Goal: Contribute content: Contribute content

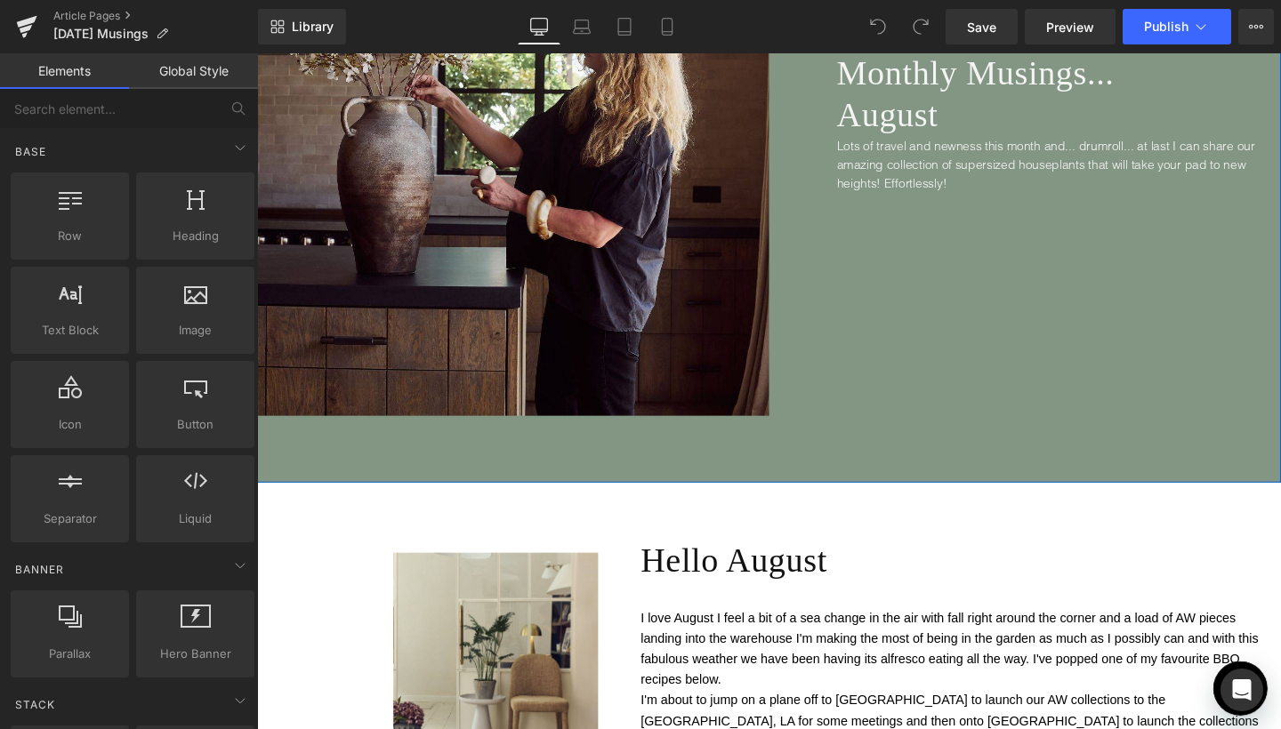
scroll to position [369, 0]
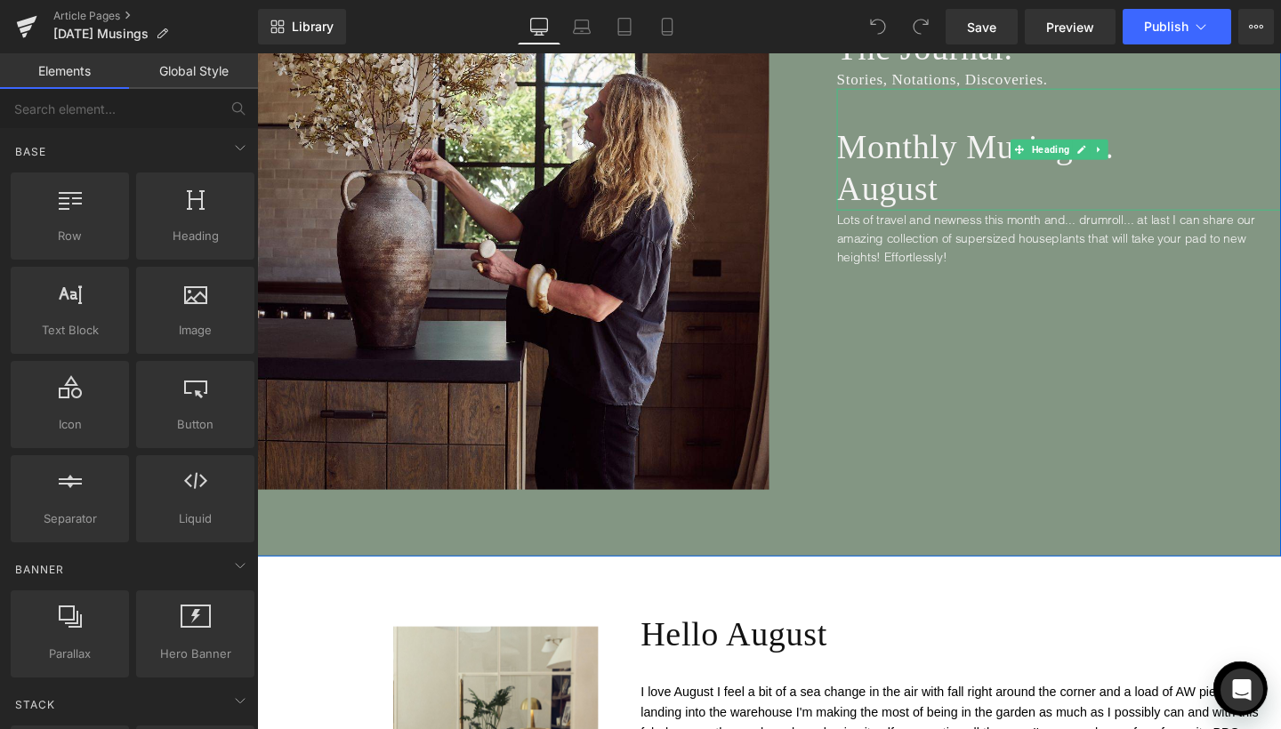
click at [901, 191] on span "Monthly Musings... August" at bounding box center [1012, 174] width 292 height 84
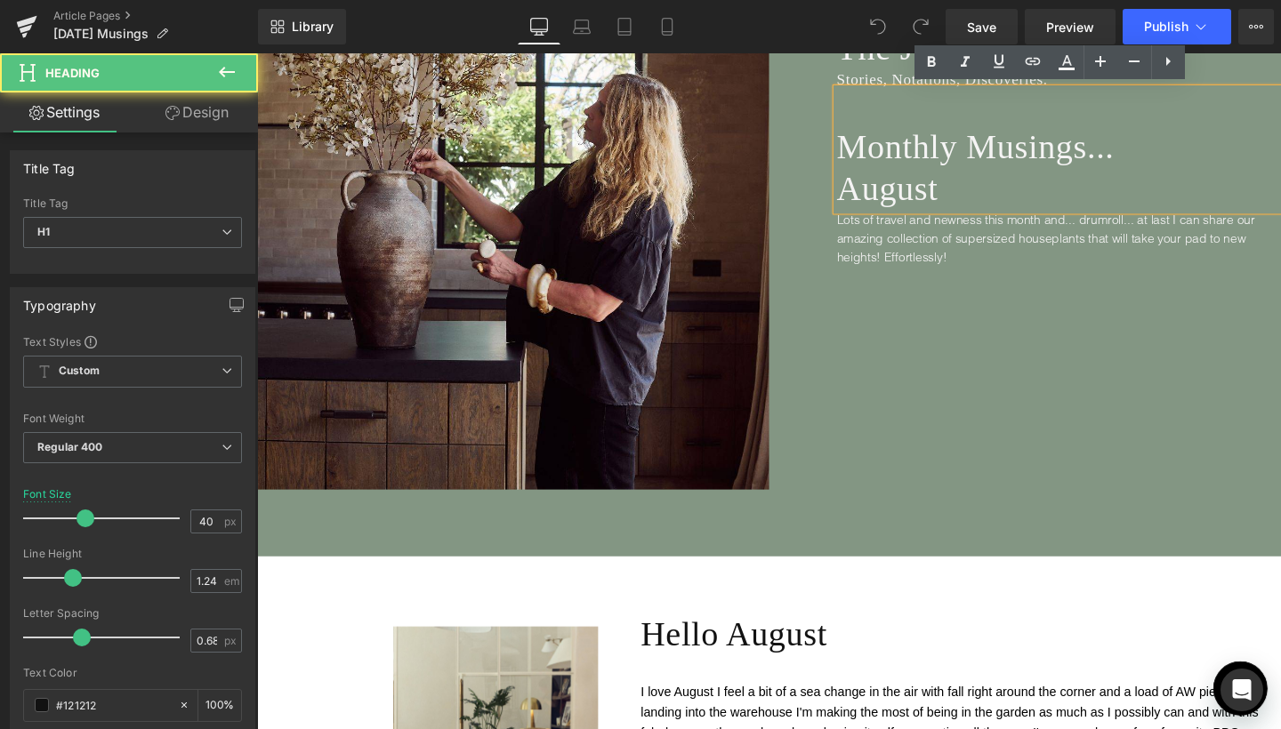
click at [901, 191] on span "Monthly Musings... August" at bounding box center [1012, 174] width 292 height 84
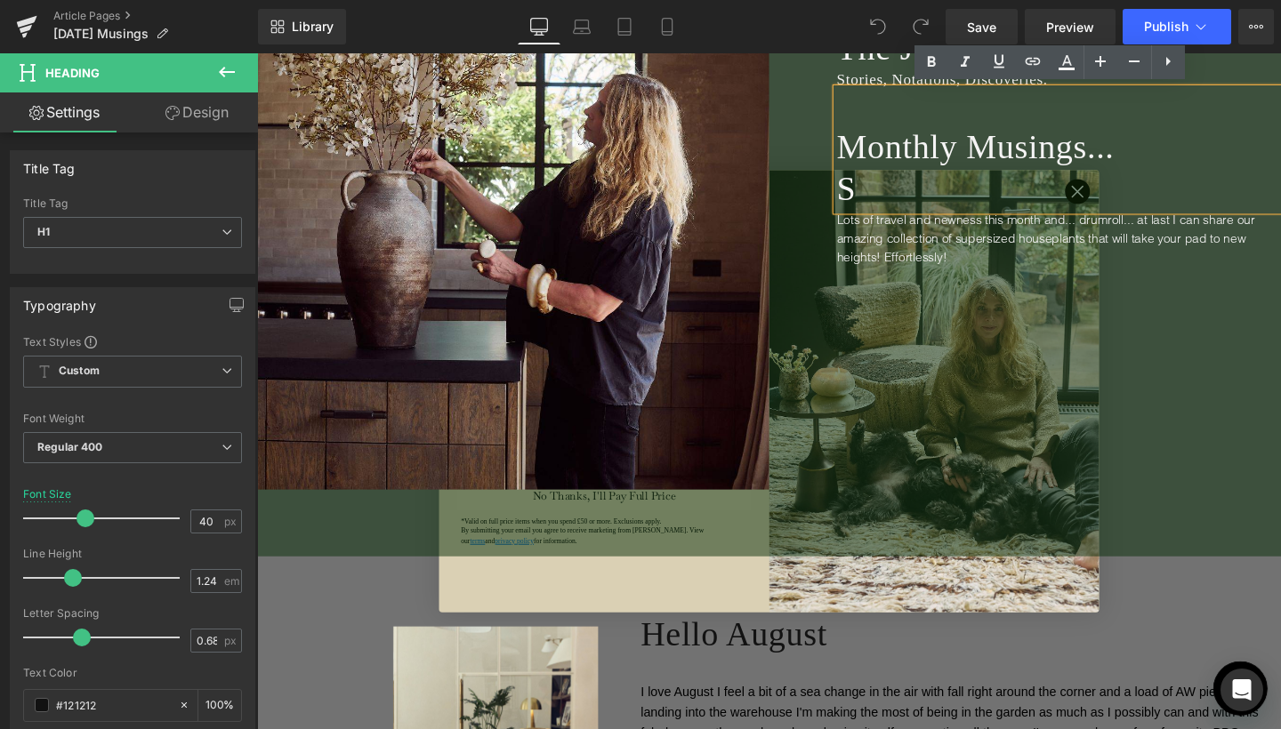
type input "September"
click at [1112, 199] on h1 "Monthly Musings... S" at bounding box center [1099, 174] width 467 height 88
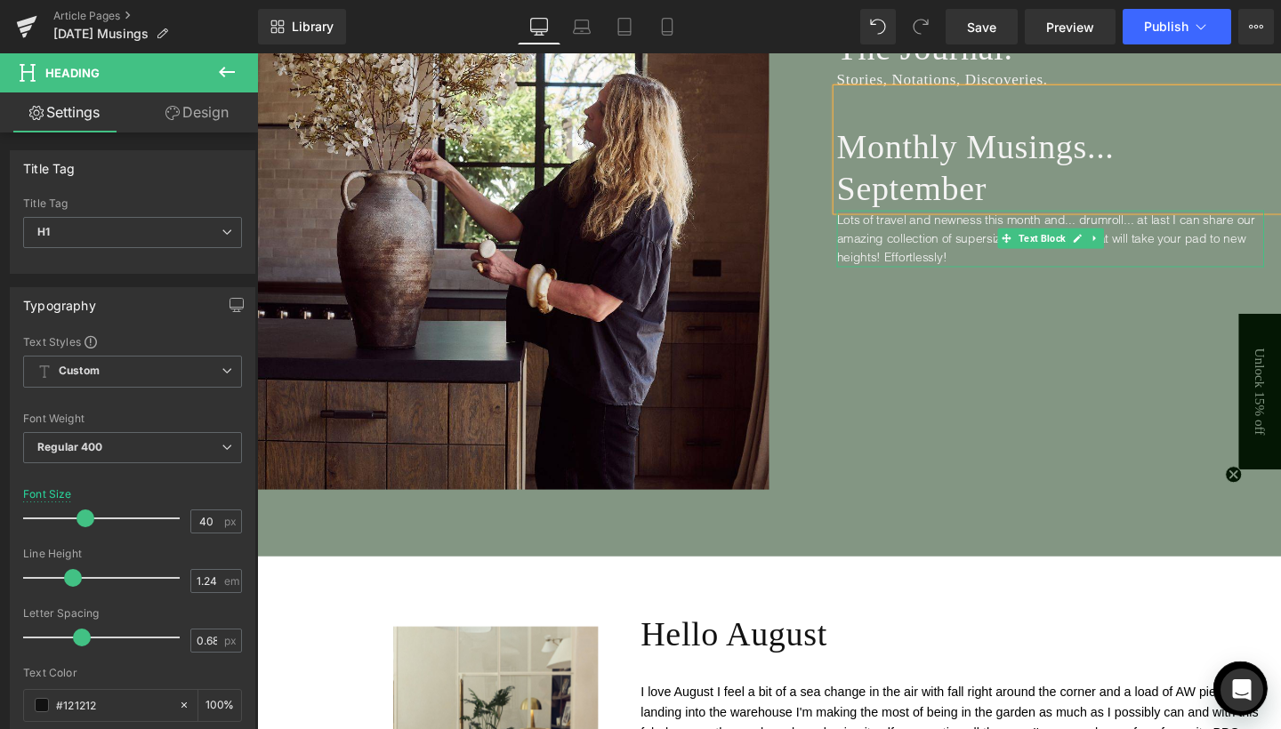
click at [913, 248] on span "Lots of travel and newness this month and... drumroll... at last I can share ou…" at bounding box center [1085, 249] width 439 height 56
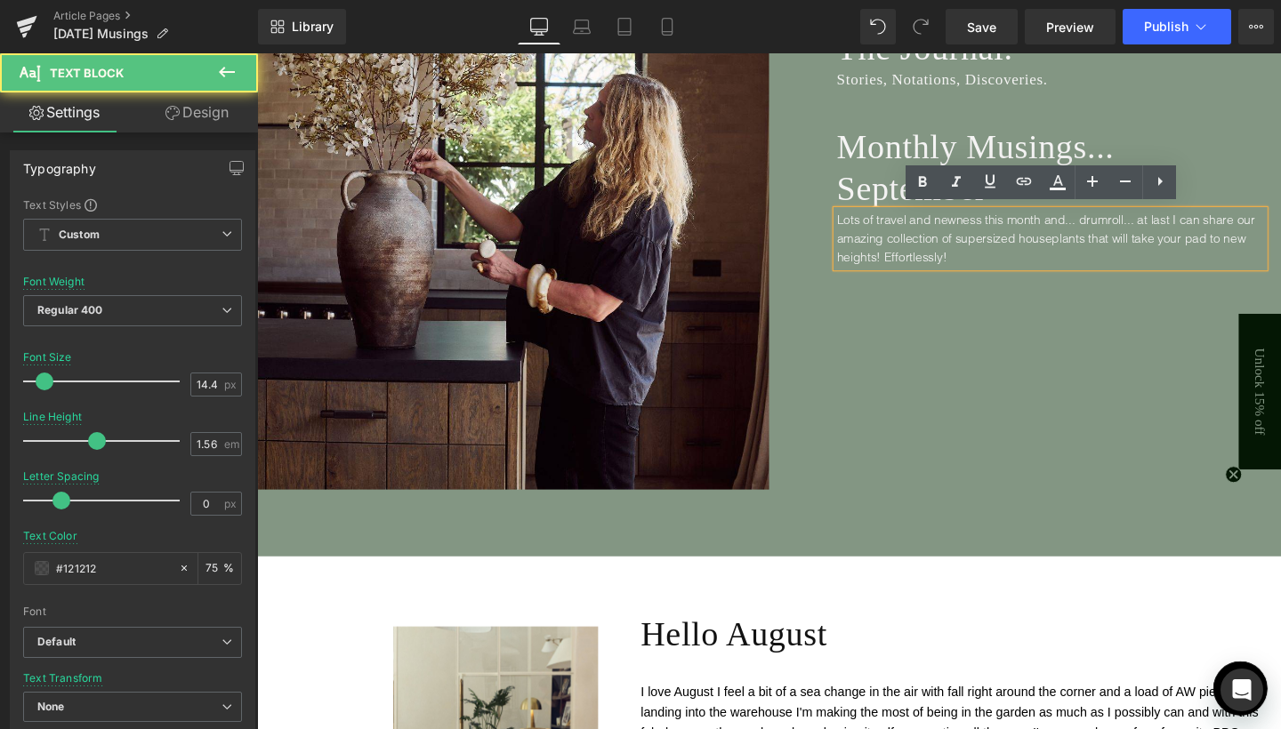
click at [913, 248] on span "Lots of travel and newness this month and... drumroll... at last I can share ou…" at bounding box center [1085, 249] width 439 height 56
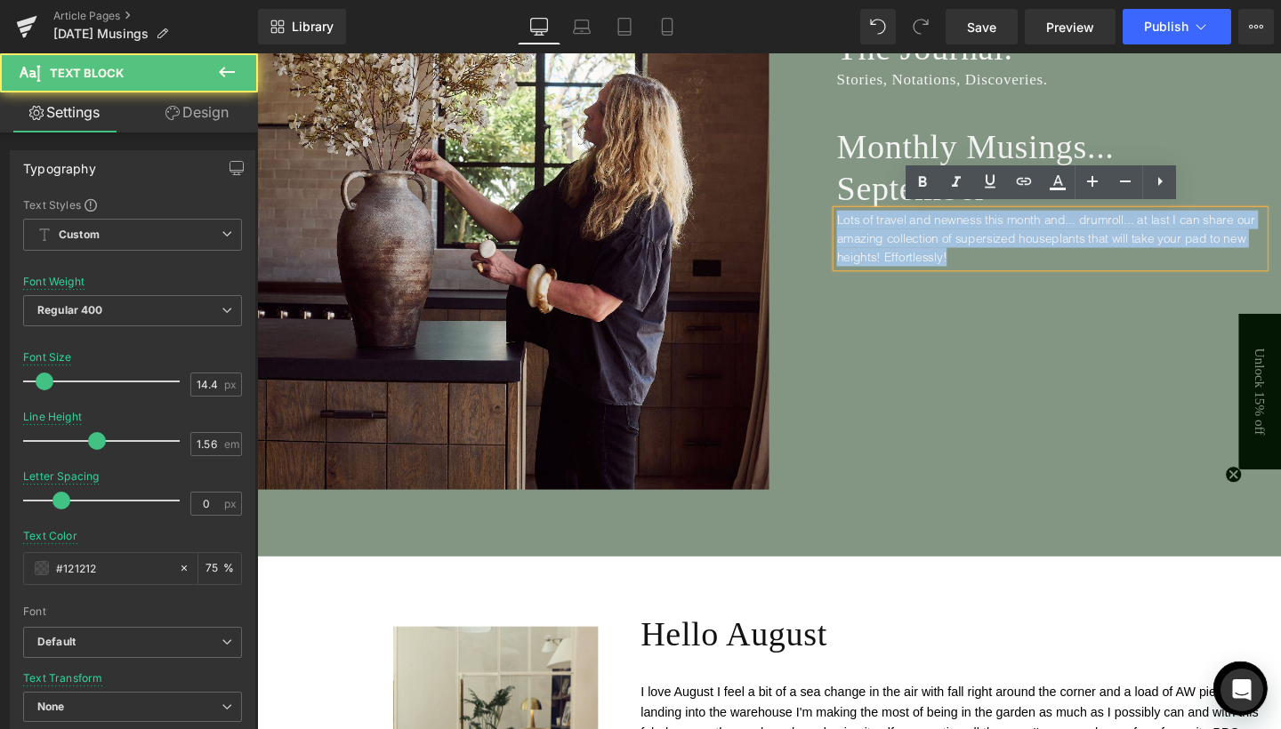
click at [913, 248] on span "Lots of travel and newness this month and... drumroll... at last I can share ou…" at bounding box center [1085, 249] width 439 height 56
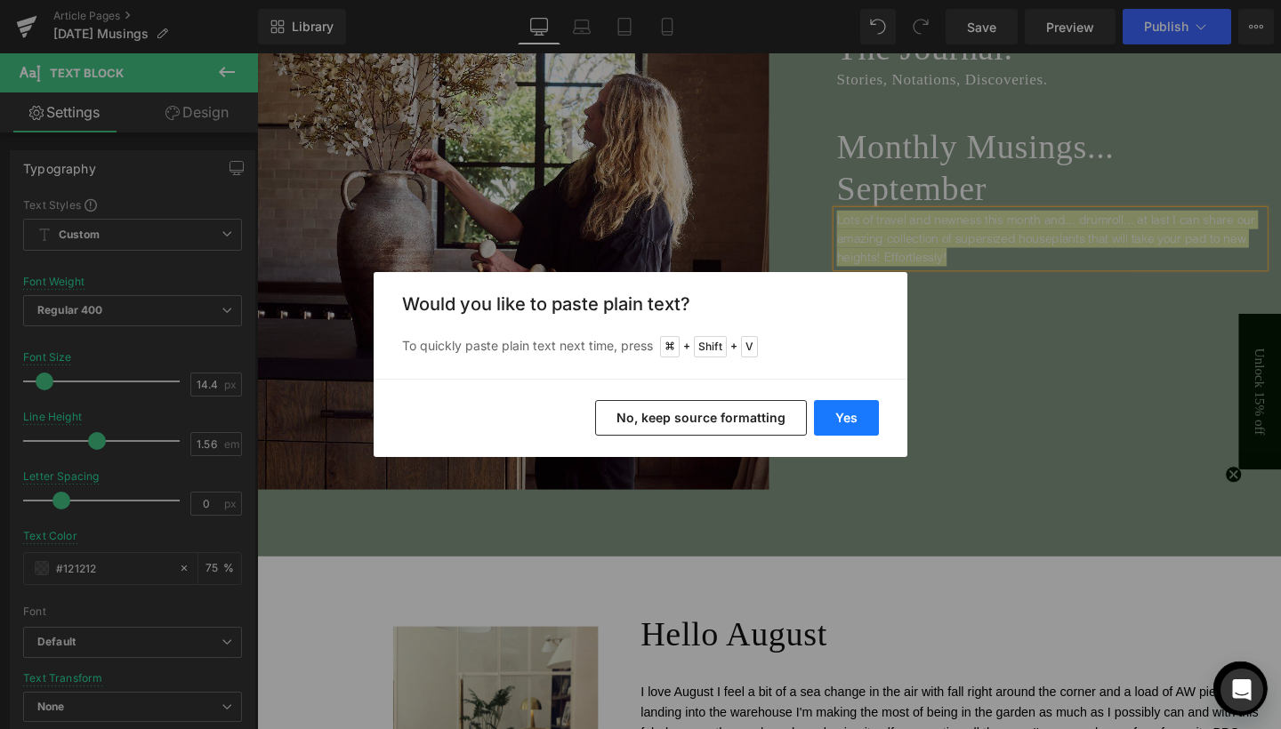
click at [833, 419] on button "Yes" at bounding box center [846, 418] width 65 height 36
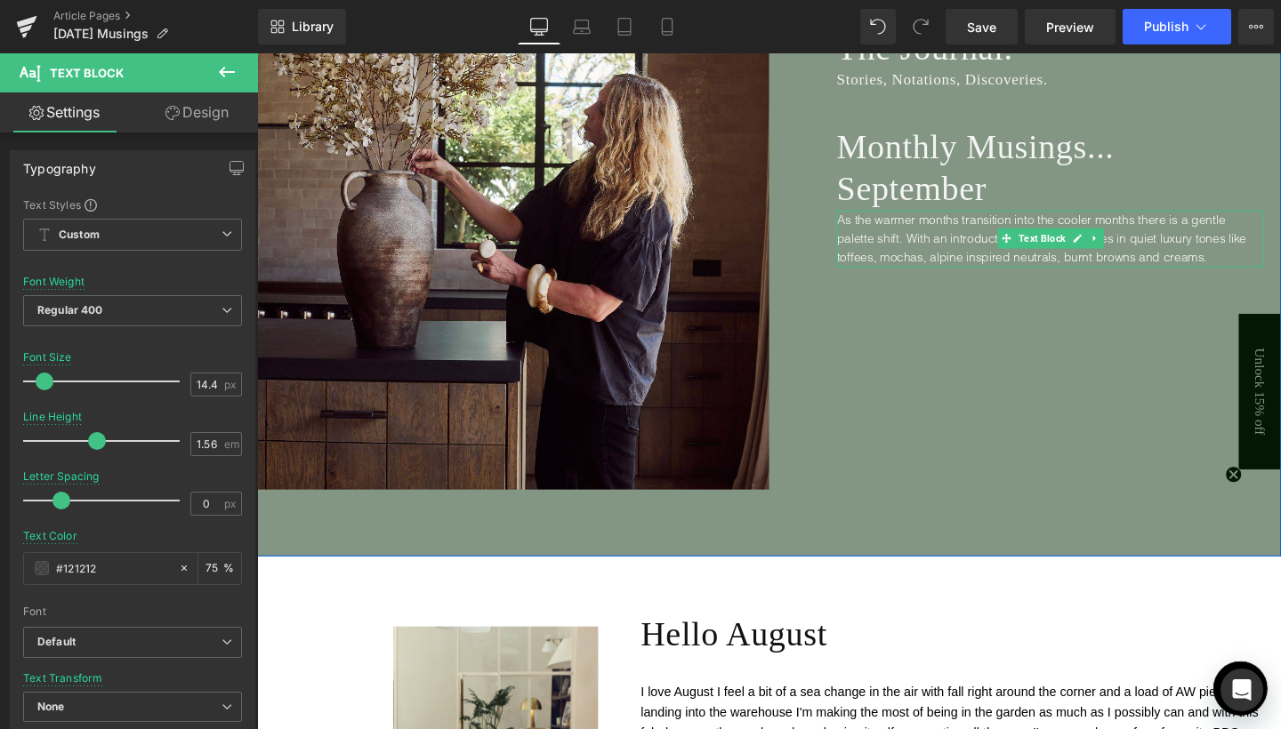
click at [984, 249] on span "As the warmer months transition into the cooler months there is a gentle palett…" at bounding box center [1081, 249] width 430 height 56
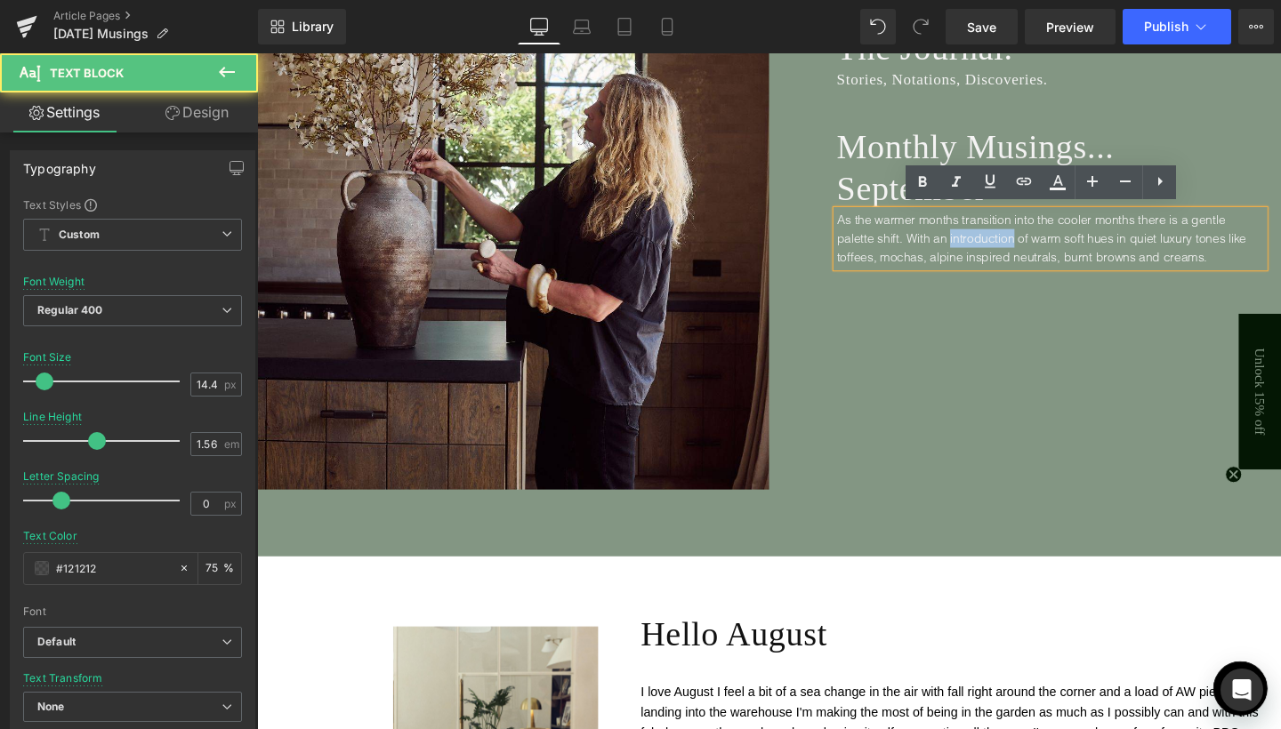
click at [984, 249] on span "As the warmer months transition into the cooler months there is a gentle palett…" at bounding box center [1081, 249] width 430 height 56
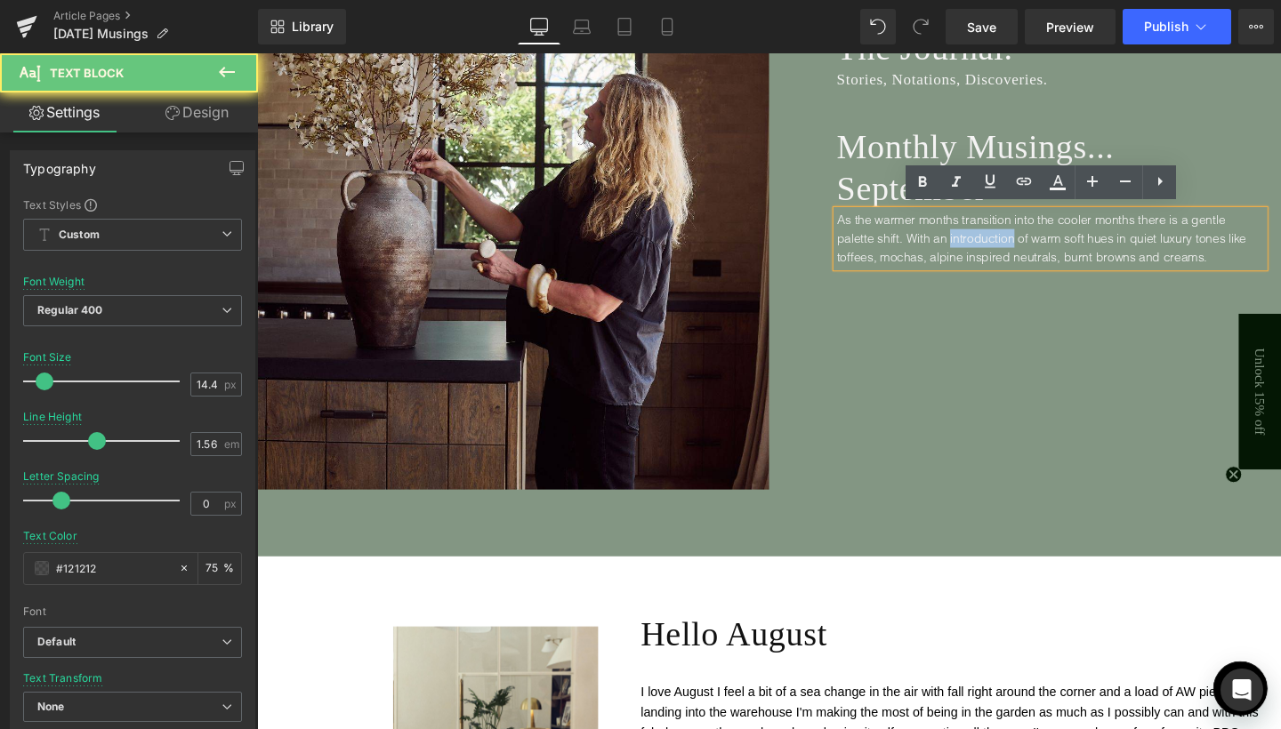
click at [943, 244] on span "As the warmer months transition into the cooler months there is a gentle palett…" at bounding box center [1081, 249] width 430 height 56
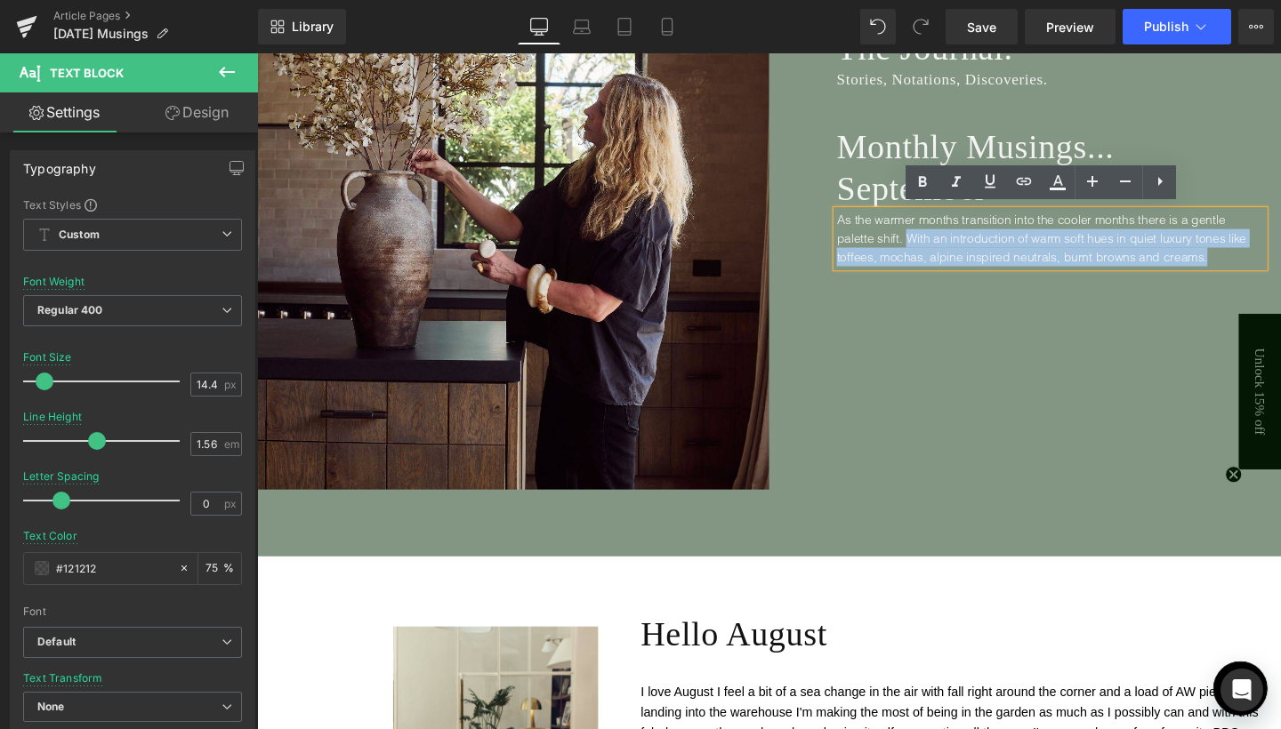
drag, startPoint x: 937, startPoint y: 245, endPoint x: 1253, endPoint y: 264, distance: 316.2
click at [1253, 264] on p "As the warmer months transition into the cooler months there is a gentle palett…" at bounding box center [1090, 249] width 449 height 60
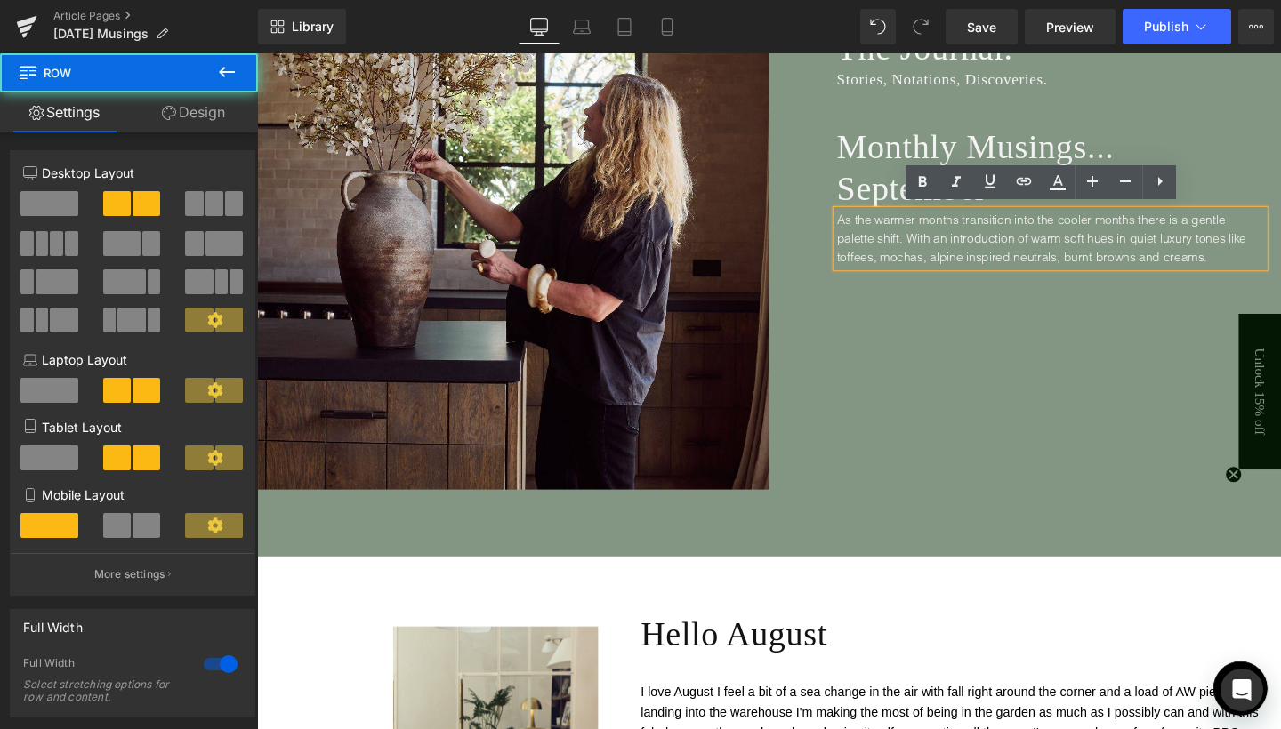
click at [932, 280] on div "Image The Journal. Heading Stories, Notations, Discoveries. Heading Monthly Mus…" at bounding box center [795, 205] width 1076 height 752
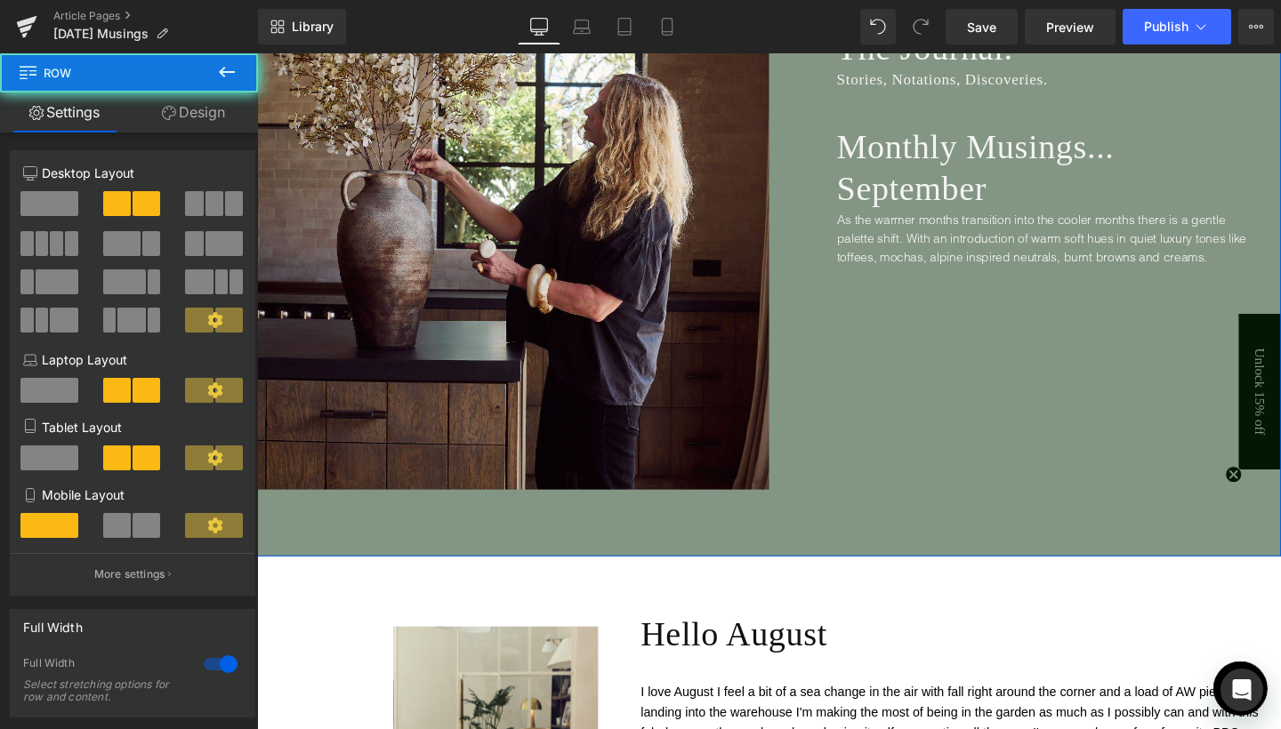
click at [939, 289] on div "Image The Journal. Heading Stories, Notations, Discoveries. Heading Monthly Mus…" at bounding box center [795, 205] width 1076 height 752
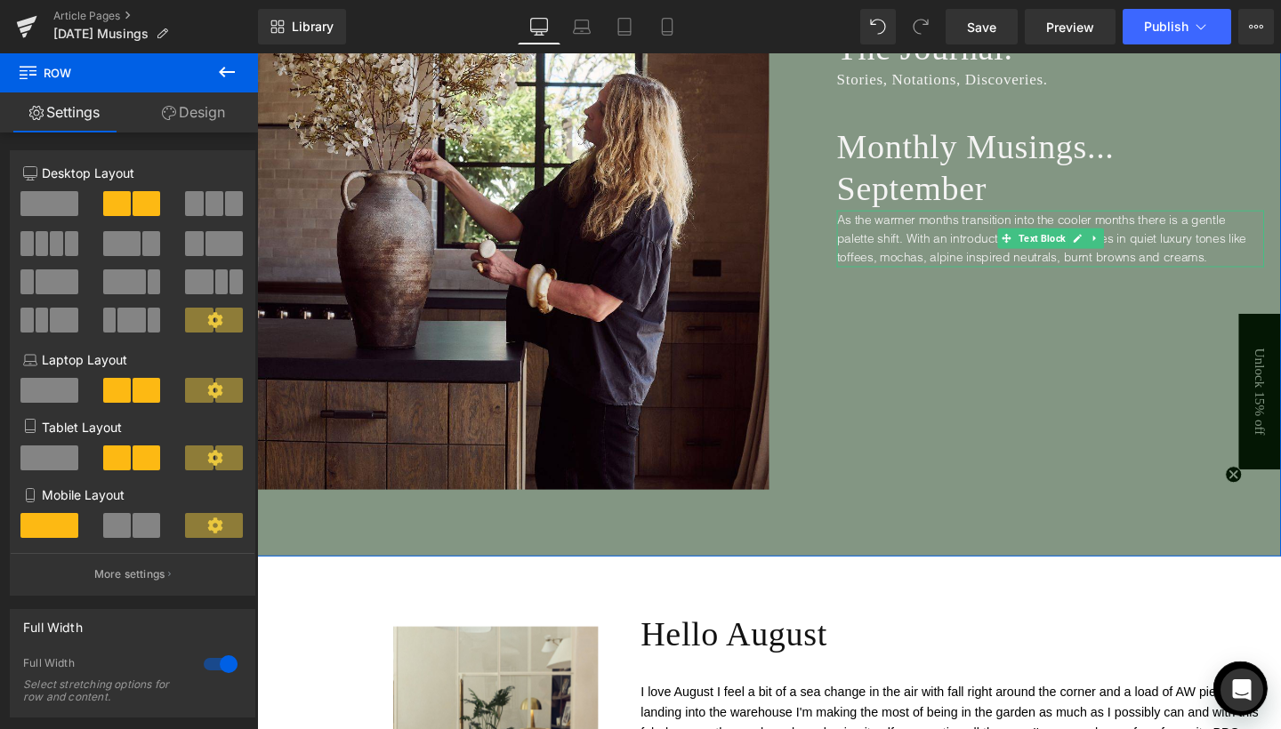
click at [1270, 265] on p "As the warmer months transition into the cooler months there is a gentle palett…" at bounding box center [1090, 249] width 449 height 60
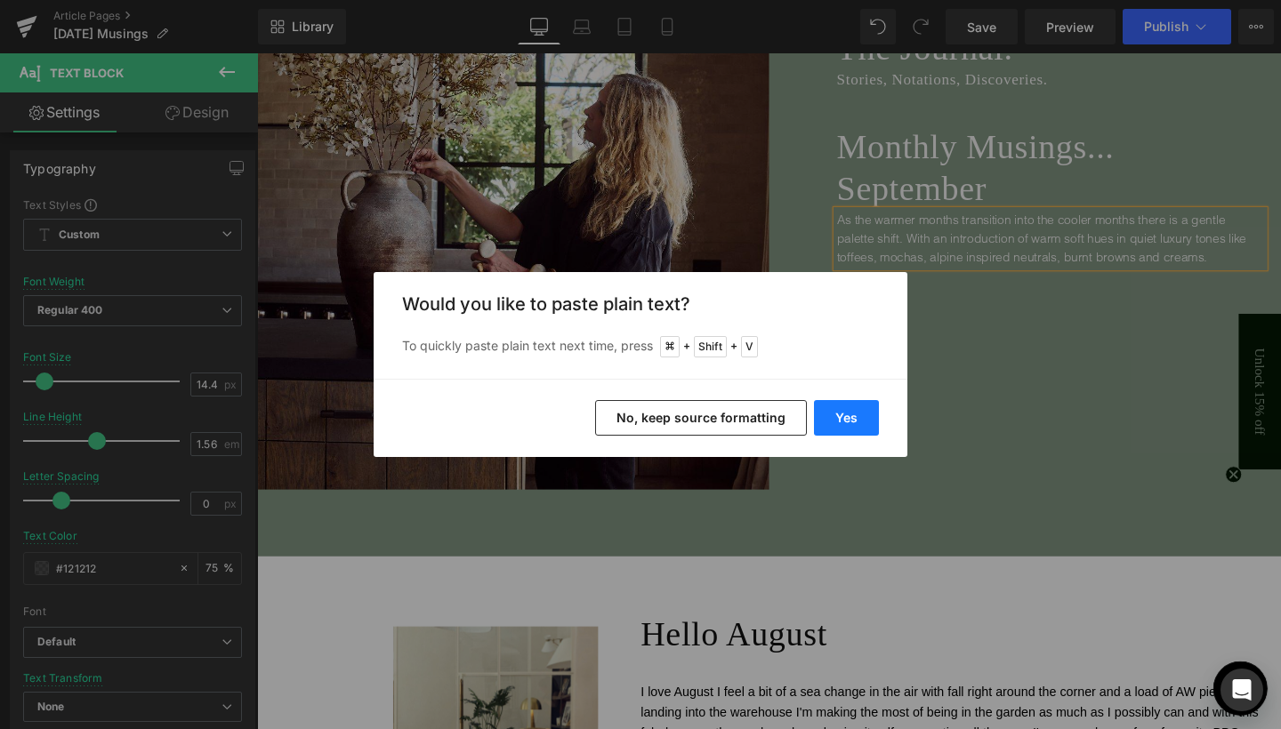
click at [0, 0] on button "Yes" at bounding box center [0, 0] width 0 height 0
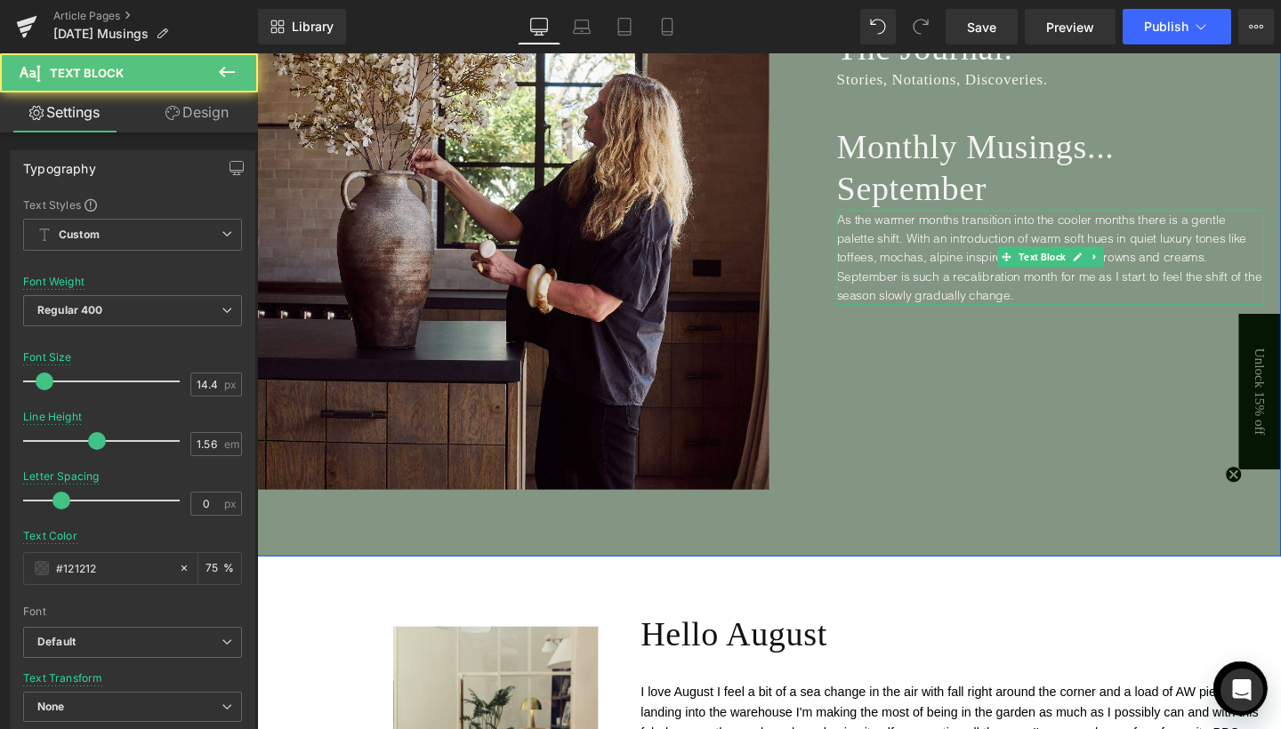
click at [882, 285] on span "As the warmer months transition into the cooler months there is a gentle palett…" at bounding box center [1089, 269] width 446 height 96
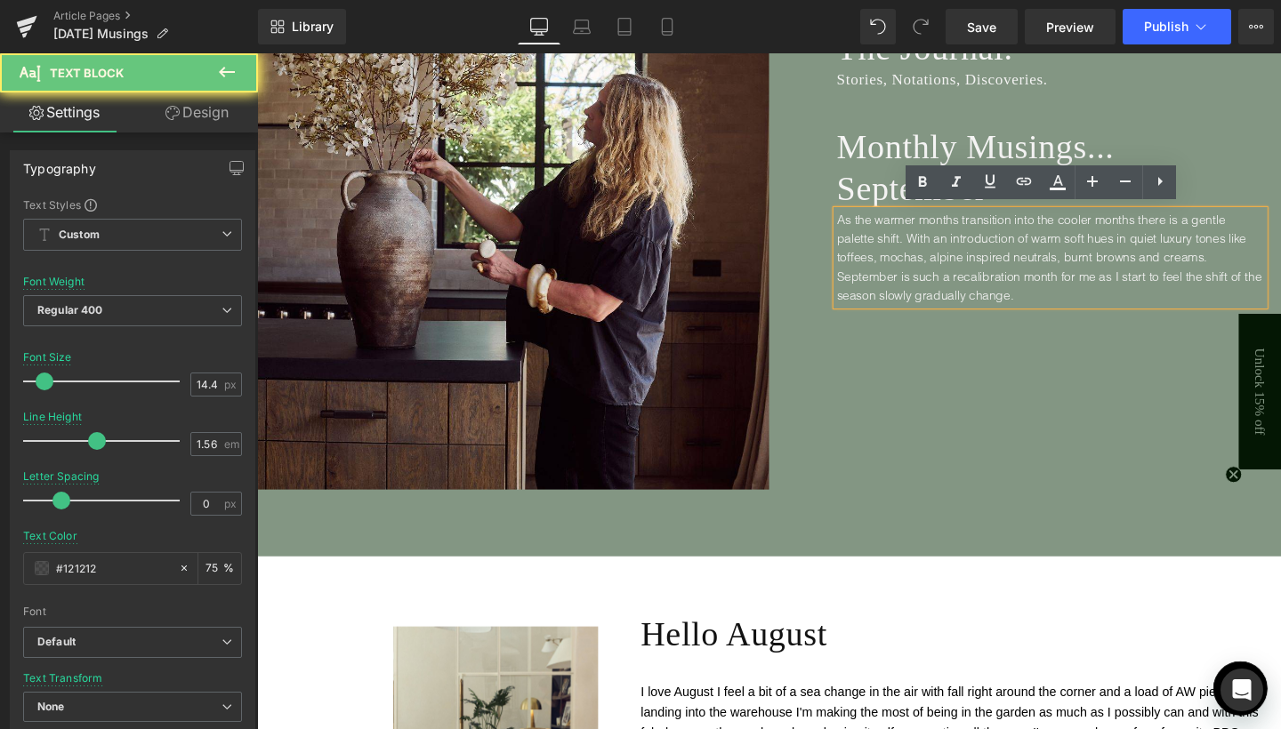
click at [882, 285] on span "As the warmer months transition into the cooler months there is a gentle palett…" at bounding box center [1089, 269] width 446 height 96
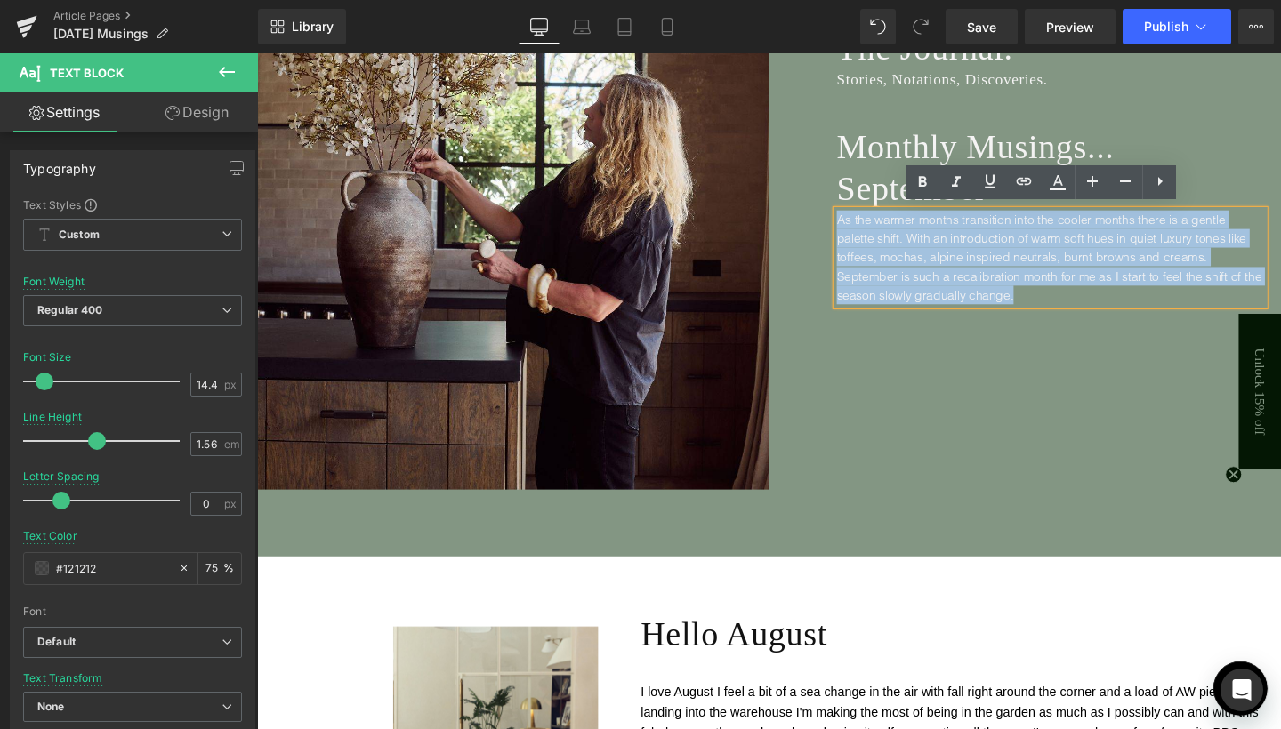
click at [928, 286] on span "As the warmer months transition into the cooler months there is a gentle palett…" at bounding box center [1089, 269] width 446 height 96
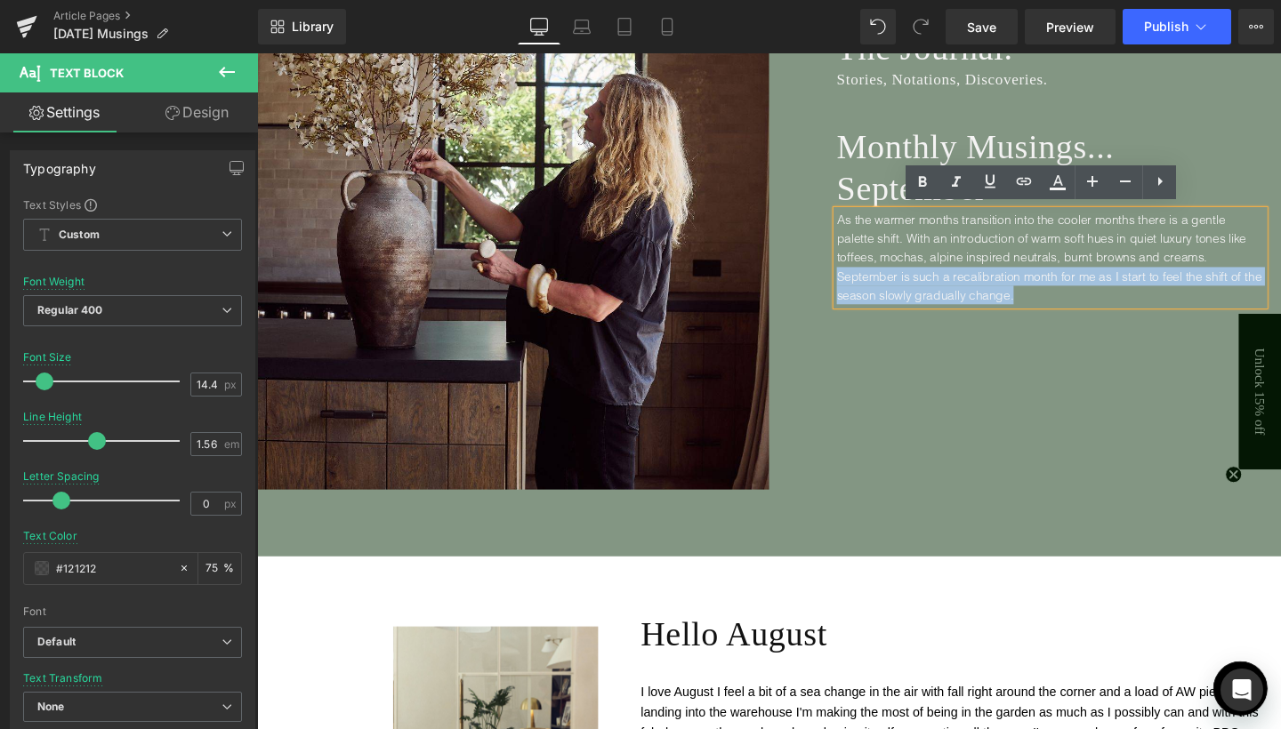
drag, startPoint x: 866, startPoint y: 283, endPoint x: 1051, endPoint y: 299, distance: 185.7
click at [1051, 299] on p "As the warmer months transition into the cooler months there is a gentle palett…" at bounding box center [1090, 269] width 449 height 100
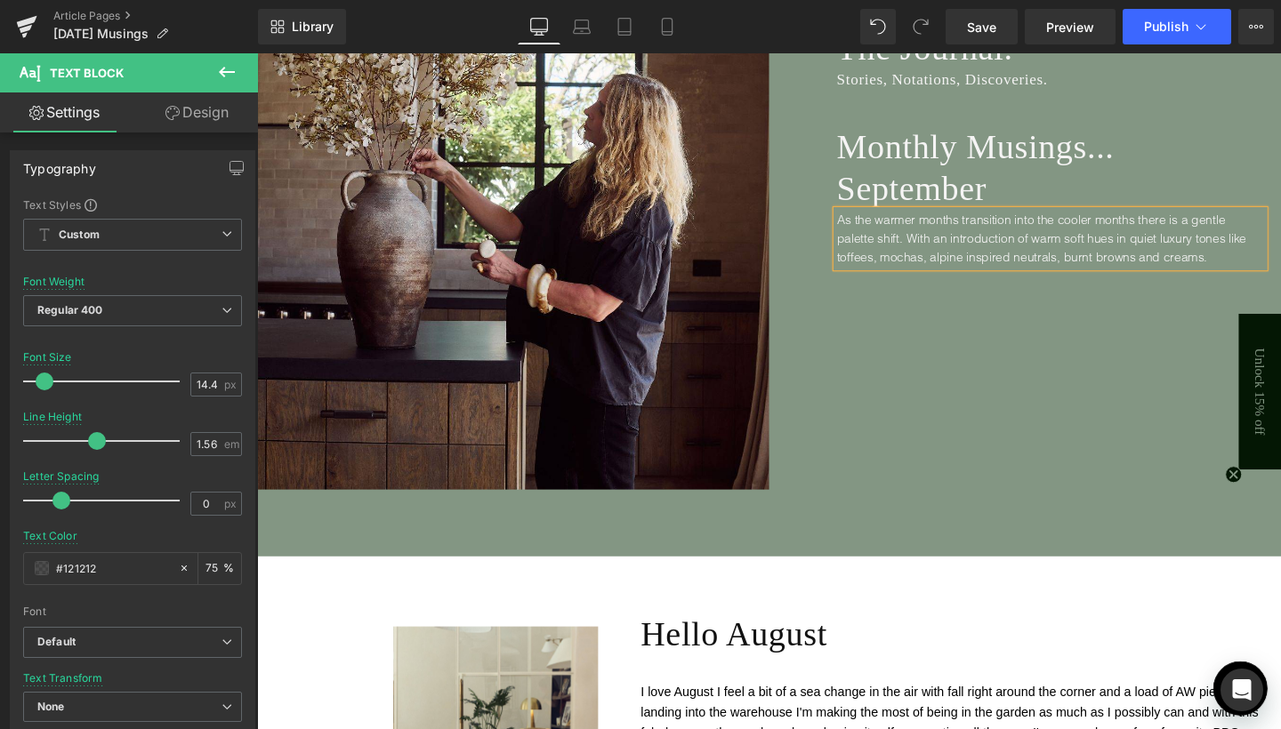
click at [867, 225] on span "As the warmer months transition into the cooler months there is a gentle palett…" at bounding box center [1081, 249] width 430 height 56
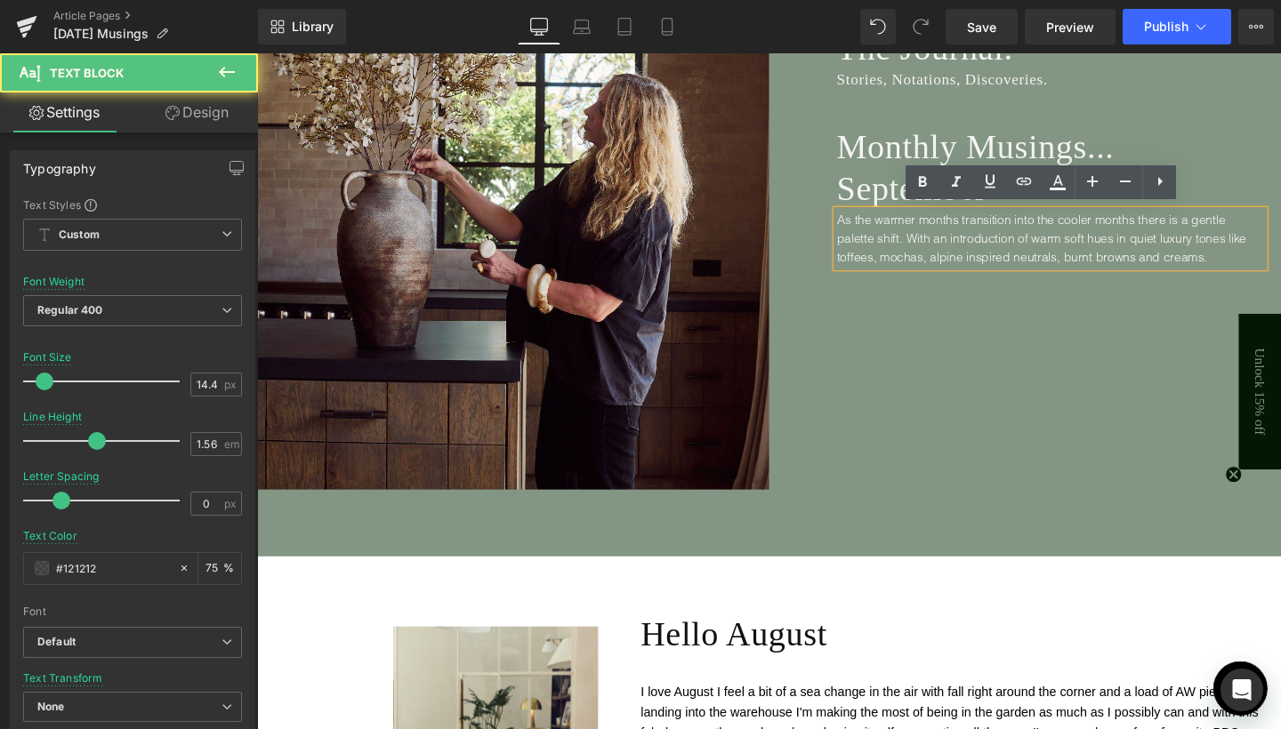
click at [866, 225] on span "As the warmer months transition into the cooler months there is a gentle palett…" at bounding box center [1081, 249] width 430 height 56
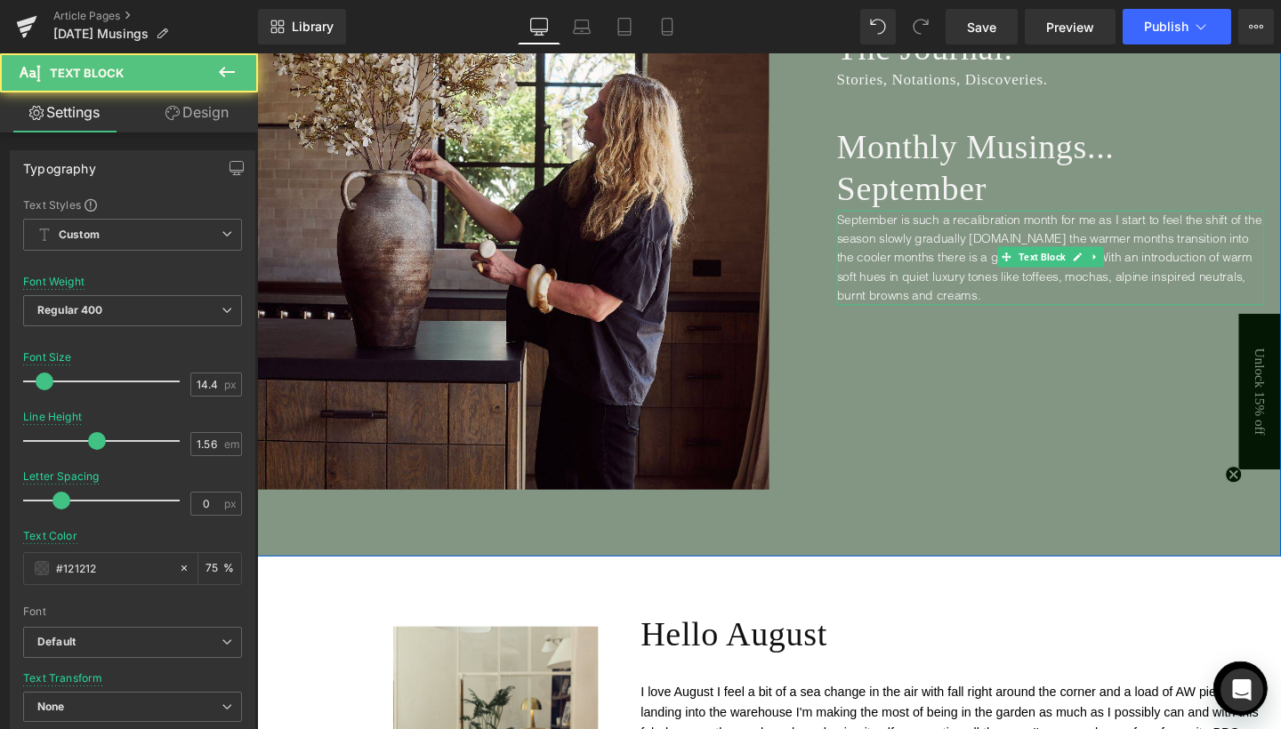
click at [961, 287] on span "September is such a recalibration month for me as I start to feel the shift of …" at bounding box center [1089, 269] width 446 height 96
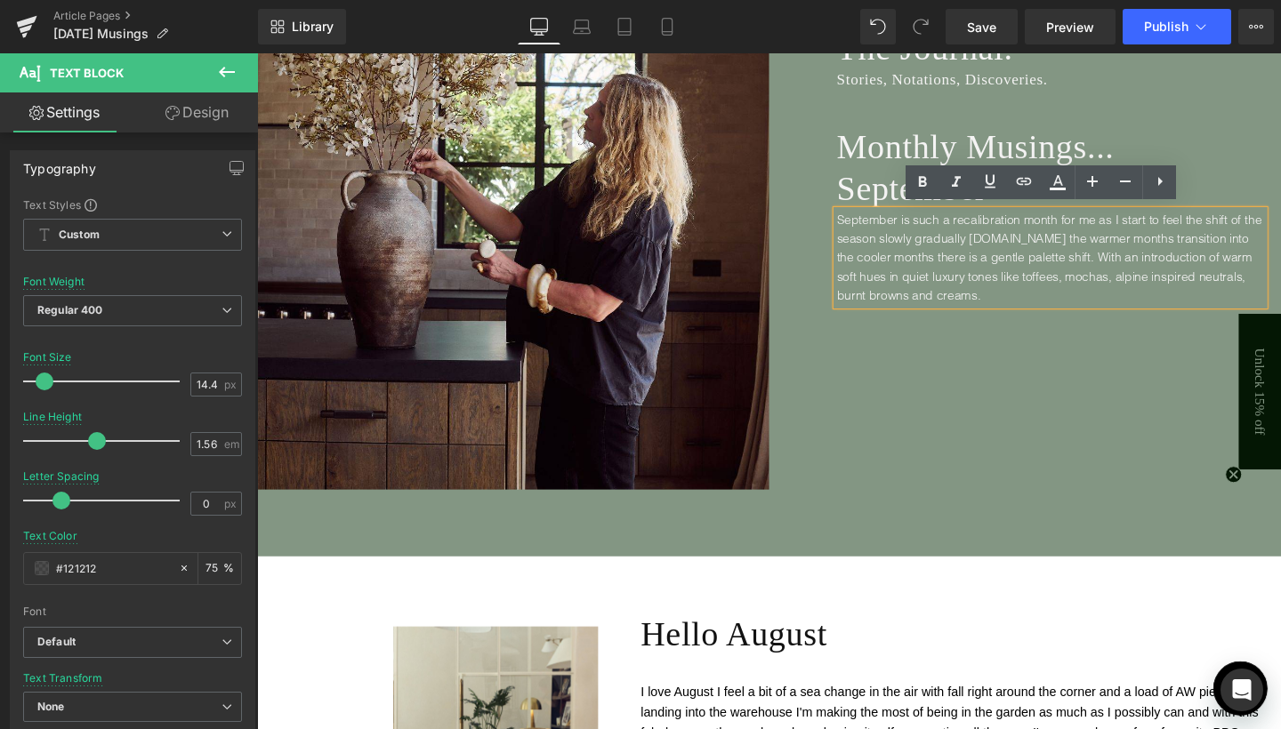
click at [1047, 245] on span "September is such a recalibration month for me as I start to feel the shift of …" at bounding box center [1089, 269] width 446 height 96
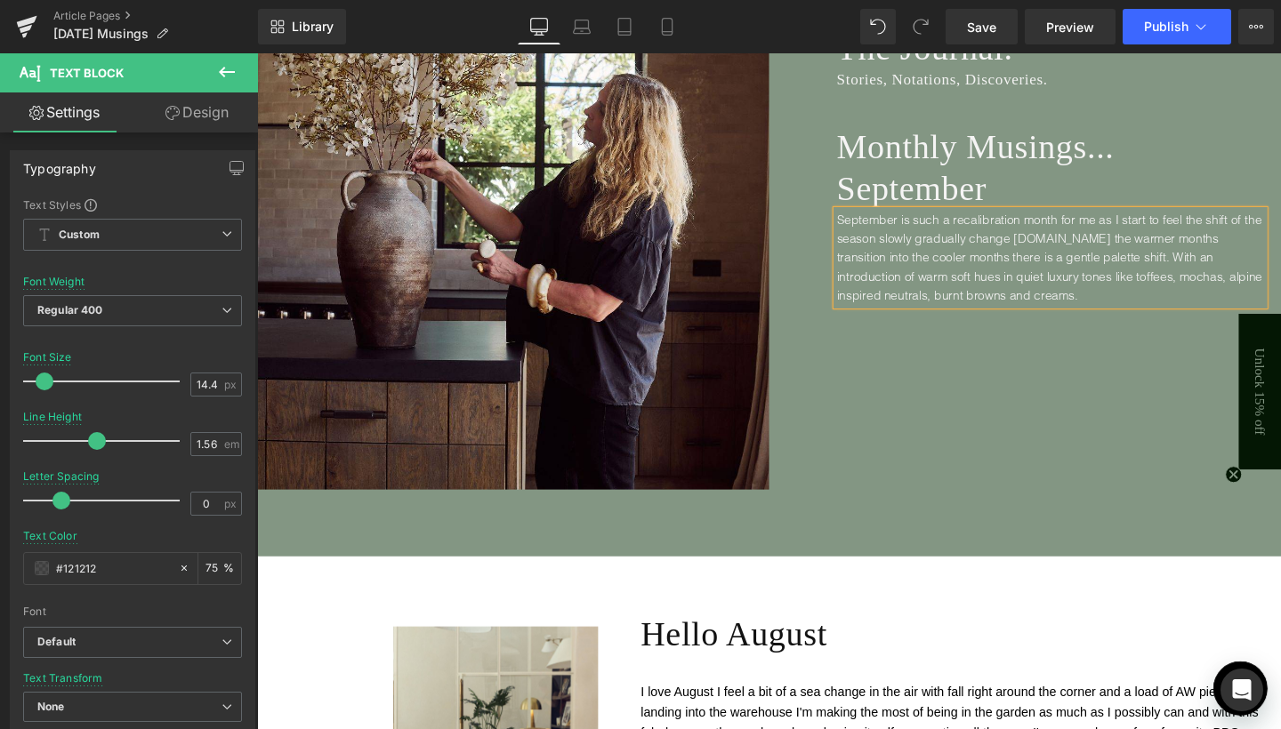
click at [1085, 239] on span "September is such a recalibration month for me as I start to feel the shift of …" at bounding box center [1089, 269] width 447 height 96
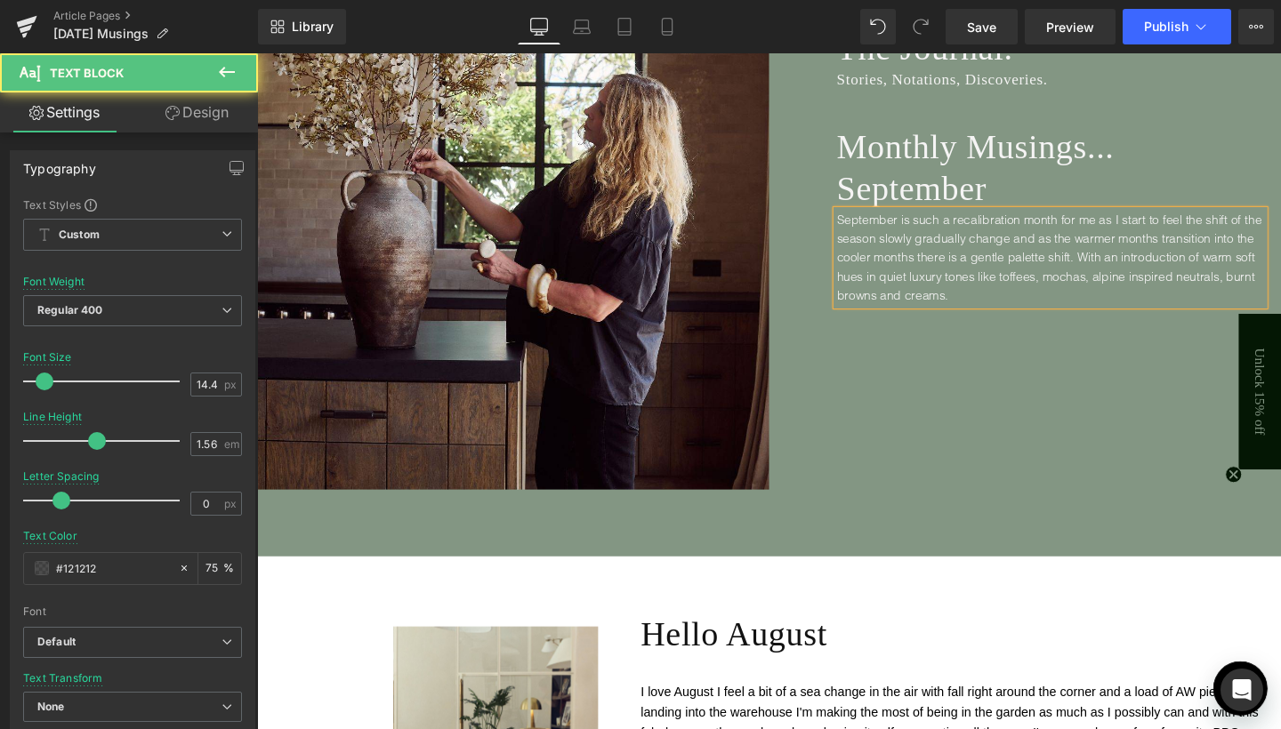
click at [1111, 260] on span "September is such a recalibration month for me as I start to feel the shift of …" at bounding box center [1089, 269] width 446 height 96
drag, startPoint x: 1173, startPoint y: 286, endPoint x: 1201, endPoint y: 322, distance: 45.6
click at [1201, 322] on p "September is such a recalibration month for me as I start to feel the shift of …" at bounding box center [1090, 278] width 449 height 119
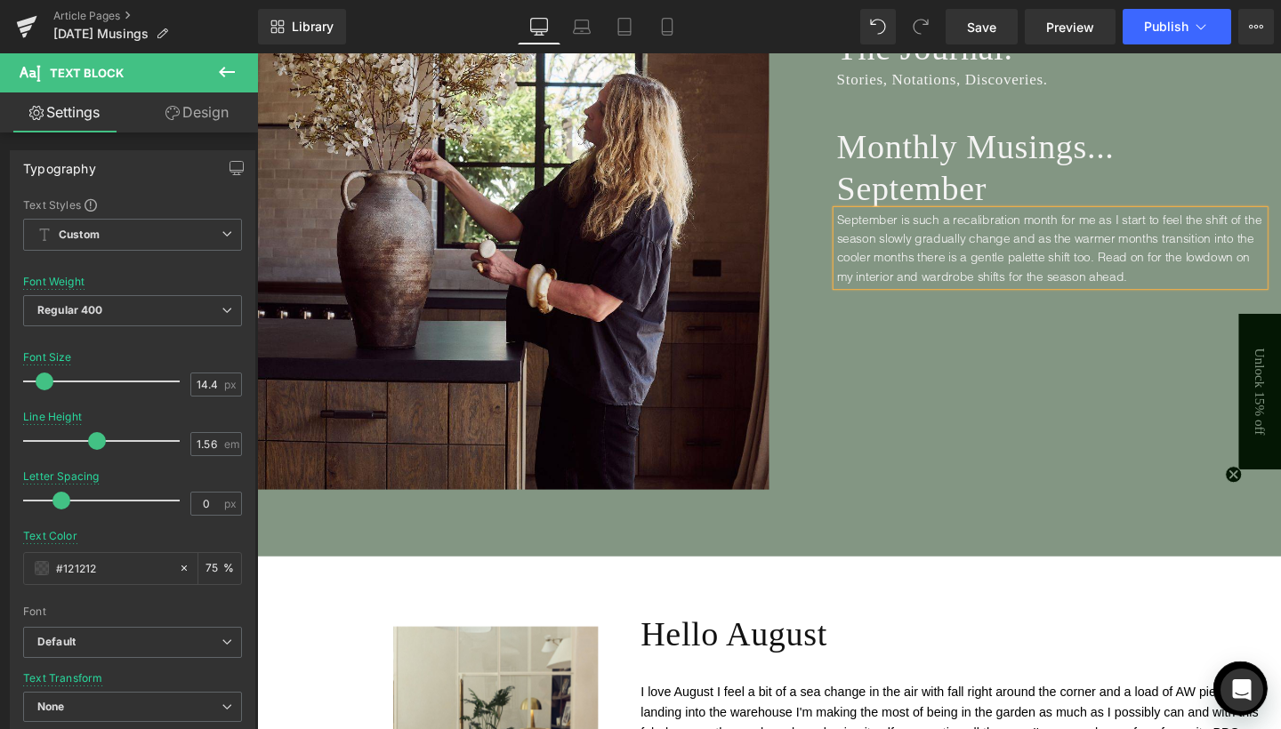
click at [1122, 382] on div "Image The Journal. Heading Stories, Notations, Discoveries. Heading Monthly Mus…" at bounding box center [795, 205] width 1076 height 752
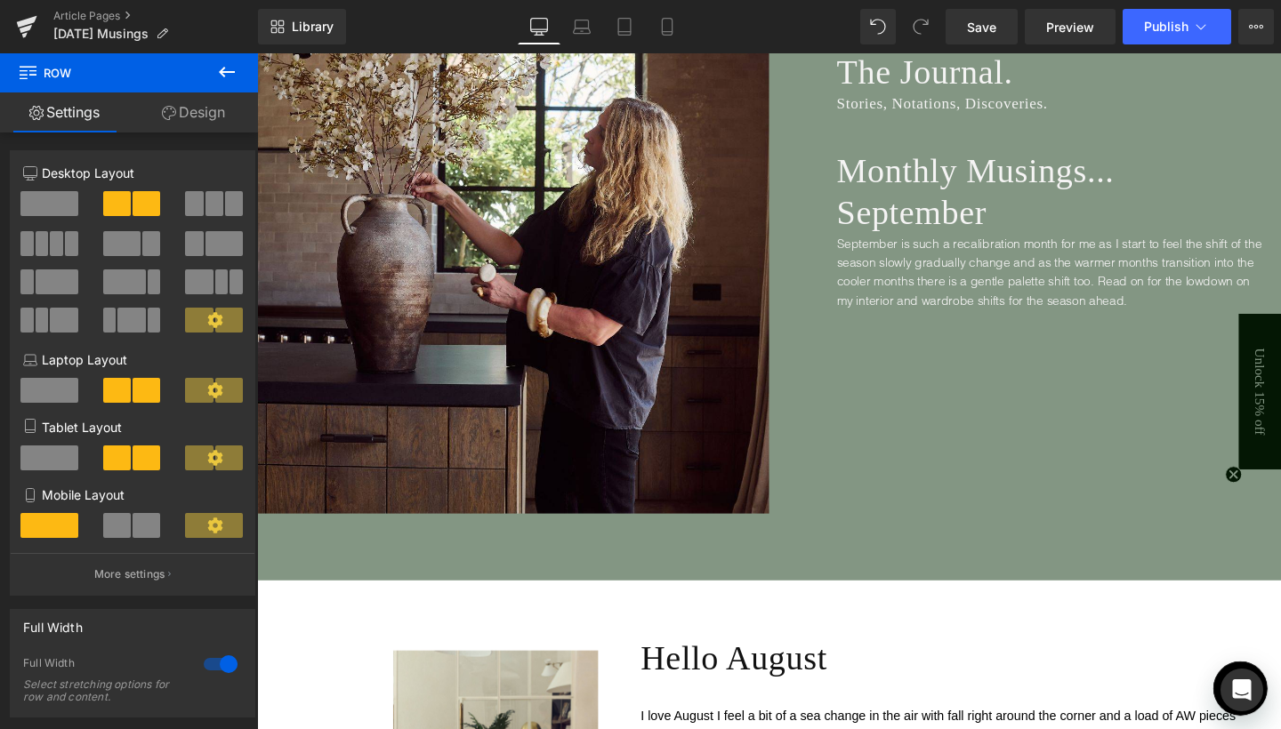
scroll to position [348, 0]
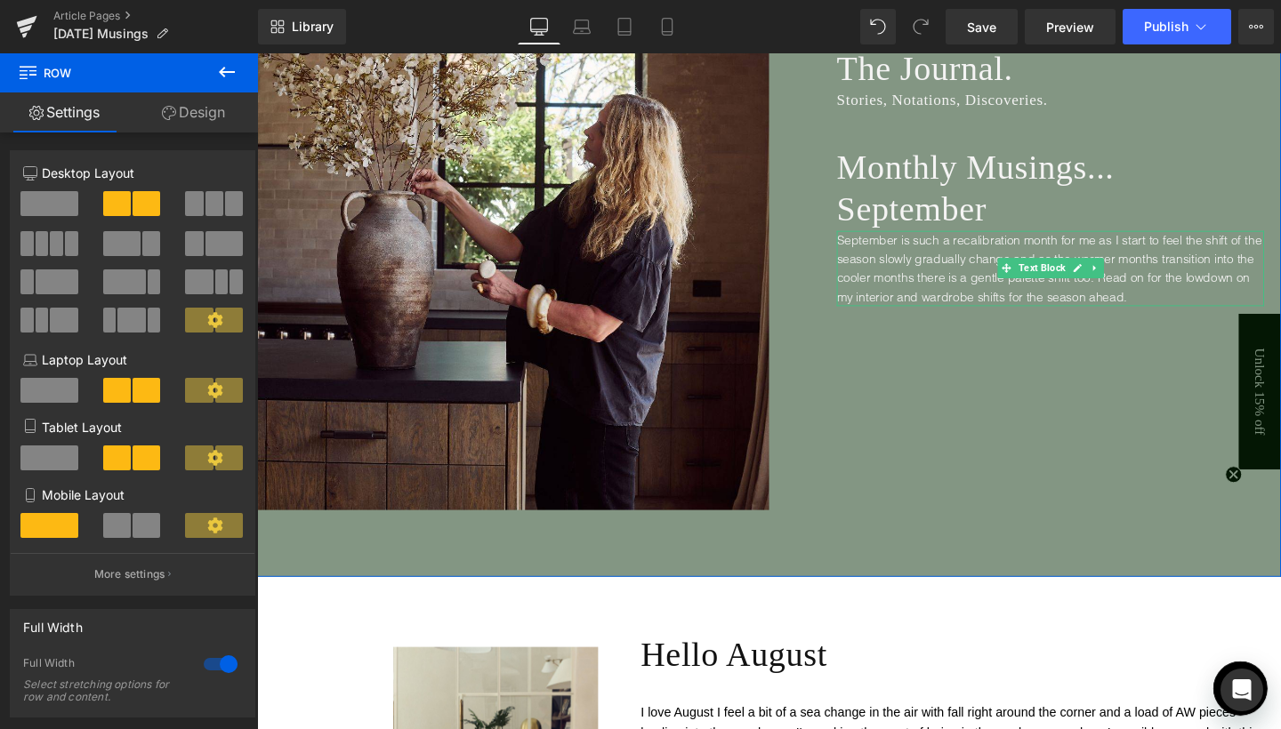
click at [1023, 307] on font "September is such a recalibration month for me as I start to feel the shift of …" at bounding box center [1089, 280] width 446 height 76
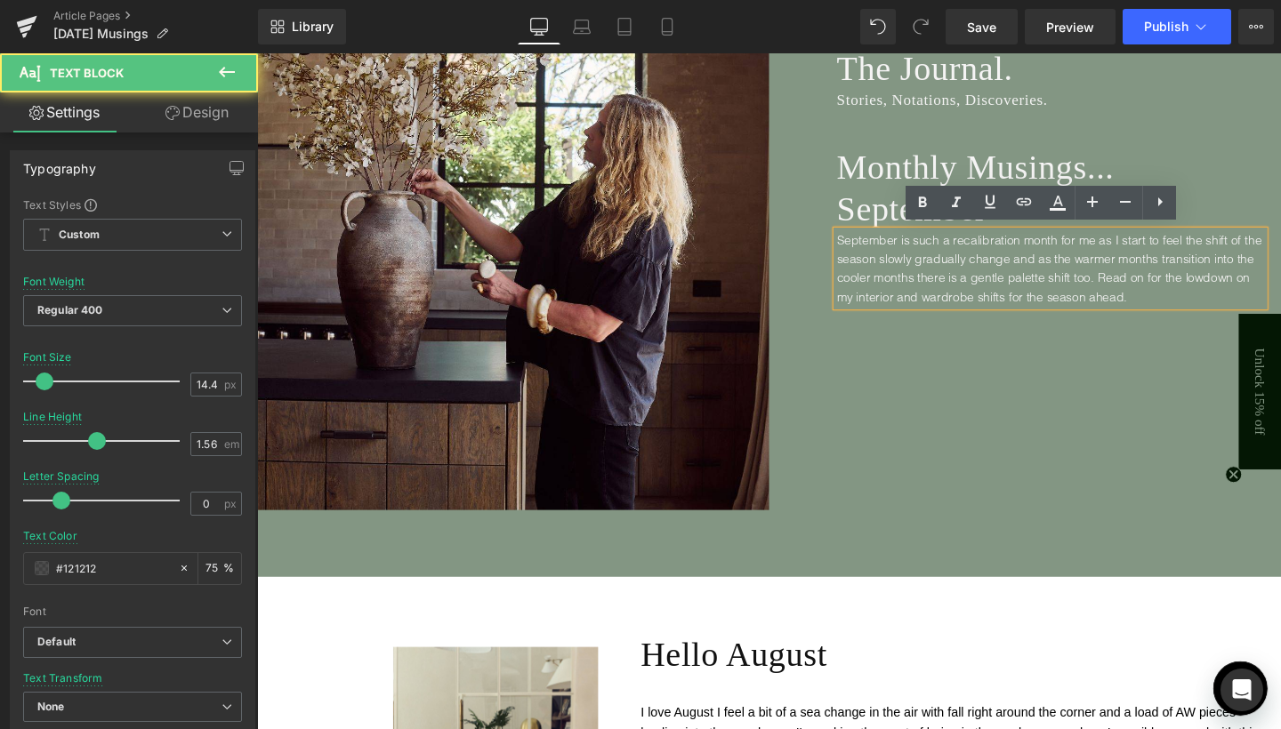
click at [1023, 307] on font "September is such a recalibration month for me as I start to feel the shift of …" at bounding box center [1089, 280] width 446 height 76
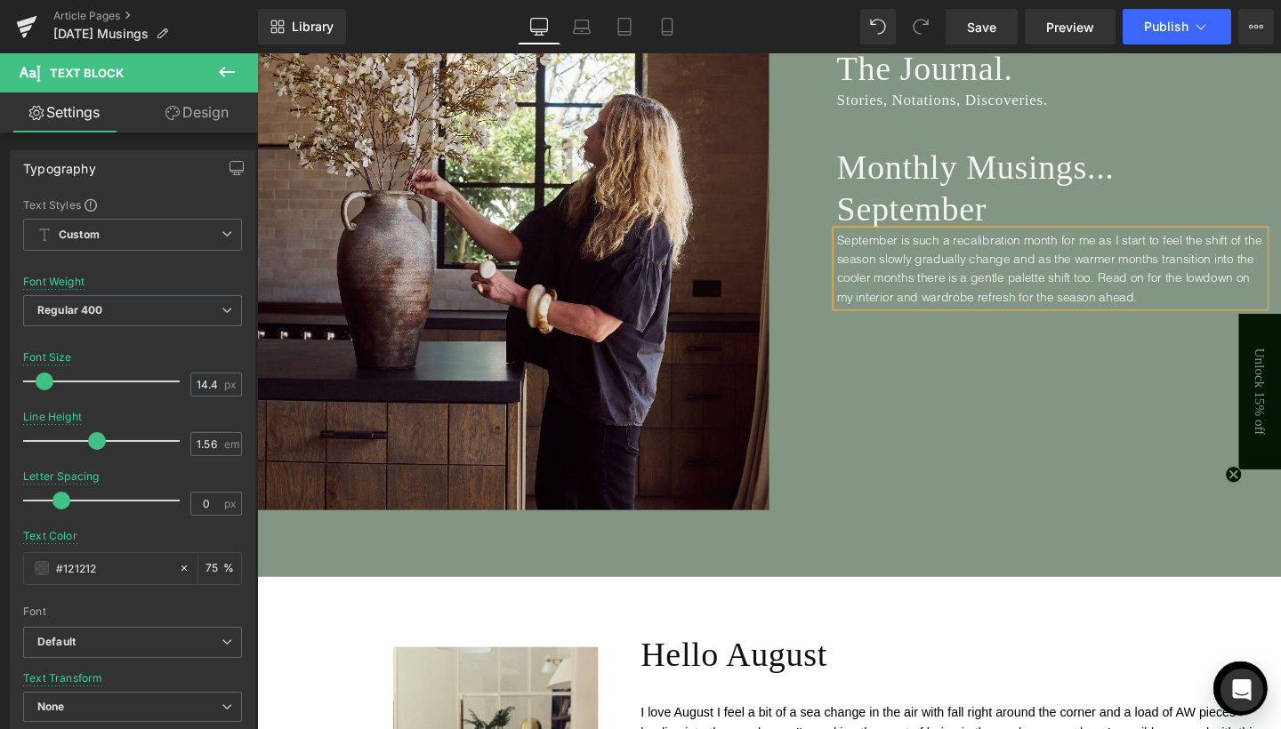
click at [1070, 446] on div "Image The Journal. Heading Stories, Notations, Discoveries. Heading Monthly Mus…" at bounding box center [795, 227] width 1076 height 752
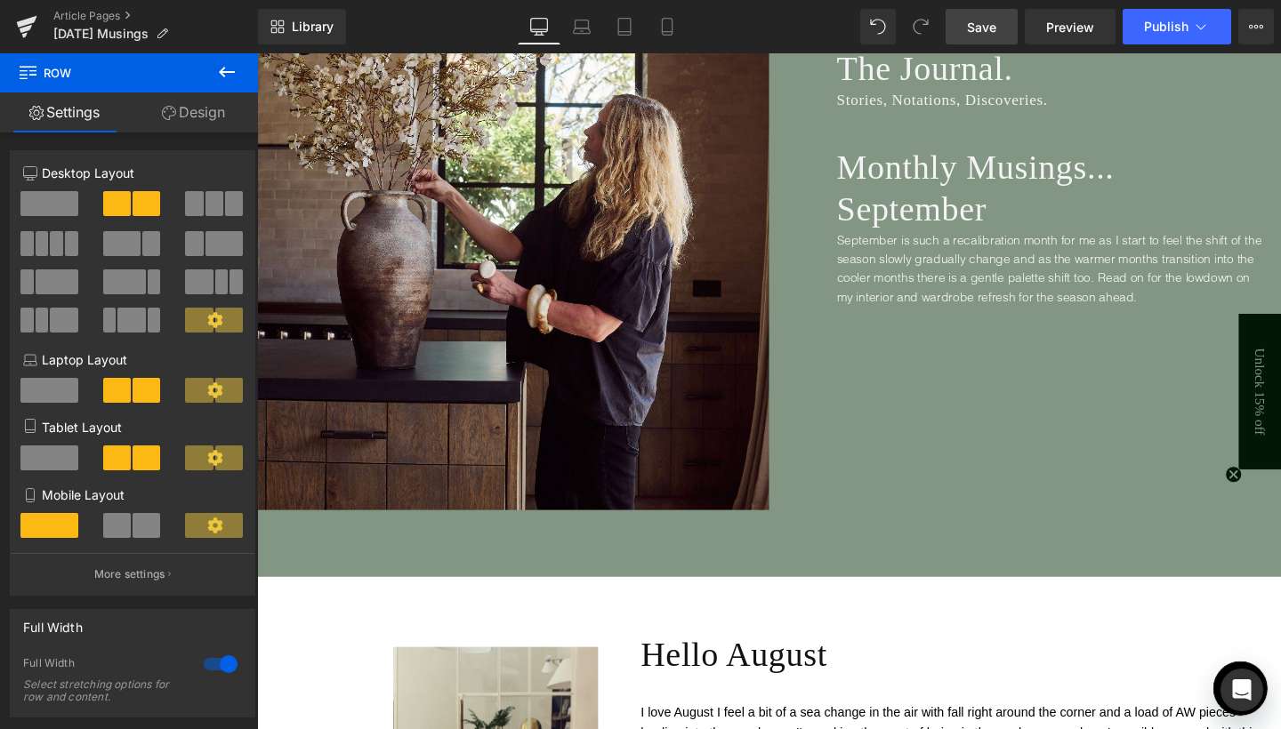
click at [990, 34] on span "Save" at bounding box center [981, 27] width 29 height 19
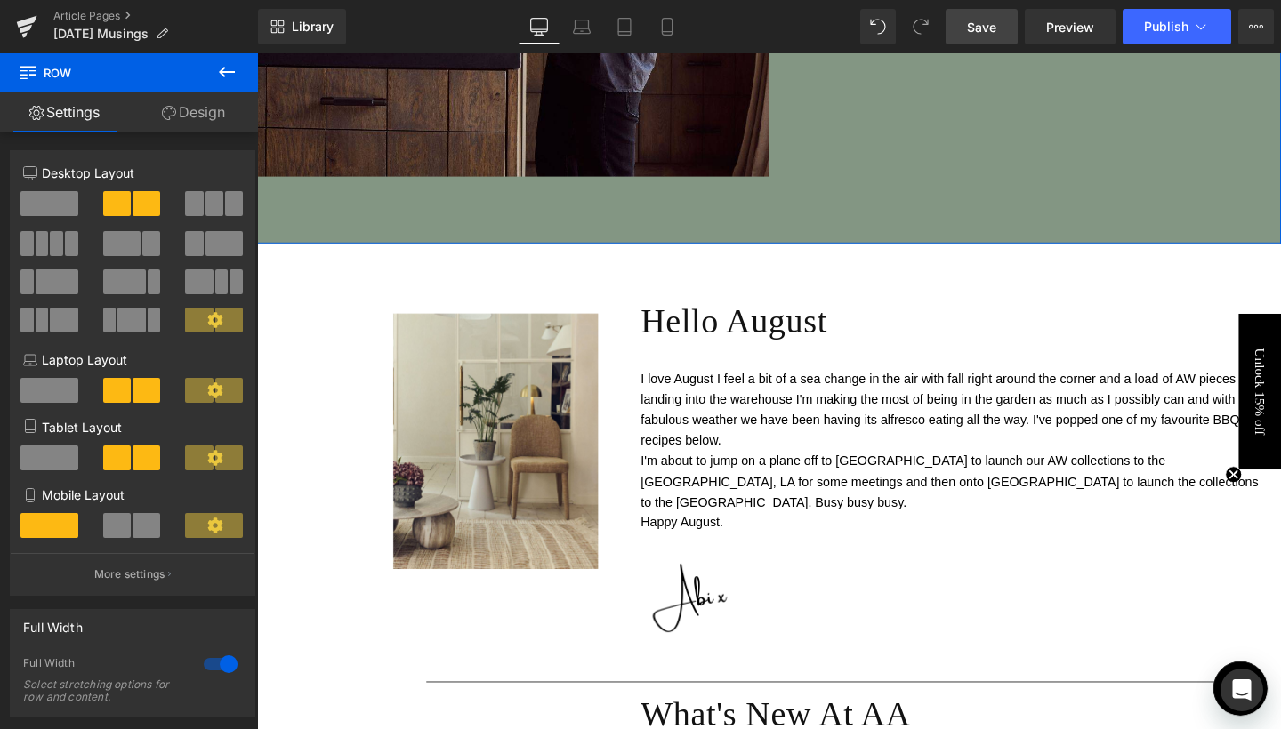
scroll to position [707, 0]
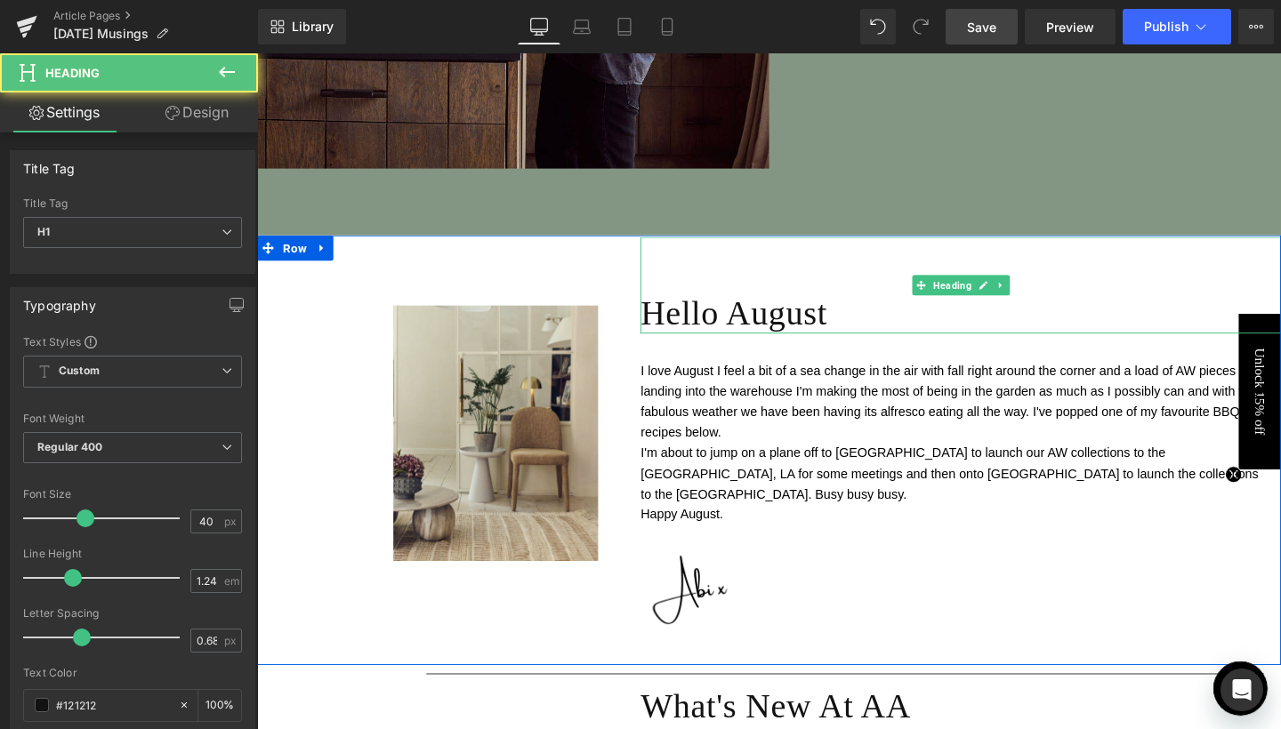
click at [805, 326] on h1 "Hello August" at bounding box center [996, 326] width 673 height 44
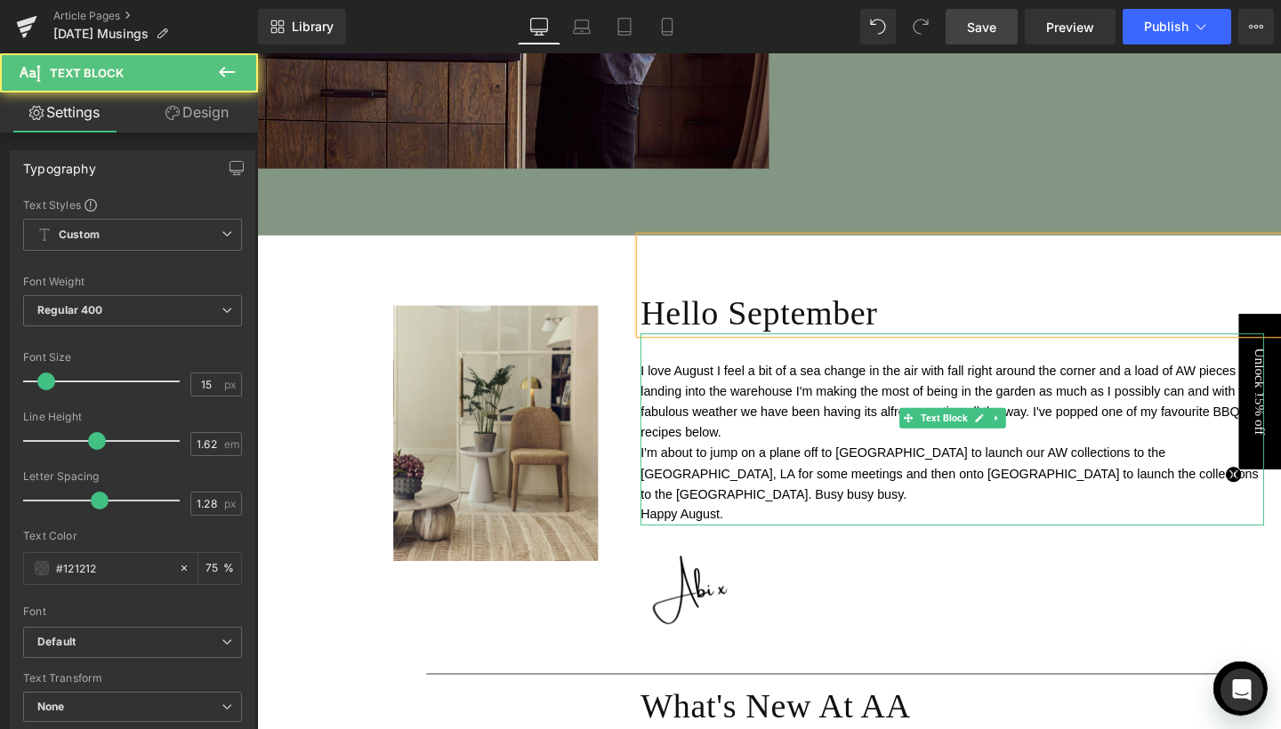
click at [802, 432] on span "I love August I feel a bit of a sea change in the air with fall right around th…" at bounding box center [984, 419] width 649 height 80
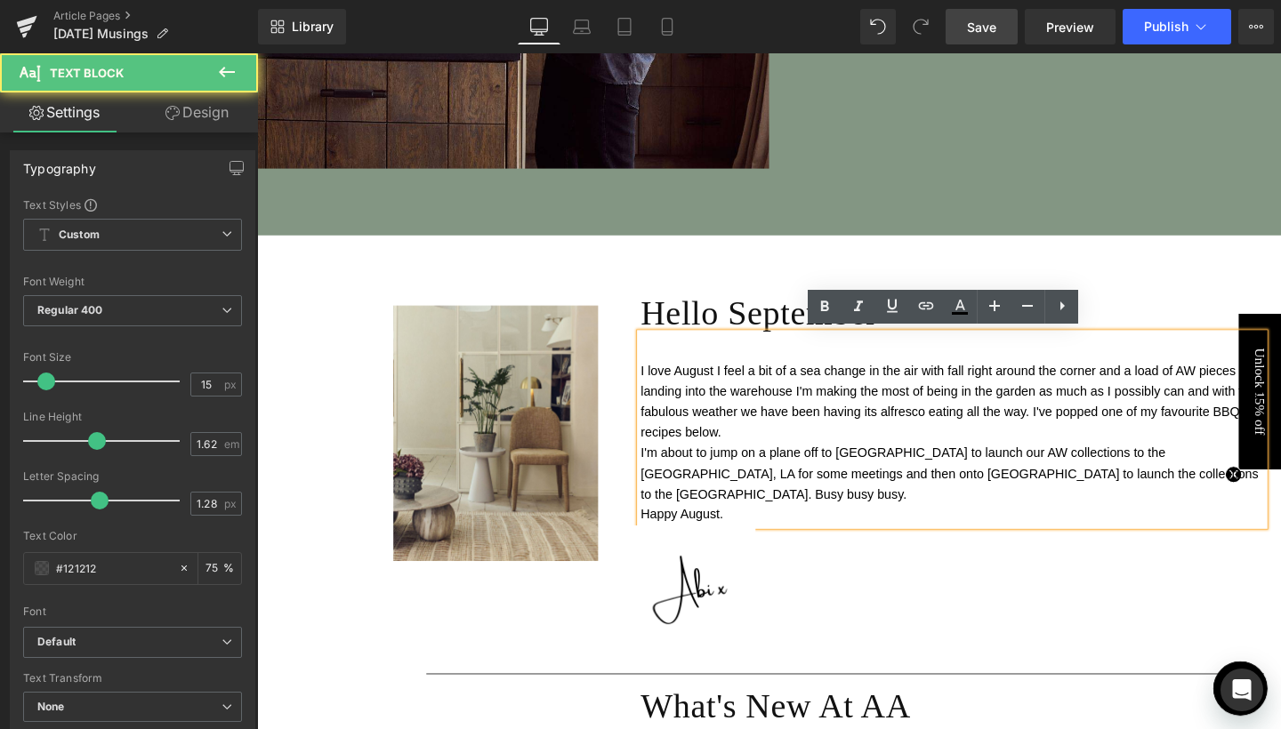
click at [711, 454] on span "I love August I feel a bit of a sea change in the air with fall right around th…" at bounding box center [984, 419] width 649 height 80
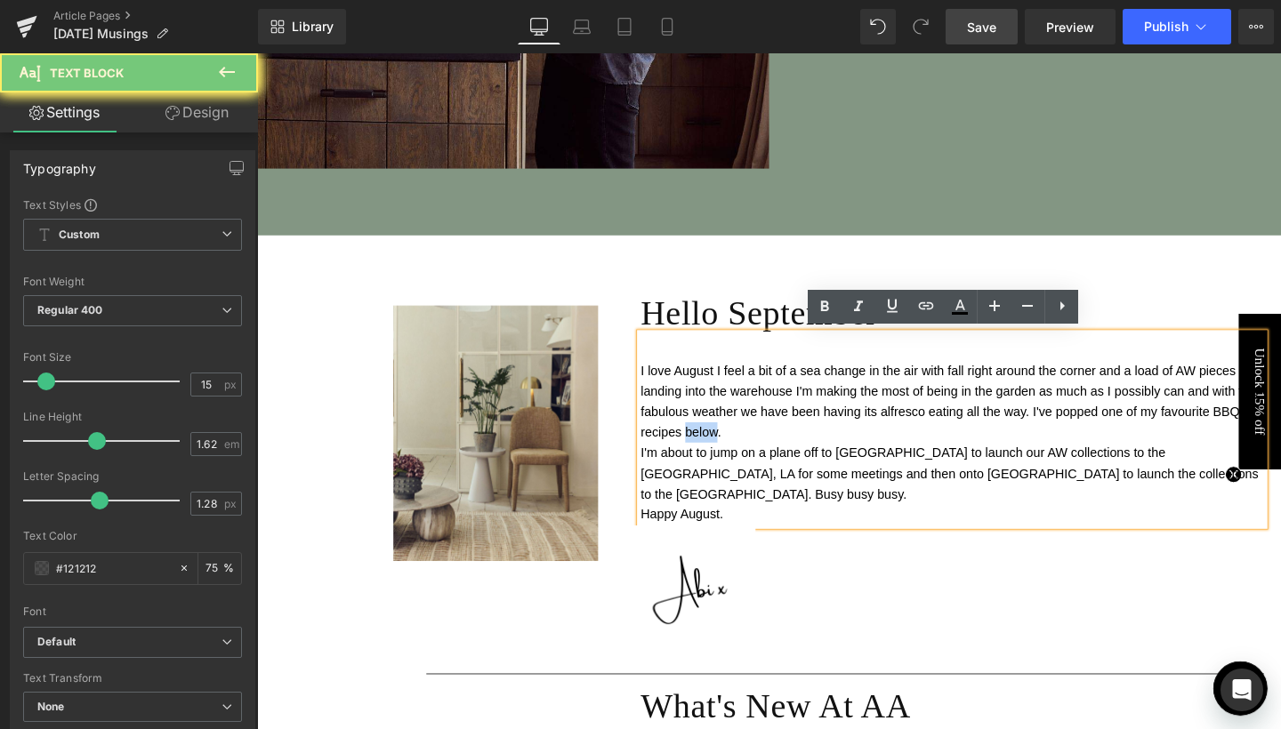
click at [711, 454] on span "I love August I feel a bit of a sea change in the air with fall right around th…" at bounding box center [984, 419] width 649 height 80
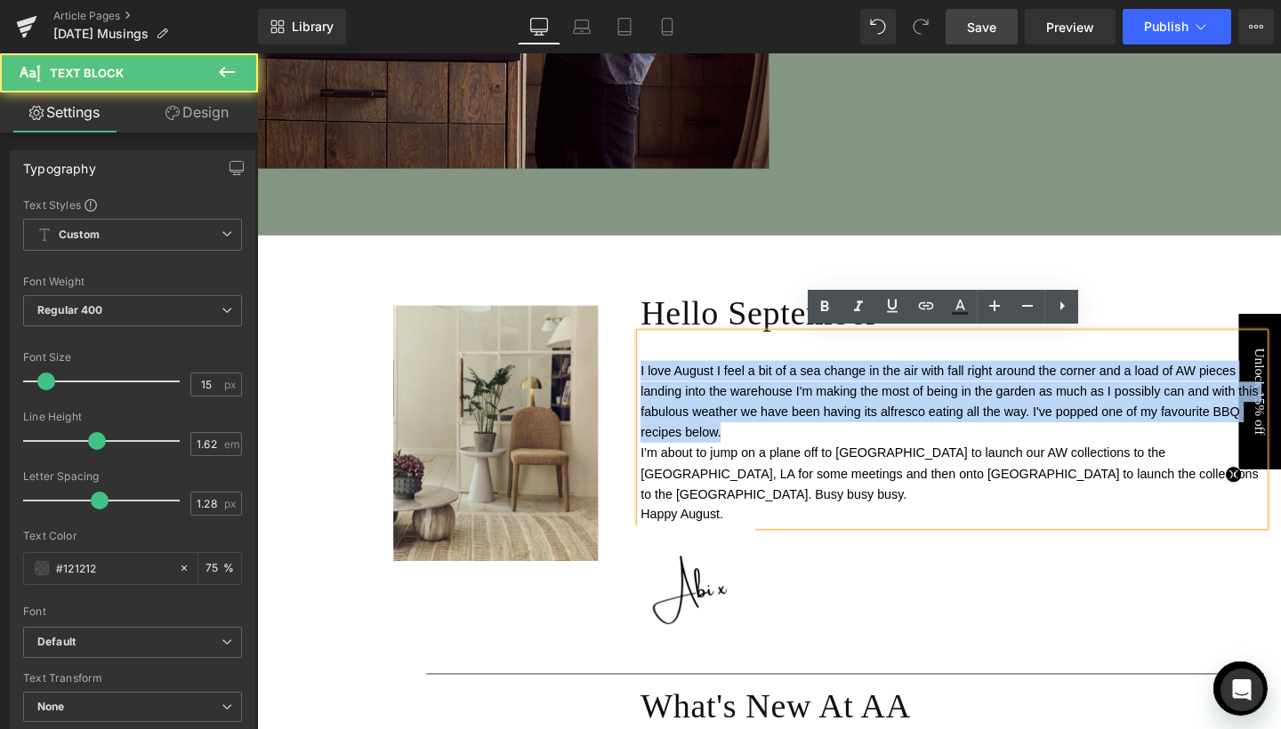
click at [711, 454] on span "I love August I feel a bit of a sea change in the air with fall right around th…" at bounding box center [984, 419] width 649 height 80
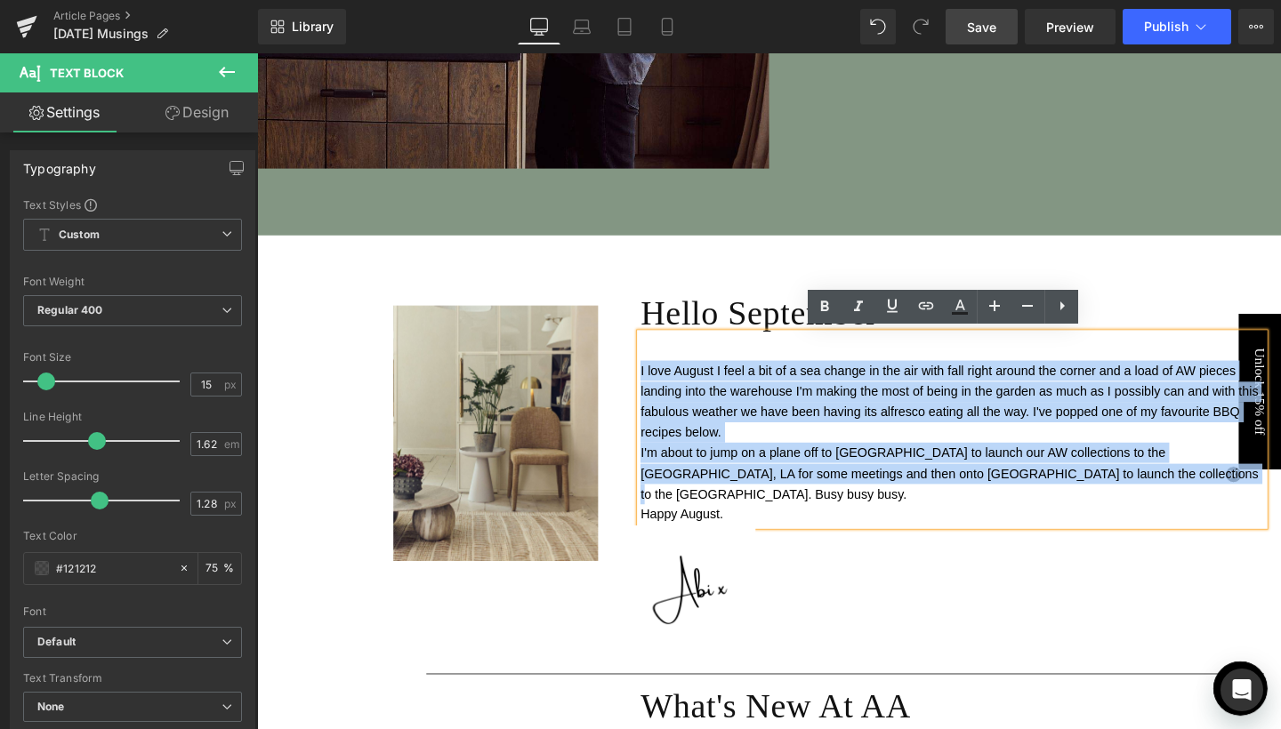
drag, startPoint x: 656, startPoint y: 382, endPoint x: 1193, endPoint y: 491, distance: 547.3
click at [1193, 491] on div "I love August I feel a bit of a sea change in the air with fall right around th…" at bounding box center [987, 448] width 655 height 201
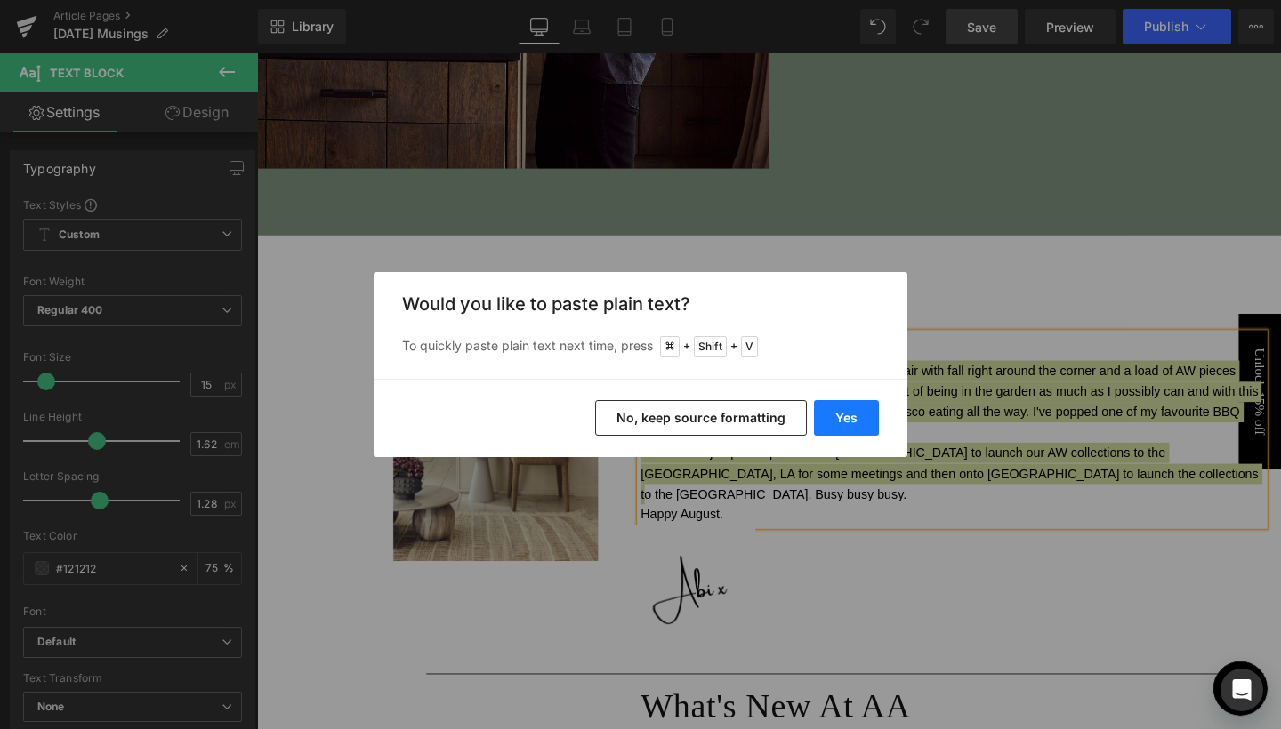
click at [837, 415] on button "Yes" at bounding box center [846, 418] width 65 height 36
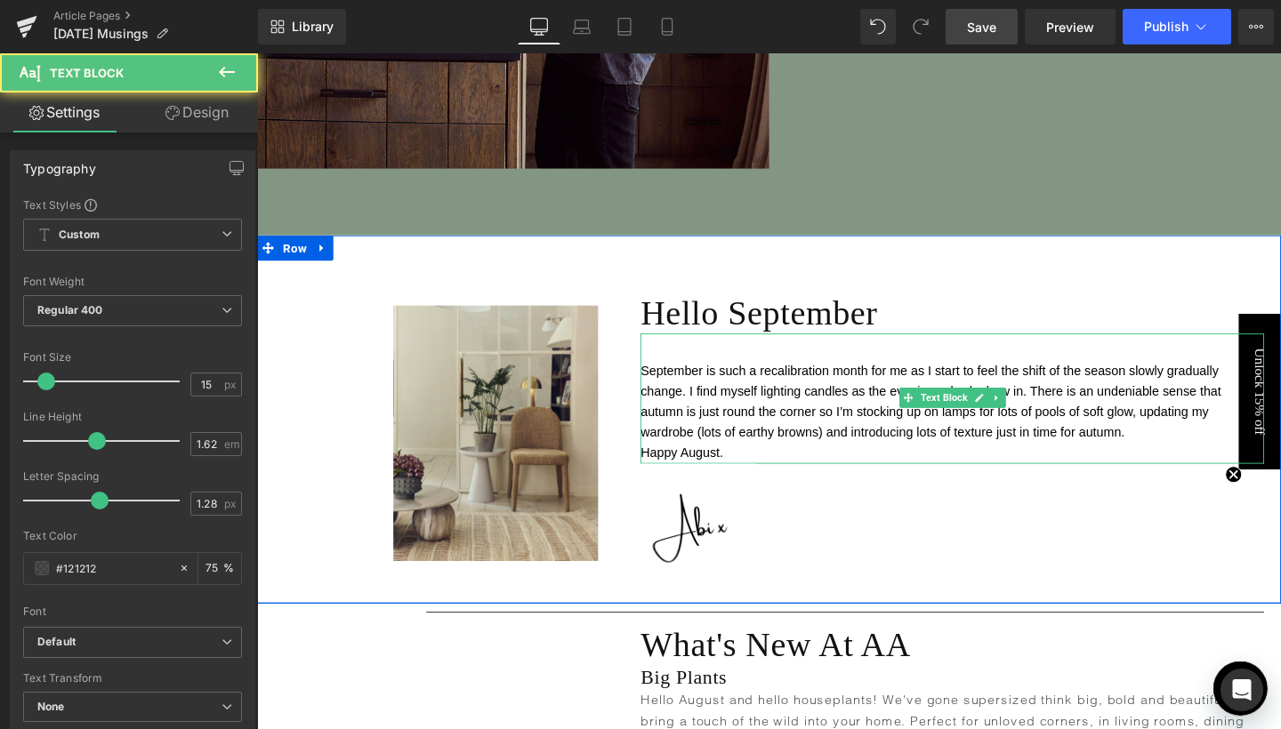
click at [717, 468] on span "Happy August." at bounding box center [703, 472] width 87 height 15
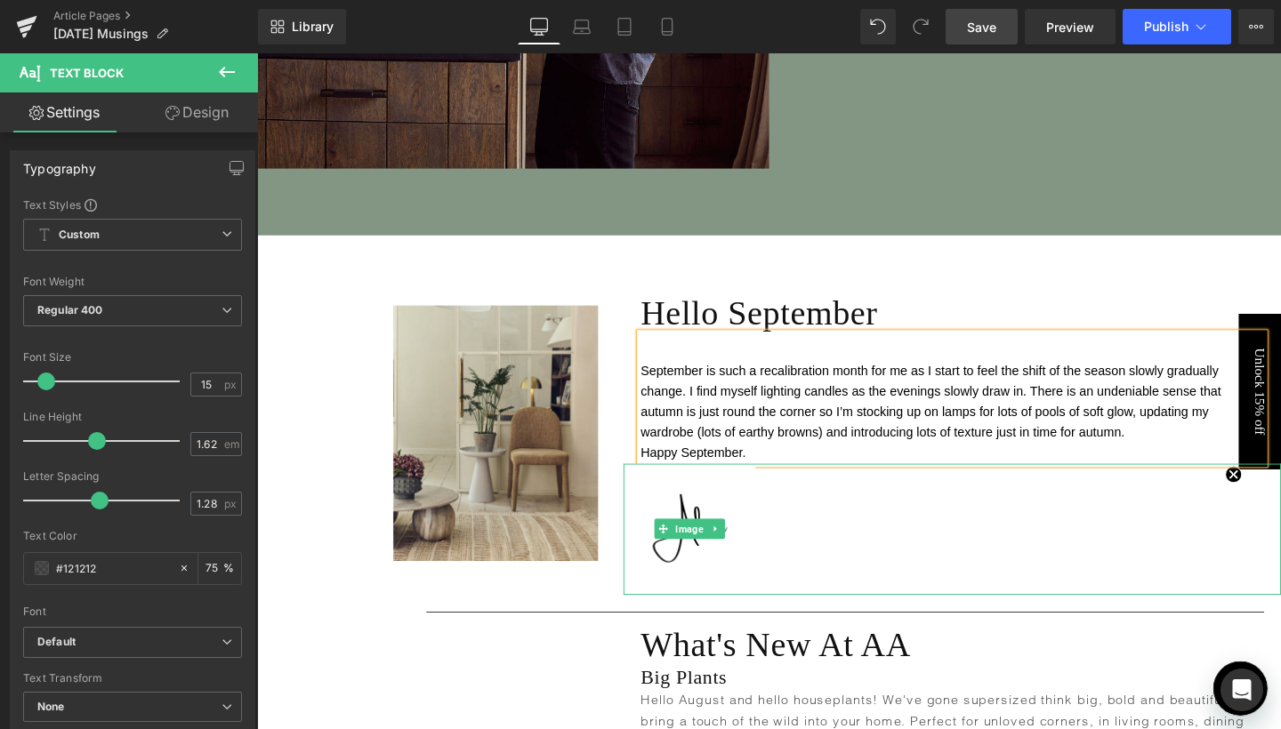
click at [787, 504] on div at bounding box center [987, 554] width 691 height 138
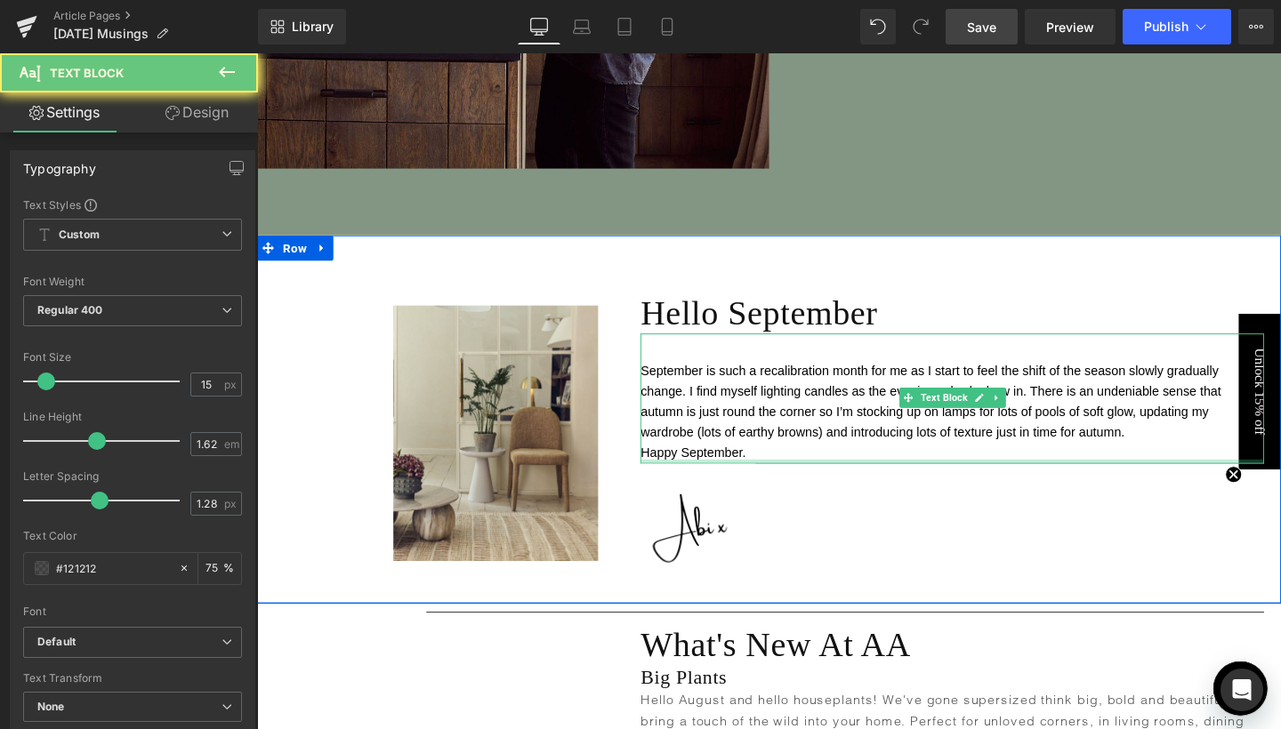
click at [723, 480] on div at bounding box center [987, 482] width 655 height 4
click at [723, 477] on span "Happy September." at bounding box center [715, 472] width 110 height 15
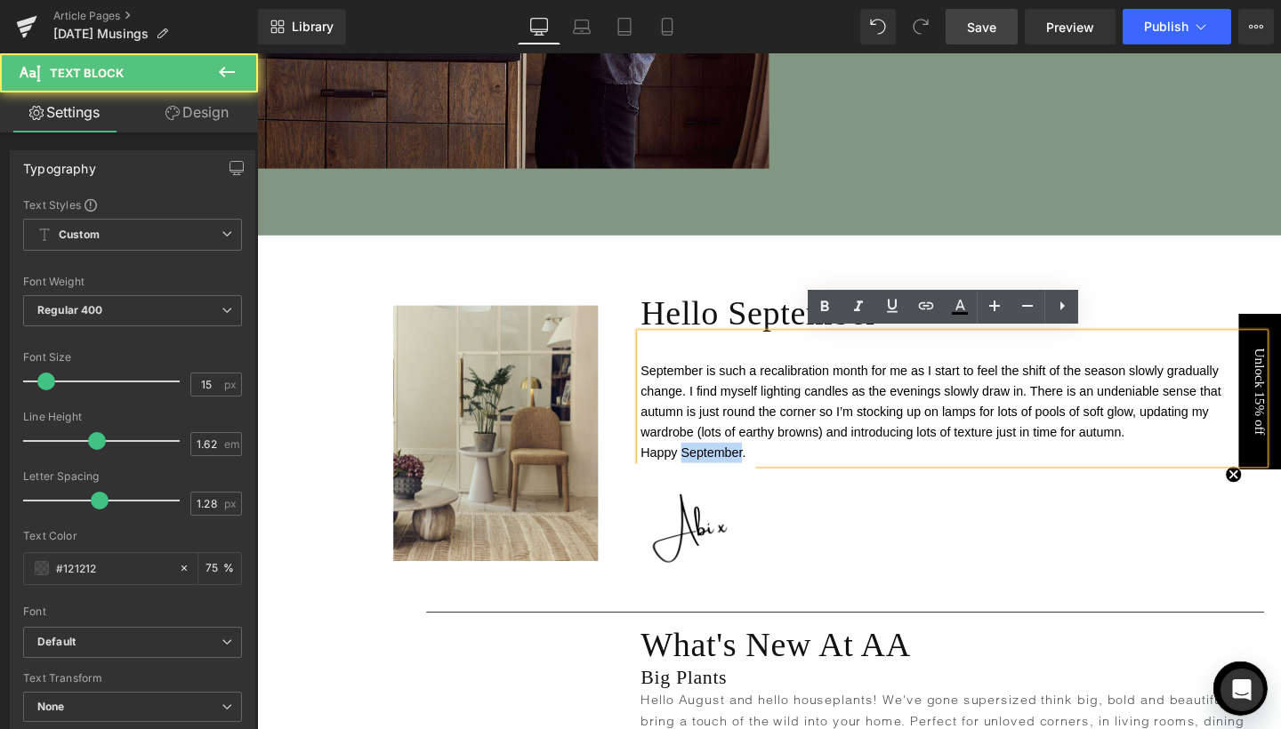
click at [723, 477] on span "Happy September." at bounding box center [715, 472] width 110 height 15
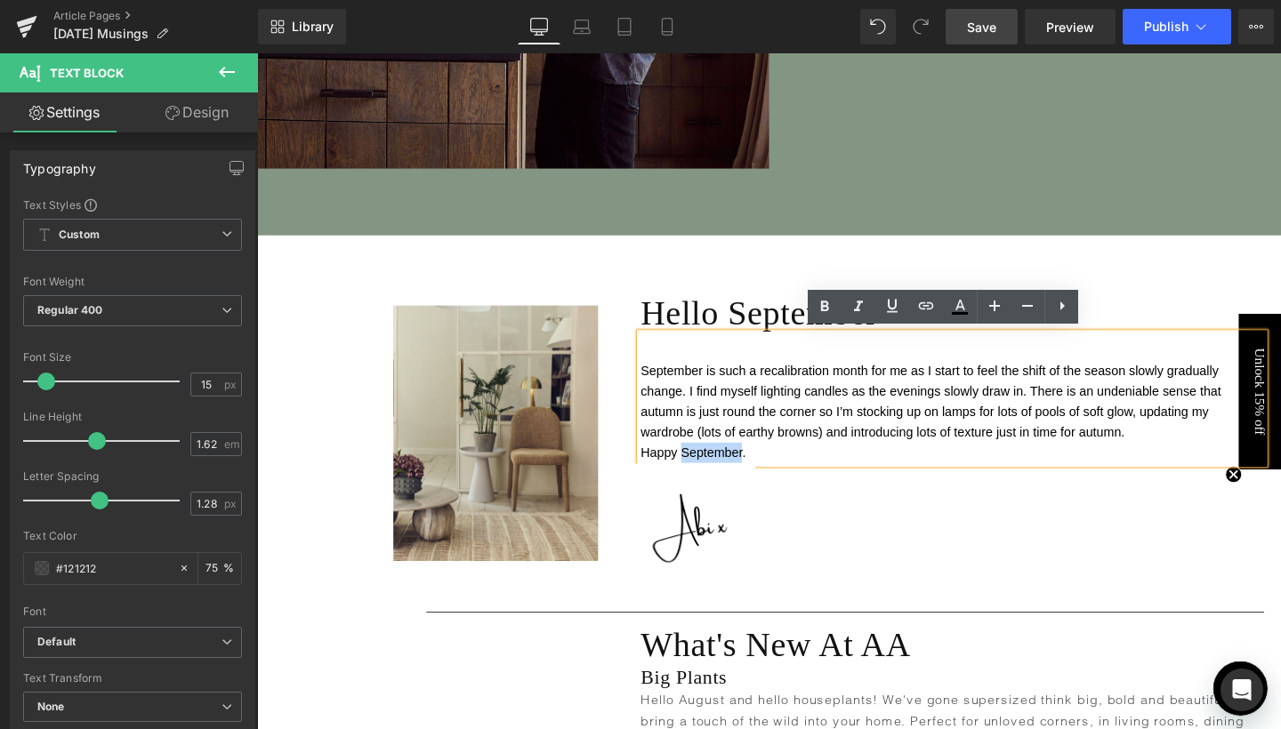
click at [723, 477] on span "Happy September." at bounding box center [715, 472] width 110 height 15
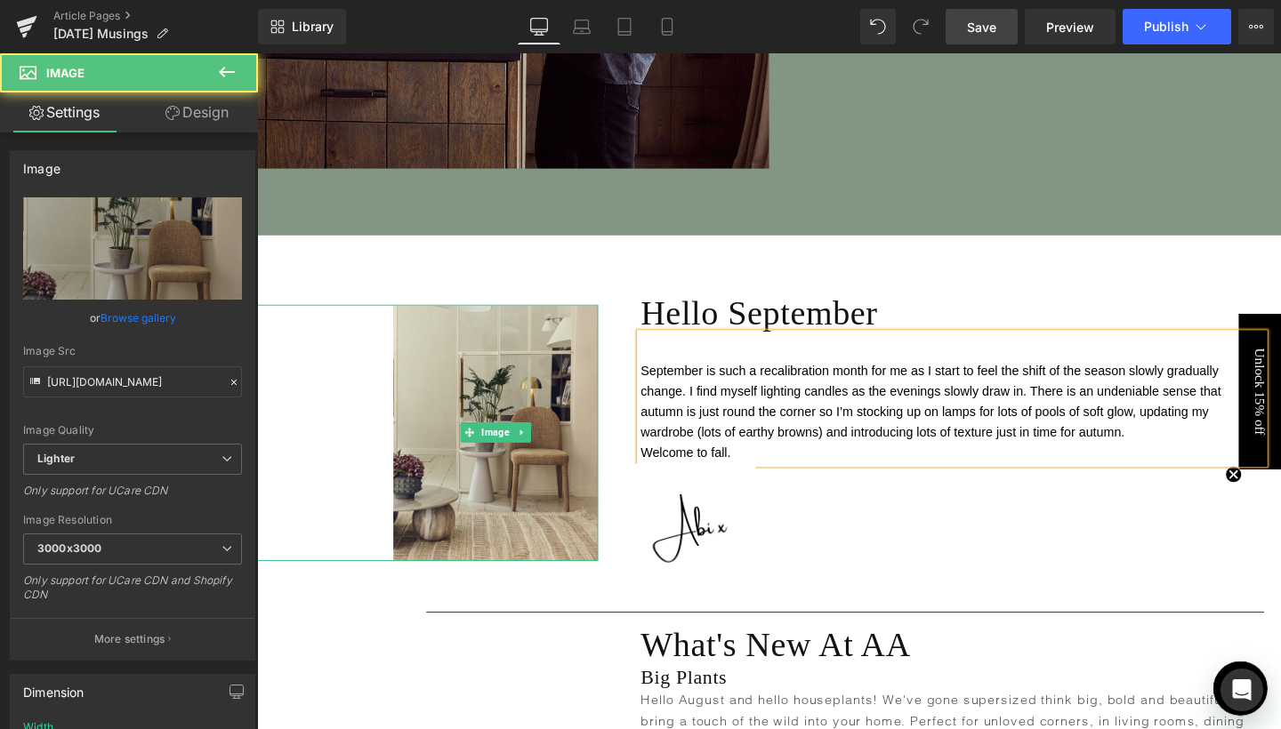
click at [317, 489] on link at bounding box center [436, 451] width 358 height 269
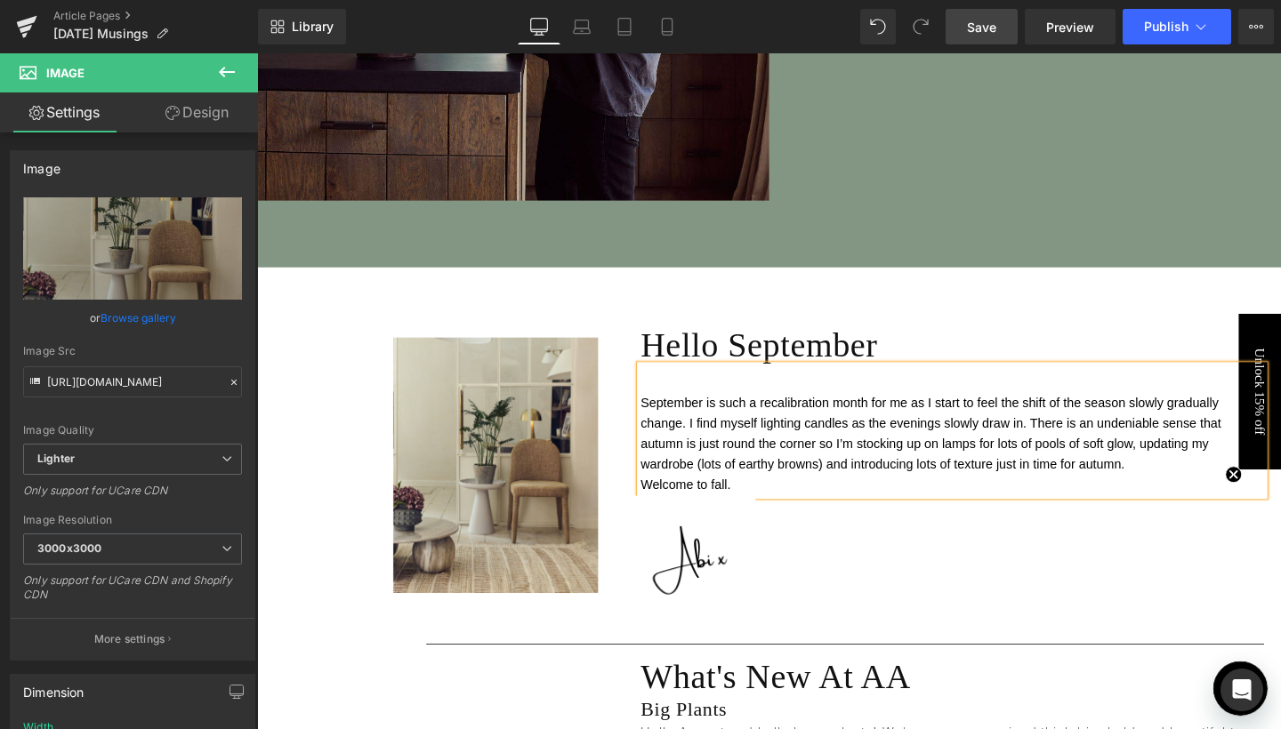
scroll to position [690, 0]
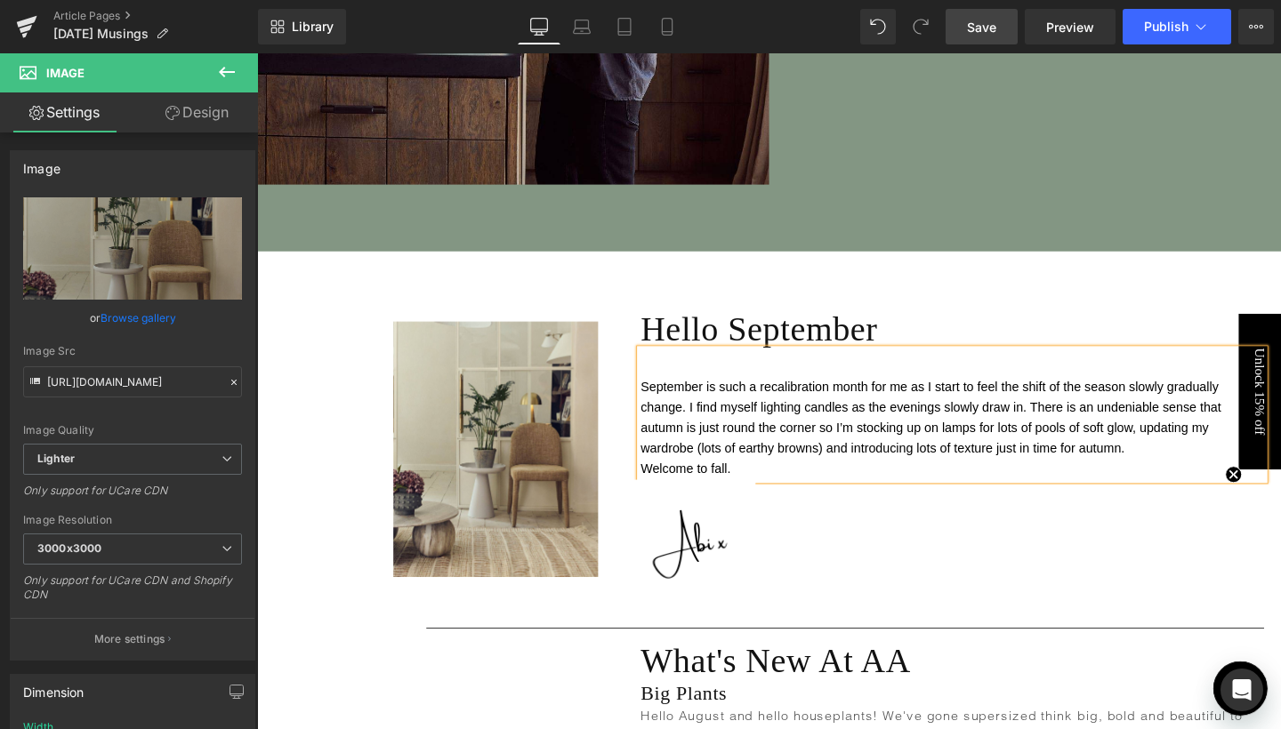
click at [820, 400] on span "September is such a recalibration month for me as I start to feel the shift of …" at bounding box center [965, 436] width 610 height 80
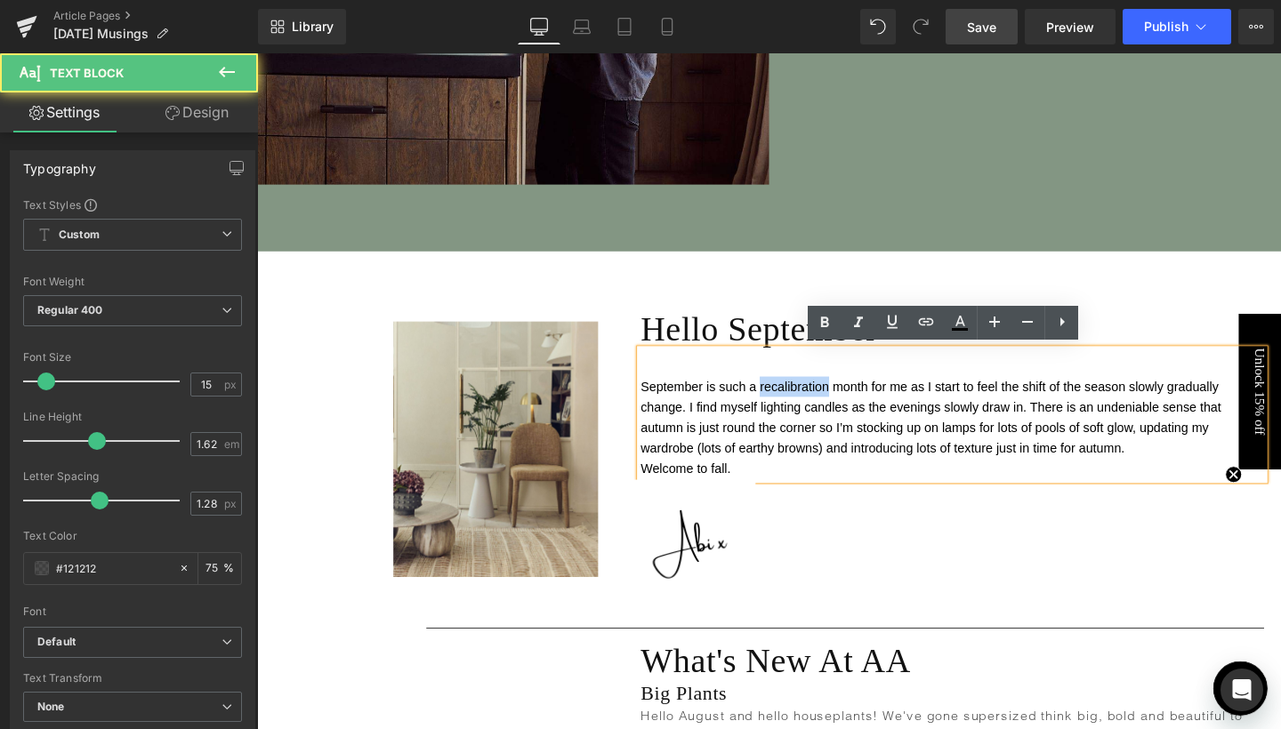
click at [820, 400] on span "September is such a recalibration month for me as I start to feel the shift of …" at bounding box center [965, 436] width 610 height 80
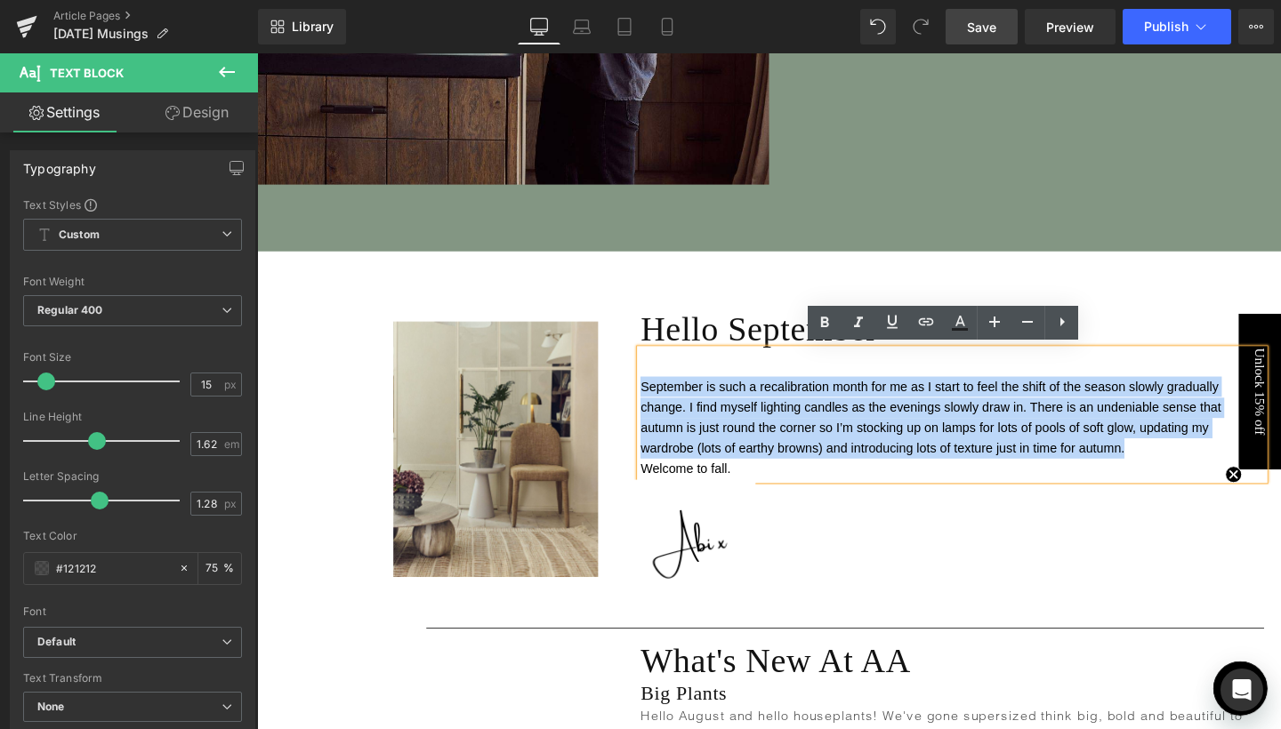
click at [820, 400] on span "September is such a recalibration month for me as I start to feel the shift of …" at bounding box center [965, 436] width 610 height 80
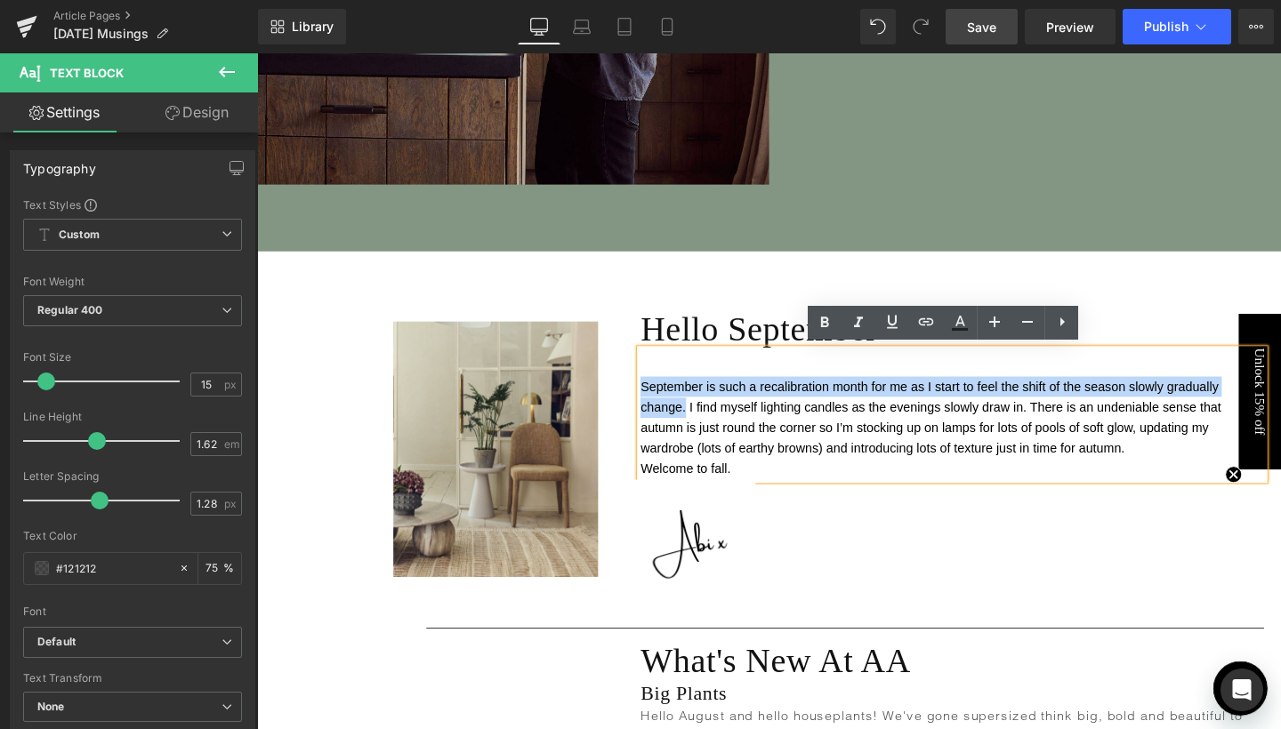
drag, startPoint x: 658, startPoint y: 402, endPoint x: 703, endPoint y: 416, distance: 46.7
click at [703, 416] on span "September is such a recalibration month for me as I start to feel the shift of …" at bounding box center [965, 436] width 610 height 80
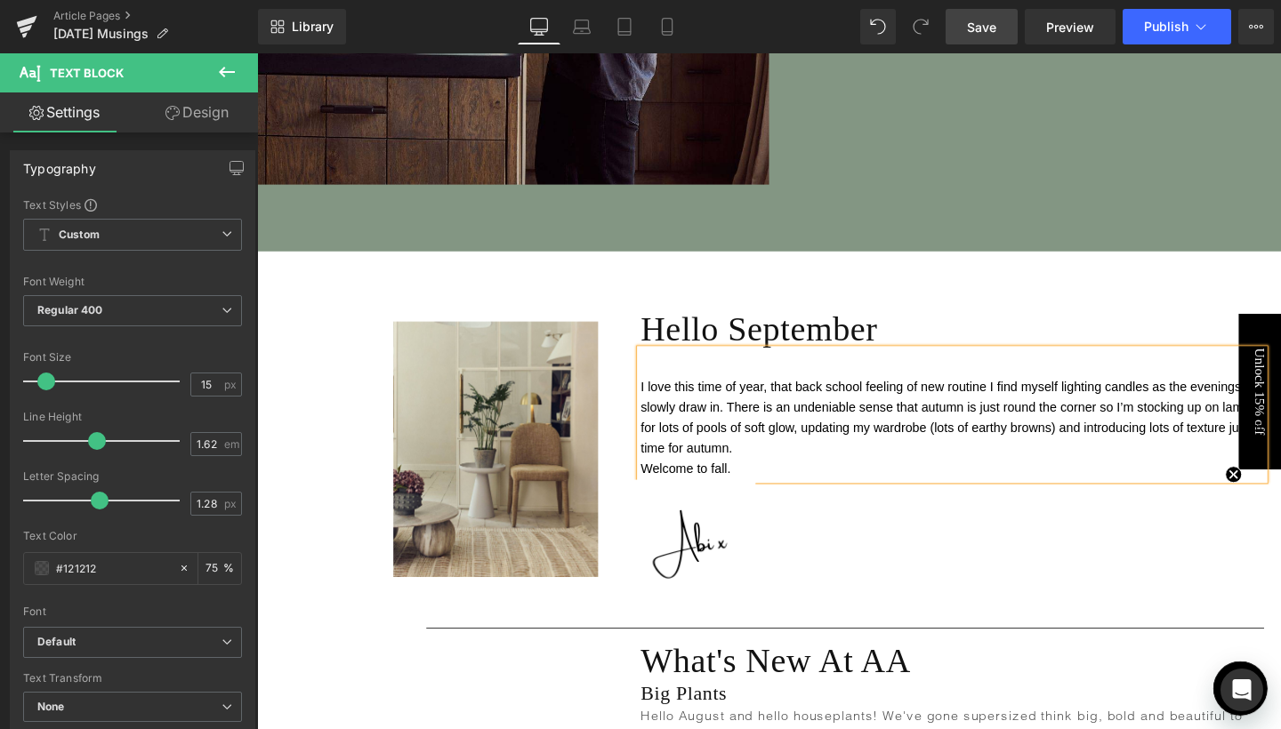
click at [852, 398] on span "I love this time of year, that back school feeling of new routine I find myself…" at bounding box center [987, 436] width 654 height 80
drag, startPoint x: 951, startPoint y: 402, endPoint x: 1036, endPoint y: 402, distance: 85.4
click at [1036, 402] on span "I love this time of year, that back to school feeling of new routine I find mys…" at bounding box center [987, 436] width 654 height 80
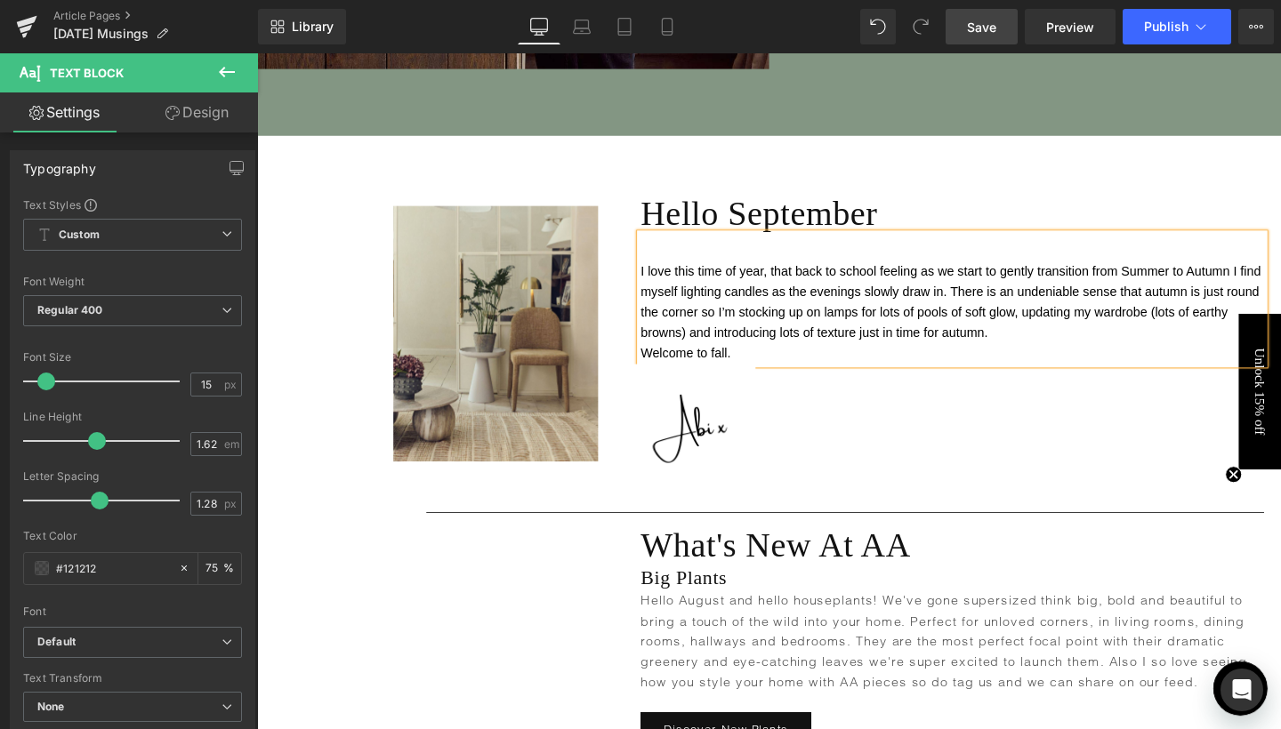
scroll to position [814, 0]
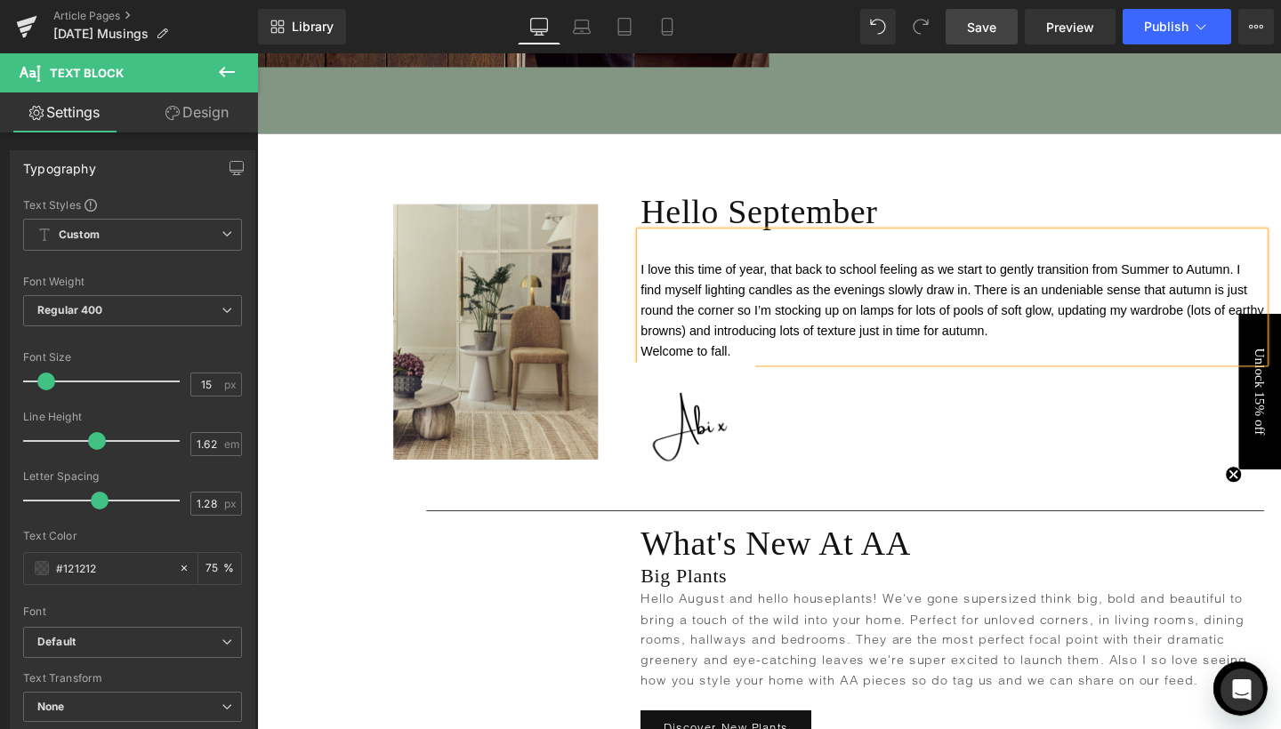
click at [1092, 274] on span "I love this time of year, that back to school feeling as we start to gently tra…" at bounding box center [987, 312] width 655 height 80
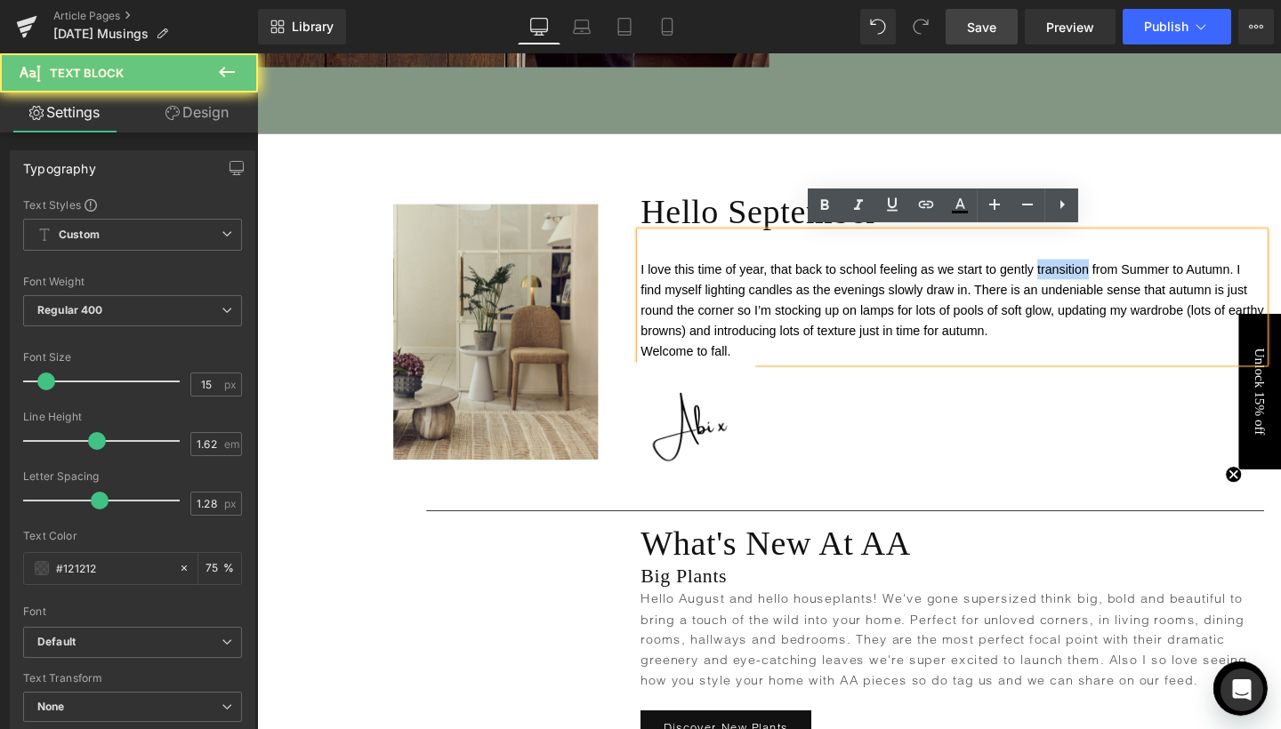
click at [1092, 274] on span "I love this time of year, that back to school feeling as we start to gently tra…" at bounding box center [987, 312] width 655 height 80
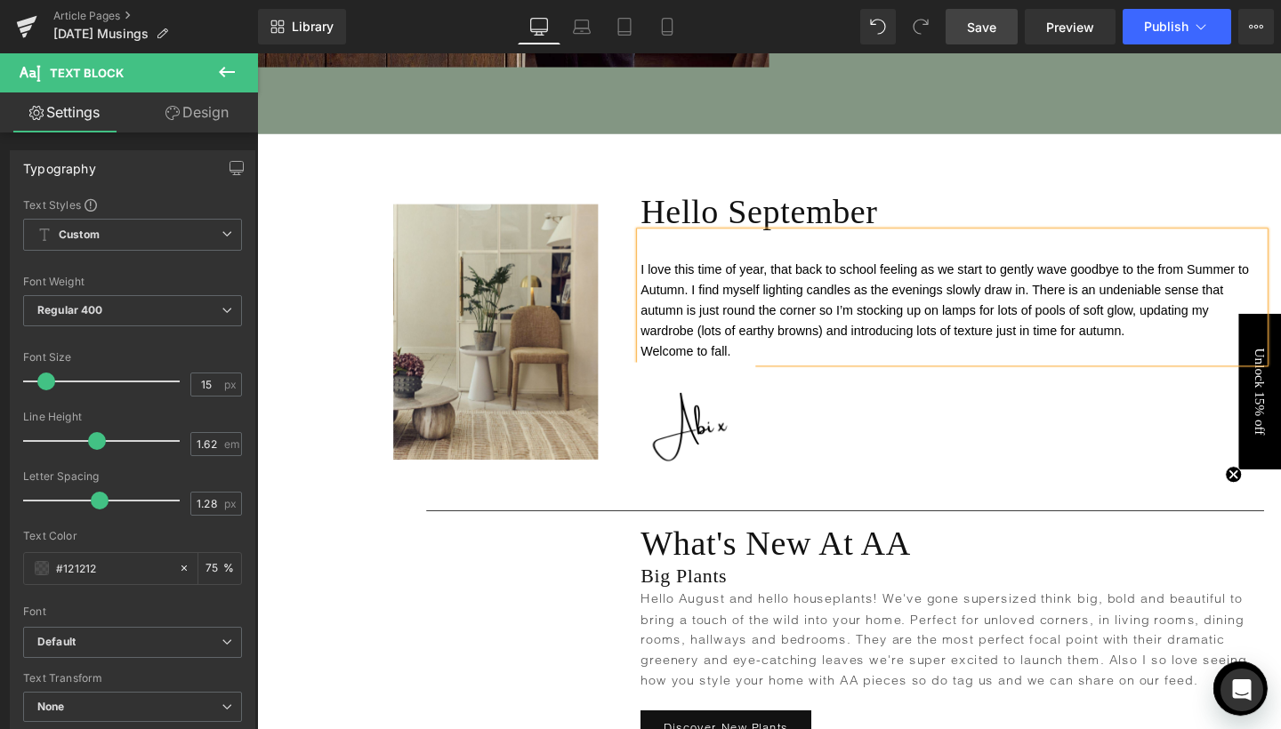
click at [1209, 278] on span "I love this time of year, that back to school feeling as we start to gently wav…" at bounding box center [979, 312] width 639 height 80
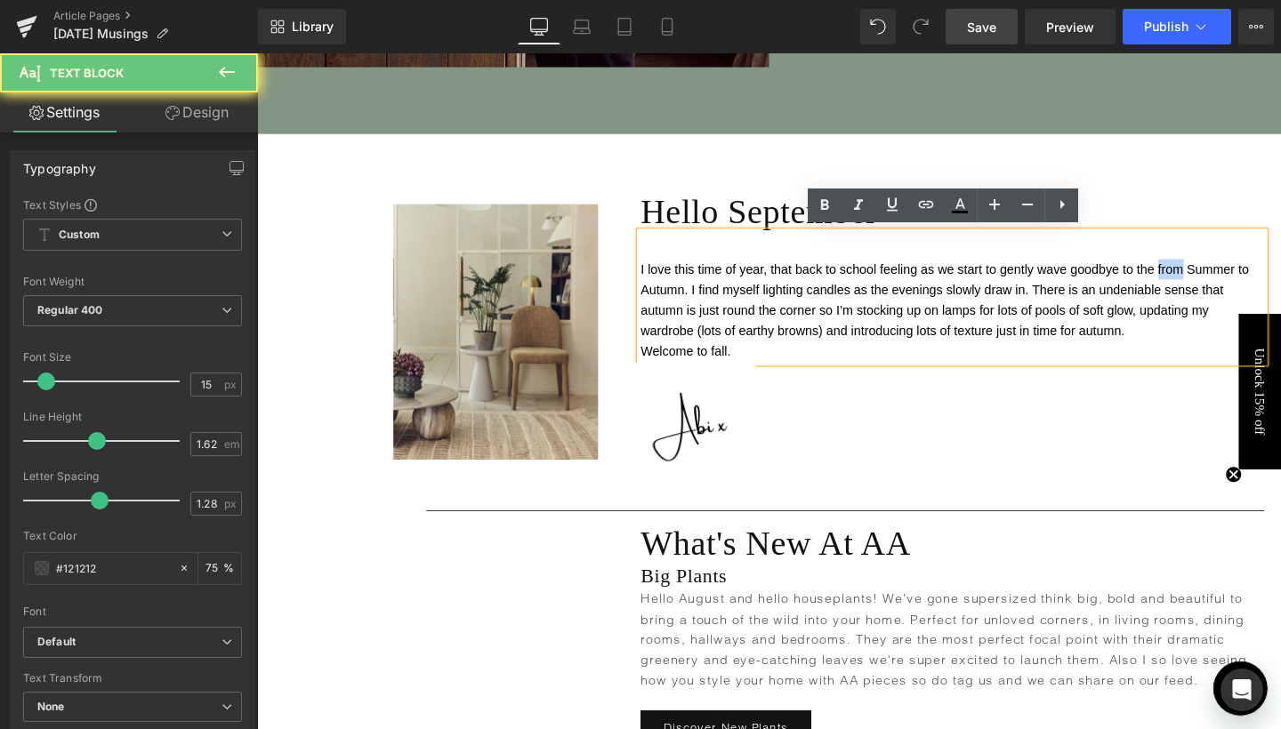
click at [1209, 278] on span "I love this time of year, that back to school feeling as we start to gently wav…" at bounding box center [979, 312] width 639 height 80
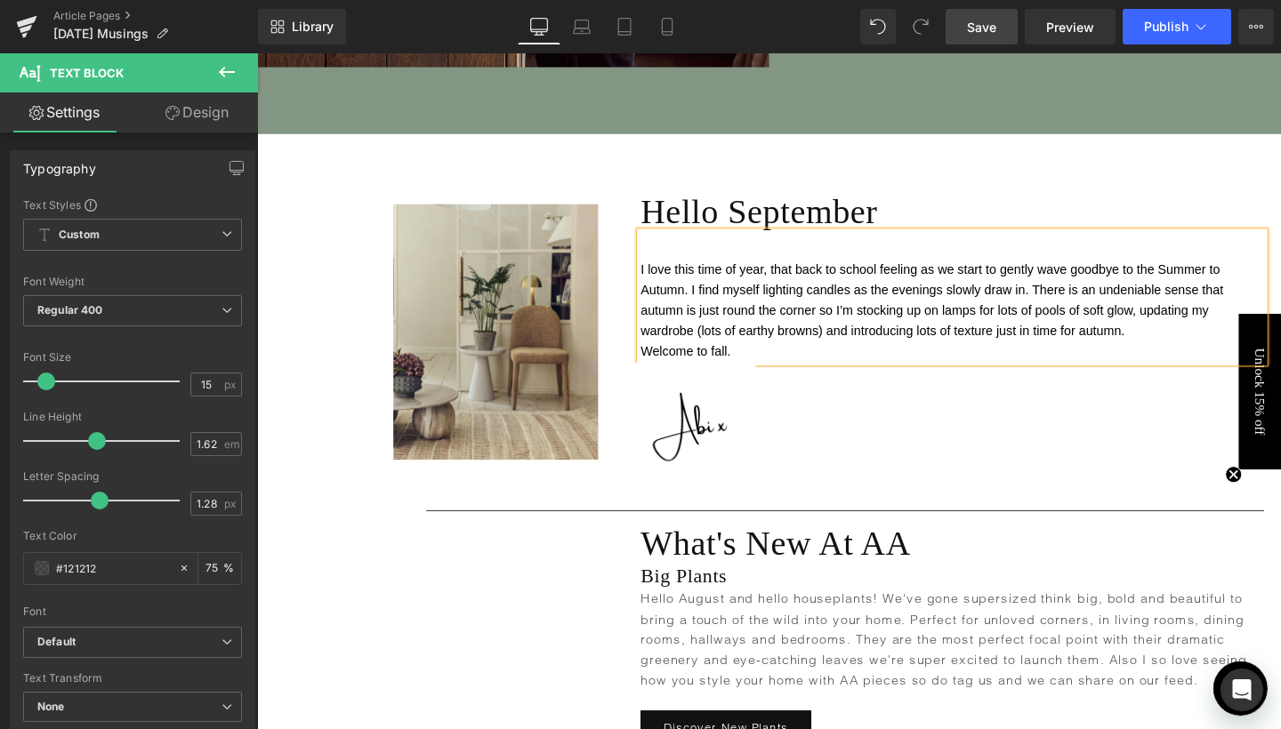
click at [1252, 272] on span "I love this time of year, that back to school feeling as we start to gently wav…" at bounding box center [966, 312] width 612 height 80
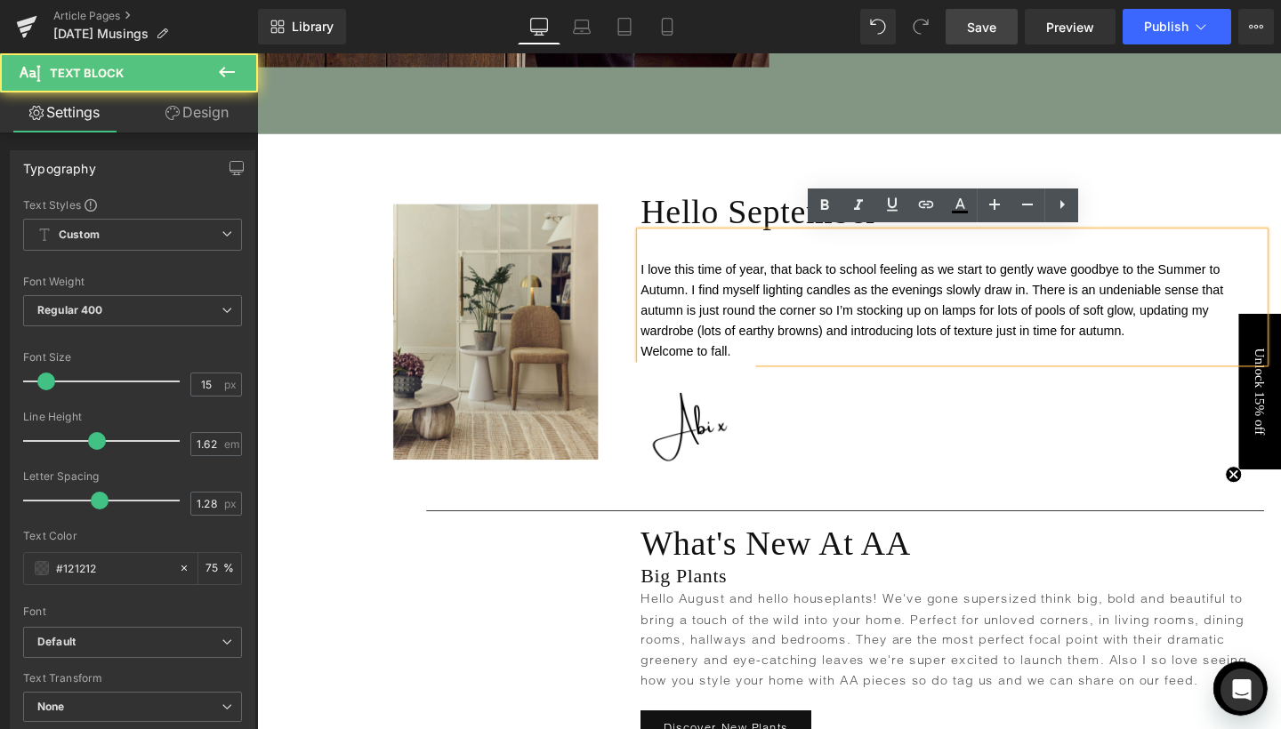
drag, startPoint x: 1264, startPoint y: 285, endPoint x: 1265, endPoint y: 253, distance: 31.2
click at [1265, 253] on div "I love this time of year, that back to school feeling as we start to gently wav…" at bounding box center [987, 309] width 655 height 136
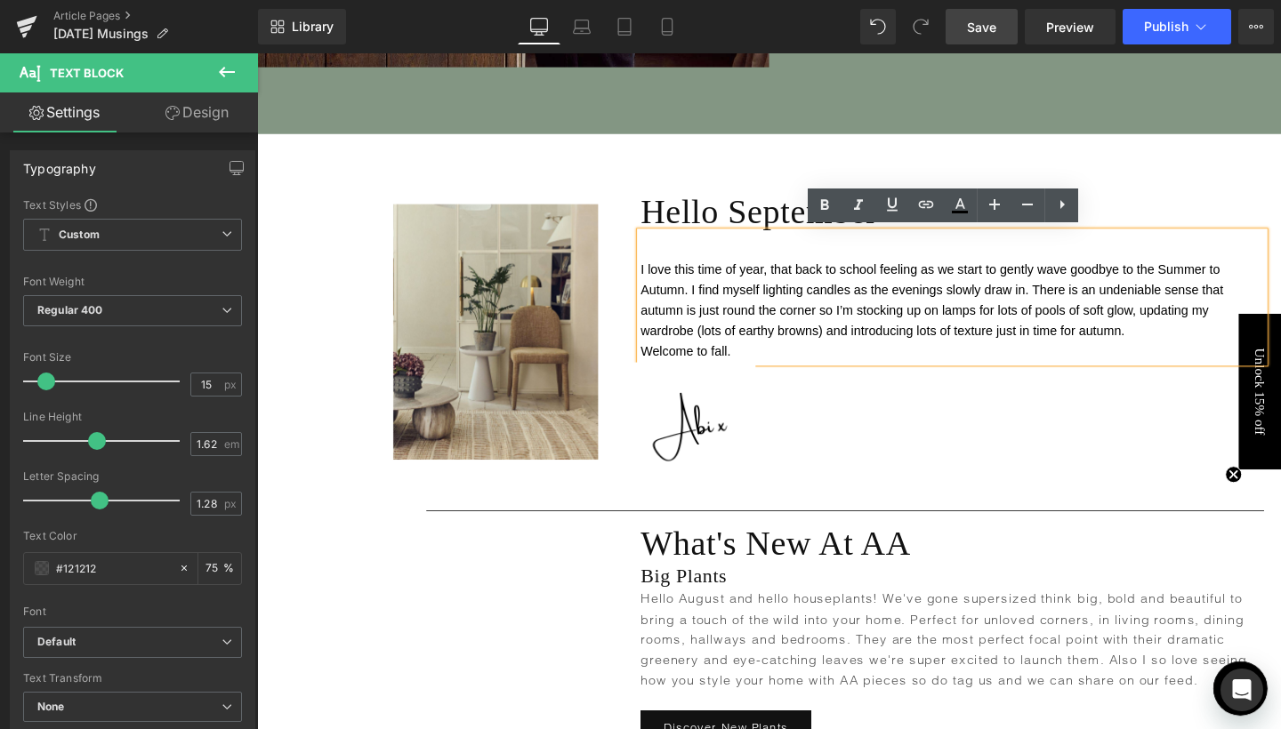
click at [1255, 272] on span "I love this time of year, that back to school feeling as we start to gently wav…" at bounding box center [966, 312] width 612 height 80
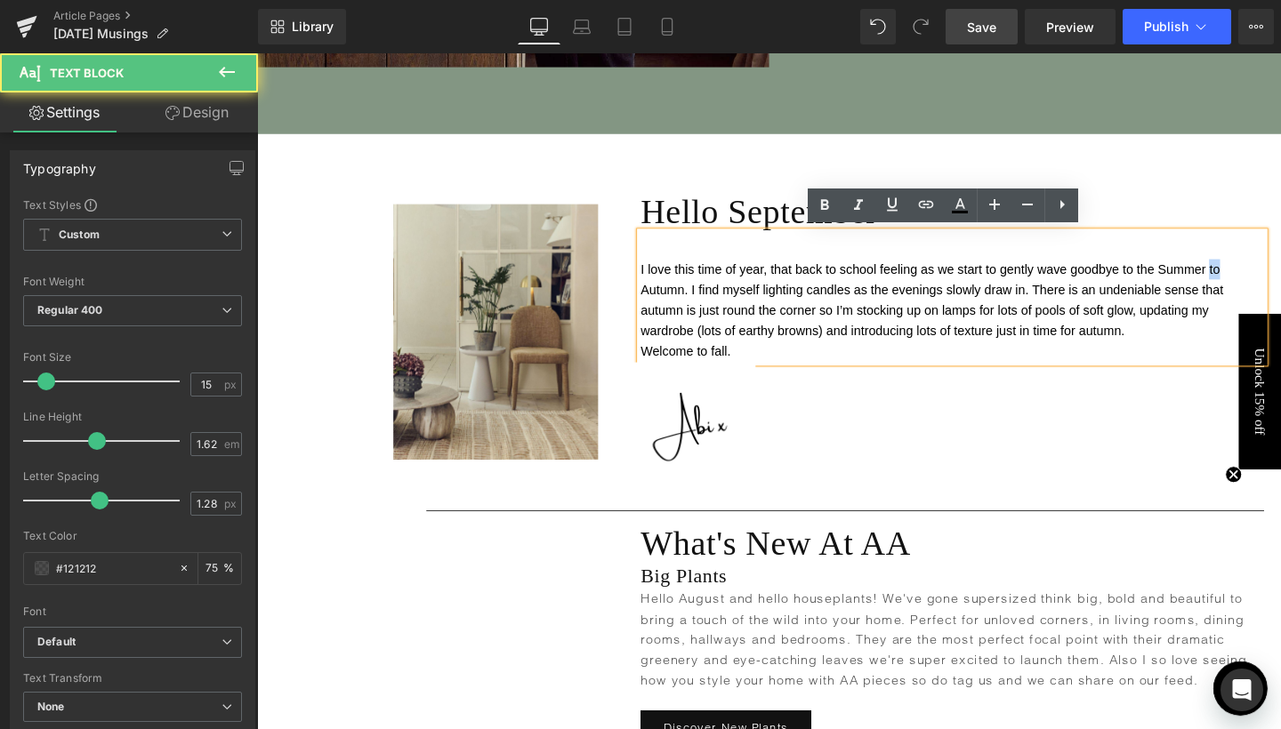
click at [1255, 272] on span "I love this time of year, that back to school feeling as we start to gently wav…" at bounding box center [966, 312] width 612 height 80
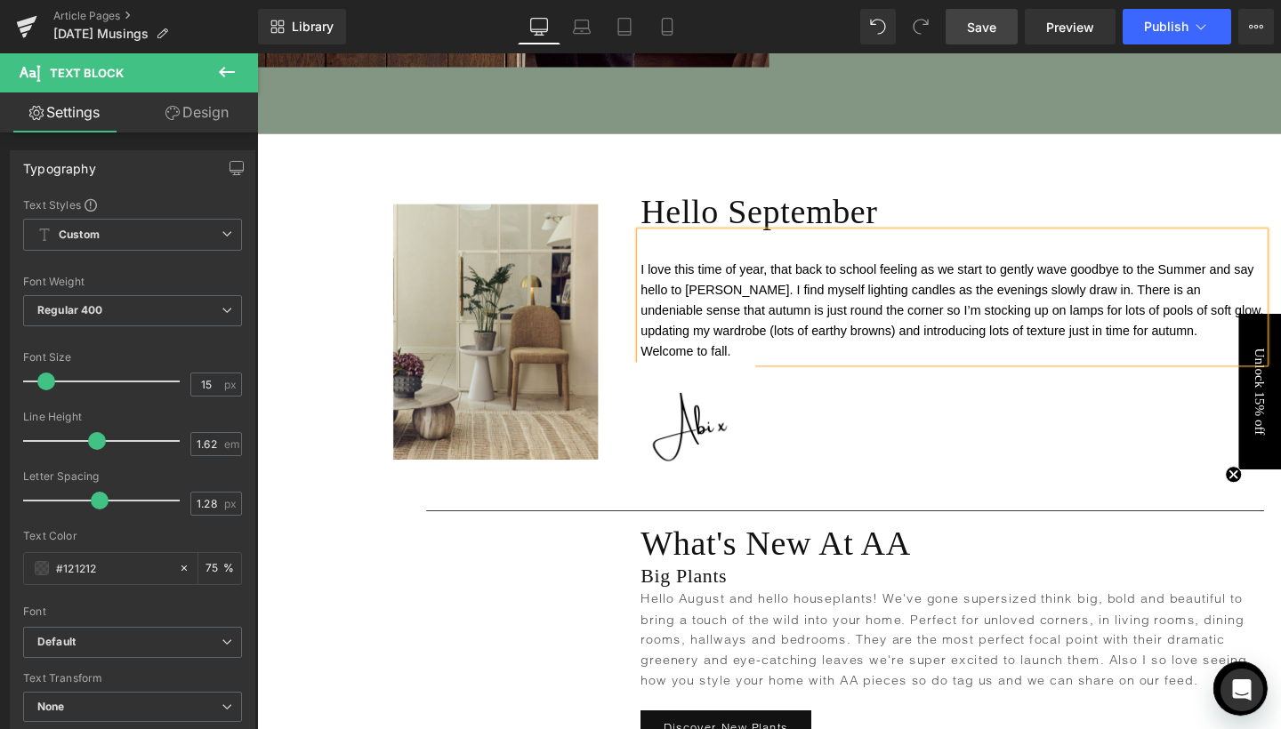
click at [1280, 283] on span "I love this time of year, that back to school feeling as we start to gently wav…" at bounding box center [987, 312] width 655 height 80
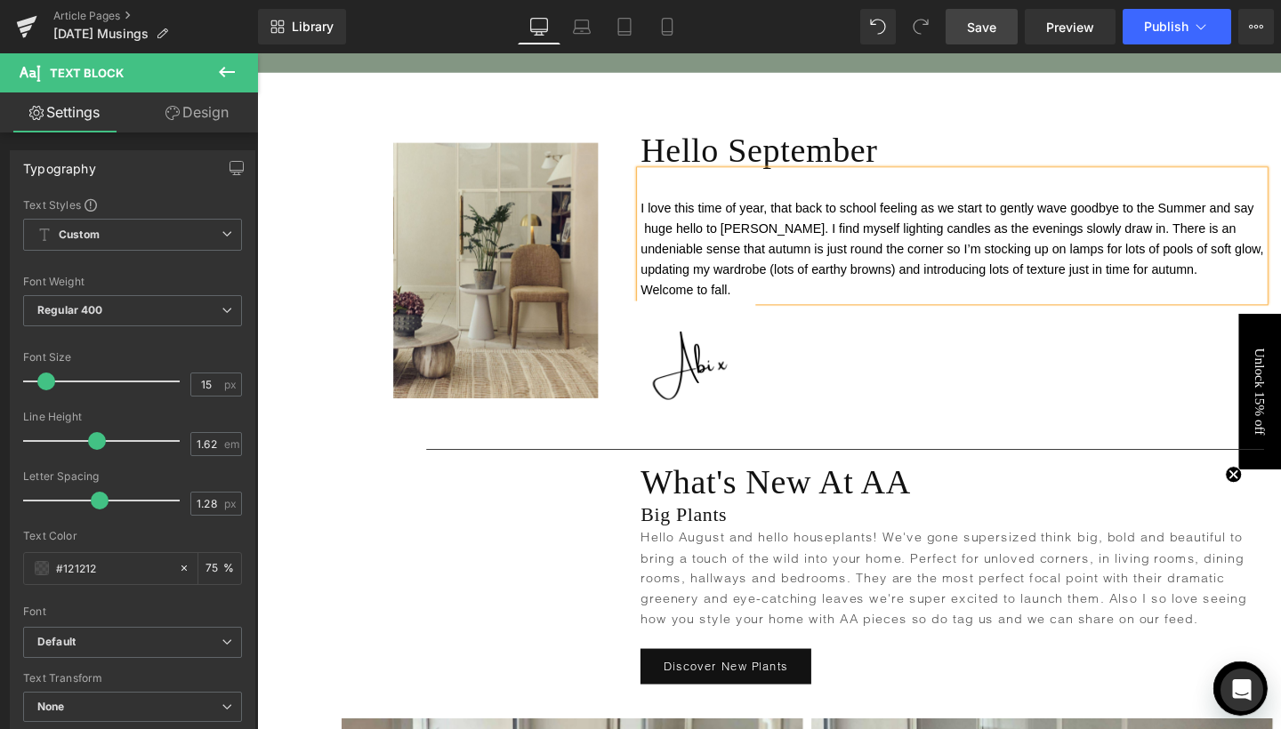
scroll to position [890, 0]
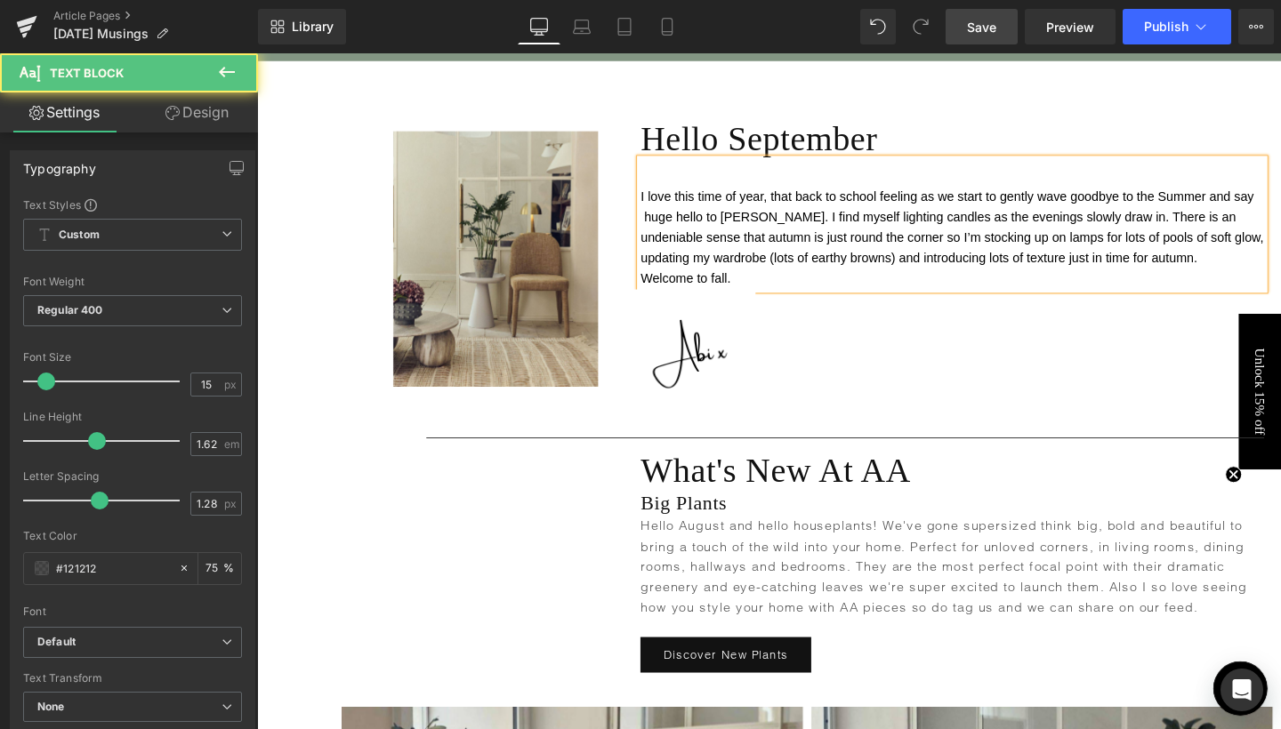
click at [752, 244] on span "I love this time of year, that back to school feeling as we start to gently wav…" at bounding box center [987, 236] width 655 height 80
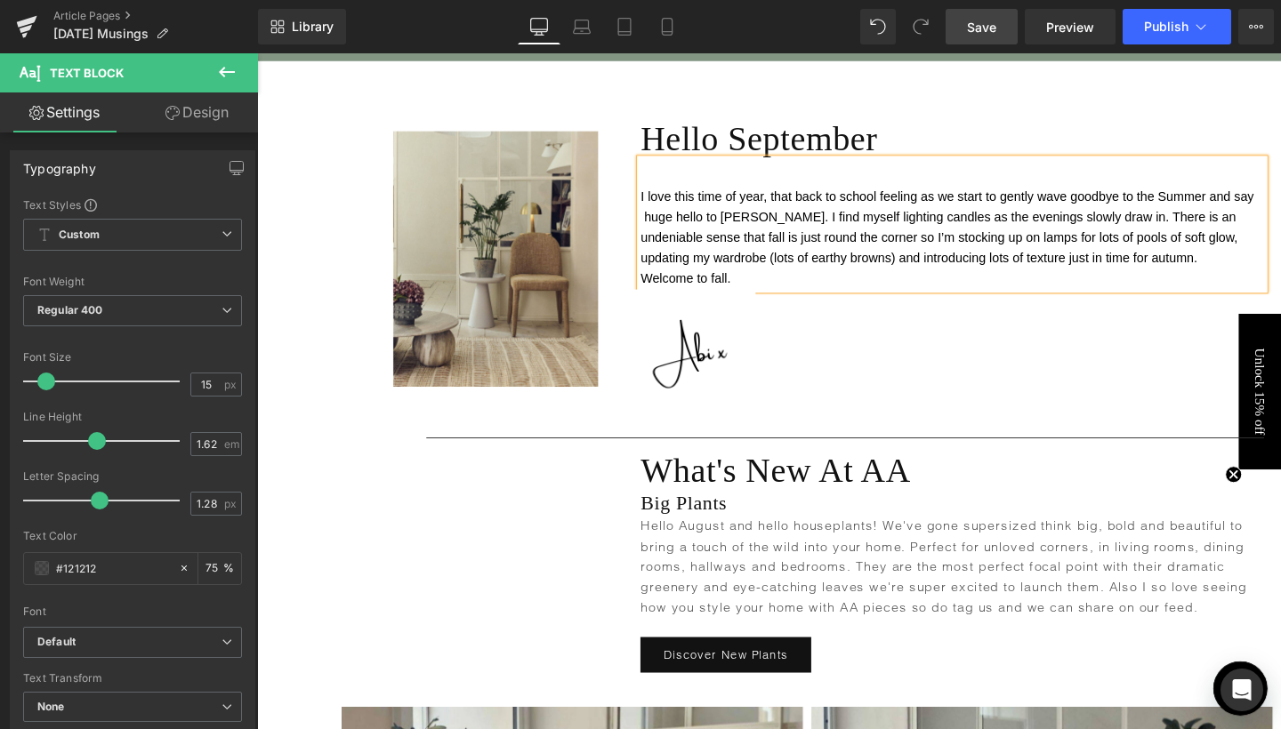
click at [839, 293] on p "Welcome to fall." at bounding box center [987, 289] width 655 height 21
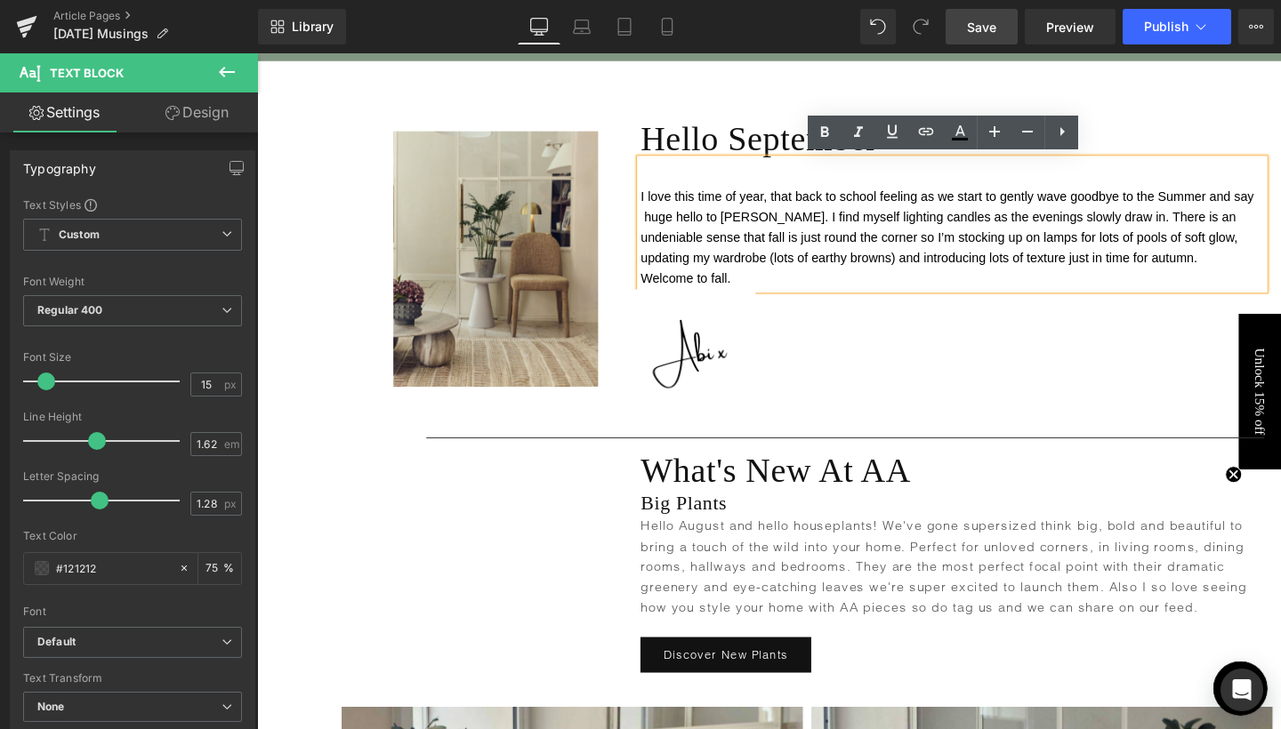
click at [1143, 268] on span "I love this time of year, that back to school feeling as we start to gently wav…" at bounding box center [982, 236] width 645 height 80
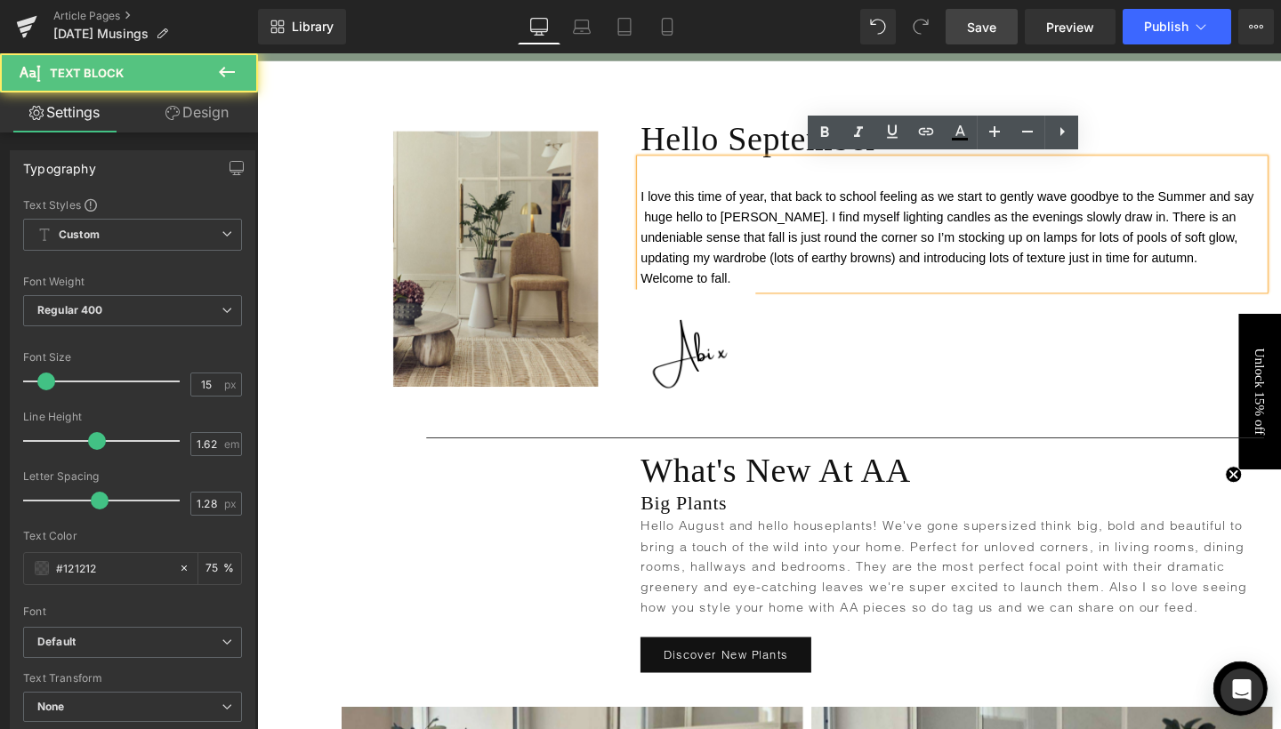
click at [1143, 268] on span "I love this time of year, that back to school feeling as we start to gently wav…" at bounding box center [982, 236] width 645 height 80
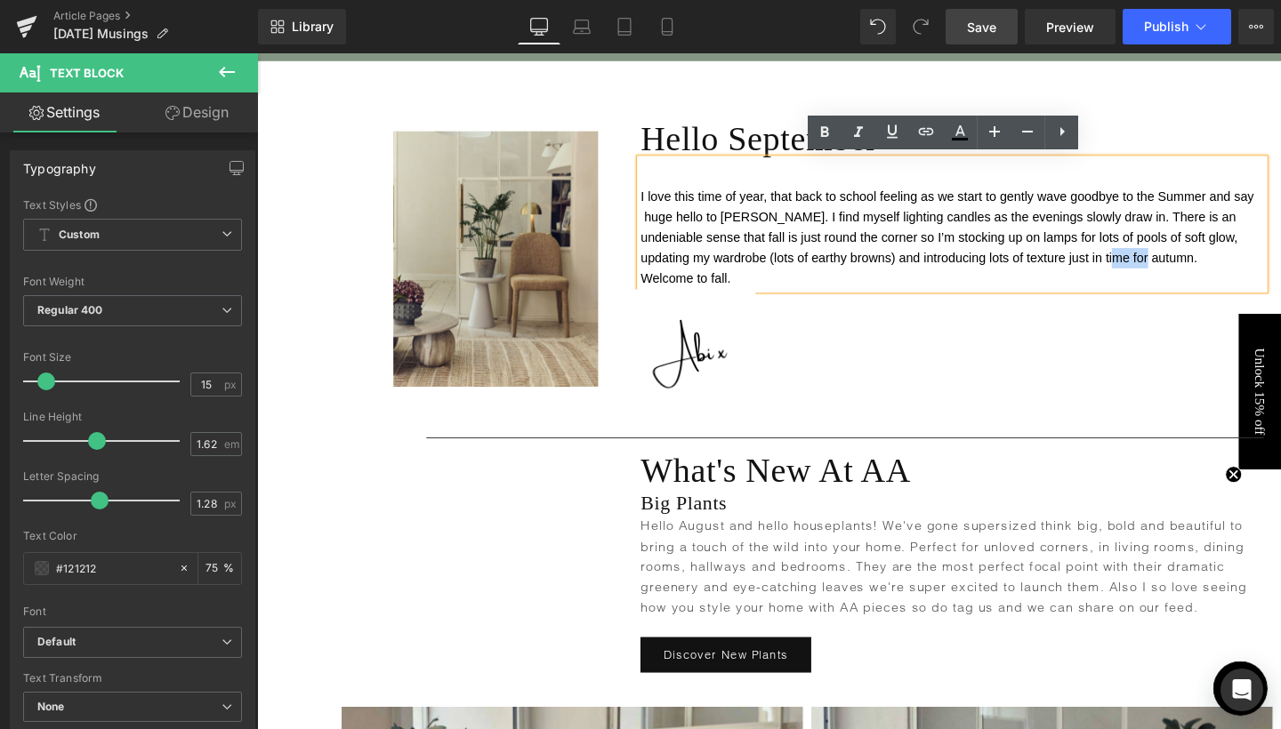
click at [1116, 264] on span "I love this time of year, that back to school feeling as we start to gently wav…" at bounding box center [982, 236] width 645 height 80
click at [1129, 266] on span "I love this time of year, that back to school feeling as we start to gently wav…" at bounding box center [982, 236] width 645 height 80
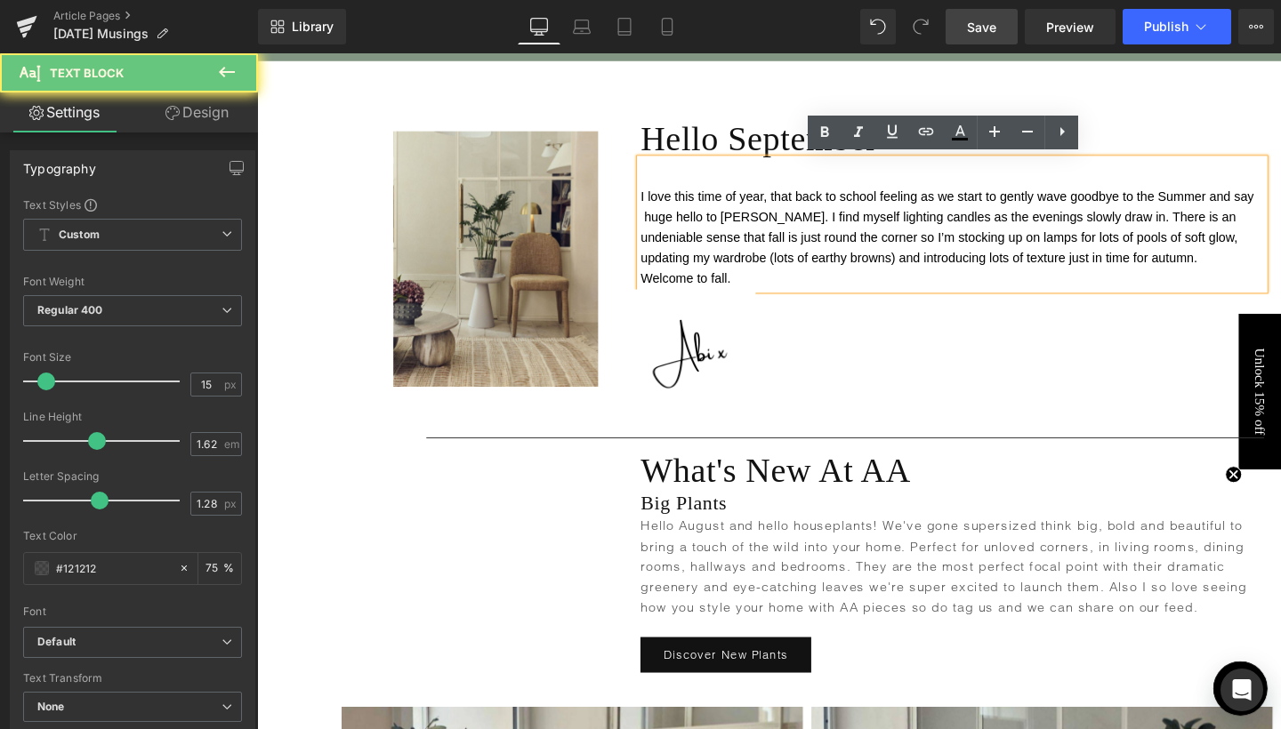
click at [1129, 266] on span "I love this time of year, that back to school feeling as we start to gently wav…" at bounding box center [982, 236] width 645 height 80
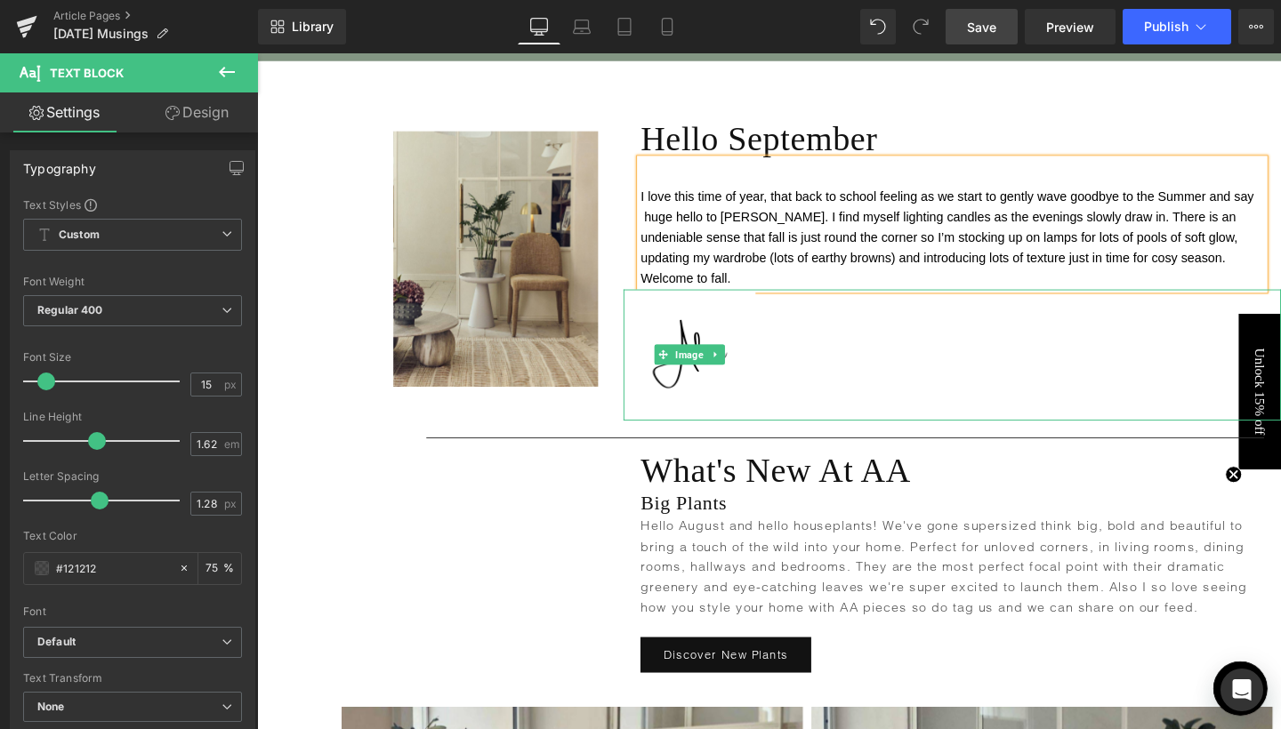
click at [928, 352] on div at bounding box center [987, 370] width 691 height 138
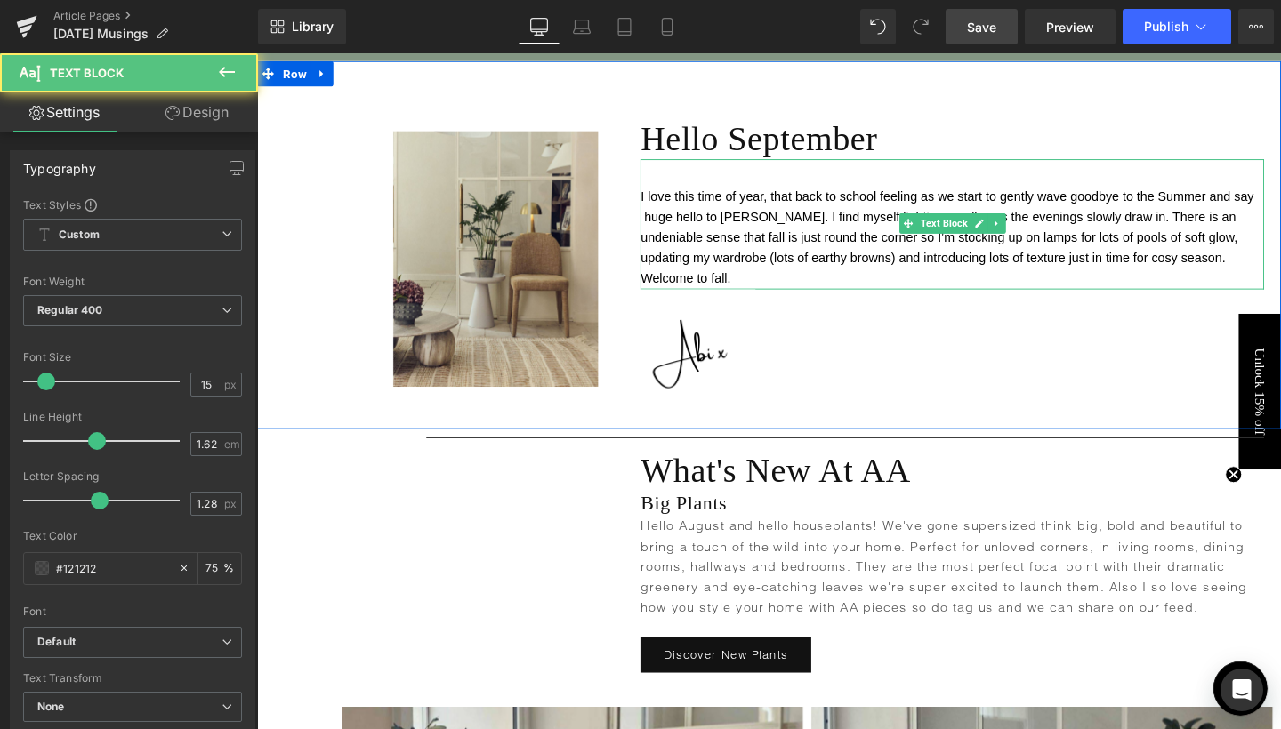
click at [845, 292] on p "Welcome to fall." at bounding box center [987, 289] width 655 height 21
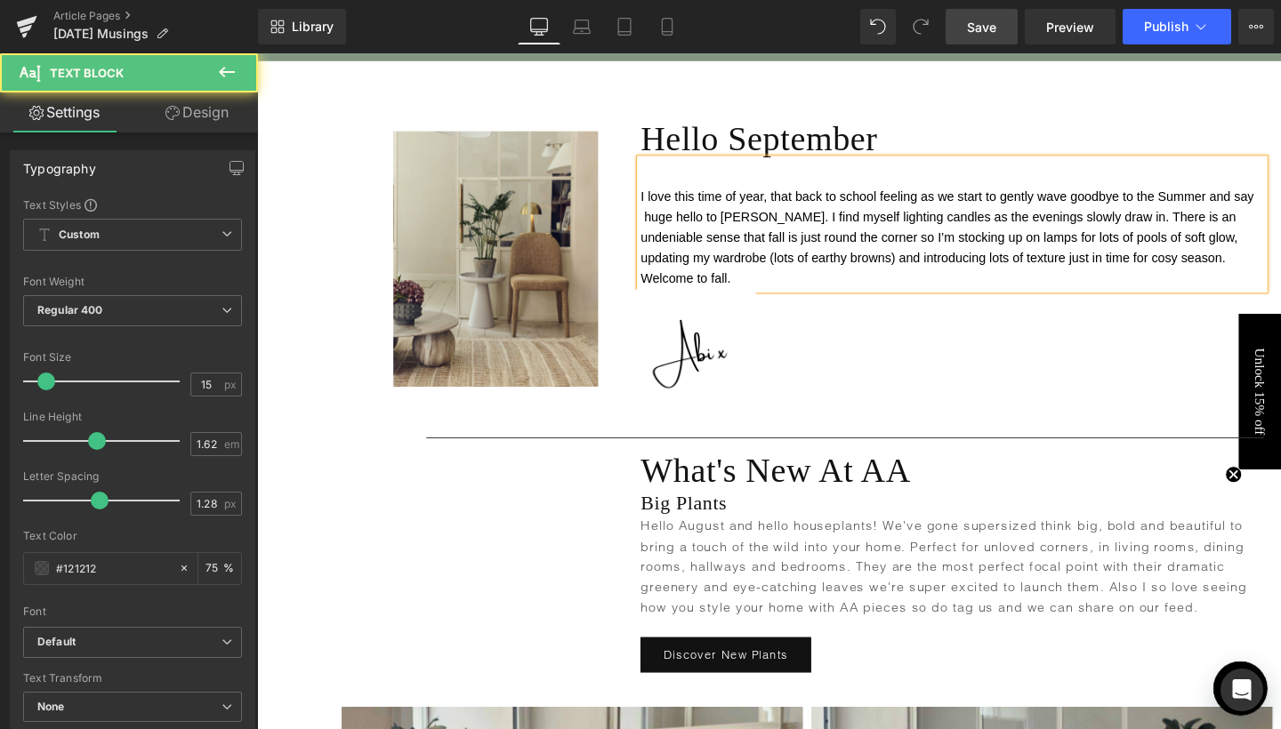
click at [845, 292] on p "Welcome to fall." at bounding box center [987, 289] width 655 height 21
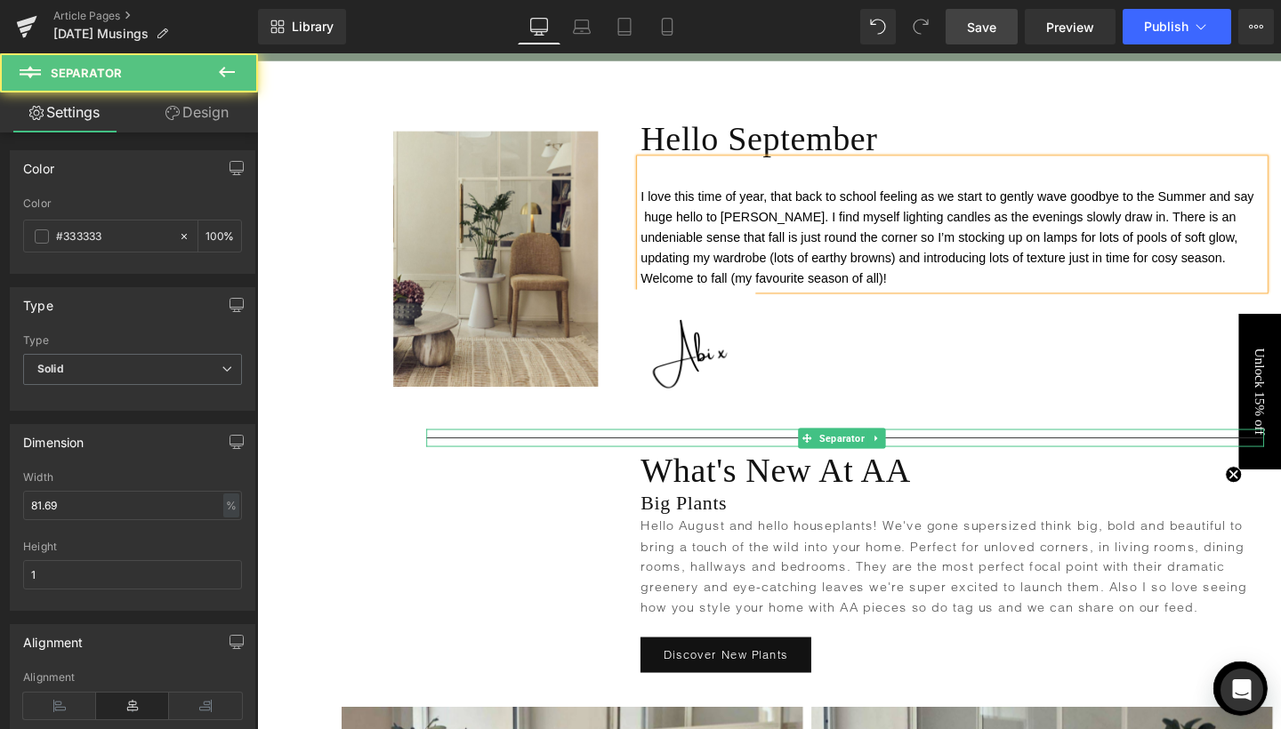
click at [597, 452] on div at bounding box center [875, 457] width 880 height 19
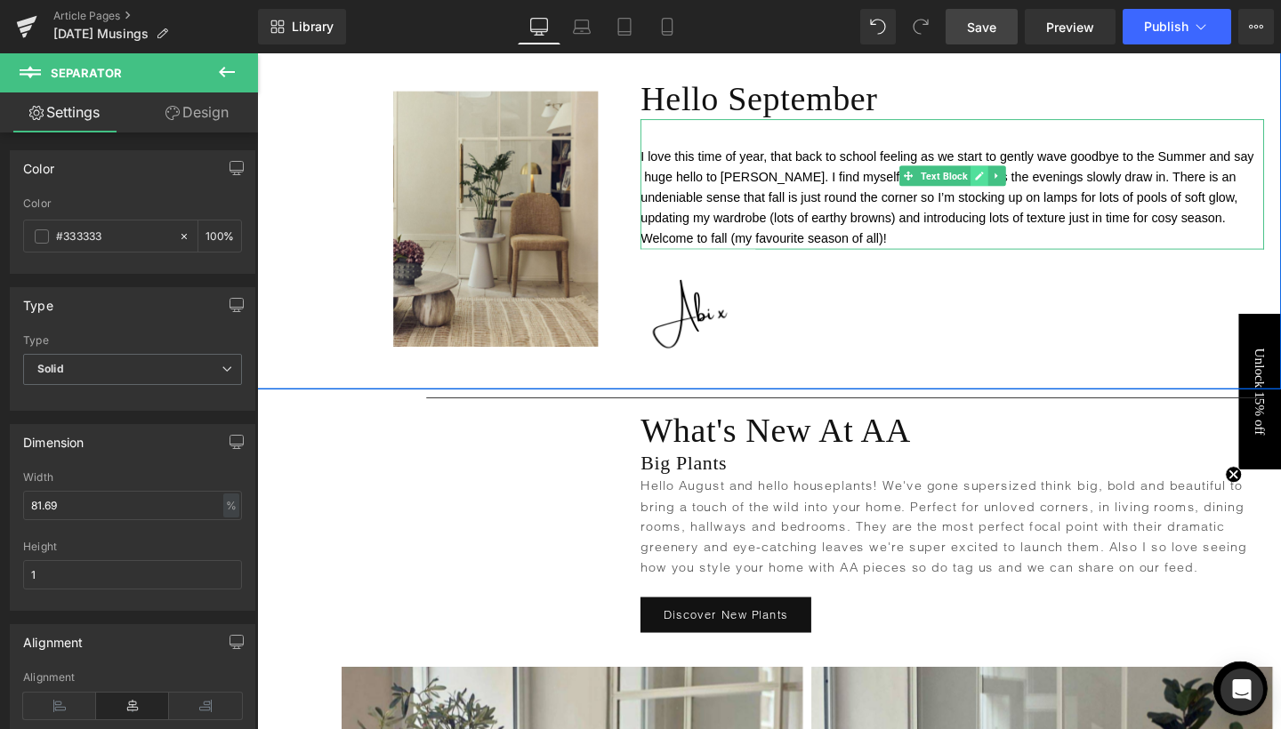
scroll to position [1073, 0]
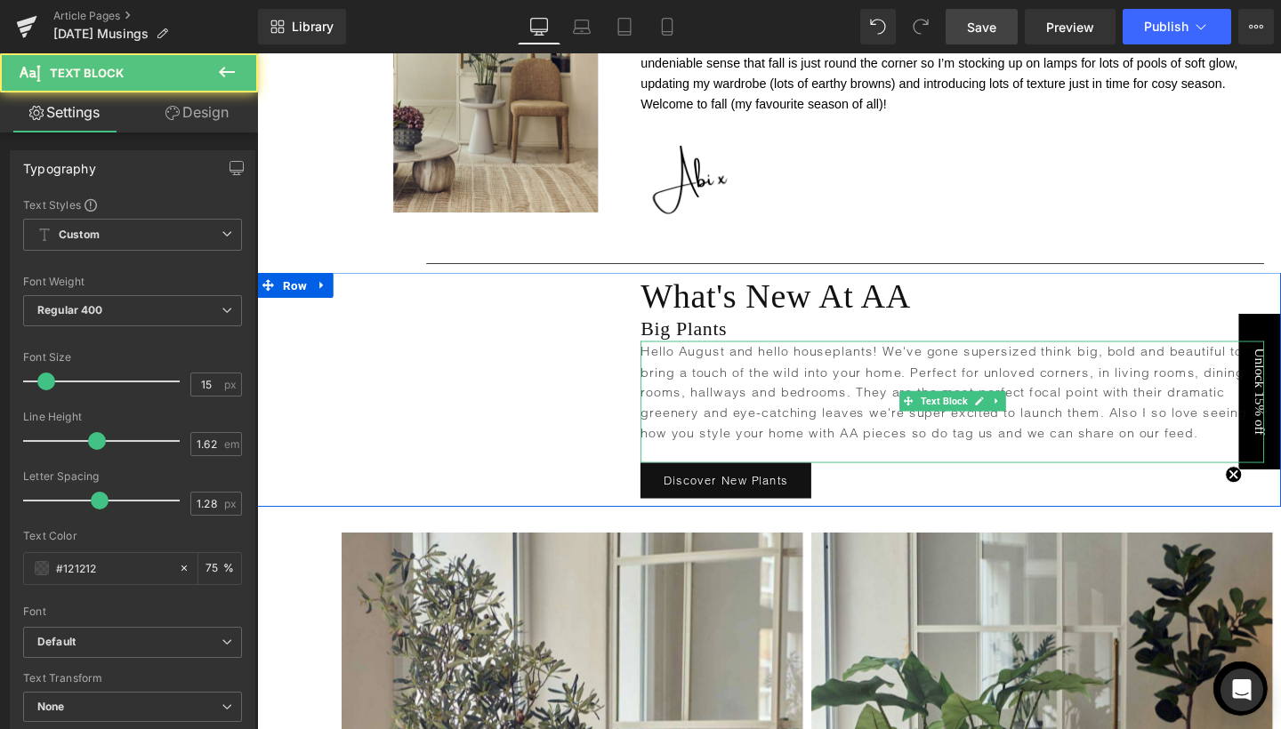
click at [721, 398] on p "Hello August and hello houseplants! We've gone supersized think big, bold and b…" at bounding box center [987, 410] width 655 height 108
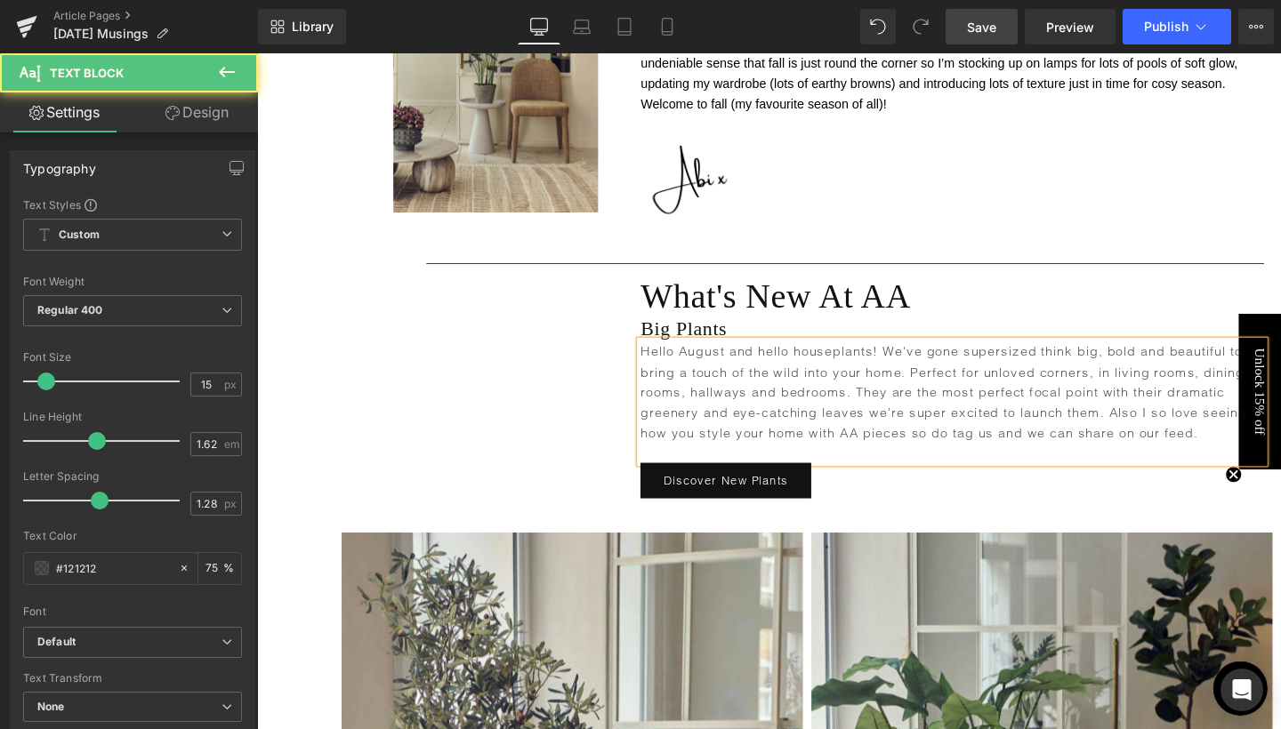
click at [721, 398] on p "Hello August and hello houseplants! We've gone supersized think big, bold and b…" at bounding box center [987, 410] width 655 height 108
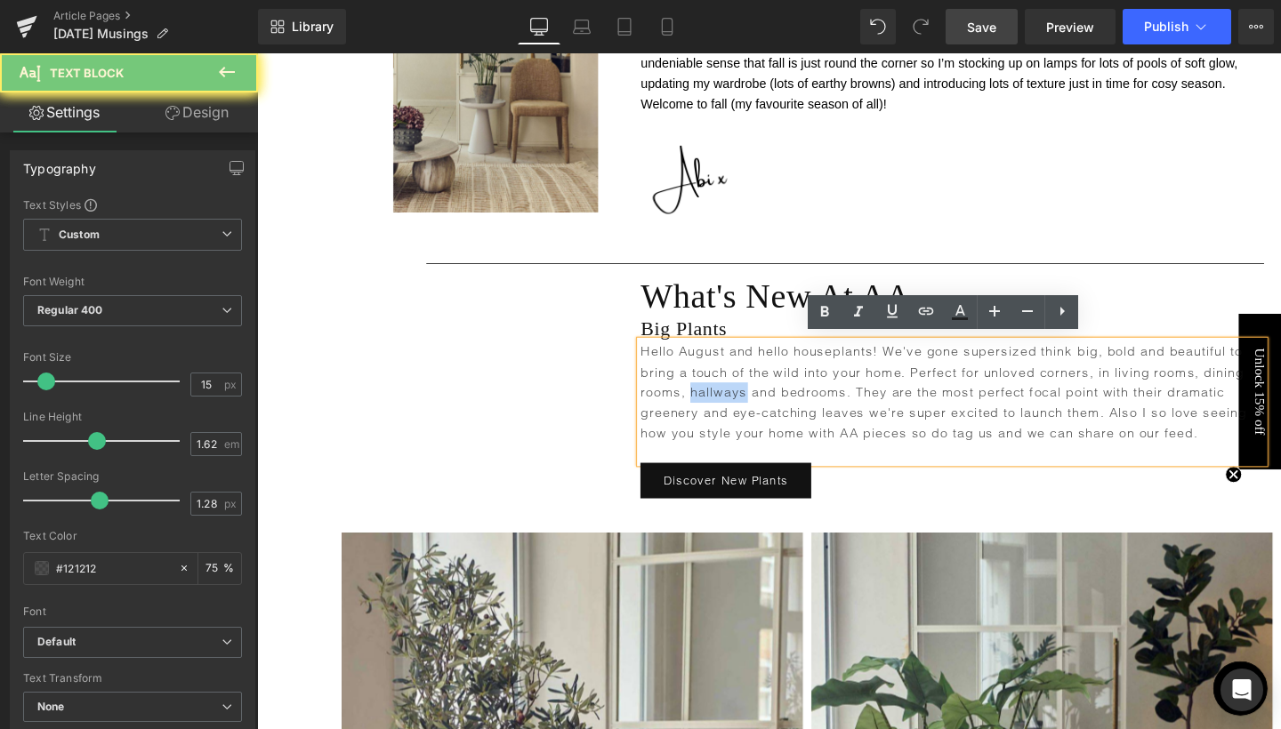
click at [721, 398] on p "Hello August and hello houseplants! We've gone supersized think big, bold and b…" at bounding box center [987, 410] width 655 height 108
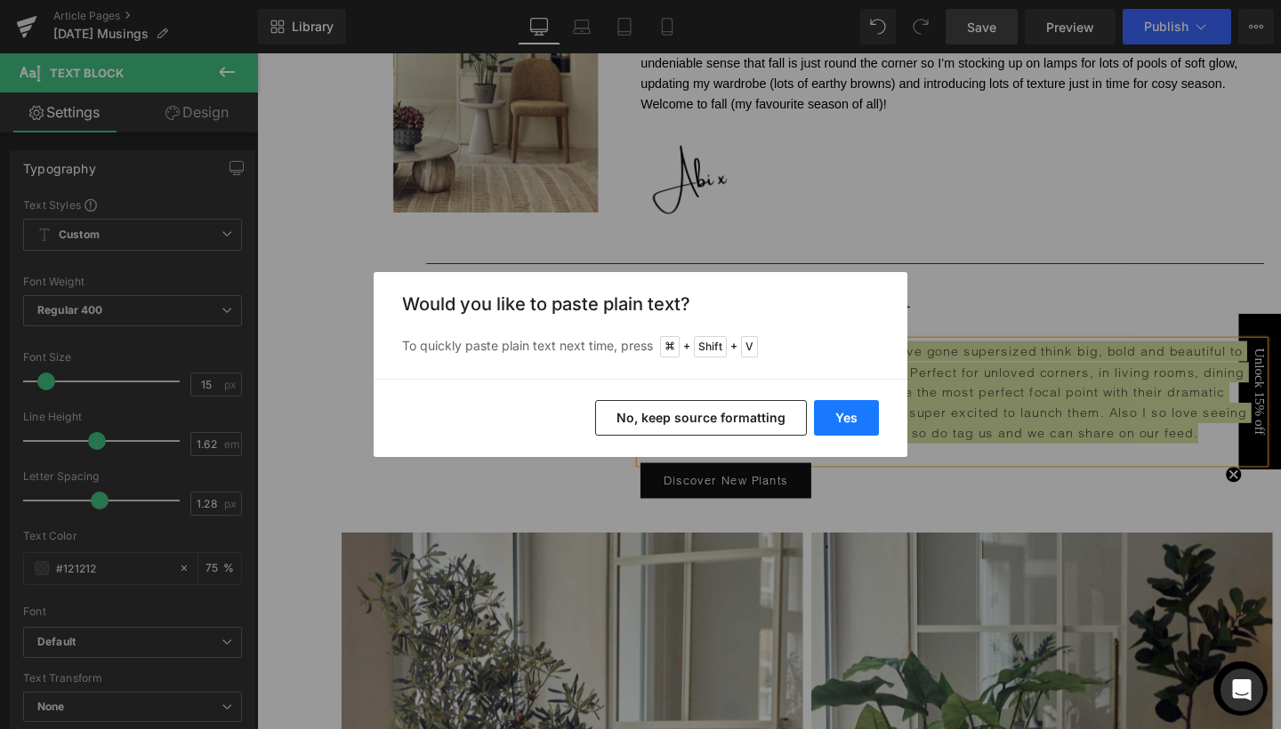
click at [829, 423] on button "Yes" at bounding box center [846, 418] width 65 height 36
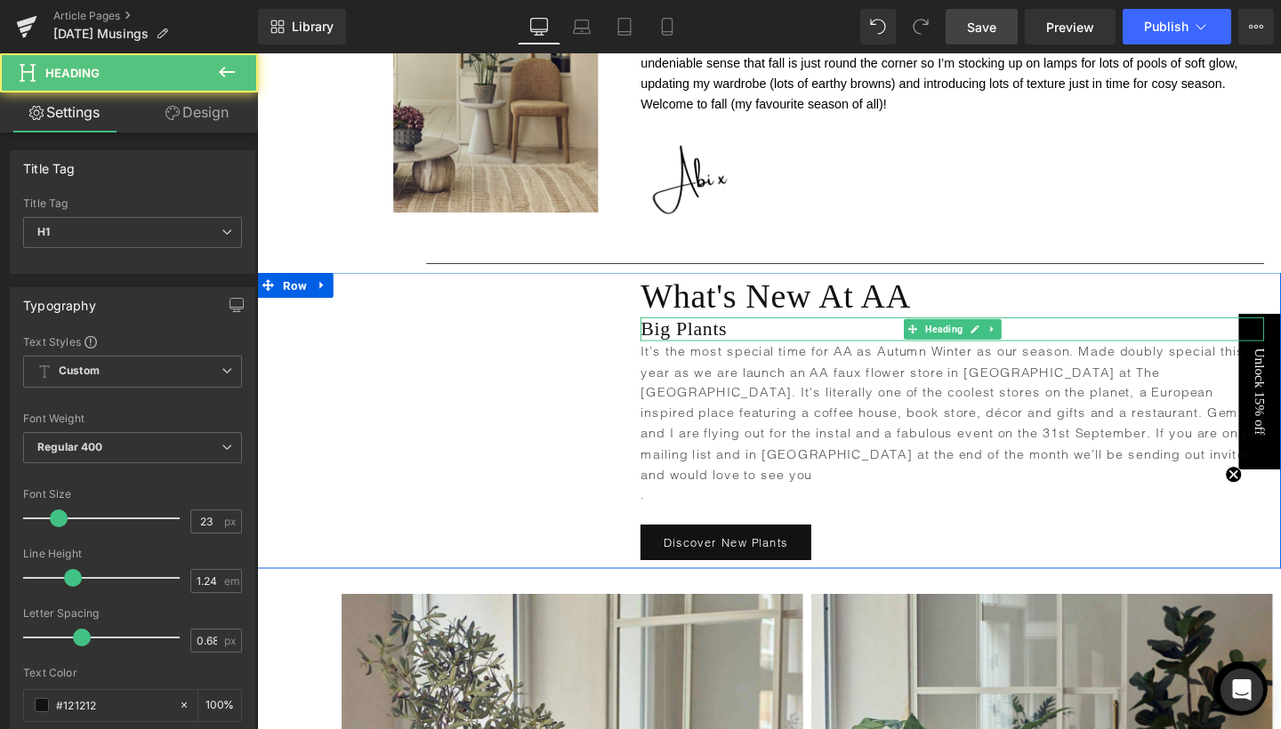
click at [719, 342] on h1 "Big Plants" at bounding box center [987, 344] width 655 height 26
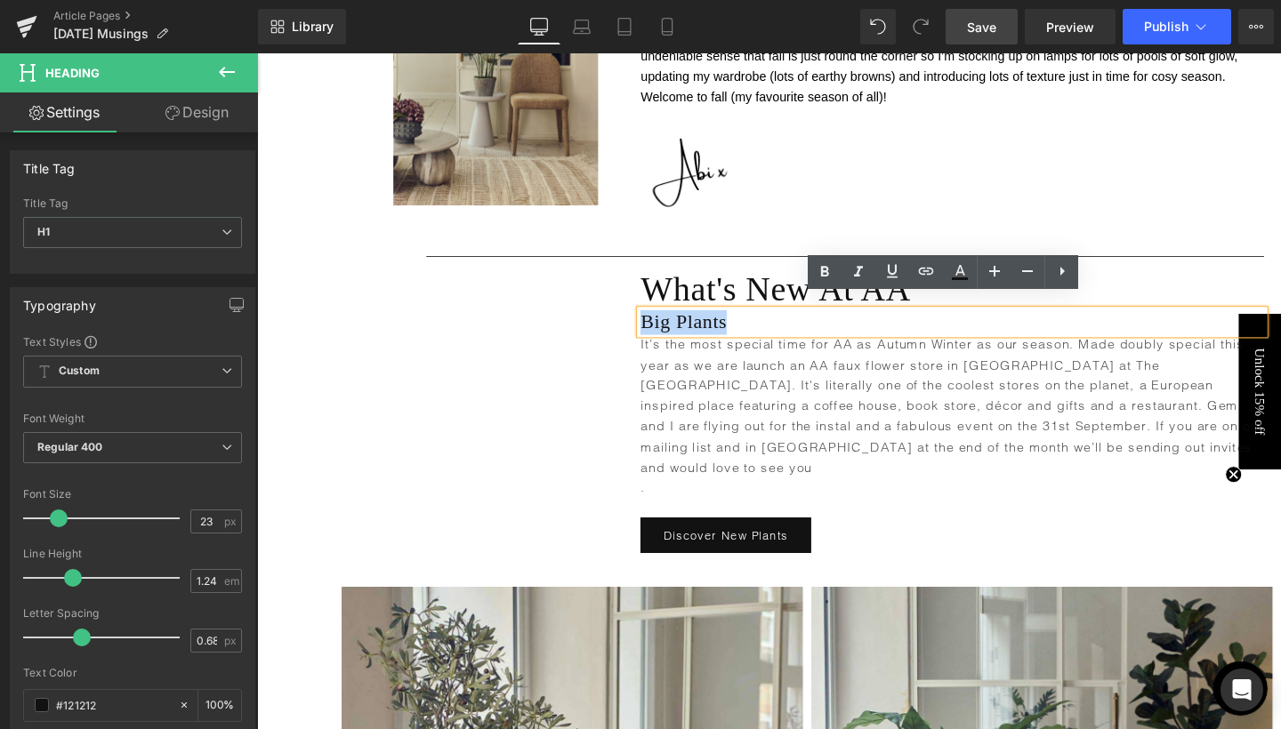
scroll to position [1076, 0]
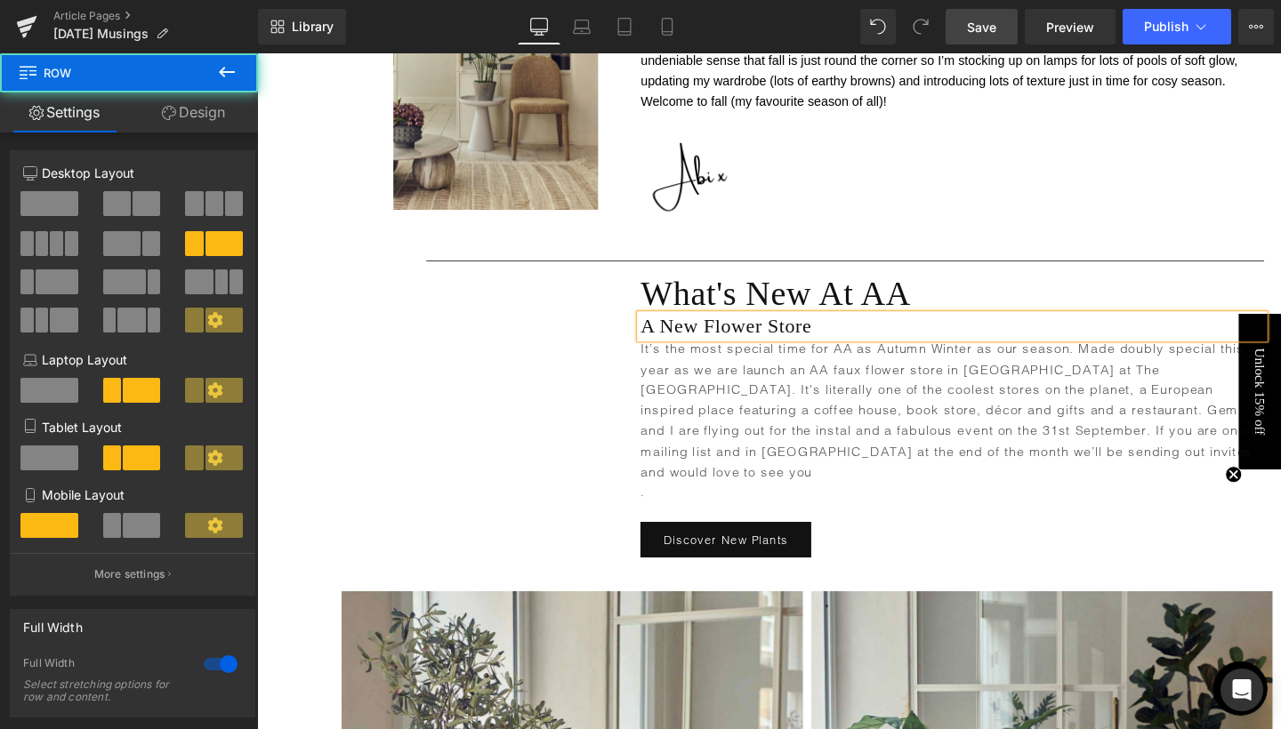
click at [555, 390] on div "Heading What's New At AA Heading A New Flower Store Heading It’s the most speci…" at bounding box center [795, 436] width 1076 height 311
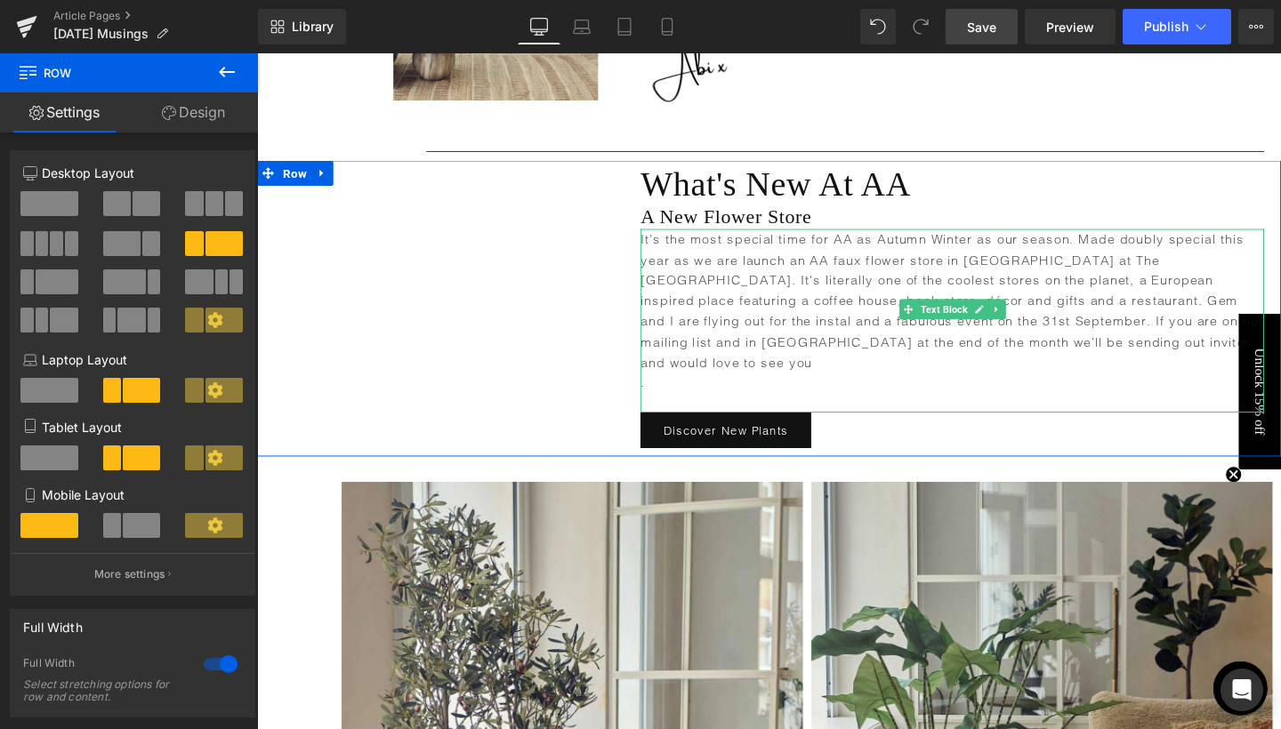
scroll to position [1199, 0]
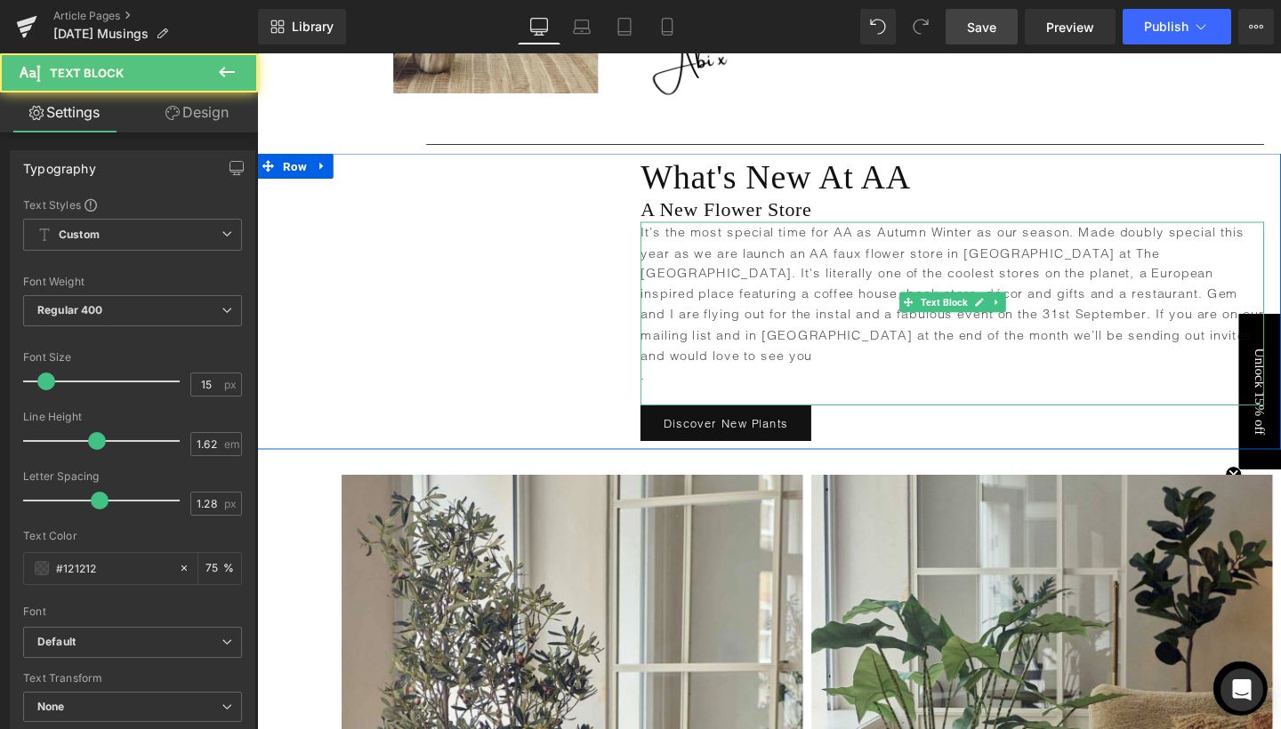
click at [807, 257] on p "It’s the most special time for AA as Autumn Winter as our season. Made doubly s…" at bounding box center [987, 305] width 655 height 151
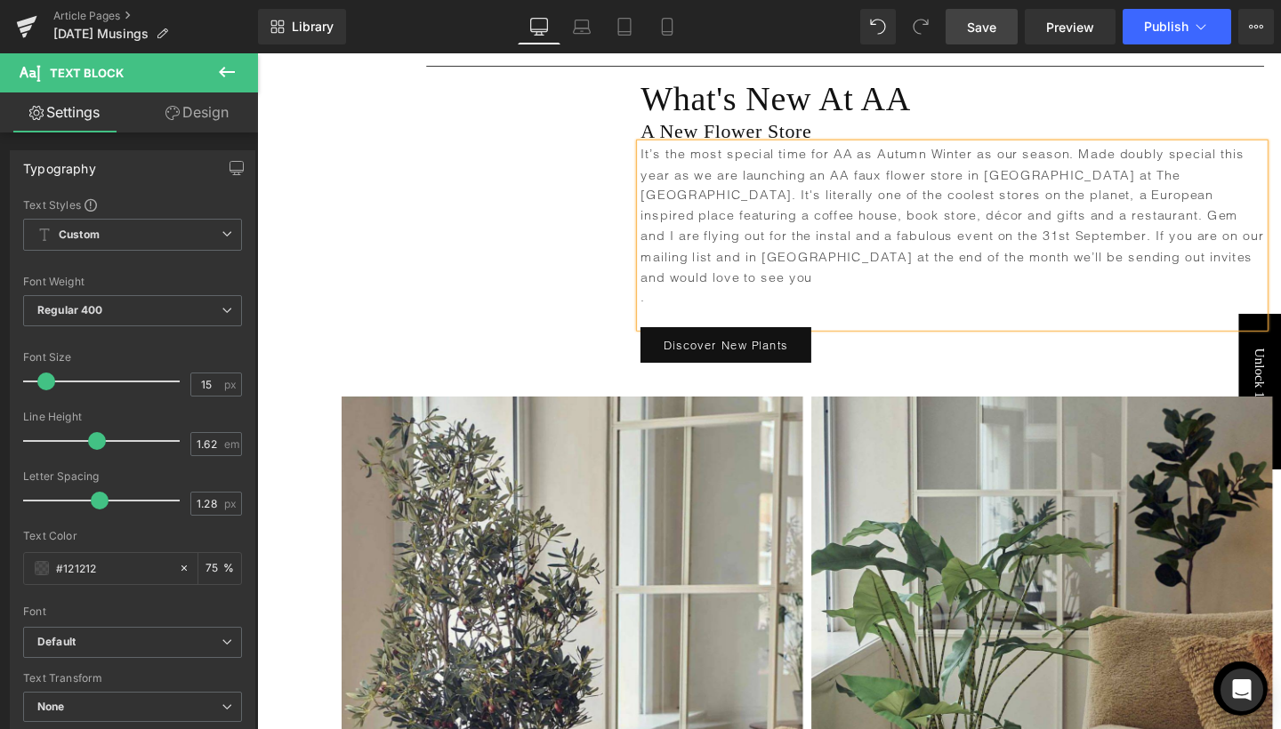
scroll to position [1281, 0]
click at [1280, 215] on p "It’s the most special time for AA as Autumn Winter as our season. Made doubly s…" at bounding box center [987, 223] width 655 height 151
click at [1202, 235] on p "It’s the most special time for AA as Autumn Winter as our season. Made doubly s…" at bounding box center [987, 223] width 655 height 151
click at [606, 228] on div "Heading What's New At AA Heading A New Flower Store Heading It’s the most speci…" at bounding box center [795, 231] width 1076 height 311
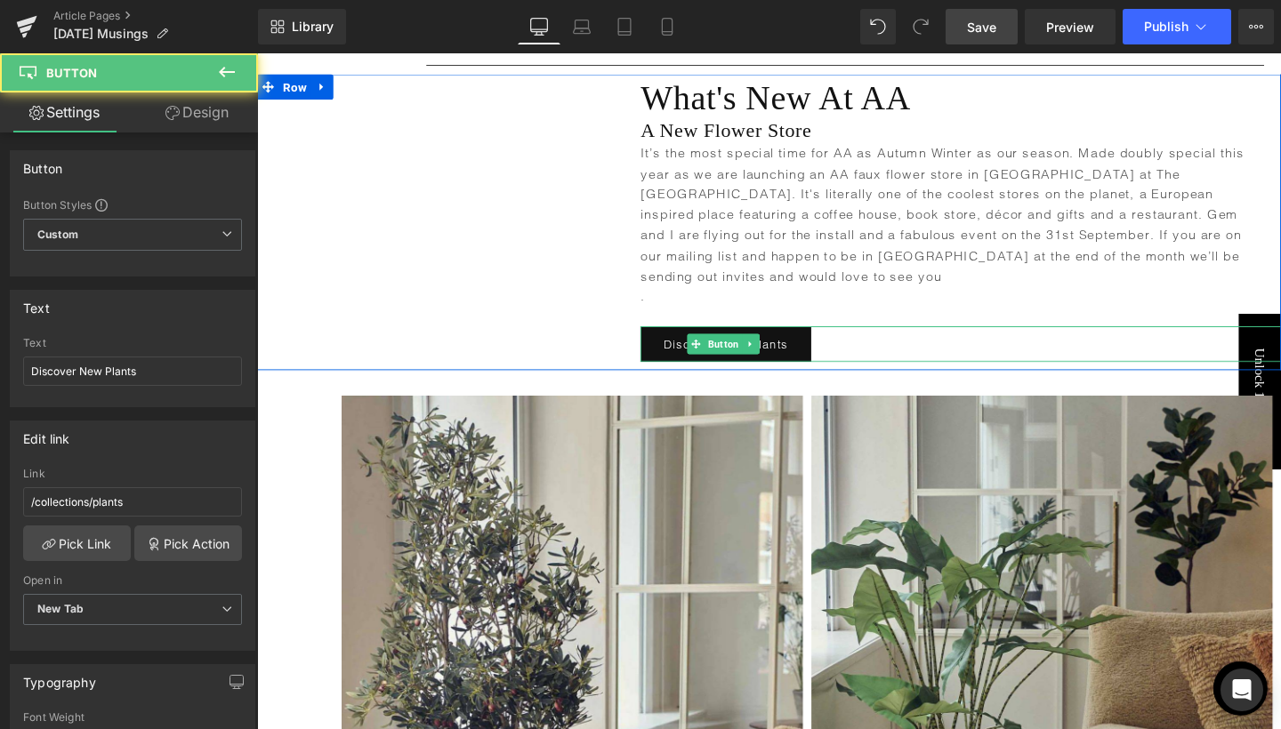
click at [884, 341] on div "Discover New Plants" at bounding box center [996, 360] width 673 height 38
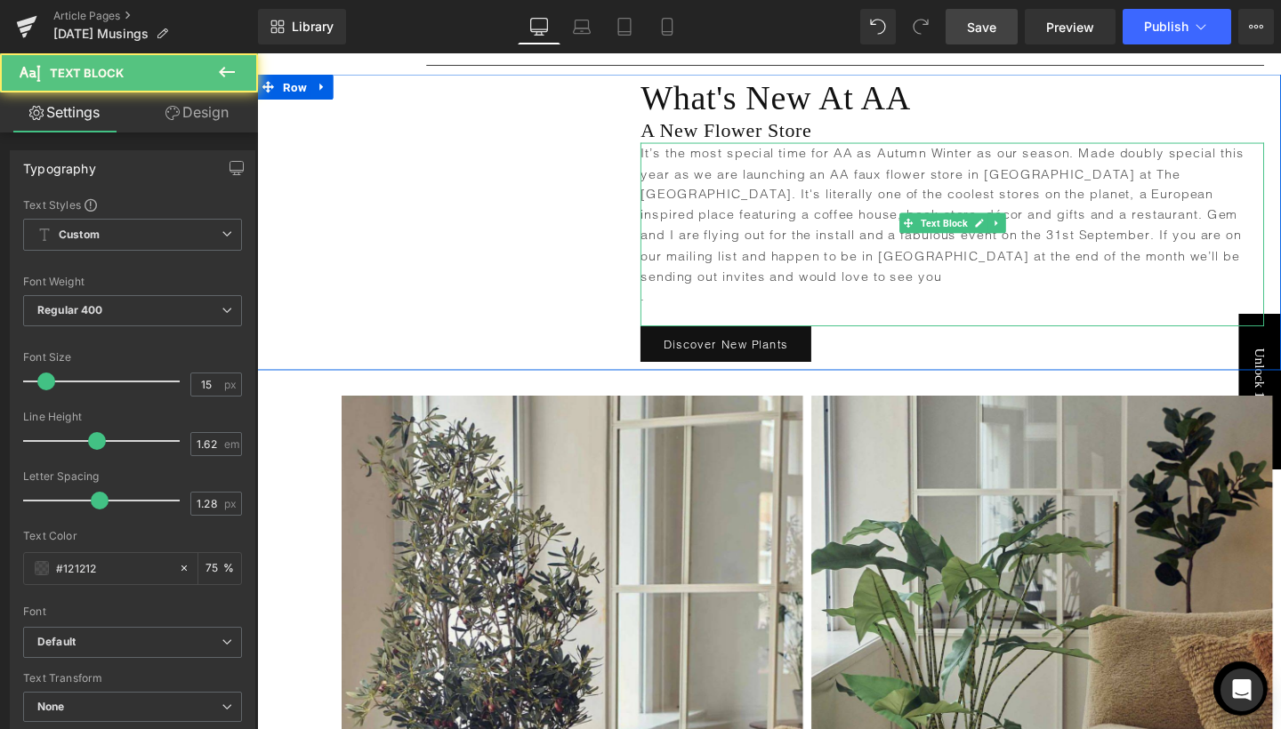
click at [1189, 268] on p "It’s the most special time for AA as Autumn Winter as our season. Made doubly s…" at bounding box center [987, 223] width 655 height 151
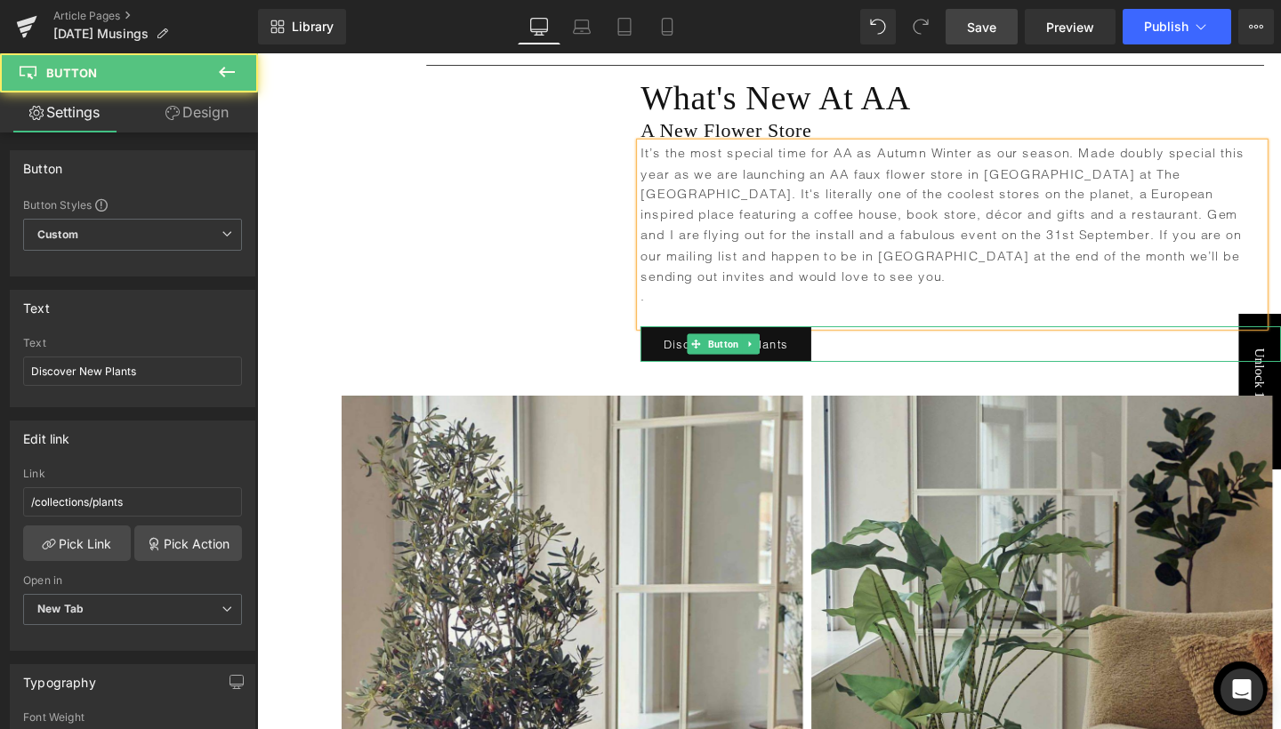
click at [942, 341] on div "Discover New Plants" at bounding box center [996, 360] width 673 height 38
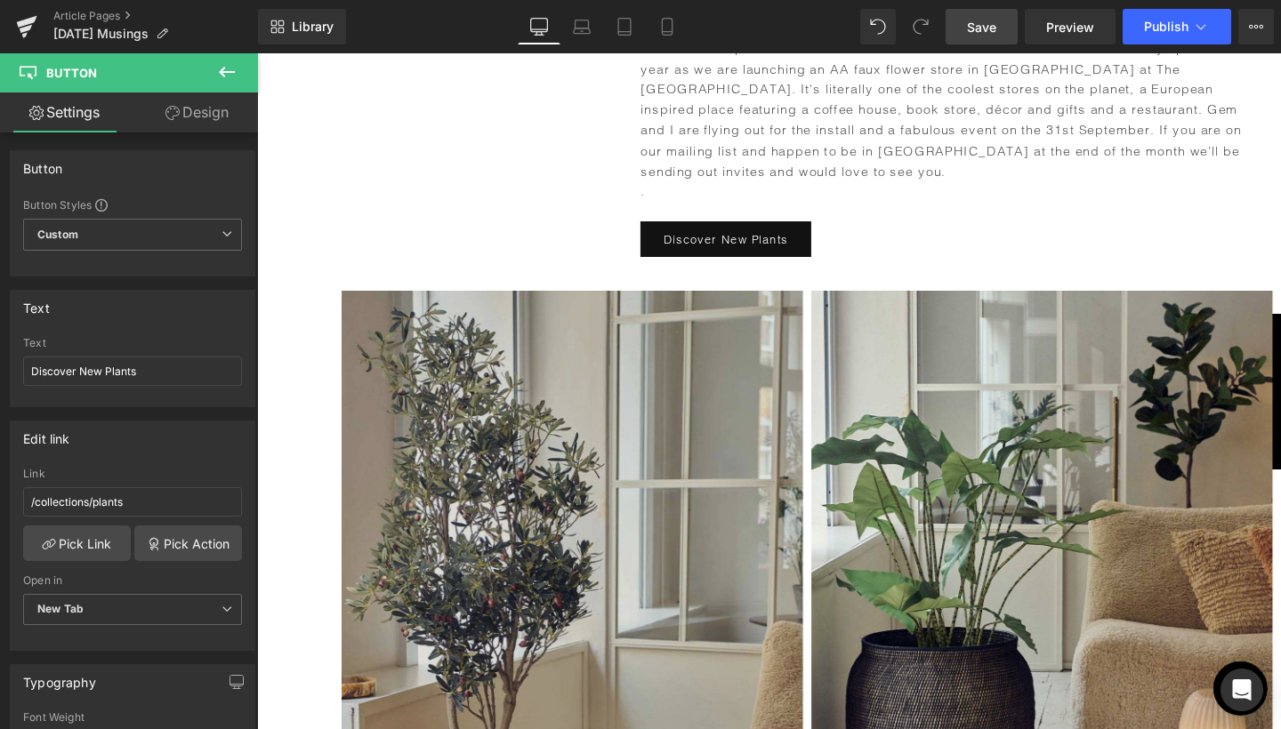
scroll to position [1464, 0]
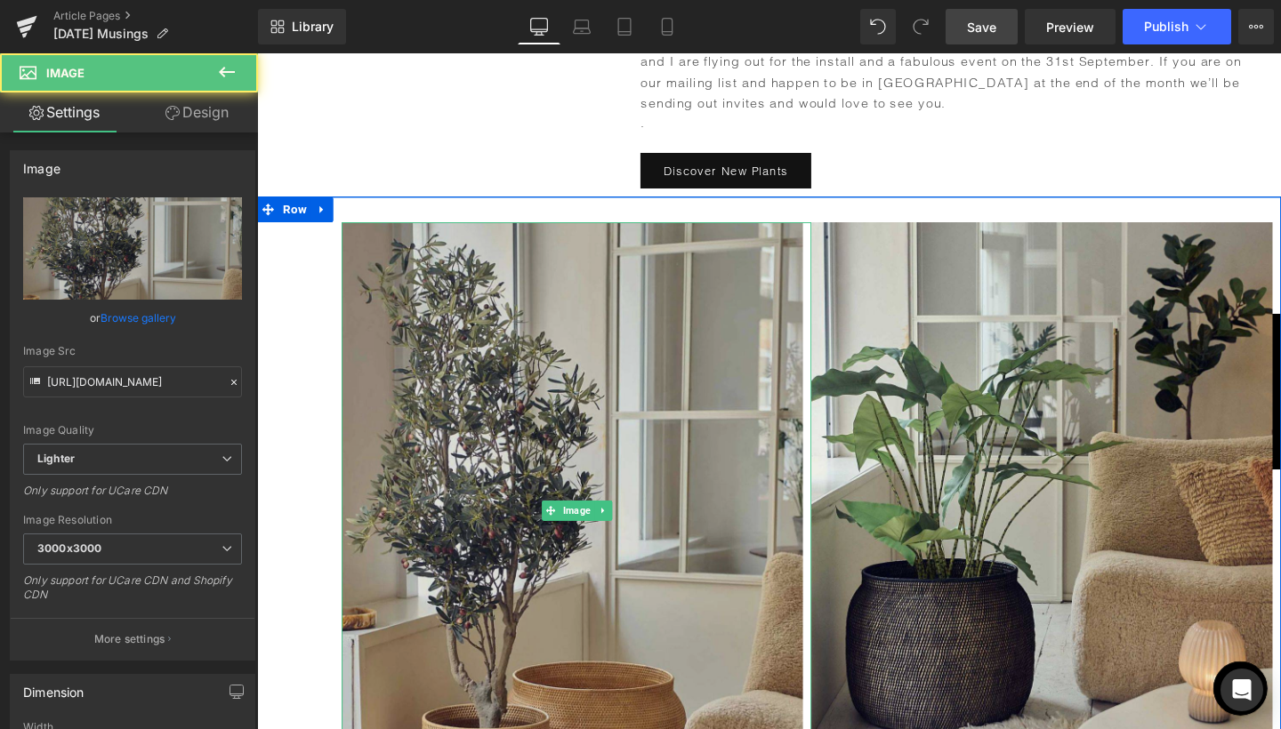
click at [636, 398] on img at bounding box center [593, 534] width 494 height 606
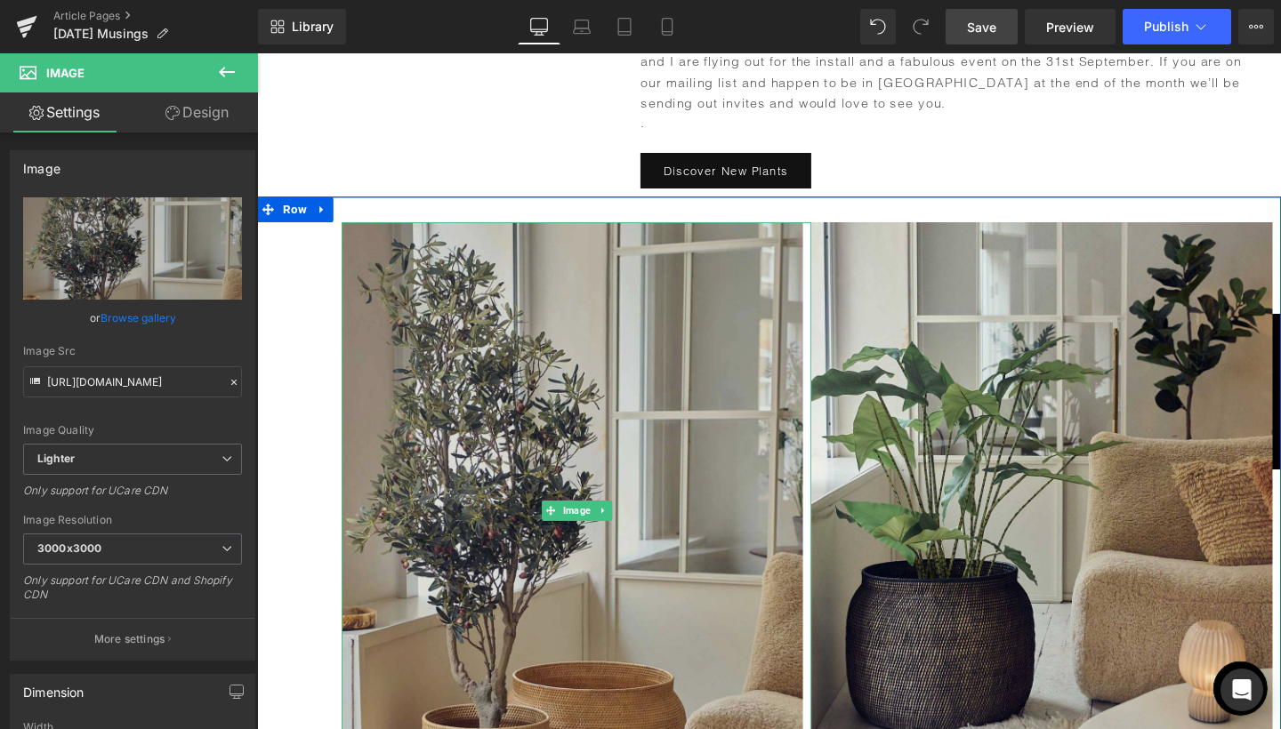
click at [451, 350] on img at bounding box center [593, 534] width 494 height 606
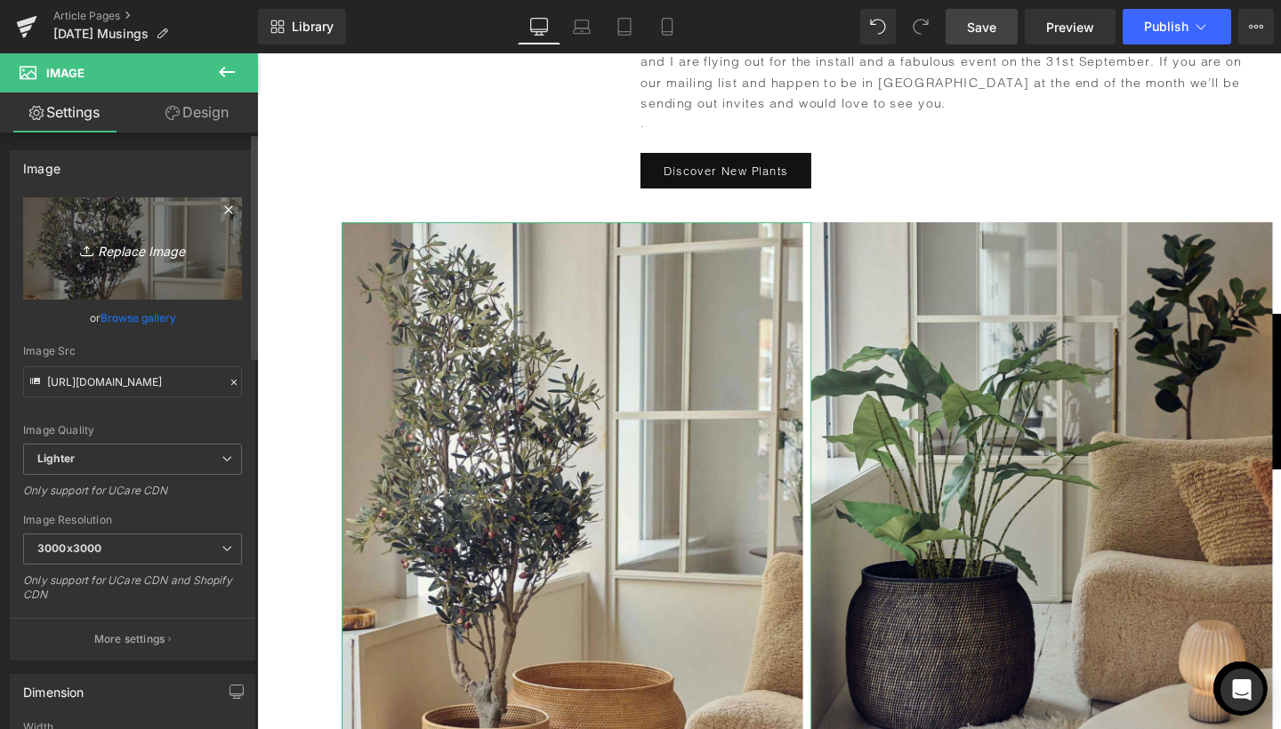
click at [151, 244] on icon "Replace Image" at bounding box center [132, 248] width 142 height 22
type input "C:\fakepath\2.jpg"
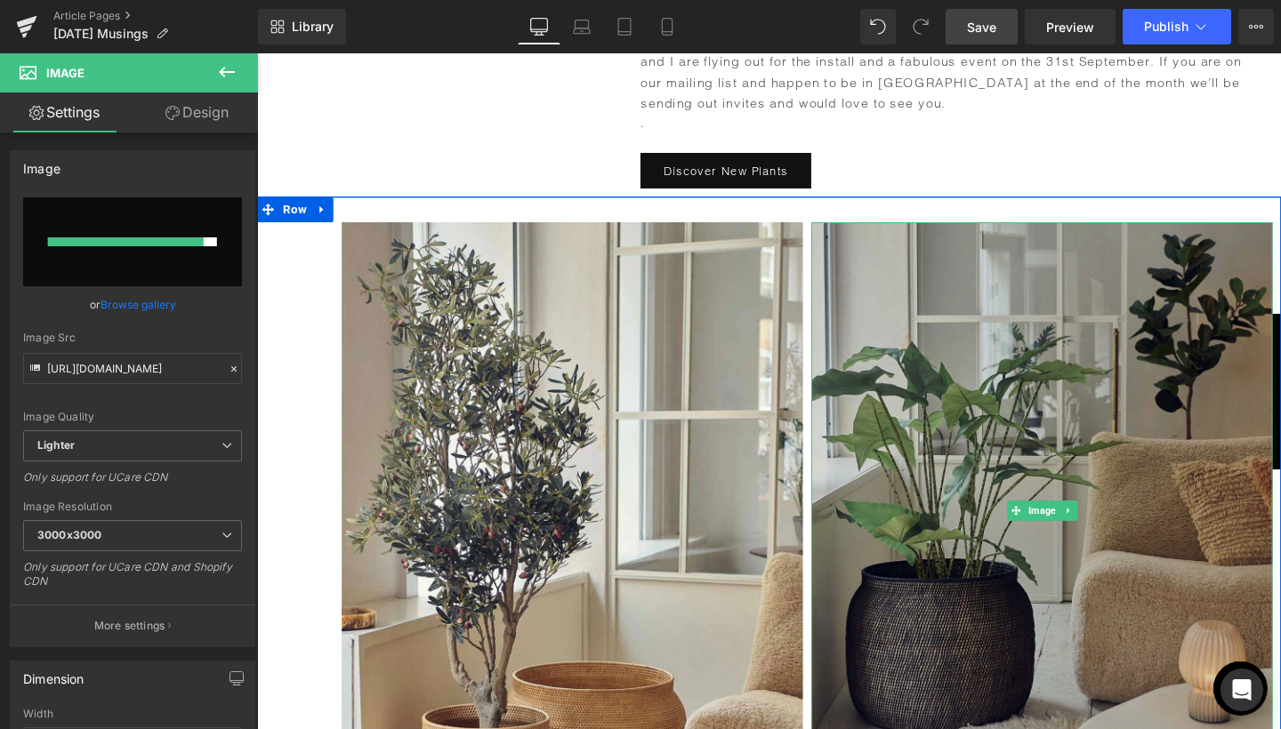
type input "[URL][DOMAIN_NAME]"
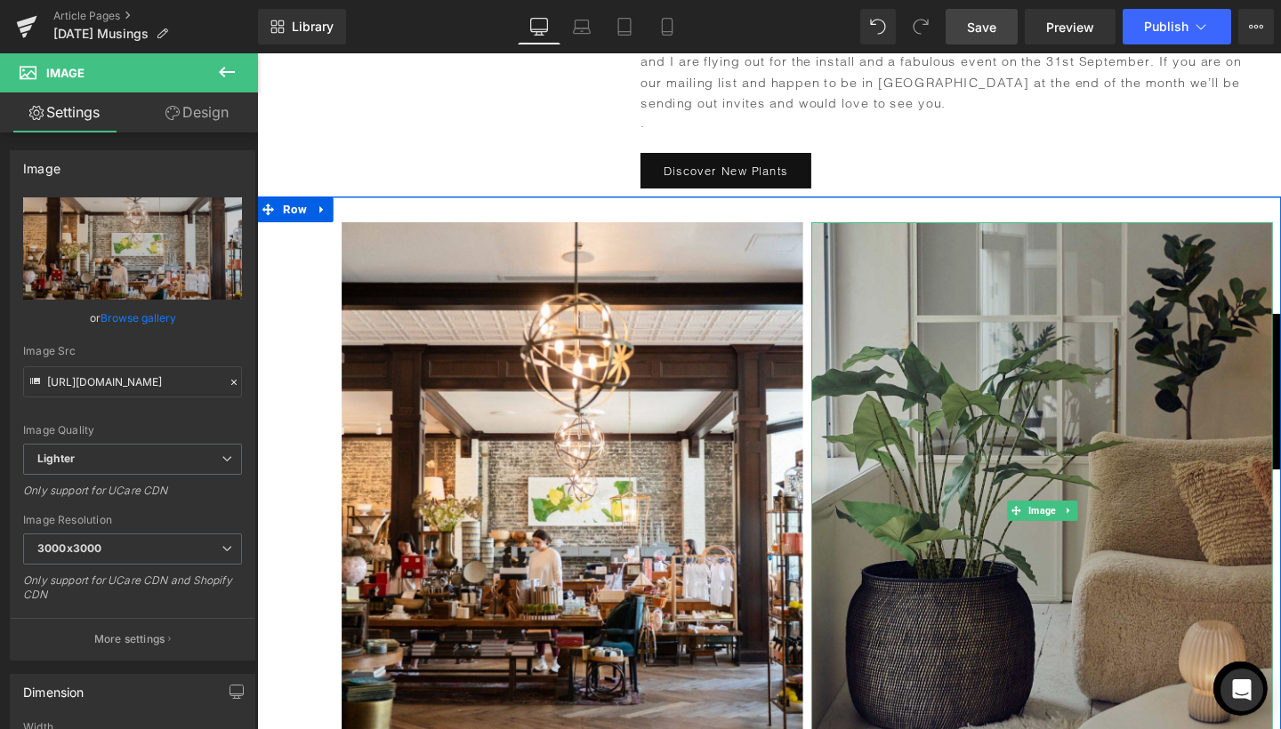
click at [935, 432] on img at bounding box center [1081, 534] width 485 height 606
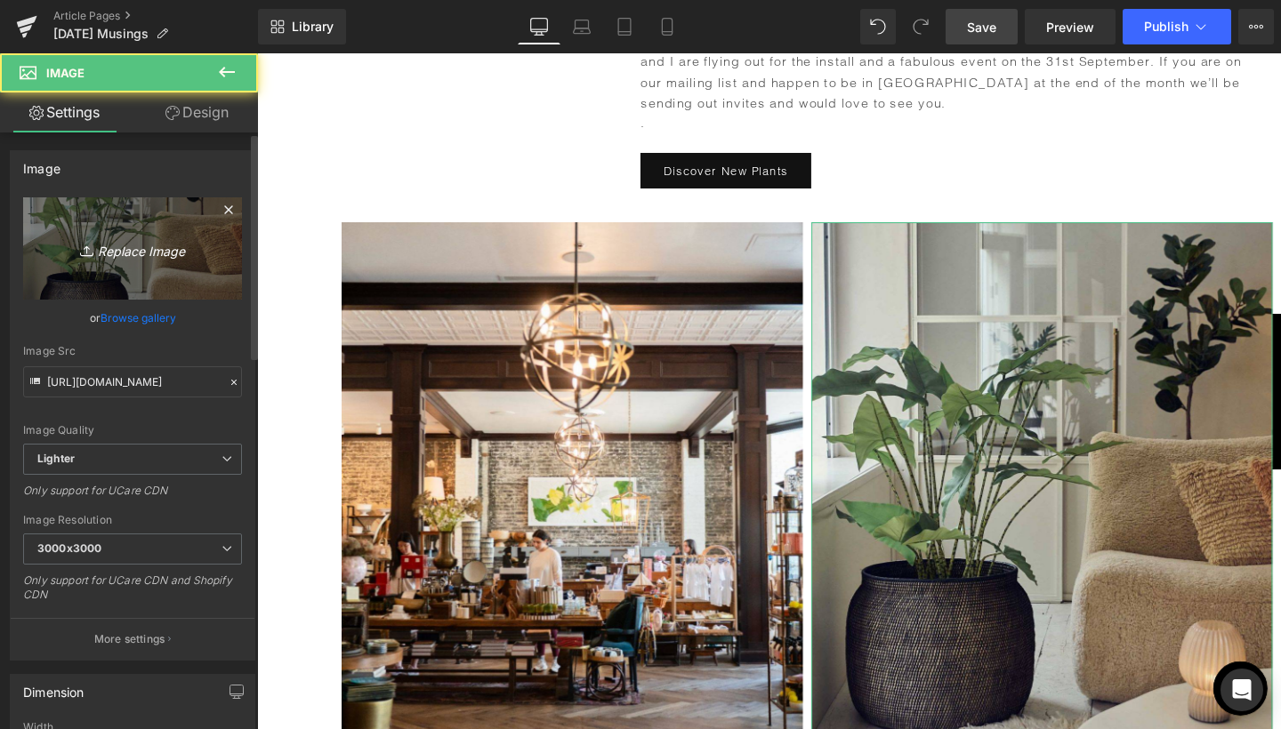
click at [157, 256] on icon "Replace Image" at bounding box center [132, 248] width 142 height 22
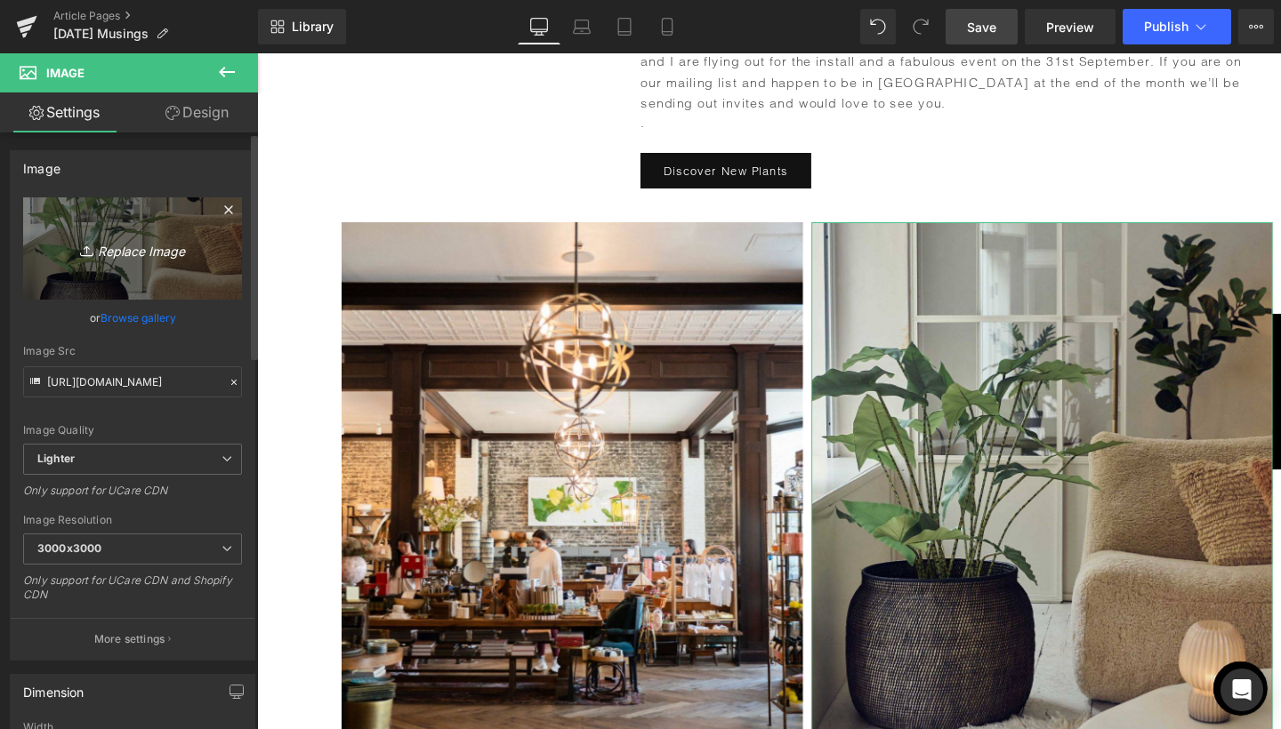
type input "C:\fakepath\3.jpg"
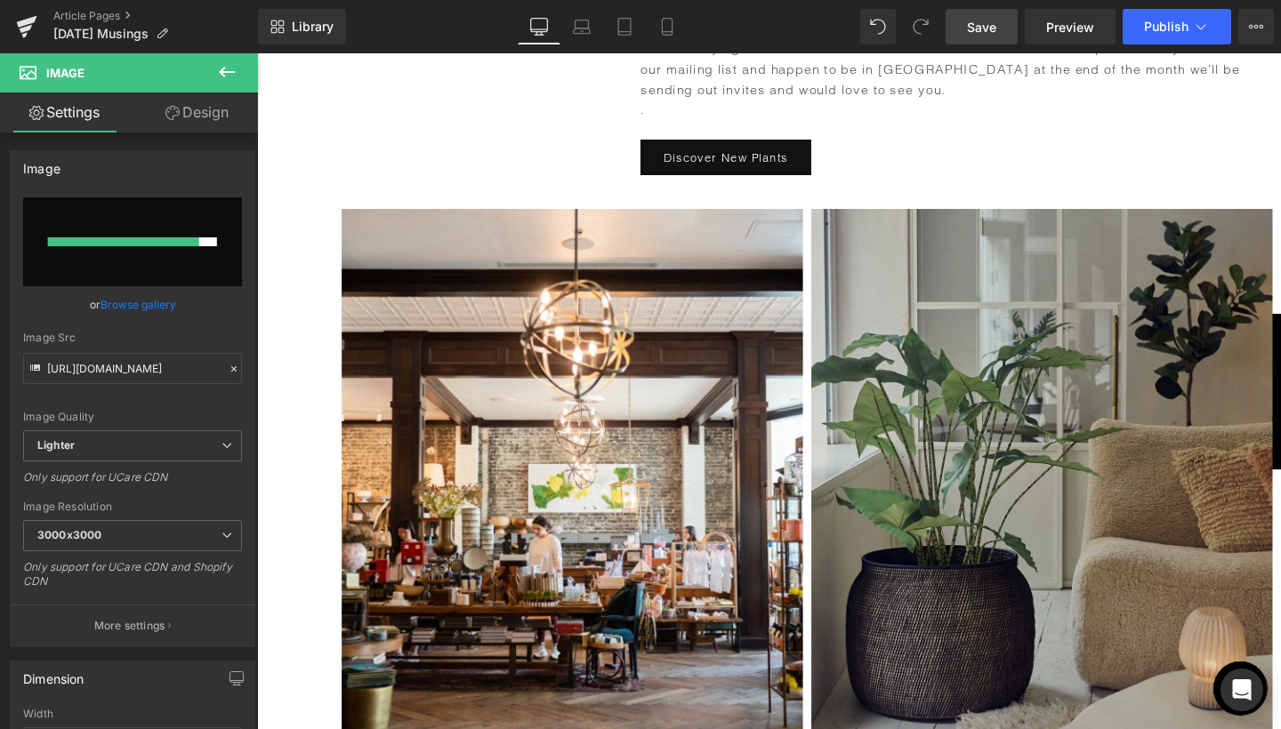
scroll to position [1482, 0]
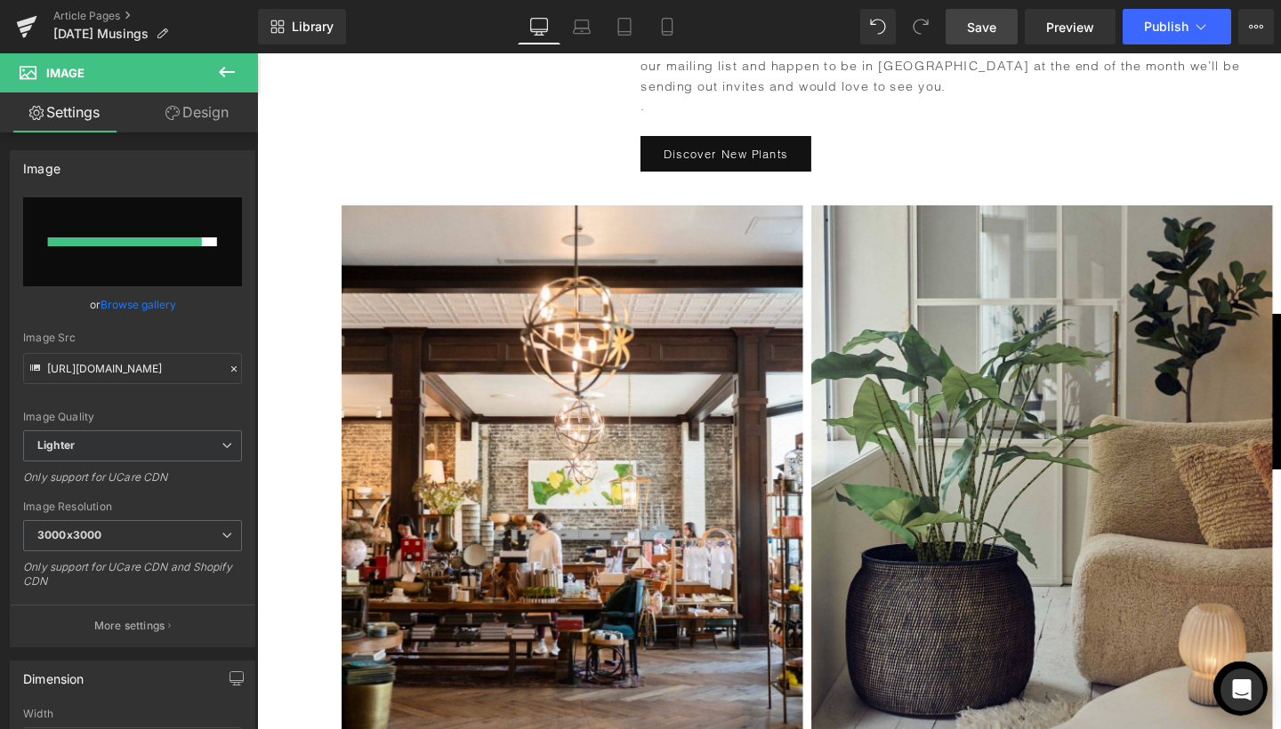
click at [1008, 27] on link "Save" at bounding box center [981, 27] width 72 height 36
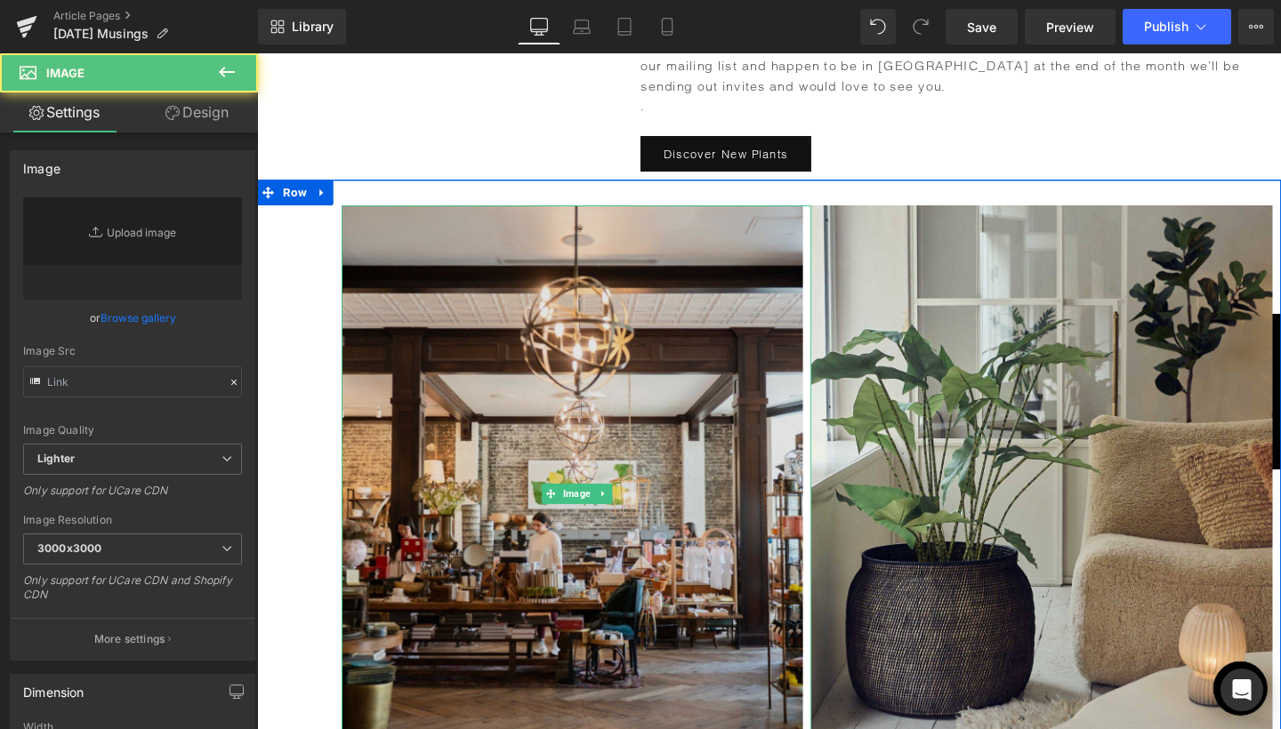
click at [668, 426] on img at bounding box center [593, 516] width 494 height 606
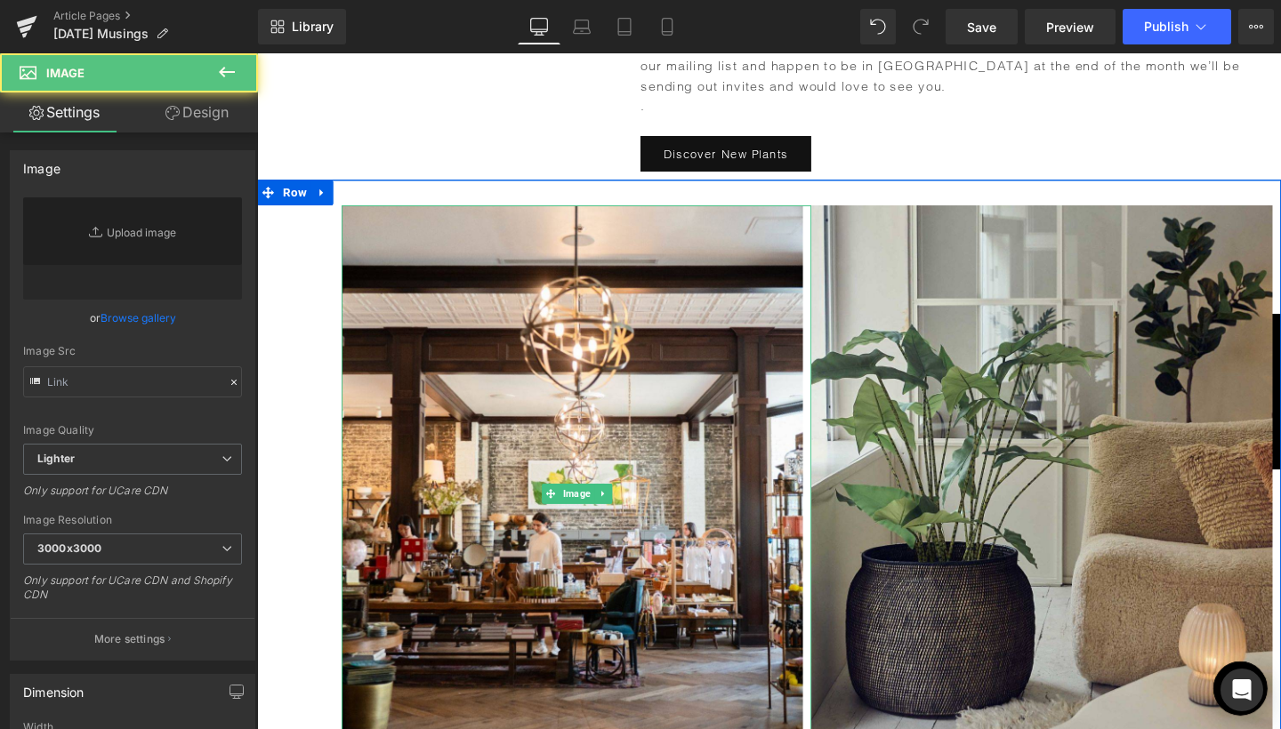
type input "[URL][DOMAIN_NAME]"
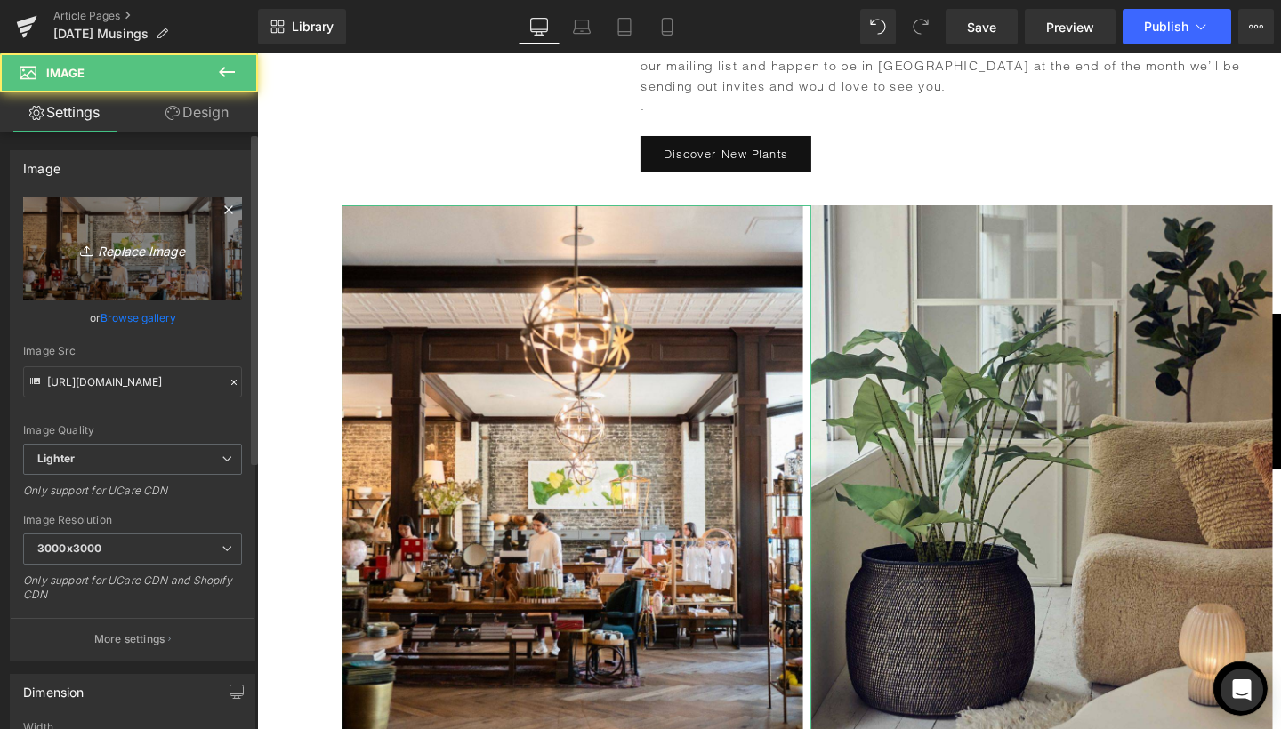
click at [188, 292] on link "Replace Image" at bounding box center [132, 248] width 219 height 102
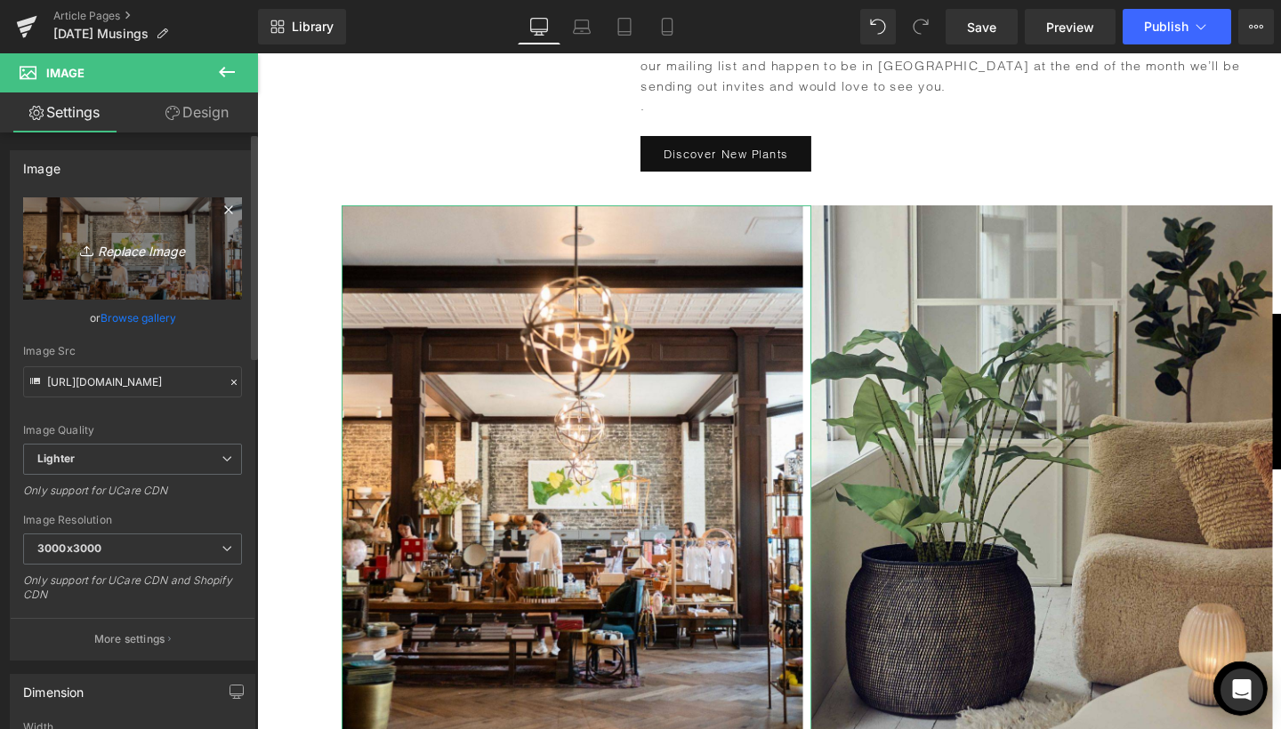
type input "C:\fakepath\Blog Pics - portrait-49.jpg"
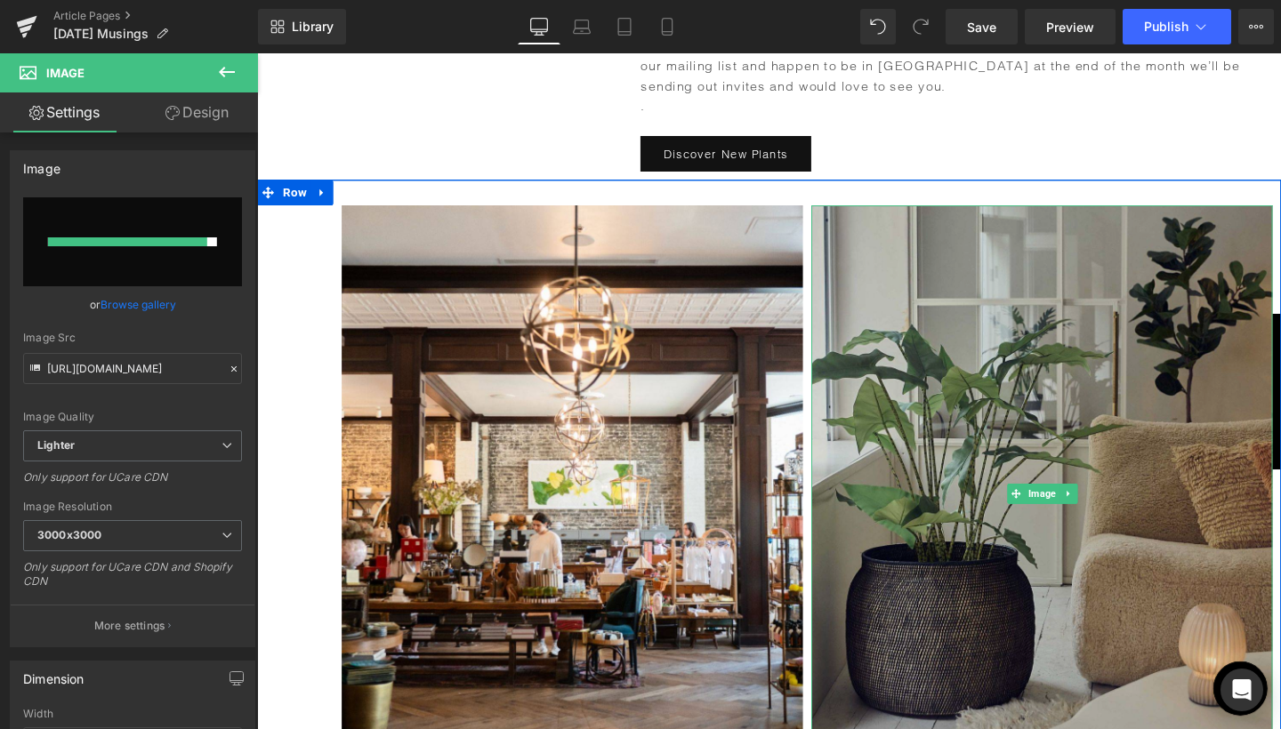
type input "[URL][DOMAIN_NAME]"
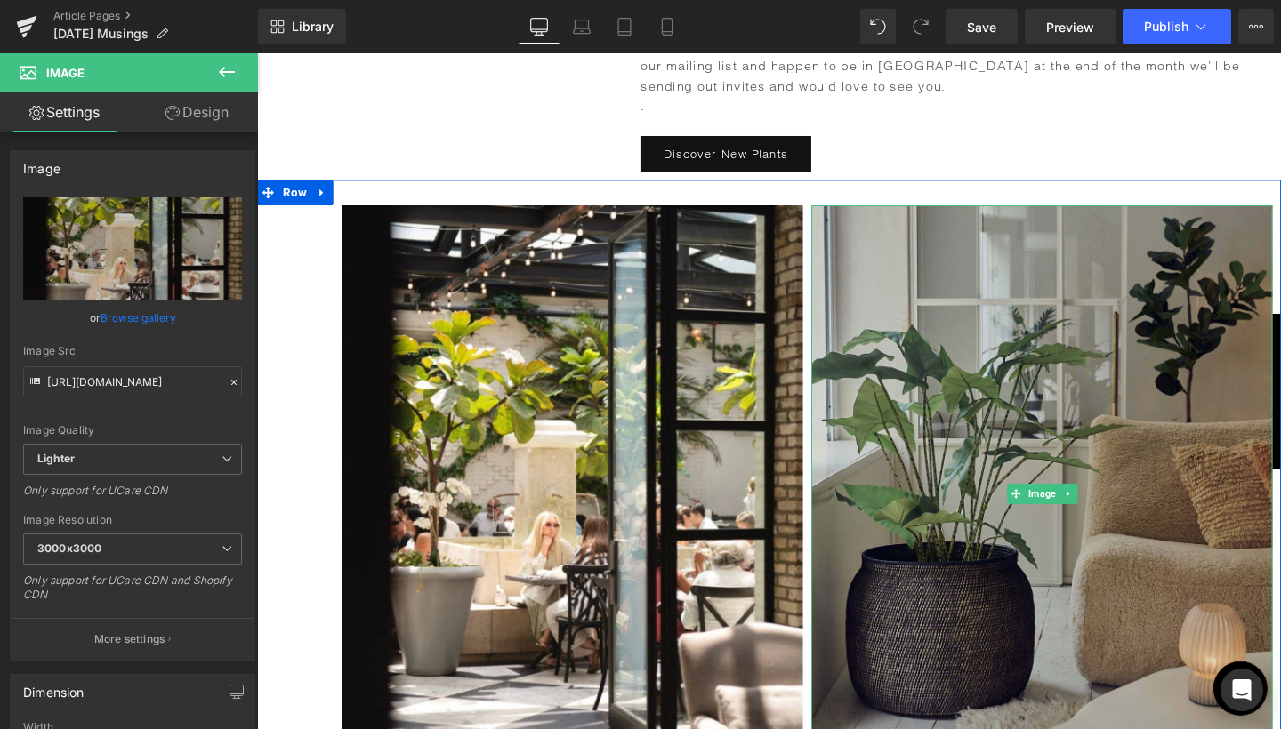
click at [1035, 454] on img at bounding box center [1081, 516] width 485 height 606
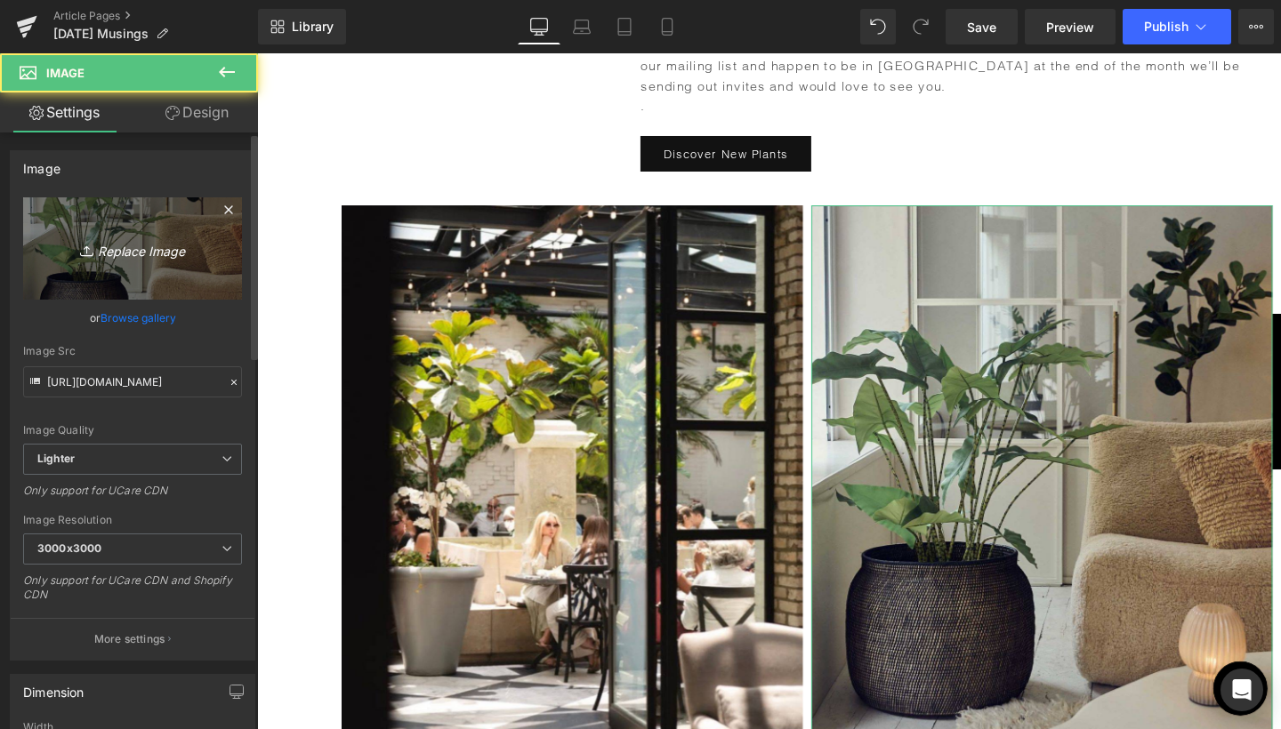
click at [142, 253] on icon "Replace Image" at bounding box center [132, 248] width 142 height 22
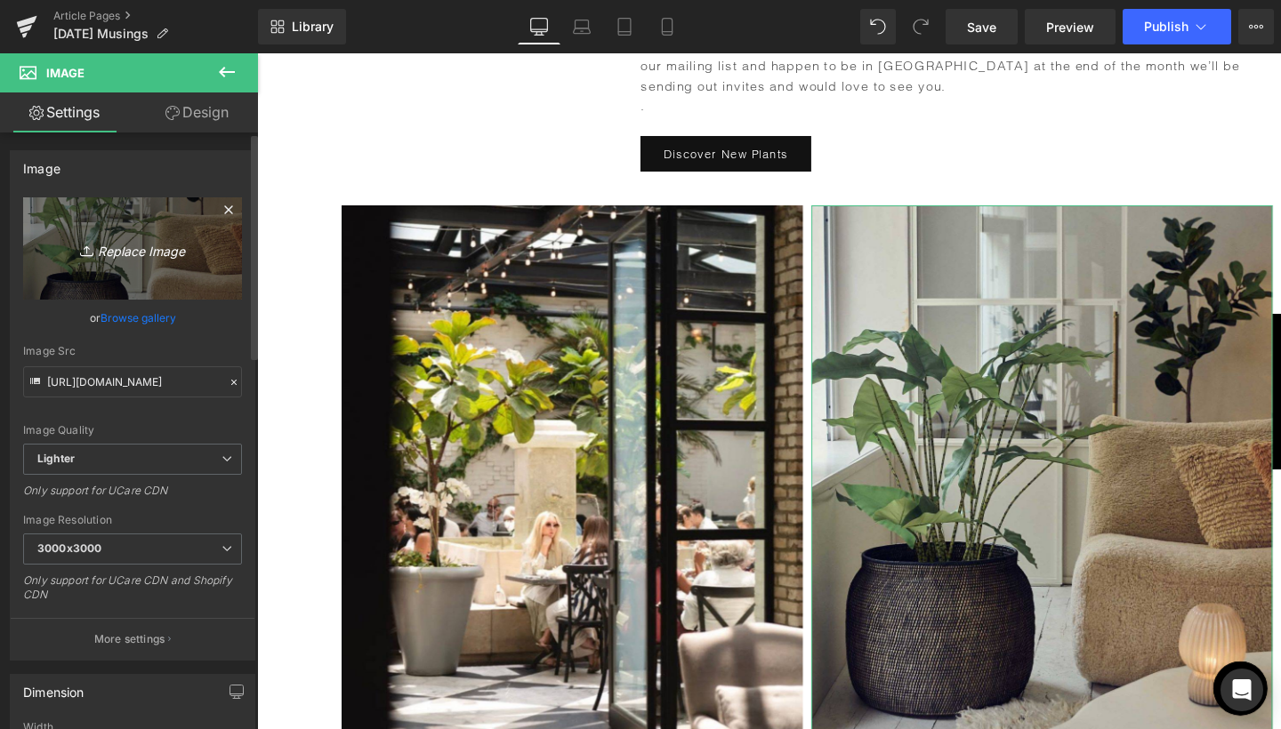
type input "C:\fakepath\3.jpg"
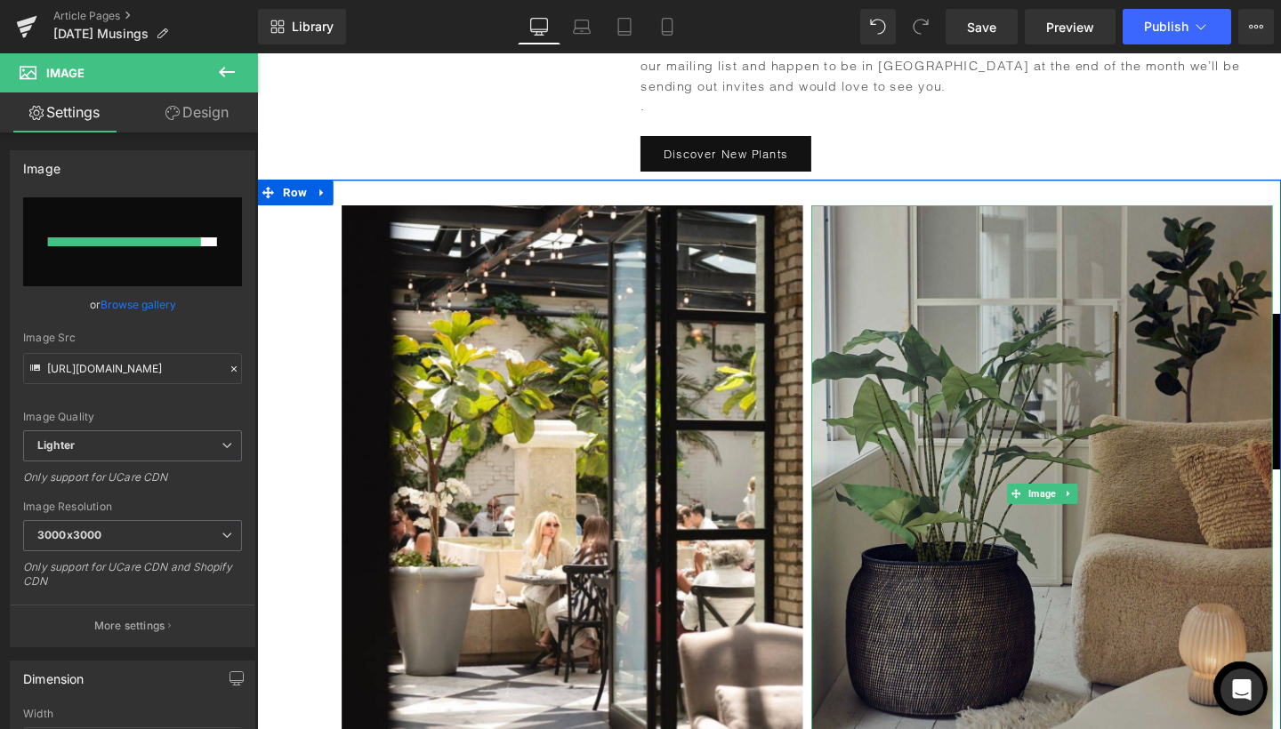
type input "[URL][DOMAIN_NAME]"
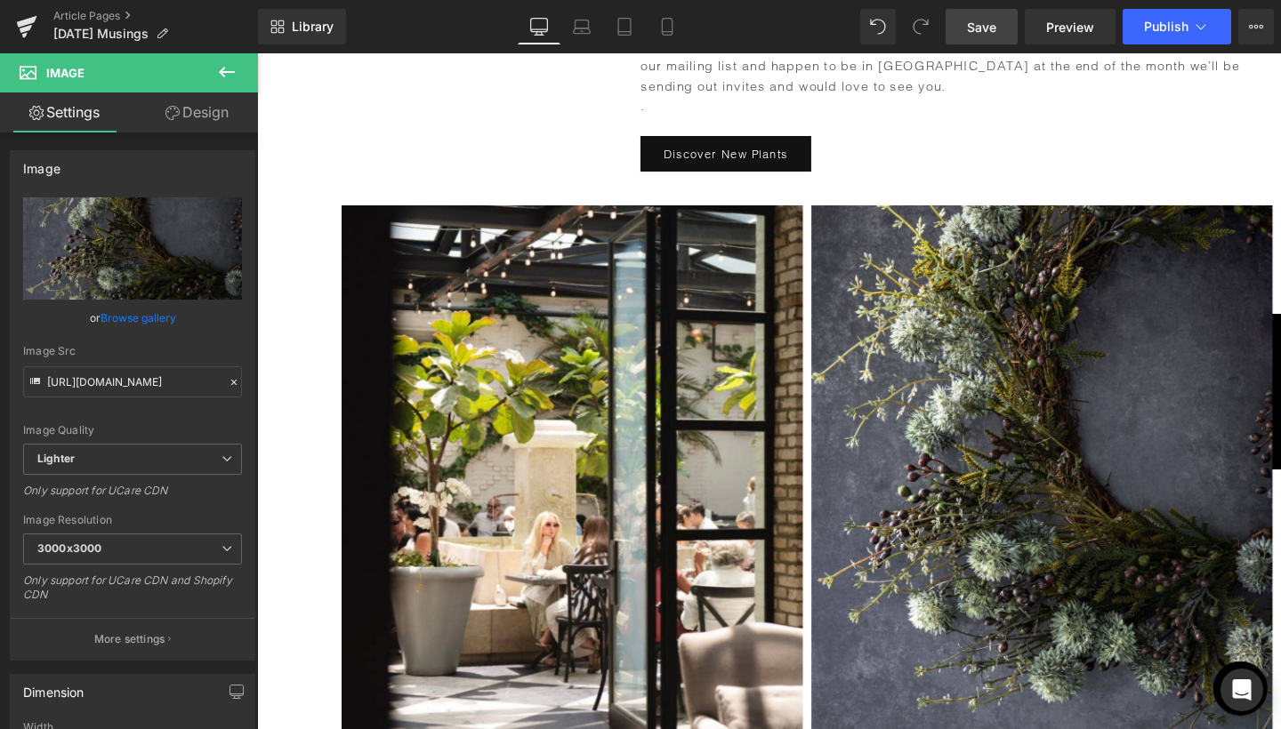
click at [992, 12] on link "Save" at bounding box center [981, 27] width 72 height 36
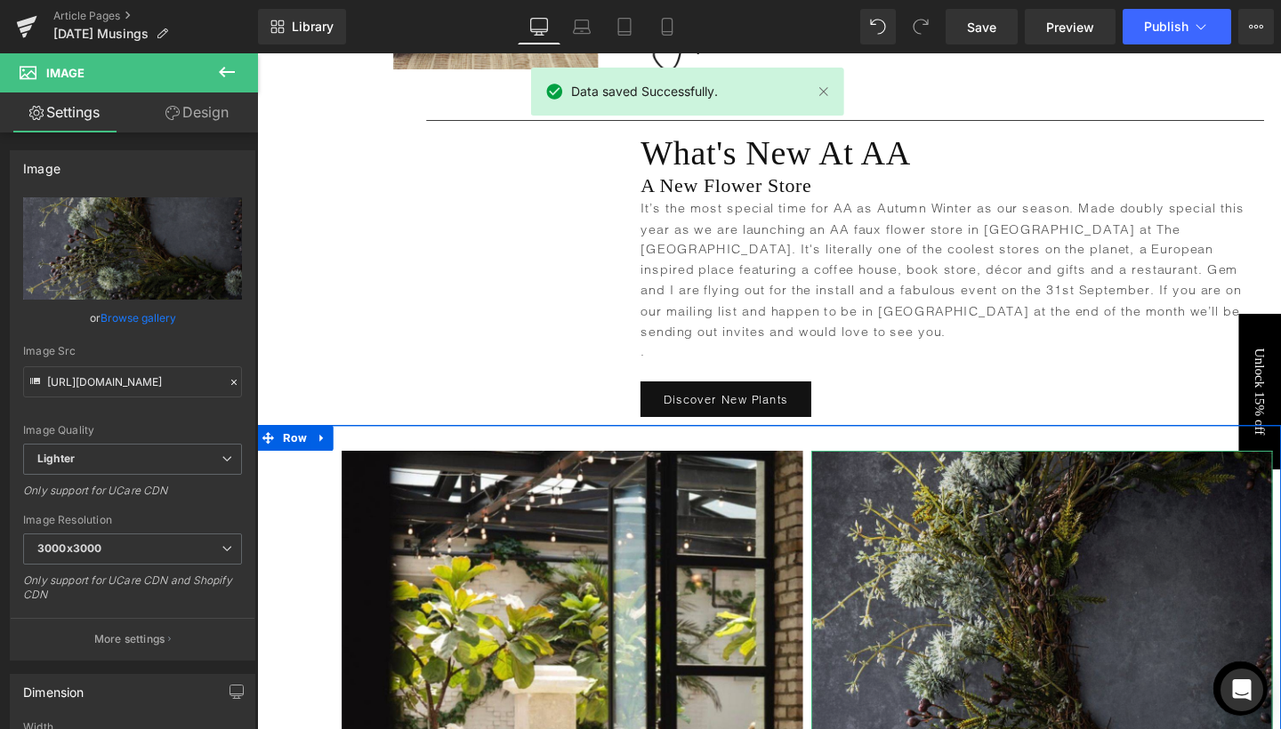
scroll to position [1210, 0]
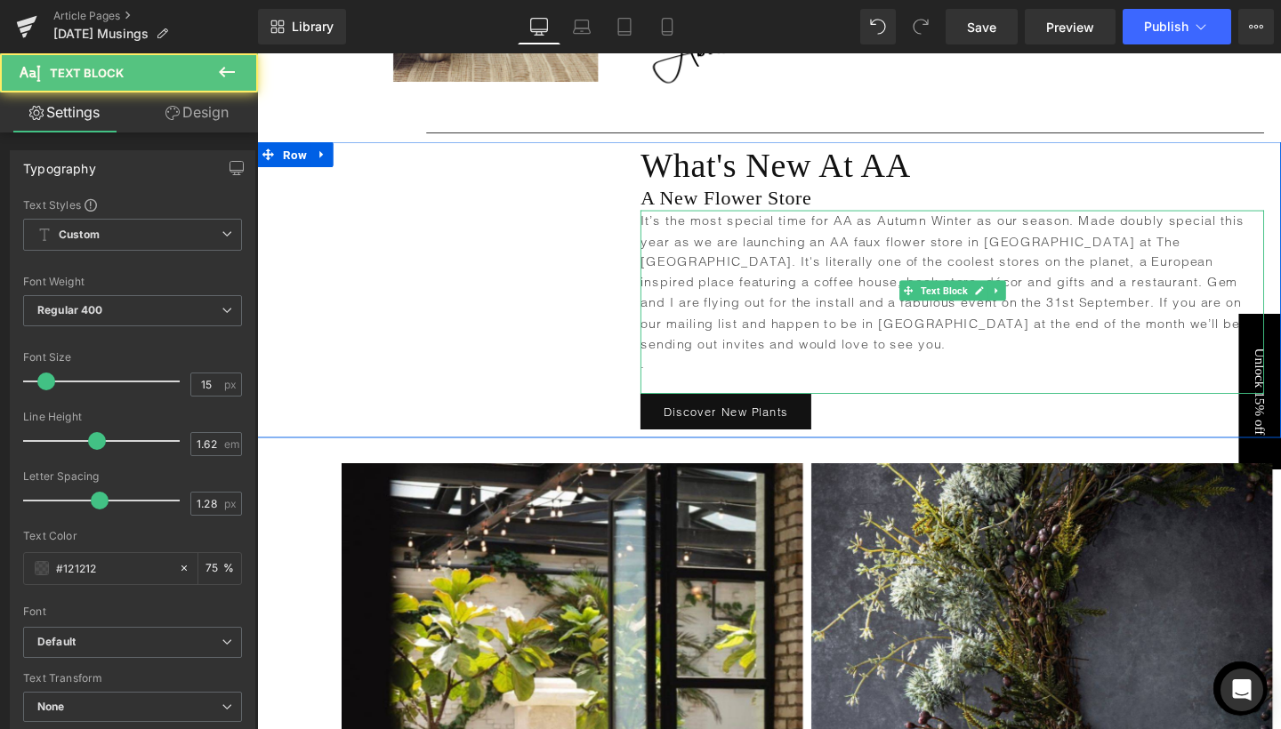
click at [1021, 225] on p "It’s the most special time for AA as Autumn Winter as our season. Made doubly s…" at bounding box center [987, 294] width 655 height 151
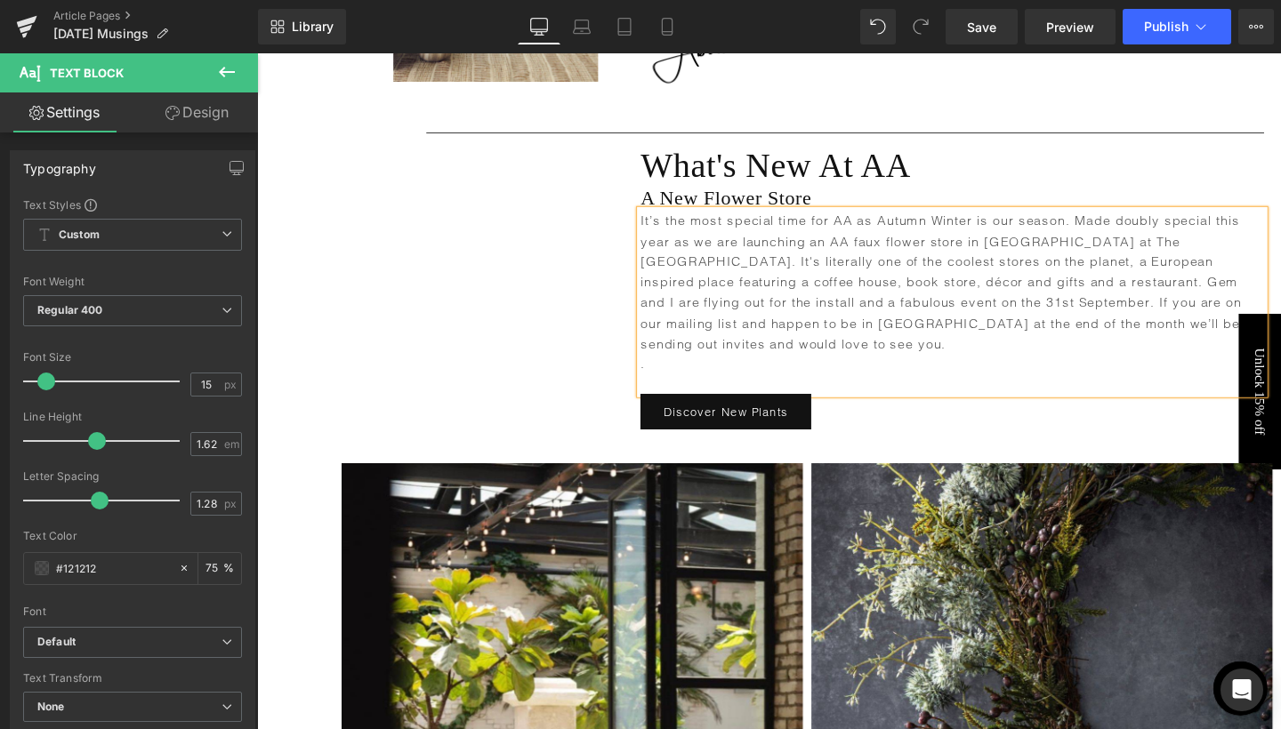
click at [1056, 221] on p "It’s the most special time for AA as Autumn Winter is our season. Made doubly s…" at bounding box center [987, 294] width 655 height 151
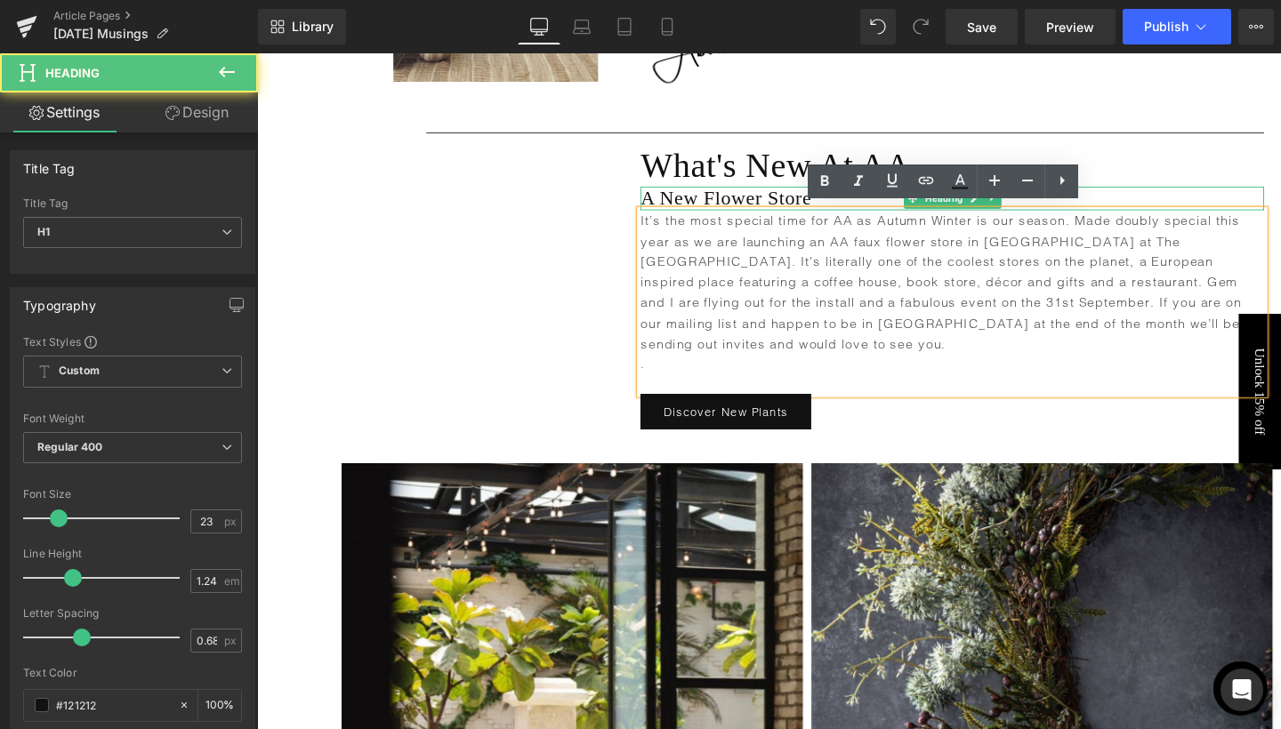
click at [1164, 198] on h1 "A New Flower Store" at bounding box center [987, 207] width 655 height 26
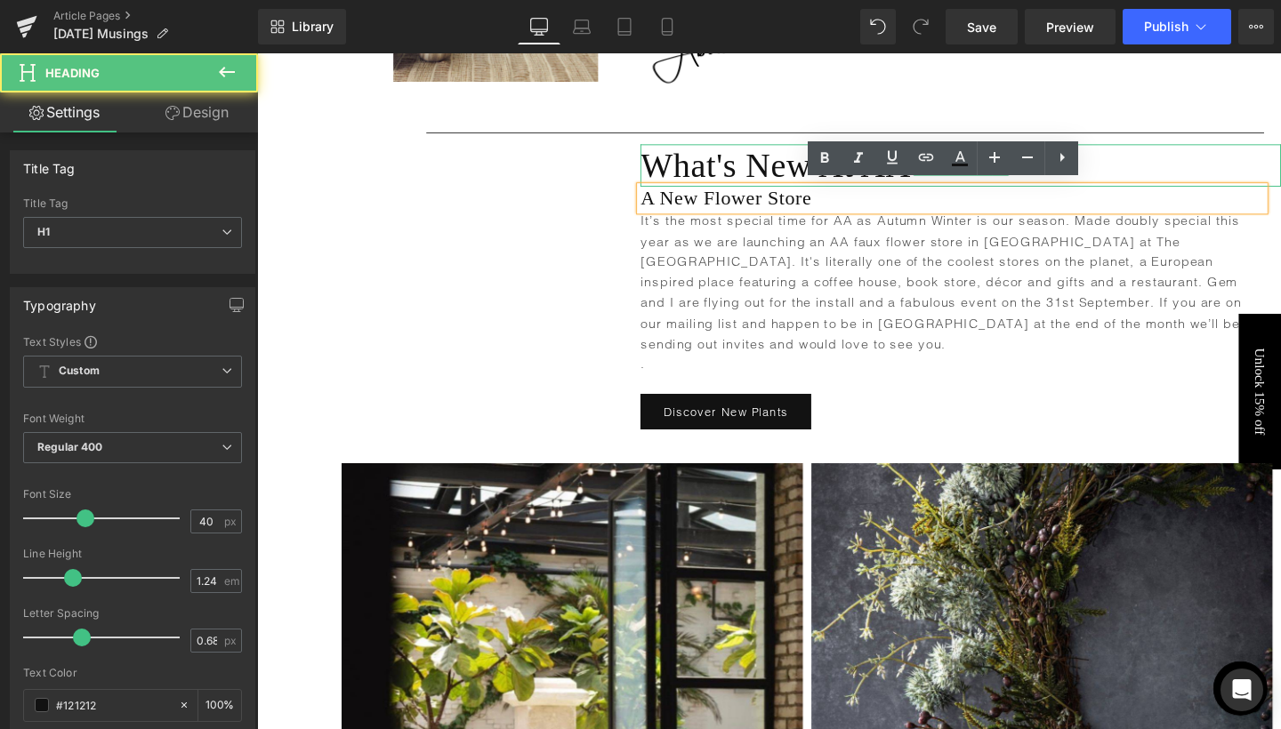
click at [1169, 155] on h1 "What's New At AA" at bounding box center [996, 171] width 673 height 44
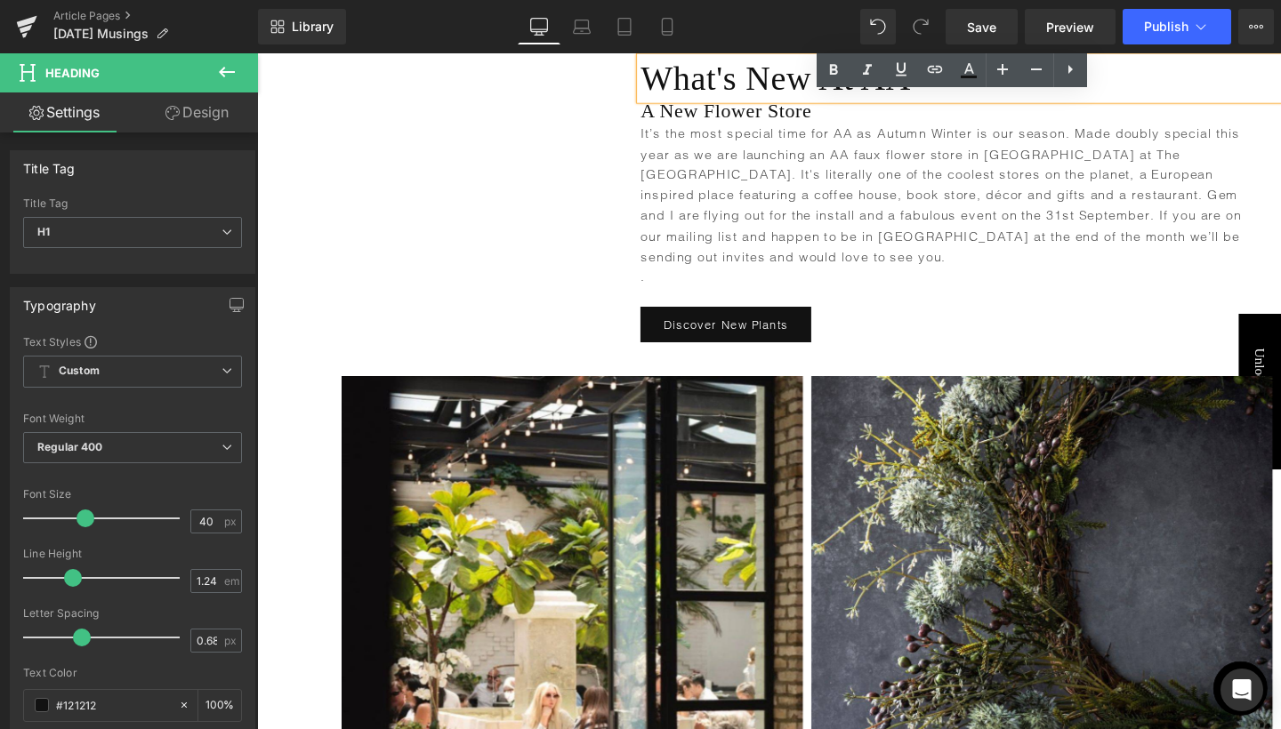
scroll to position [1317, 0]
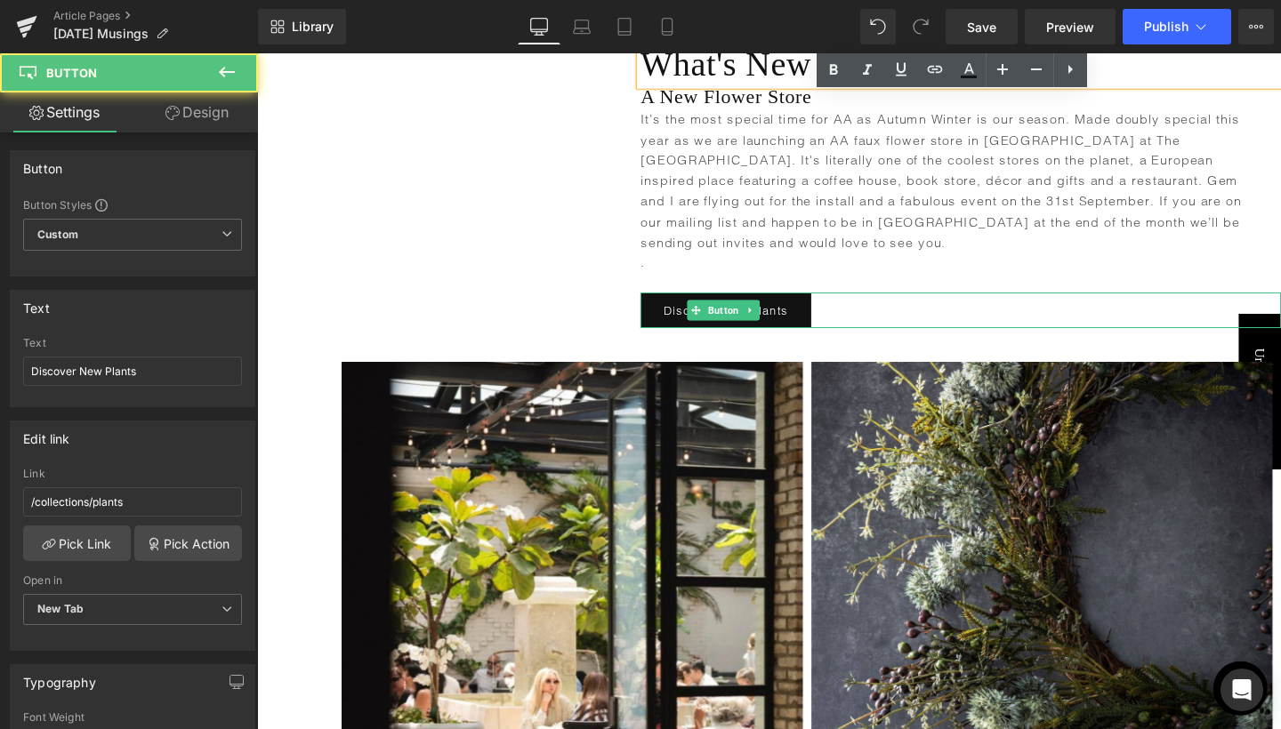
click at [942, 305] on div "Discover New Plants" at bounding box center [996, 324] width 673 height 38
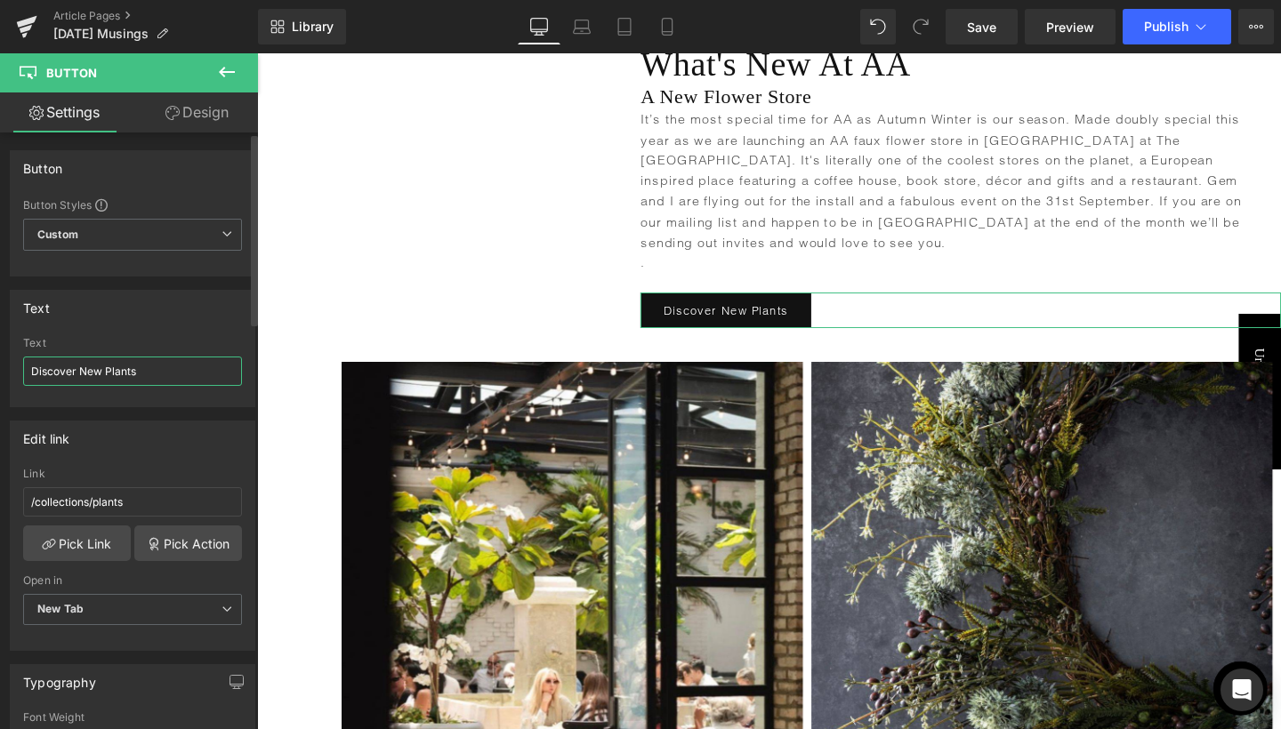
drag, startPoint x: 79, startPoint y: 367, endPoint x: 168, endPoint y: 373, distance: 89.1
click at [168, 373] on input "Discover New Plants" at bounding box center [132, 371] width 219 height 29
type input "Discover Faux Flowers"
click at [84, 542] on link "Pick Link" at bounding box center [77, 544] width 108 height 36
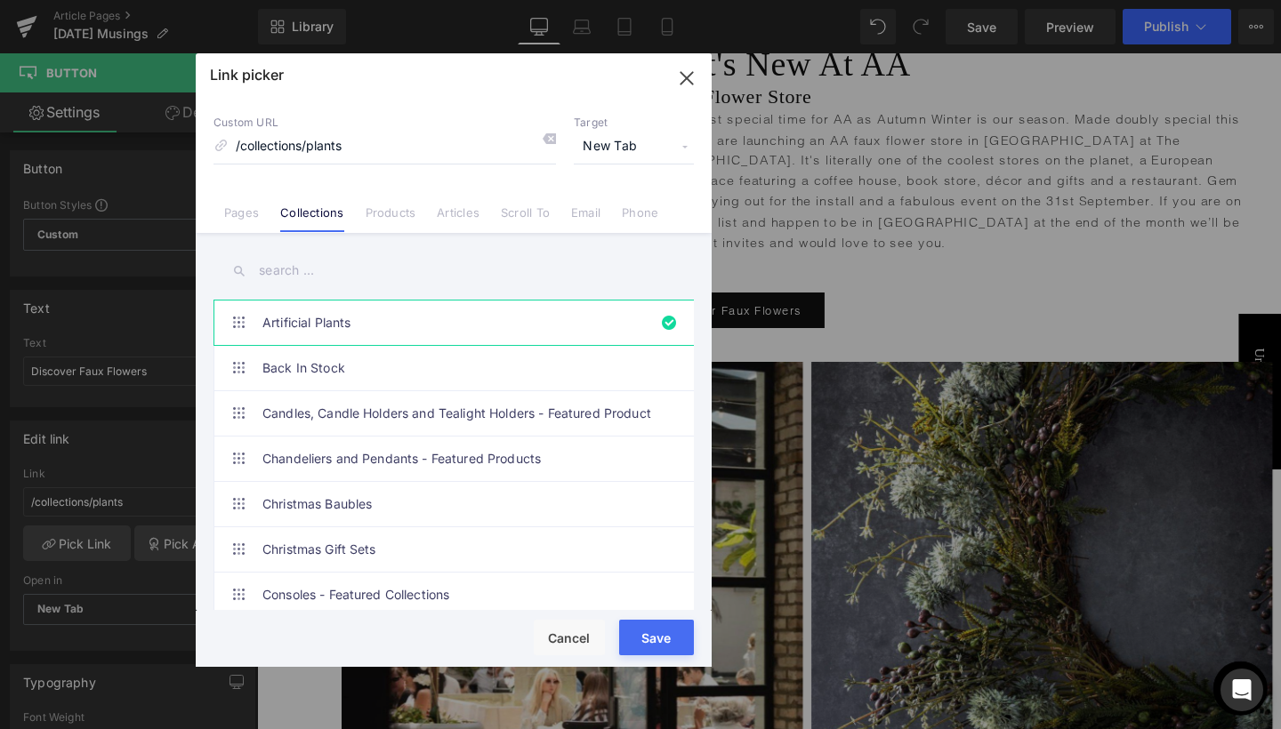
click at [309, 269] on input "text" at bounding box center [453, 271] width 480 height 40
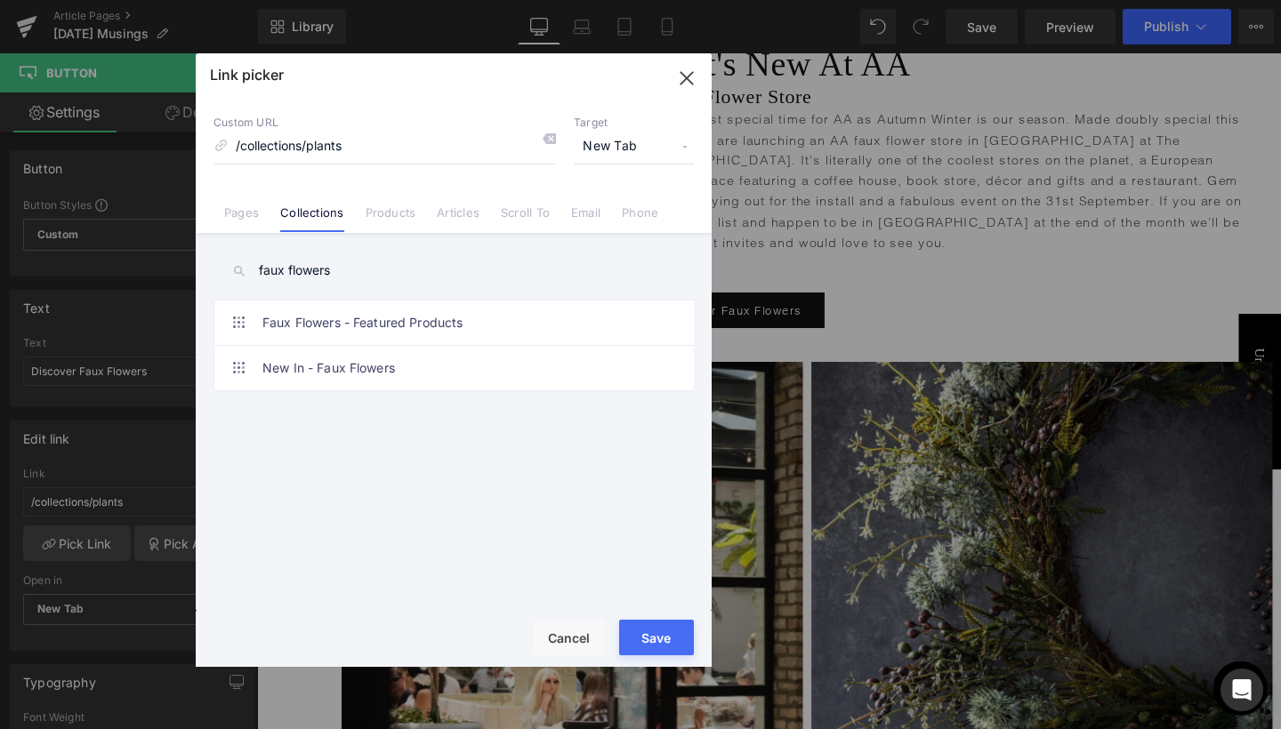
click at [299, 277] on input "faux flowers" at bounding box center [453, 271] width 480 height 40
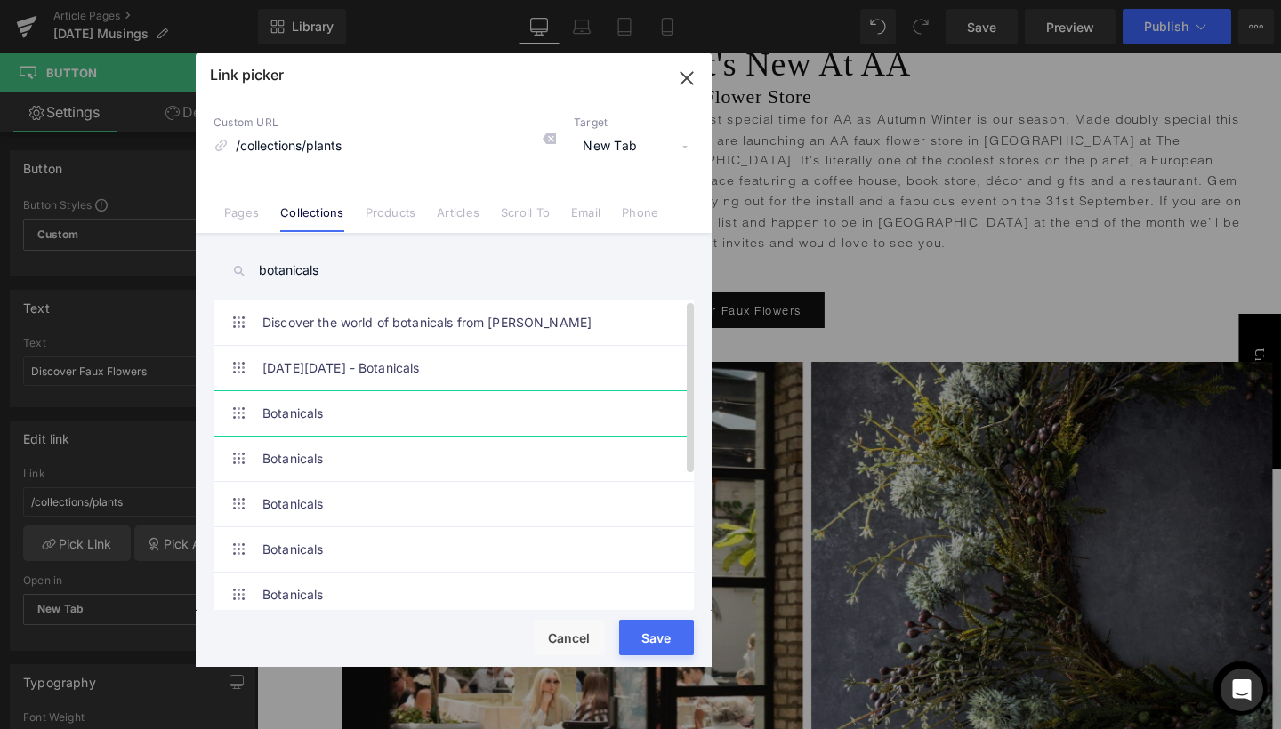
type input "botanicals"
click at [299, 419] on link "Botanicals" at bounding box center [457, 413] width 391 height 44
type input "/collections/botanicals"
click at [664, 653] on div "Rendering Content" at bounding box center [640, 659] width 109 height 20
click at [660, 636] on button "Save" at bounding box center [656, 638] width 75 height 36
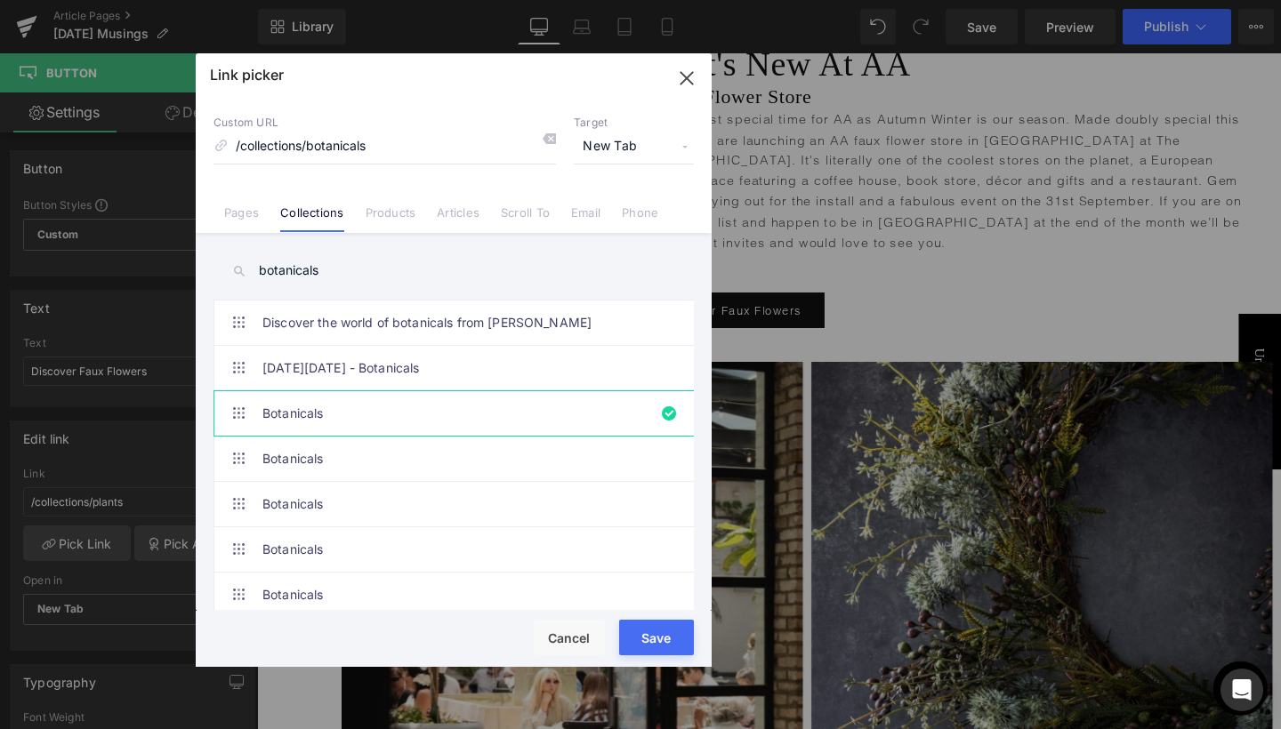
type input "/collections/botanicals"
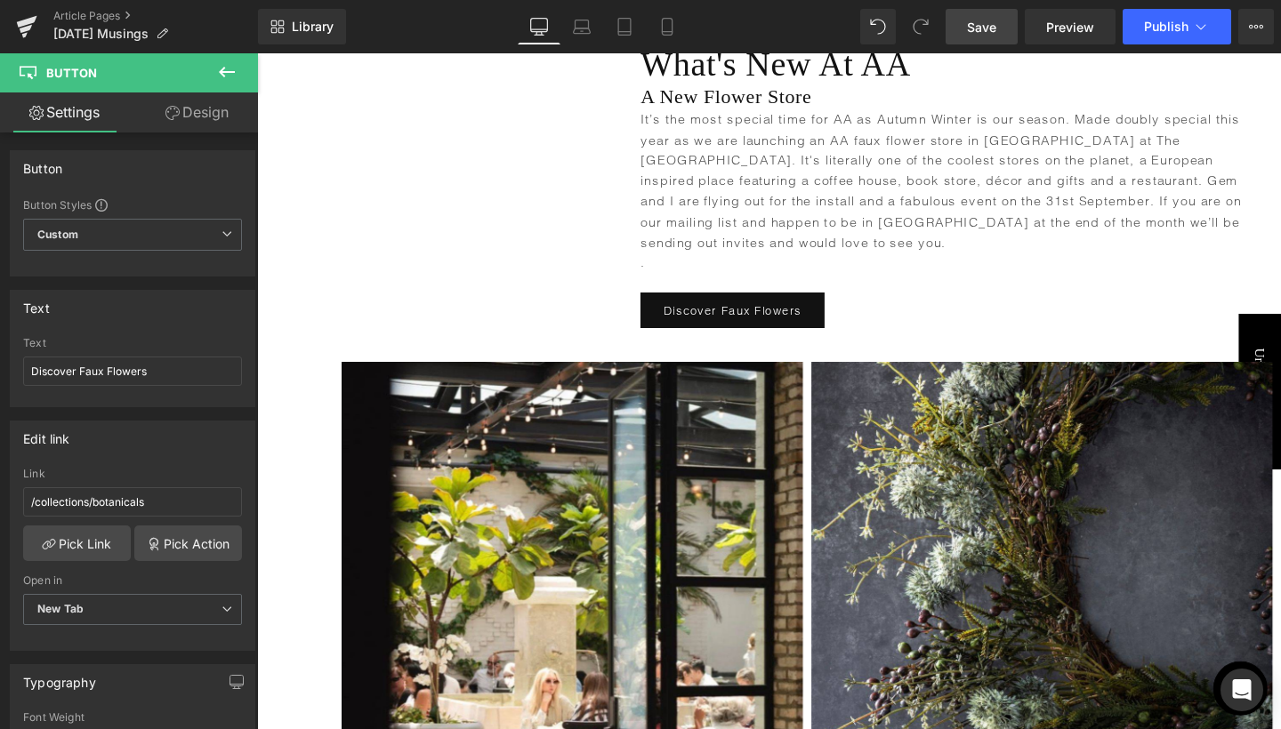
click at [970, 36] on span "Save" at bounding box center [981, 27] width 29 height 19
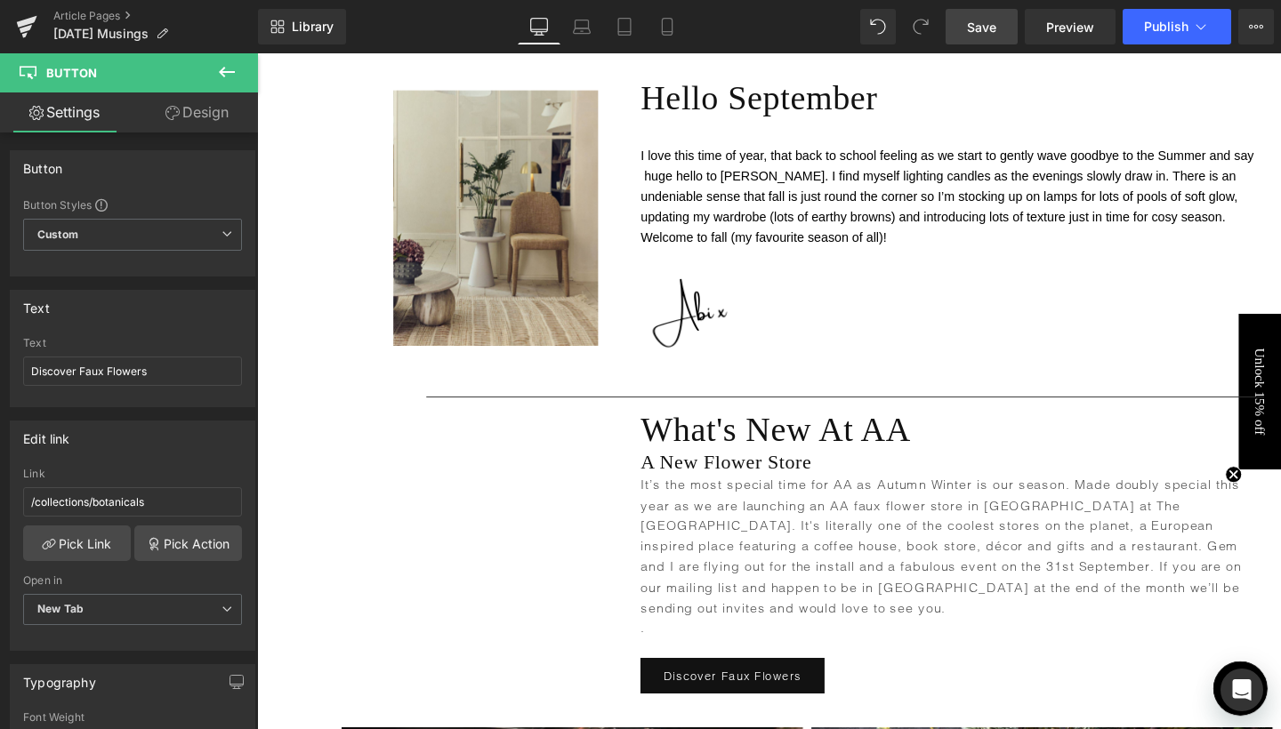
scroll to position [883, 0]
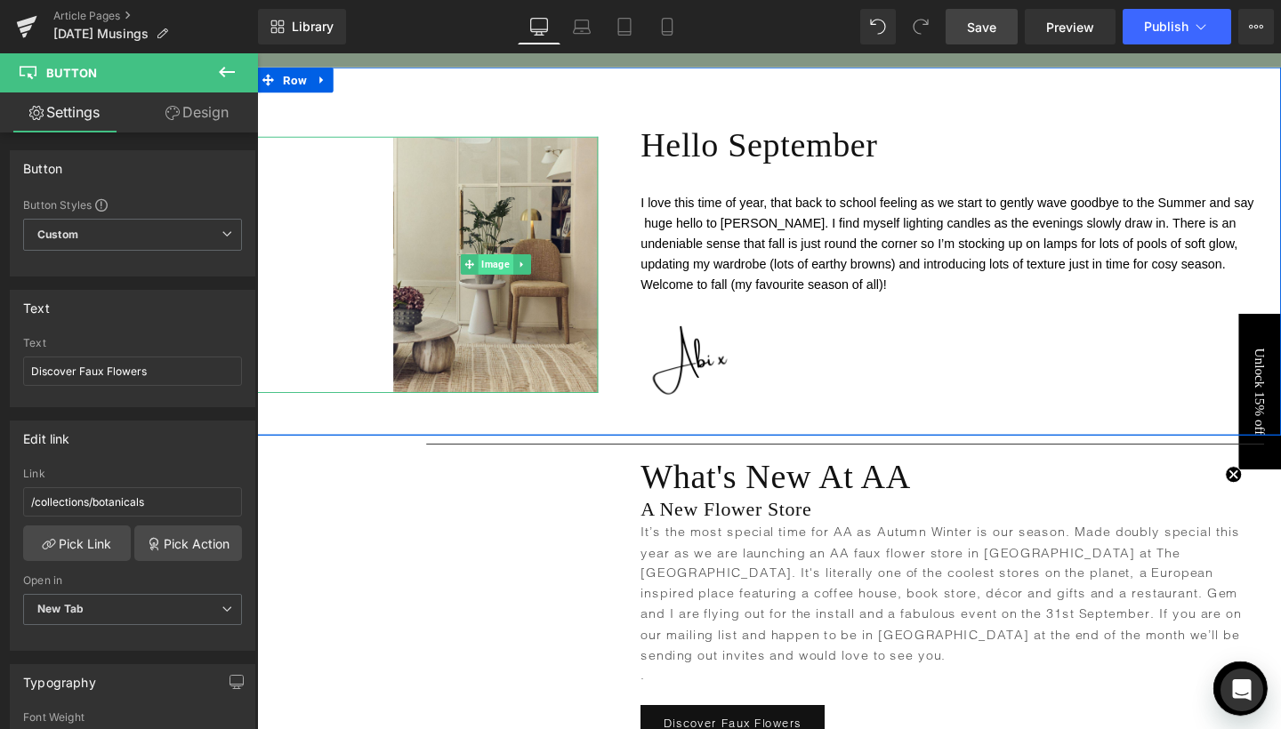
click at [501, 278] on span "Image" at bounding box center [508, 275] width 36 height 21
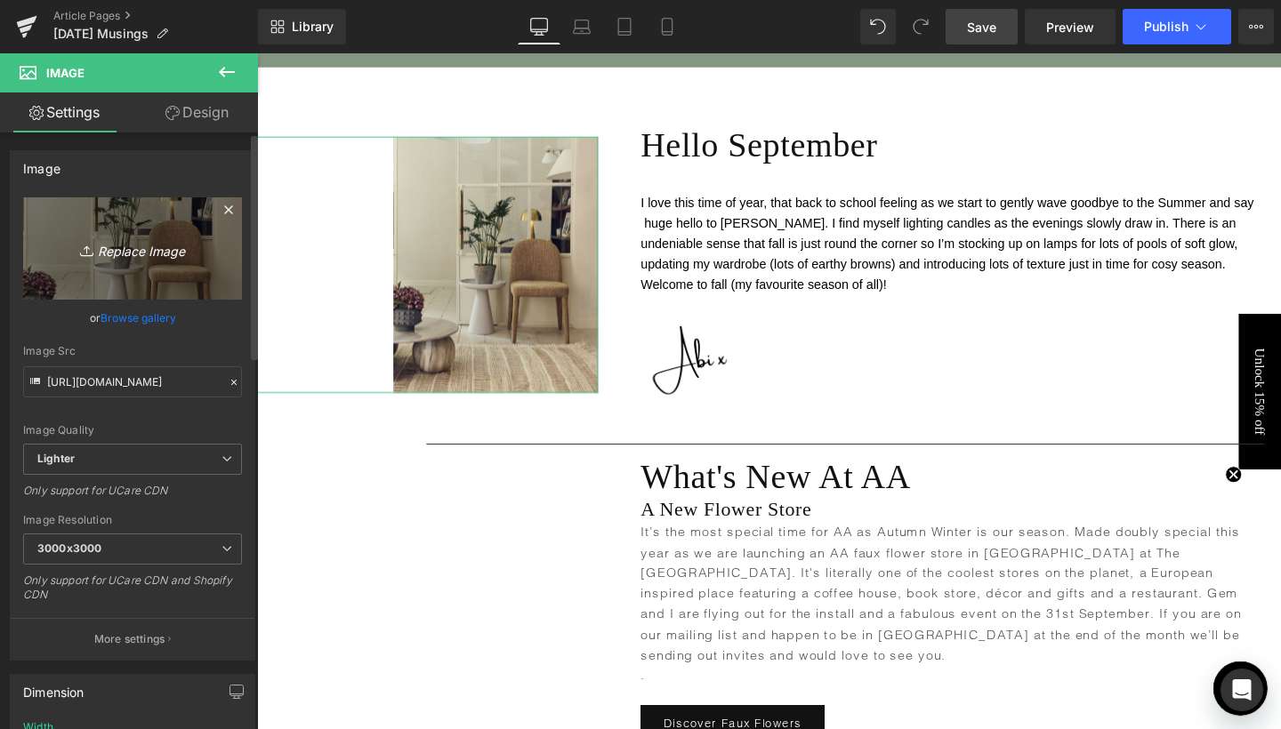
click at [161, 255] on icon "Replace Image" at bounding box center [132, 248] width 142 height 22
type input "C:\fakepath\Screenshot [DATE] 12.01.26.png"
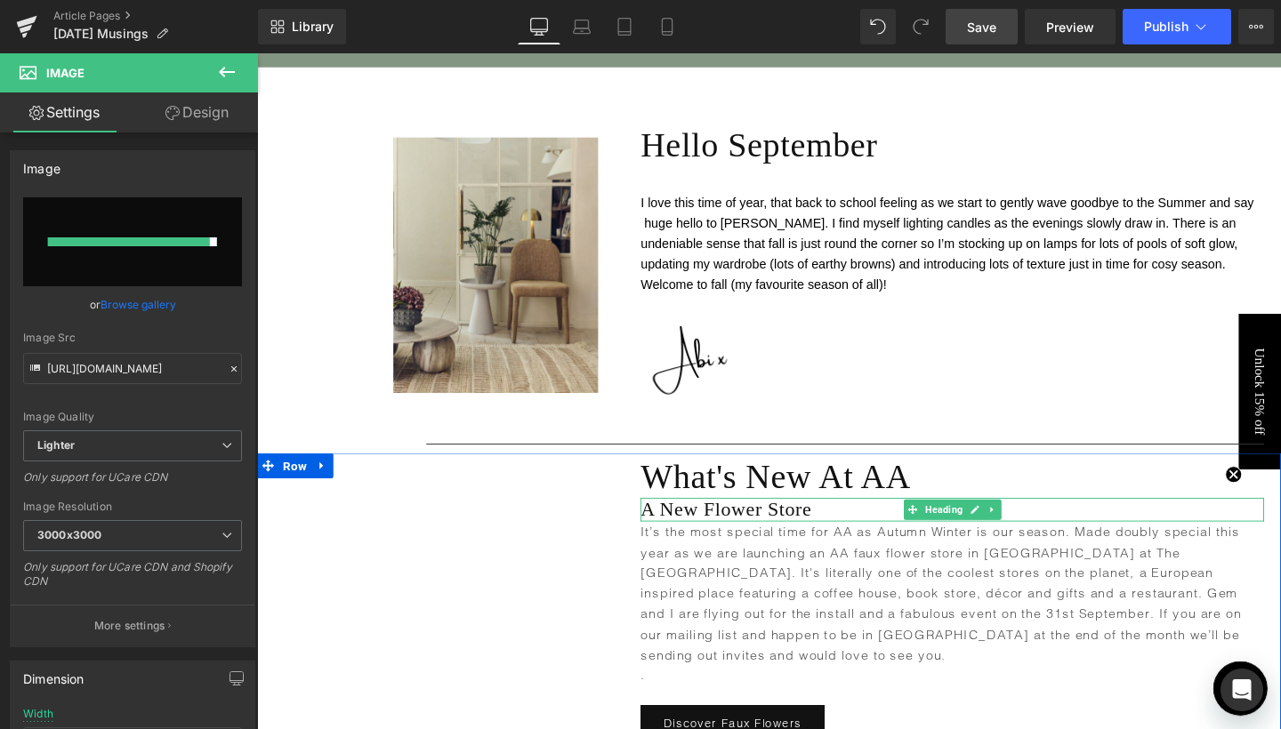
type input "[URL][DOMAIN_NAME][DATE]"
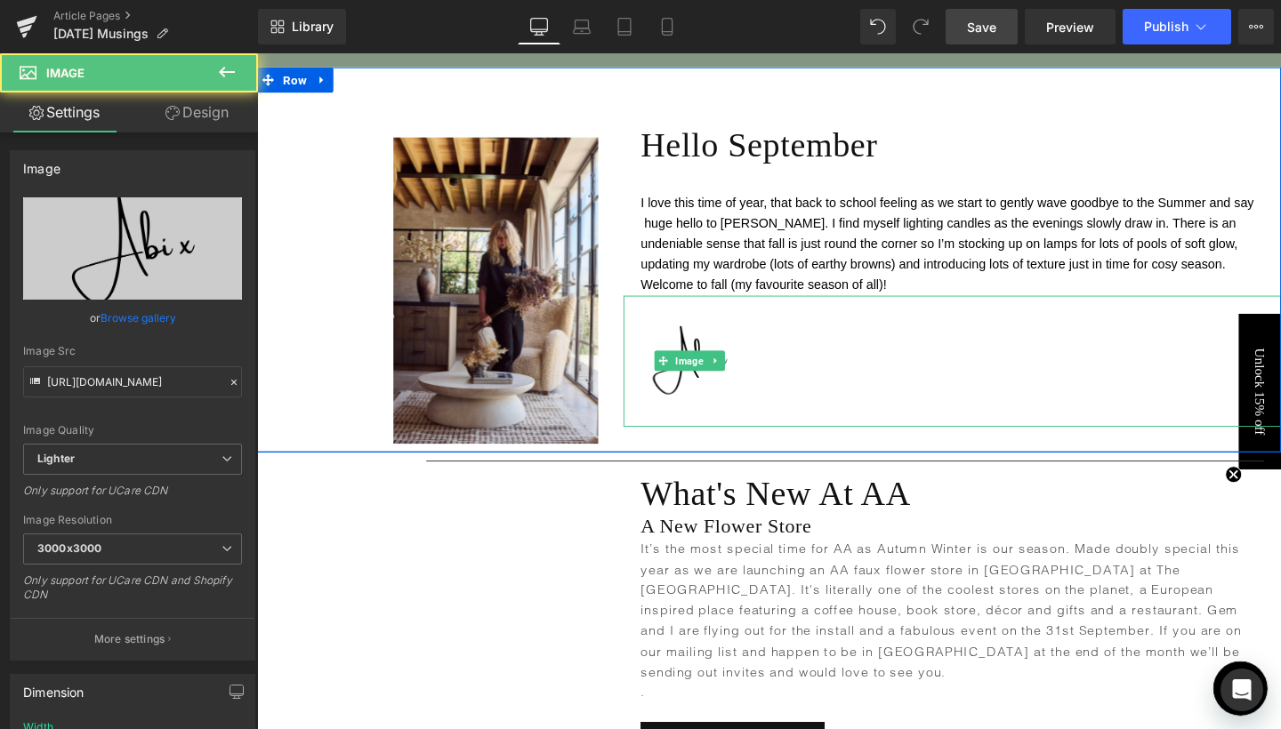
click at [1012, 383] on div at bounding box center [987, 378] width 691 height 138
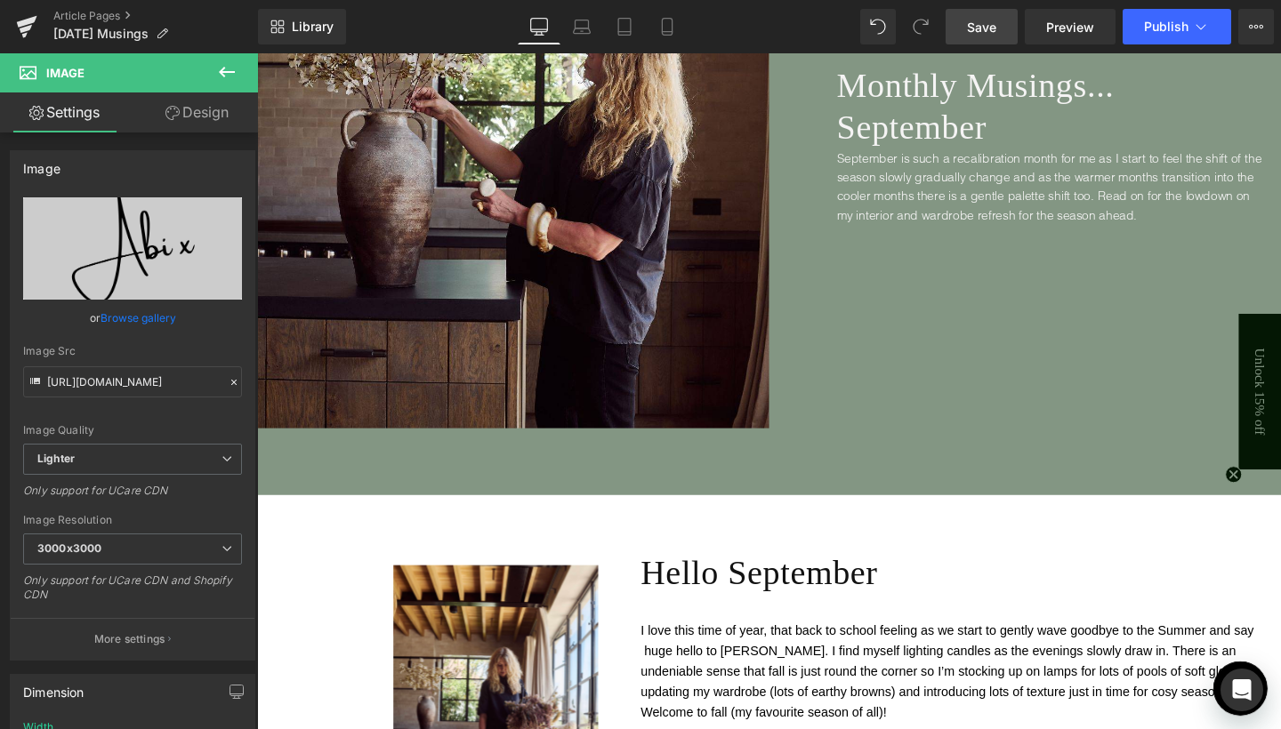
scroll to position [380, 0]
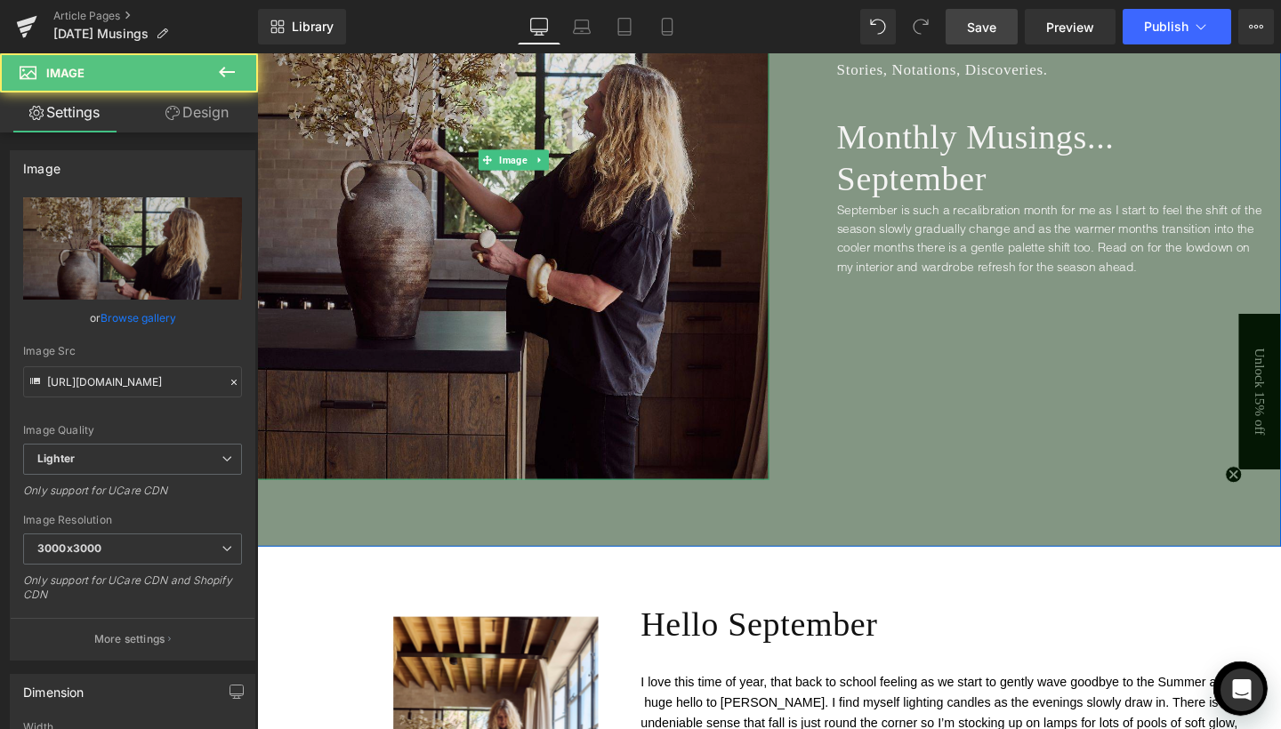
click at [519, 253] on img at bounding box center [526, 164] width 538 height 672
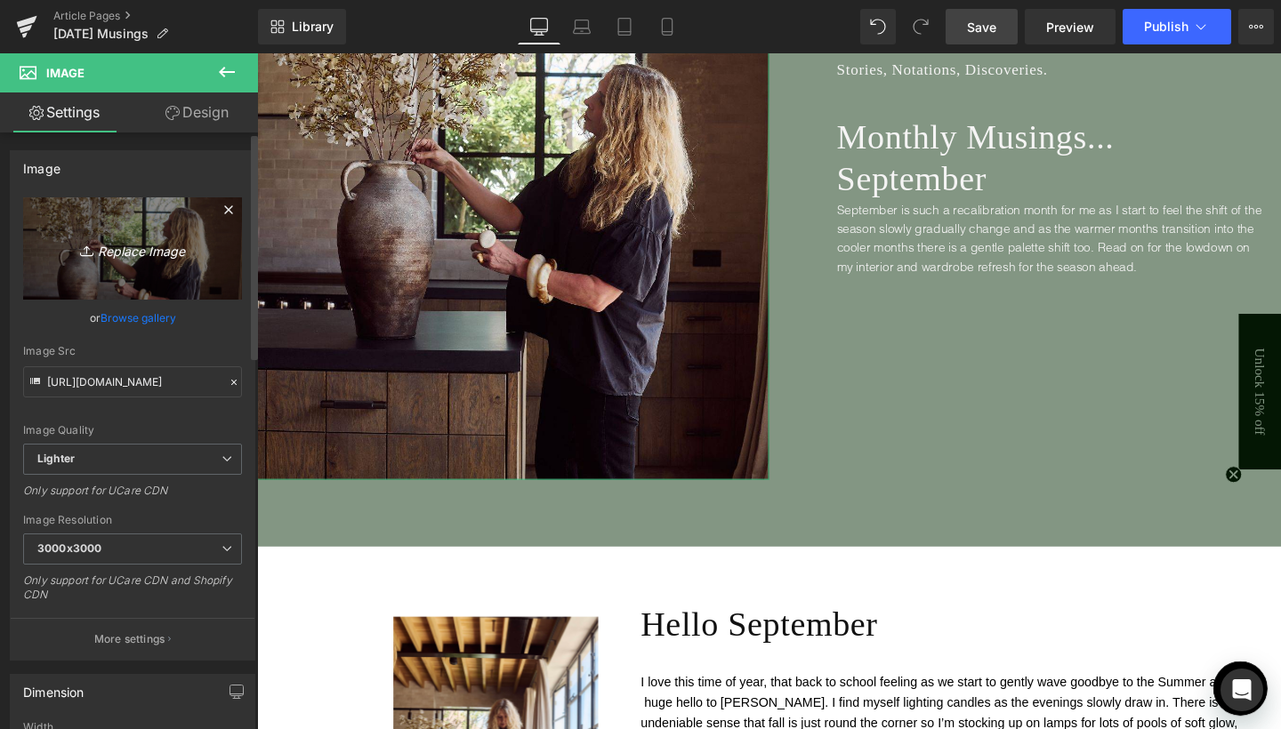
click at [166, 250] on icon "Replace Image" at bounding box center [132, 248] width 142 height 22
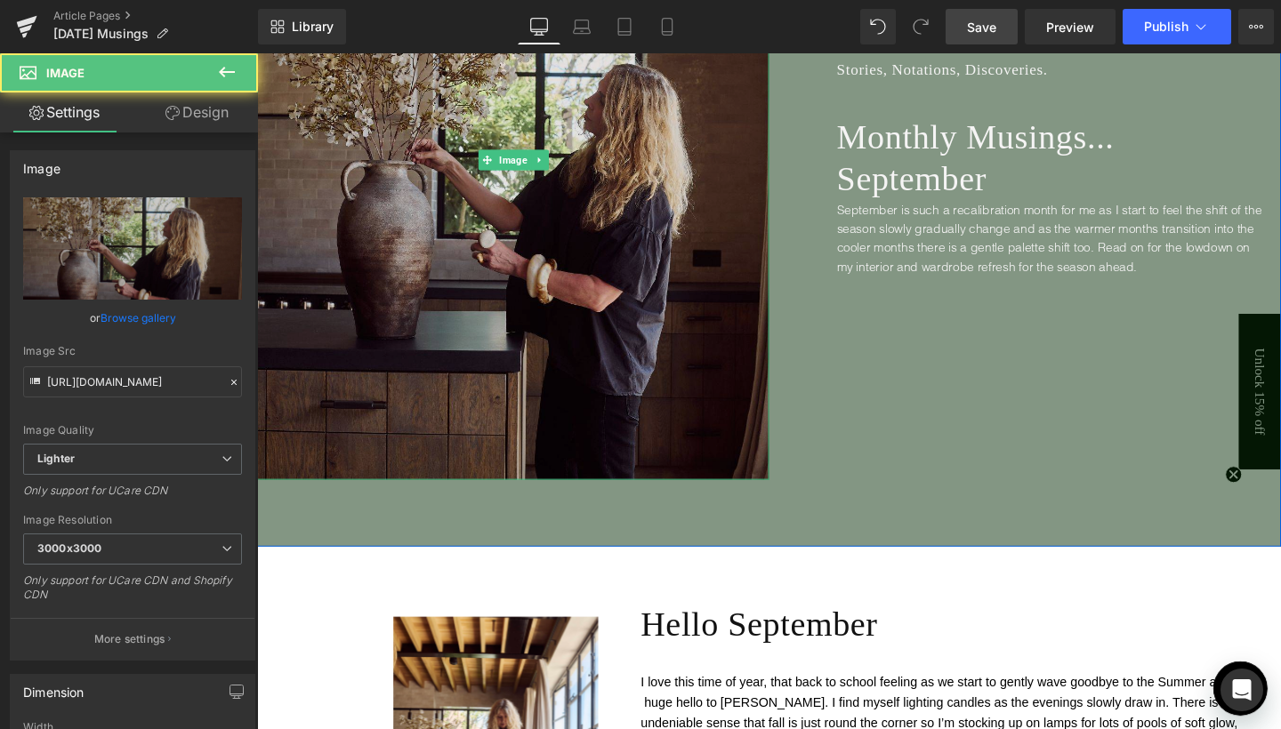
drag, startPoint x: 515, startPoint y: 289, endPoint x: 495, endPoint y: 277, distance: 23.2
click at [515, 289] on img at bounding box center [526, 164] width 538 height 672
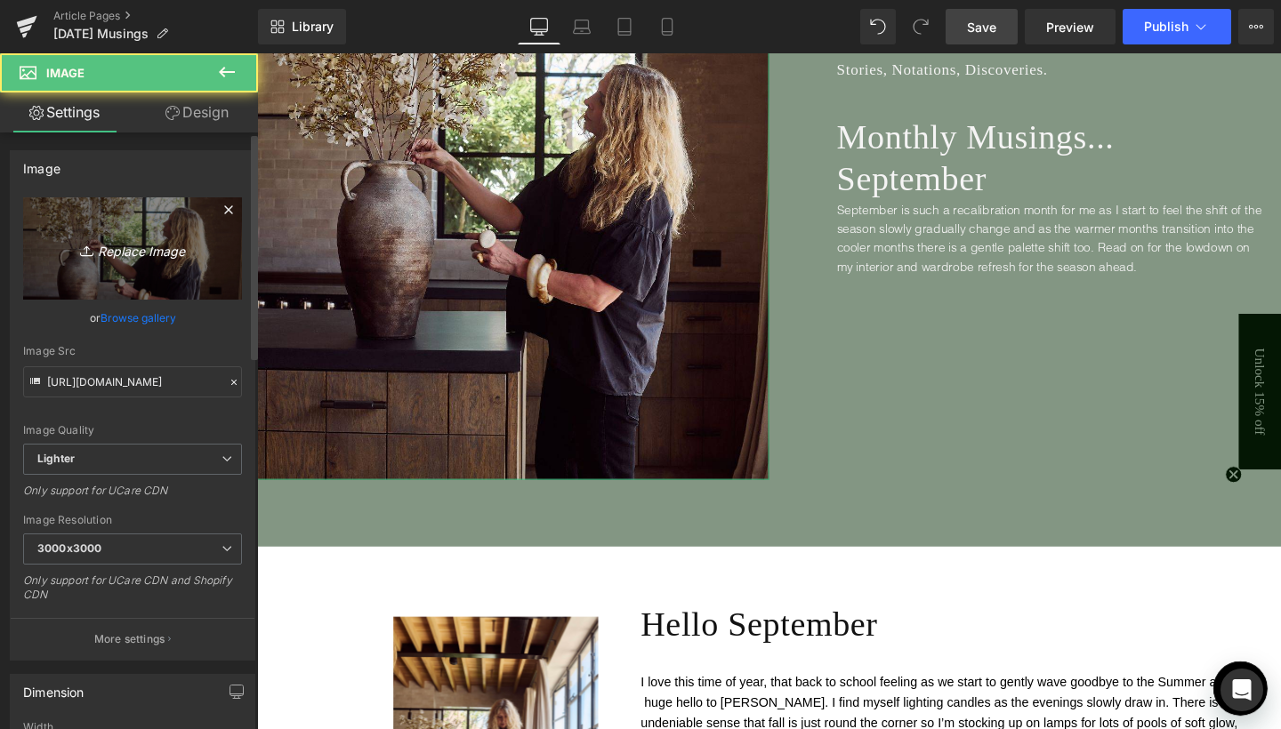
click at [139, 217] on link "Replace Image" at bounding box center [132, 248] width 219 height 102
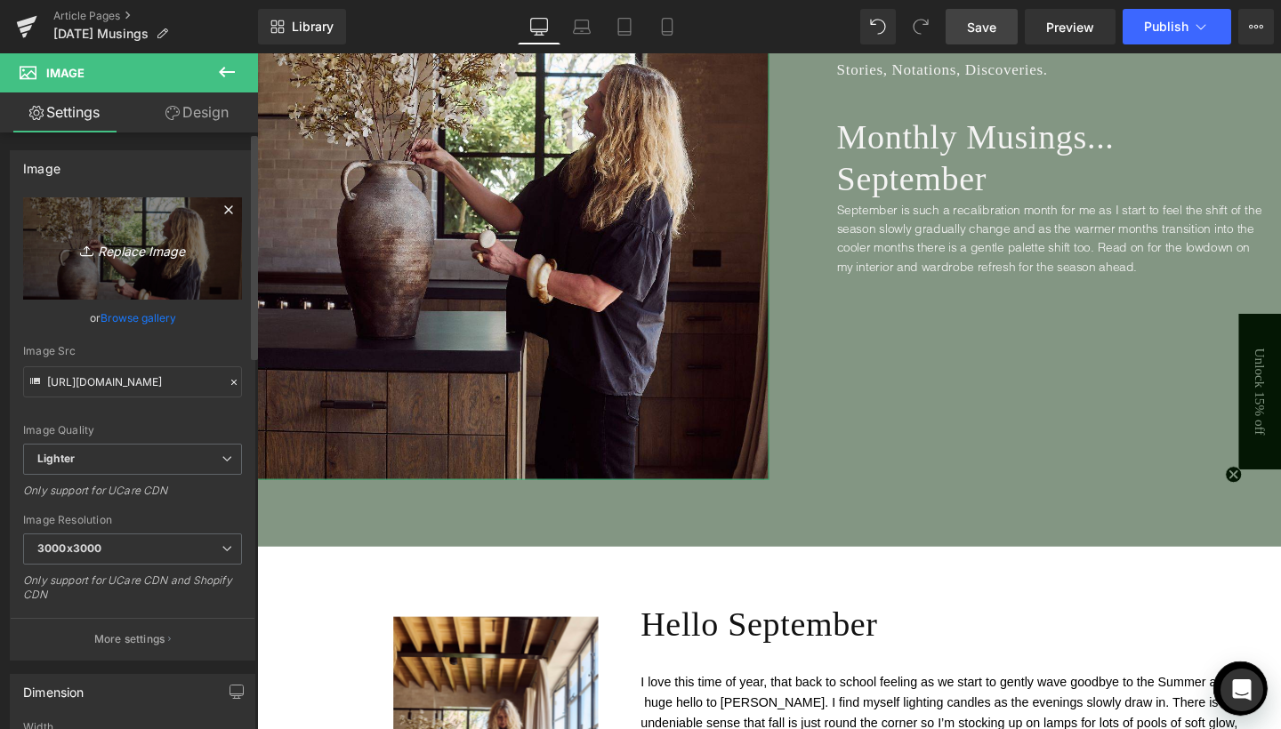
type input "C:\fakepath\Pinterest Autumn 25.jpg"
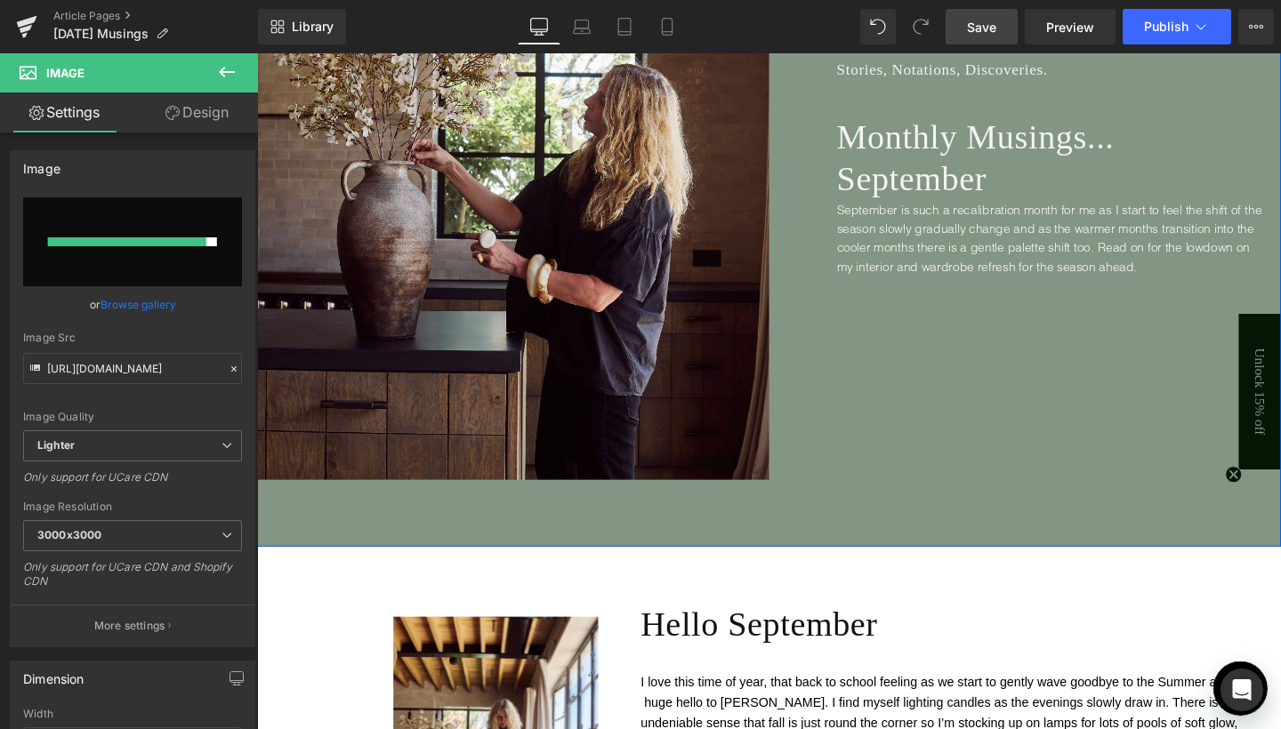
type input "[URL][DOMAIN_NAME]"
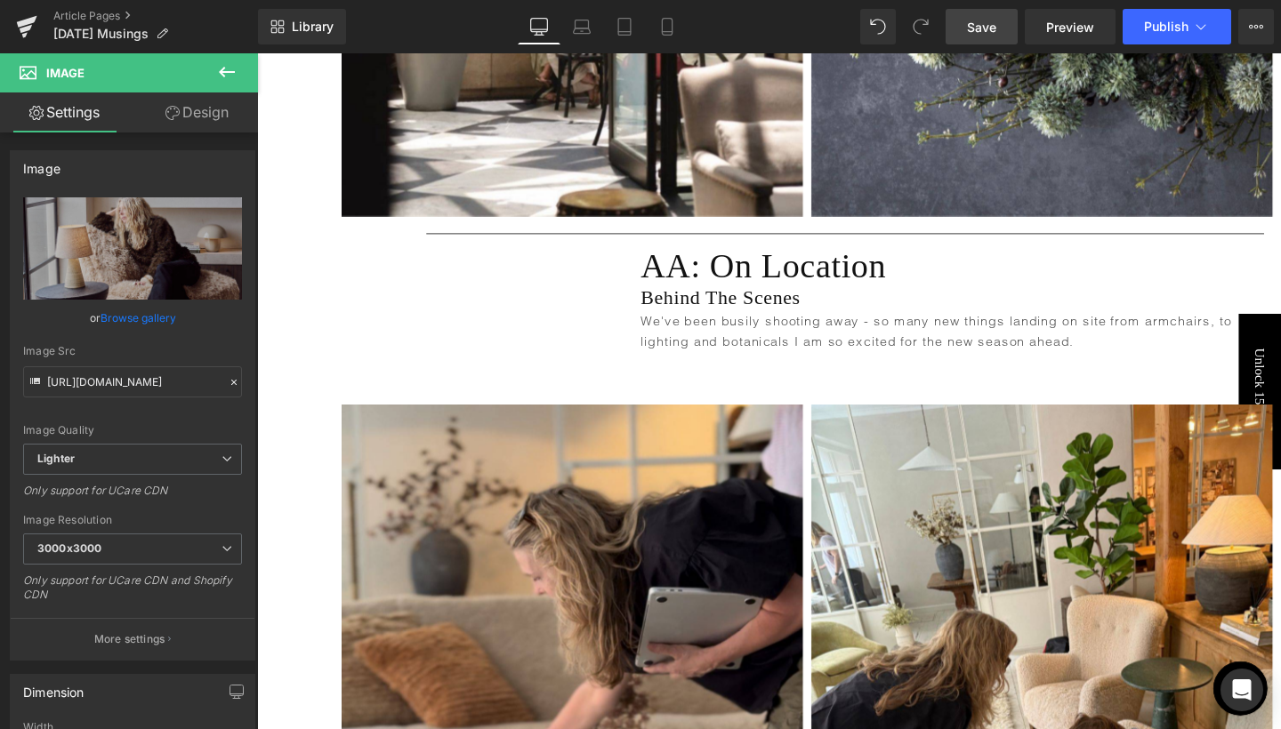
scroll to position [2283, 0]
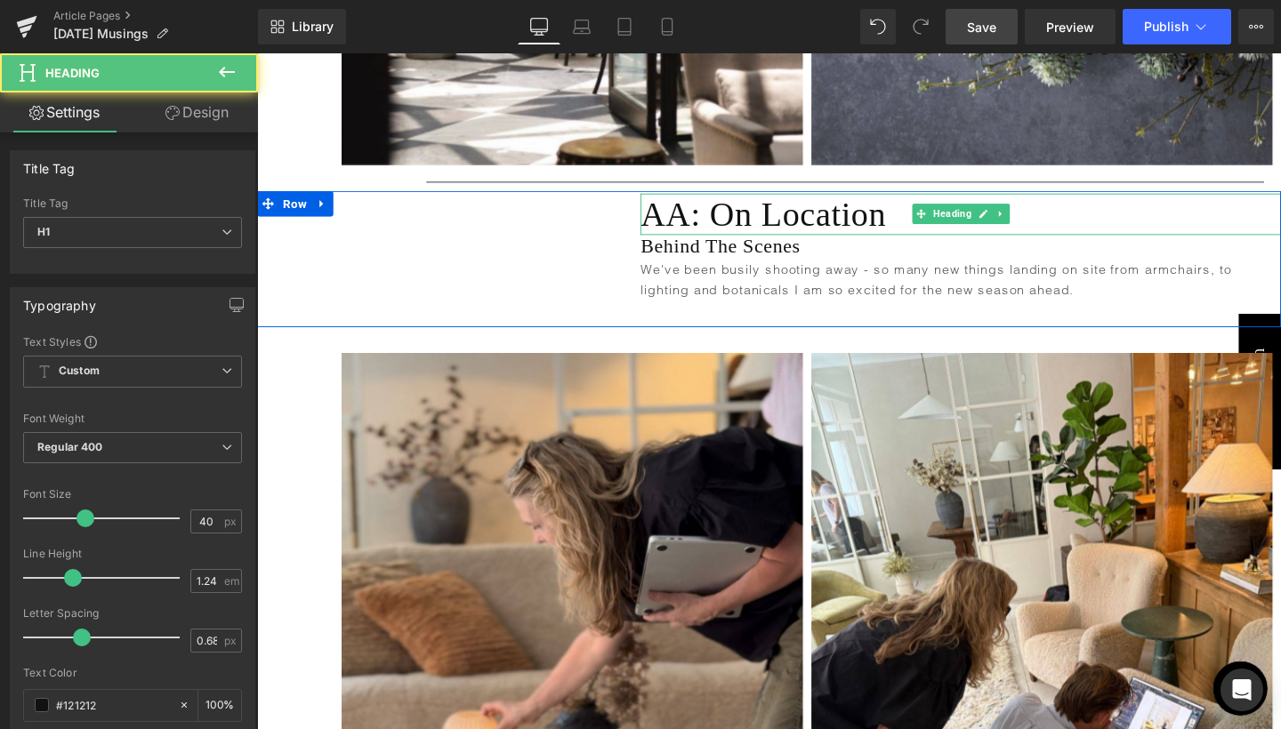
click at [754, 201] on h1 "AA: On Location" at bounding box center [996, 223] width 673 height 44
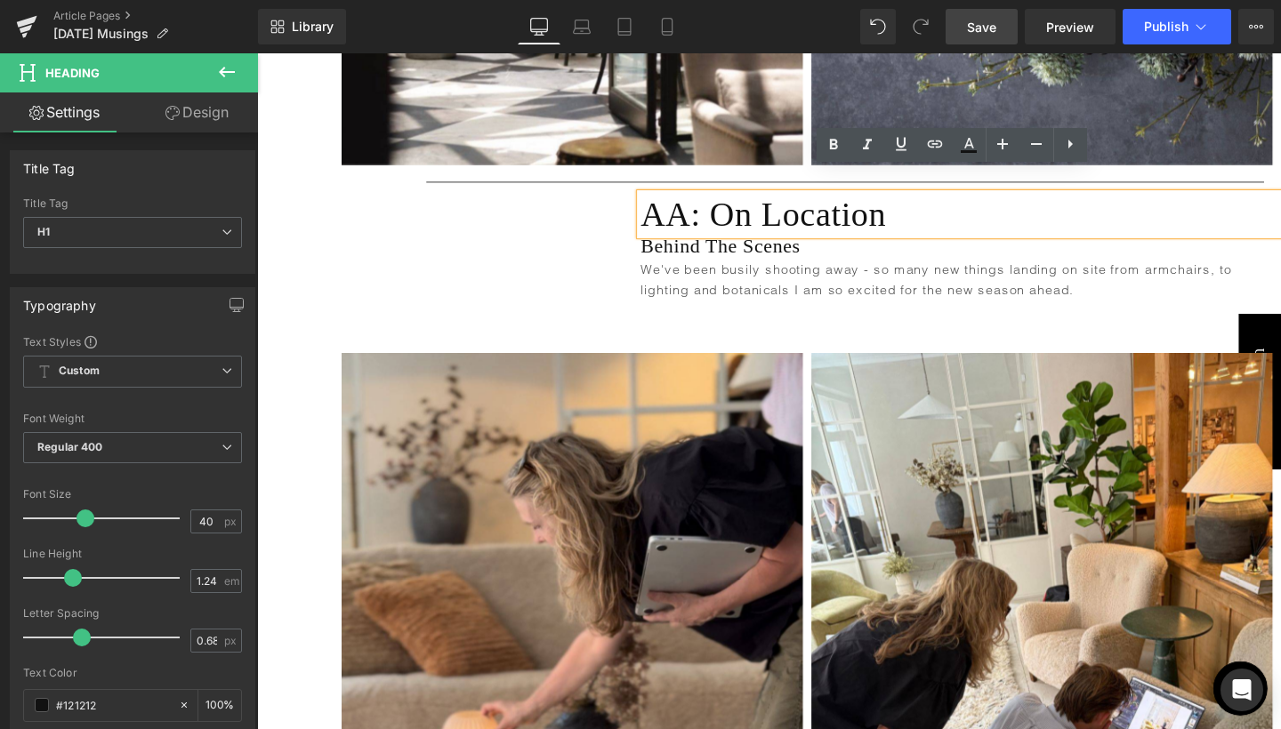
click at [615, 212] on div "AA: On Location Heading Behind The Scenes Heading We've been busily shooting aw…" at bounding box center [974, 267] width 718 height 133
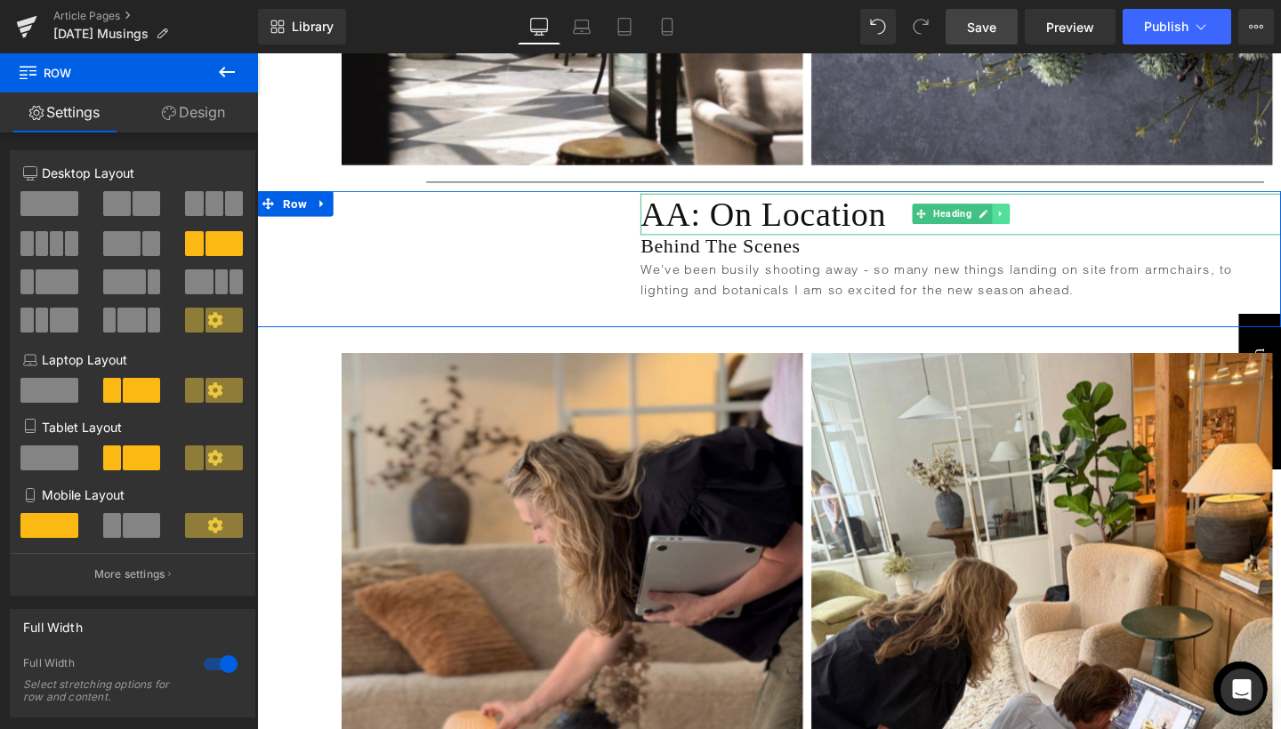
click at [1033, 217] on icon at bounding box center [1038, 222] width 10 height 11
click at [1048, 218] on icon at bounding box center [1048, 223] width 10 height 10
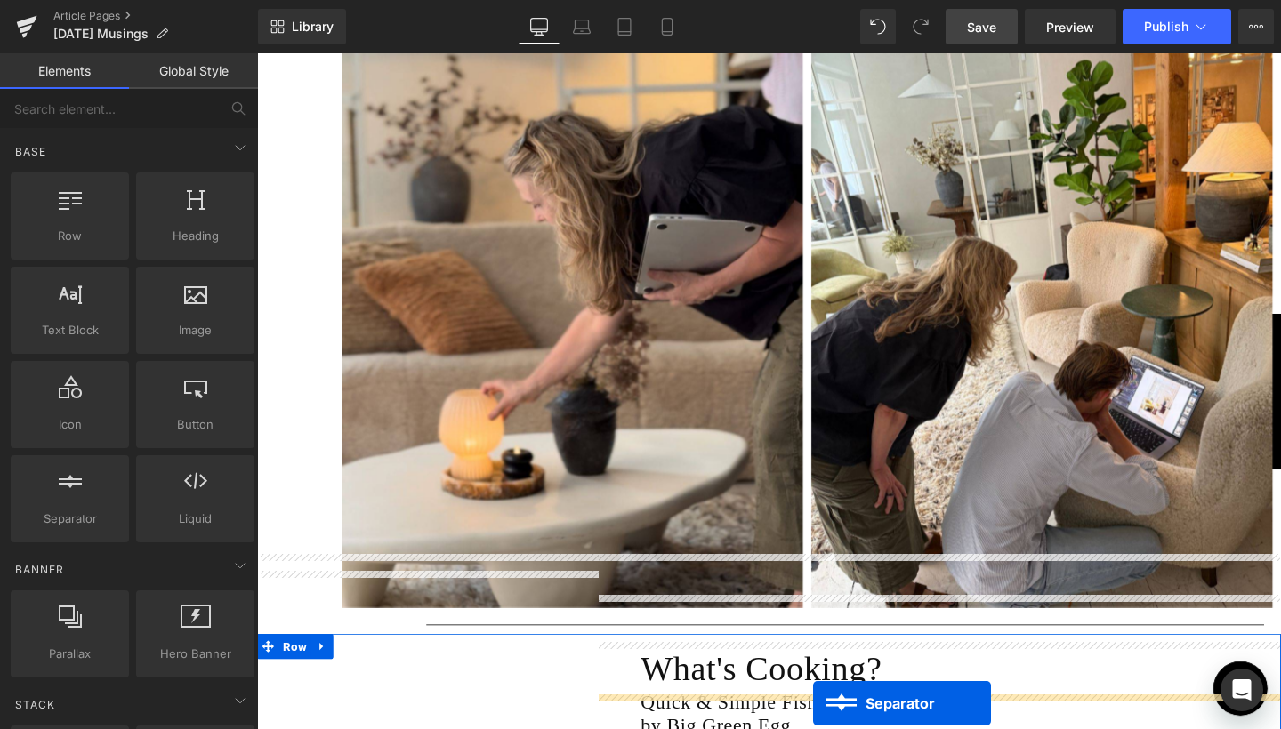
scroll to position [2745, 0]
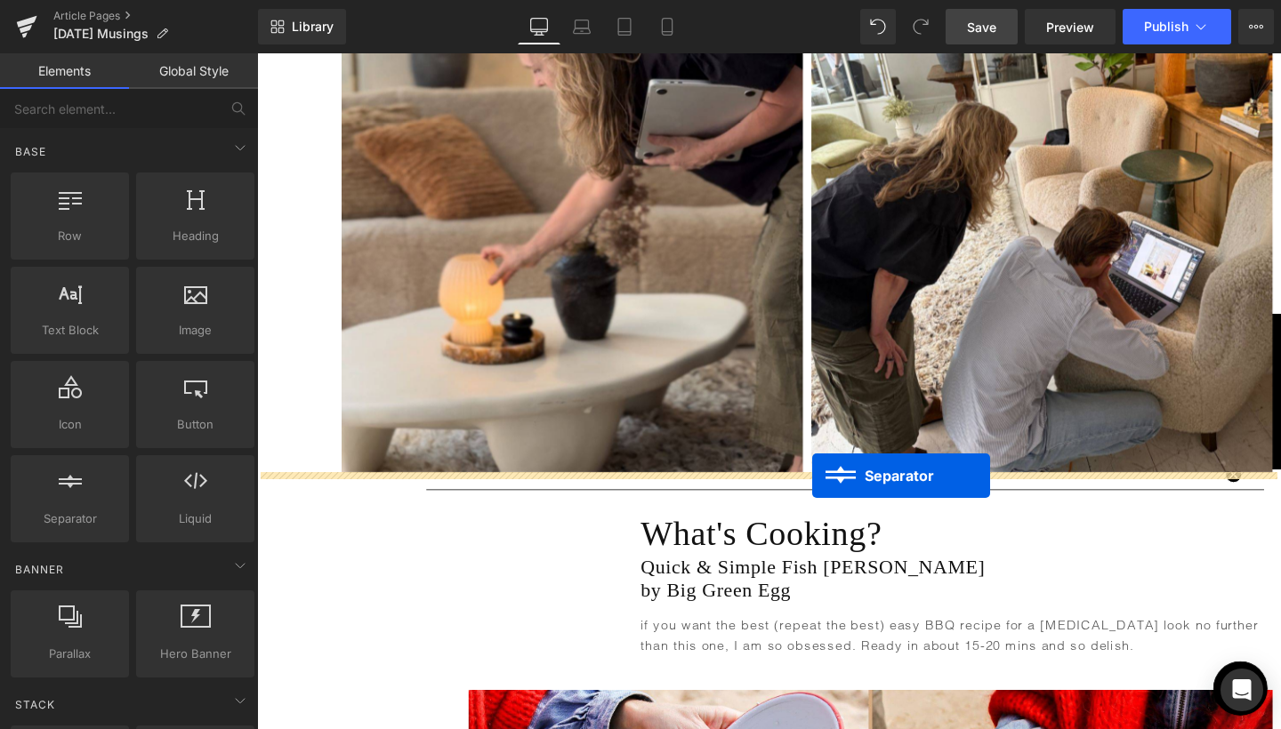
drag, startPoint x: 879, startPoint y: 164, endPoint x: 840, endPoint y: 497, distance: 335.7
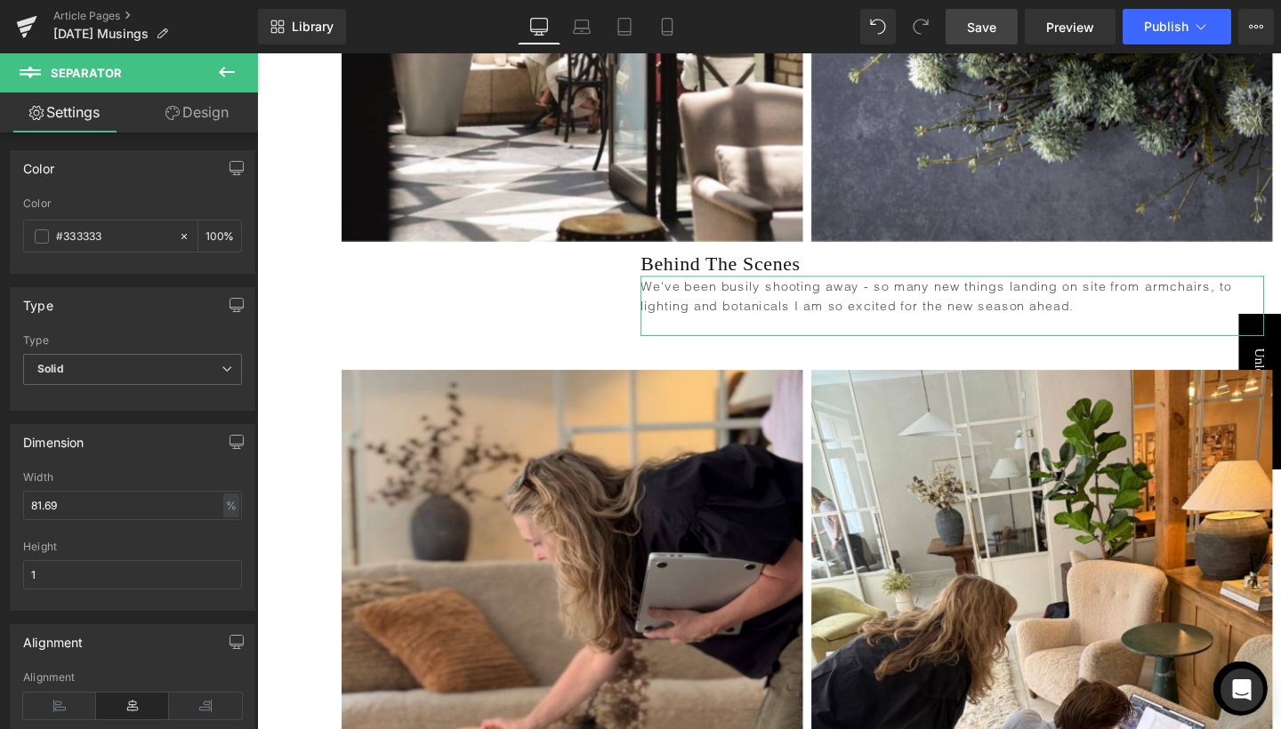
scroll to position [2138, 0]
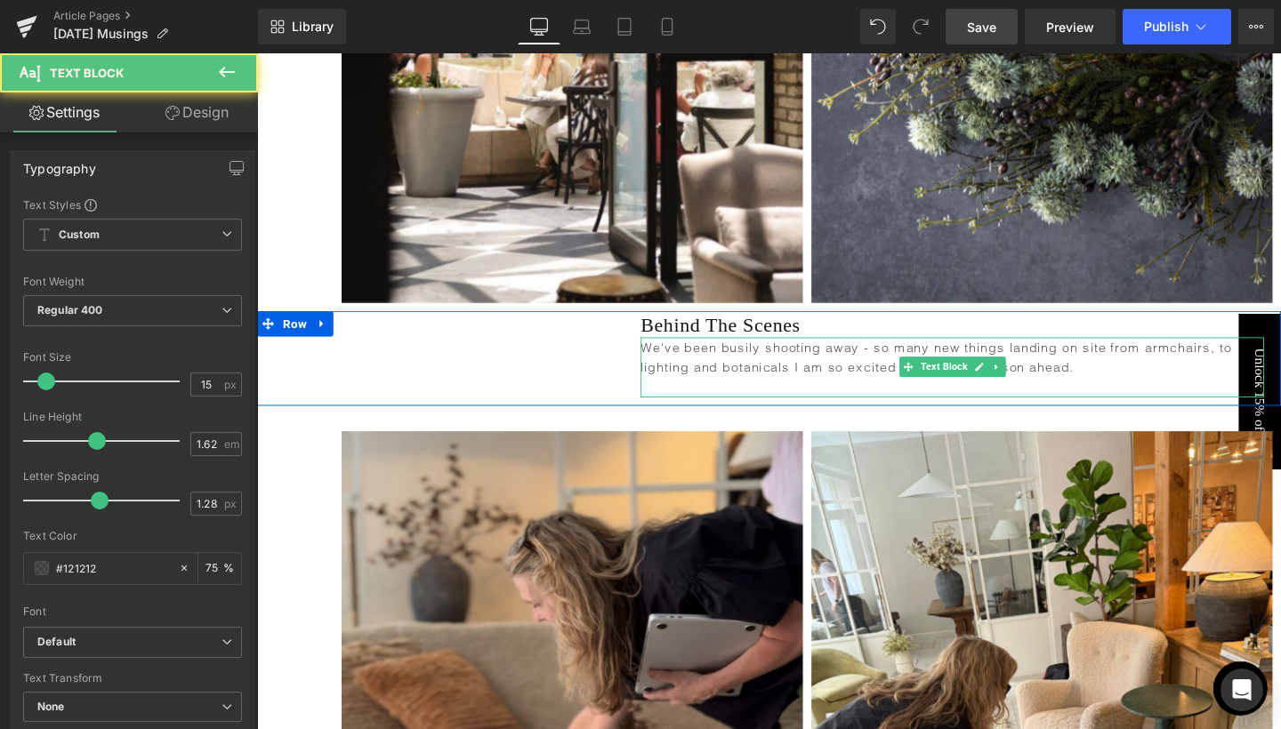
click at [788, 352] on p "We've been busily shooting away - so many new things landing on site from armch…" at bounding box center [987, 374] width 655 height 44
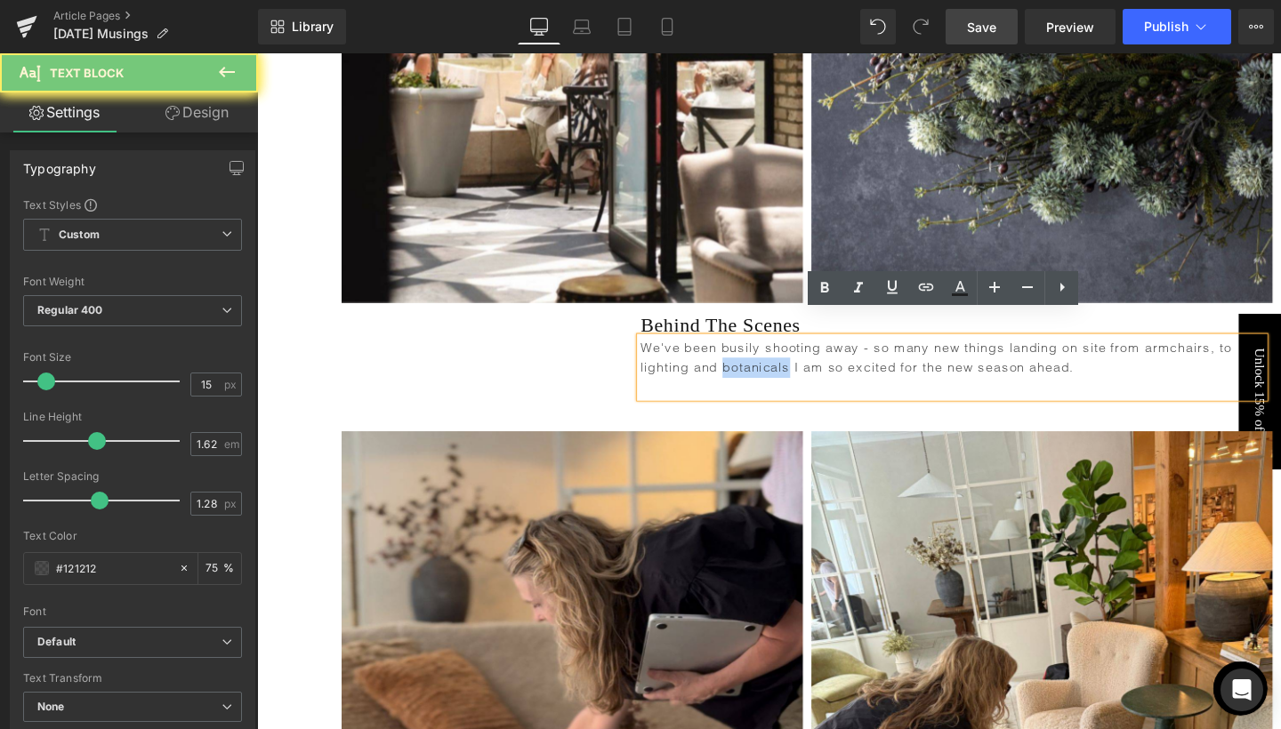
click at [788, 352] on p "We've been busily shooting away - so many new things landing on site from armch…" at bounding box center [987, 374] width 655 height 44
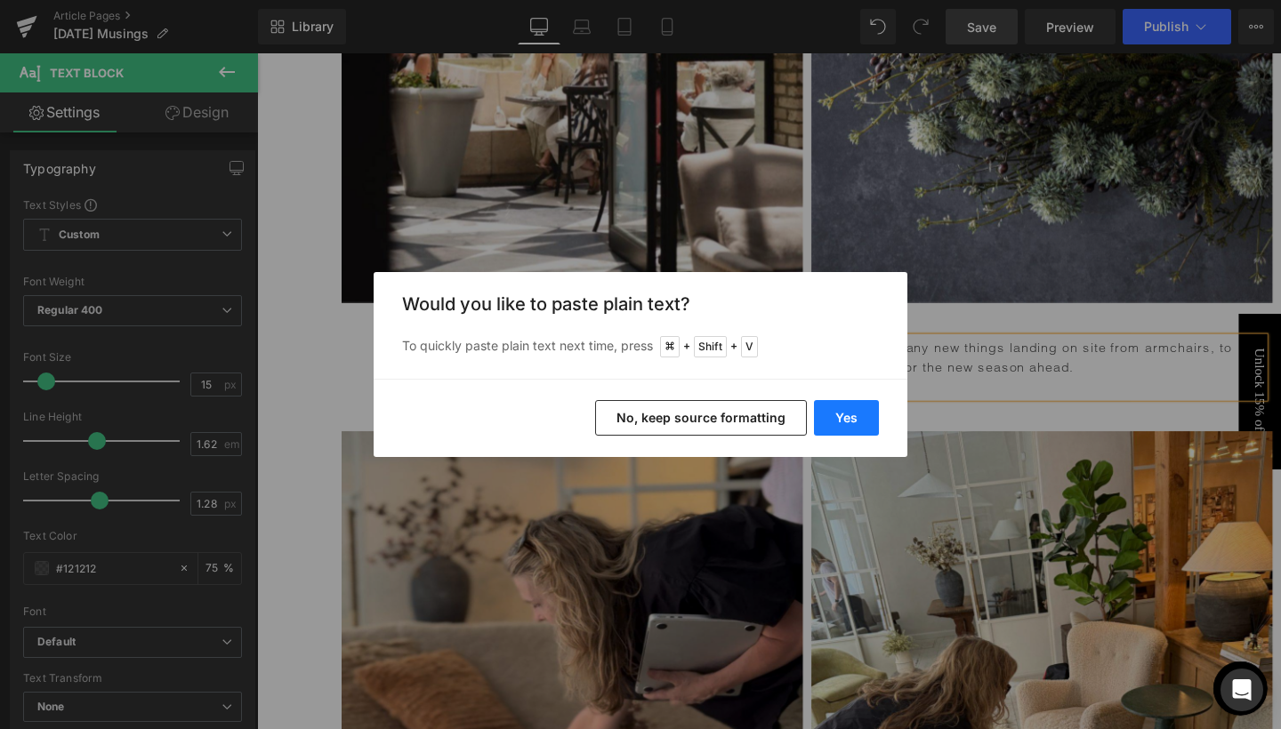
click at [850, 415] on button "Yes" at bounding box center [846, 418] width 65 height 36
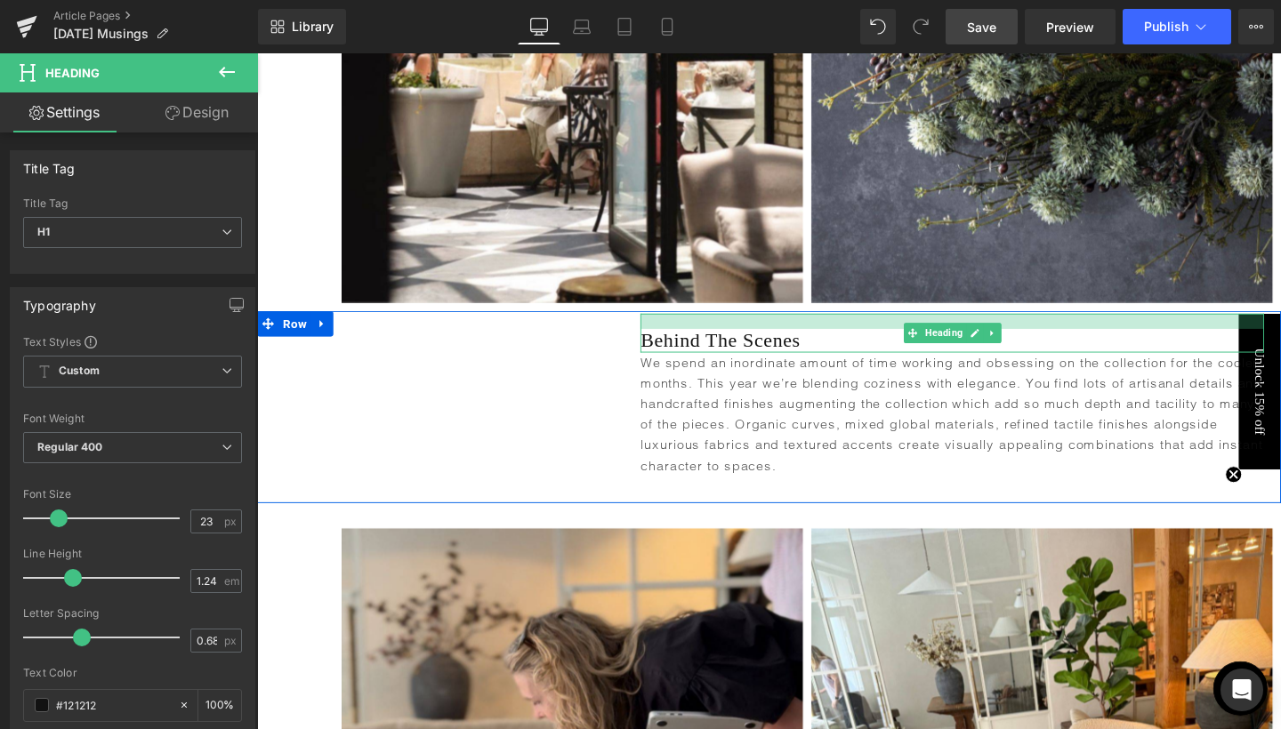
drag, startPoint x: 666, startPoint y: 302, endPoint x: 666, endPoint y: 318, distance: 16.0
click at [666, 327] on div "Behind The Scenes Heading" at bounding box center [987, 348] width 655 height 42
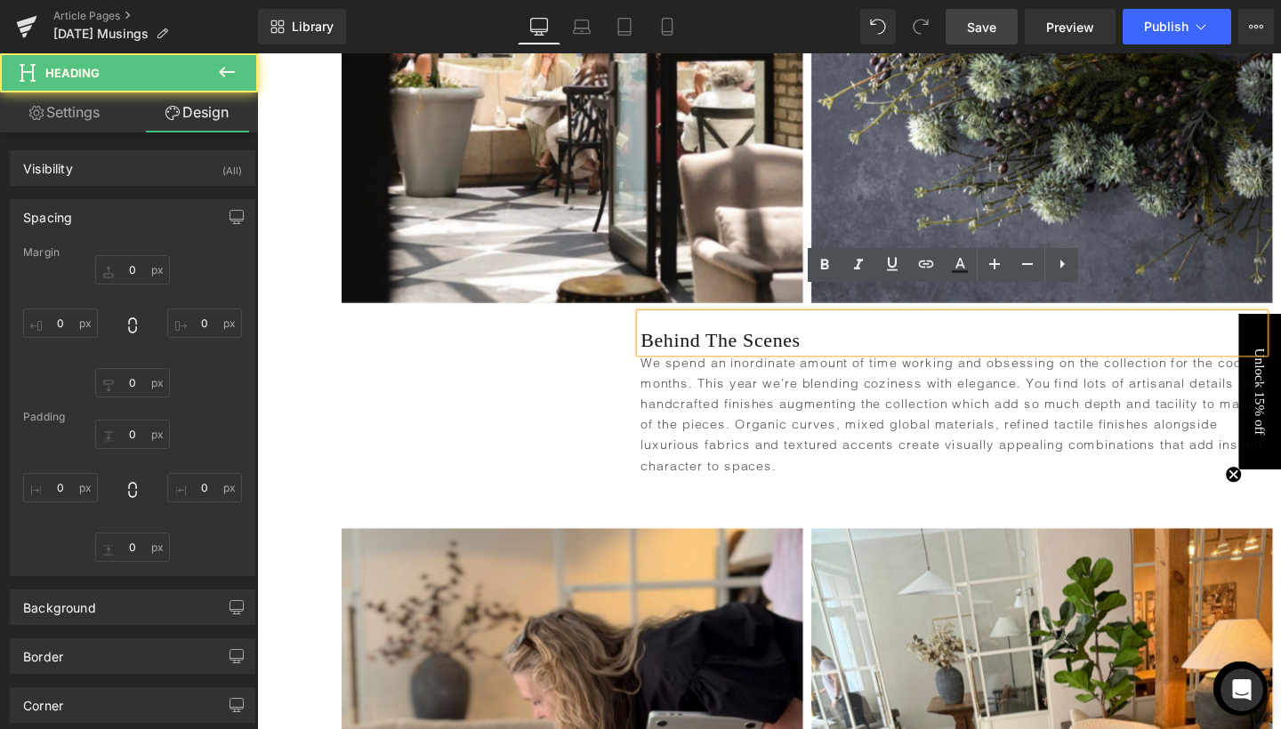
type input "0"
type input "20"
type input "0"
type input "50"
type input "18"
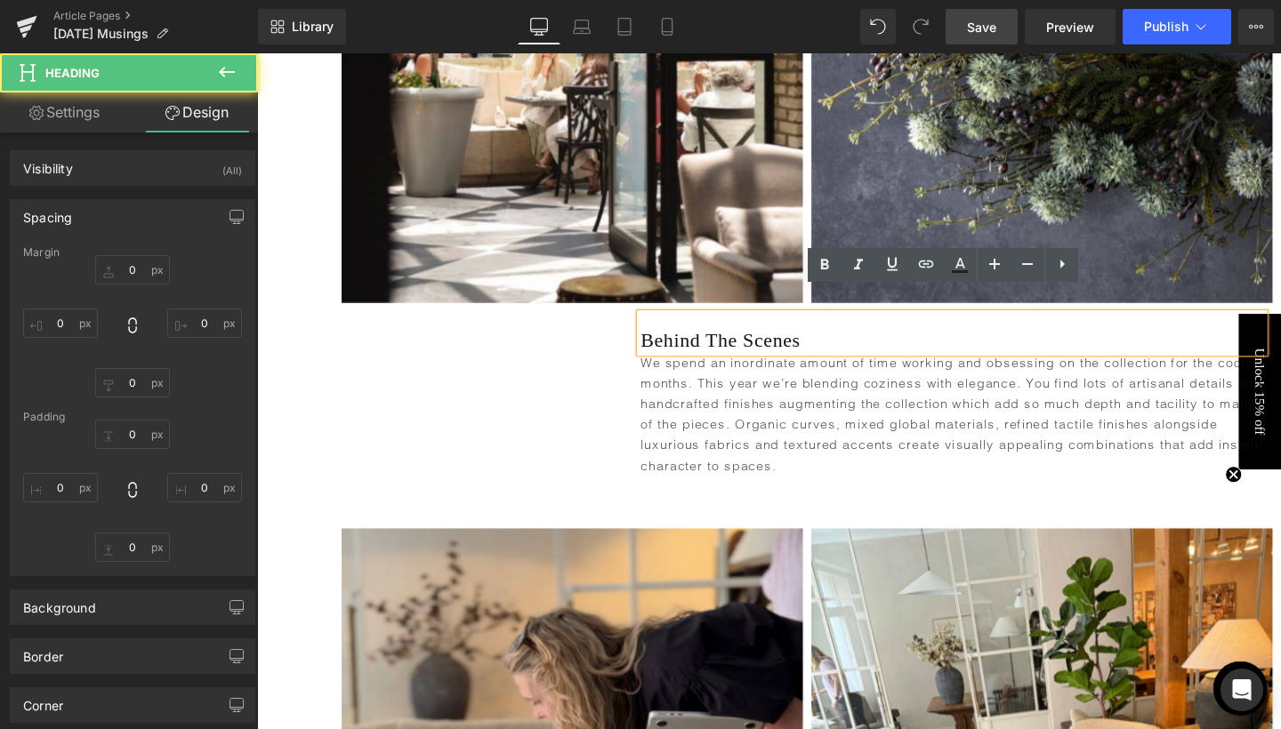
type input "0"
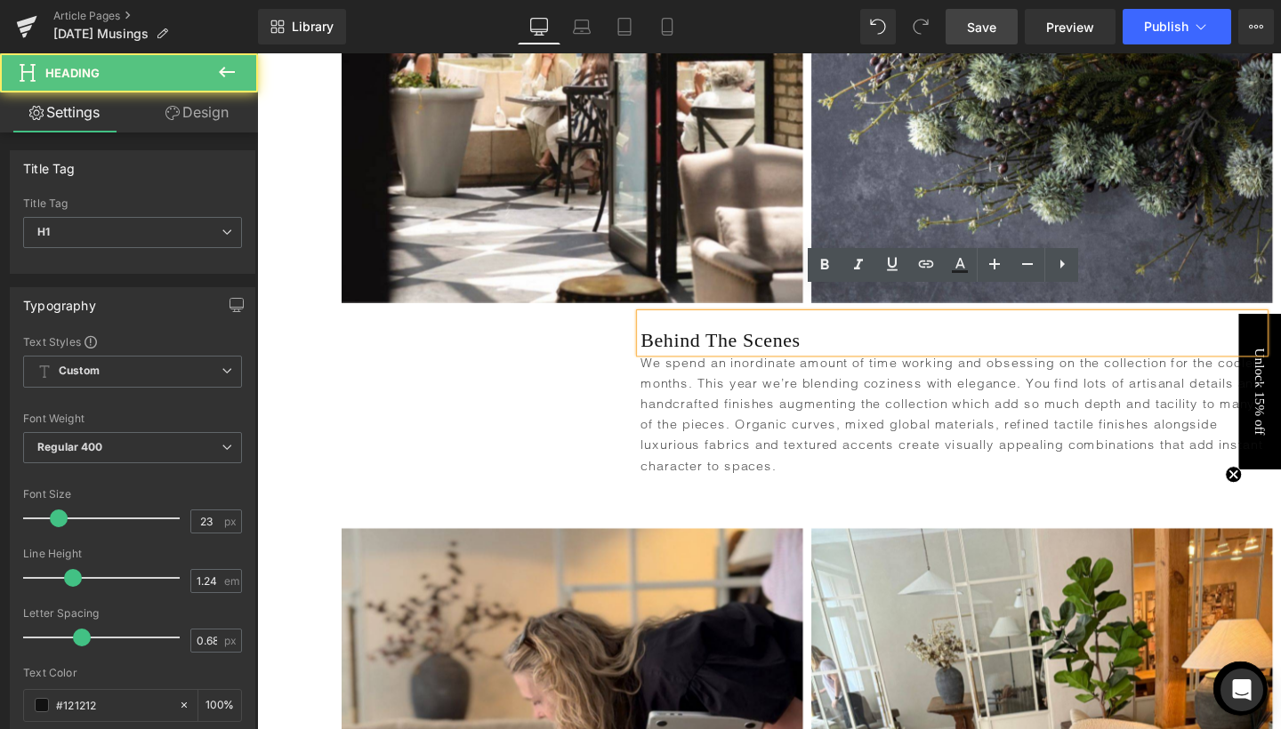
click at [718, 343] on h1 "Behind The Scenes" at bounding box center [987, 356] width 655 height 26
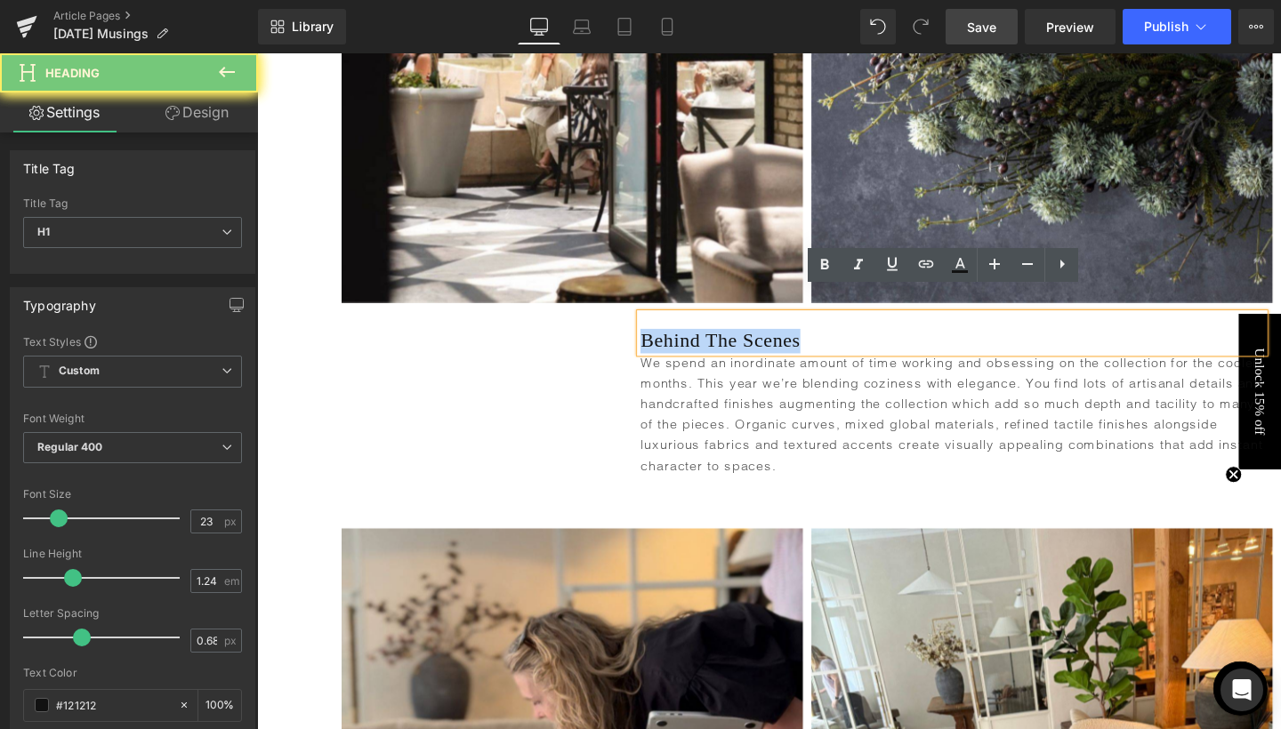
click at [718, 343] on h1 "Behind The Scenes" at bounding box center [987, 356] width 655 height 26
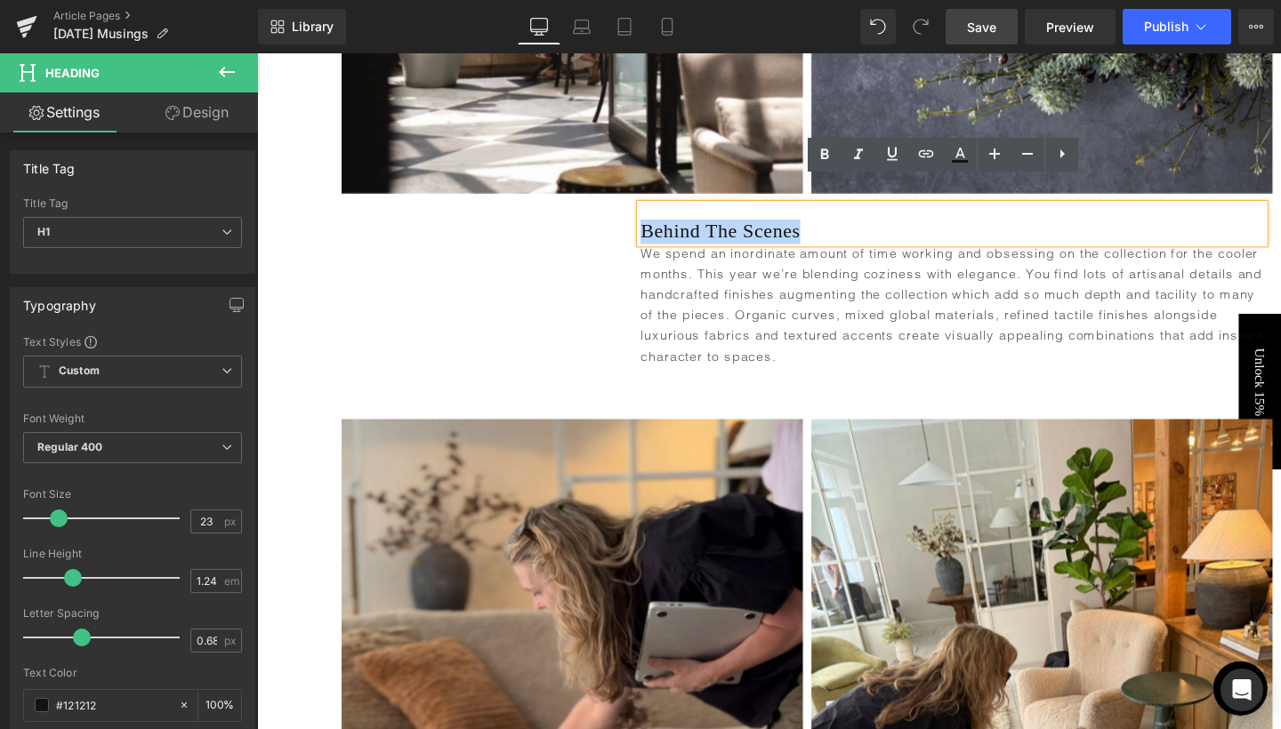
scroll to position [2259, 0]
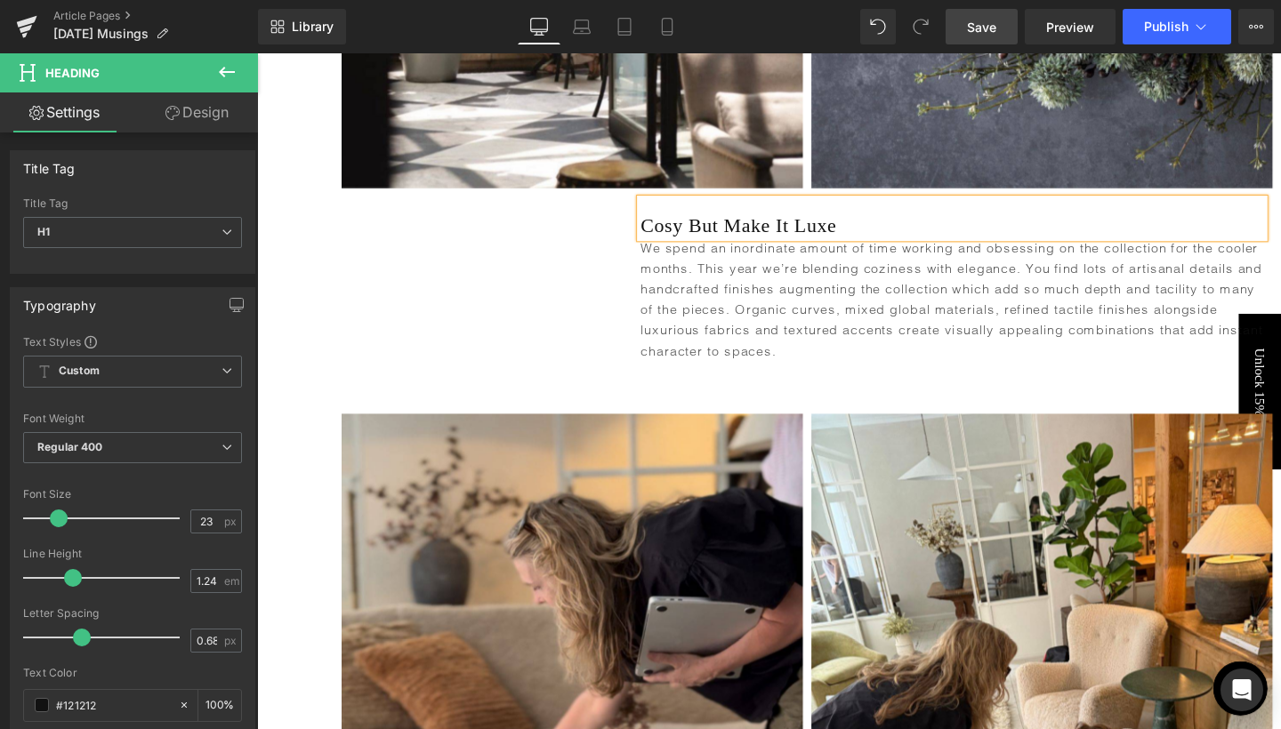
click at [510, 298] on div "Heading Cosy But Make It Luxe Heading We spend an inordinate amount of time wor…" at bounding box center [795, 305] width 1076 height 202
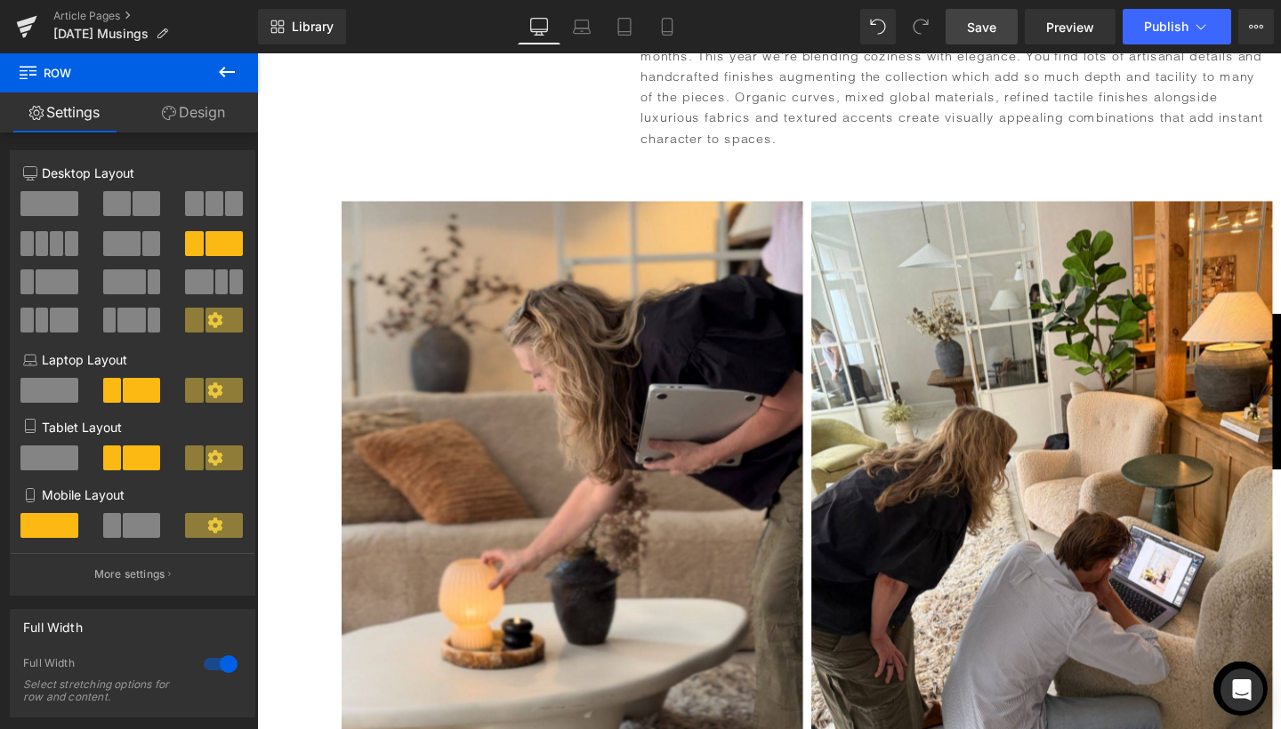
scroll to position [2529, 0]
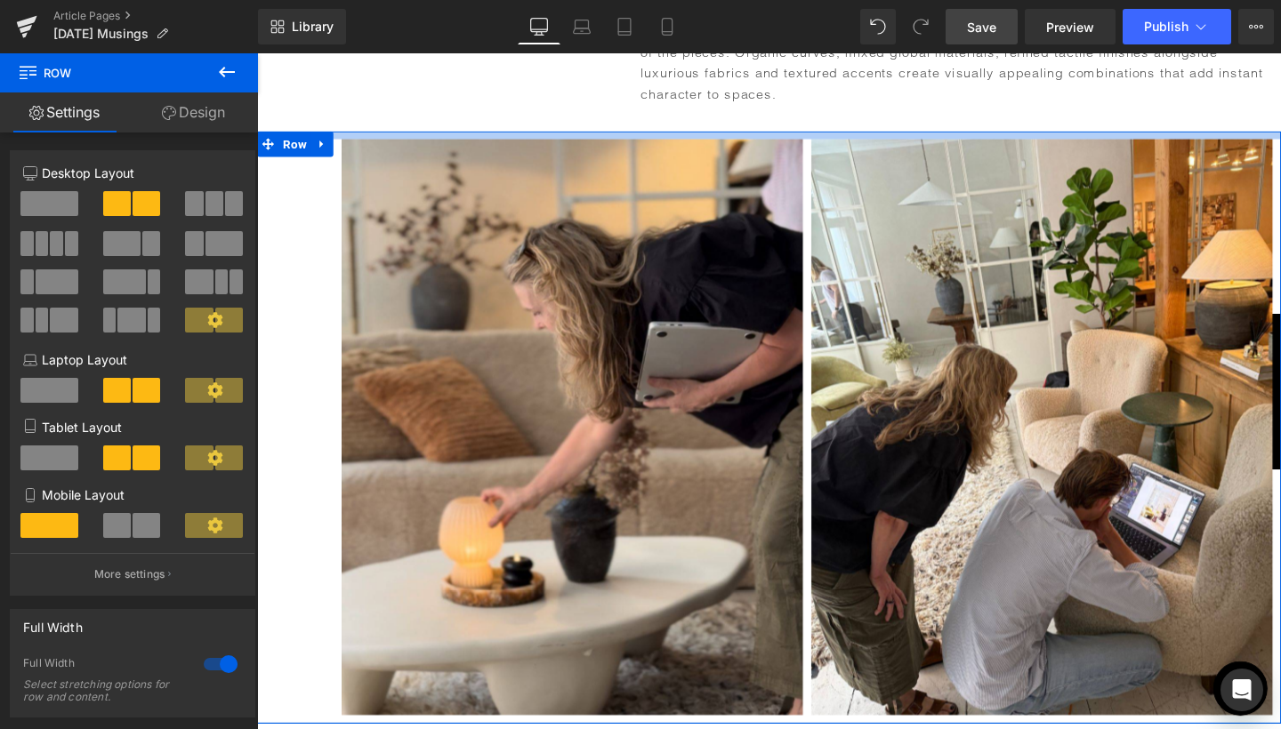
drag, startPoint x: 724, startPoint y: 113, endPoint x: 724, endPoint y: 93, distance: 19.6
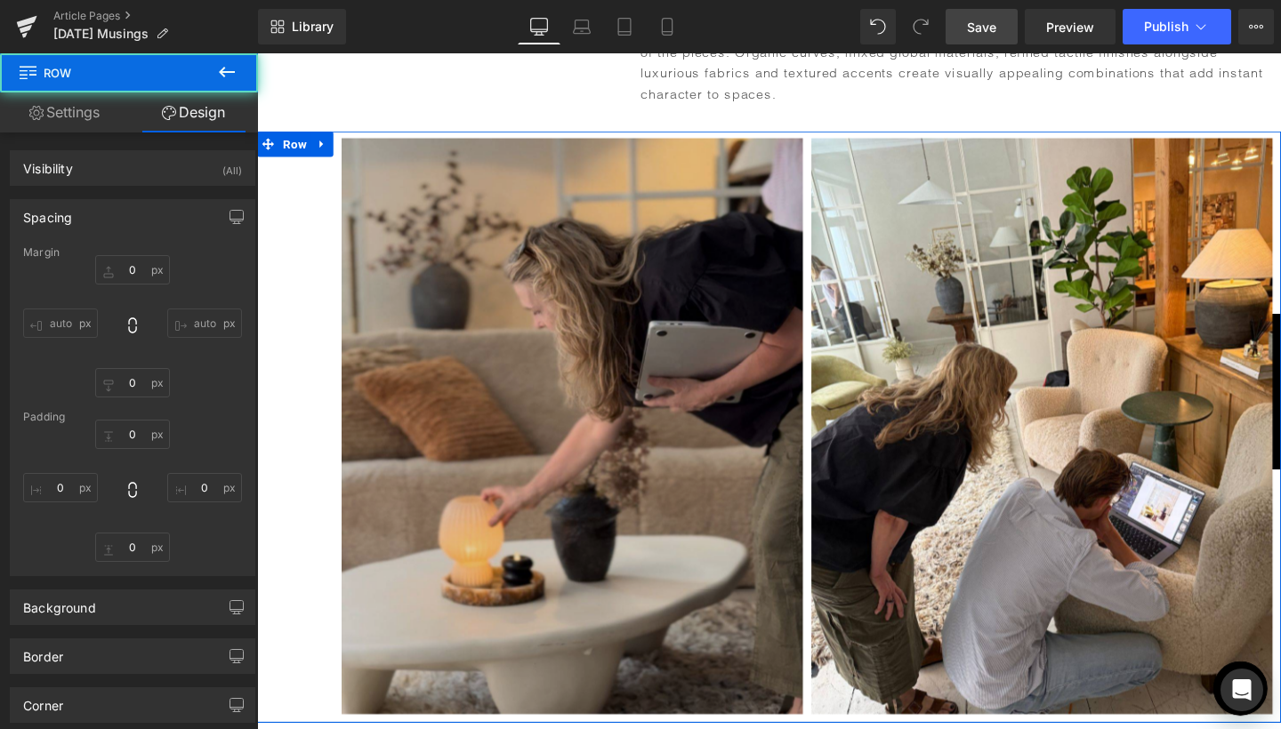
type input "0"
type input "8"
type input "0"
type input "10"
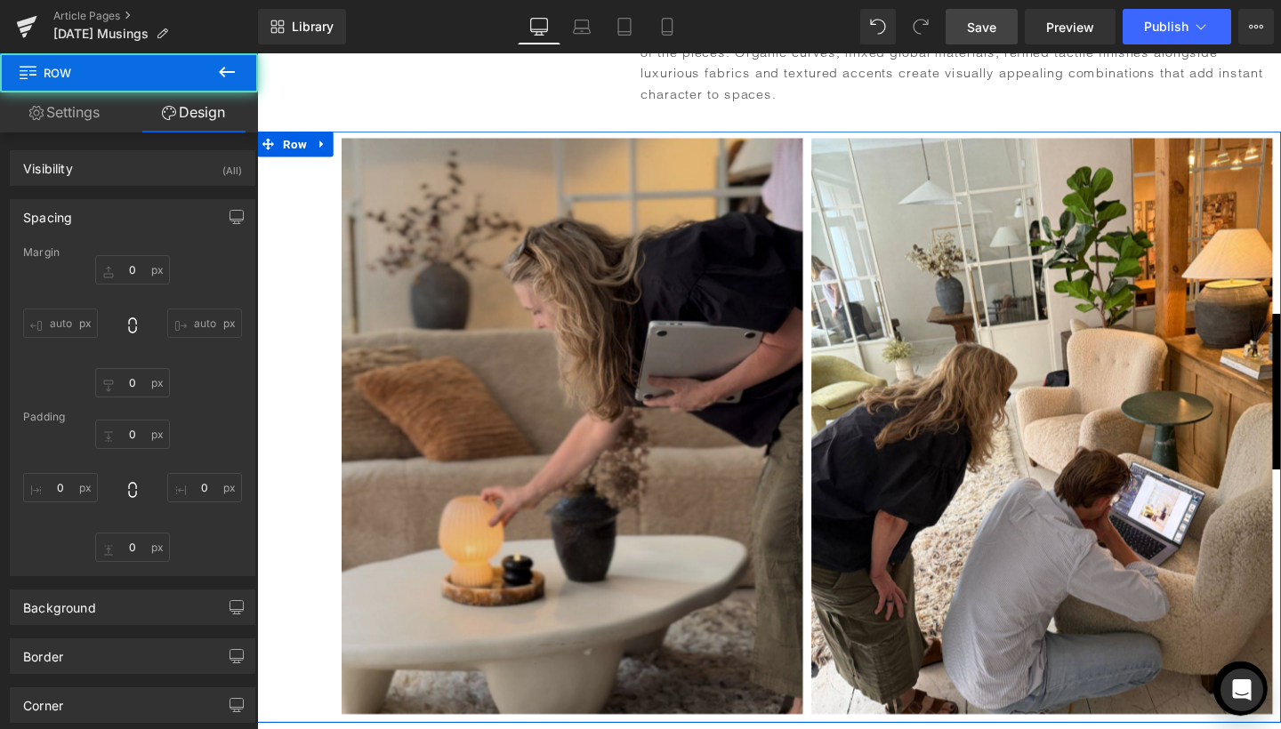
type input "100"
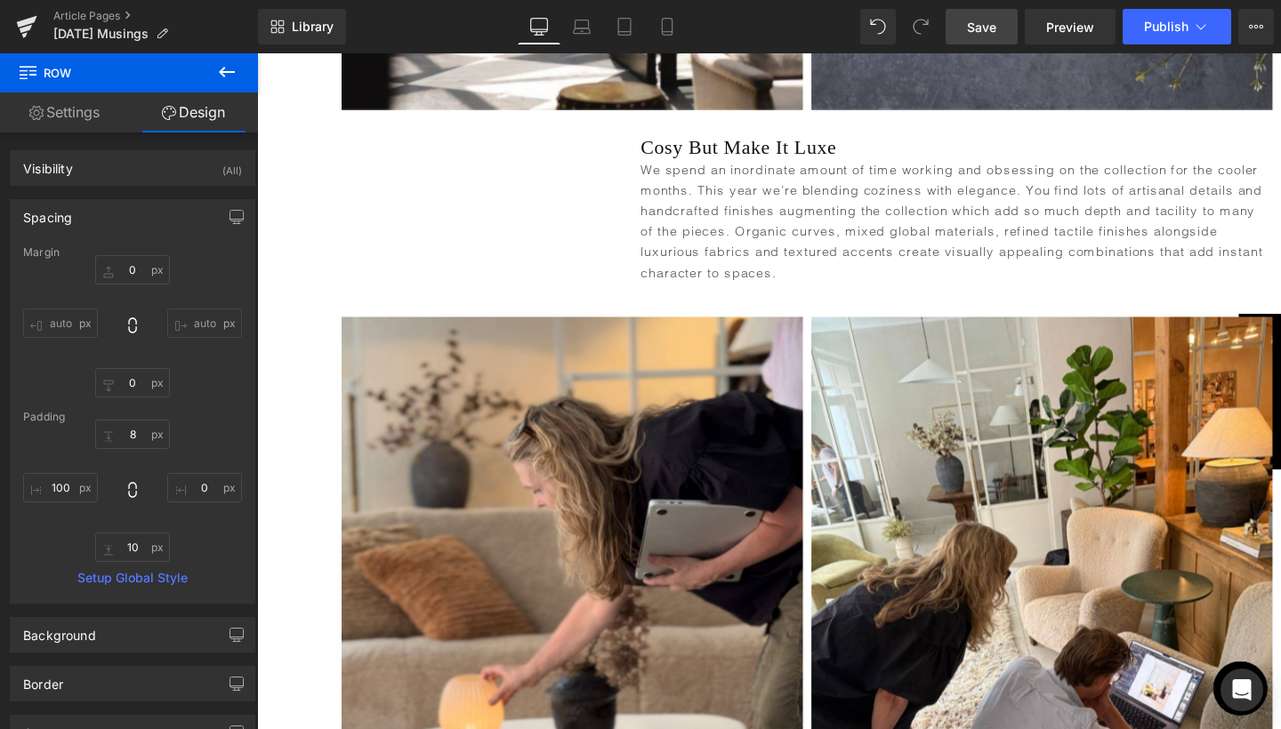
scroll to position [2447, 0]
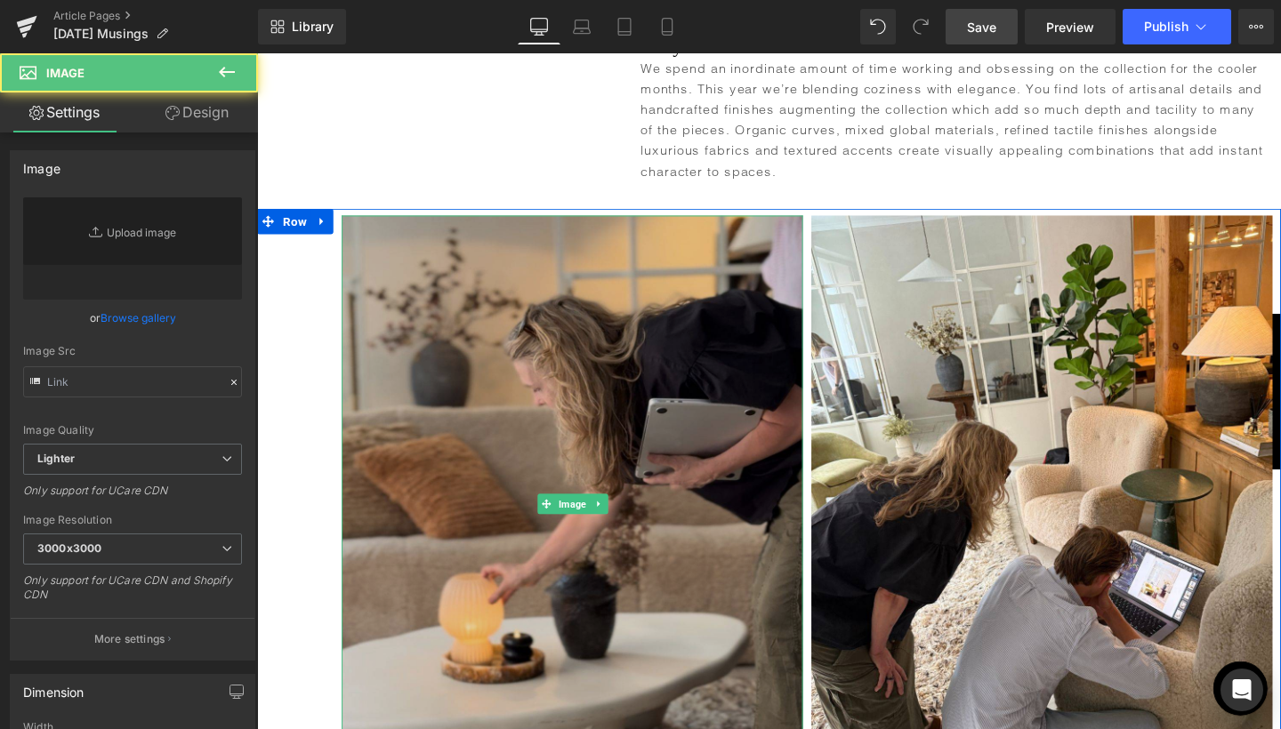
click at [550, 395] on img at bounding box center [588, 527] width 485 height 606
type input "[URL][DOMAIN_NAME]"
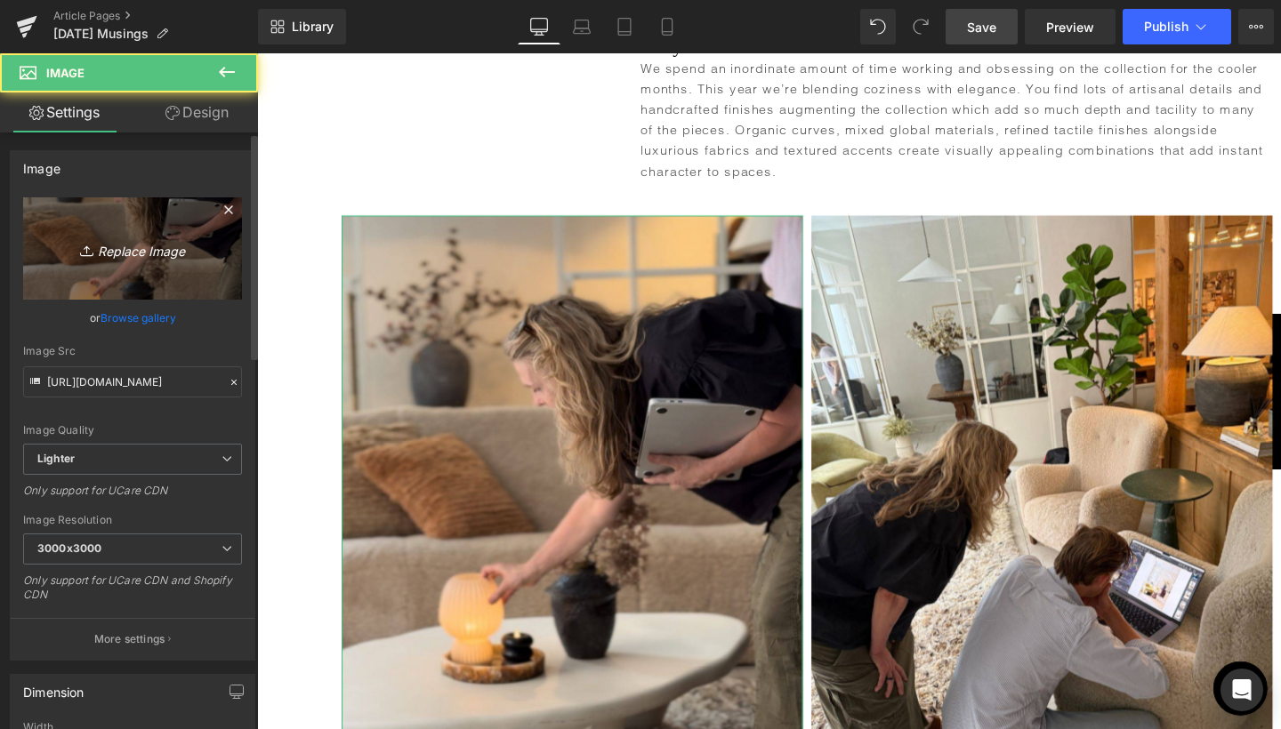
click at [176, 264] on link "Replace Image" at bounding box center [132, 248] width 219 height 102
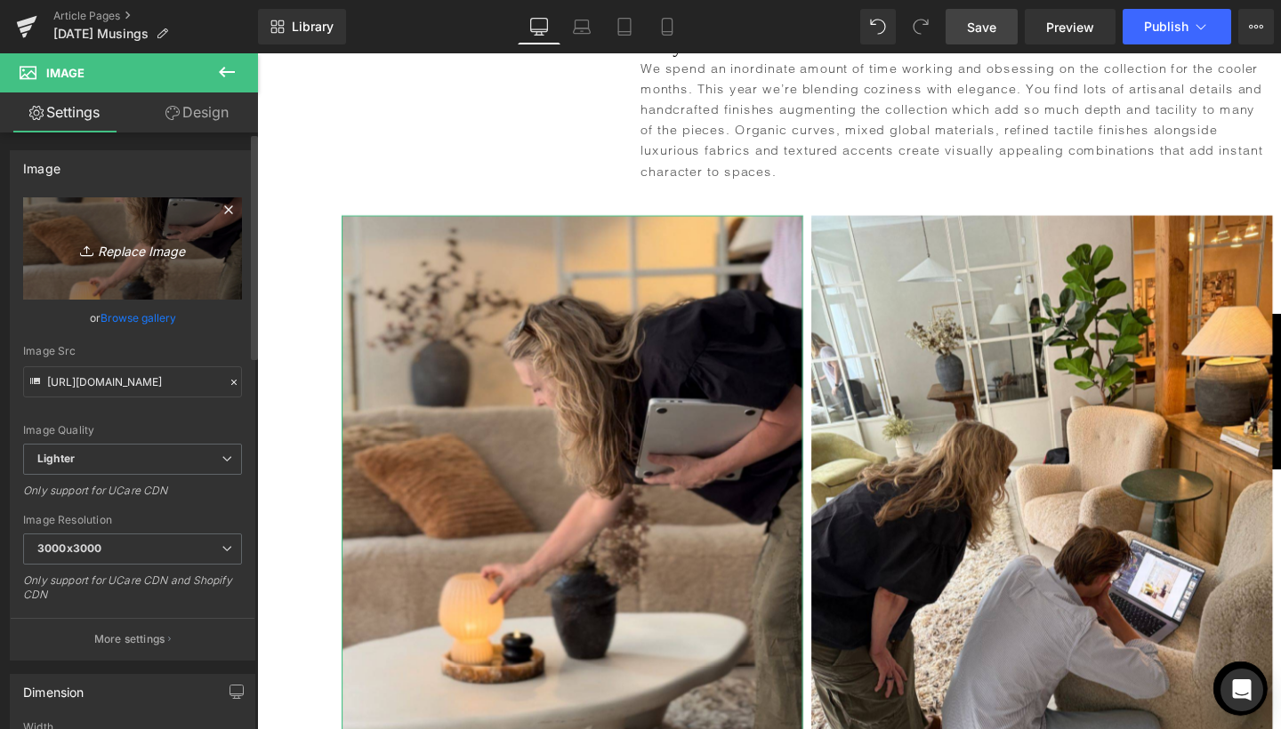
type input "C:\fakepath\2.jpg"
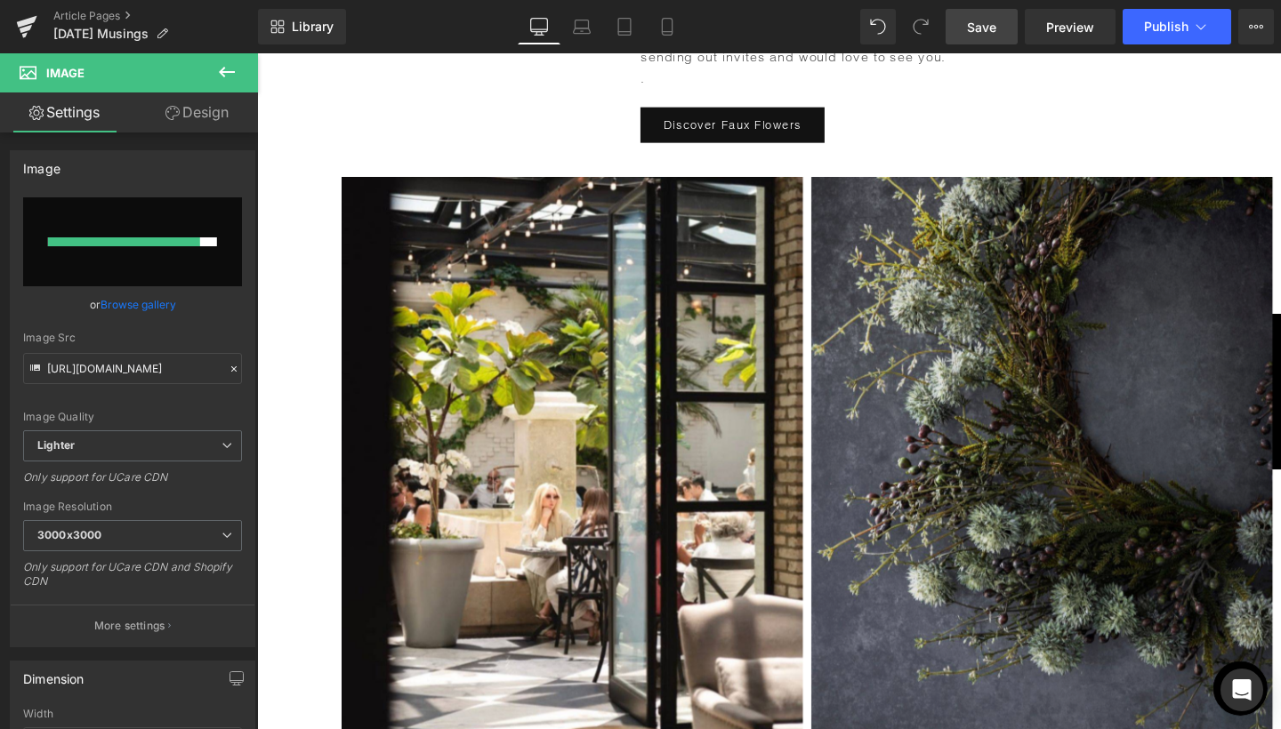
scroll to position [1711, 0]
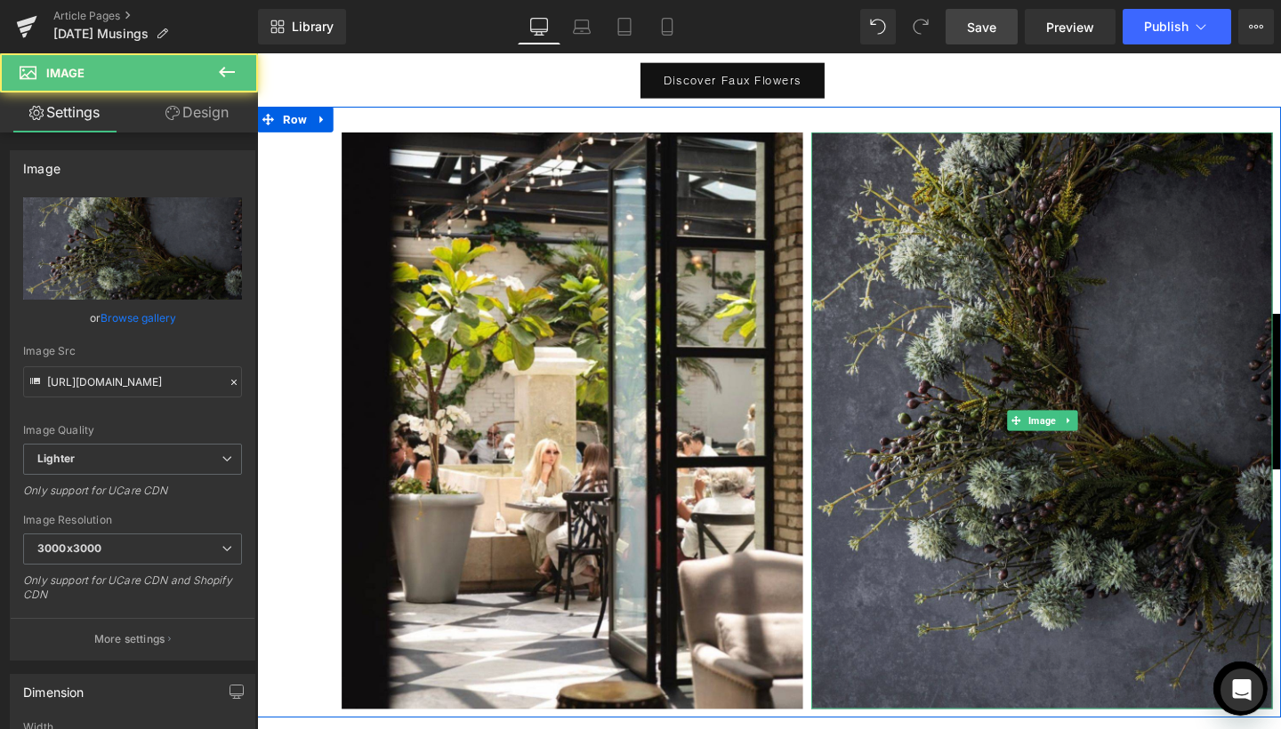
click at [1128, 391] on img at bounding box center [1081, 439] width 485 height 606
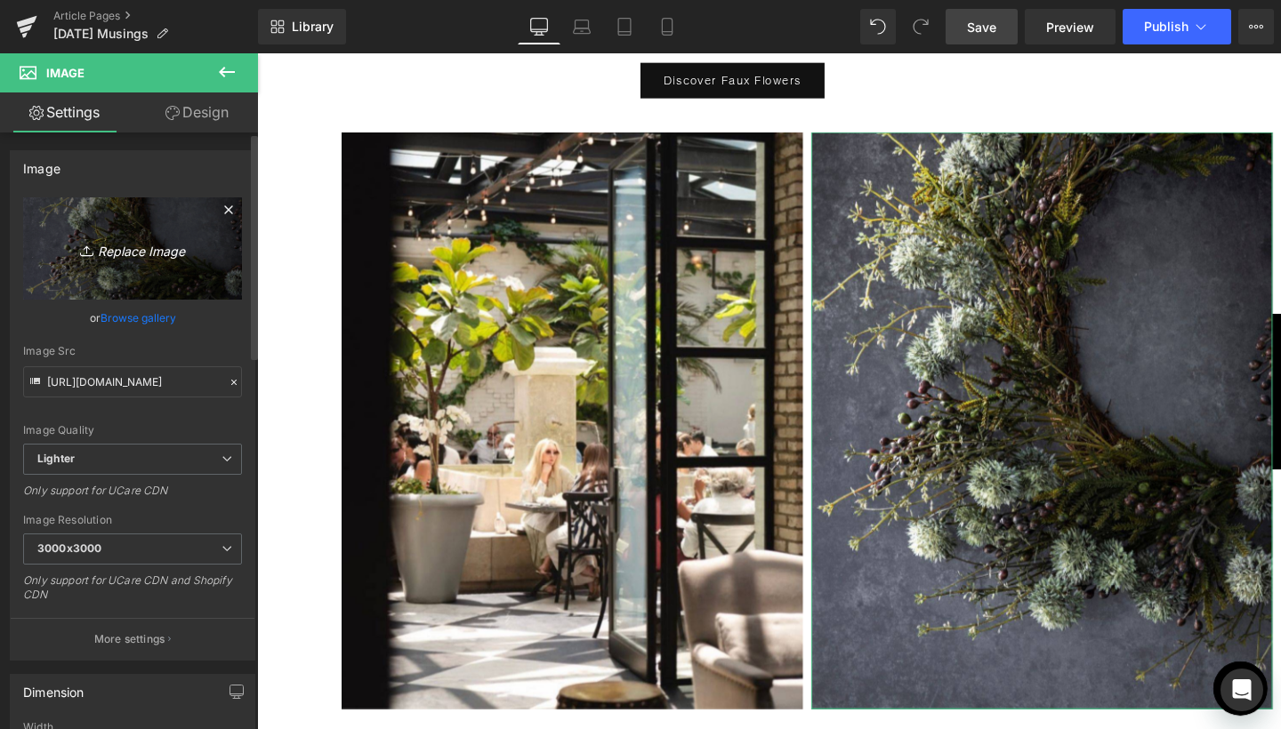
click at [149, 238] on icon "Replace Image" at bounding box center [132, 248] width 142 height 22
type input "C:\fakepath\Blog Pics - portrait-50.jpg"
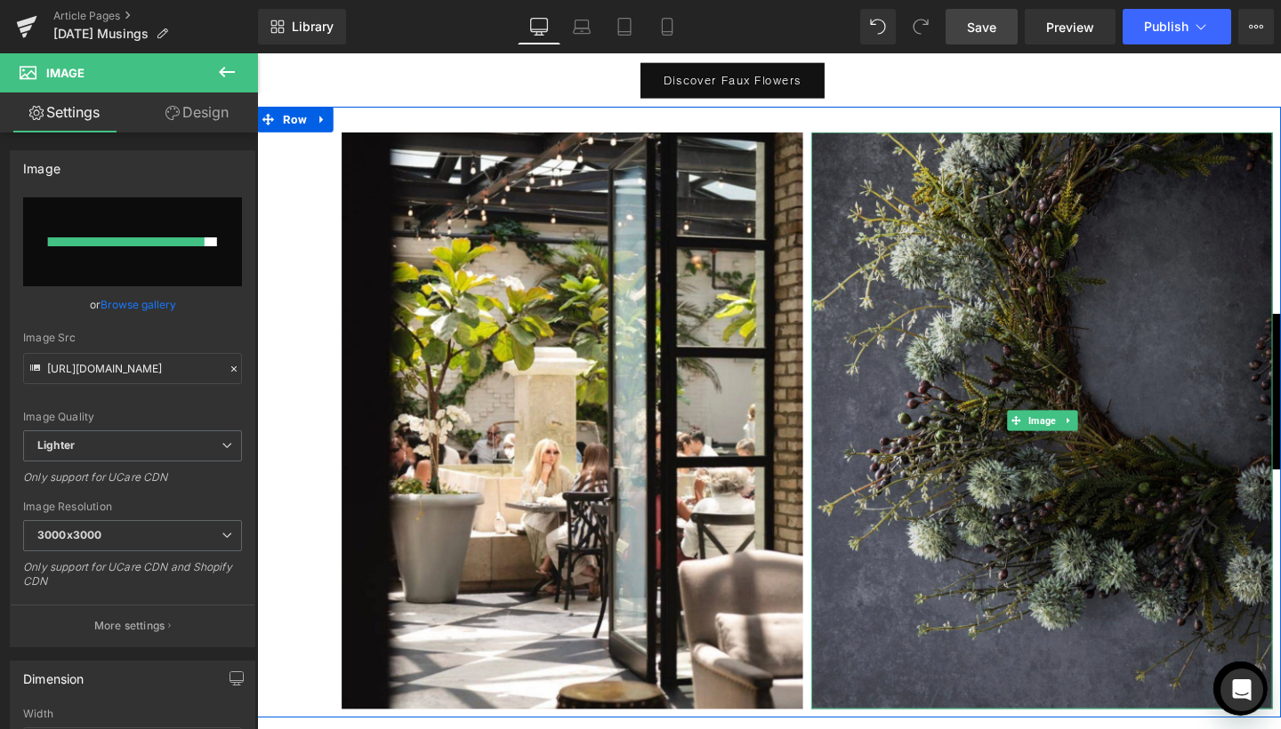
type input "[URL][DOMAIN_NAME]"
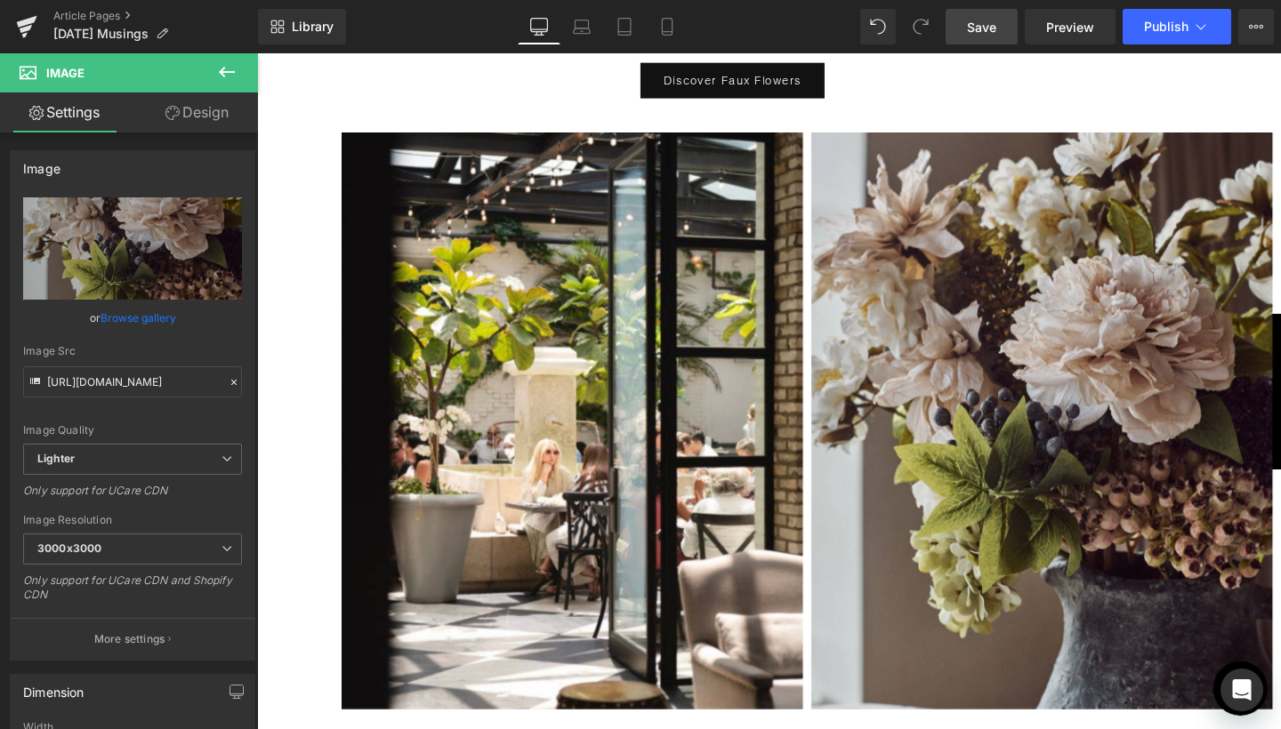
click at [998, 31] on link "Save" at bounding box center [981, 27] width 72 height 36
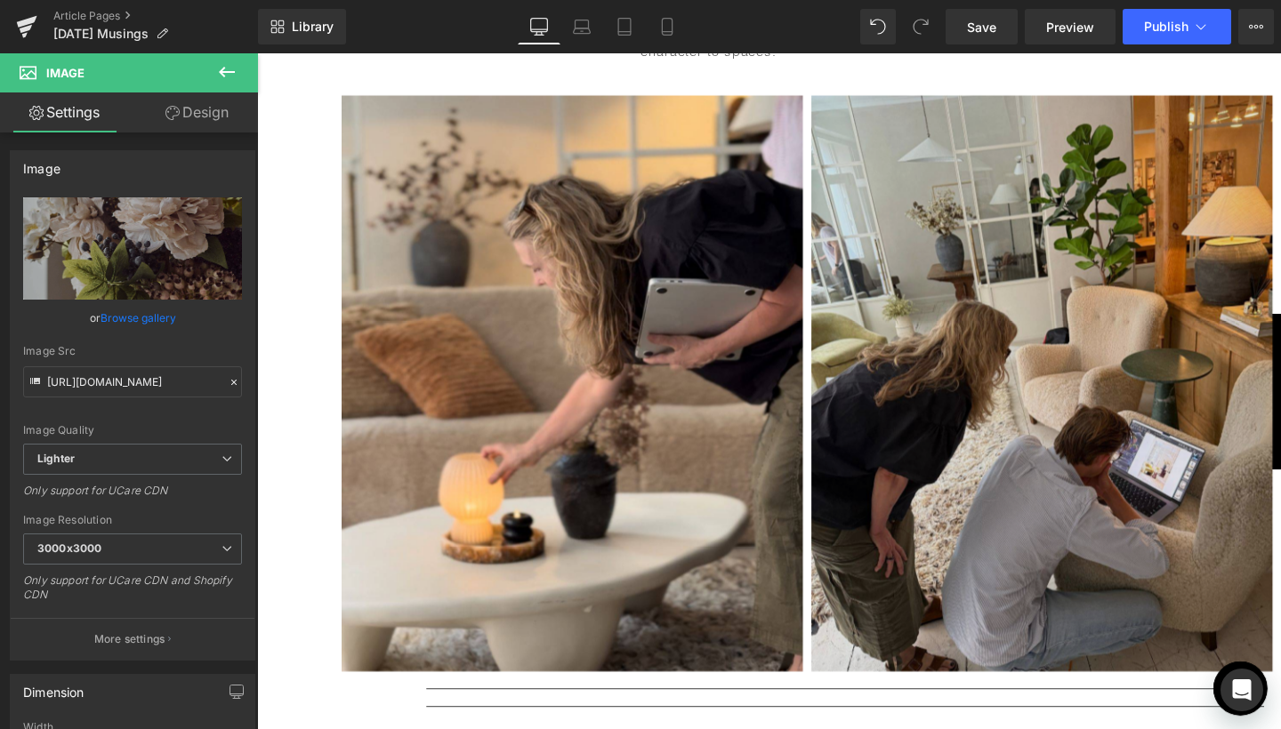
scroll to position [2650, 0]
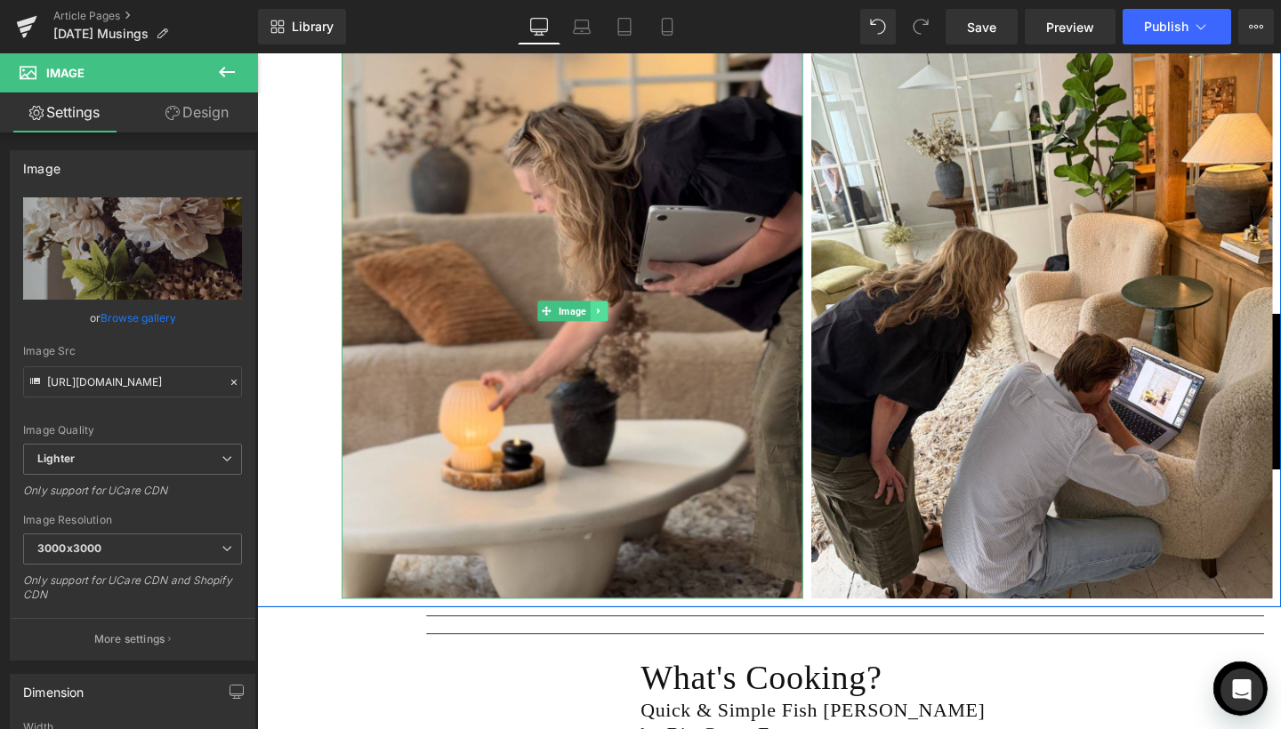
click at [606, 314] on link at bounding box center [615, 324] width 19 height 21
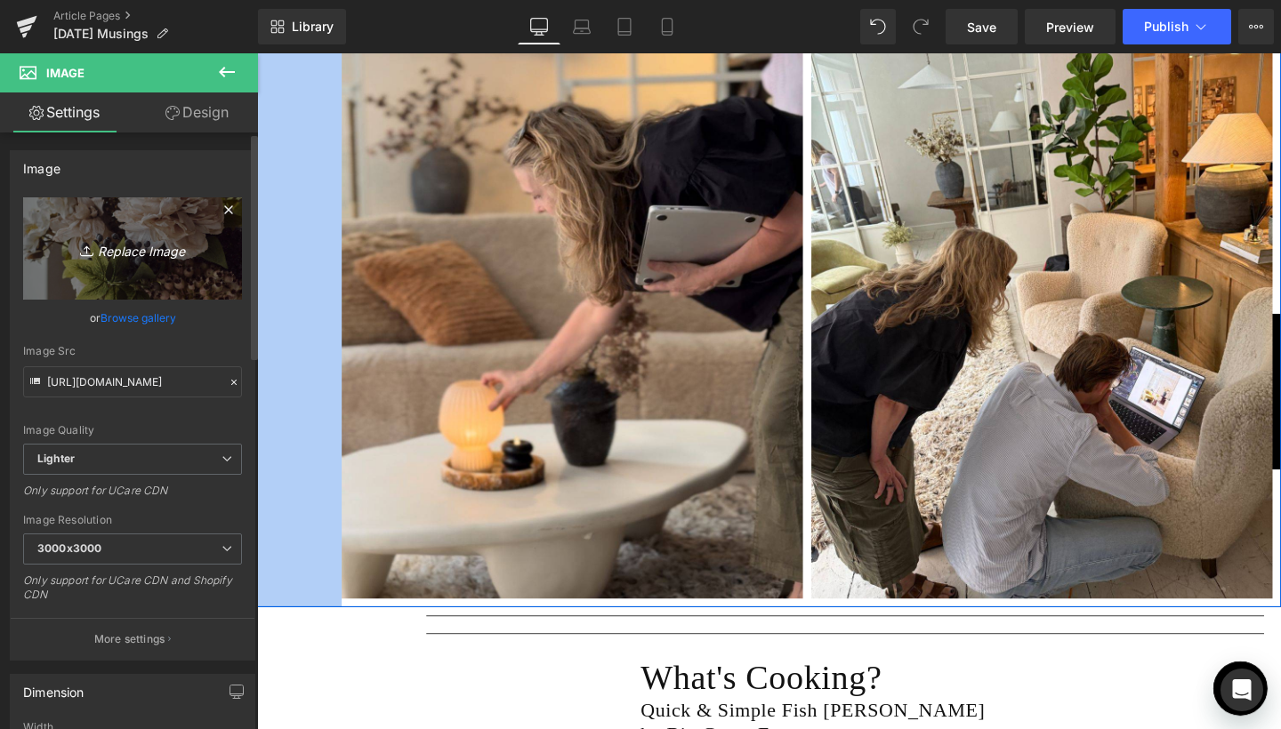
click at [231, 241] on link "Replace Image" at bounding box center [132, 248] width 219 height 102
type input "C:\fakepath\2.jpg"
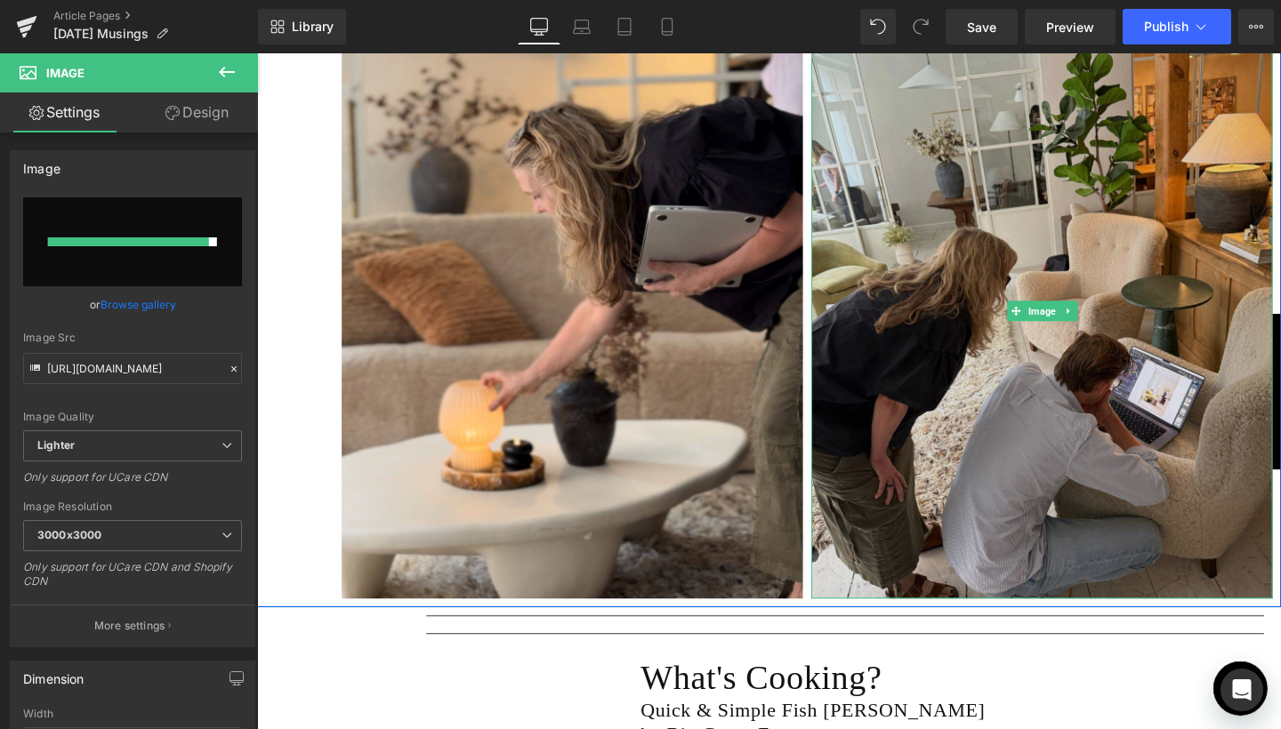
type input "[URL][DOMAIN_NAME]"
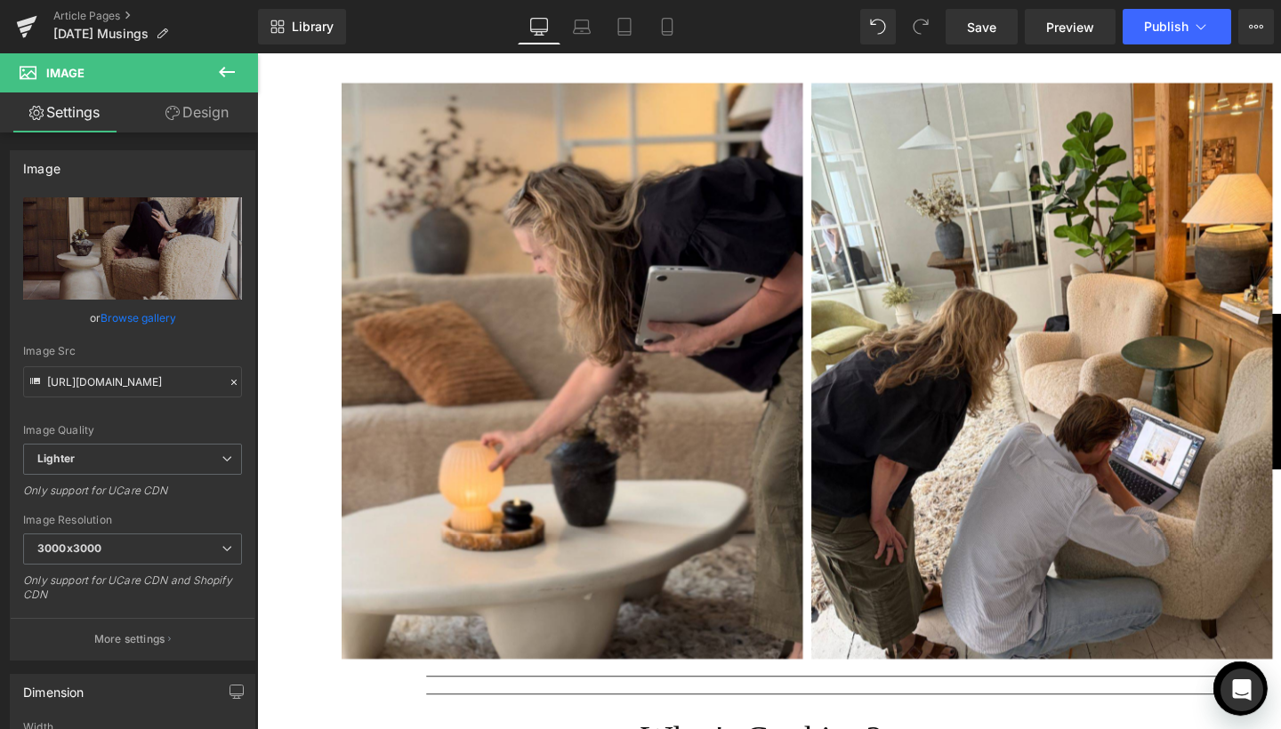
scroll to position [2614, 0]
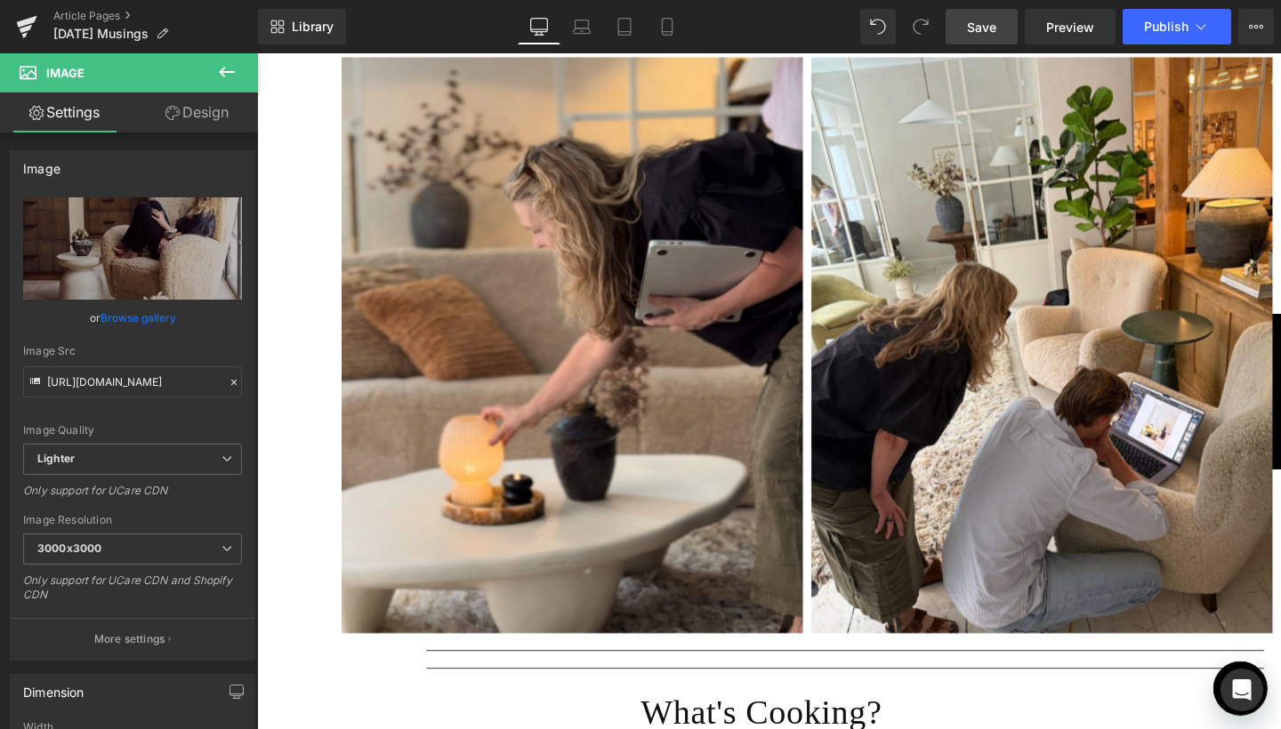
click at [1000, 10] on link "Save" at bounding box center [981, 27] width 72 height 36
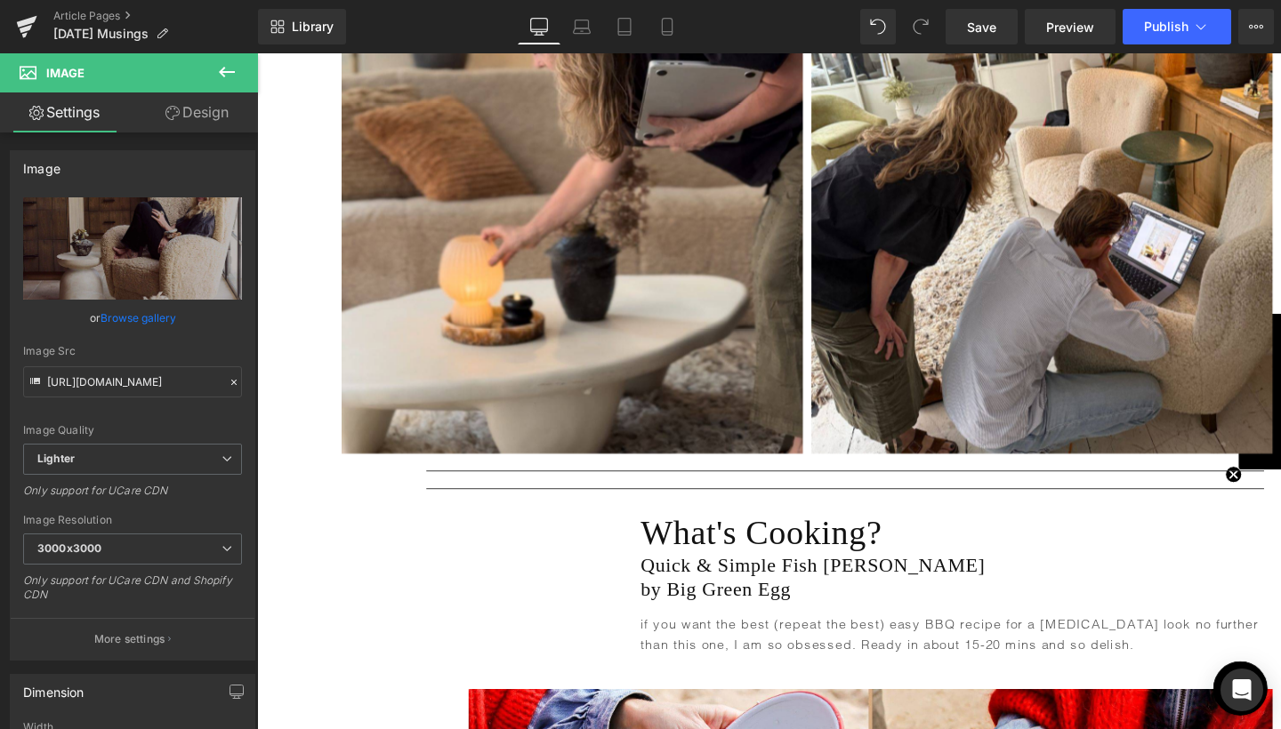
scroll to position [2621, 0]
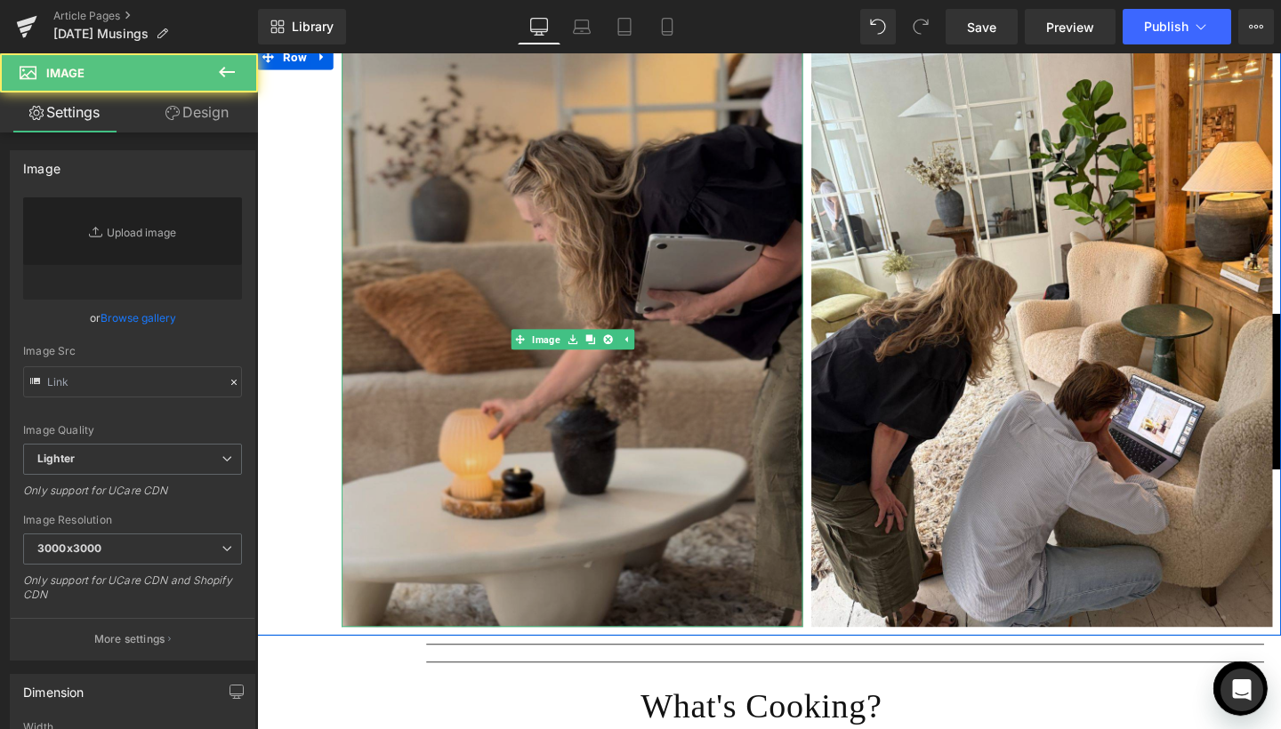
click at [585, 345] on img at bounding box center [588, 354] width 485 height 606
type input "[URL][DOMAIN_NAME]"
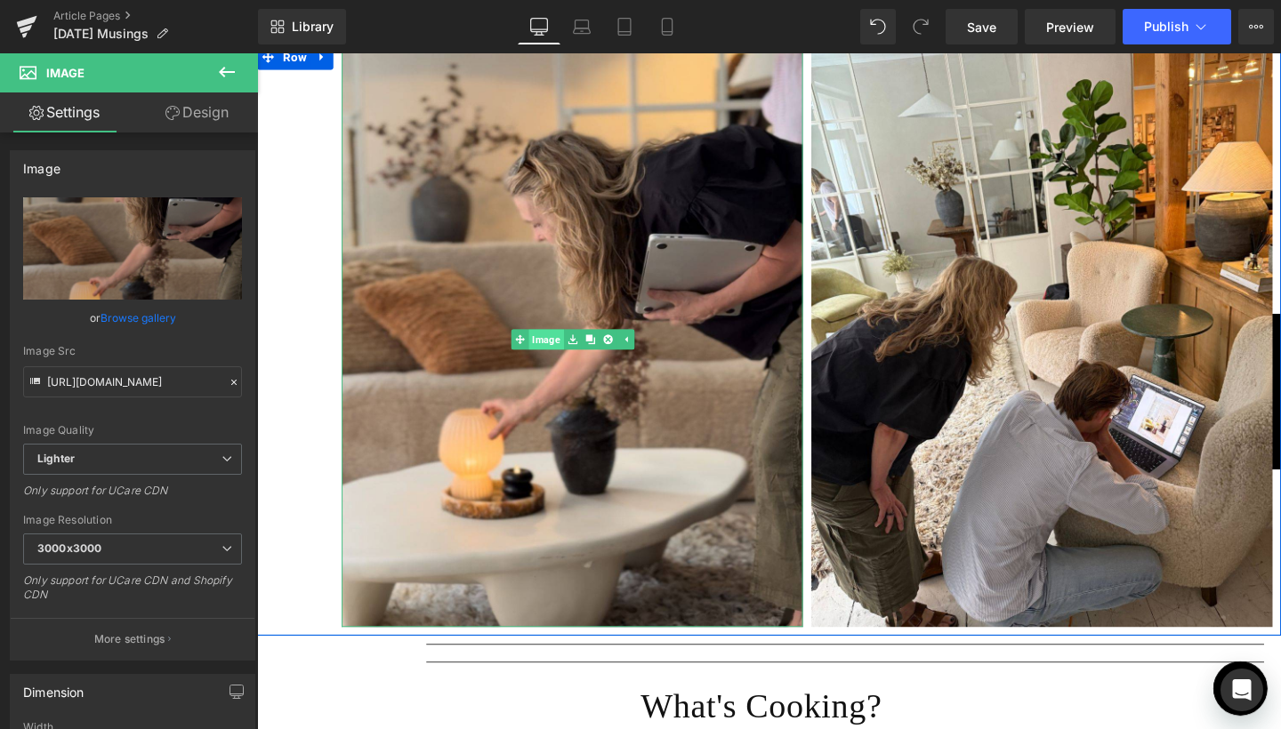
click at [556, 343] on link "Image" at bounding box center [551, 353] width 55 height 21
click at [595, 343] on span "Image" at bounding box center [588, 353] width 36 height 21
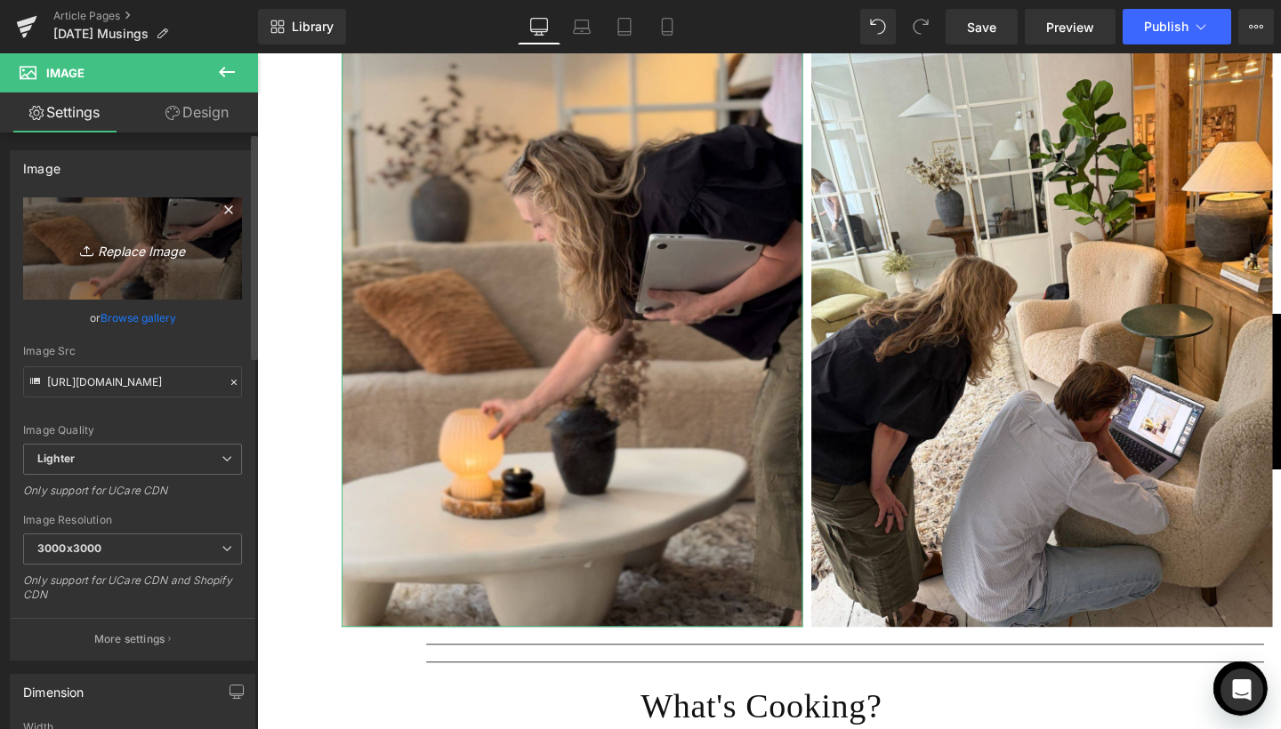
click at [134, 246] on icon "Replace Image" at bounding box center [132, 248] width 142 height 22
type input "C:\fakepath\2.jpg"
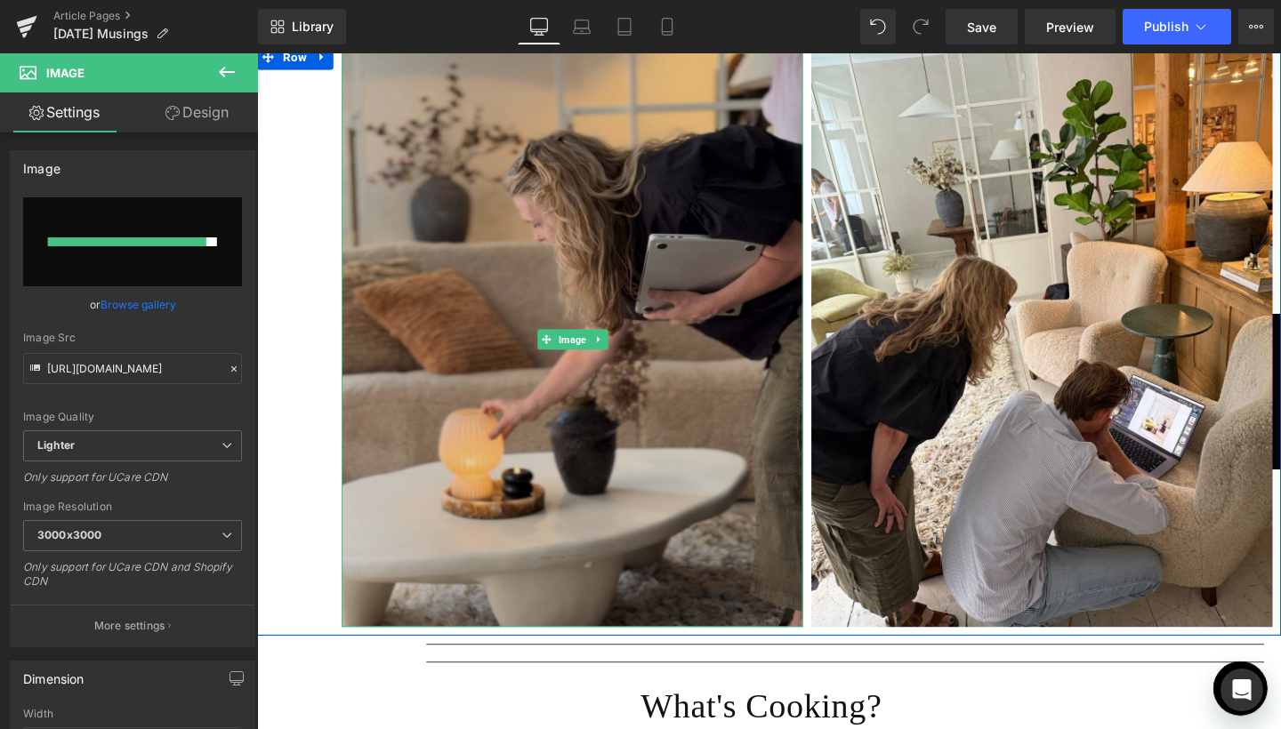
type input "[URL][DOMAIN_NAME]"
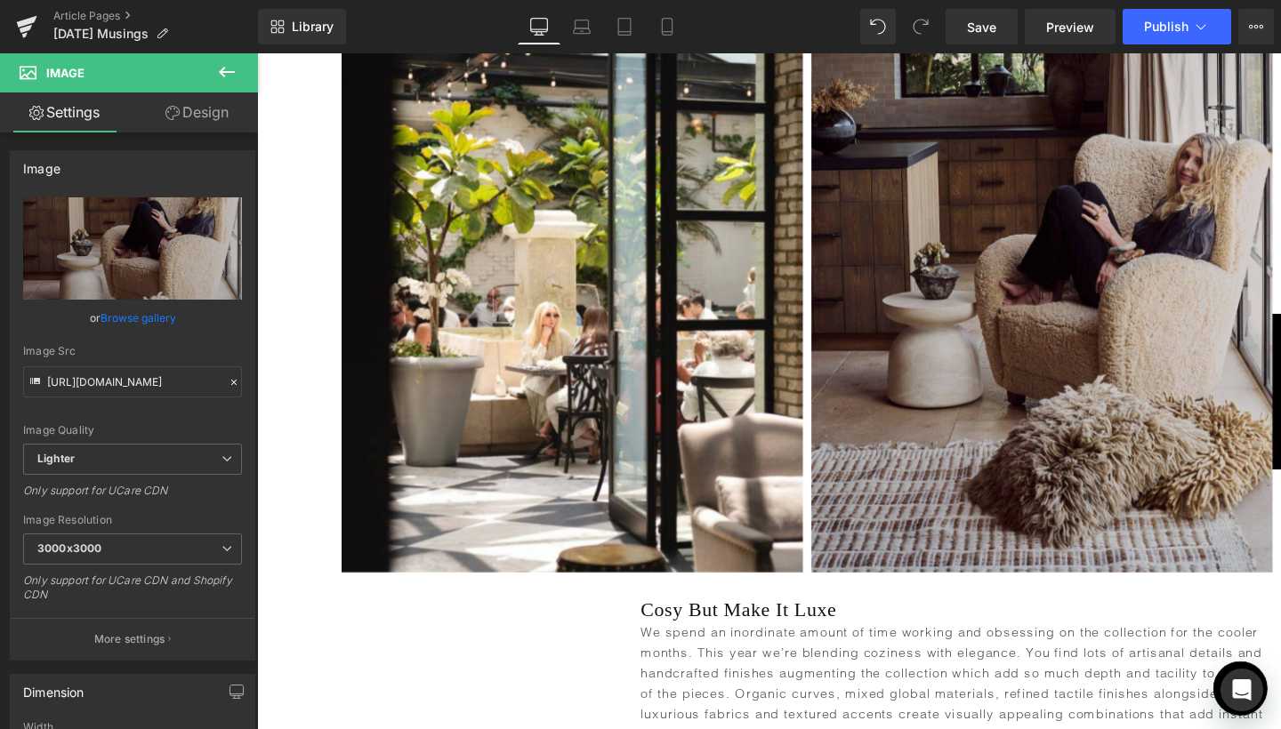
scroll to position [1757, 0]
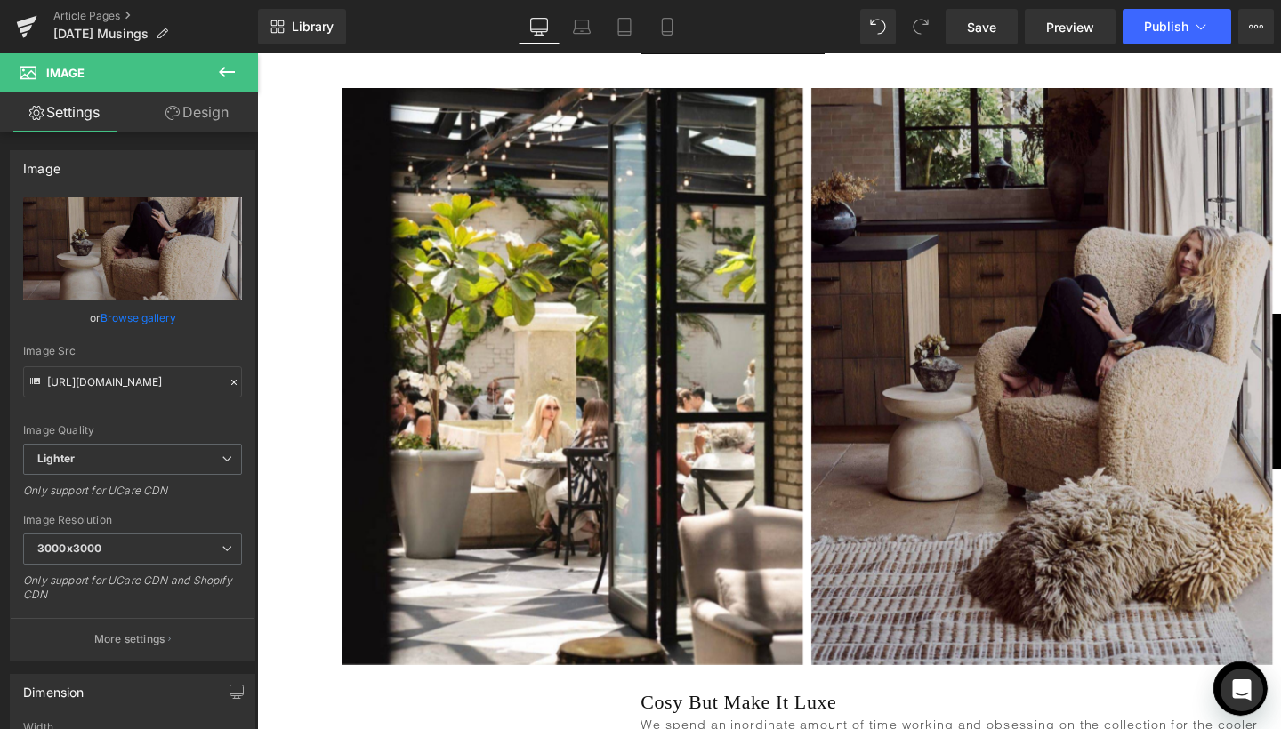
click at [1066, 306] on img at bounding box center [1081, 393] width 485 height 606
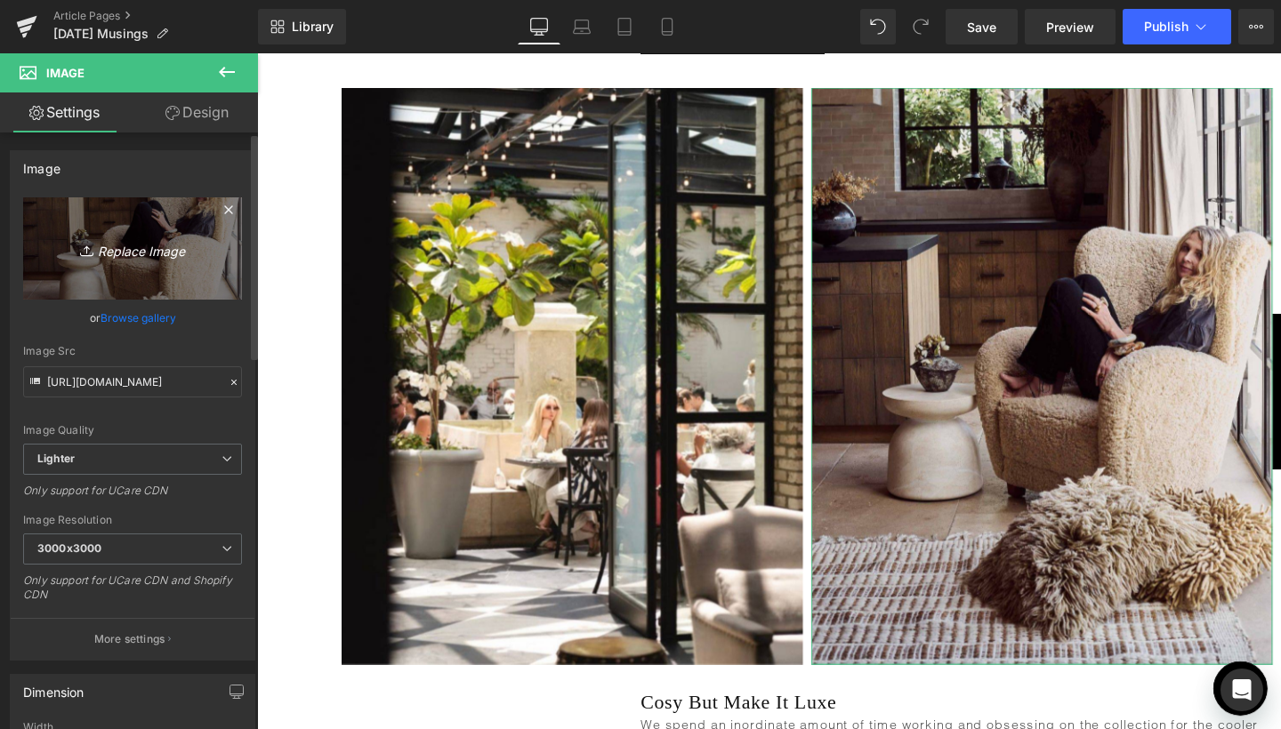
click at [143, 245] on icon "Replace Image" at bounding box center [132, 248] width 142 height 22
type input "C:\fakepath\Blog Pics - portrait-50.jpg"
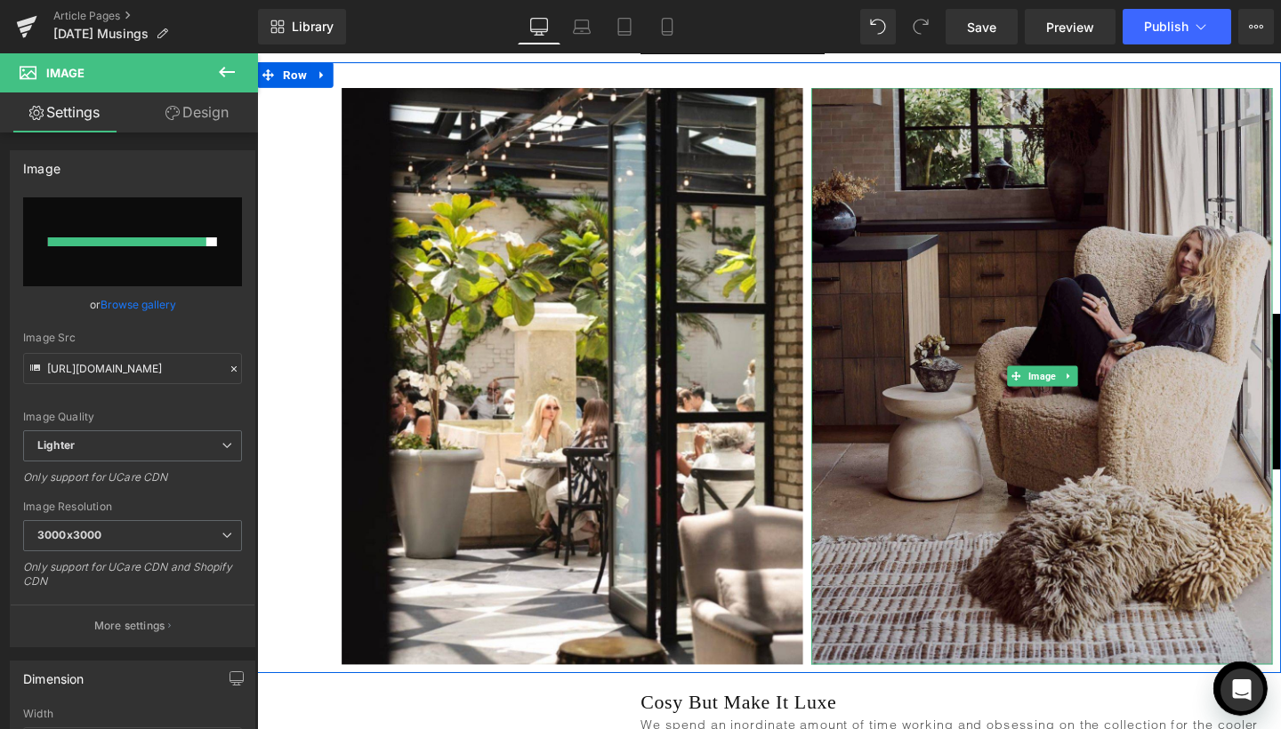
type input "[URL][DOMAIN_NAME]"
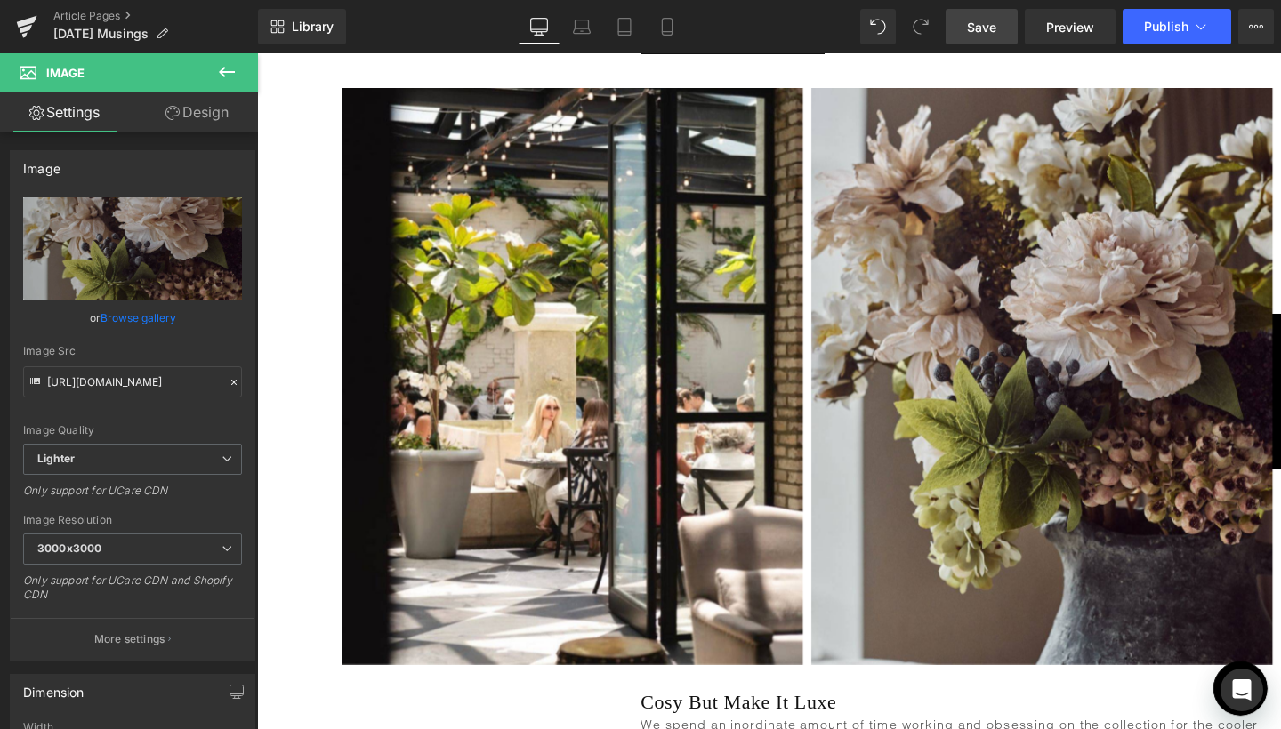
click at [1002, 20] on link "Save" at bounding box center [981, 27] width 72 height 36
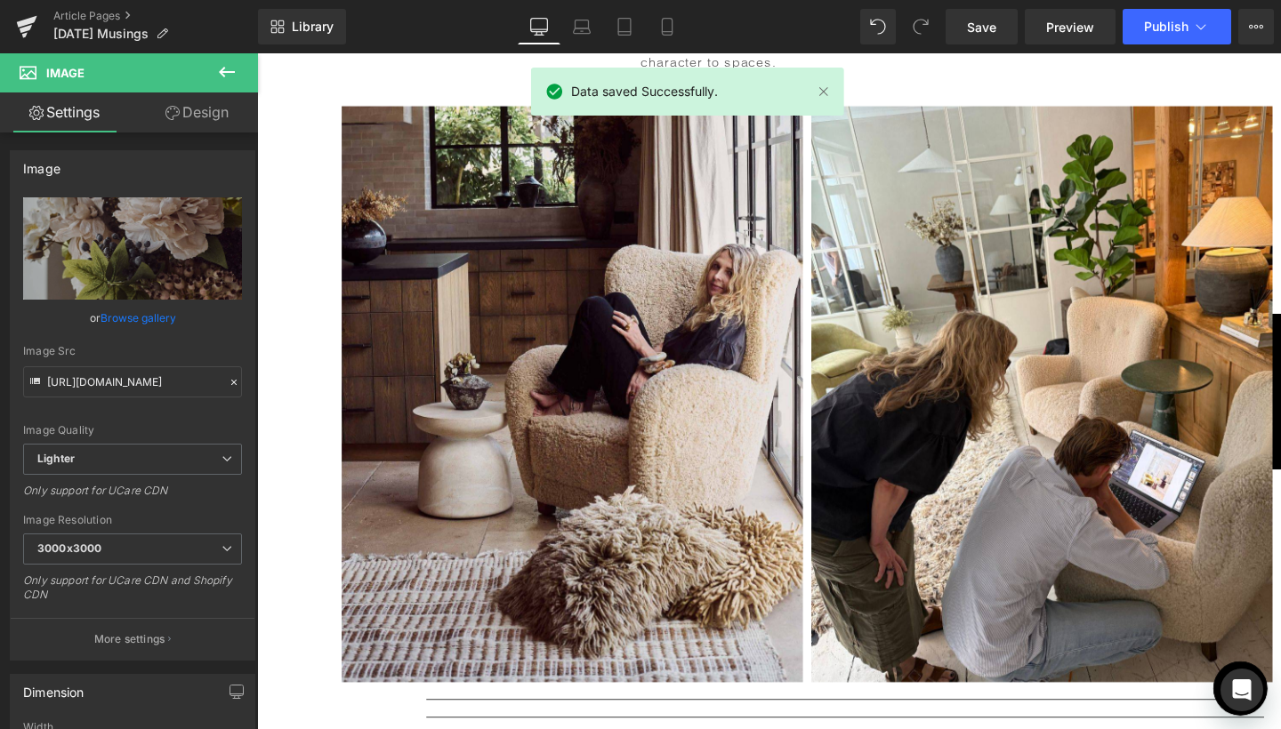
scroll to position [2626, 0]
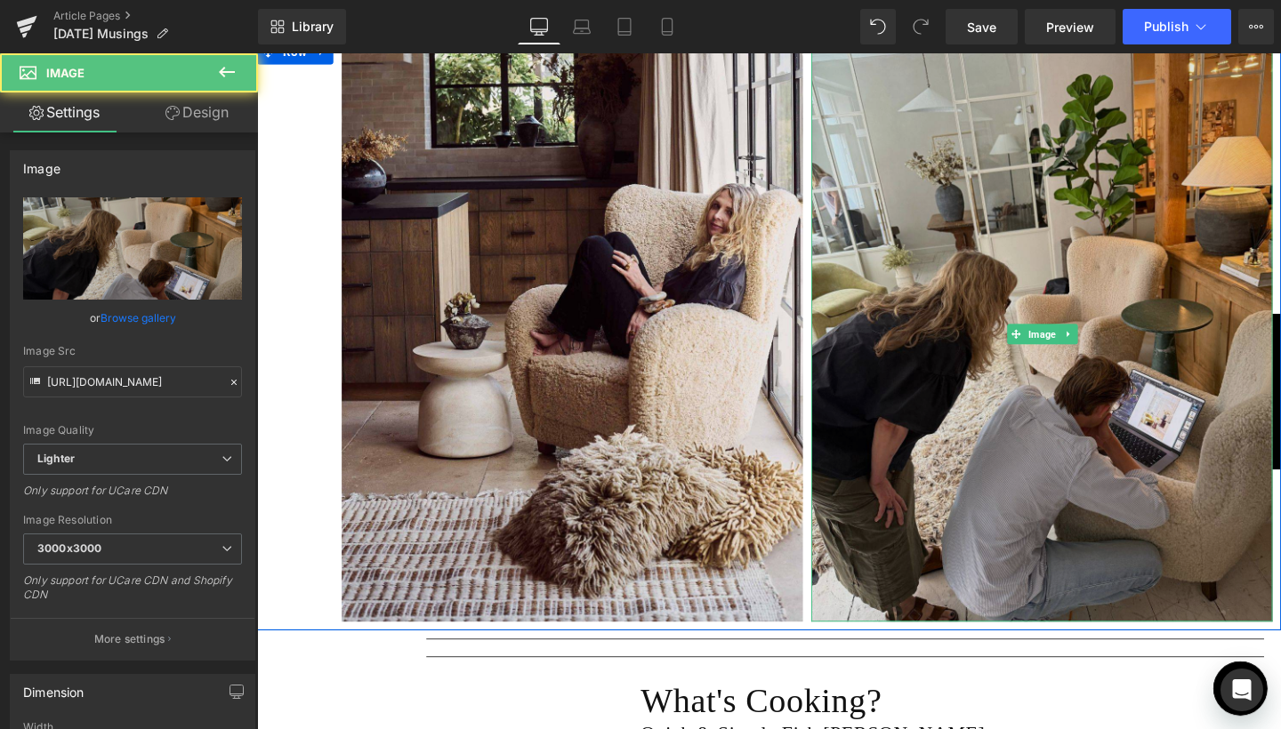
click at [1080, 312] on div "Image" at bounding box center [1081, 348] width 485 height 606
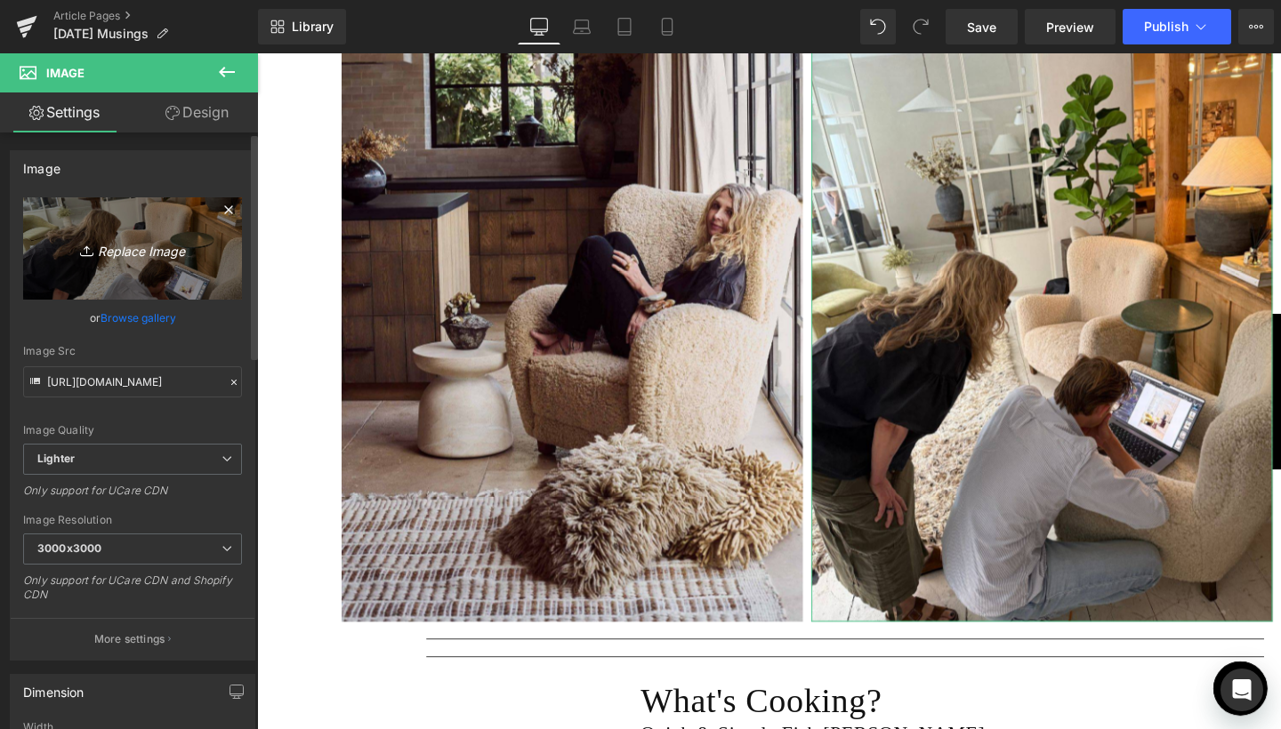
click at [132, 276] on link "Replace Image" at bounding box center [132, 248] width 219 height 102
type input "C:\fakepath\3.jpg"
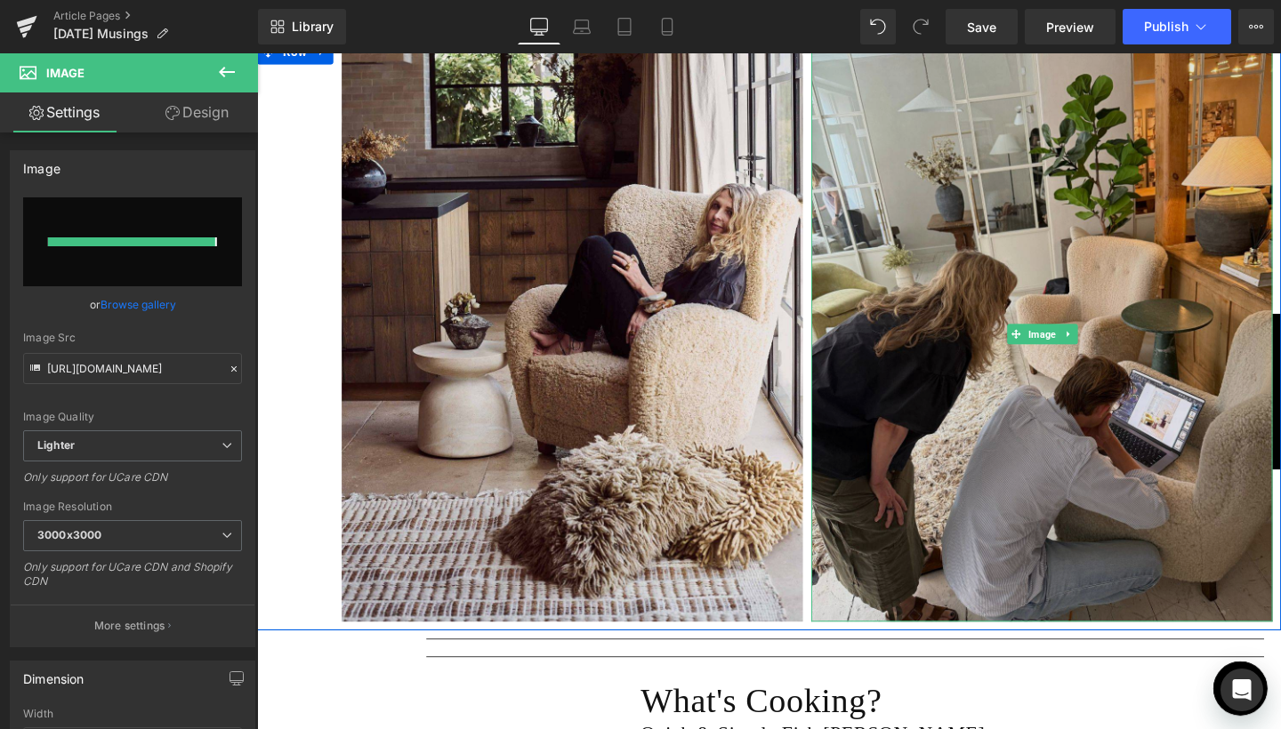
type input "[URL][DOMAIN_NAME]"
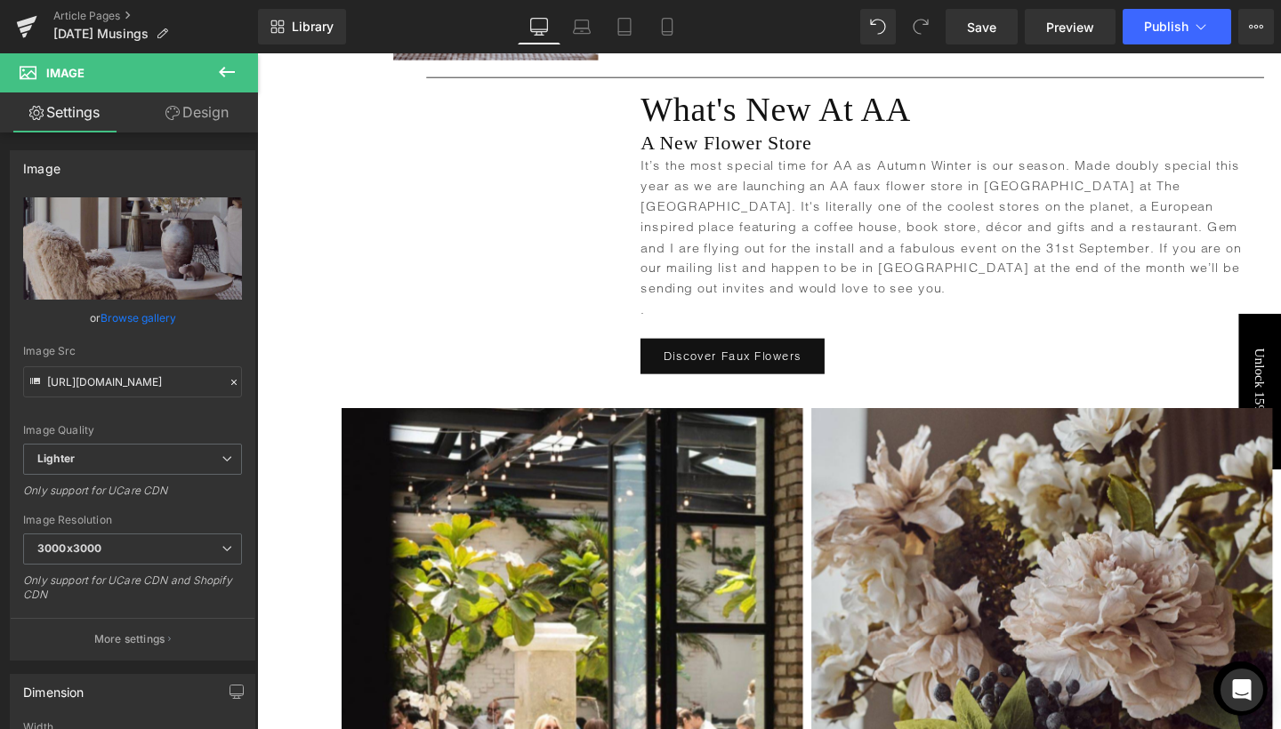
scroll to position [1471, 0]
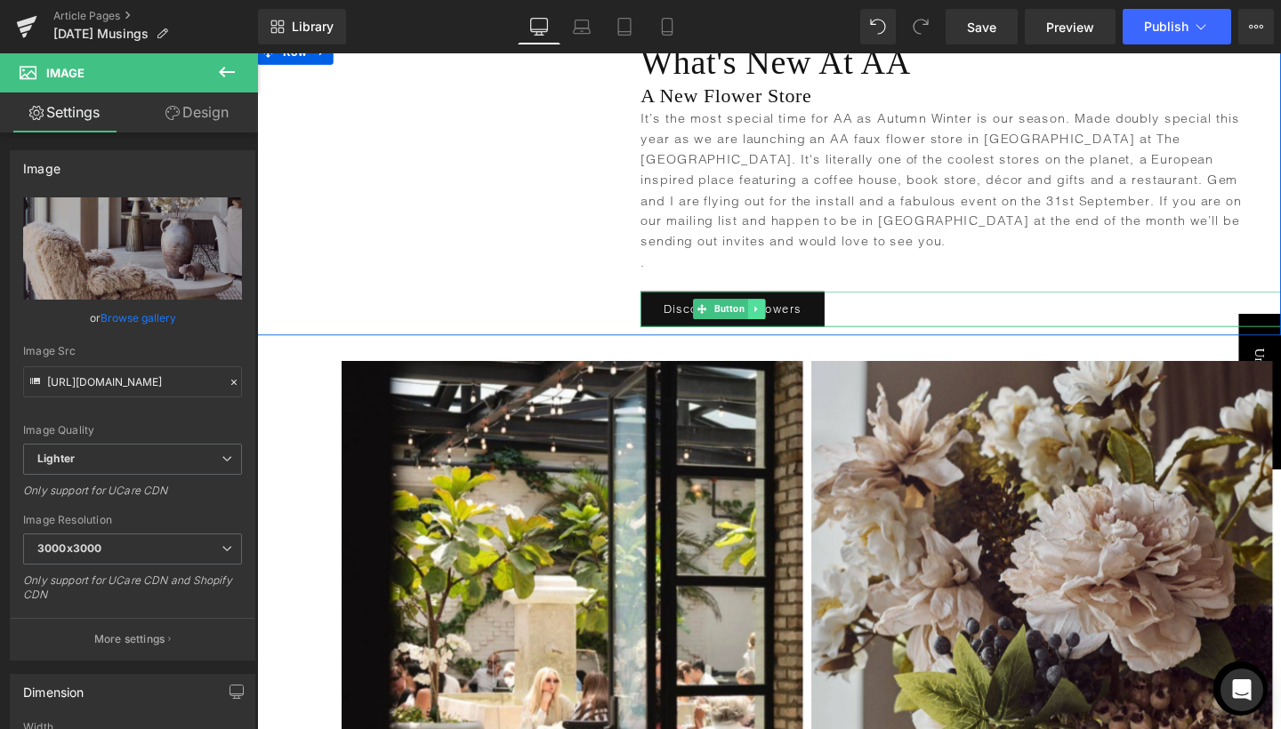
click at [781, 317] on icon at bounding box center [782, 322] width 10 height 11
click at [772, 317] on icon at bounding box center [772, 322] width 10 height 11
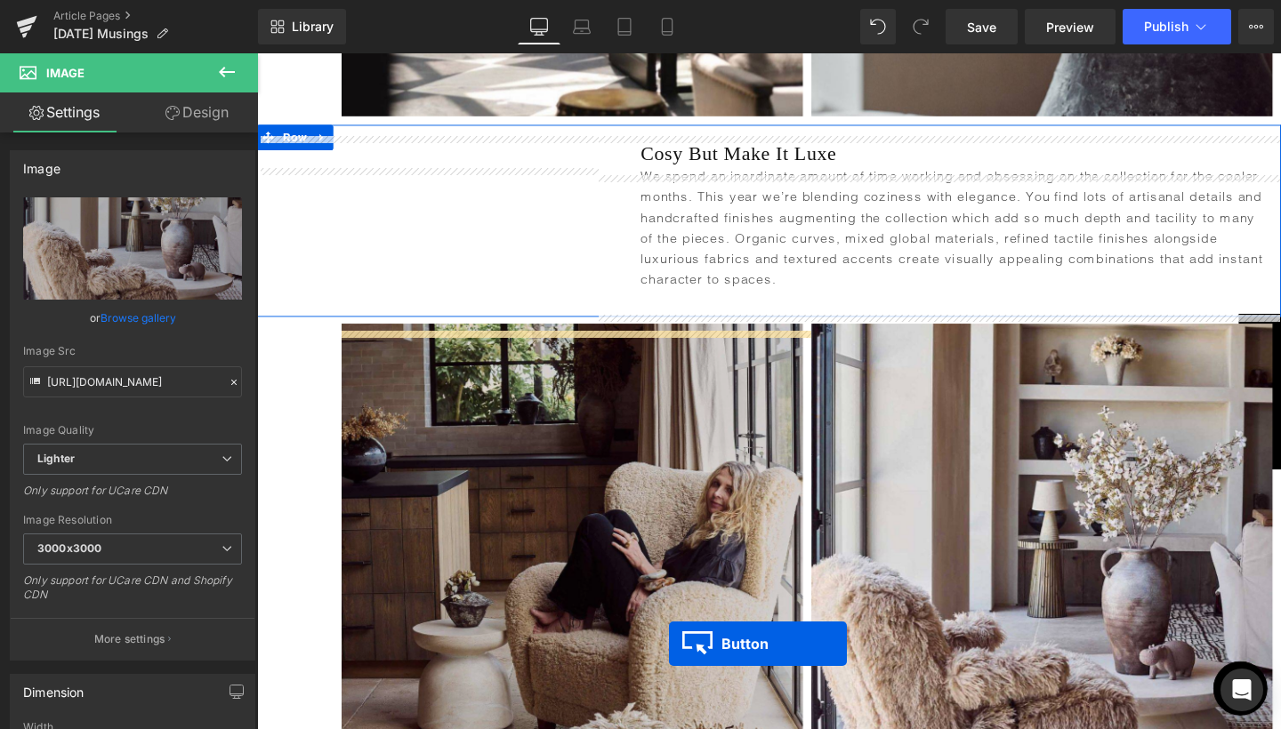
scroll to position [2520, 0]
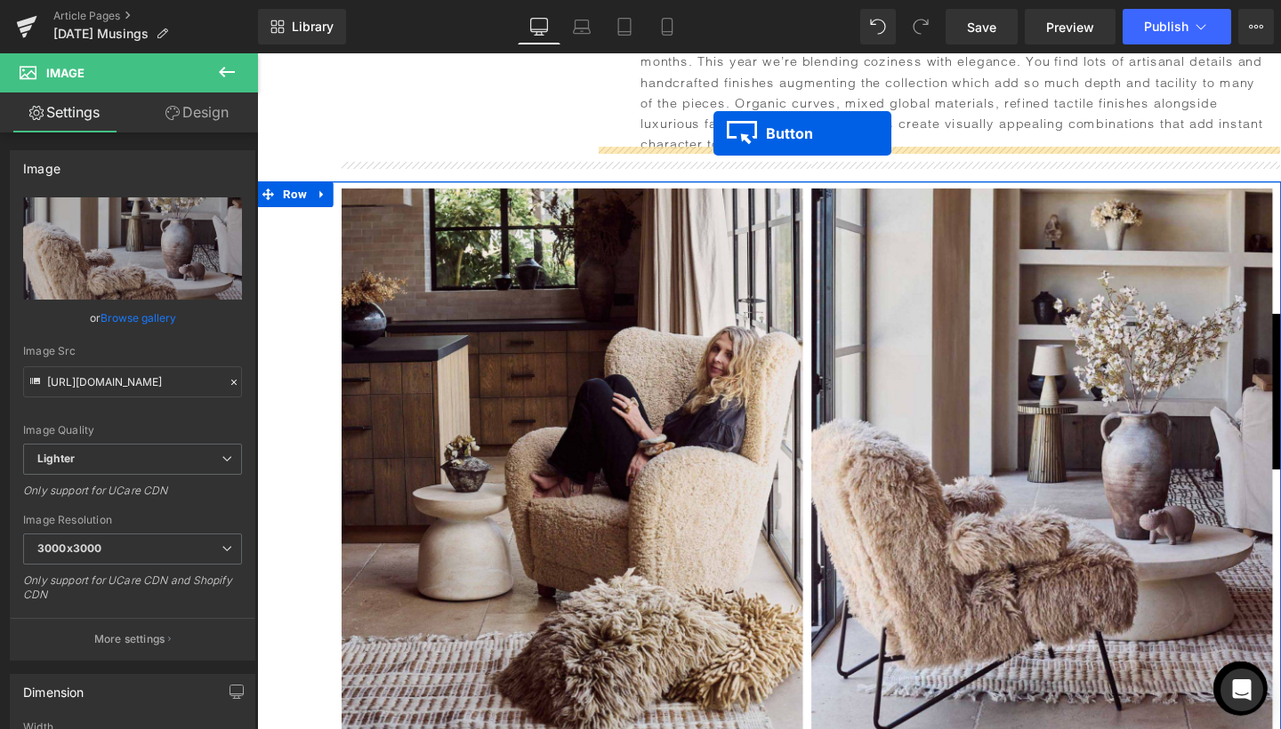
drag, startPoint x: 750, startPoint y: 333, endPoint x: 736, endPoint y: 138, distance: 196.1
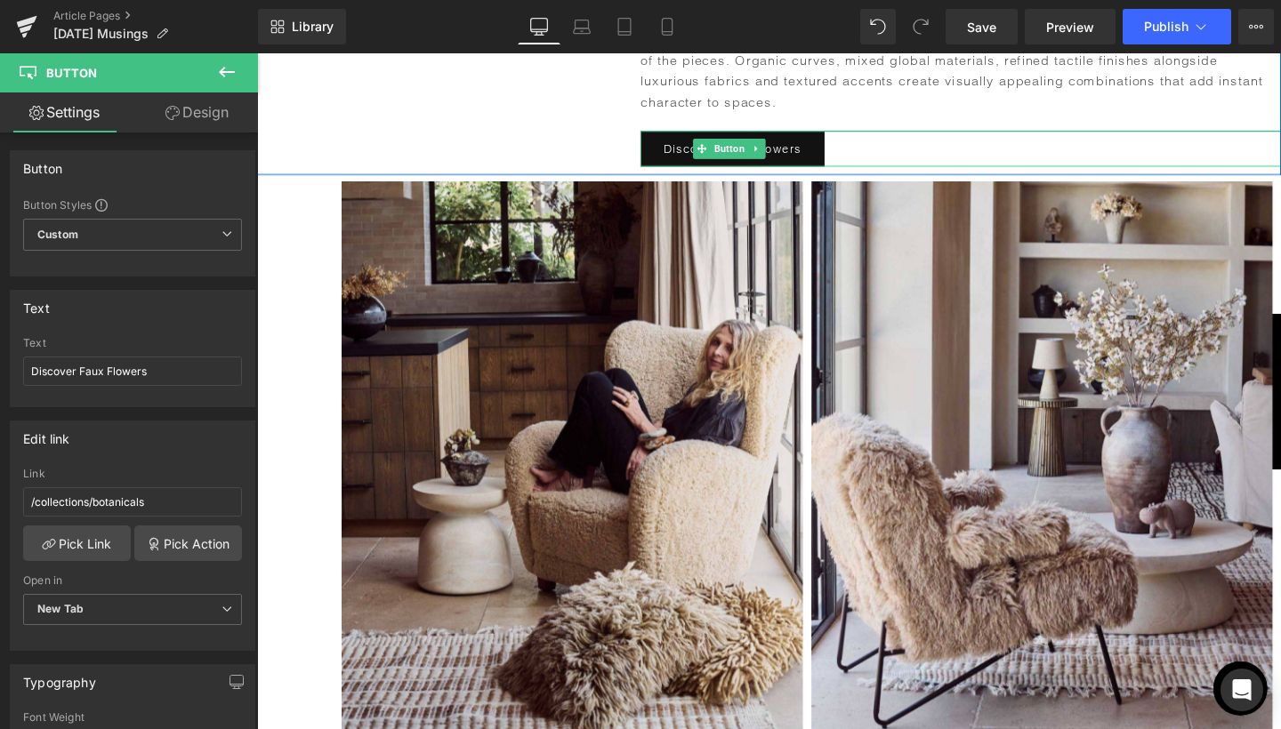
click at [866, 135] on div "Discover Faux Flowers" at bounding box center [996, 154] width 673 height 38
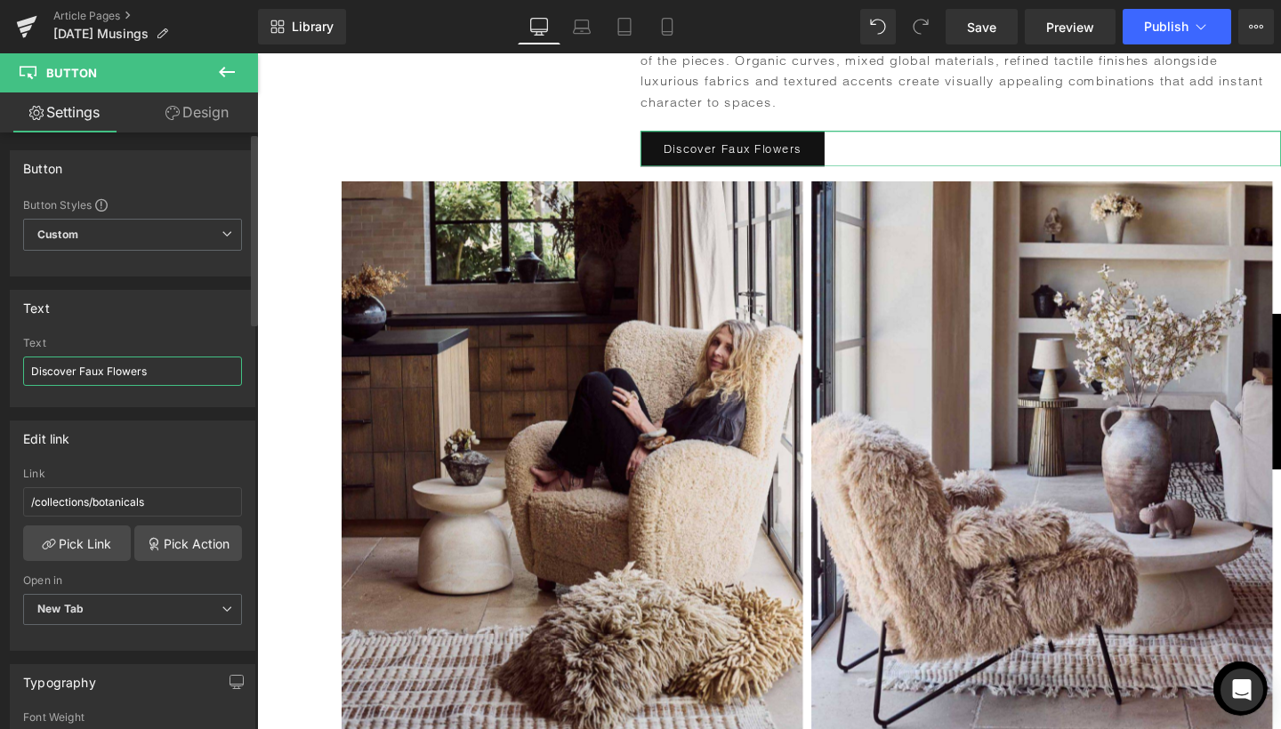
click at [101, 373] on input "Discover Faux Flowers" at bounding box center [132, 371] width 219 height 29
drag, startPoint x: 82, startPoint y: 369, endPoint x: 170, endPoint y: 372, distance: 88.1
click at [170, 372] on input "Discover Faux Flowers" at bounding box center [132, 371] width 219 height 29
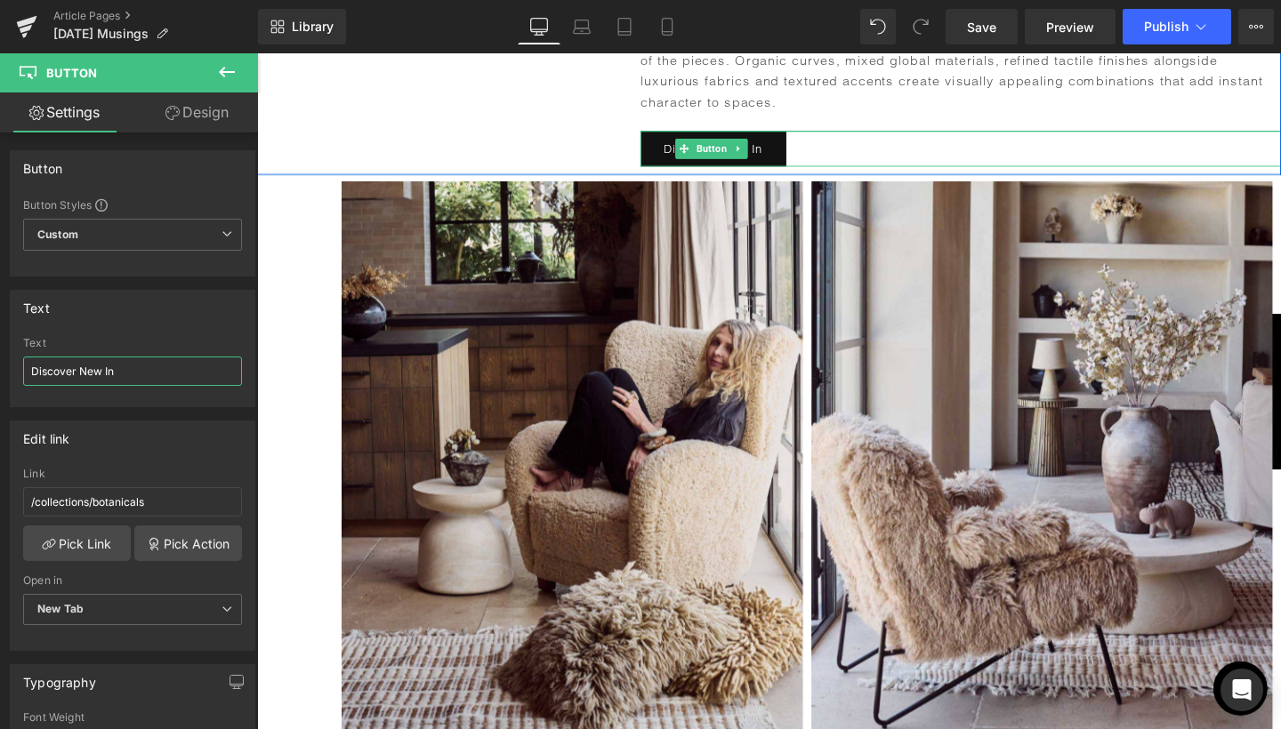
click at [660, 135] on div at bounding box center [662, 154] width 4 height 38
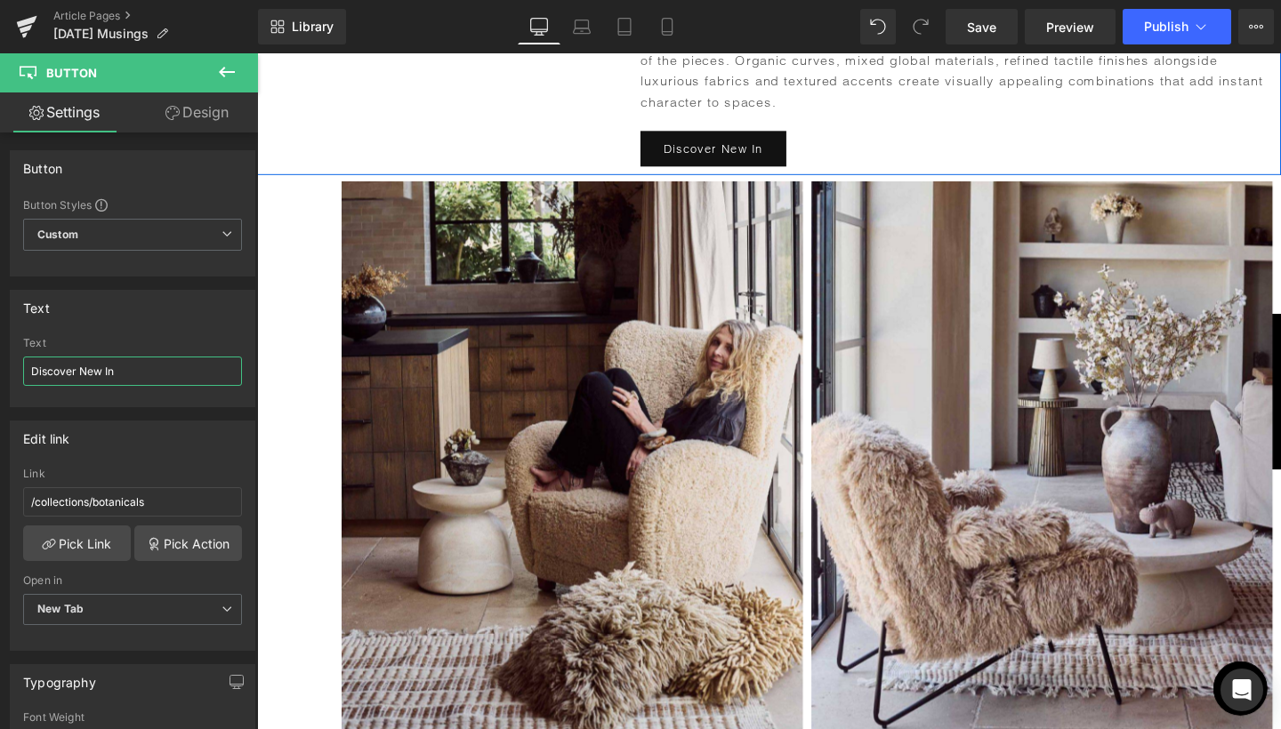
type input "Discover New In"
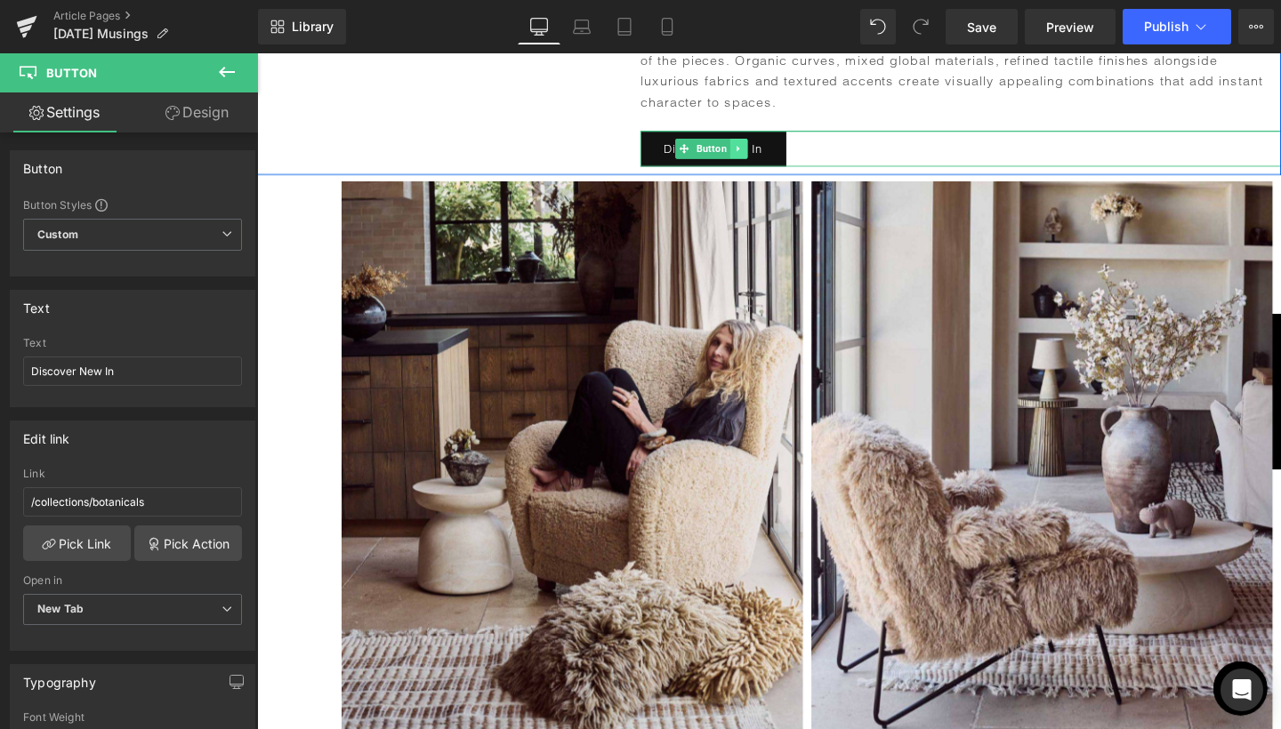
click at [762, 149] on icon at bounding box center [763, 154] width 10 height 11
click at [839, 135] on div "Discover New In" at bounding box center [996, 154] width 673 height 38
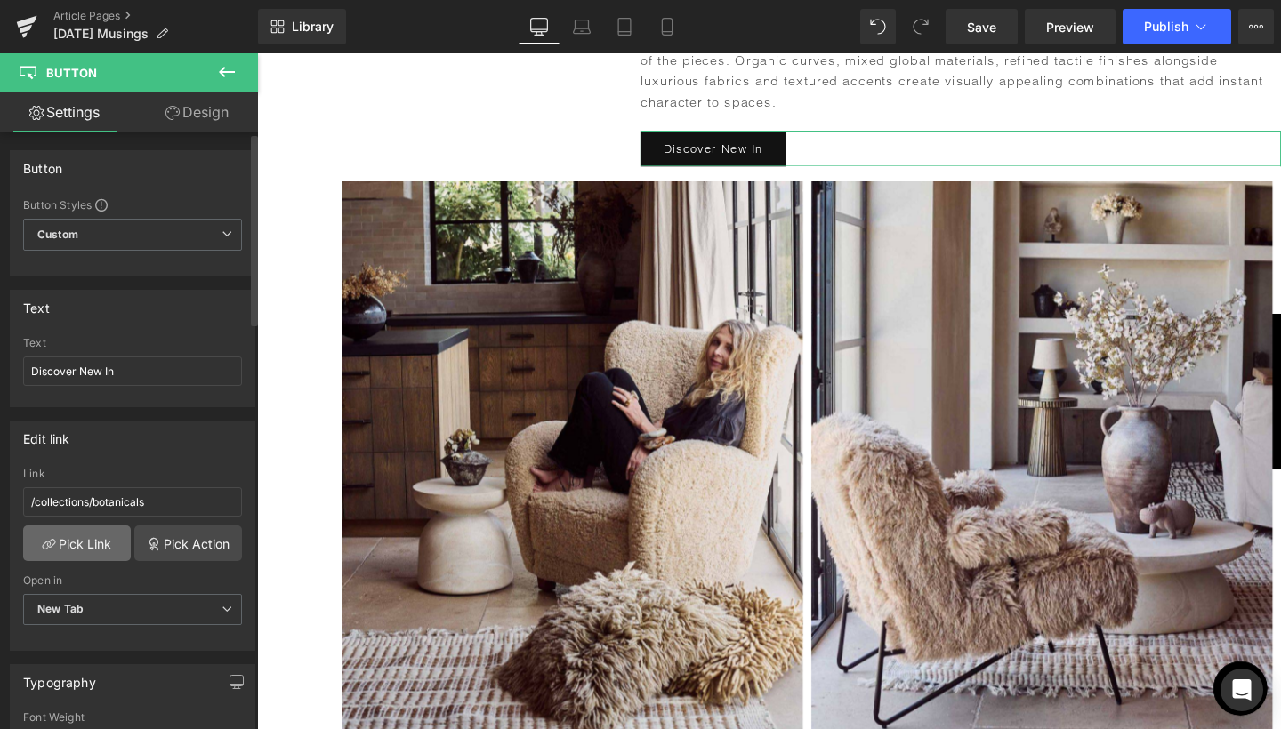
click at [73, 552] on link "Pick Link" at bounding box center [77, 544] width 108 height 36
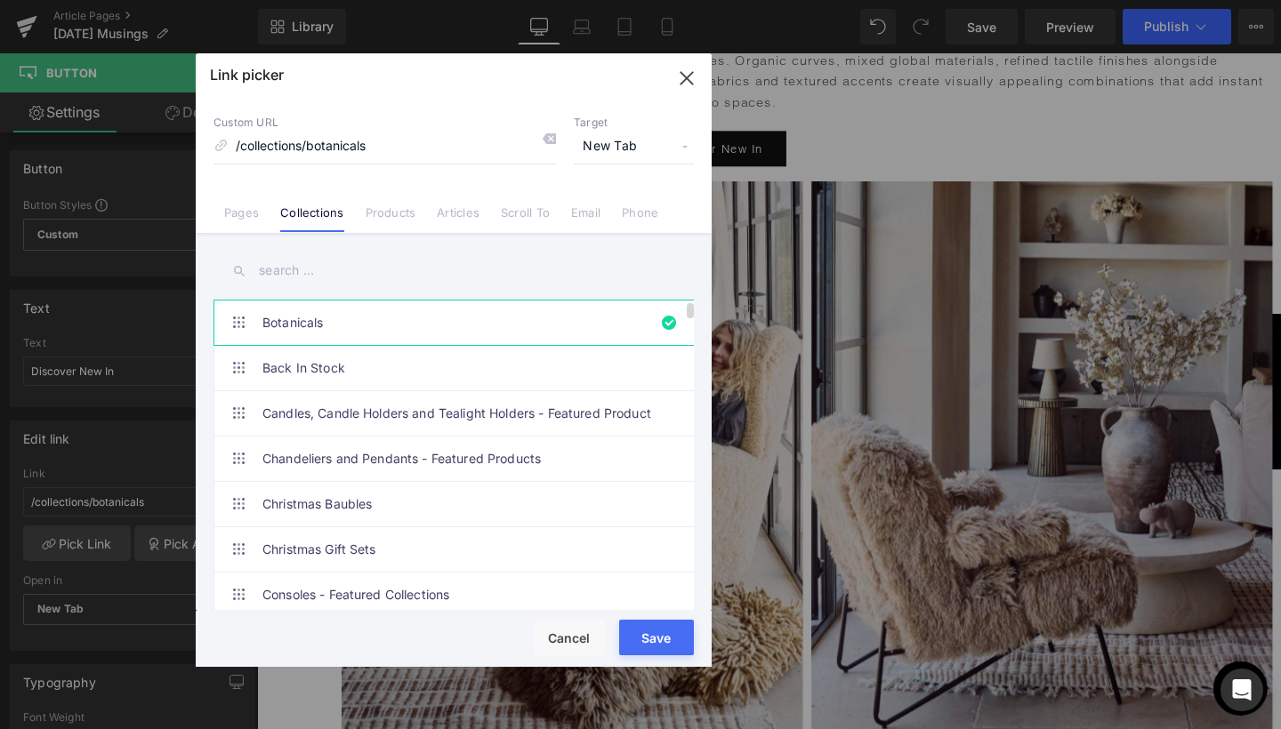
click at [317, 317] on link "Botanicals" at bounding box center [457, 323] width 391 height 44
click at [297, 267] on input "text" at bounding box center [453, 271] width 480 height 40
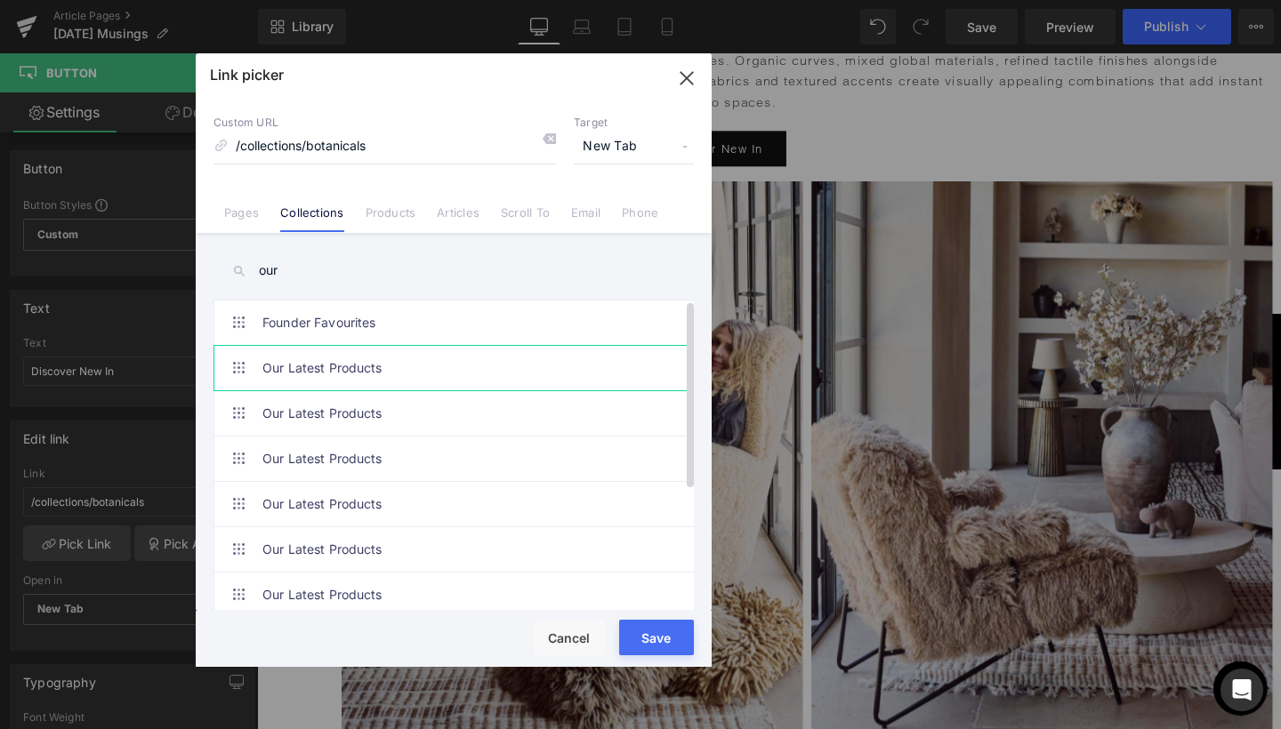
type input "our"
click at [302, 366] on link "Our Latest Products" at bounding box center [457, 368] width 391 height 44
type input "/collections/new-in"
click at [646, 636] on button "Save" at bounding box center [656, 638] width 75 height 36
type input "/collections/new-in"
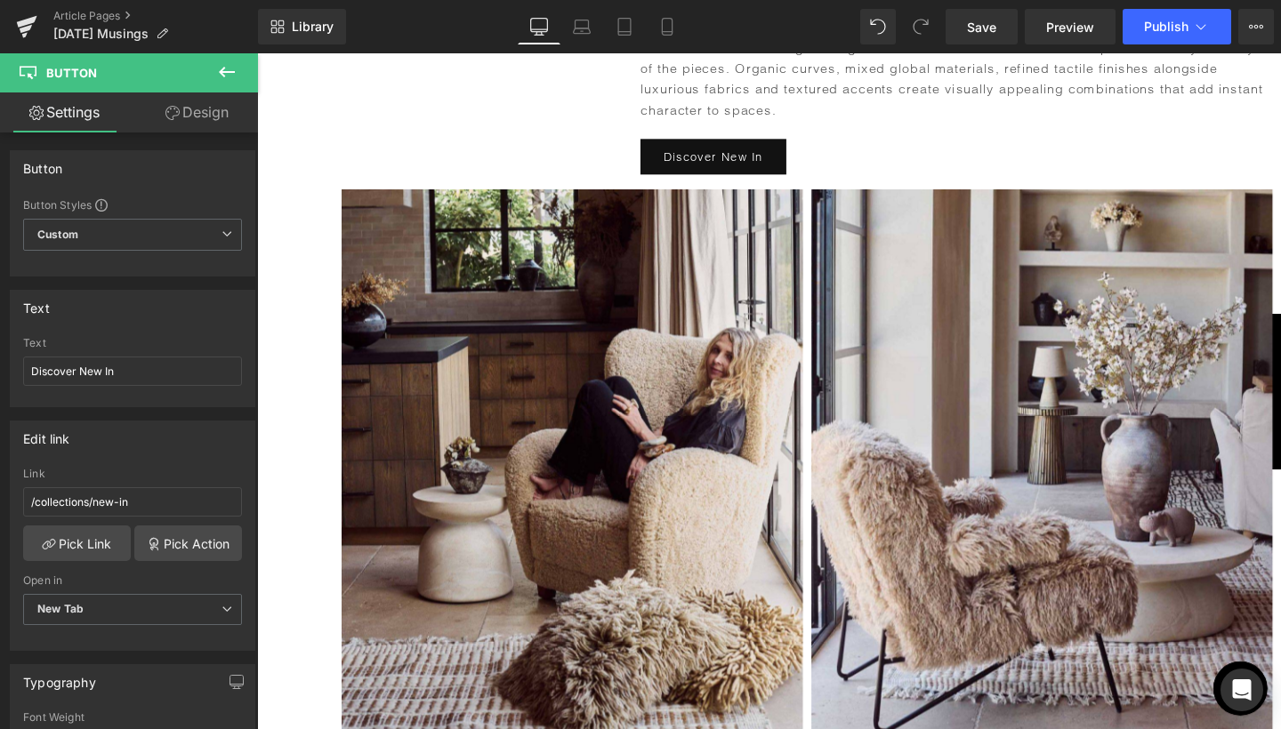
scroll to position [2558, 0]
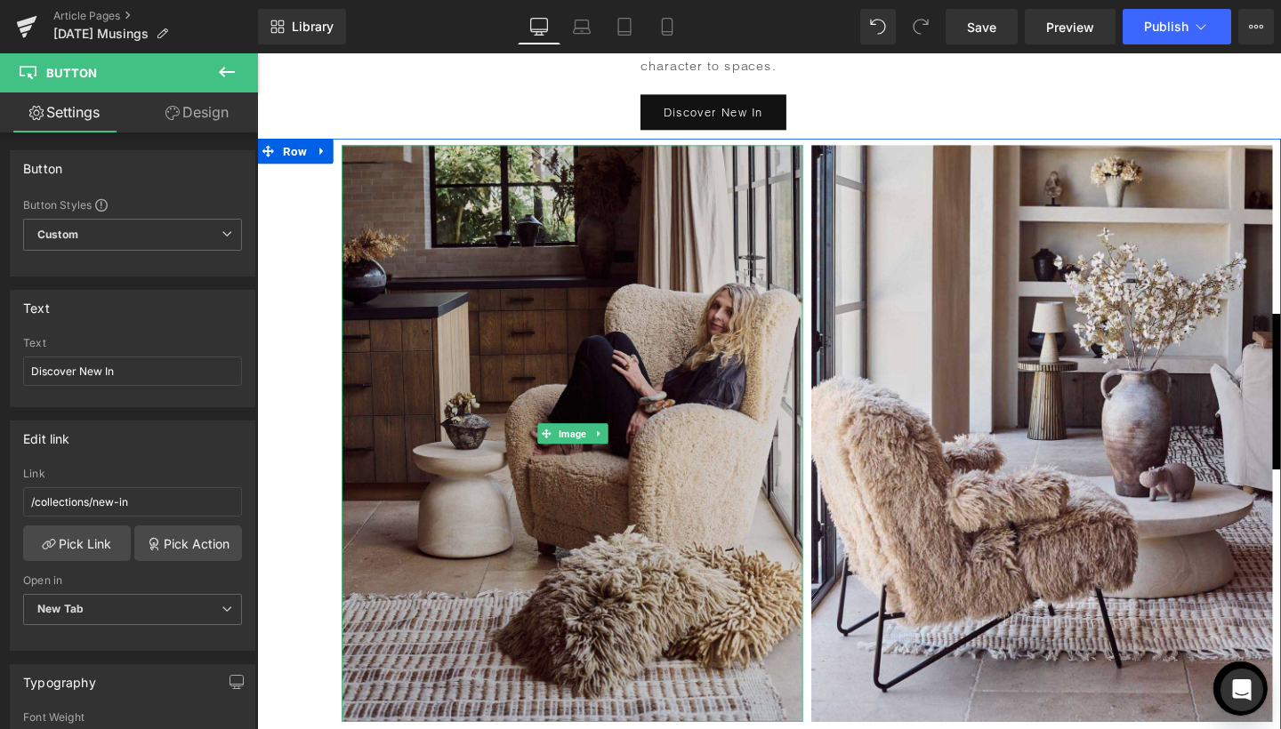
click at [559, 403] on img at bounding box center [588, 453] width 485 height 606
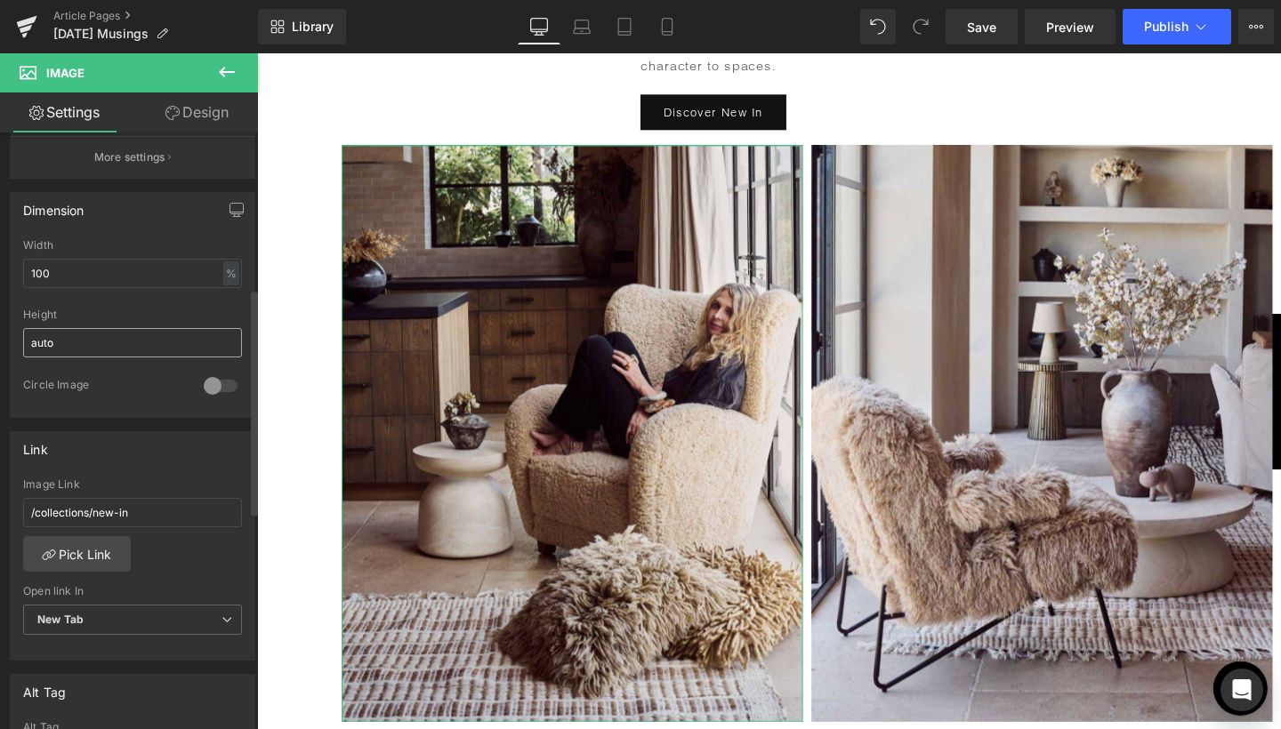
scroll to position [511, 0]
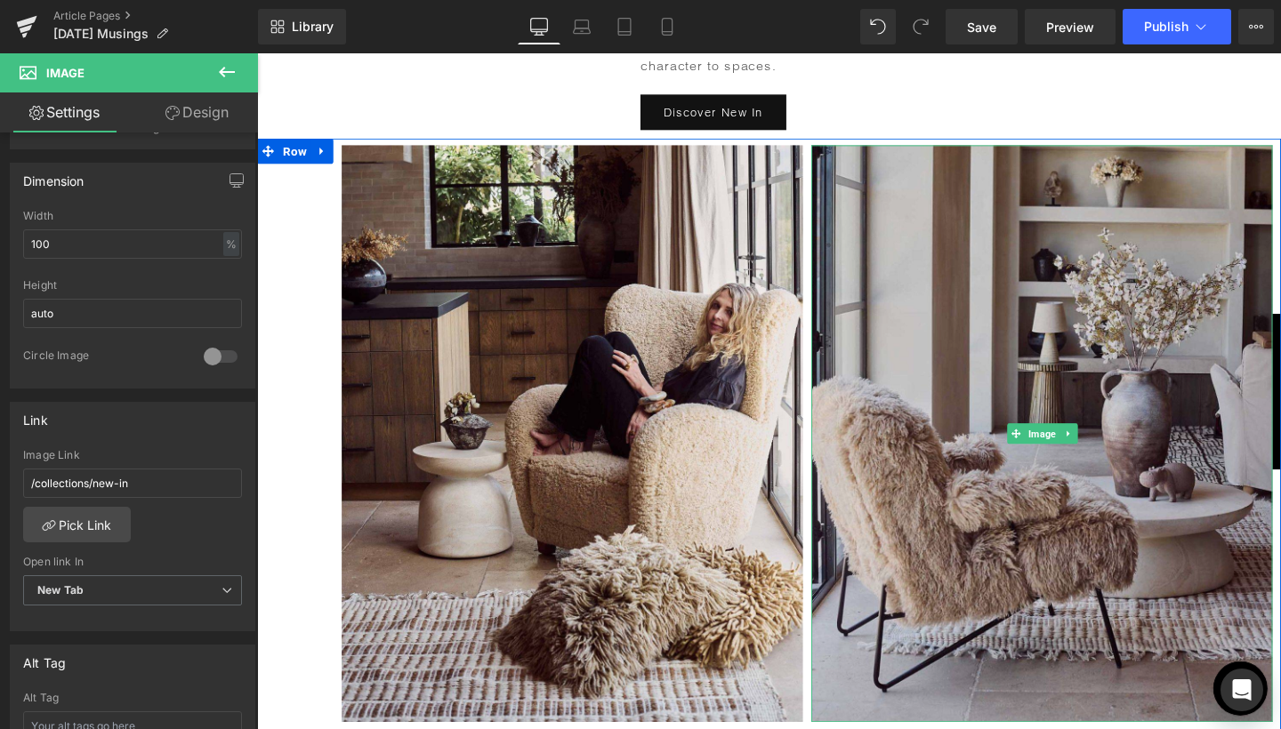
click at [1035, 251] on img at bounding box center [1081, 453] width 485 height 606
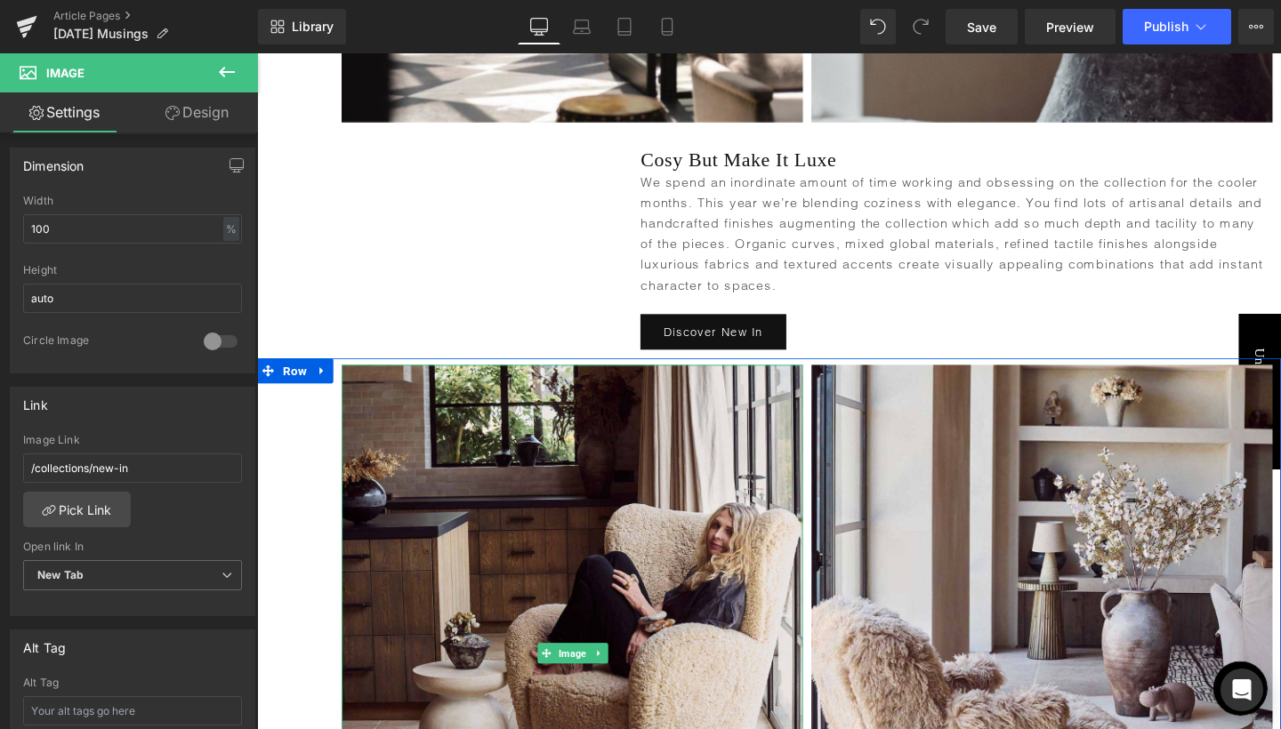
scroll to position [2213, 0]
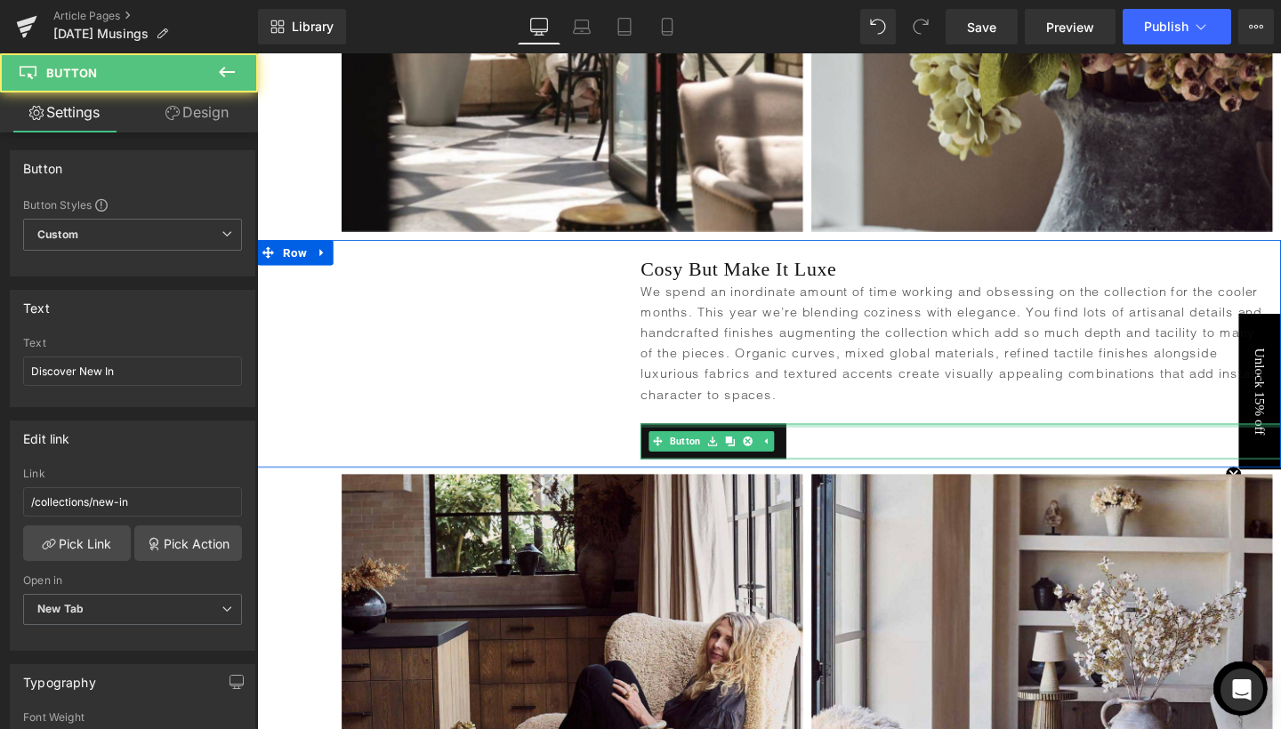
click at [857, 443] on div at bounding box center [996, 445] width 673 height 4
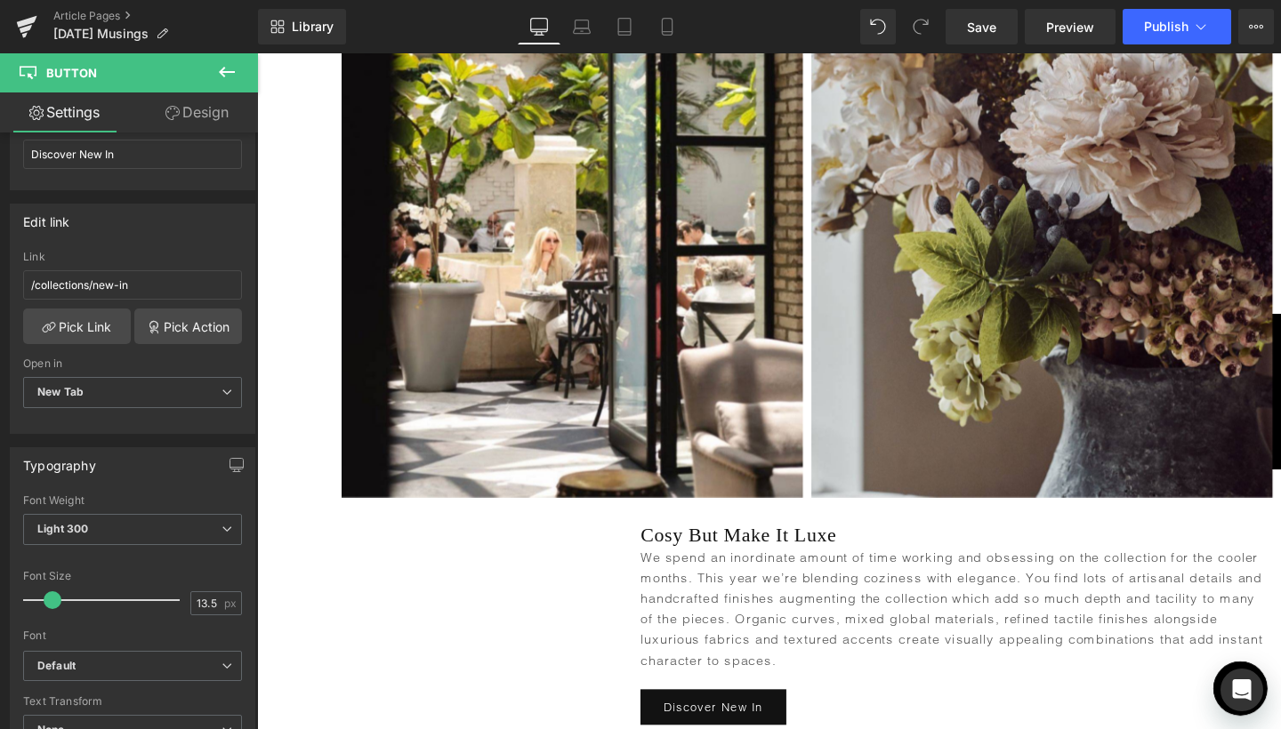
scroll to position [1988, 0]
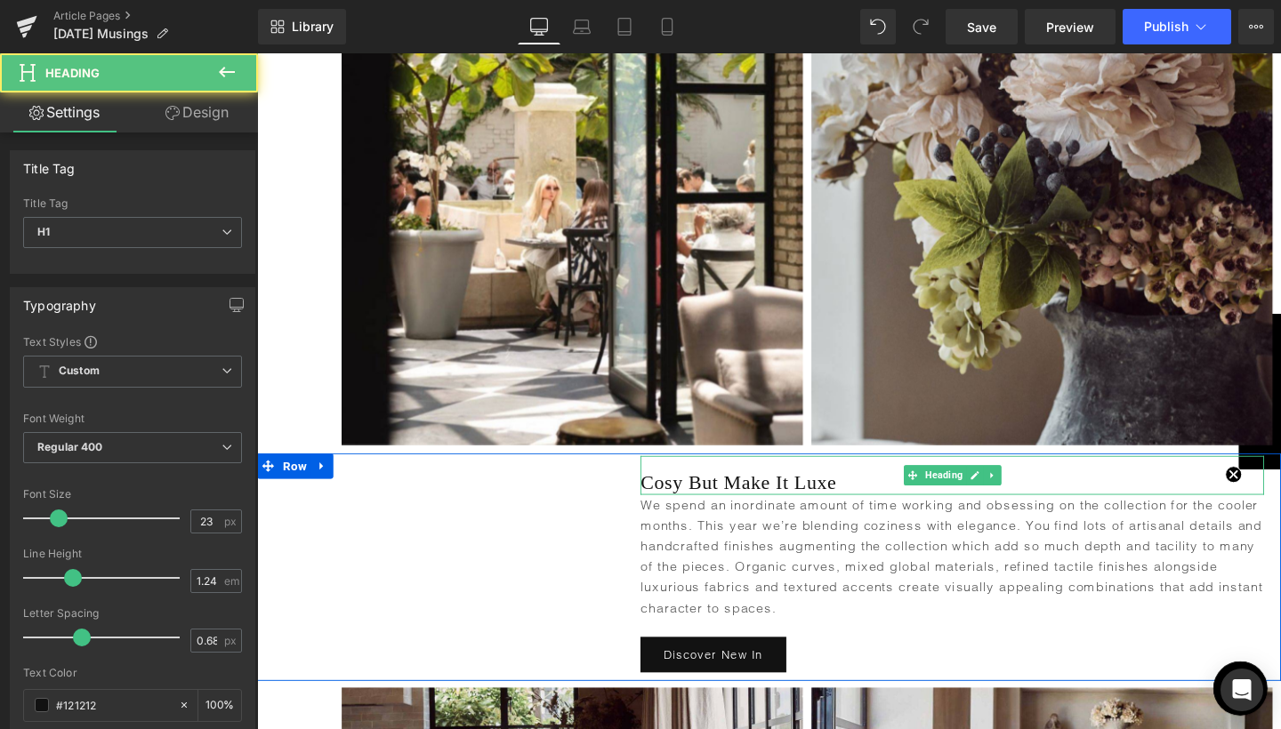
click at [698, 493] on h1 "Cosy But Make It Luxe" at bounding box center [987, 506] width 655 height 26
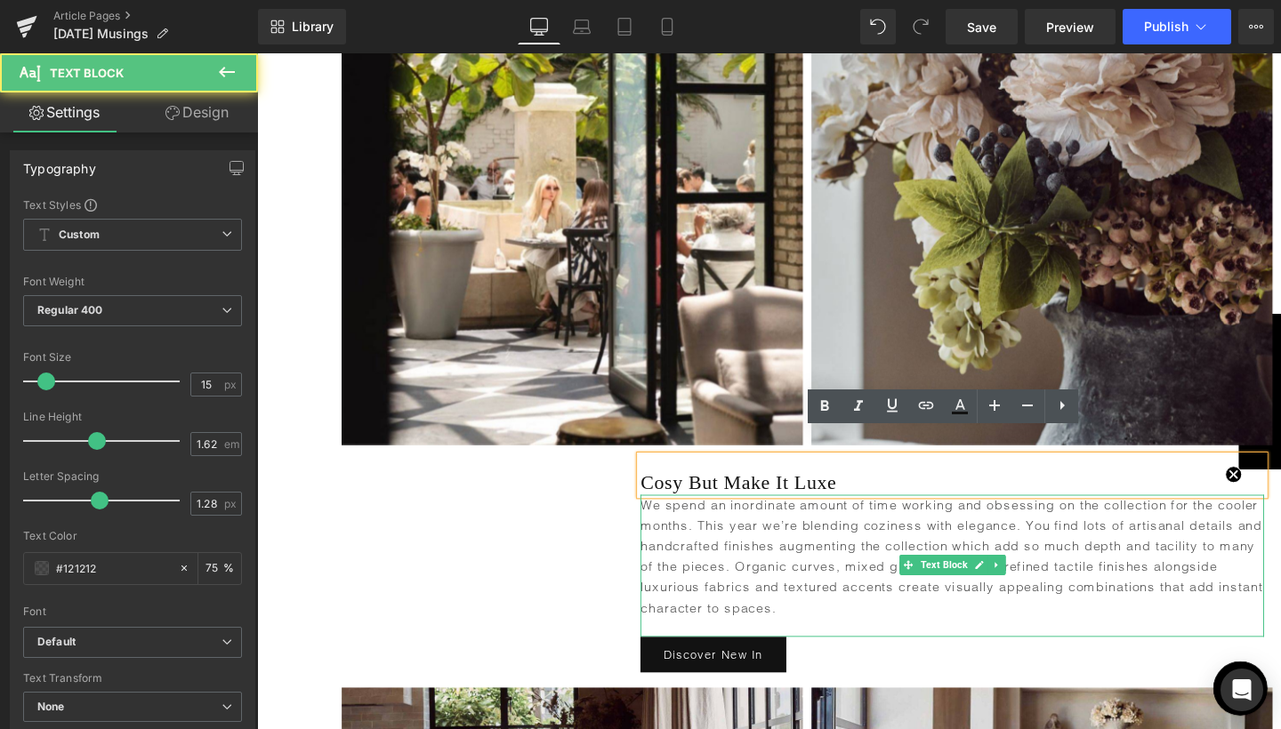
click at [718, 518] on p "We spend an inordinate amount of time working and obsessing on the collection f…" at bounding box center [987, 583] width 655 height 130
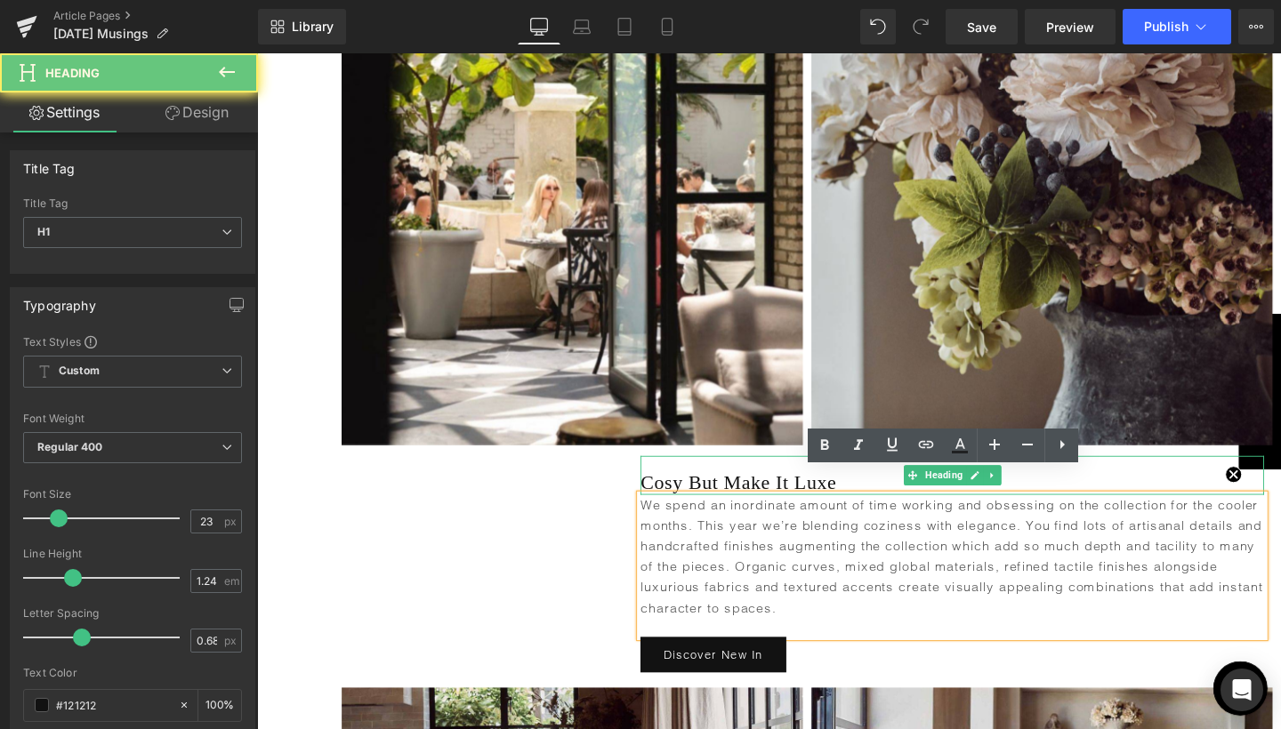
click at [704, 493] on h1 "Cosy But Make It Luxe" at bounding box center [987, 506] width 655 height 26
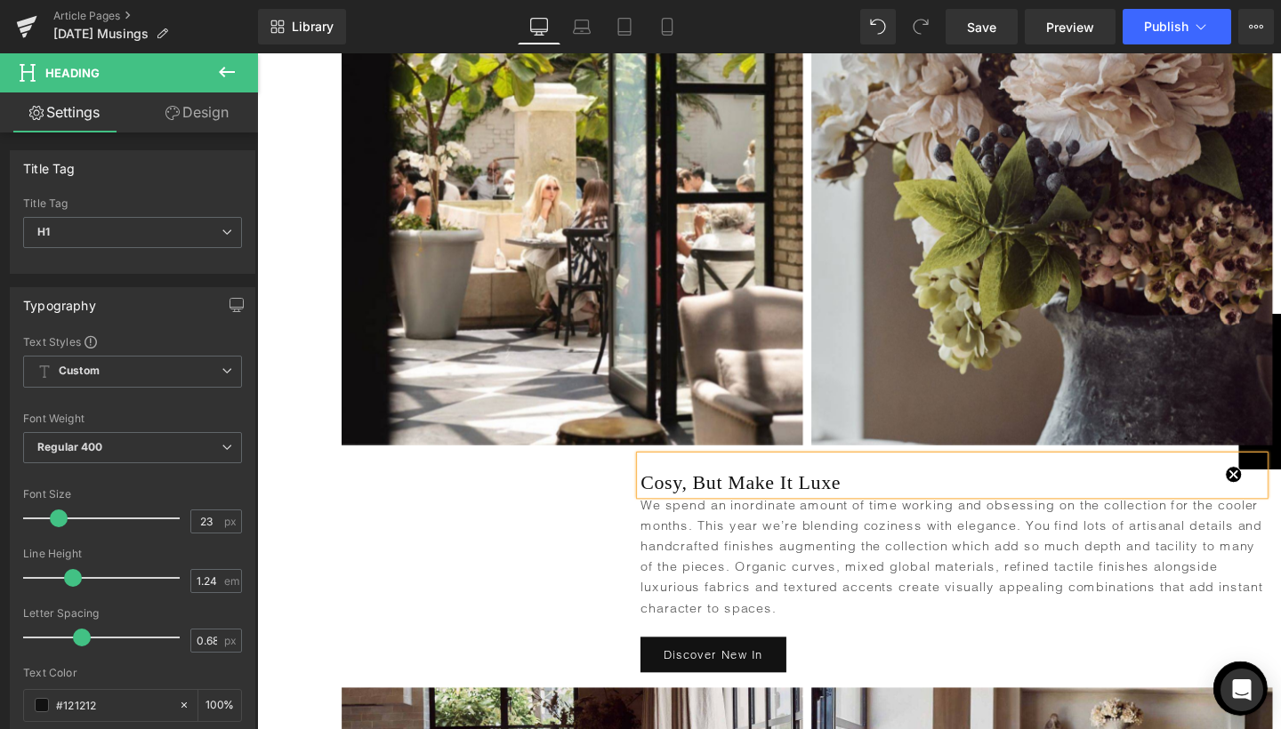
click at [561, 524] on div "Heading Cosy, But Make It Luxe Heading We spend an inordinate amount of time wo…" at bounding box center [795, 594] width 1076 height 240
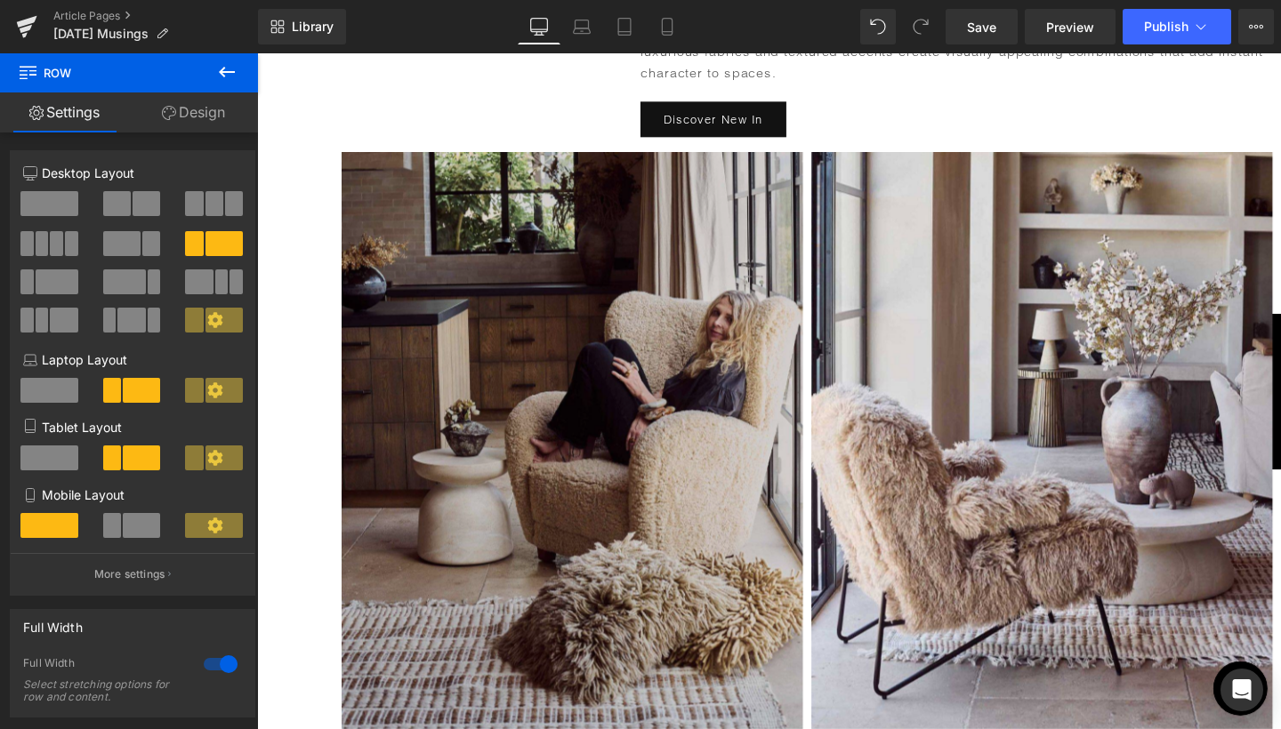
scroll to position [2793, 0]
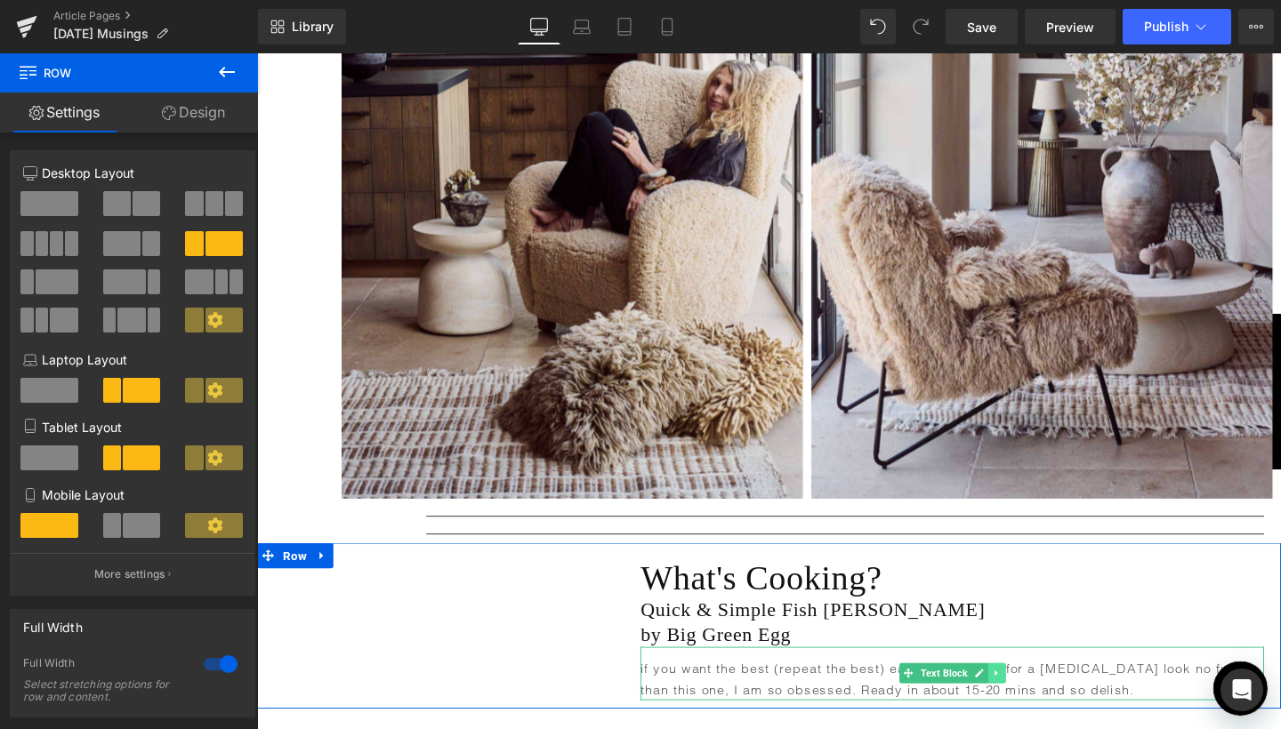
click at [1035, 700] on icon at bounding box center [1034, 705] width 10 height 11
click at [1024, 700] on icon at bounding box center [1025, 705] width 10 height 11
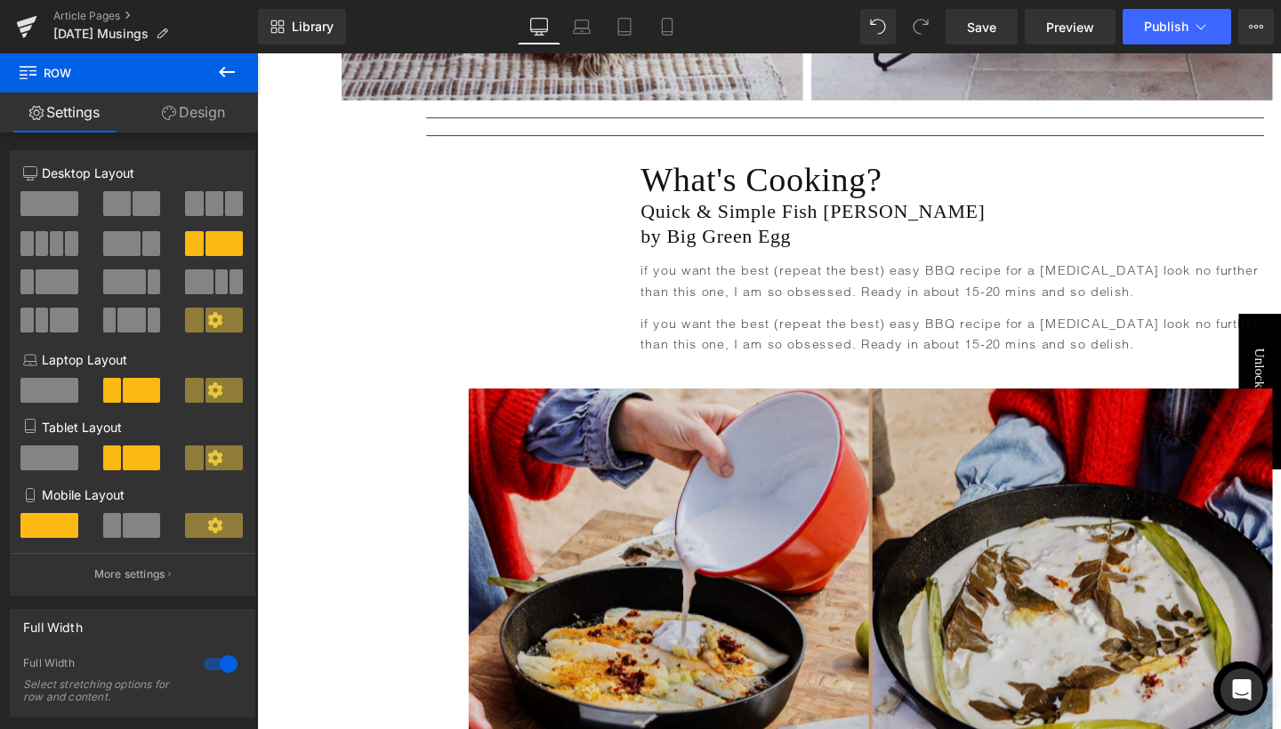
scroll to position [3088, 0]
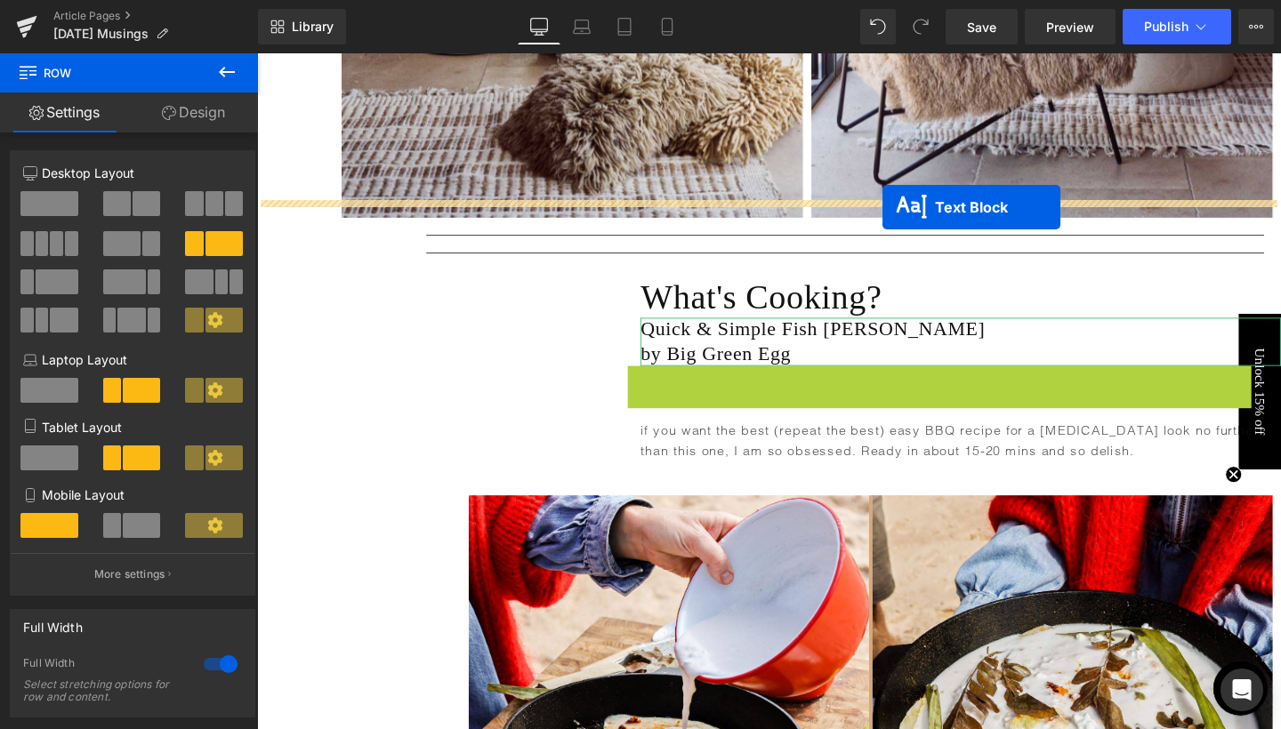
drag, startPoint x: 954, startPoint y: 378, endPoint x: 914, endPoint y: 215, distance: 167.6
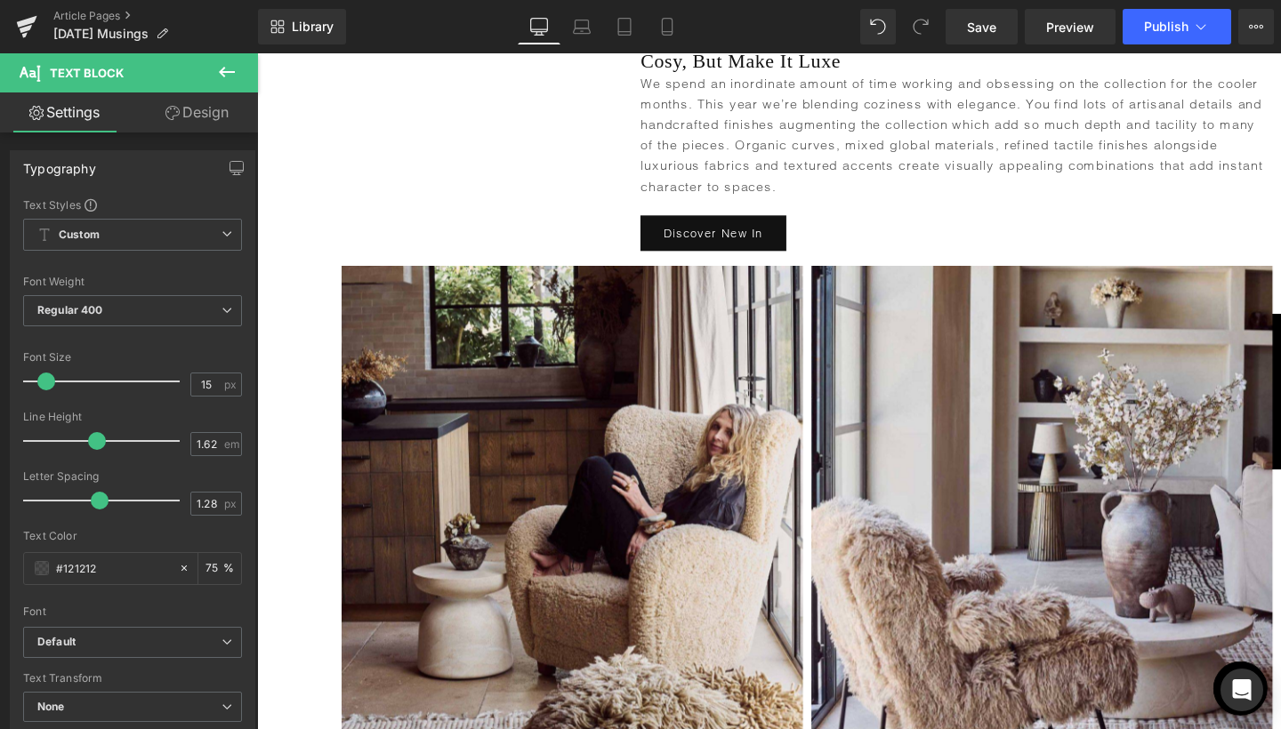
scroll to position [2321, 0]
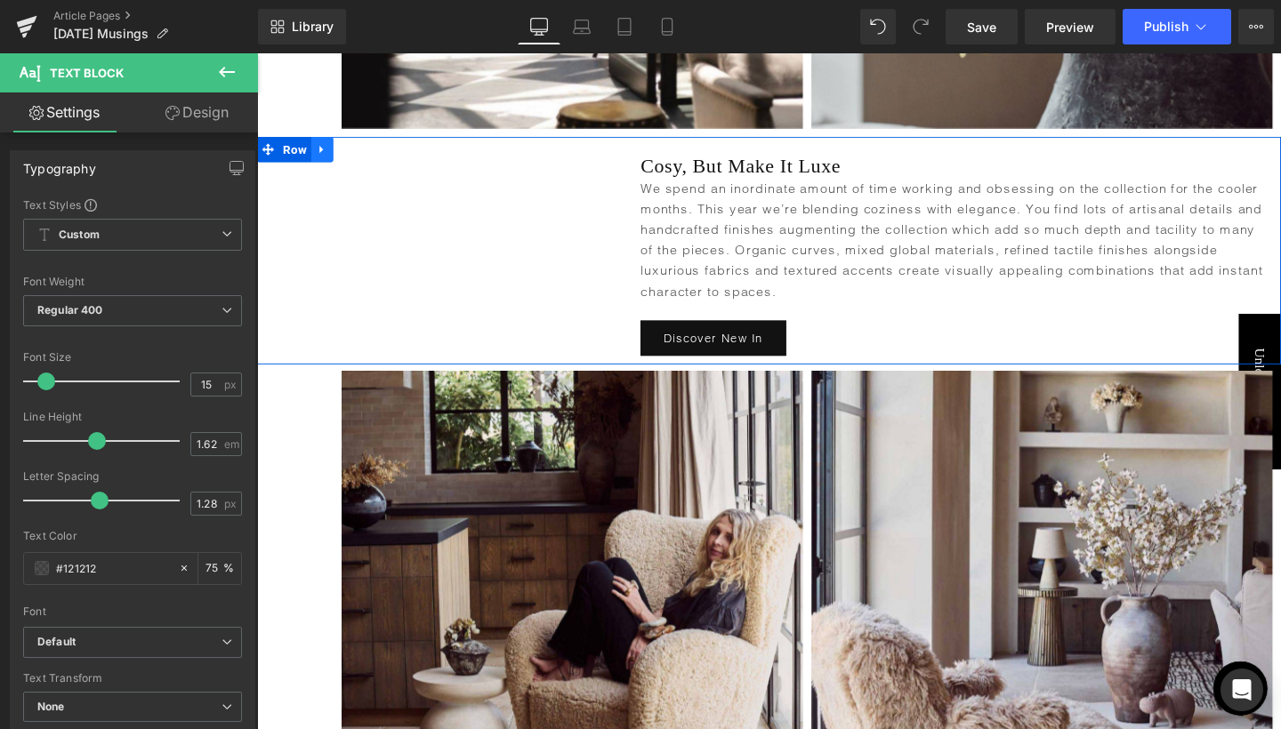
click at [325, 141] on link at bounding box center [325, 154] width 23 height 27
click at [346, 149] on icon at bounding box center [348, 155] width 12 height 12
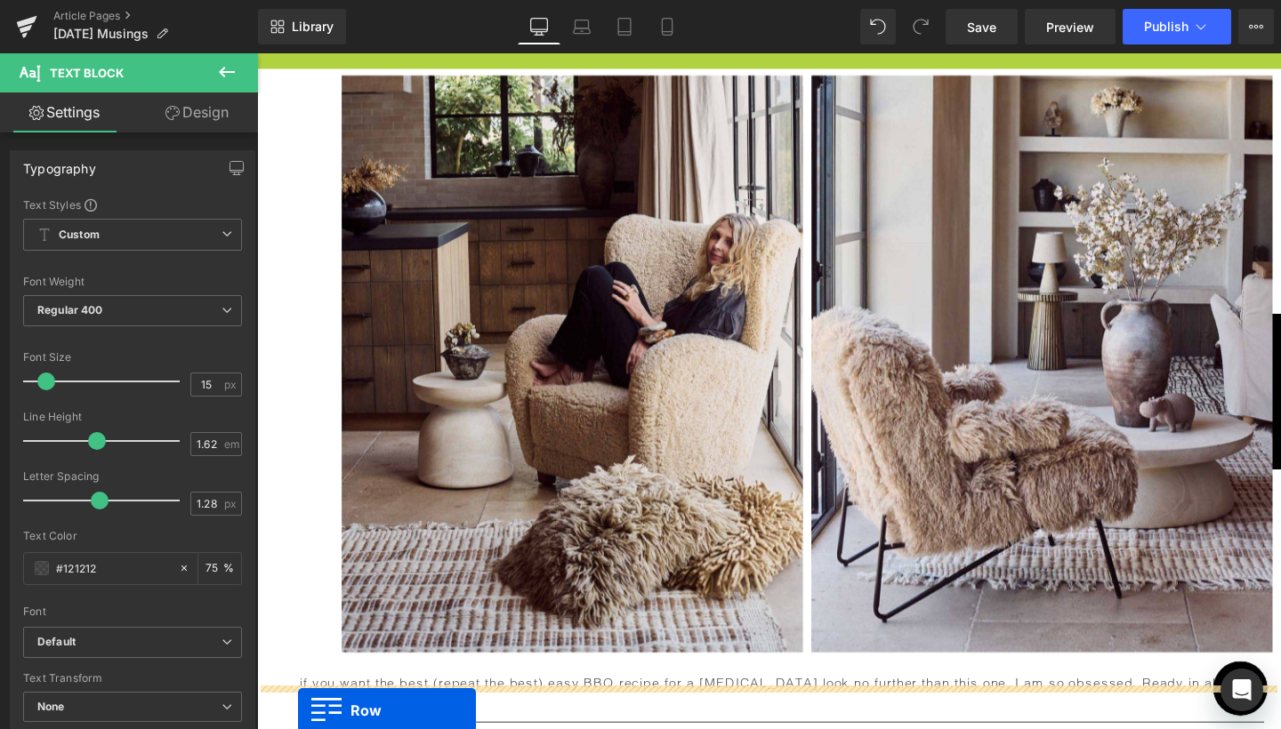
scroll to position [2855, 0]
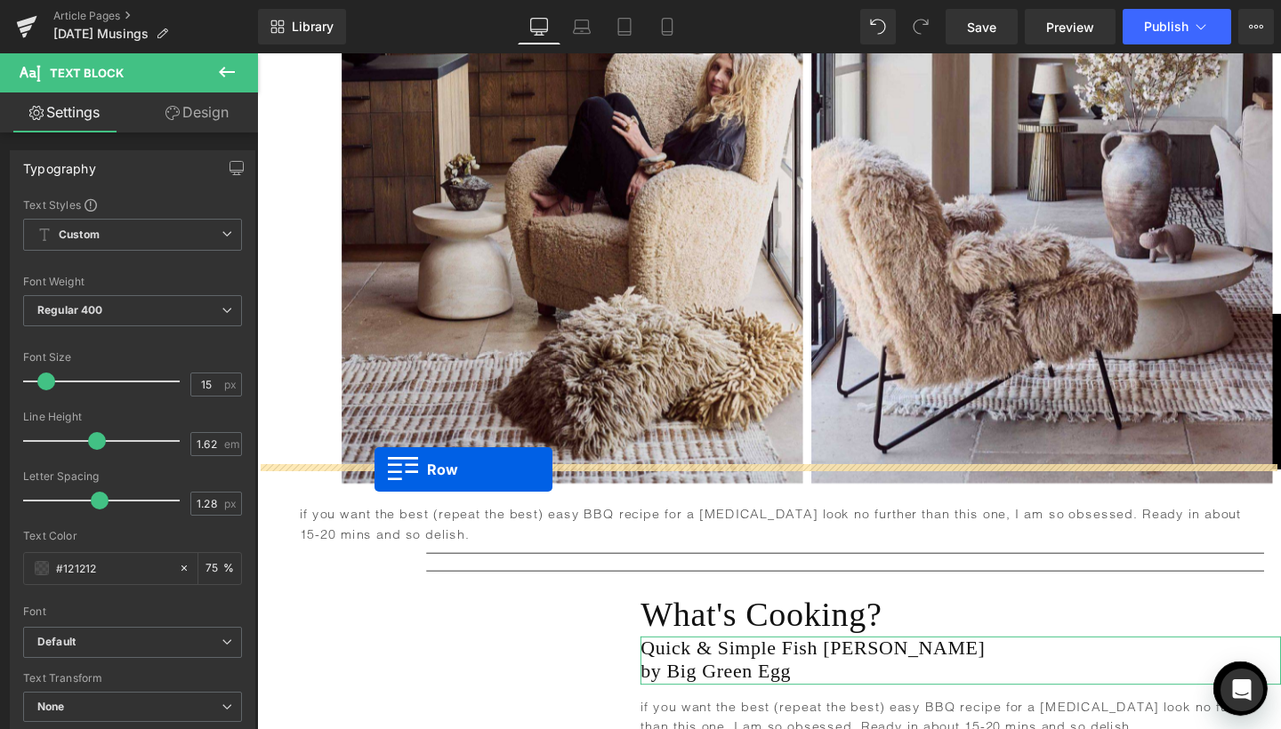
drag, startPoint x: 291, startPoint y: 365, endPoint x: 381, endPoint y: 491, distance: 155.0
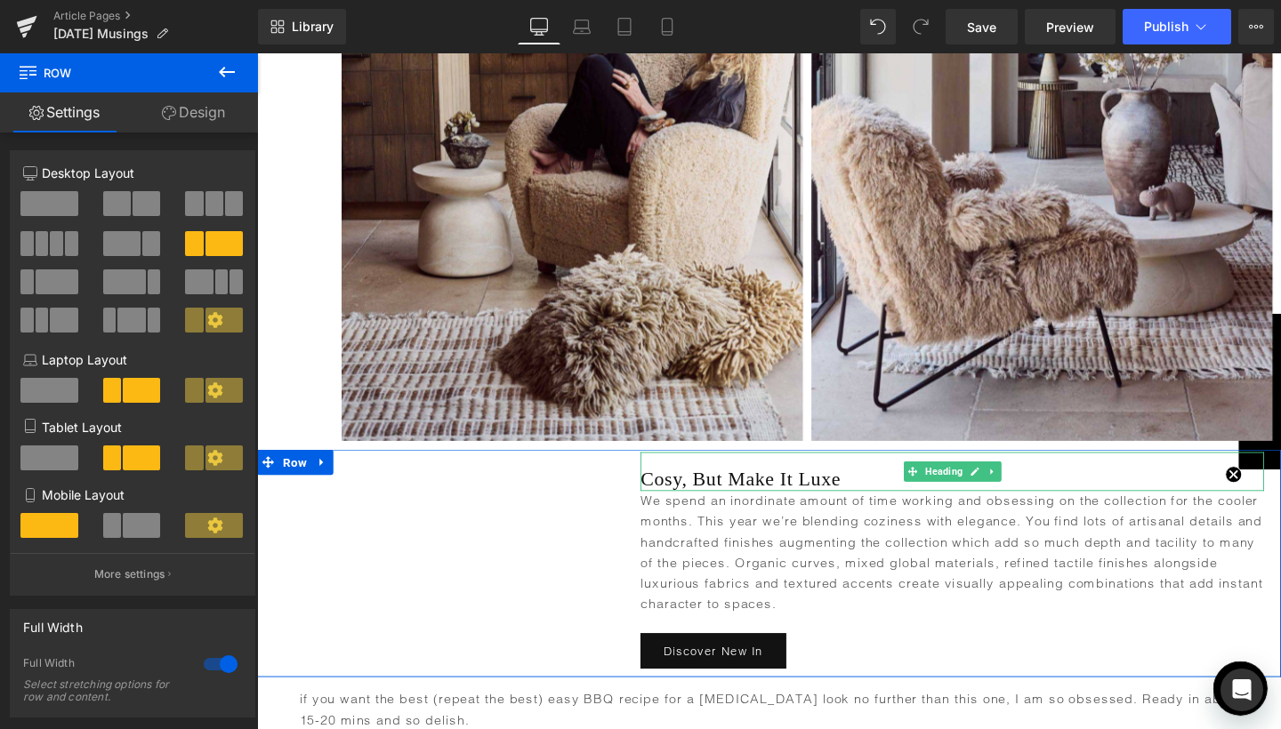
click at [743, 488] on h1 "Cosy, But Make It Luxe" at bounding box center [987, 501] width 655 height 26
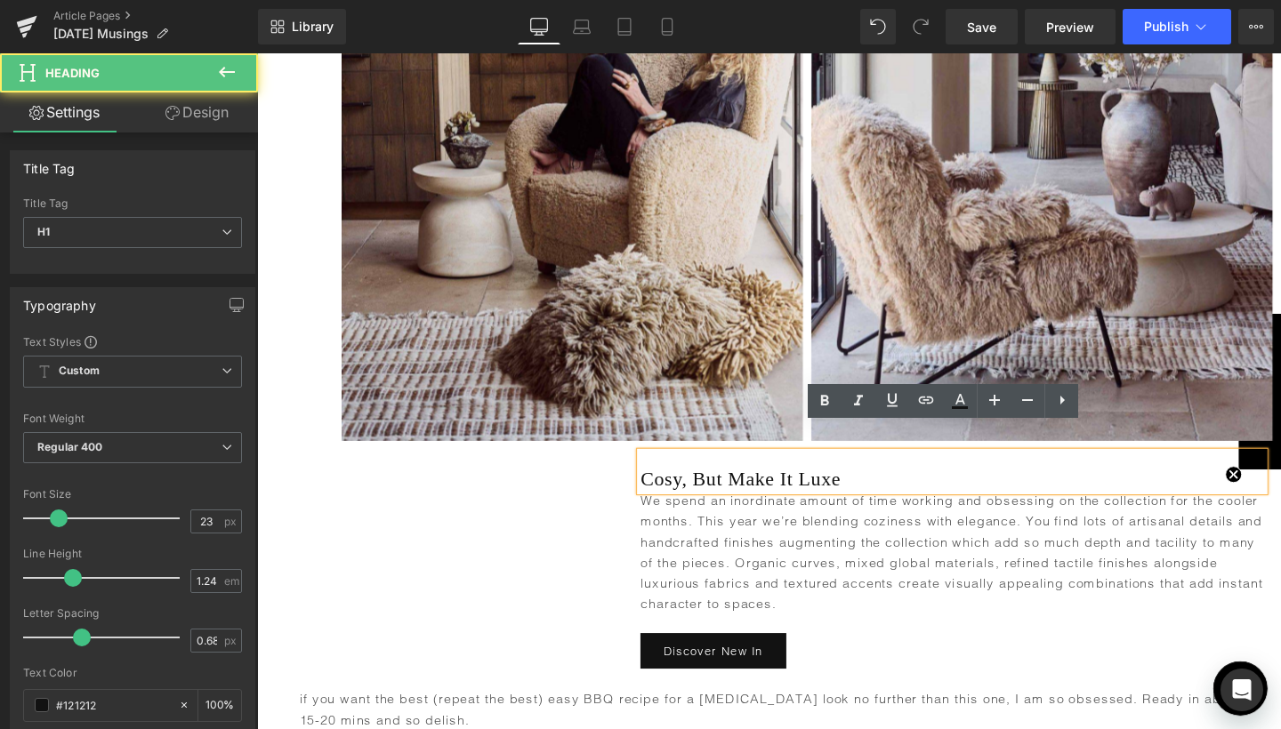
click at [743, 488] on h1 "Cosy, But Make It Luxe" at bounding box center [987, 501] width 655 height 26
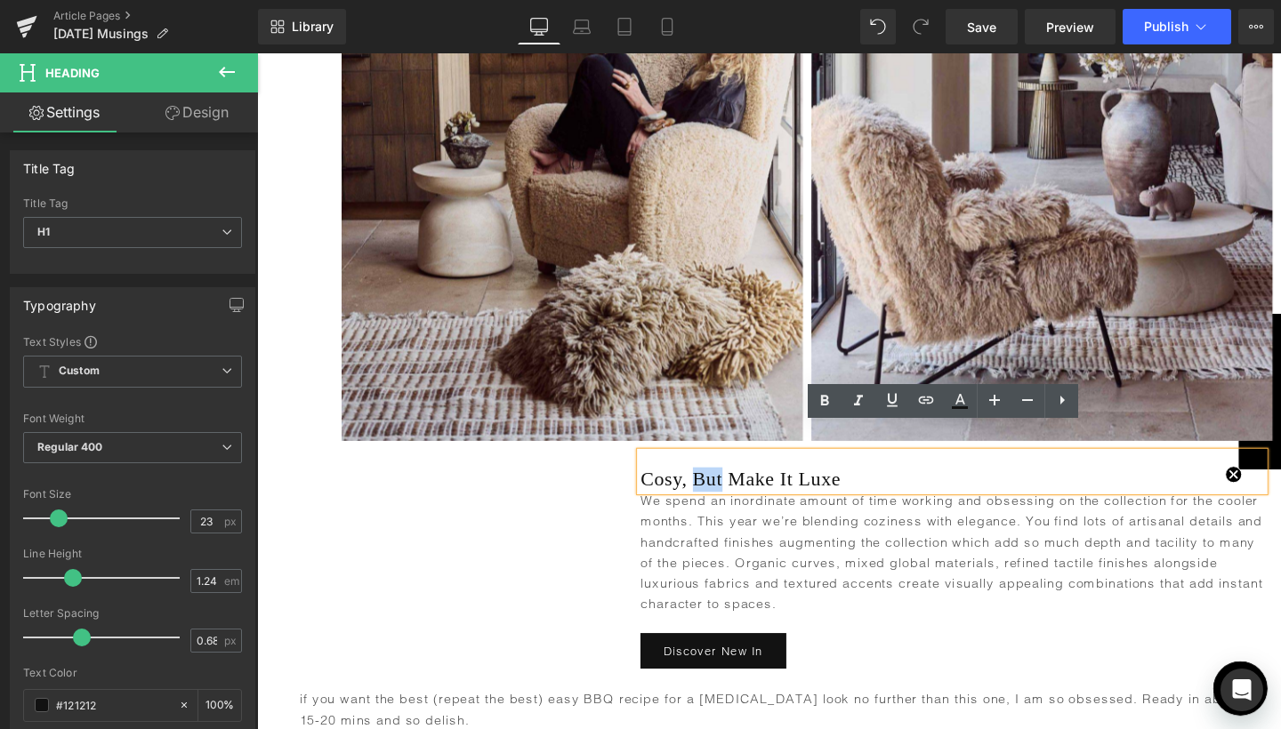
click at [541, 532] on div "Heading Cosy, But Make It Luxe Heading We spend an inordinate amount of time wo…" at bounding box center [795, 590] width 1076 height 240
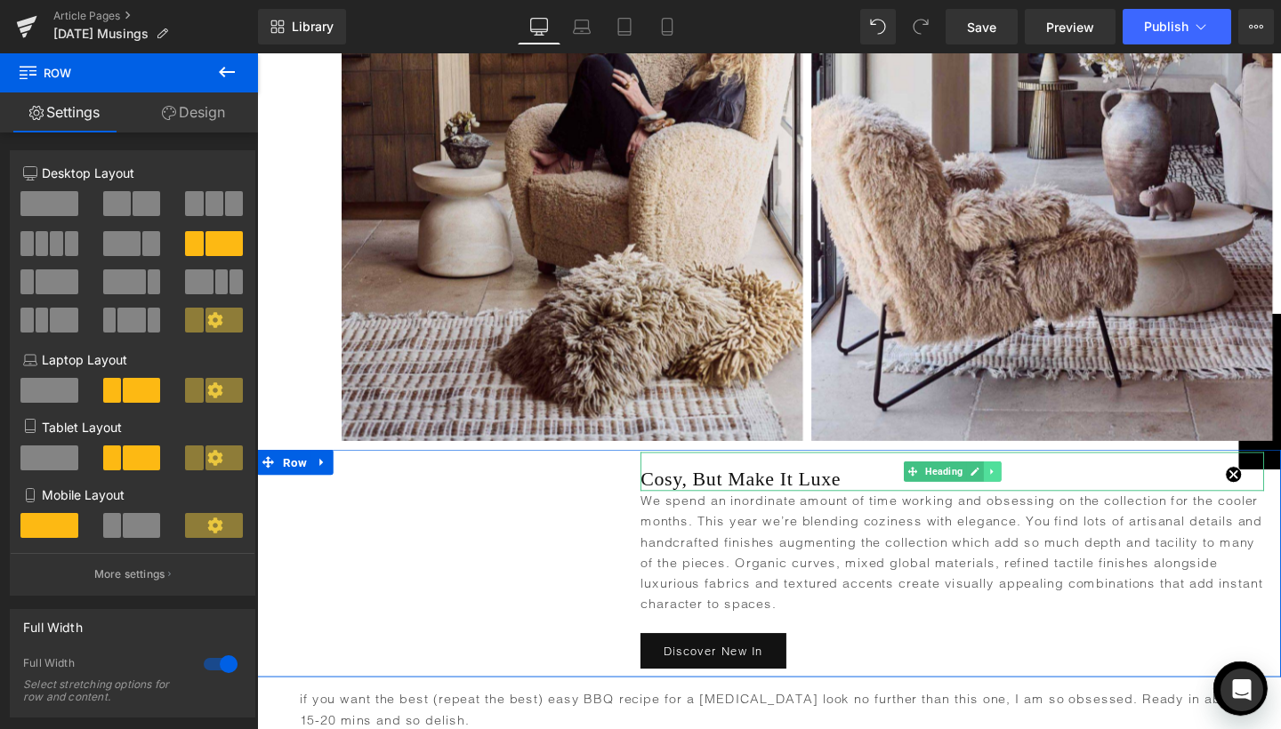
click at [1028, 482] on link at bounding box center [1030, 492] width 19 height 21
click at [1030, 482] on link at bounding box center [1039, 492] width 19 height 21
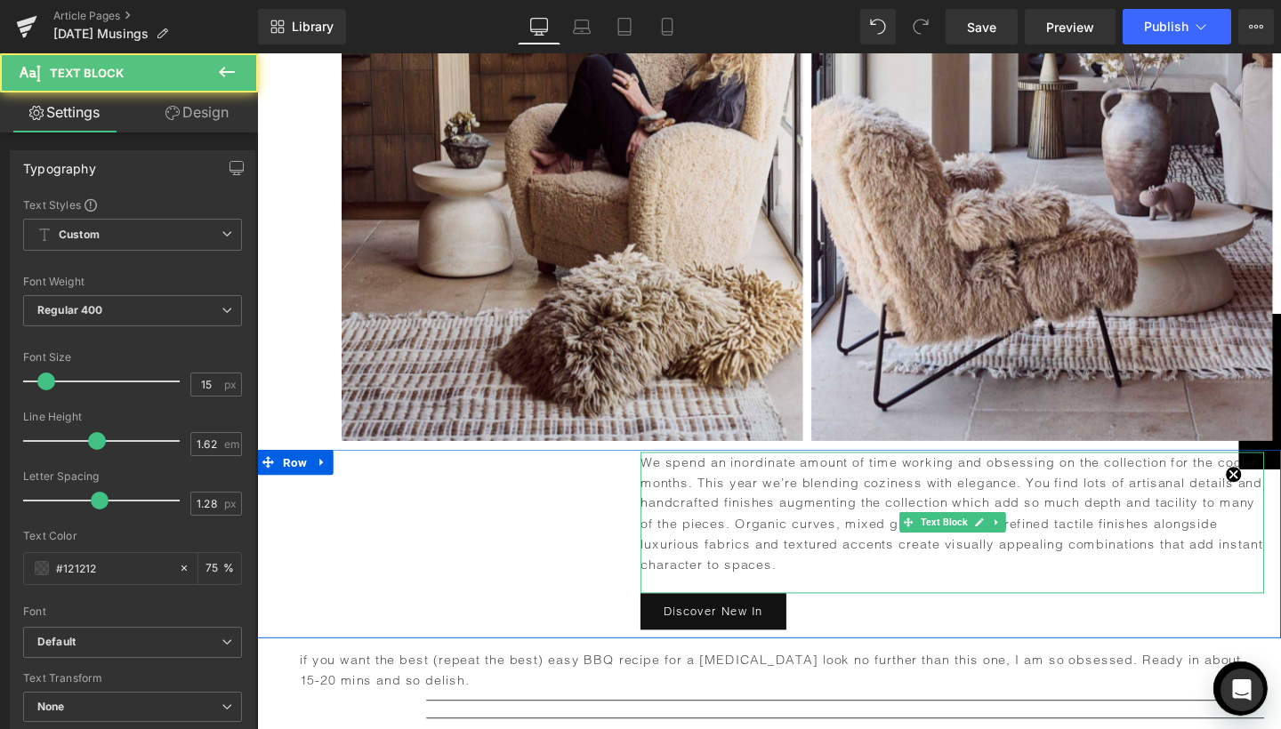
click at [789, 492] on p "We spend an inordinate amount of time working and obsessing on the collection f…" at bounding box center [987, 537] width 655 height 130
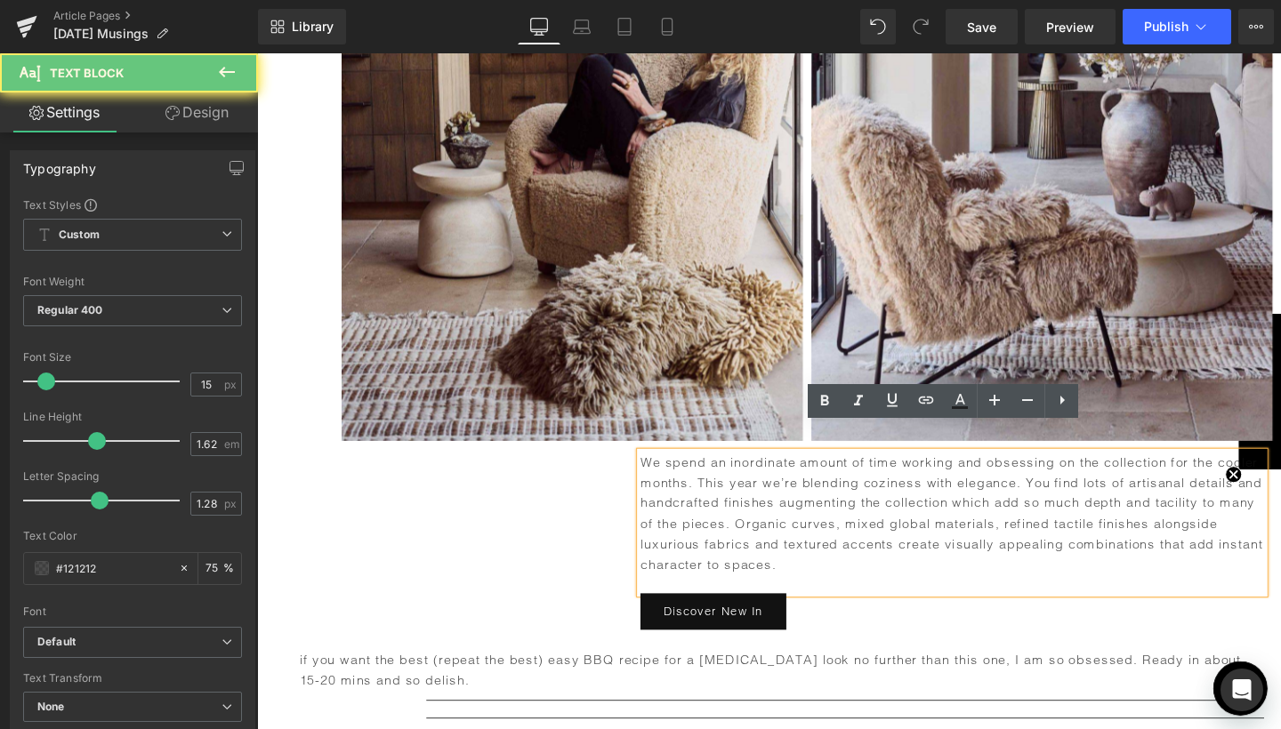
click at [789, 492] on p "We spend an inordinate amount of time working and obsessing on the collection f…" at bounding box center [987, 537] width 655 height 130
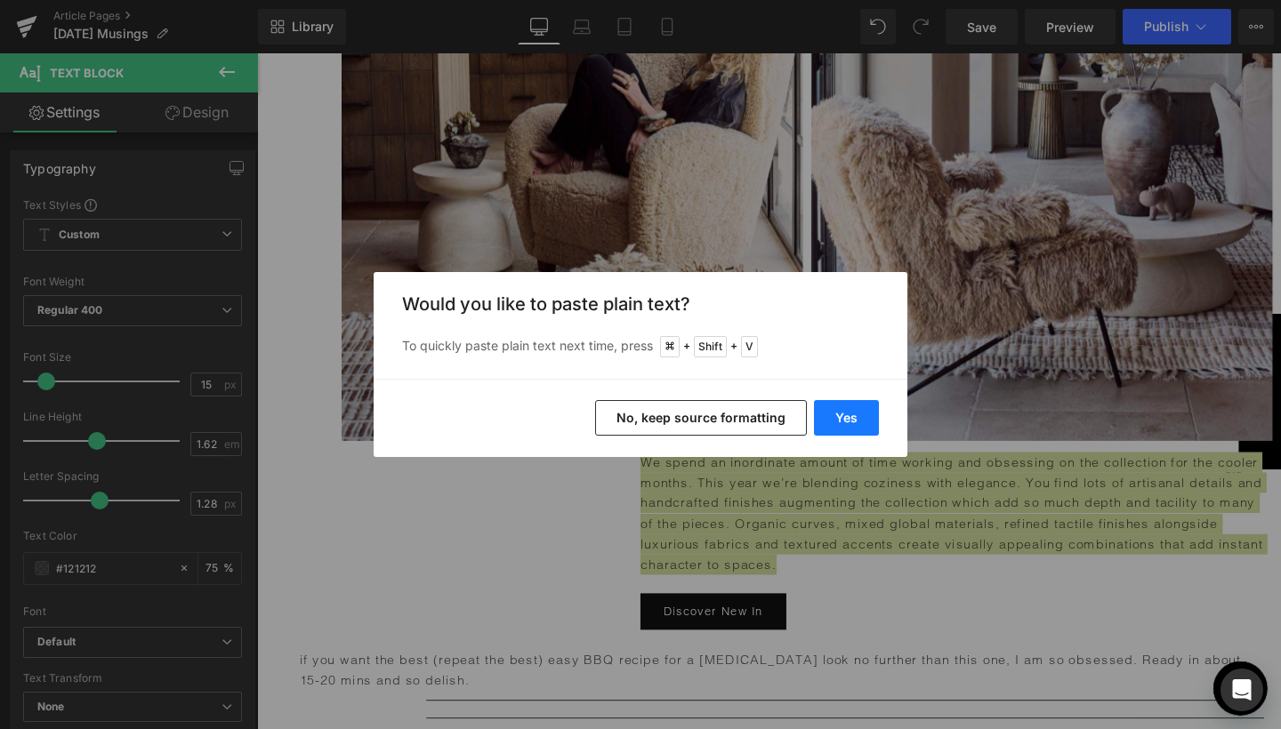
click at [849, 423] on button "Yes" at bounding box center [846, 418] width 65 height 36
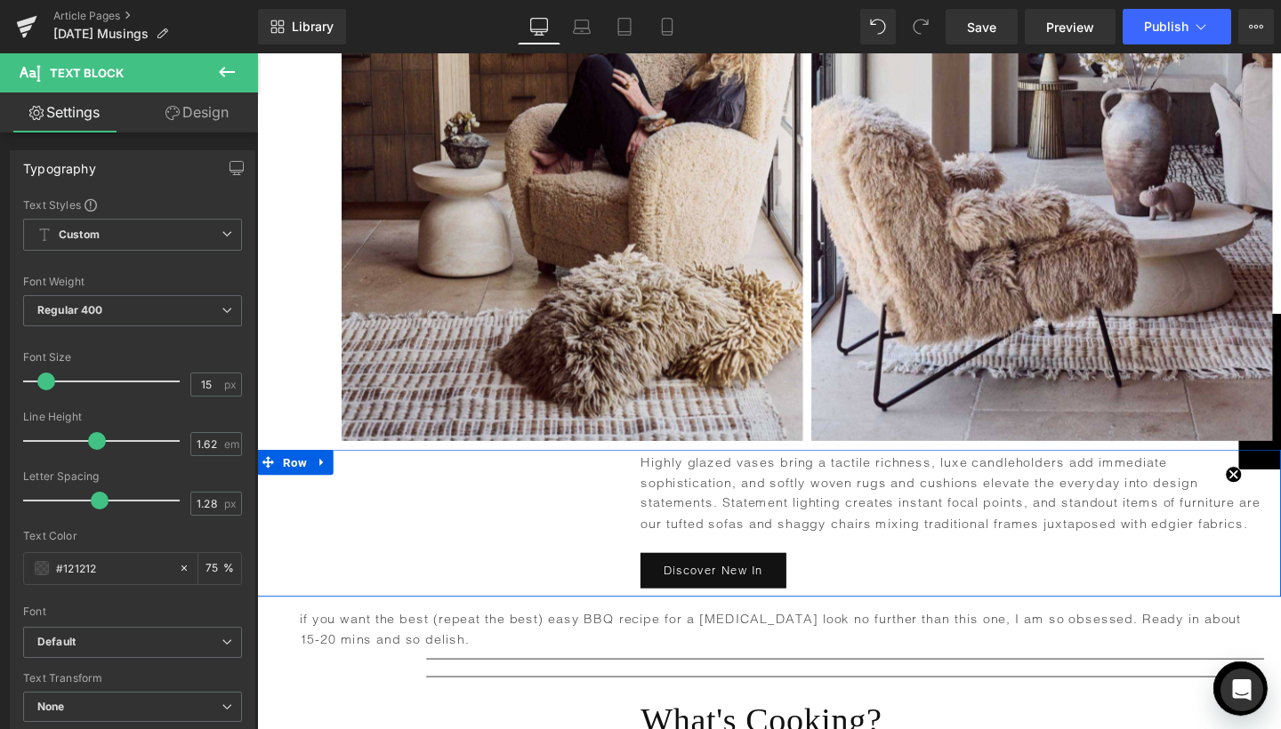
click at [533, 487] on div "Heading Highly glazed vases bring a tactile richness, luxe candleholders add im…" at bounding box center [795, 548] width 1076 height 156
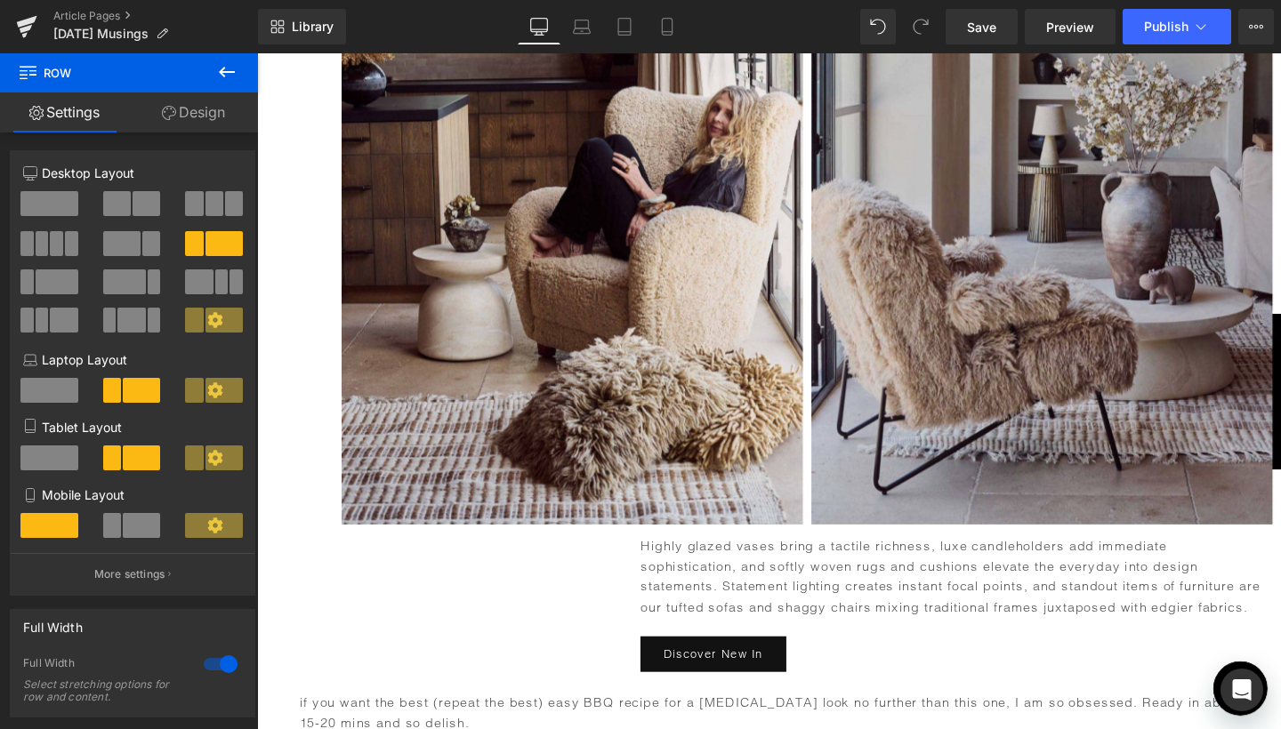
scroll to position [2777, 0]
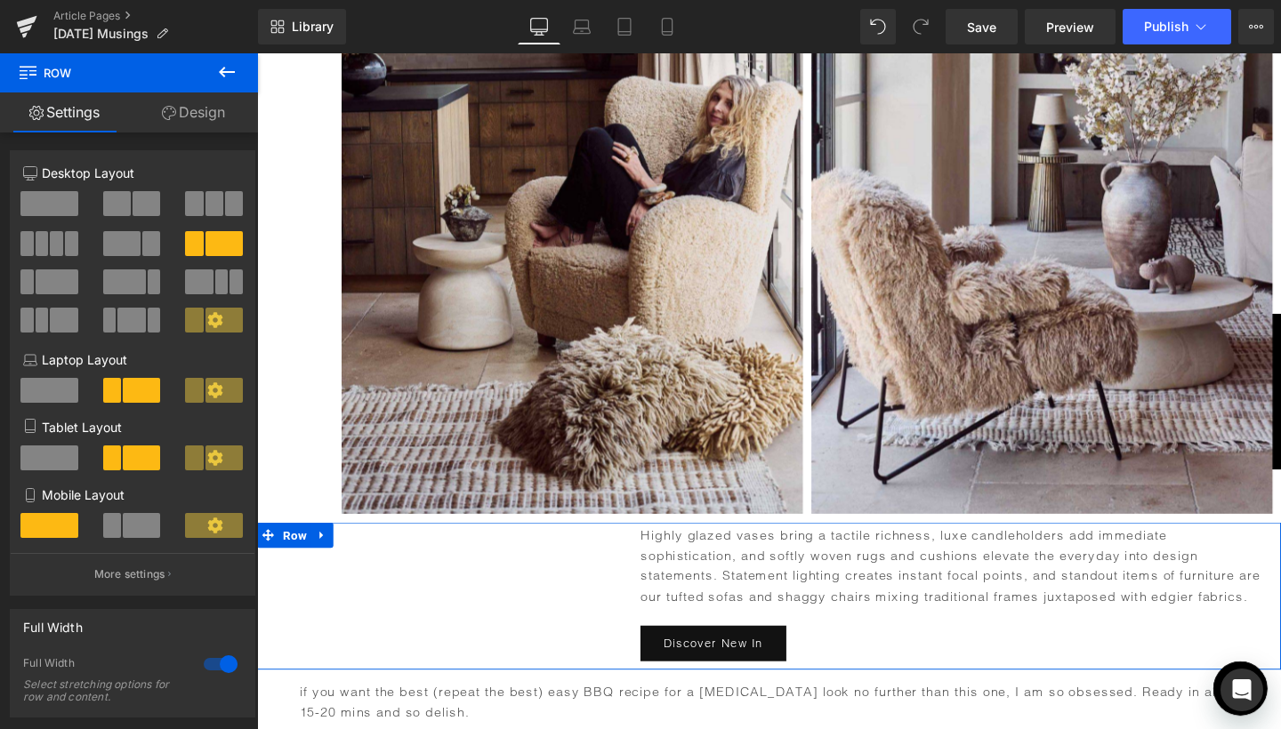
click at [527, 621] on div "Heading Highly glazed vases bring a tactile richness, luxe candleholders add im…" at bounding box center [795, 625] width 1076 height 156
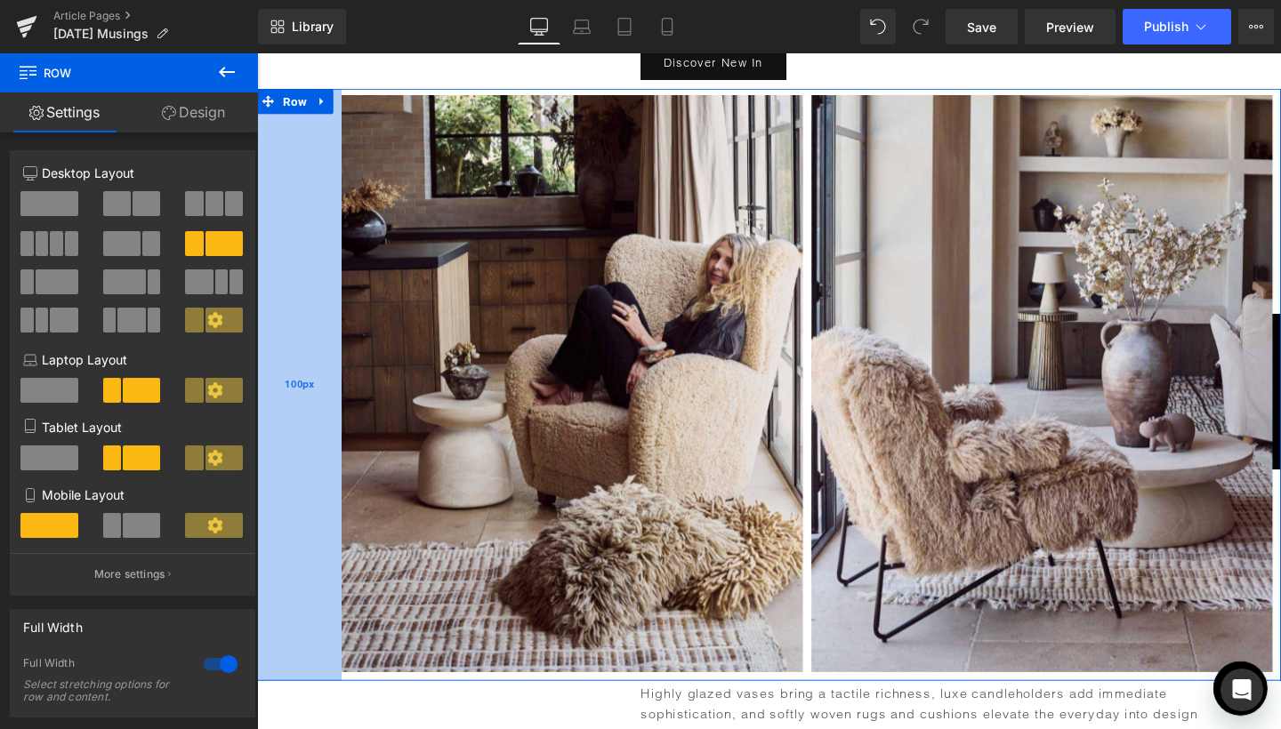
scroll to position [2608, 0]
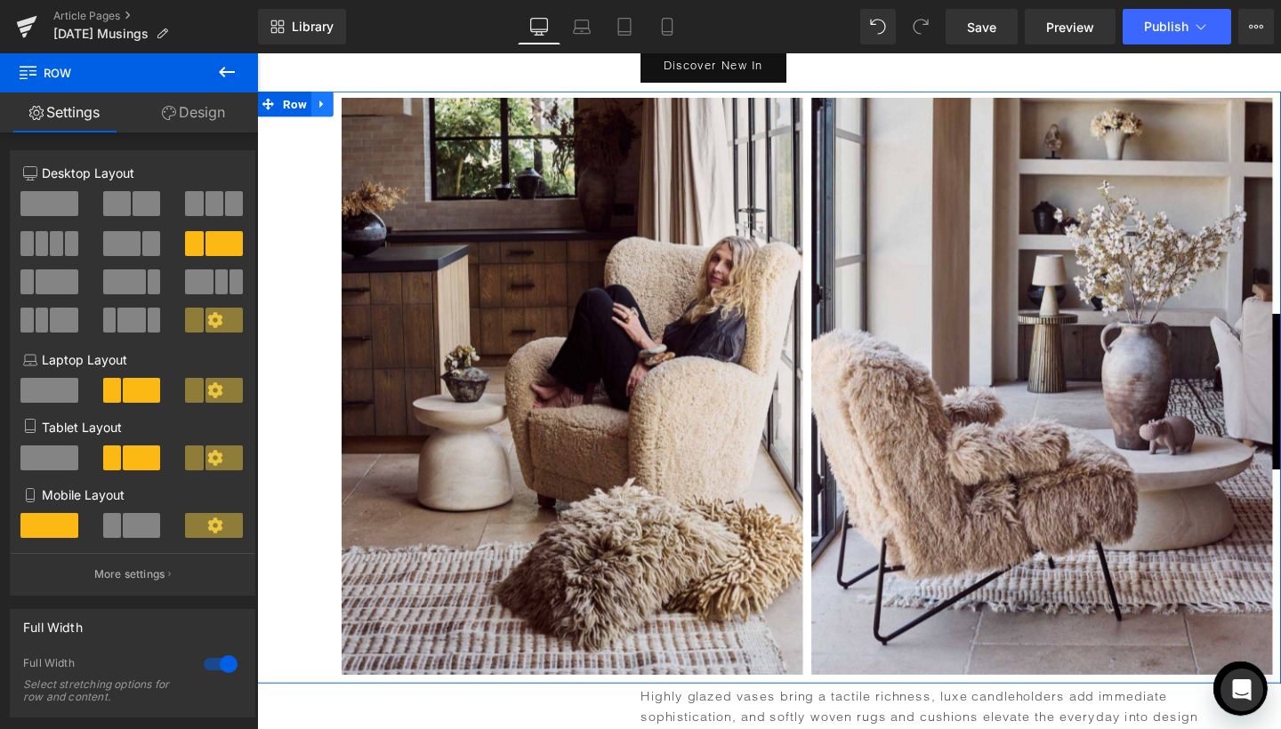
click at [325, 100] on icon at bounding box center [325, 106] width 12 height 13
click at [342, 100] on icon at bounding box center [348, 106] width 12 height 12
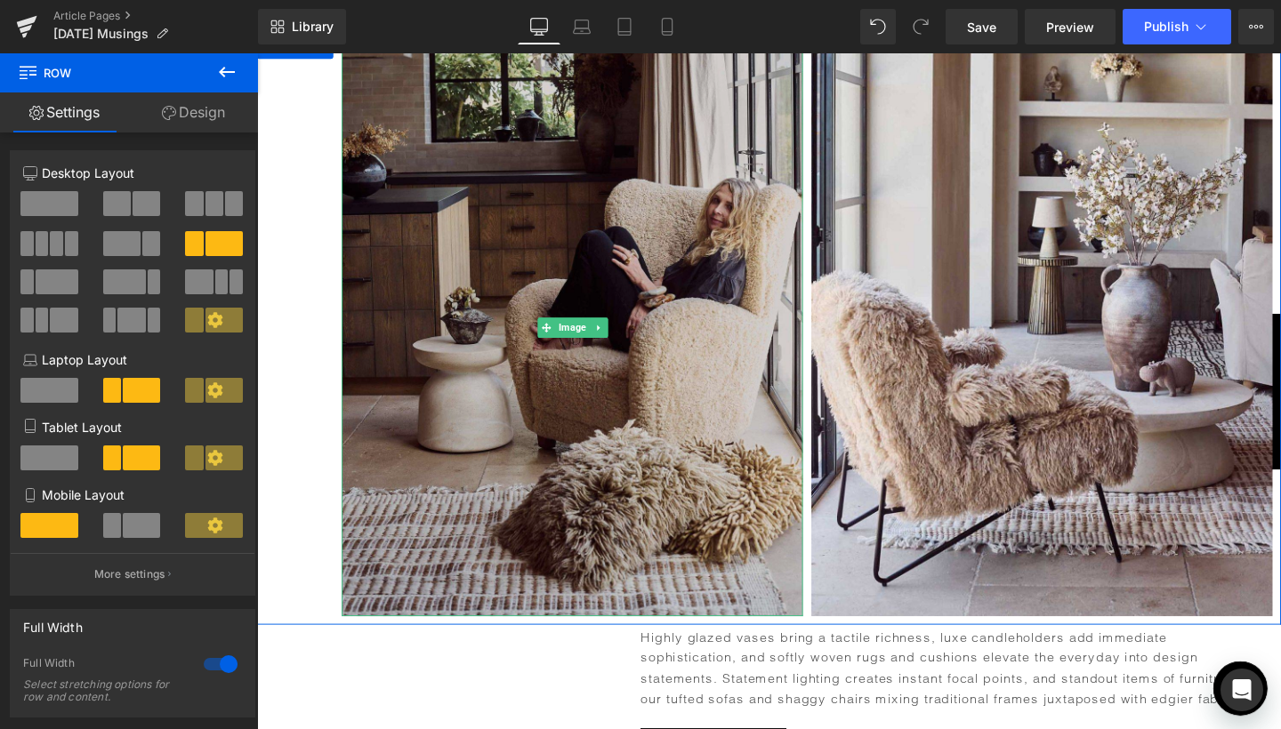
scroll to position [3322, 0]
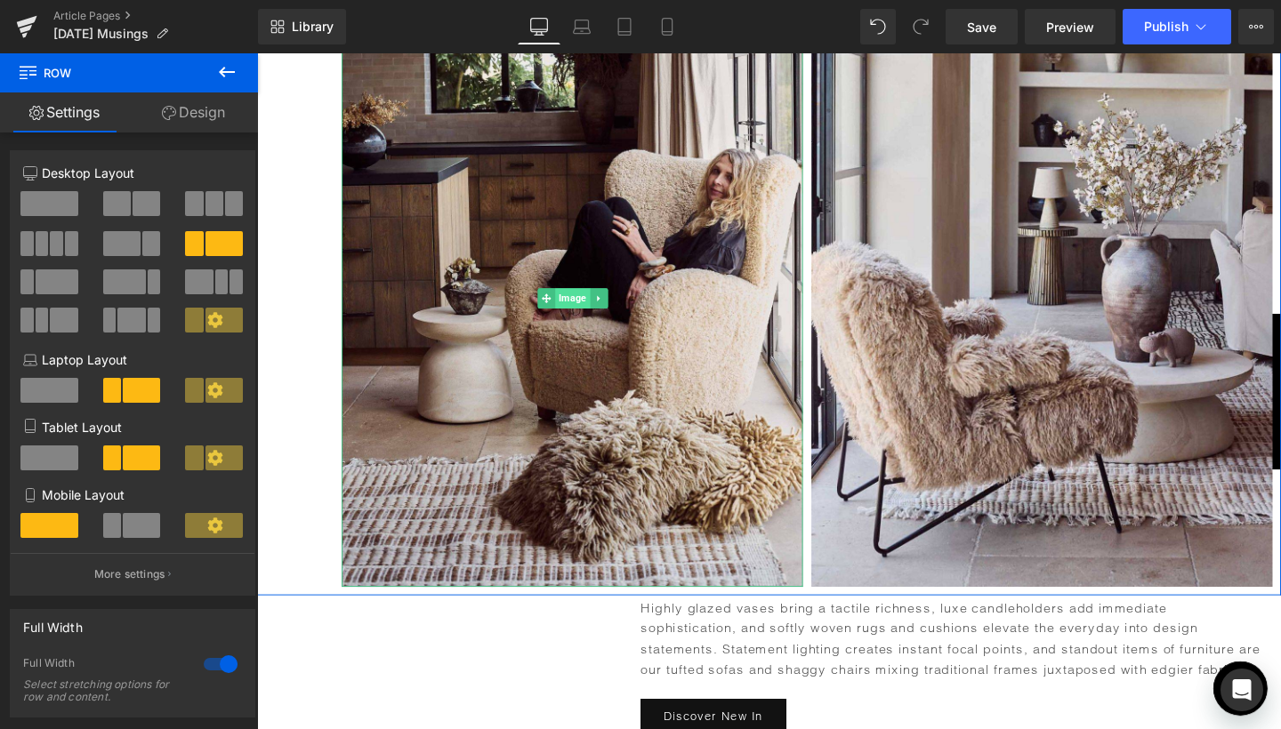
click at [589, 301] on span "Image" at bounding box center [588, 311] width 36 height 21
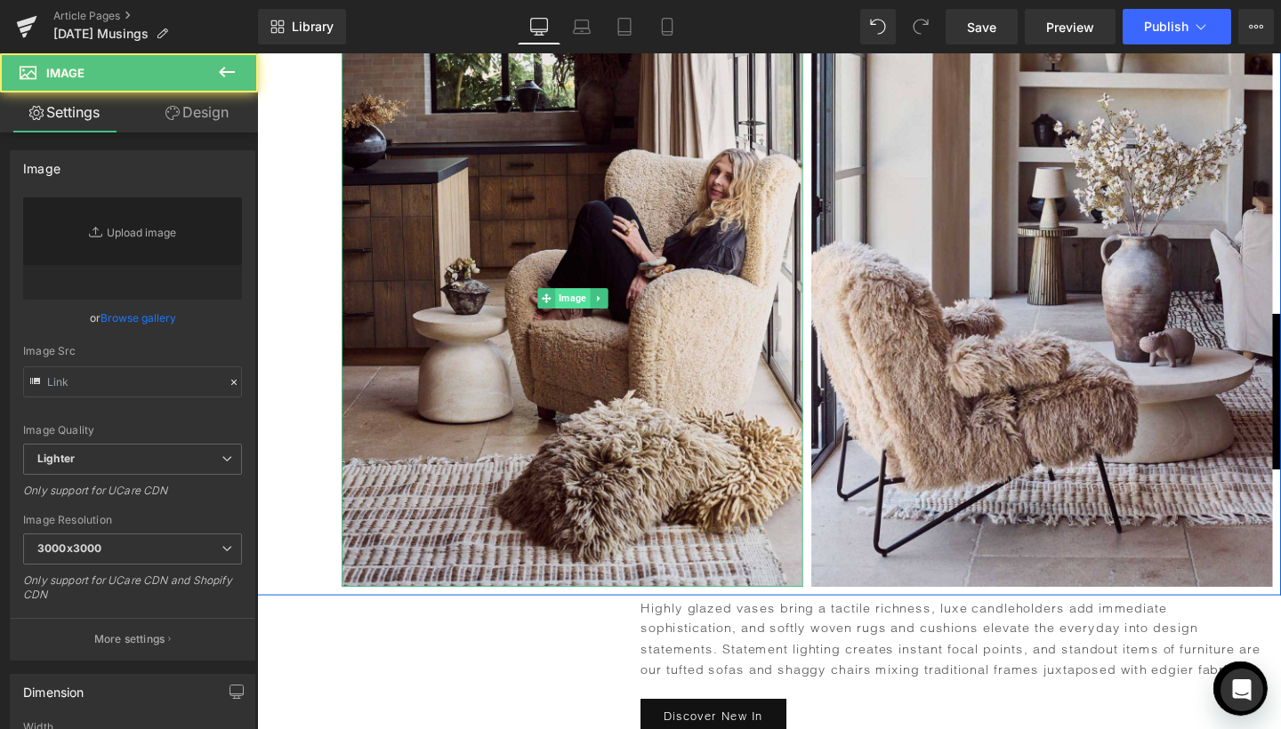
type input "[URL][DOMAIN_NAME]"
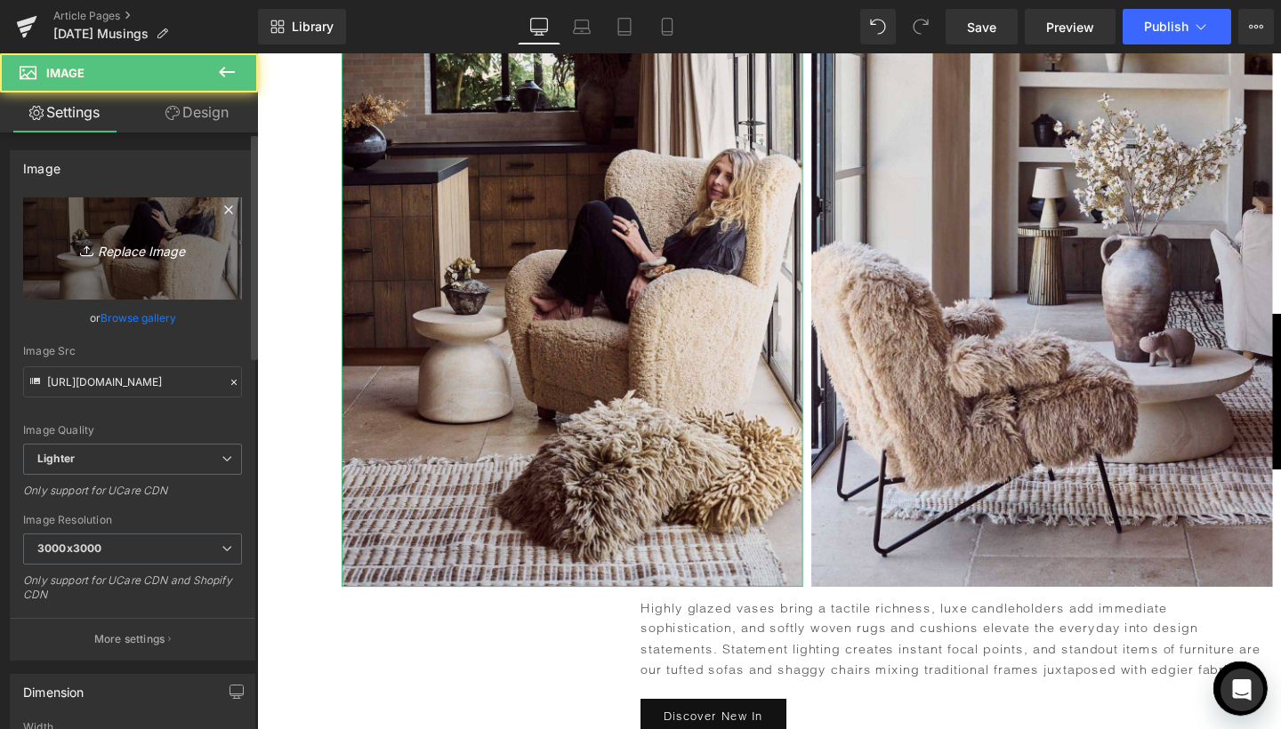
click at [116, 244] on icon "Replace Image" at bounding box center [132, 248] width 142 height 22
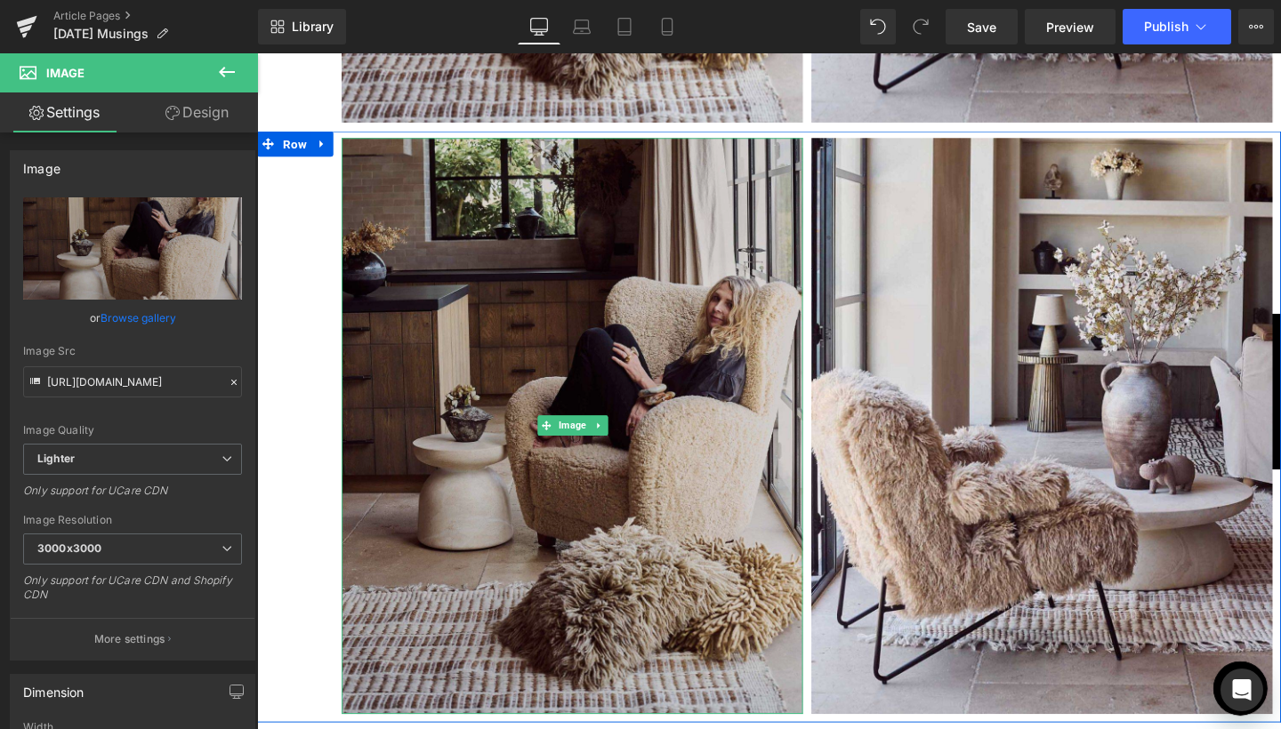
scroll to position [3288, 0]
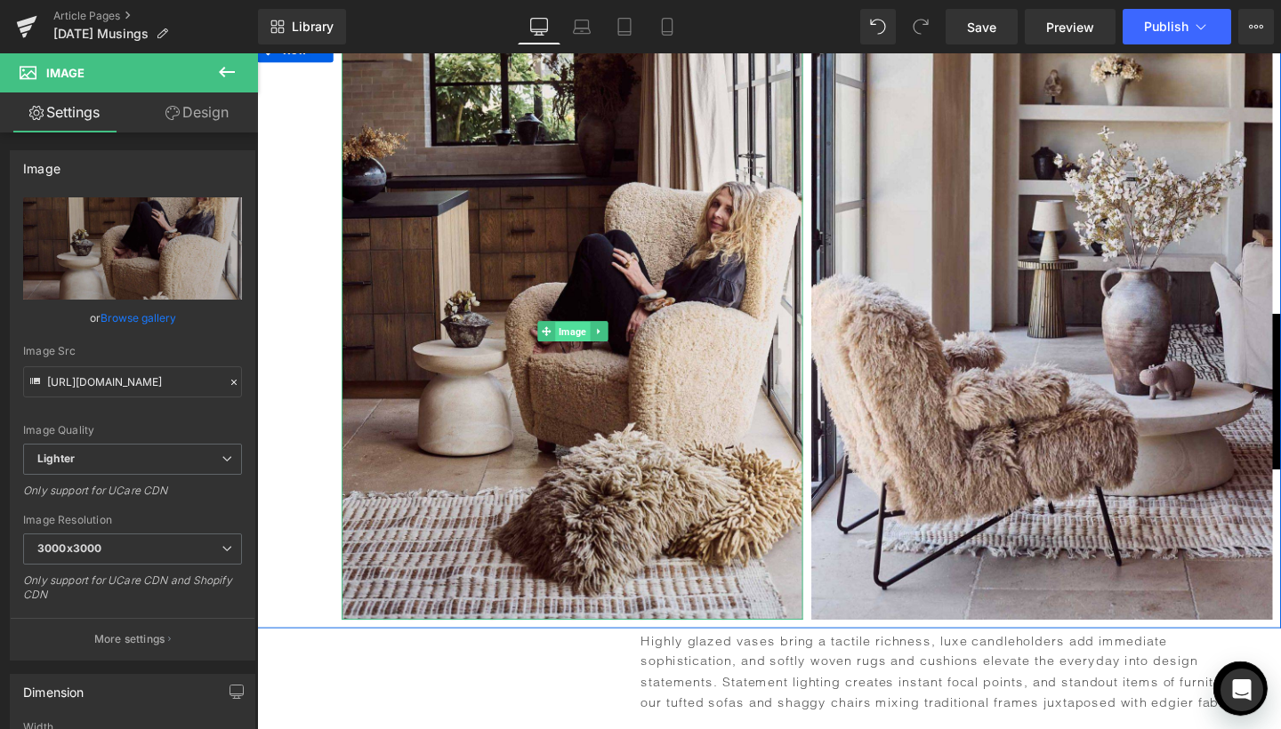
click at [579, 336] on span "Image" at bounding box center [588, 346] width 36 height 21
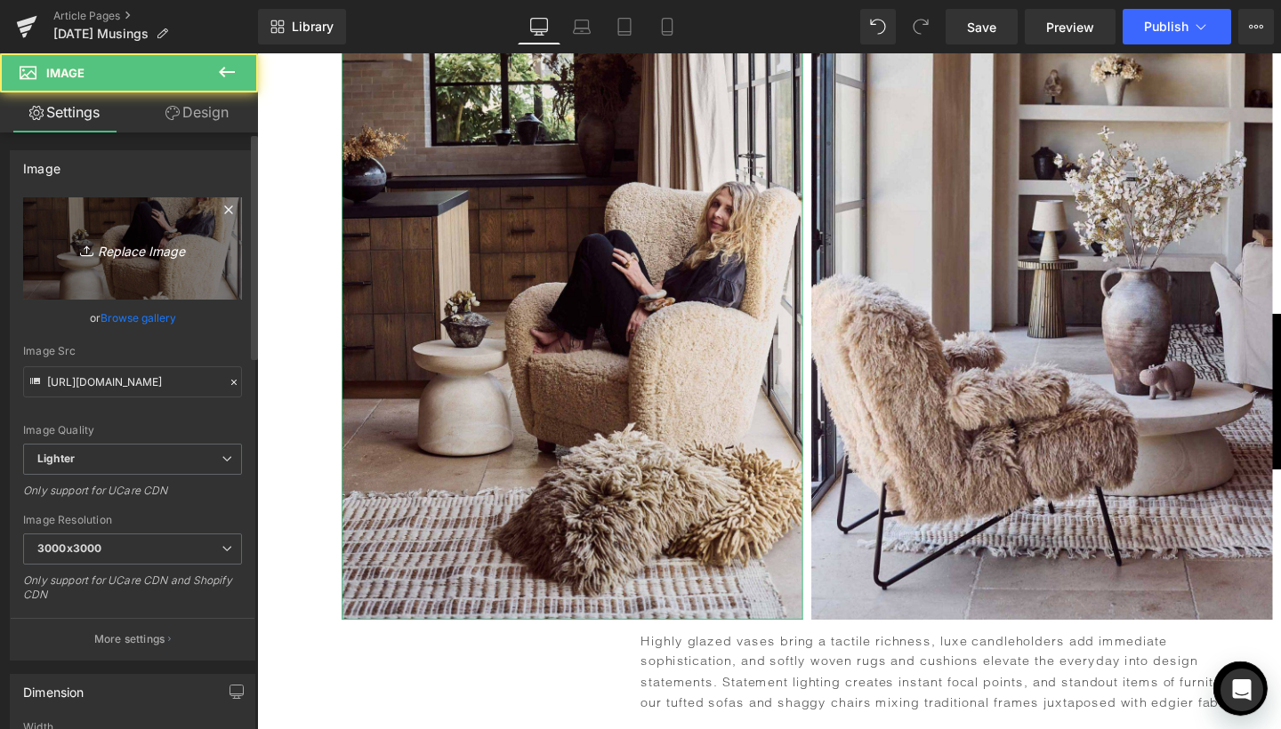
click at [88, 248] on icon at bounding box center [89, 251] width 18 height 18
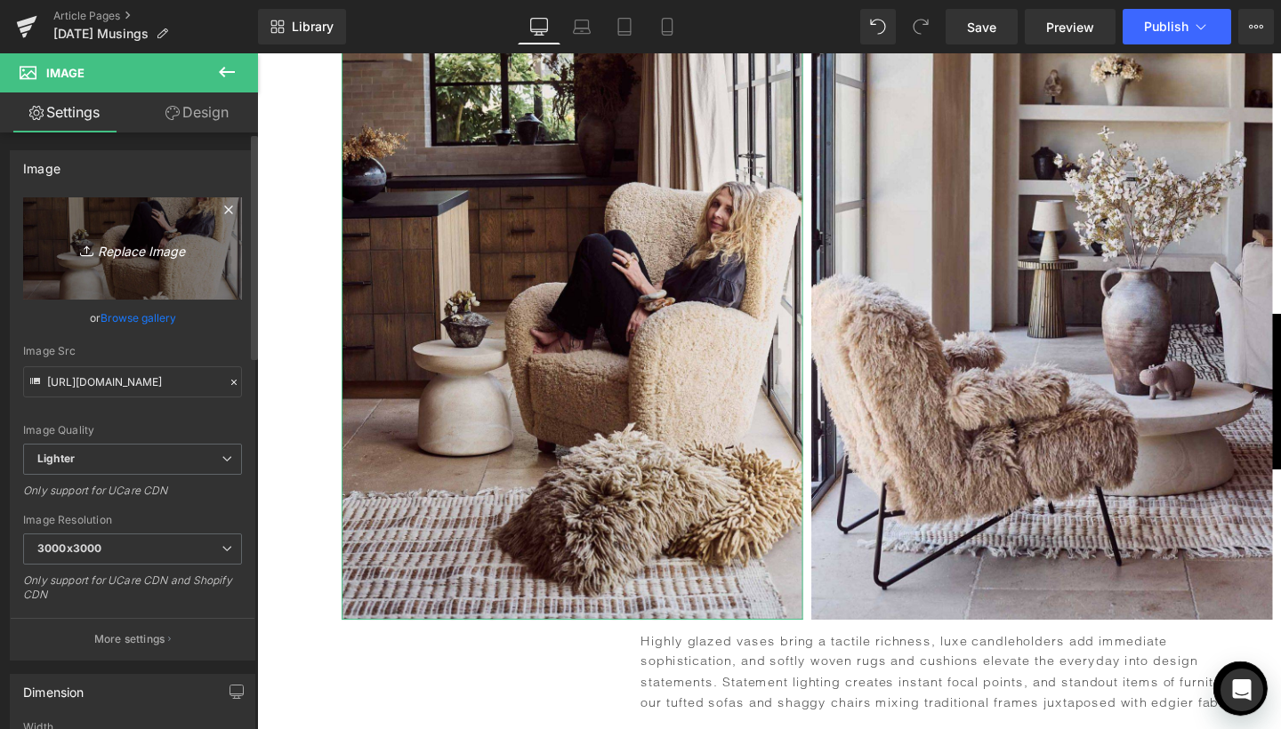
type input "C:\fakepath\6.jpg"
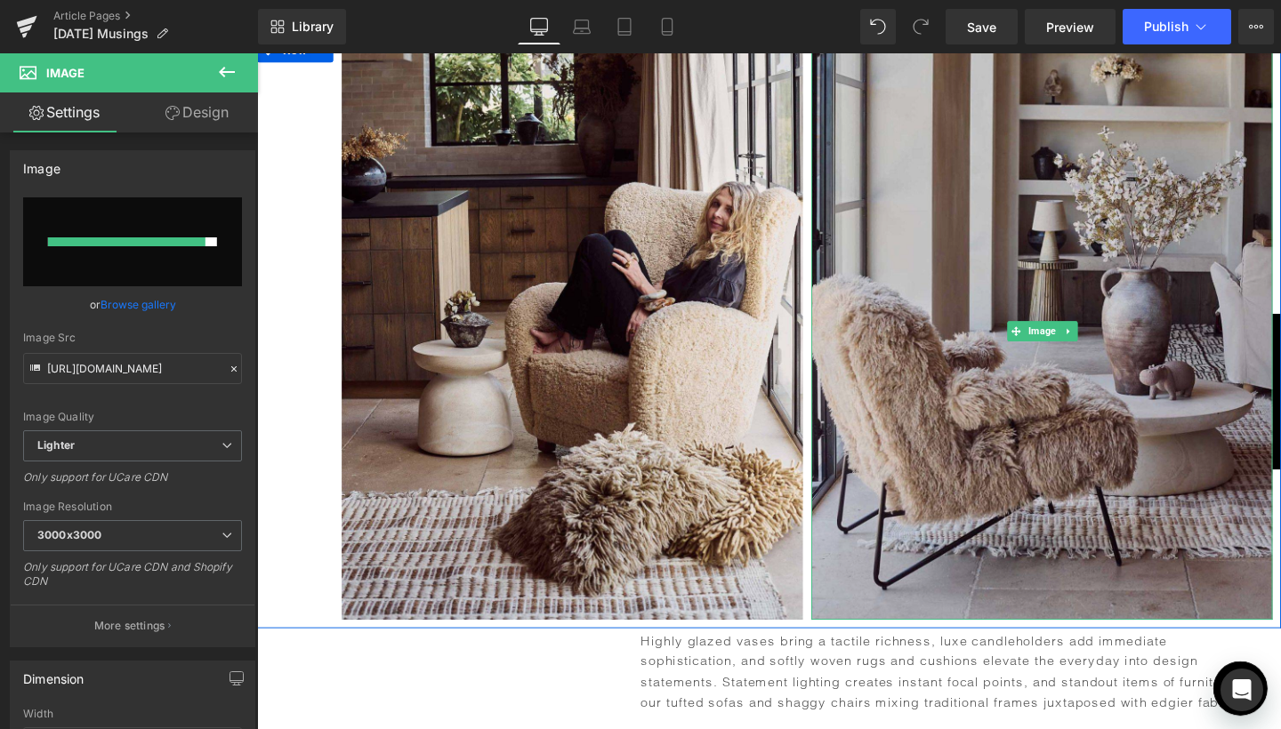
type input "[URL][DOMAIN_NAME]"
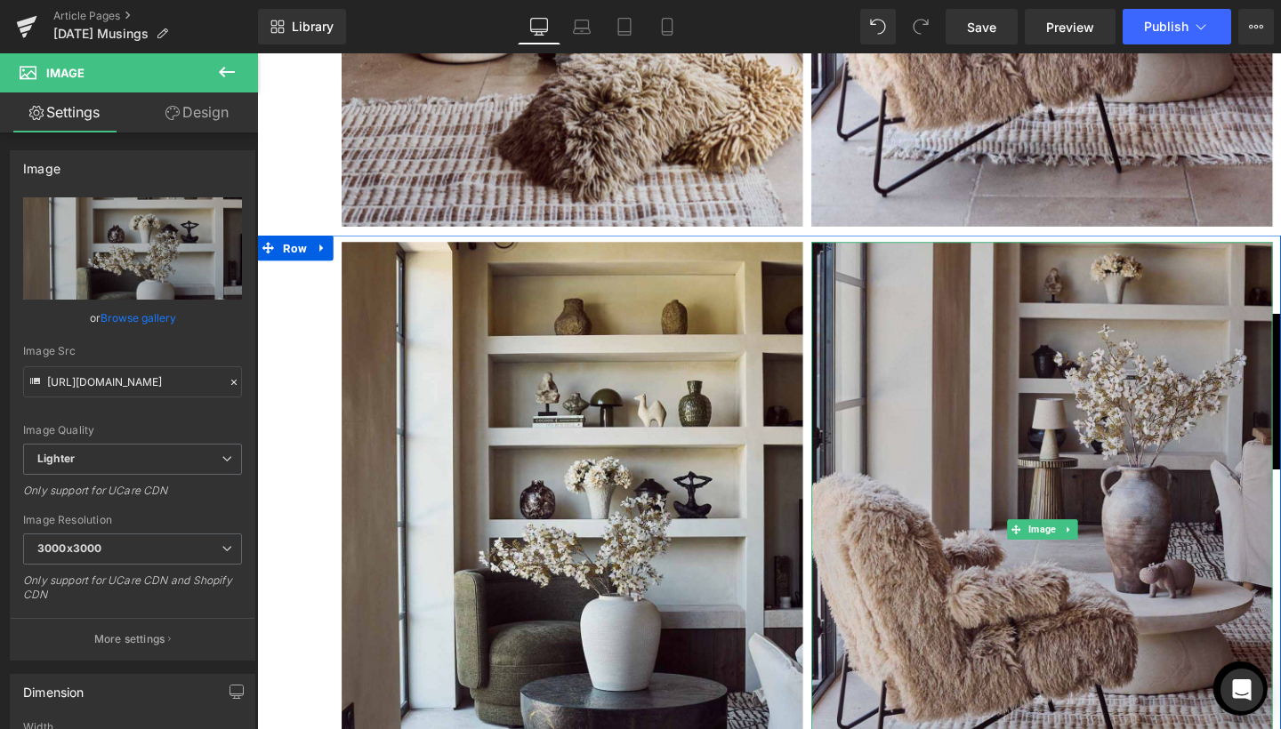
scroll to position [3164, 0]
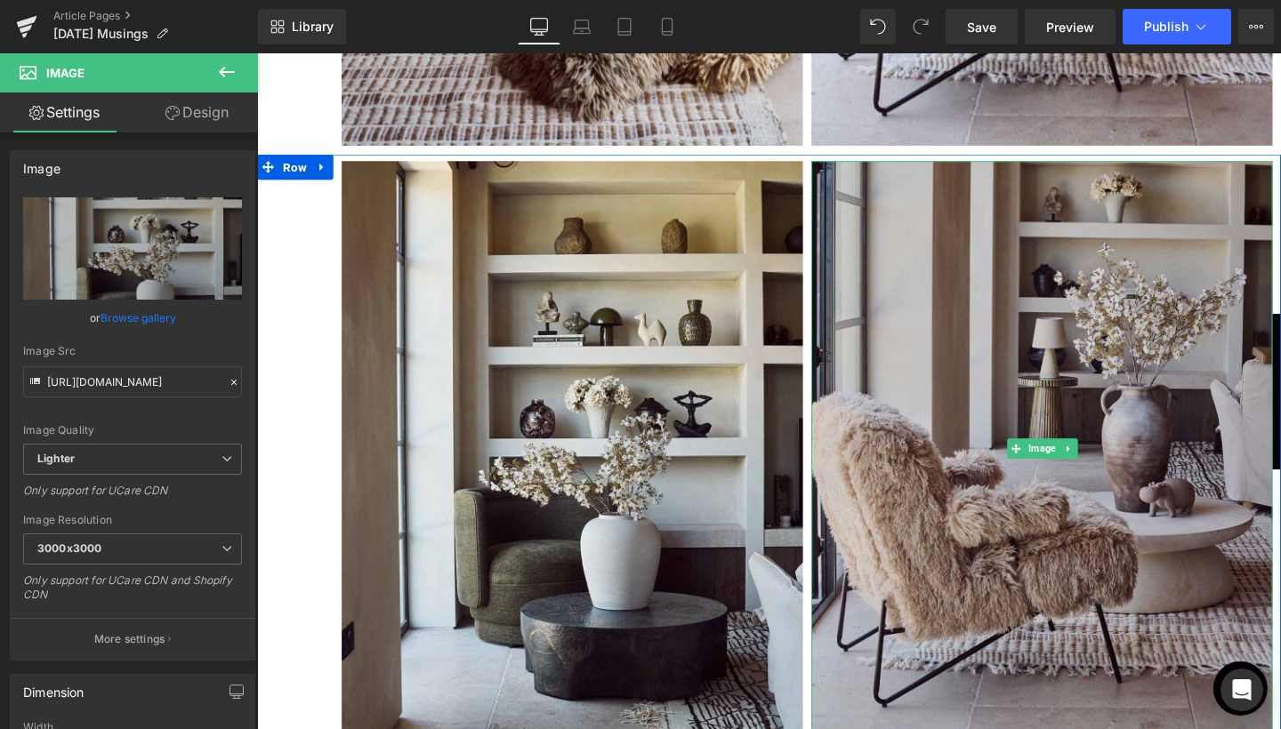
click at [952, 439] on img at bounding box center [1081, 470] width 485 height 606
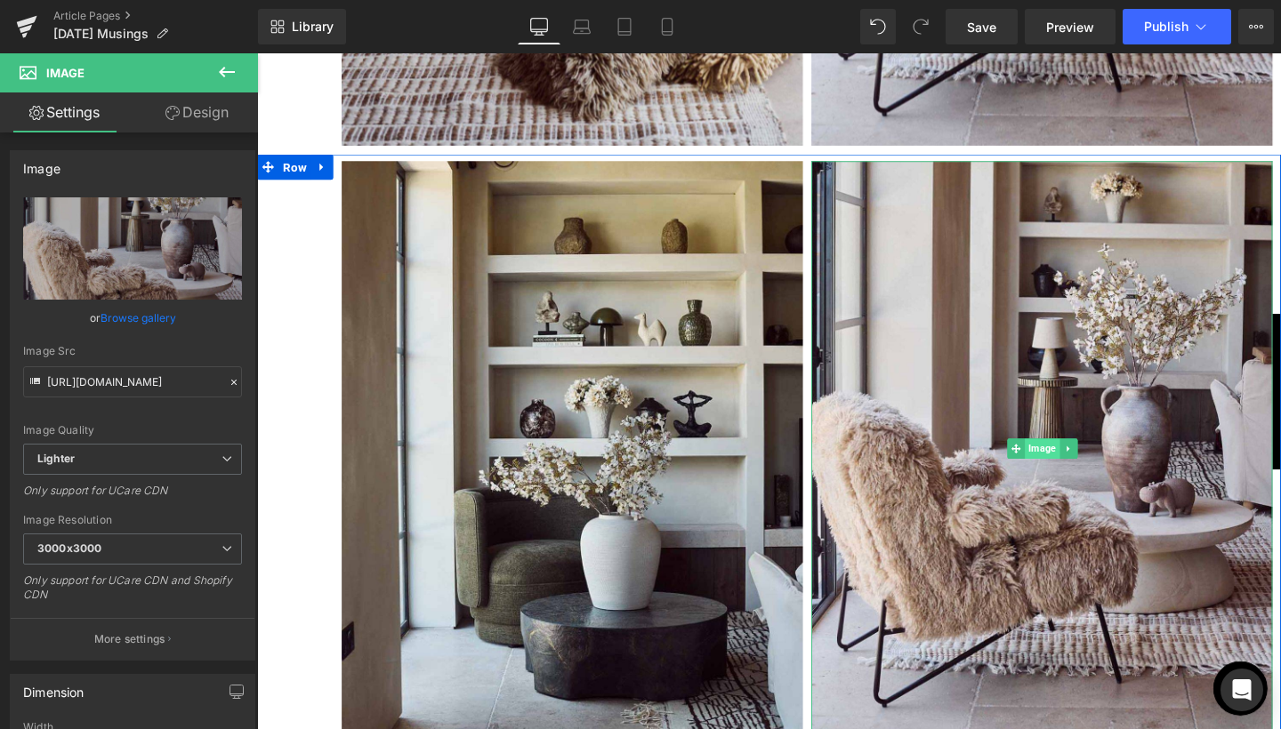
click at [1088, 459] on span "Image" at bounding box center [1082, 469] width 36 height 21
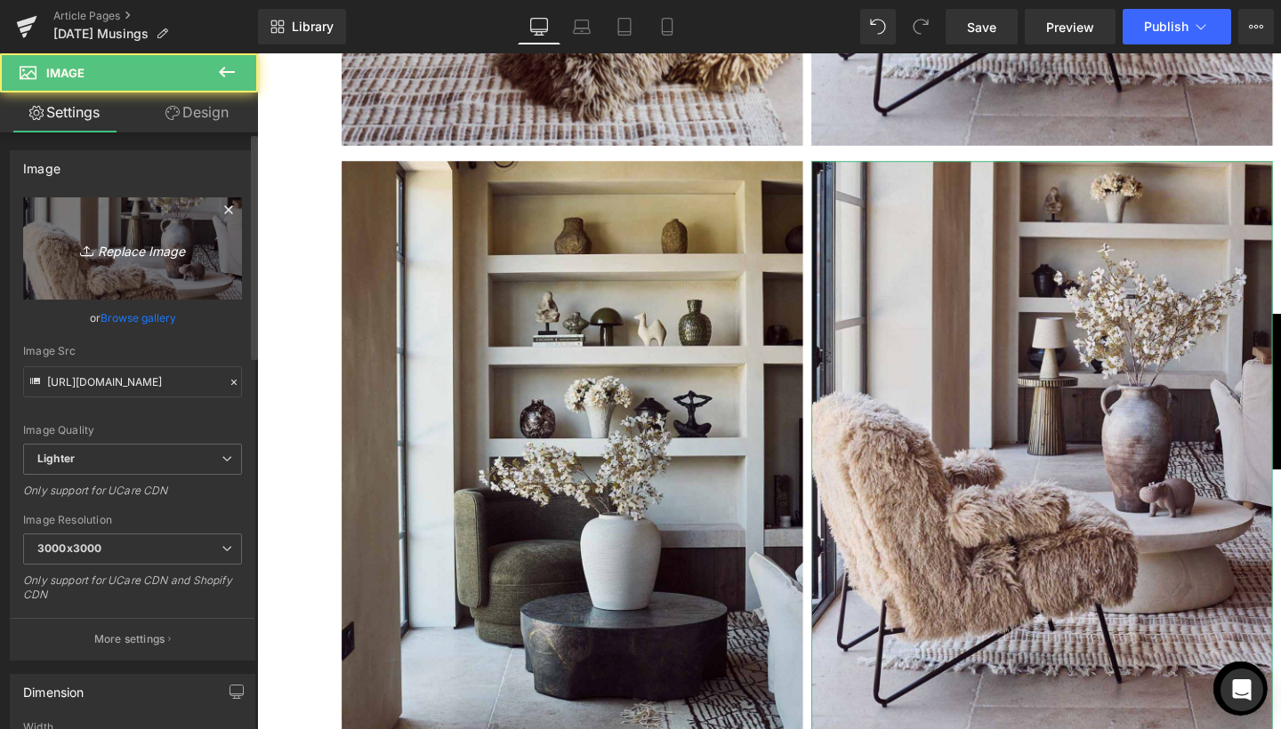
click at [117, 256] on icon "Replace Image" at bounding box center [132, 248] width 142 height 22
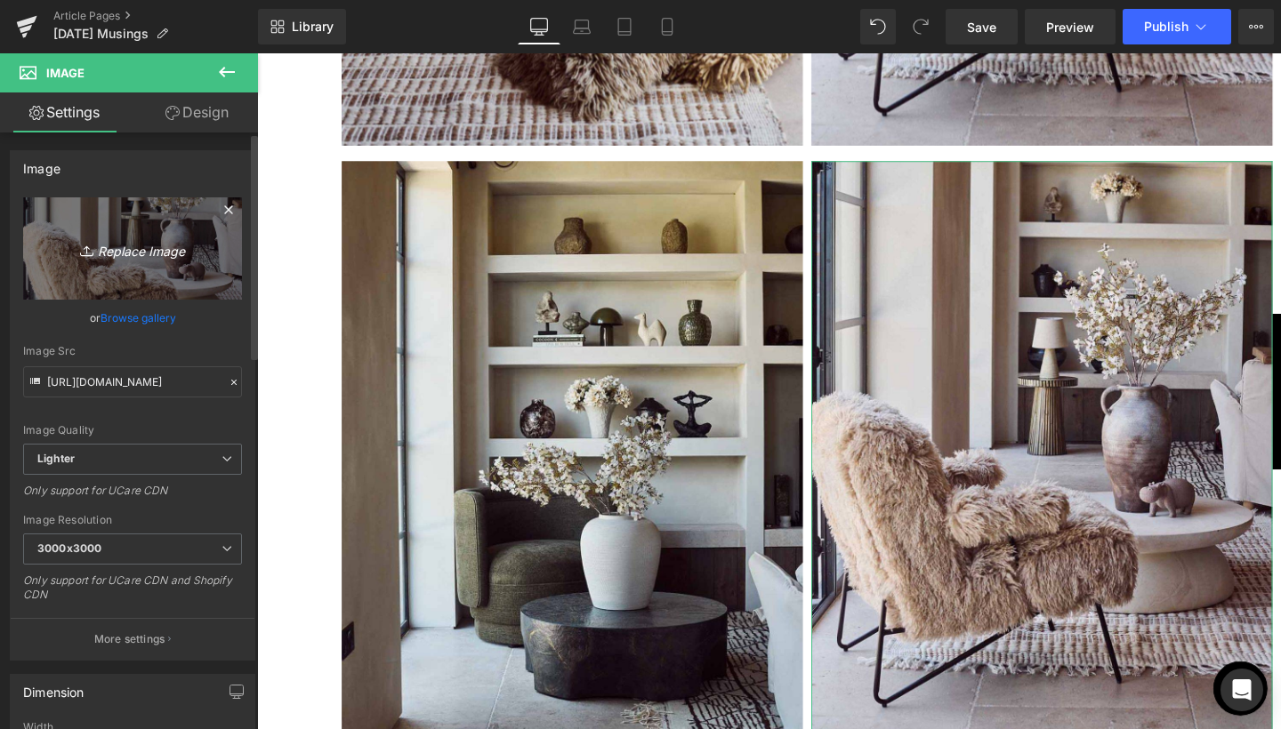
type input "C:\fakepath\7.jpg"
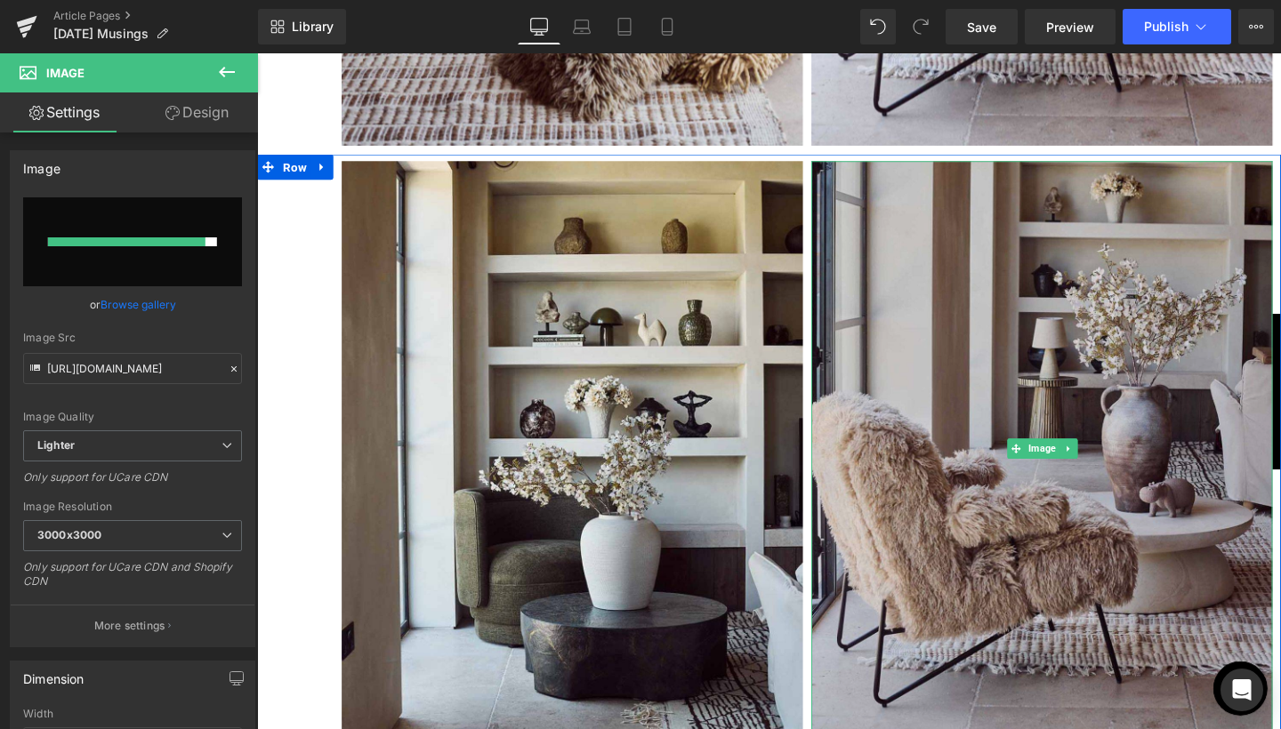
type input "[URL][DOMAIN_NAME]"
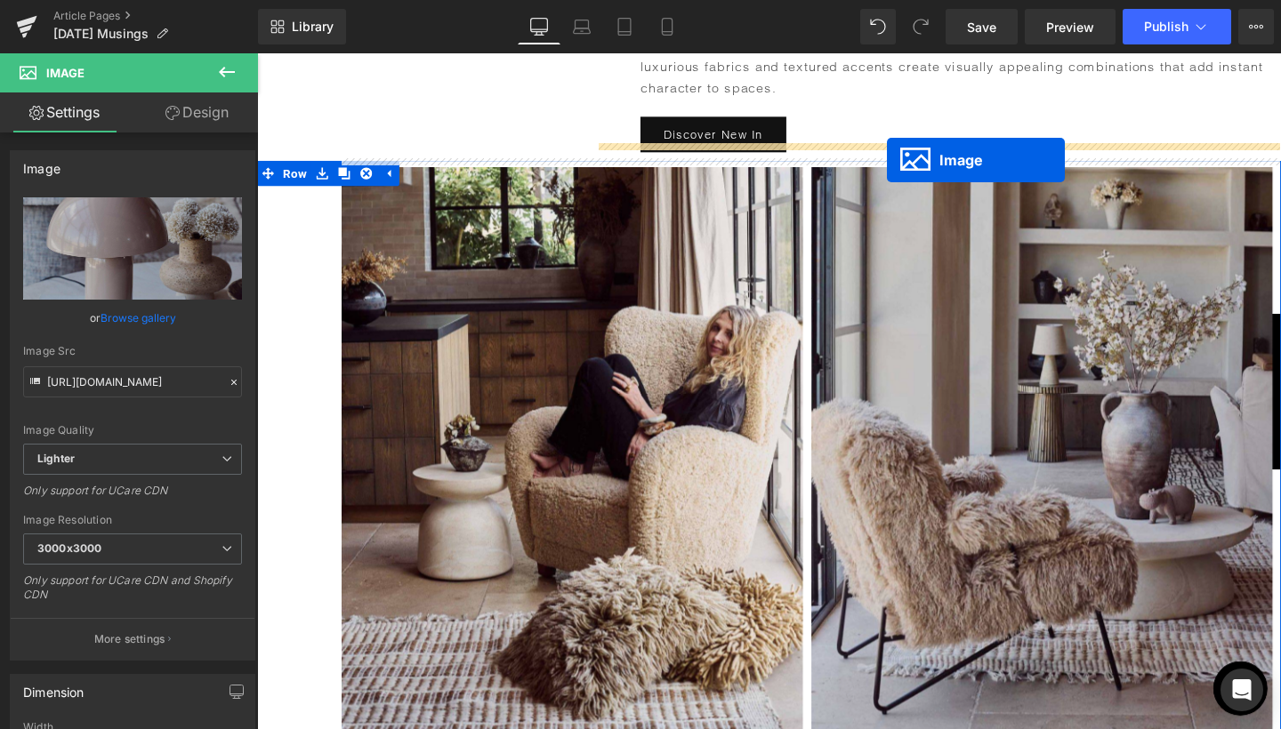
scroll to position [2518, 0]
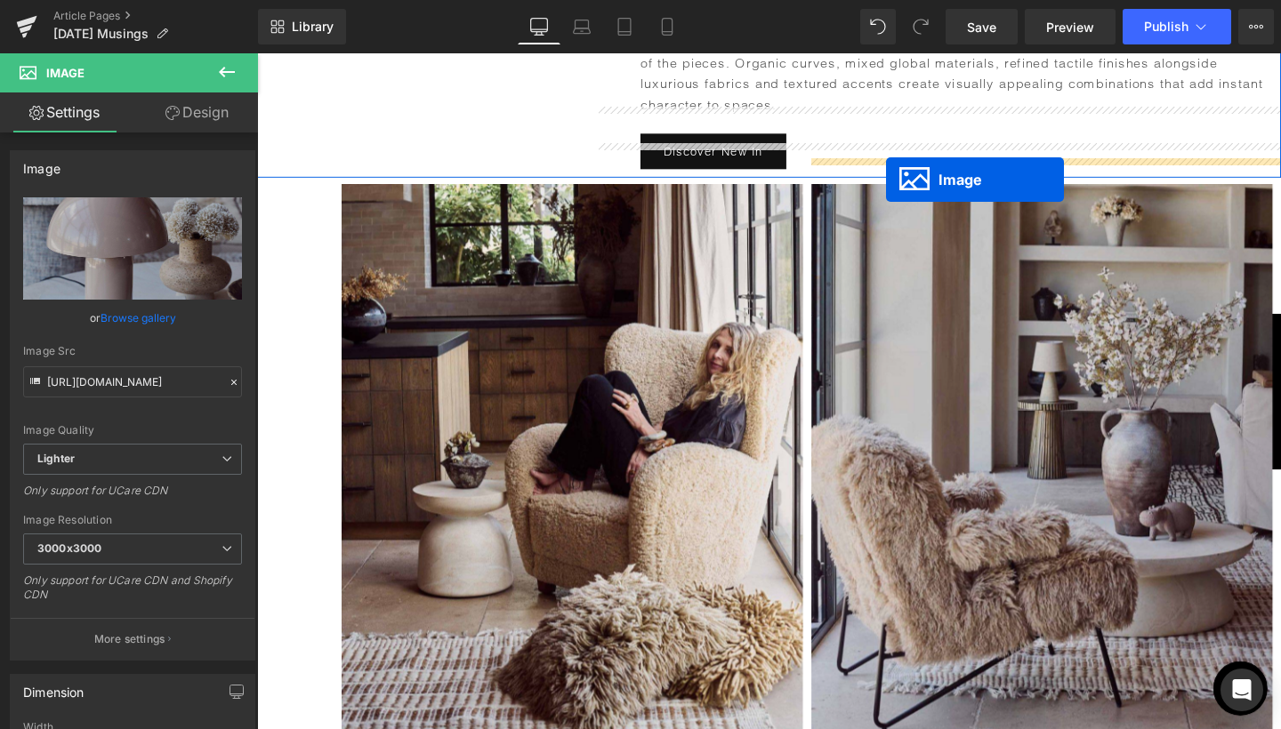
drag, startPoint x: 1071, startPoint y: 644, endPoint x: 918, endPoint y: 186, distance: 482.8
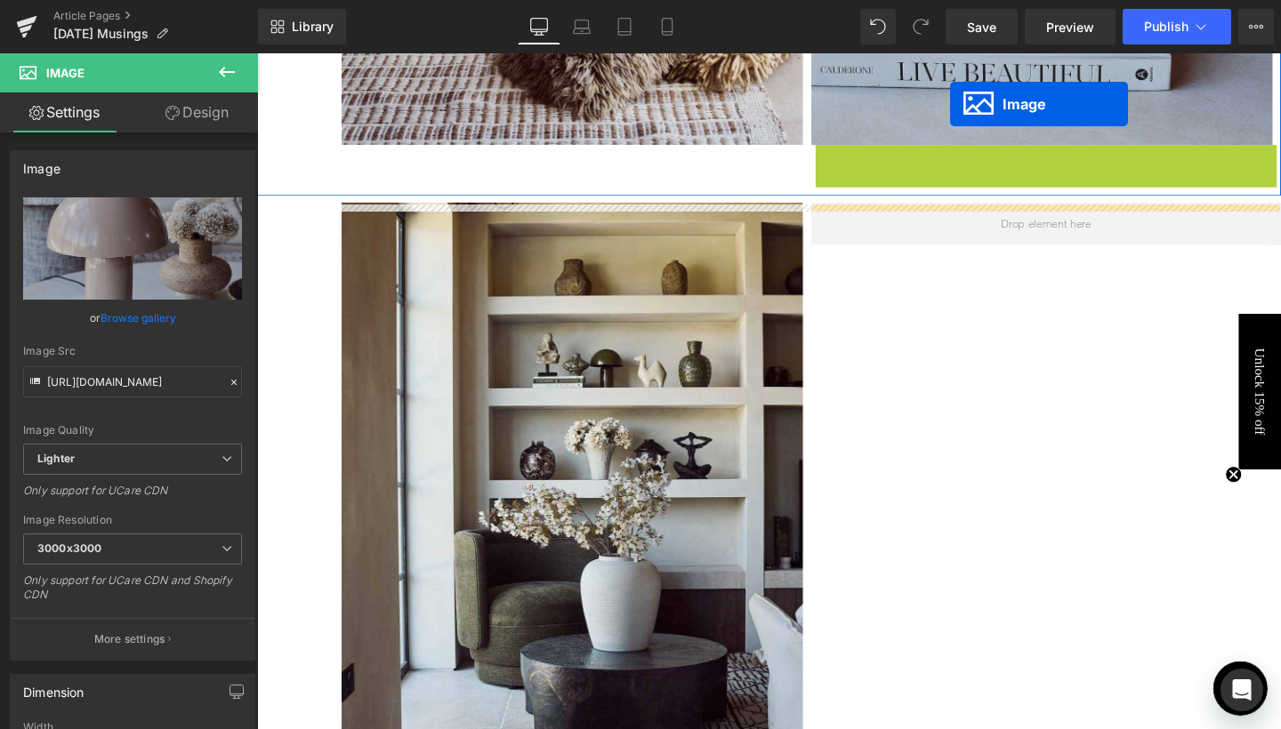
scroll to position [3006, 0]
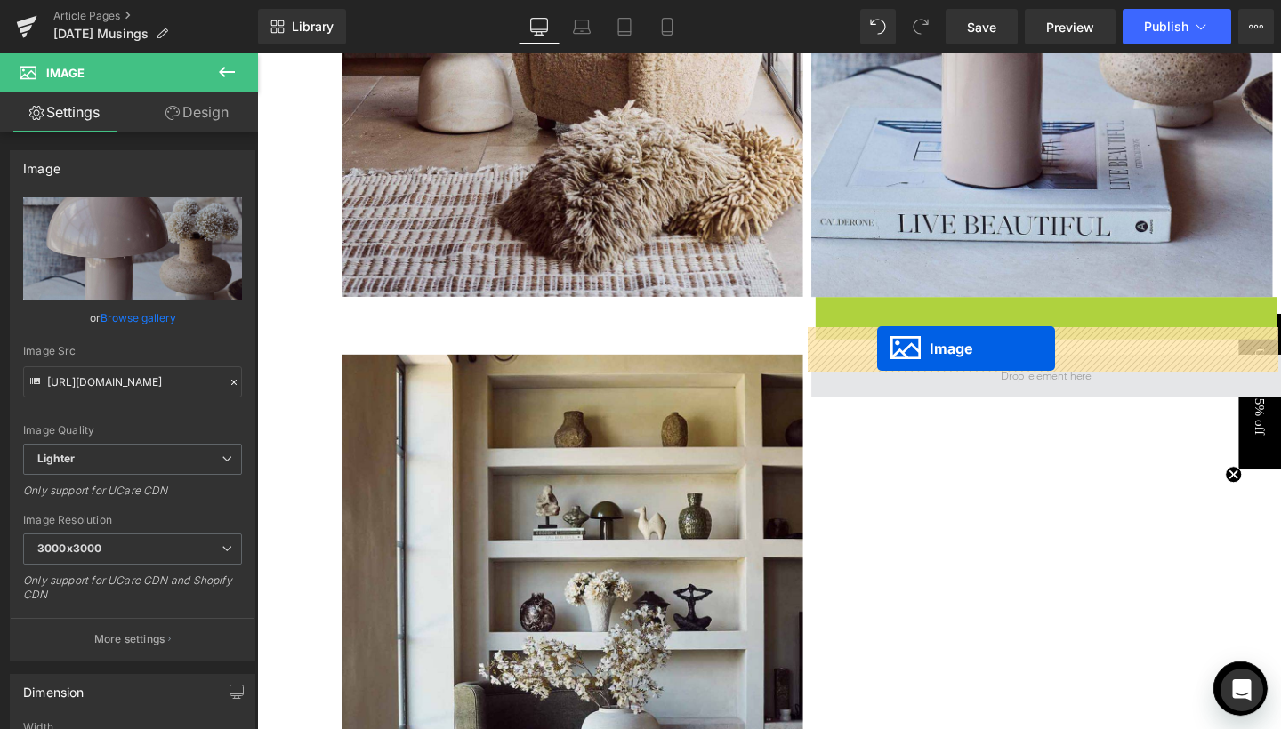
drag, startPoint x: 1067, startPoint y: 167, endPoint x: 909, endPoint y: 364, distance: 252.4
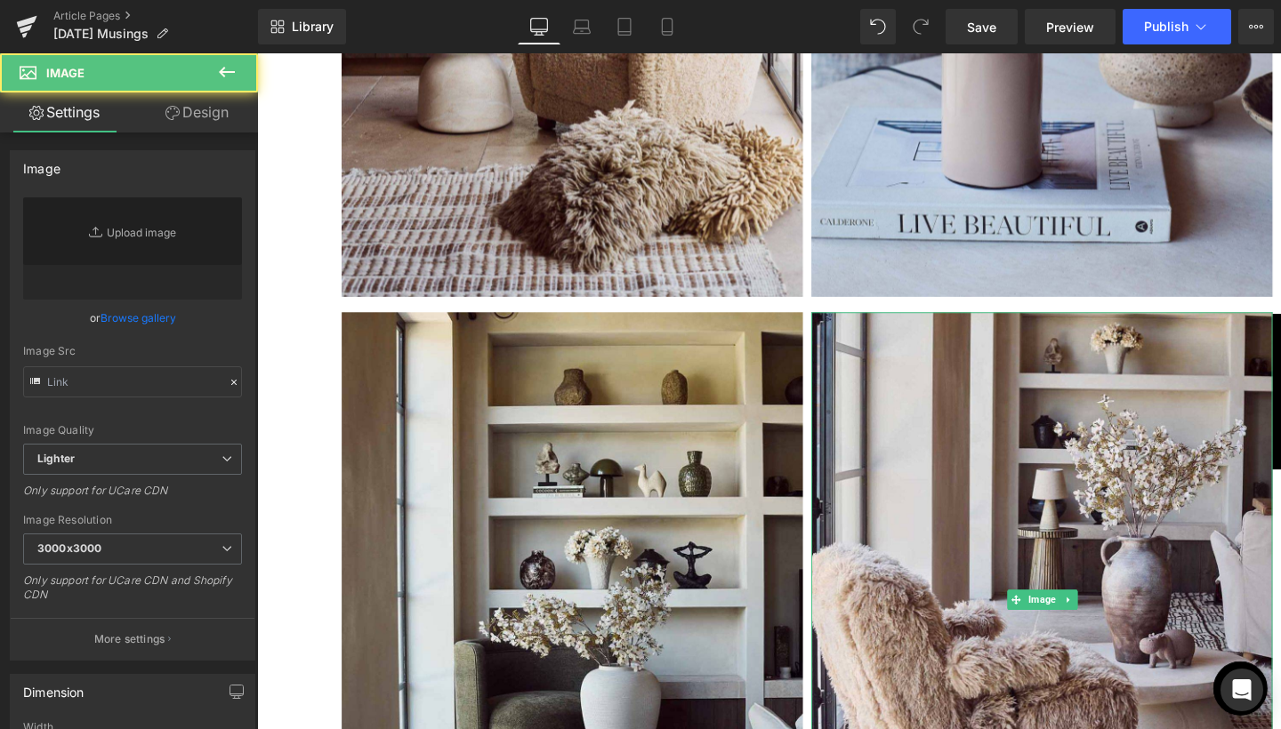
type input "[URL][DOMAIN_NAME]"
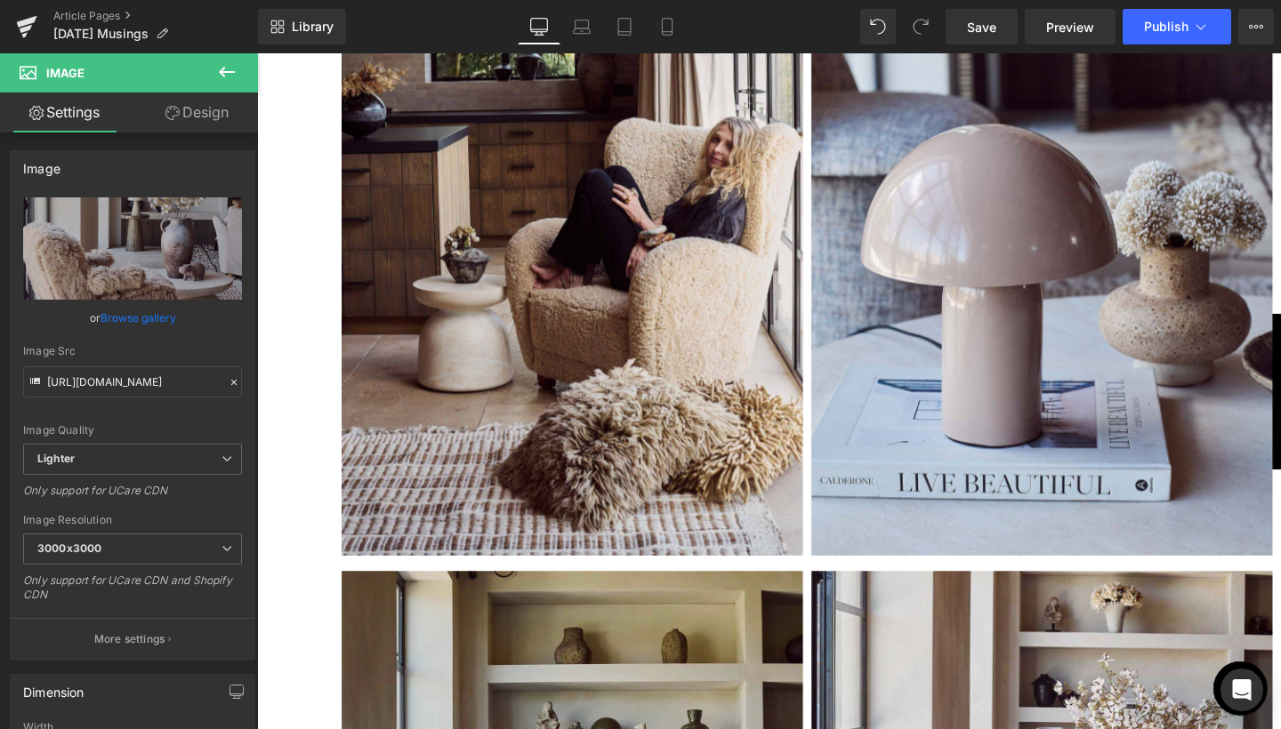
scroll to position [2344, 0]
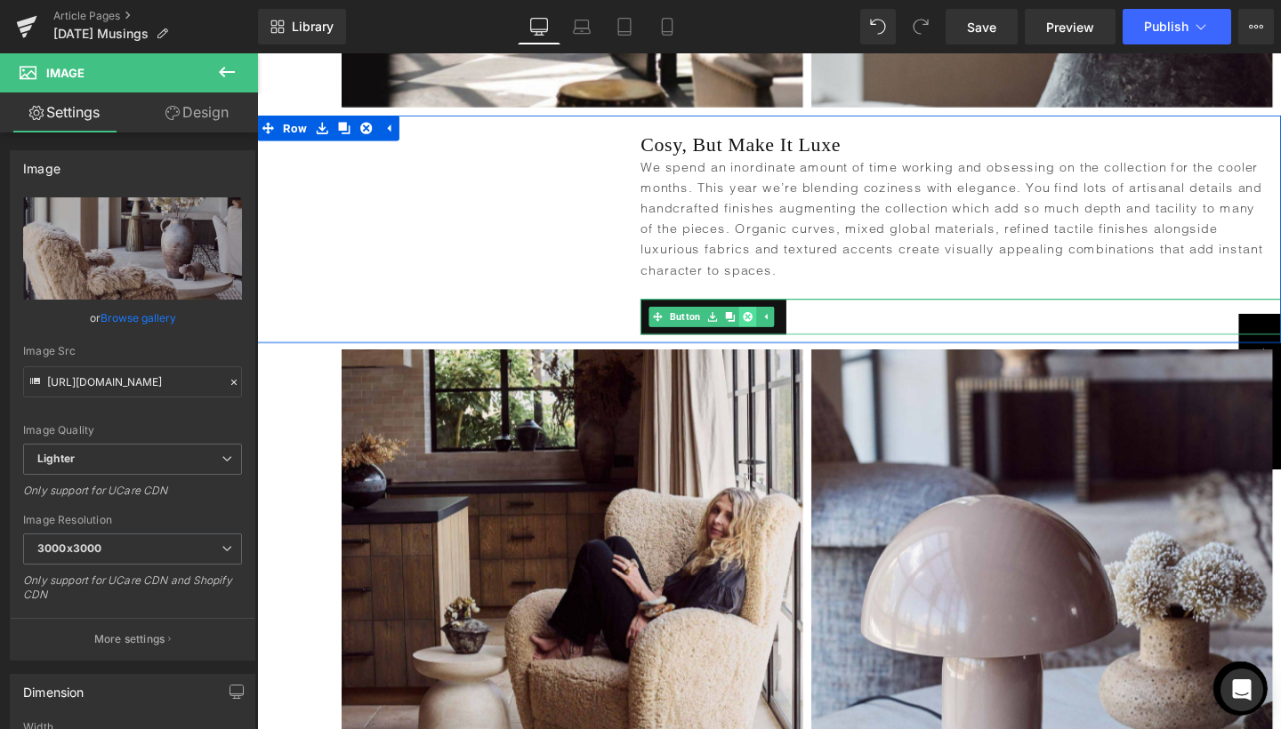
click at [767, 325] on icon at bounding box center [772, 330] width 10 height 10
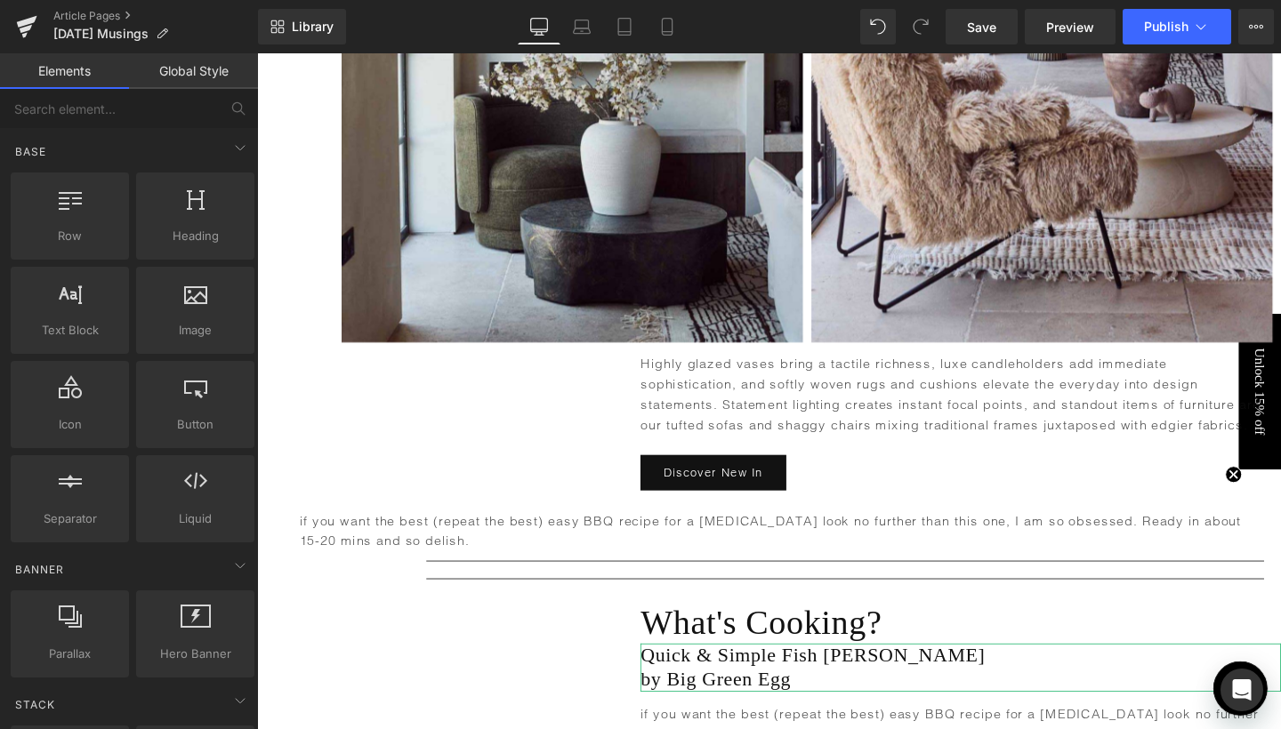
scroll to position [3548, 0]
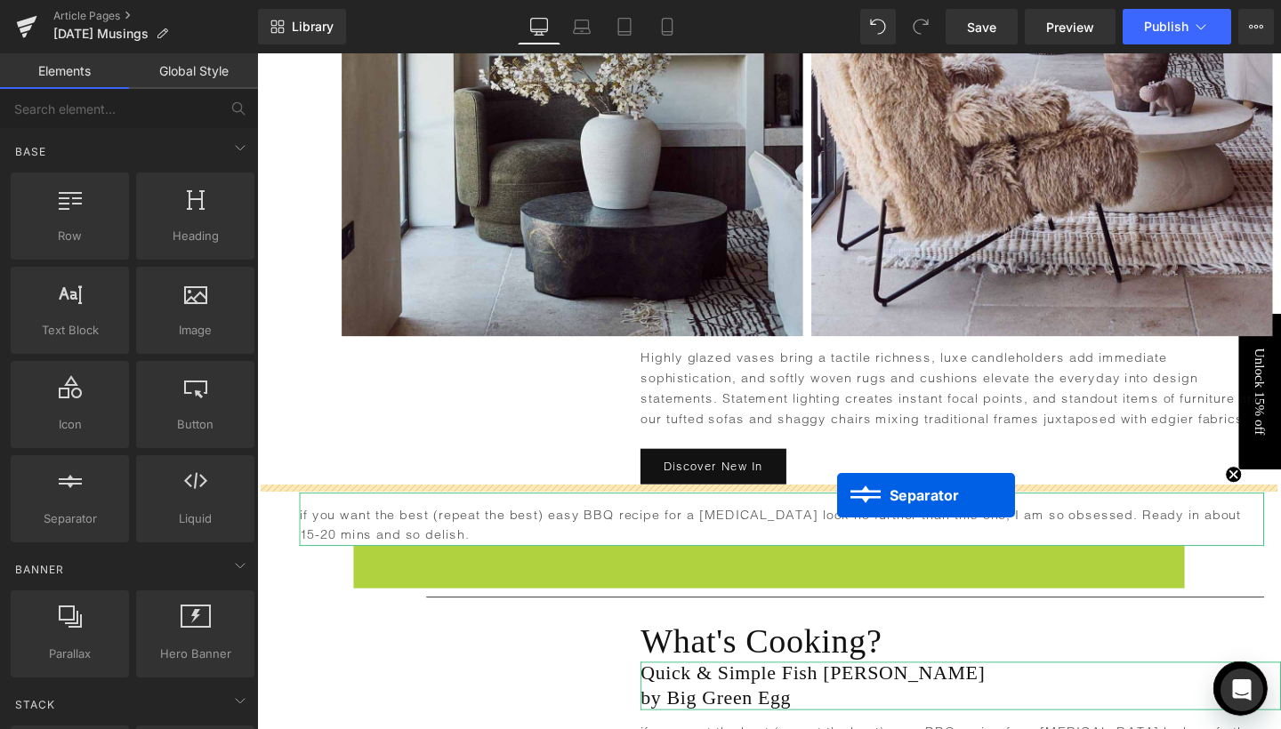
drag, startPoint x: 867, startPoint y: 576, endPoint x: 866, endPoint y: 518, distance: 58.7
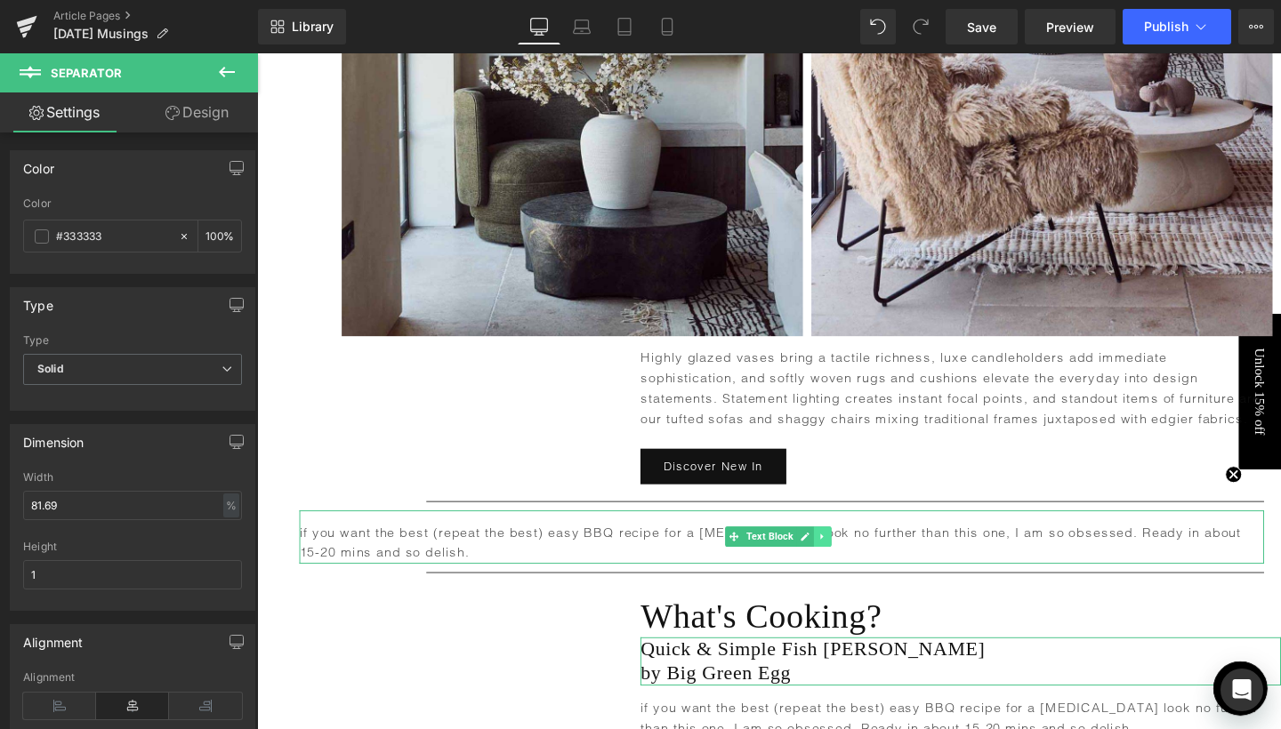
click at [851, 559] on link at bounding box center [851, 560] width 19 height 21
click at [858, 559] on link at bounding box center [860, 560] width 19 height 21
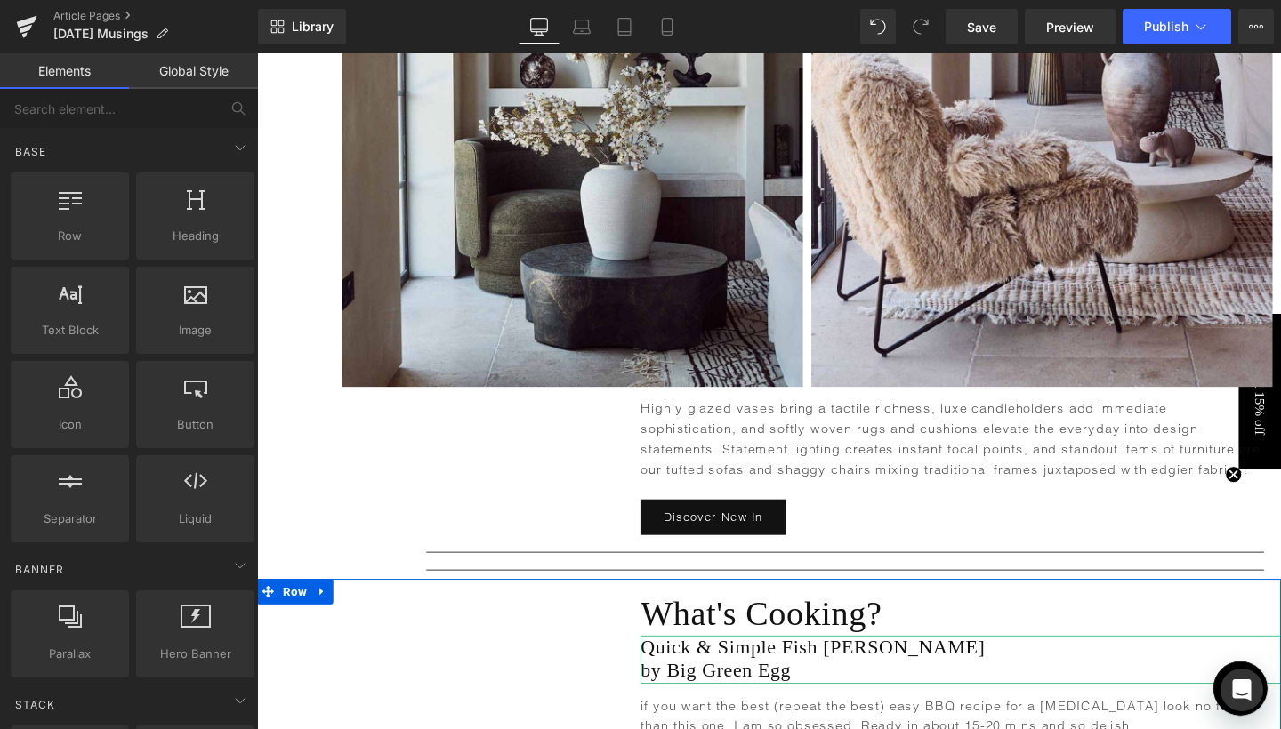
scroll to position [3578, 0]
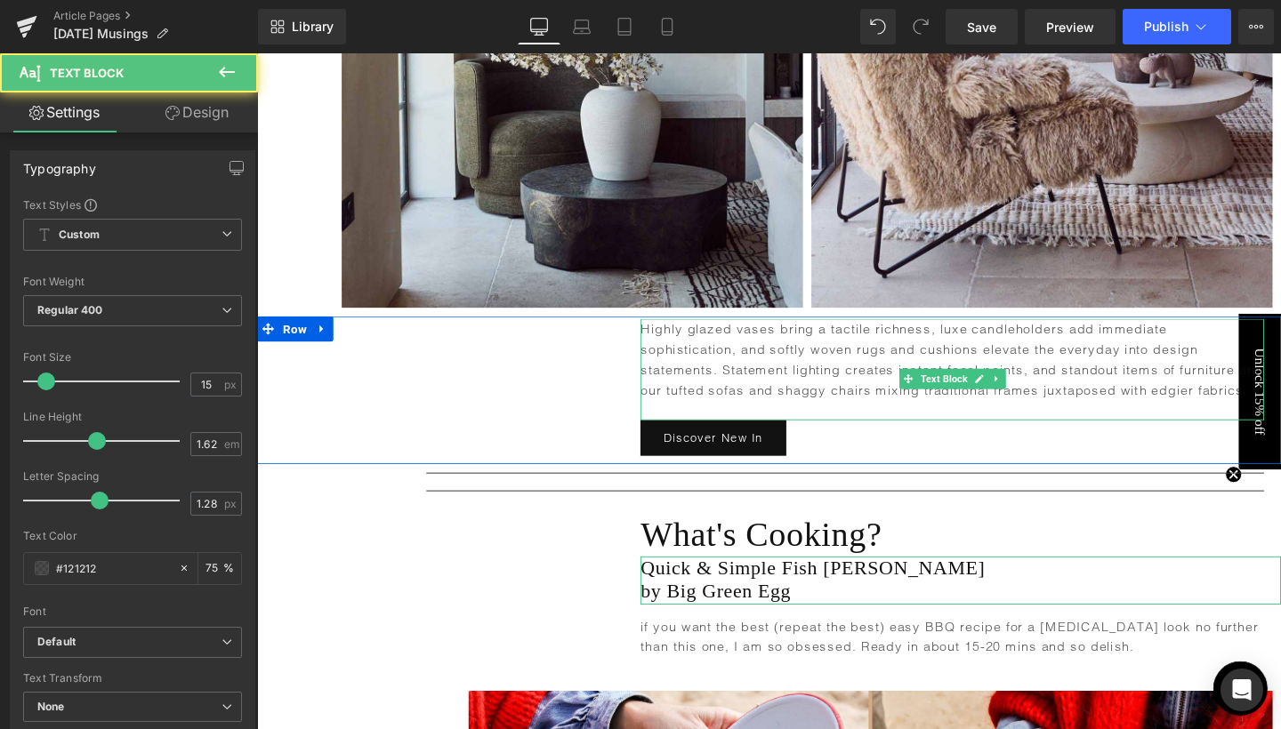
click at [892, 396] on p "Highly glazed vases bring a tactile richness, luxe candleholders add immediate …" at bounding box center [987, 376] width 655 height 86
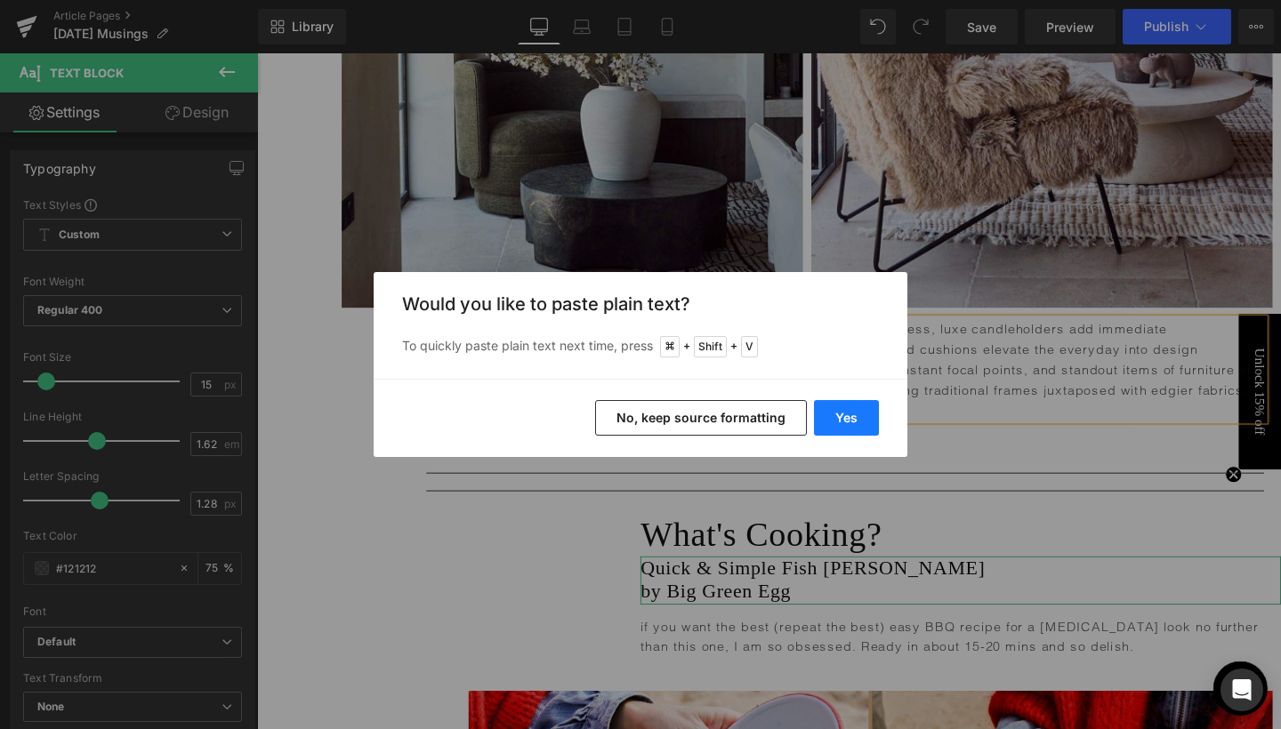
click at [848, 413] on button "Yes" at bounding box center [846, 418] width 65 height 36
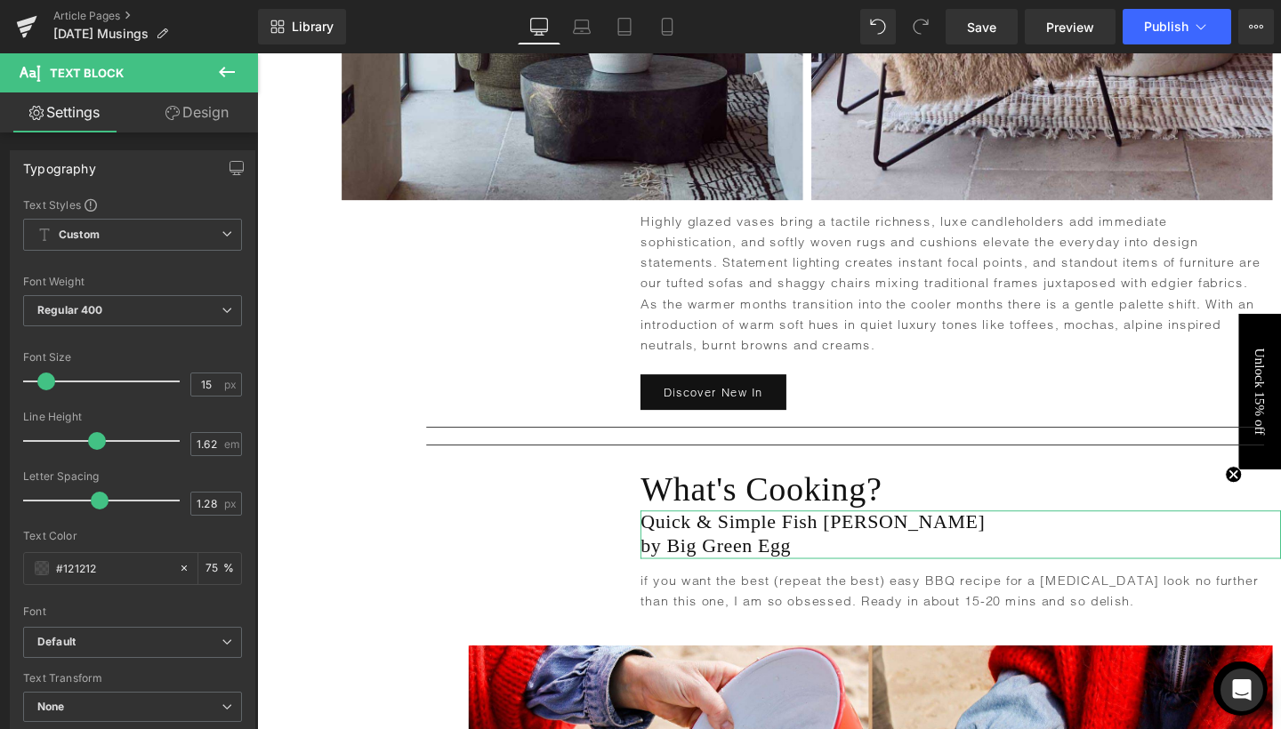
scroll to position [3752, 0]
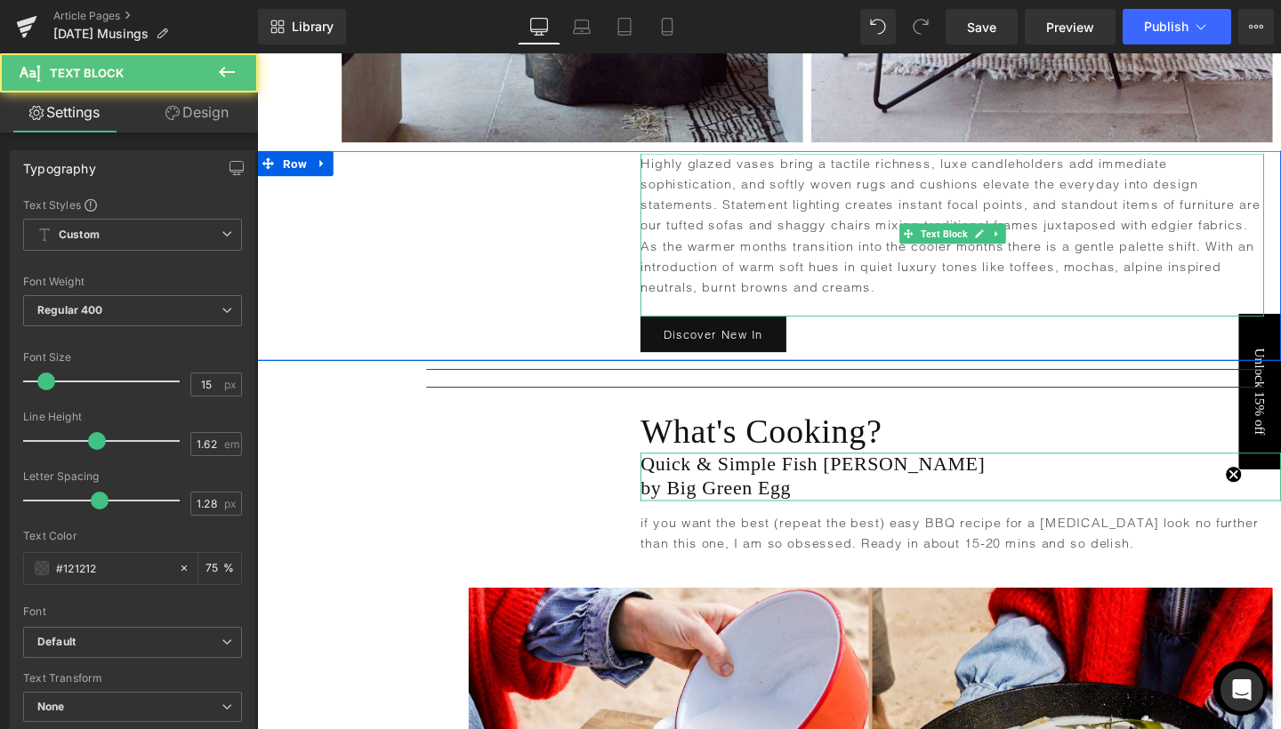
click at [685, 246] on p "Highly glazed vases bring a tactile richness, luxe candleholders add immediate …" at bounding box center [987, 233] width 655 height 151
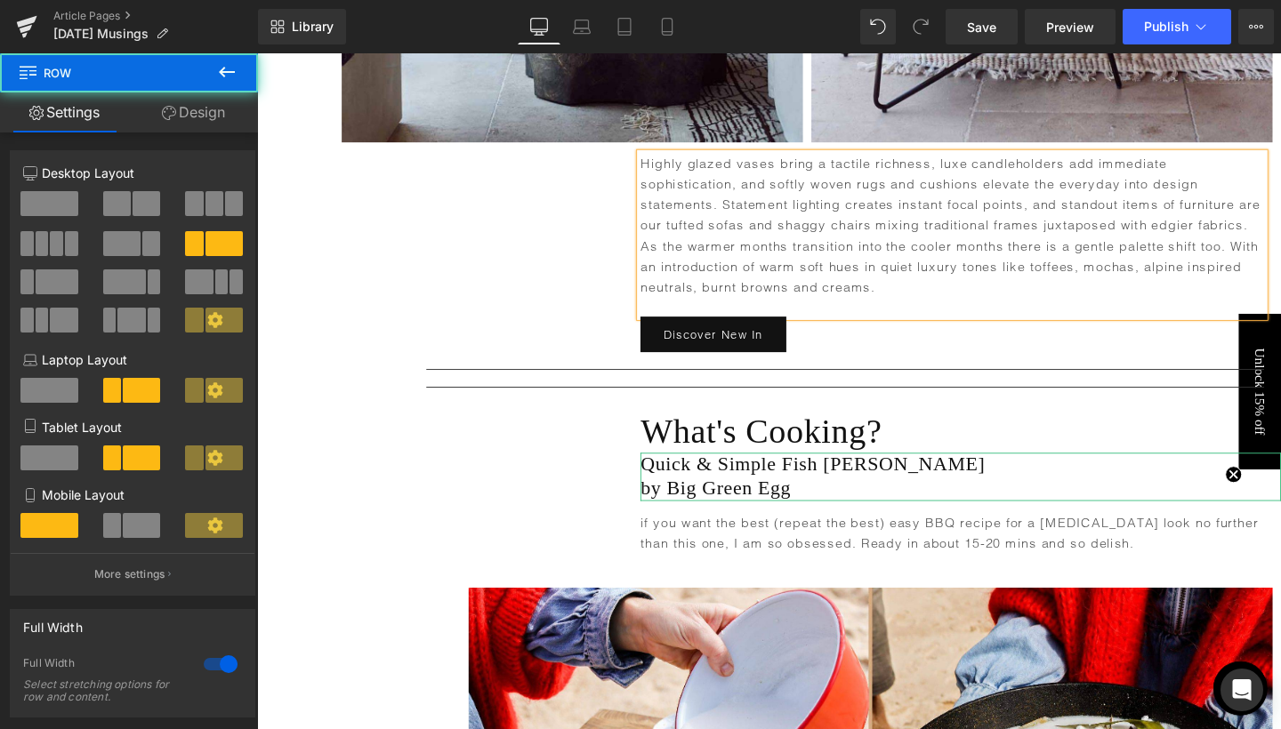
click at [472, 284] on div "Heading Highly glazed vases bring a tactile richness, luxe candleholders add im…" at bounding box center [795, 266] width 1076 height 221
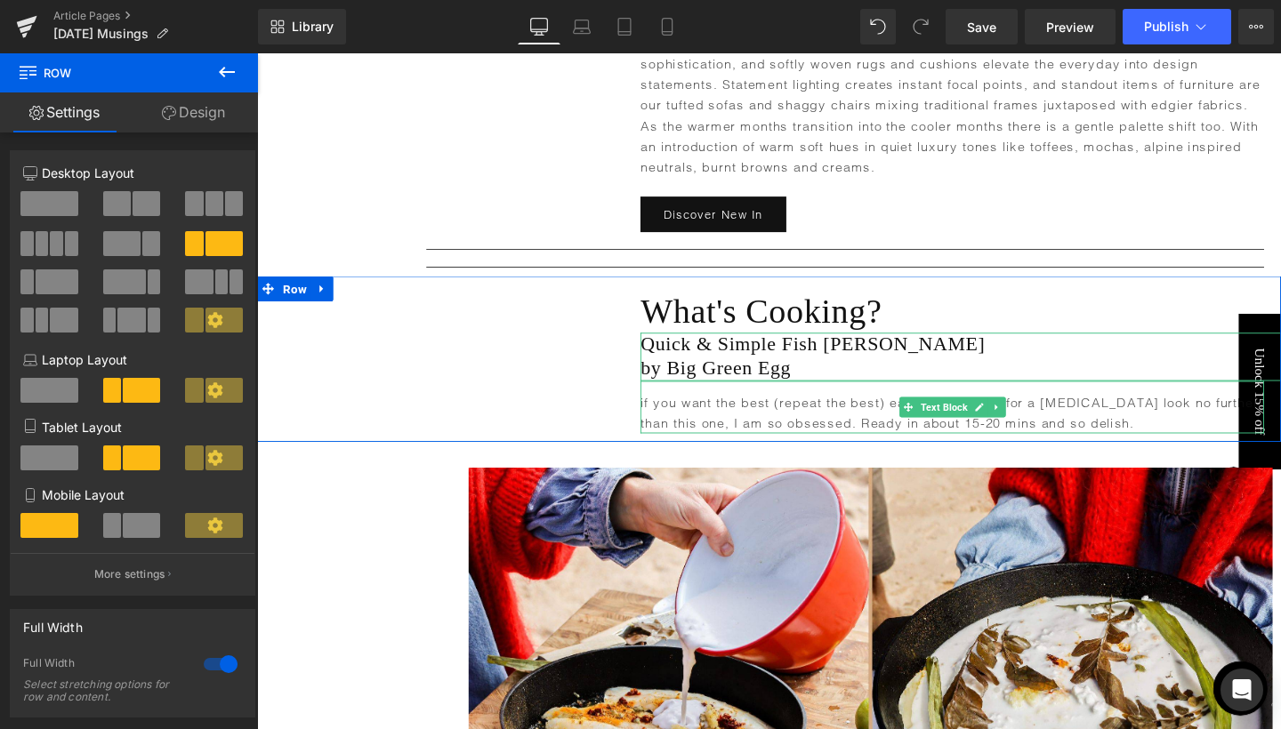
scroll to position [3586, 0]
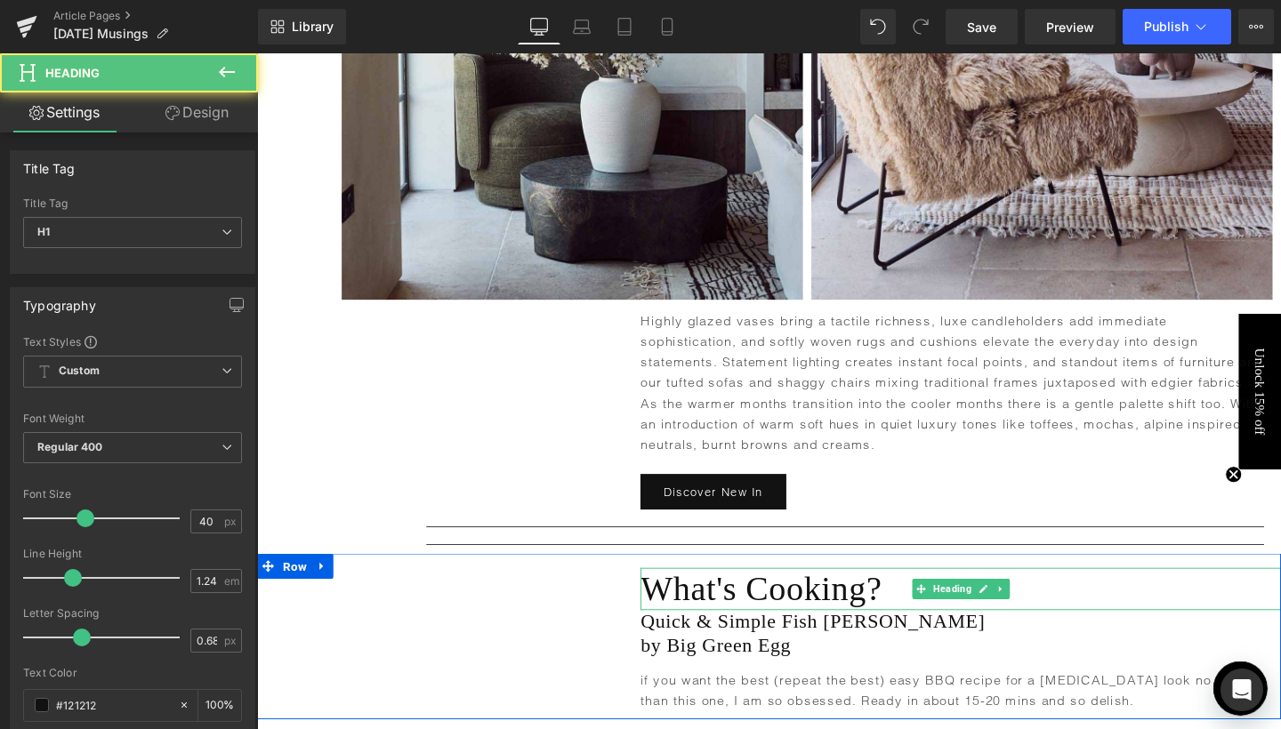
click at [823, 595] on h1 "What's Cooking?" at bounding box center [996, 616] width 673 height 44
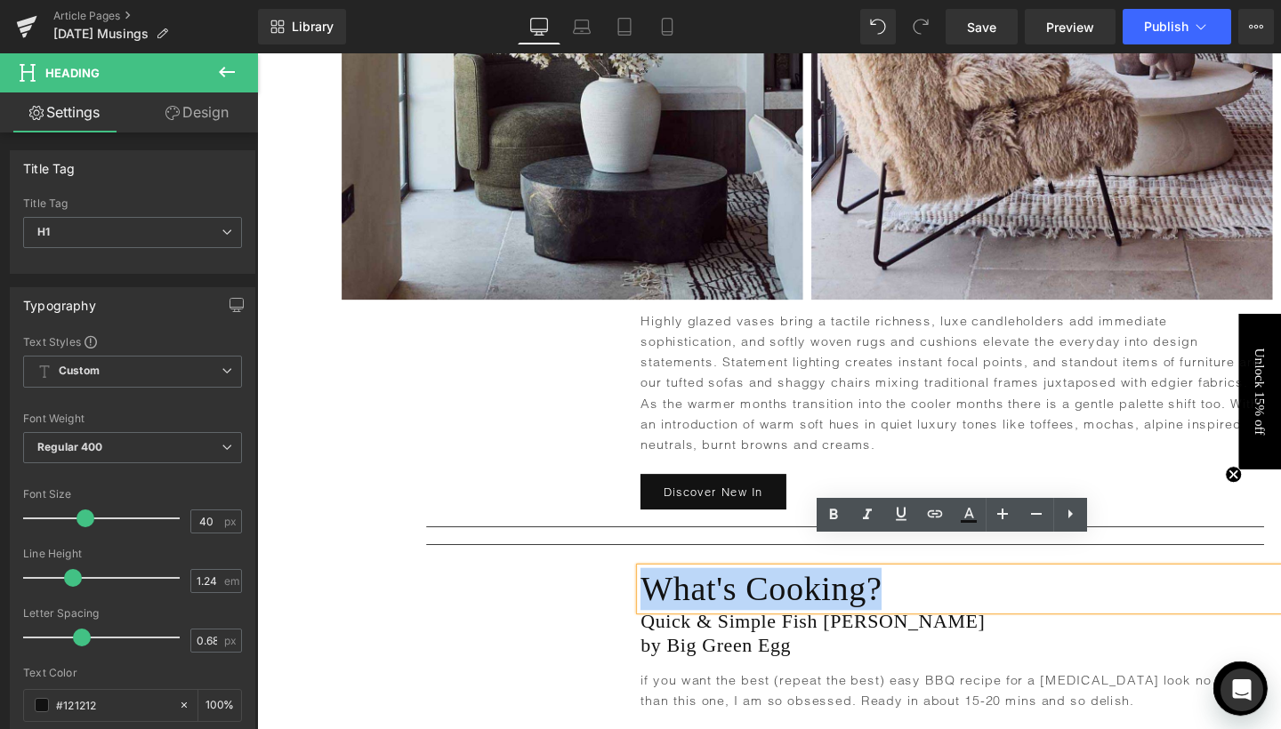
click at [790, 594] on h1 "What's Cooking?" at bounding box center [996, 616] width 673 height 44
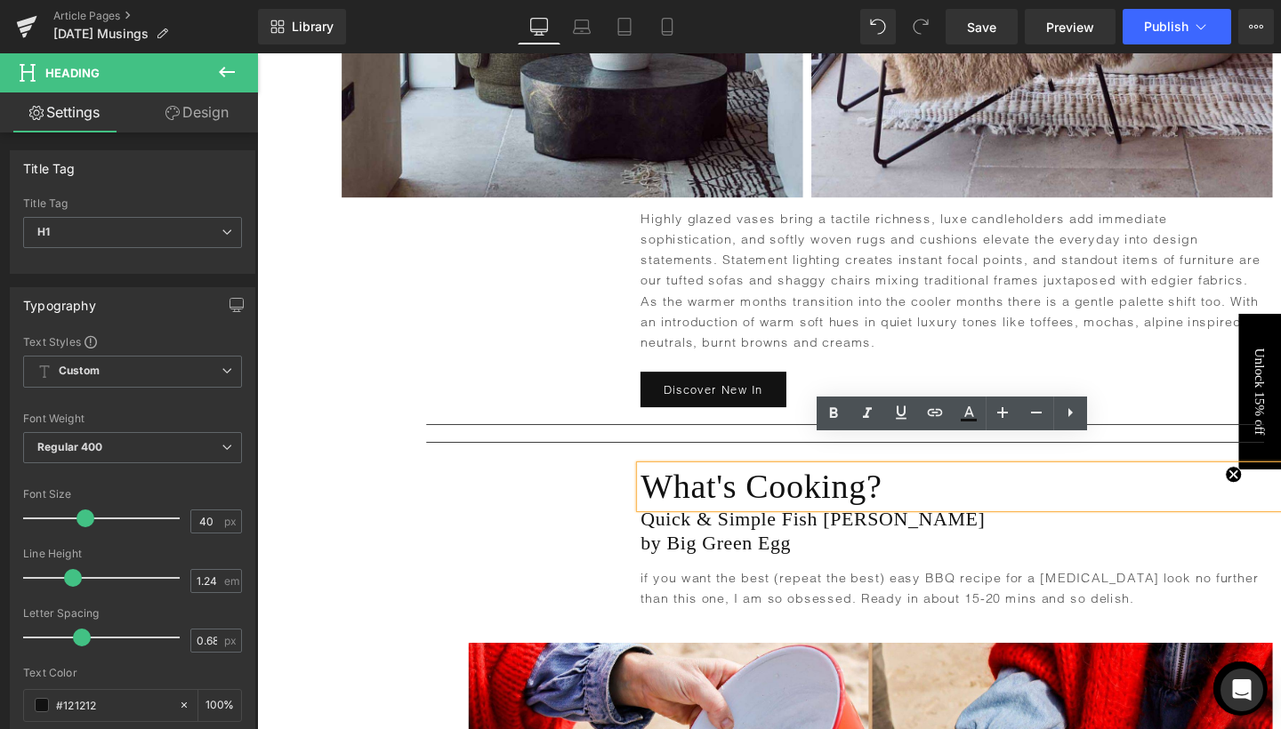
scroll to position [3712, 0]
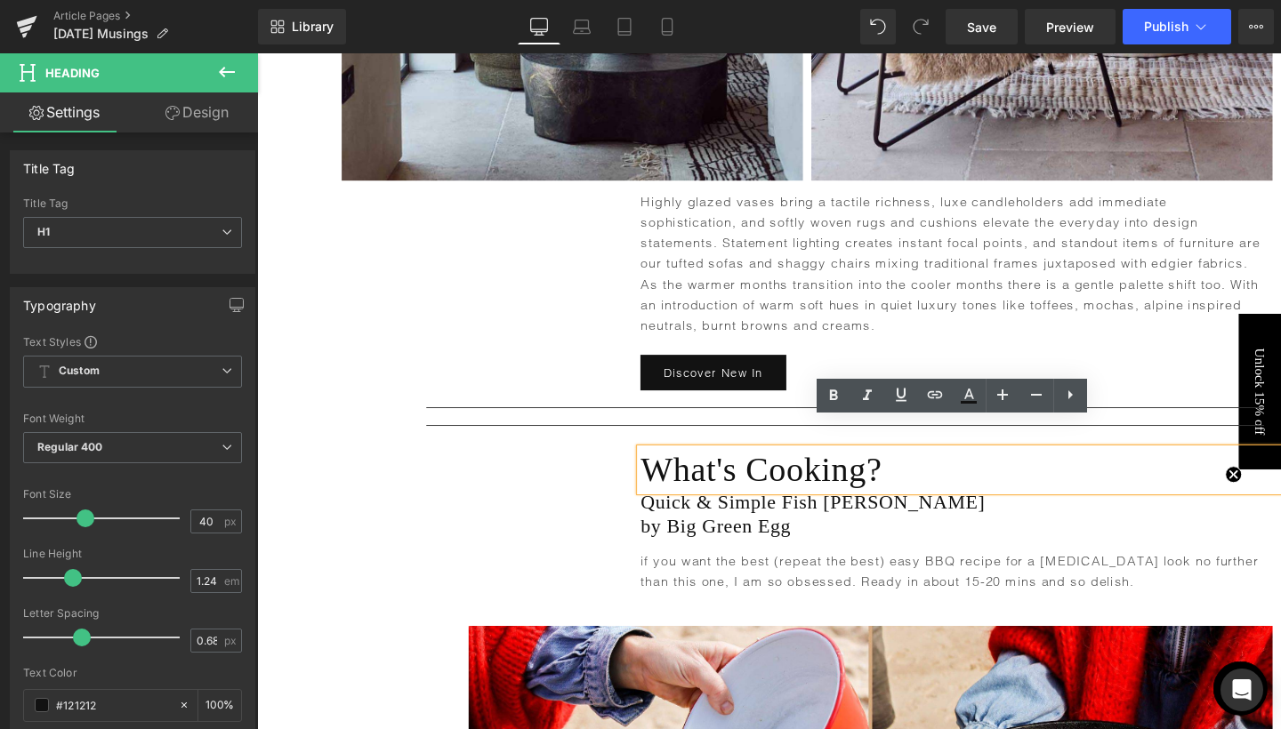
click at [743, 469] on h1 "What's Cooking?" at bounding box center [996, 491] width 673 height 44
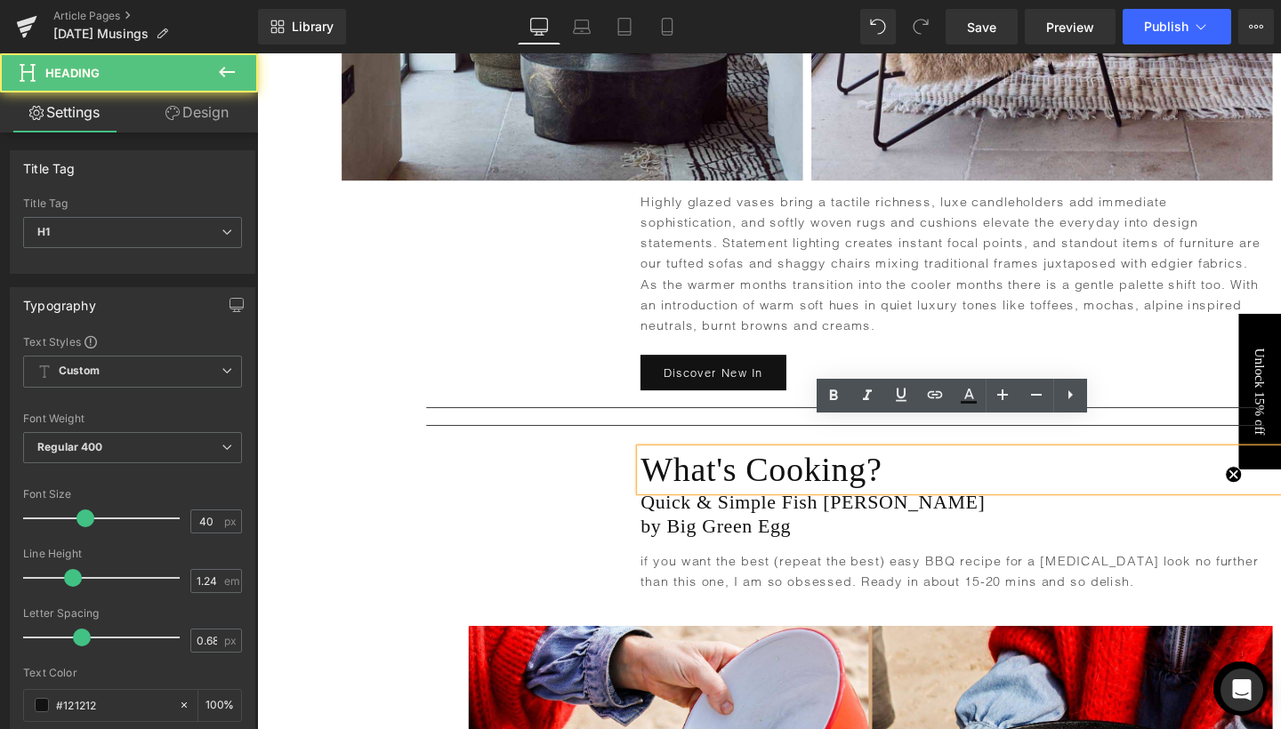
click at [743, 469] on h1 "What's Cooking?" at bounding box center [996, 491] width 673 height 44
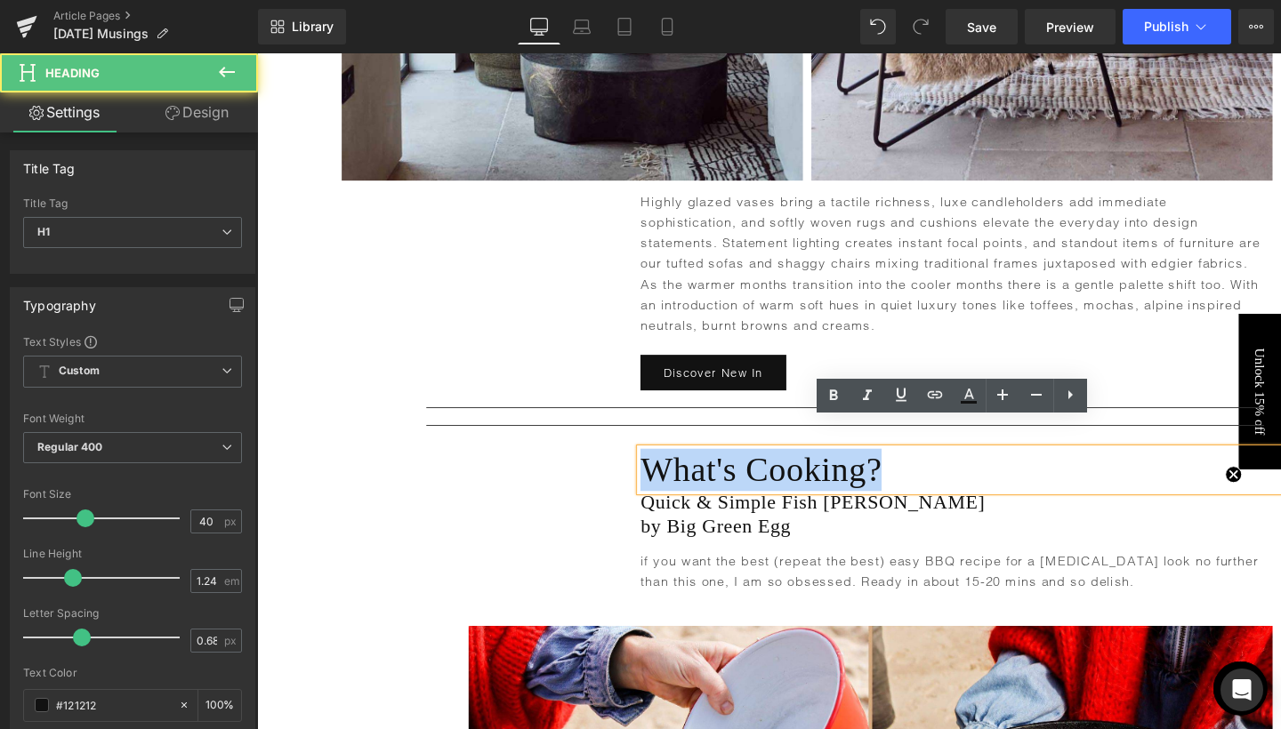
click at [743, 469] on h1 "What's Cooking?" at bounding box center [996, 491] width 673 height 44
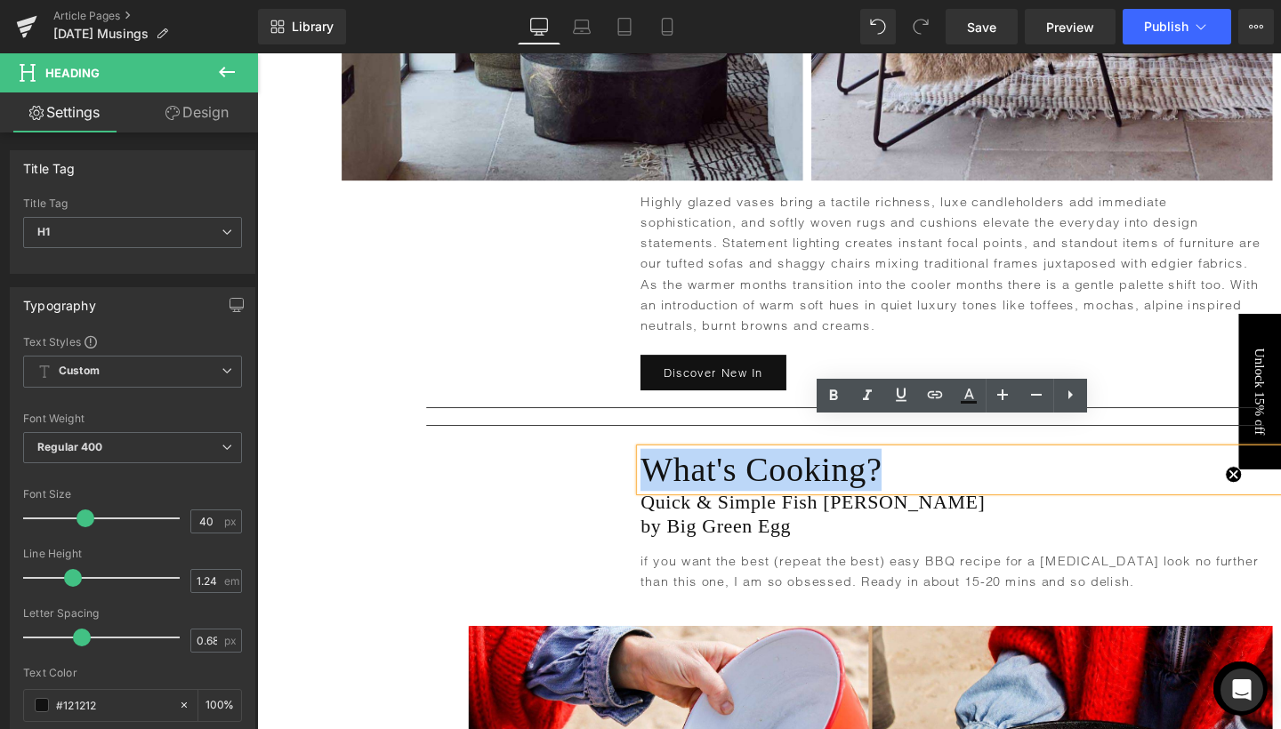
click at [745, 469] on h1 "What's Cooking?" at bounding box center [996, 491] width 673 height 44
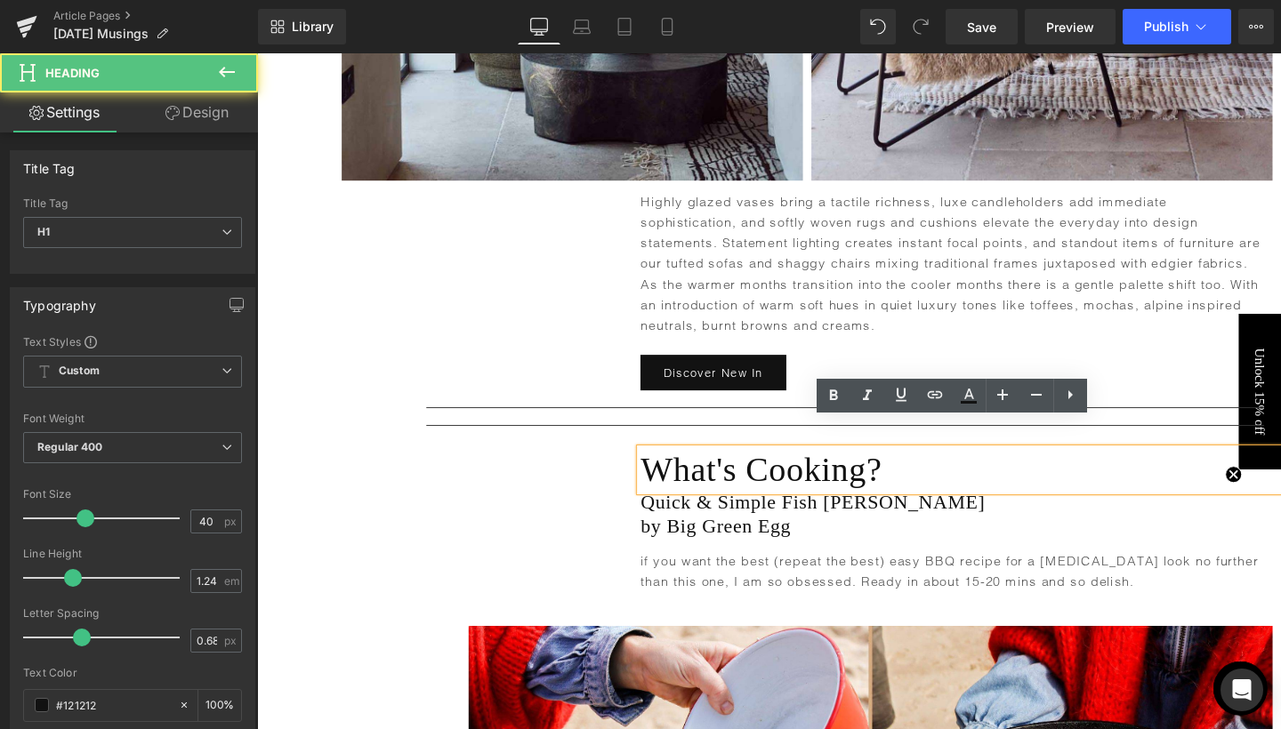
click at [745, 469] on h1 "What's Cooking?" at bounding box center [996, 491] width 673 height 44
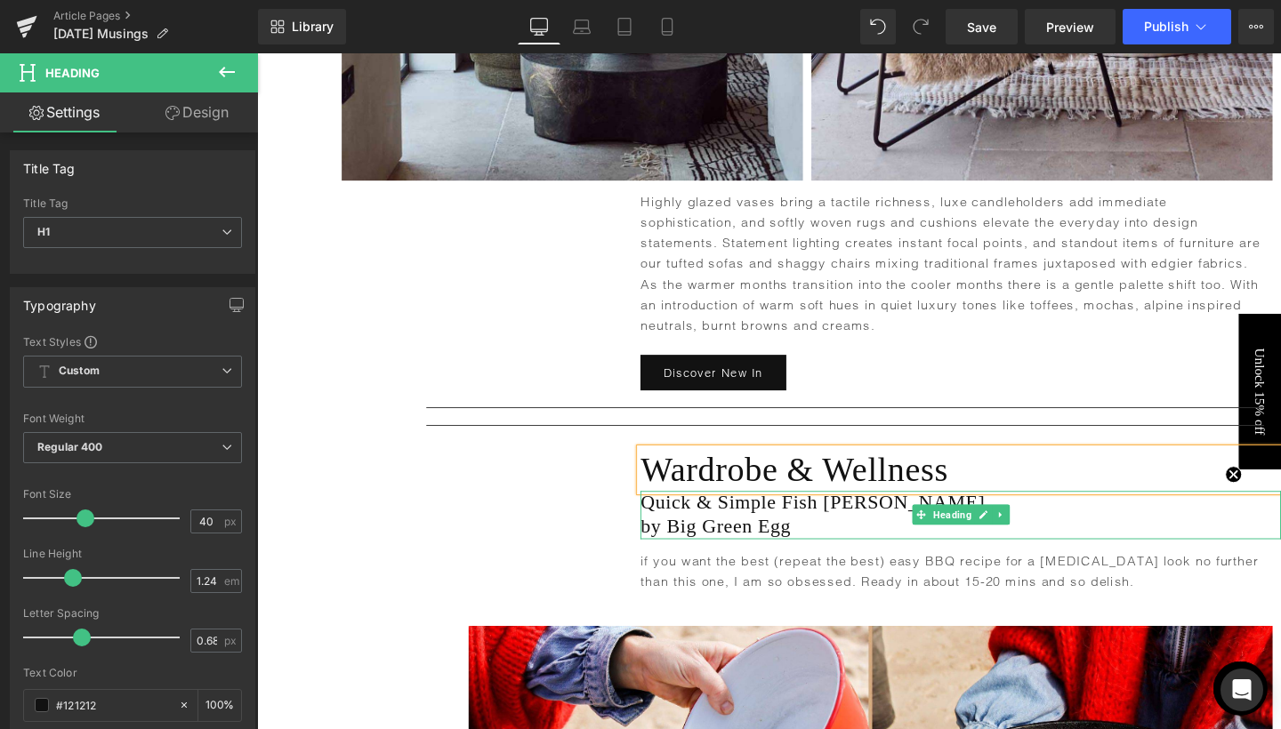
click at [738, 514] on h1 "Quick & Simple Fish [PERSON_NAME] by Big Green Egg" at bounding box center [996, 538] width 673 height 51
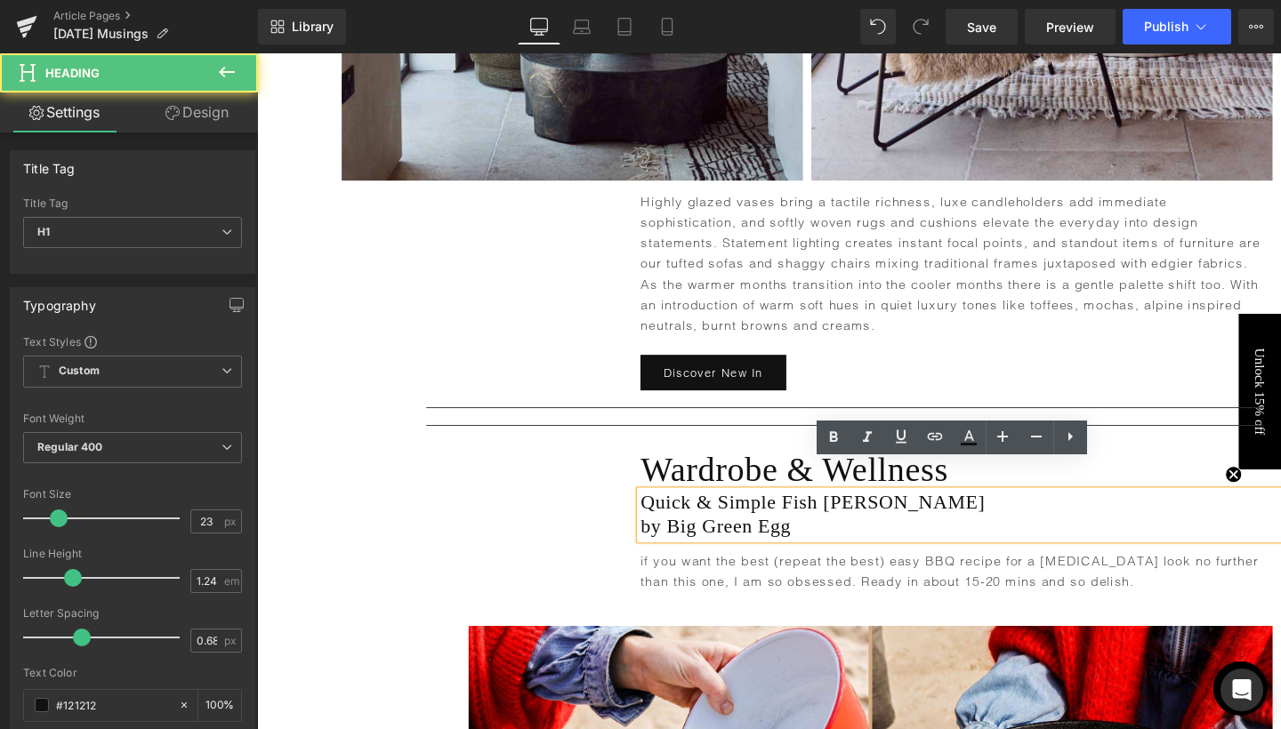
click at [738, 514] on h1 "Quick & Simple Fish [PERSON_NAME] by Big Green Egg" at bounding box center [996, 538] width 673 height 51
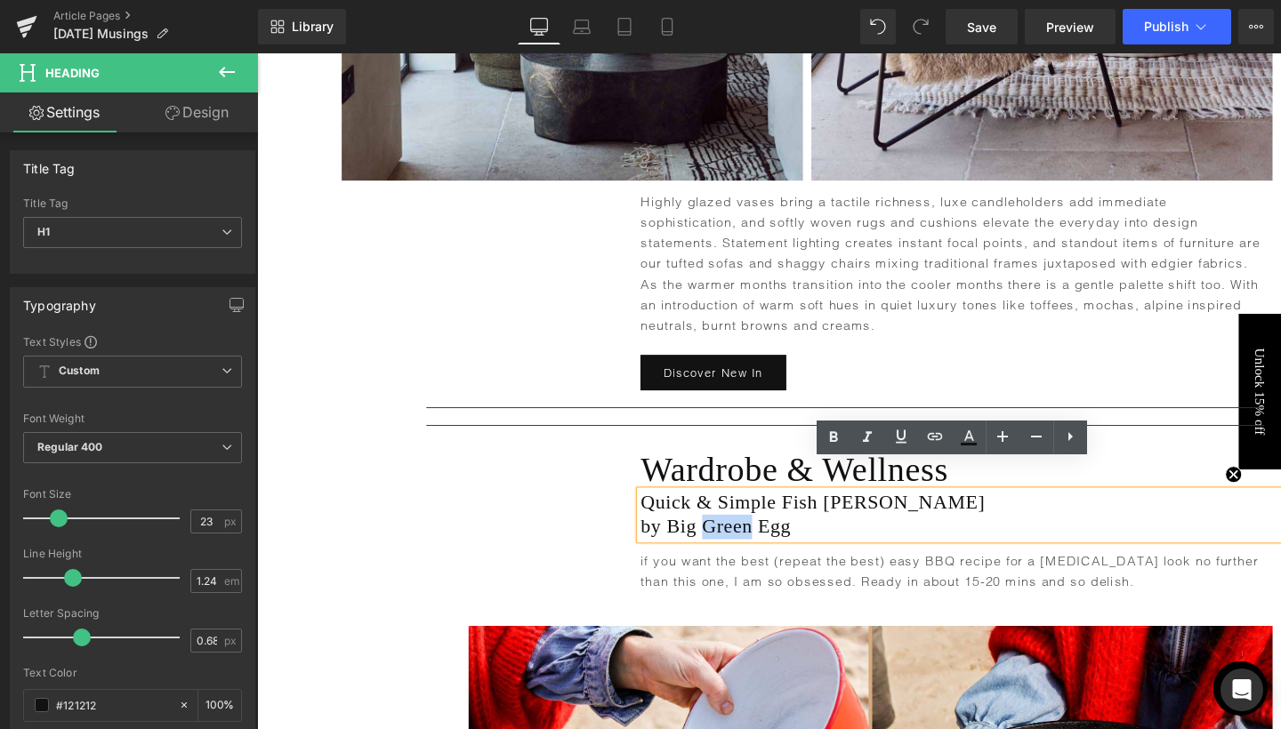
click at [738, 514] on h1 "Quick & Simple Fish [PERSON_NAME] by Big Green Egg" at bounding box center [996, 538] width 673 height 51
click at [486, 478] on div "Text Block Wardrobe & Wellness Heading Quick & Simple Fish [PERSON_NAME] by Big…" at bounding box center [795, 541] width 1076 height 174
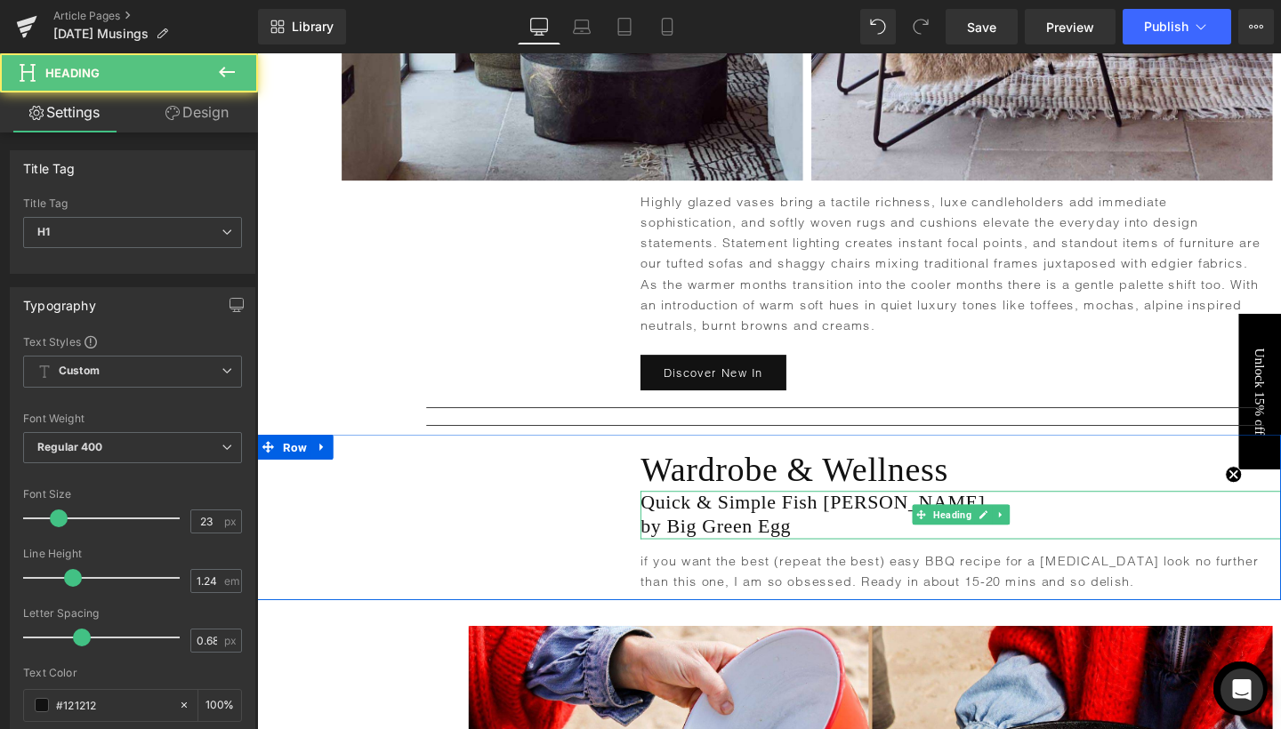
click at [782, 513] on h1 "Quick & Simple Fish [PERSON_NAME] by Big Green Egg" at bounding box center [996, 538] width 673 height 51
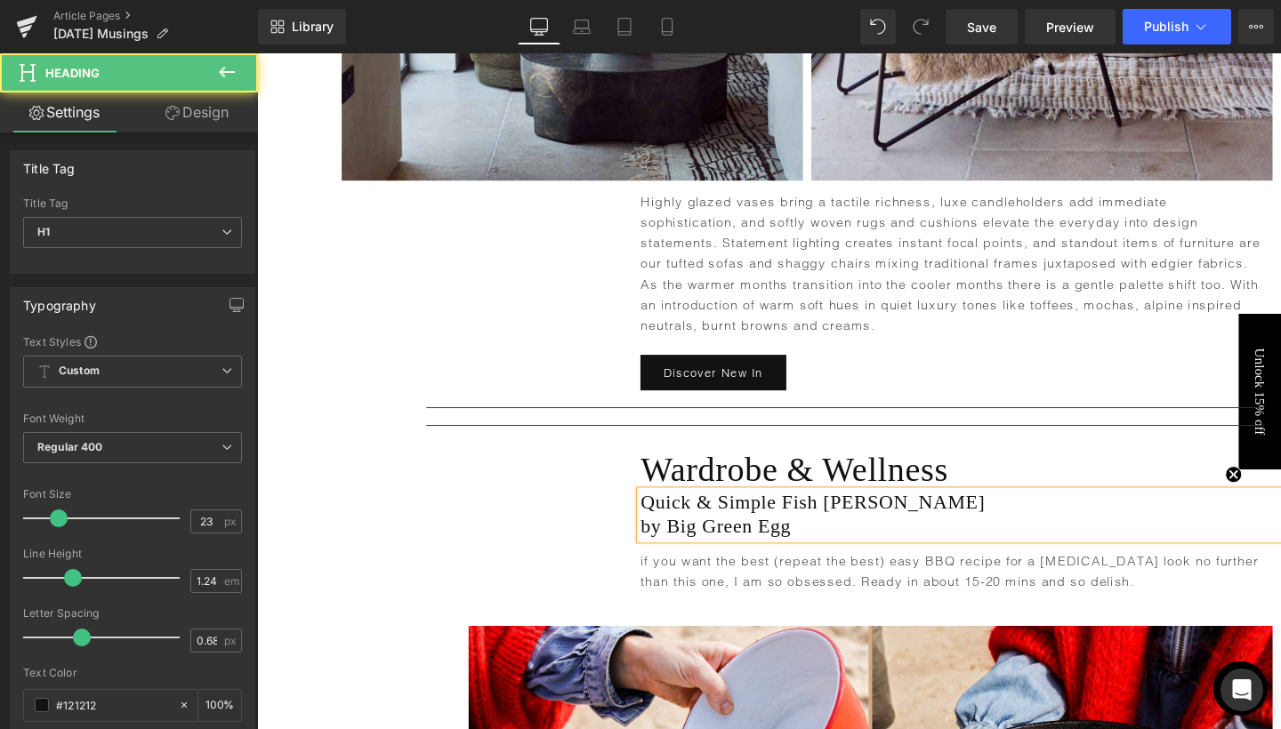
click at [782, 513] on h1 "Quick & Simple Fish [PERSON_NAME] by Big Green Egg" at bounding box center [996, 538] width 673 height 51
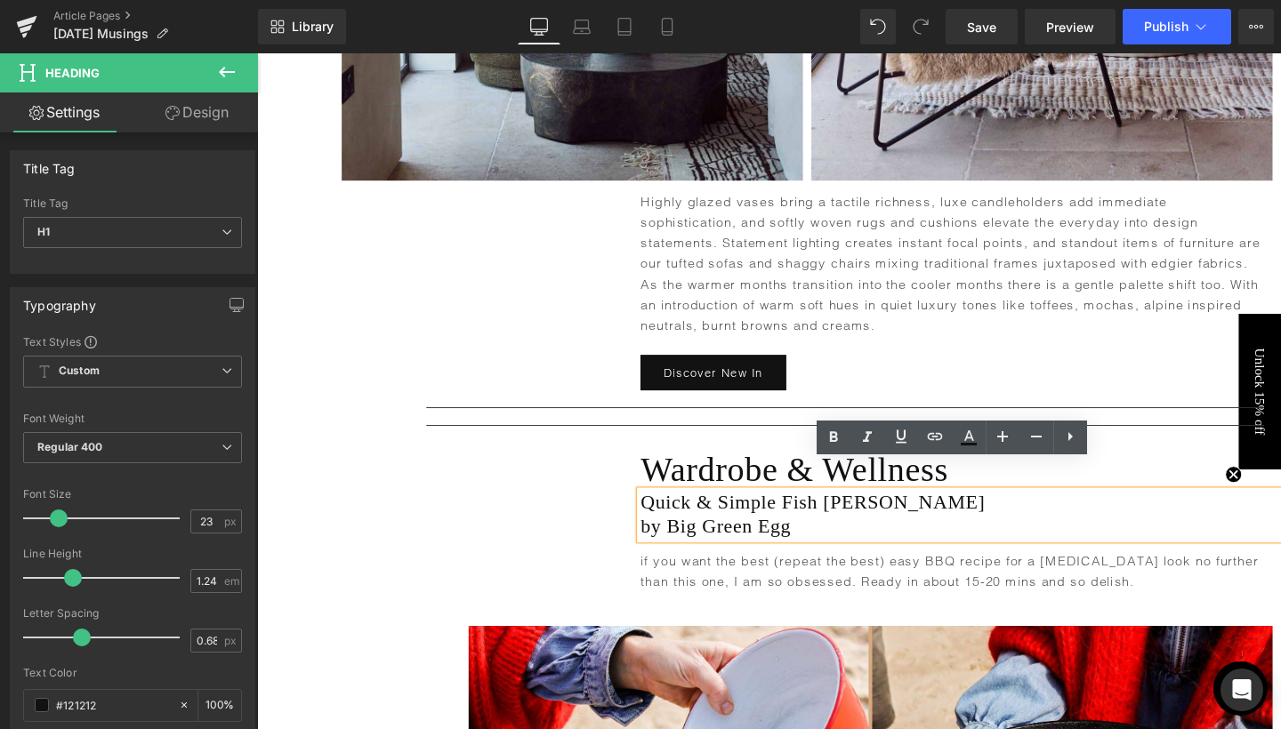
click at [734, 513] on h1 "Quick & Simple Fish [PERSON_NAME] by Big Green Egg" at bounding box center [996, 538] width 673 height 51
drag, startPoint x: 658, startPoint y: 492, endPoint x: 839, endPoint y: 513, distance: 181.8
click at [839, 513] on h1 "Quick & Simple Fish [PERSON_NAME] by Big Green Egg" at bounding box center [996, 538] width 673 height 51
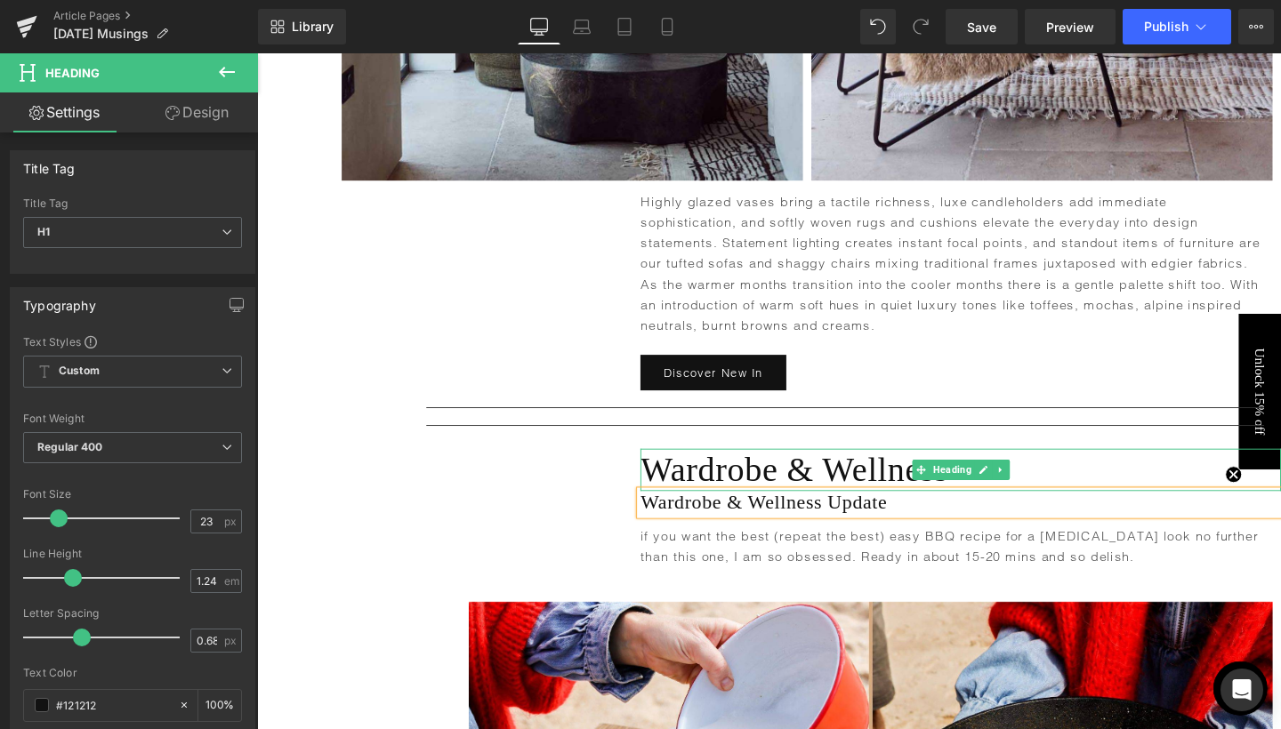
click at [807, 469] on h1 "Wardrobe & Wellness" at bounding box center [996, 491] width 673 height 44
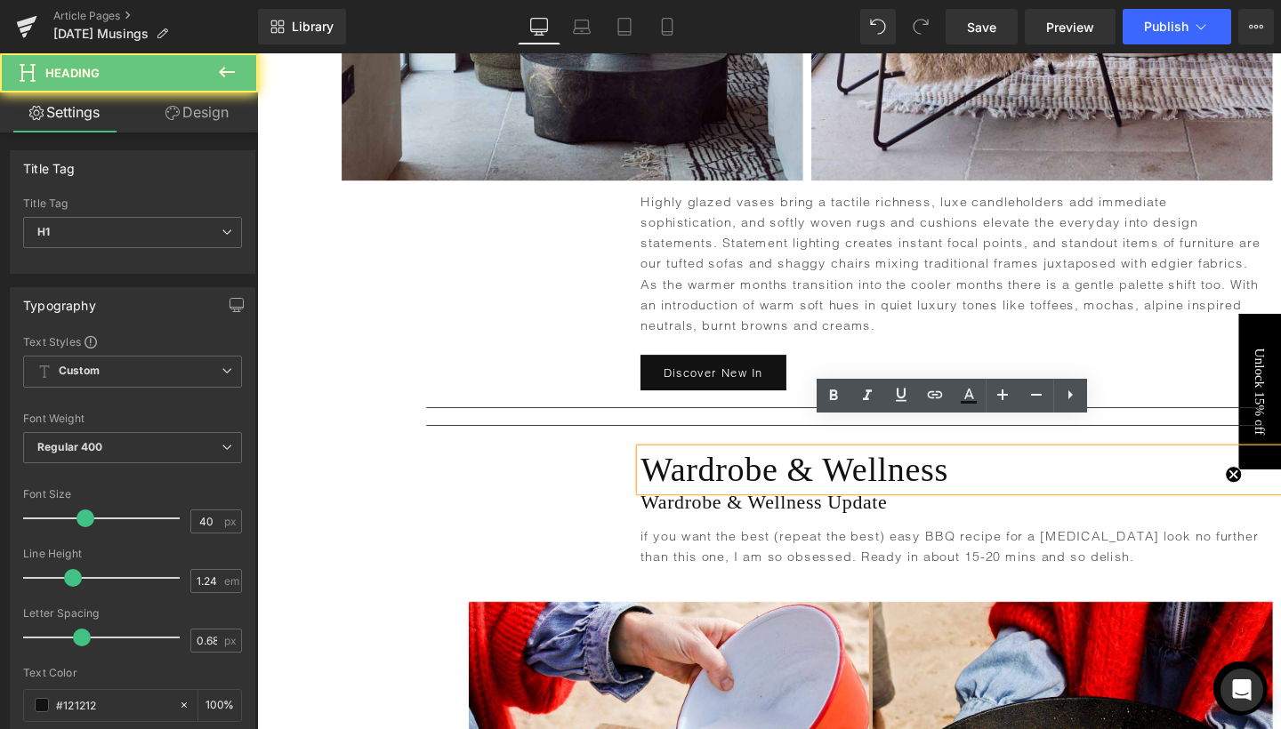
click at [807, 469] on h1 "Wardrobe & Wellness" at bounding box center [996, 491] width 673 height 44
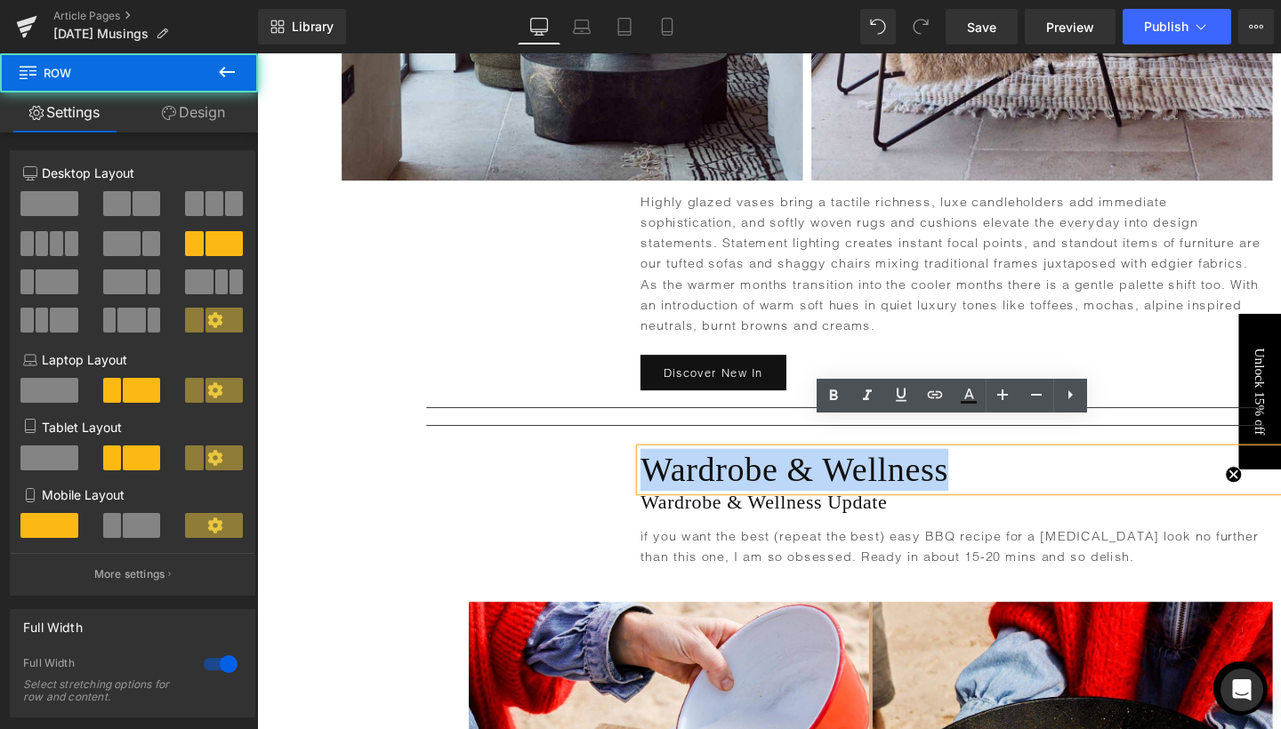
click at [595, 488] on div "Text Block Wardrobe & Wellness Heading Wardrobe & Wellness Update Heading if yo…" at bounding box center [795, 528] width 1076 height 149
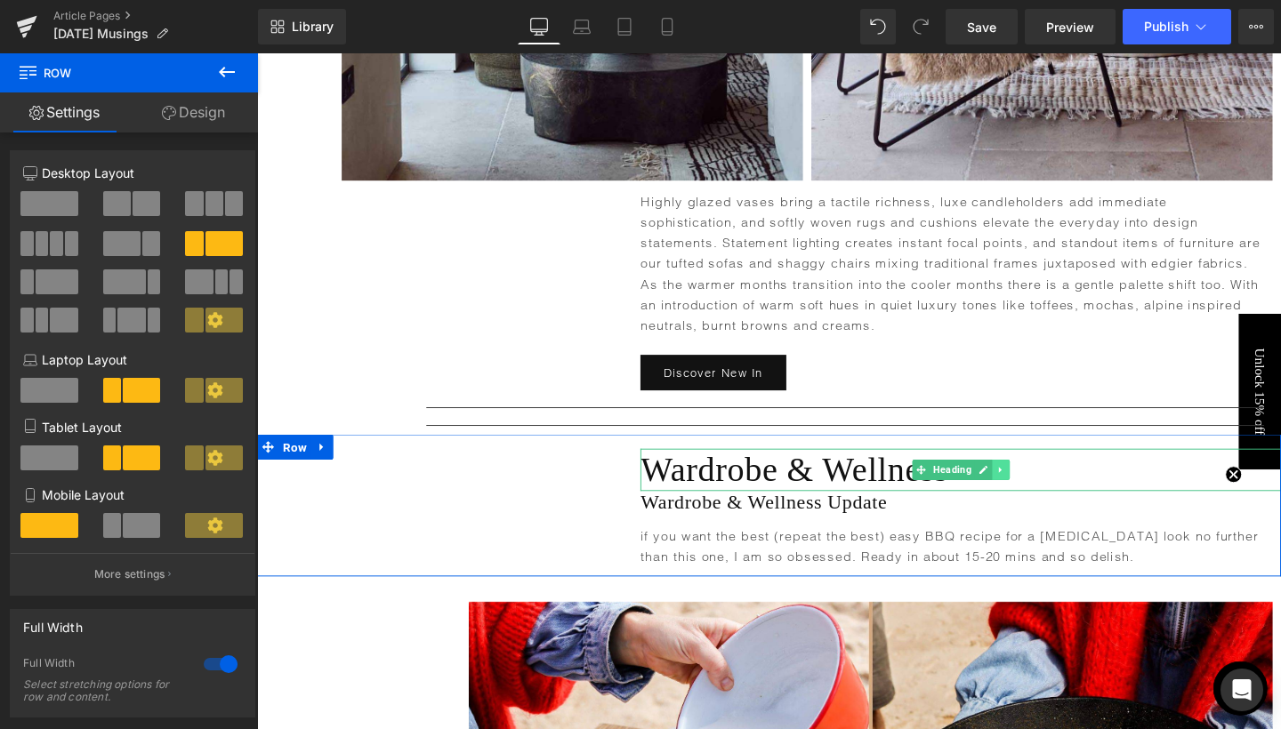
click at [1036, 486] on icon at bounding box center [1038, 491] width 10 height 11
click at [1043, 486] on icon at bounding box center [1048, 491] width 10 height 10
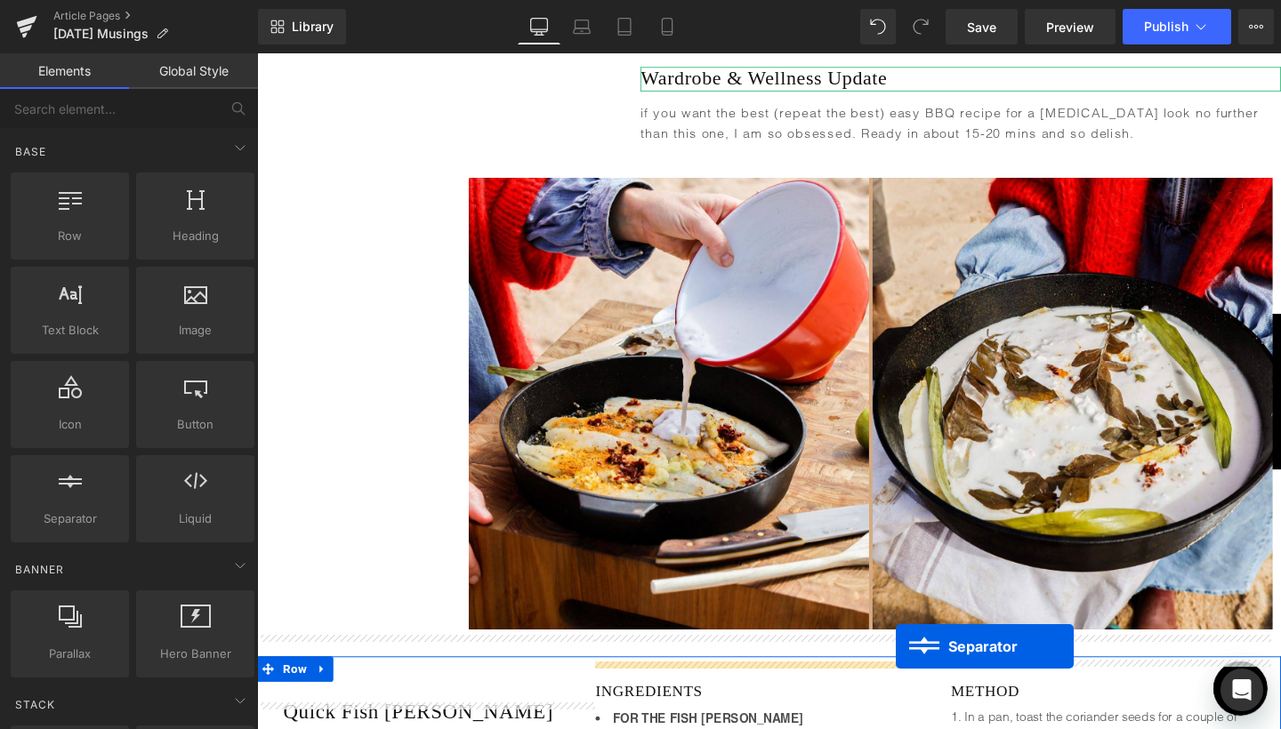
scroll to position [4157, 0]
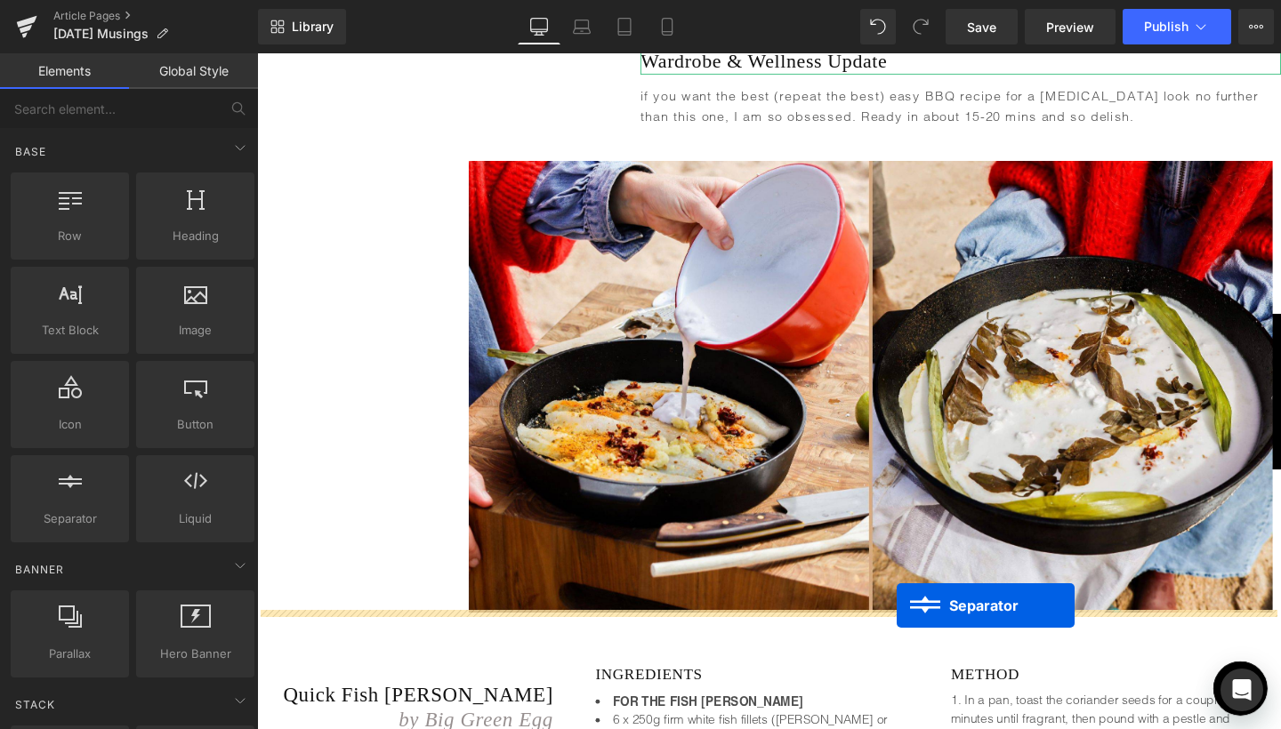
drag, startPoint x: 873, startPoint y: 417, endPoint x: 929, endPoint y: 634, distance: 224.1
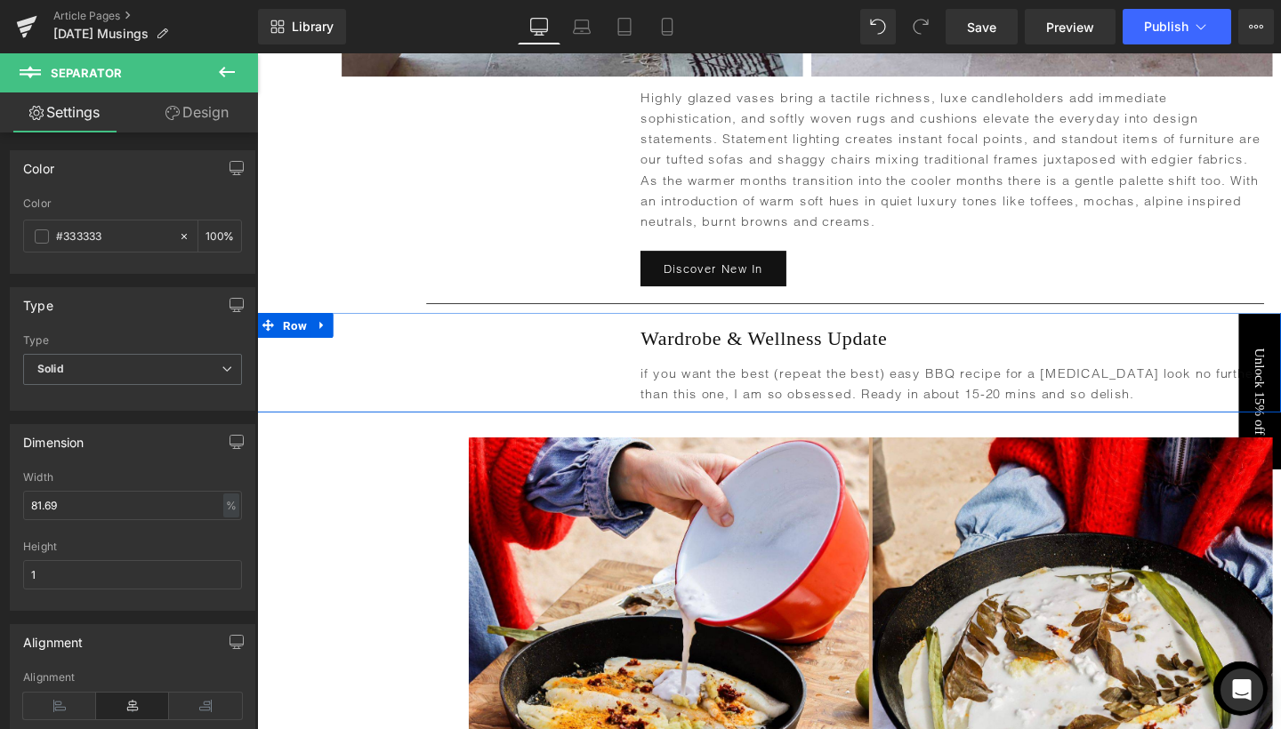
scroll to position [3881, 0]
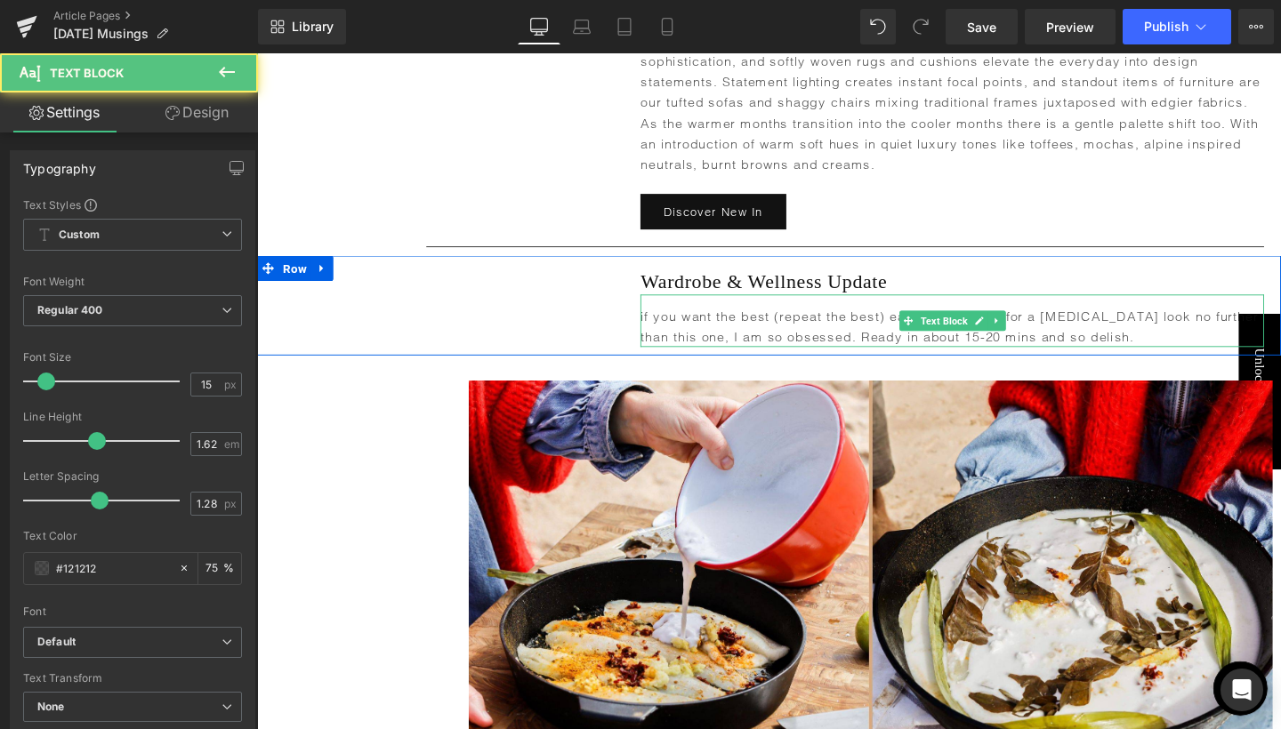
click at [701, 319] on p "if you want the best (repeat the best) easy BBQ recipe for a [MEDICAL_DATA] loo…" at bounding box center [987, 341] width 655 height 44
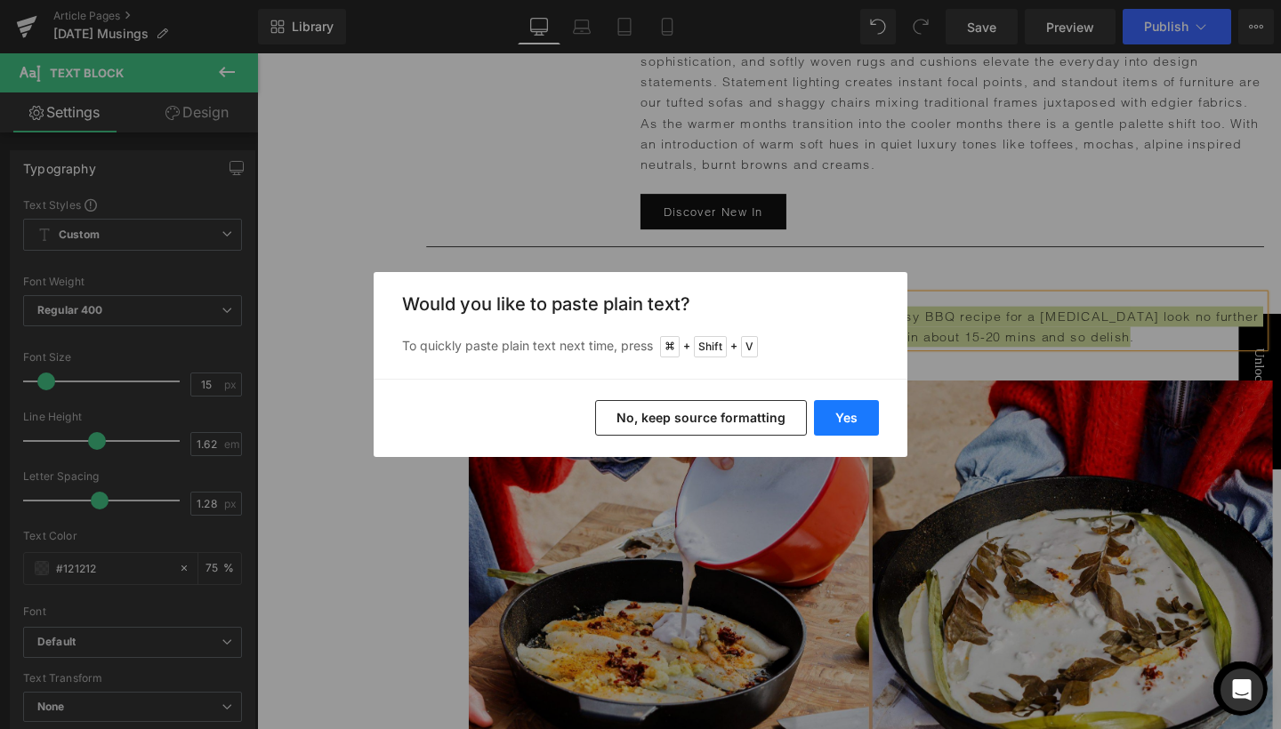
click at [856, 412] on button "Yes" at bounding box center [846, 418] width 65 height 36
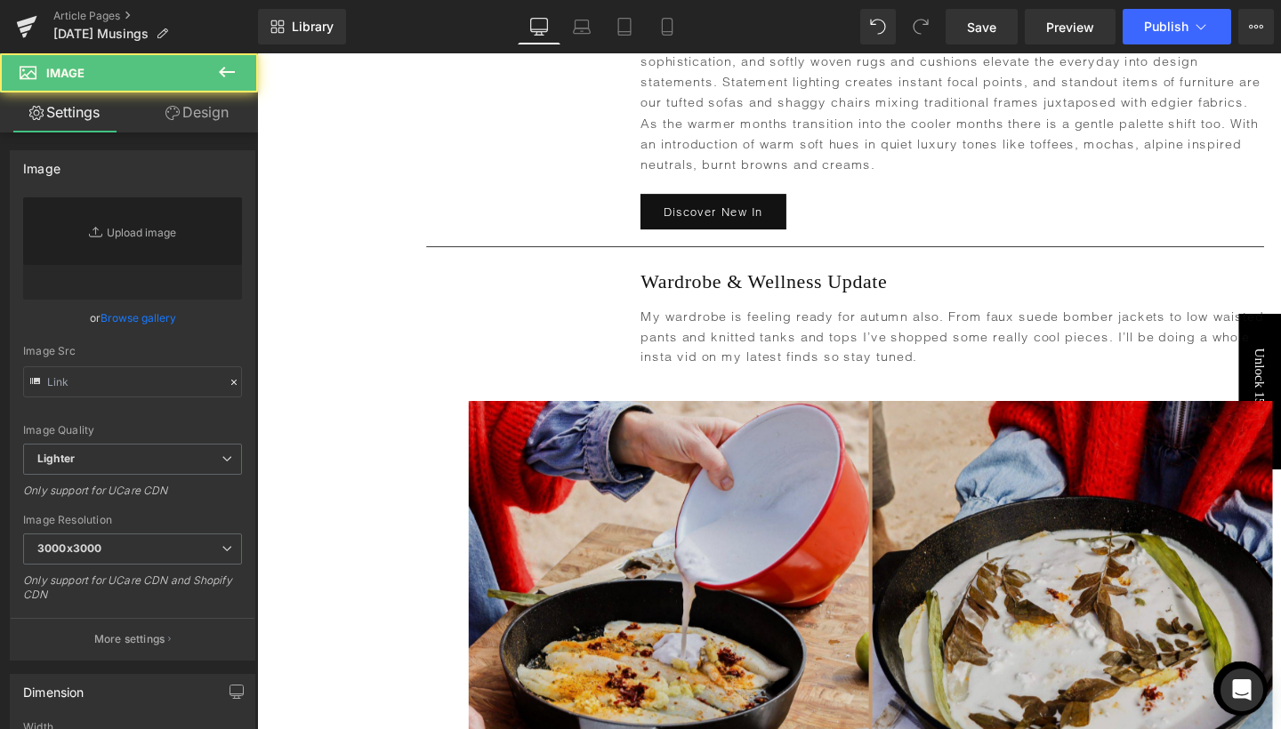
click at [863, 419] on img at bounding box center [901, 656] width 845 height 475
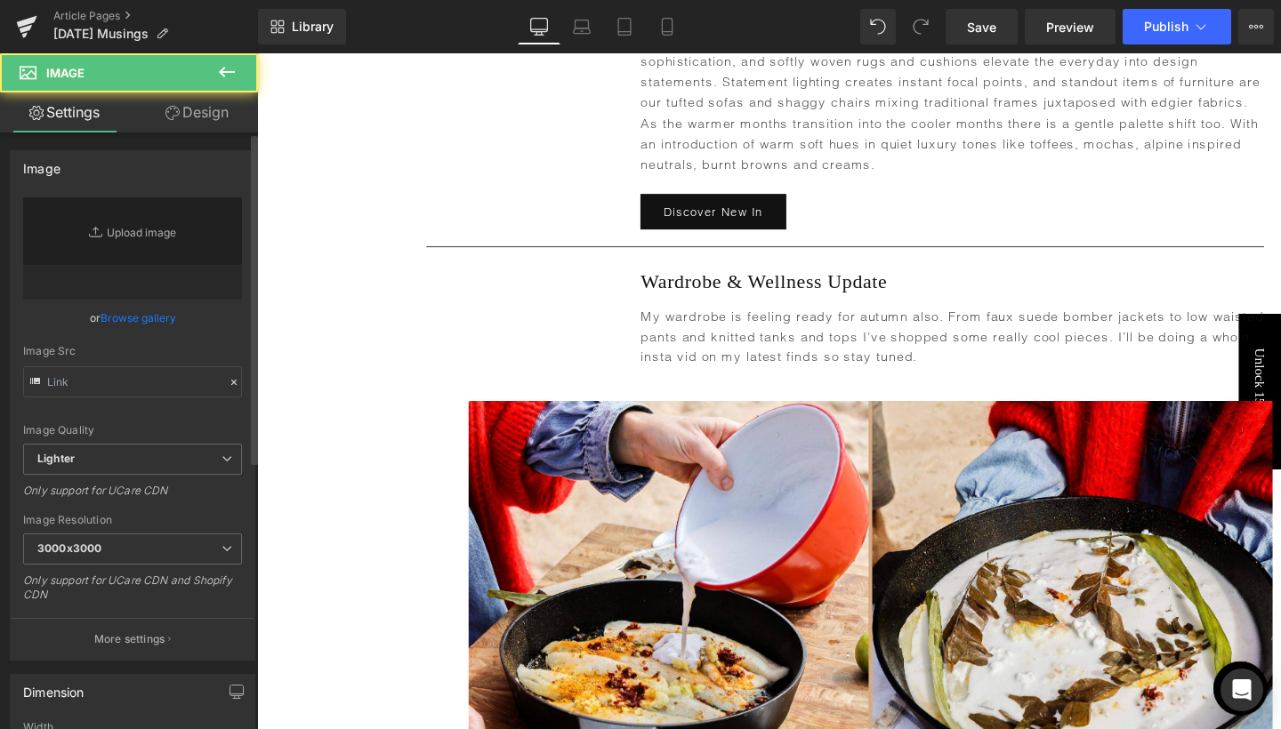
scroll to position [4116, 0]
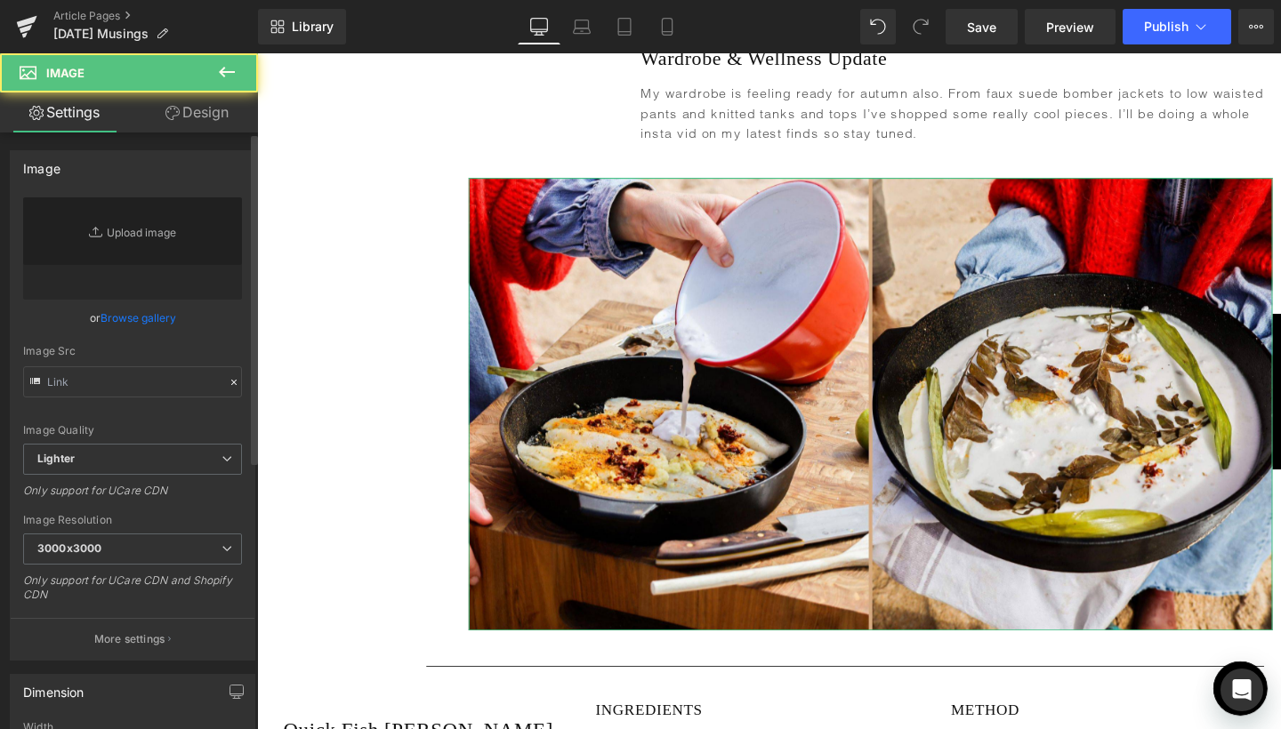
type input "[URL][DOMAIN_NAME]"
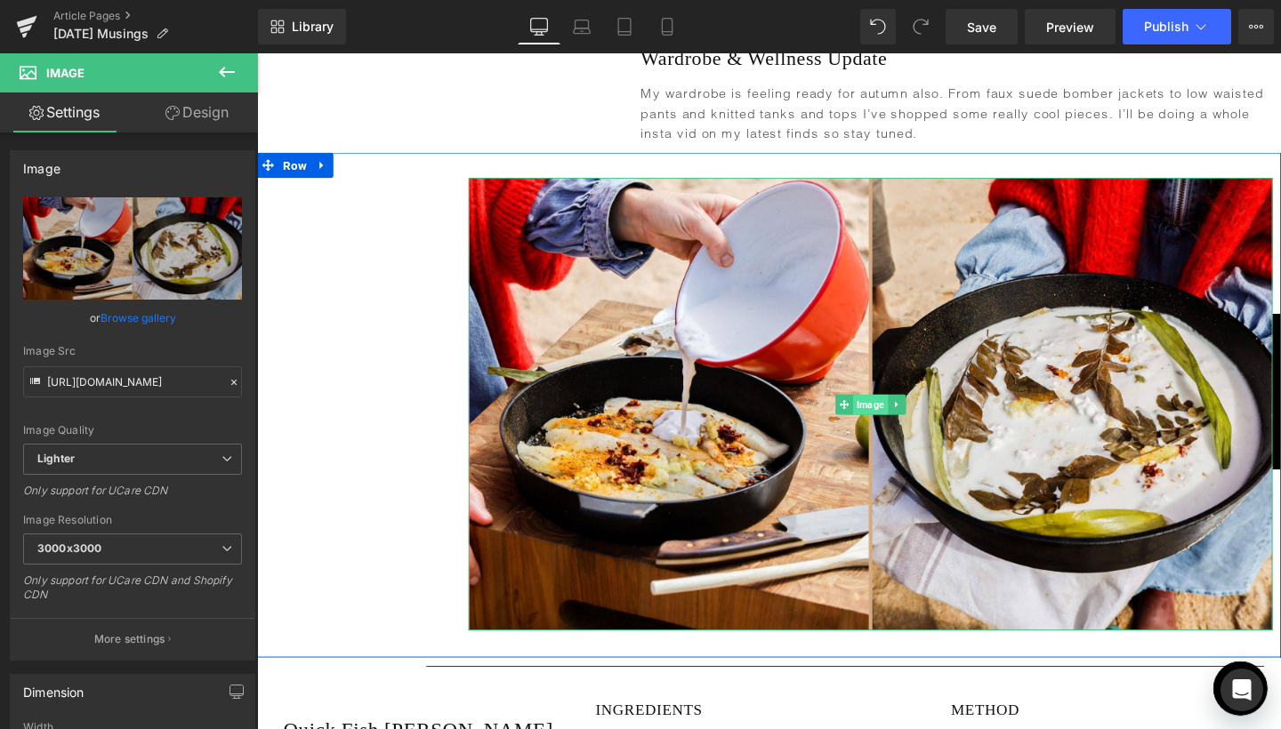
click at [908, 412] on span "Image" at bounding box center [901, 422] width 36 height 21
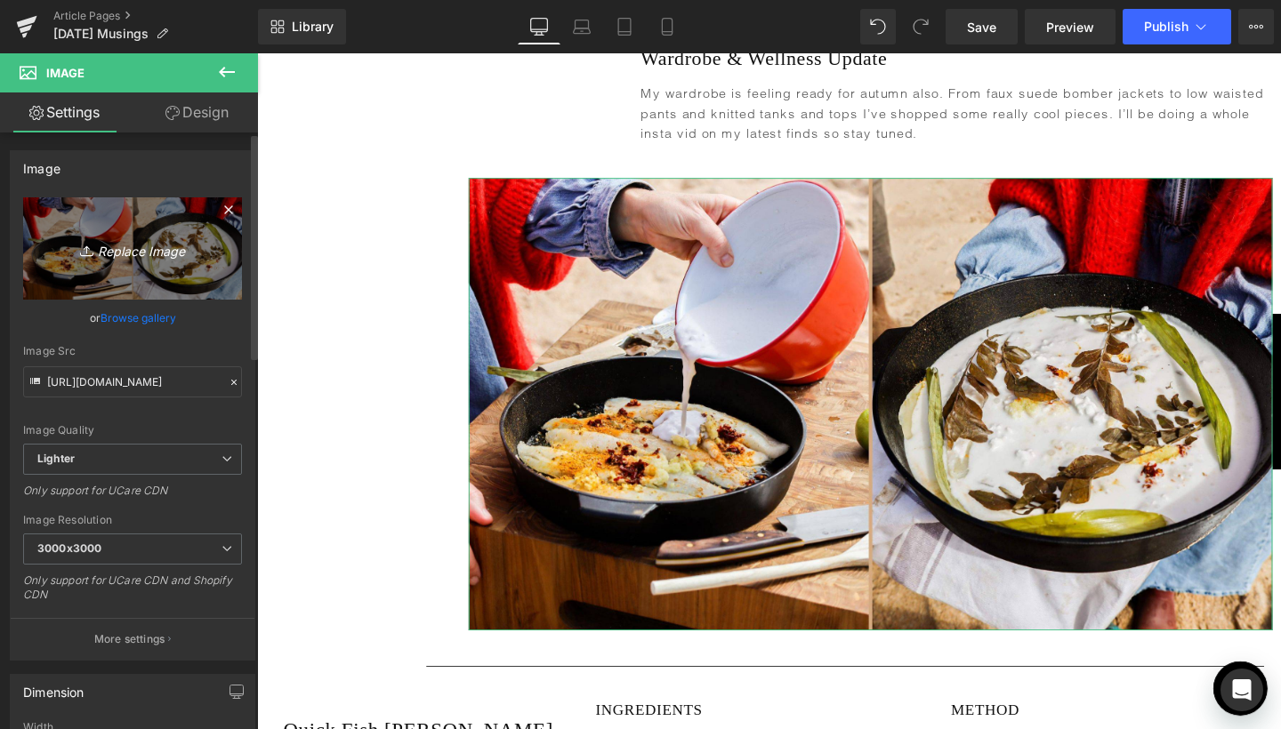
click at [131, 254] on icon "Replace Image" at bounding box center [132, 248] width 142 height 22
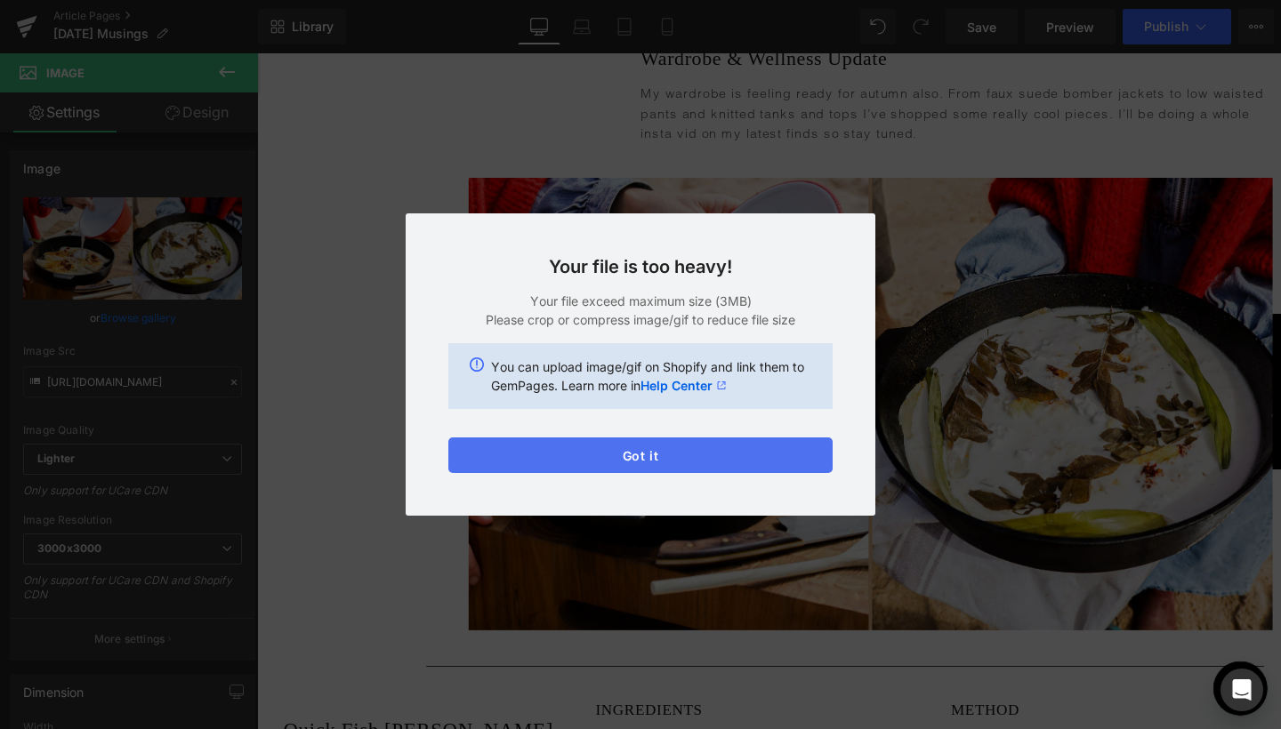
click at [651, 460] on button "Got it" at bounding box center [640, 456] width 384 height 36
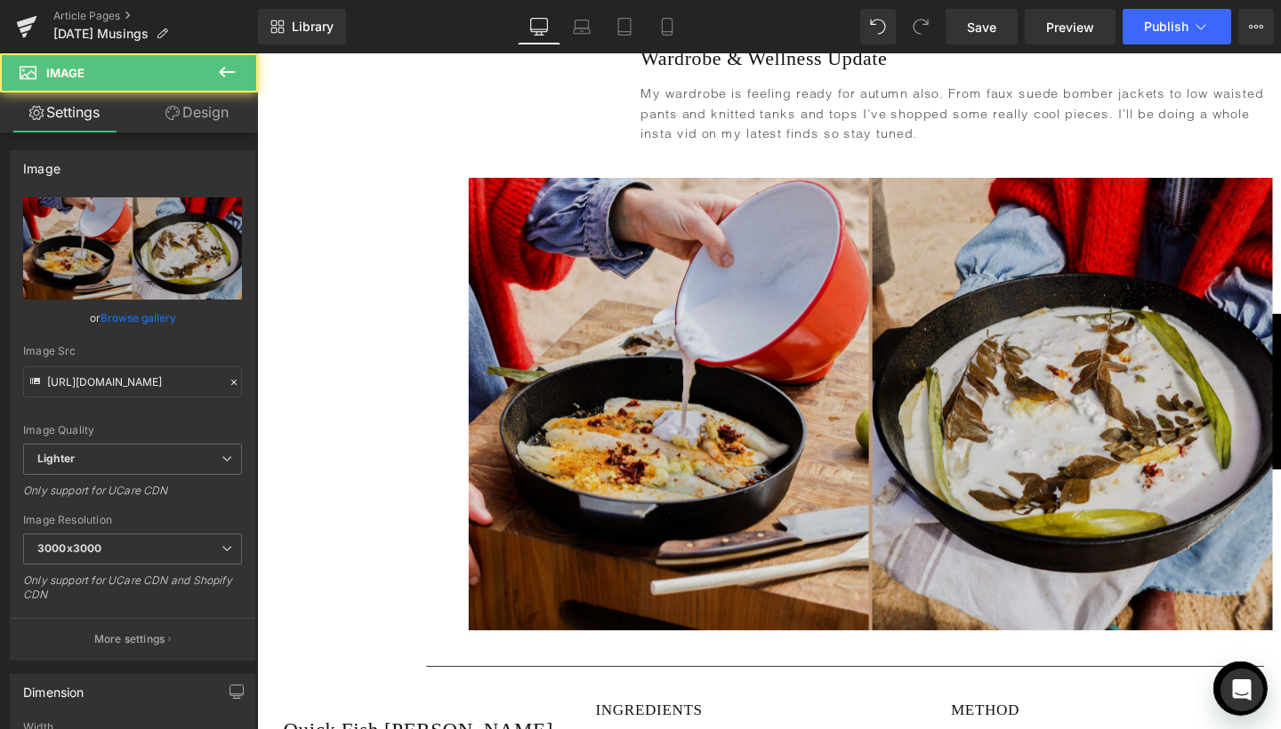
click at [906, 405] on img at bounding box center [901, 421] width 845 height 475
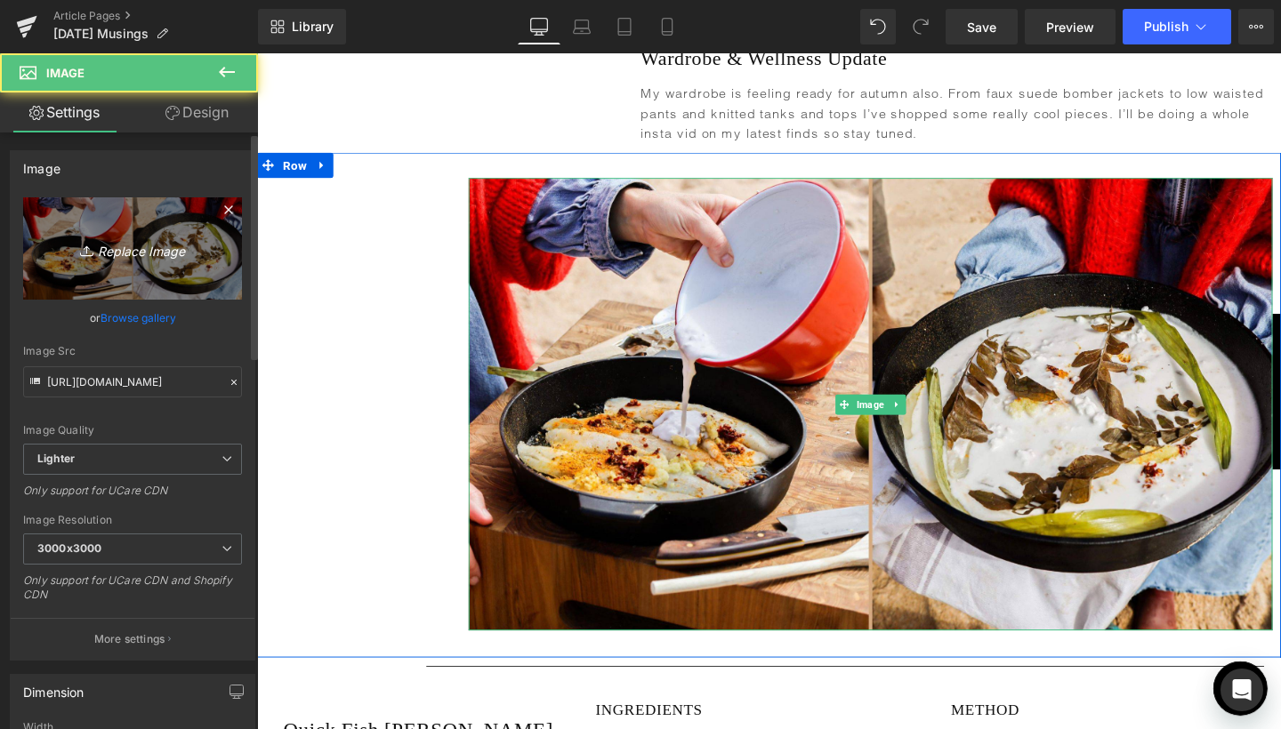
click at [137, 263] on link "Replace Image" at bounding box center [132, 248] width 219 height 102
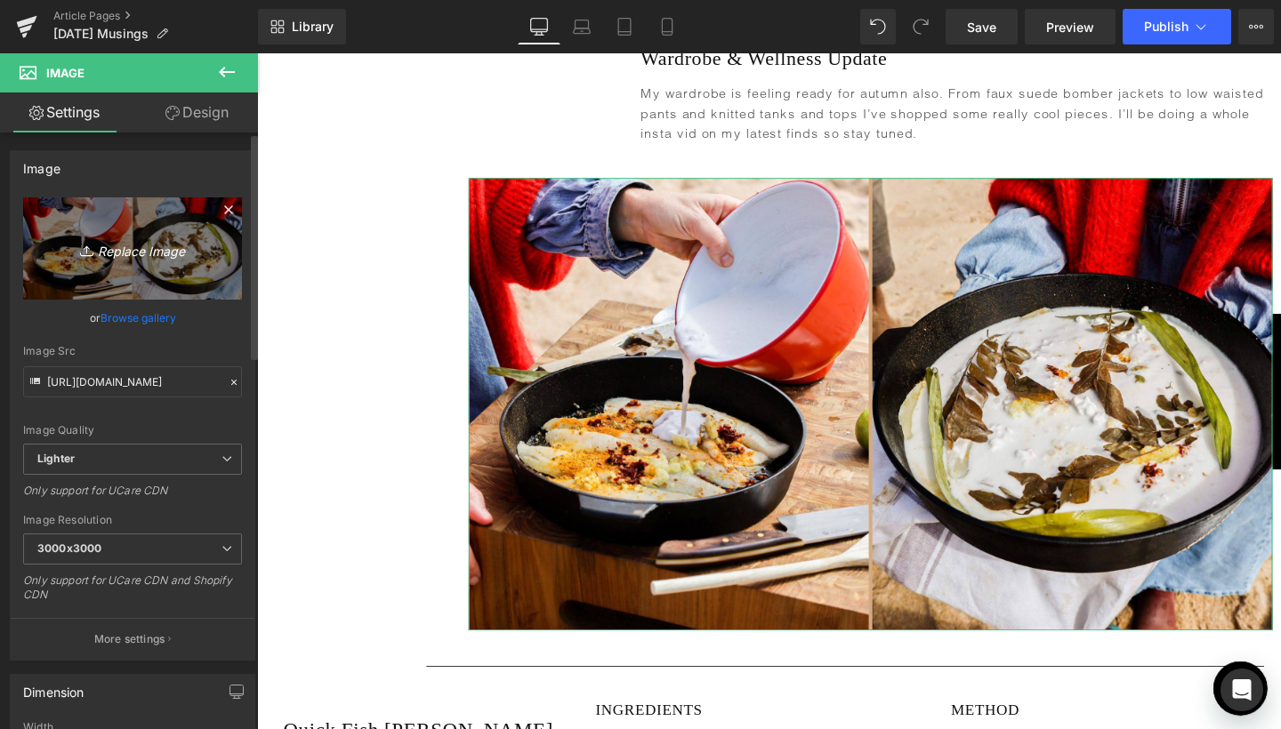
type input "C:\fakepath\blog banner pics-8.jpg"
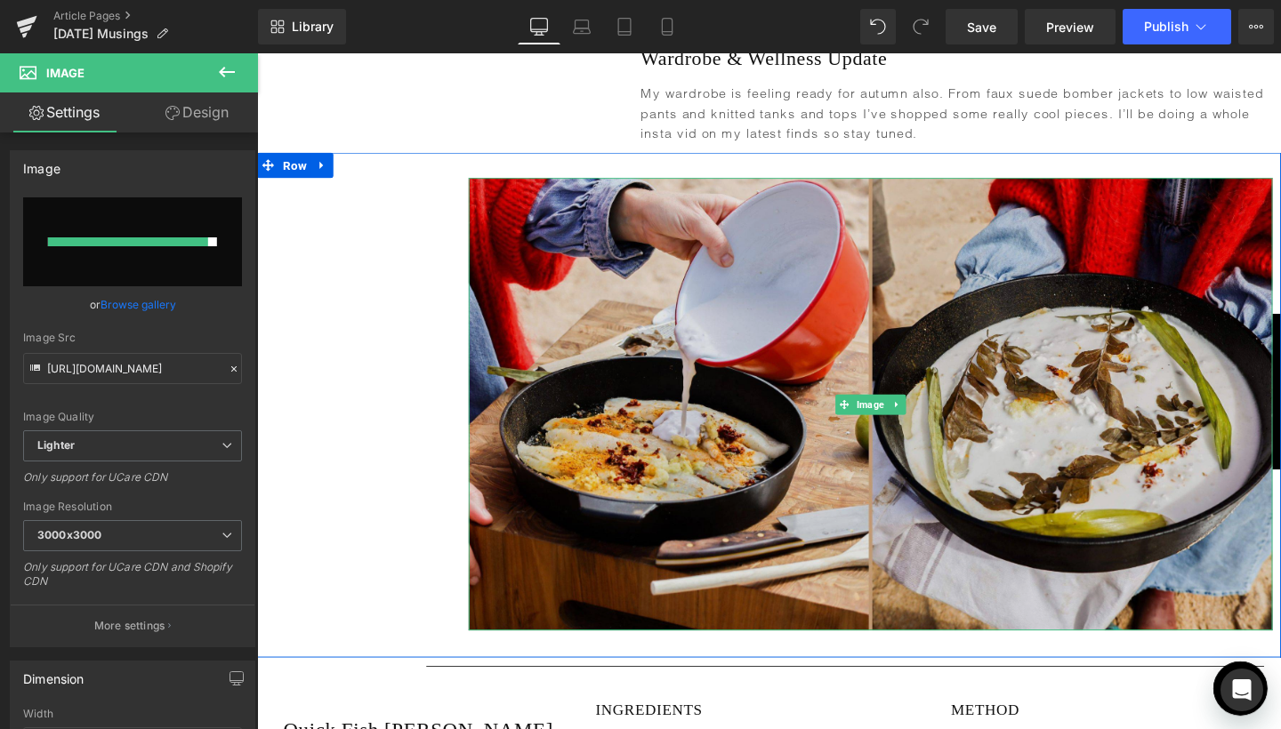
type input "[URL][DOMAIN_NAME]"
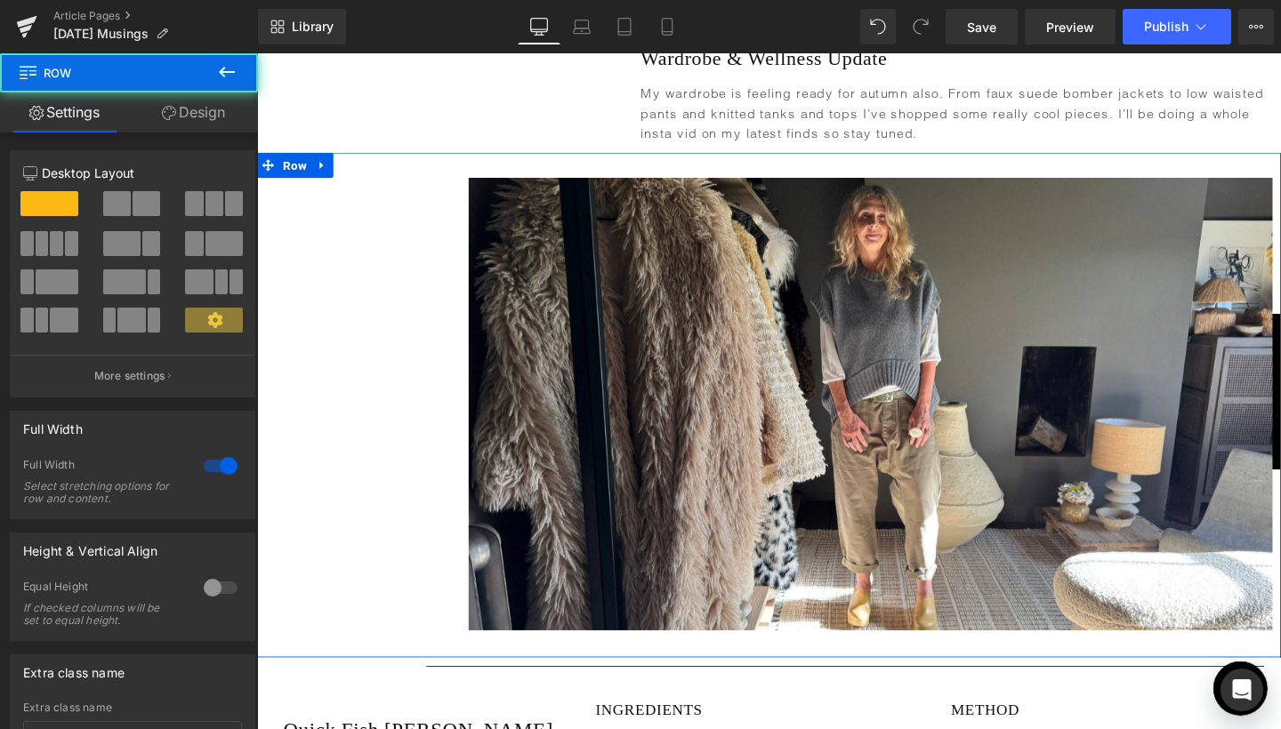
click at [389, 430] on div "Image" at bounding box center [795, 421] width 1076 height 475
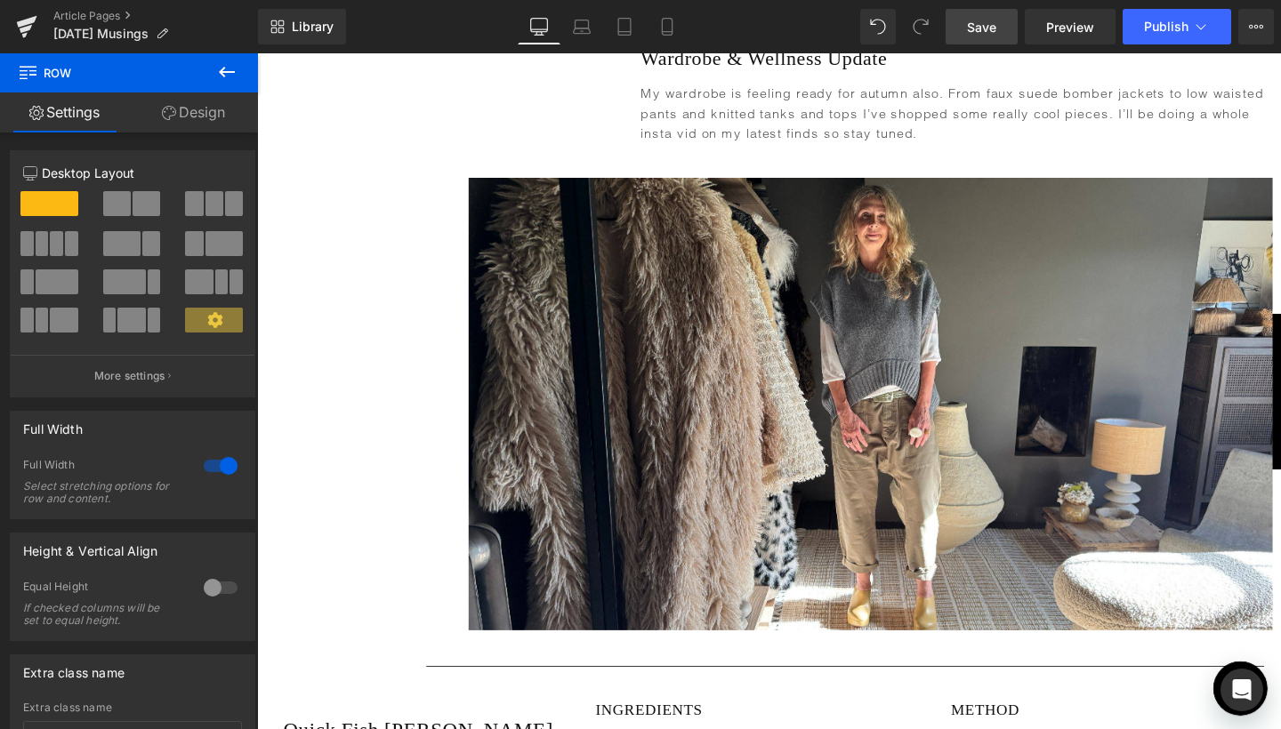
click at [973, 15] on link "Save" at bounding box center [981, 27] width 72 height 36
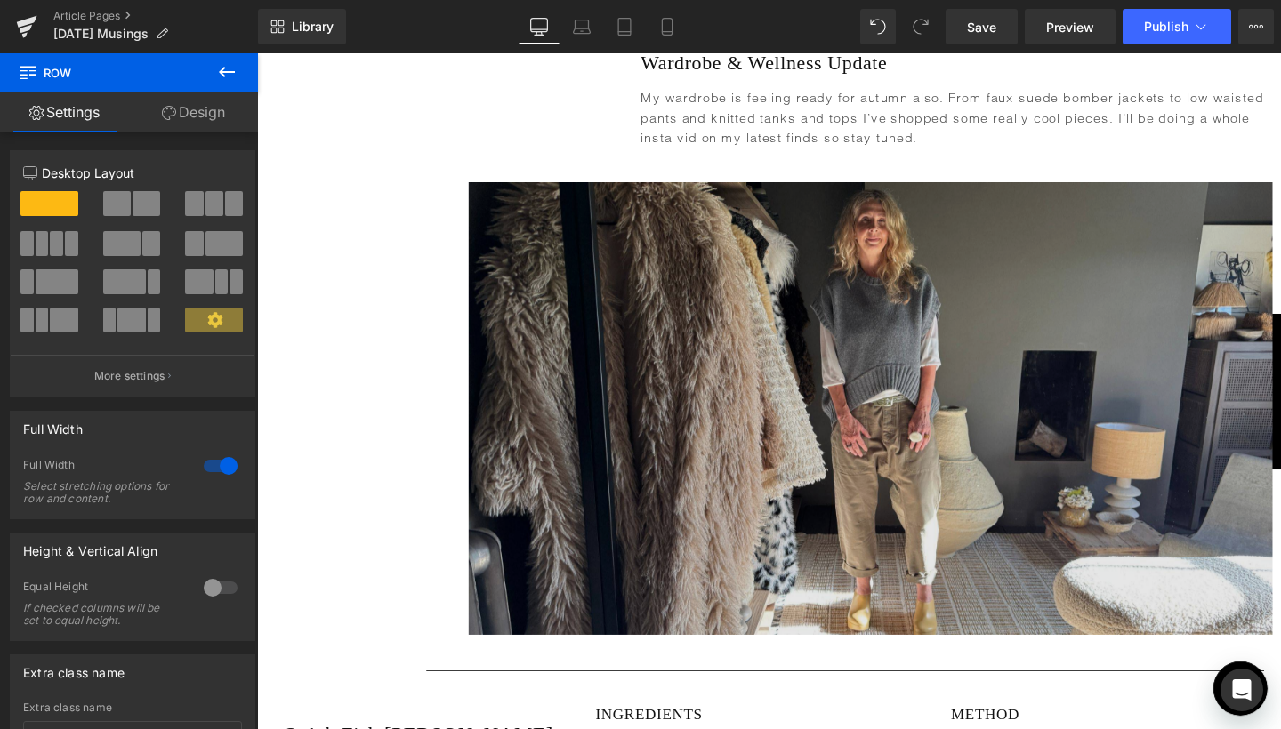
scroll to position [4011, 0]
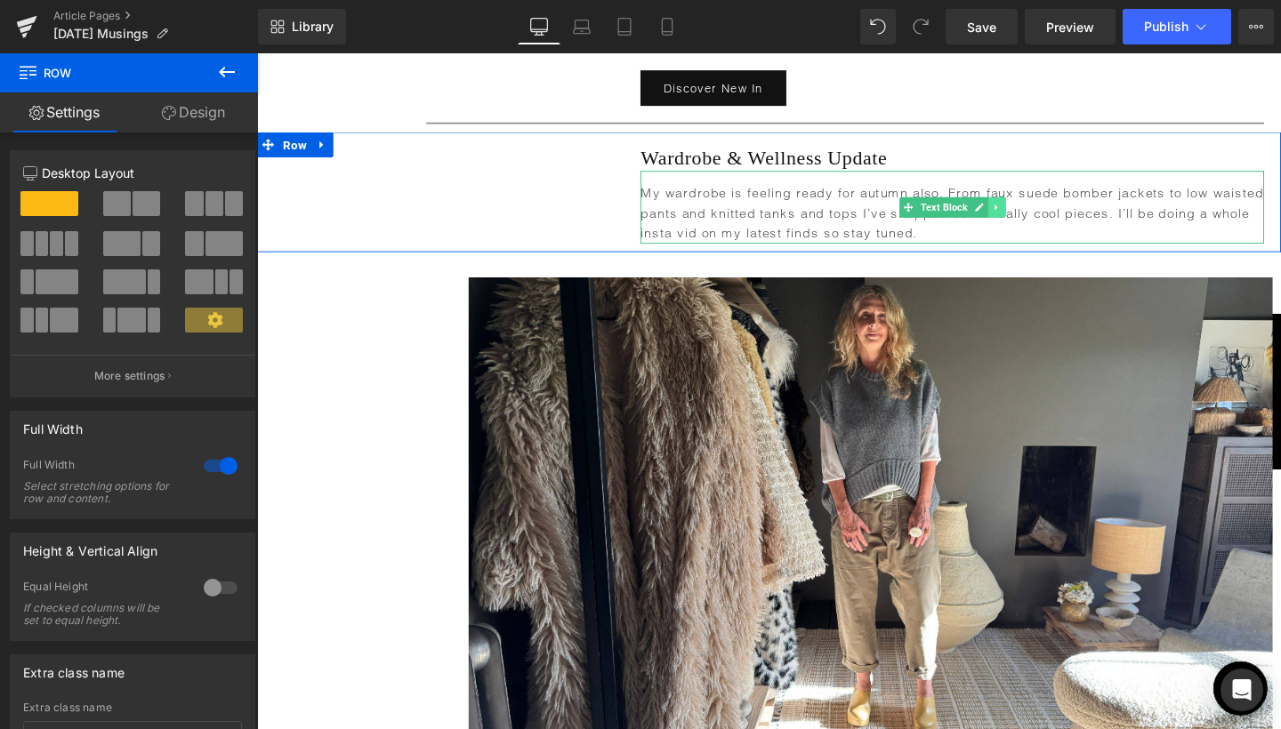
click at [1030, 205] on link at bounding box center [1034, 215] width 19 height 21
click at [1025, 210] on icon at bounding box center [1025, 215] width 10 height 10
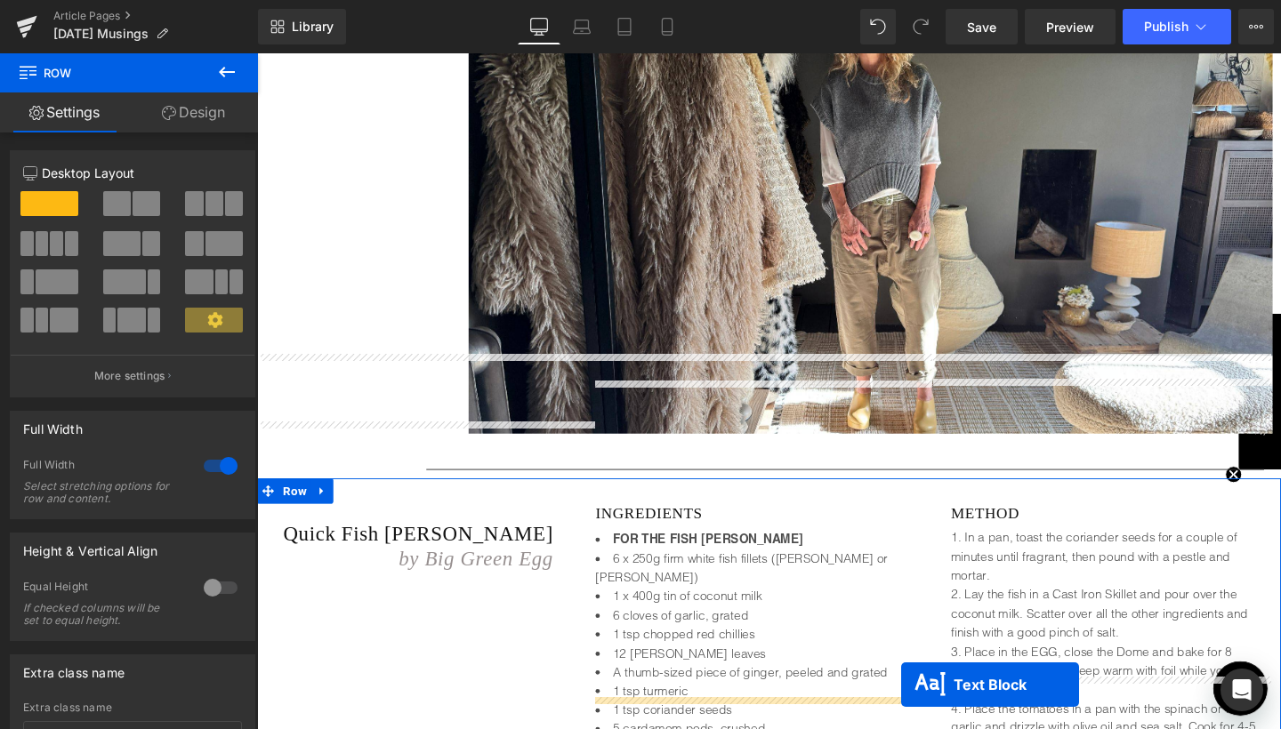
scroll to position [4526, 0]
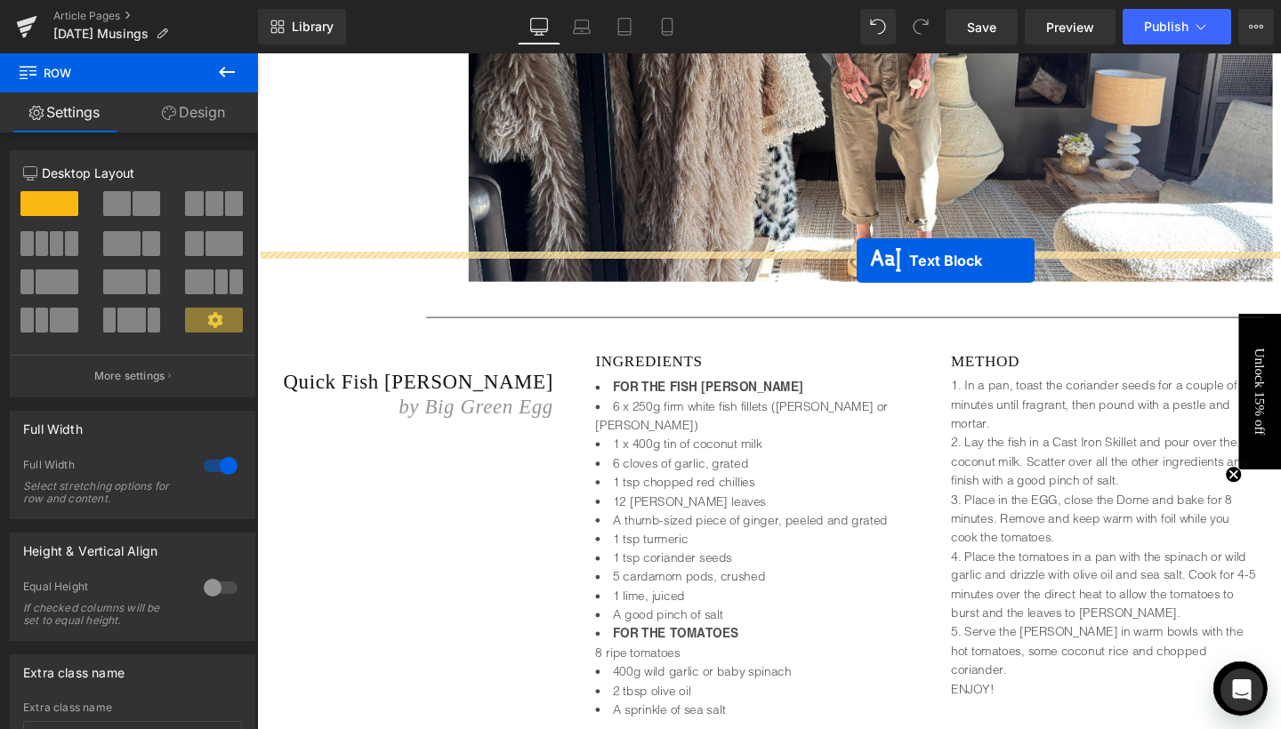
drag, startPoint x: 973, startPoint y: 266, endPoint x: 888, endPoint y: 271, distance: 85.5
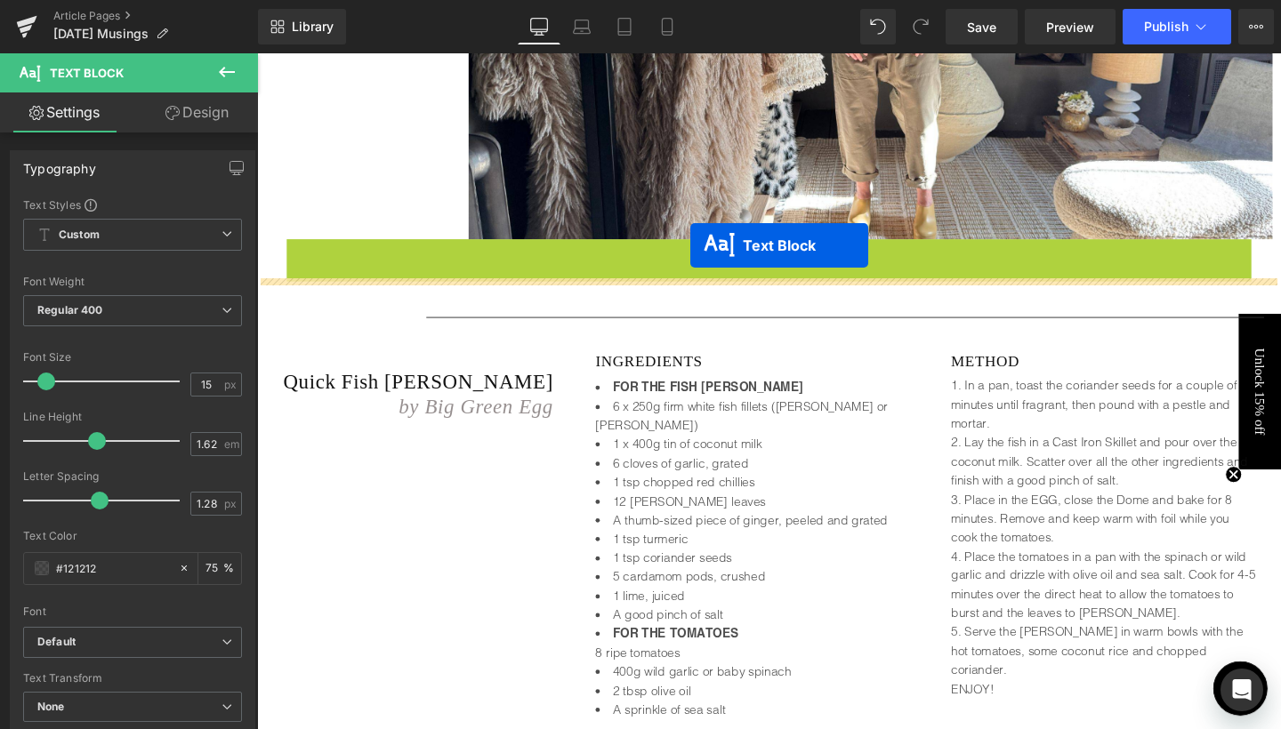
drag, startPoint x: 801, startPoint y: 240, endPoint x: 712, endPoint y: 255, distance: 90.2
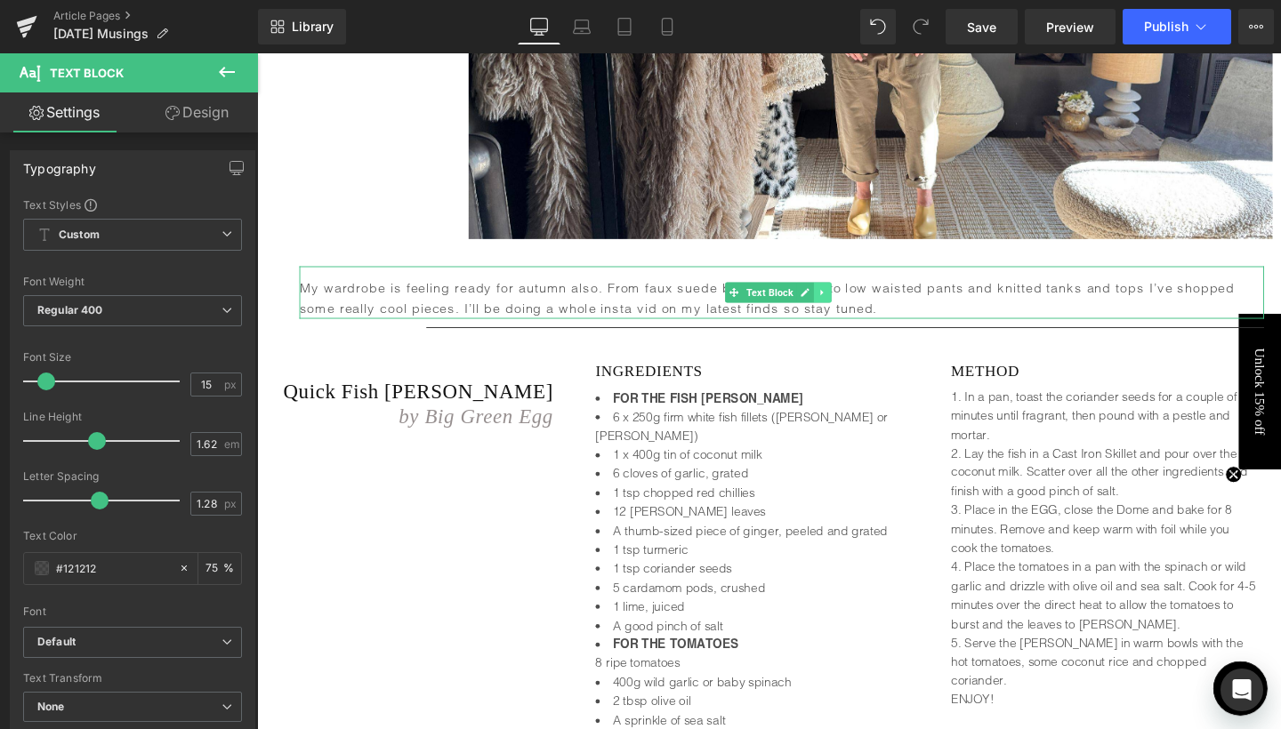
click at [854, 300] on icon at bounding box center [852, 305] width 10 height 11
click at [862, 300] on icon at bounding box center [860, 305] width 10 height 11
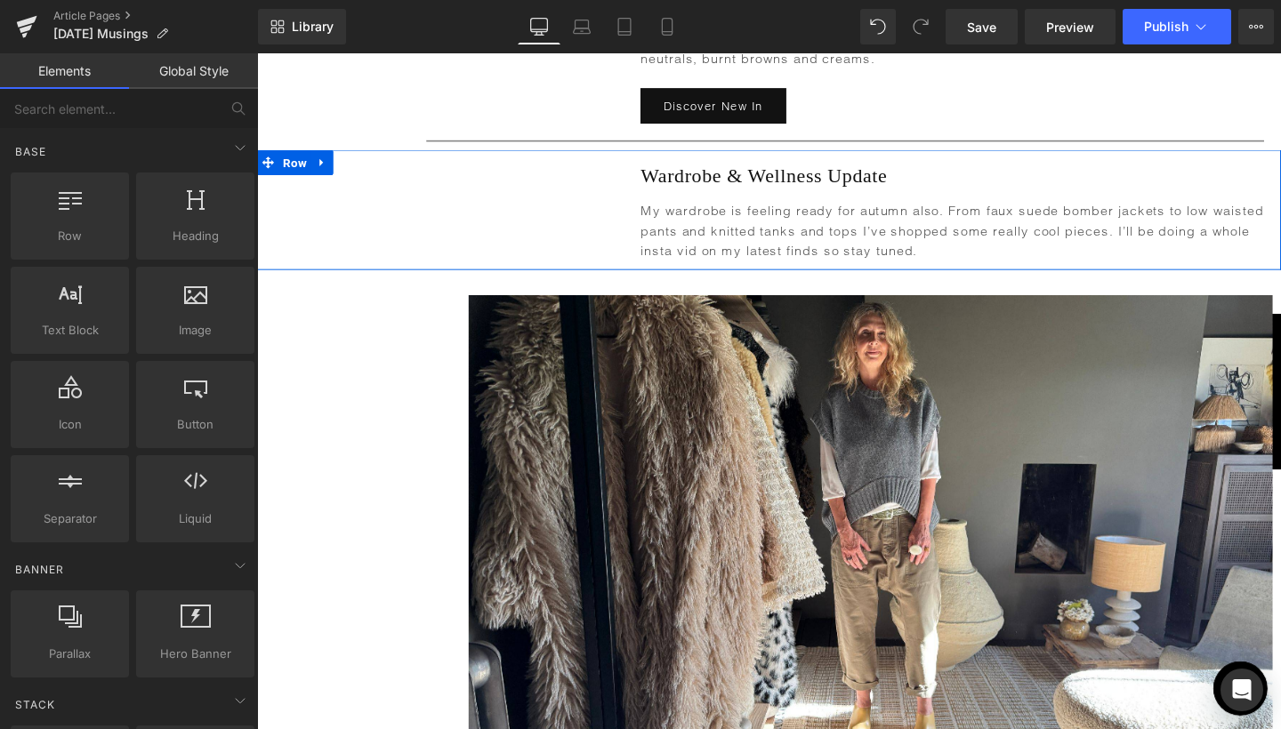
scroll to position [3726, 0]
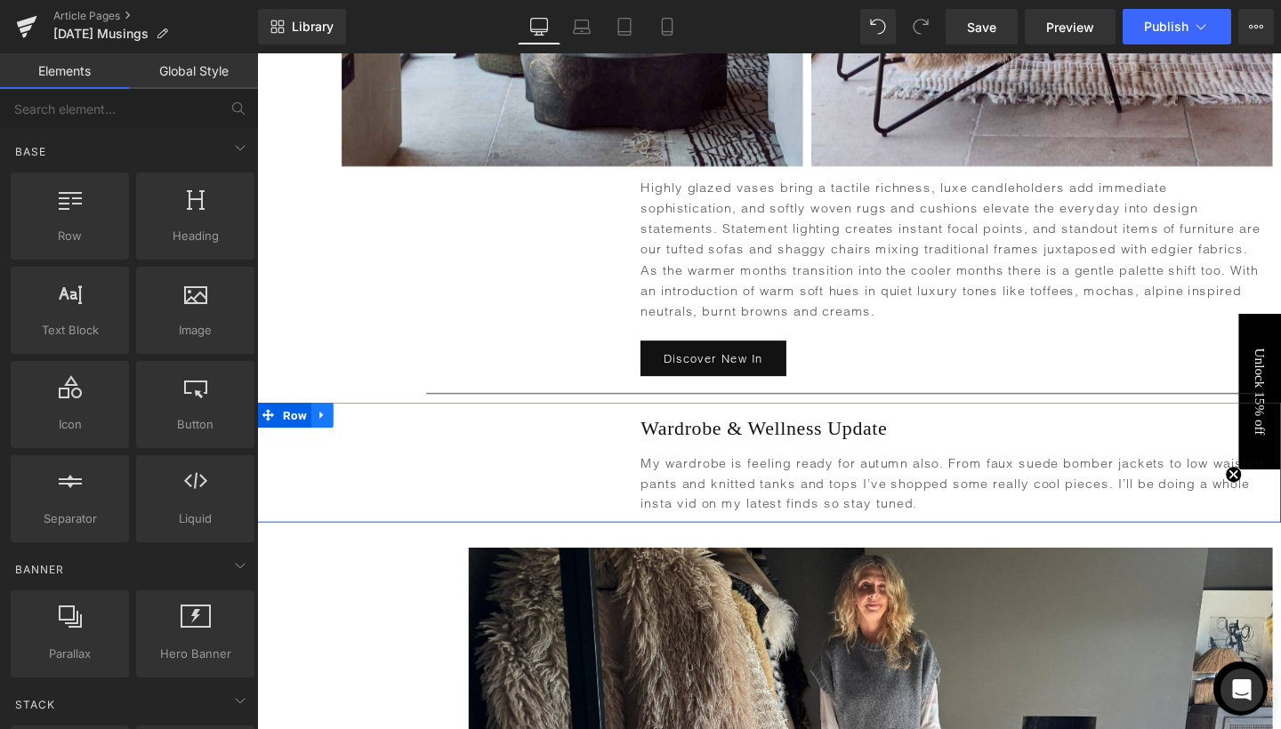
click at [327, 428] on icon at bounding box center [325, 434] width 12 height 13
click at [349, 428] on icon at bounding box center [348, 434] width 12 height 12
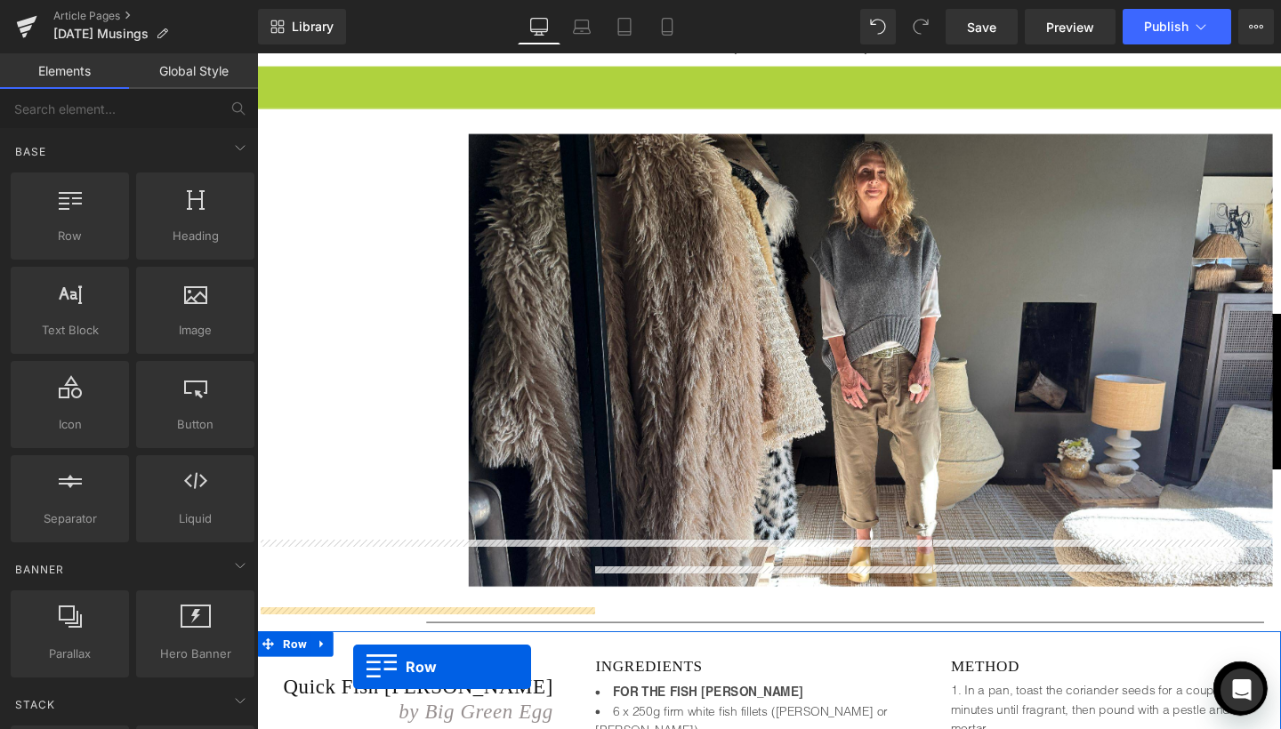
scroll to position [4313, 0]
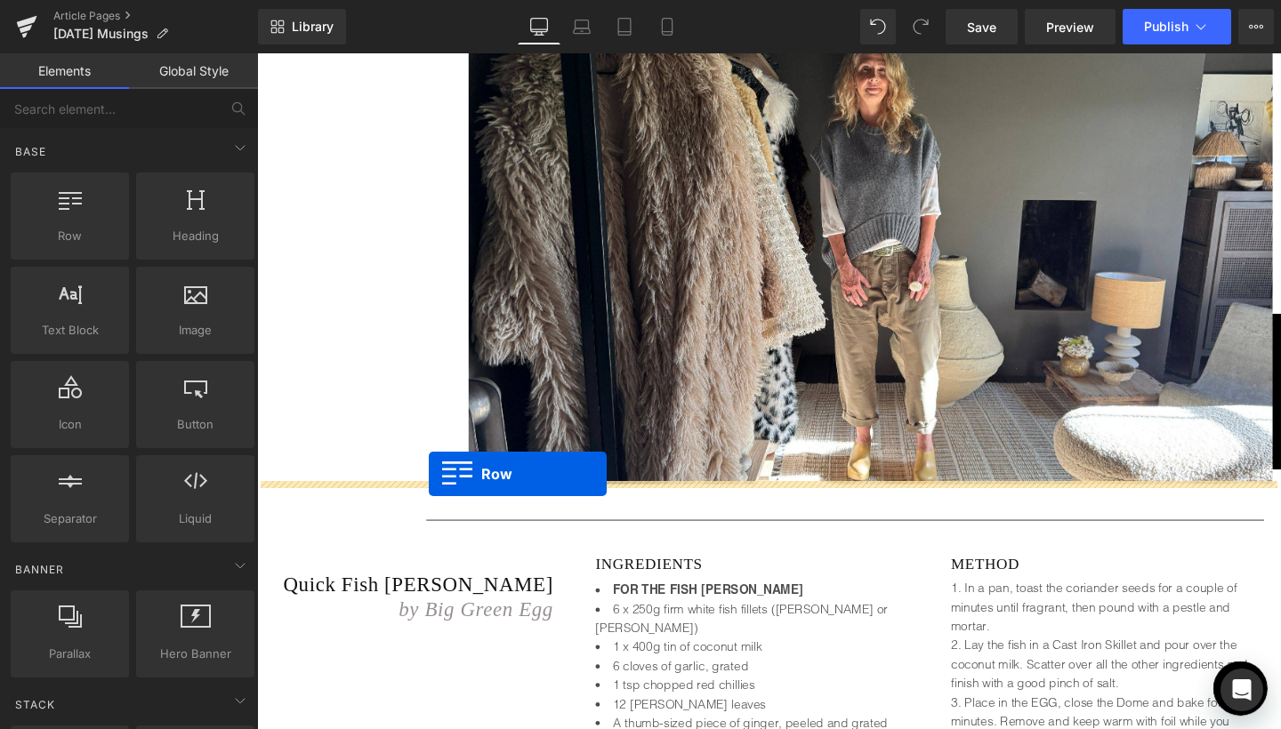
drag, startPoint x: 290, startPoint y: 139, endPoint x: 438, endPoint y: 495, distance: 386.0
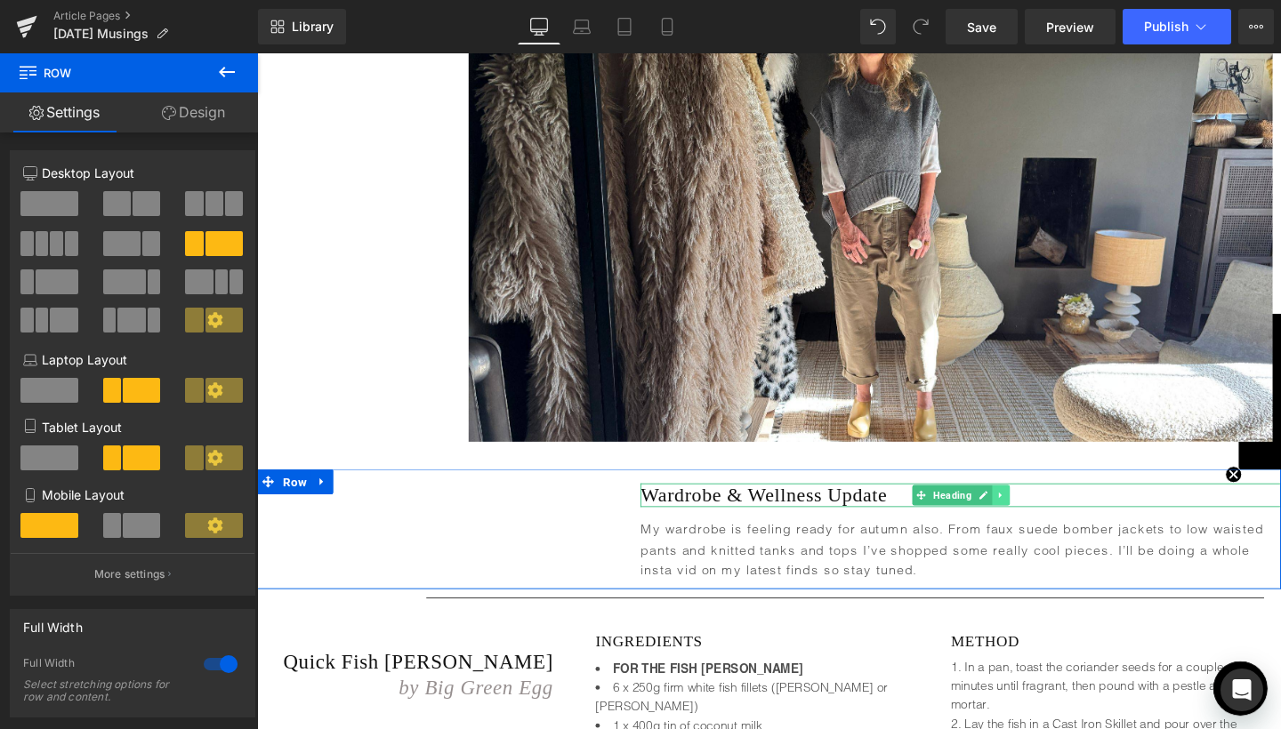
click at [1039, 513] on icon at bounding box center [1038, 518] width 10 height 11
click at [1043, 513] on icon at bounding box center [1048, 518] width 10 height 10
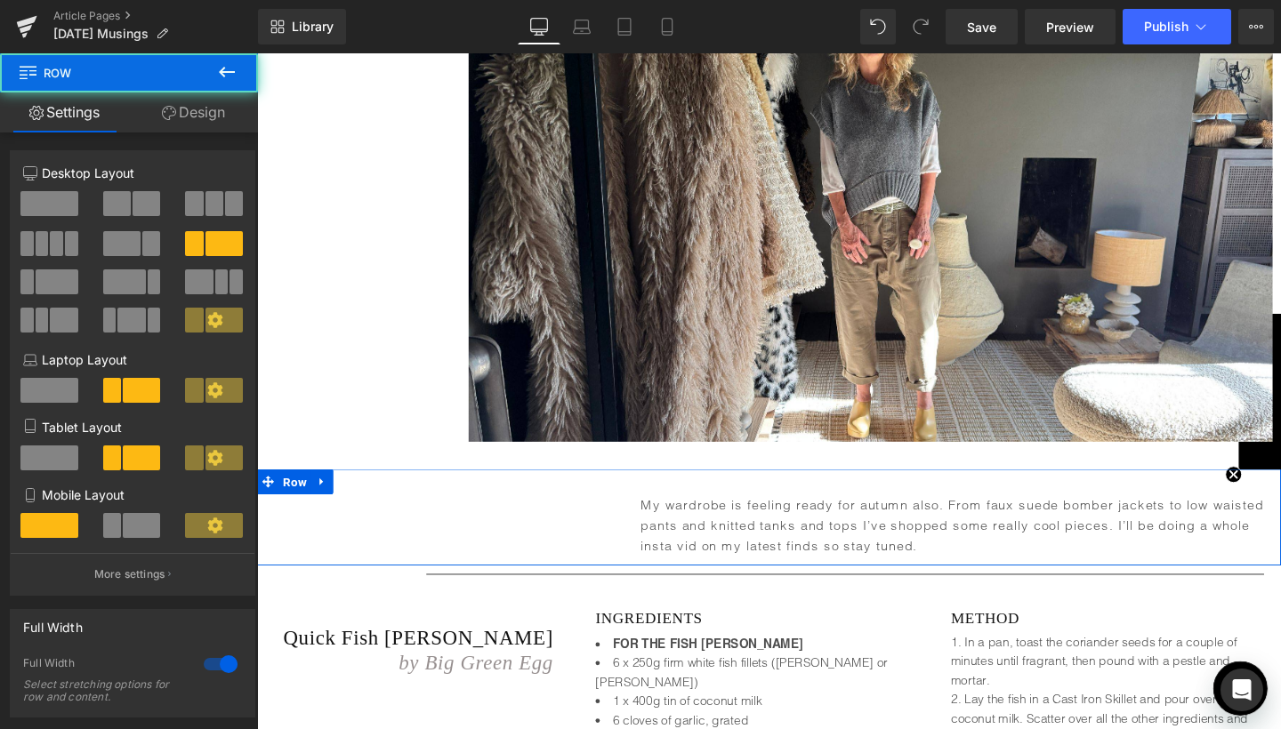
click at [638, 506] on div "My wardrobe is feeling ready for autumn also. From faux suede bomber jackets to…" at bounding box center [974, 544] width 718 height 77
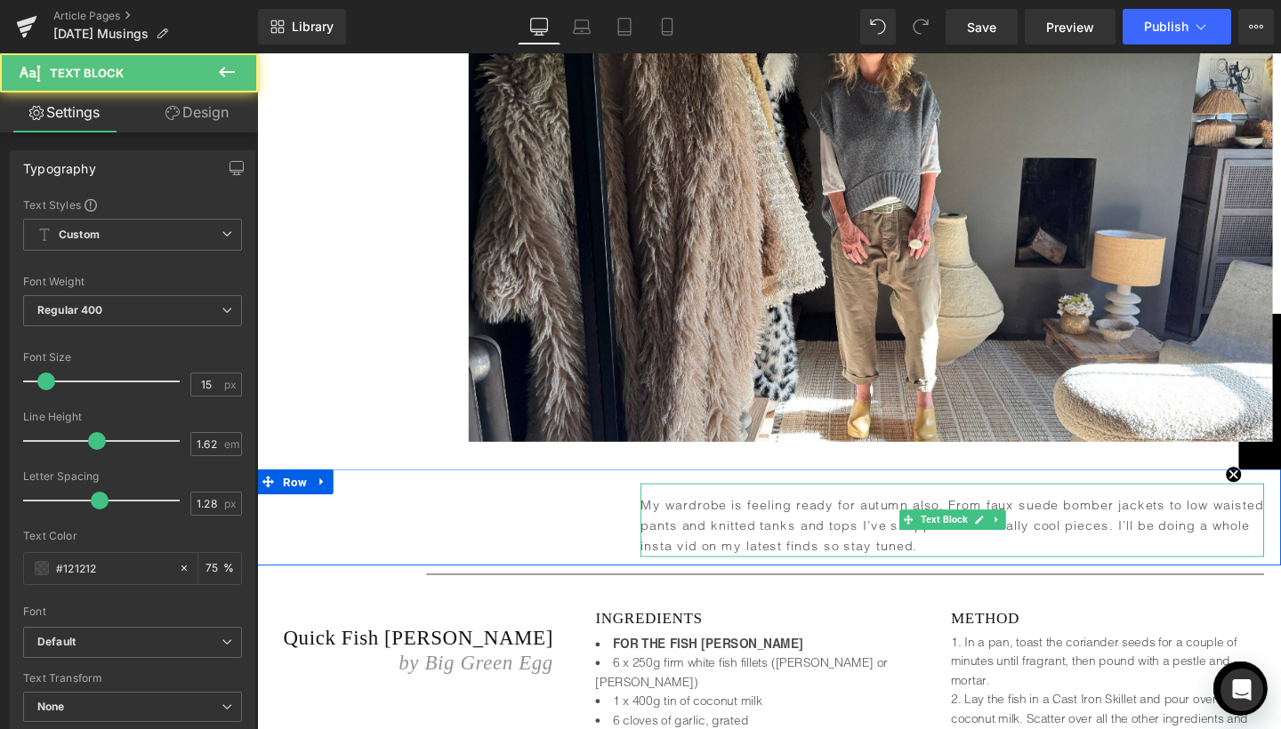
click at [683, 506] on div "My wardrobe is feeling ready for autumn also. From faux suede bomber jackets to…" at bounding box center [987, 544] width 655 height 77
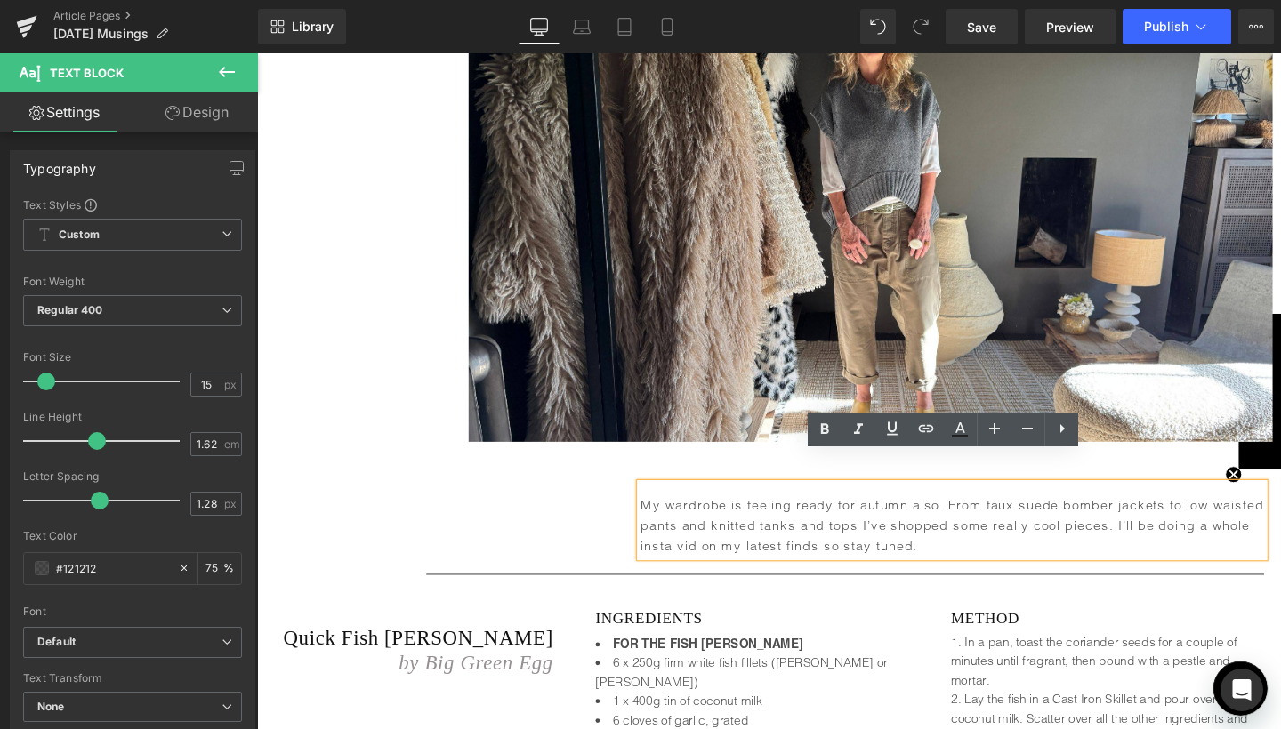
click at [660, 518] on p "My wardrobe is feeling ready for autumn also. From faux suede bomber jackets to…" at bounding box center [987, 550] width 655 height 65
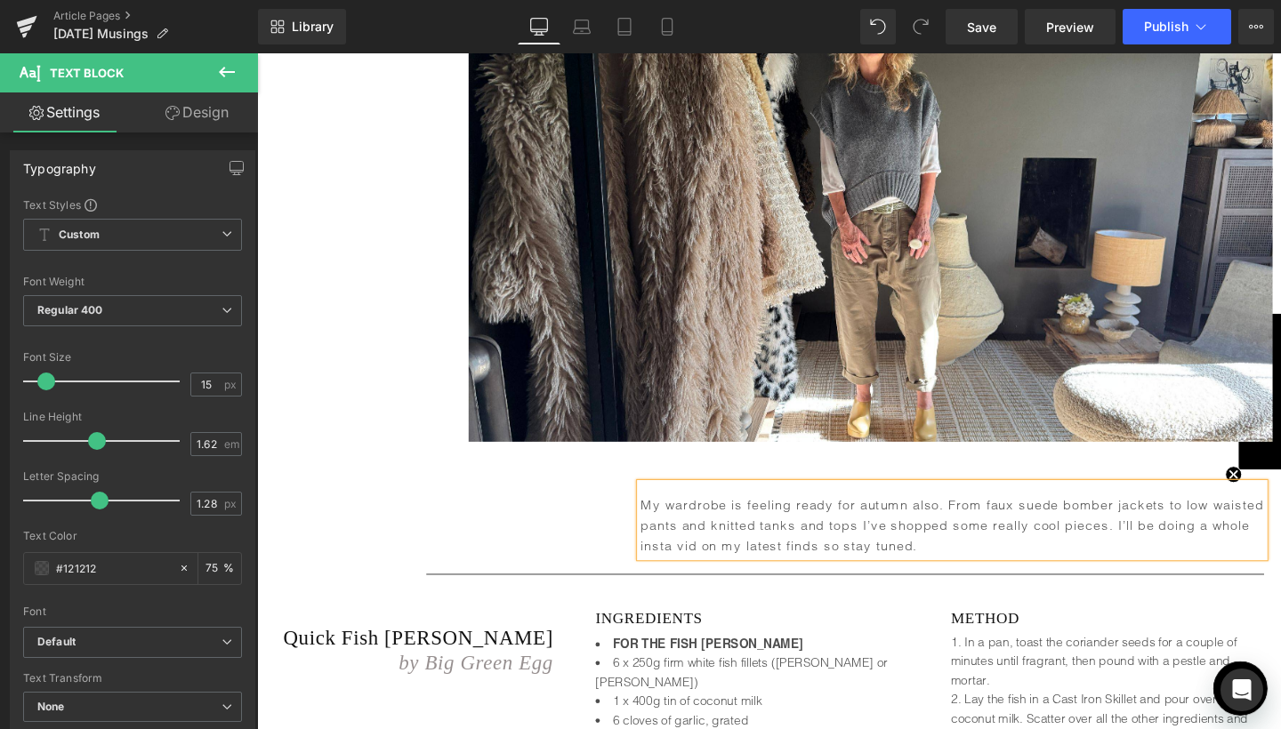
click at [660, 518] on p "My wardrobe is feeling ready for autumn also. From faux suede bomber jackets to…" at bounding box center [987, 550] width 655 height 65
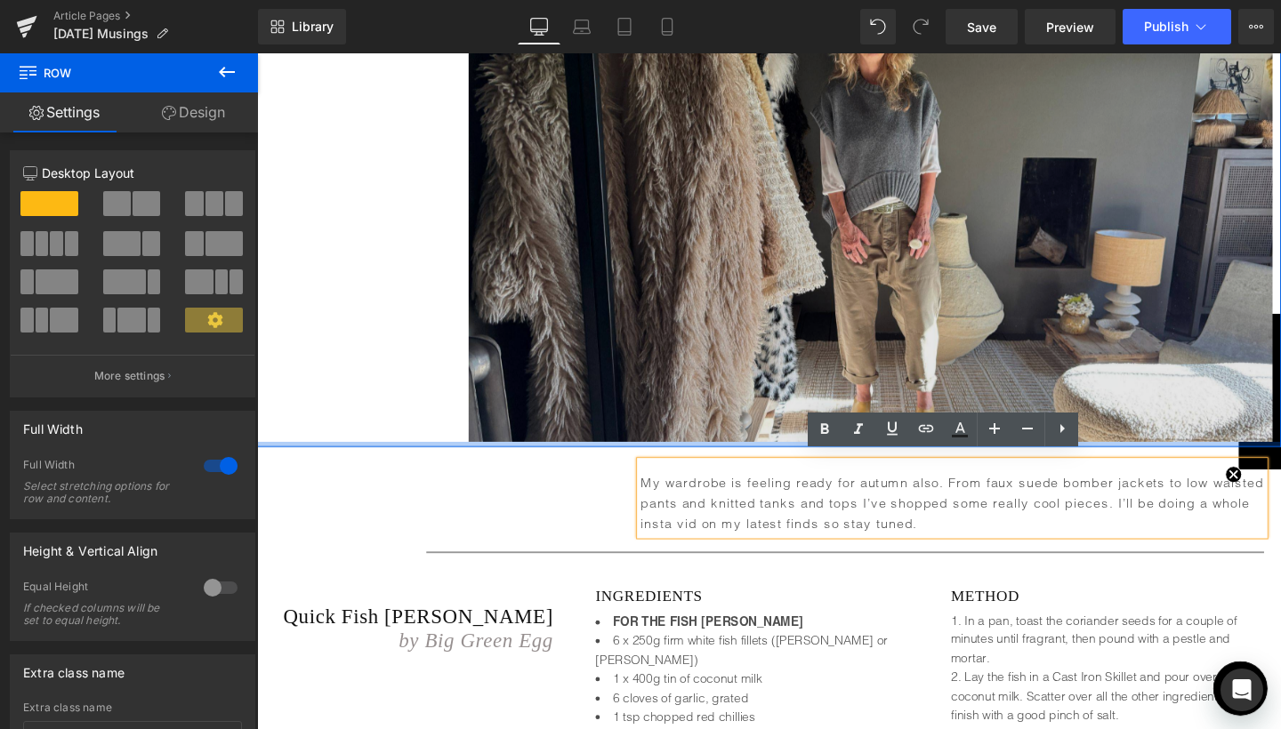
drag, startPoint x: 731, startPoint y: 445, endPoint x: 730, endPoint y: 422, distance: 23.1
click at [730, 422] on div "Image Row" at bounding box center [795, 213] width 1076 height 507
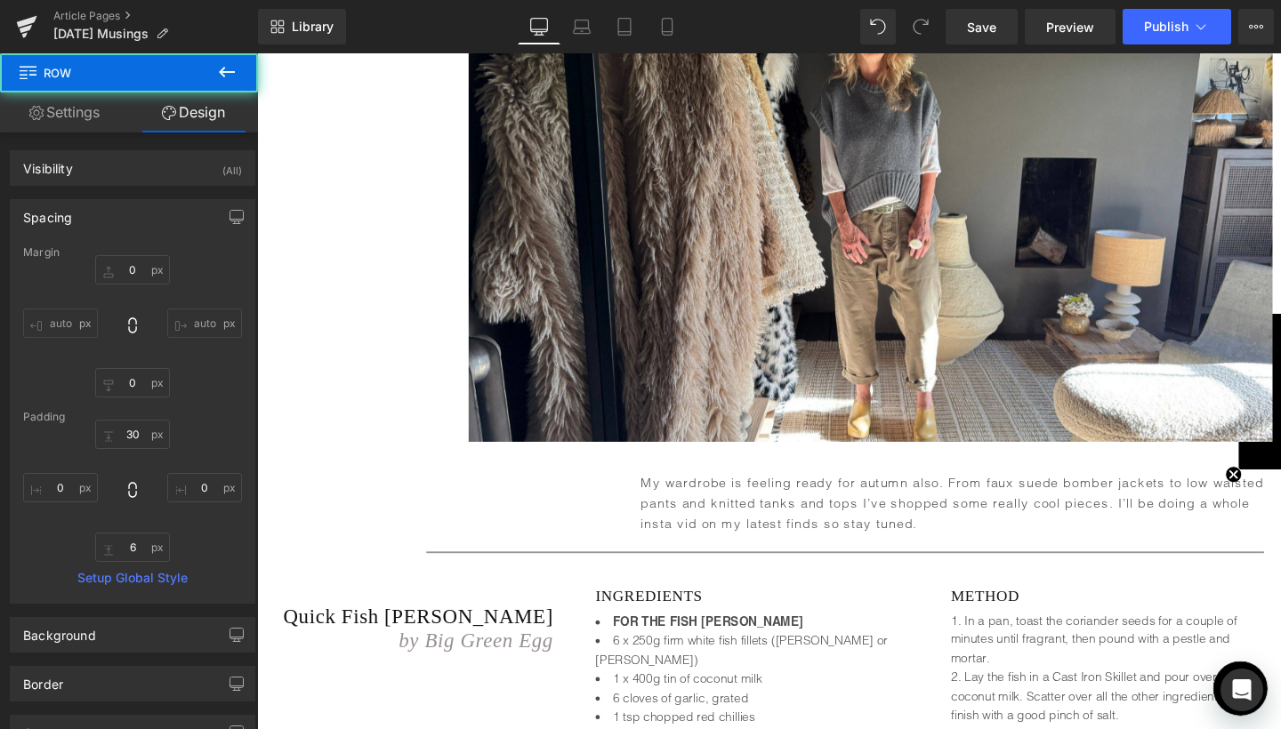
click at [566, 497] on div "Text Block My wardrobe is feeling ready for autumn also. From faux suede bomber…" at bounding box center [795, 518] width 1076 height 101
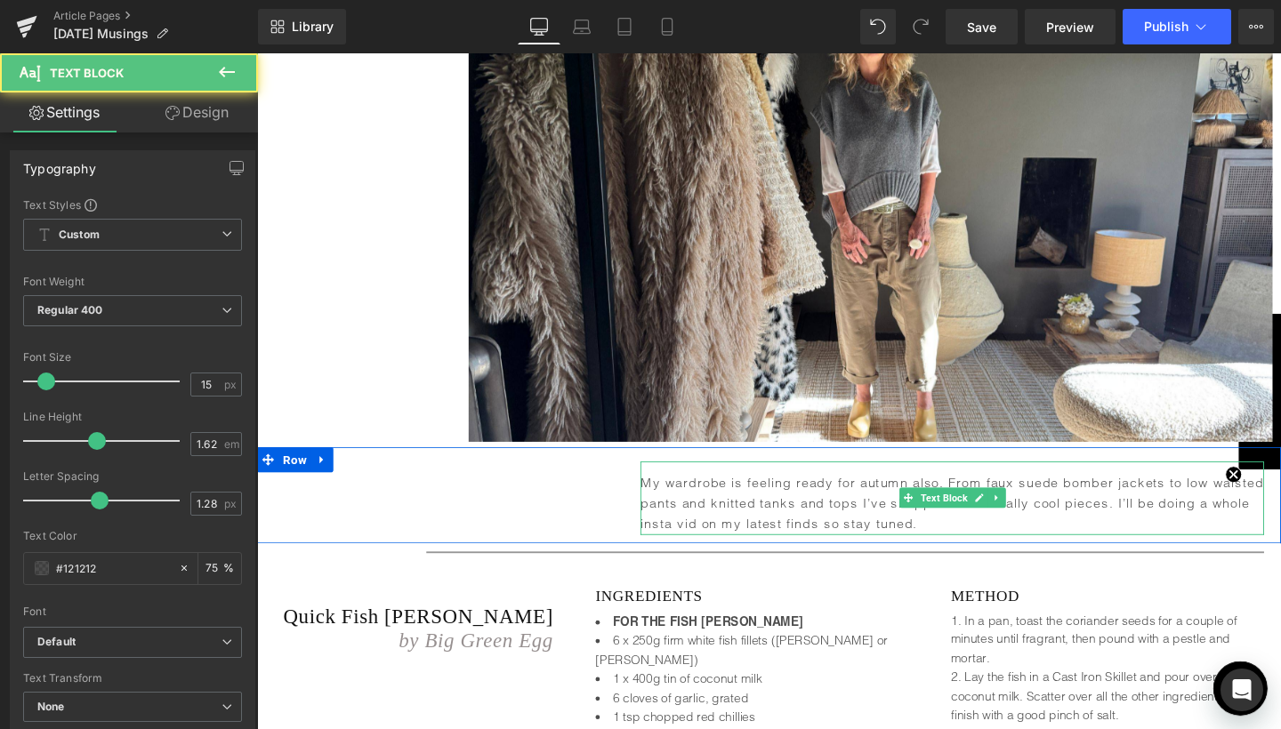
click at [730, 497] on p "My wardrobe is feeling ready for autumn also. From faux suede bomber jackets to…" at bounding box center [987, 527] width 655 height 65
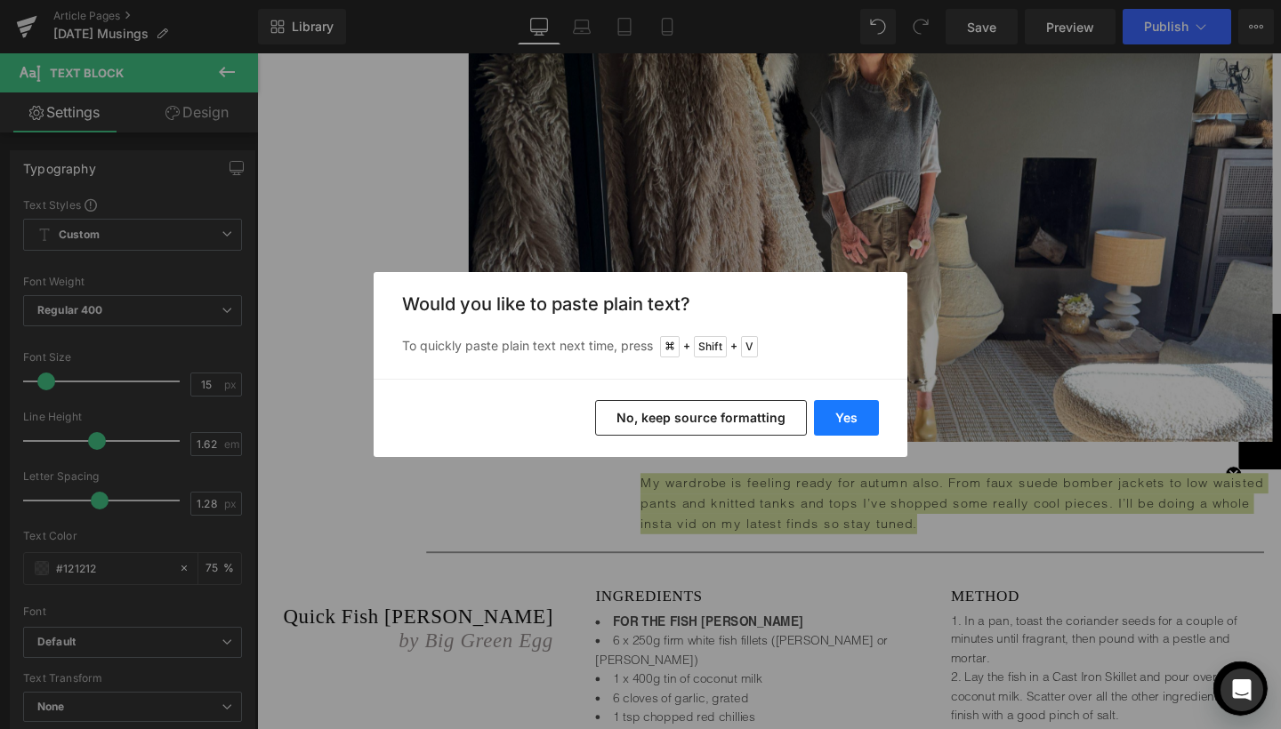
click at [831, 420] on button "Yes" at bounding box center [846, 418] width 65 height 36
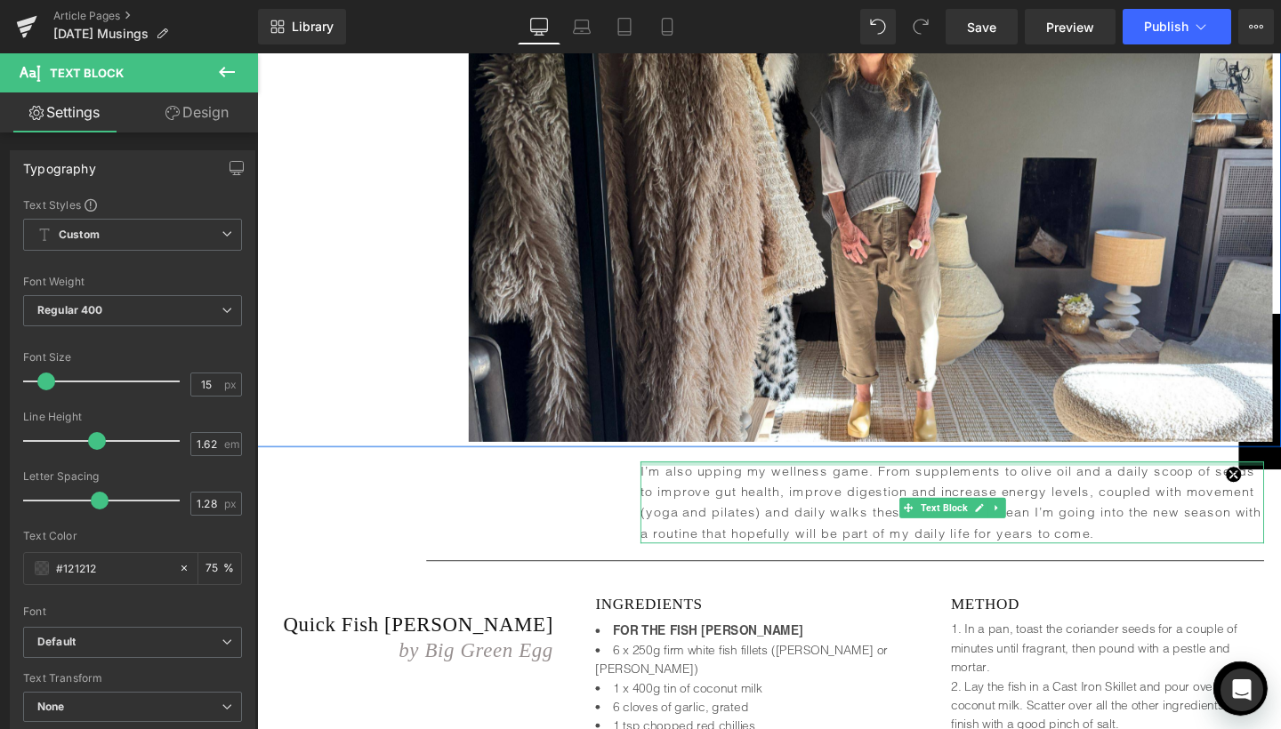
drag, startPoint x: 739, startPoint y: 454, endPoint x: 737, endPoint y: 433, distance: 21.4
click at [737, 433] on div "Image The Journal. Heading Stories, Notations, Discoveries. Heading Monthly Mus…" at bounding box center [795, 192] width 1076 height 8614
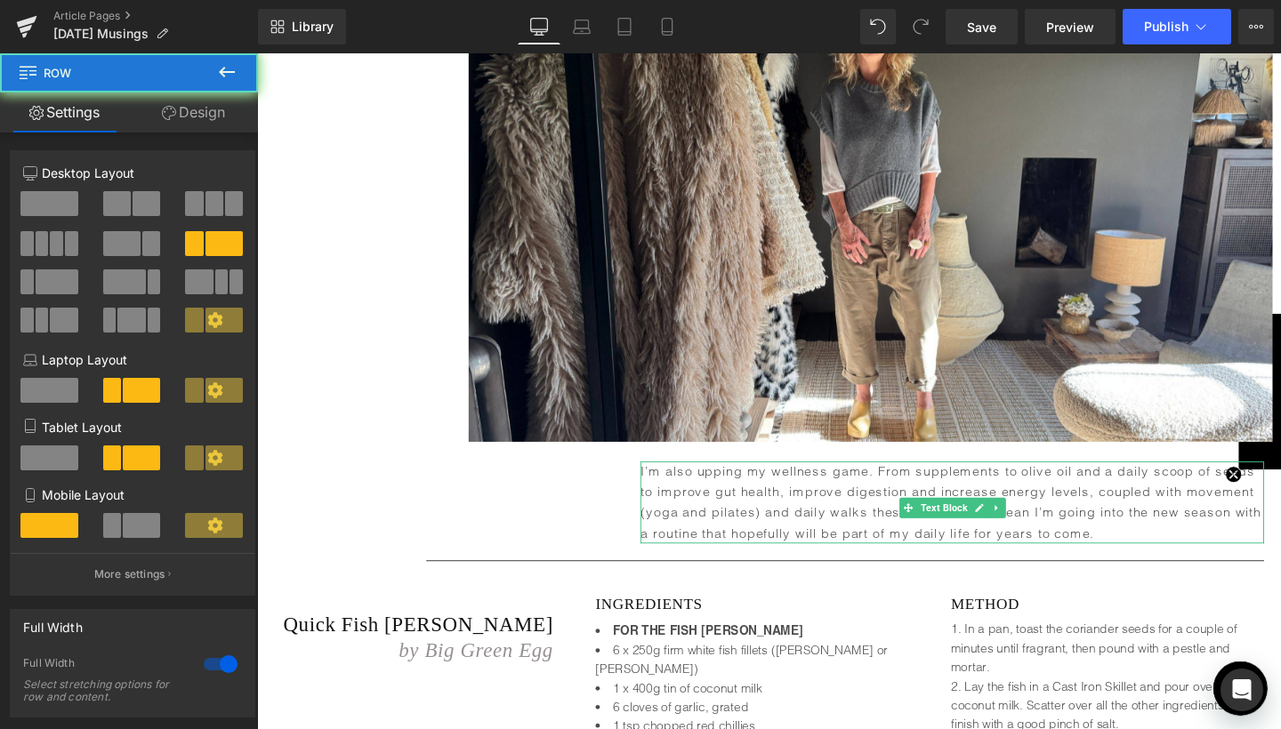
click at [511, 501] on div "Text Block I’m also upping my wellness game. From supplements to olive oil and …" at bounding box center [795, 523] width 1076 height 110
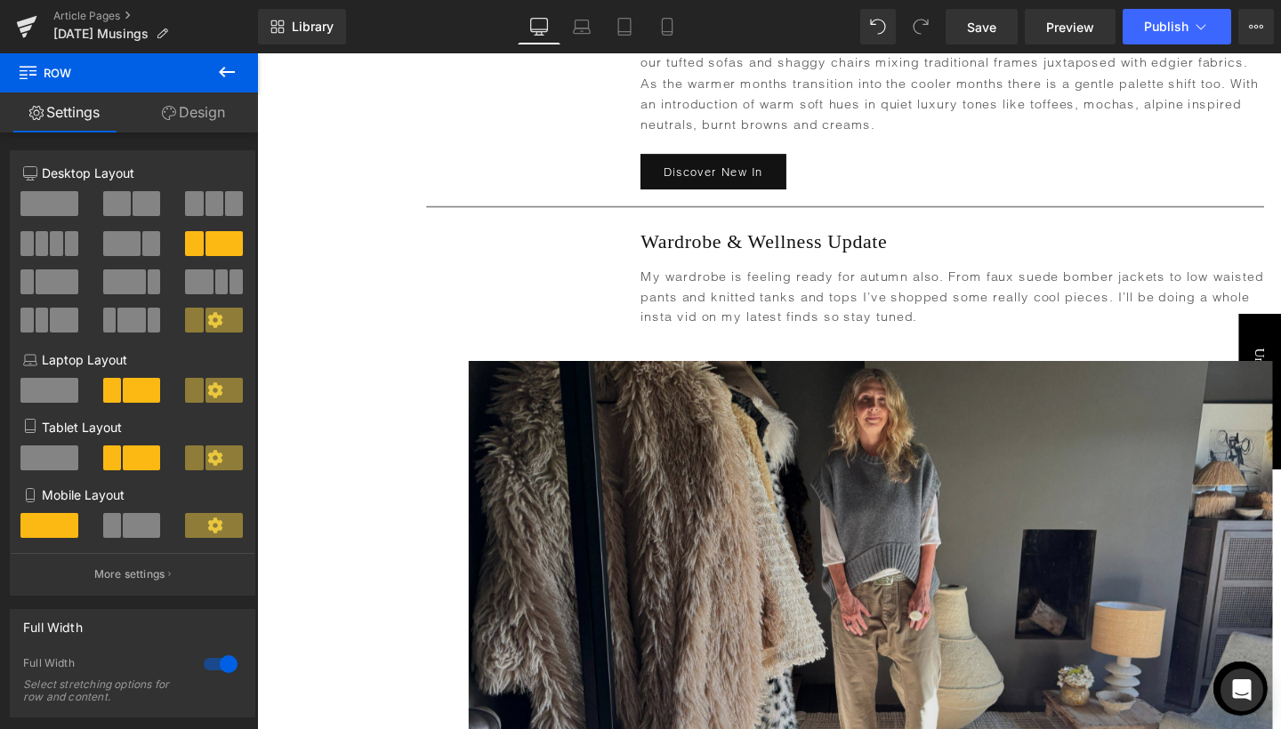
scroll to position [3783, 0]
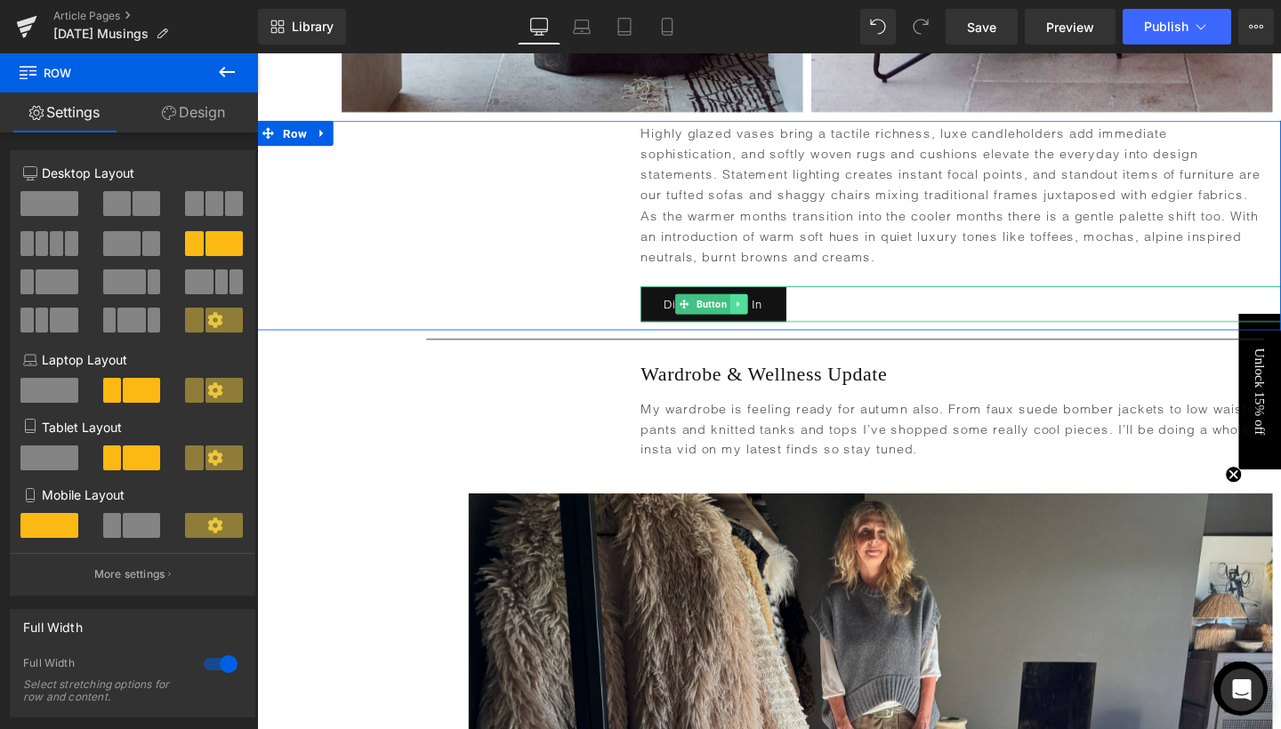
click at [762, 312] on icon at bounding box center [763, 317] width 10 height 11
click at [751, 307] on link at bounding box center [753, 317] width 19 height 21
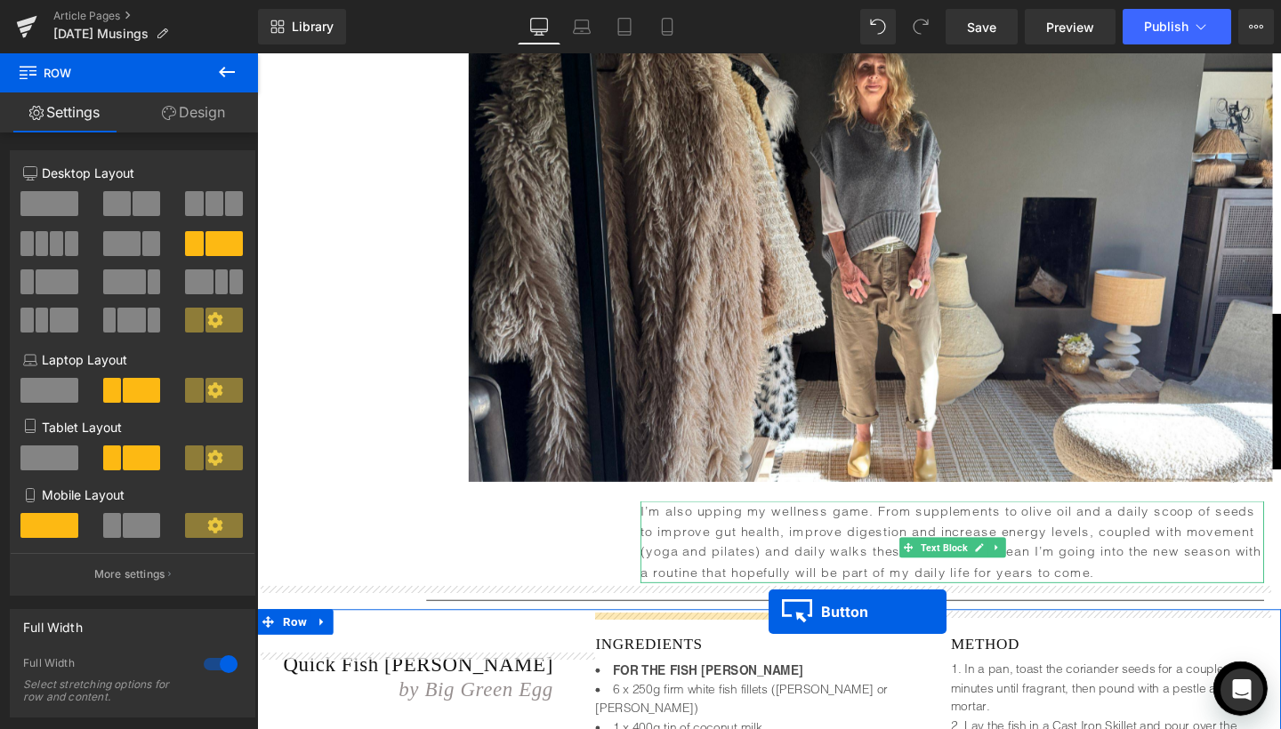
scroll to position [4334, 0]
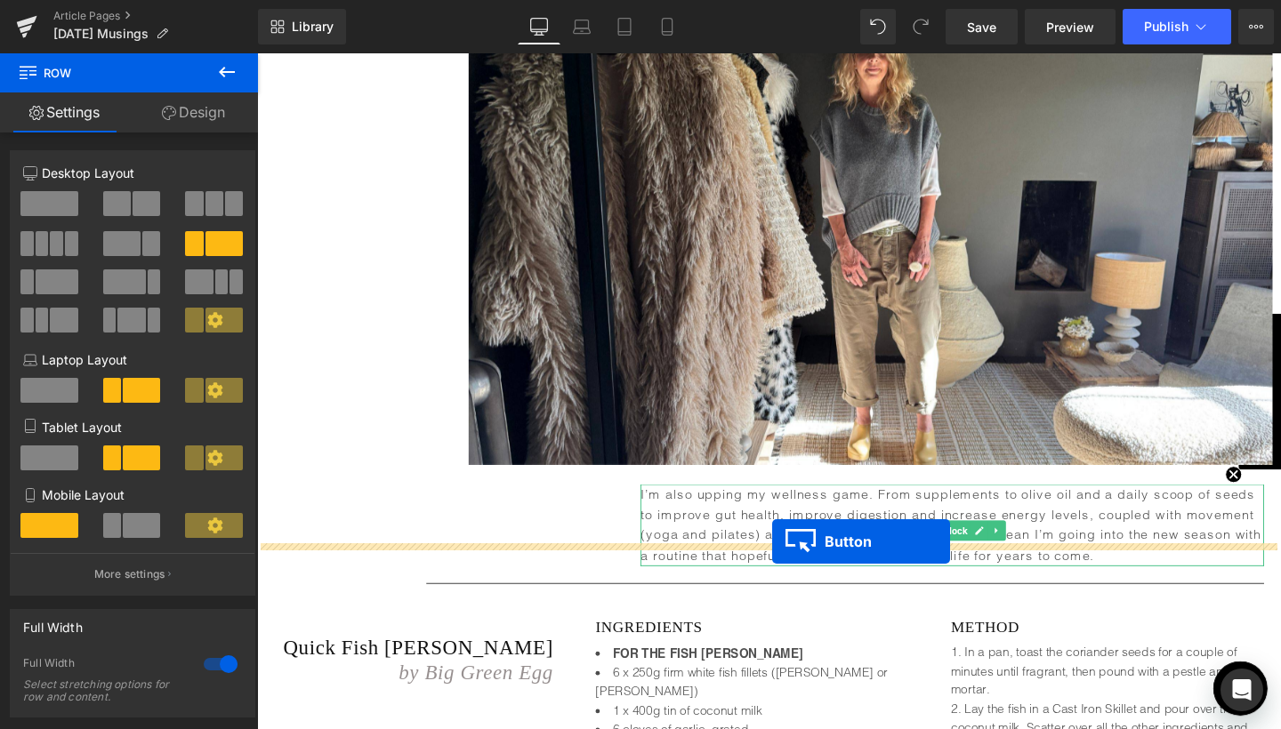
drag, startPoint x: 732, startPoint y: 325, endPoint x: 799, endPoint y: 566, distance: 250.1
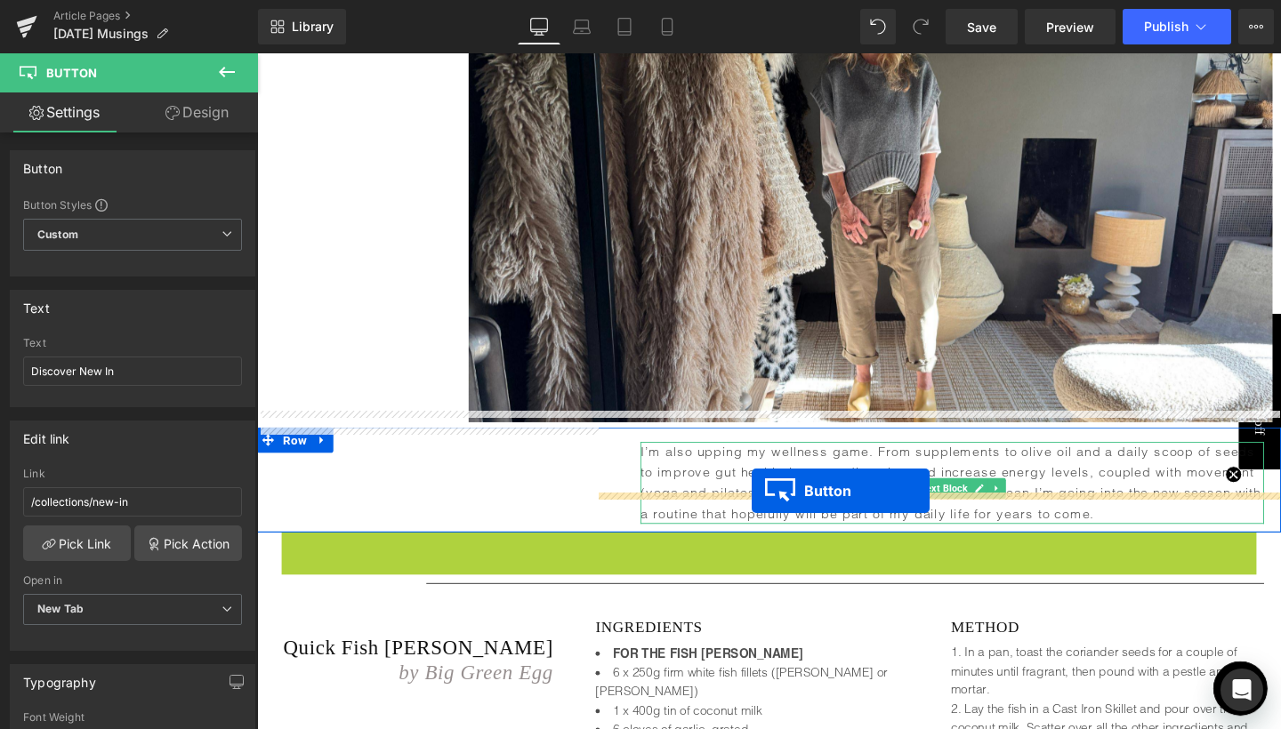
drag, startPoint x: 372, startPoint y: 550, endPoint x: 777, endPoint y: 513, distance: 407.1
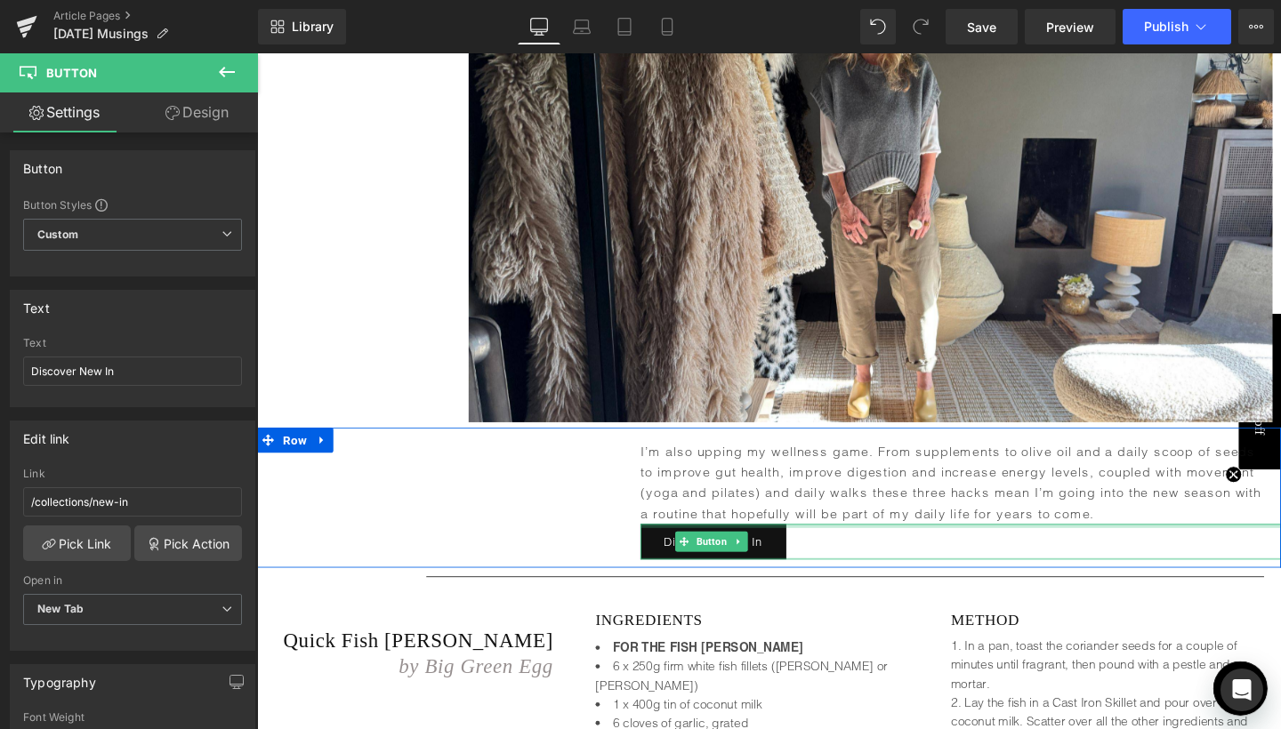
drag, startPoint x: 848, startPoint y: 515, endPoint x: 843, endPoint y: 505, distance: 11.1
click at [843, 505] on div "I’m also upping my wellness game. From supplements to olive oil and a daily sco…" at bounding box center [974, 524] width 718 height 124
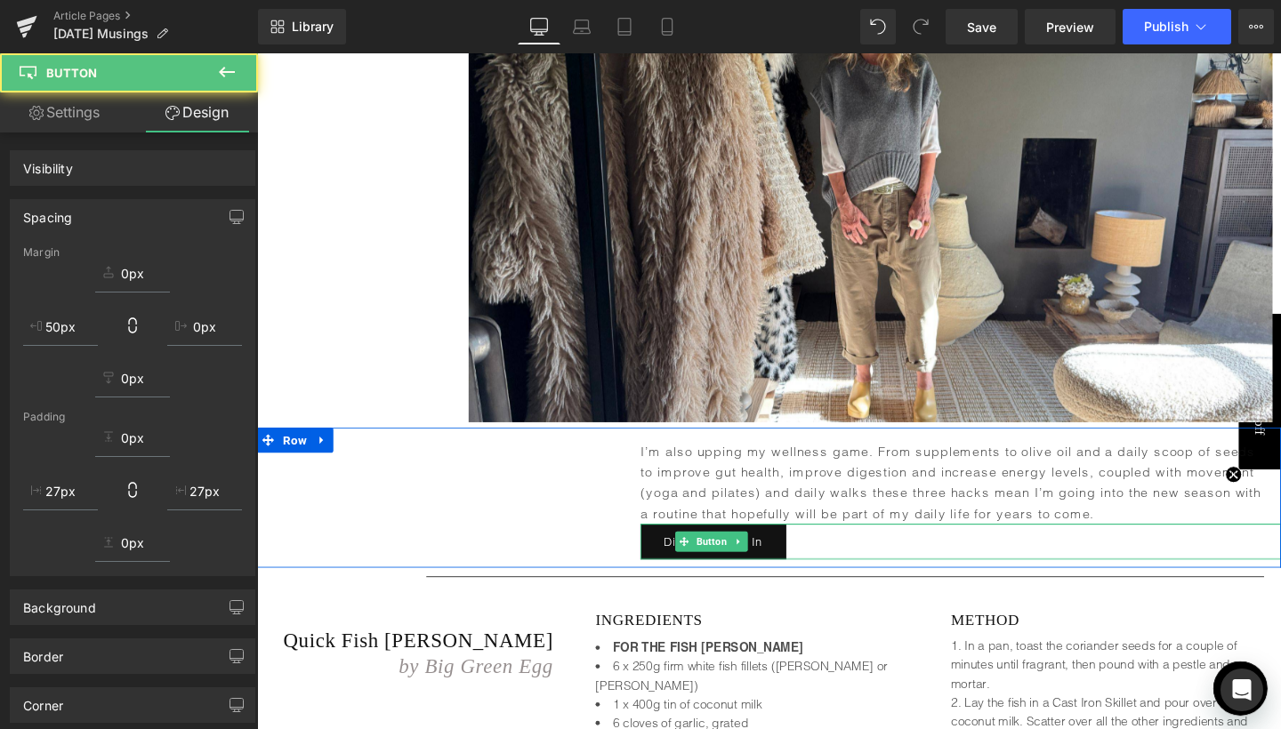
click at [843, 479] on p "I’m also upping my wellness game. From supplements to olive oil and a daily sco…" at bounding box center [987, 505] width 655 height 86
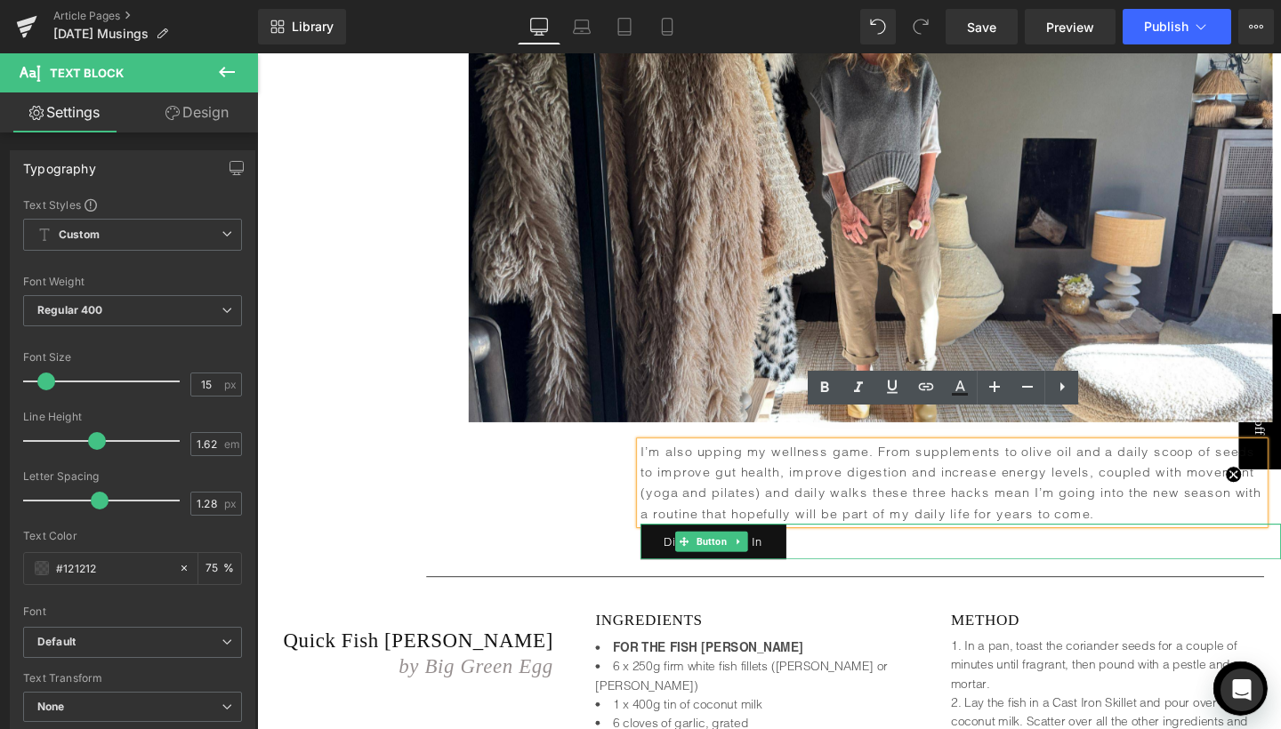
click at [466, 480] on div "Text Block I’m also upping my wellness game. From supplements to olive oil and …" at bounding box center [795, 520] width 1076 height 149
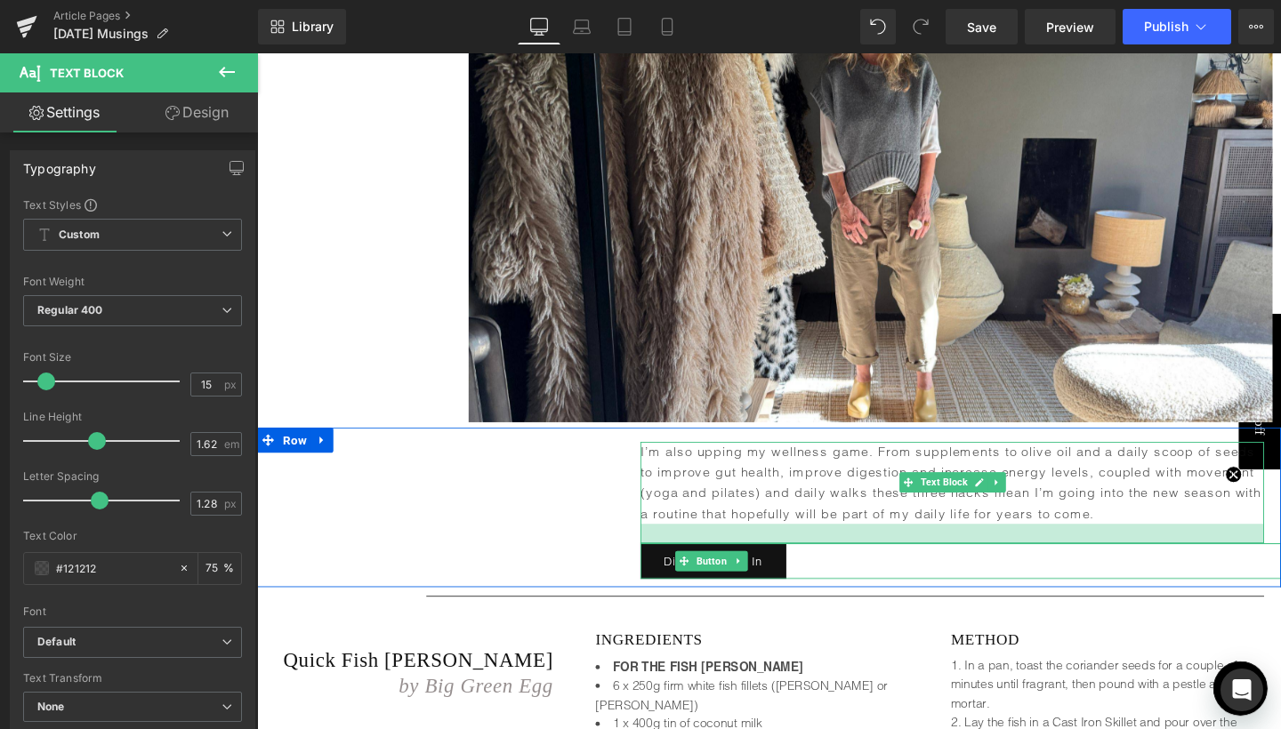
drag, startPoint x: 875, startPoint y: 514, endPoint x: 875, endPoint y: 534, distance: 20.5
click at [875, 548] on div at bounding box center [987, 558] width 655 height 20
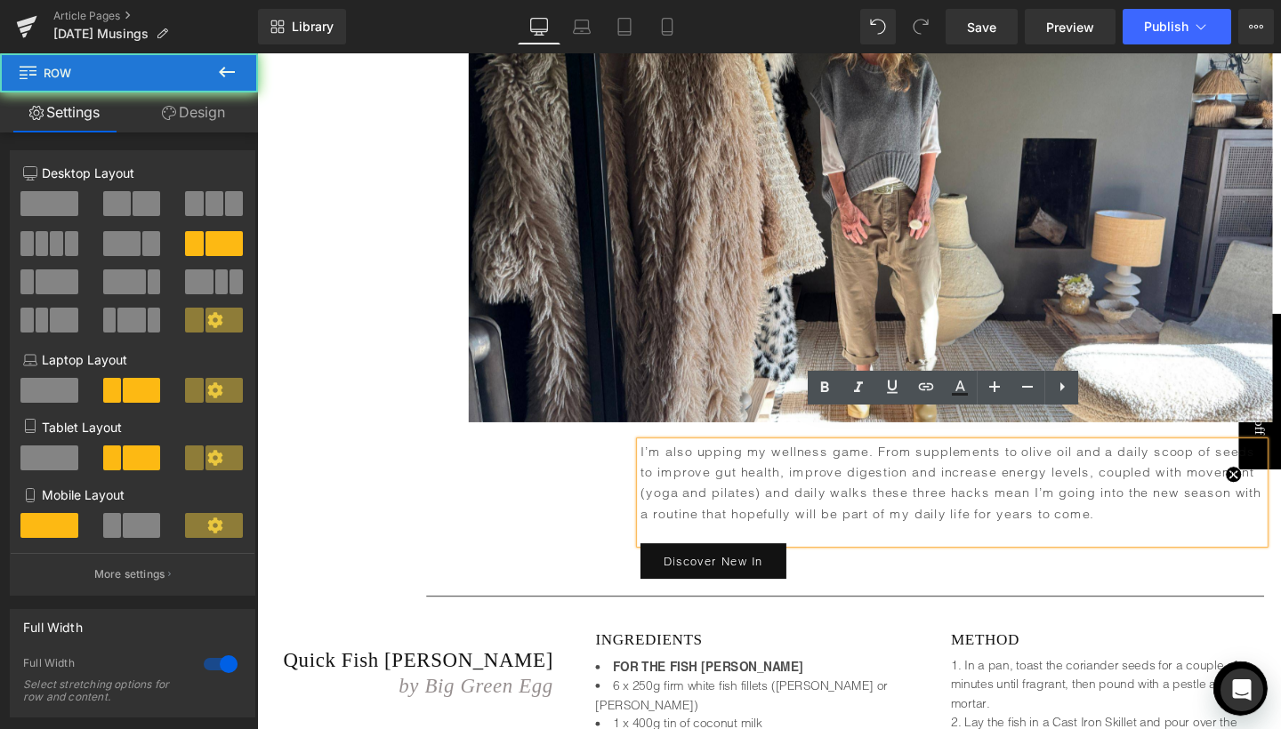
click at [484, 519] on div "Text Block I’m also upping my wellness game. From supplements to olive oil and …" at bounding box center [795, 530] width 1076 height 169
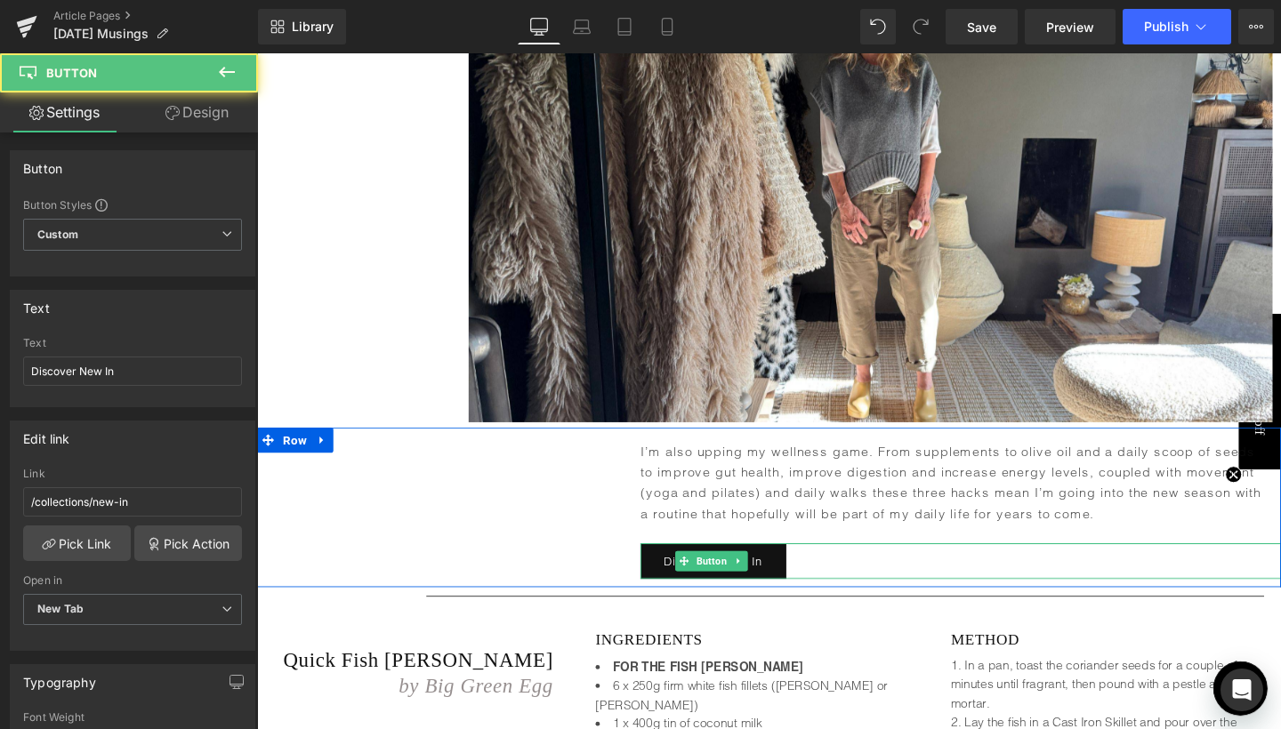
click at [849, 568] on div "Discover New In" at bounding box center [996, 587] width 673 height 38
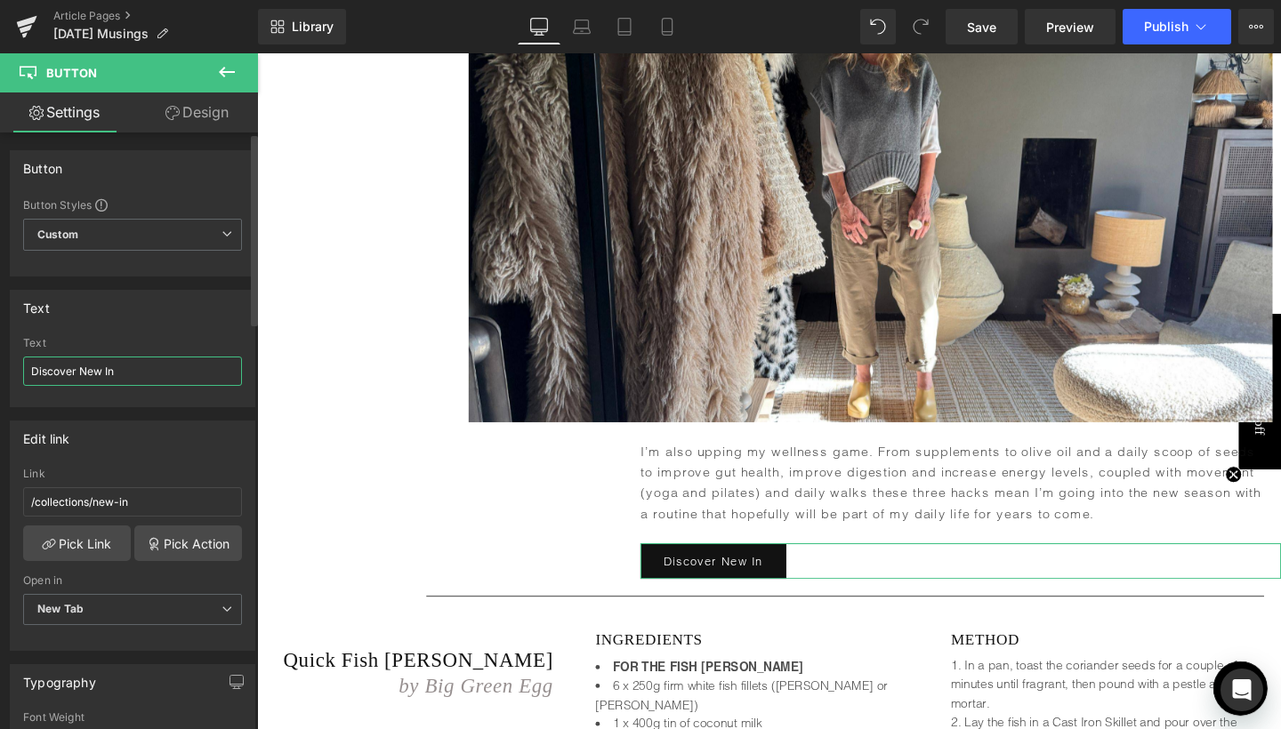
click at [113, 374] on input "Discover New In" at bounding box center [132, 371] width 219 height 29
type input "Abi On Instagram"
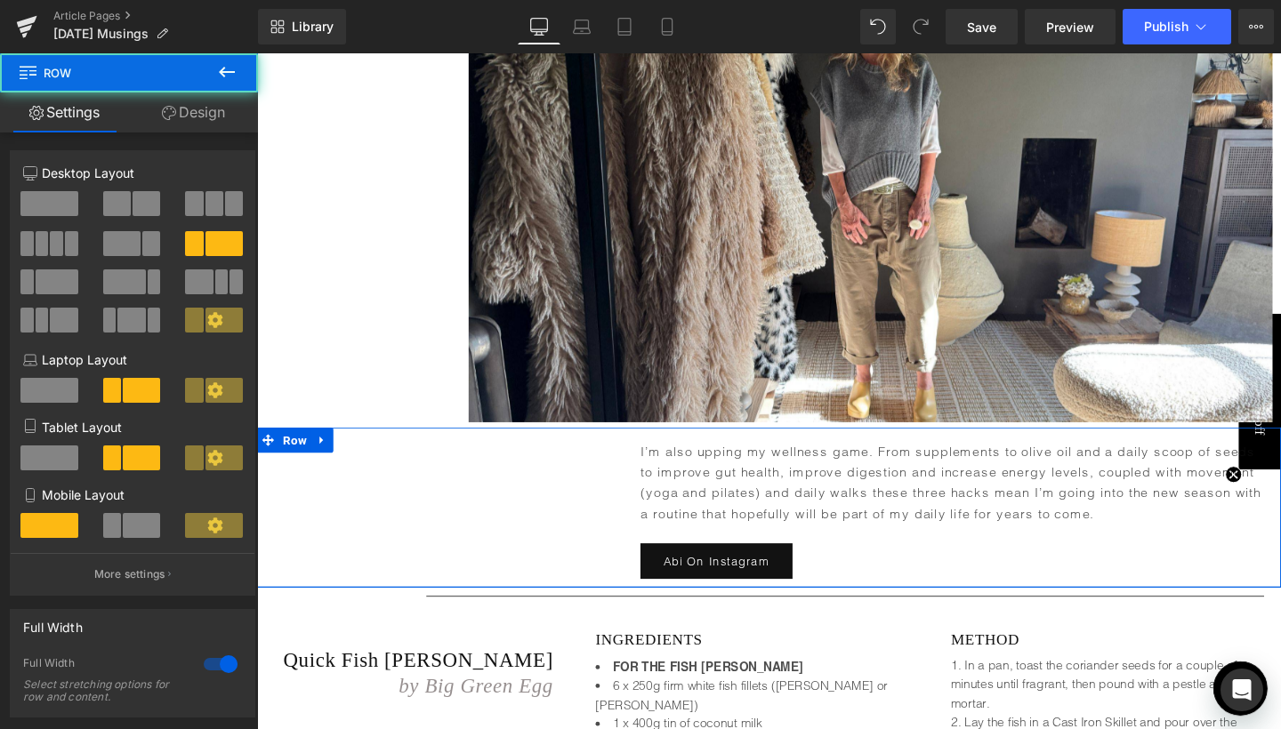
click at [472, 481] on div "Text Block I’m also upping my wellness game. From supplements to olive oil and …" at bounding box center [795, 530] width 1076 height 169
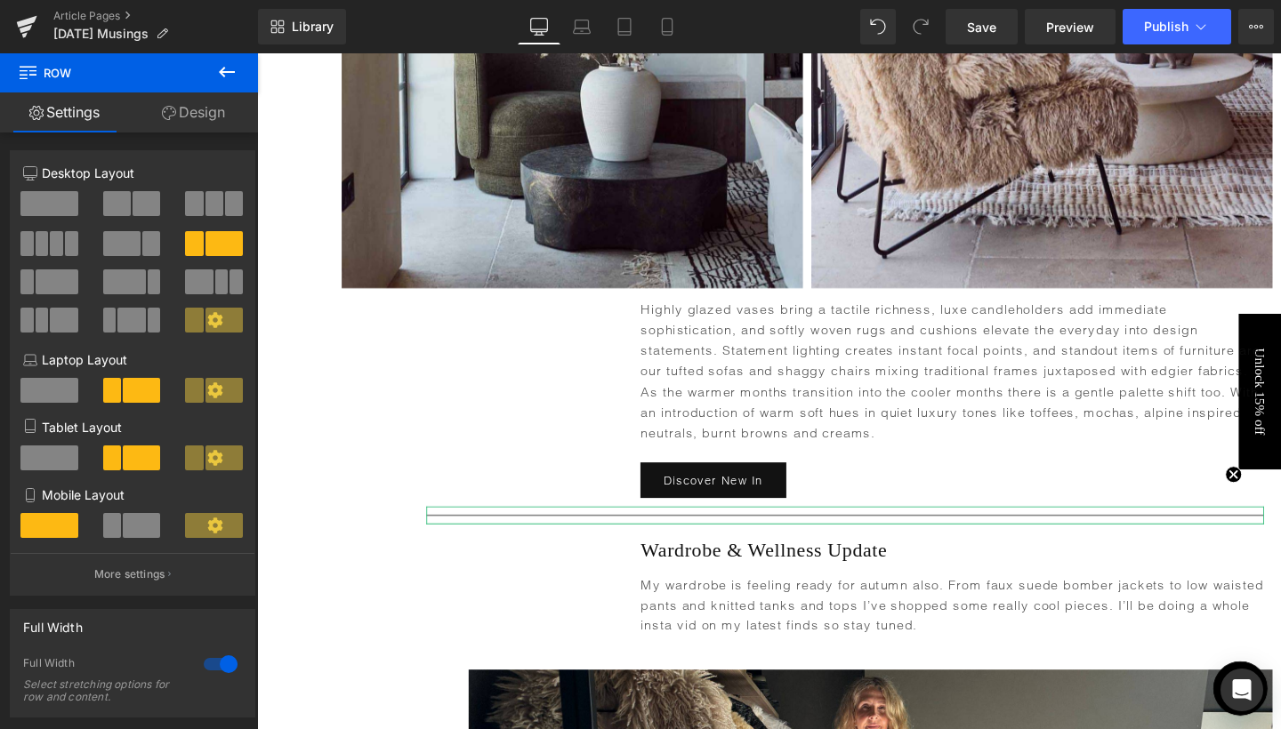
scroll to position [3594, 0]
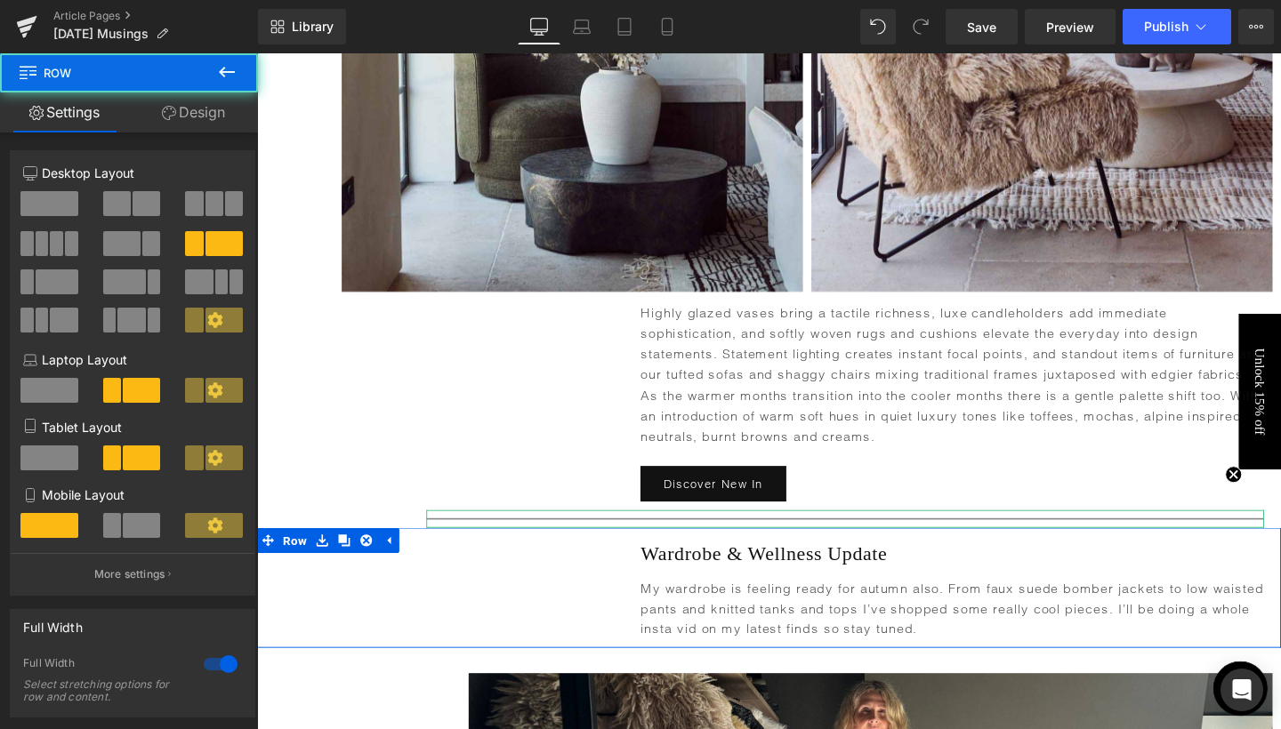
click at [345, 558] on div "Text Block Wardrobe & Wellness Update Heading My wardrobe is feeling ready for …" at bounding box center [795, 615] width 1076 height 126
click at [355, 470] on div "Heading Highly glazed vases bring a tactile richness, luxe candleholders add im…" at bounding box center [795, 423] width 1076 height 221
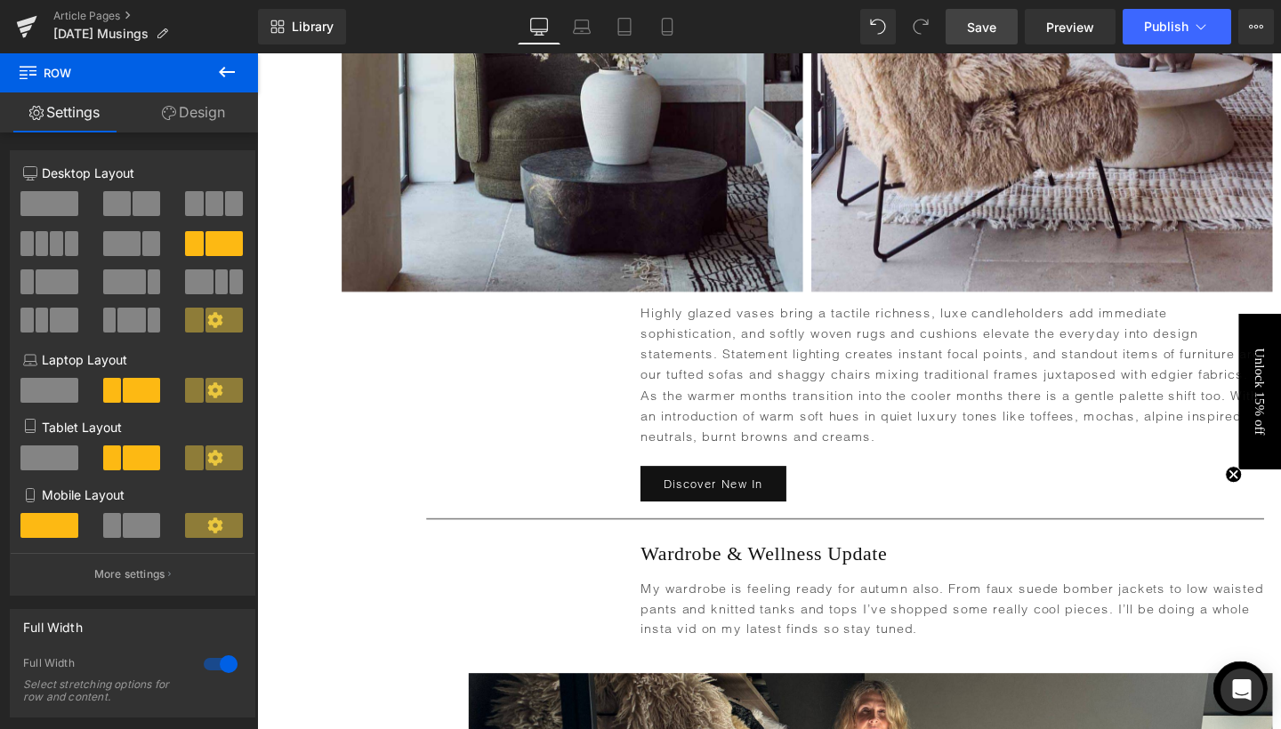
click at [960, 36] on link "Save" at bounding box center [981, 27] width 72 height 36
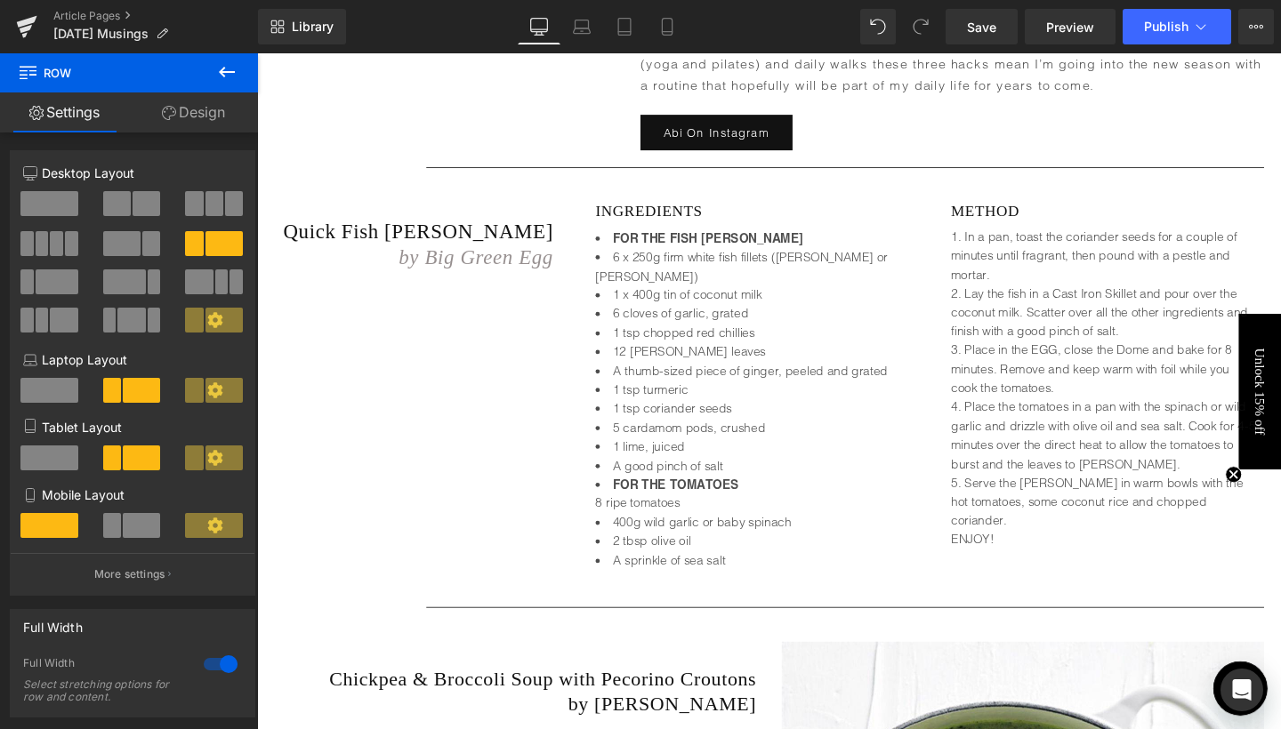
scroll to position [4776, 0]
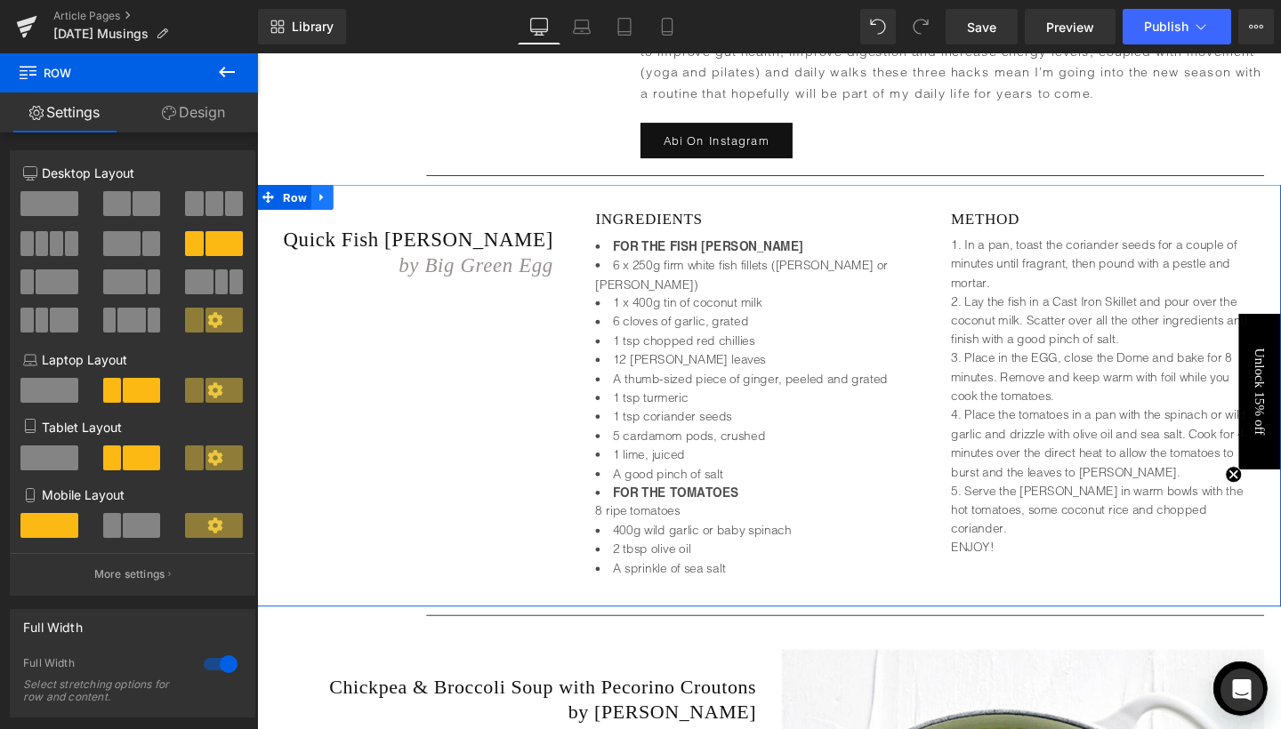
click at [327, 198] on icon at bounding box center [325, 204] width 12 height 13
click at [365, 198] on icon at bounding box center [371, 204] width 12 height 13
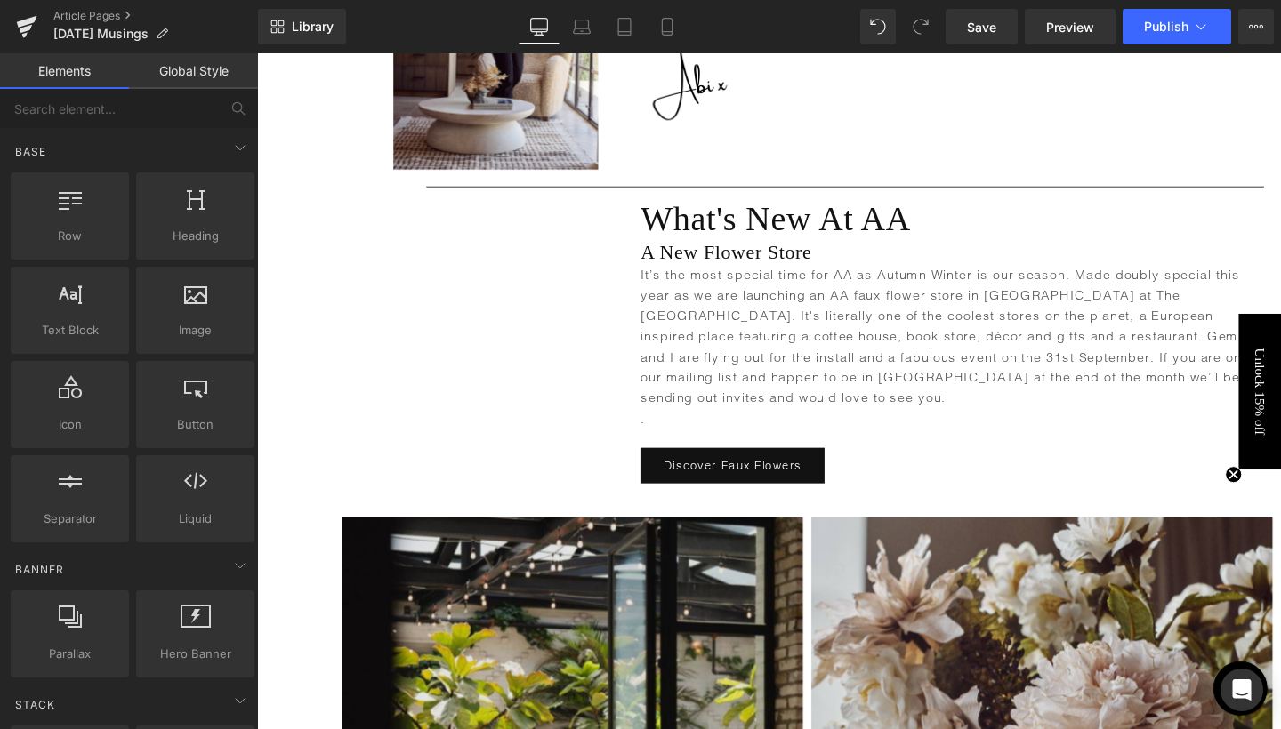
scroll to position [1283, 0]
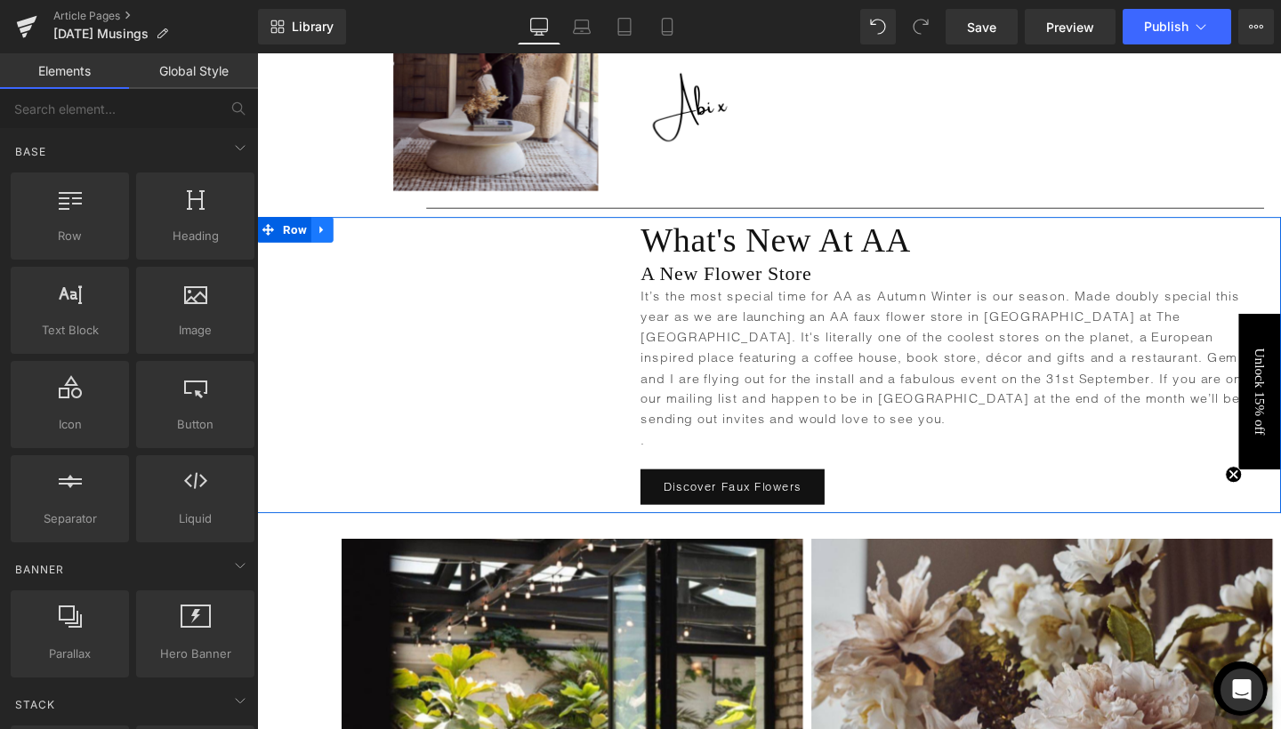
click at [323, 237] on icon at bounding box center [325, 239] width 12 height 13
click at [342, 244] on icon at bounding box center [348, 239] width 12 height 13
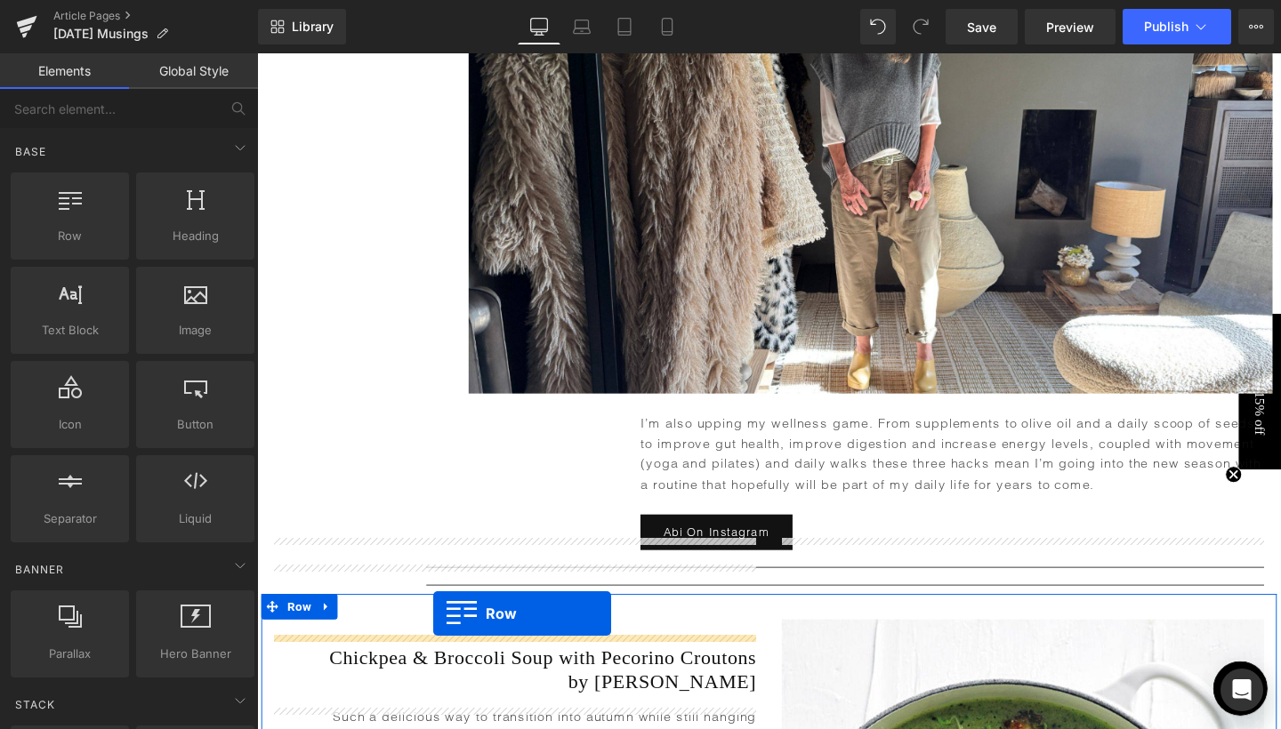
scroll to position [4462, 0]
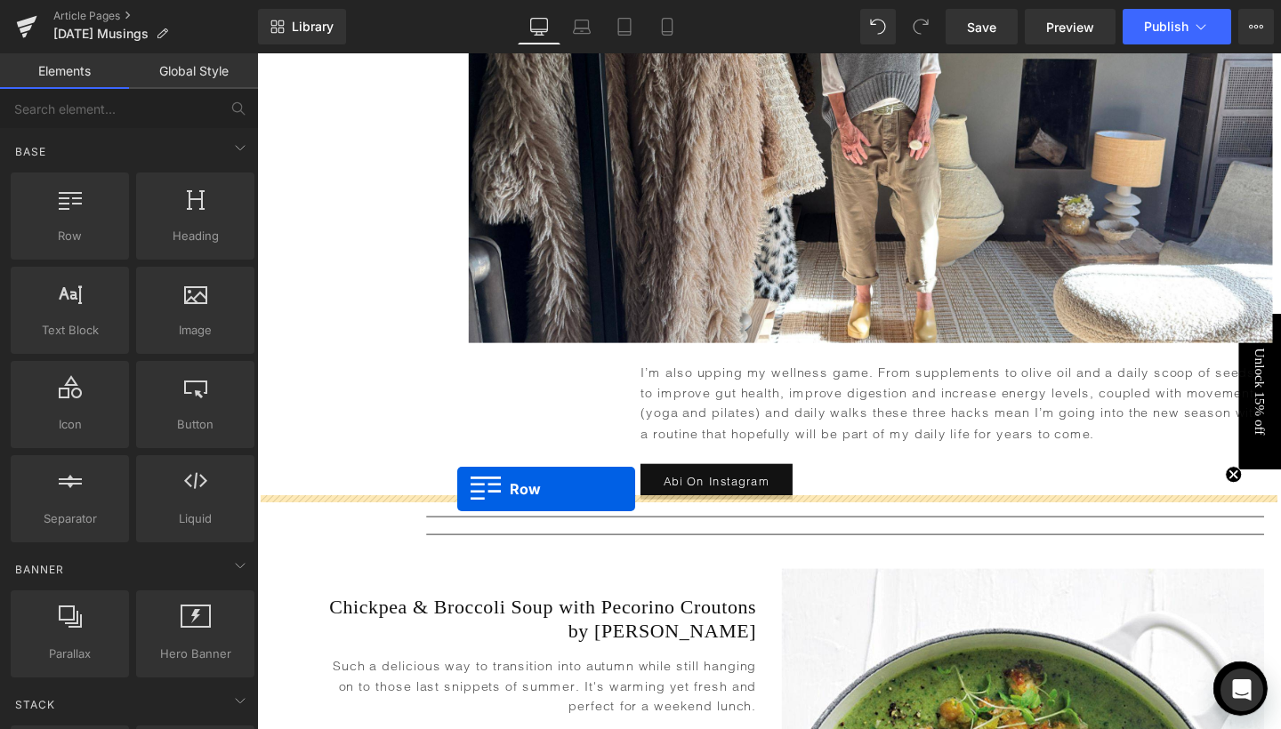
drag, startPoint x: 293, startPoint y: 141, endPoint x: 468, endPoint y: 511, distance: 408.9
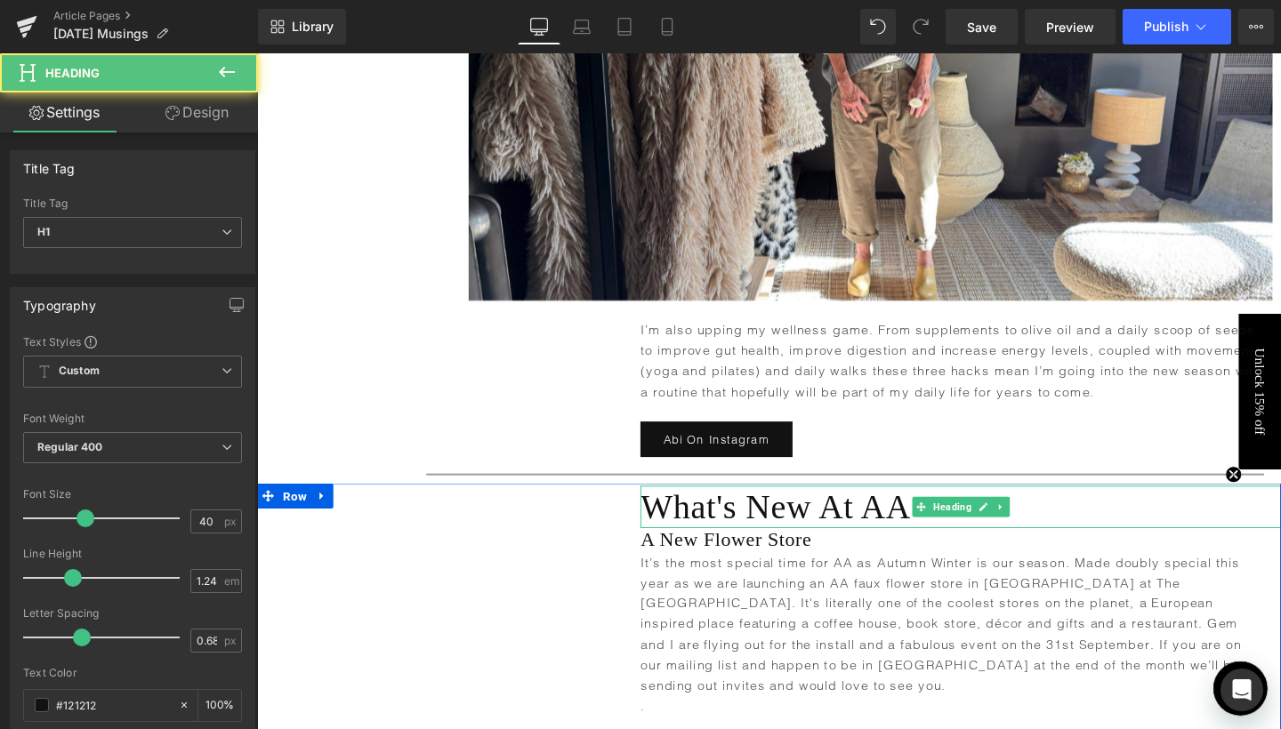
click at [808, 508] on h1 "What's New At AA" at bounding box center [996, 530] width 673 height 44
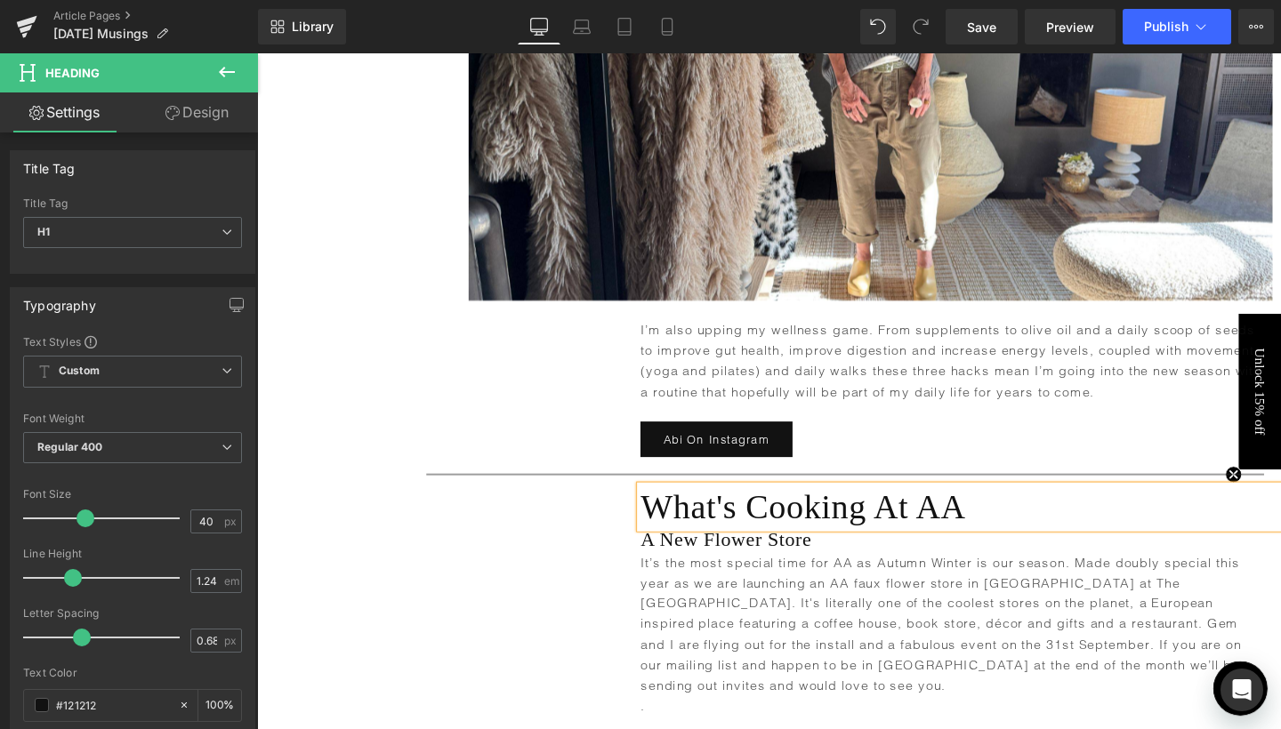
click at [536, 534] on div "Heading What's Cooking At AA Heading A New Flower Store Heading It’s the most s…" at bounding box center [795, 660] width 1076 height 311
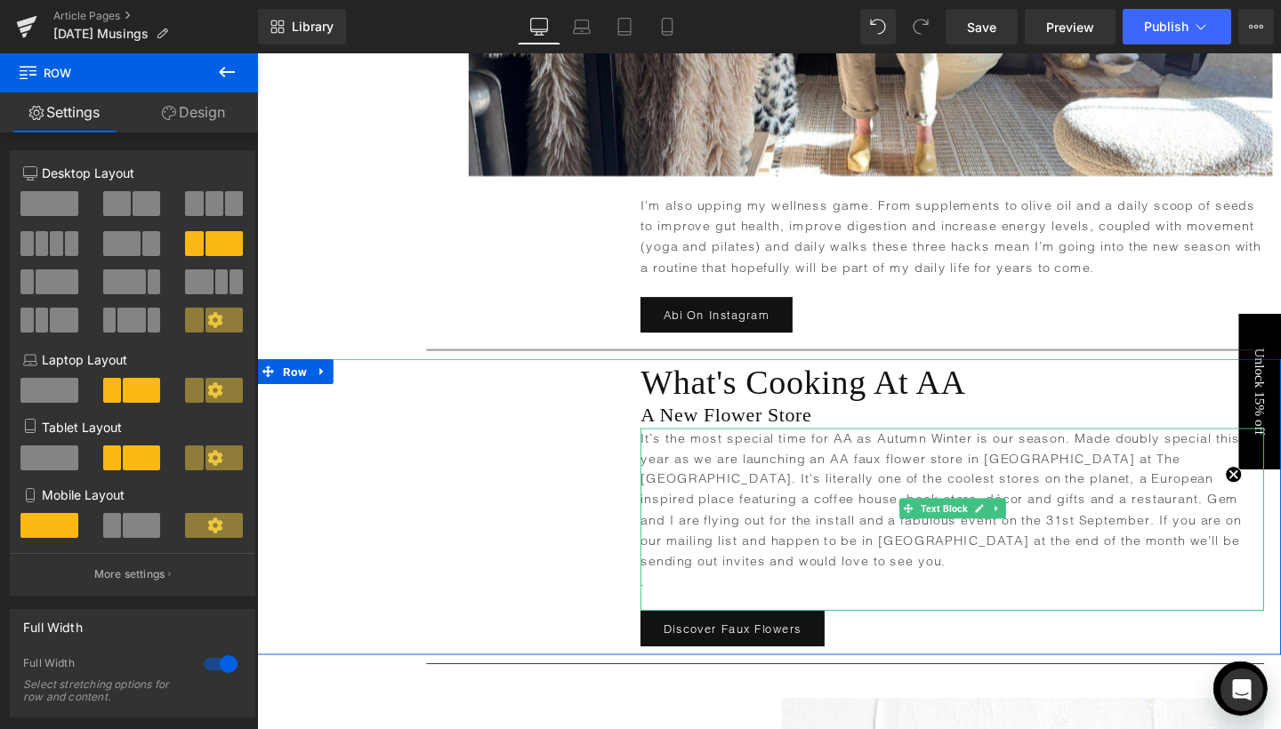
scroll to position [4838, 0]
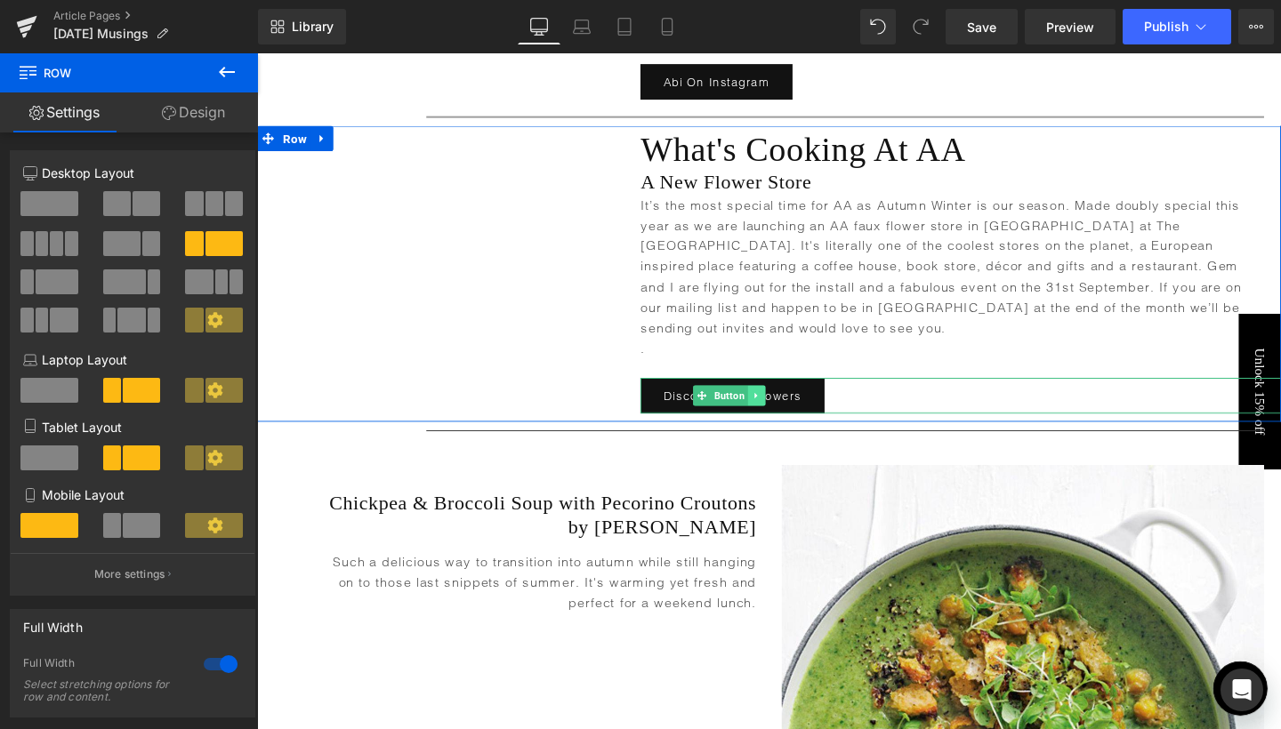
click at [787, 403] on link at bounding box center [782, 413] width 19 height 21
click at [790, 409] on icon at bounding box center [791, 414] width 10 height 10
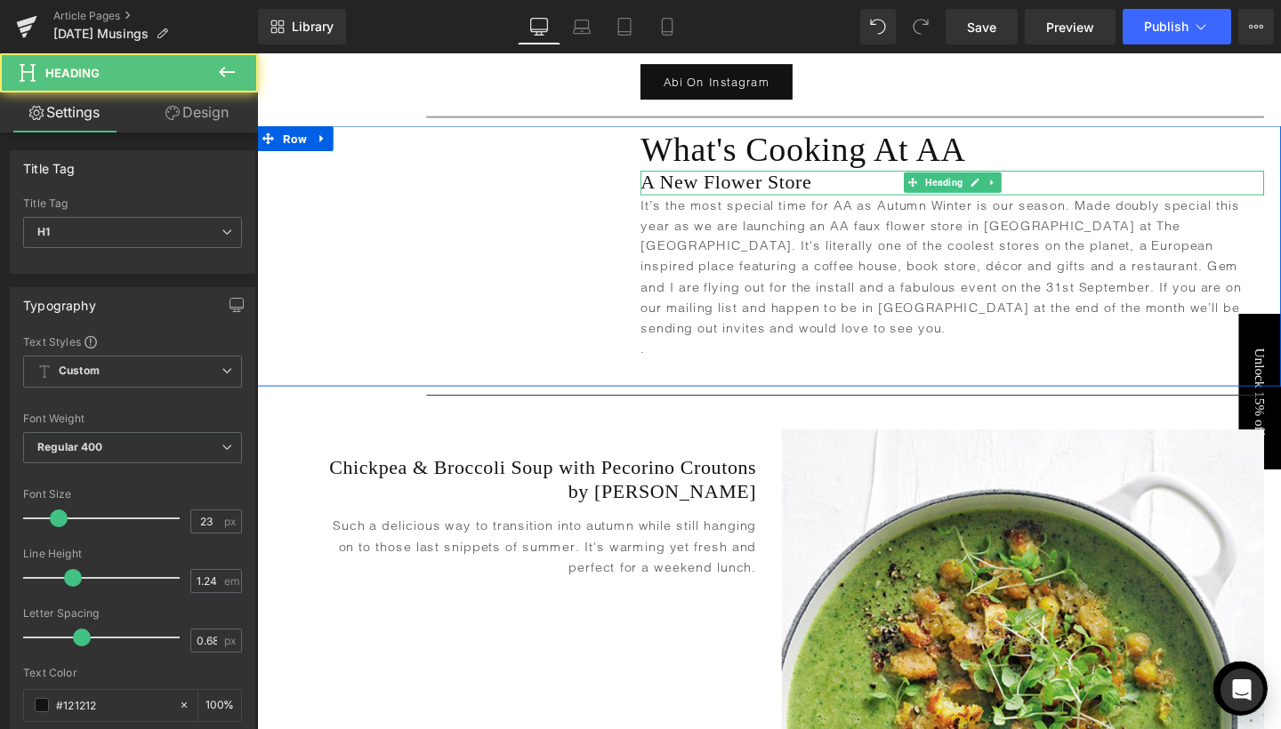
click at [734, 177] on h1 "A New Flower Store" at bounding box center [987, 190] width 655 height 26
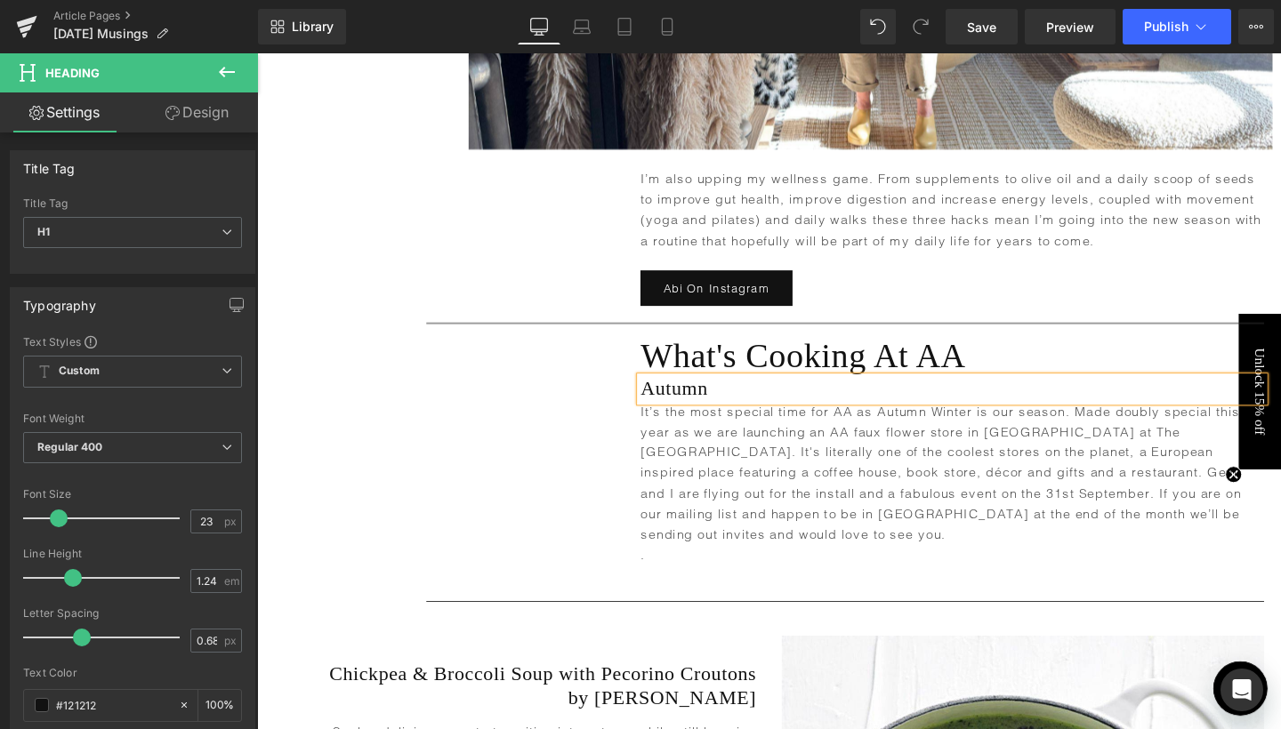
scroll to position [4681, 0]
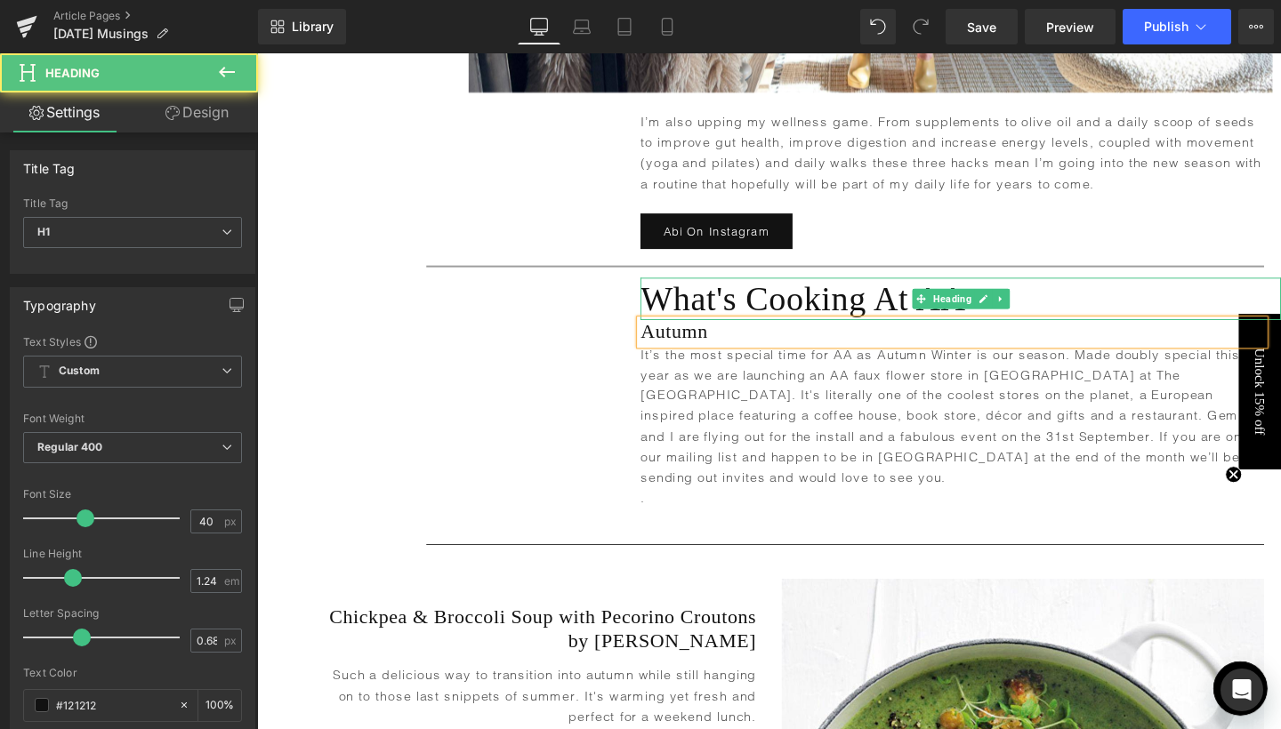
click at [749, 289] on h1 "What's Cooking At AA" at bounding box center [996, 311] width 673 height 44
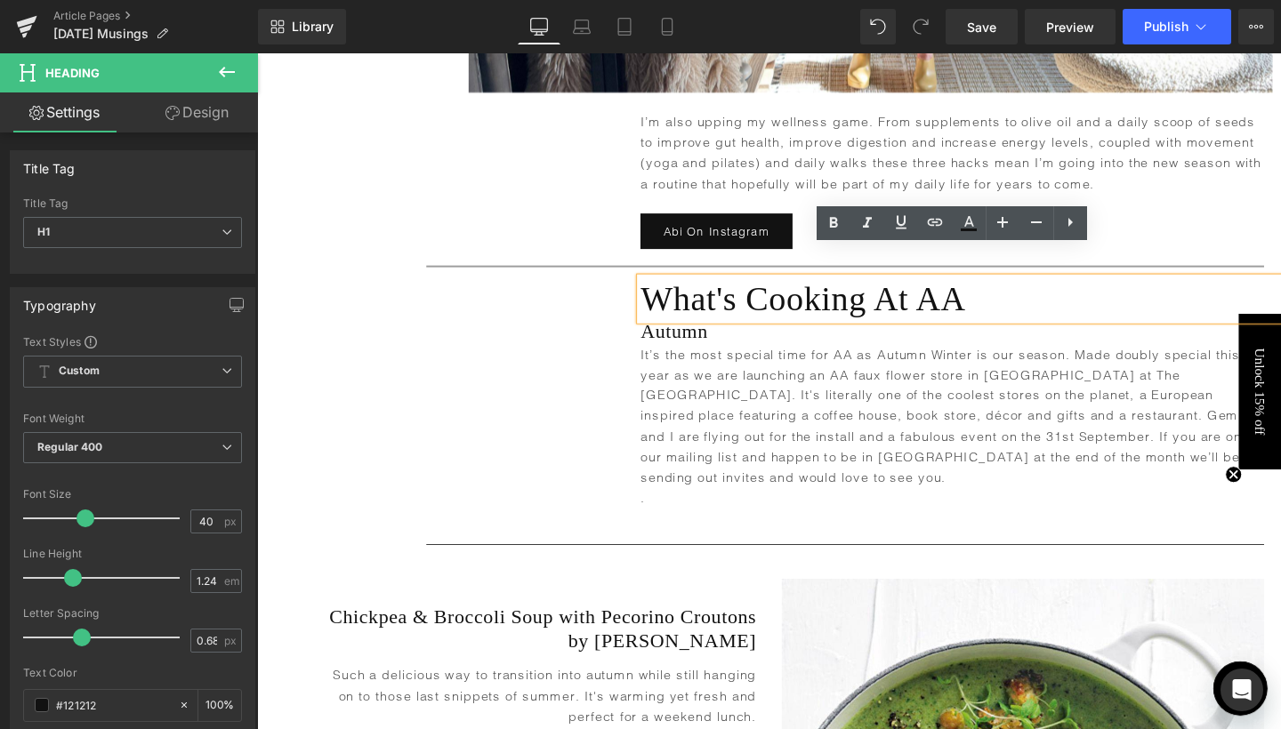
click at [530, 304] on div "Heading What's Cooking At AA Heading Autumn Heading It’s the most special time …" at bounding box center [795, 422] width 1076 height 273
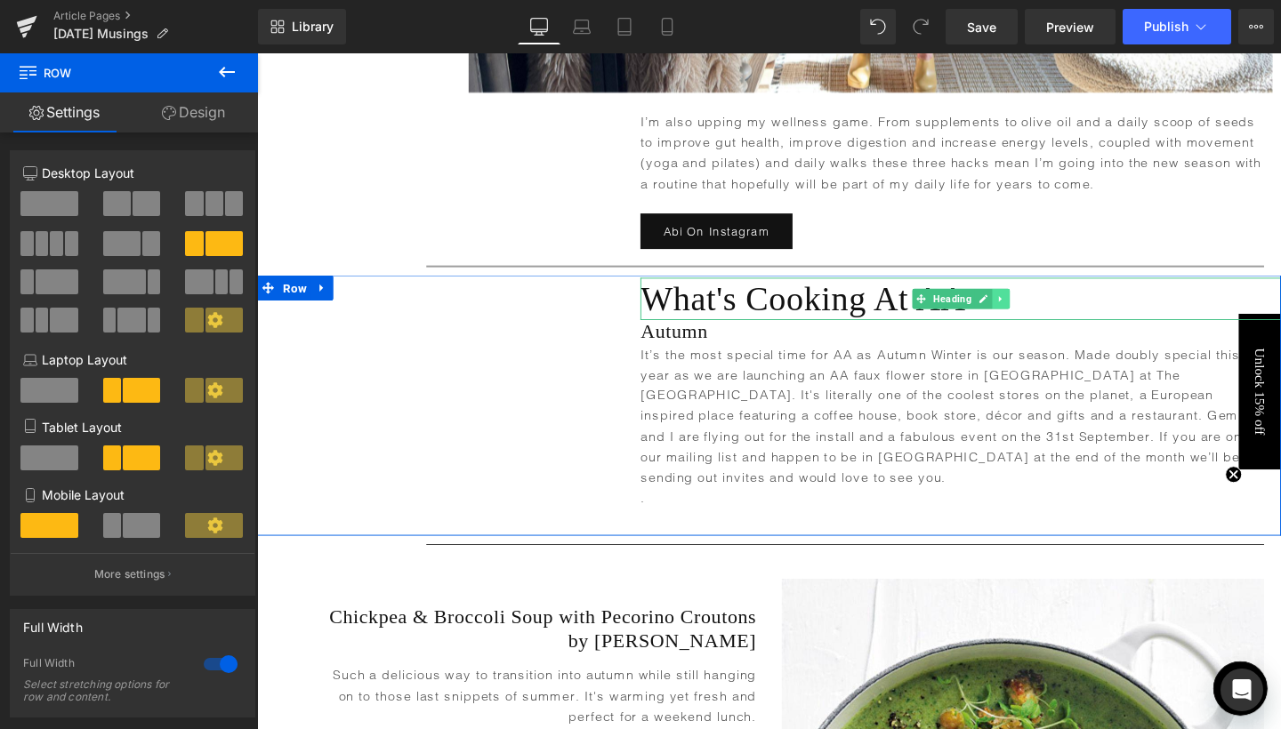
click at [1039, 306] on icon at bounding box center [1038, 311] width 10 height 11
click at [1043, 307] on icon at bounding box center [1048, 312] width 10 height 10
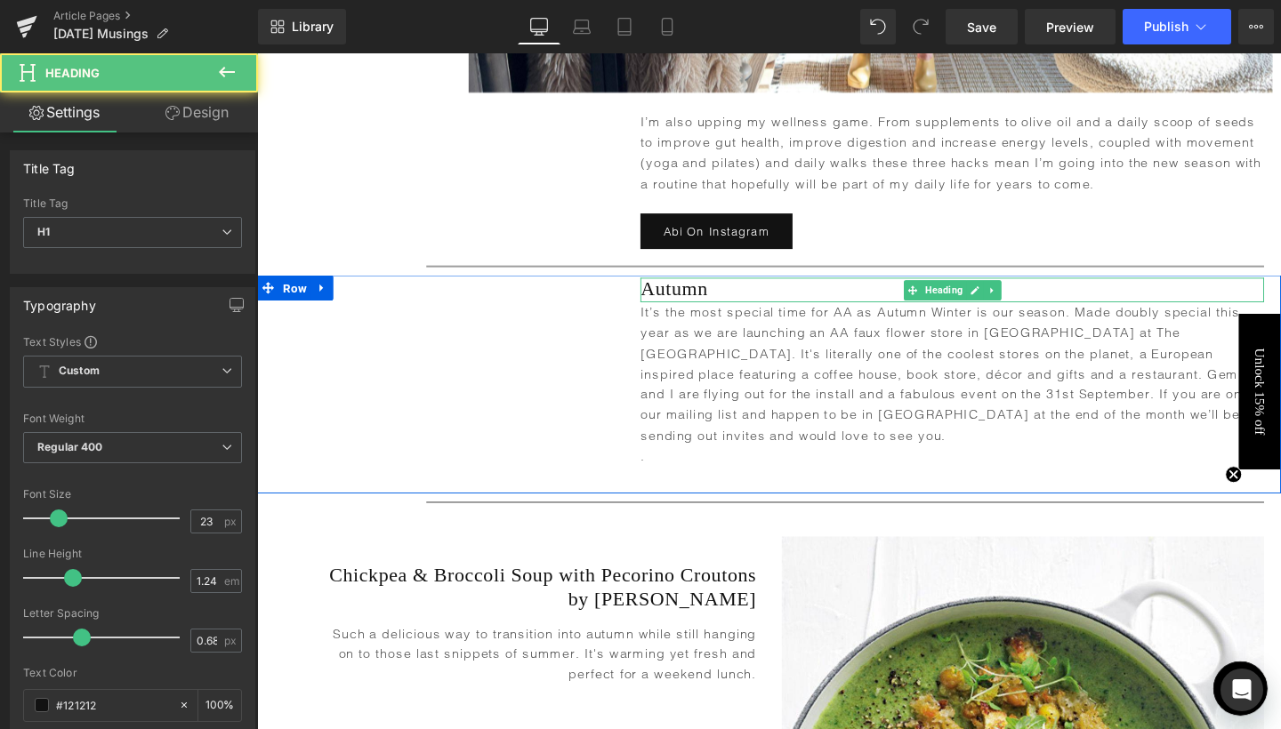
click at [717, 289] on h1 "Autumn" at bounding box center [987, 302] width 655 height 26
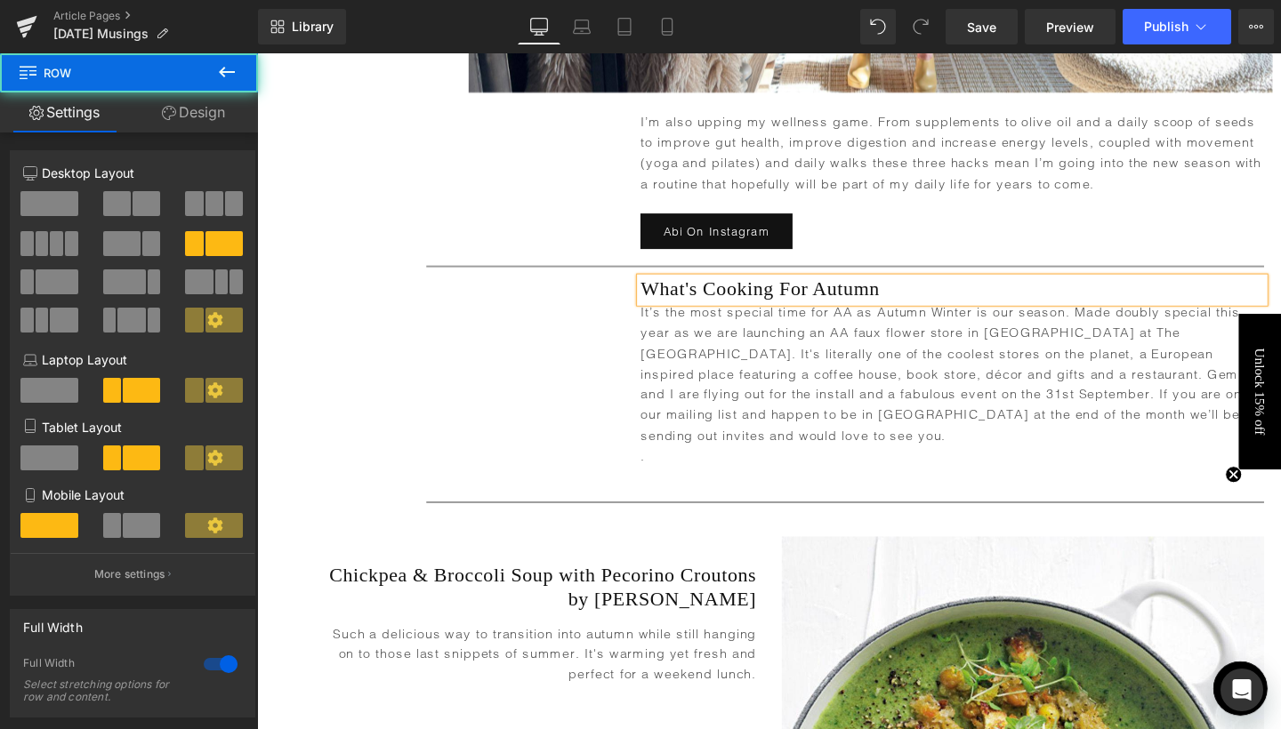
click at [507, 332] on div "Heading What's Cooking For Autumn Heading It’s the most special time for AA as …" at bounding box center [795, 400] width 1076 height 229
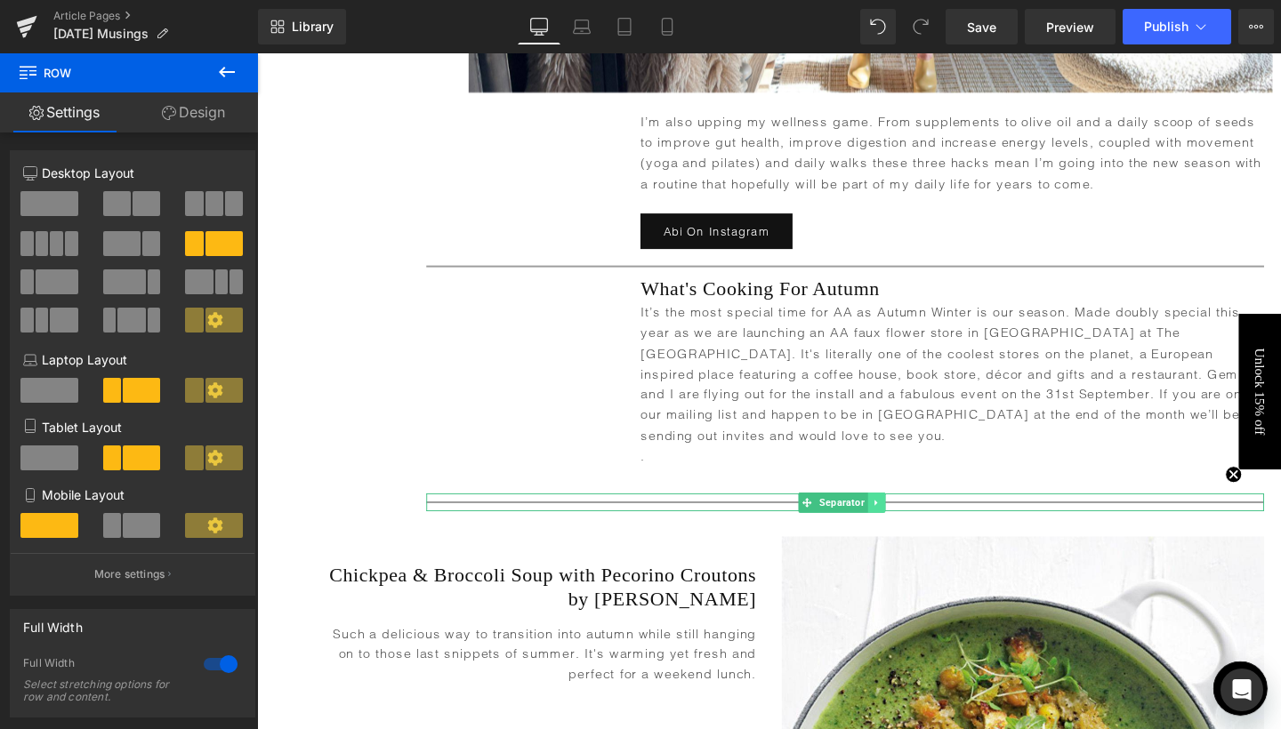
click at [913, 515] on link at bounding box center [908, 525] width 19 height 21
click at [913, 520] on icon at bounding box center [917, 525] width 10 height 10
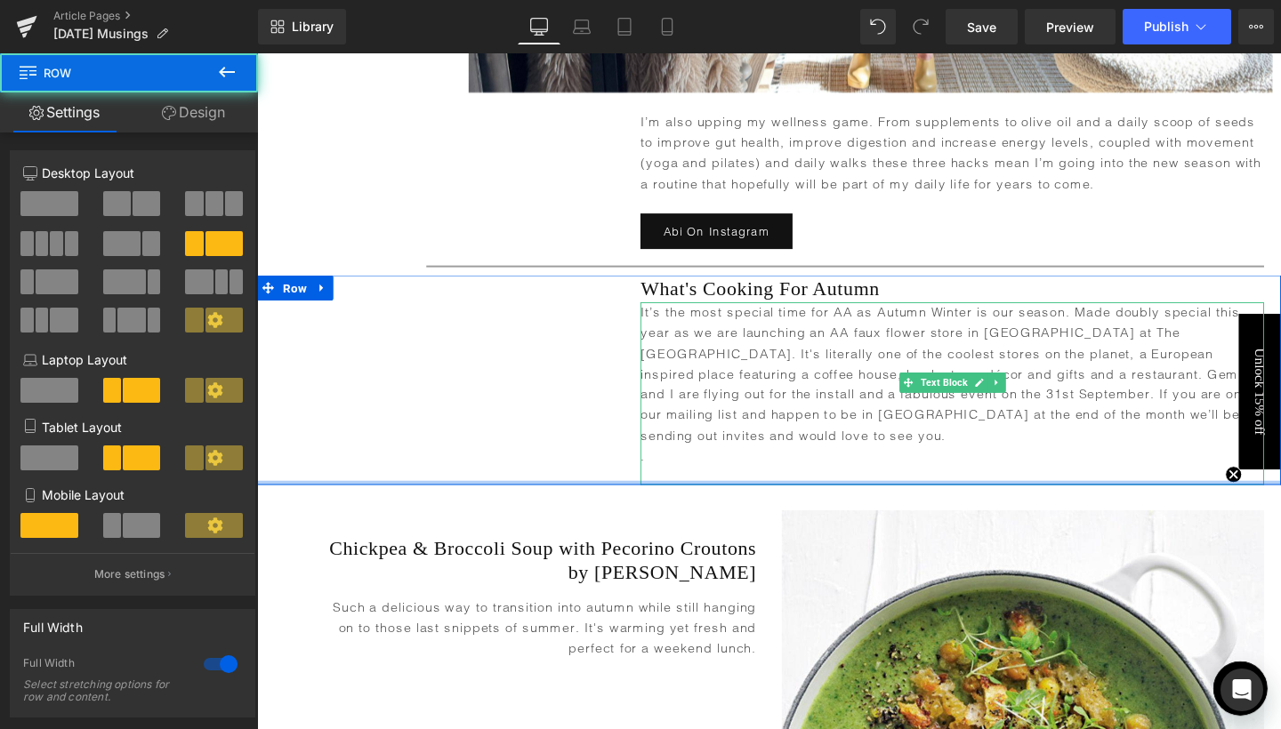
drag, startPoint x: 723, startPoint y: 453, endPoint x: 721, endPoint y: 422, distance: 31.2
click at [721, 422] on div "Heading What's Cooking For Autumn Heading It’s the most special time for AA as …" at bounding box center [795, 396] width 1076 height 221
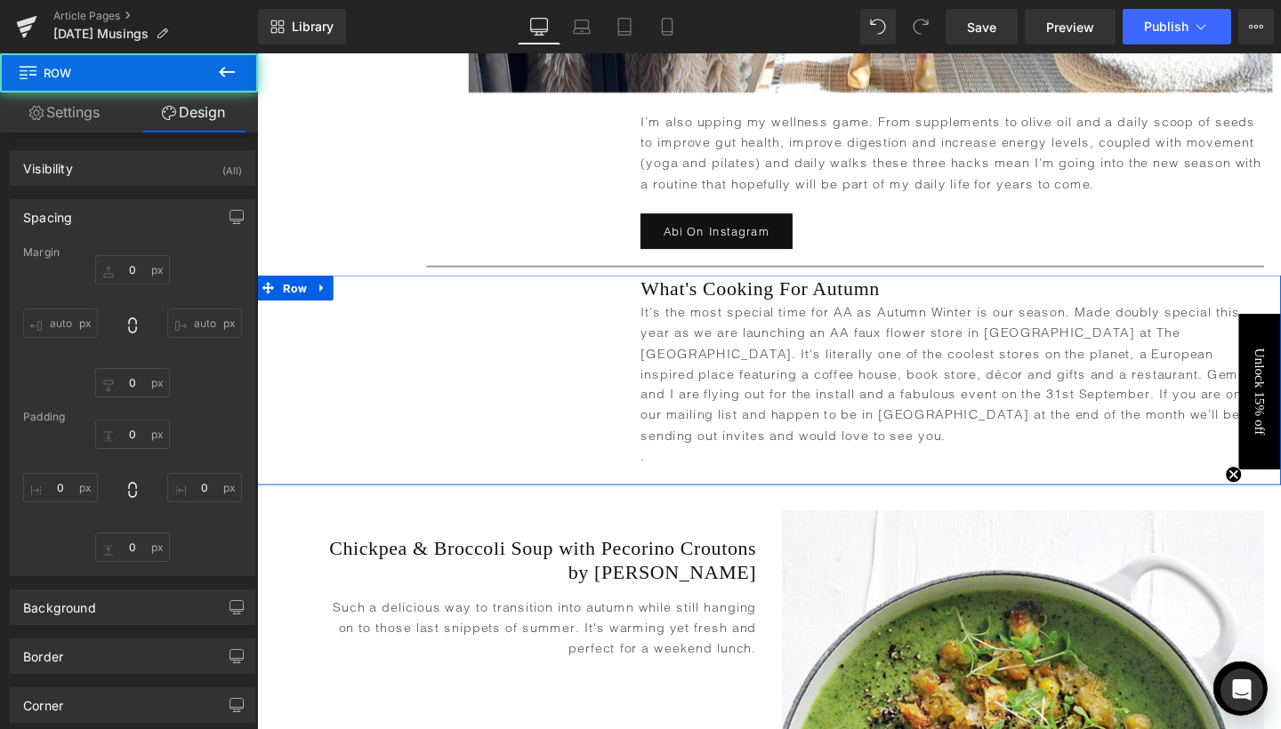
type input "0"
type input "3"
type input "0"
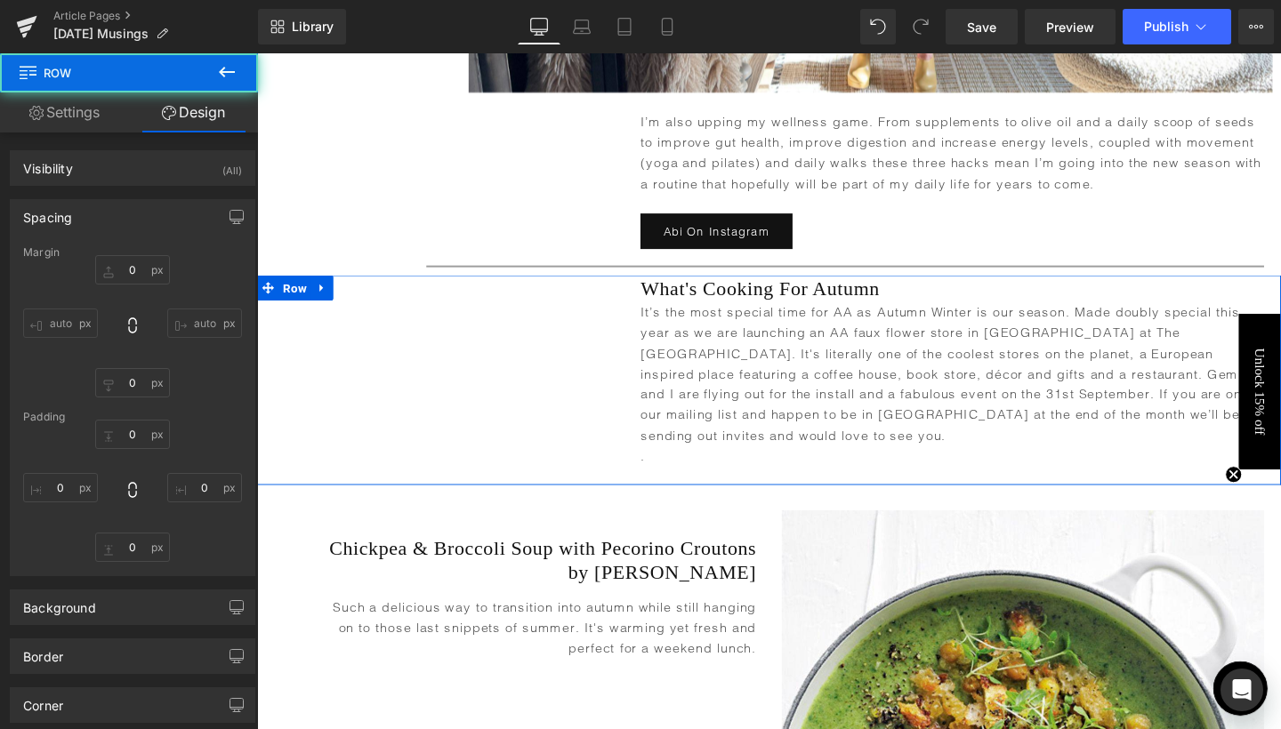
type input "0"
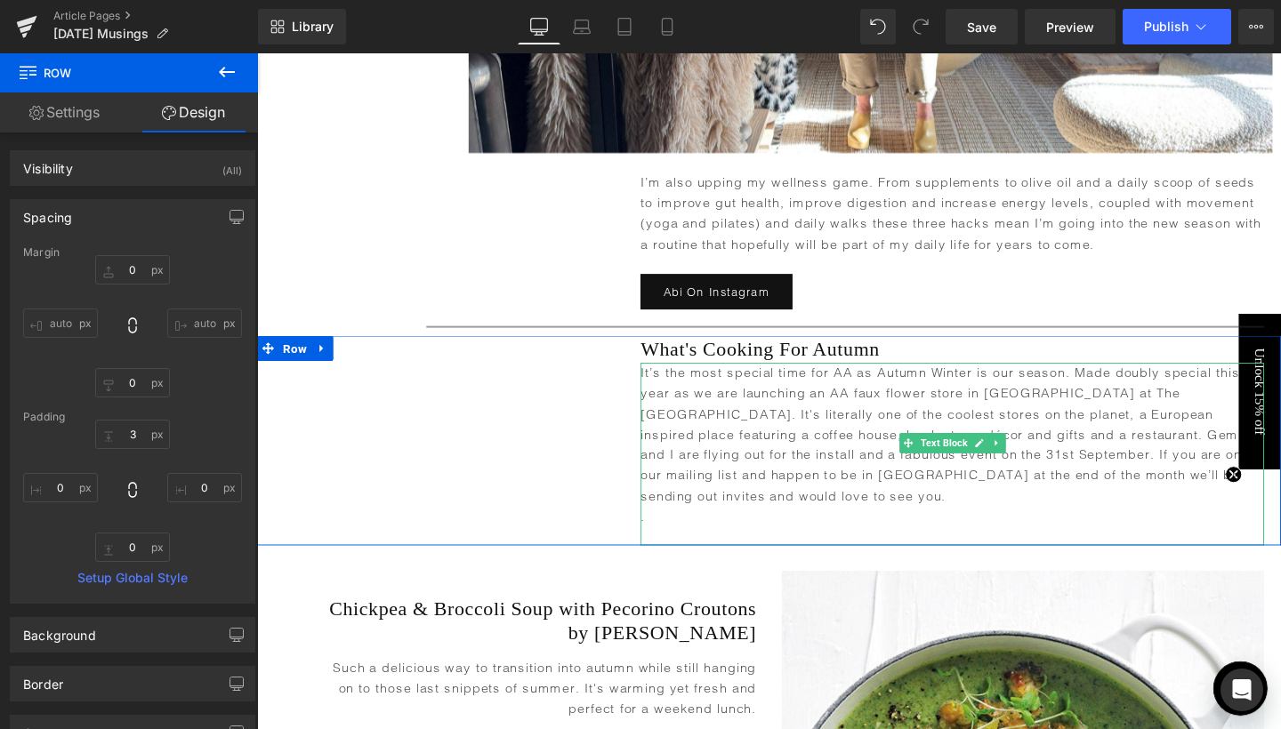
scroll to position [4582, 0]
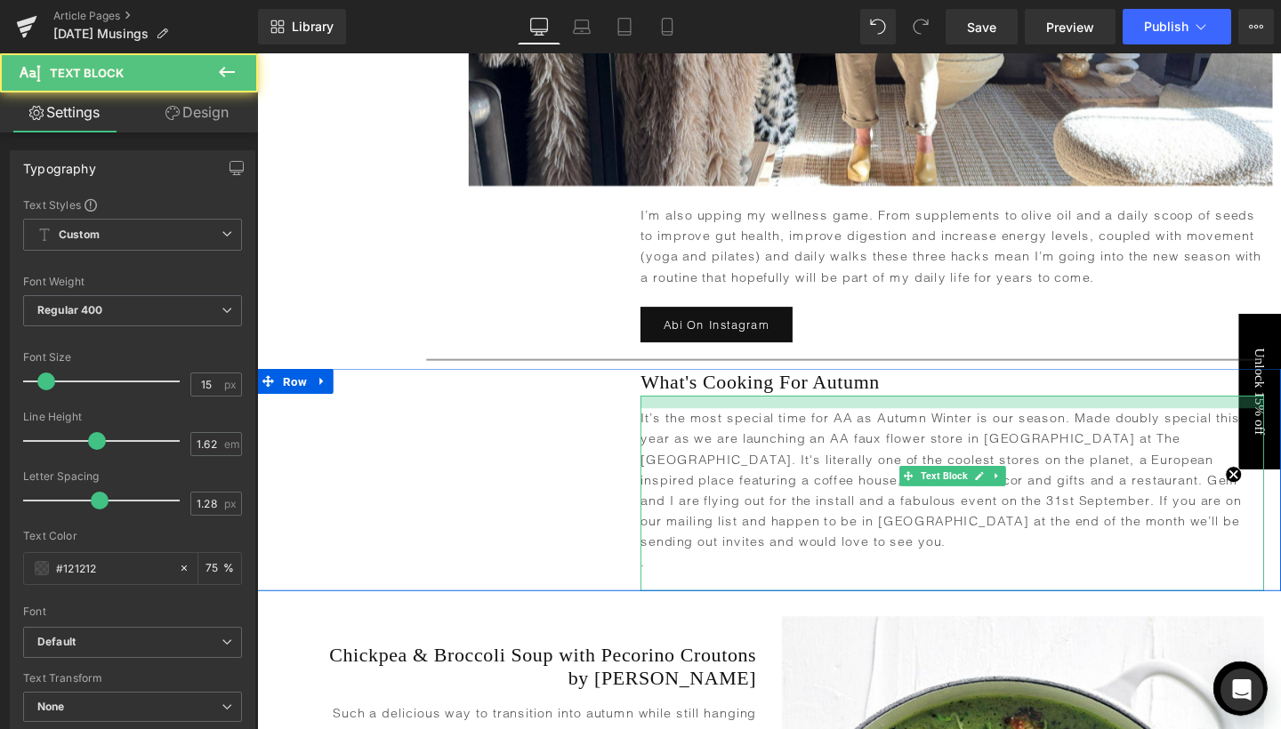
drag, startPoint x: 693, startPoint y: 384, endPoint x: 693, endPoint y: 398, distance: 13.3
click at [693, 414] on div "It’s the most special time for AA as Autumn Winter is our season. Made doubly s…" at bounding box center [987, 516] width 655 height 205
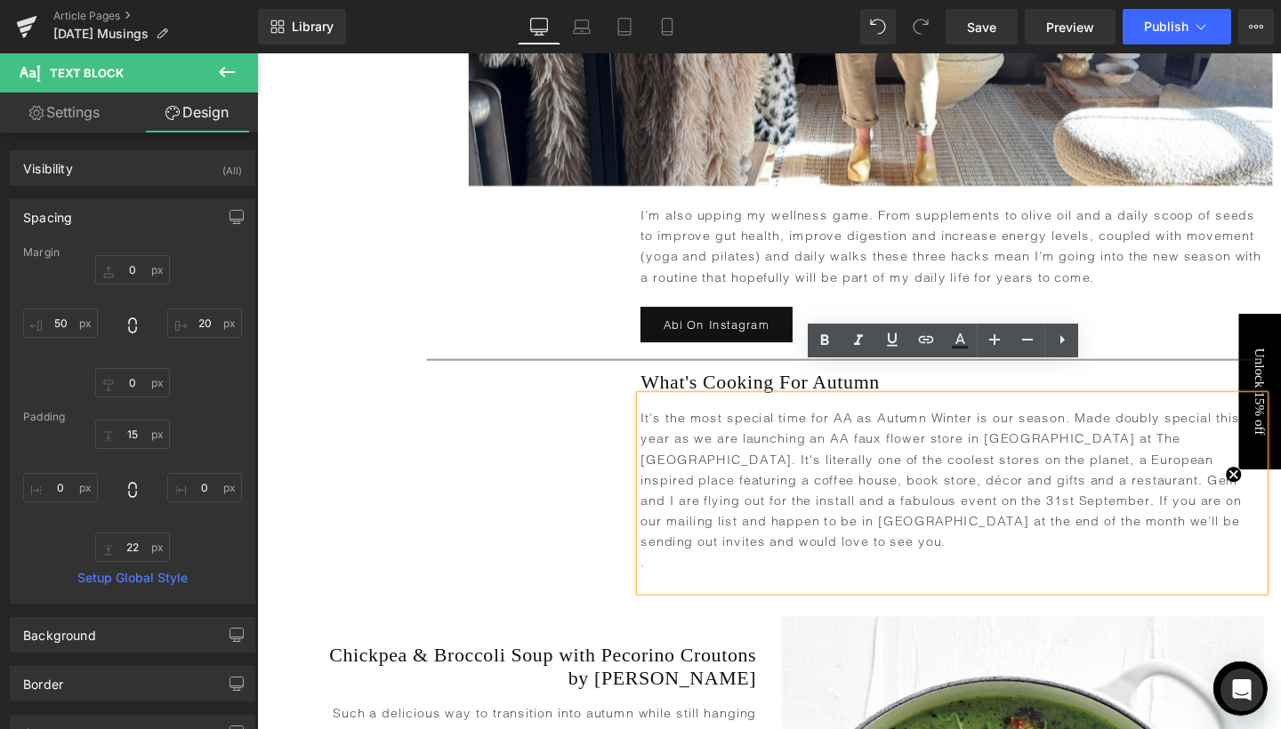
click at [518, 491] on div "Heading What's Cooking For Autumn Heading It’s the most special time for AA as …" at bounding box center [795, 502] width 1076 height 234
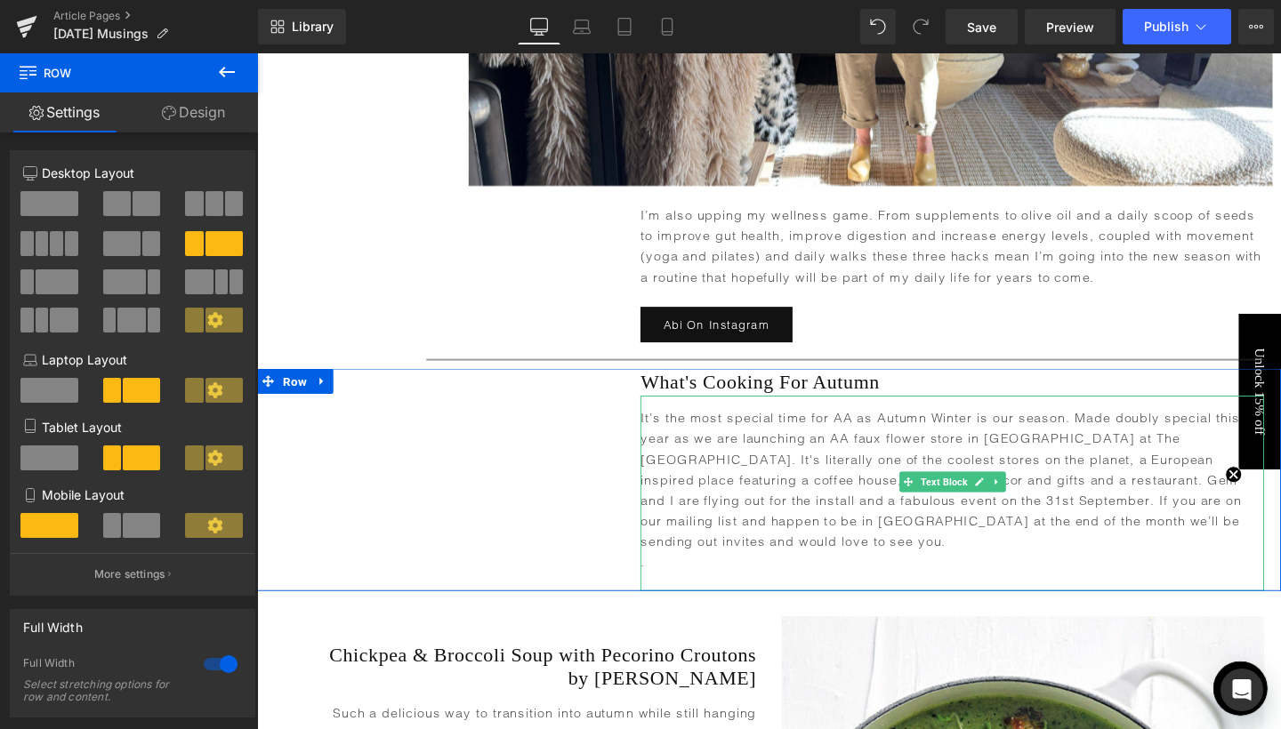
click at [692, 470] on p "It’s the most special time for AA as Autumn Winter is our season. Made doubly s…" at bounding box center [987, 502] width 655 height 151
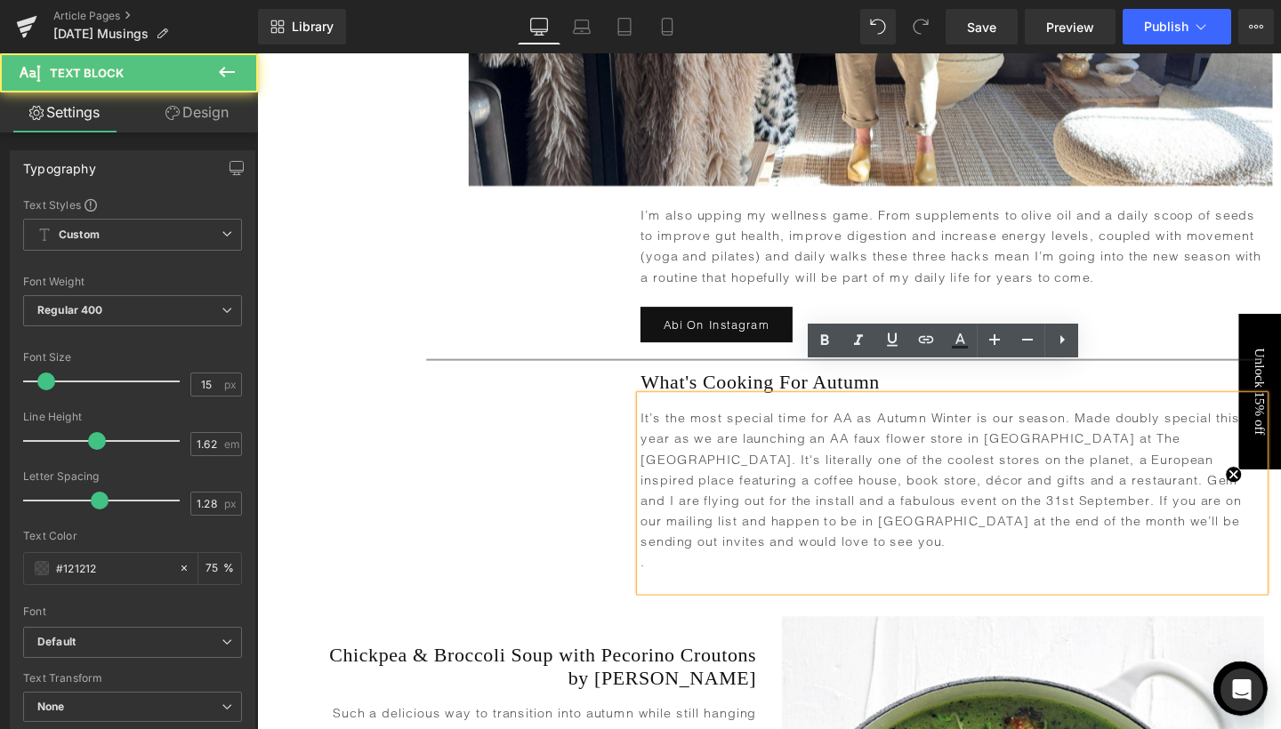
click at [692, 470] on p "It’s the most special time for AA as Autumn Winter is our season. Made doubly s…" at bounding box center [987, 502] width 655 height 151
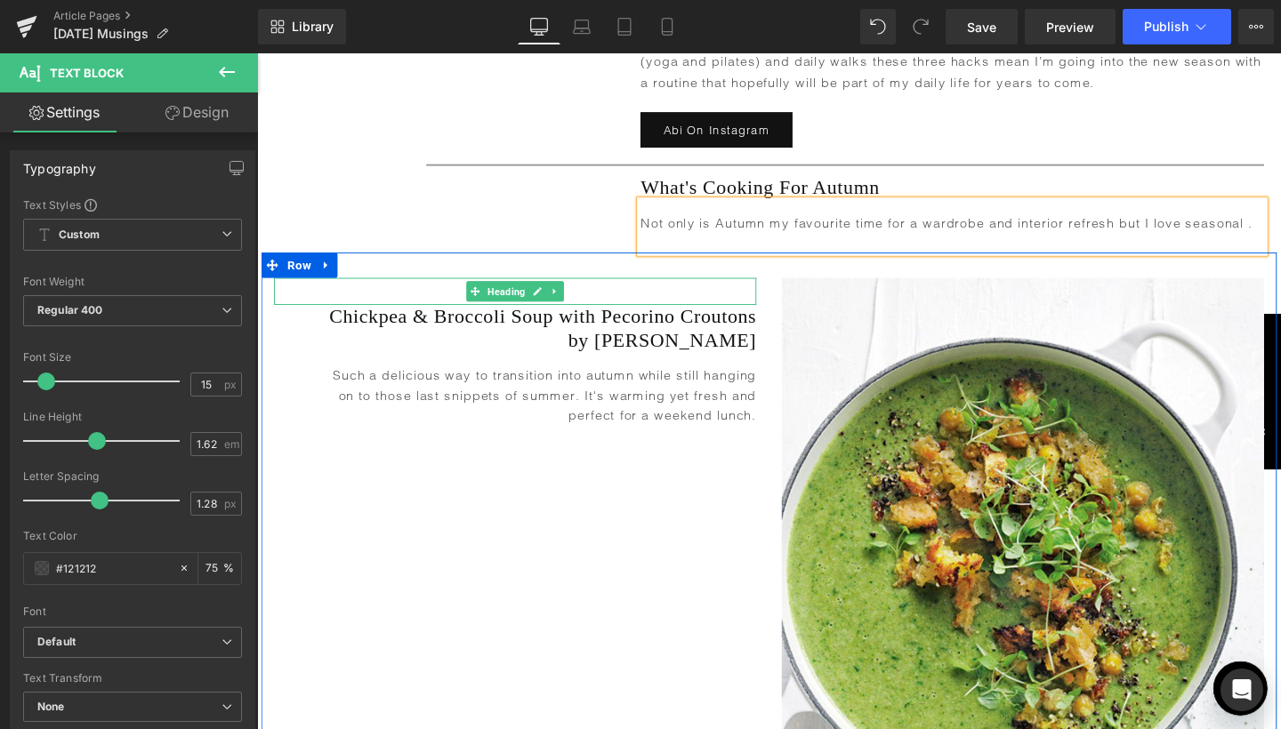
scroll to position [4790, 0]
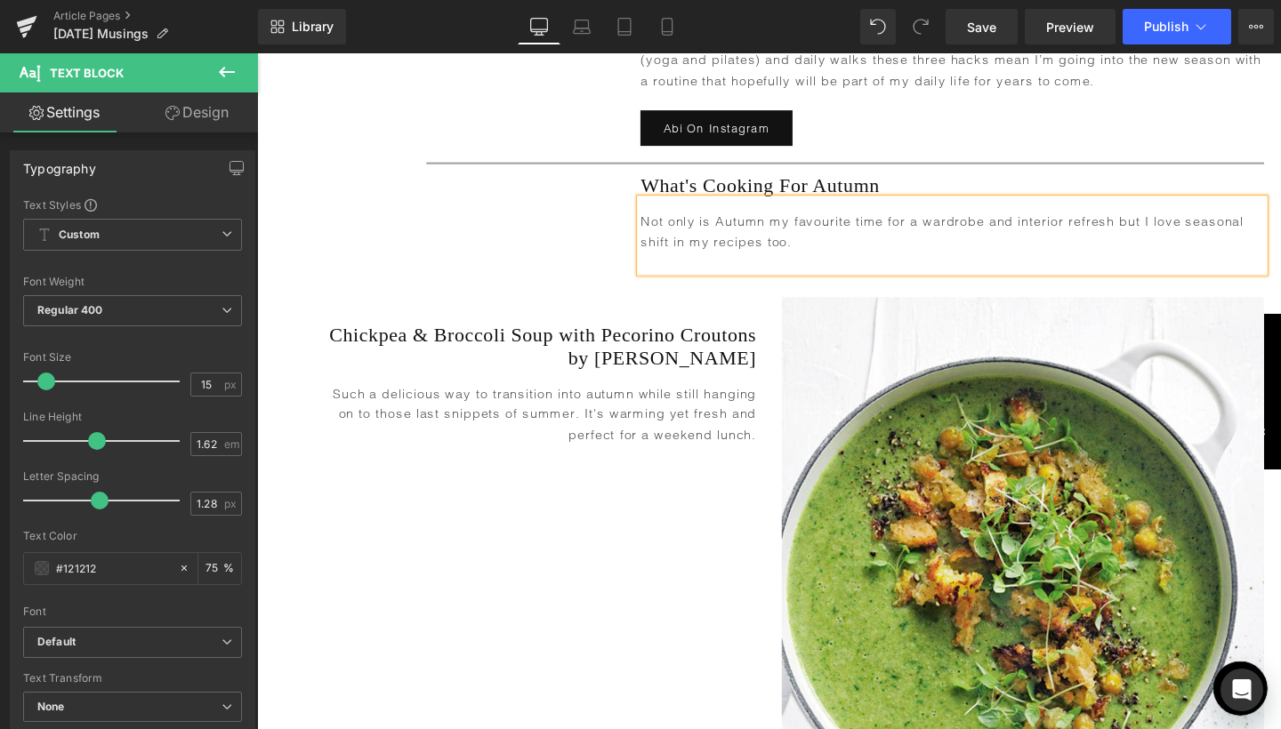
click at [845, 222] on p "Not only is Autumn my favourite time for a wardrobe and interior refresh but I …" at bounding box center [987, 242] width 655 height 44
click at [1242, 220] on p "Not only is Autumn my favourite time for a wardrobe and interior refresh but I …" at bounding box center [987, 242] width 655 height 44
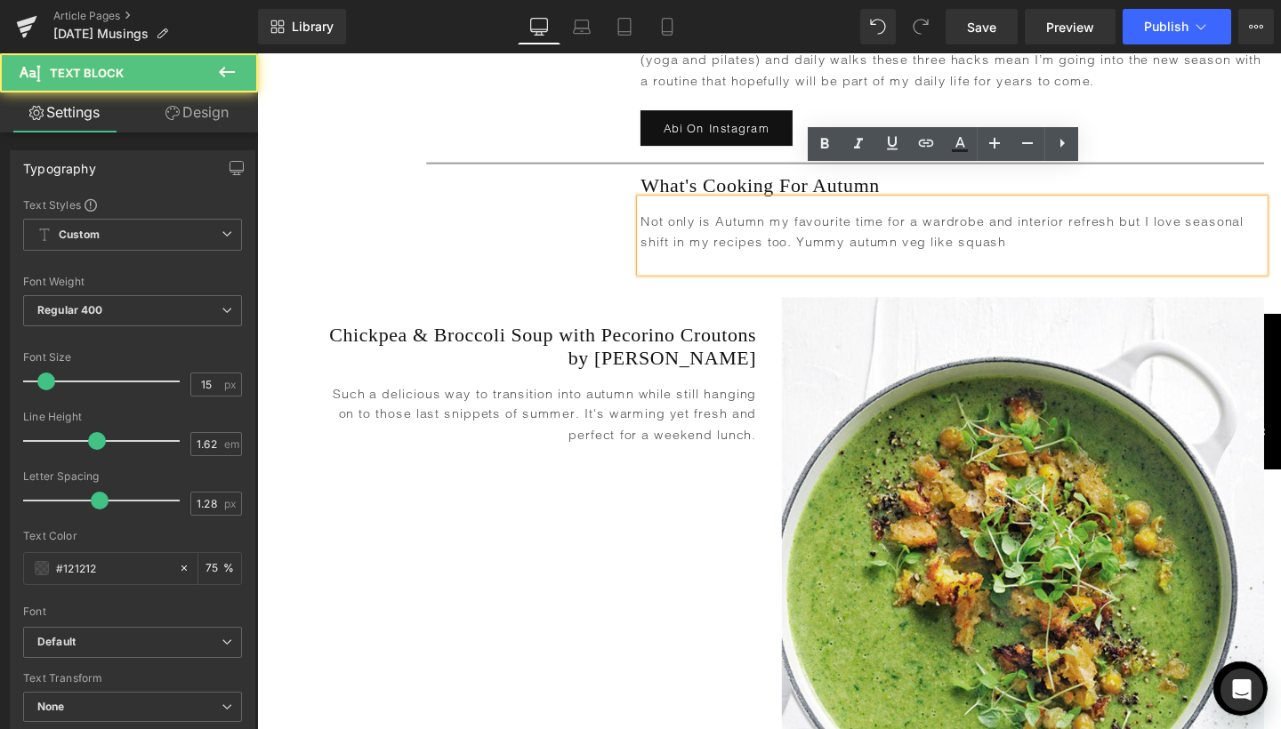
click at [1234, 220] on p "Not only is Autumn my favourite time for a wardrobe and interior refresh but I …" at bounding box center [987, 242] width 655 height 44
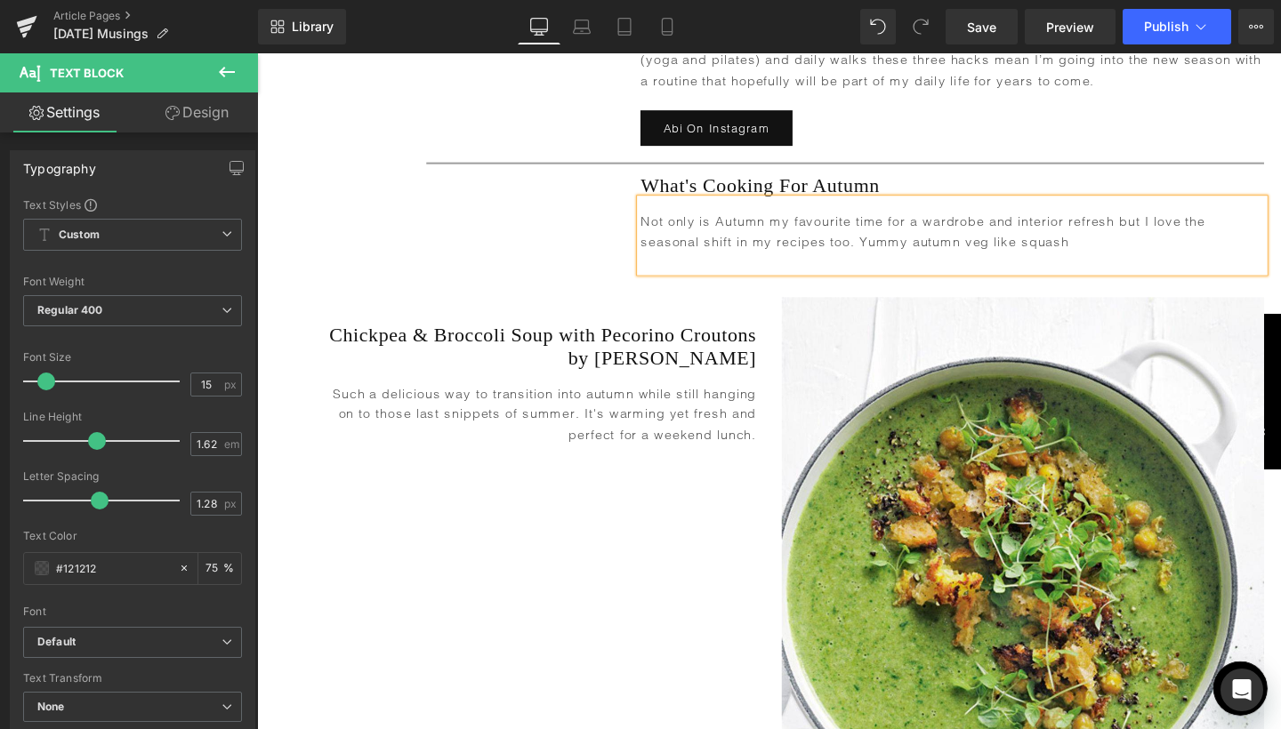
click at [1120, 224] on p "Not only is Autumn my favourite time for a wardrobe and interior refresh but I …" at bounding box center [987, 242] width 655 height 44
click at [1061, 220] on p "Not only is Autumn my favourite time for a wardrobe and interior refresh but I …" at bounding box center [987, 242] width 655 height 44
click at [1177, 220] on p "Not only is Autumn my favourite time for a wardrobe and interior refresh but I …" at bounding box center [987, 242] width 655 height 44
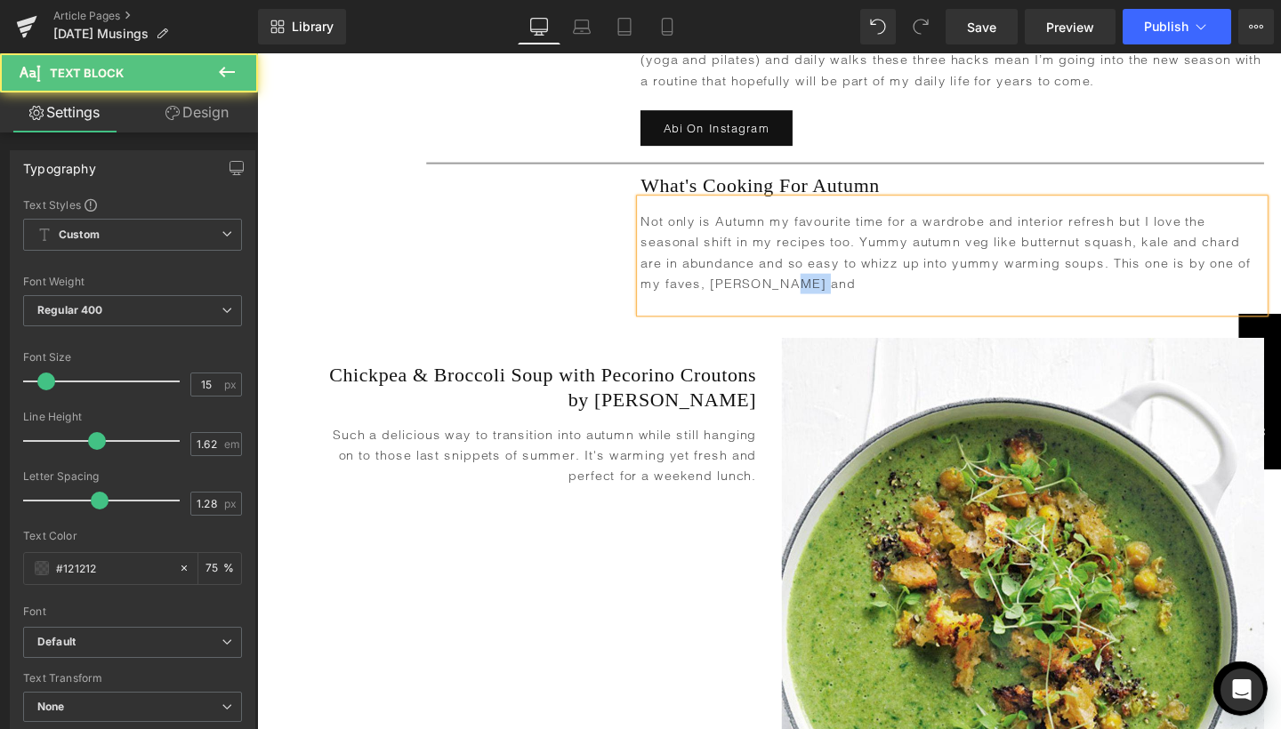
drag, startPoint x: 808, startPoint y: 264, endPoint x: 844, endPoint y: 264, distance: 35.6
click at [844, 264] on p "Not only is Autumn my favourite time for a wardrobe and interior refresh but I …" at bounding box center [987, 263] width 655 height 86
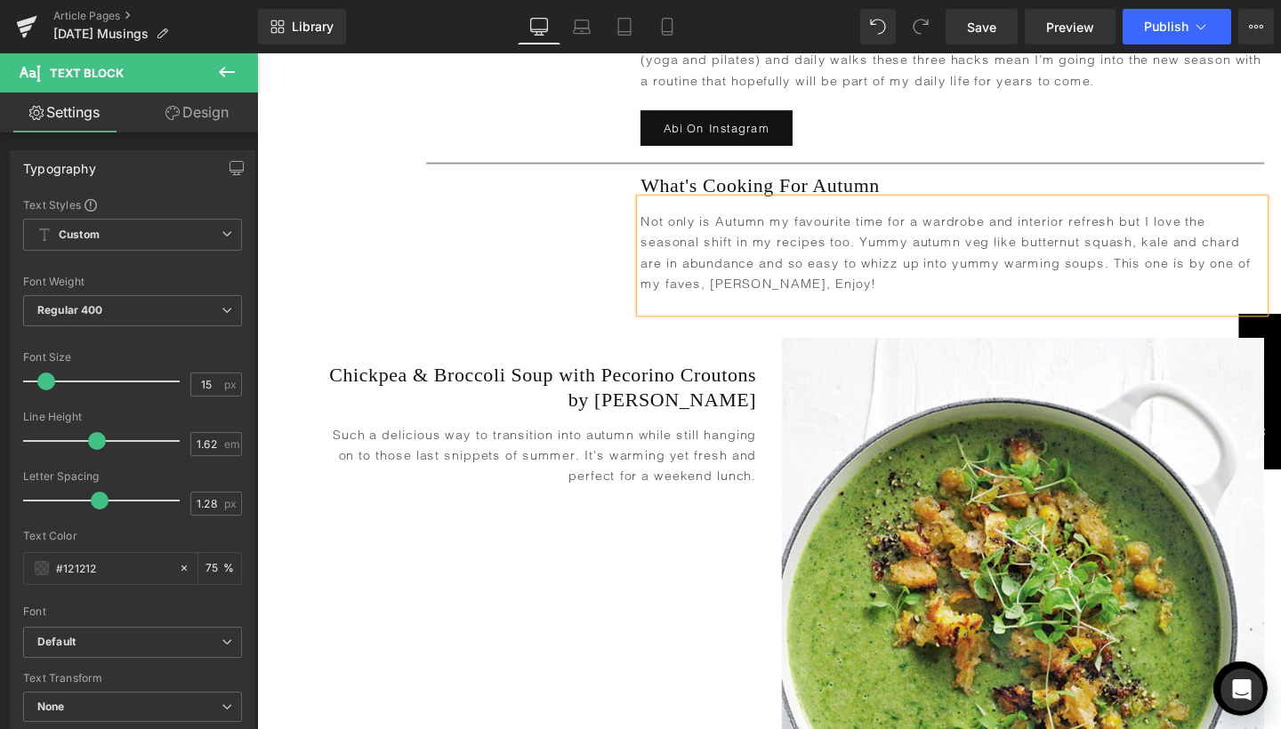
click at [534, 232] on div "Heading What's Cooking For Autumn Heading Not only is Autumn my favourite time …" at bounding box center [795, 252] width 1076 height 148
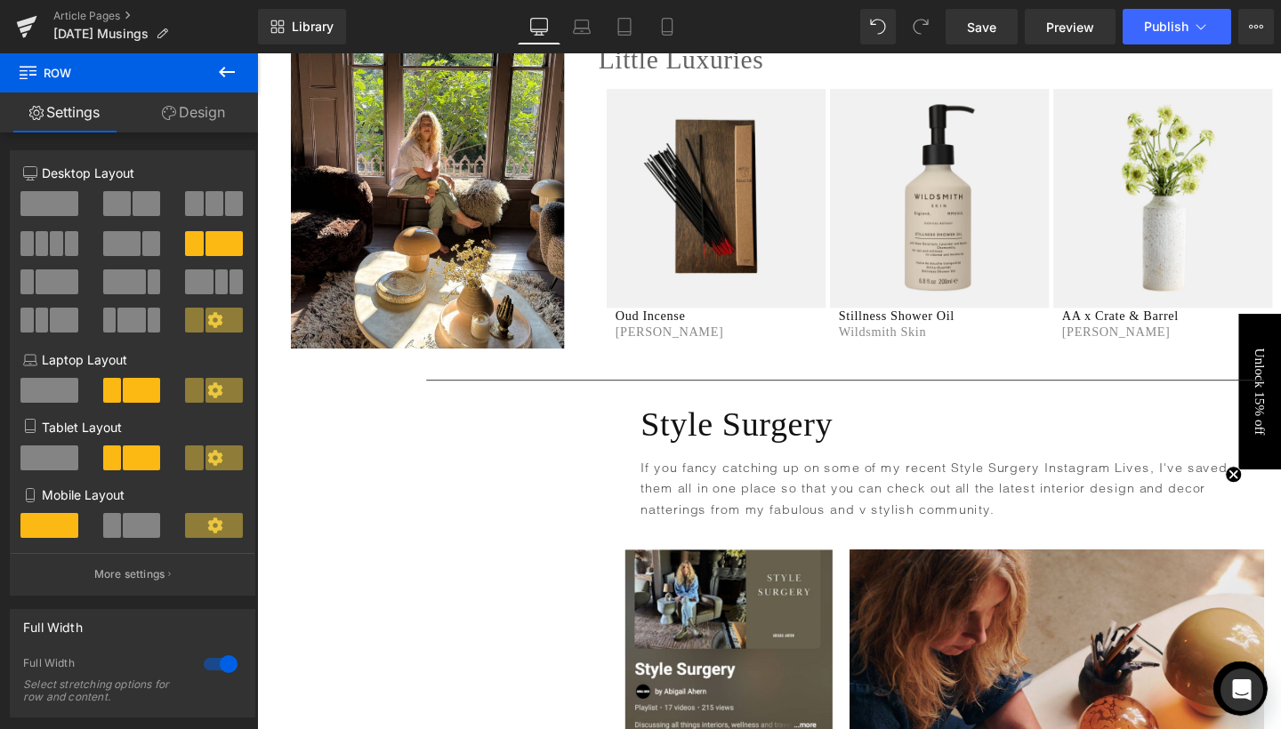
scroll to position [5971, 0]
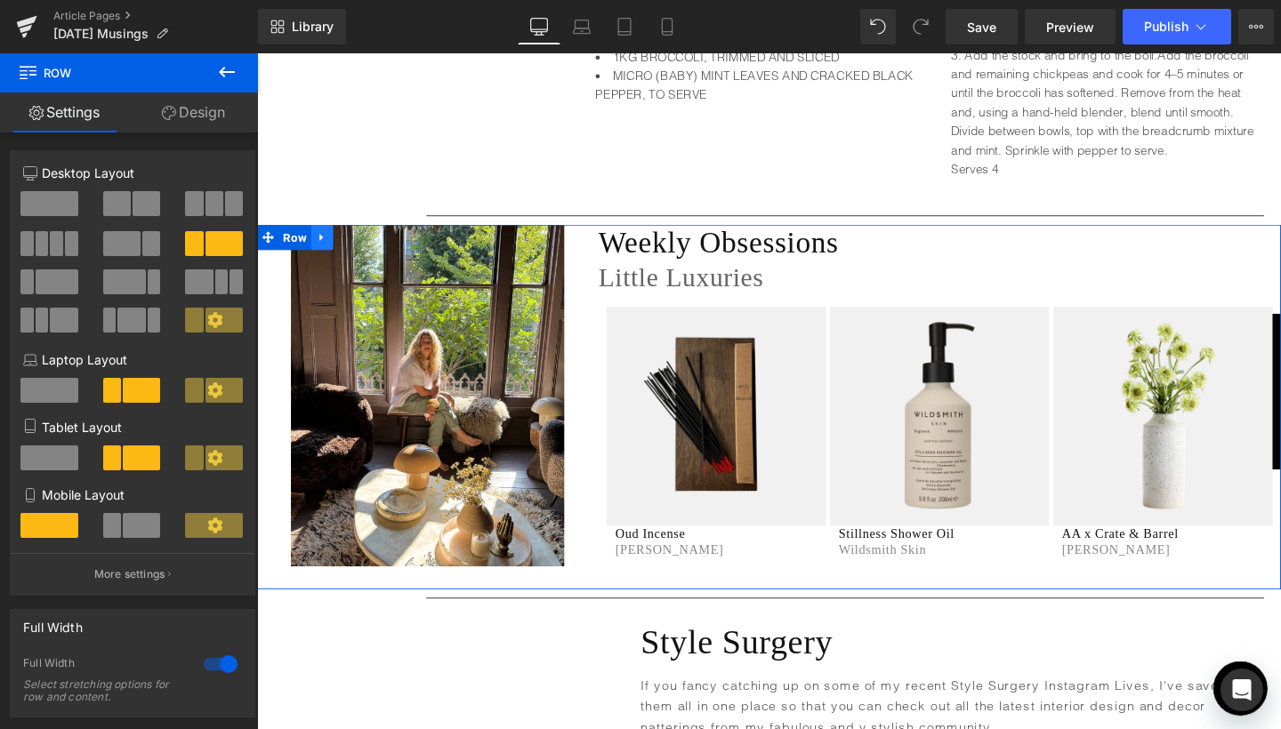
click at [323, 241] on icon at bounding box center [325, 247] width 12 height 13
click at [365, 241] on icon at bounding box center [371, 247] width 12 height 12
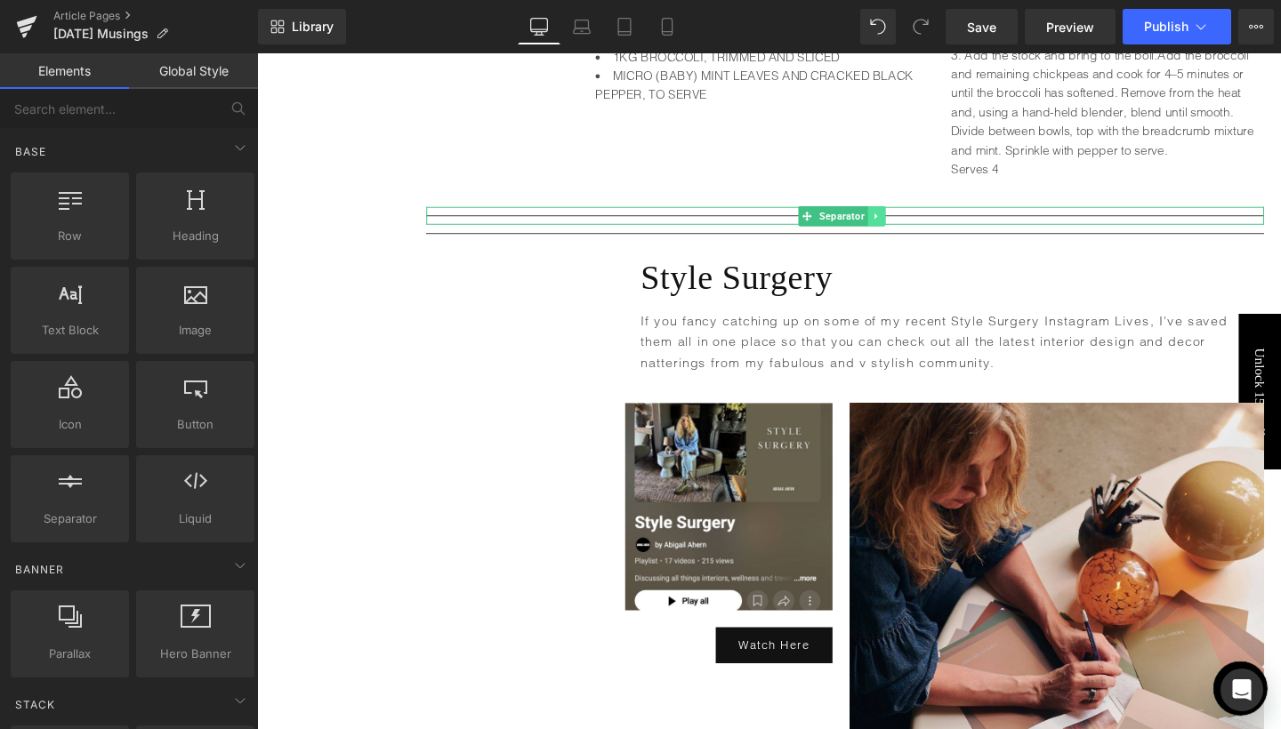
click at [904, 220] on icon at bounding box center [908, 225] width 10 height 11
click at [918, 220] on icon at bounding box center [917, 225] width 10 height 10
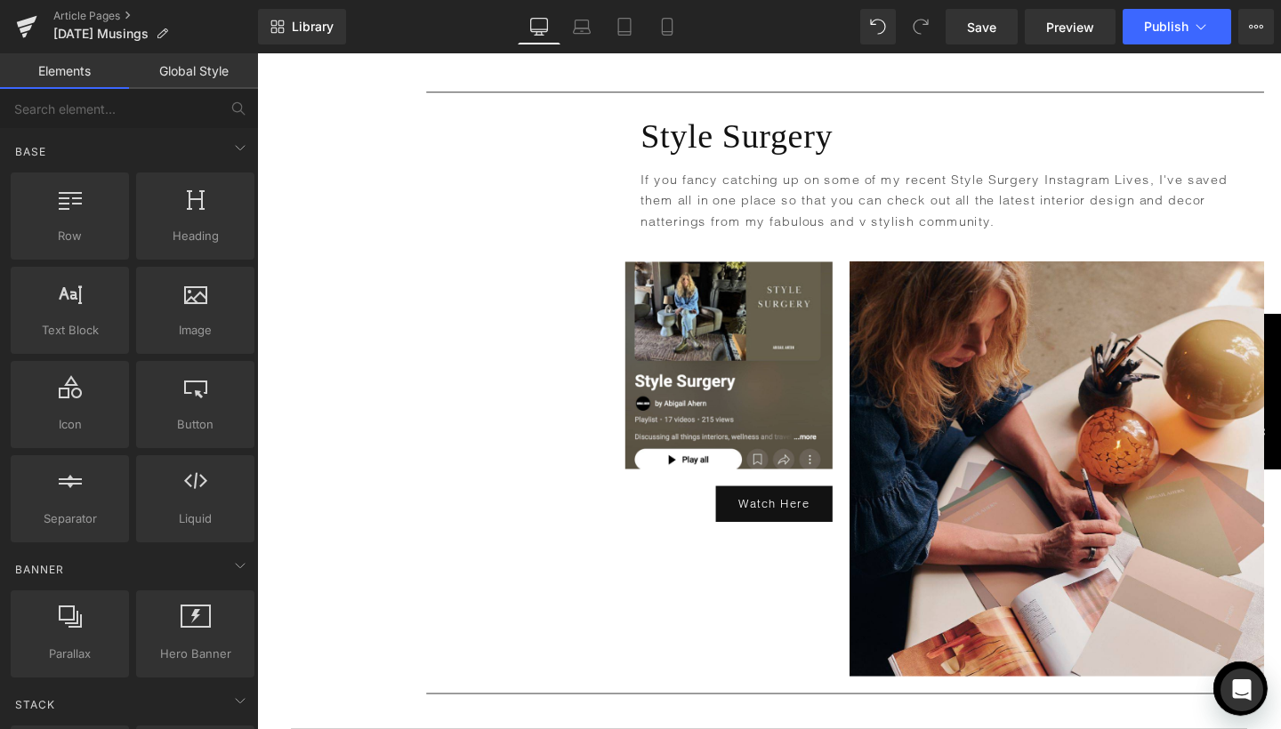
scroll to position [6134, 0]
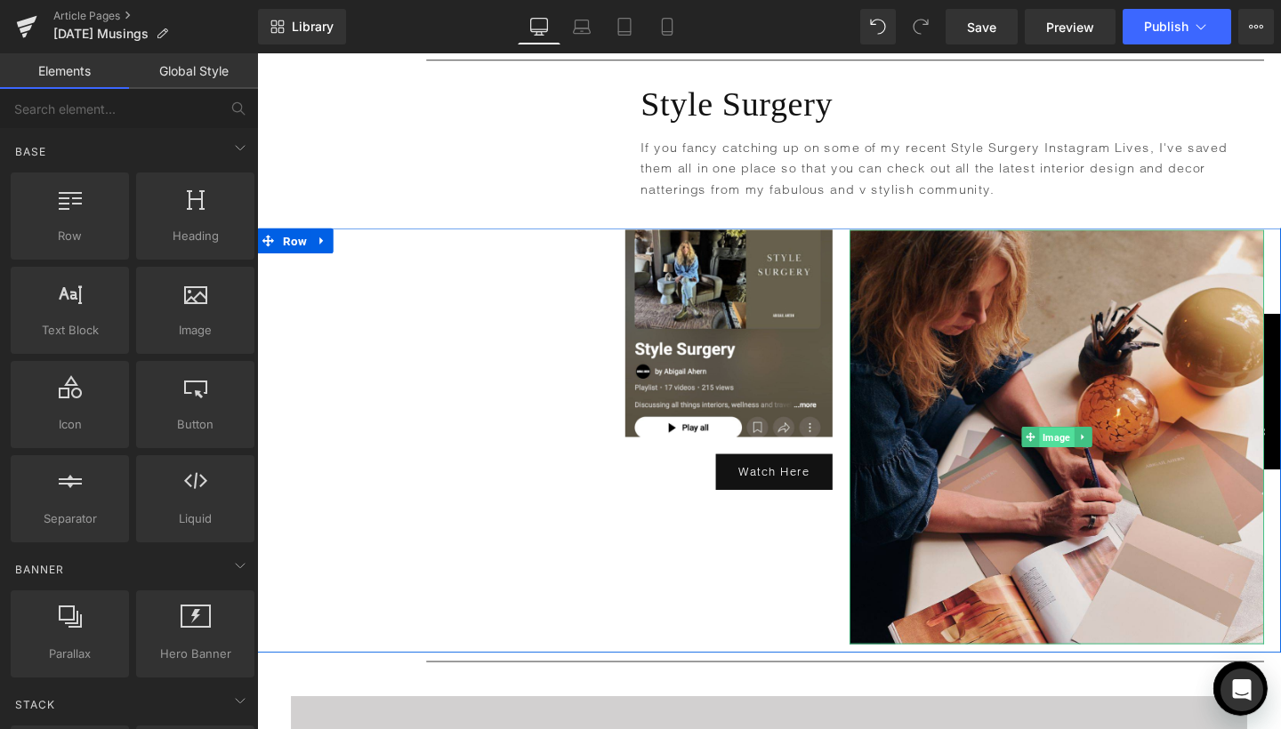
click at [1096, 447] on span "Image" at bounding box center [1097, 457] width 36 height 21
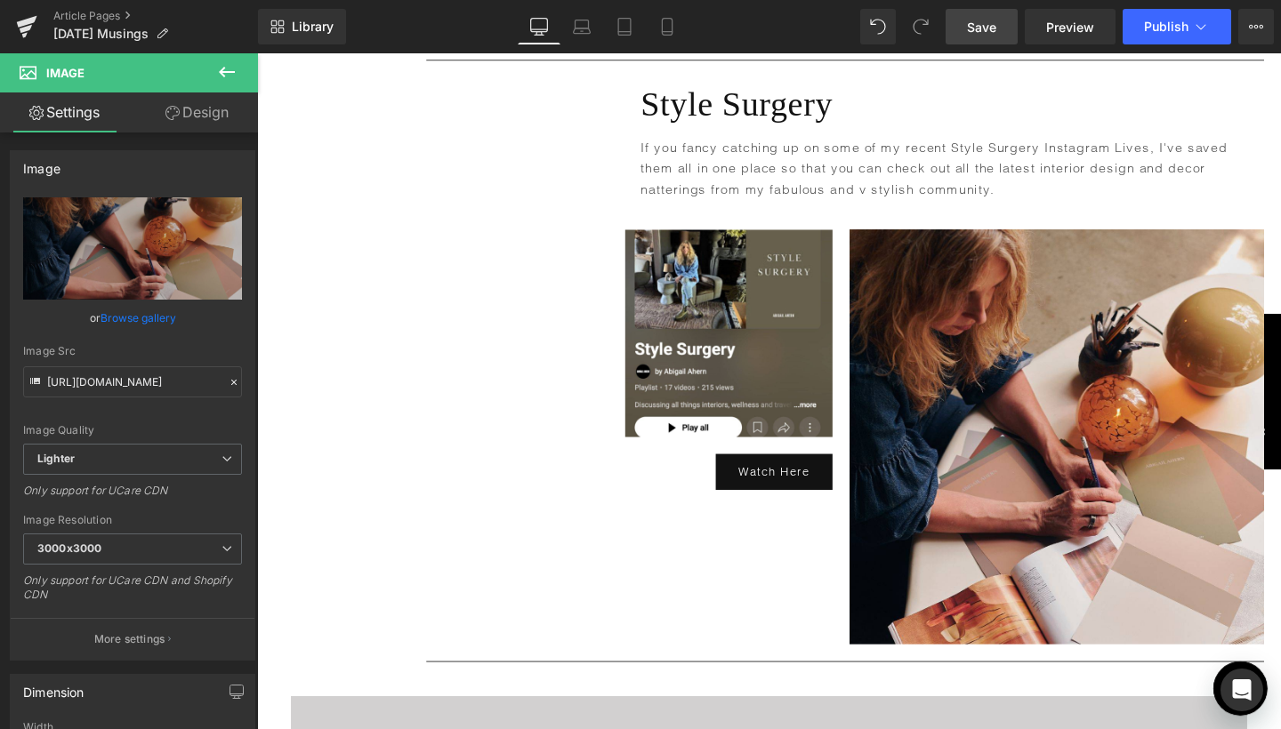
click at [968, 36] on span "Save" at bounding box center [981, 27] width 29 height 19
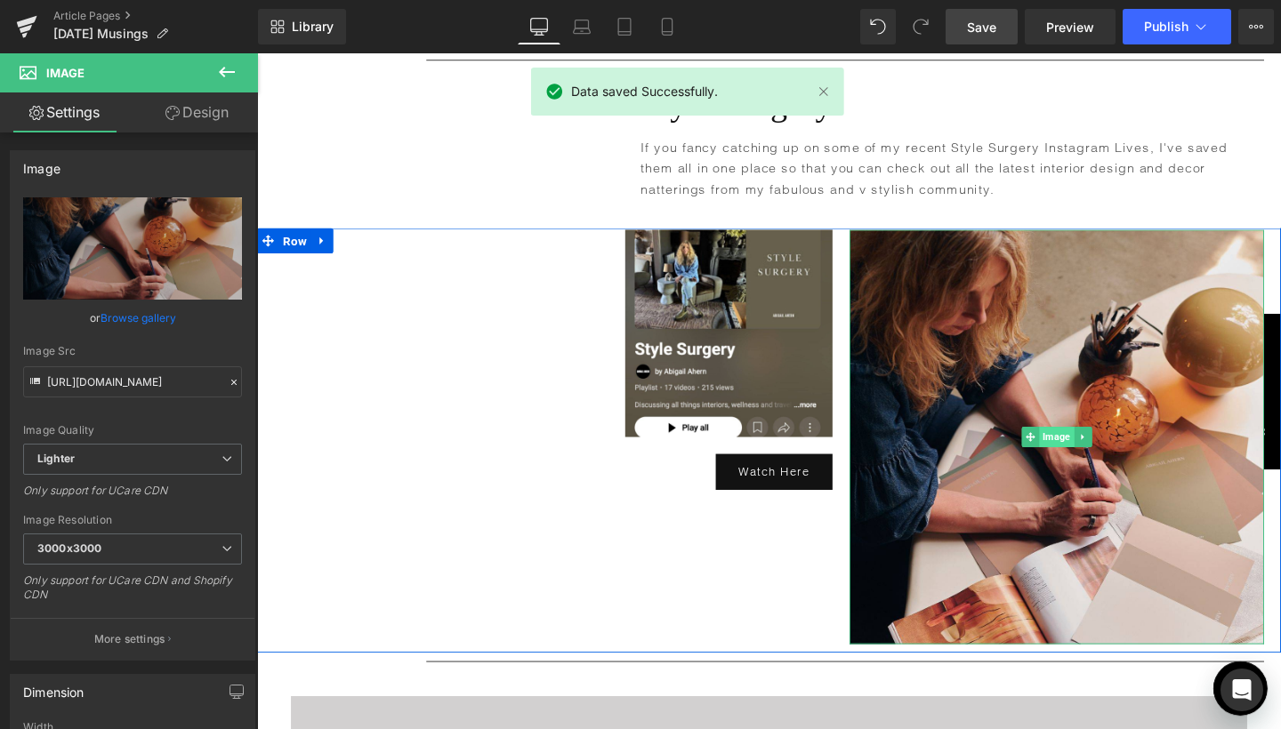
click at [1094, 446] on span "Image" at bounding box center [1097, 456] width 36 height 21
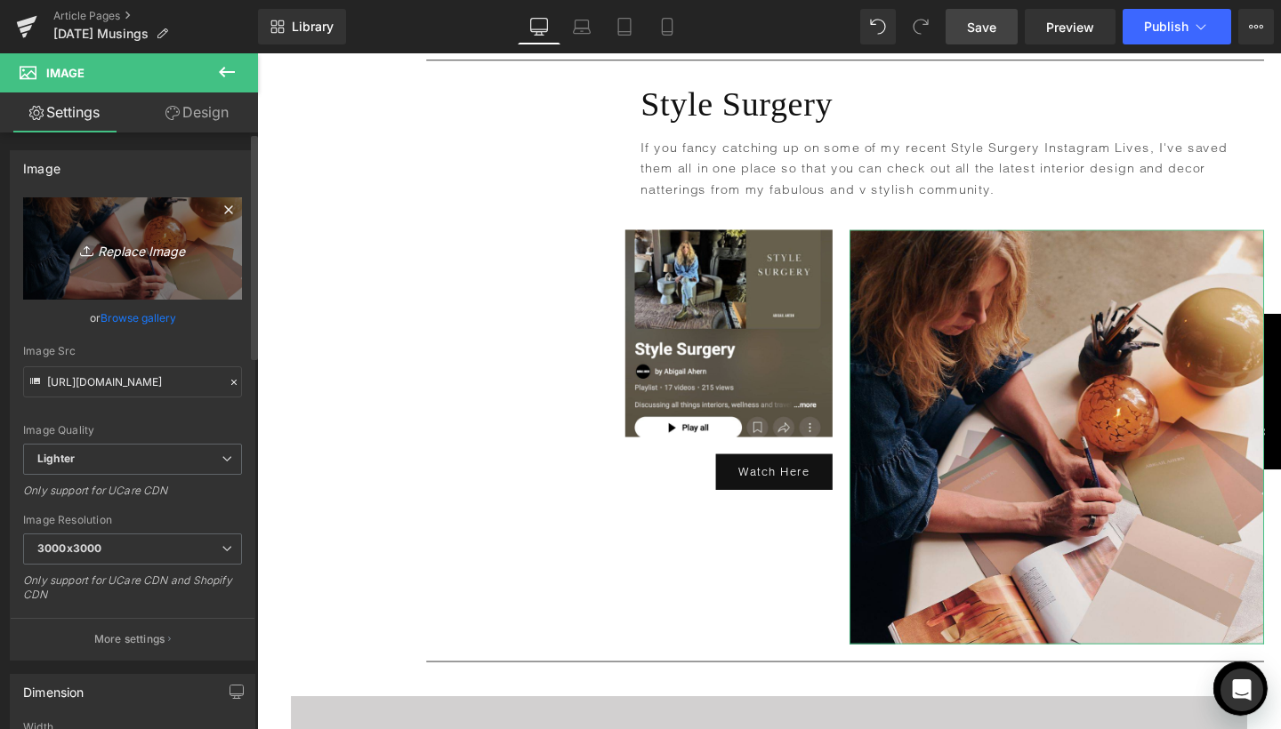
click at [159, 254] on icon "Replace Image" at bounding box center [132, 248] width 142 height 22
type input "C:\fakepath\blog pics square-77.jpg"
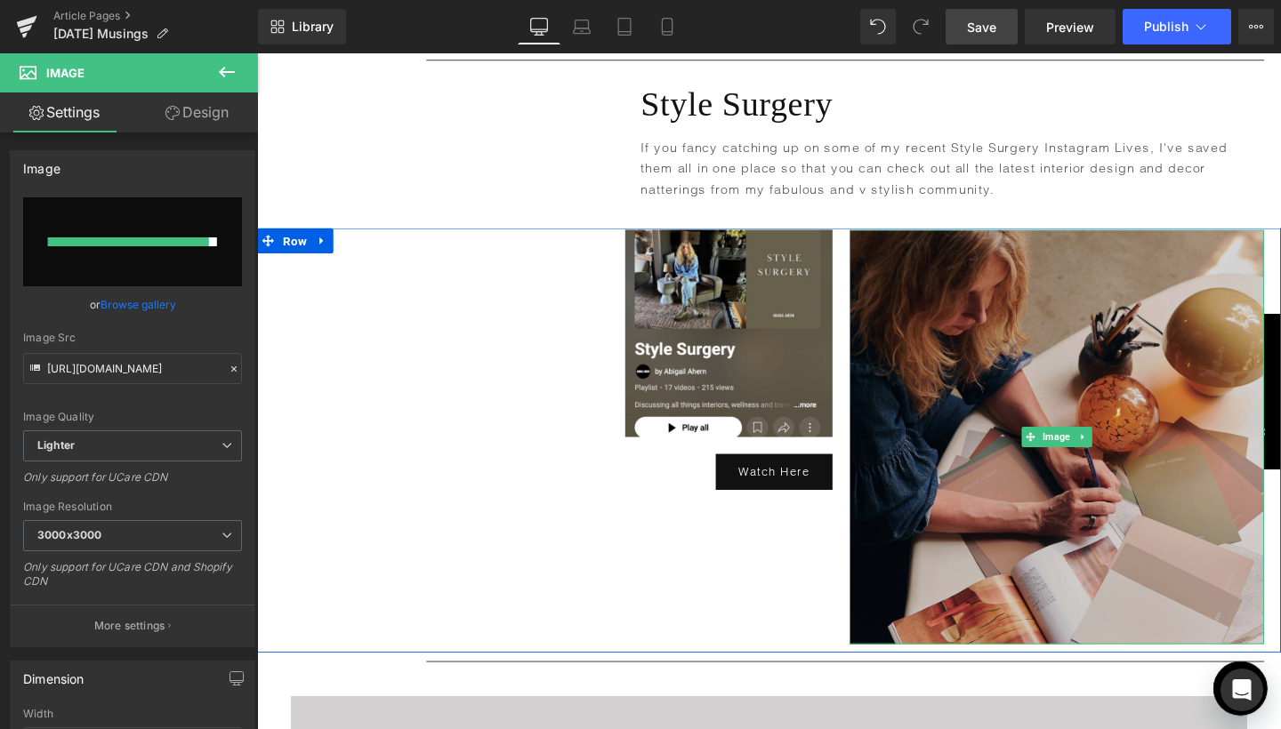
type input "[URL][DOMAIN_NAME]"
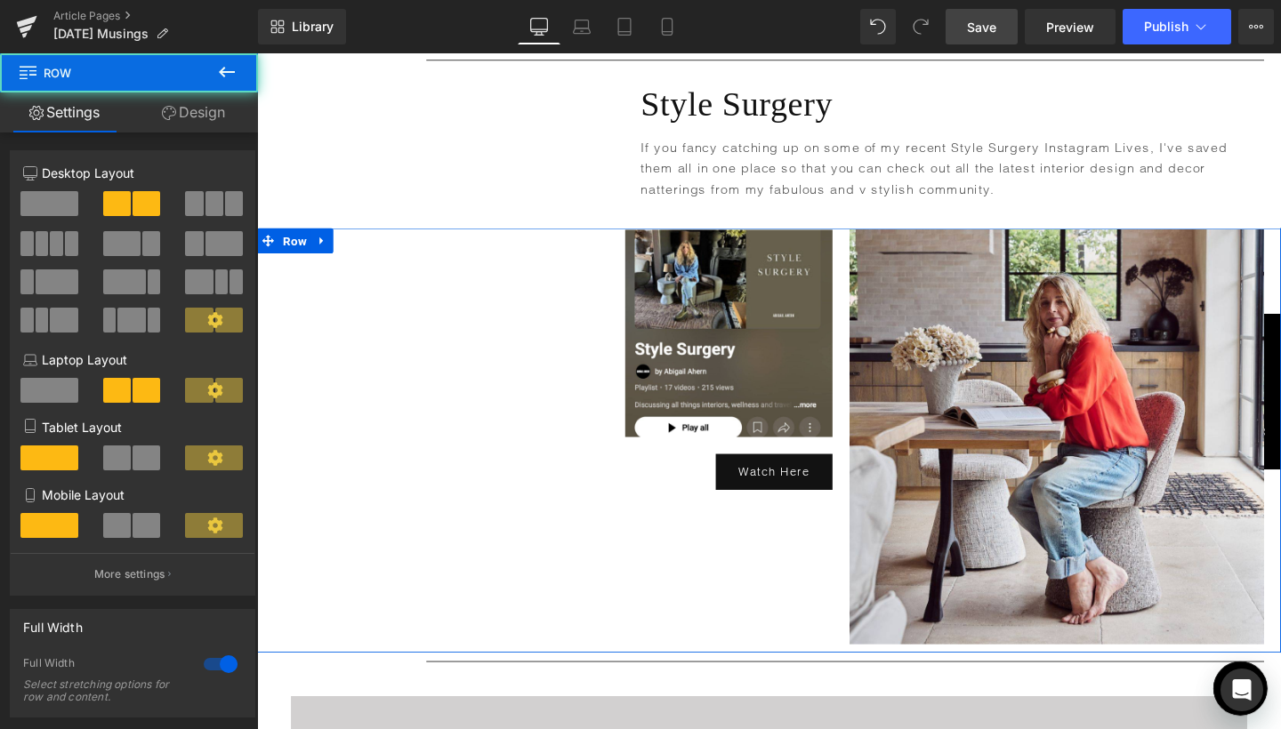
click at [391, 377] on div "Image Watch Here Button Image Row" at bounding box center [795, 460] width 1076 height 446
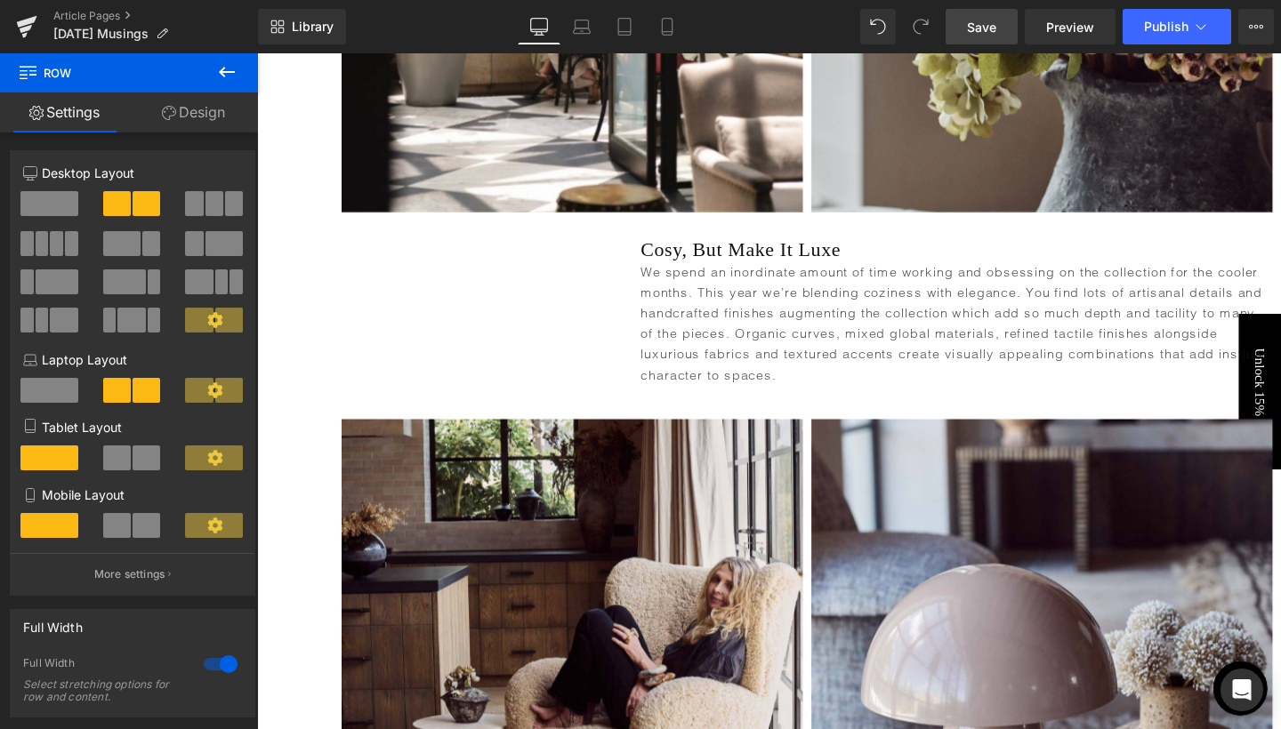
scroll to position [2272, 0]
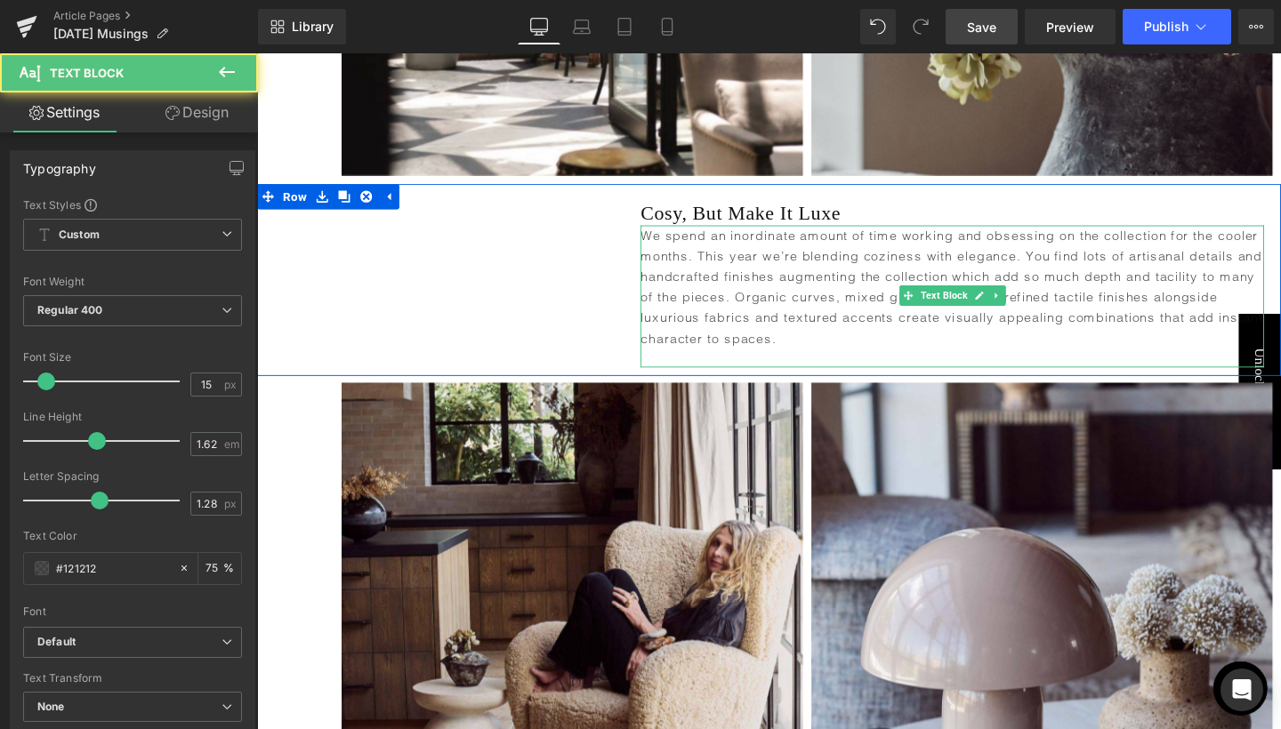
click at [1140, 235] on p "We spend an inordinate amount of time working and obsessing on the collection f…" at bounding box center [987, 299] width 655 height 130
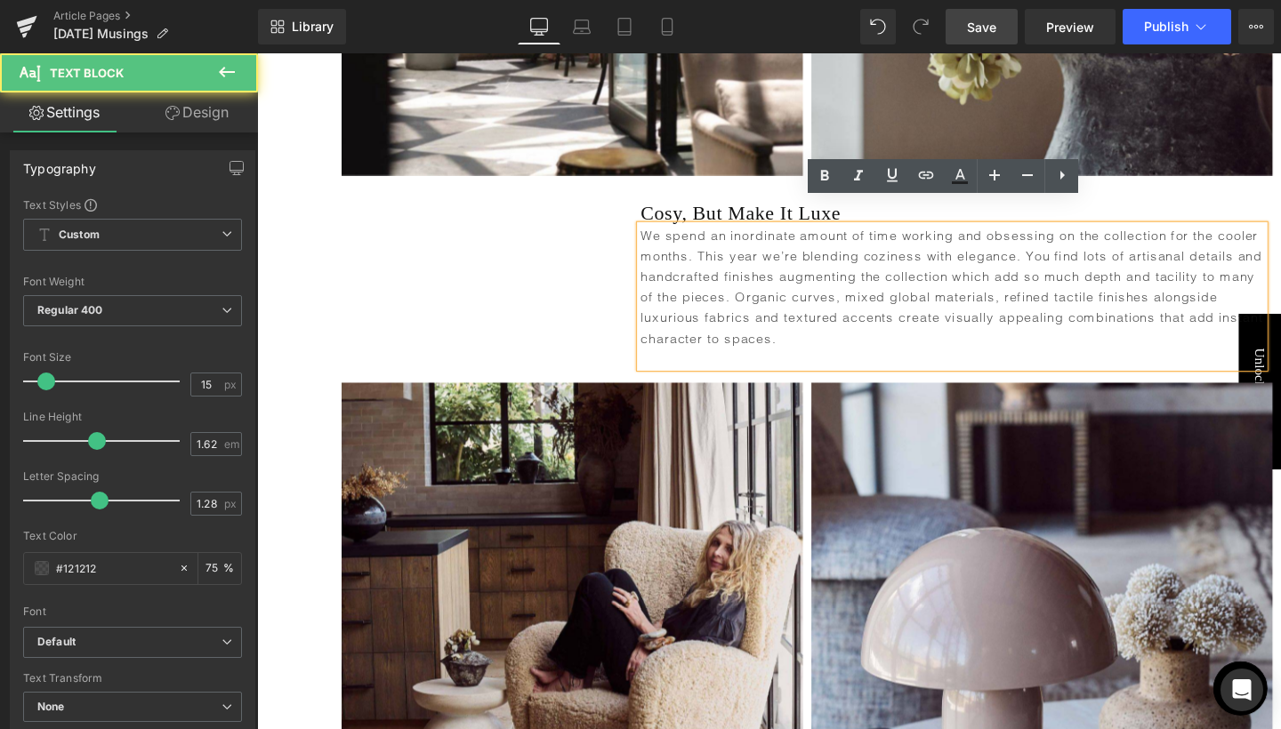
click at [1134, 237] on p "We spend an inordinate amount of time working and obsessing on the collection f…" at bounding box center [987, 299] width 655 height 130
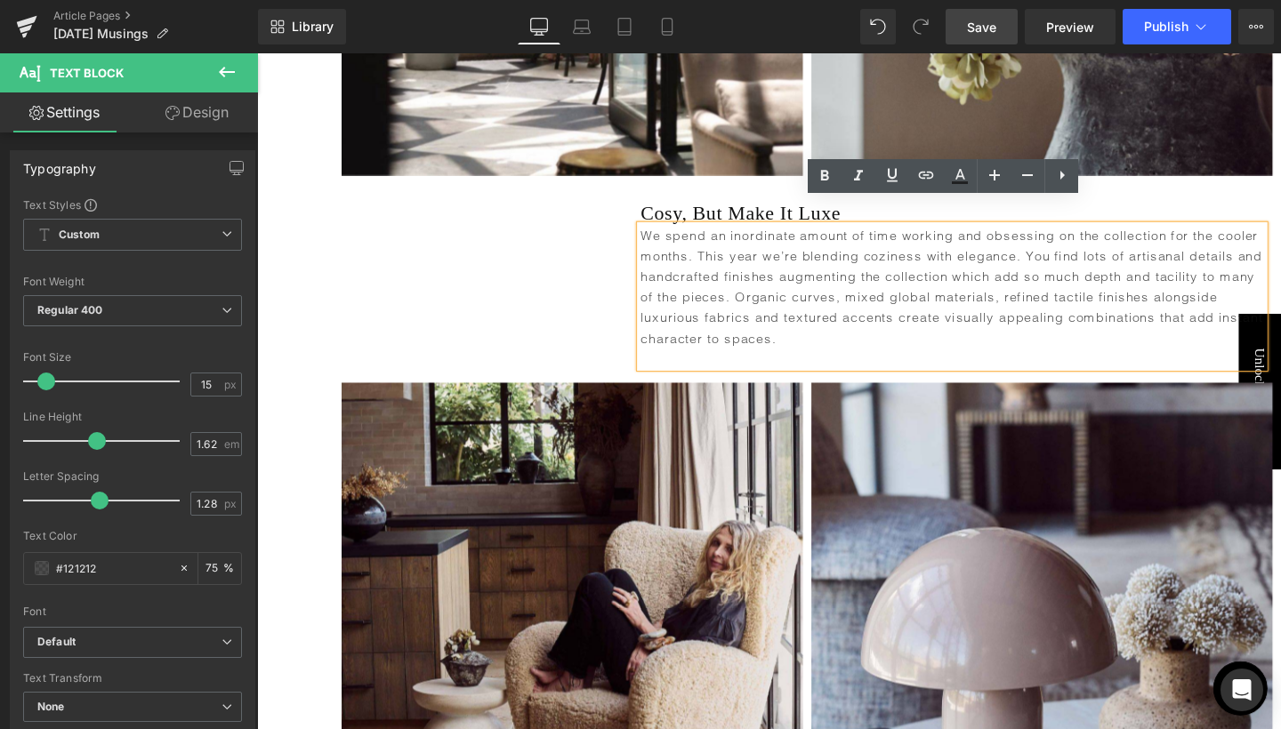
click at [1138, 237] on p "We spend an inordinate amount of time working and obsessing on the collection f…" at bounding box center [987, 299] width 655 height 130
click at [671, 287] on p "We spend an inordinate amount of time working and obsessing on the collection f…" at bounding box center [987, 299] width 655 height 130
click at [677, 284] on p "We spend an inordinate amount of time working and obsessing on the collection f…" at bounding box center [987, 299] width 655 height 130
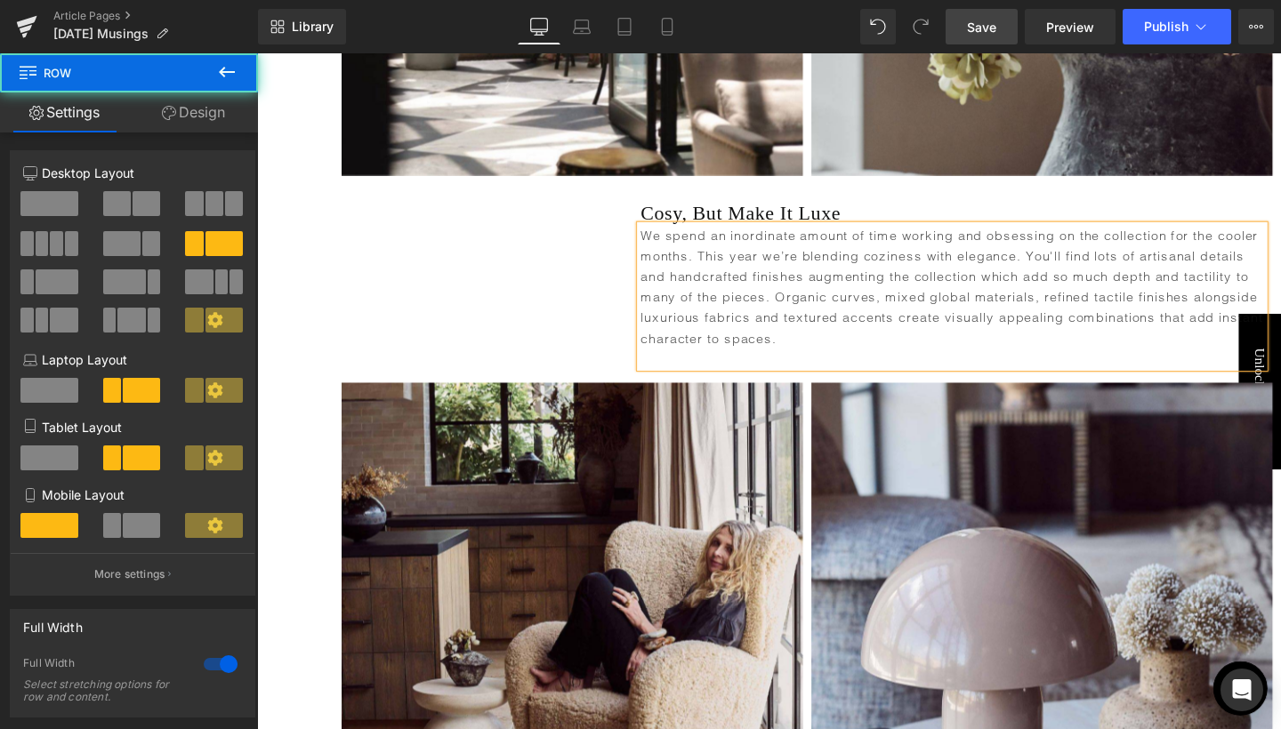
click at [592, 246] on div "Heading Cosy, But Make It Luxe Heading We spend an inordinate amount of time wo…" at bounding box center [795, 291] width 1076 height 202
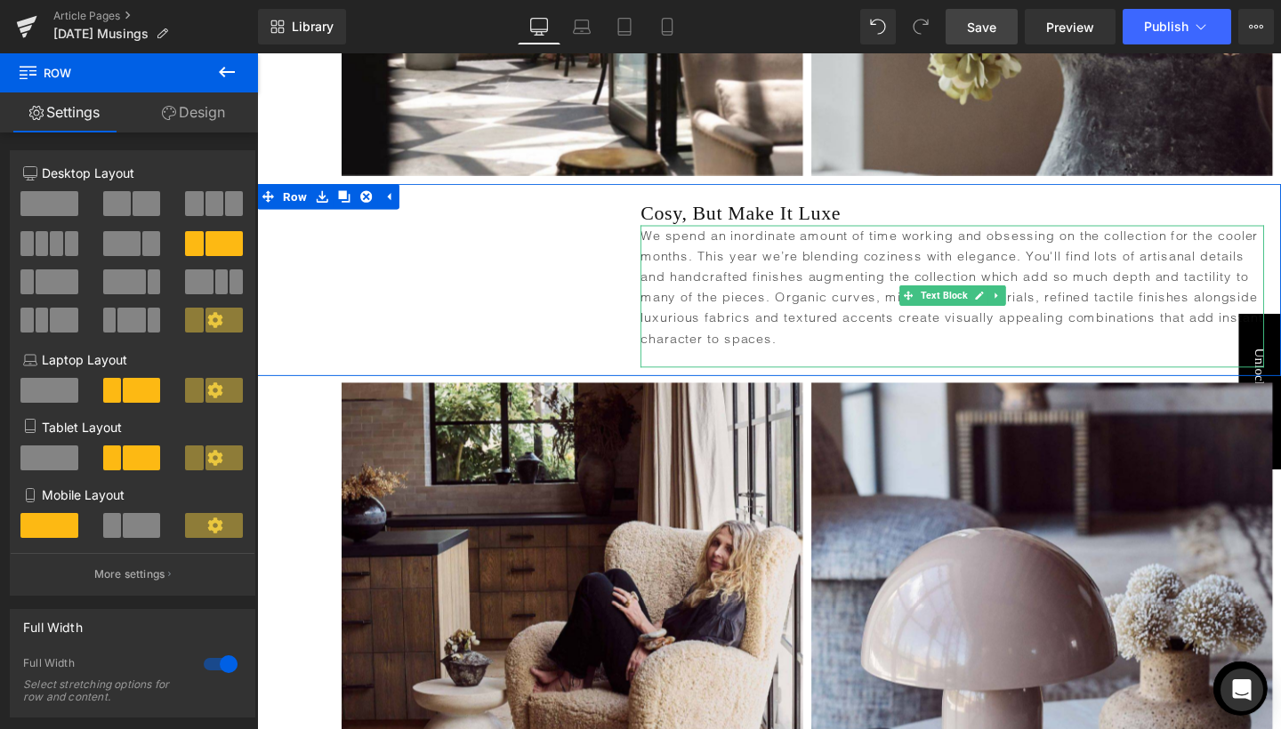
click at [1019, 346] on div "We spend an inordinate amount of time working and obsessing on the collection f…" at bounding box center [987, 308] width 655 height 149
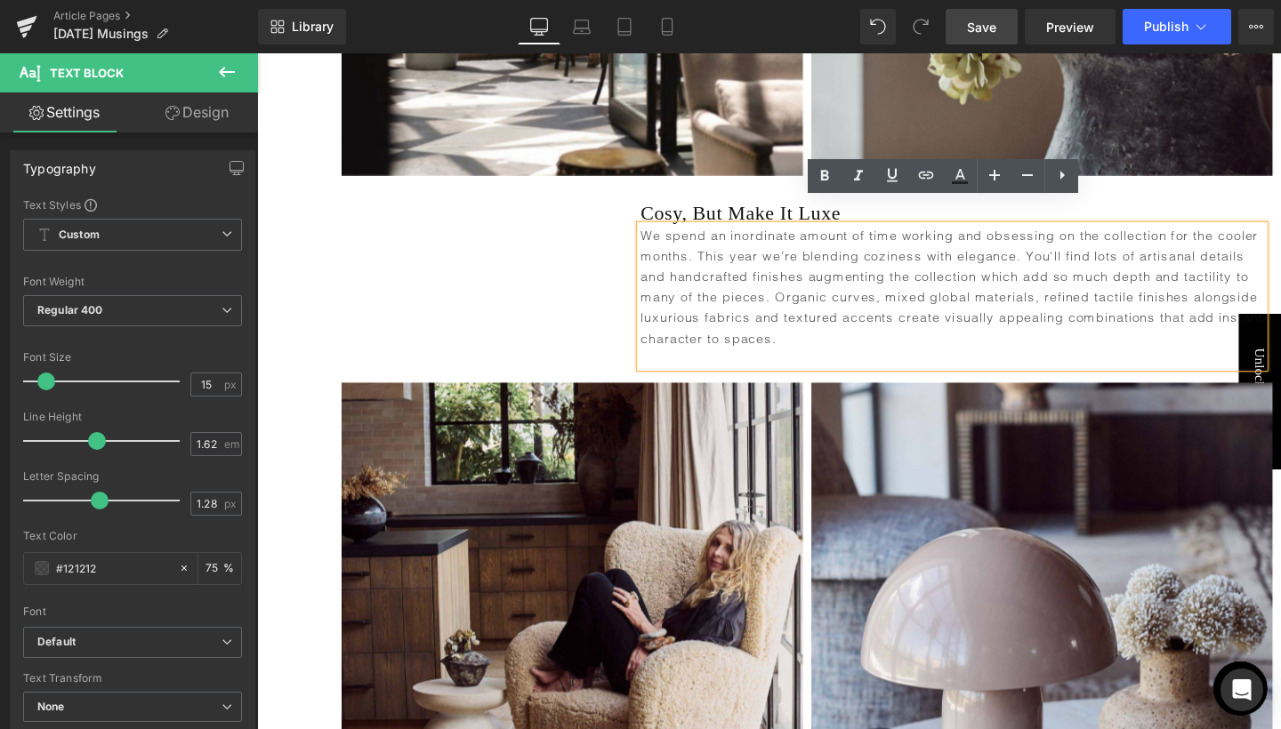
click at [1001, 302] on p "We spend an inordinate amount of time working and obsessing on the collection f…" at bounding box center [987, 299] width 655 height 130
click at [510, 309] on div "Heading Cosy, But Make It Luxe Heading We spend an inordinate amount of time wo…" at bounding box center [795, 291] width 1076 height 202
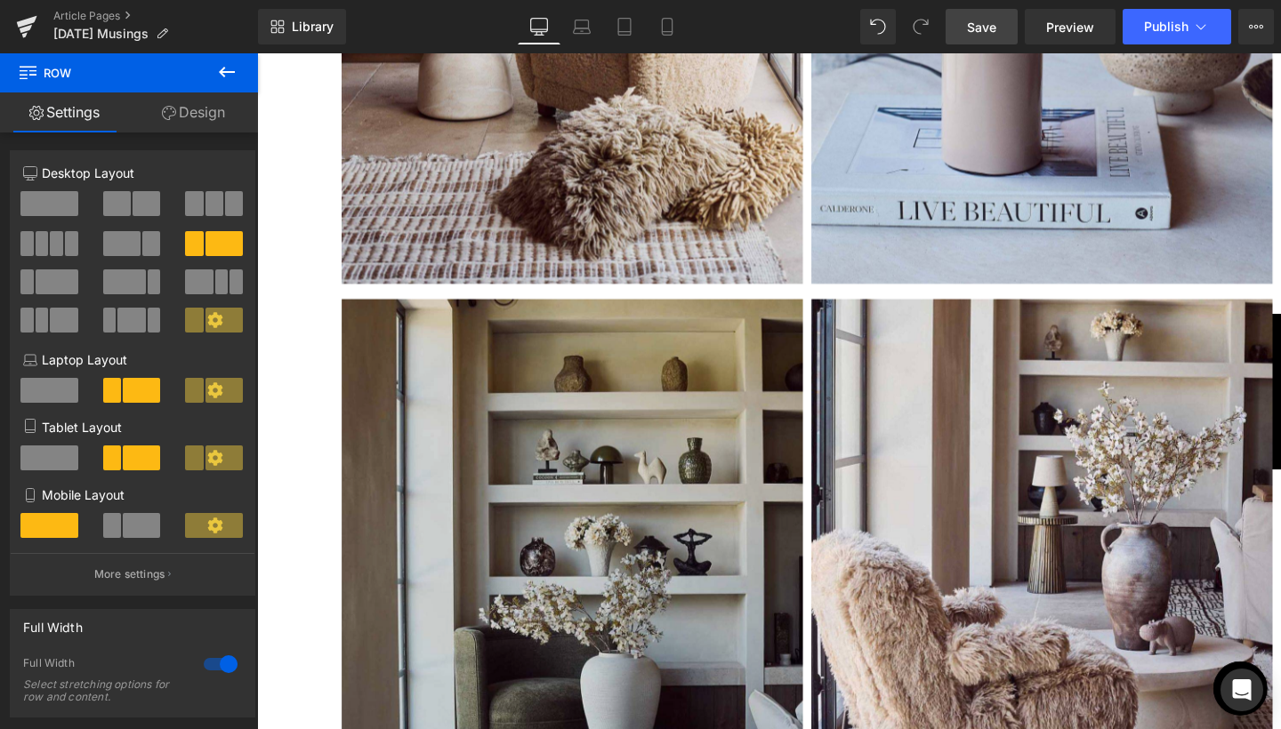
scroll to position [2921, 0]
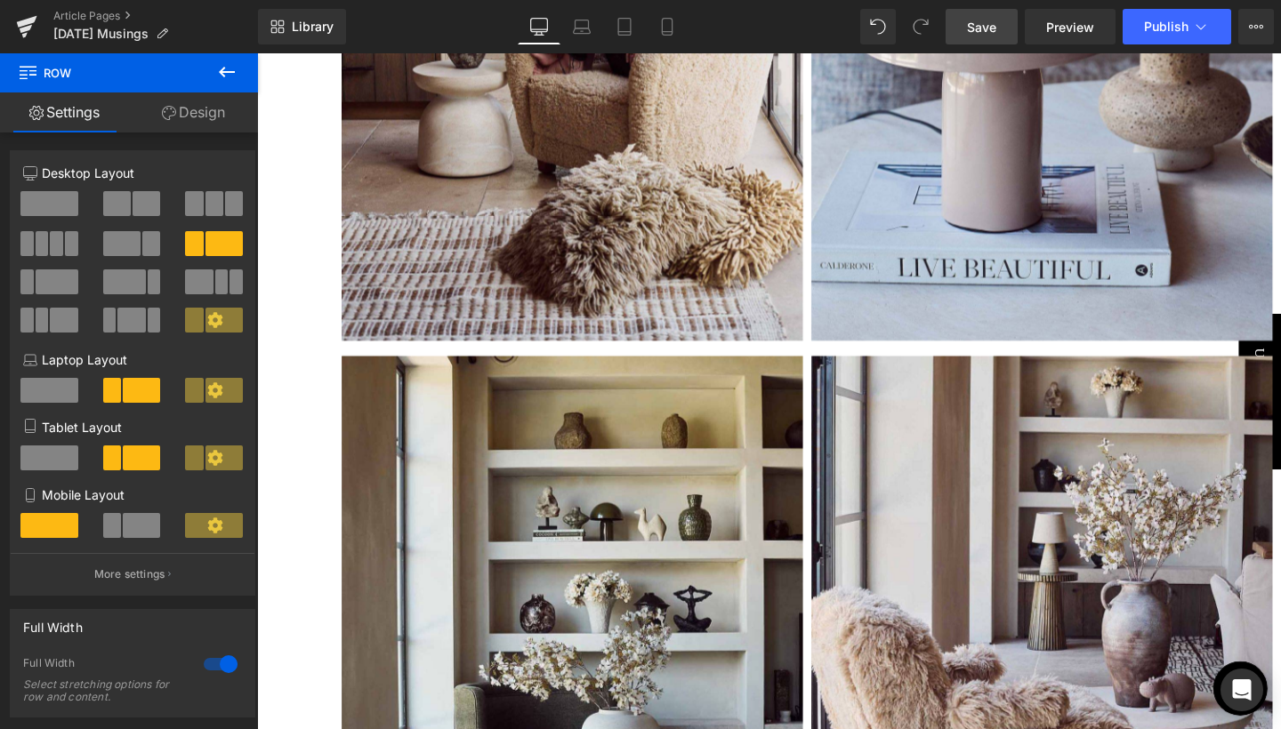
click at [978, 25] on span "Save" at bounding box center [981, 27] width 29 height 19
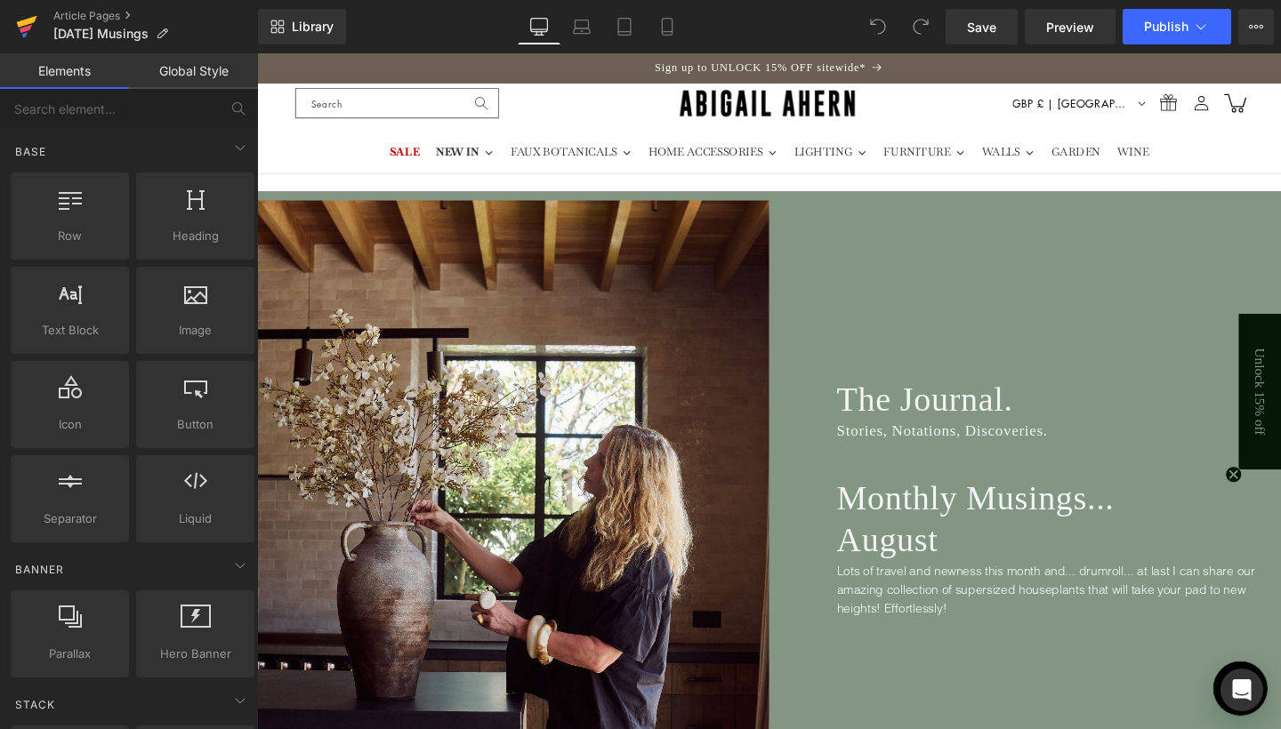
click at [30, 32] on icon at bounding box center [26, 26] width 21 height 44
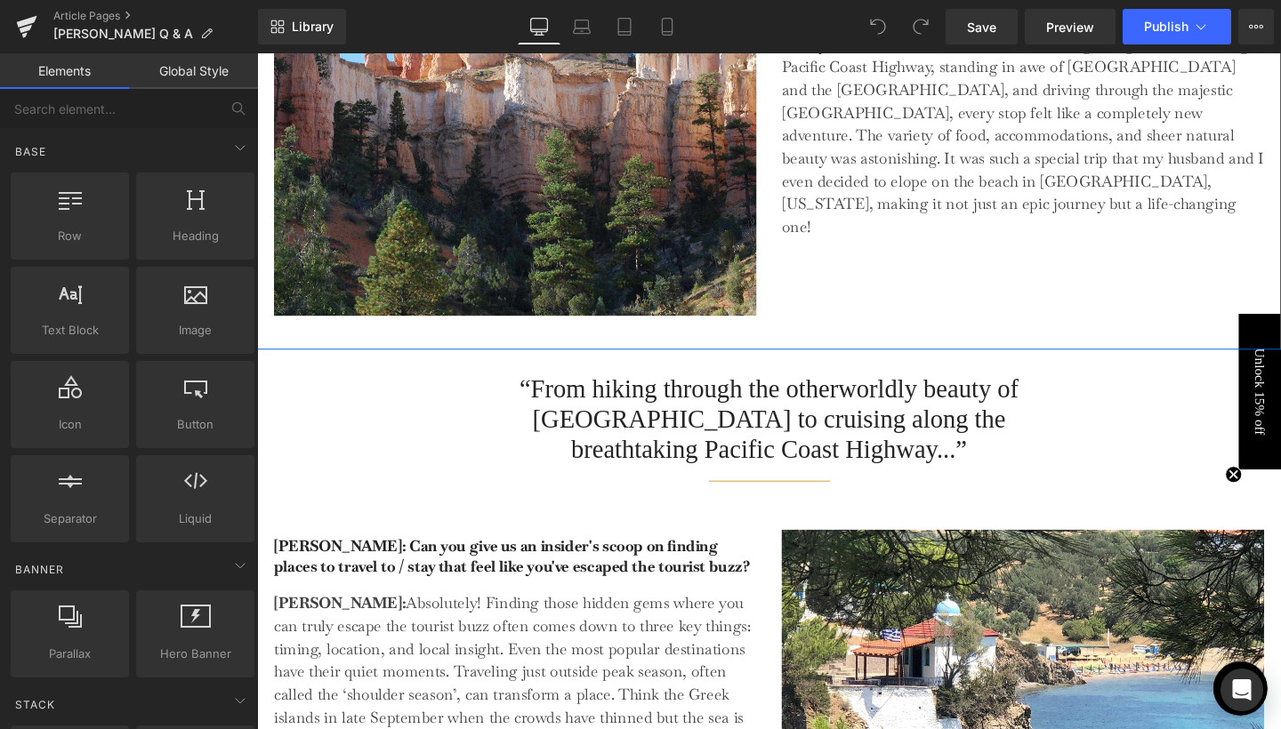
scroll to position [1924, 0]
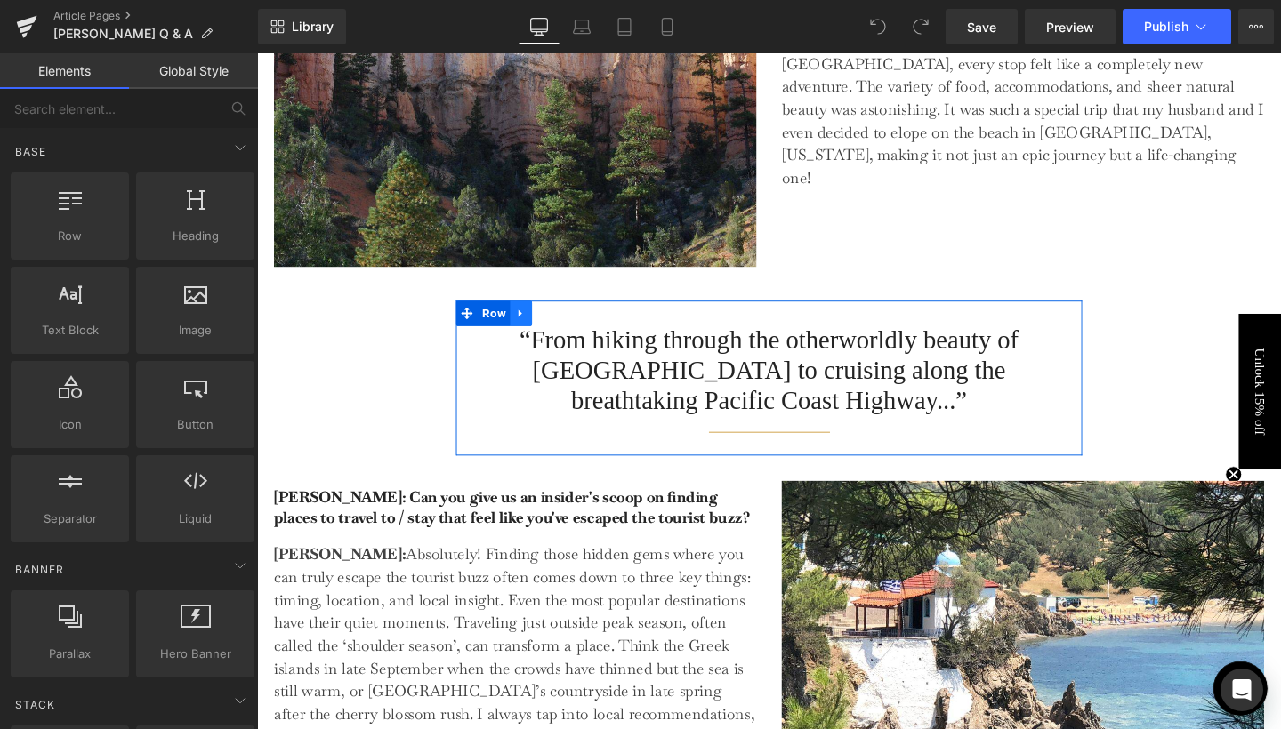
click at [539, 340] on link at bounding box center [534, 326] width 23 height 27
click at [528, 333] on icon at bounding box center [534, 326] width 12 height 13
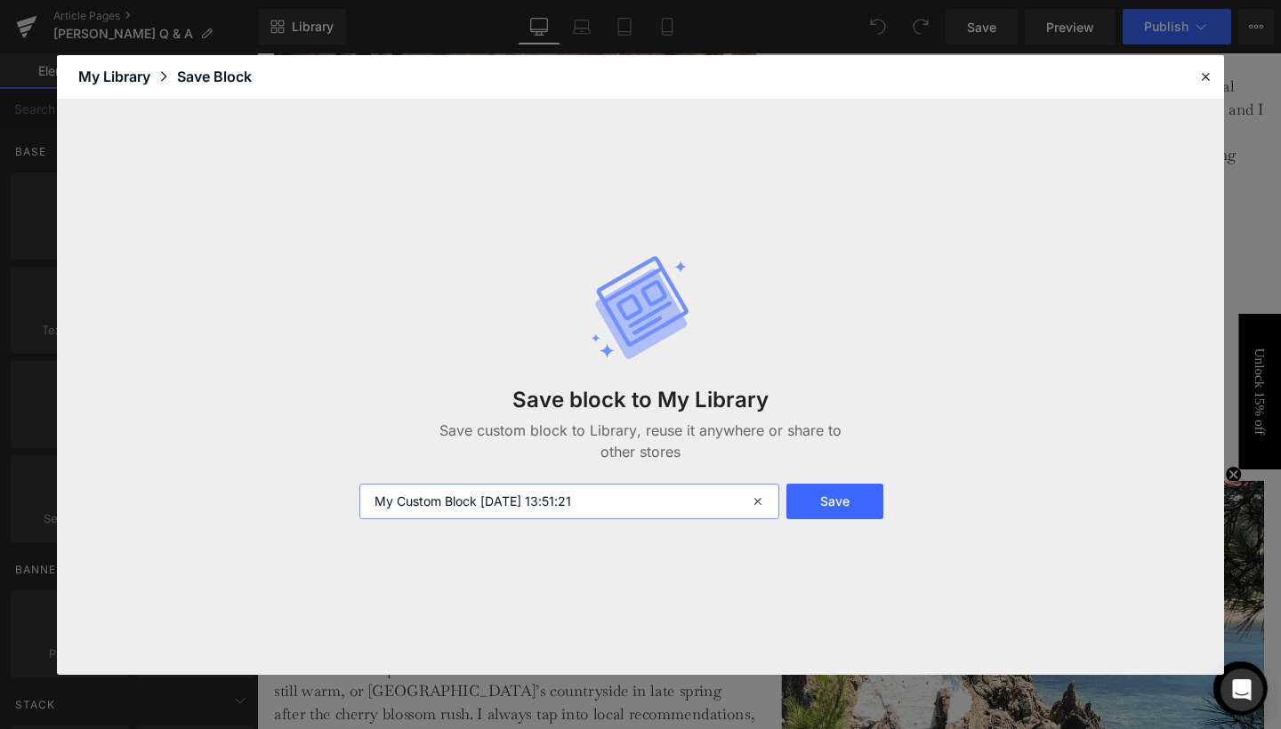
click at [451, 498] on input "My Custom Block 2025-08-27 13:51:21" at bounding box center [569, 502] width 420 height 36
type input "Quote Row"
click at [817, 501] on button "Save" at bounding box center [834, 502] width 97 height 36
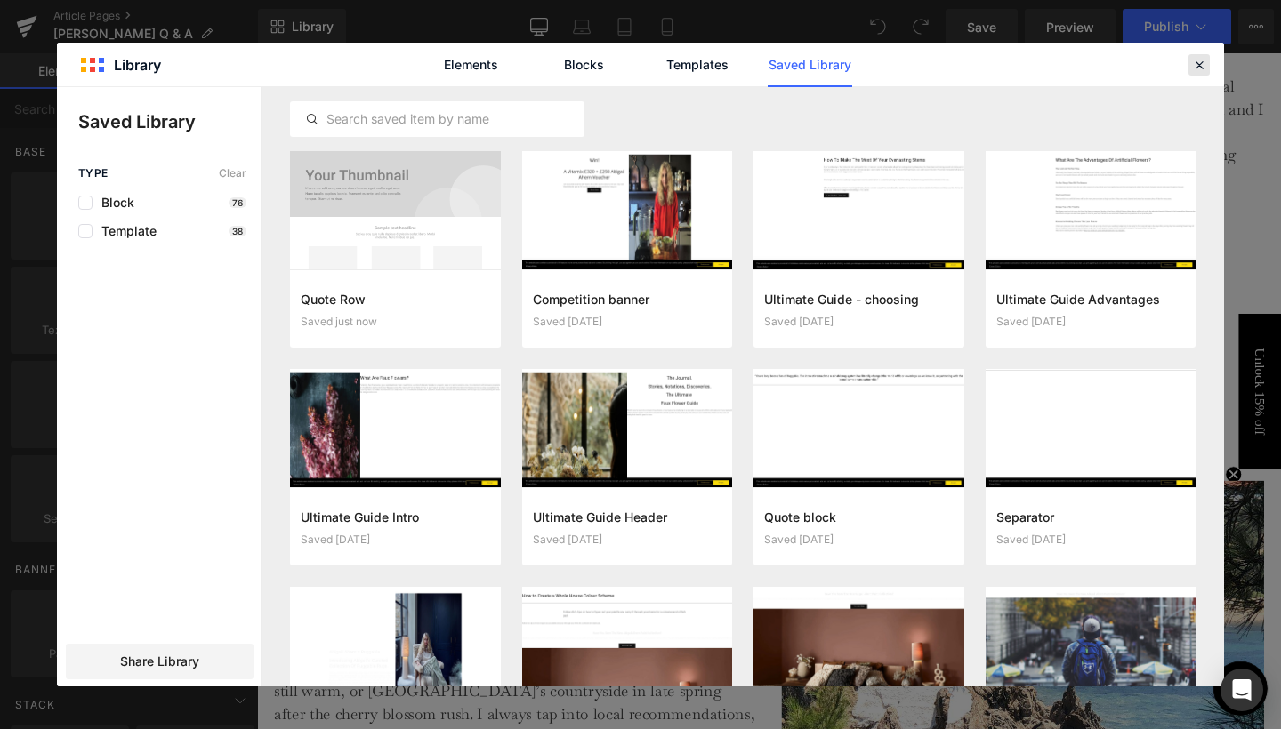
click at [1200, 60] on icon at bounding box center [1199, 65] width 16 height 16
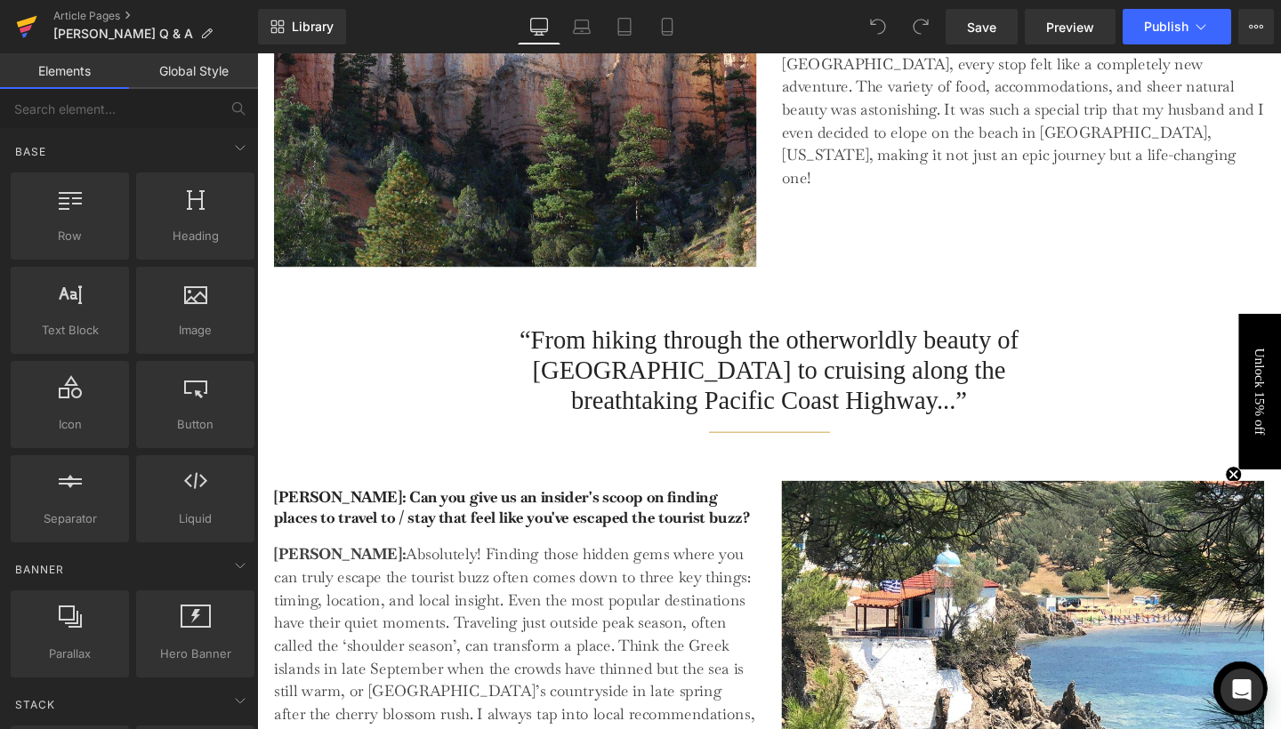
click at [34, 23] on icon at bounding box center [26, 26] width 21 height 44
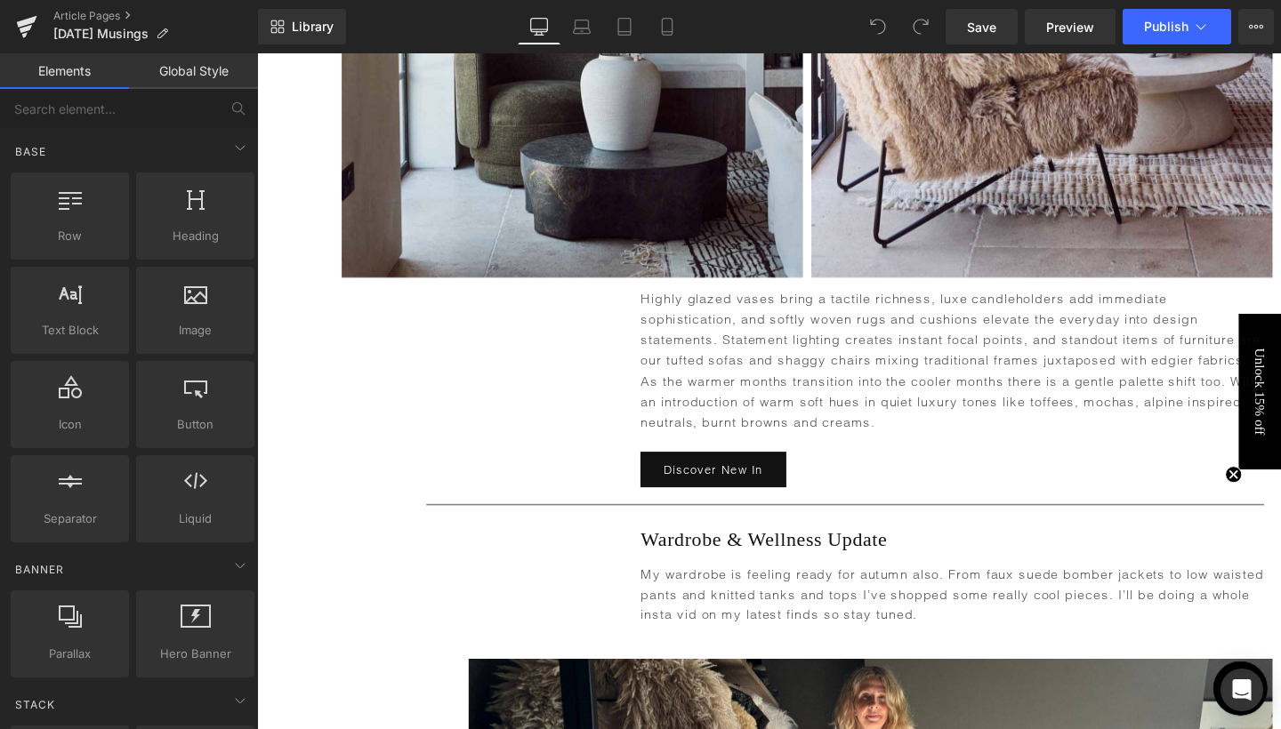
scroll to position [3699, 0]
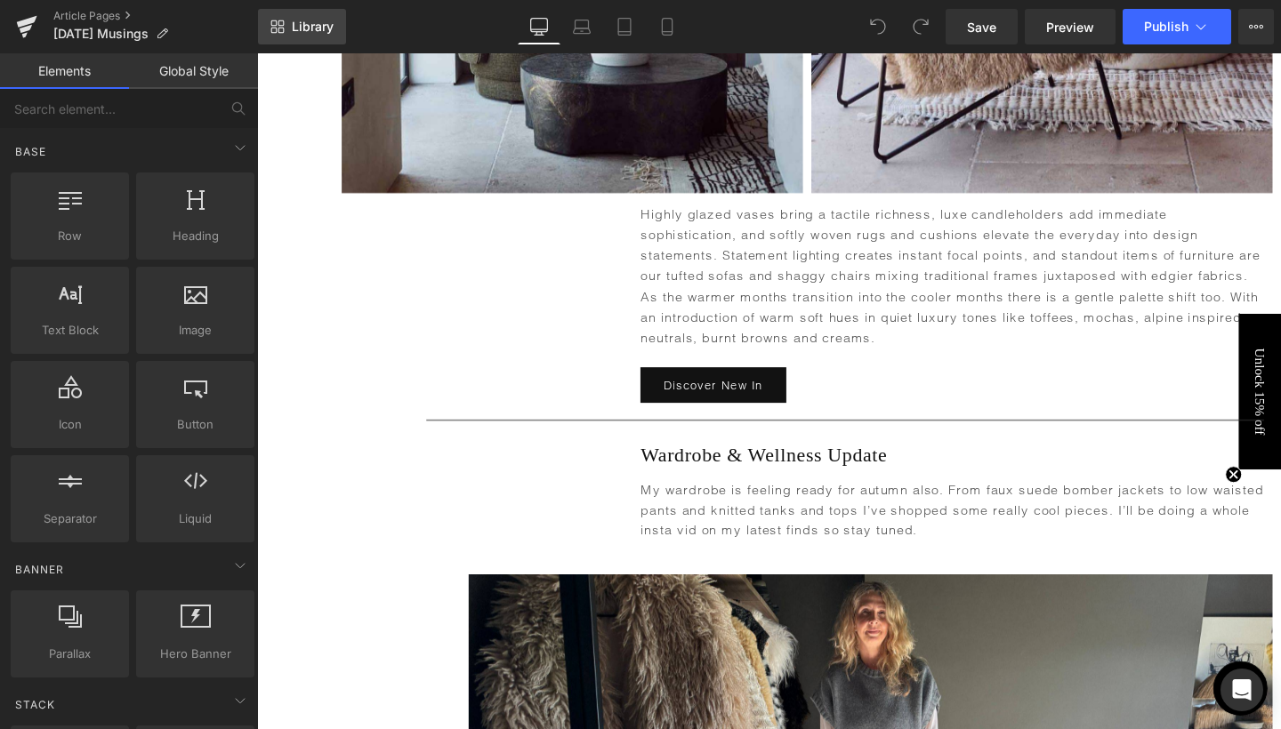
click at [288, 34] on link "Library" at bounding box center [302, 27] width 88 height 36
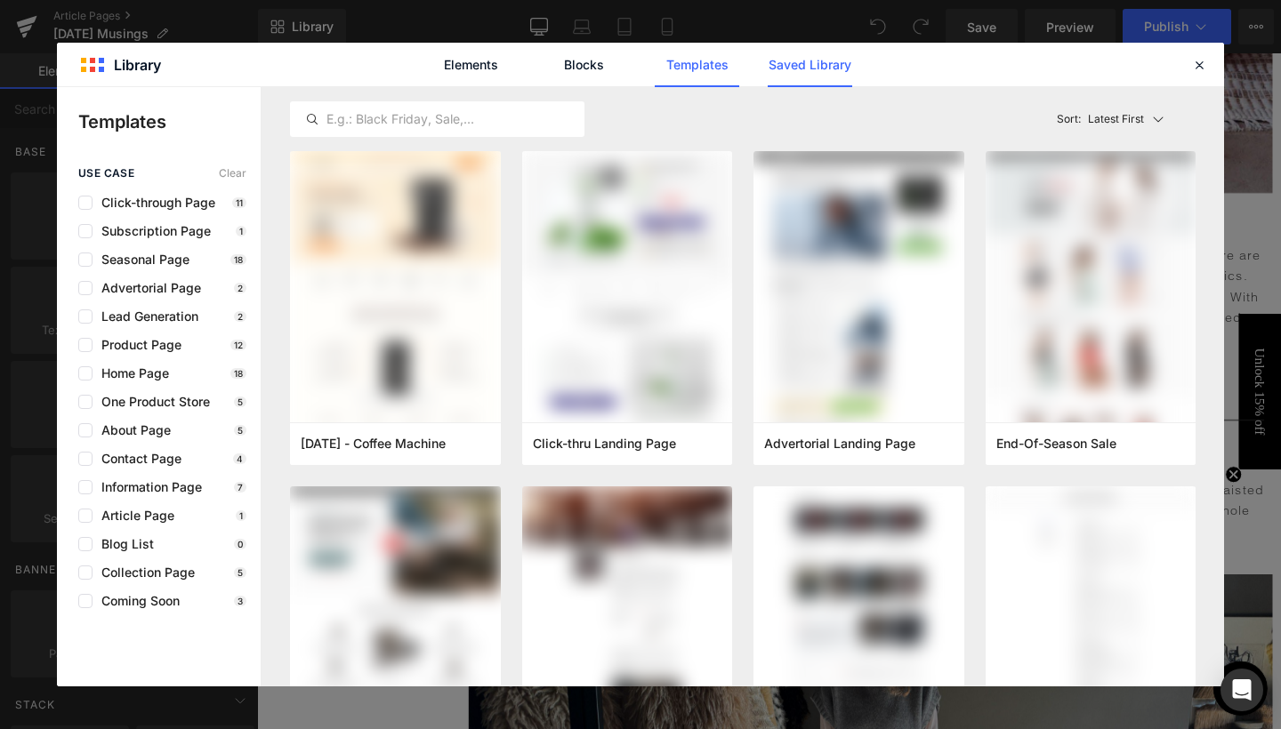
click at [0, 0] on link "Saved Library" at bounding box center [0, 0] width 0 height 0
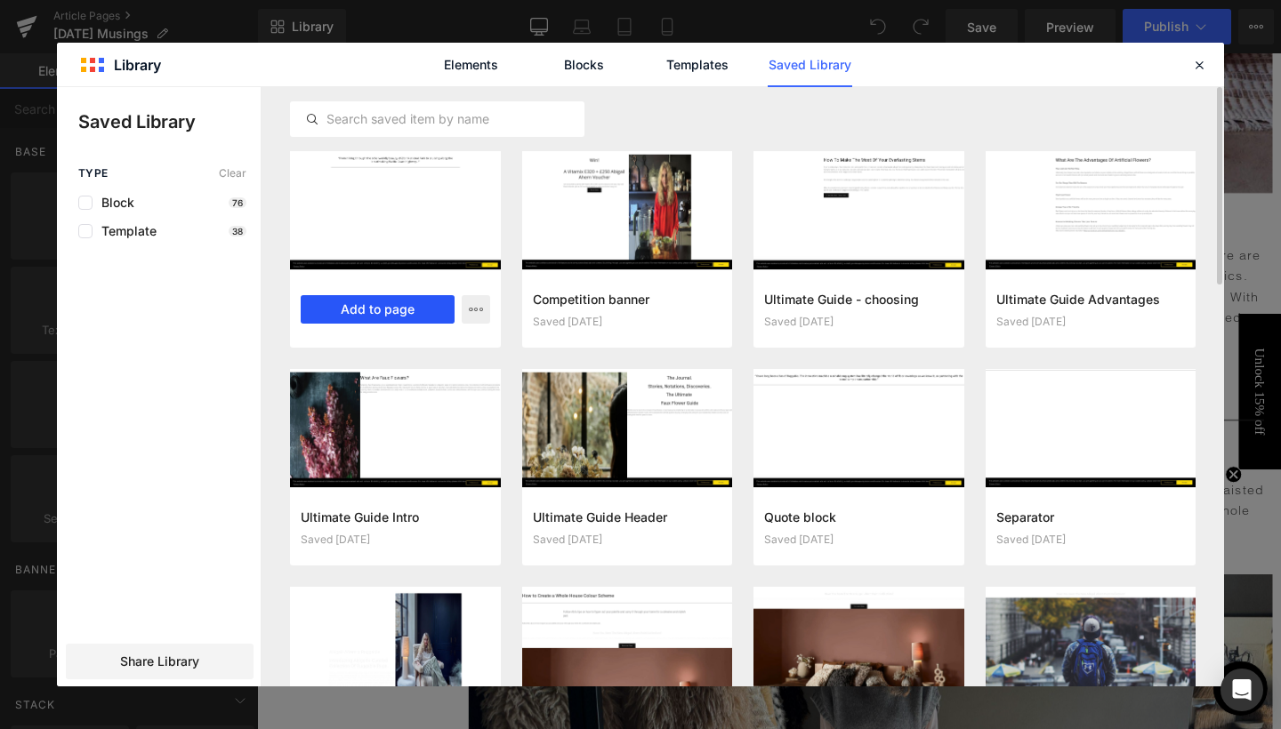
click at [375, 314] on button "Add to page" at bounding box center [378, 309] width 154 height 28
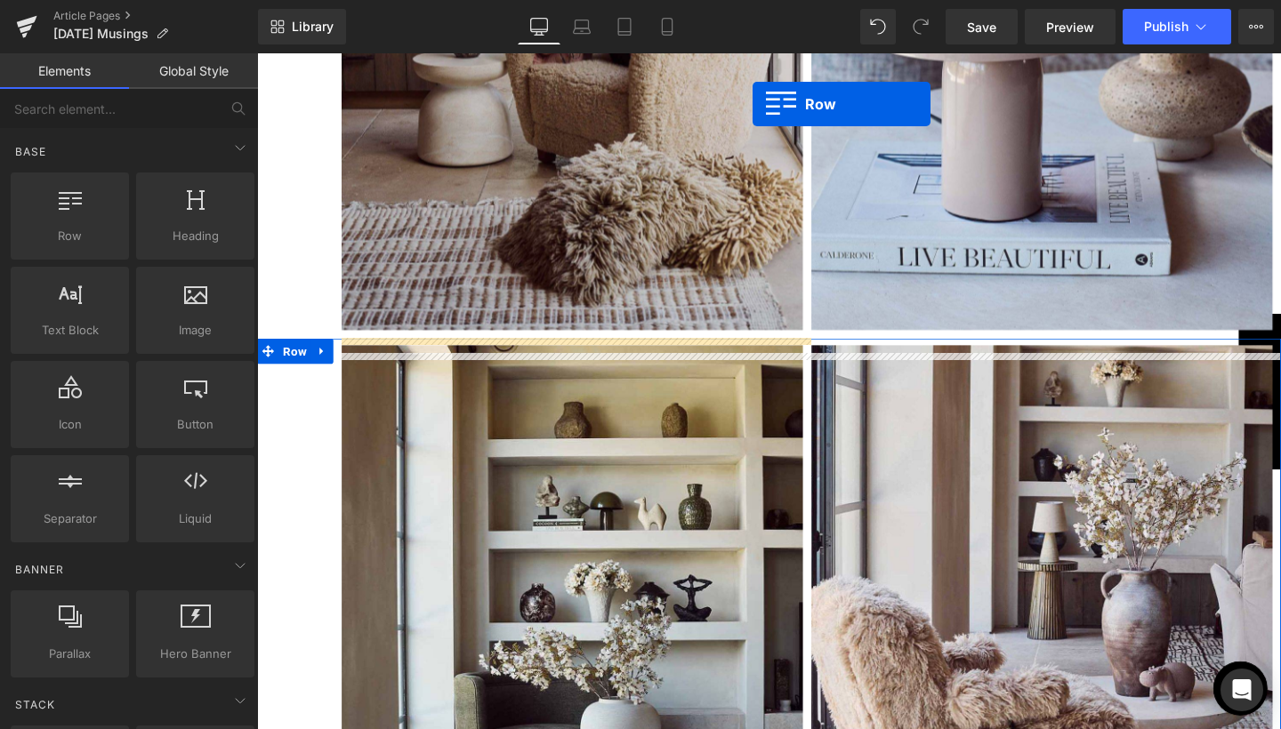
scroll to position [2862, 0]
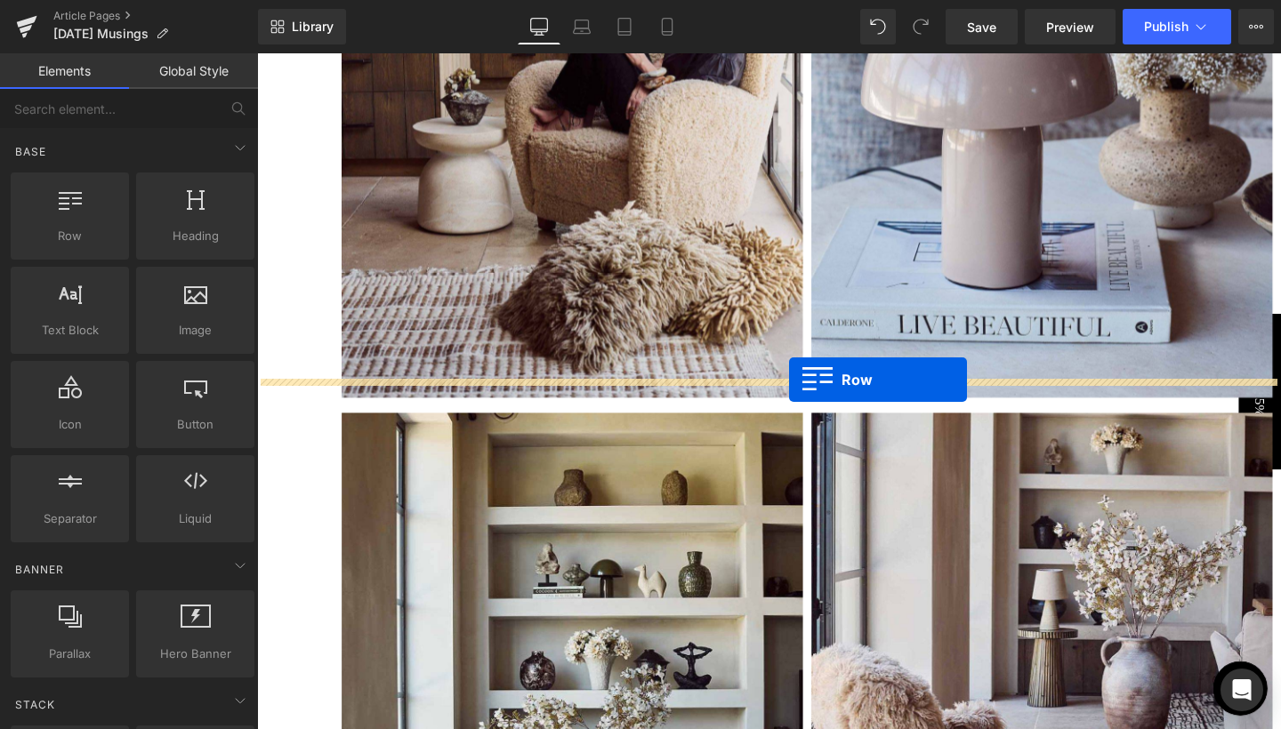
drag, startPoint x: 509, startPoint y: 156, endPoint x: 816, endPoint y: 397, distance: 390.8
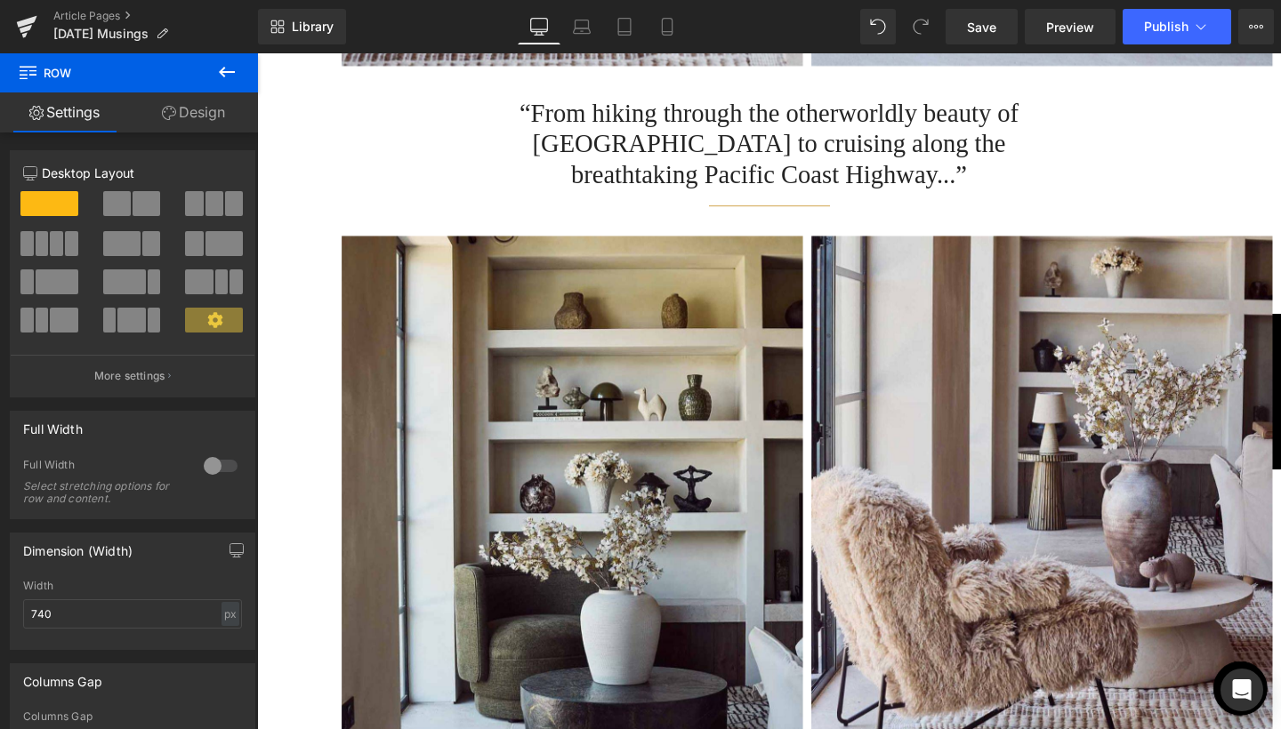
scroll to position [3004, 0]
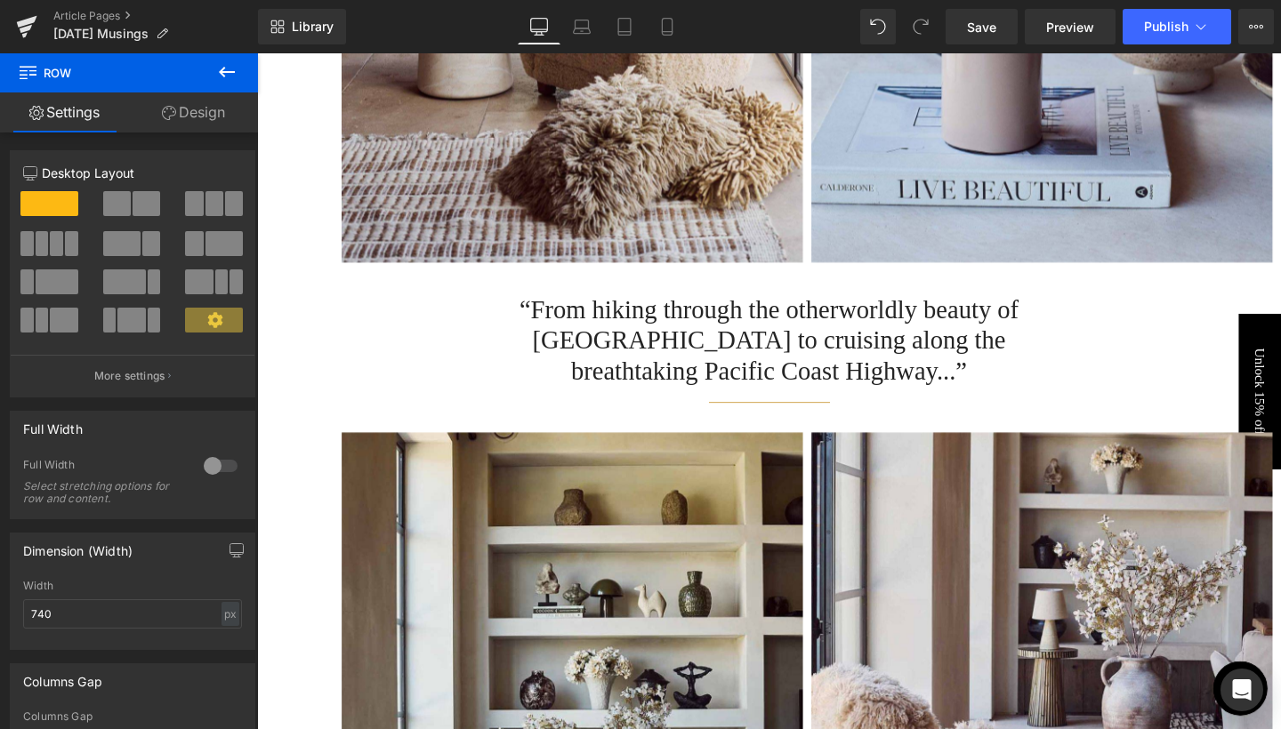
click at [734, 325] on h2 "“From hiking through the otherworldly beauty of Zion National Park to cruising …" at bounding box center [794, 355] width 631 height 96
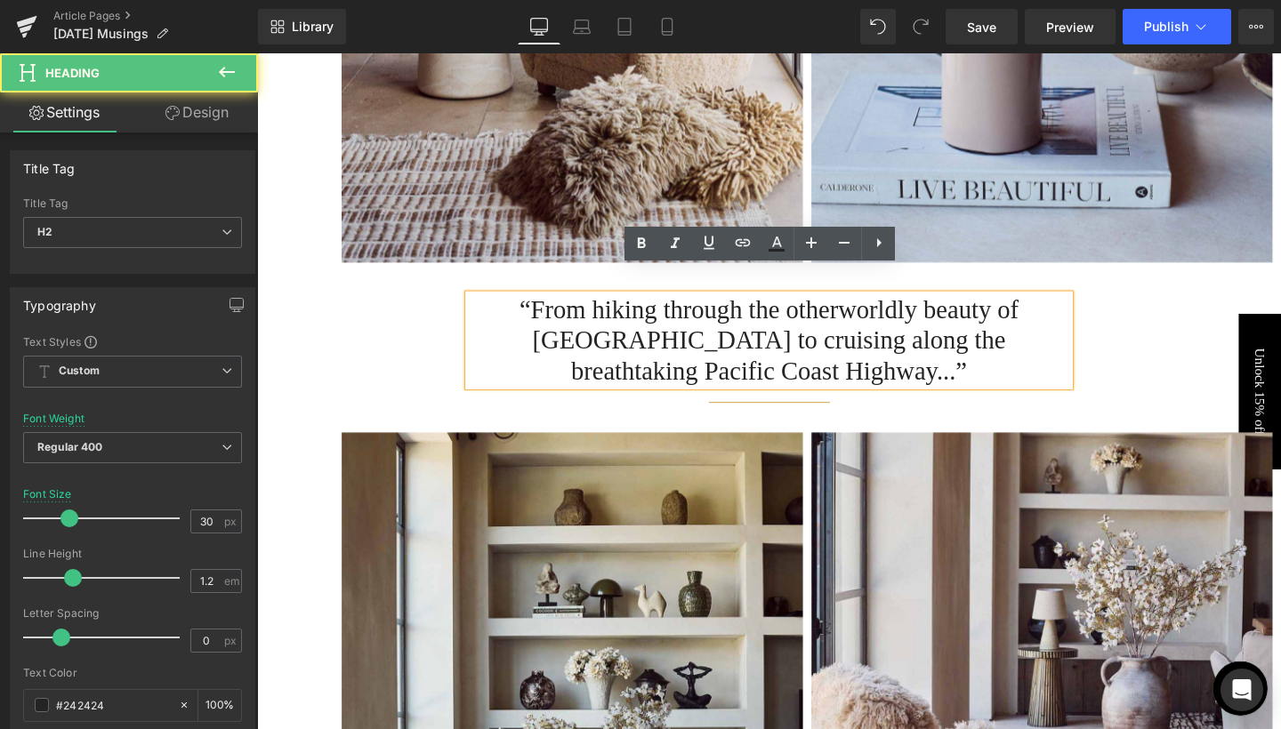
click at [734, 325] on h2 "“From hiking through the otherworldly beauty of Zion National Park to cruising …" at bounding box center [794, 355] width 631 height 96
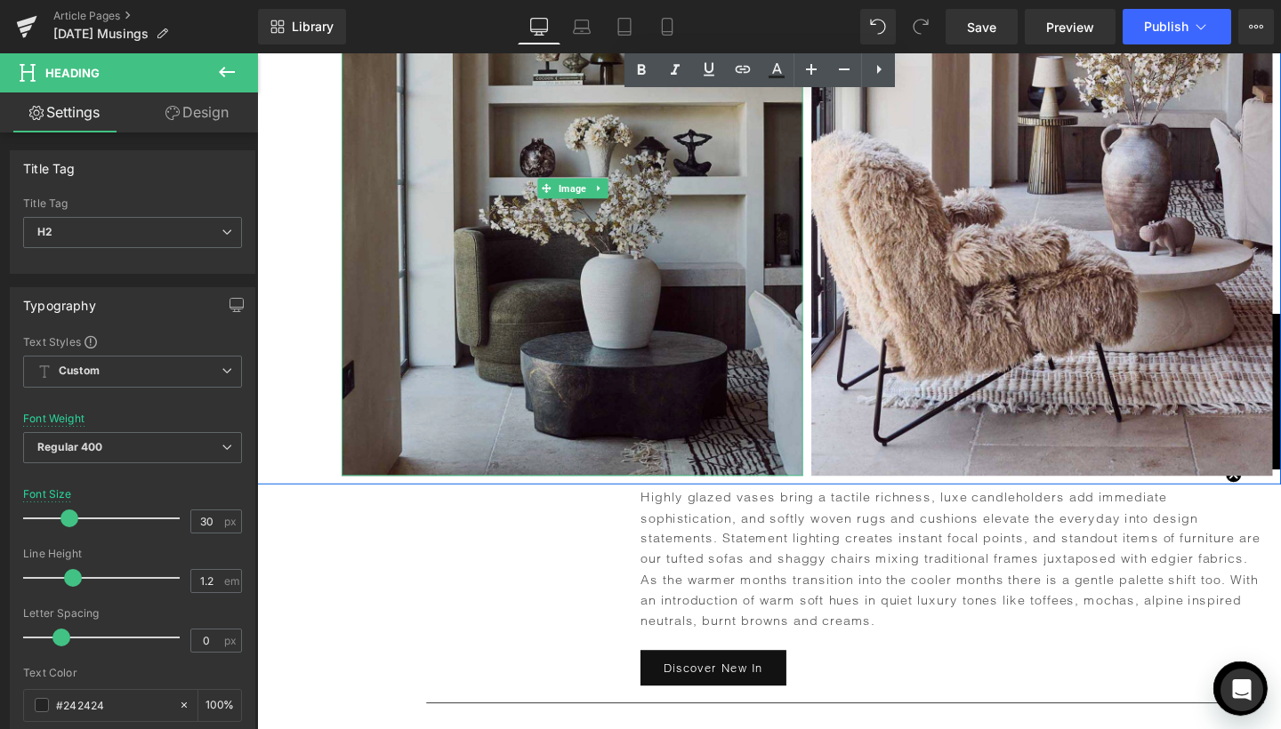
scroll to position [3685, 0]
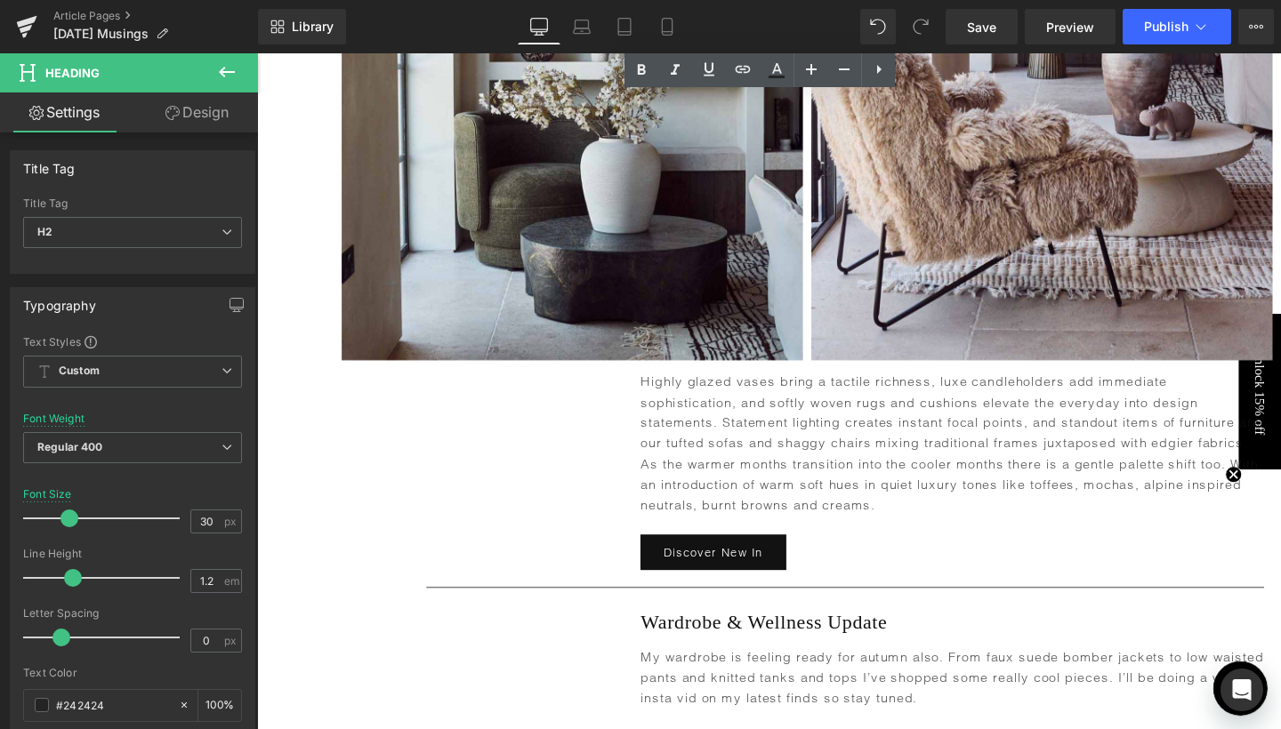
click at [957, 481] on p "Highly glazed vases bring a tactile richness, luxe candleholders add immediate …" at bounding box center [987, 463] width 655 height 151
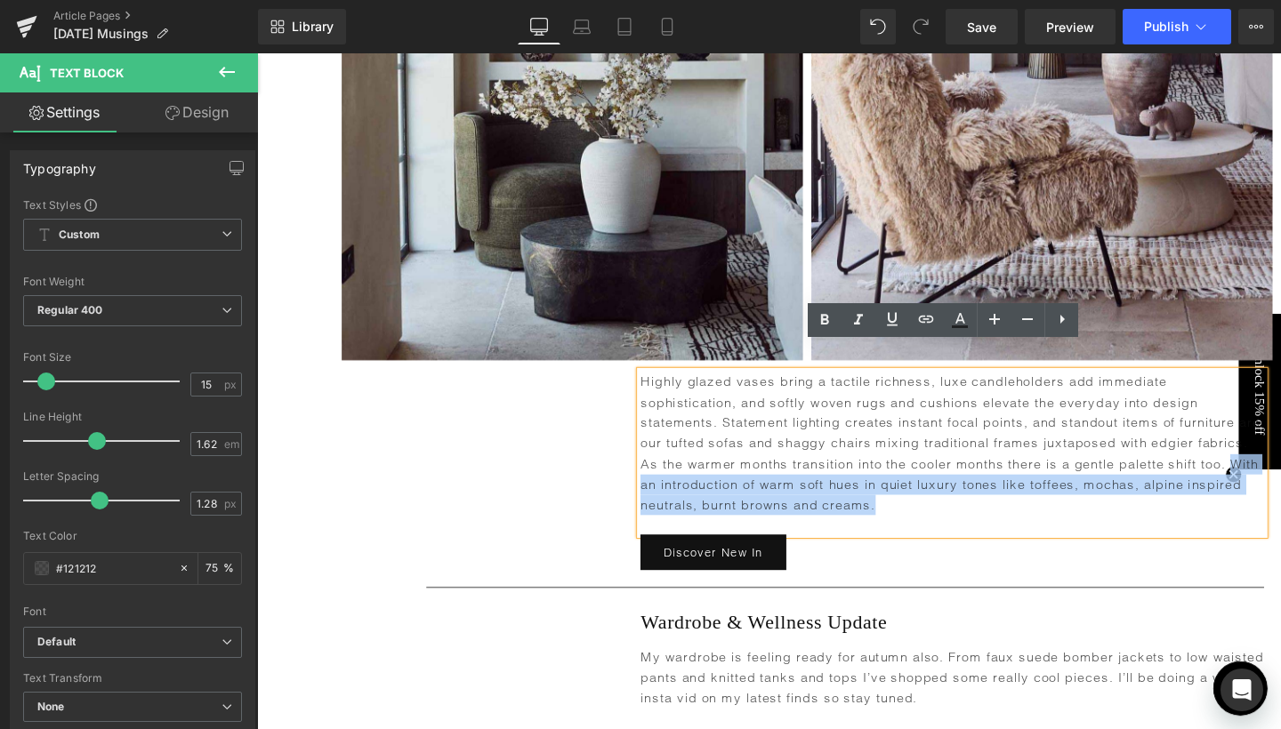
drag, startPoint x: 689, startPoint y: 473, endPoint x: 963, endPoint y: 487, distance: 274.3
click at [963, 487] on p "Highly glazed vases bring a tactile richness, luxe candleholders add immediate …" at bounding box center [987, 463] width 655 height 151
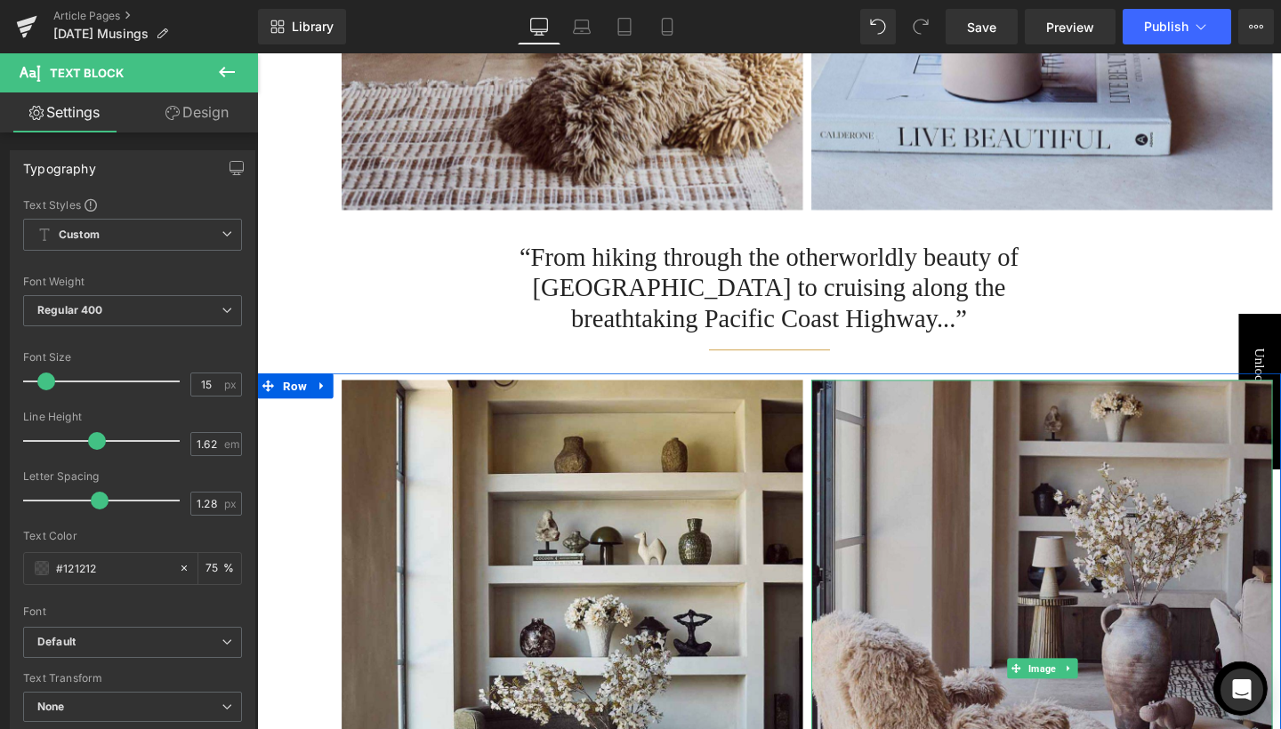
scroll to position [3048, 0]
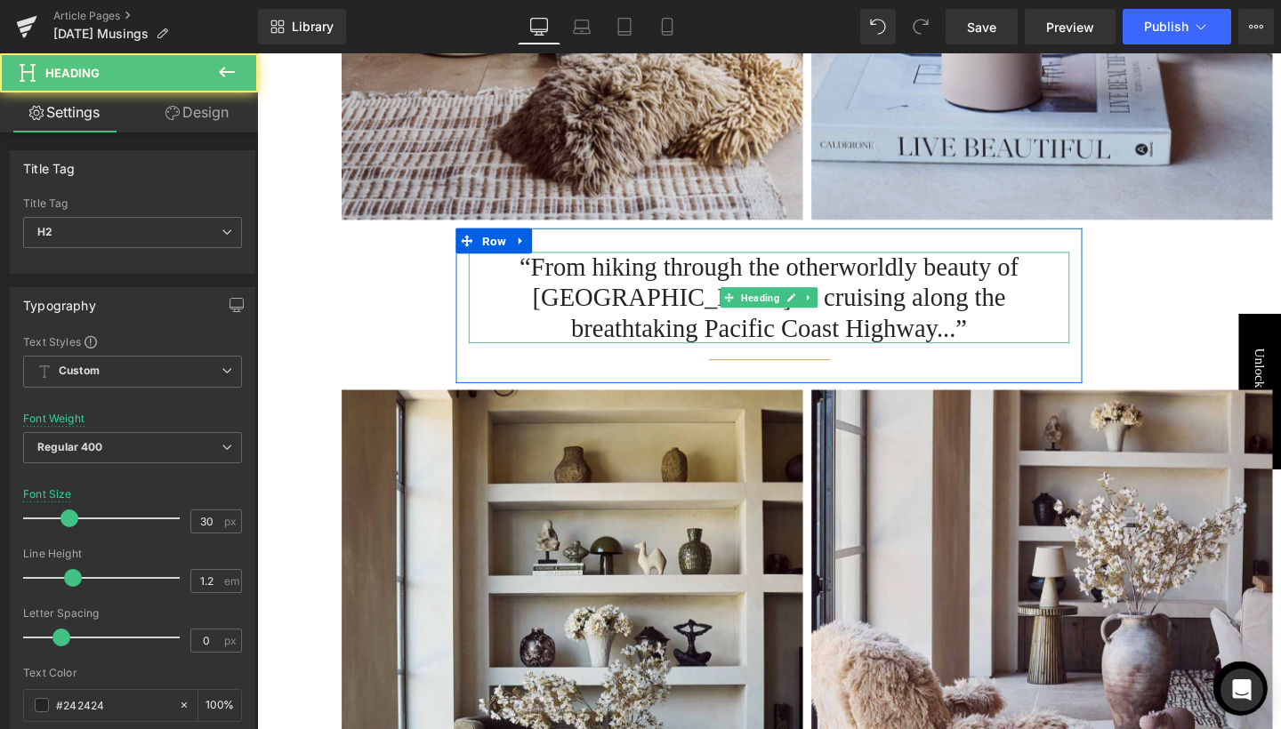
click at [715, 276] on h2 "“From hiking through the otherworldly beauty of Zion National Park to cruising …" at bounding box center [794, 310] width 631 height 96
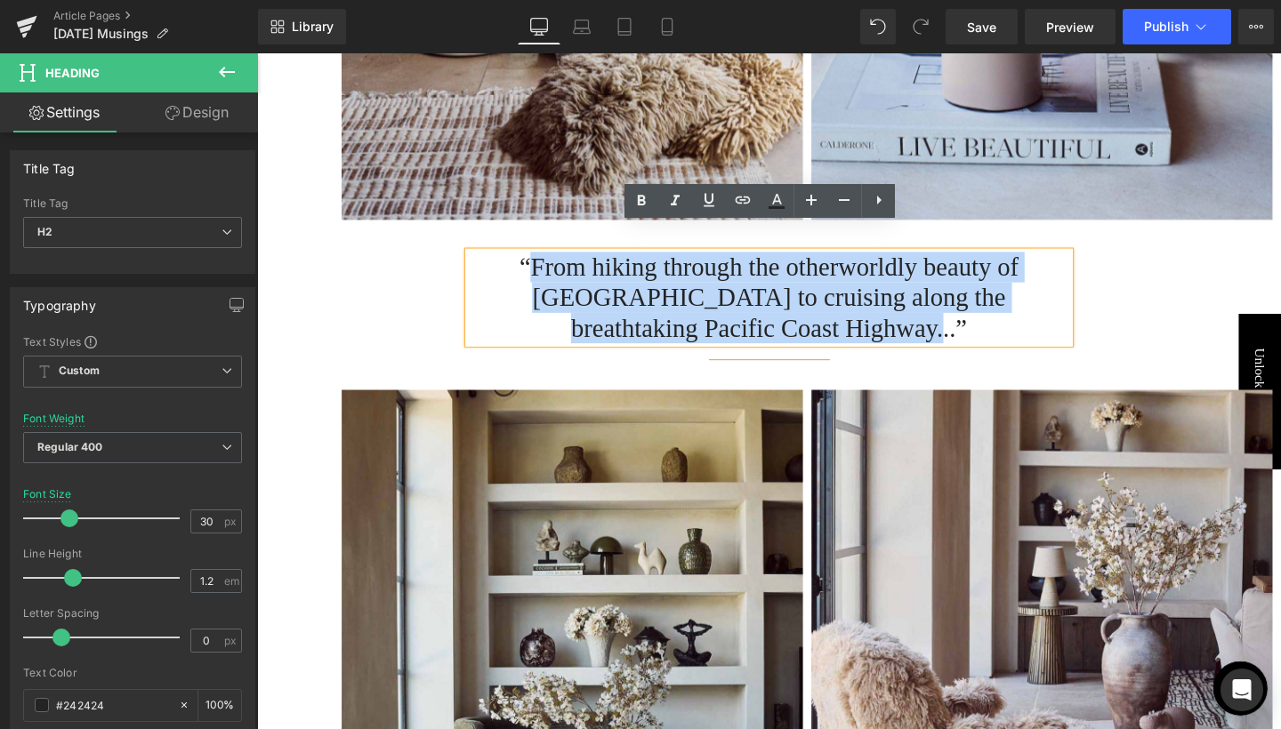
drag, startPoint x: 510, startPoint y: 253, endPoint x: 937, endPoint y: 219, distance: 428.3
click at [984, 305] on h2 "“From hiking through the otherworldly beauty of Zion National Park to cruising …" at bounding box center [794, 310] width 631 height 96
paste div
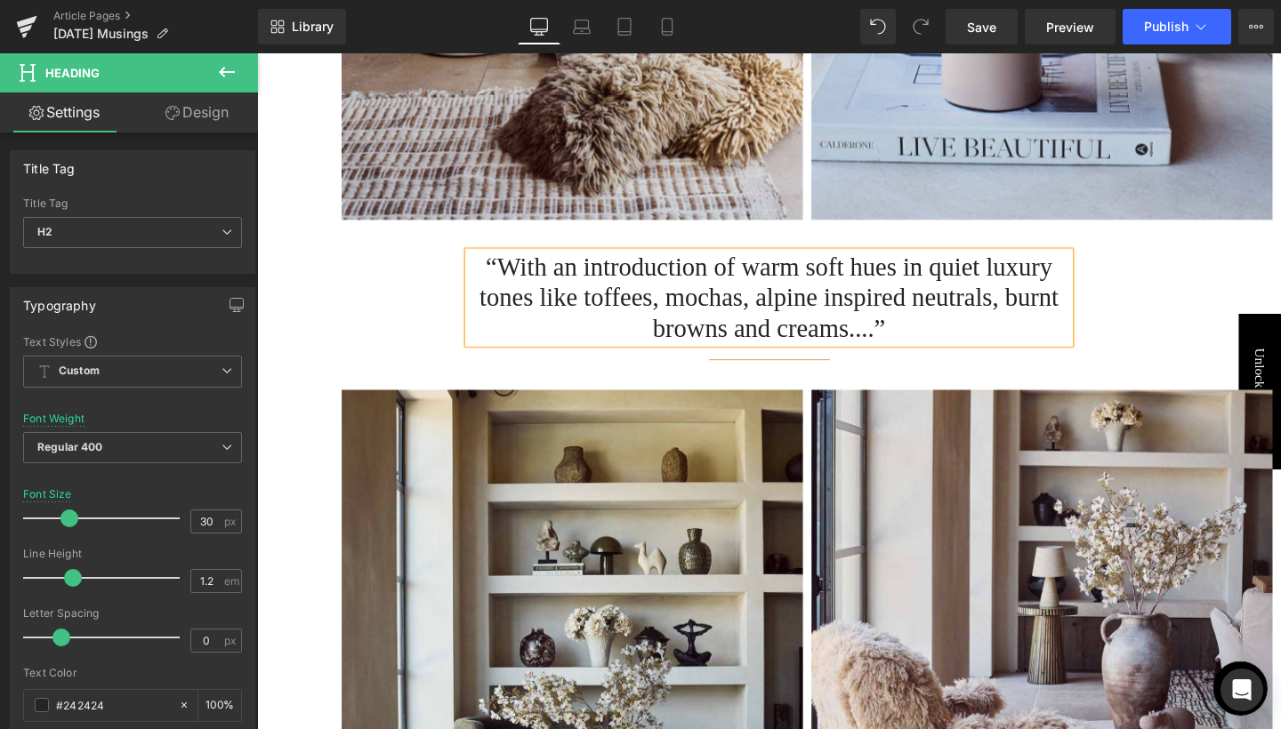
click at [1007, 316] on h2 "“With an introduction of warm soft hues in quiet luxury tones like toffees, moc…" at bounding box center [794, 310] width 631 height 96
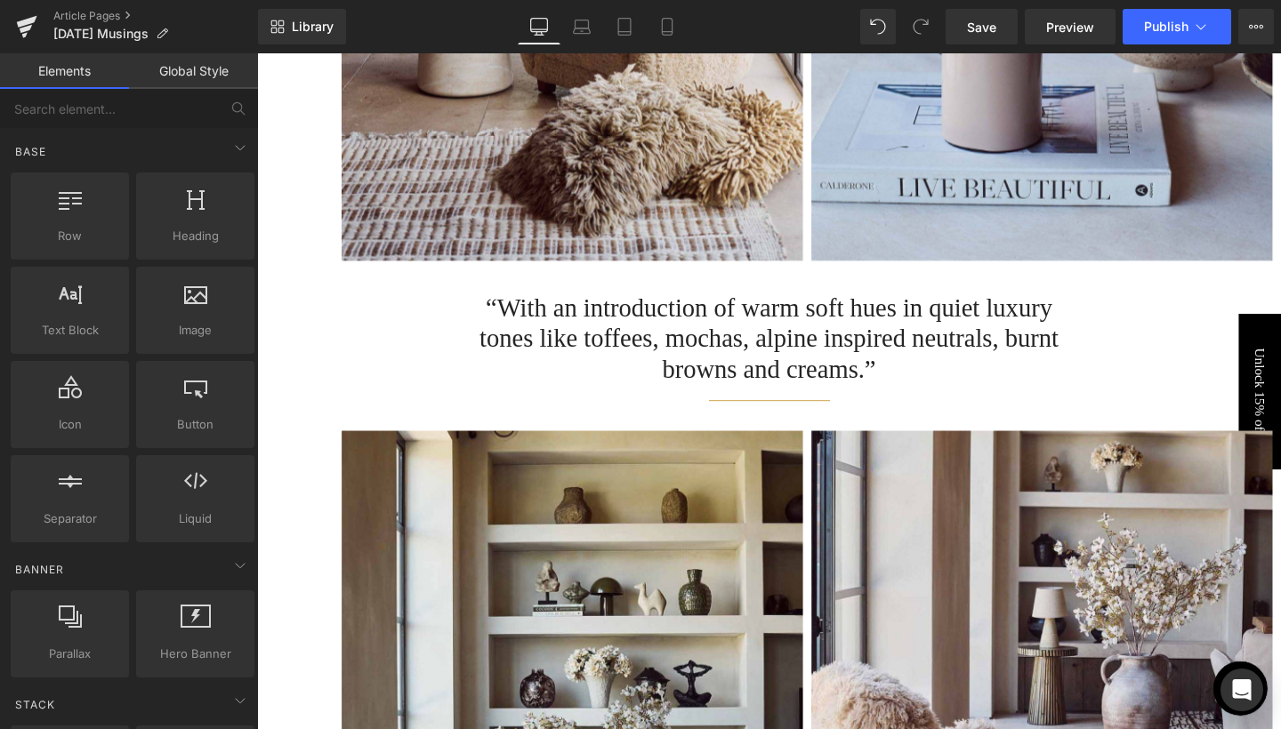
scroll to position [3031, 0]
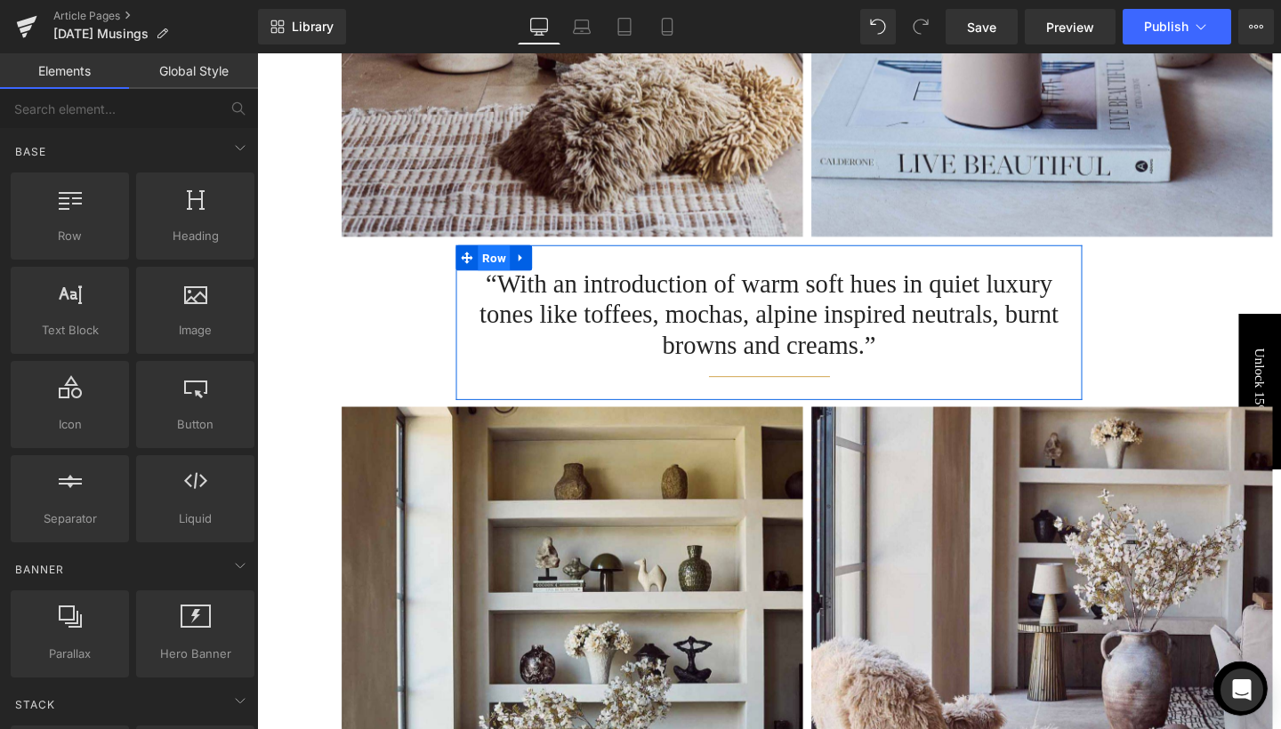
click at [497, 255] on span "Row" at bounding box center [506, 268] width 34 height 27
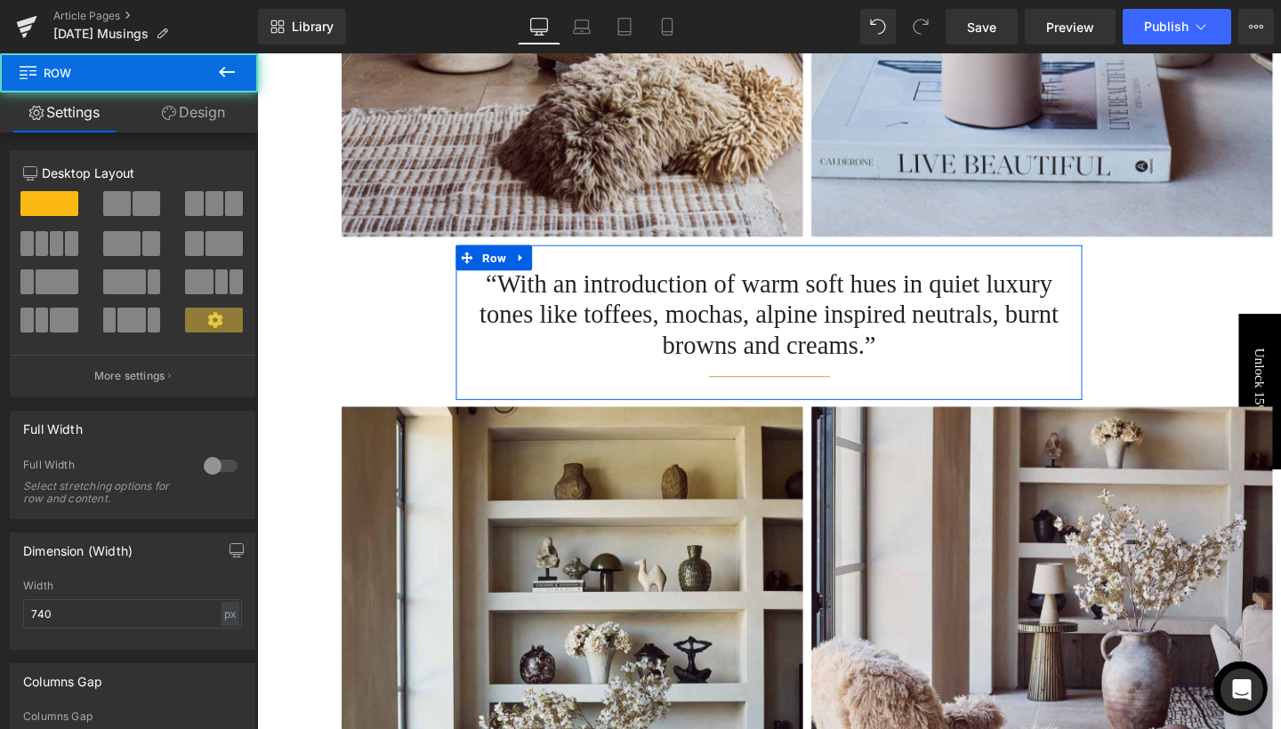
click at [199, 110] on link "Design" at bounding box center [193, 112] width 129 height 40
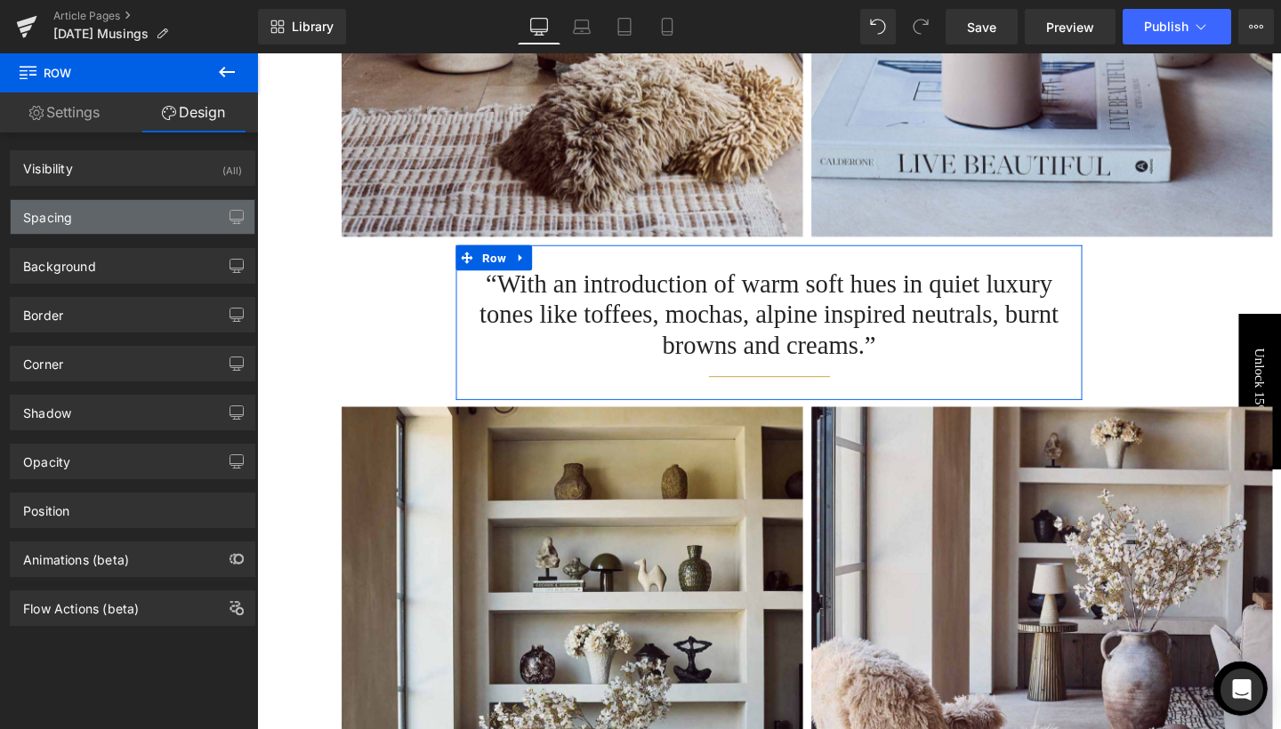
click at [111, 228] on div "Spacing" at bounding box center [133, 217] width 244 height 34
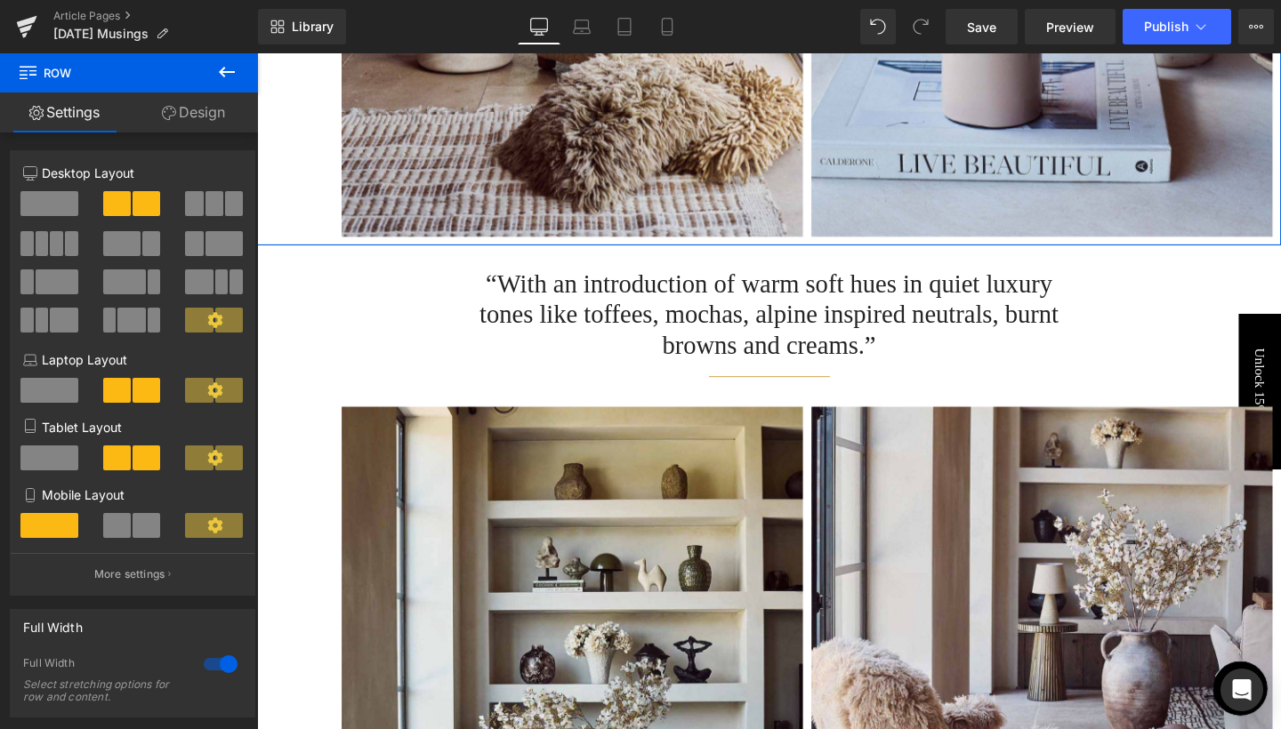
click at [228, 114] on link "Design" at bounding box center [193, 112] width 129 height 40
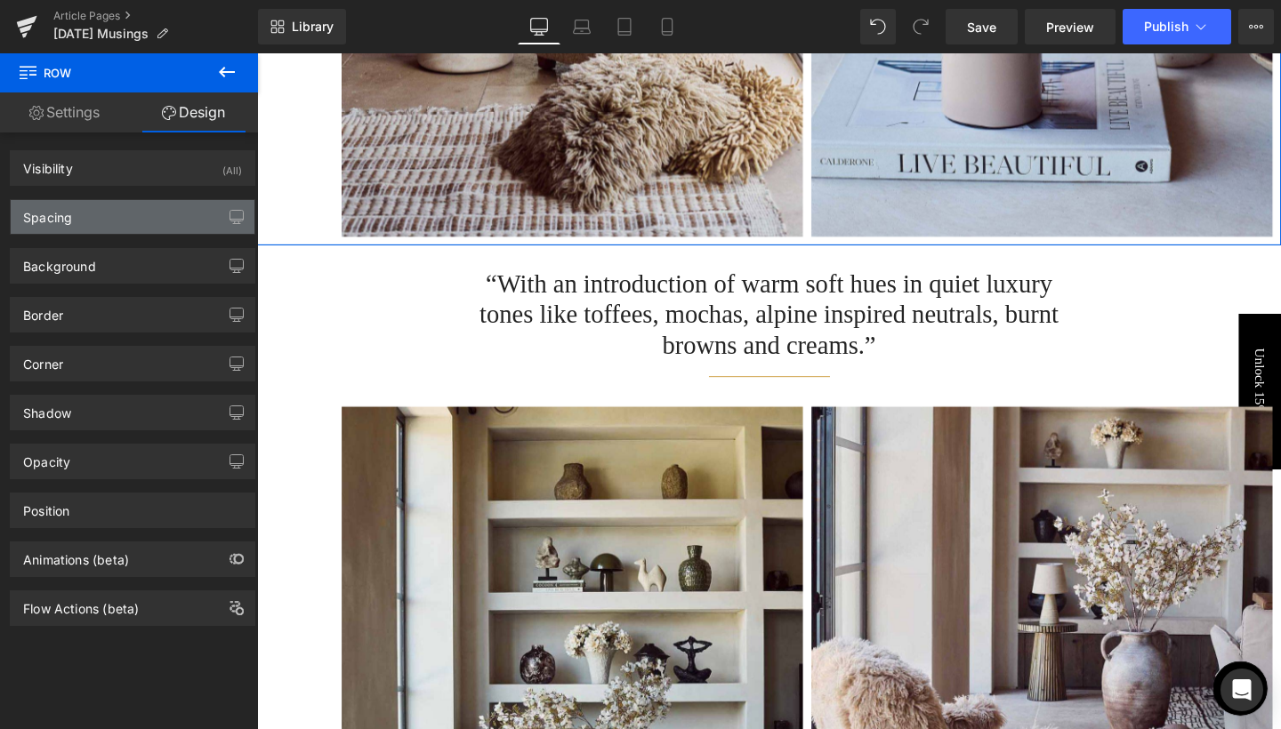
click at [129, 217] on div "Spacing" at bounding box center [133, 217] width 244 height 34
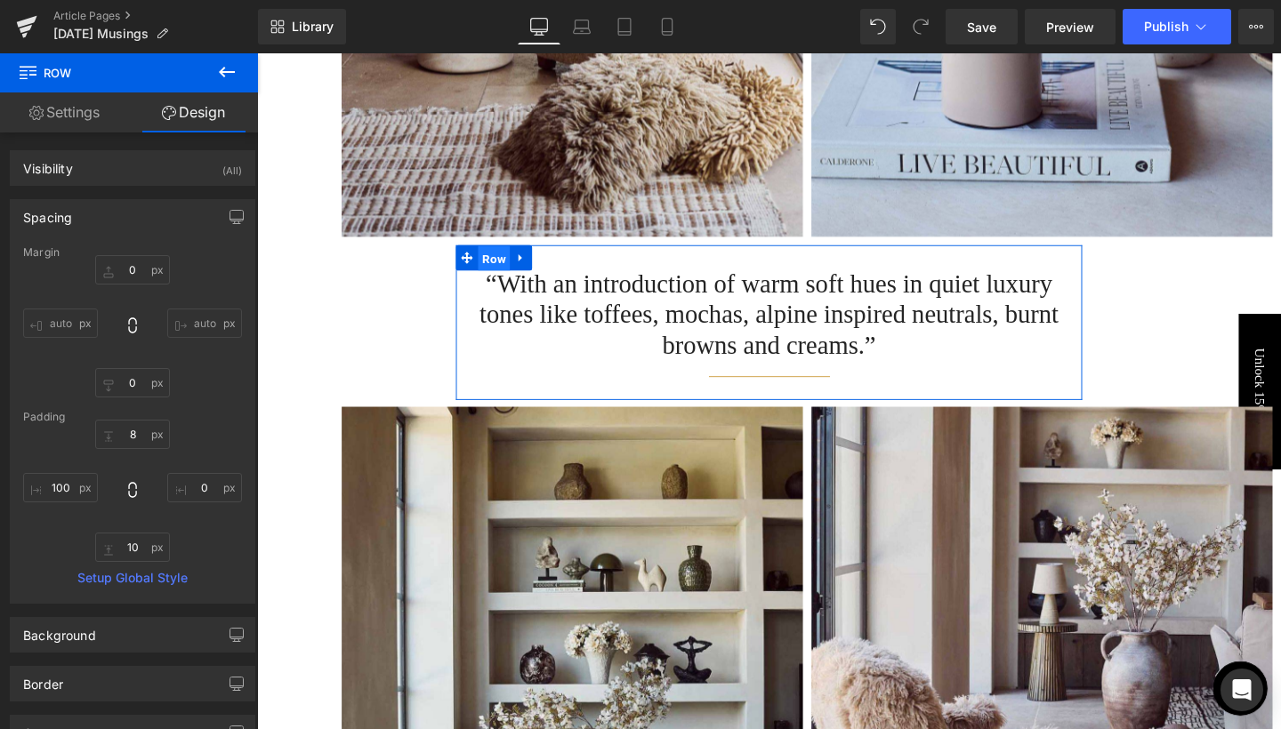
click at [508, 256] on span "Row" at bounding box center [506, 269] width 34 height 27
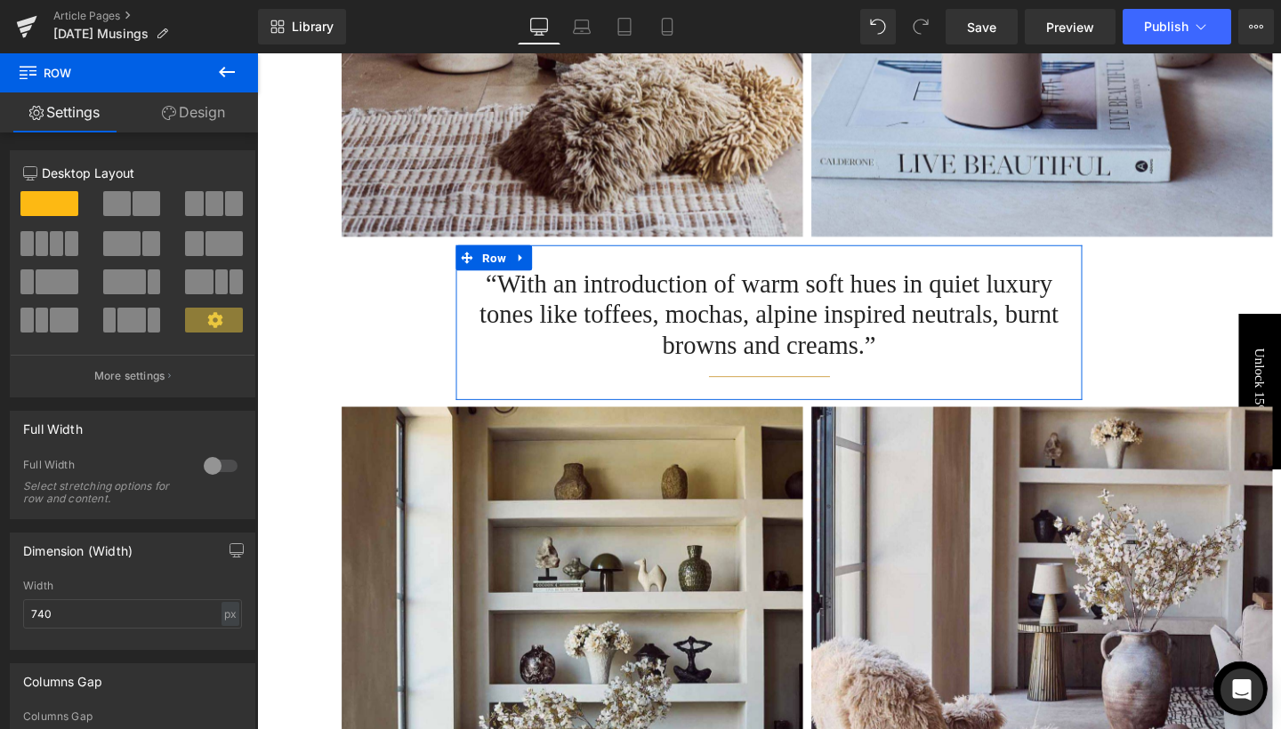
click at [225, 115] on link "Design" at bounding box center [193, 112] width 129 height 40
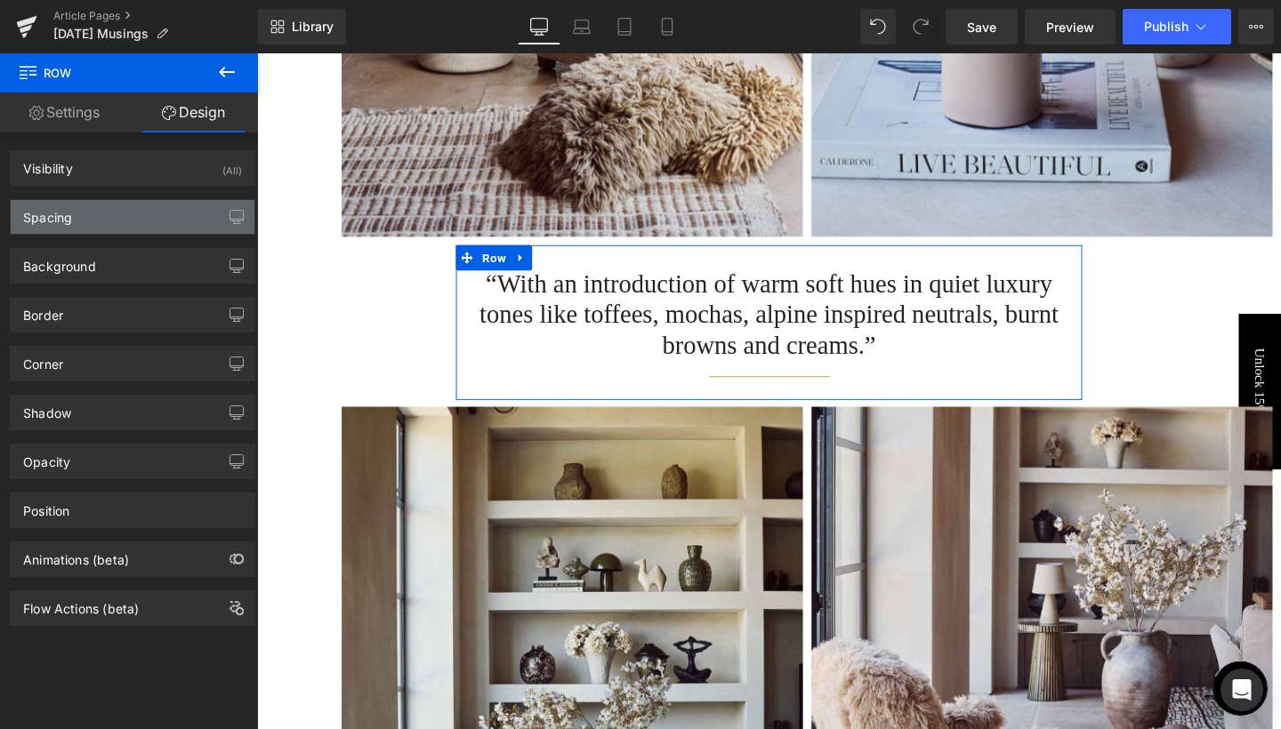
click at [109, 224] on div "Spacing" at bounding box center [133, 217] width 244 height 34
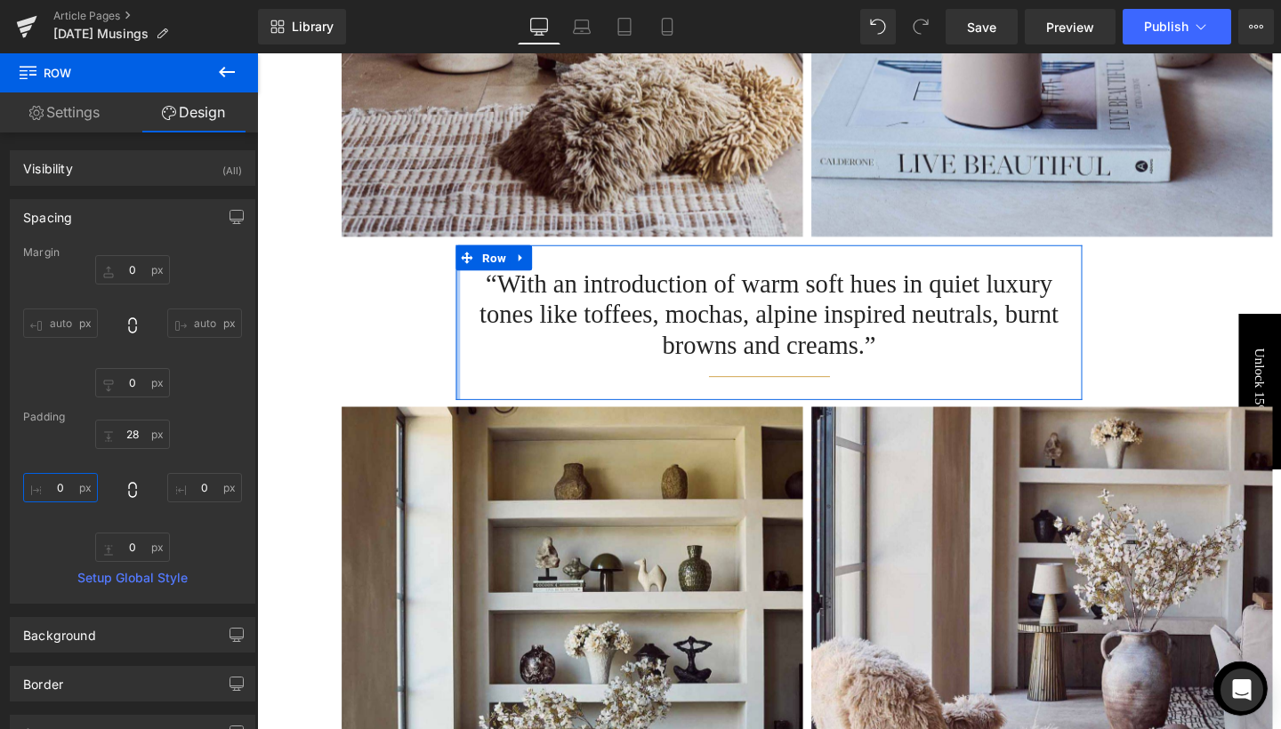
click at [46, 481] on input "0" at bounding box center [60, 487] width 75 height 29
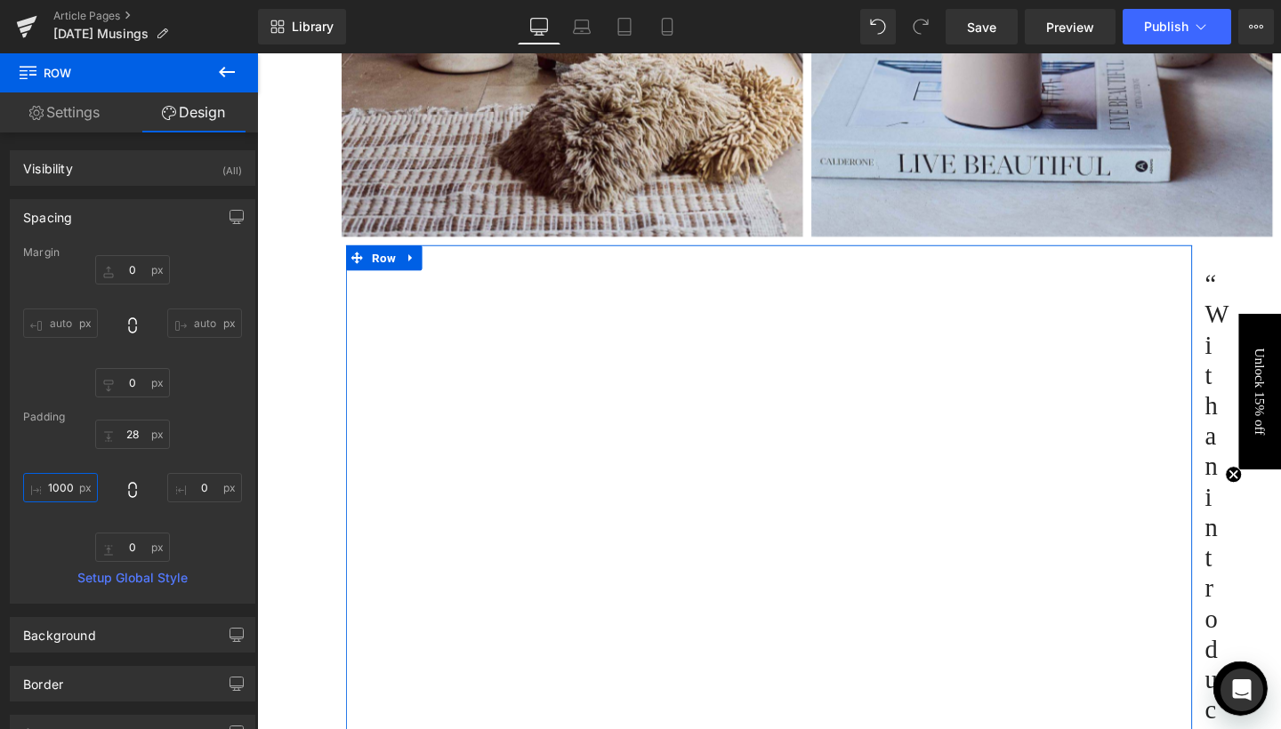
type input "100"
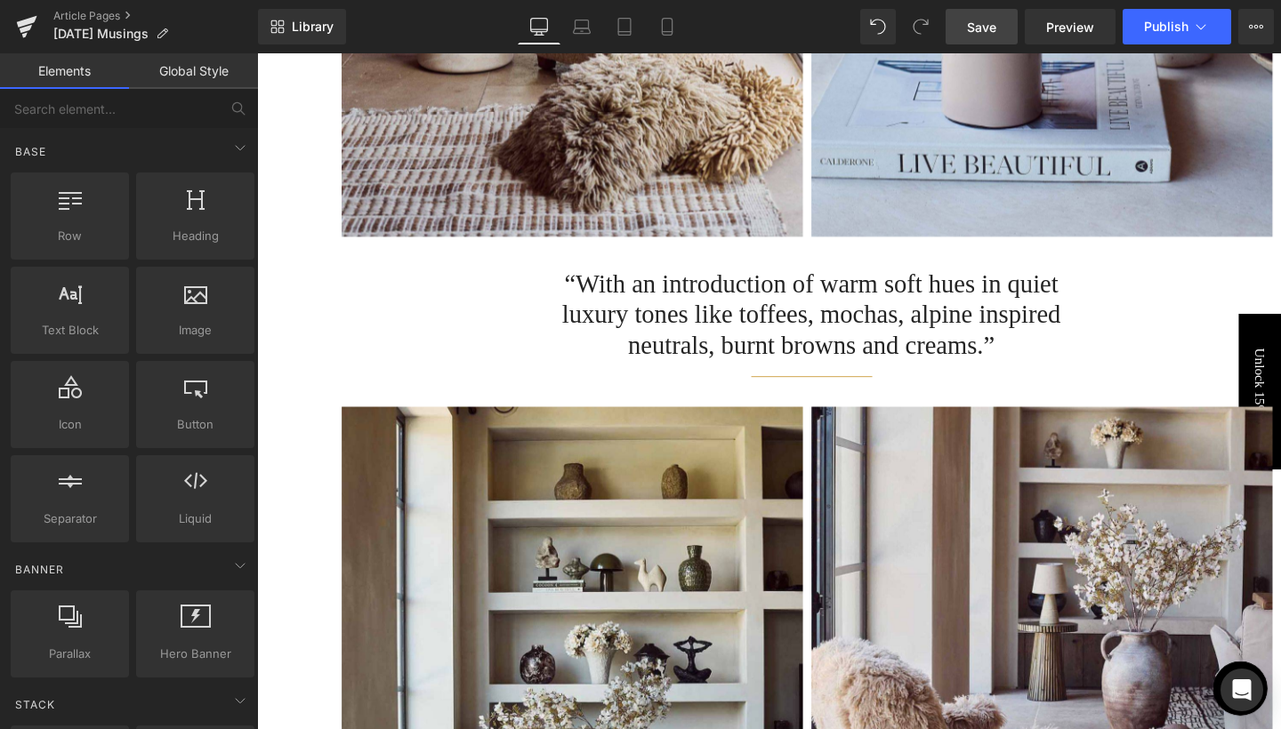
click at [987, 32] on span "Save" at bounding box center [981, 27] width 29 height 19
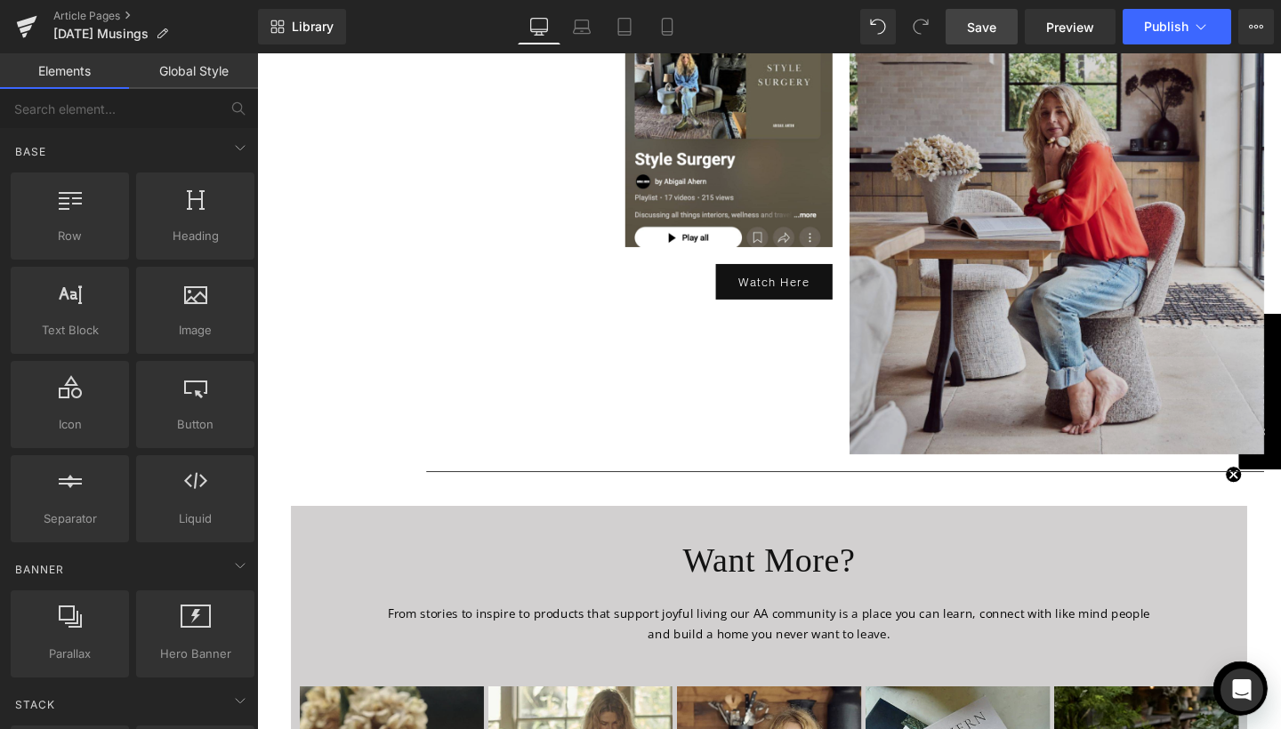
scroll to position [6501, 0]
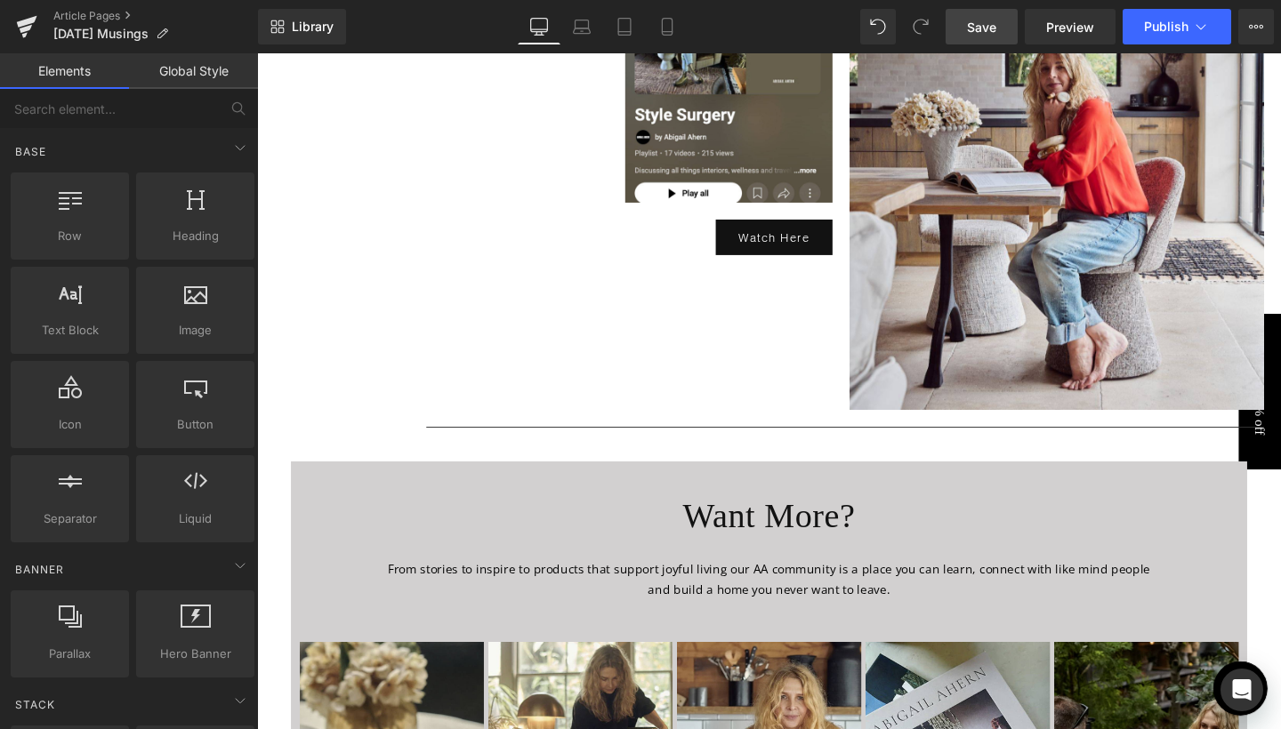
click at [996, 36] on span "Save" at bounding box center [981, 27] width 29 height 19
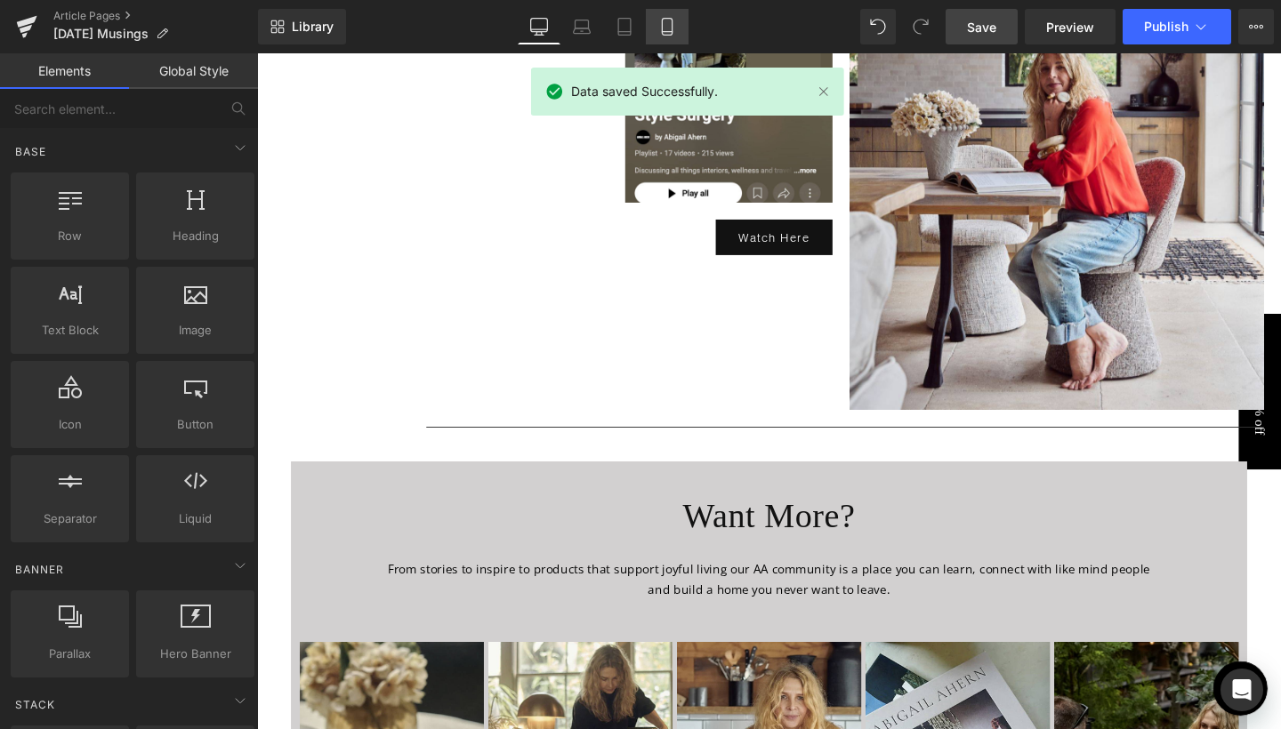
click at [670, 34] on icon at bounding box center [667, 27] width 18 height 18
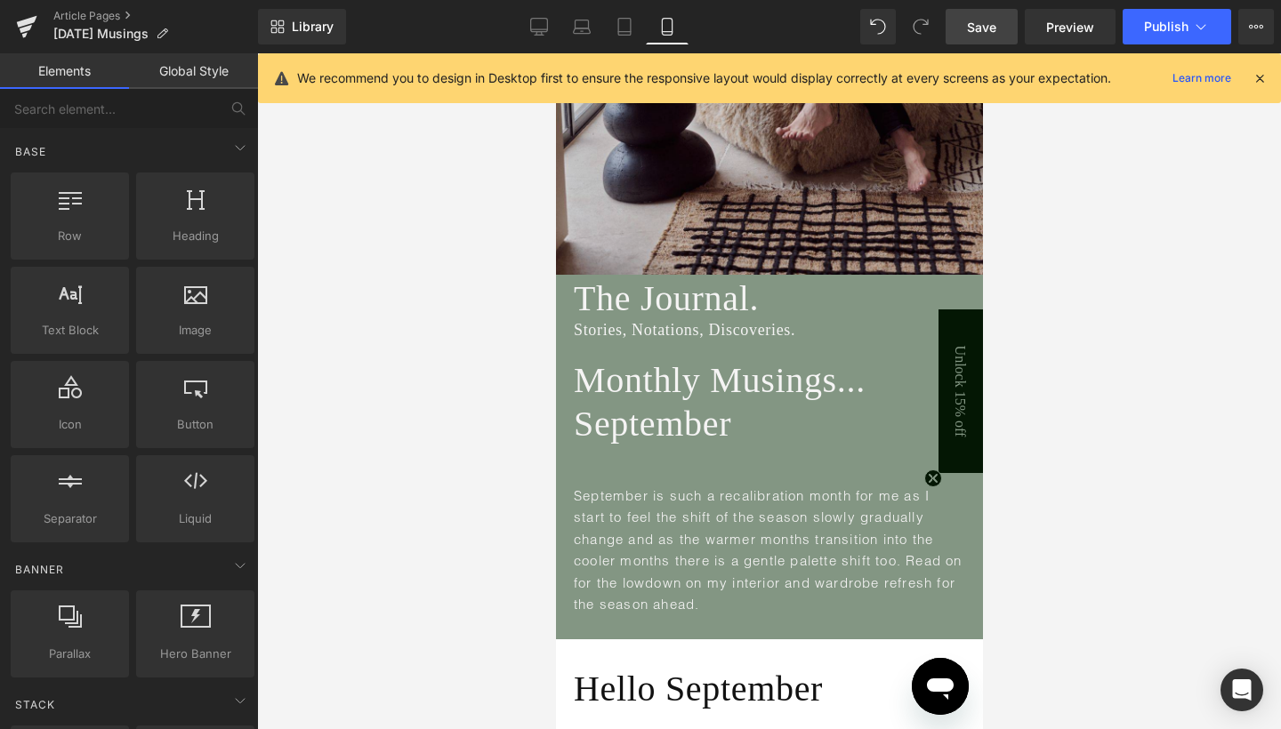
scroll to position [571, 0]
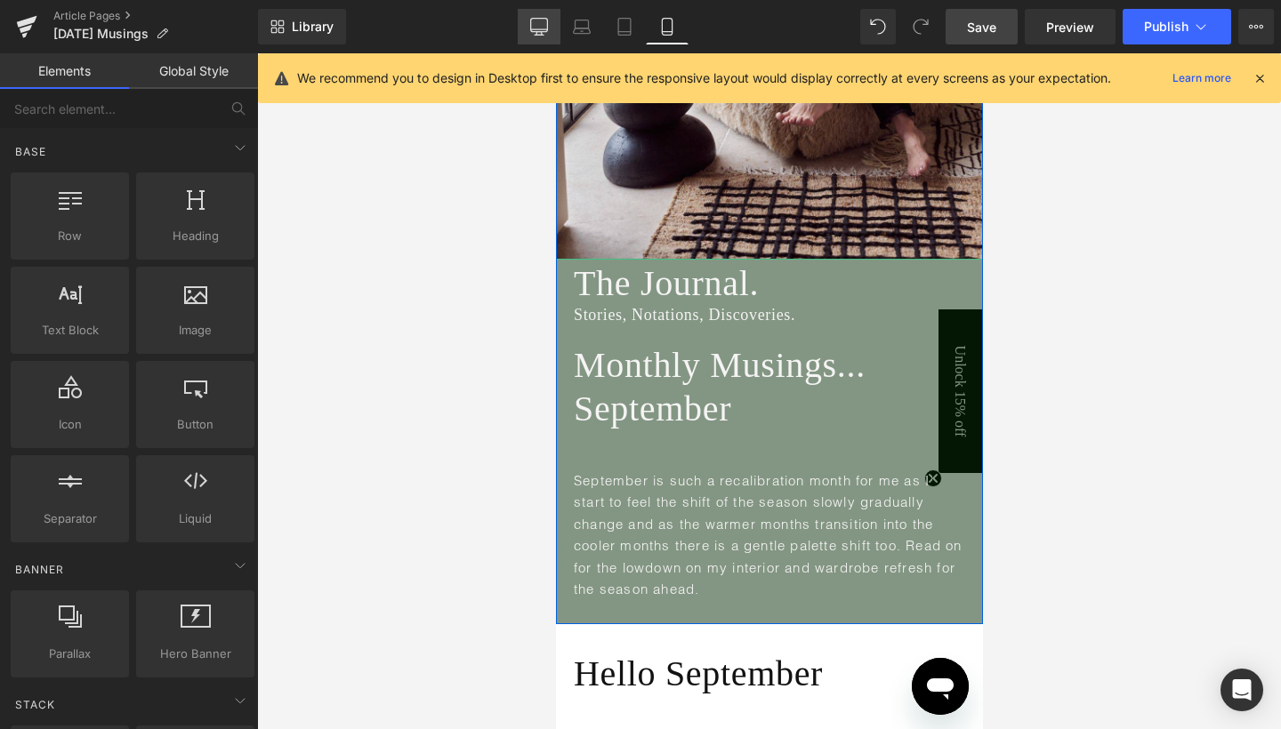
click at [558, 24] on link "Desktop" at bounding box center [539, 27] width 43 height 36
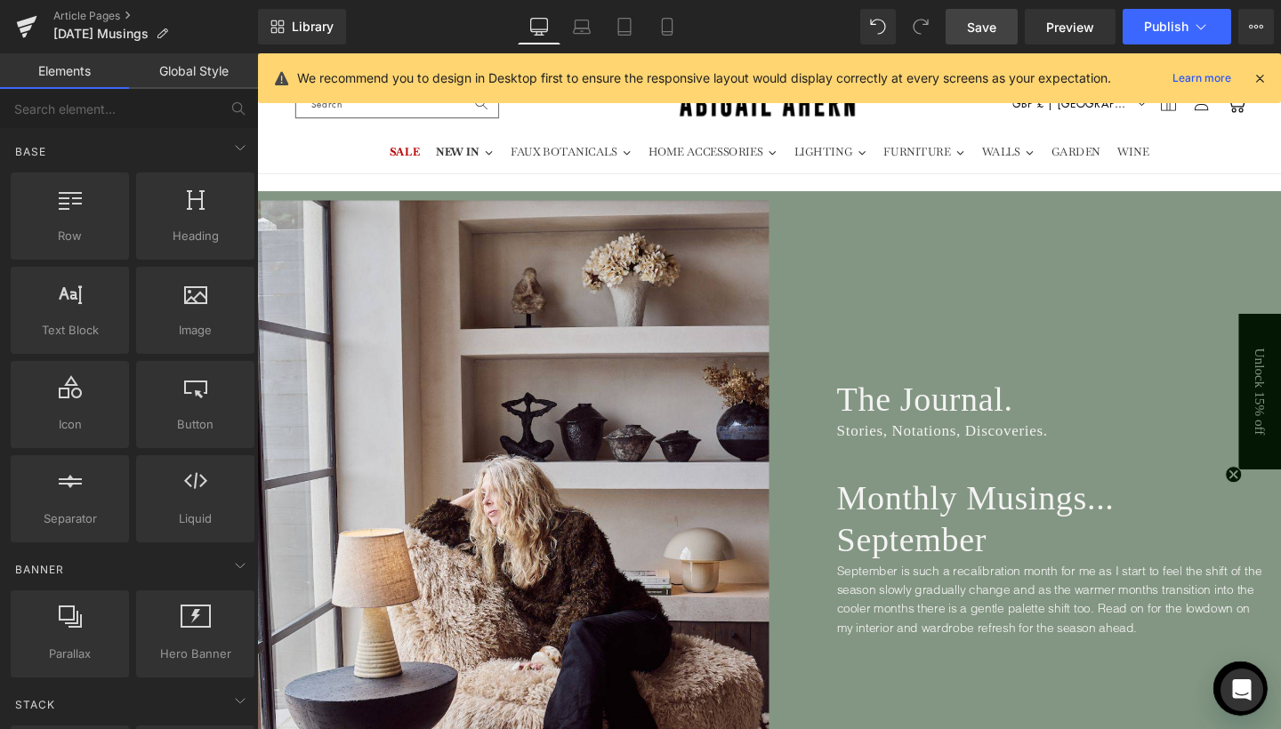
scroll to position [0, 0]
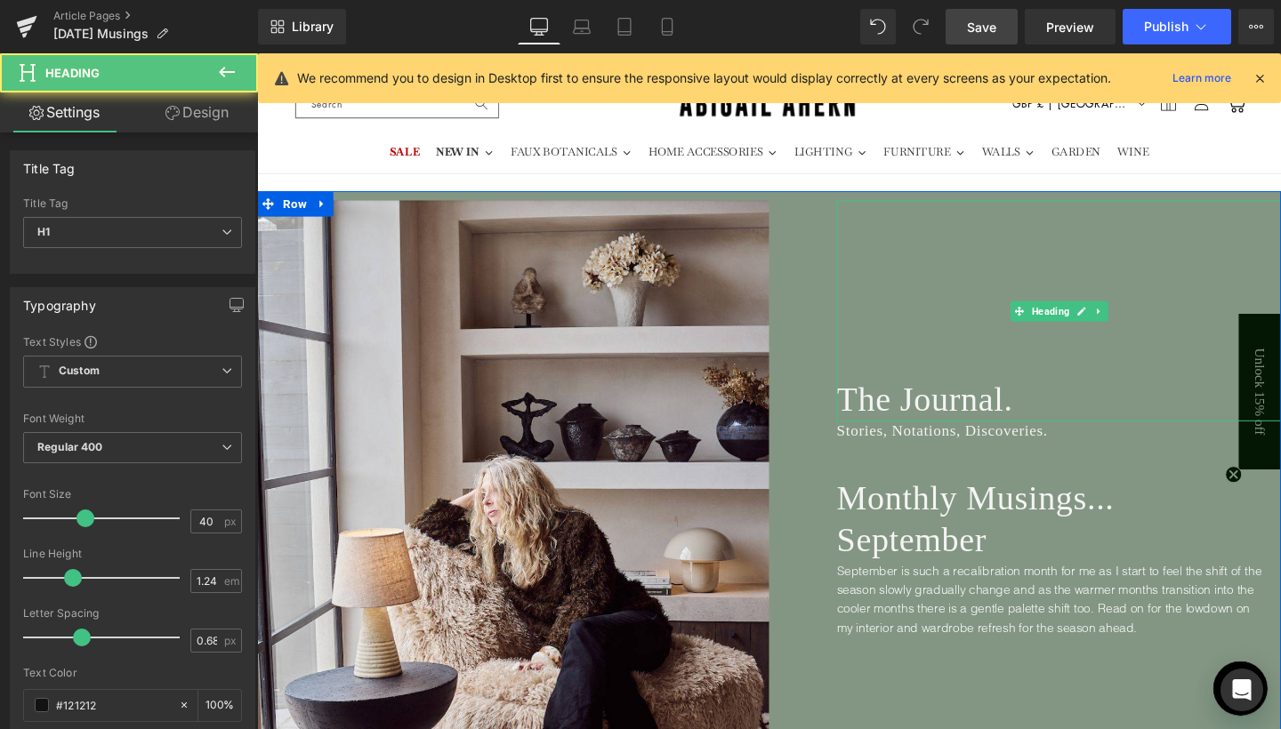
click at [890, 249] on div "The Journal." at bounding box center [1099, 324] width 467 height 232
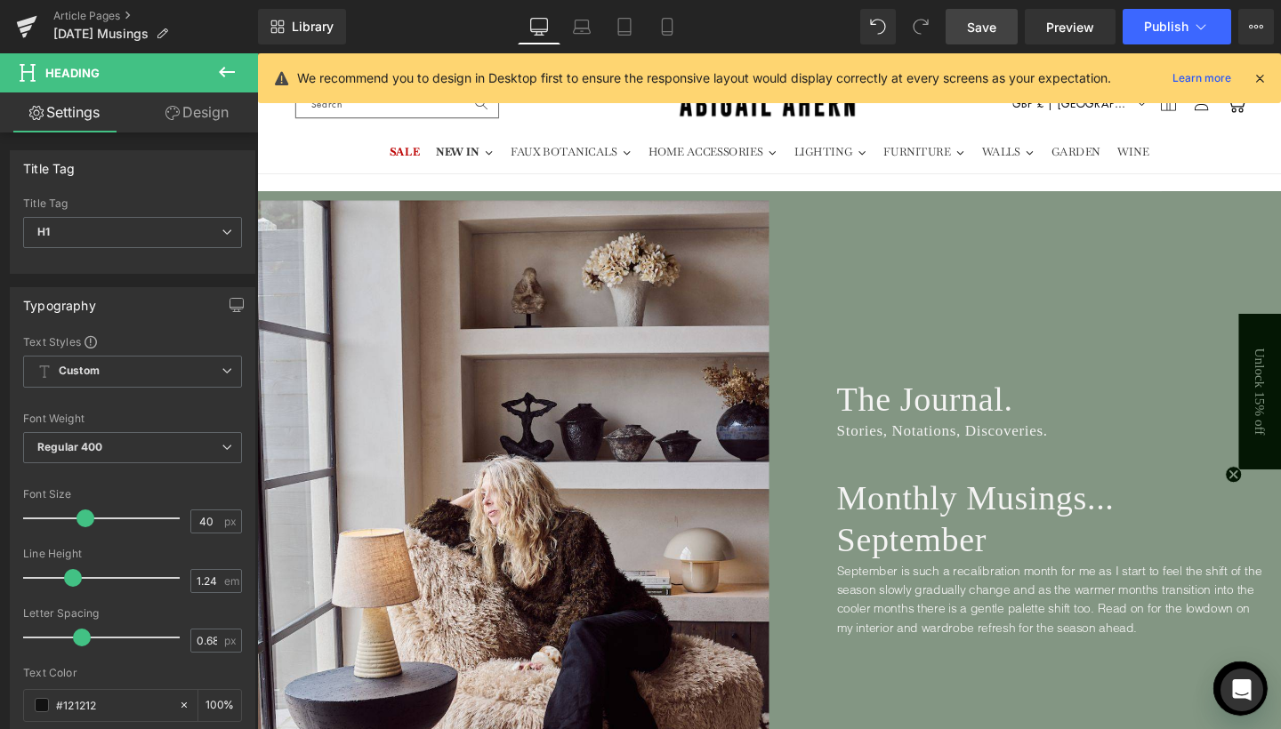
click at [201, 124] on link "Design" at bounding box center [197, 112] width 129 height 40
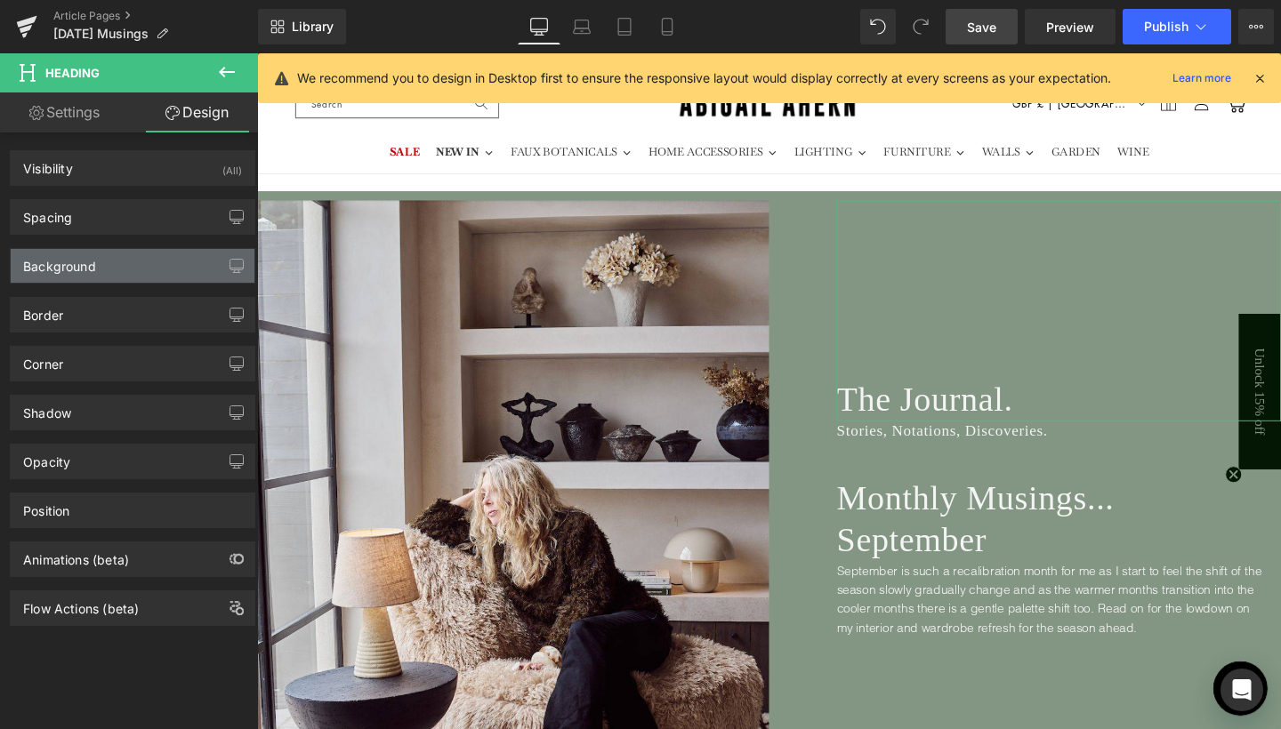
click at [133, 266] on div "Background" at bounding box center [133, 266] width 244 height 34
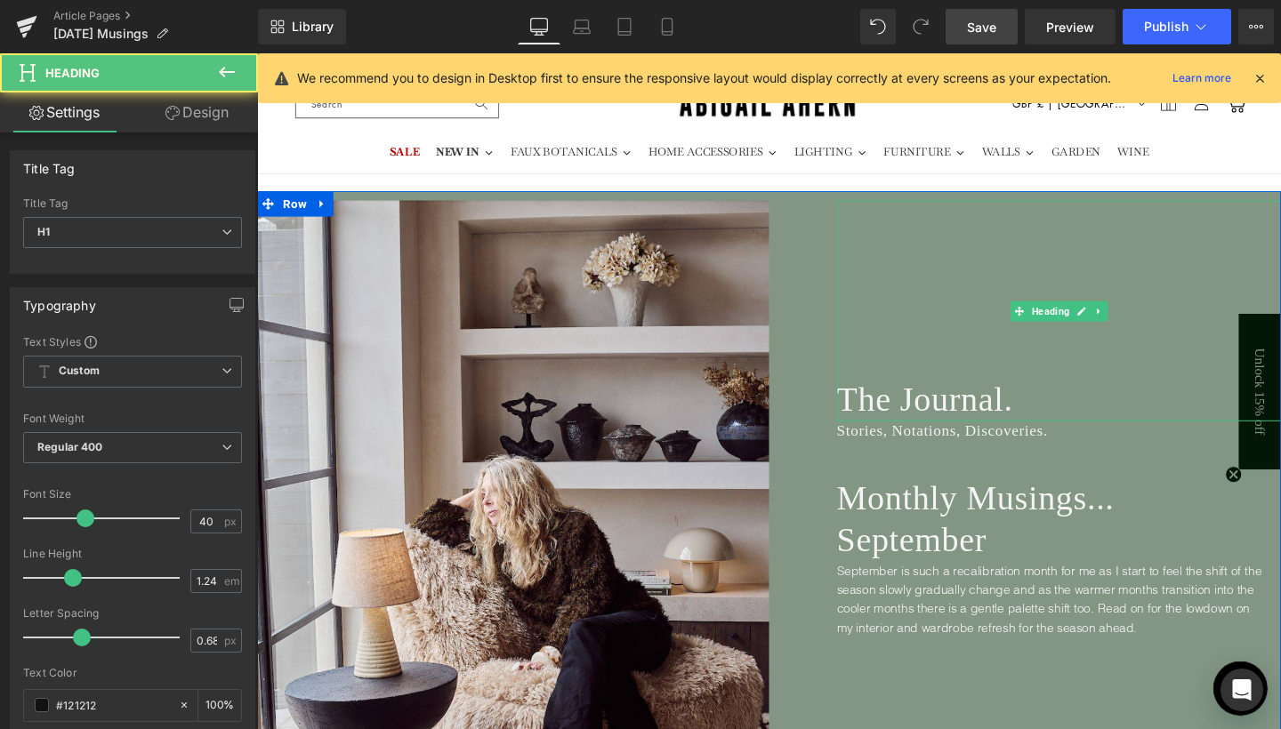
click at [872, 226] on div "The Journal." at bounding box center [1099, 324] width 467 height 232
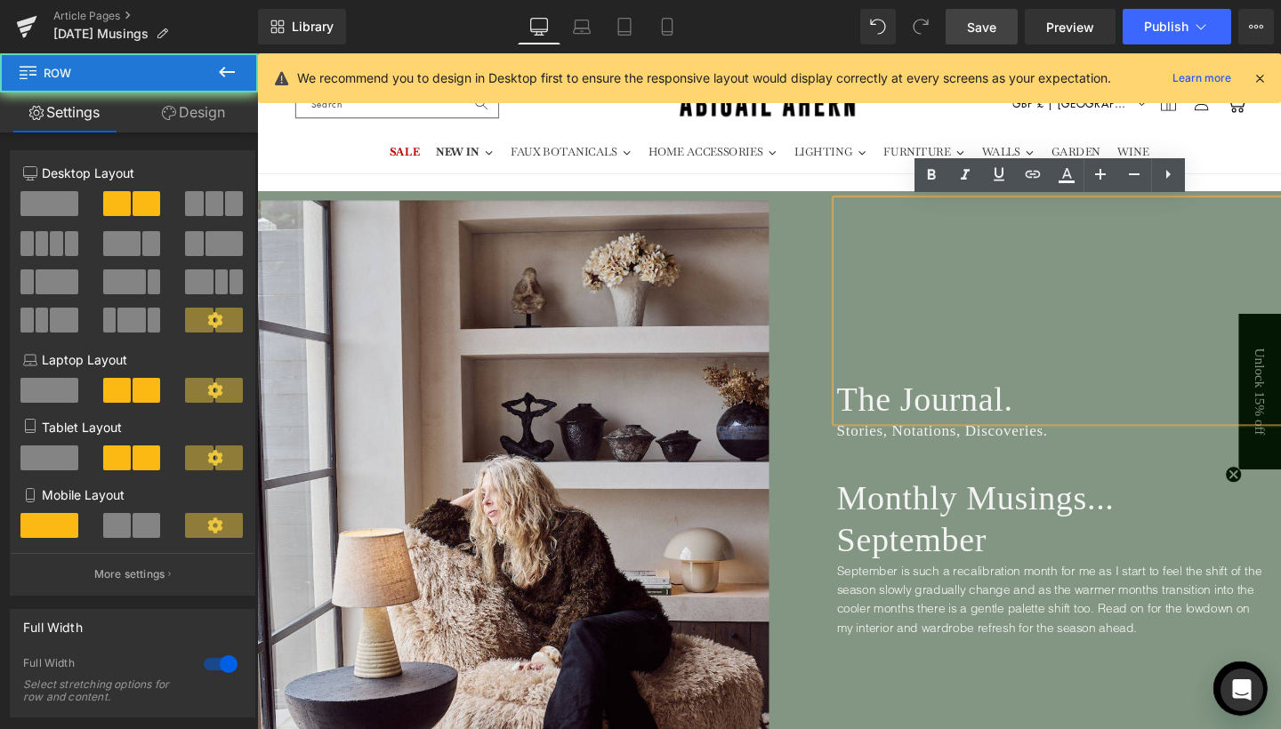
click at [839, 235] on div "The Journal. Heading Stories, Notations, Discoveries. Heading Monthly Musings..…" at bounding box center [1064, 437] width 538 height 459
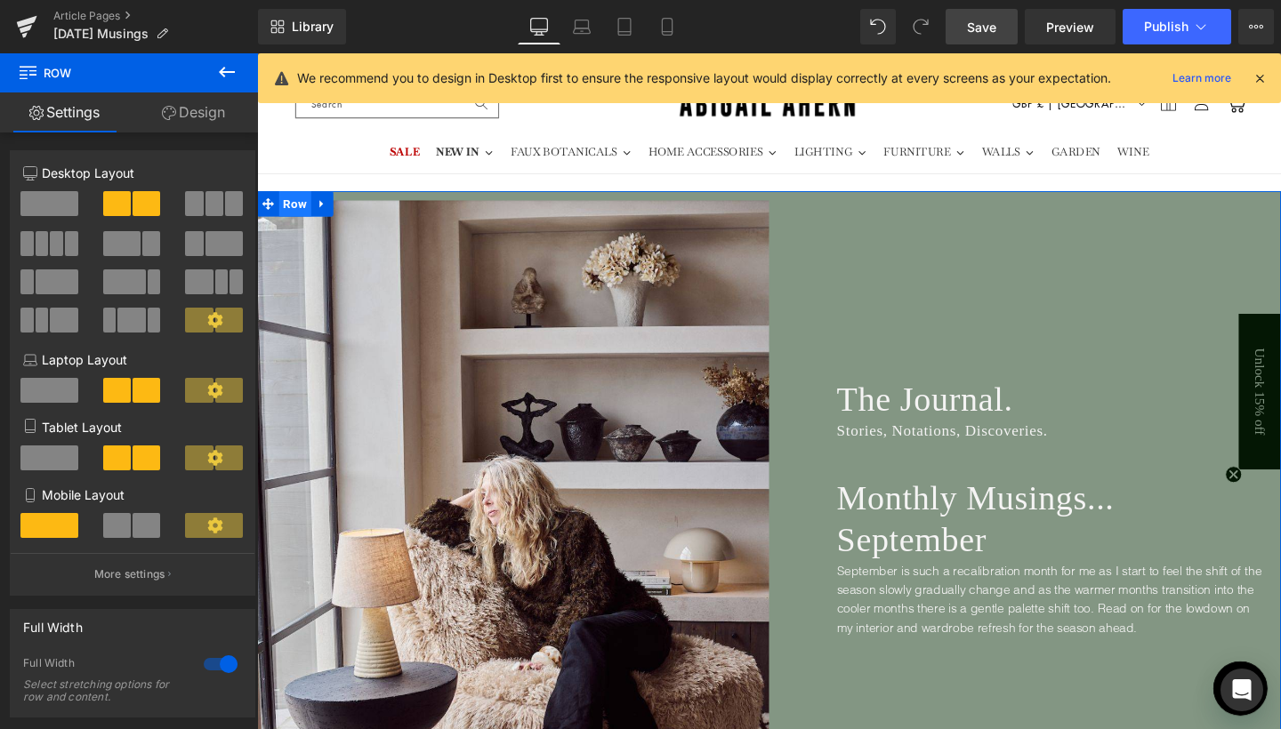
click at [303, 211] on span "Row" at bounding box center [297, 211] width 34 height 27
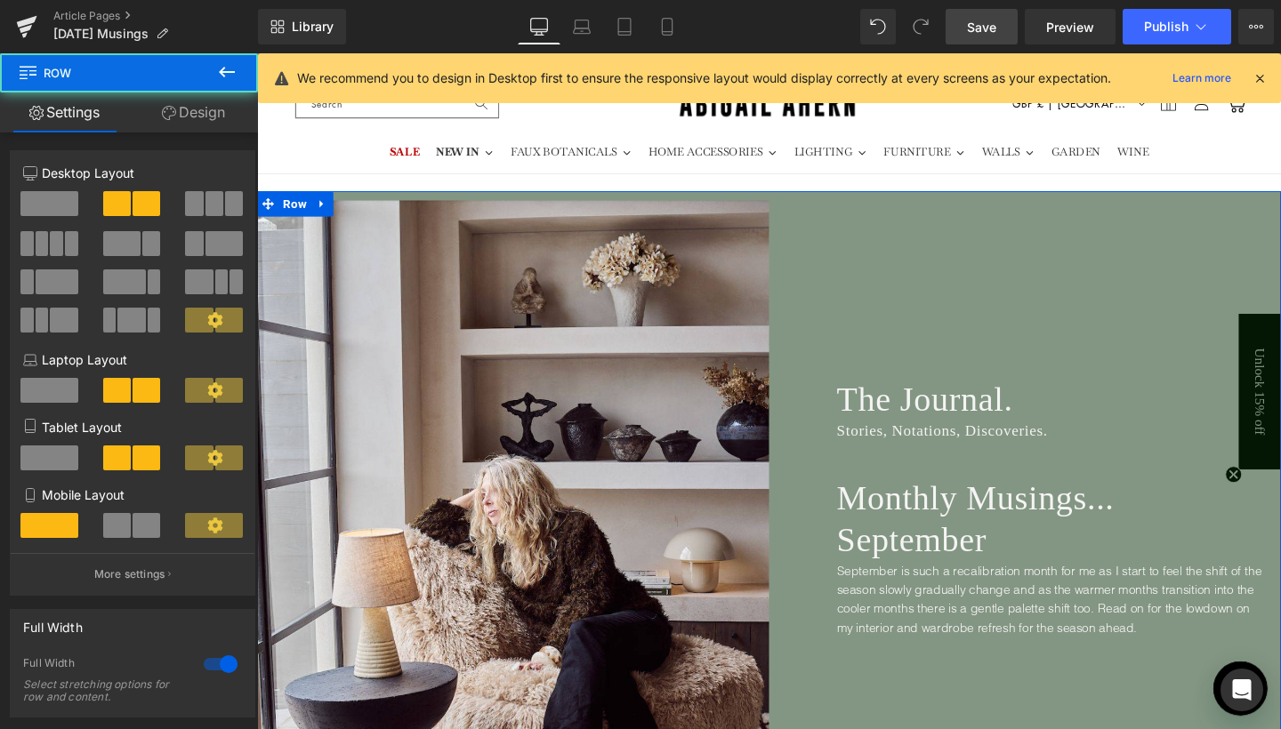
click at [225, 113] on link "Design" at bounding box center [193, 112] width 129 height 40
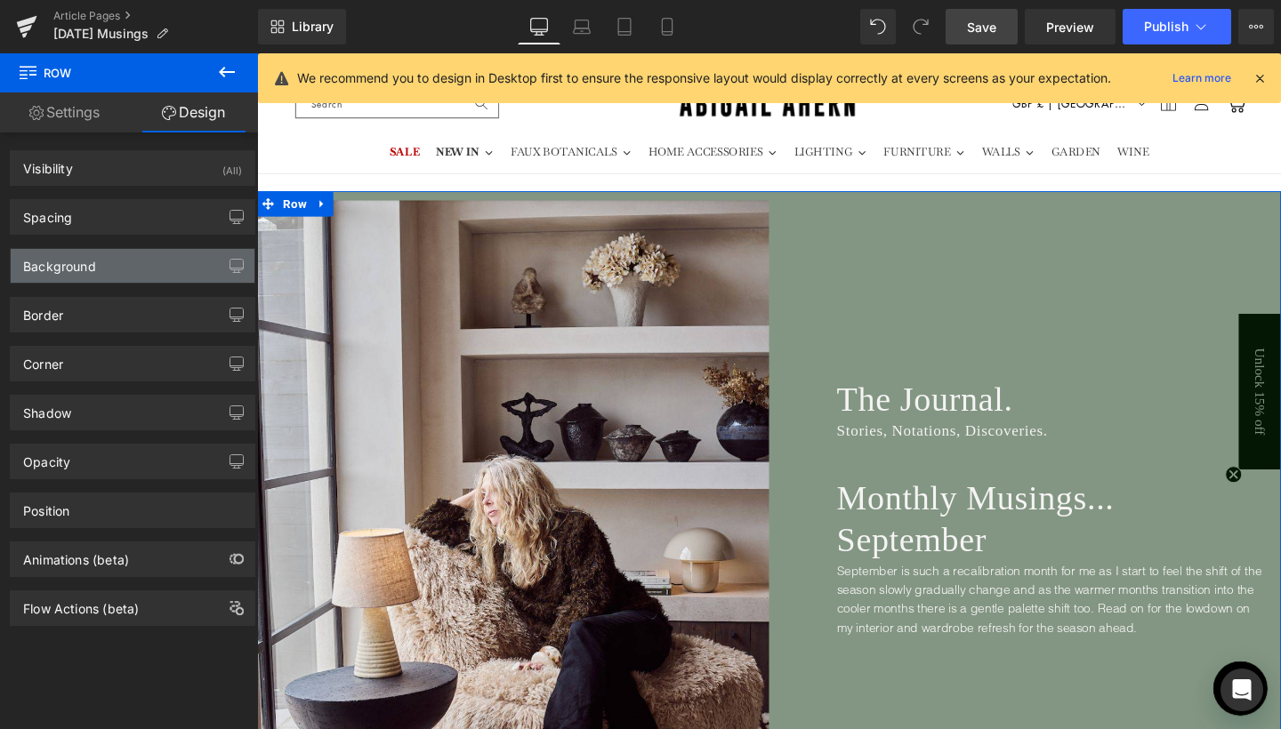
click at [122, 259] on div "Background" at bounding box center [133, 266] width 244 height 34
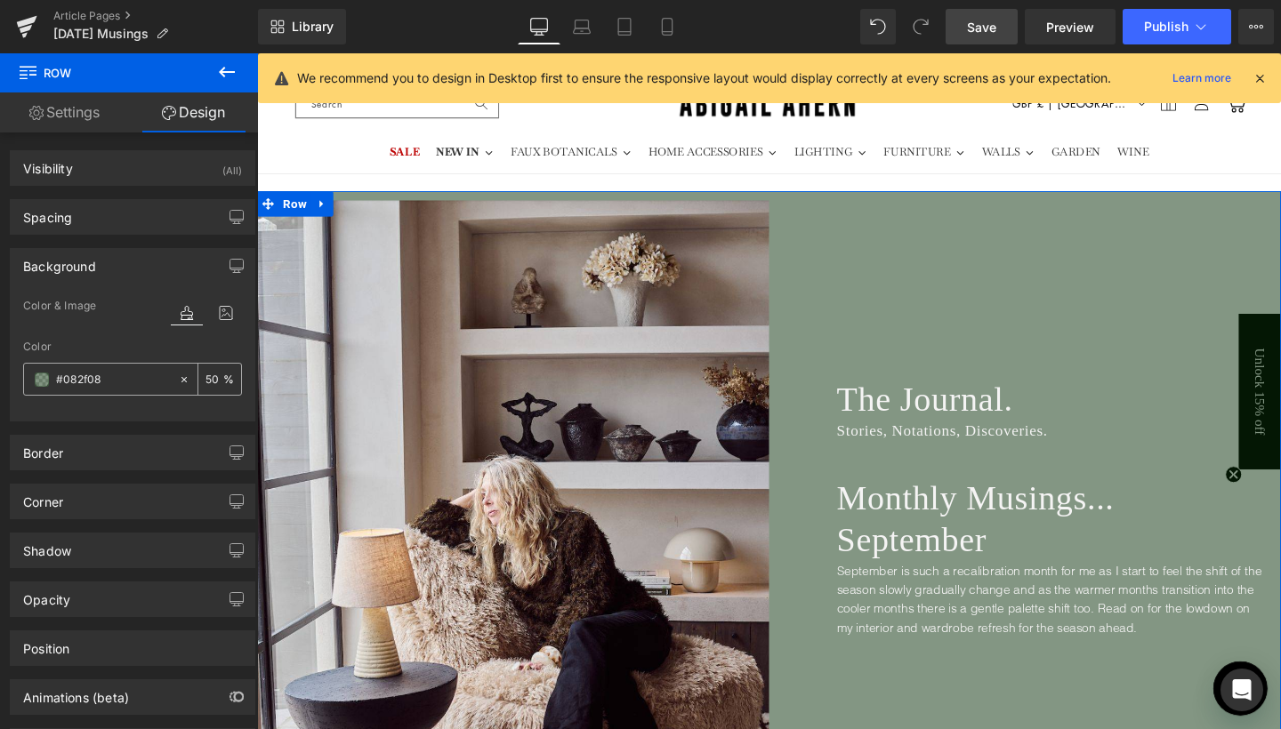
click at [44, 381] on span at bounding box center [42, 380] width 14 height 14
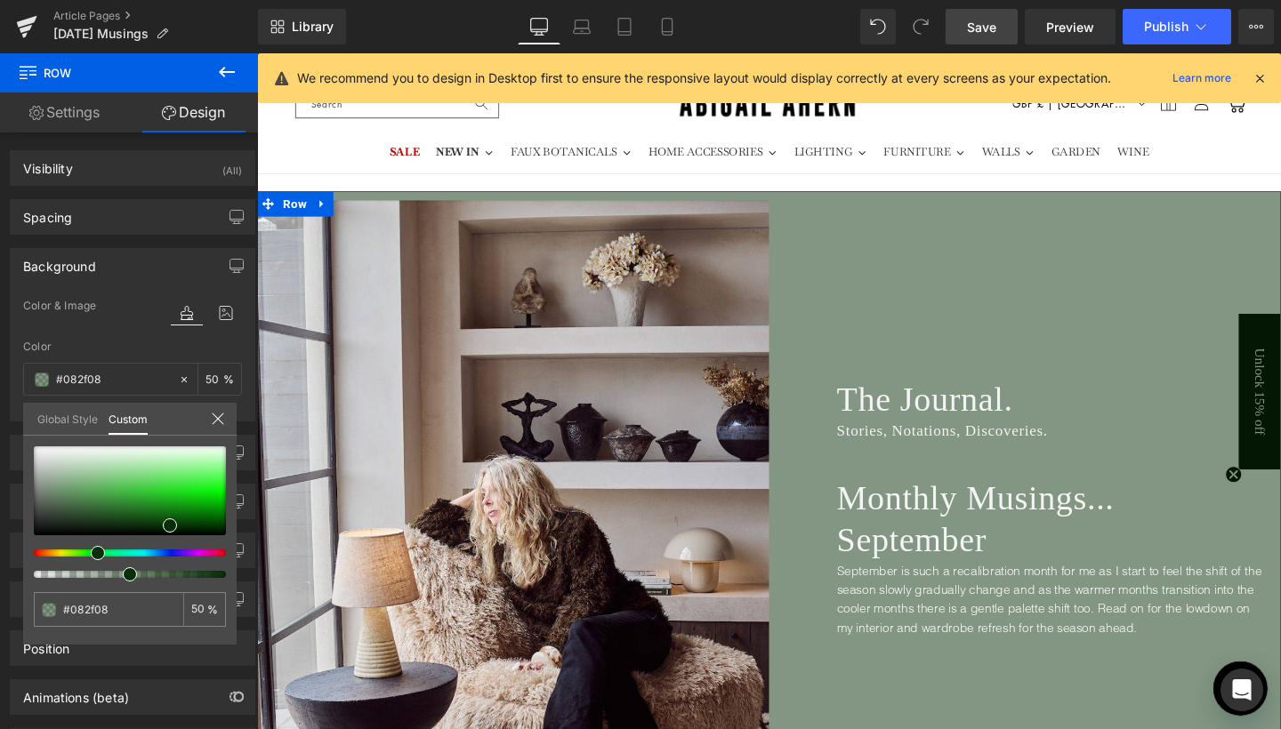
type input "#1d2f08"
click at [74, 552] on div at bounding box center [123, 553] width 192 height 7
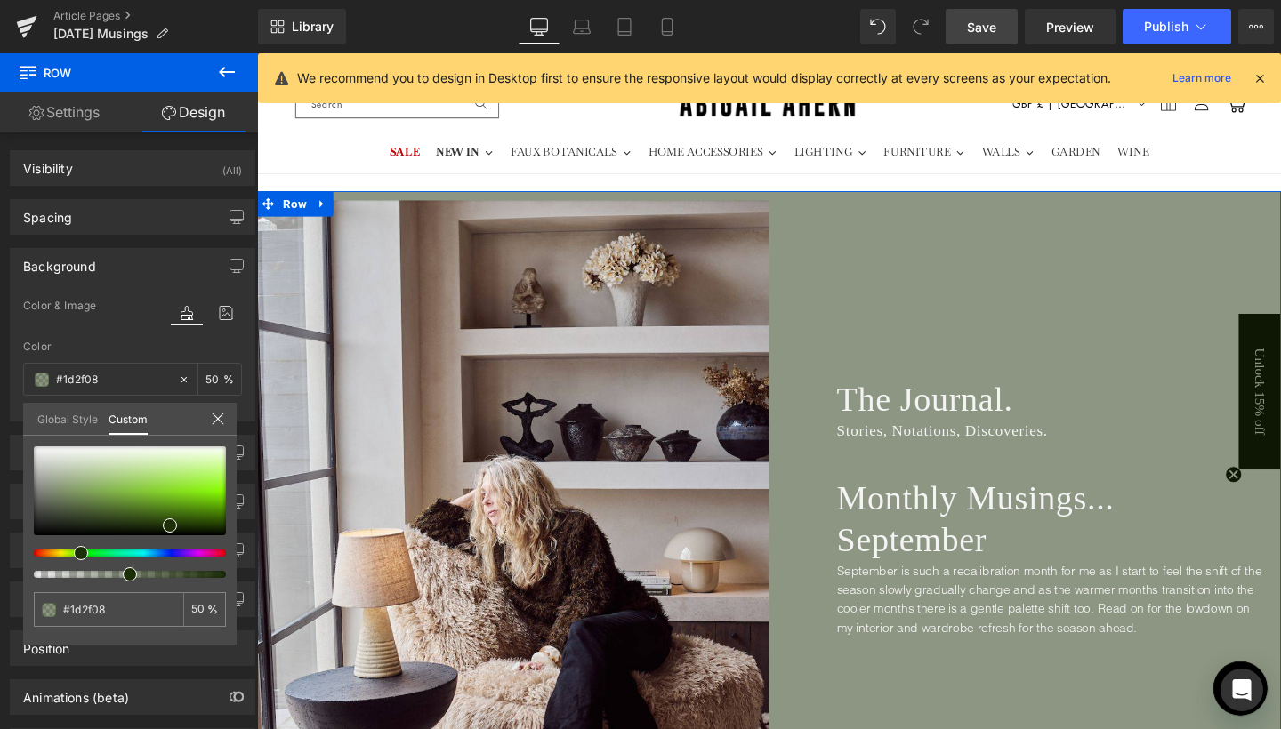
type input "#272f08"
click at [66, 552] on div at bounding box center [123, 553] width 192 height 7
type input "#959b7d"
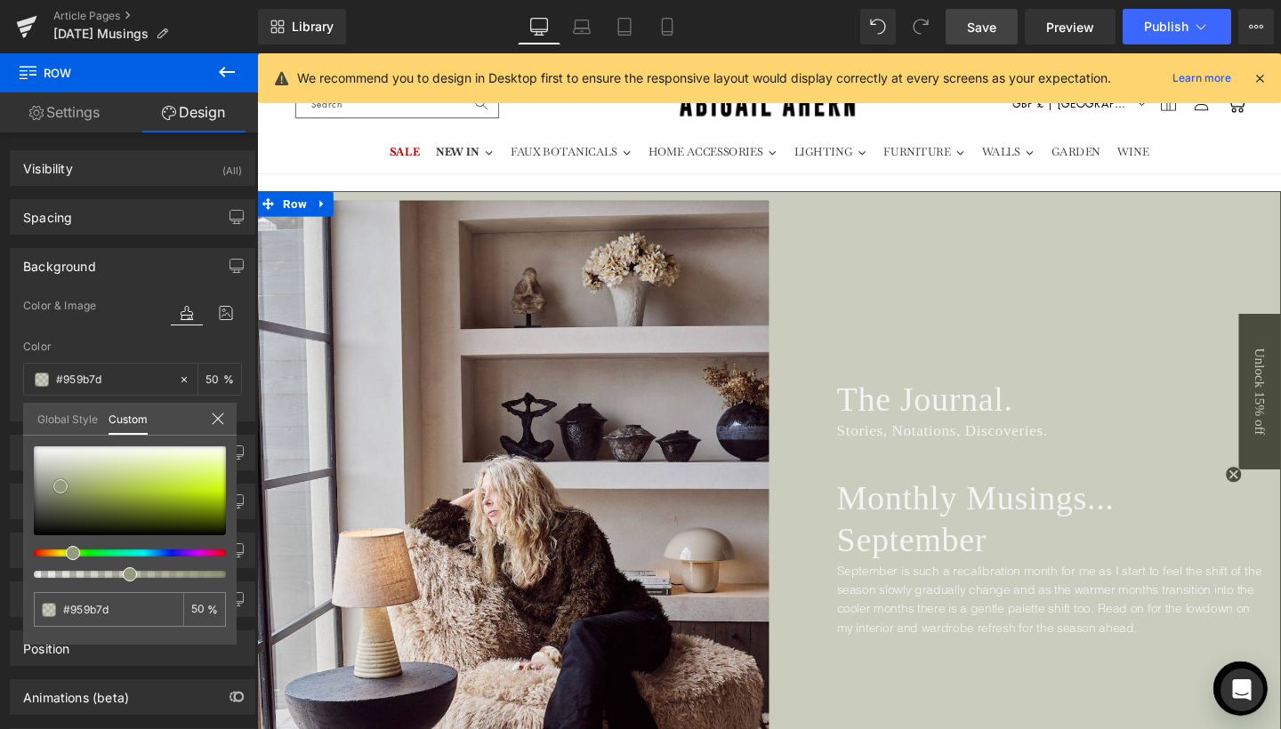
click at [60, 486] on div at bounding box center [130, 490] width 192 height 89
type input "#889163"
click at [71, 493] on div at bounding box center [130, 490] width 192 height 89
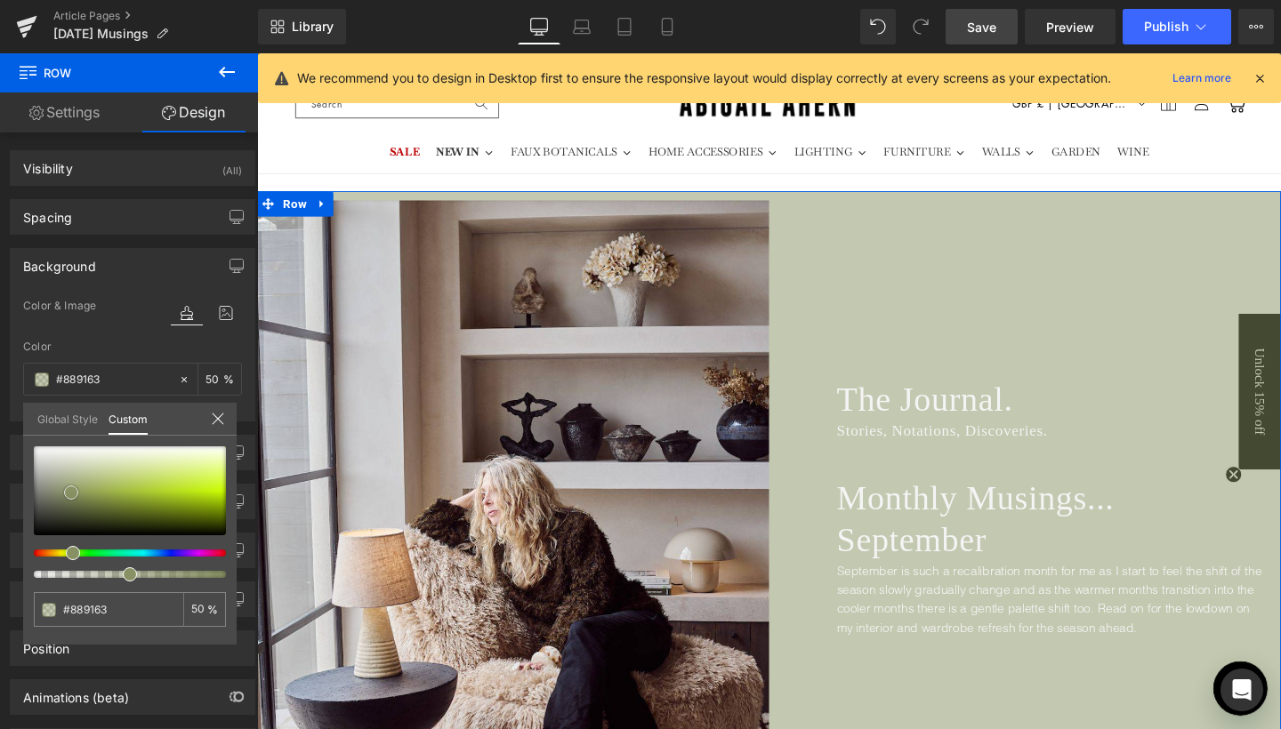
type input "#4f5147"
click at [45, 509] on div at bounding box center [130, 490] width 192 height 89
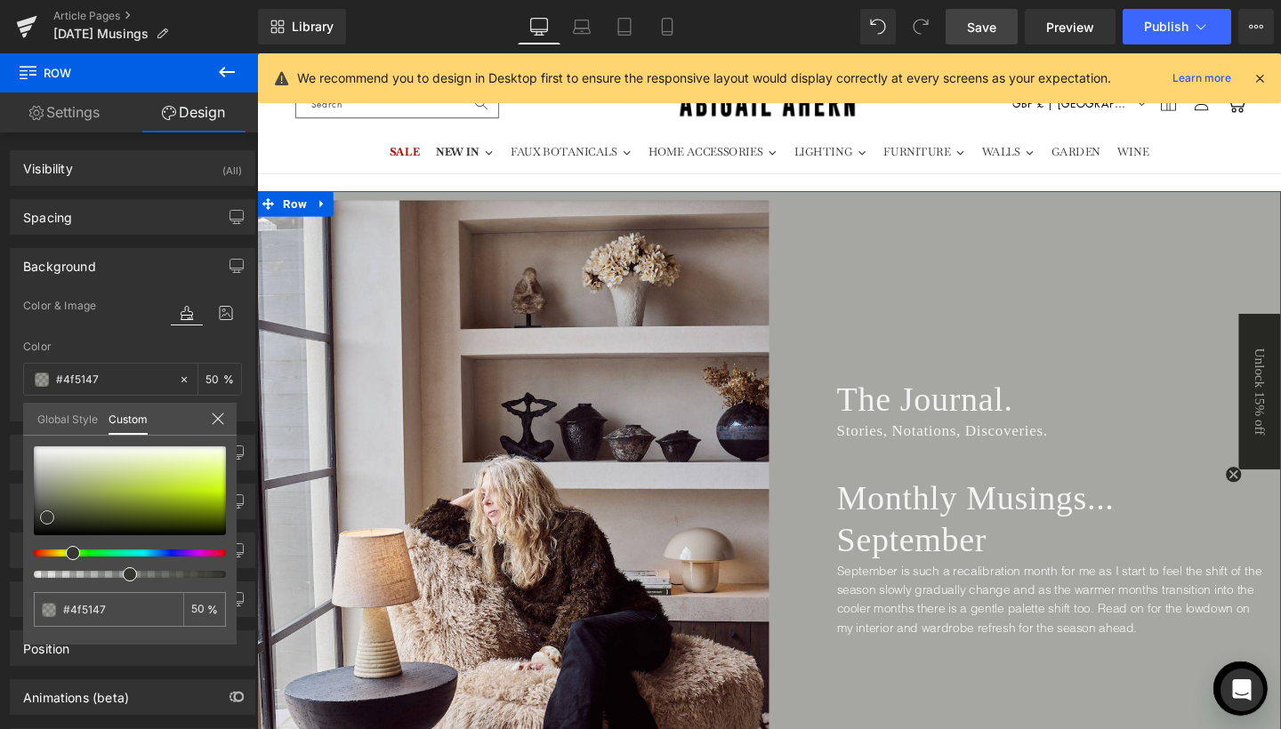
type input "#35362f"
click at [47, 518] on div at bounding box center [130, 490] width 192 height 89
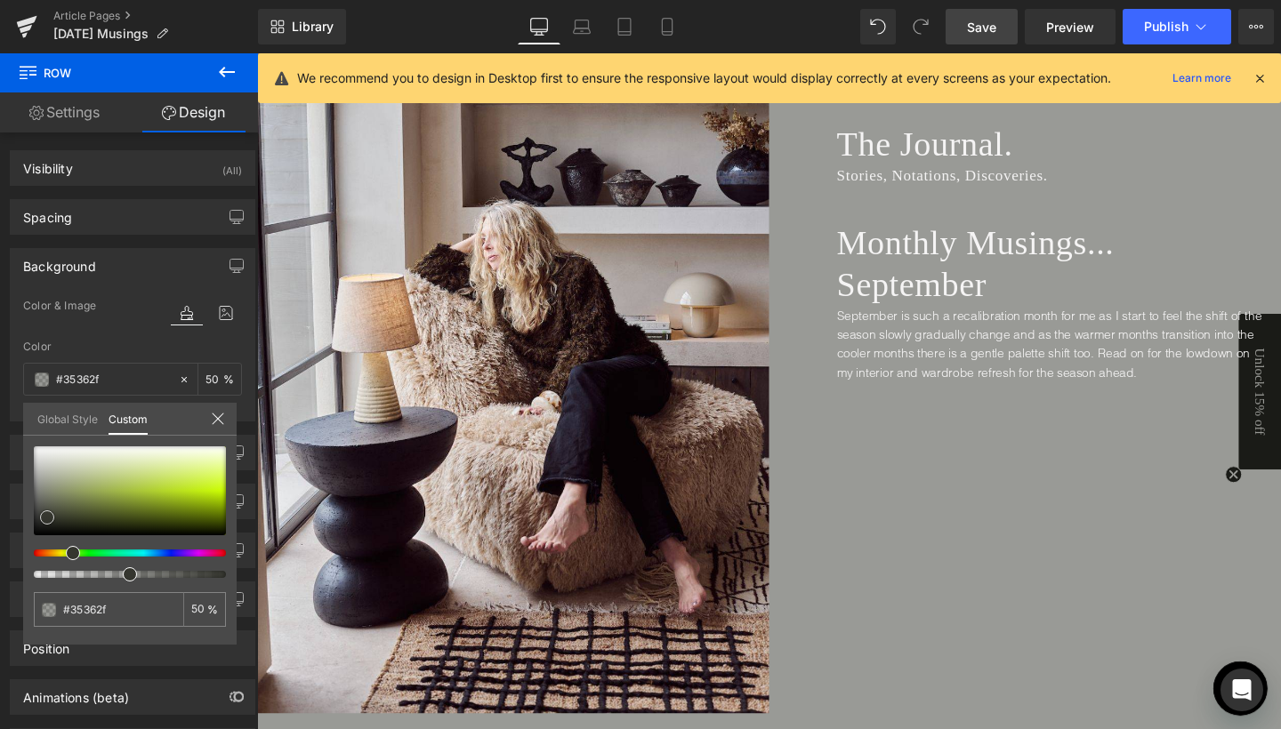
scroll to position [317, 0]
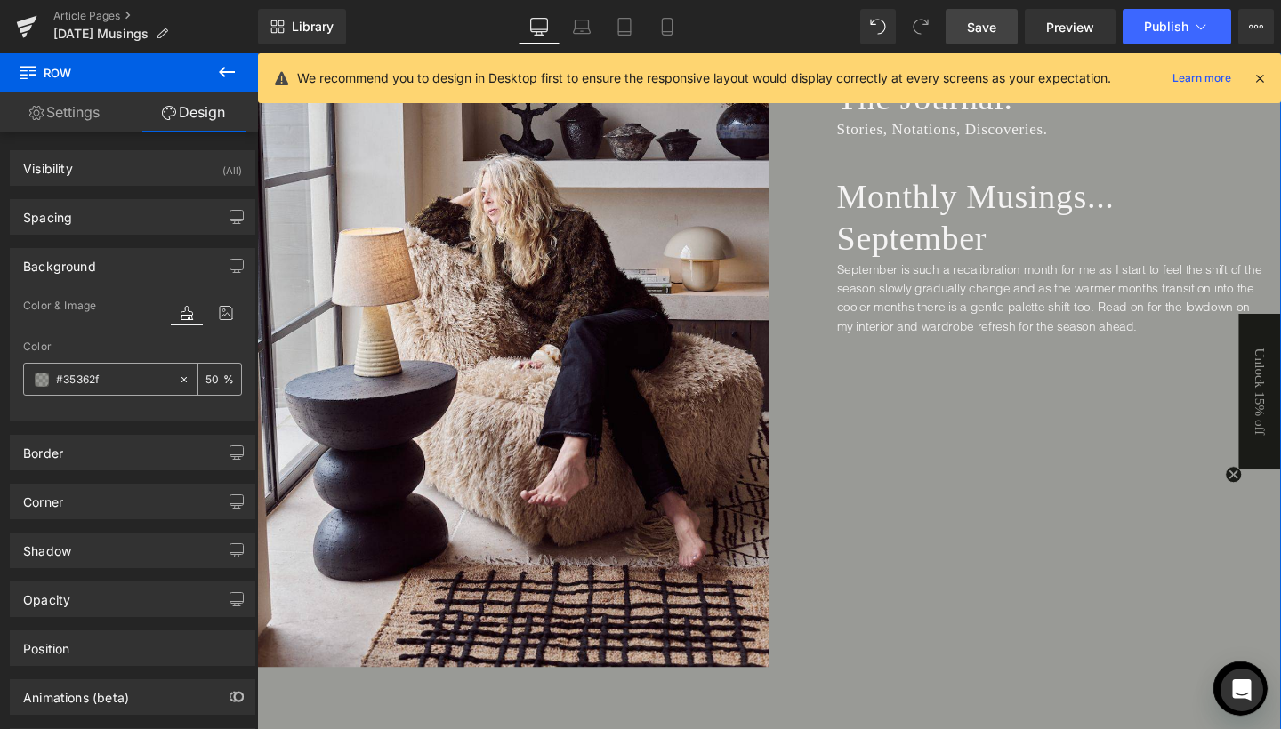
click at [76, 385] on input "#35362f" at bounding box center [113, 380] width 114 height 20
click at [45, 380] on span at bounding box center [42, 380] width 14 height 14
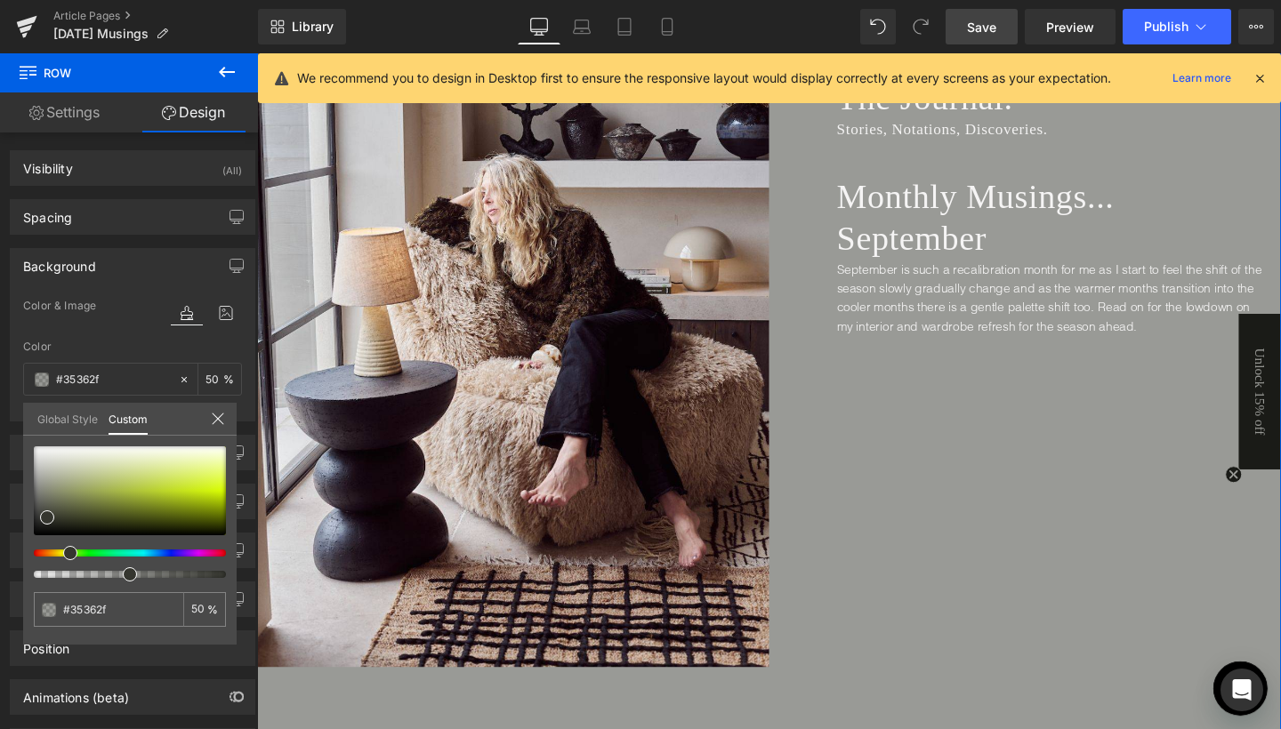
type input "#36362f"
click at [57, 556] on div at bounding box center [123, 553] width 192 height 7
type input "#36352f"
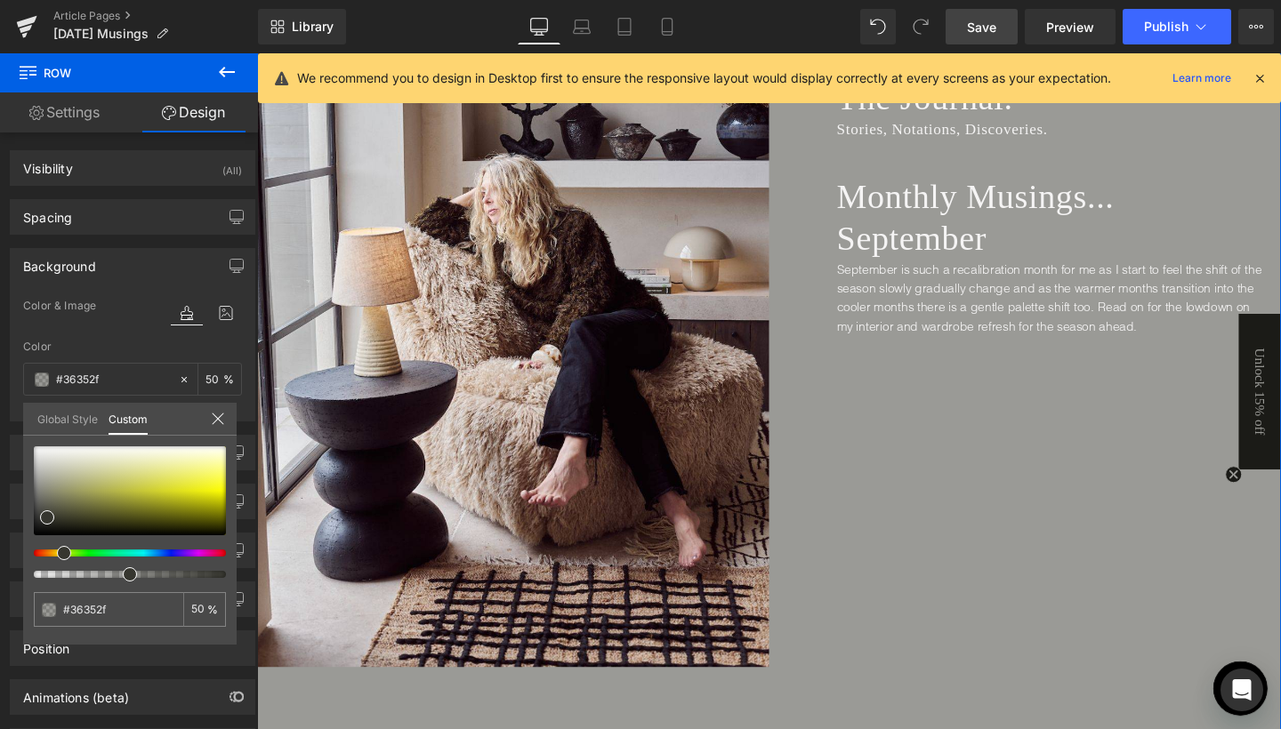
click at [52, 554] on div at bounding box center [123, 553] width 192 height 7
type input "#c8c197"
click at [93, 474] on div at bounding box center [130, 490] width 192 height 89
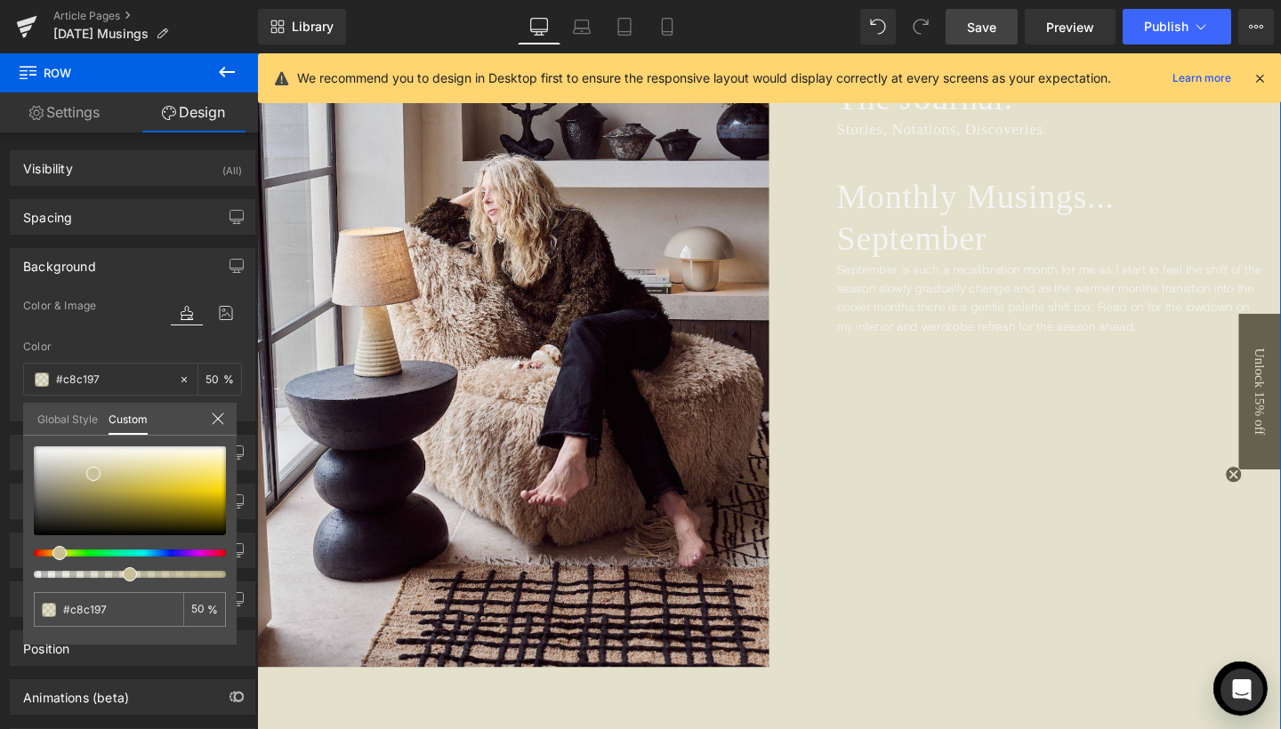
type input "#c8ba97"
click at [50, 554] on div at bounding box center [123, 553] width 192 height 7
type input "#ebddbb"
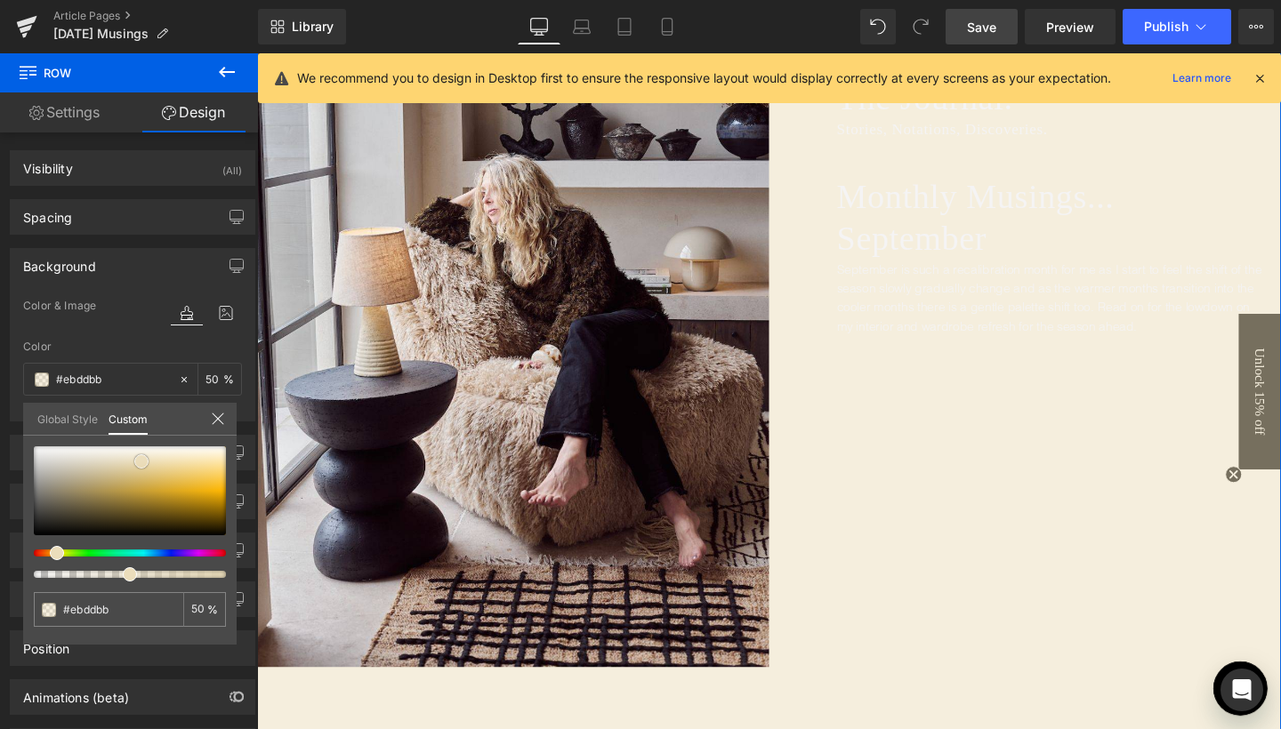
click at [141, 462] on div at bounding box center [130, 490] width 192 height 89
type input "#ebd9bb"
click at [46, 553] on div at bounding box center [123, 553] width 192 height 7
type input "#c6bdad"
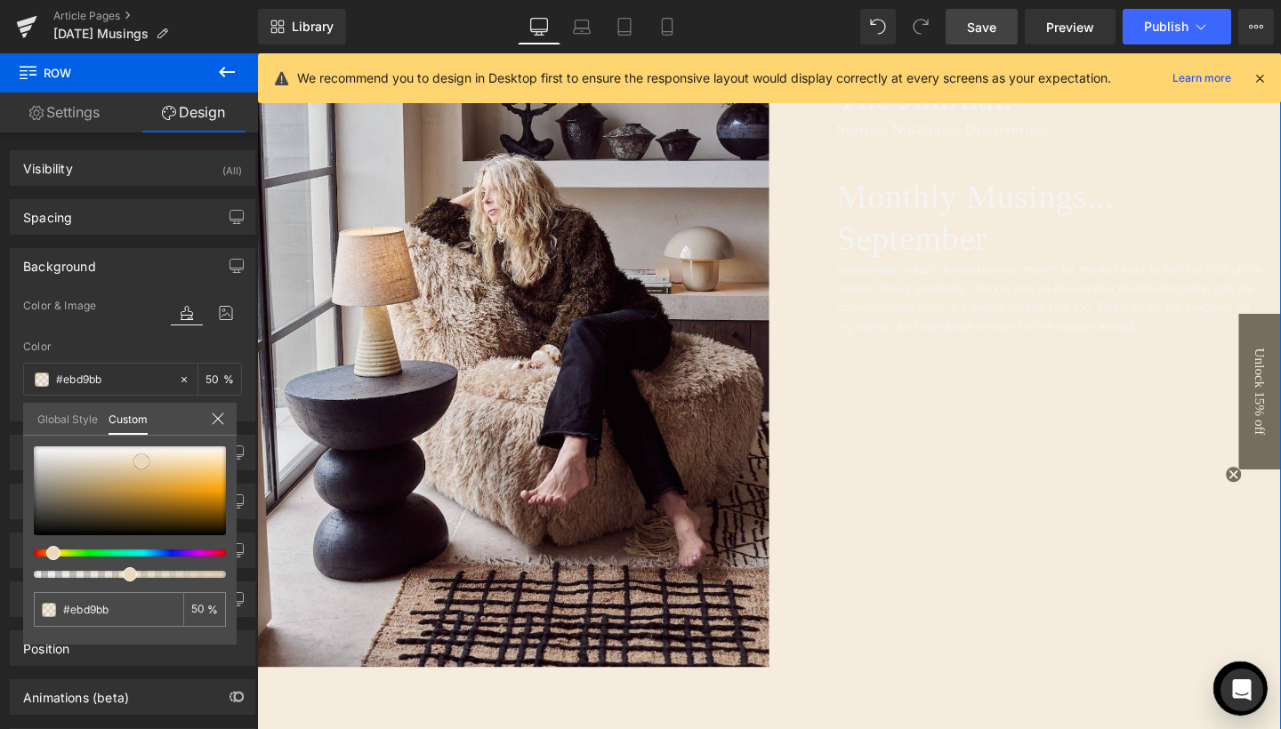
type input "#c6bdad"
click at [70, 470] on div at bounding box center [130, 490] width 192 height 89
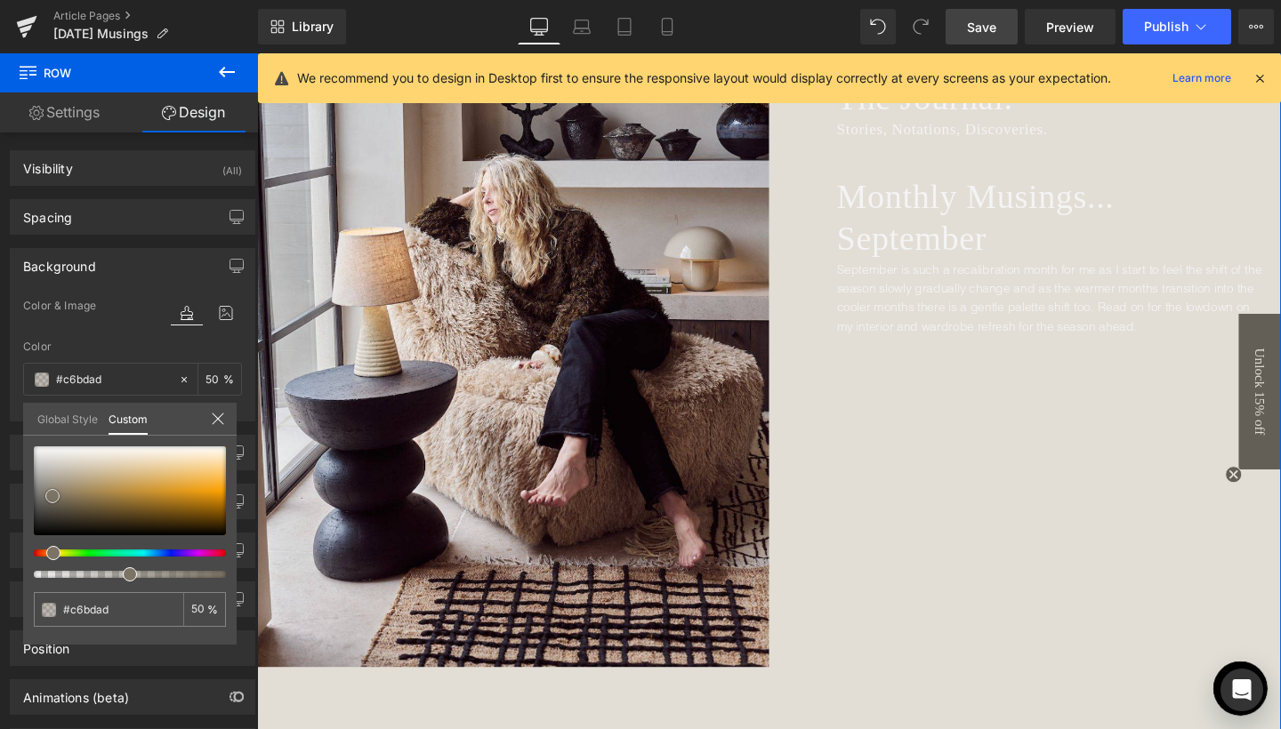
type input "#7b7364"
click at [52, 496] on div at bounding box center [130, 490] width 192 height 89
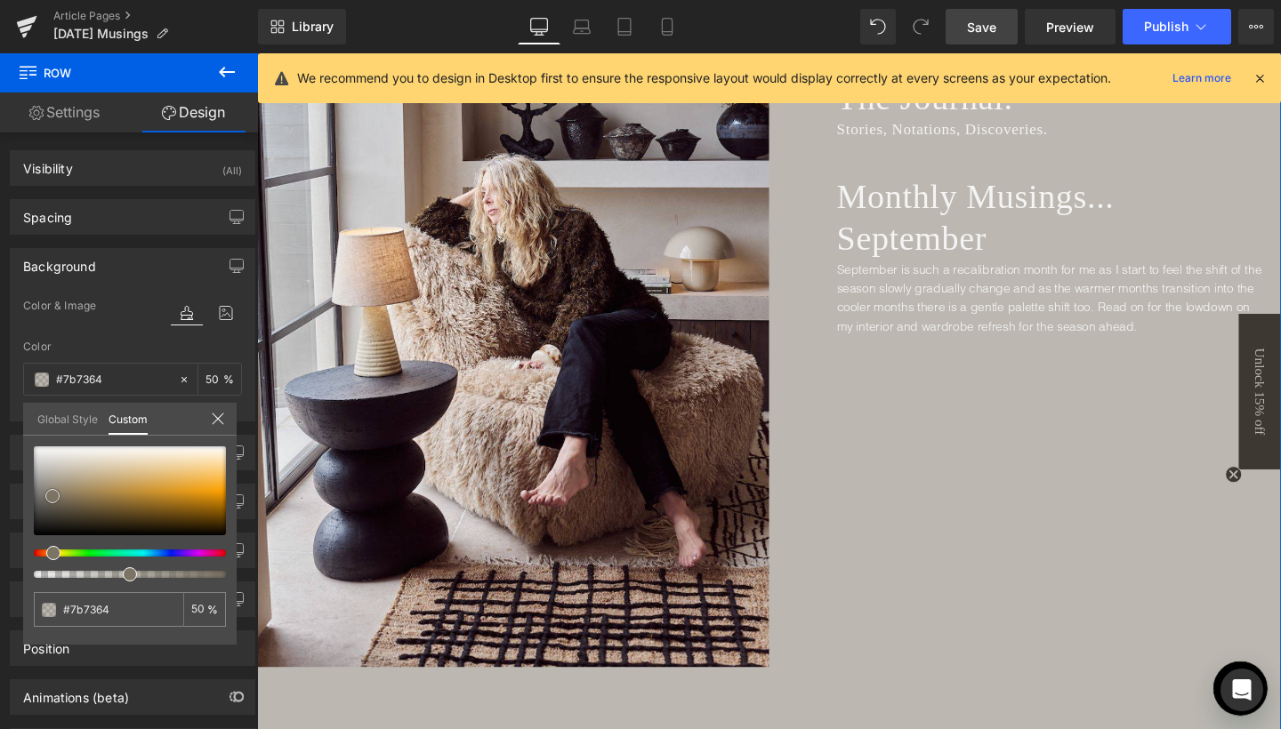
type input "#4c4842"
click at [48, 510] on div at bounding box center [130, 490] width 192 height 89
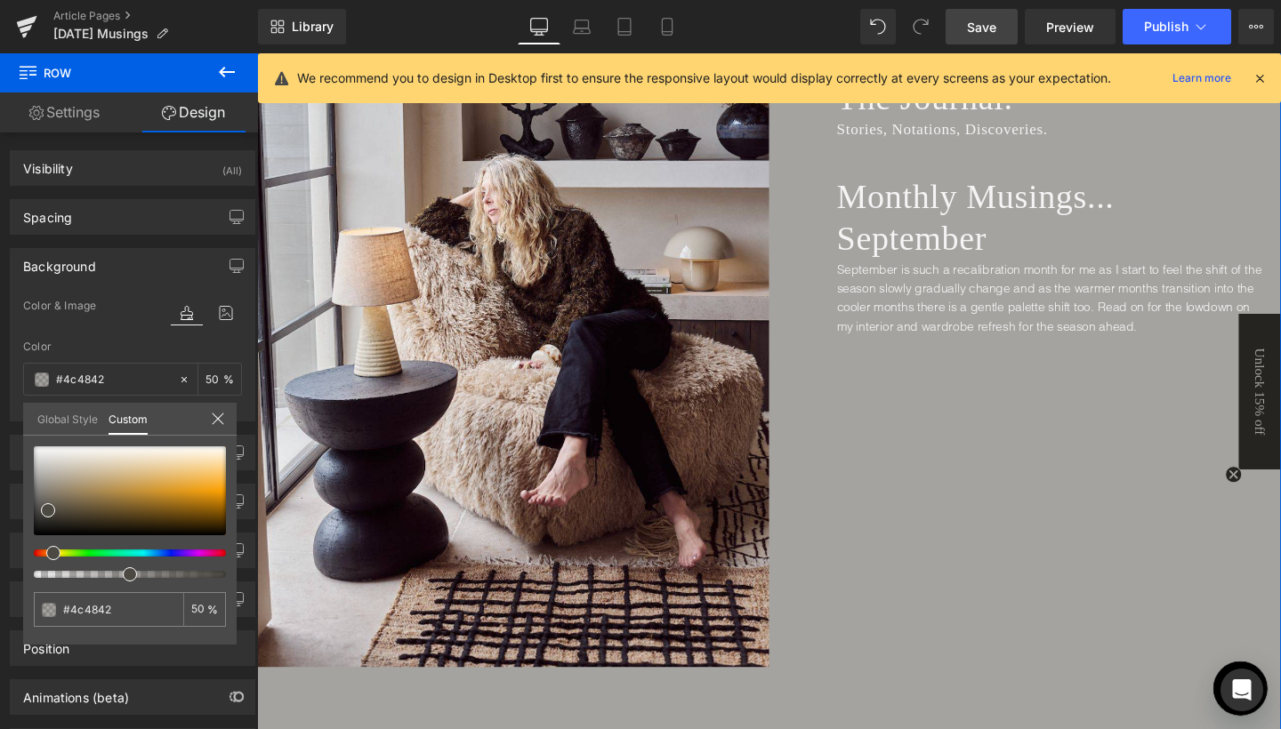
type input "#4c4742"
click at [42, 550] on div at bounding box center [123, 553] width 192 height 7
type input "#8a8279"
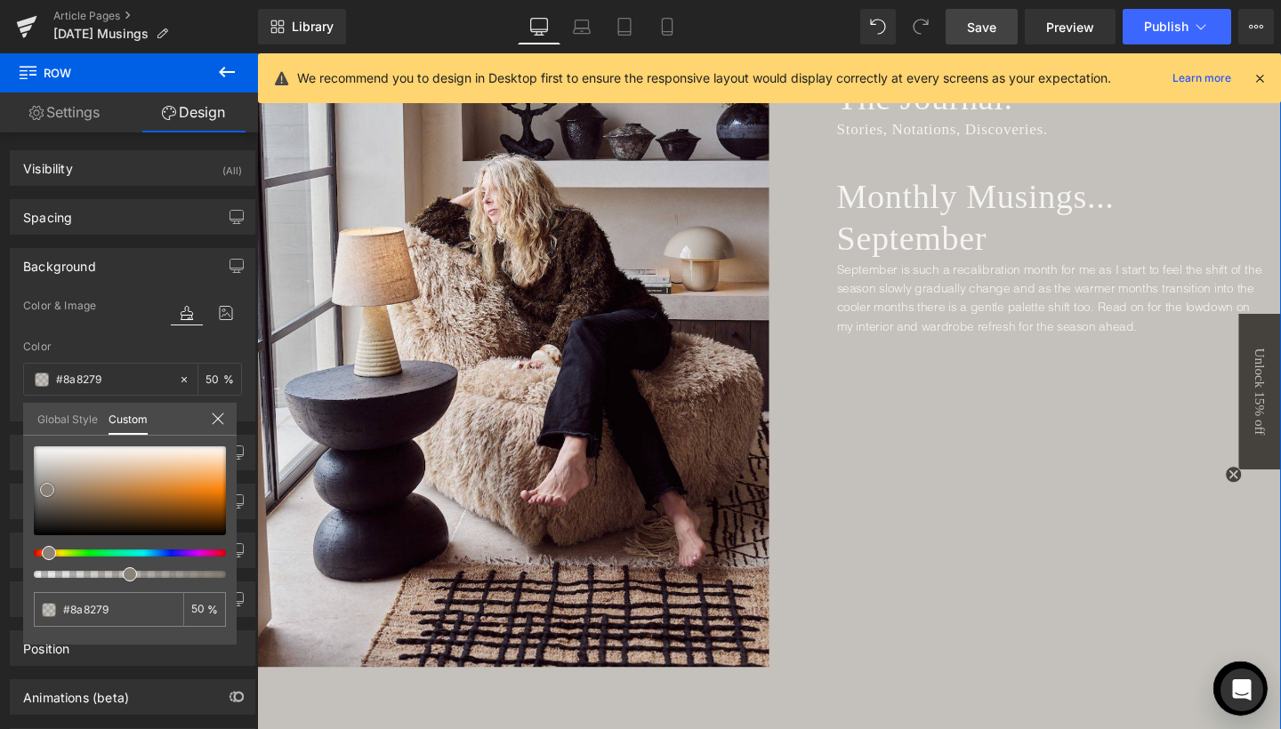
click at [47, 490] on div at bounding box center [130, 490] width 192 height 89
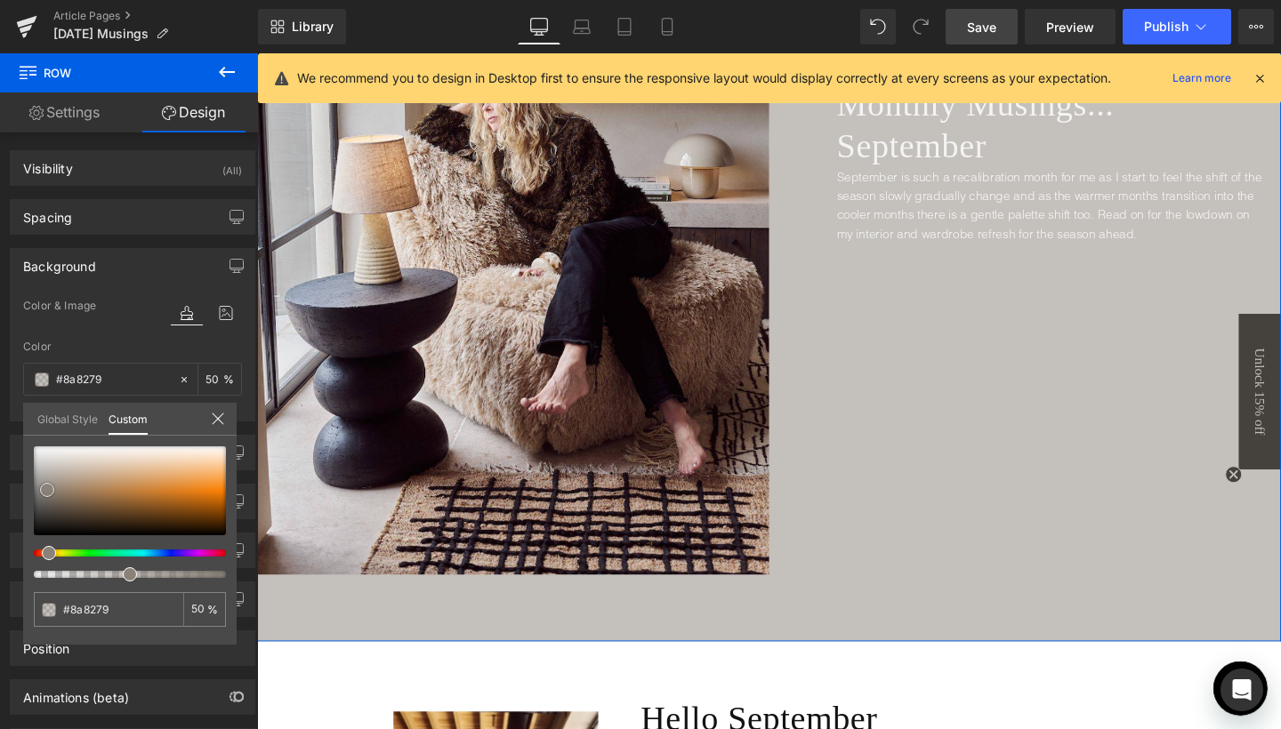
type input "#74695d"
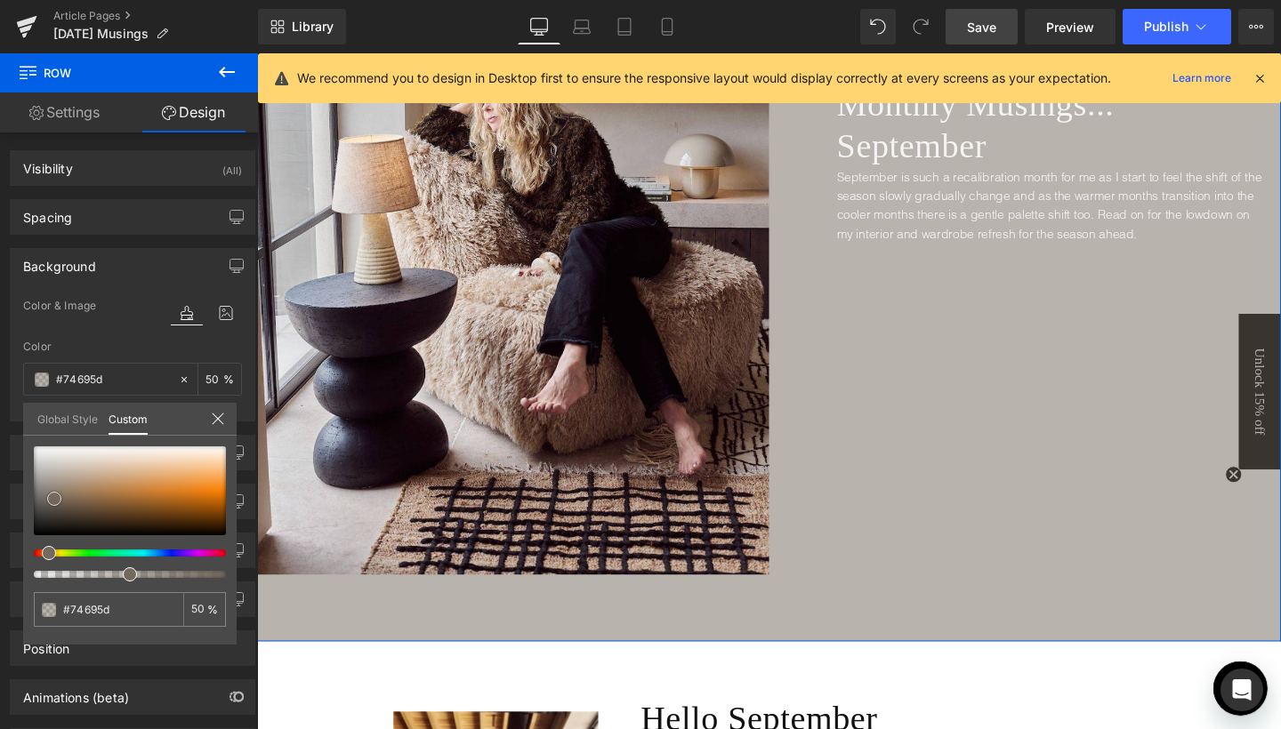
click at [54, 499] on div at bounding box center [130, 490] width 192 height 89
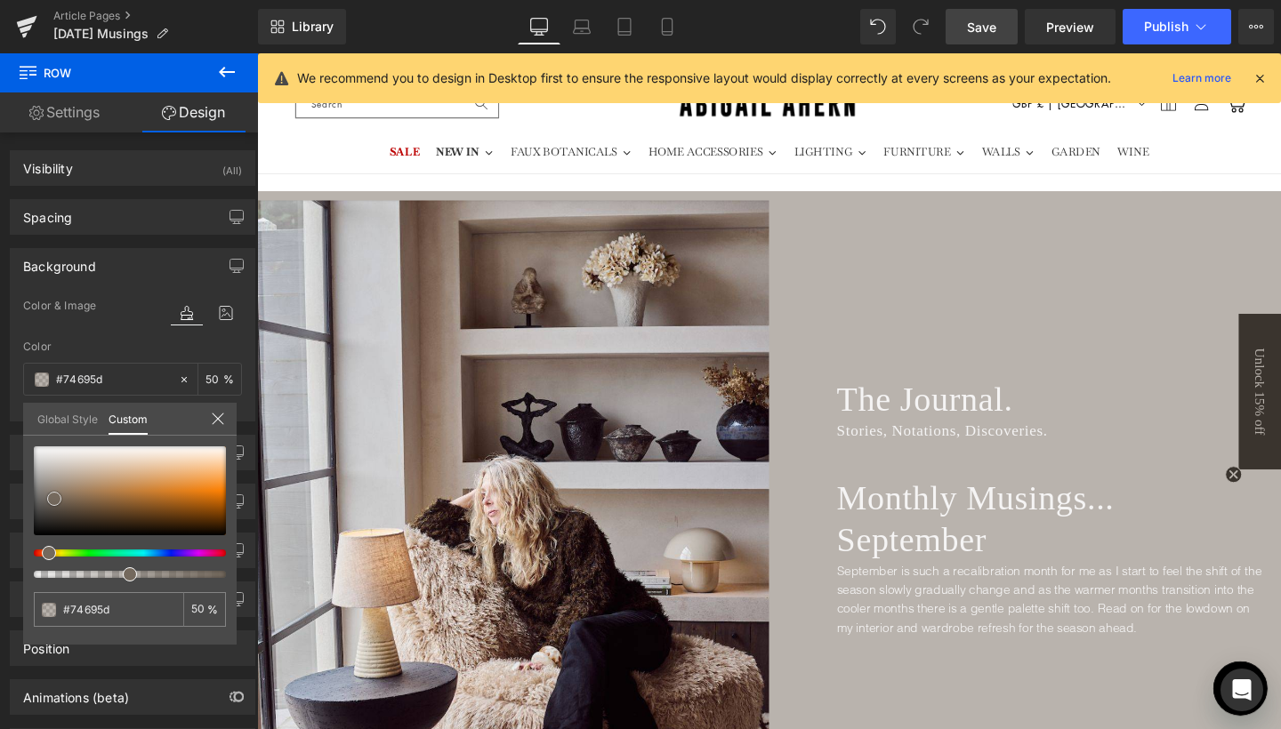
scroll to position [142, 0]
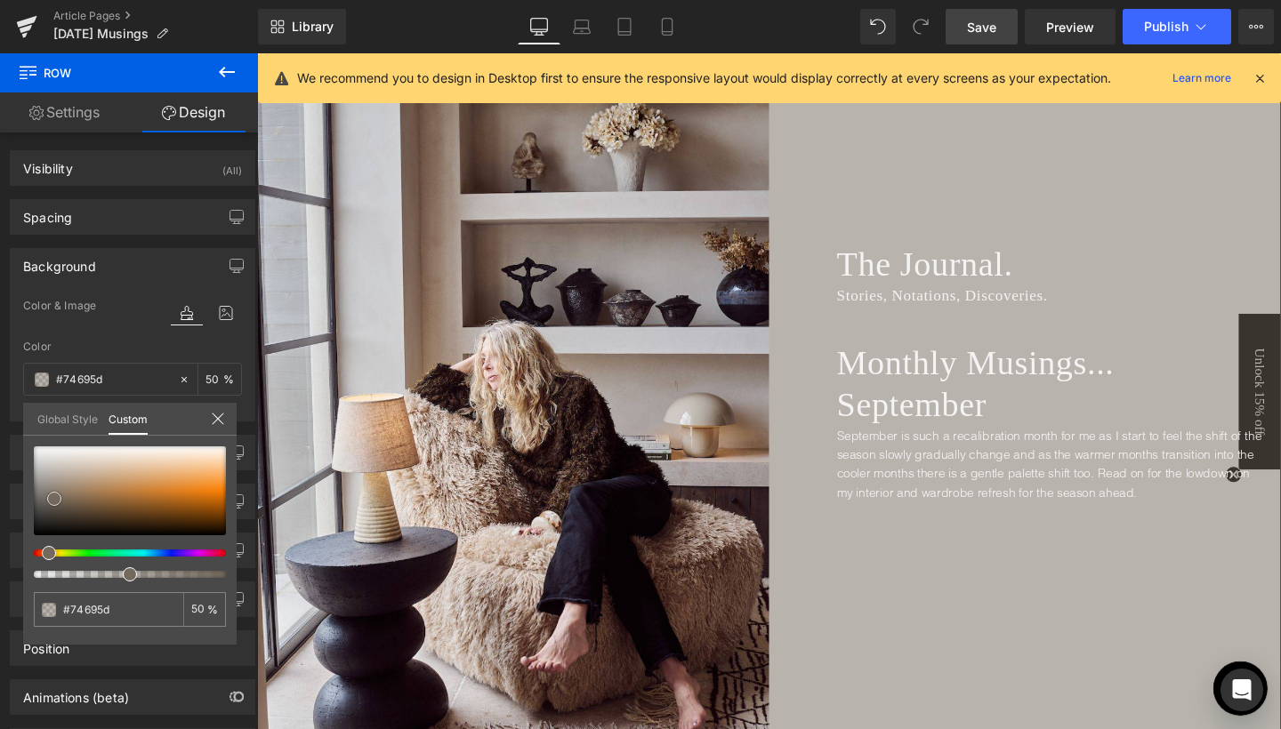
type input "#8c8278"
click at [49, 490] on div at bounding box center [130, 490] width 192 height 89
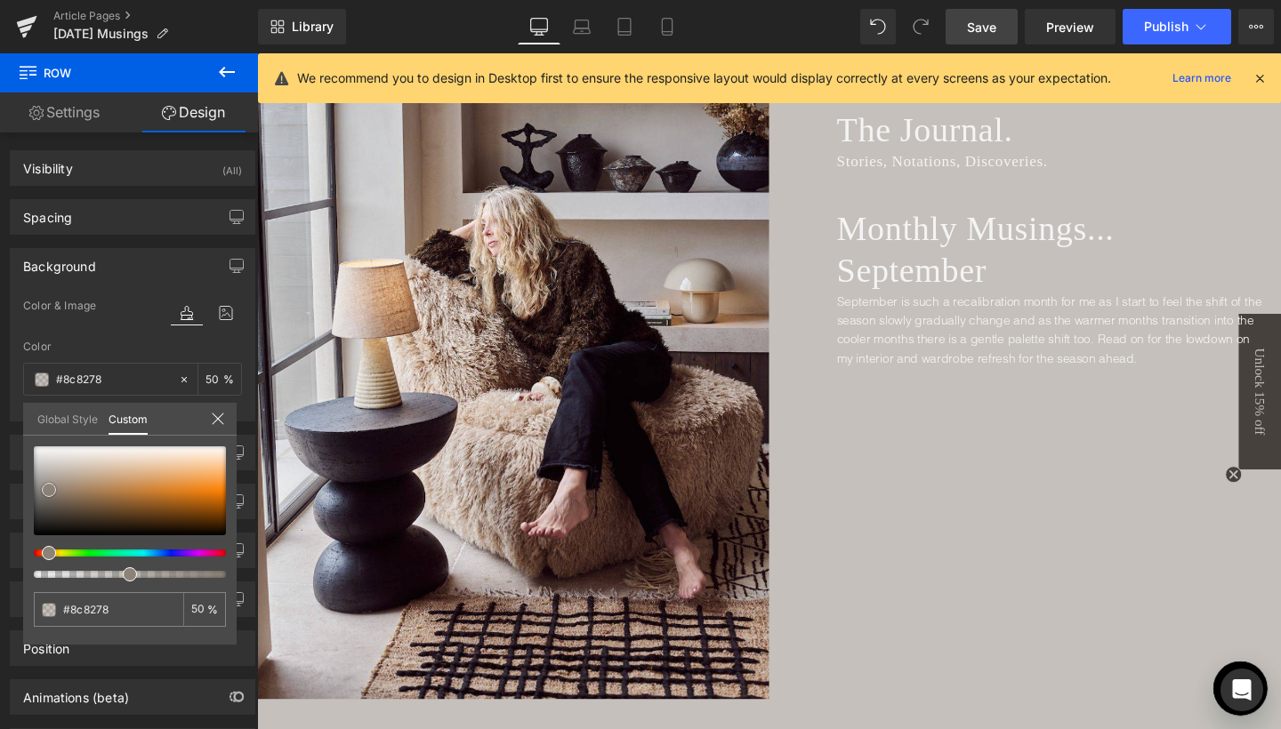
scroll to position [385, 0]
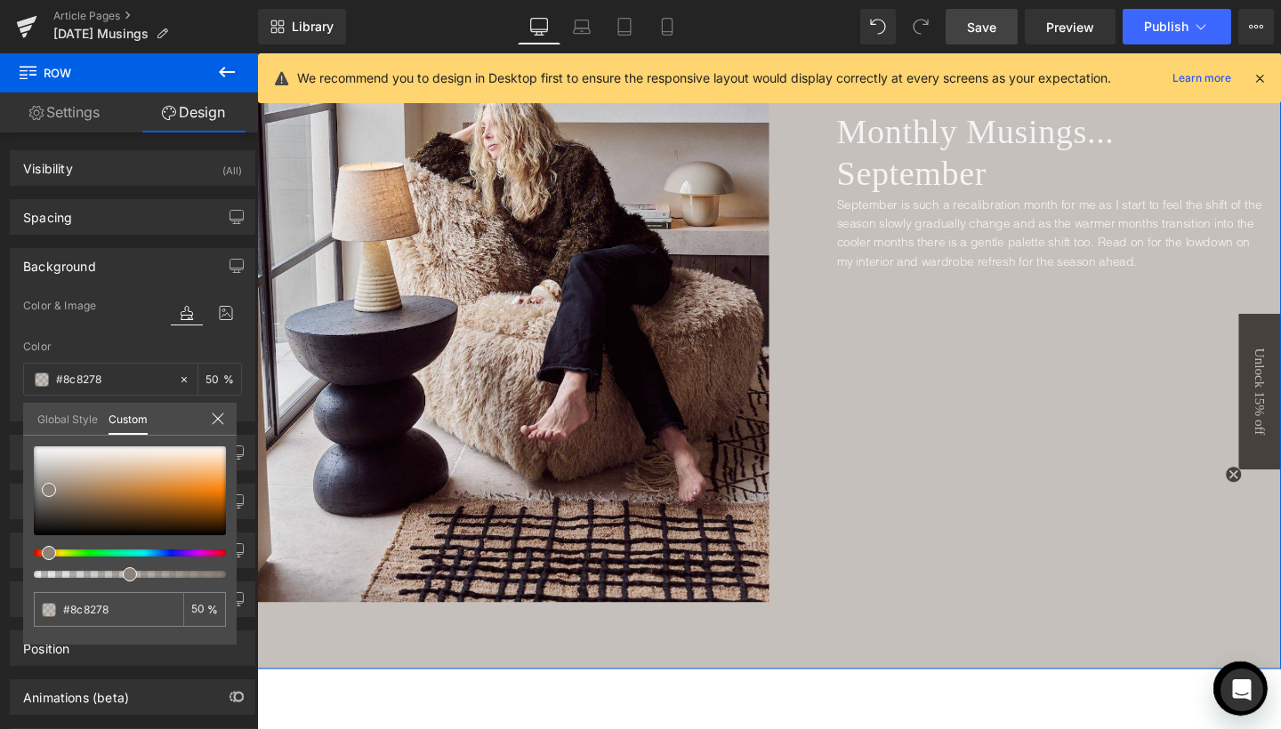
type input "#8c8078"
click at [40, 555] on div at bounding box center [123, 553] width 192 height 7
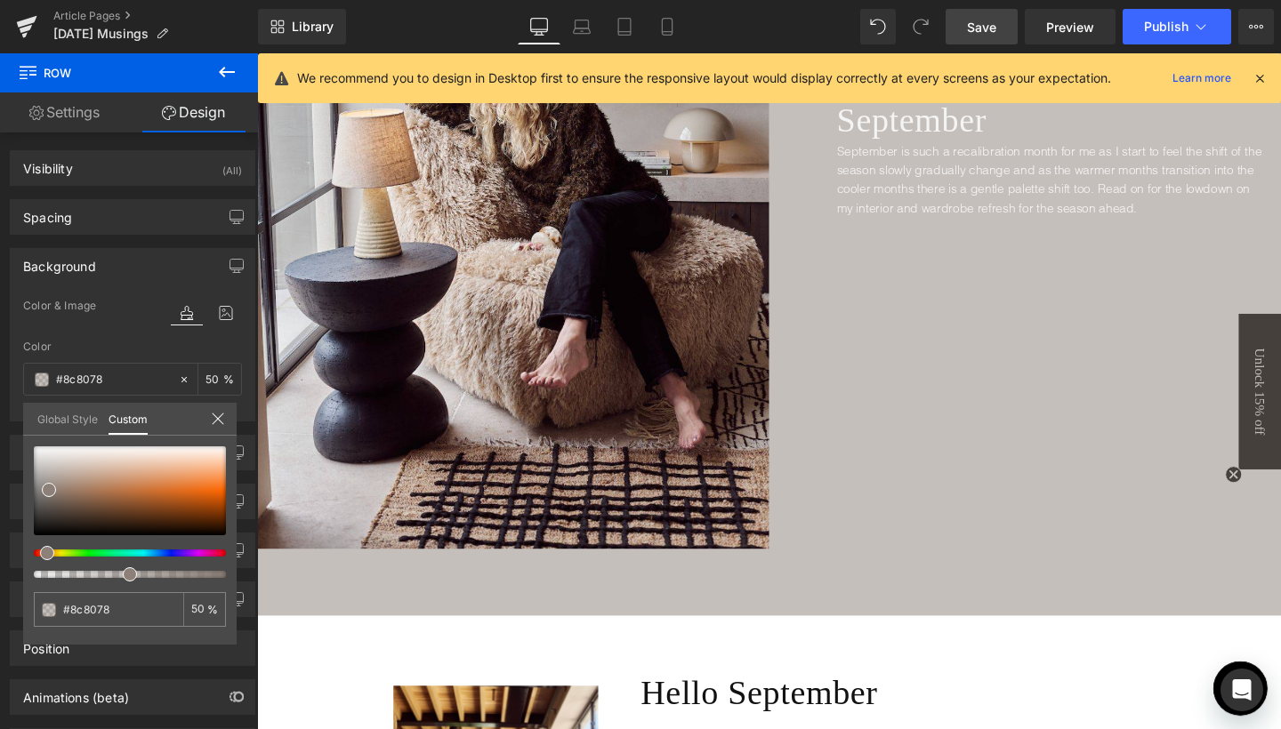
scroll to position [474, 0]
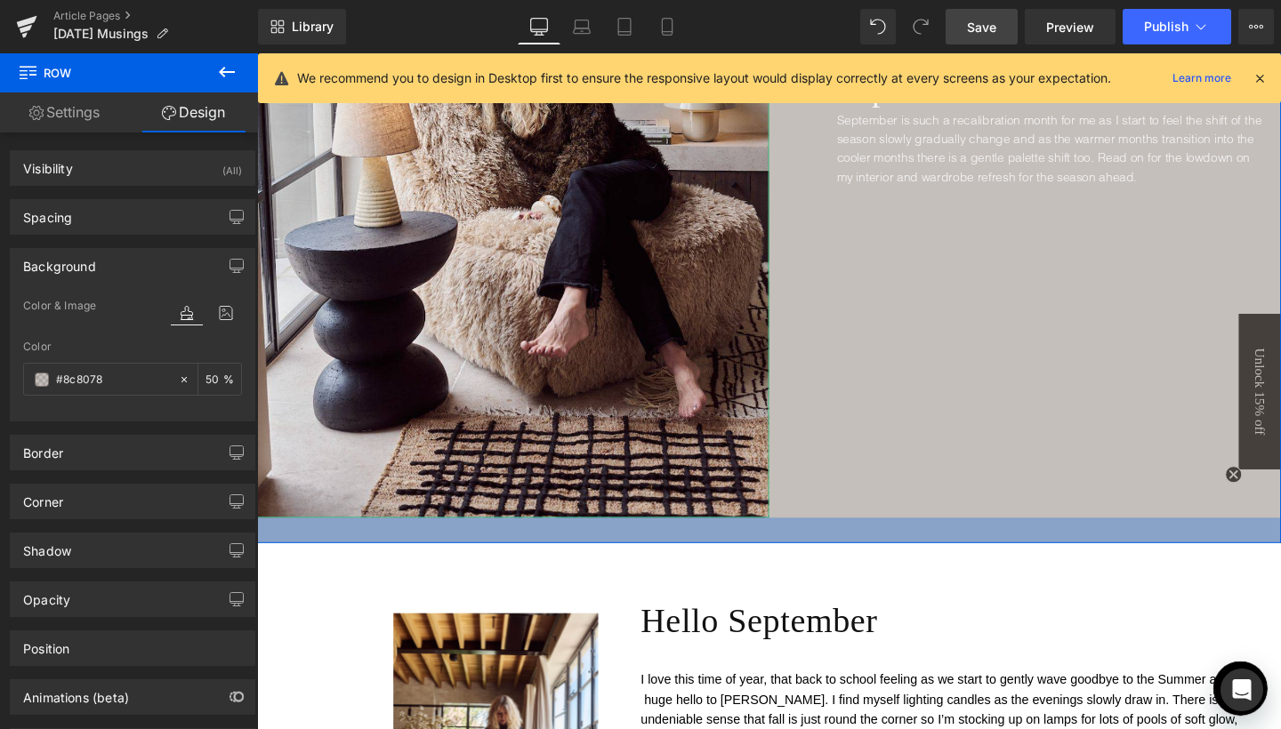
drag, startPoint x: 566, startPoint y: 606, endPoint x: 562, endPoint y: 563, distance: 43.7
click at [562, 563] on div at bounding box center [795, 555] width 1076 height 27
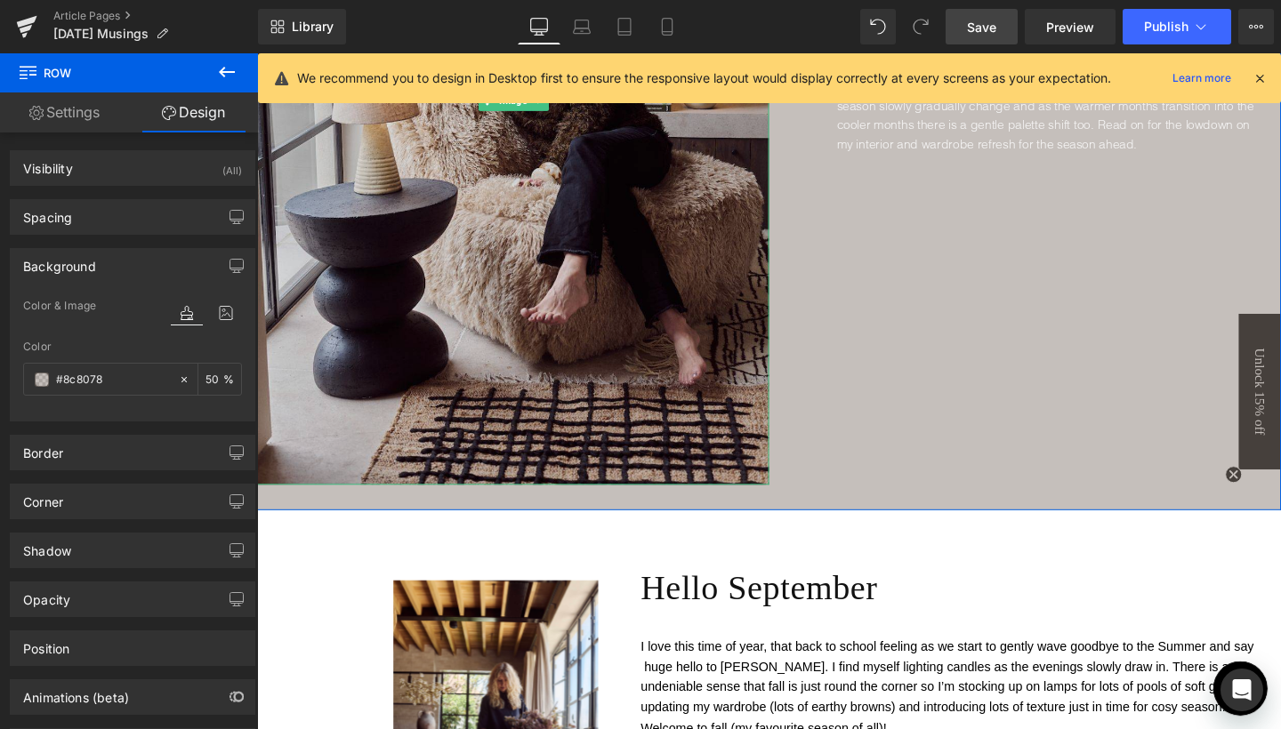
scroll to position [550, 0]
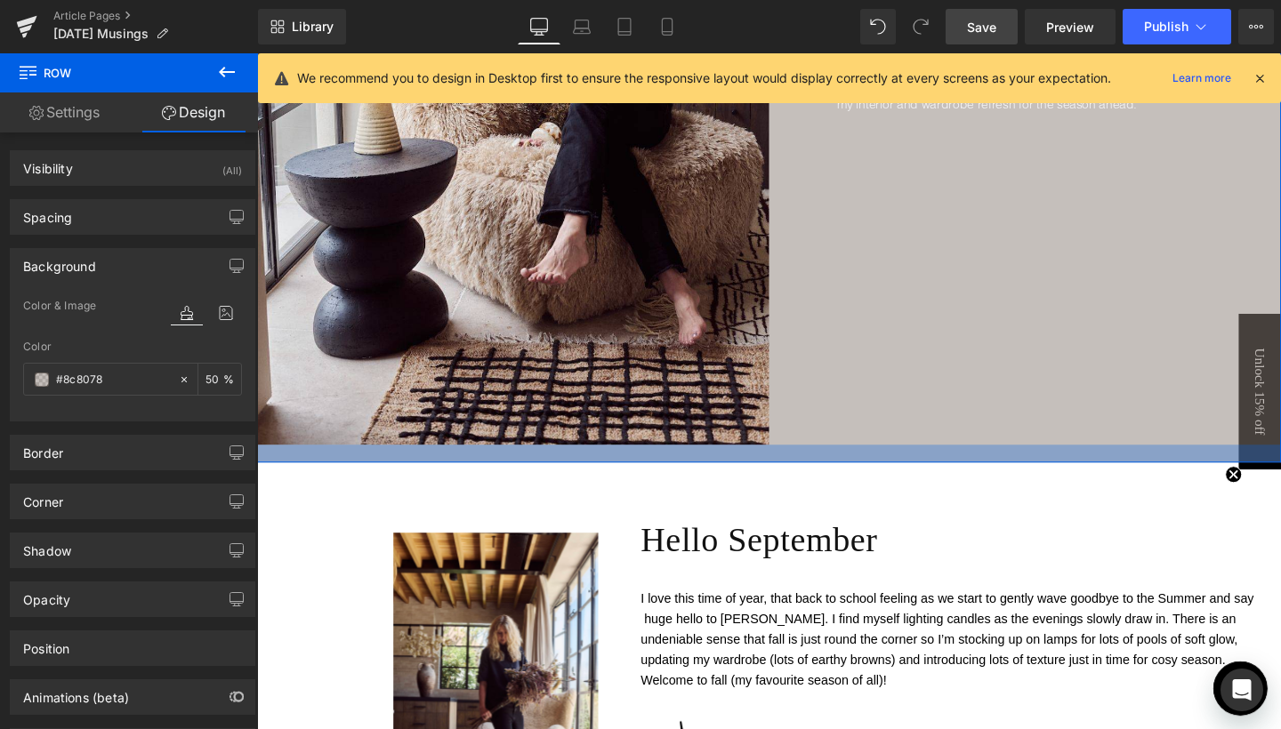
click at [697, 477] on div at bounding box center [795, 474] width 1076 height 19
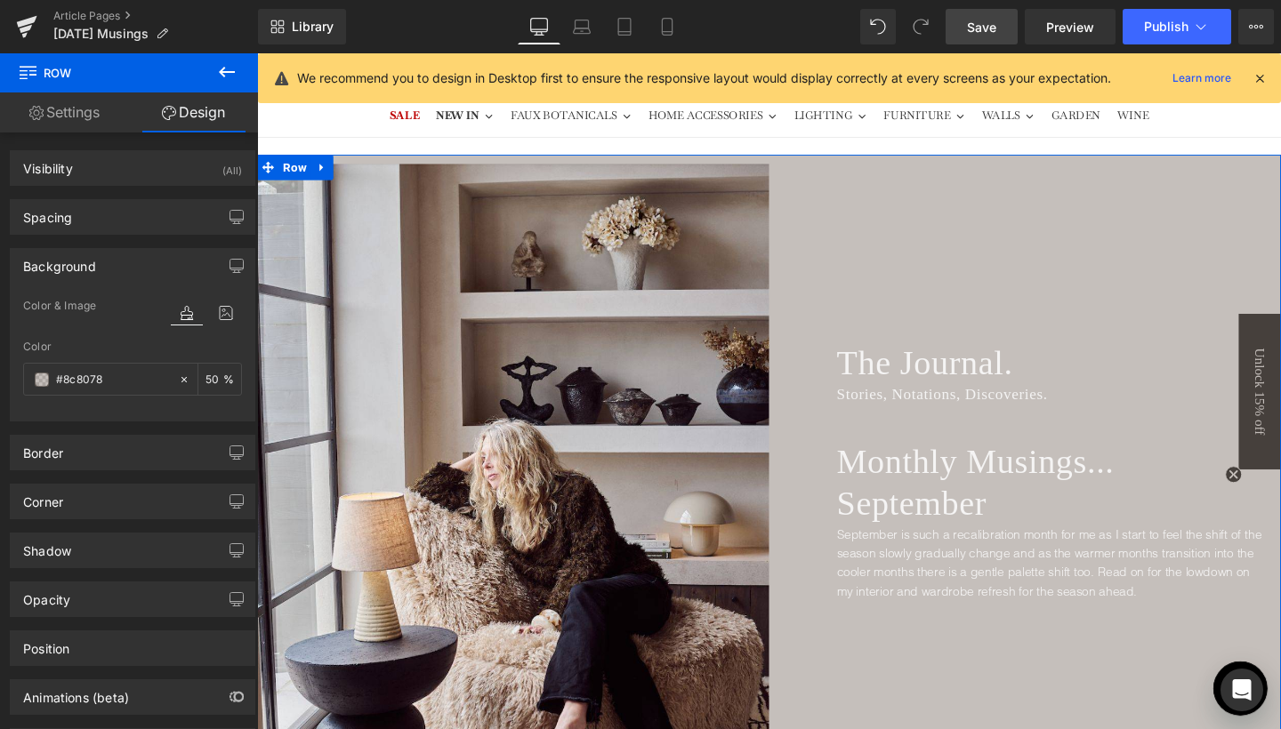
scroll to position [0, 0]
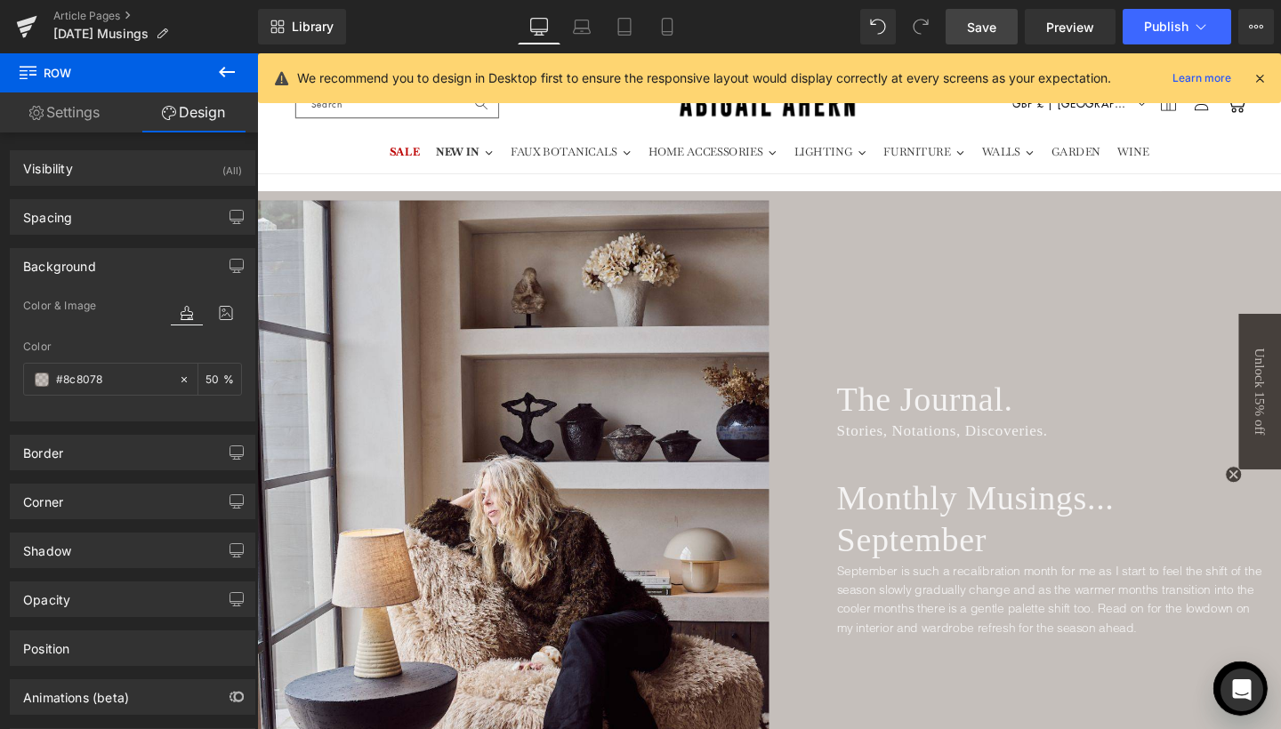
click at [974, 20] on span "Save" at bounding box center [981, 27] width 29 height 19
click at [663, 28] on icon at bounding box center [667, 27] width 18 height 18
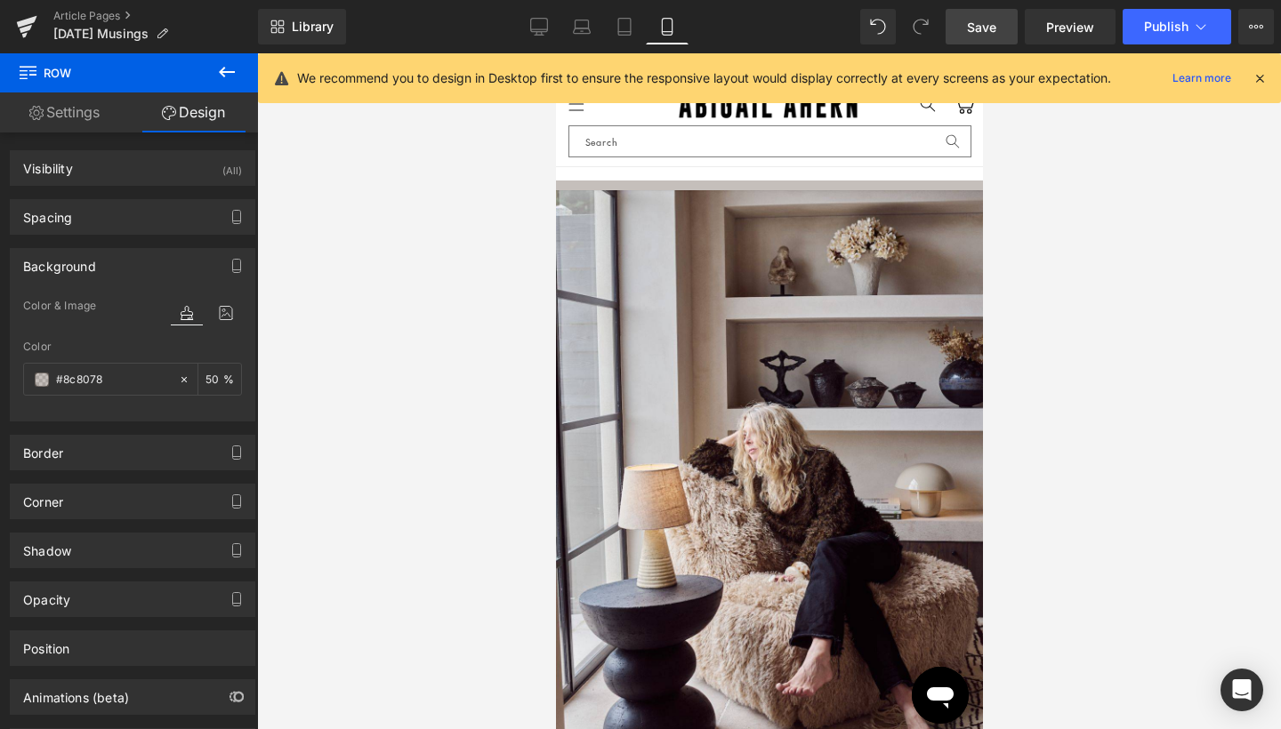
type input "50"
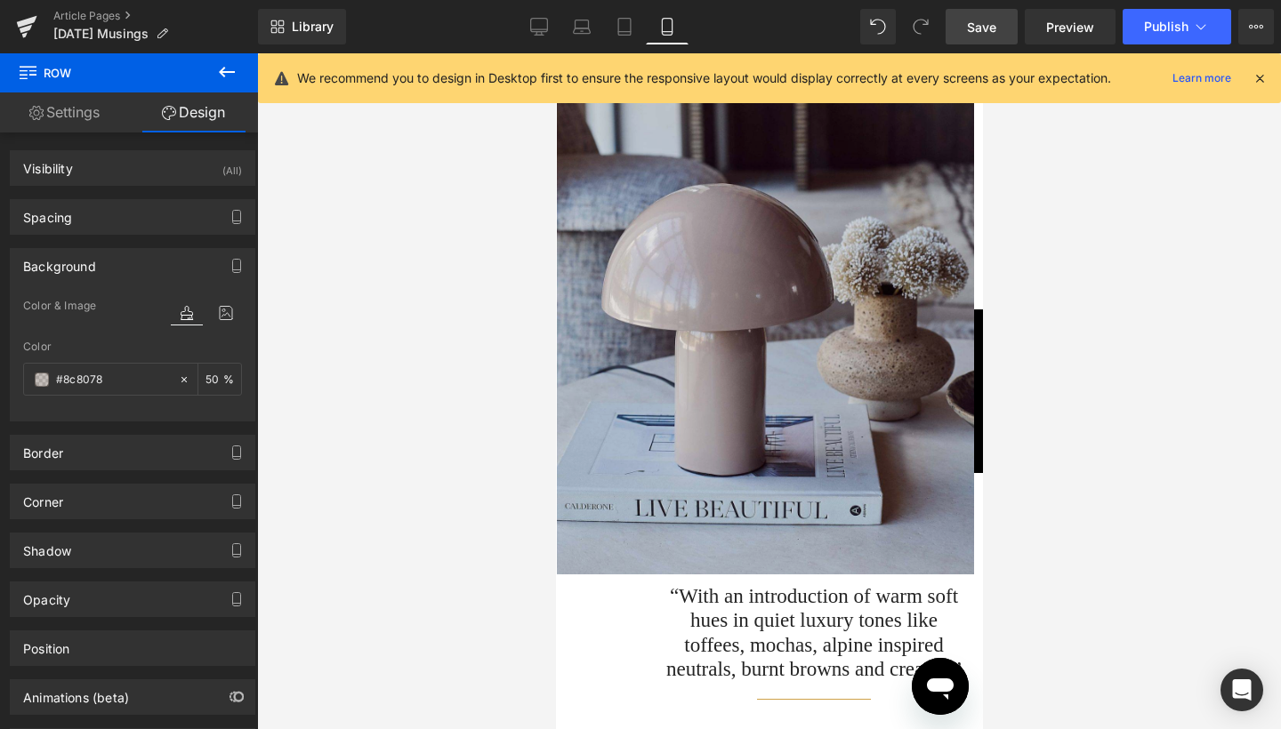
scroll to position [3875, 0]
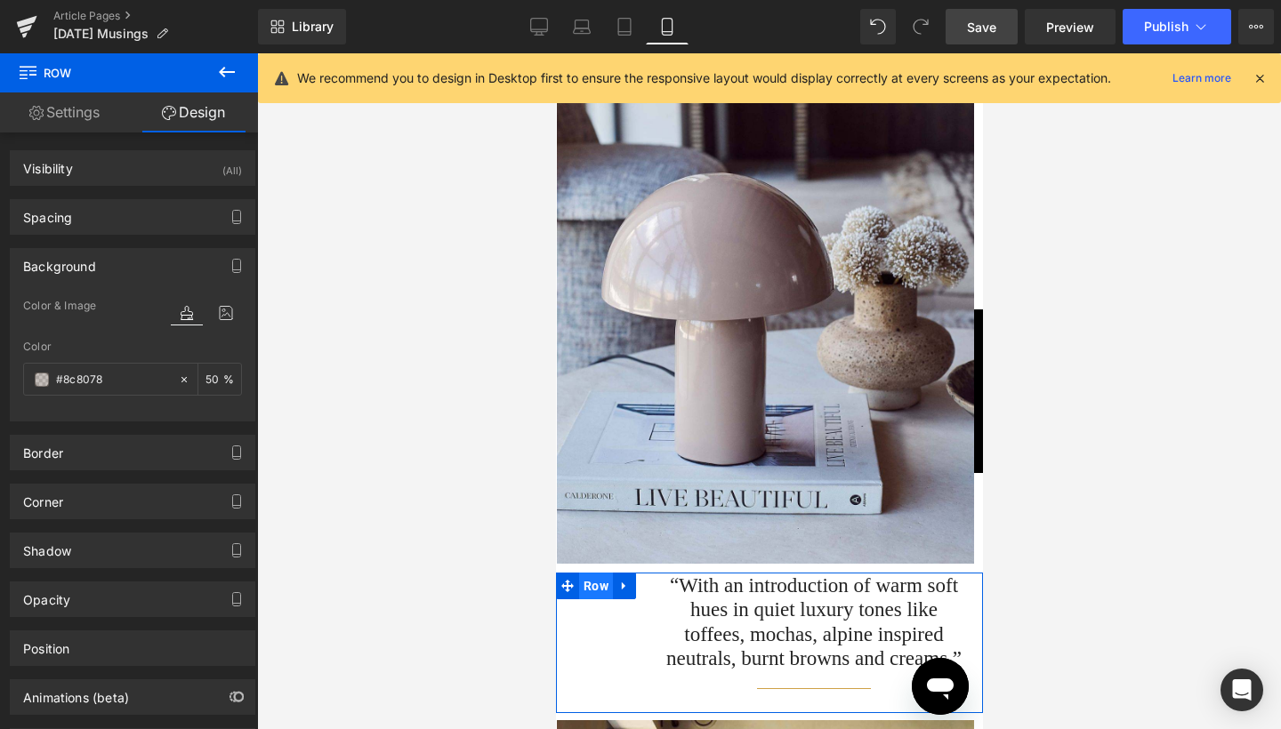
click at [598, 573] on span "Row" at bounding box center [595, 586] width 34 height 27
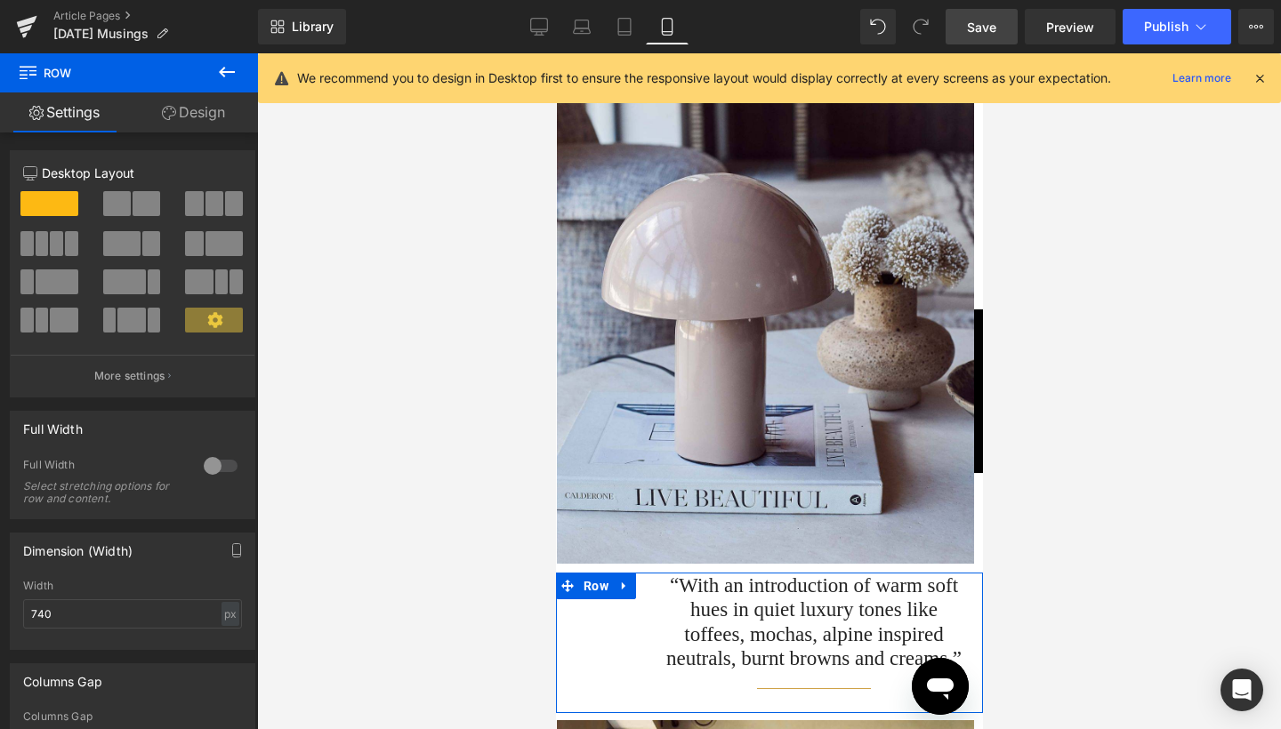
click at [211, 112] on link "Design" at bounding box center [193, 112] width 129 height 40
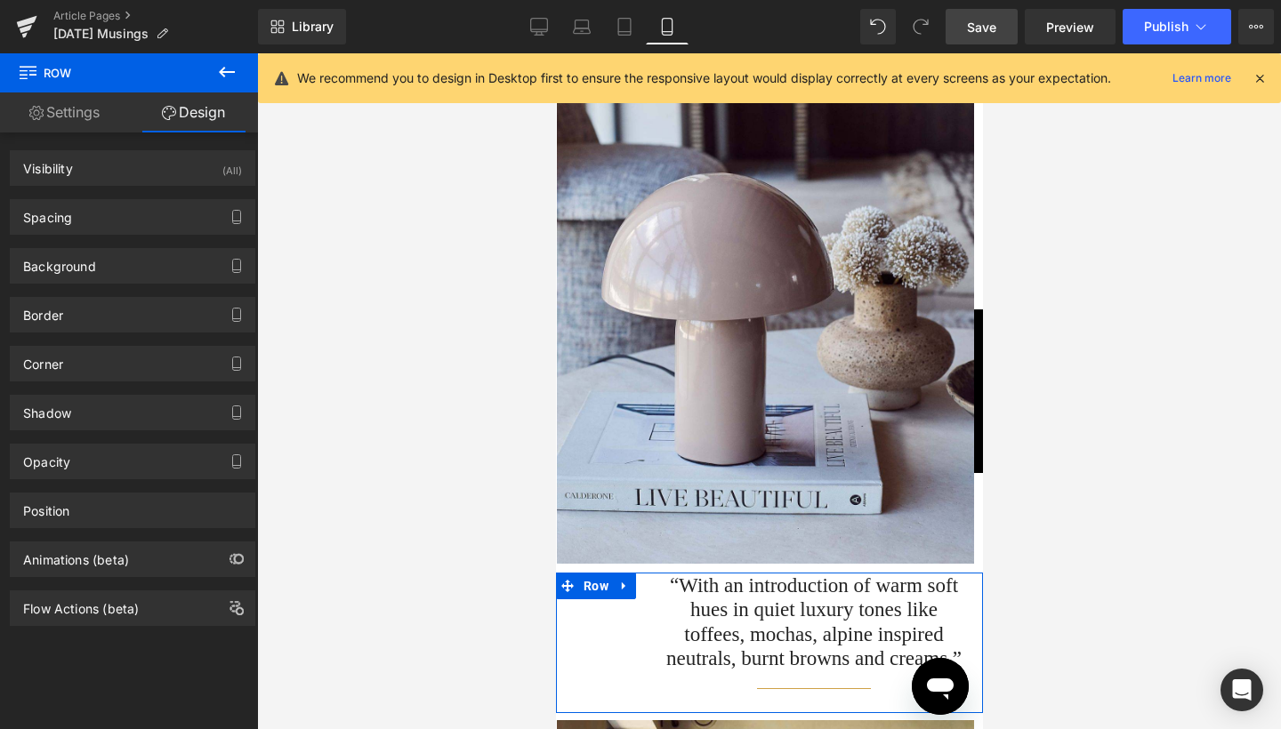
type input "0"
type input "1"
type input "0"
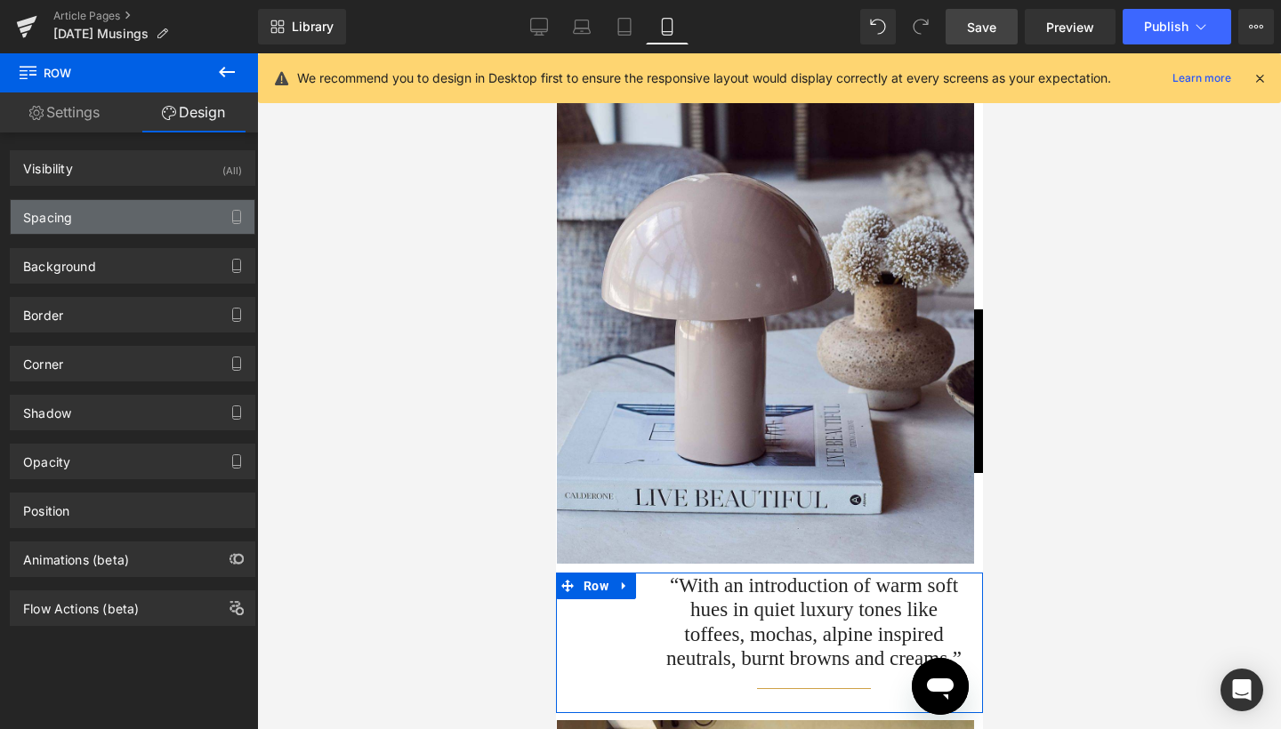
click at [124, 226] on div "Spacing" at bounding box center [133, 217] width 244 height 34
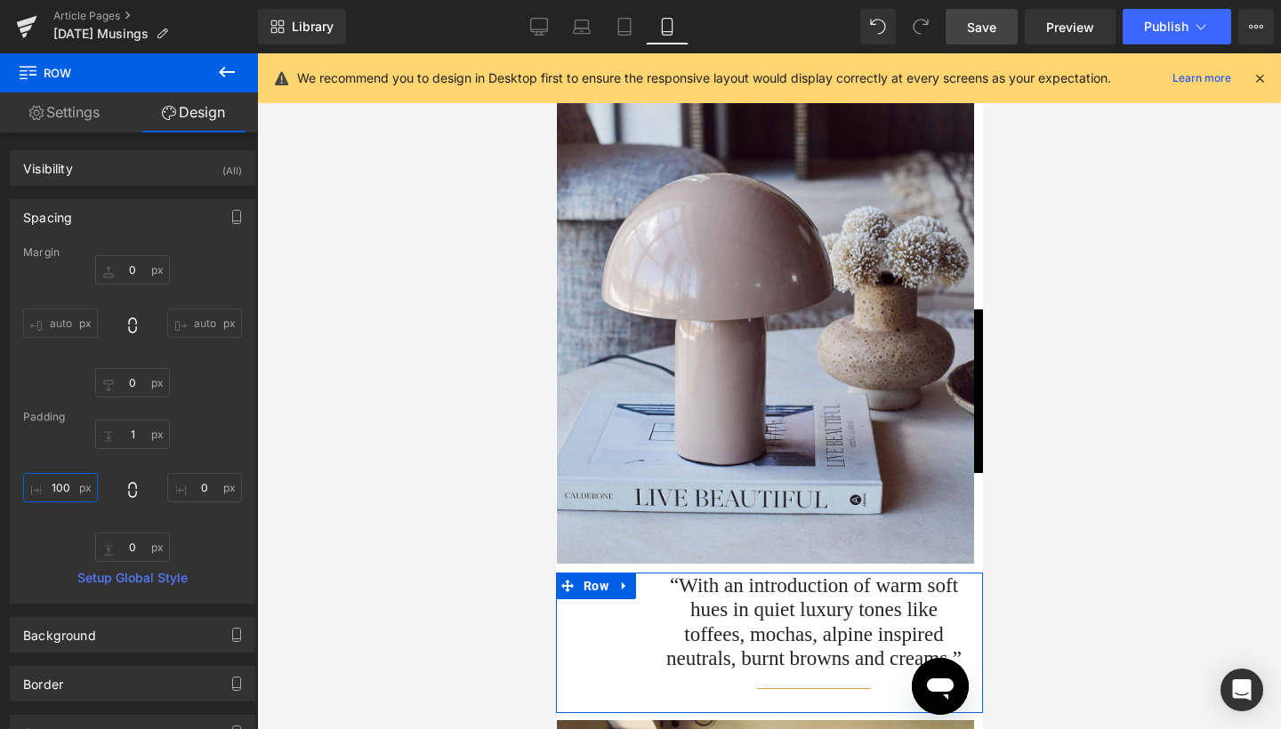
click at [78, 492] on input "100" at bounding box center [60, 487] width 75 height 29
type input "1"
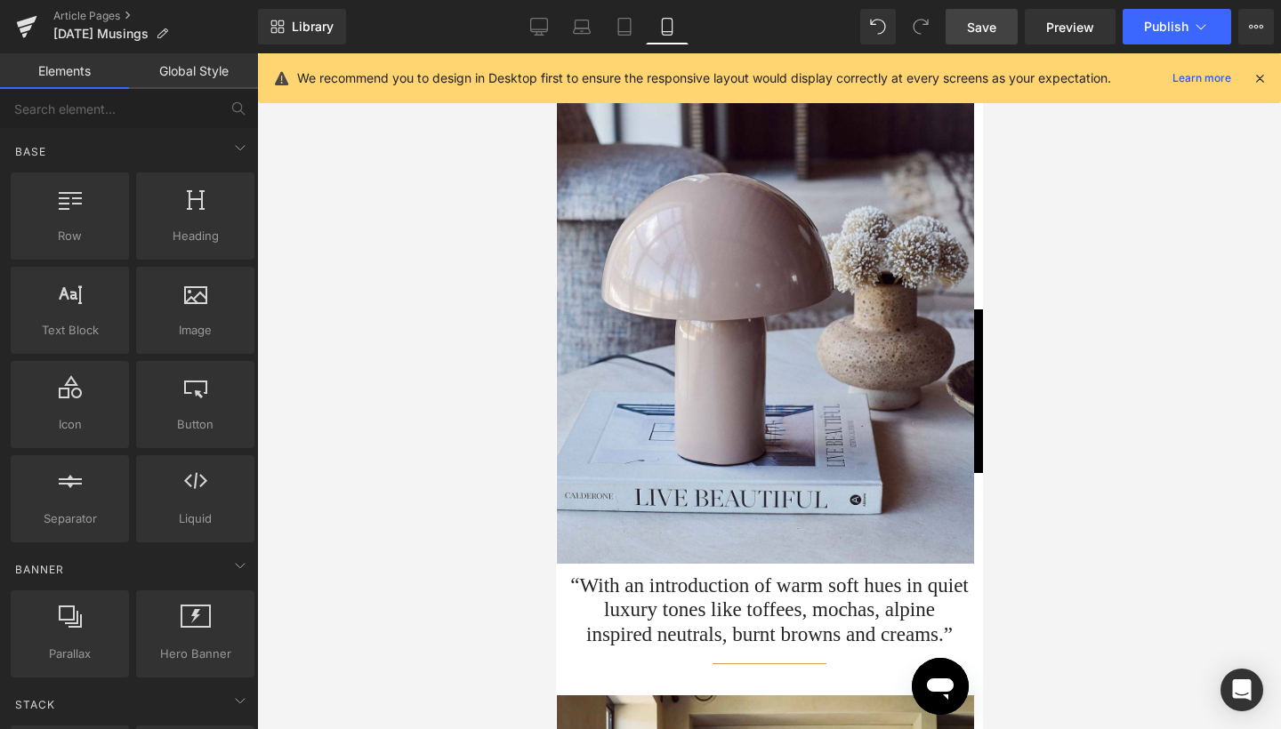
click at [1125, 395] on div at bounding box center [769, 391] width 1024 height 676
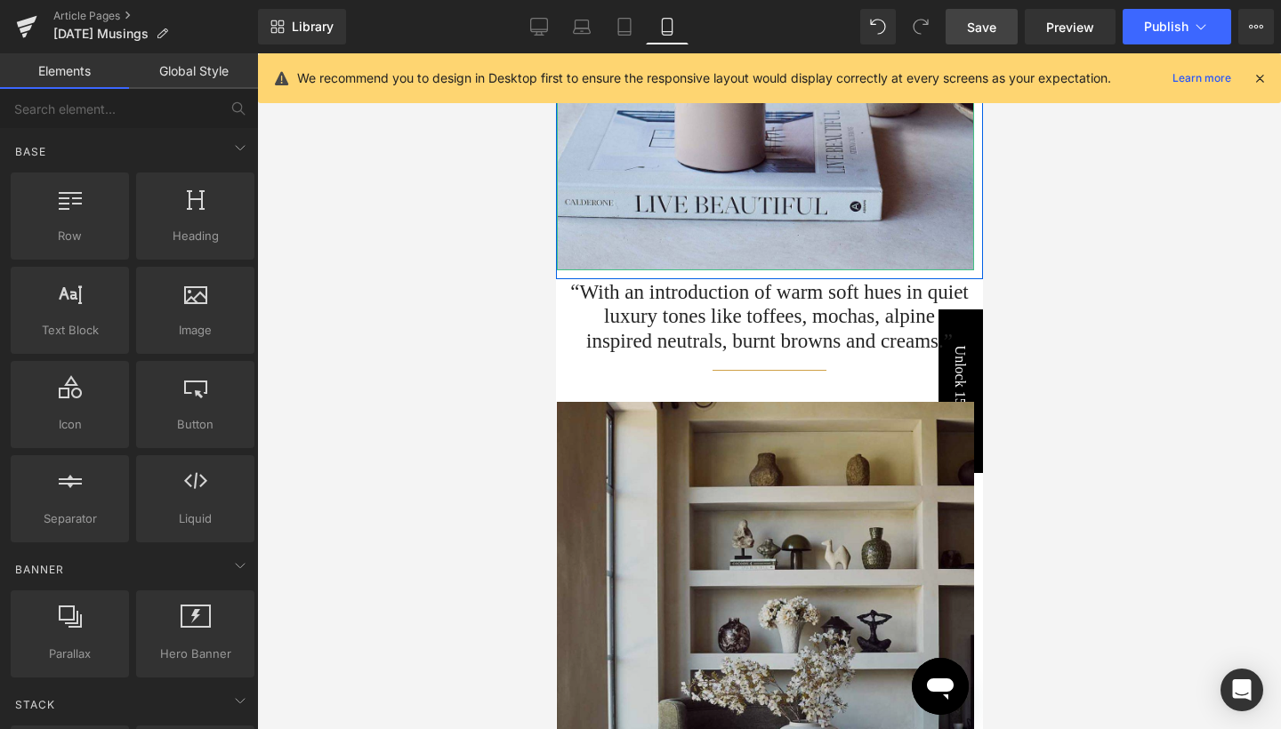
scroll to position [4221, 0]
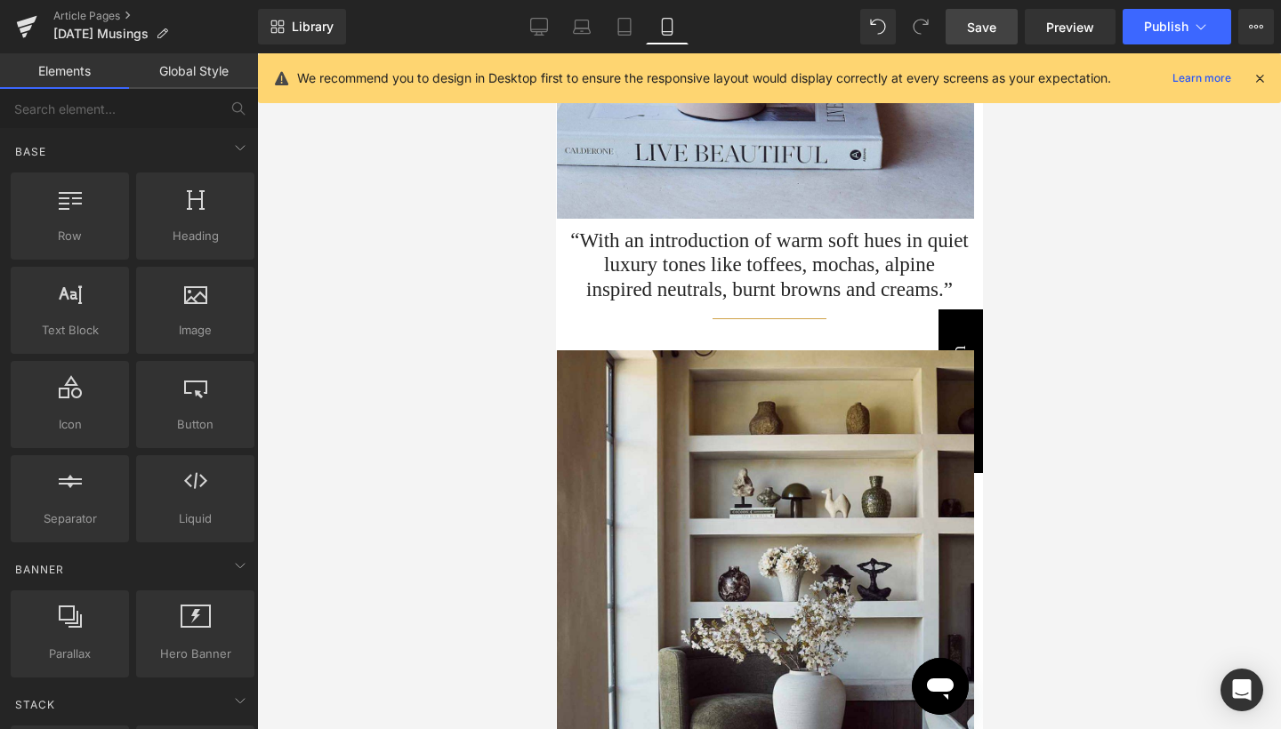
click at [1103, 285] on div at bounding box center [769, 391] width 1024 height 676
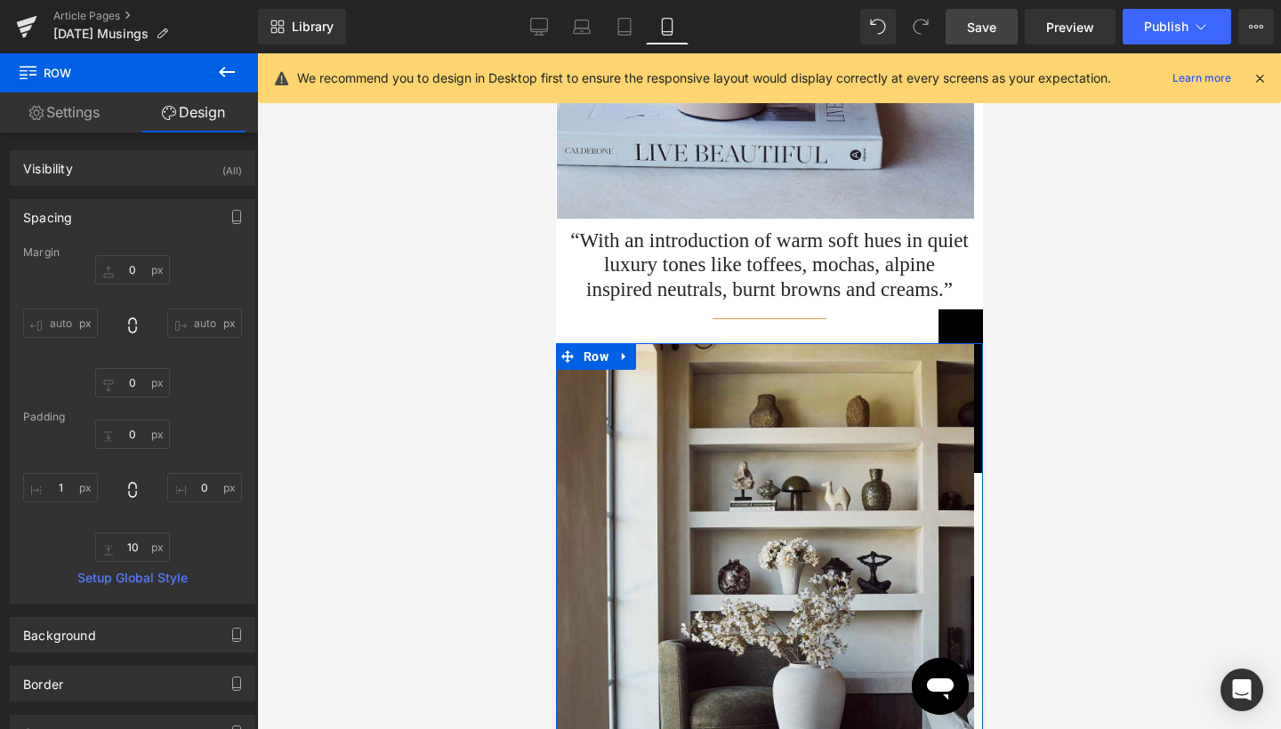
click at [1042, 332] on div at bounding box center [769, 391] width 1024 height 676
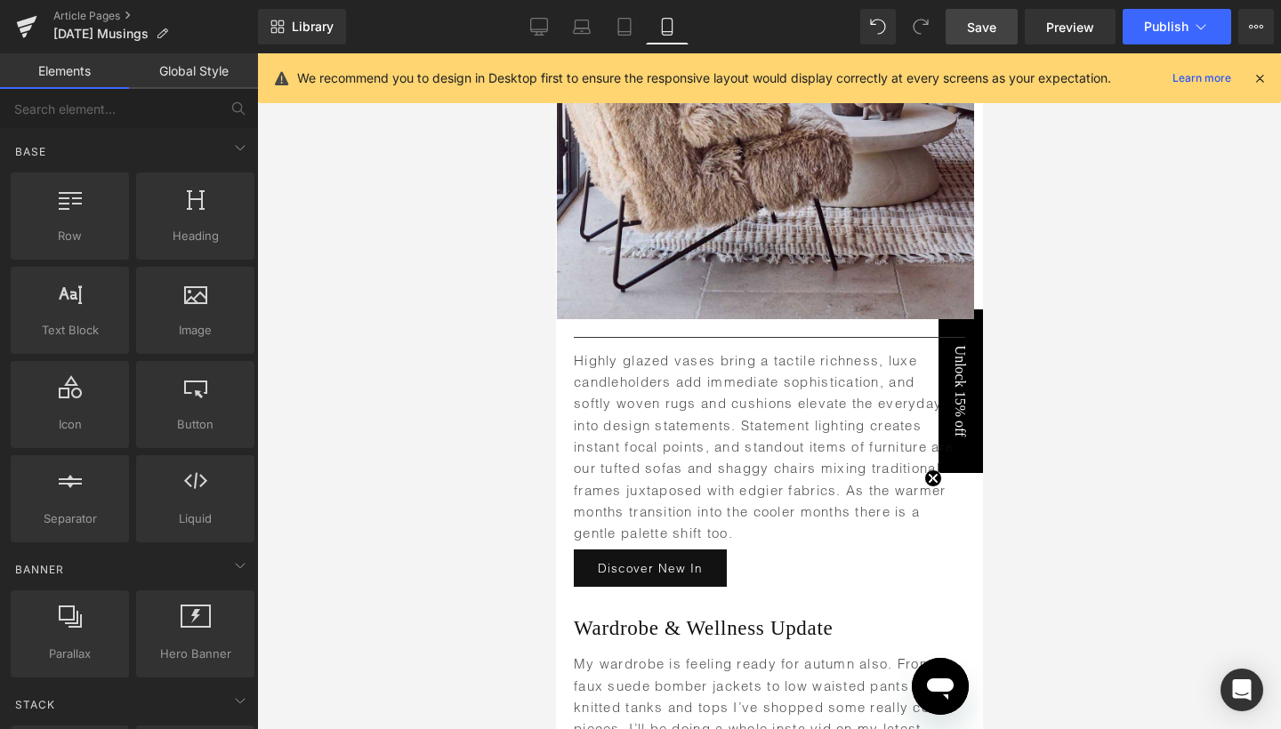
scroll to position [5354, 0]
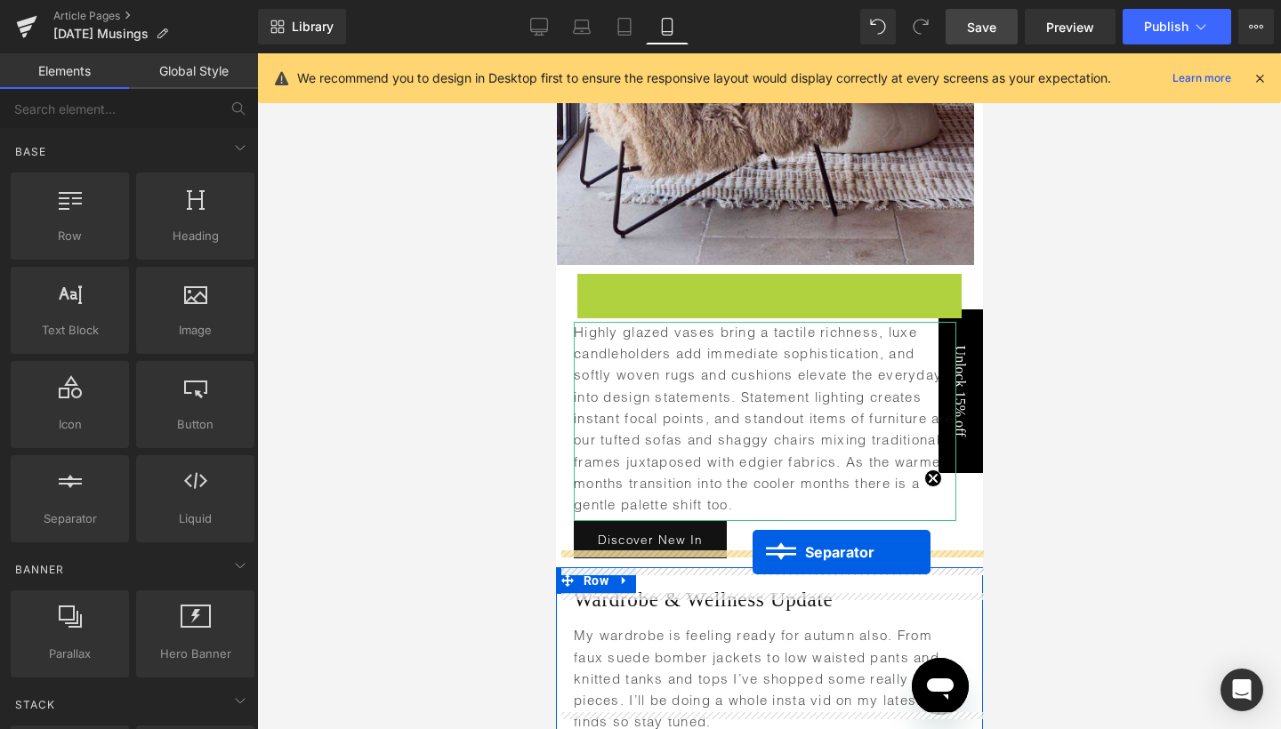
drag, startPoint x: 769, startPoint y: 267, endPoint x: 751, endPoint y: 552, distance: 286.0
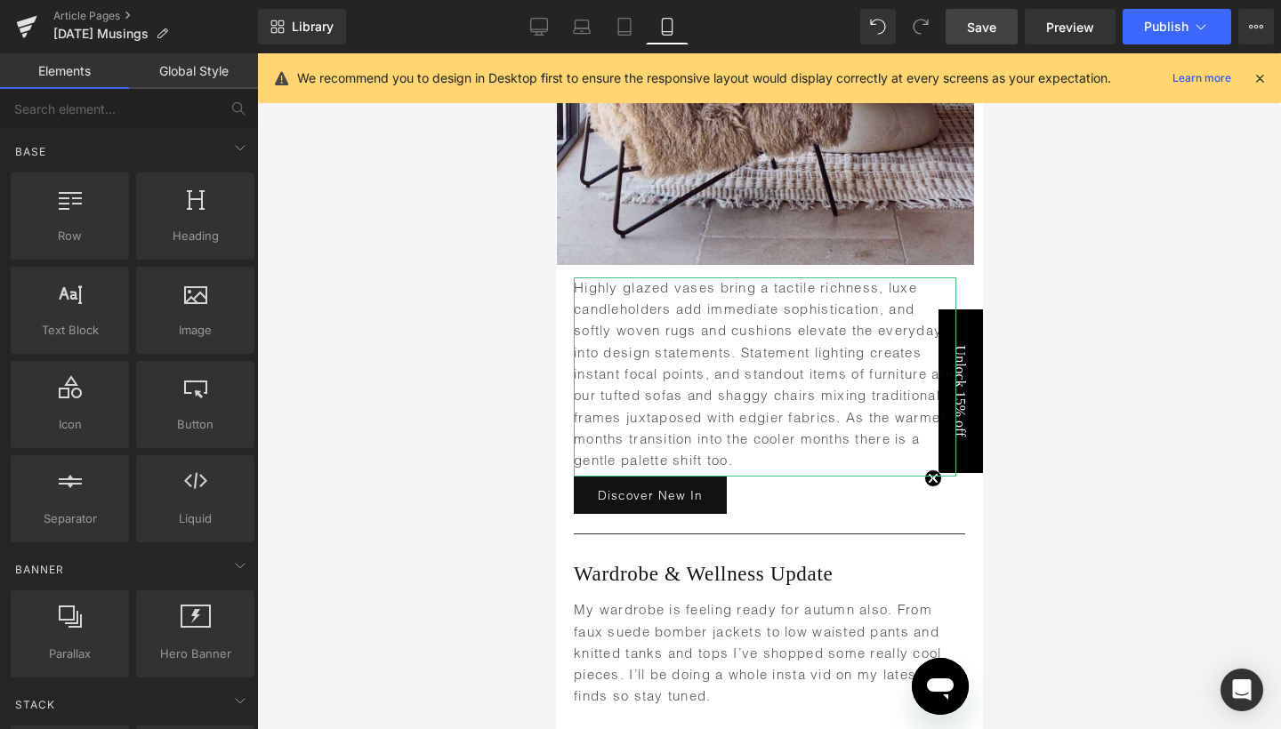
click at [1075, 561] on div at bounding box center [769, 391] width 1024 height 676
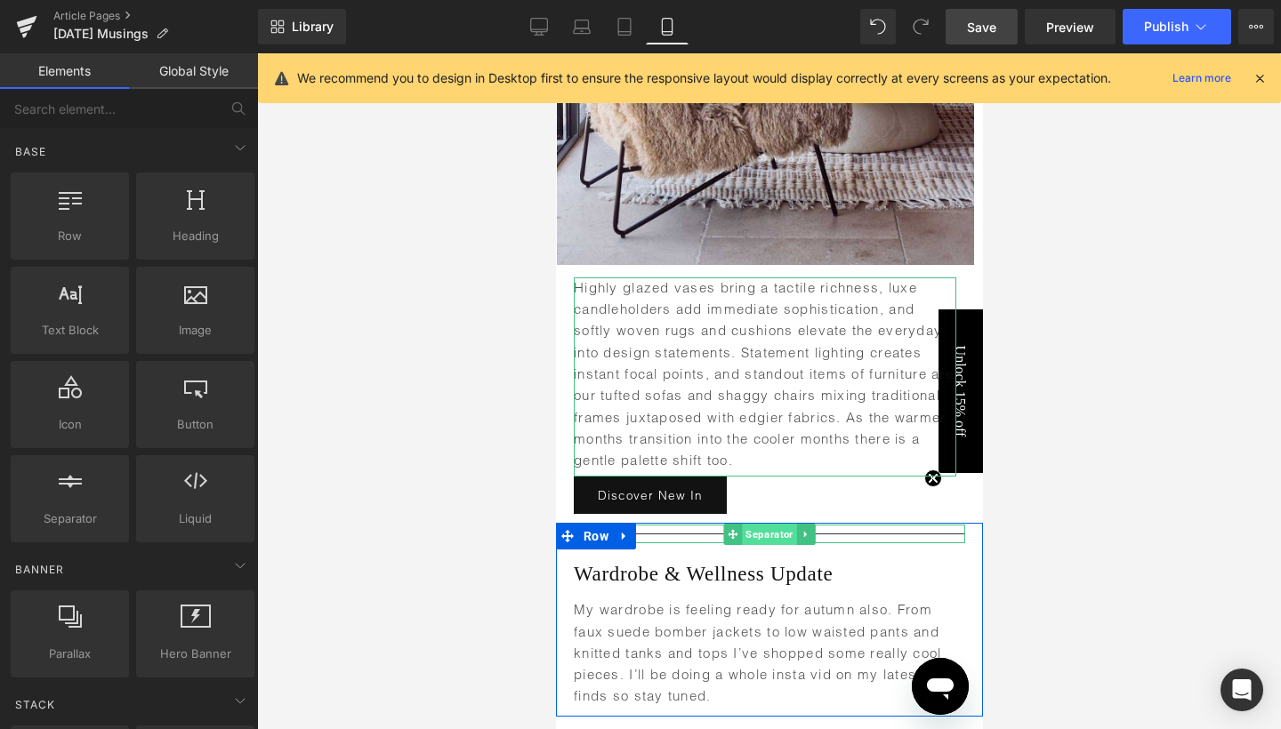
click at [774, 524] on span "Separator" at bounding box center [768, 534] width 54 height 21
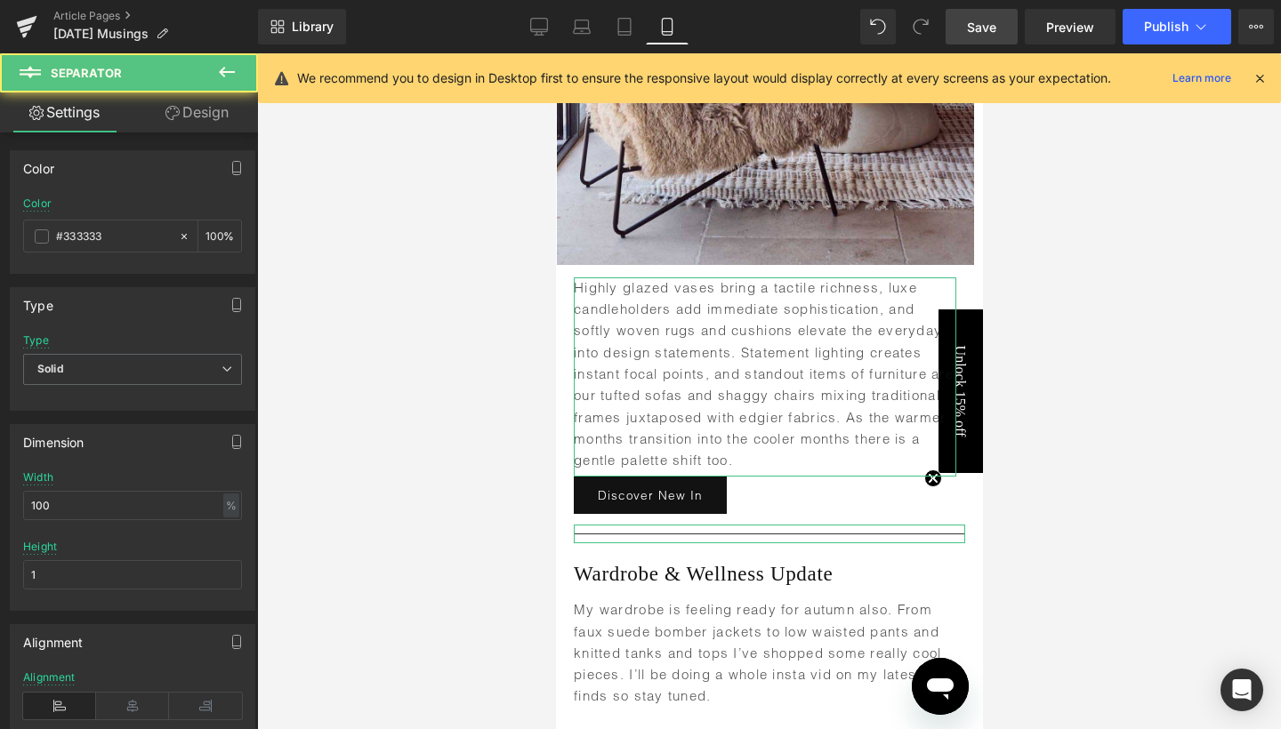
click at [198, 104] on link "Design" at bounding box center [197, 112] width 129 height 40
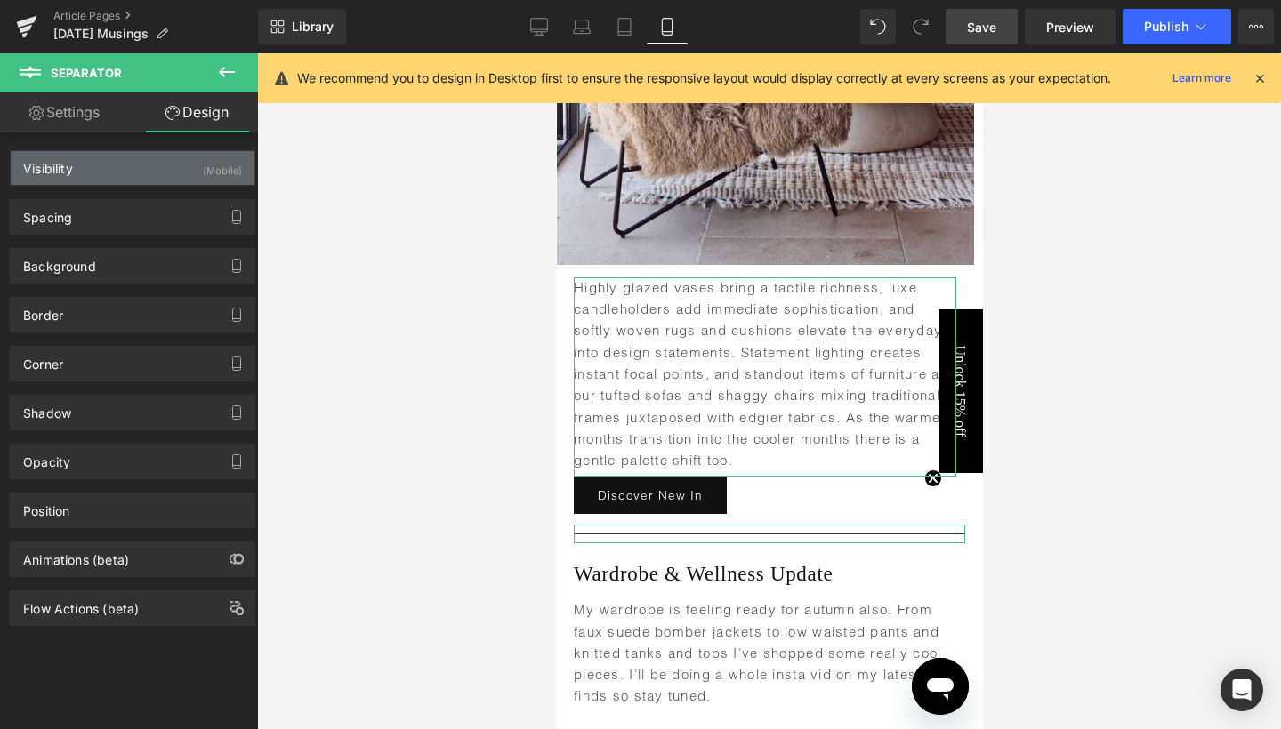
click at [100, 173] on div "Visibility (Mobile)" at bounding box center [133, 168] width 244 height 34
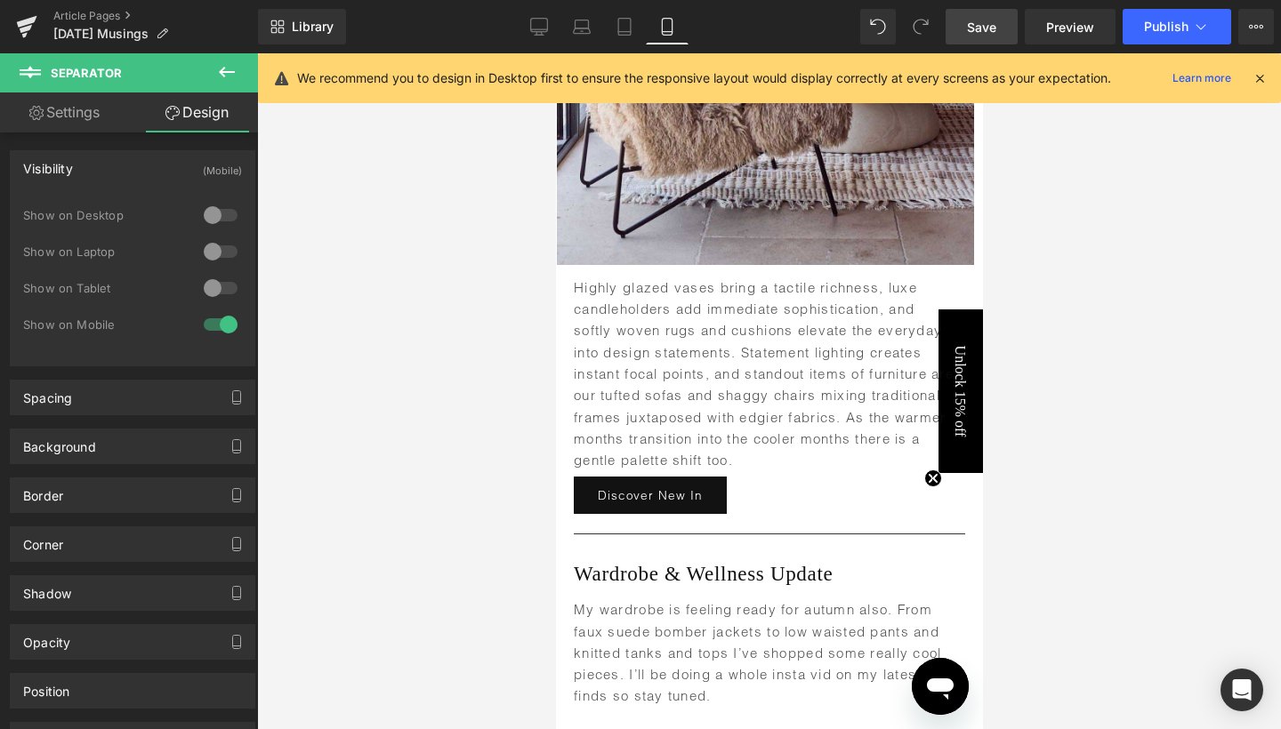
click at [1141, 432] on div at bounding box center [769, 391] width 1024 height 676
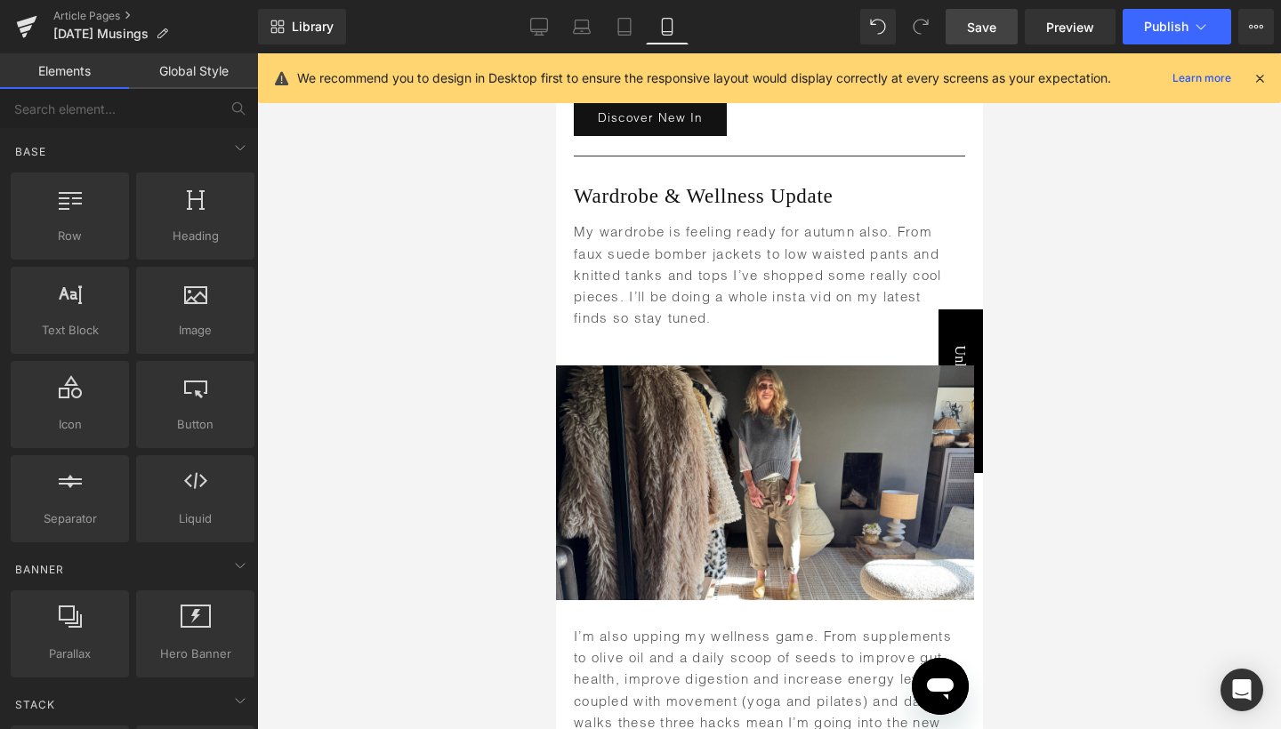
scroll to position [5727, 0]
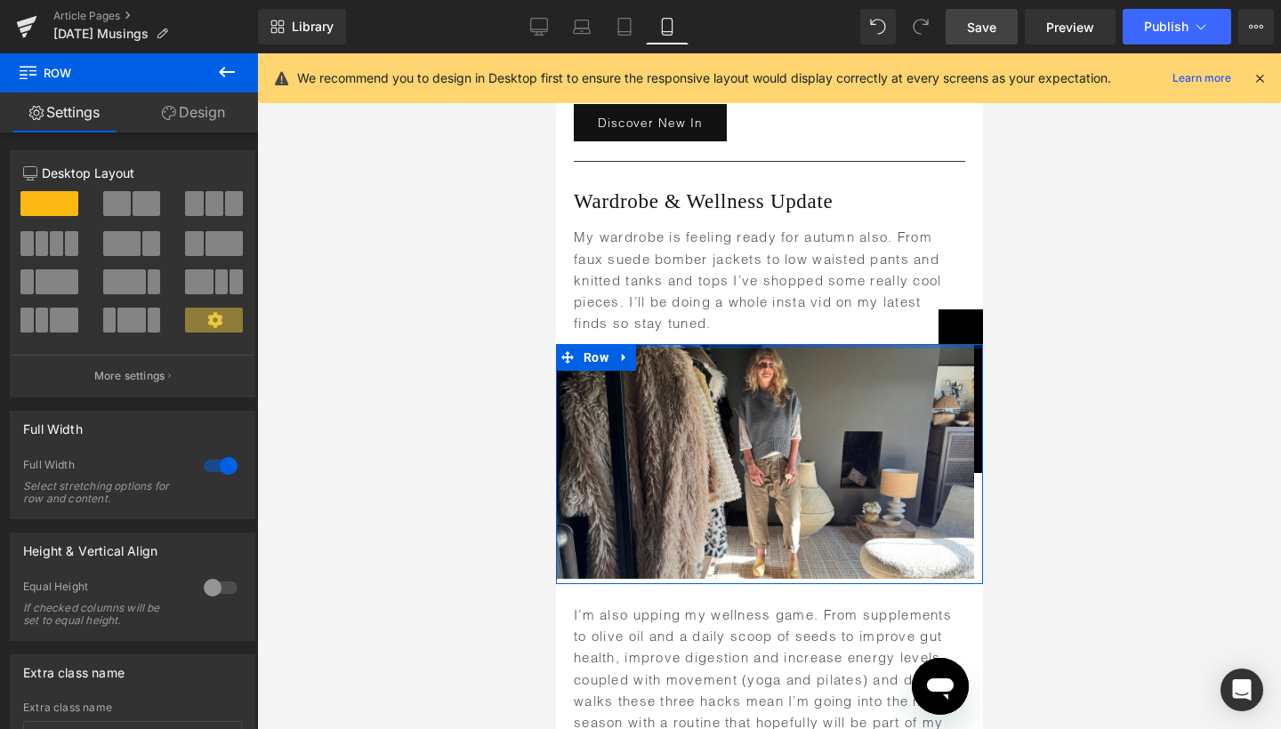
drag, startPoint x: 740, startPoint y: 325, endPoint x: 737, endPoint y: 287, distance: 38.3
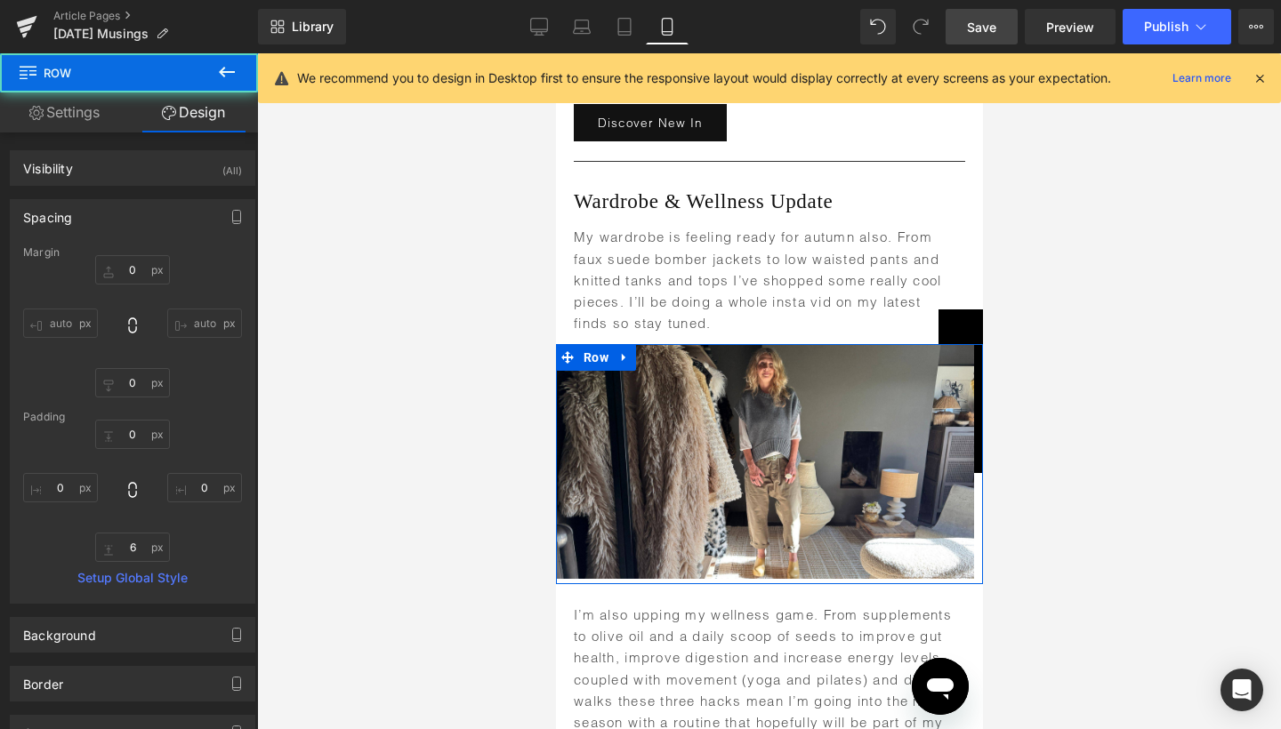
click at [1080, 437] on div at bounding box center [769, 391] width 1024 height 676
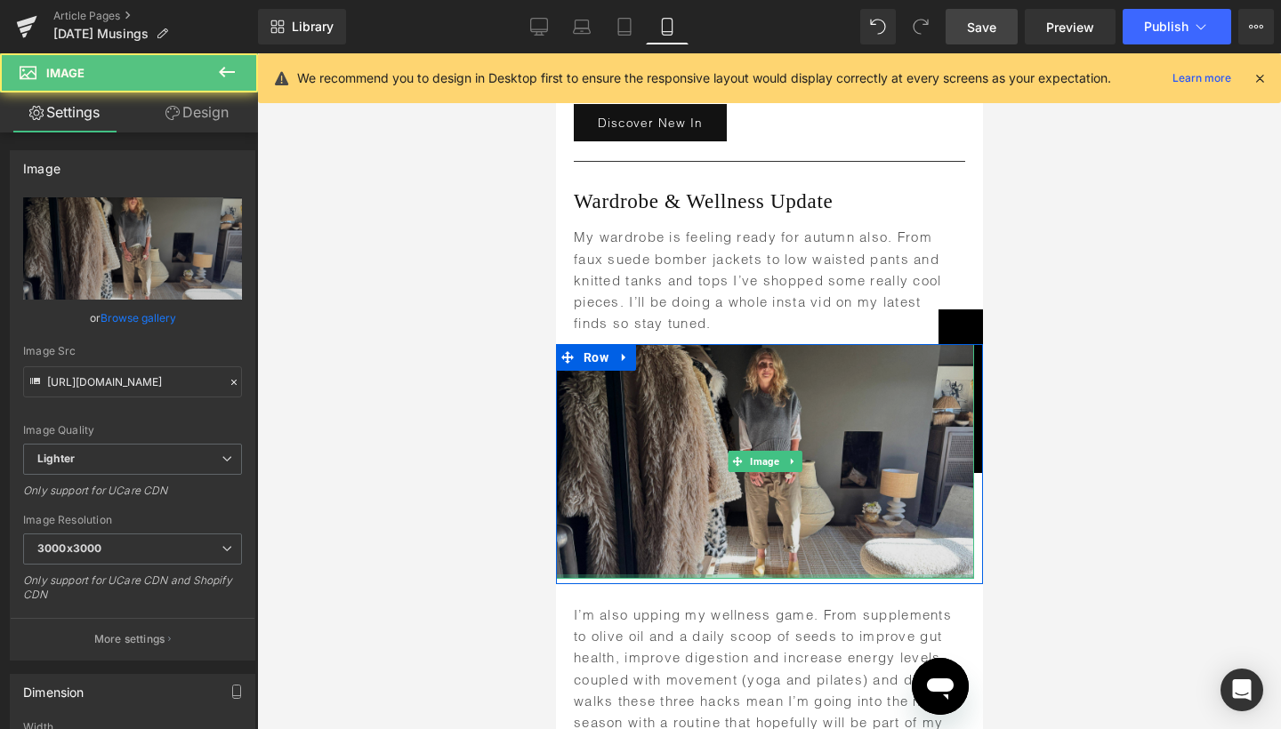
click at [744, 550] on div "Image" at bounding box center [764, 461] width 418 height 235
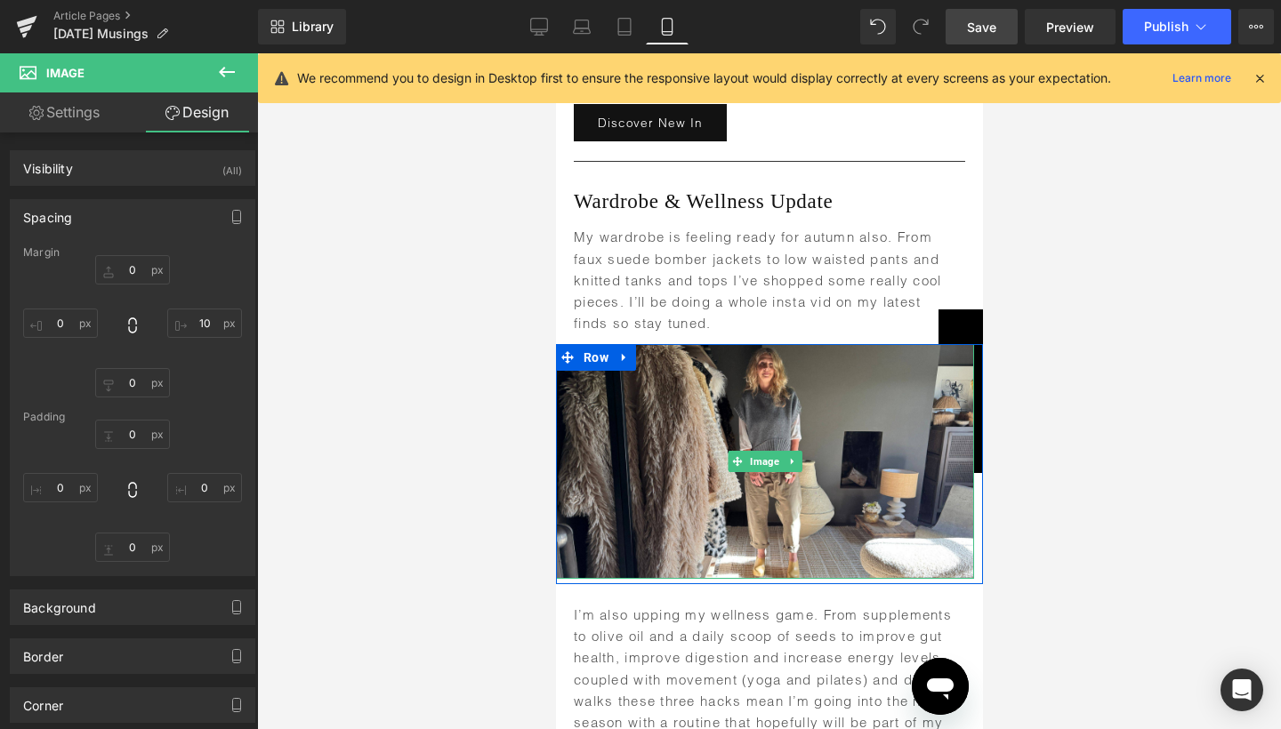
click at [1080, 486] on div at bounding box center [769, 391] width 1024 height 676
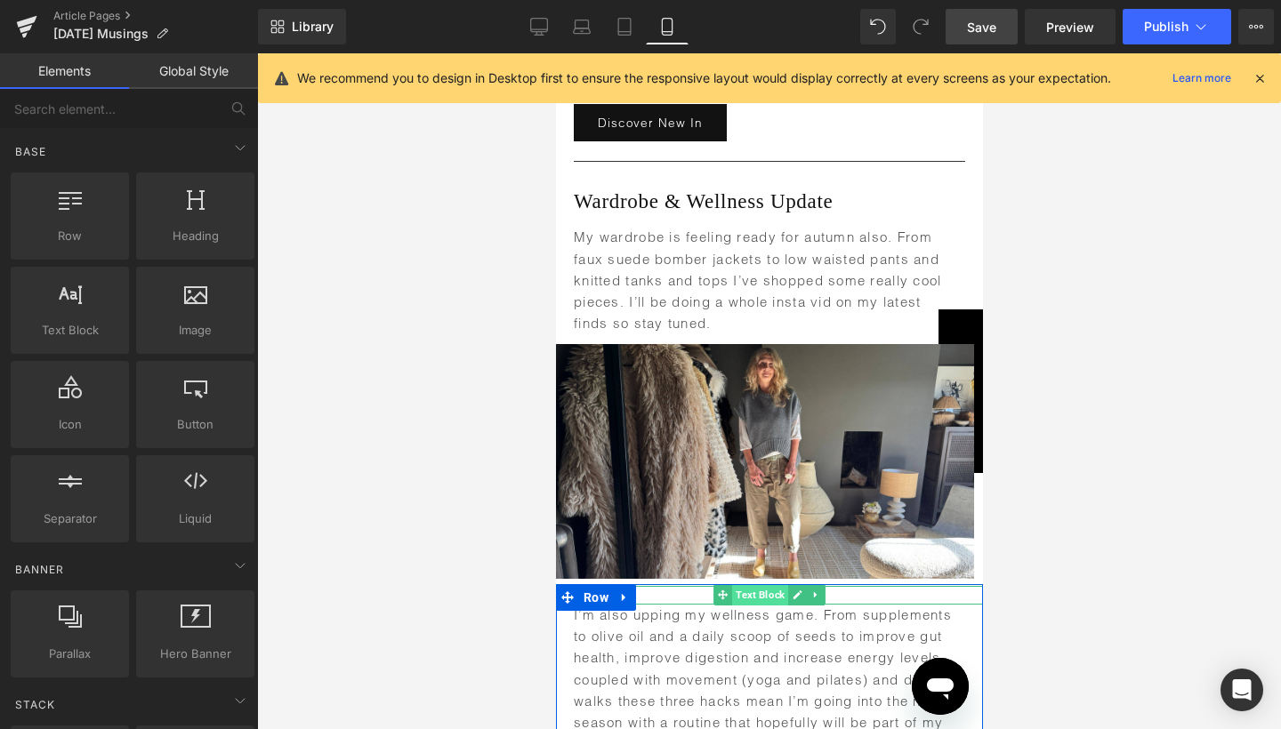
click at [762, 584] on span "Text Block" at bounding box center [759, 594] width 56 height 21
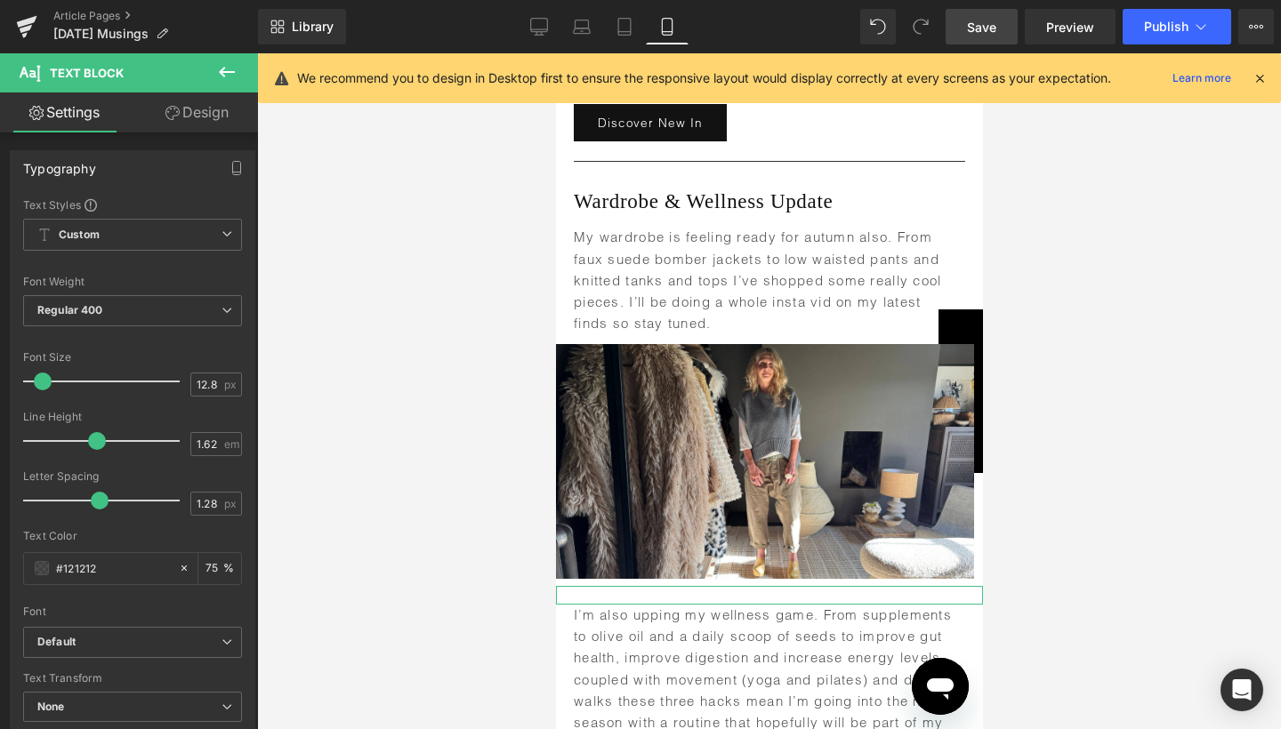
click at [222, 112] on link "Design" at bounding box center [197, 112] width 129 height 40
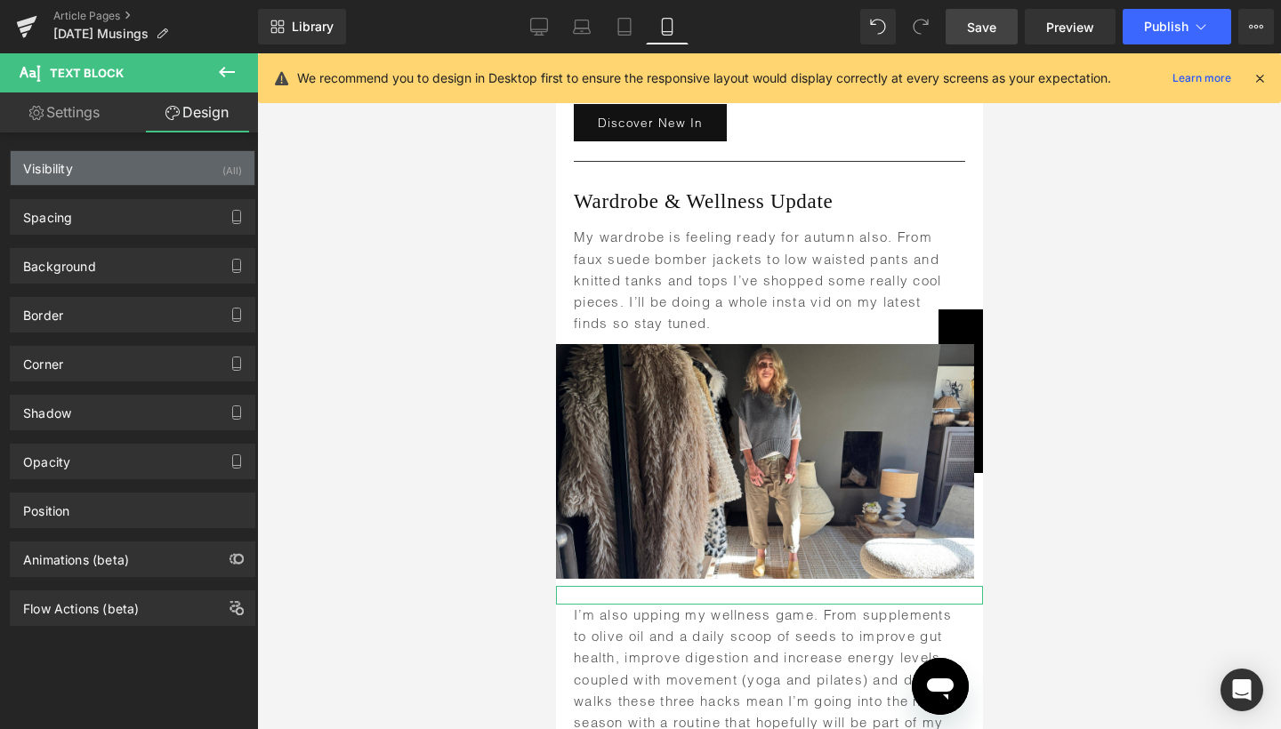
click at [189, 153] on div "Visibility (All)" at bounding box center [133, 168] width 244 height 34
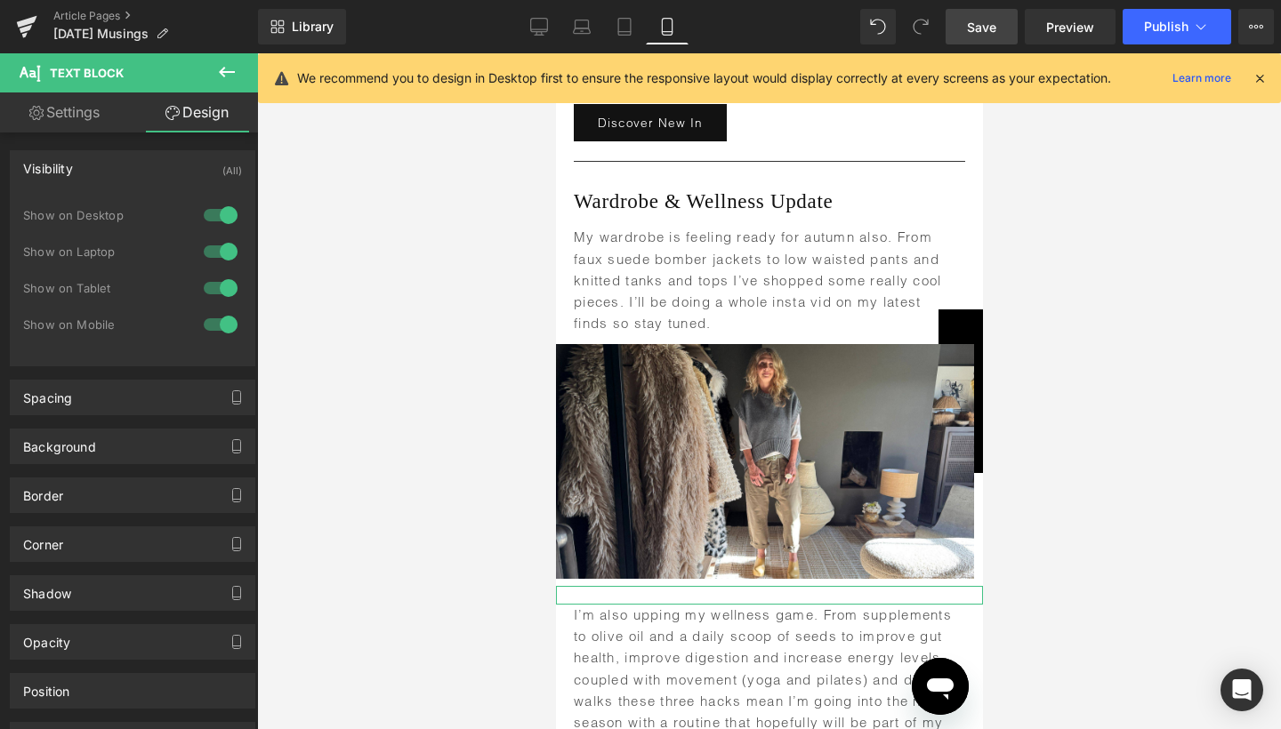
click at [222, 332] on div at bounding box center [220, 324] width 43 height 28
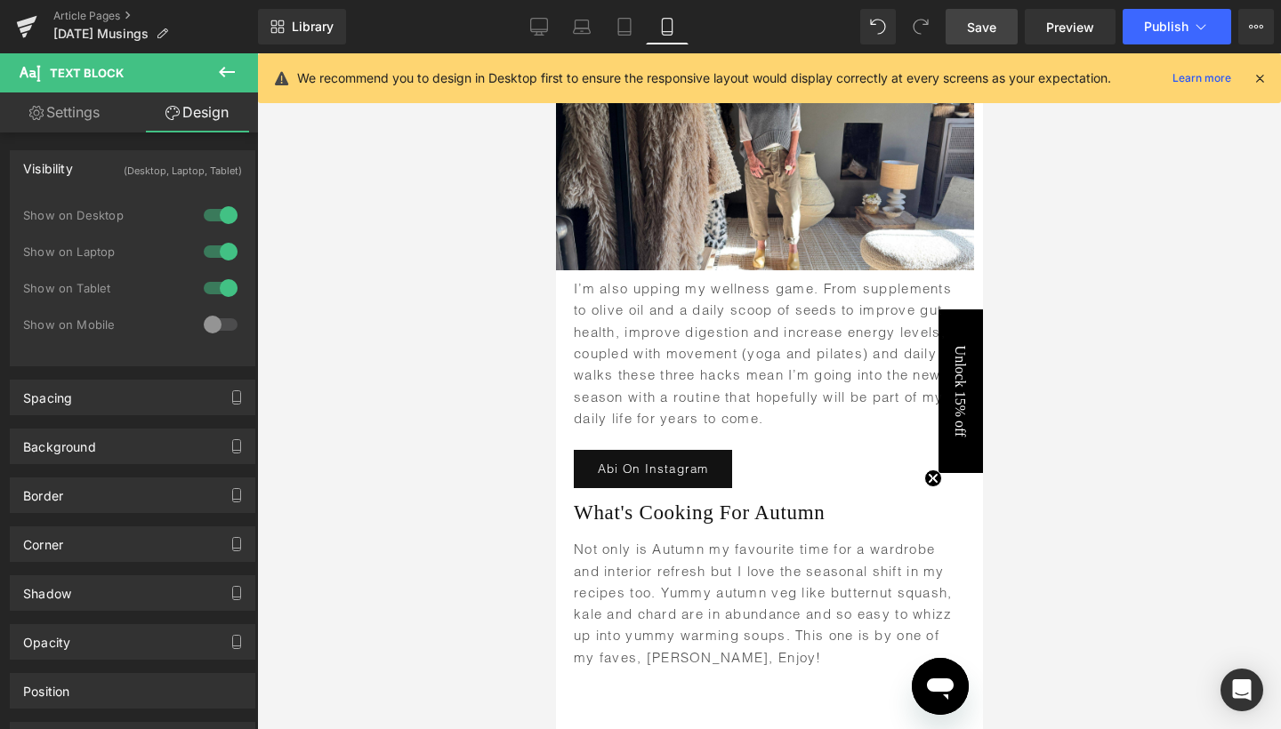
scroll to position [6027, 0]
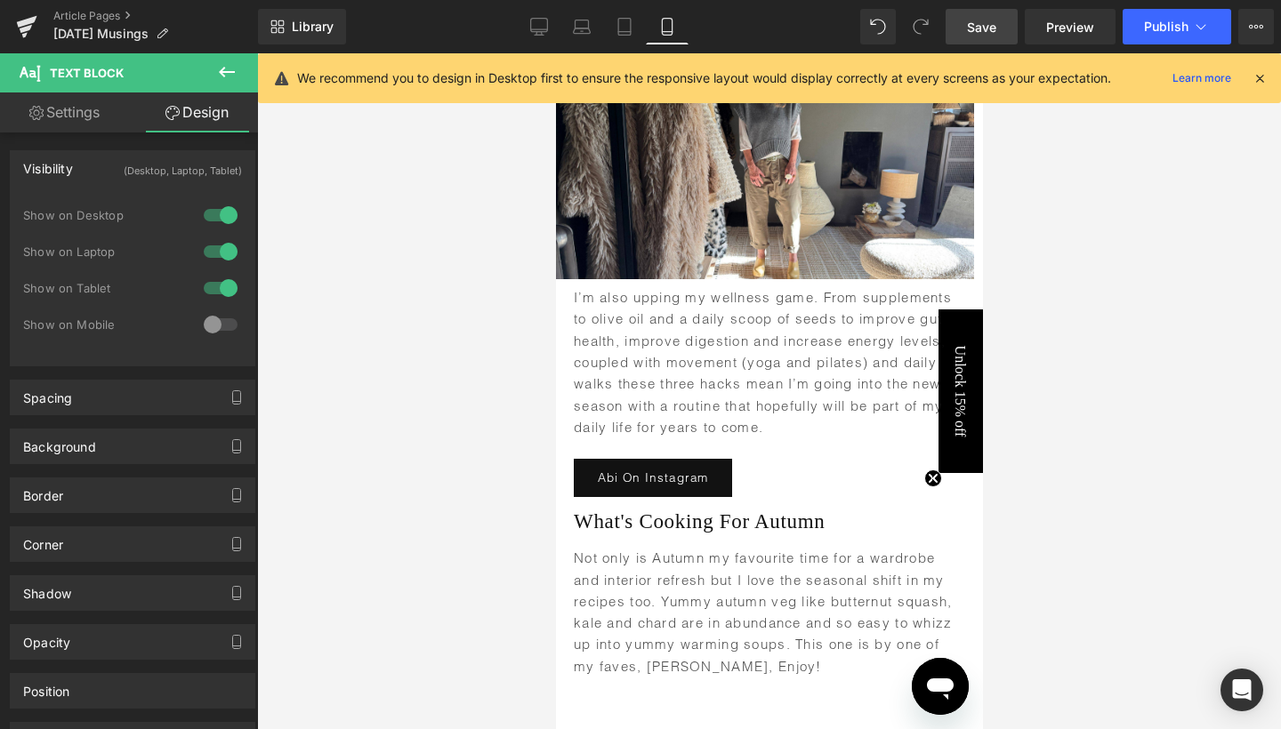
click at [991, 29] on span "Save" at bounding box center [981, 27] width 29 height 19
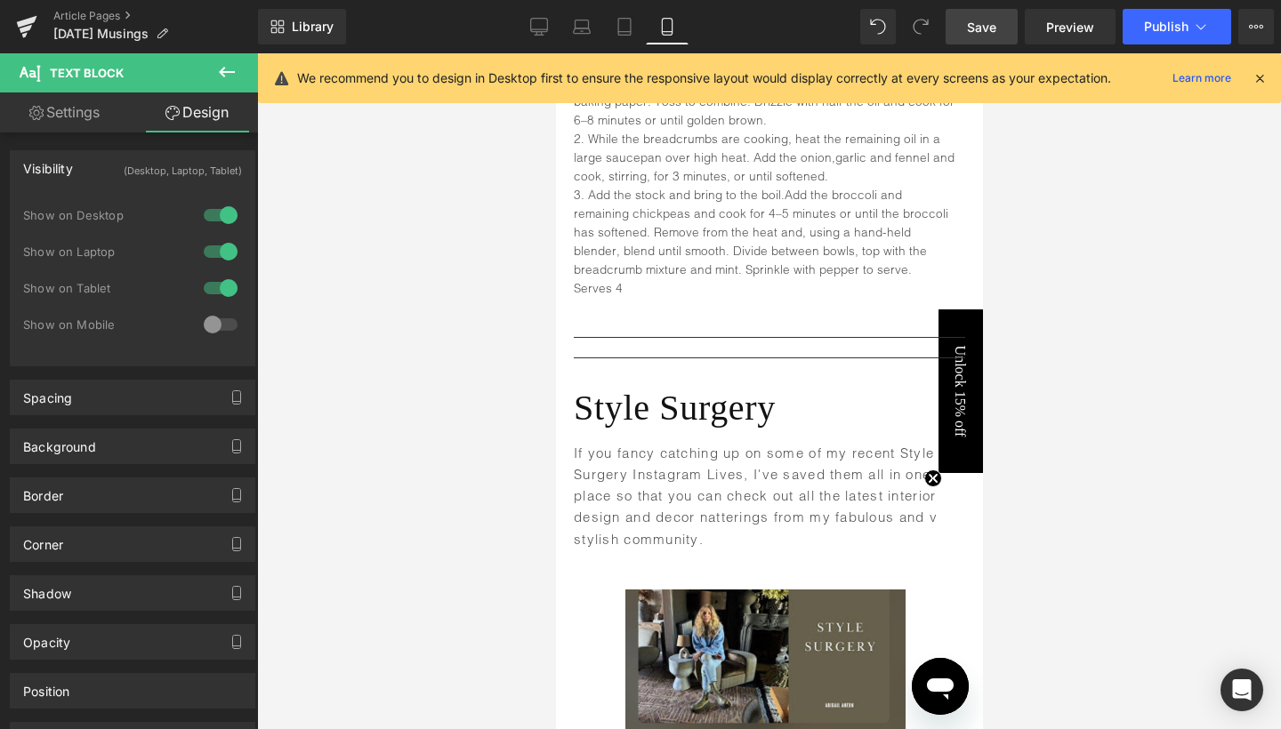
scroll to position [7756, 0]
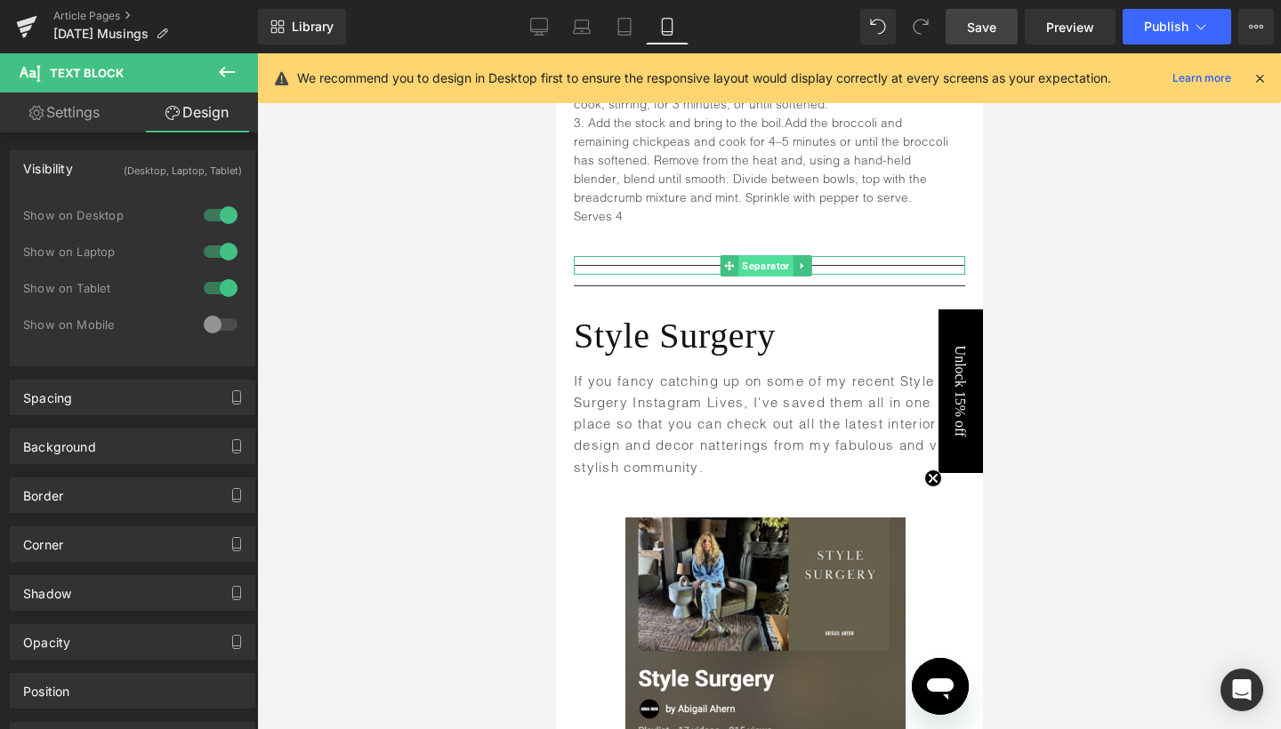
click at [773, 255] on span "Separator" at bounding box center [764, 265] width 54 height 21
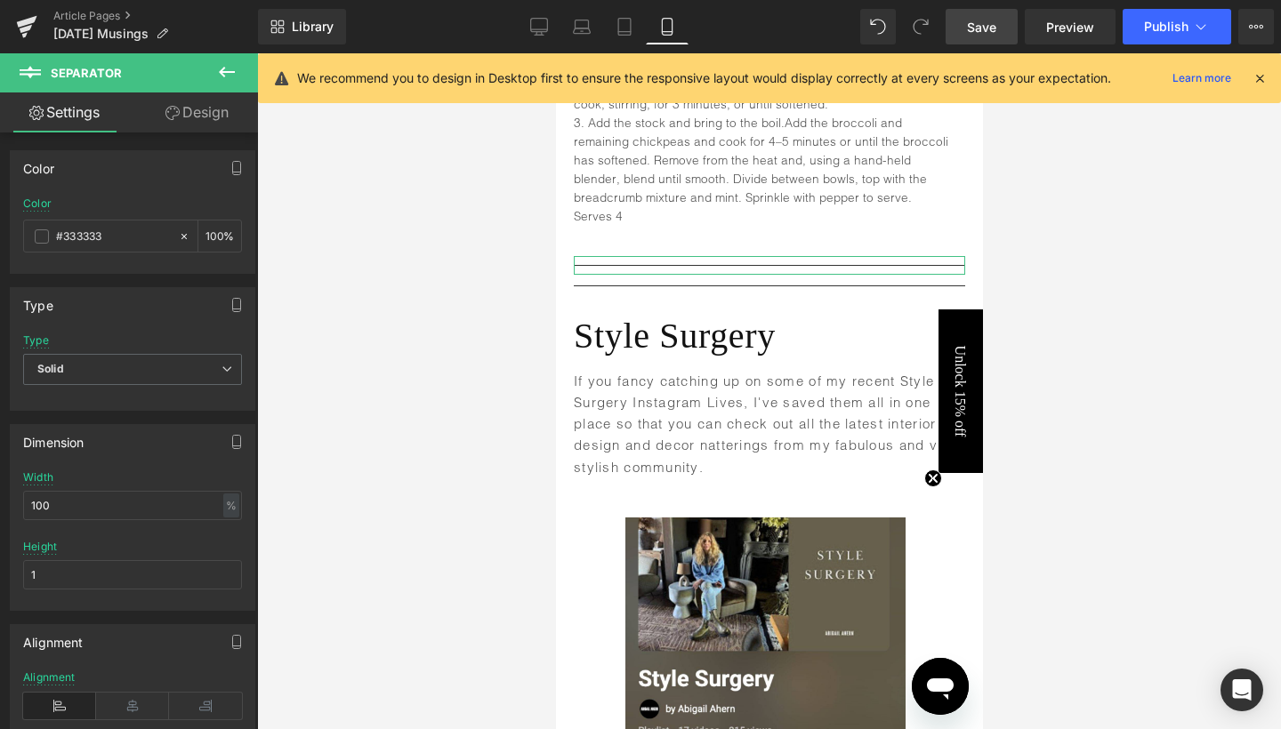
click at [216, 109] on link "Design" at bounding box center [197, 112] width 129 height 40
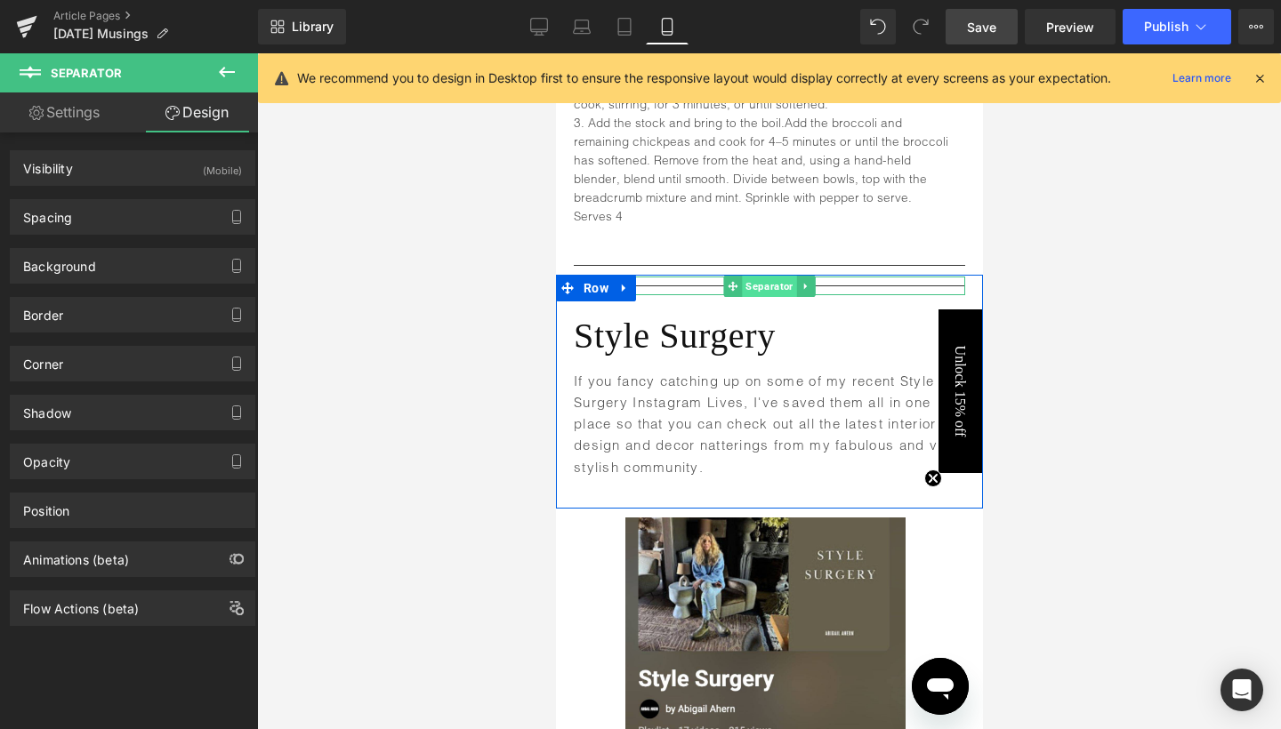
click at [767, 276] on span "Separator" at bounding box center [768, 286] width 54 height 21
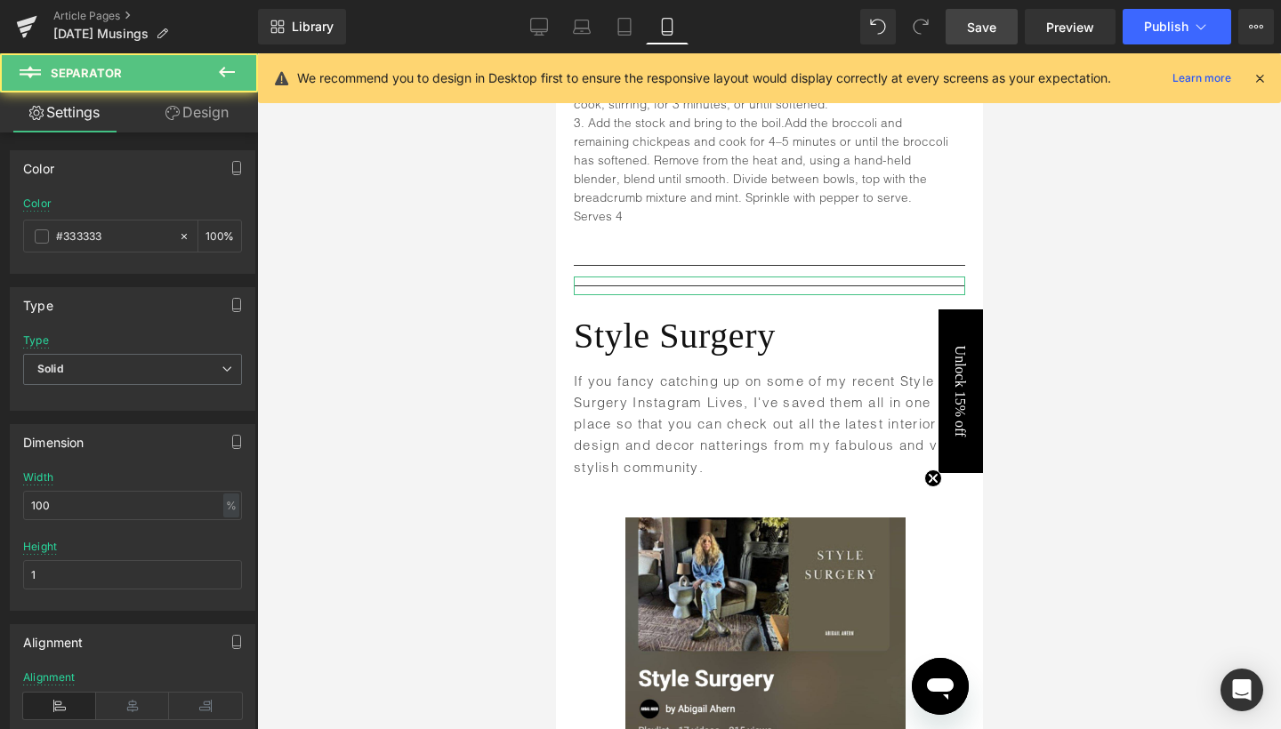
click at [202, 115] on link "Design" at bounding box center [197, 112] width 129 height 40
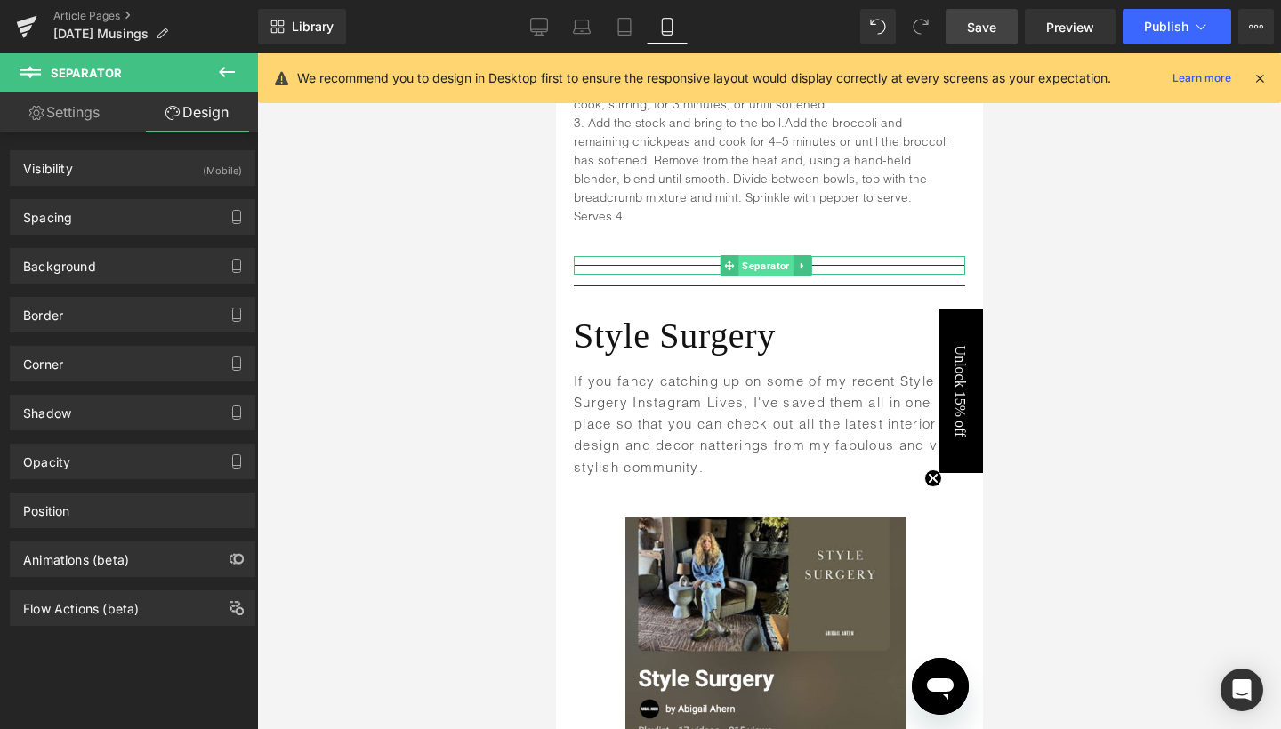
click at [762, 255] on span "Separator" at bounding box center [764, 265] width 54 height 21
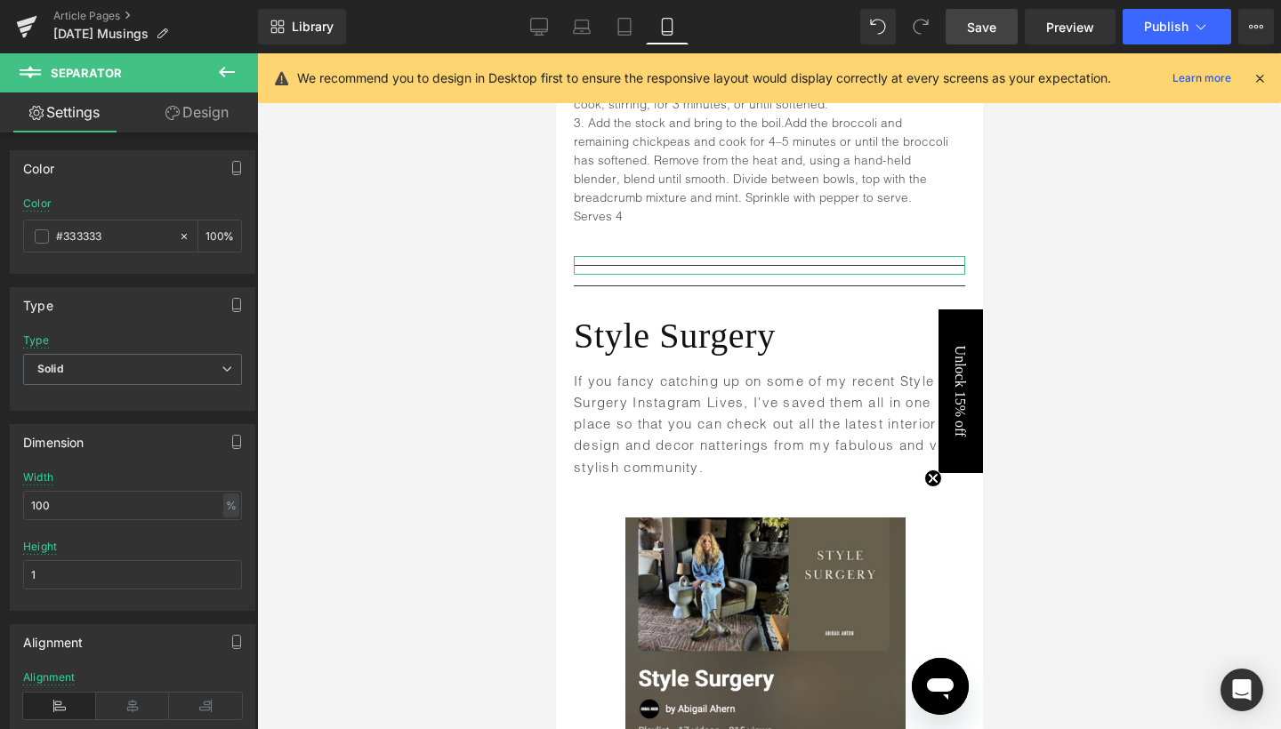
click at [207, 125] on link "Design" at bounding box center [197, 112] width 129 height 40
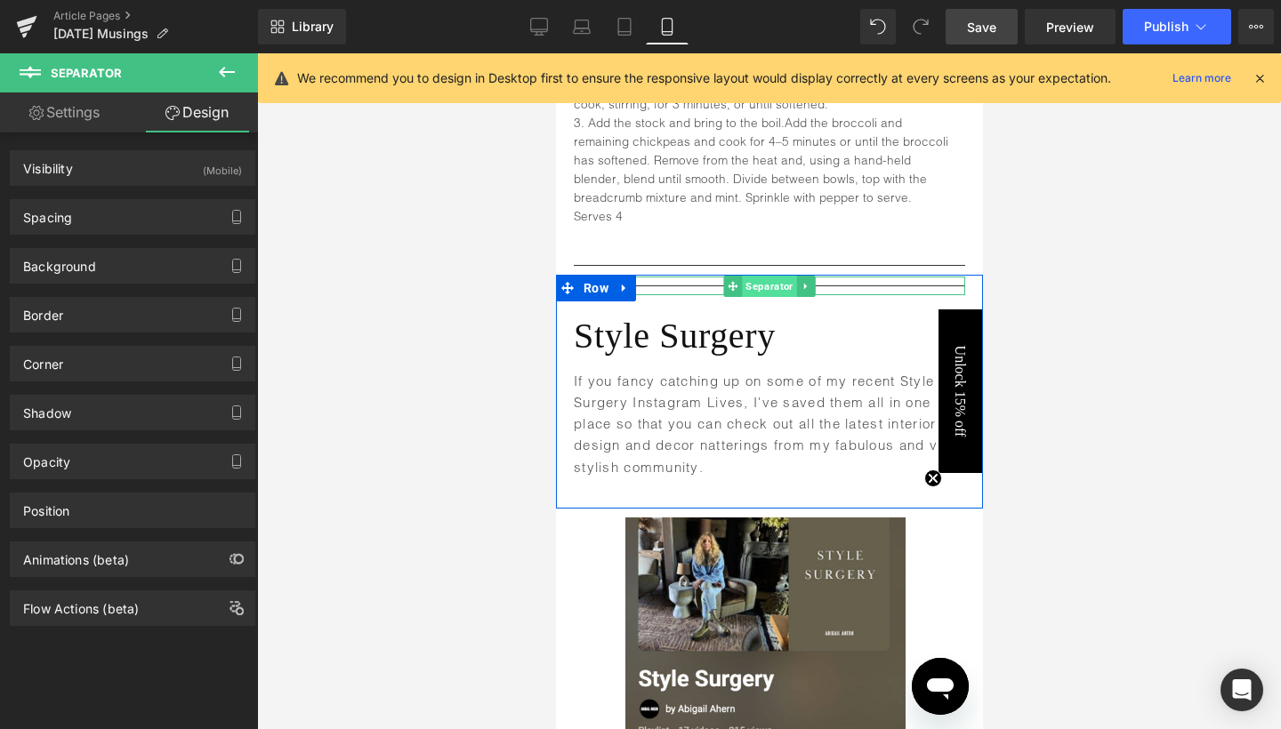
click at [772, 276] on span "Separator" at bounding box center [768, 286] width 54 height 21
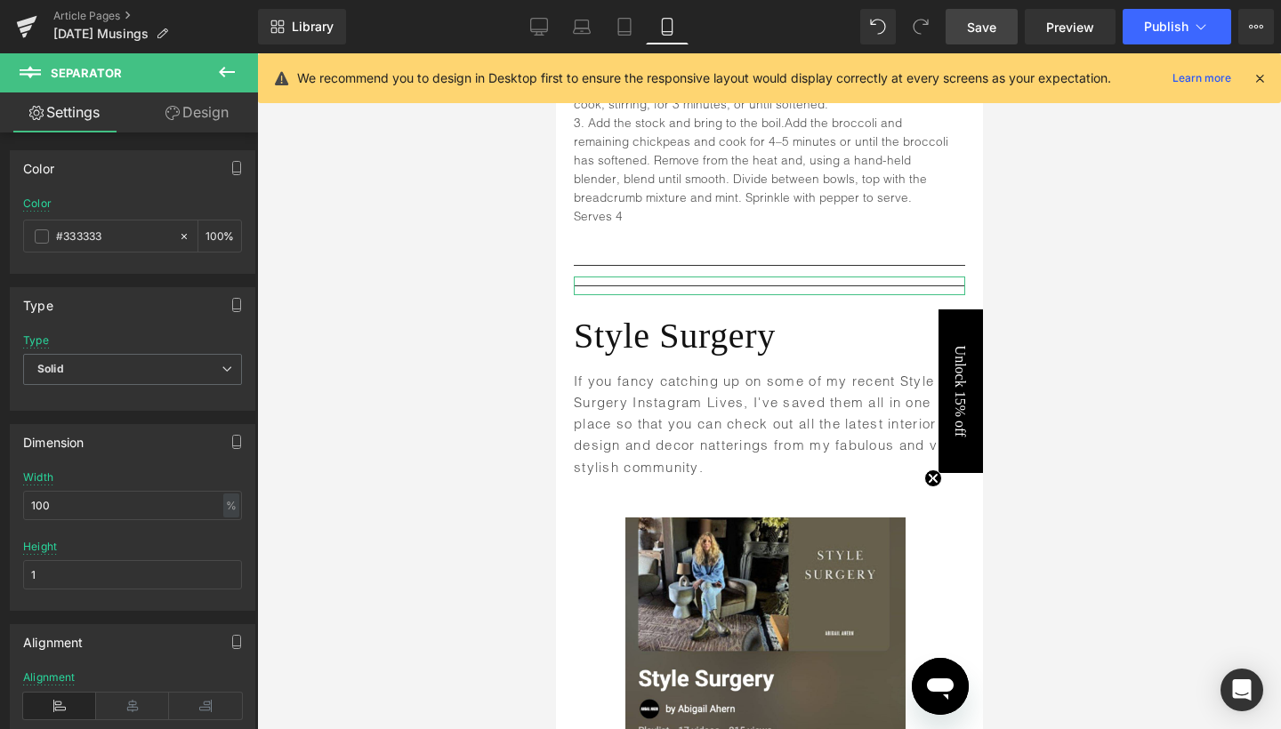
click at [221, 117] on link "Design" at bounding box center [197, 112] width 129 height 40
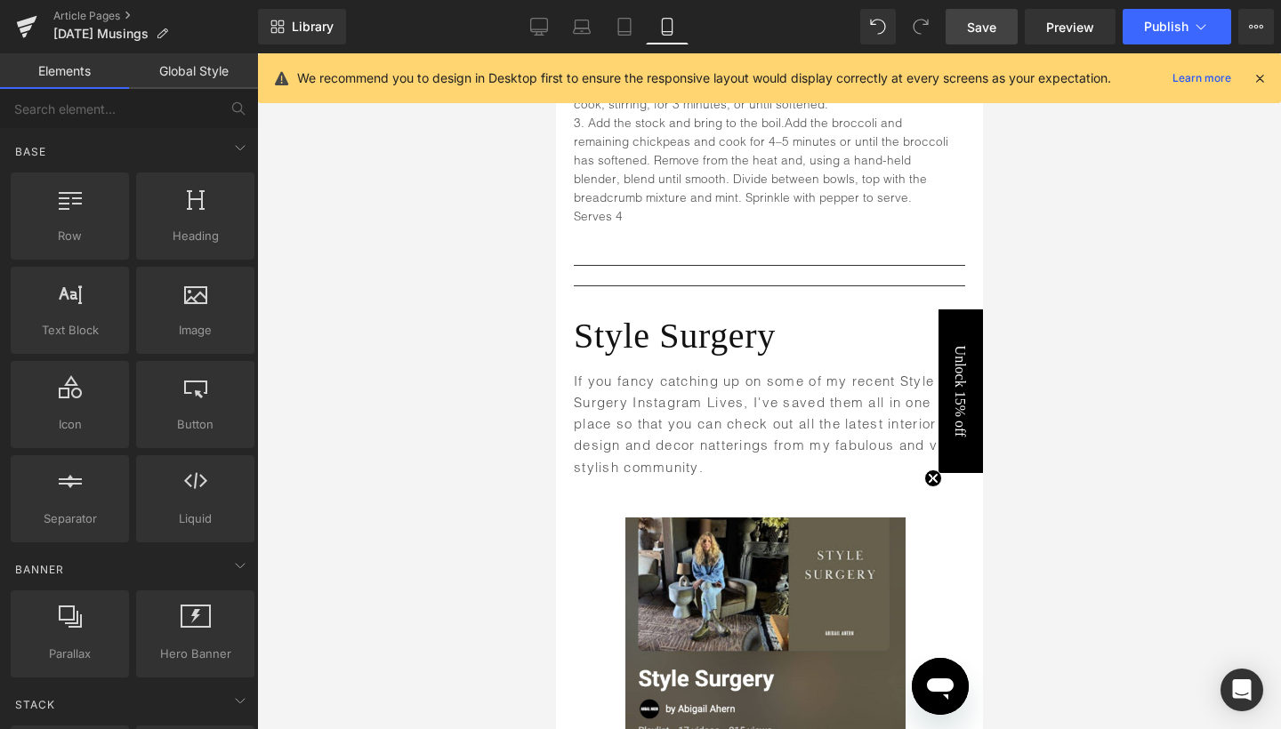
click at [1043, 254] on div at bounding box center [769, 391] width 1024 height 676
click at [802, 261] on icon at bounding box center [801, 266] width 10 height 11
click at [806, 261] on icon at bounding box center [811, 266] width 10 height 10
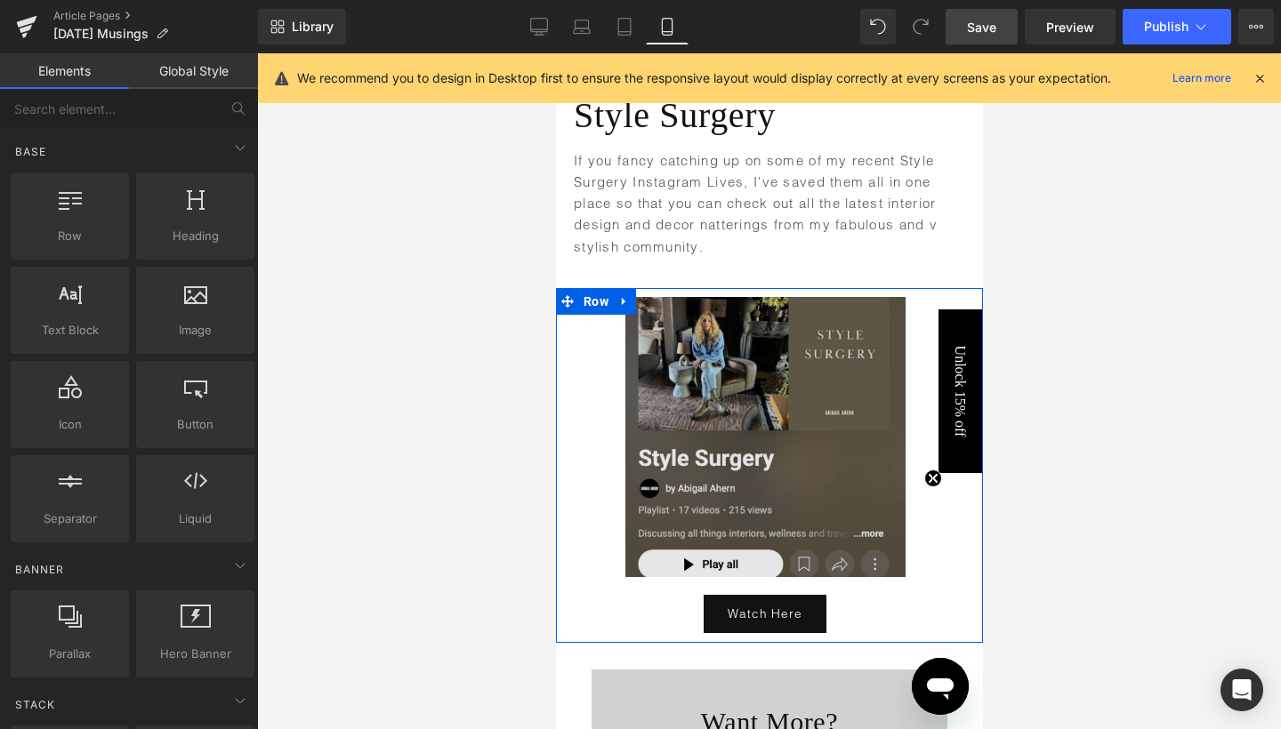
scroll to position [7998, 0]
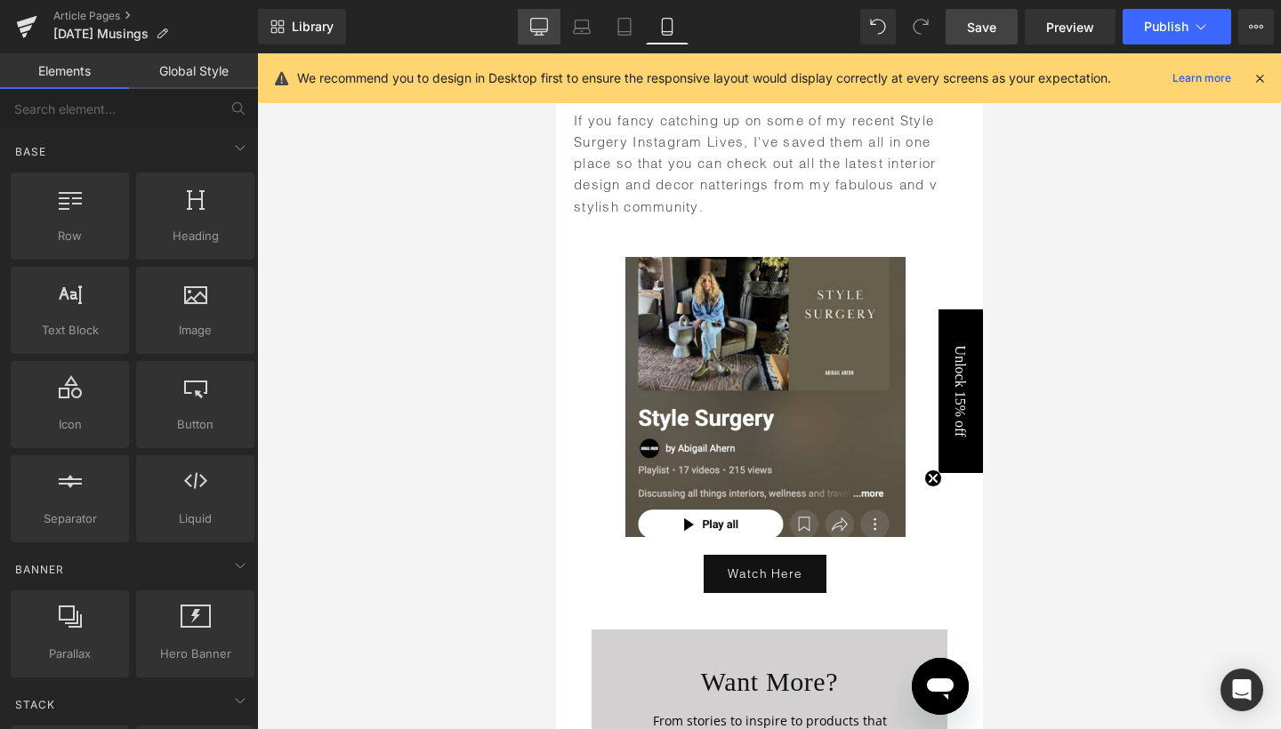
click at [541, 34] on icon at bounding box center [539, 27] width 18 height 18
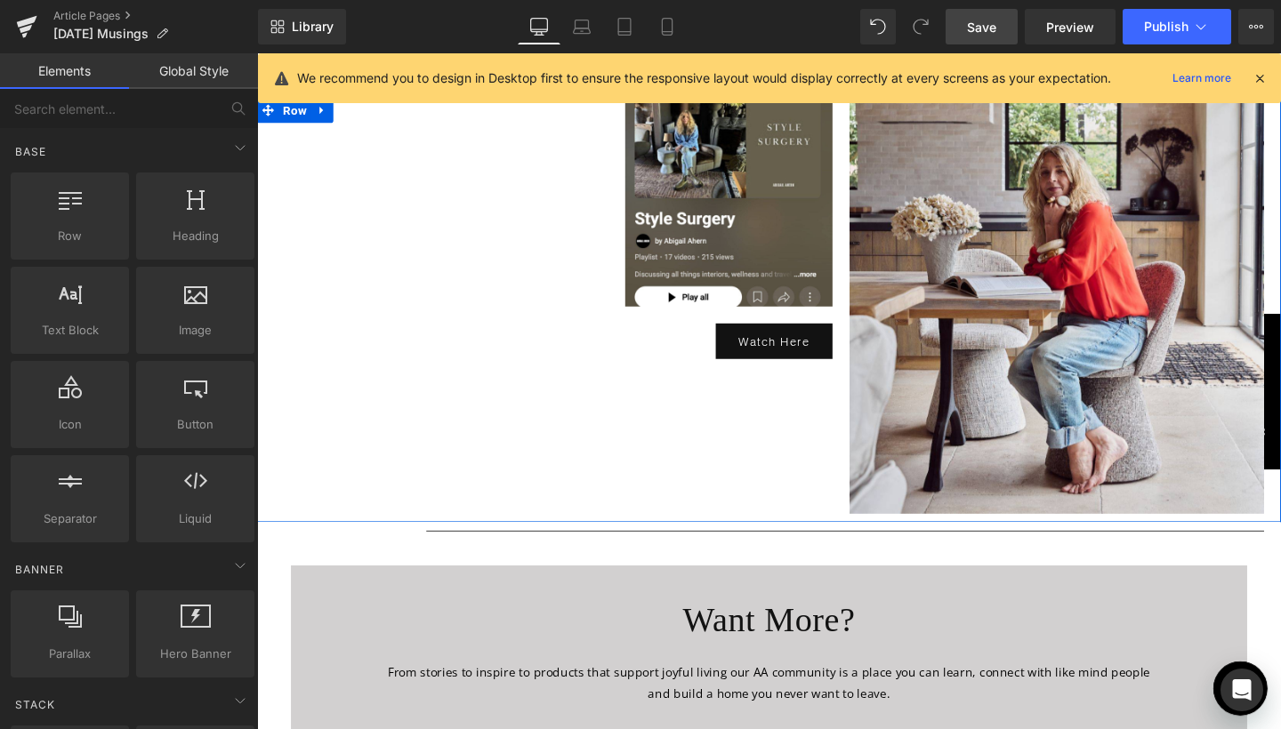
scroll to position [6214, 0]
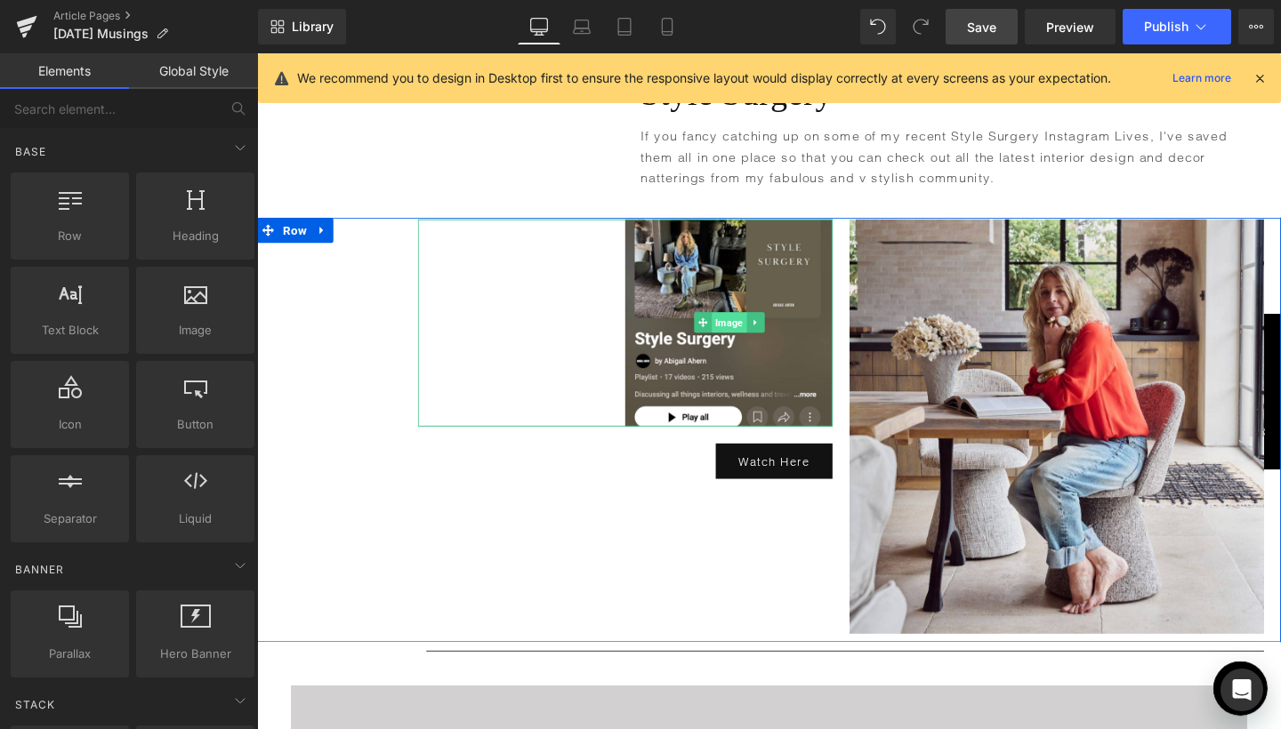
click at [755, 347] on span "Image" at bounding box center [753, 335] width 36 height 21
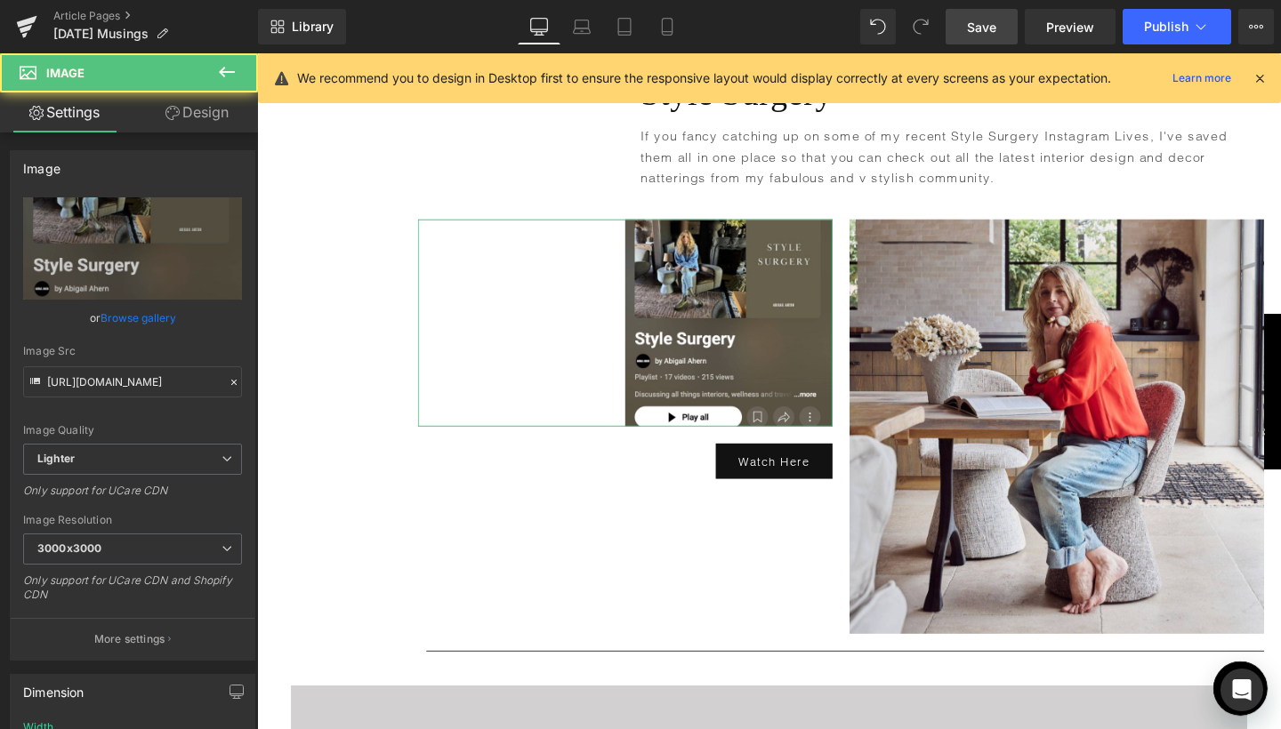
click at [223, 116] on link "Design" at bounding box center [197, 112] width 129 height 40
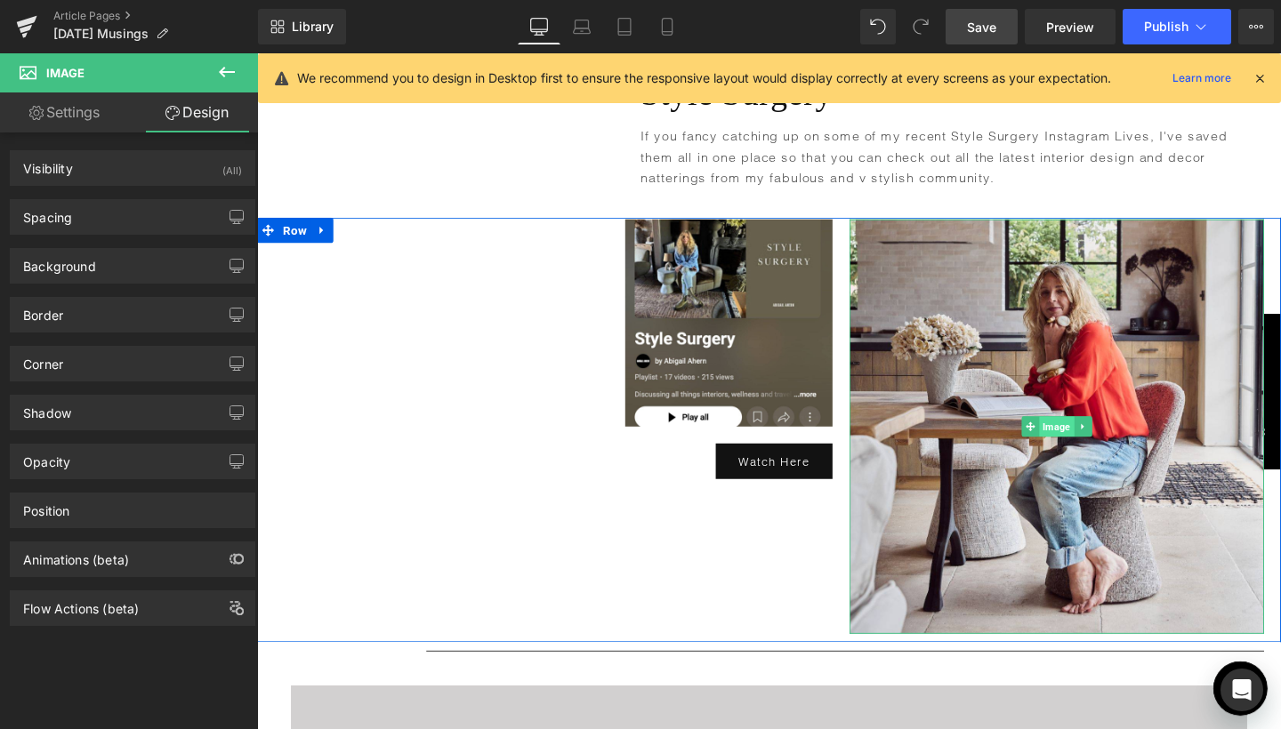
click at [1104, 449] on span "Image" at bounding box center [1097, 445] width 36 height 21
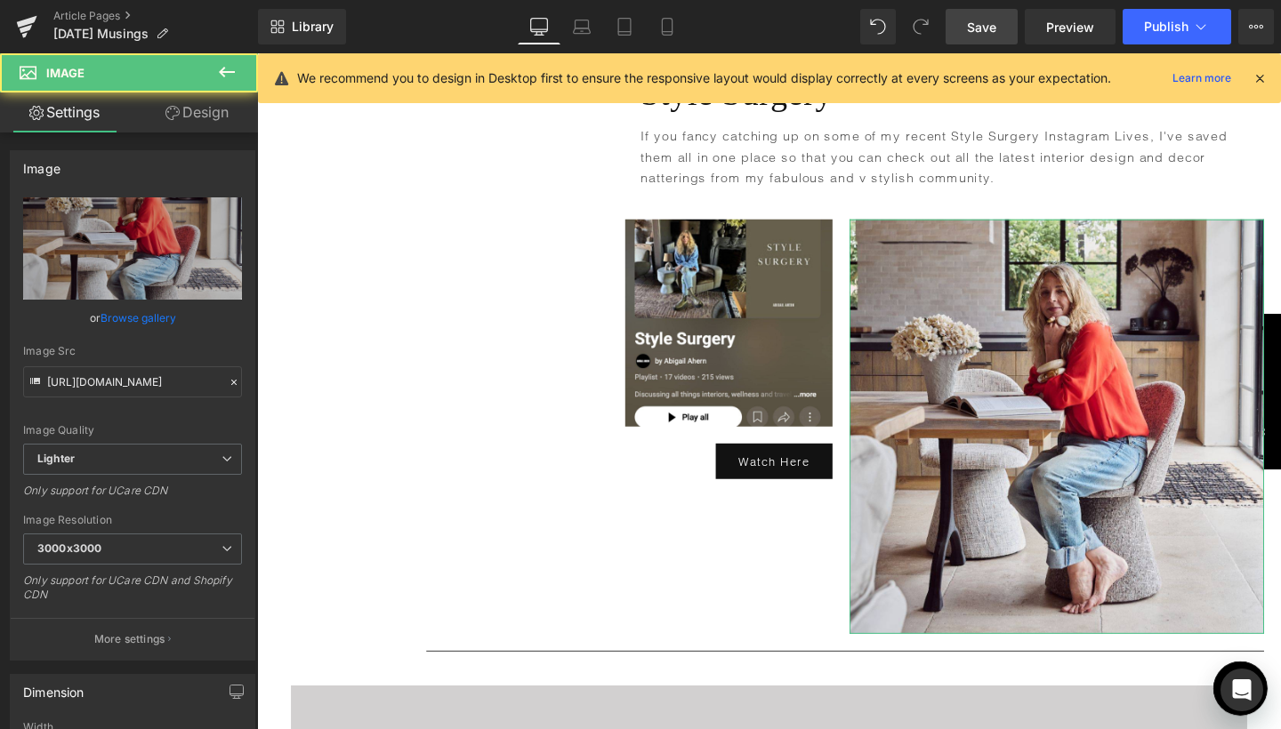
click at [221, 113] on link "Design" at bounding box center [197, 112] width 129 height 40
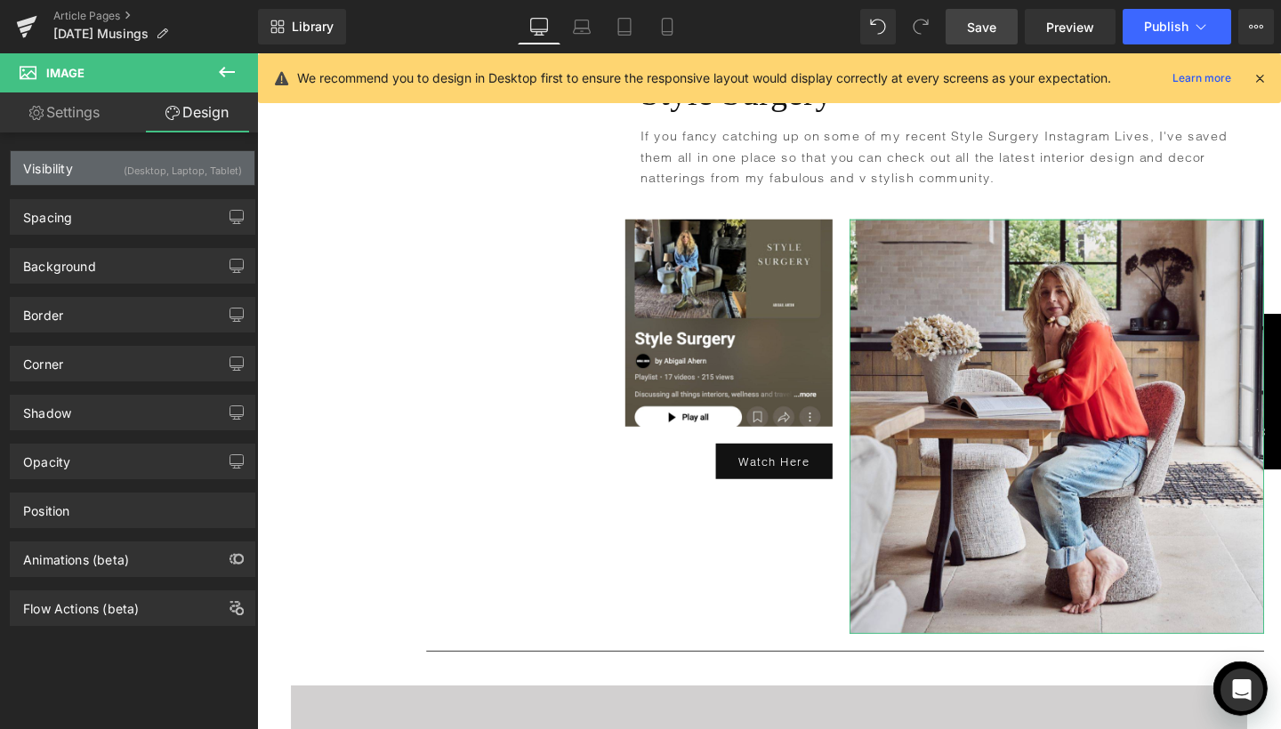
click at [205, 167] on div "(Desktop, Laptop, Tablet)" at bounding box center [183, 165] width 118 height 29
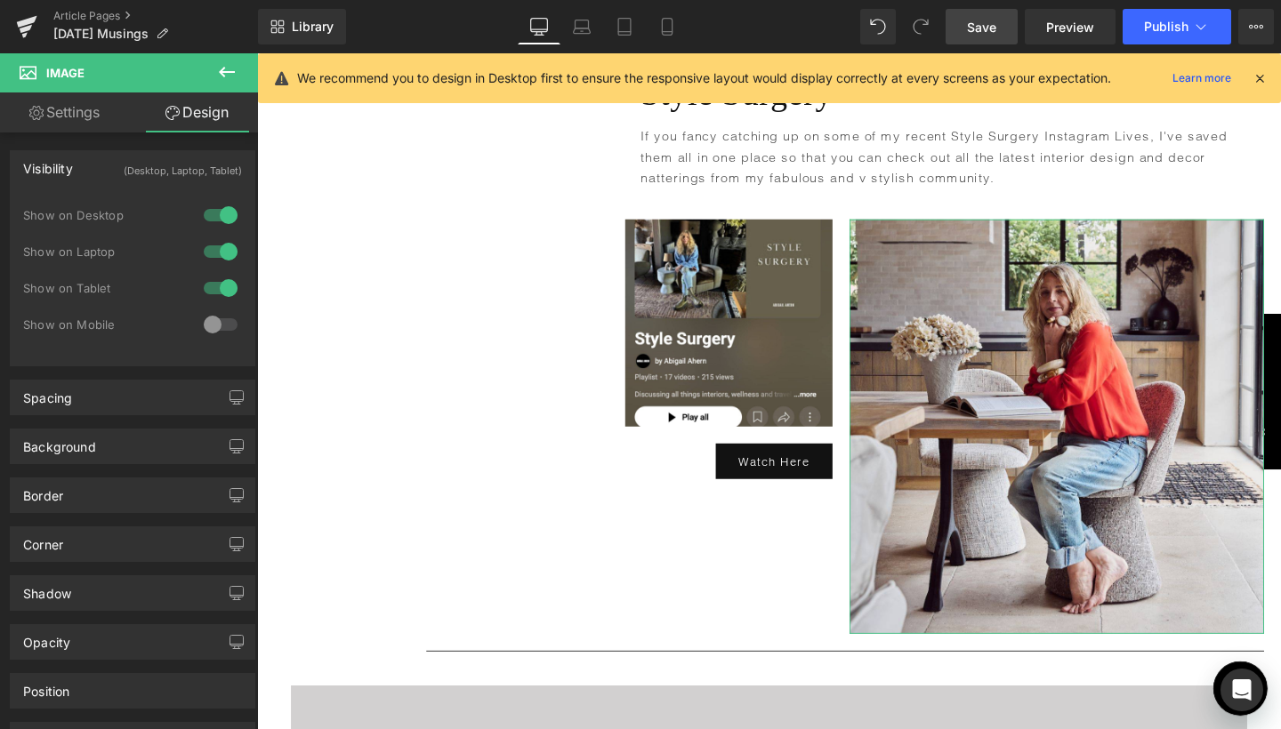
click at [207, 330] on div at bounding box center [220, 324] width 43 height 28
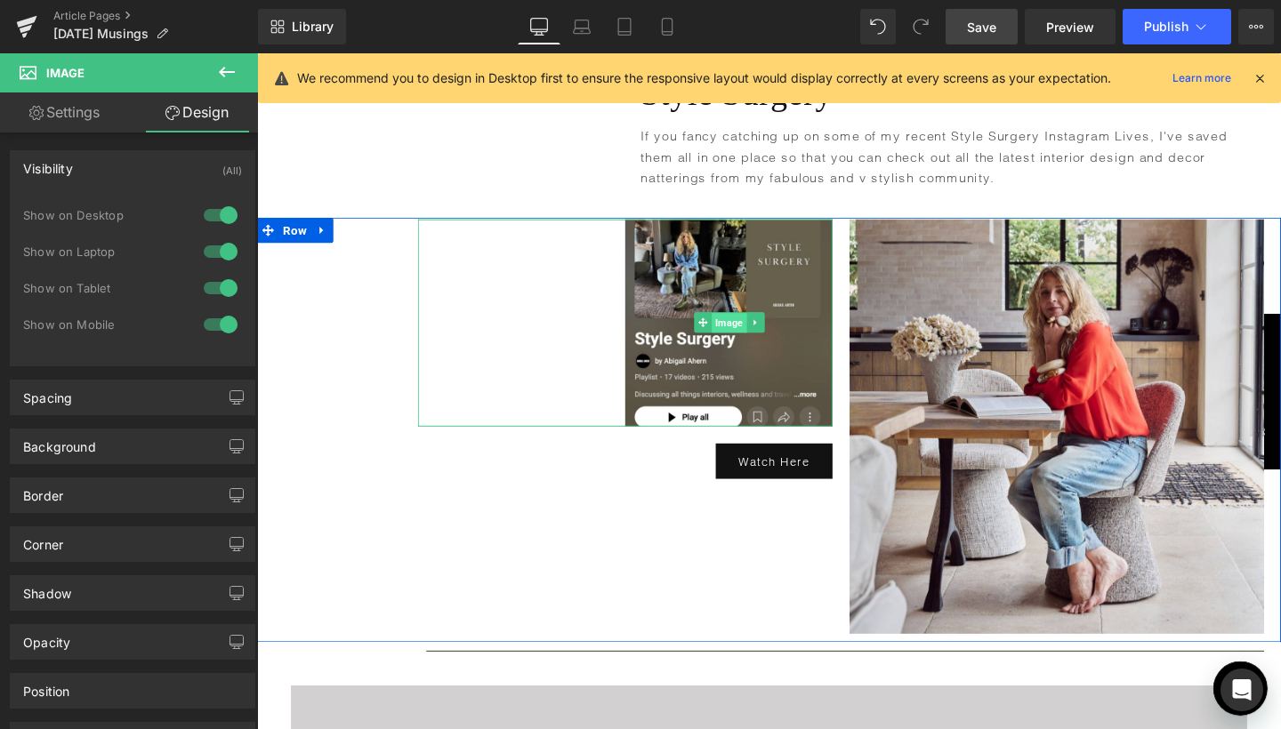
click at [748, 348] on span "Image" at bounding box center [753, 336] width 36 height 21
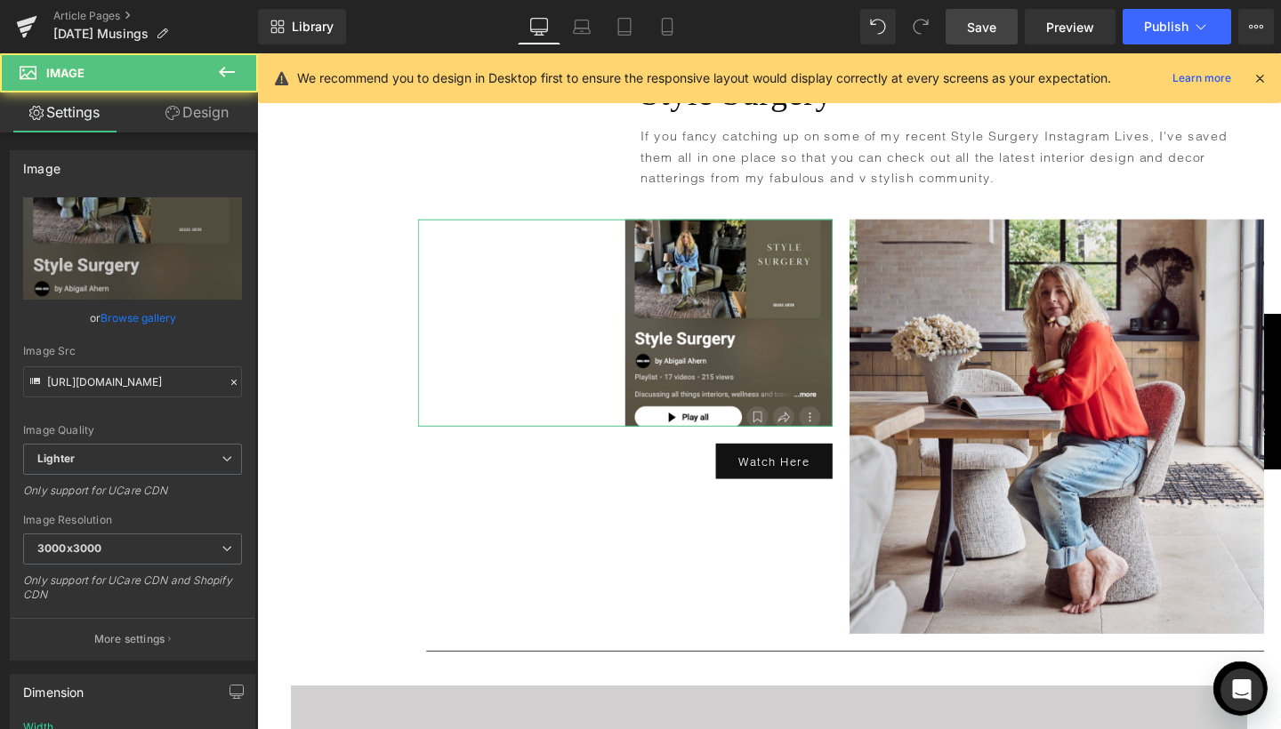
click at [175, 115] on icon at bounding box center [172, 113] width 14 height 14
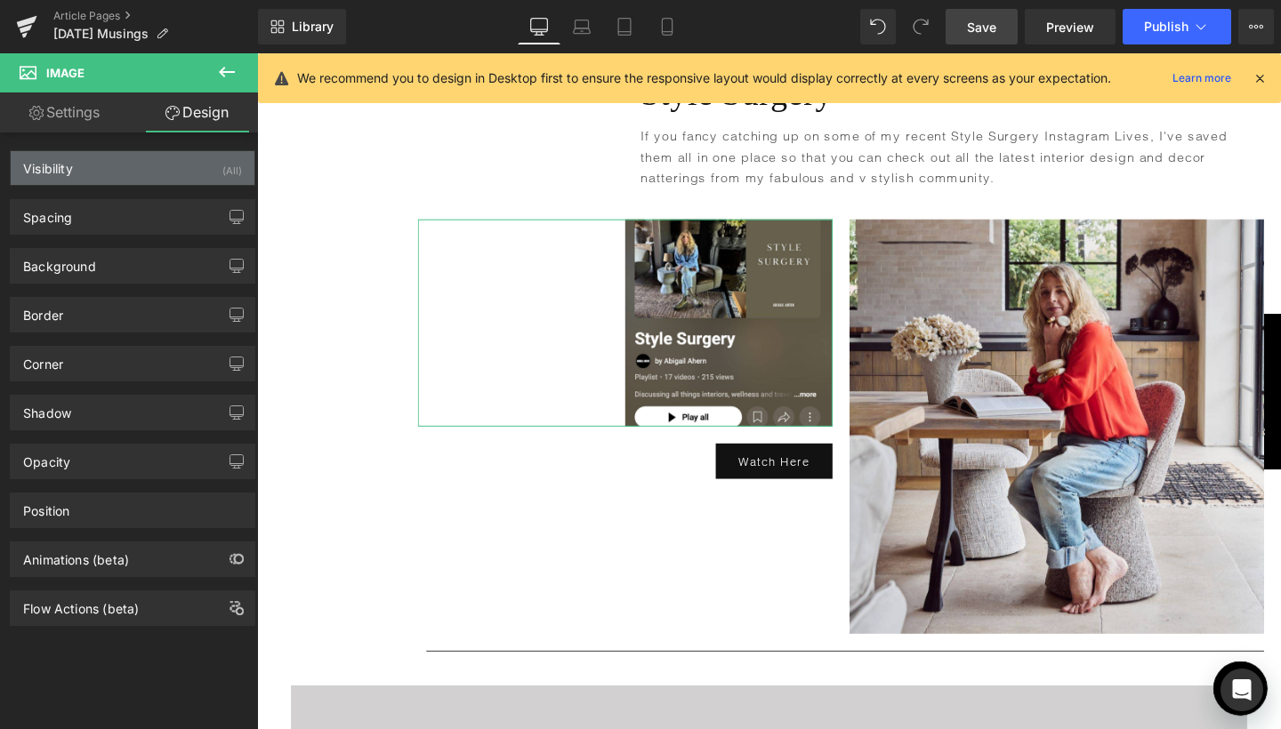
click at [208, 171] on div "Visibility (All)" at bounding box center [133, 168] width 244 height 34
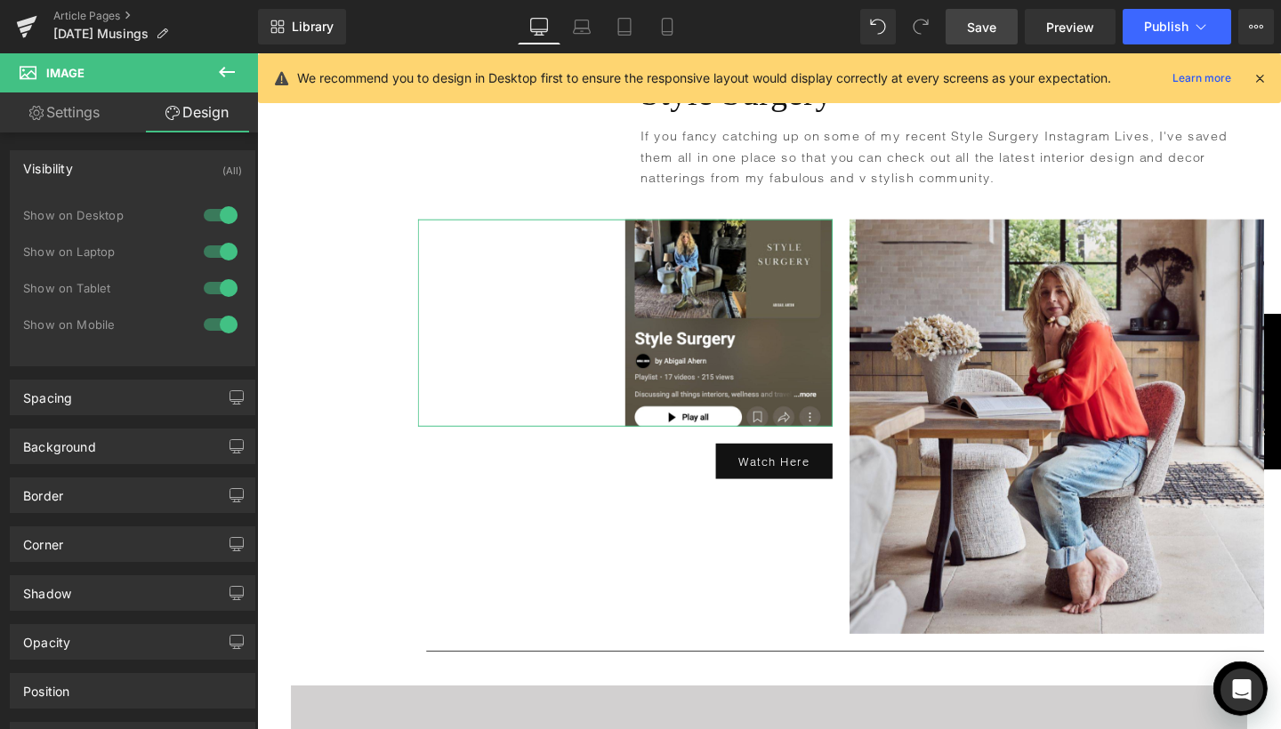
click at [222, 328] on div at bounding box center [220, 324] width 43 height 28
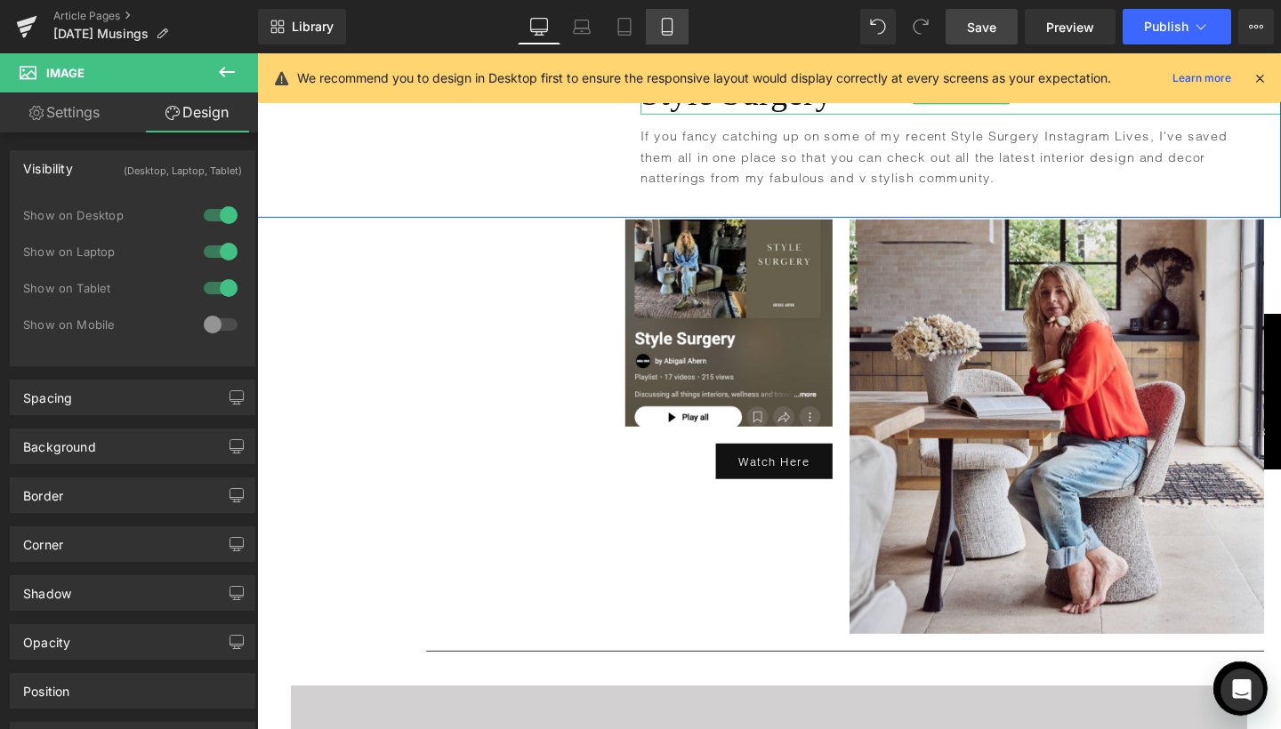
click at [676, 25] on icon at bounding box center [667, 27] width 18 height 18
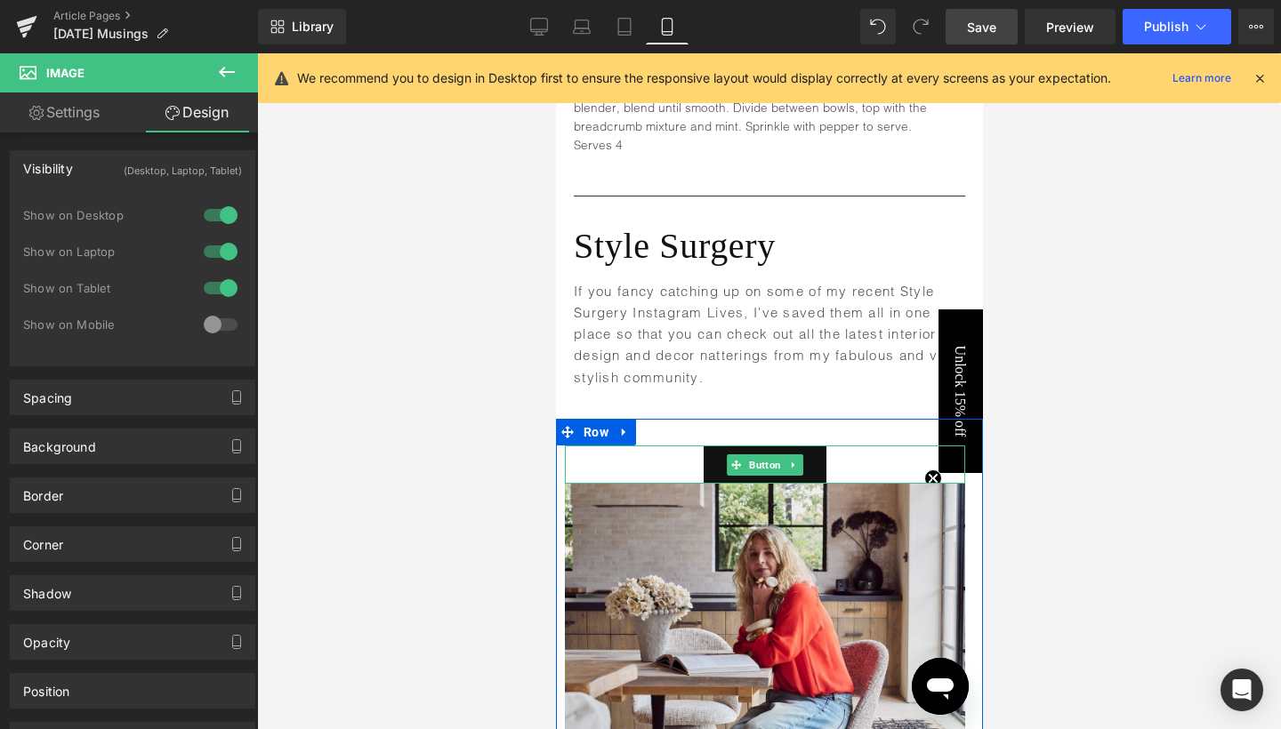
scroll to position [7898, 0]
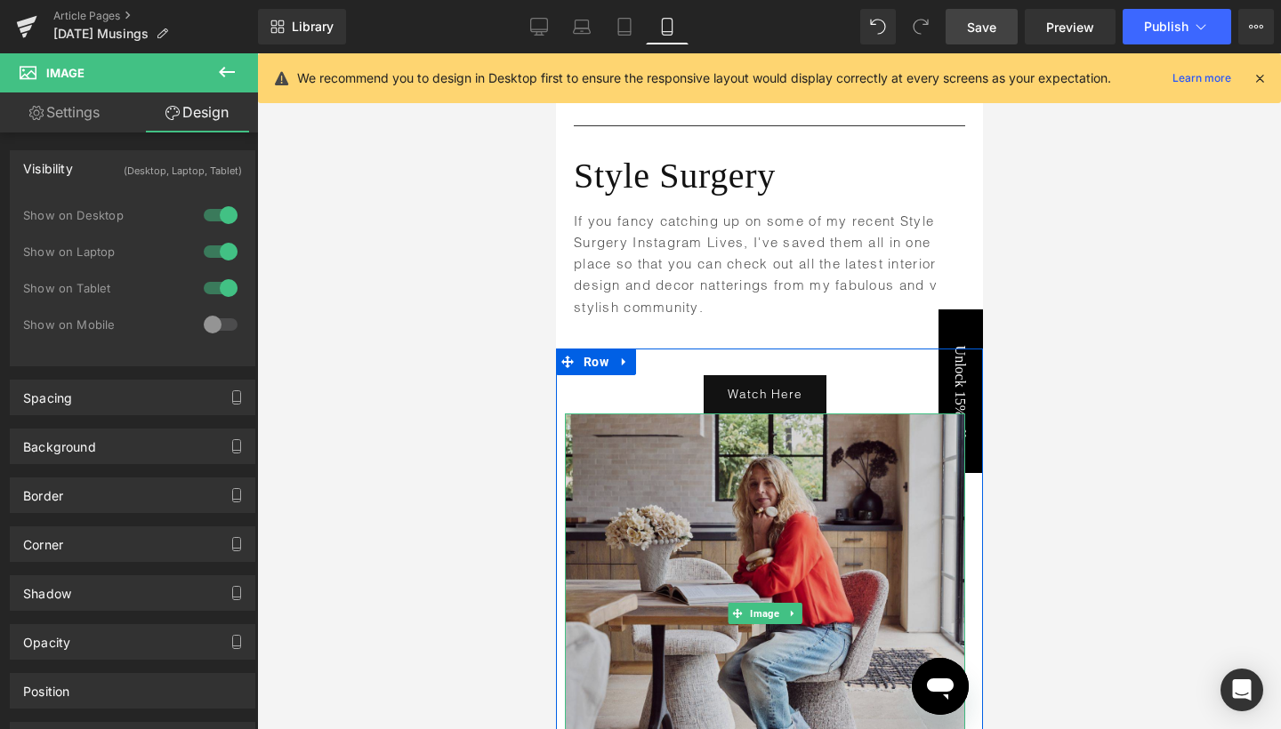
click at [846, 414] on img at bounding box center [764, 614] width 400 height 400
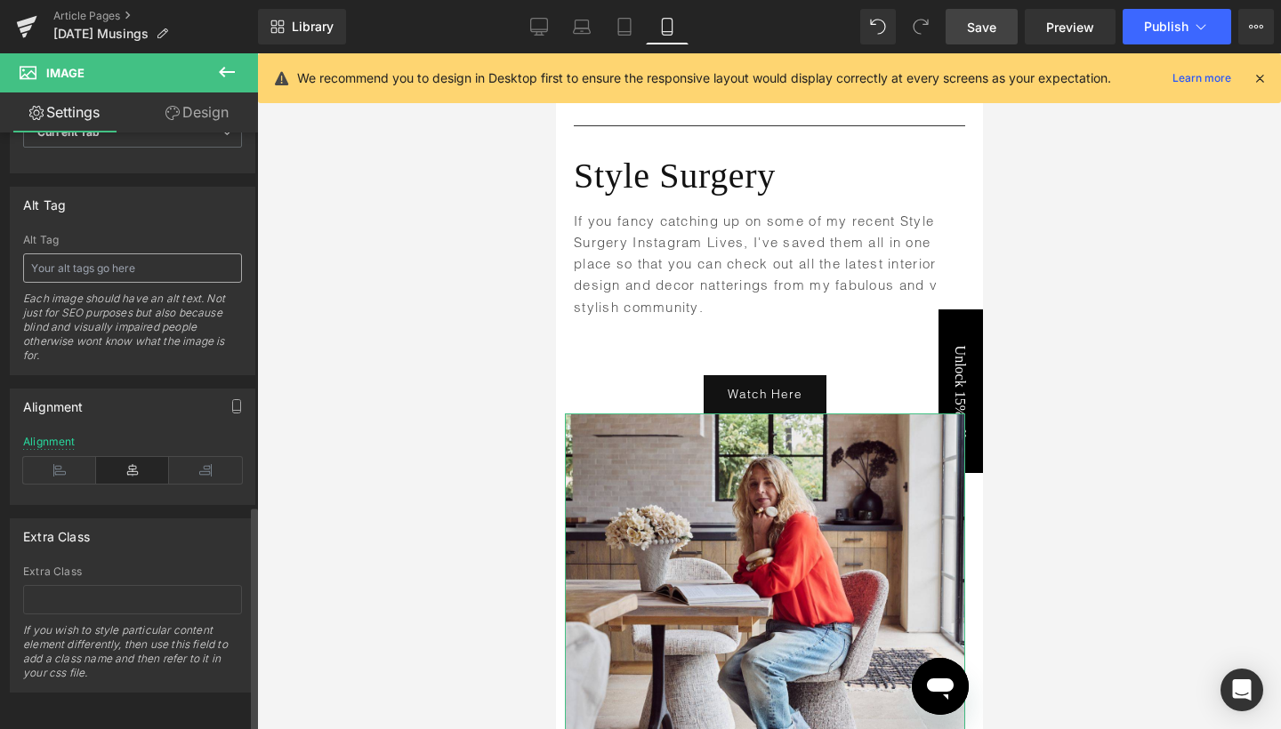
scroll to position [982, 0]
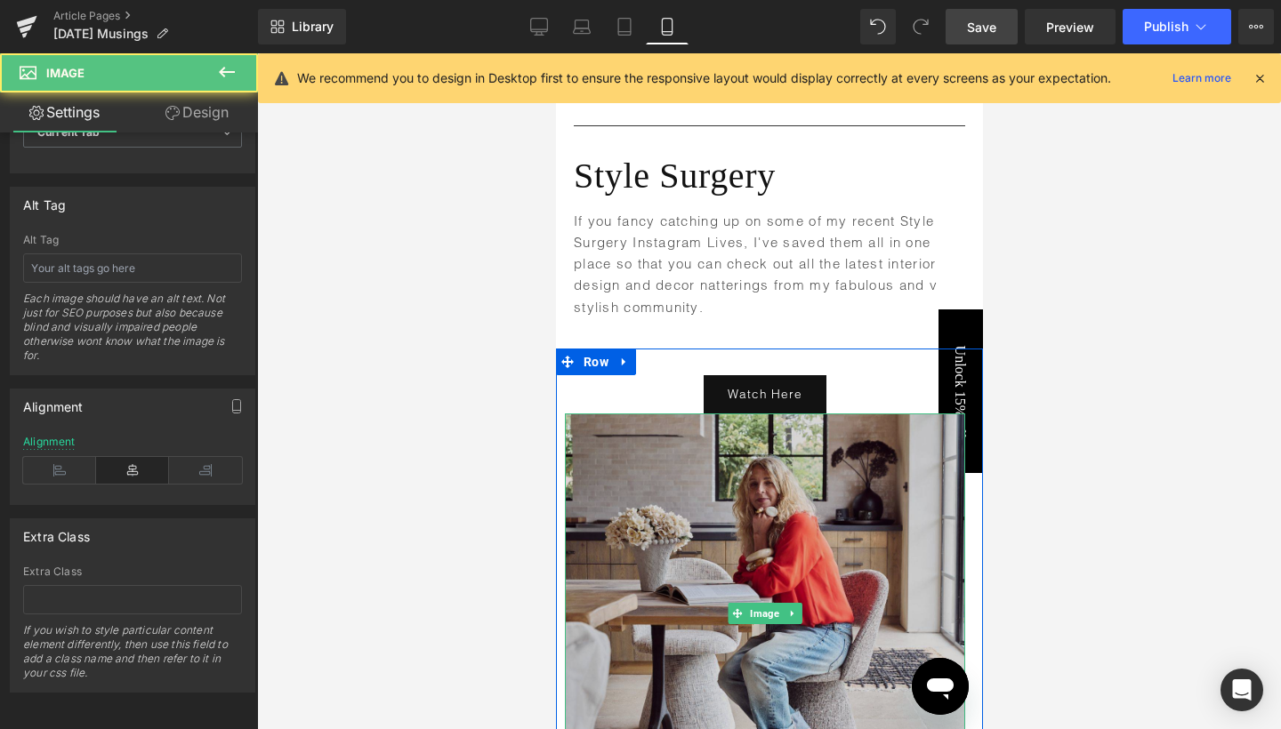
click at [783, 489] on img at bounding box center [764, 614] width 400 height 400
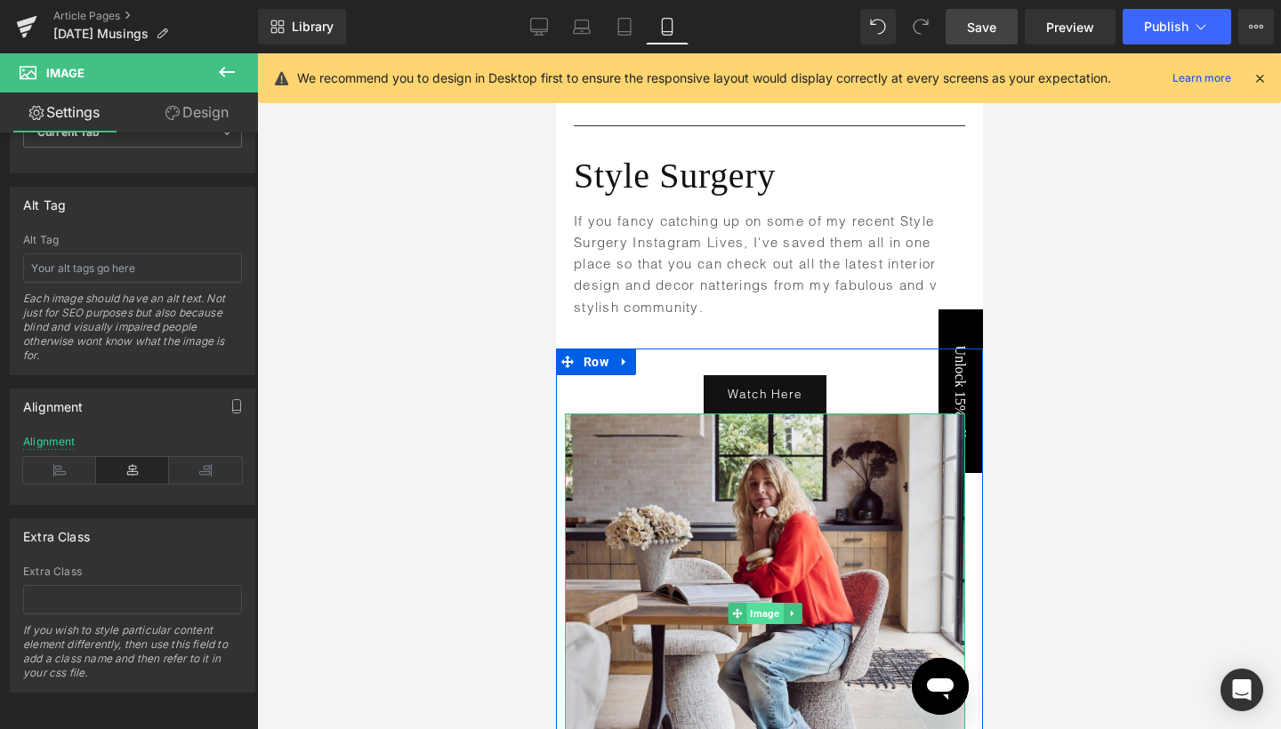
click at [759, 603] on span "Image" at bounding box center [763, 613] width 36 height 21
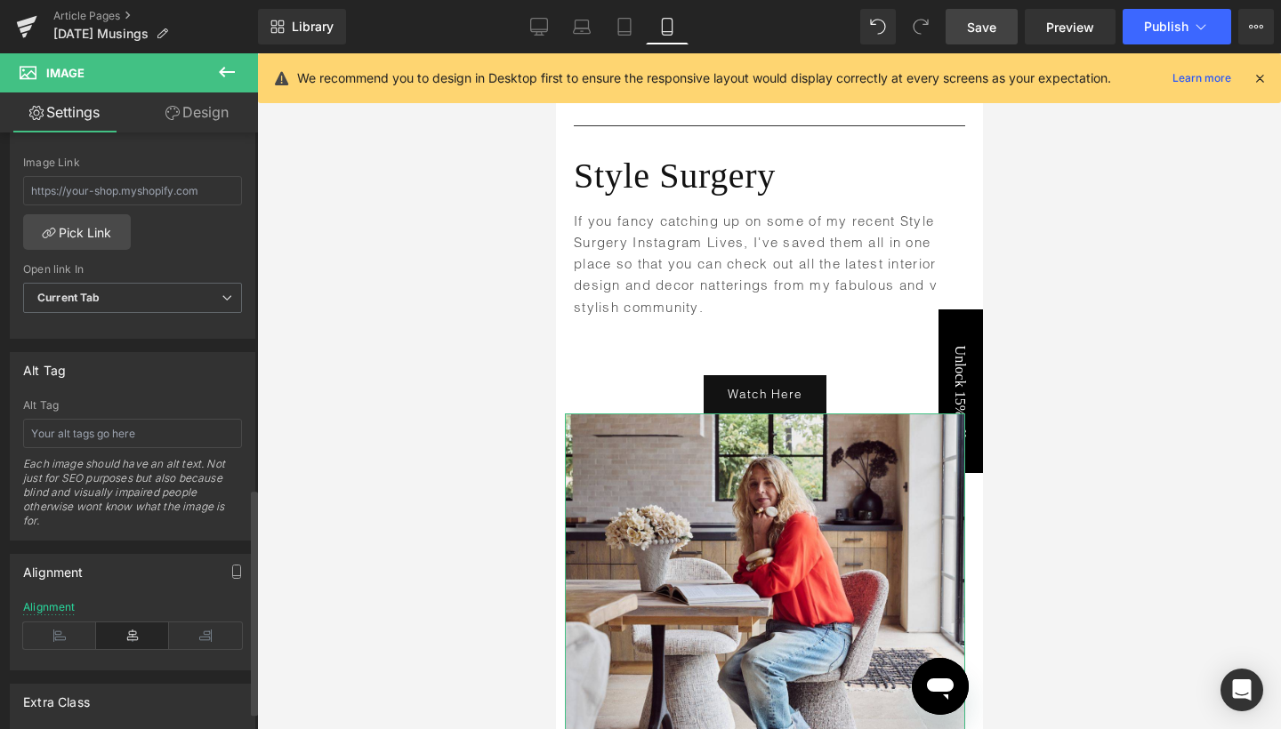
scroll to position [687, 0]
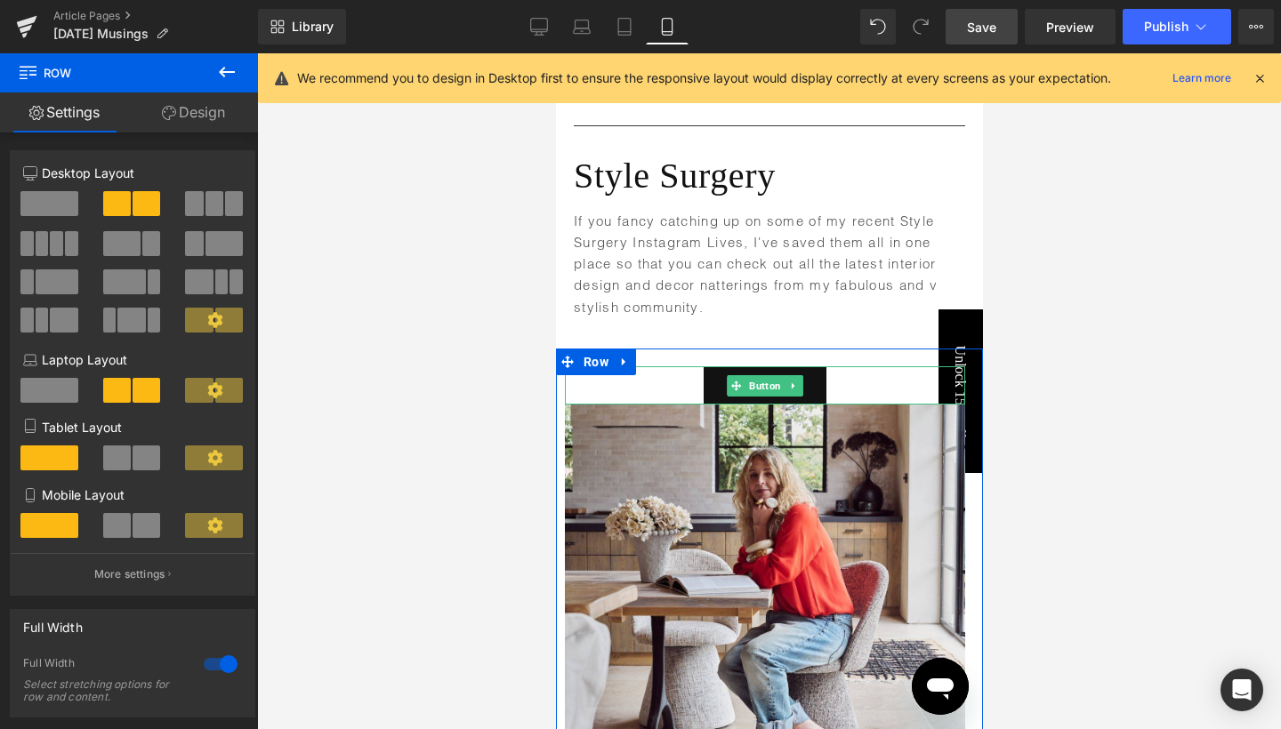
drag, startPoint x: 755, startPoint y: 309, endPoint x: 753, endPoint y: 345, distance: 35.6
click at [753, 349] on div "Image Watch Here Button Image Row" at bounding box center [768, 581] width 427 height 465
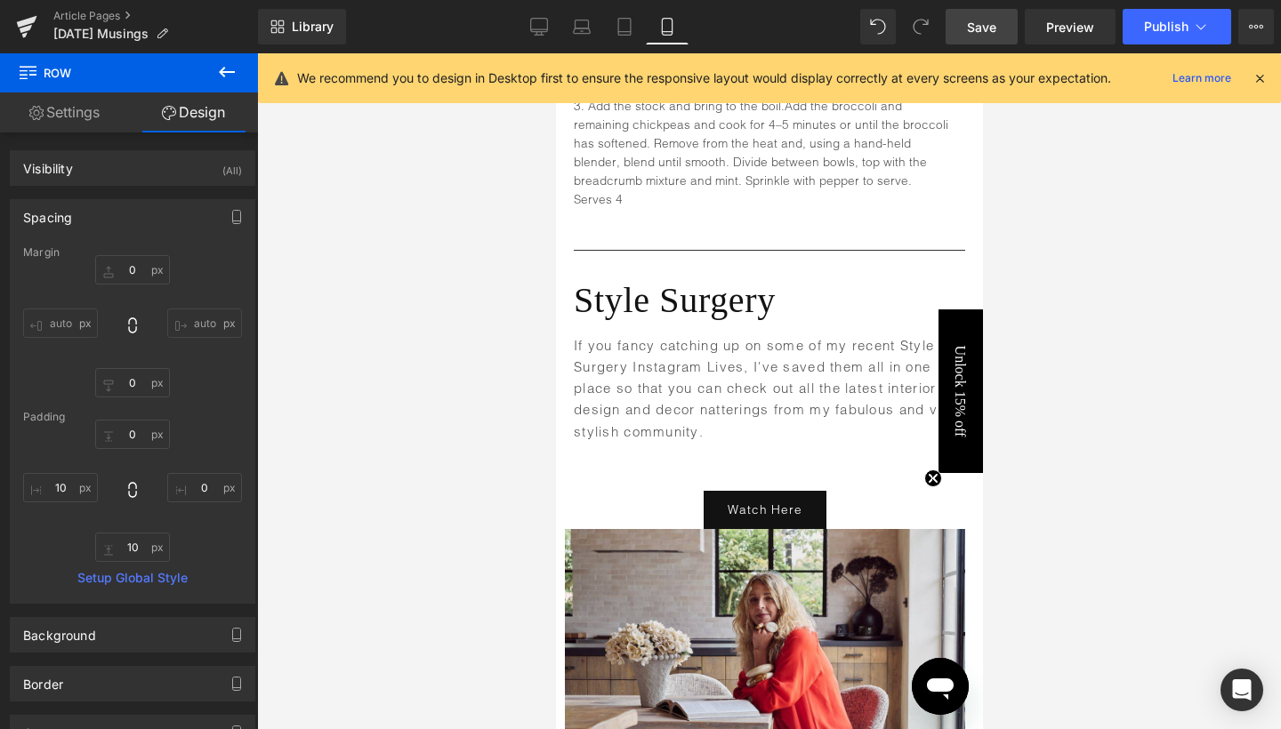
scroll to position [7908, 0]
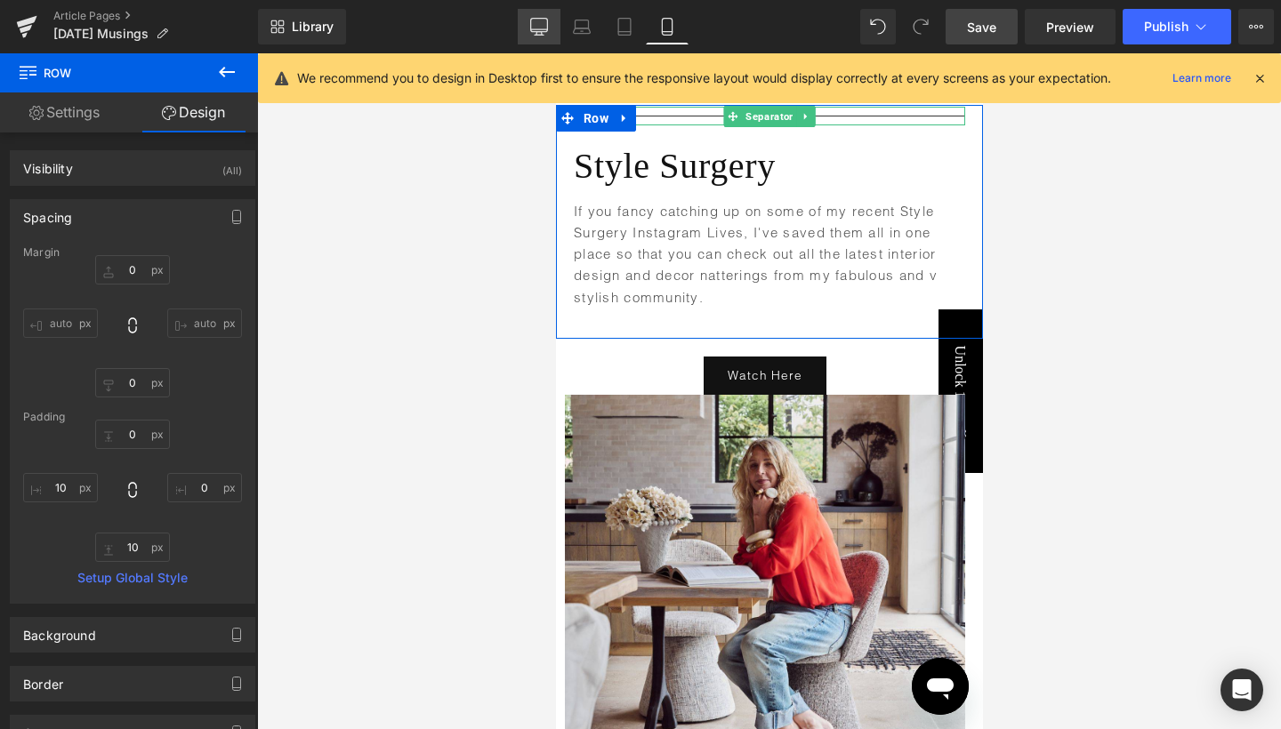
click at [549, 32] on link "Desktop" at bounding box center [539, 27] width 43 height 36
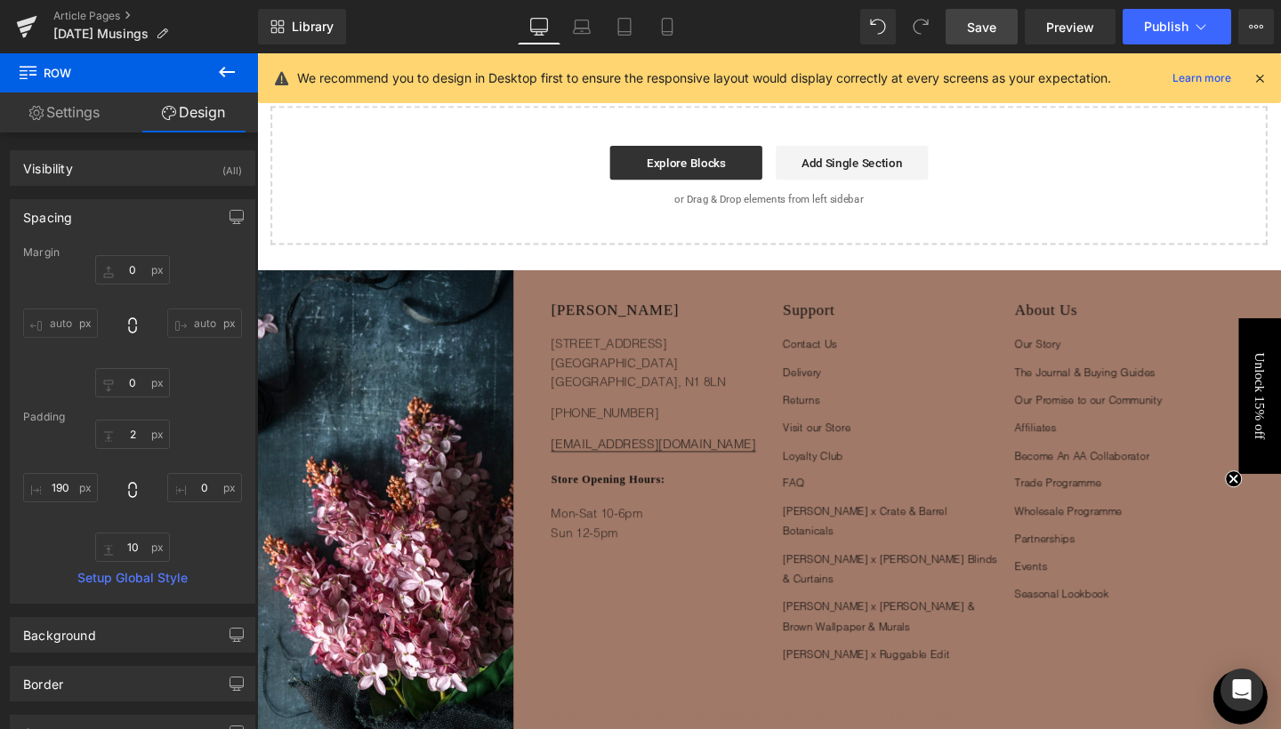
type input "0"
type input "2"
type input "0"
type input "10"
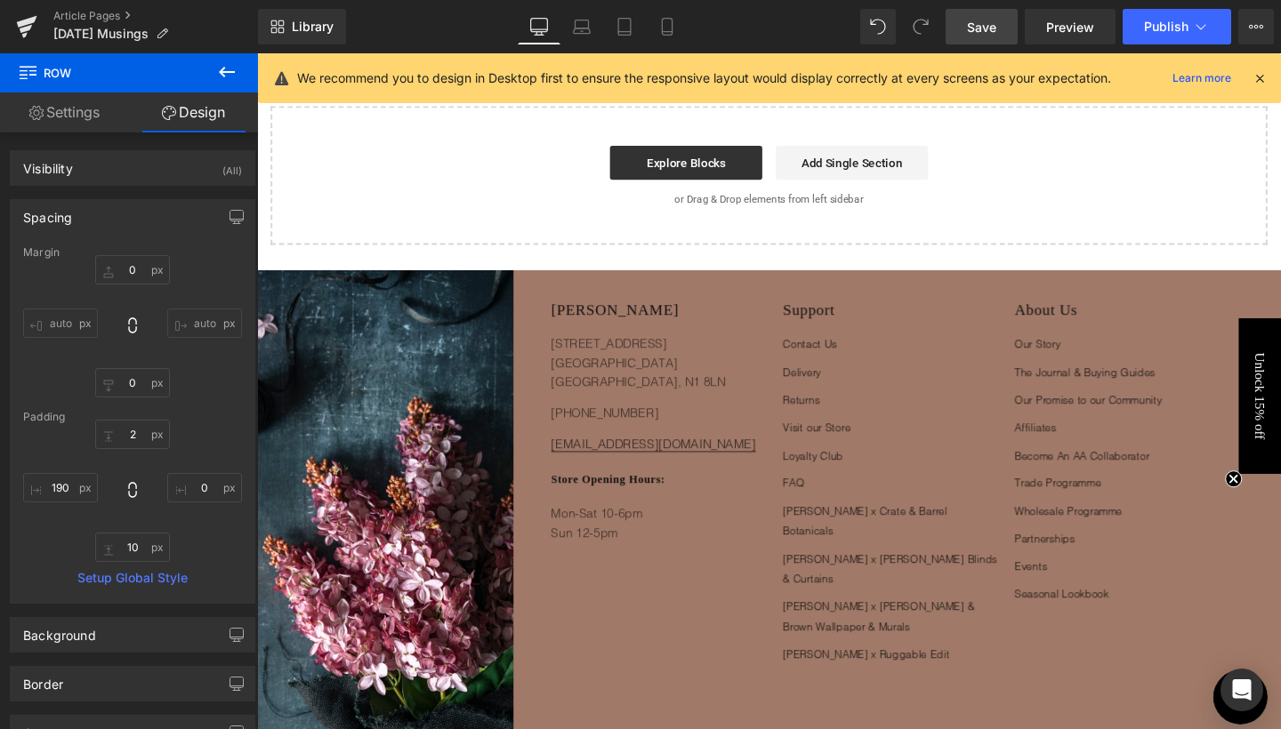
type input "190"
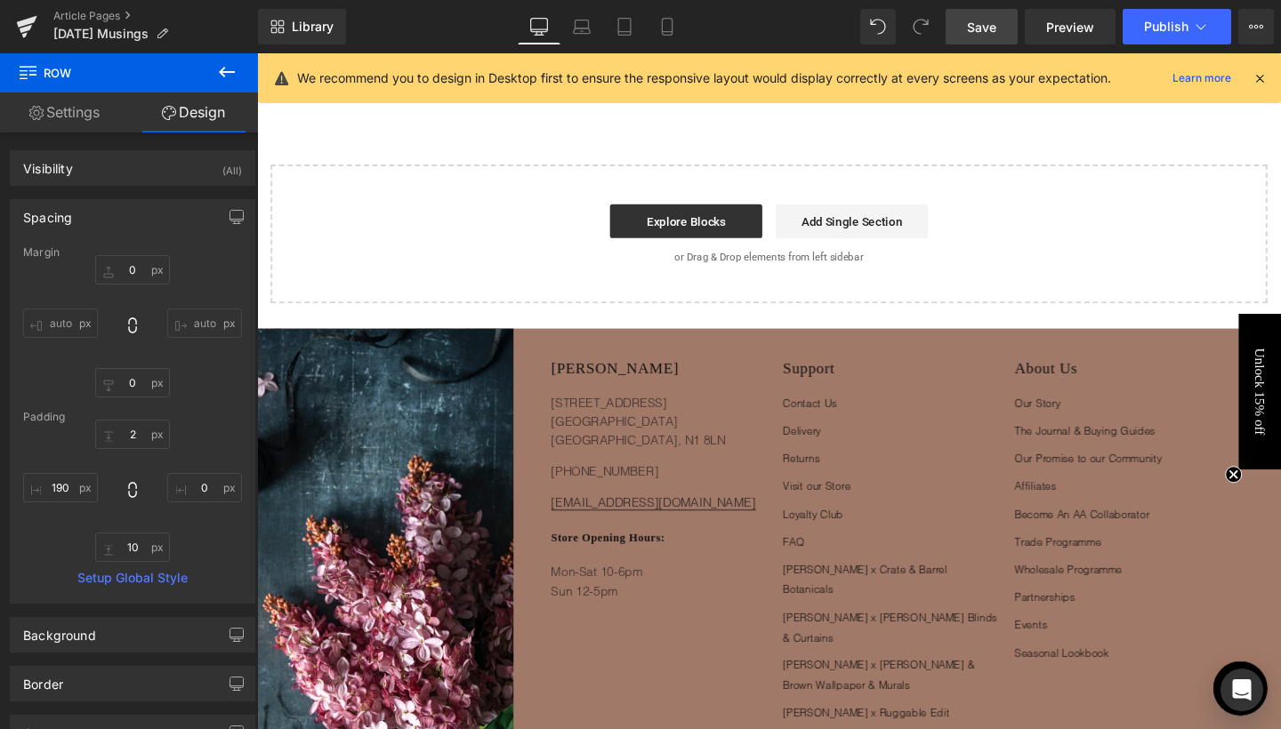
scroll to position [6240, 0]
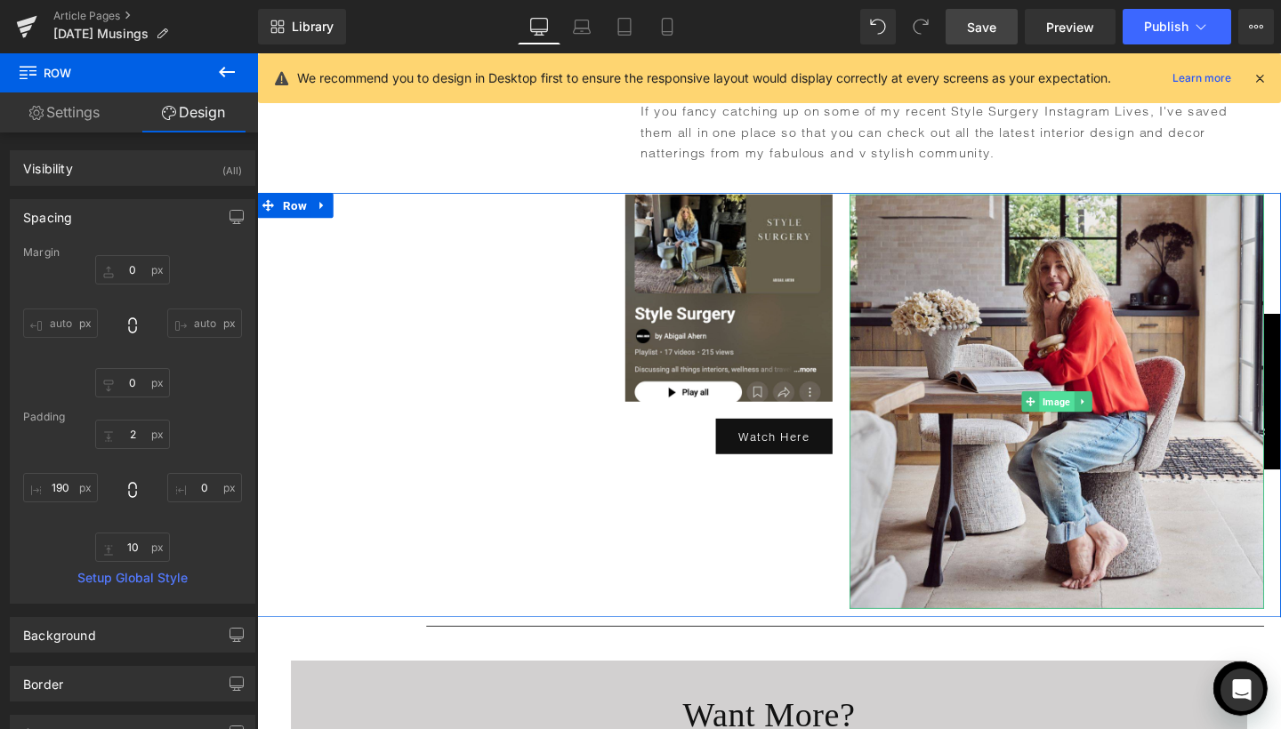
click at [1094, 430] on span "Image" at bounding box center [1097, 419] width 36 height 21
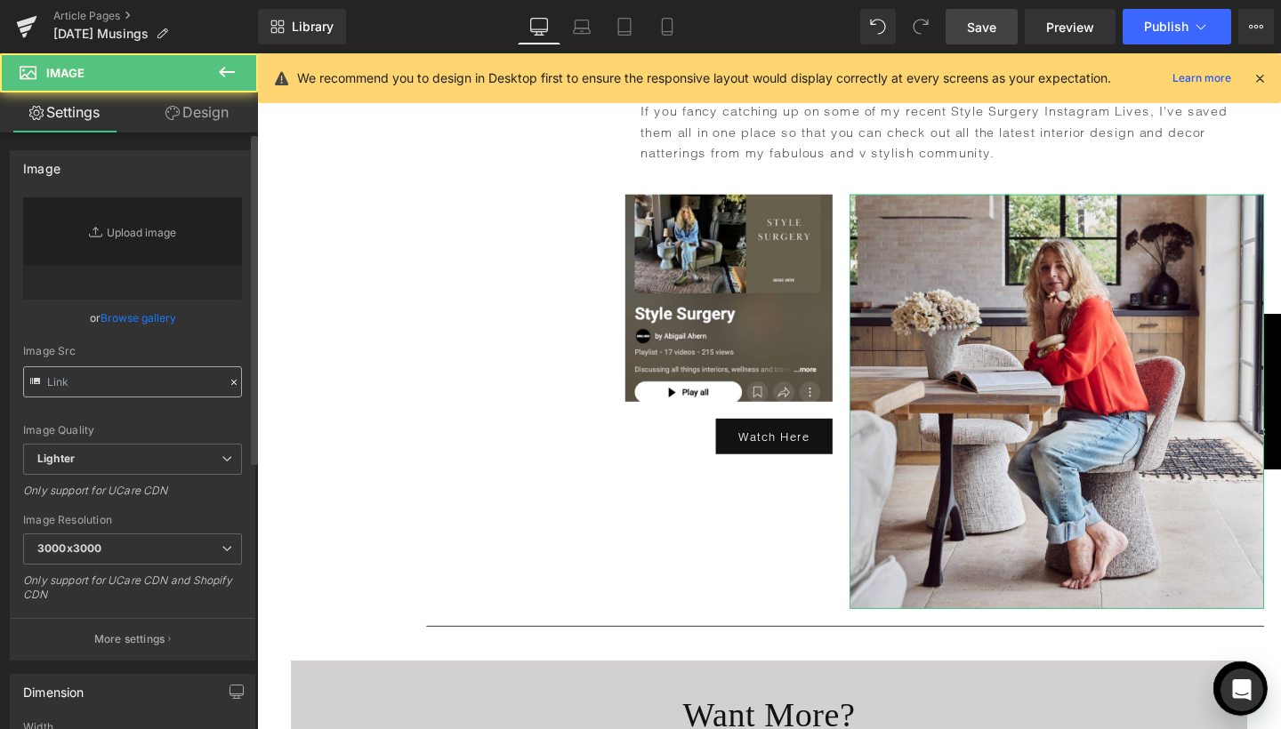
type input "[URL][DOMAIN_NAME]"
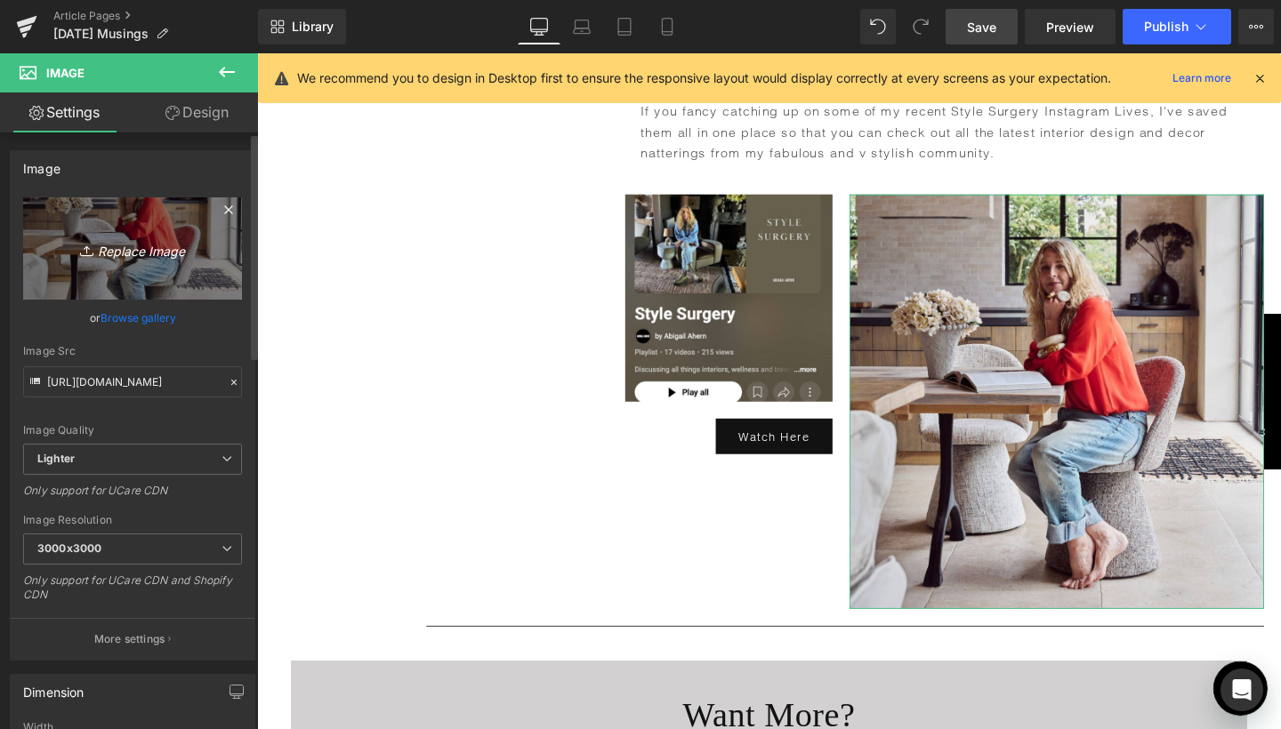
click at [136, 254] on icon "Replace Image" at bounding box center [132, 248] width 142 height 22
type input "C:\fakepath\blog pics square-78.jpg"
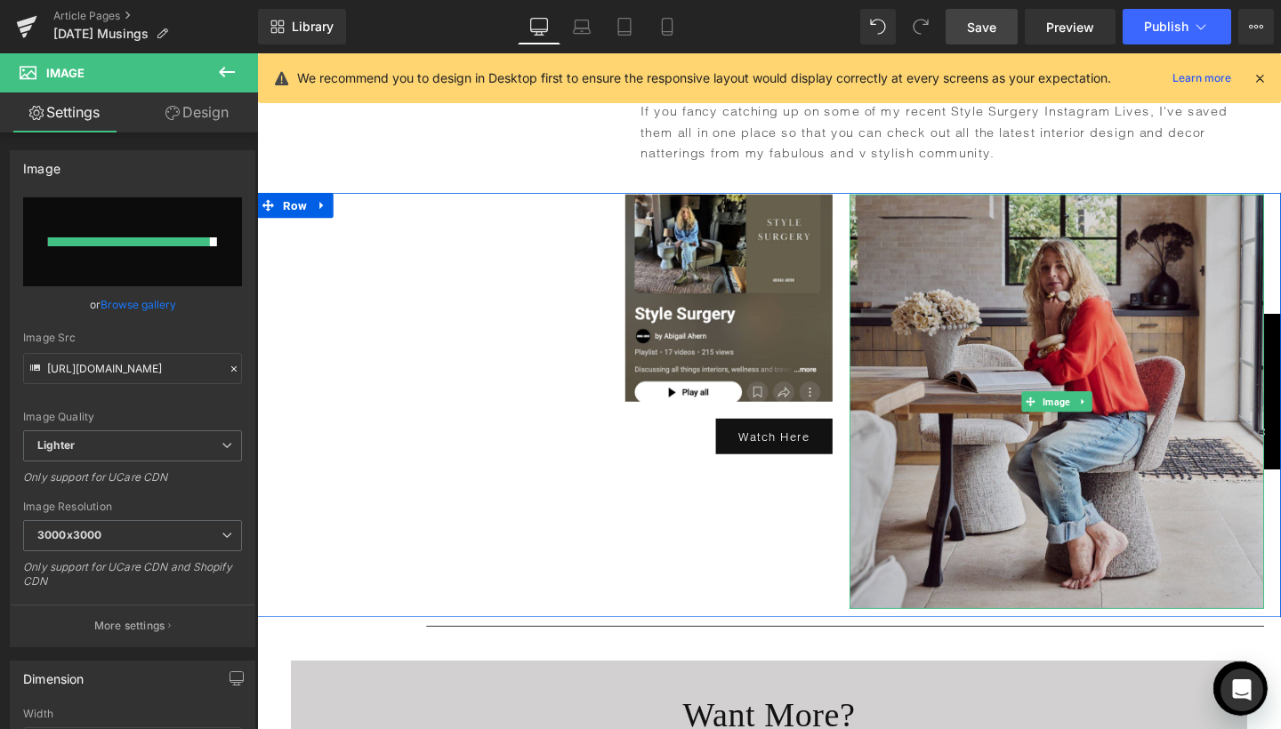
type input "https://ucarecdn.com/e93b122c-3d7d-448b-a998-8f4c30fc9980/-/format/auto/-/previ…"
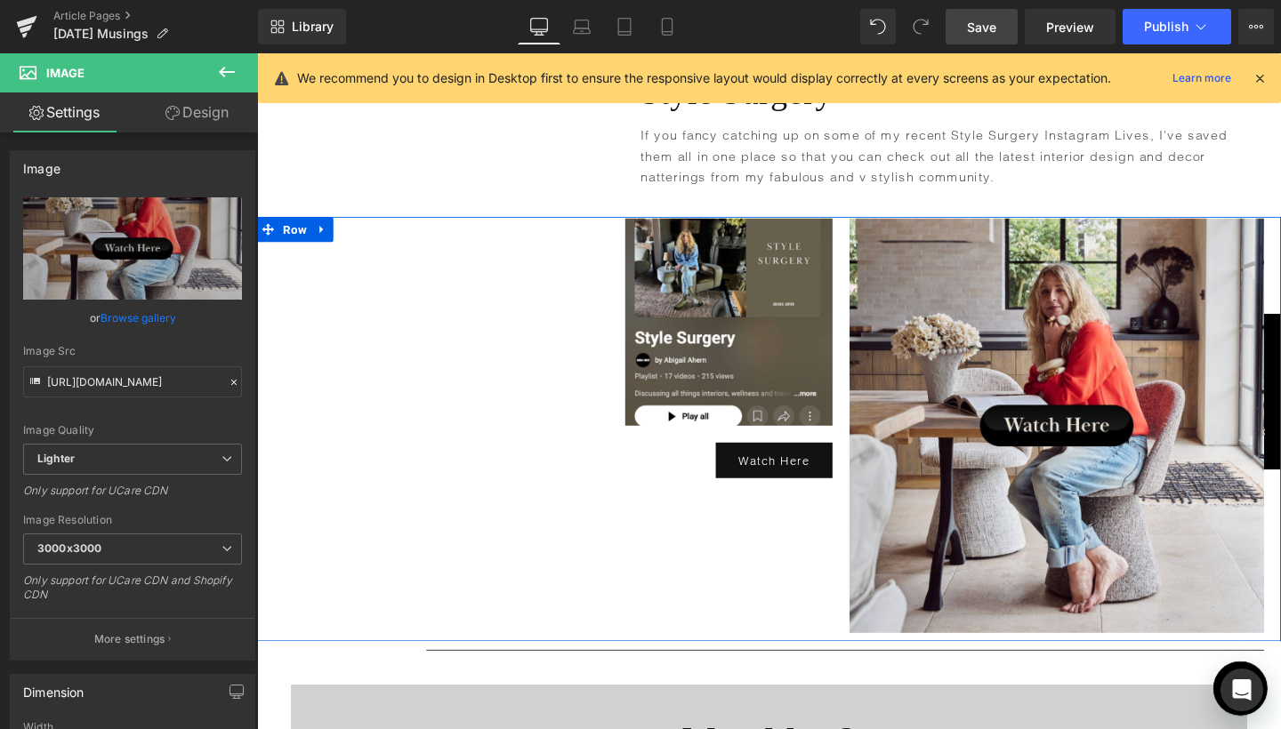
scroll to position [6229, 0]
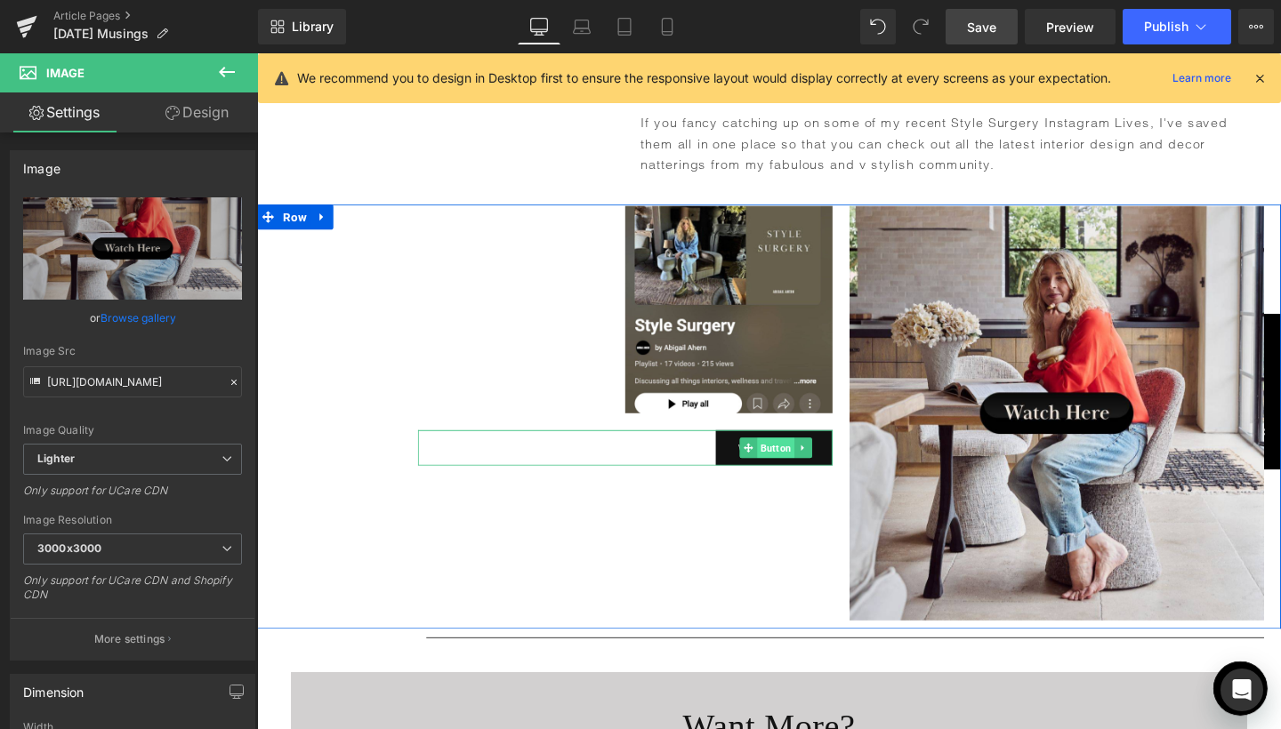
click at [793, 478] on span "Button" at bounding box center [802, 467] width 39 height 21
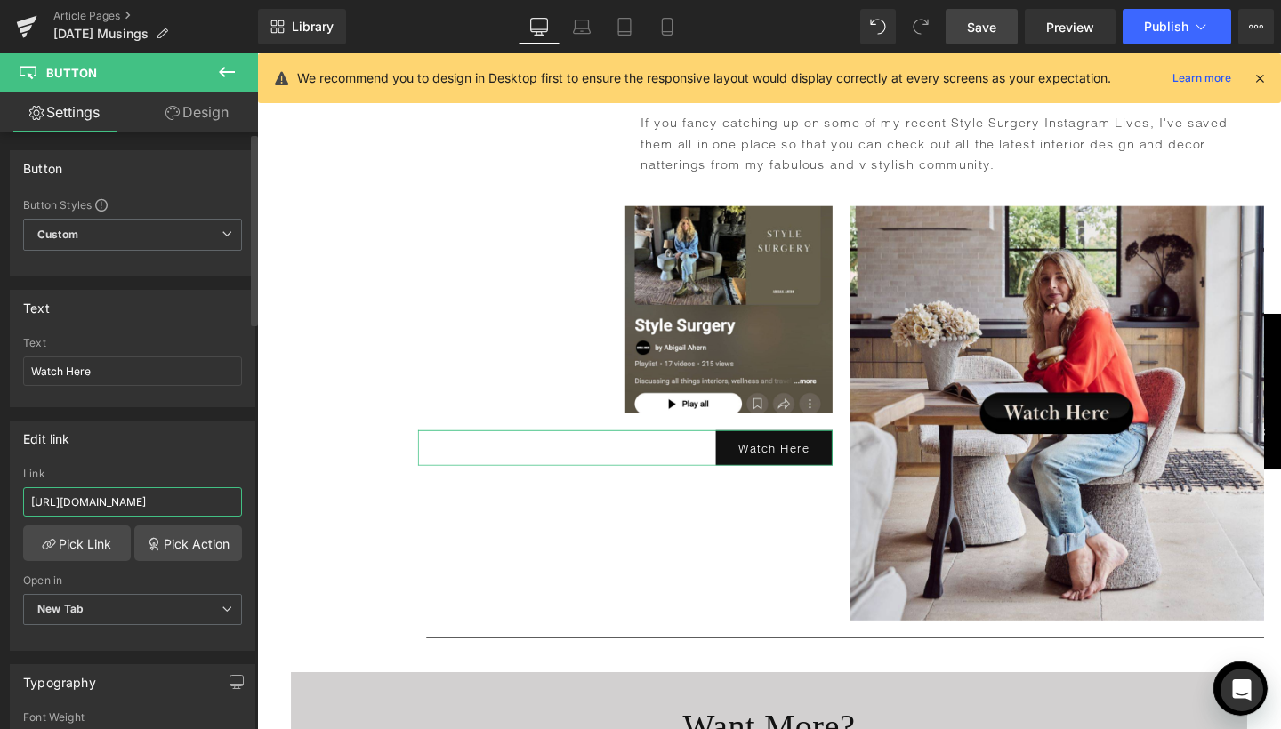
click at [173, 498] on input "https://www.youtube.com/playlist?list=PLPvTmqHO_Pz0SHWQ8nUmdgNWJA9fnlqgb" at bounding box center [132, 501] width 219 height 29
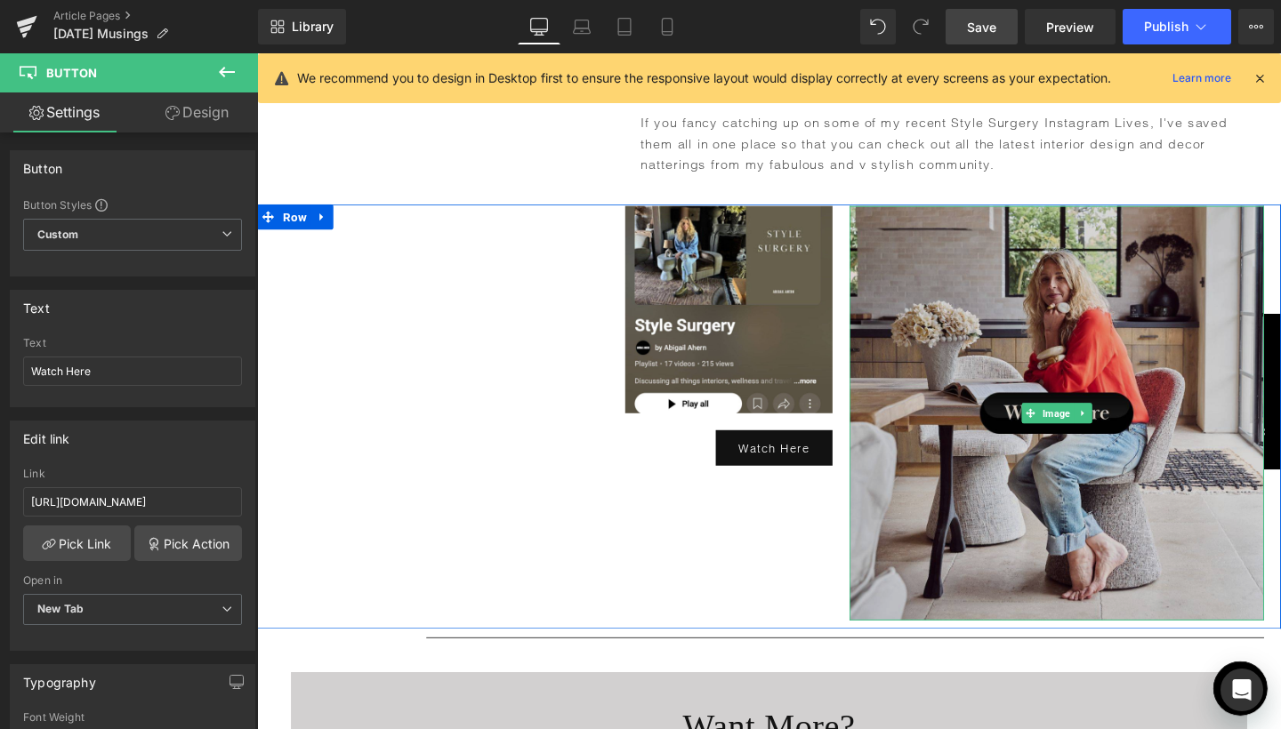
click at [1001, 456] on img at bounding box center [1098, 431] width 436 height 436
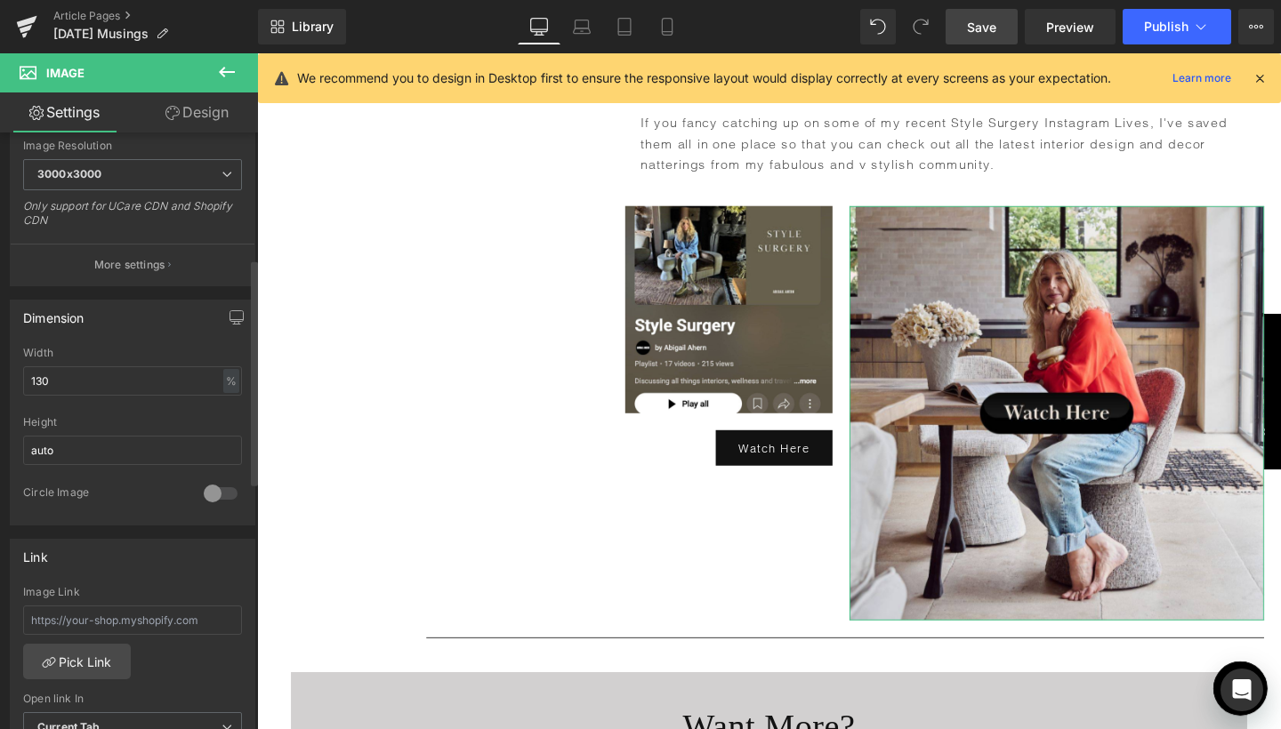
scroll to position [398, 0]
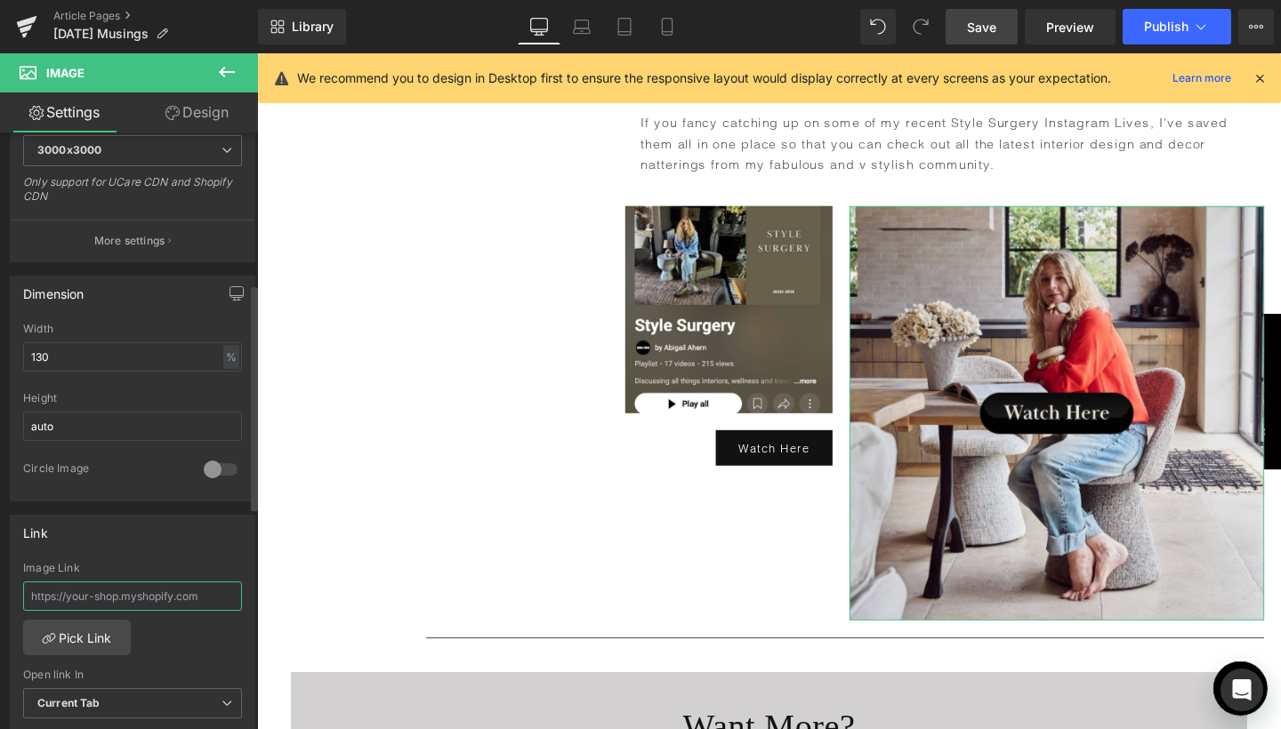
click at [159, 593] on input "text" at bounding box center [132, 596] width 219 height 29
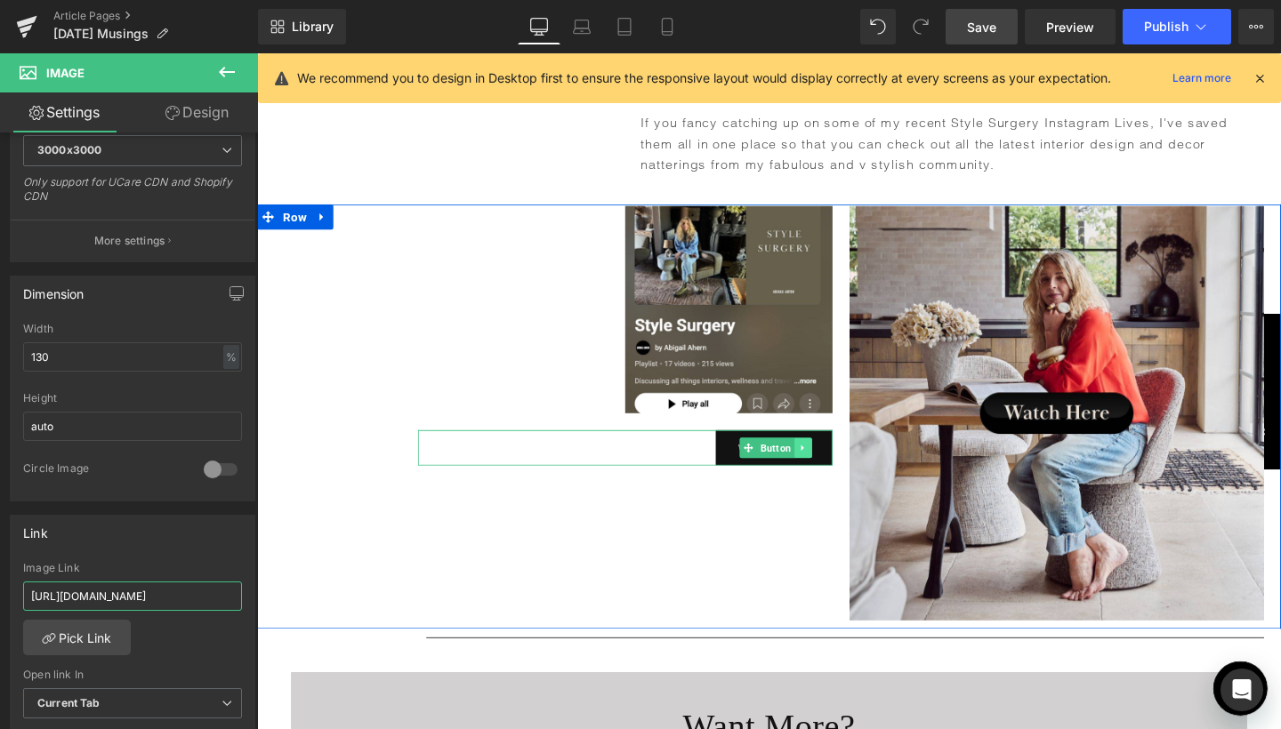
type input "https://www.youtube.com/playlist?list=PLPvTmqHO_Pz0SHWQ8nUmdgNWJA9fnlqgb"
click at [830, 473] on icon at bounding box center [831, 467] width 10 height 11
click at [839, 473] on icon at bounding box center [840, 467] width 10 height 11
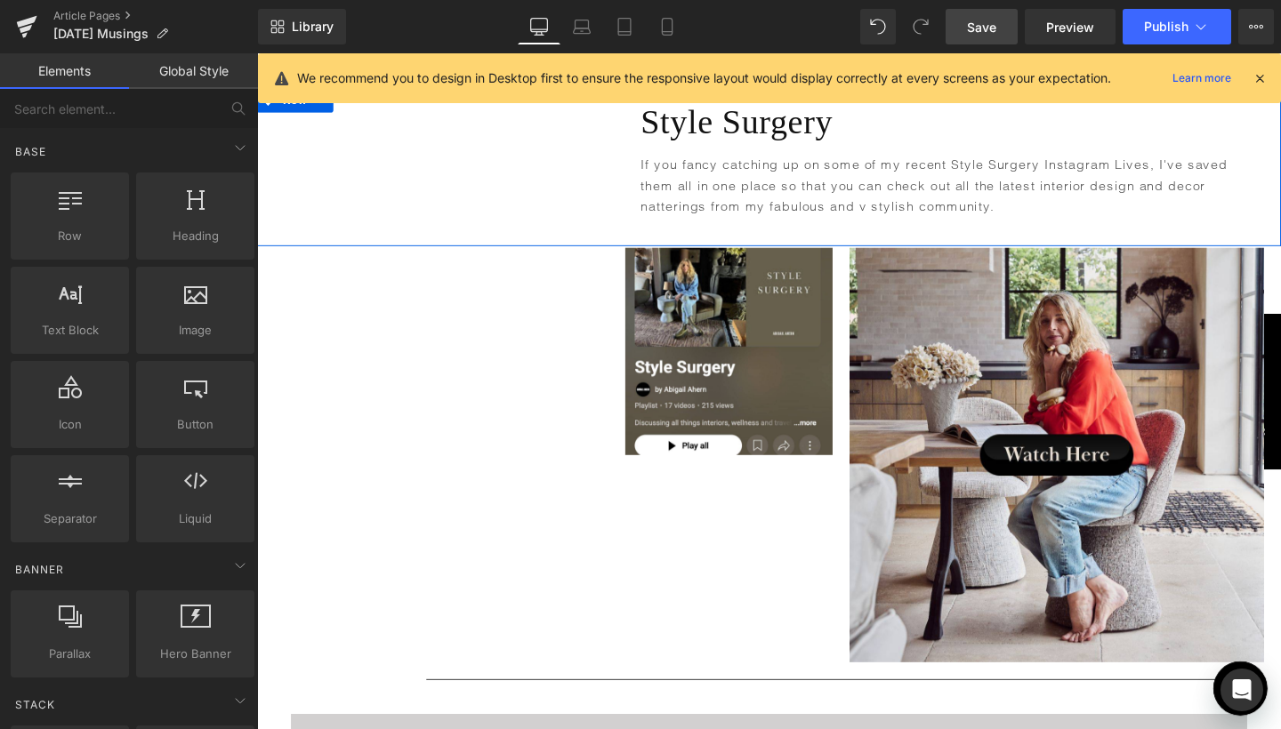
scroll to position [6215, 0]
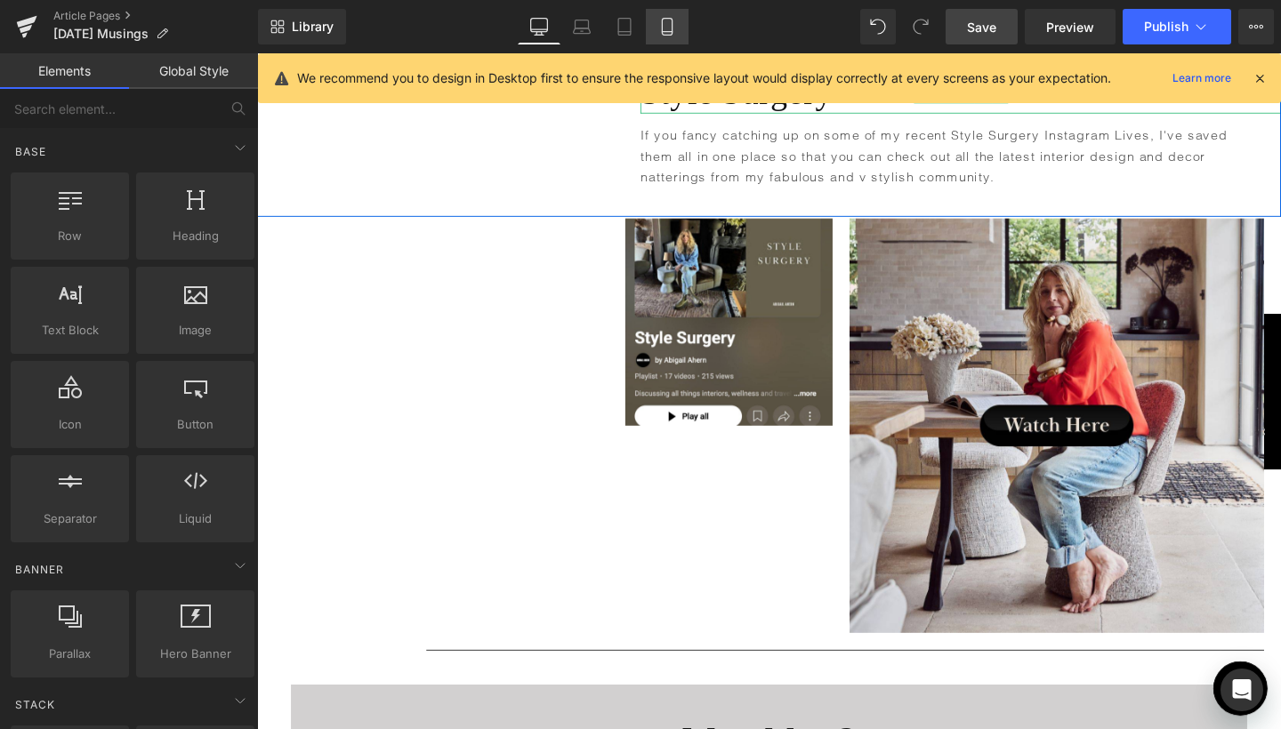
click at [663, 29] on icon at bounding box center [667, 27] width 18 height 18
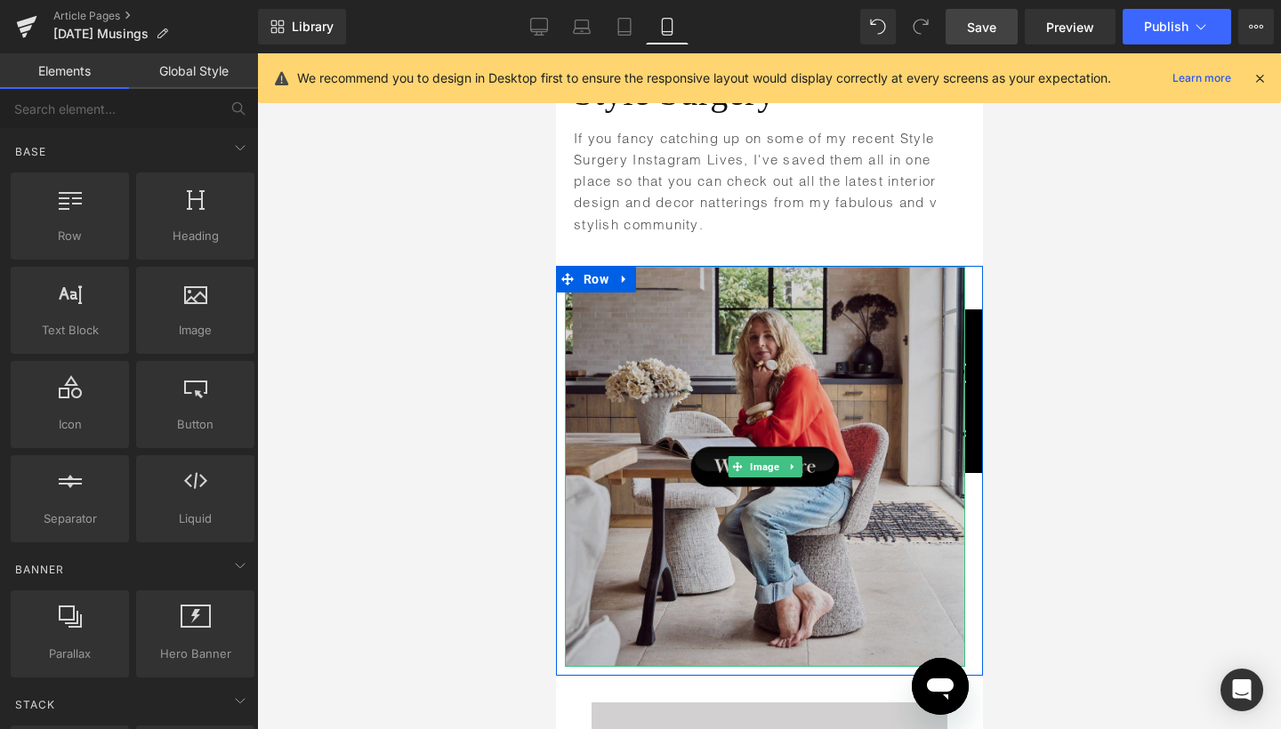
scroll to position [7819, 0]
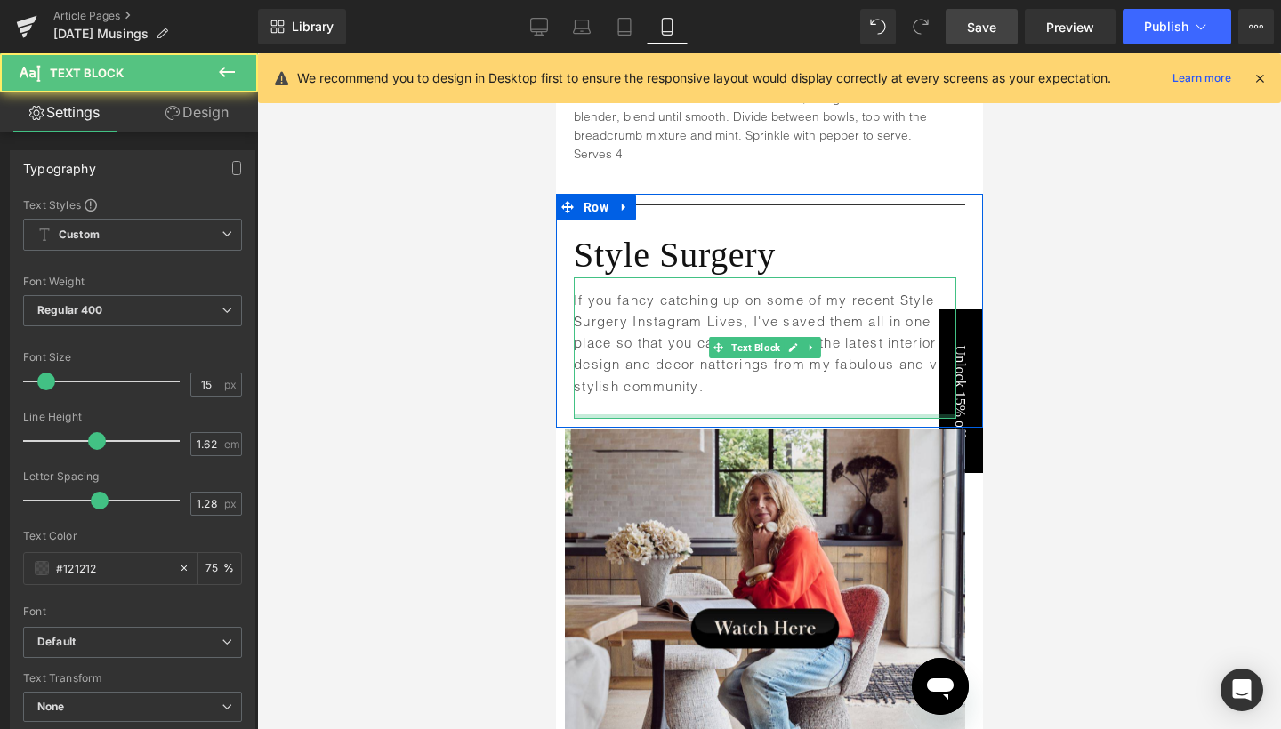
drag, startPoint x: 761, startPoint y: 377, endPoint x: 757, endPoint y: 358, distance: 19.2
click at [757, 358] on div "If you fancy catching up on some of my recent Style Surgery Instagram Lives, I'…" at bounding box center [764, 348] width 382 height 142
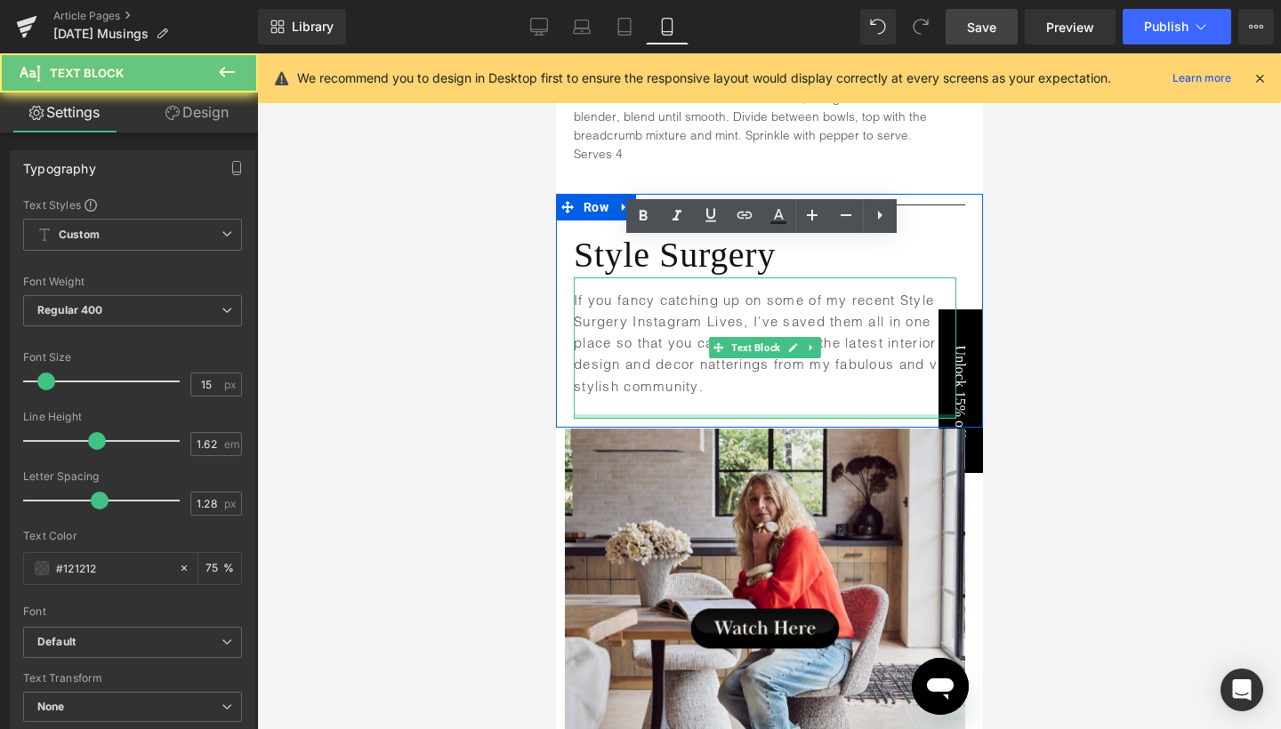
click at [711, 356] on p "If you fancy catching up on some of my recent Style Surgery Instagram Lives, I'…" at bounding box center [764, 355] width 382 height 130
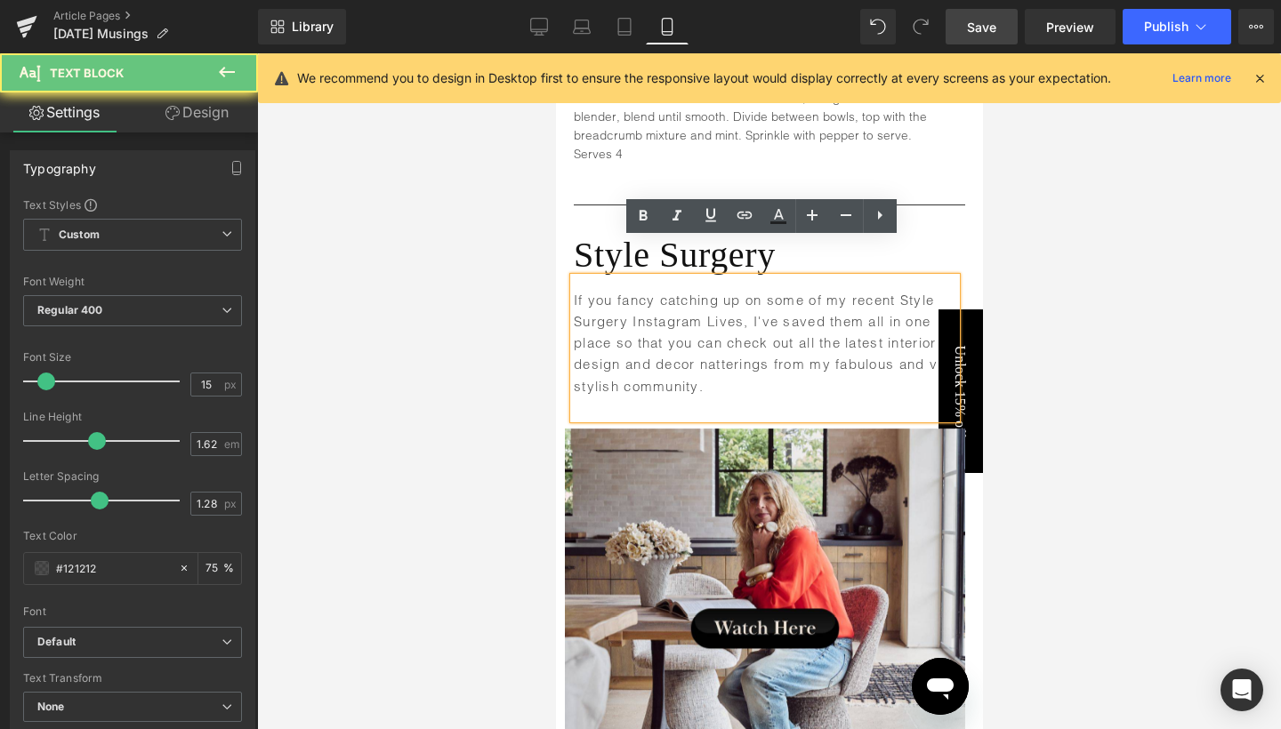
click at [711, 356] on p "If you fancy catching up on some of my recent Style Surgery Instagram Lives, I'…" at bounding box center [764, 355] width 382 height 130
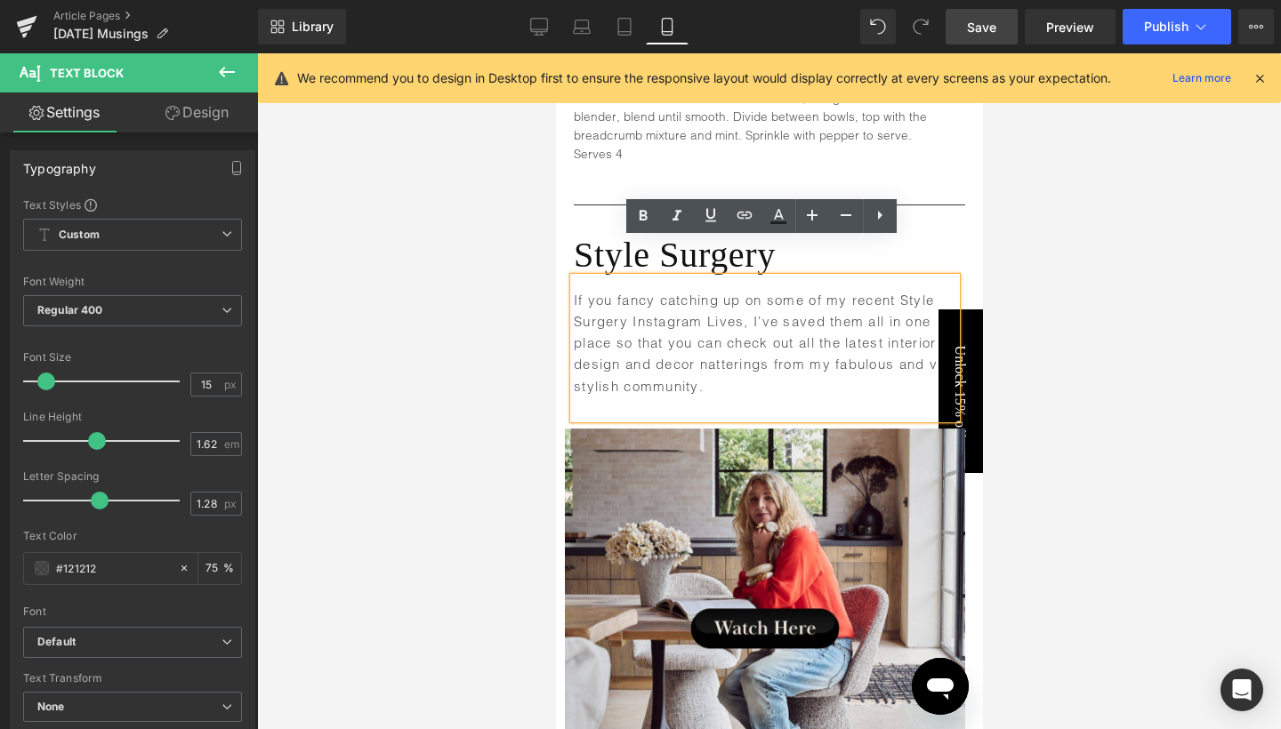
click at [626, 369] on p "If you fancy catching up on some of my recent Style Surgery Instagram Lives, I'…" at bounding box center [764, 355] width 382 height 130
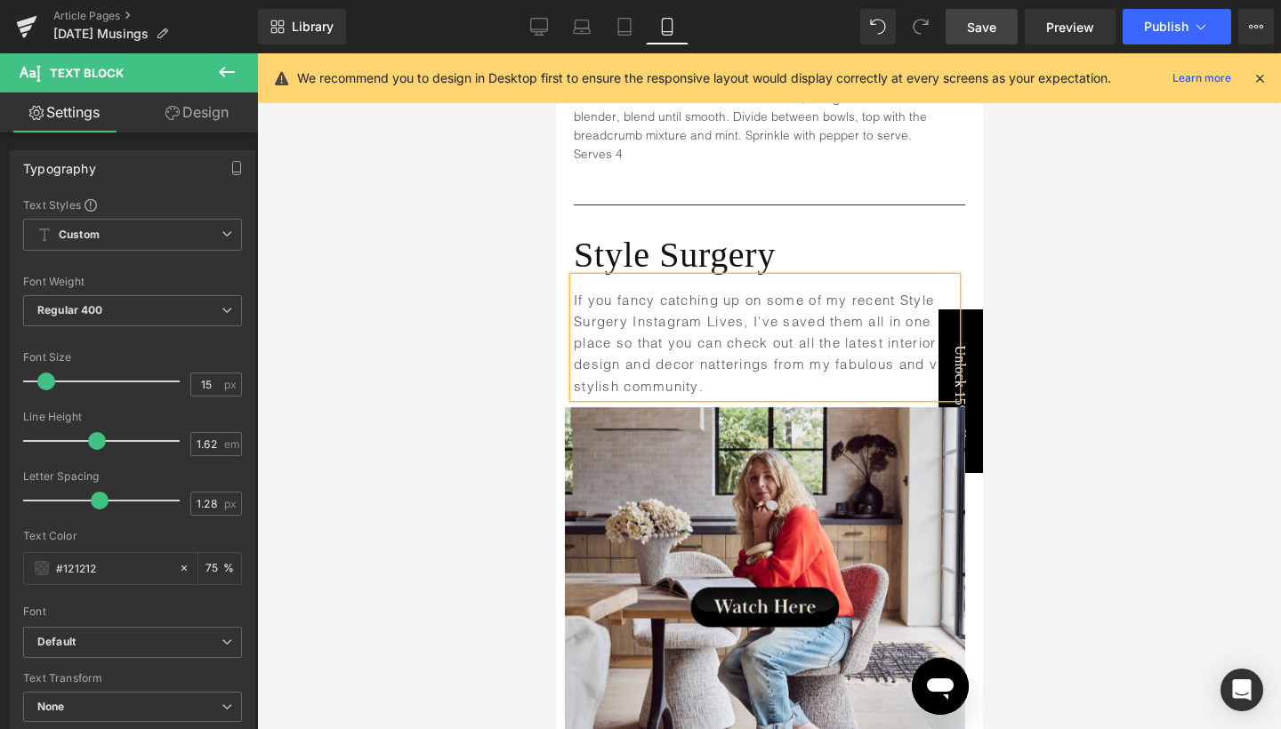
click at [1080, 314] on div at bounding box center [769, 391] width 1024 height 676
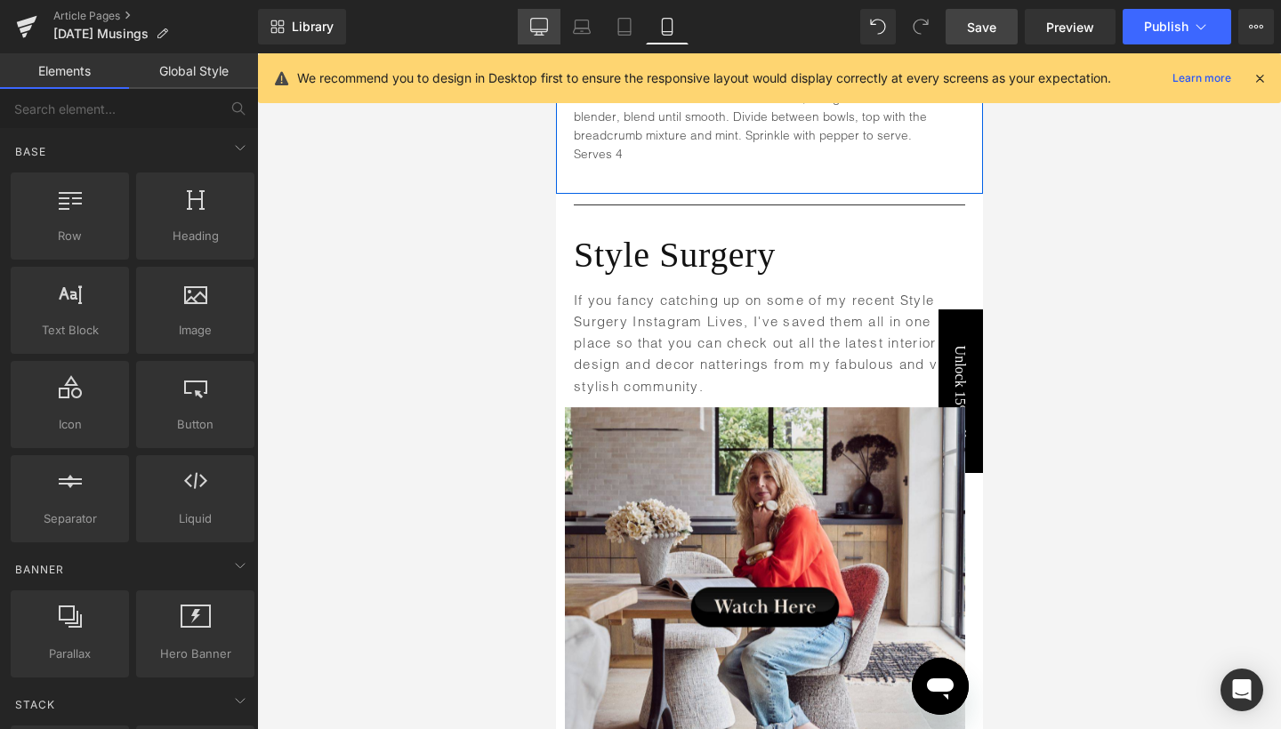
click at [538, 20] on icon at bounding box center [539, 27] width 18 height 18
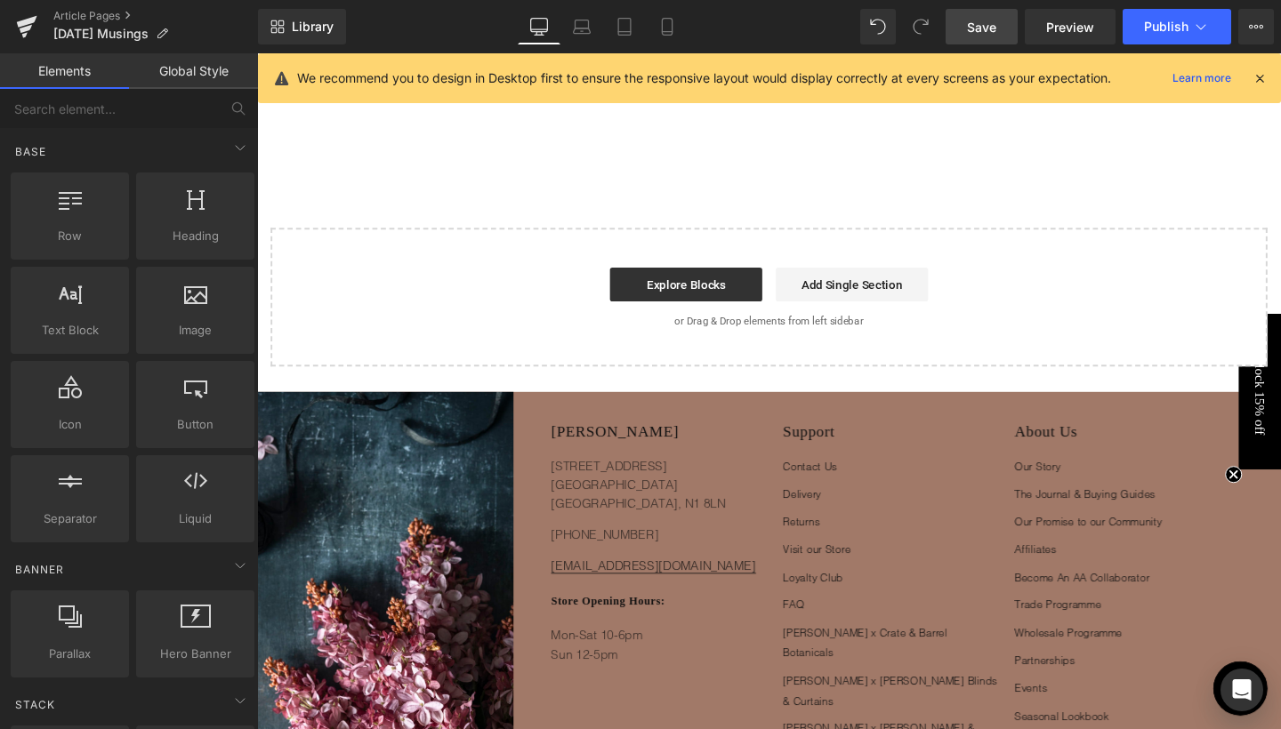
scroll to position [6051, 0]
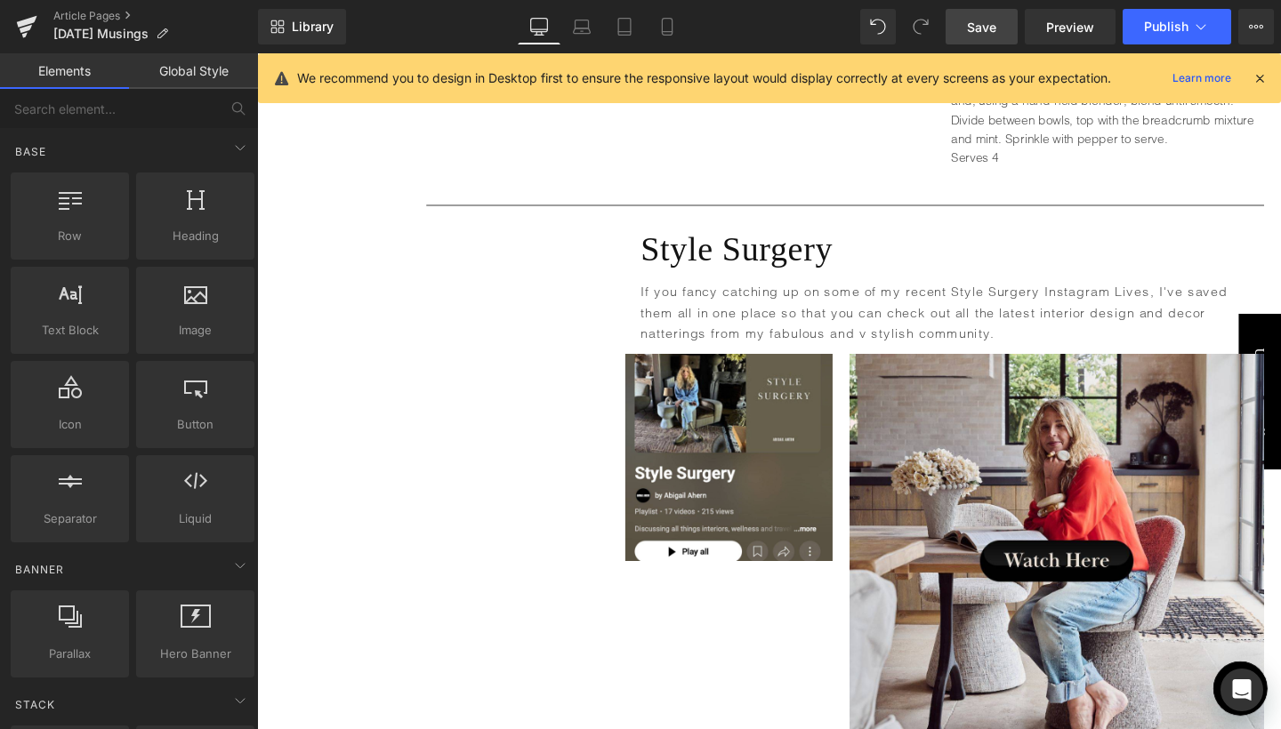
click at [1003, 23] on link "Save" at bounding box center [981, 27] width 72 height 36
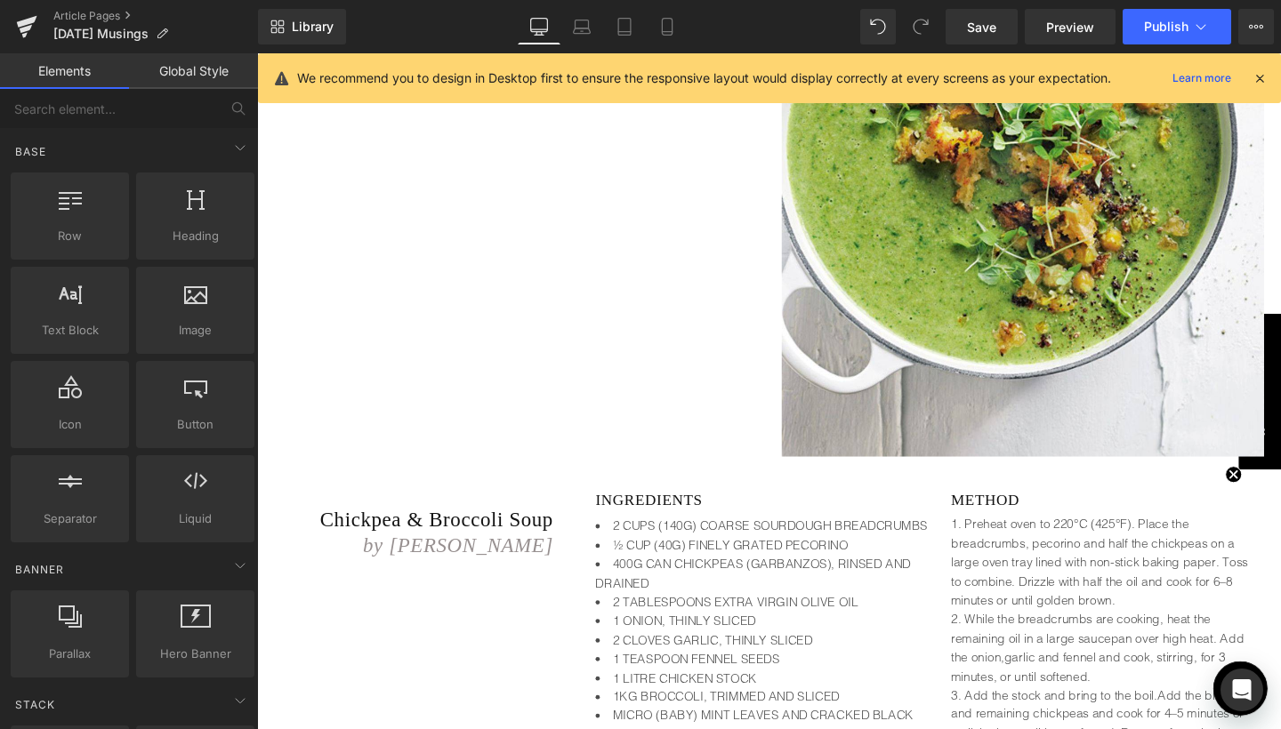
scroll to position [5350, 0]
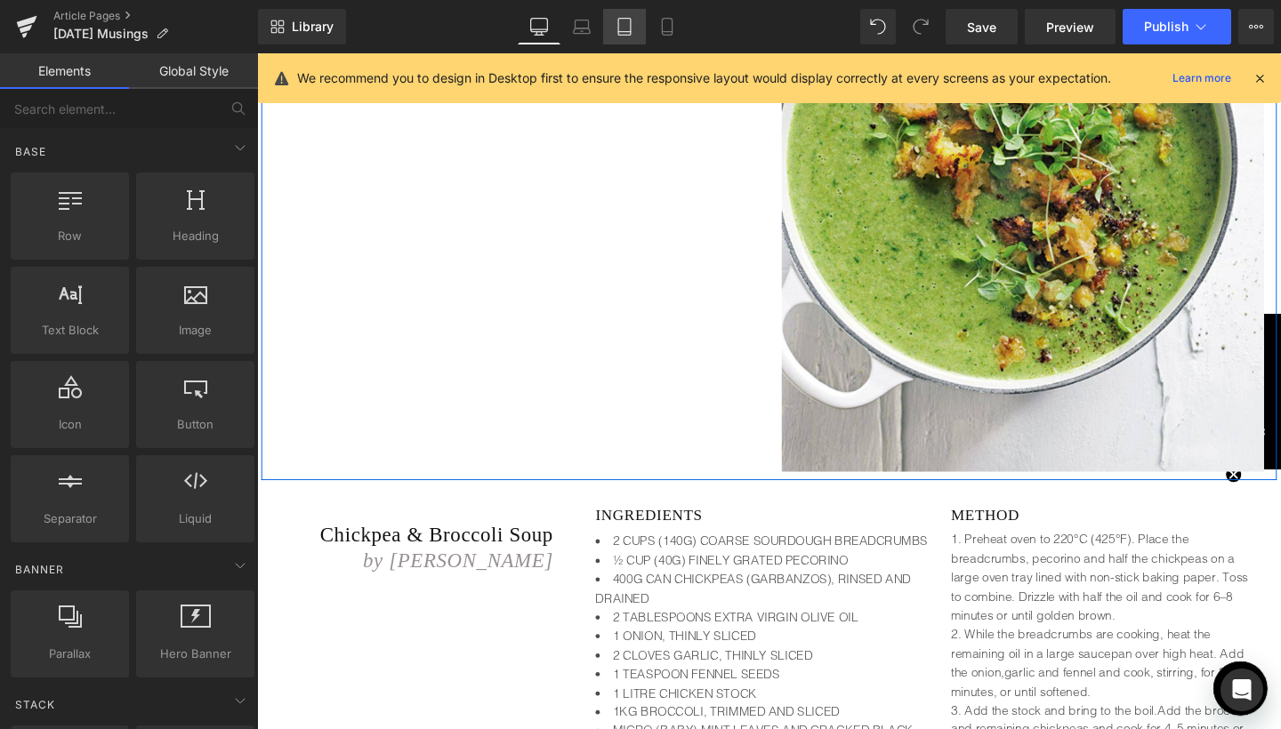
click at [621, 27] on icon at bounding box center [624, 27] width 18 height 18
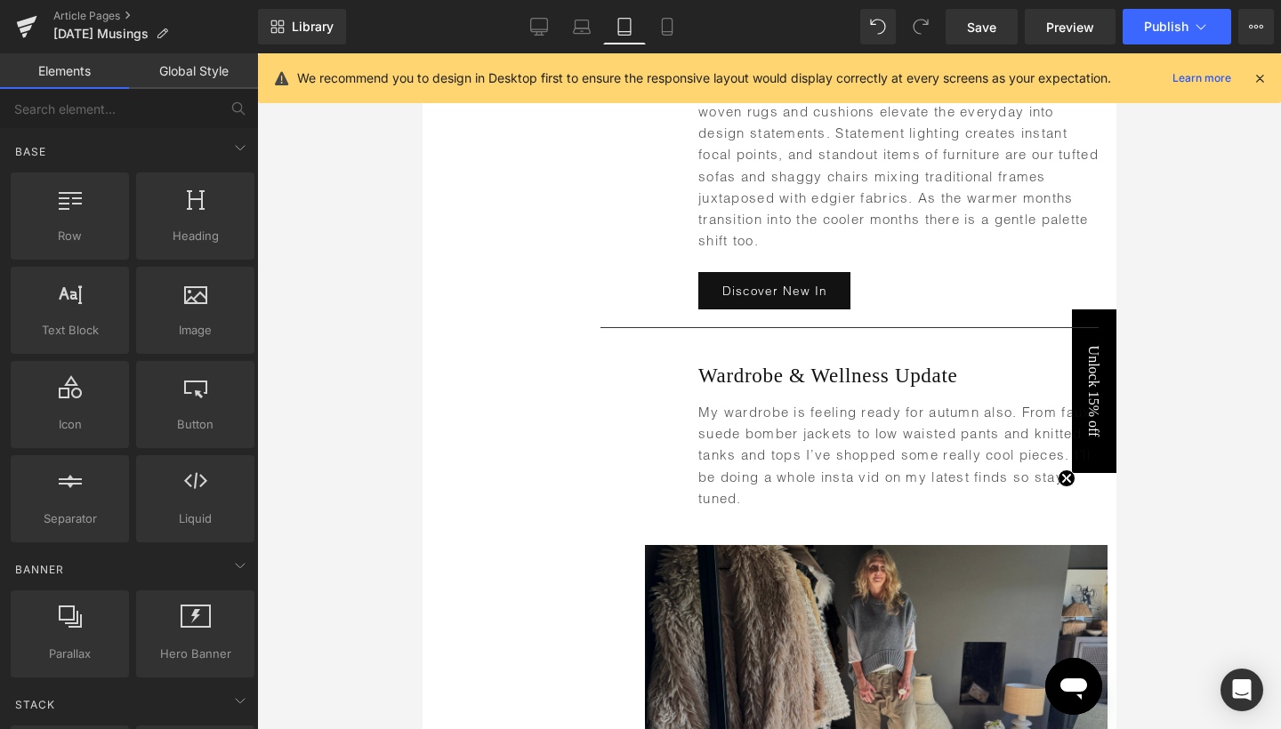
scroll to position [3156, 0]
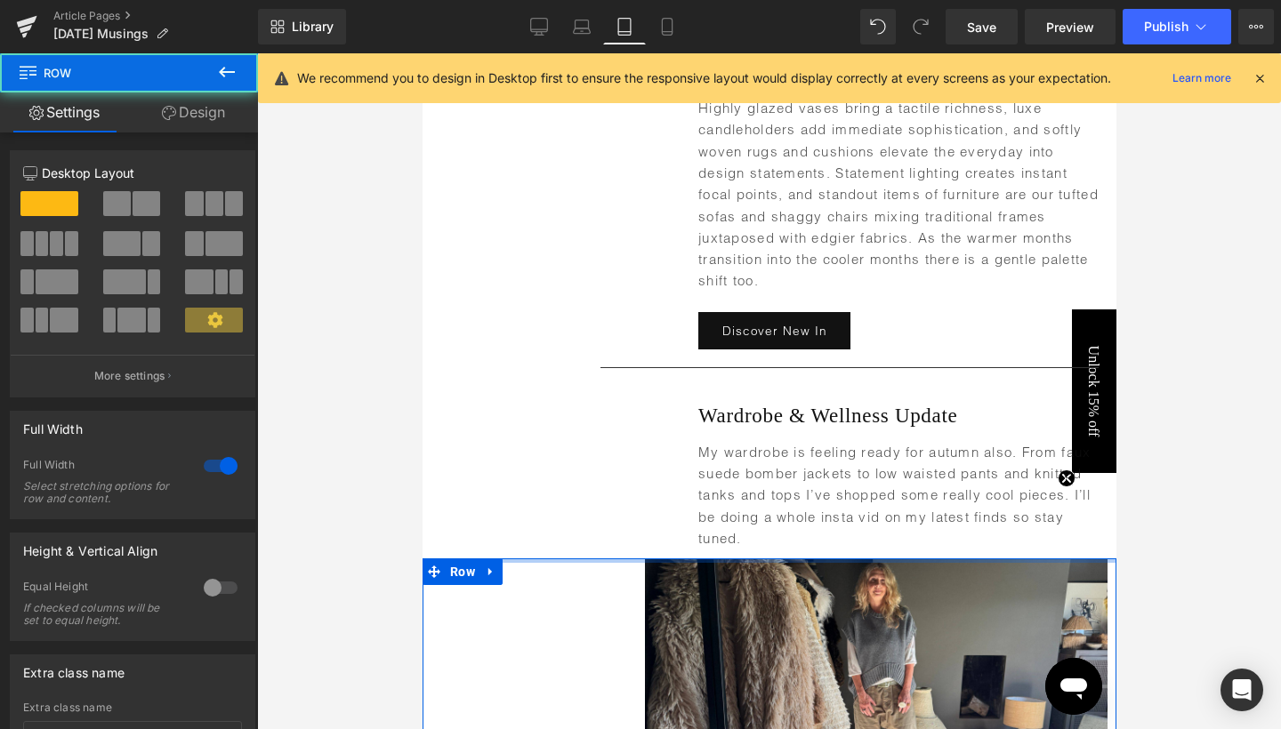
drag, startPoint x: 804, startPoint y: 586, endPoint x: 803, endPoint y: 554, distance: 32.0
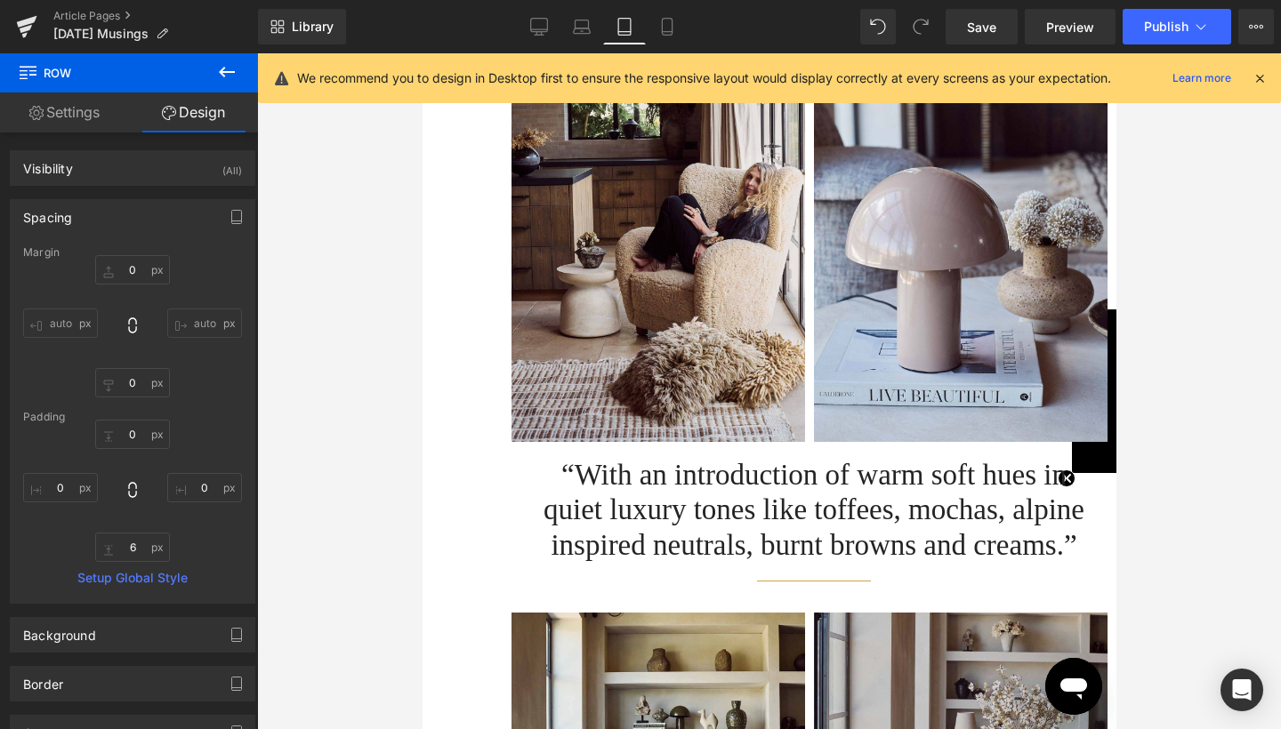
scroll to position [2204, 0]
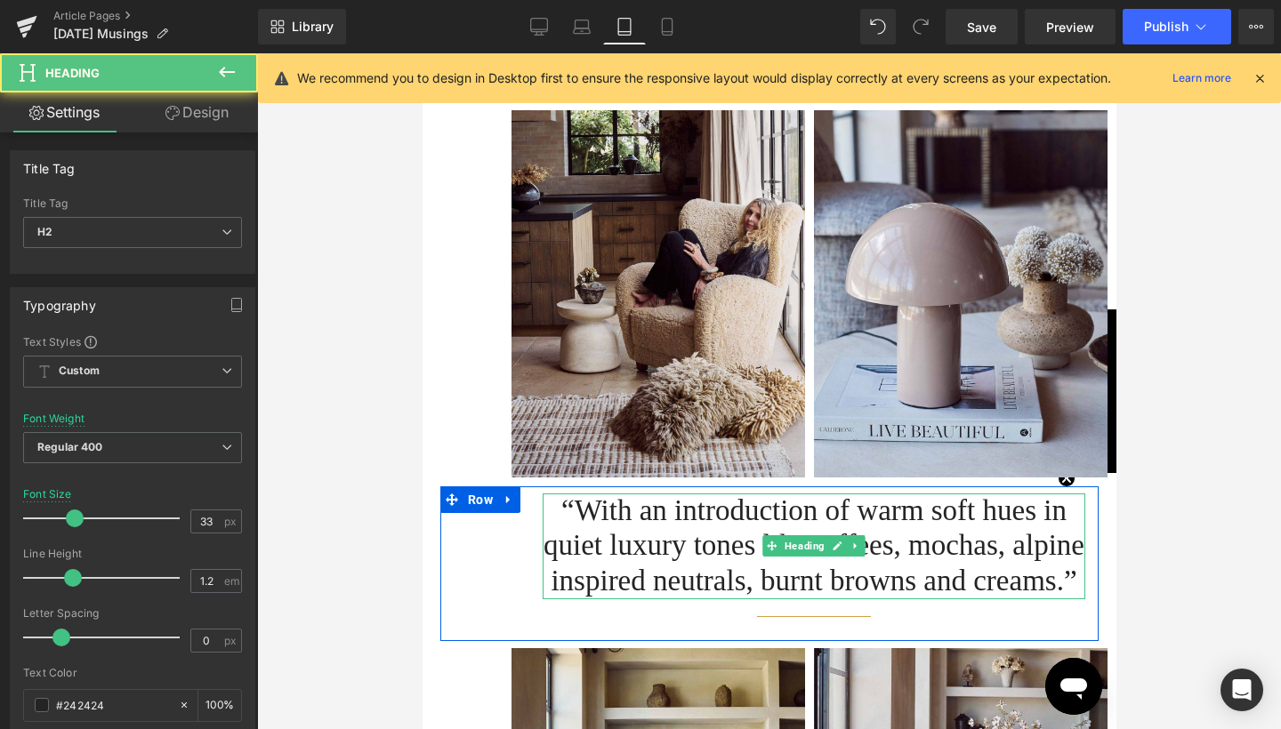
click at [824, 577] on h2 "“With an introduction of warm soft hues in quiet luxury tones like toffees, moc…" at bounding box center [813, 547] width 542 height 106
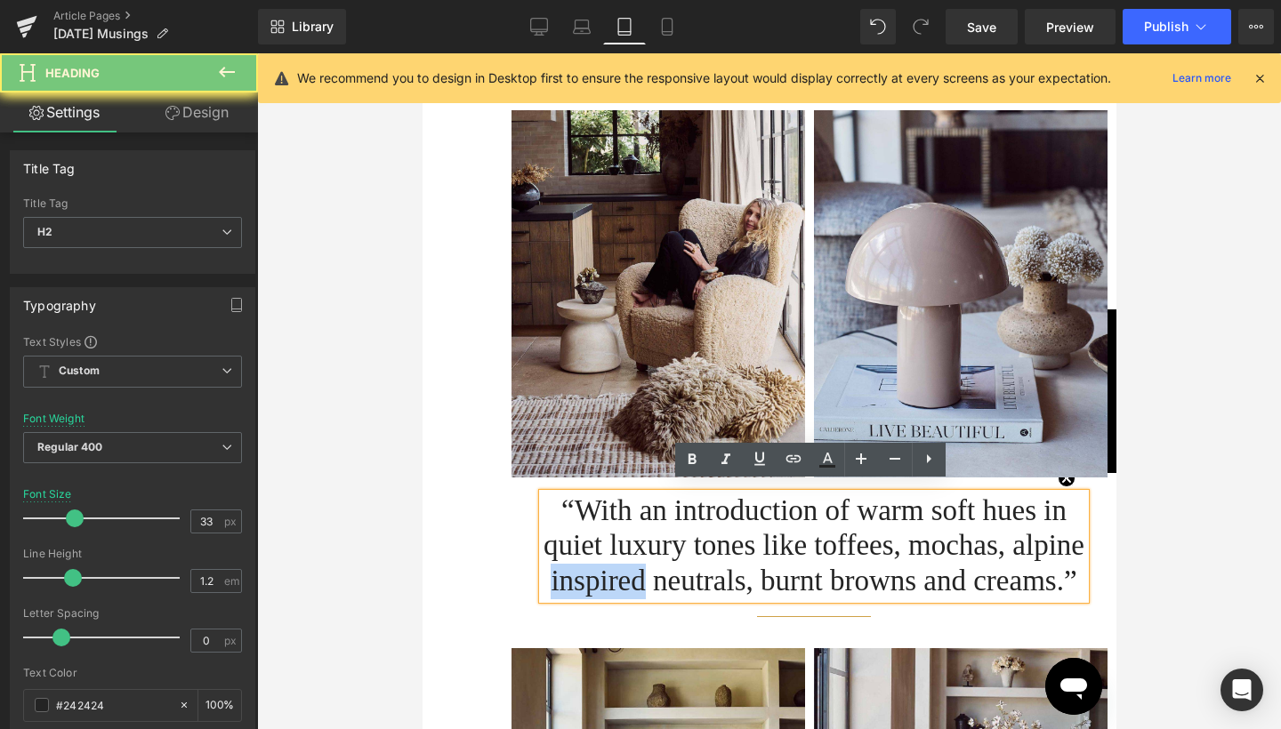
click at [824, 577] on h2 "“With an introduction of warm soft hues in quiet luxury tones like toffees, moc…" at bounding box center [813, 547] width 542 height 106
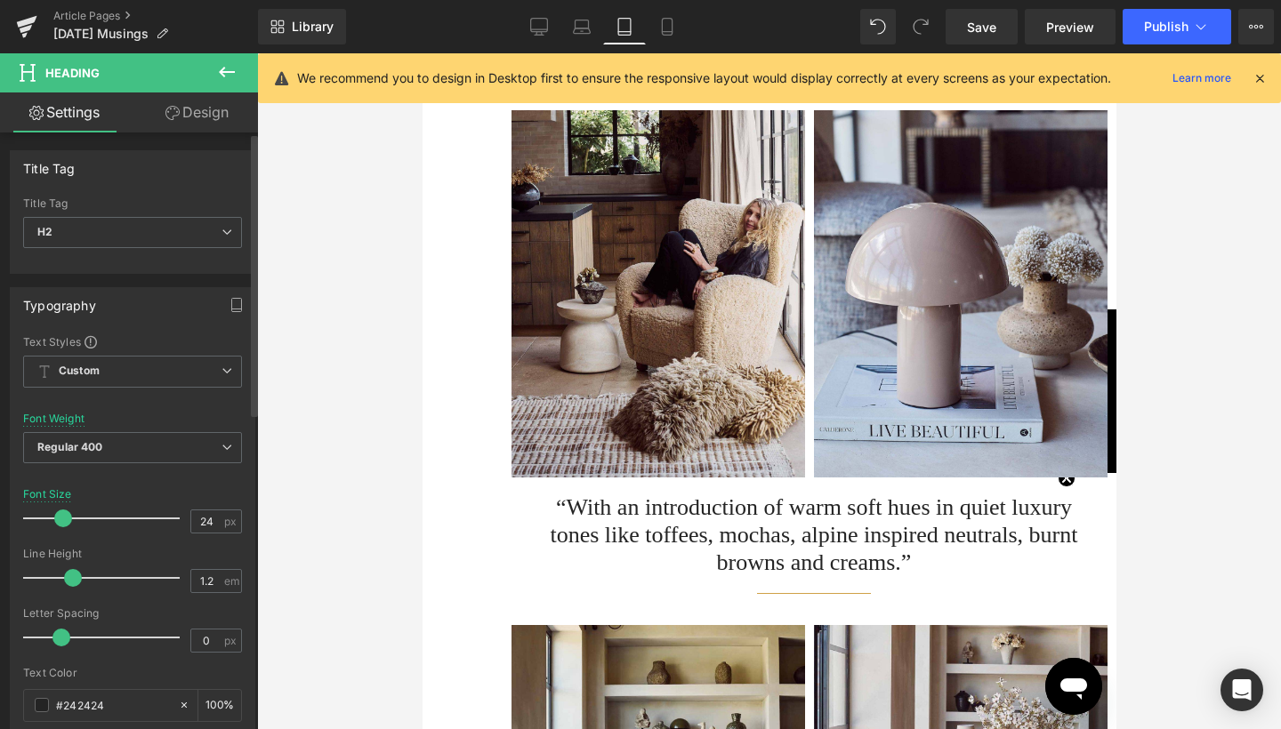
type input "23"
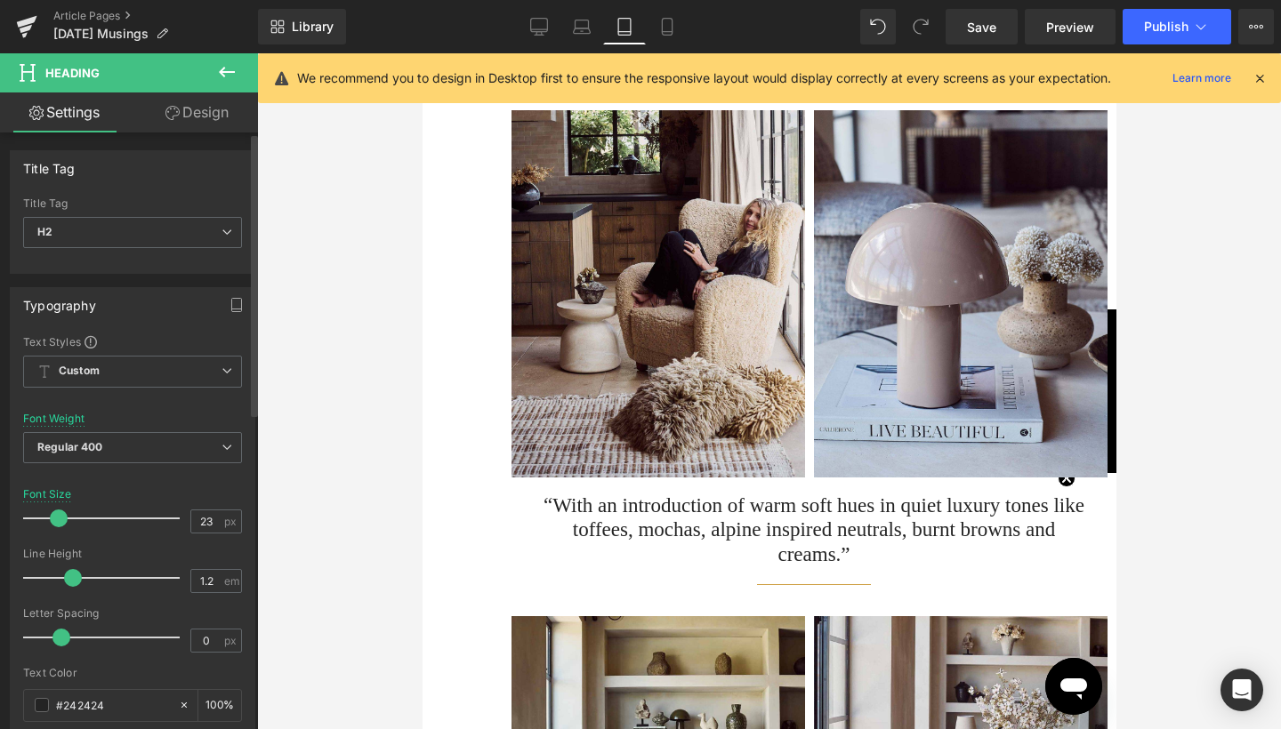
drag, startPoint x: 69, startPoint y: 517, endPoint x: 55, endPoint y: 517, distance: 14.2
click at [55, 517] on span at bounding box center [59, 519] width 18 height 18
click at [1191, 411] on div at bounding box center [769, 391] width 1024 height 676
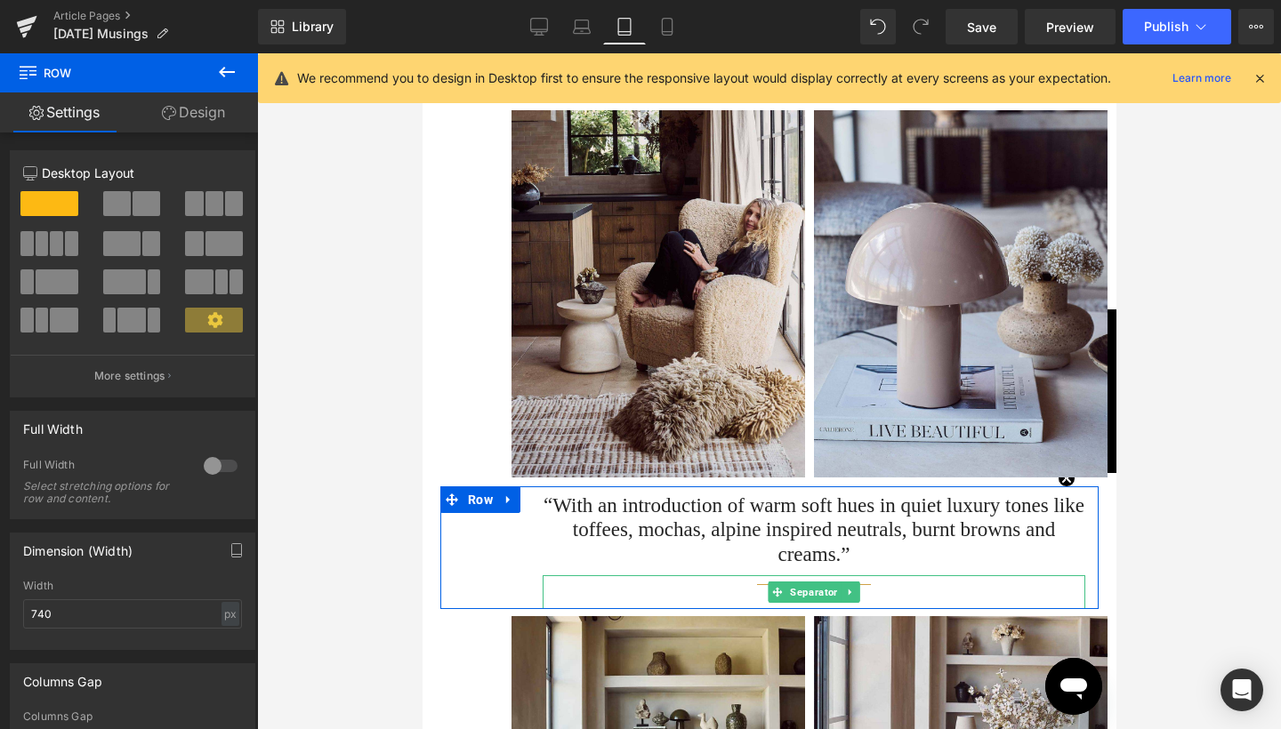
drag, startPoint x: 994, startPoint y: 593, endPoint x: 992, endPoint y: 578, distance: 15.2
click at [992, 578] on div "“With an introduction of warm soft hues in quiet luxury tones like toffees, moc…" at bounding box center [768, 547] width 658 height 123
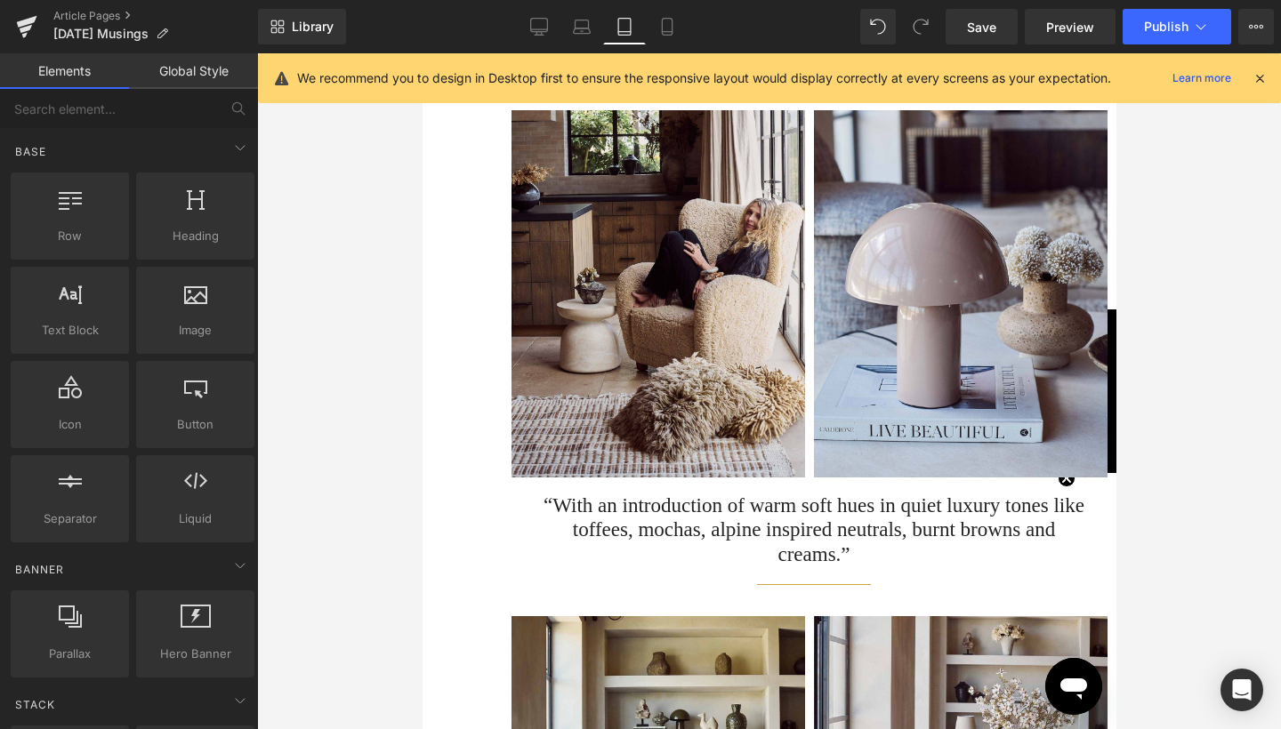
click at [1151, 530] on div at bounding box center [769, 391] width 1024 height 676
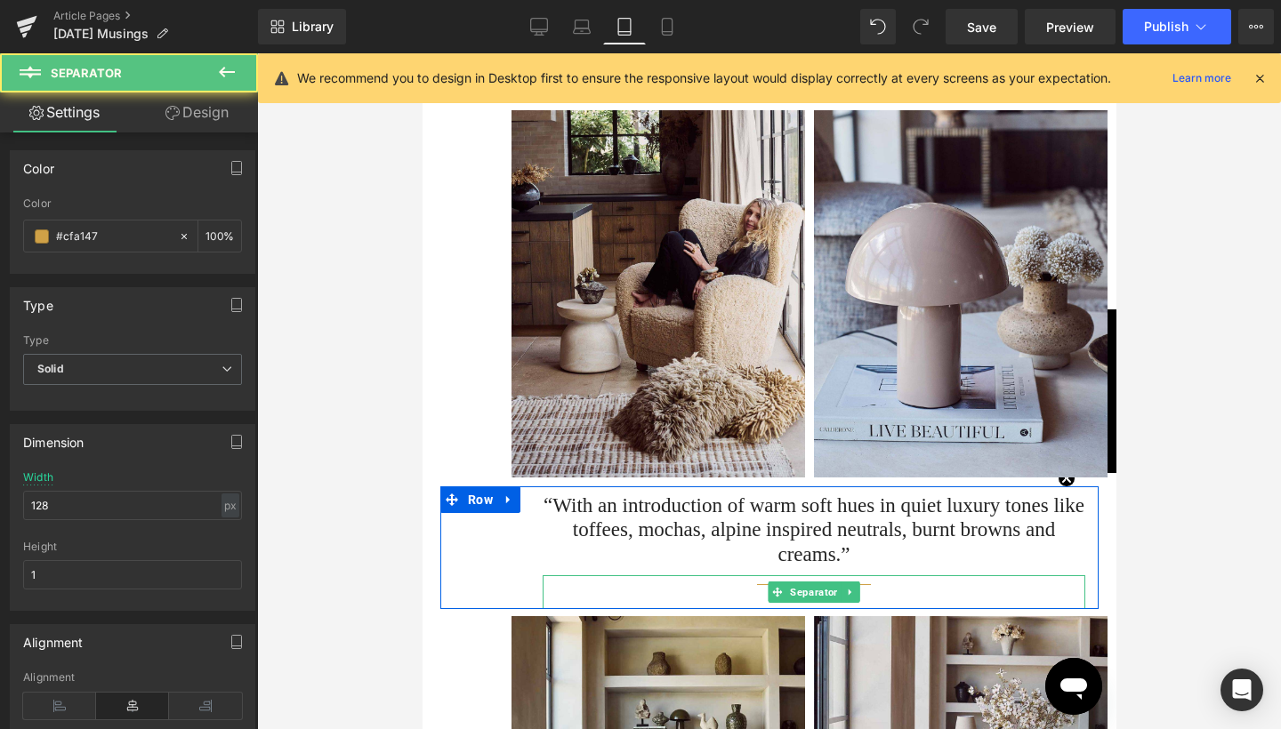
click at [988, 575] on div at bounding box center [813, 592] width 542 height 34
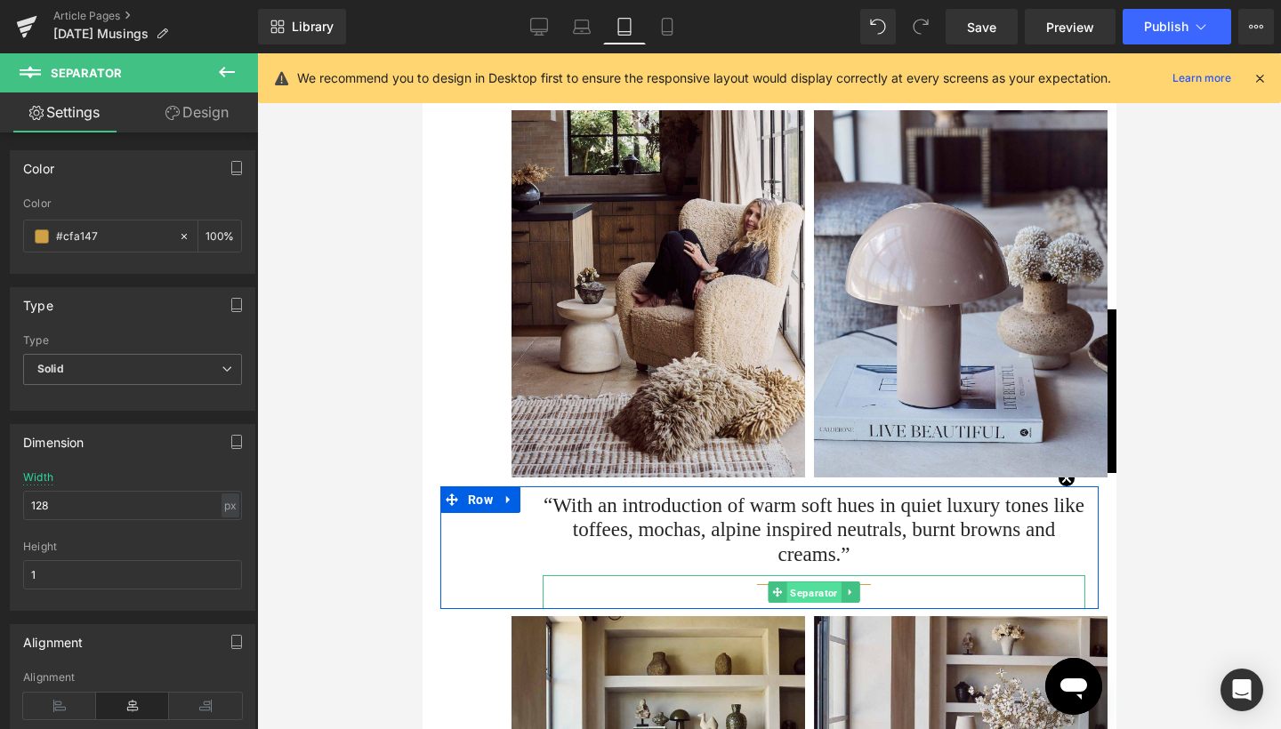
click at [807, 582] on span "Separator" at bounding box center [812, 592] width 54 height 21
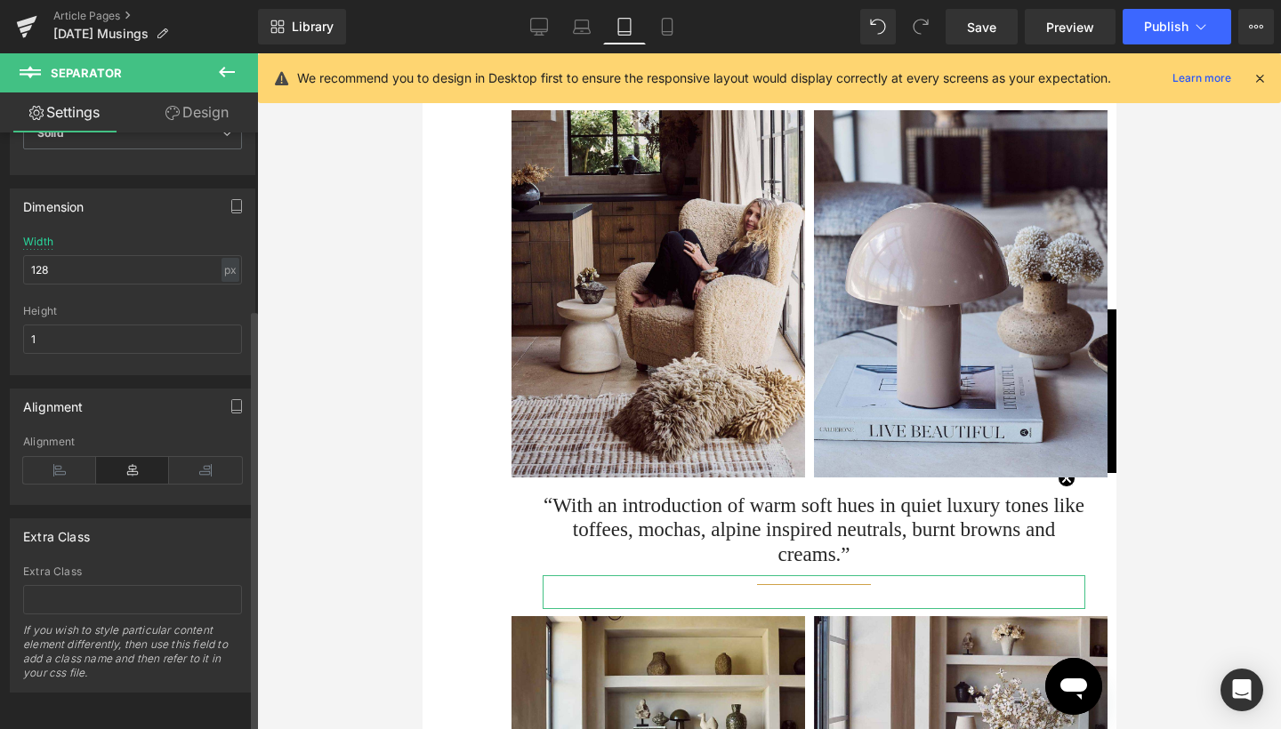
scroll to position [249, 0]
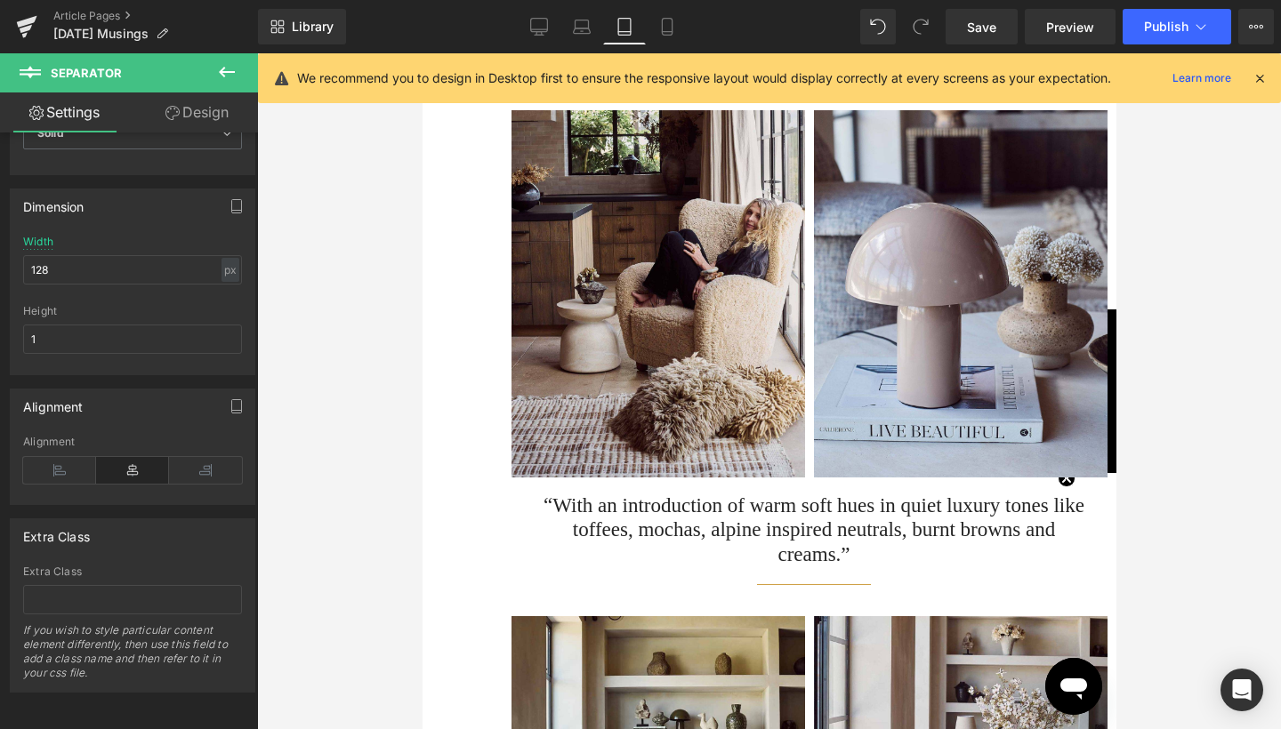
click at [1214, 382] on div at bounding box center [769, 391] width 1024 height 676
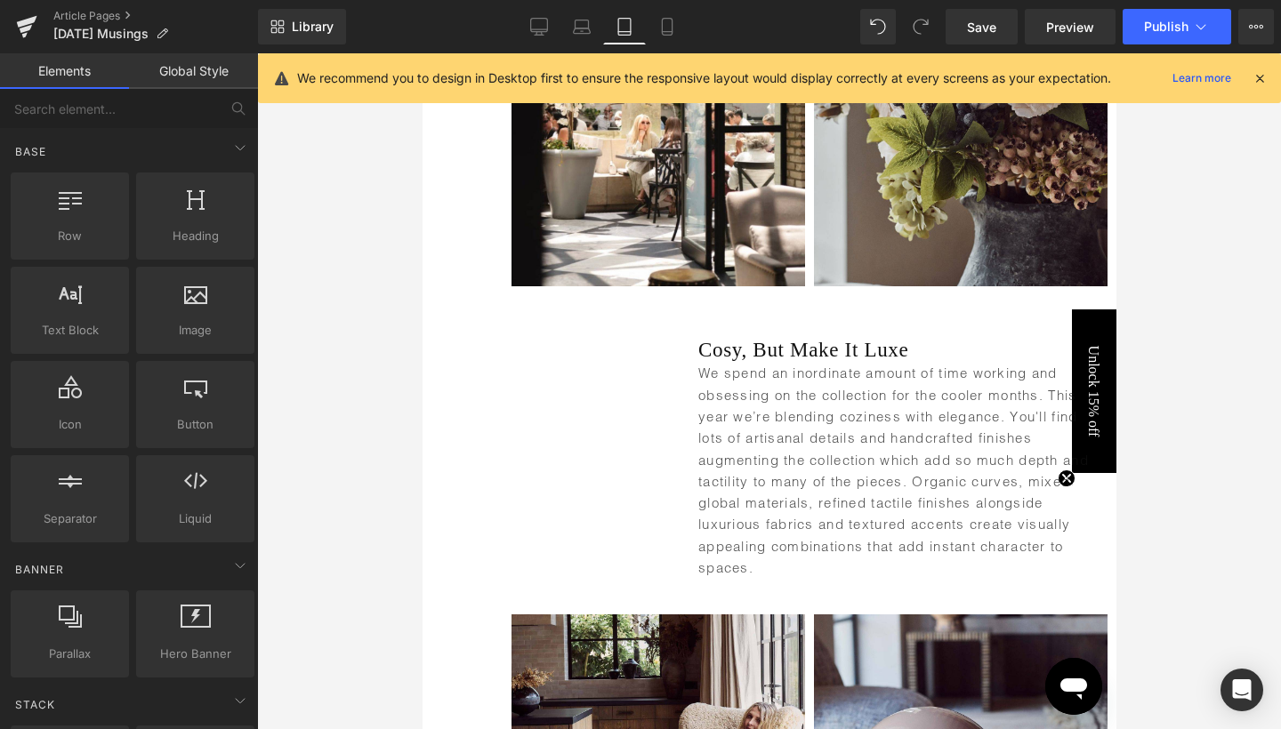
scroll to position [1667, 0]
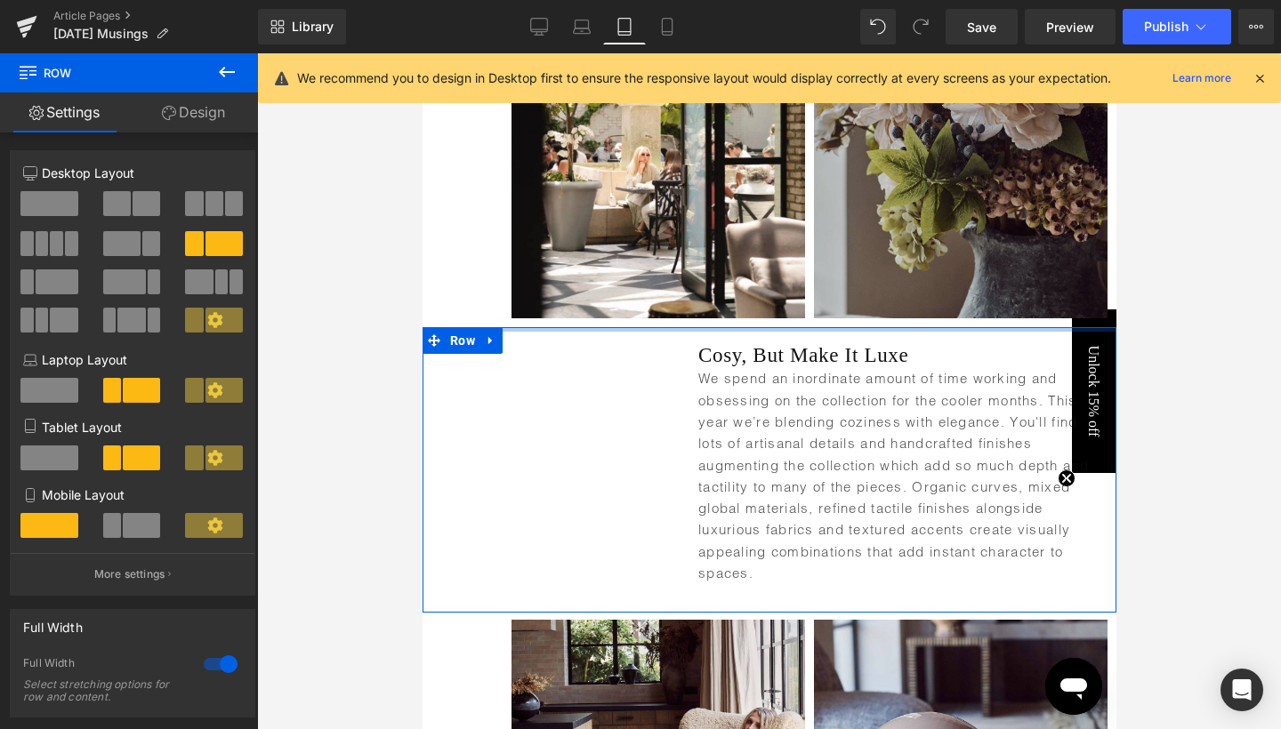
drag, startPoint x: 845, startPoint y: 321, endPoint x: 845, endPoint y: 283, distance: 38.2
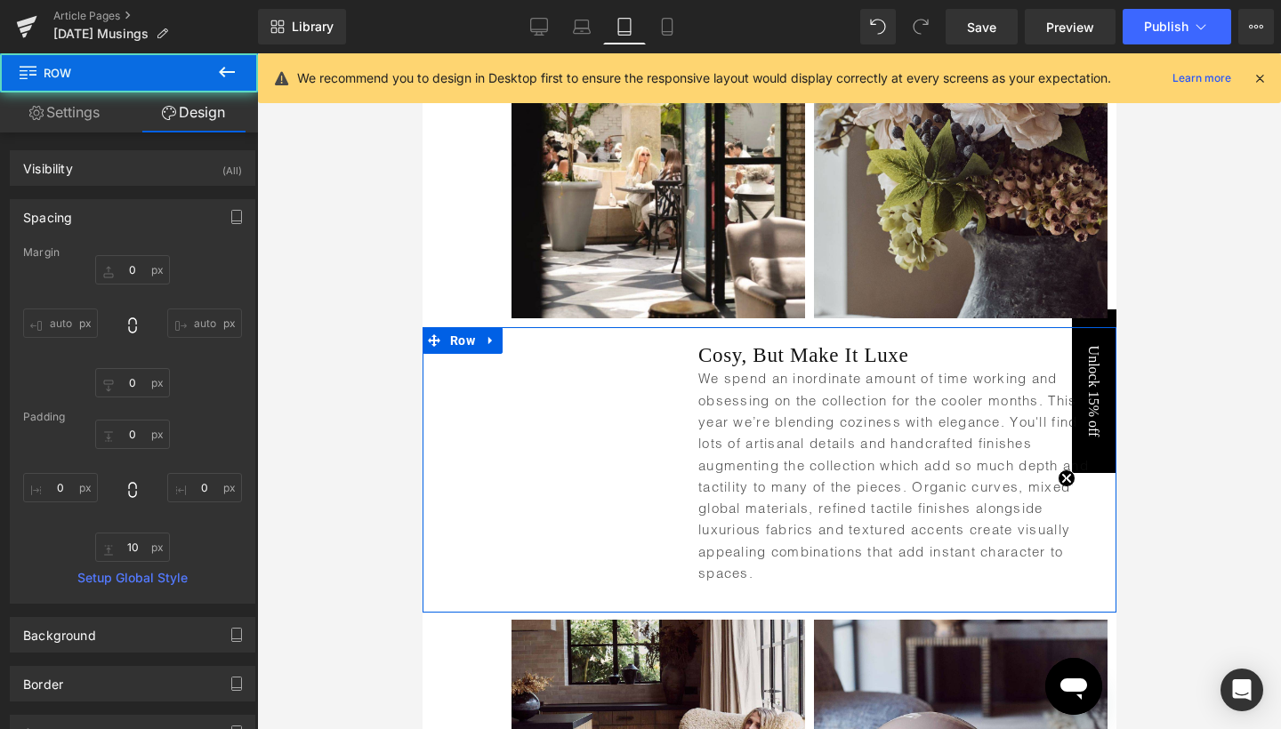
click at [1223, 459] on div at bounding box center [769, 391] width 1024 height 676
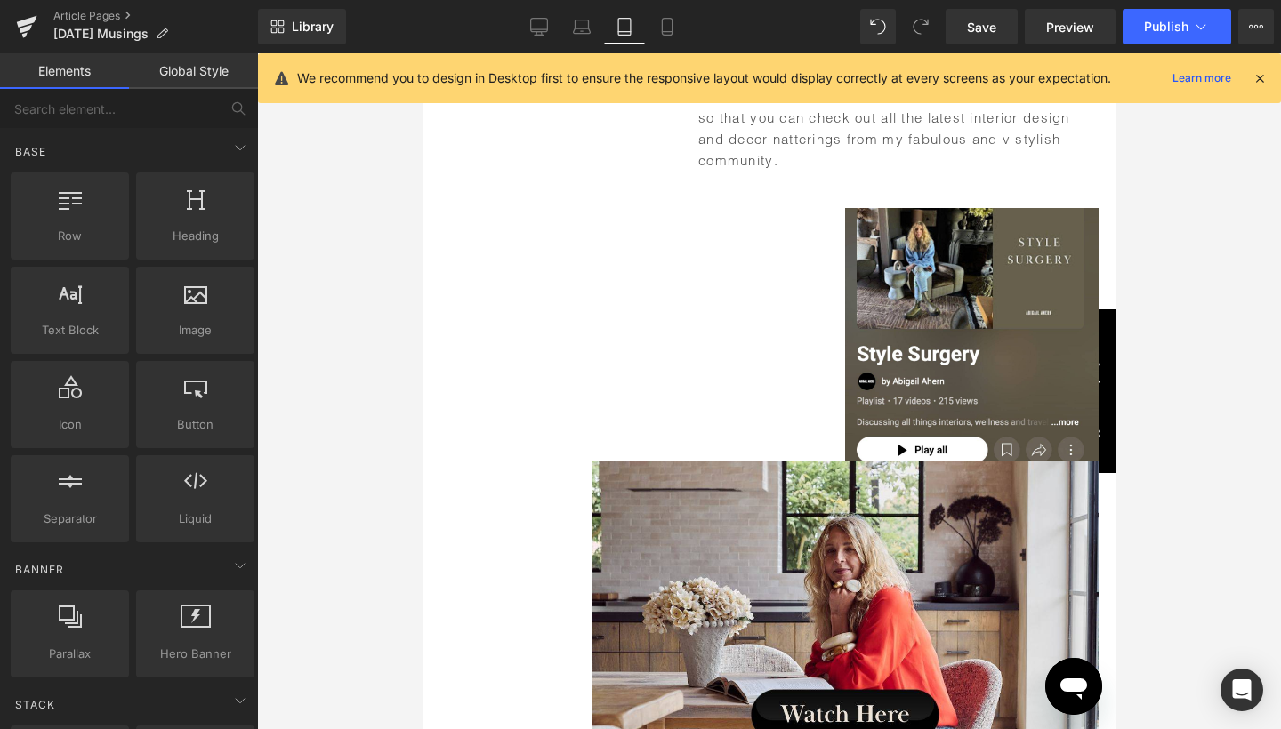
scroll to position [5487, 0]
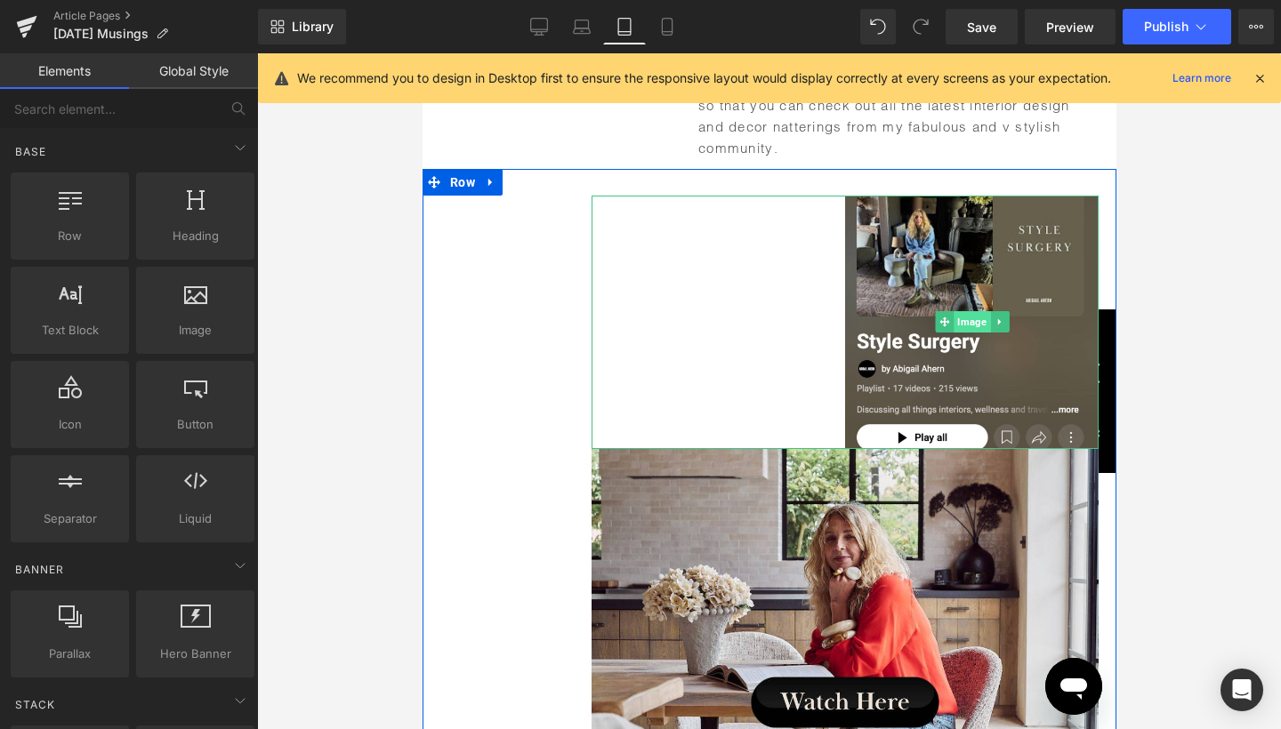
click at [974, 311] on span "Image" at bounding box center [970, 321] width 36 height 21
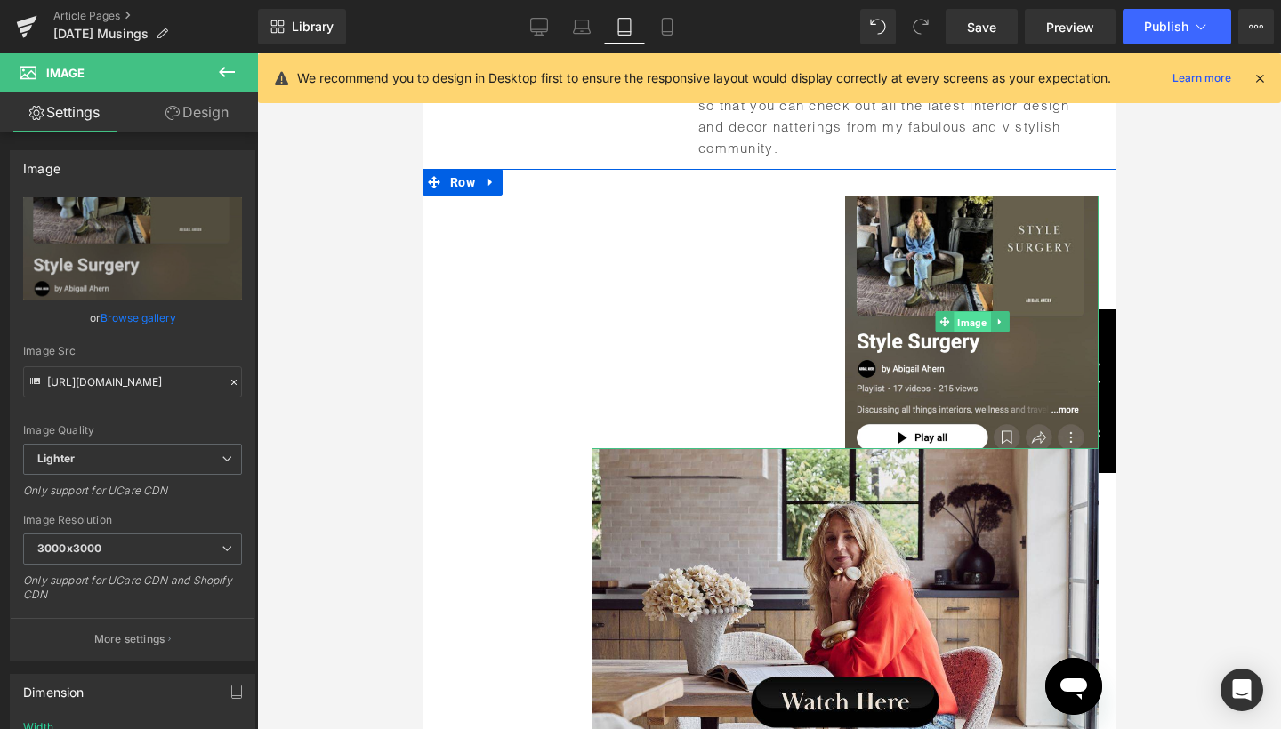
click at [972, 312] on span "Image" at bounding box center [970, 322] width 36 height 21
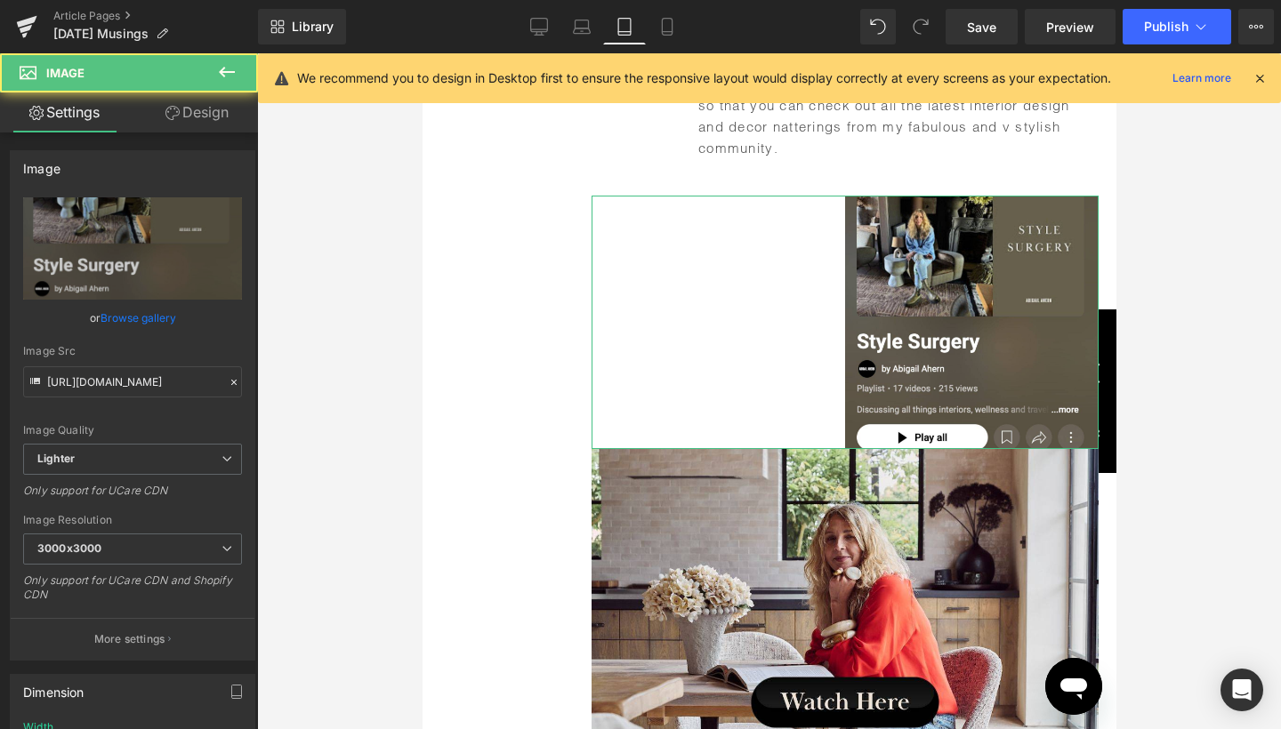
click at [219, 121] on link "Design" at bounding box center [197, 112] width 129 height 40
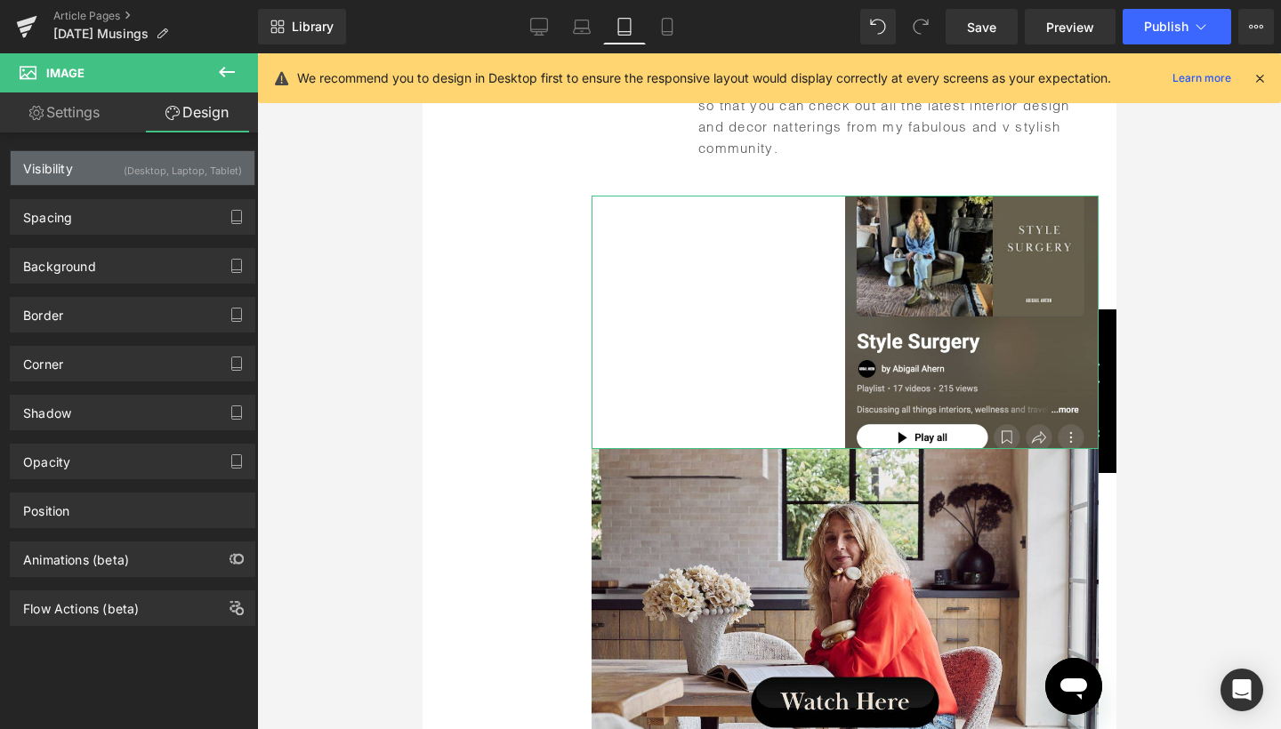
click at [211, 173] on div "(Desktop, Laptop, Tablet)" at bounding box center [183, 165] width 118 height 29
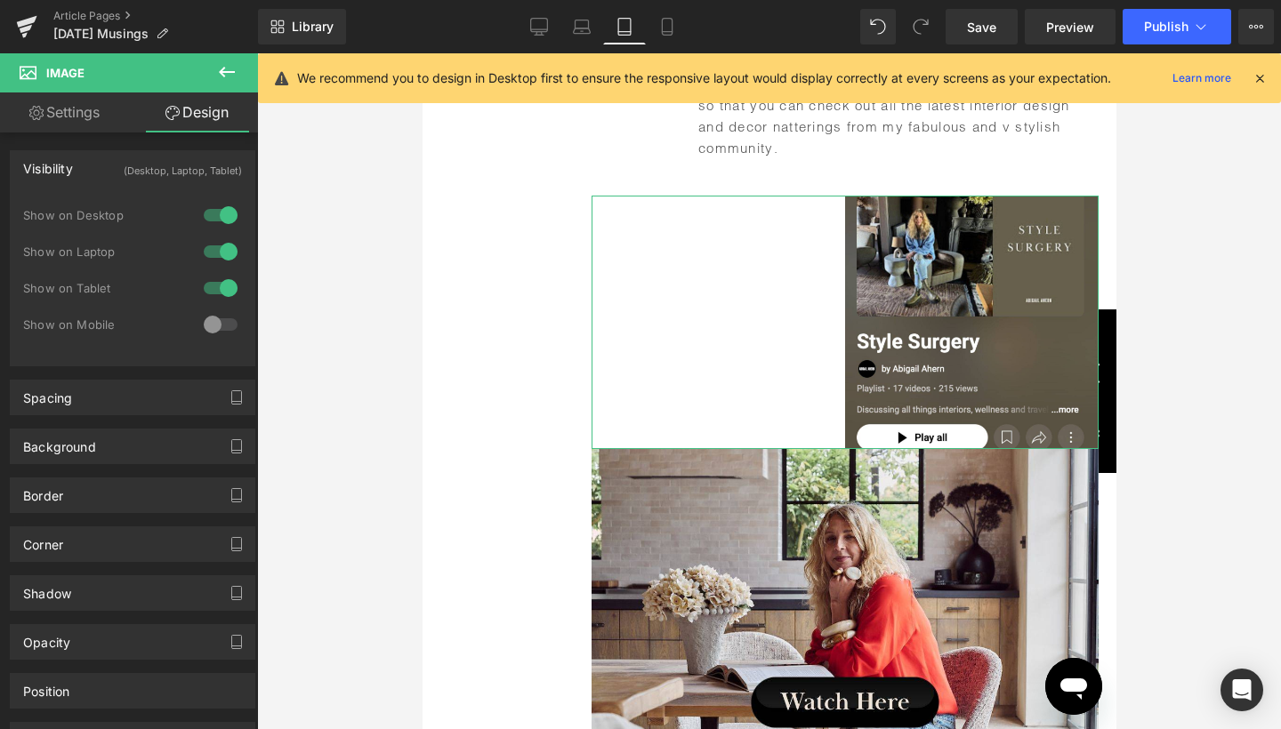
click at [220, 290] on div at bounding box center [220, 288] width 43 height 28
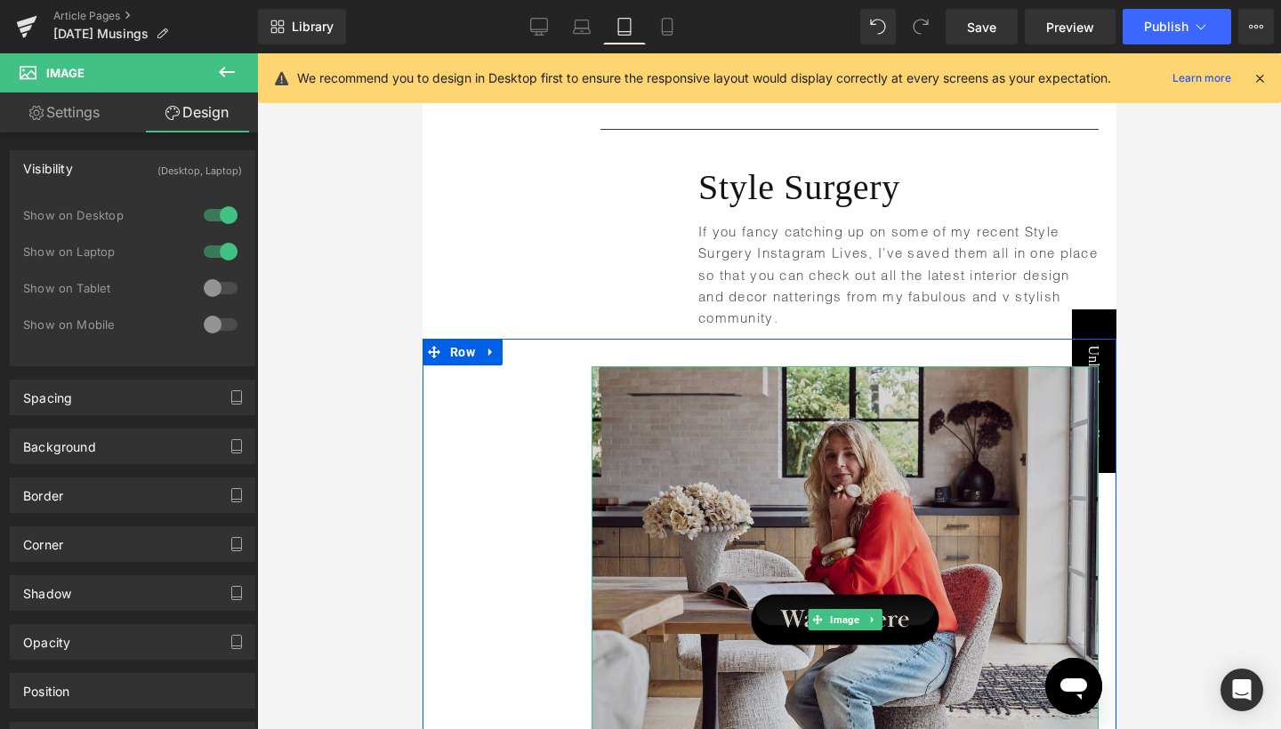
scroll to position [5290, 0]
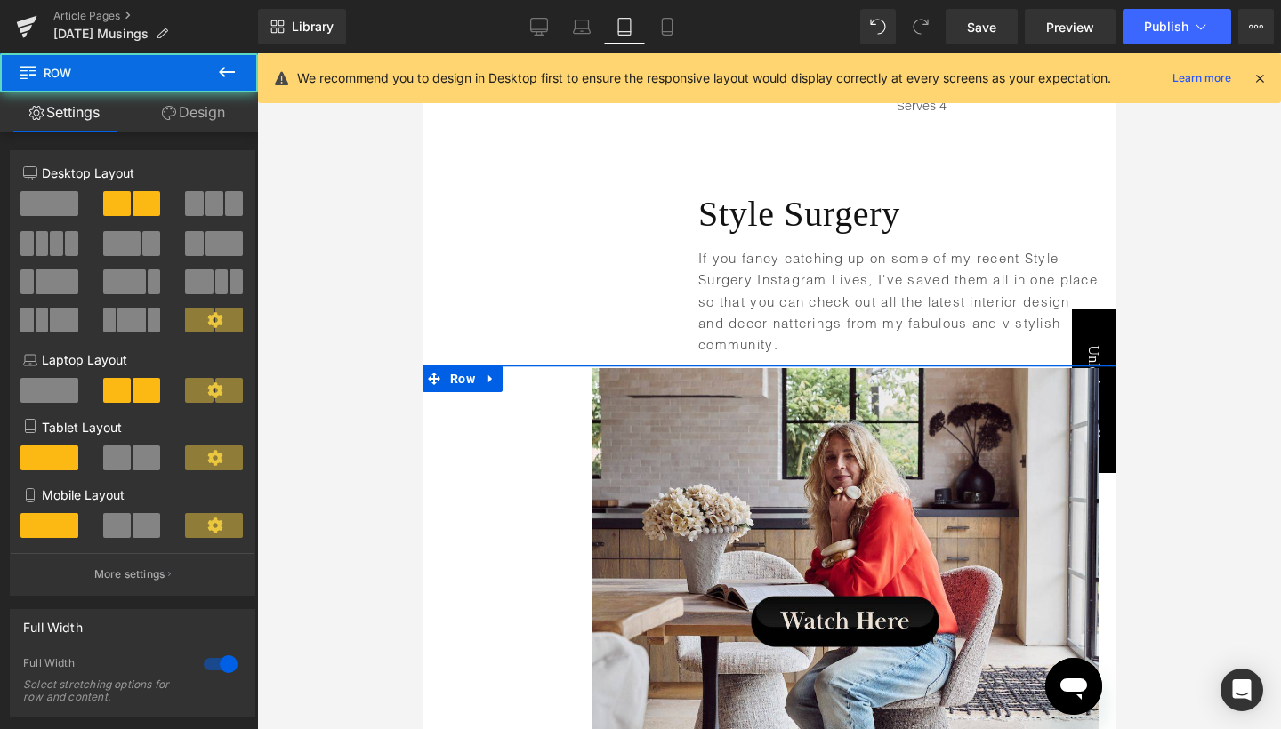
drag, startPoint x: 911, startPoint y: 331, endPoint x: 910, endPoint y: 306, distance: 24.9
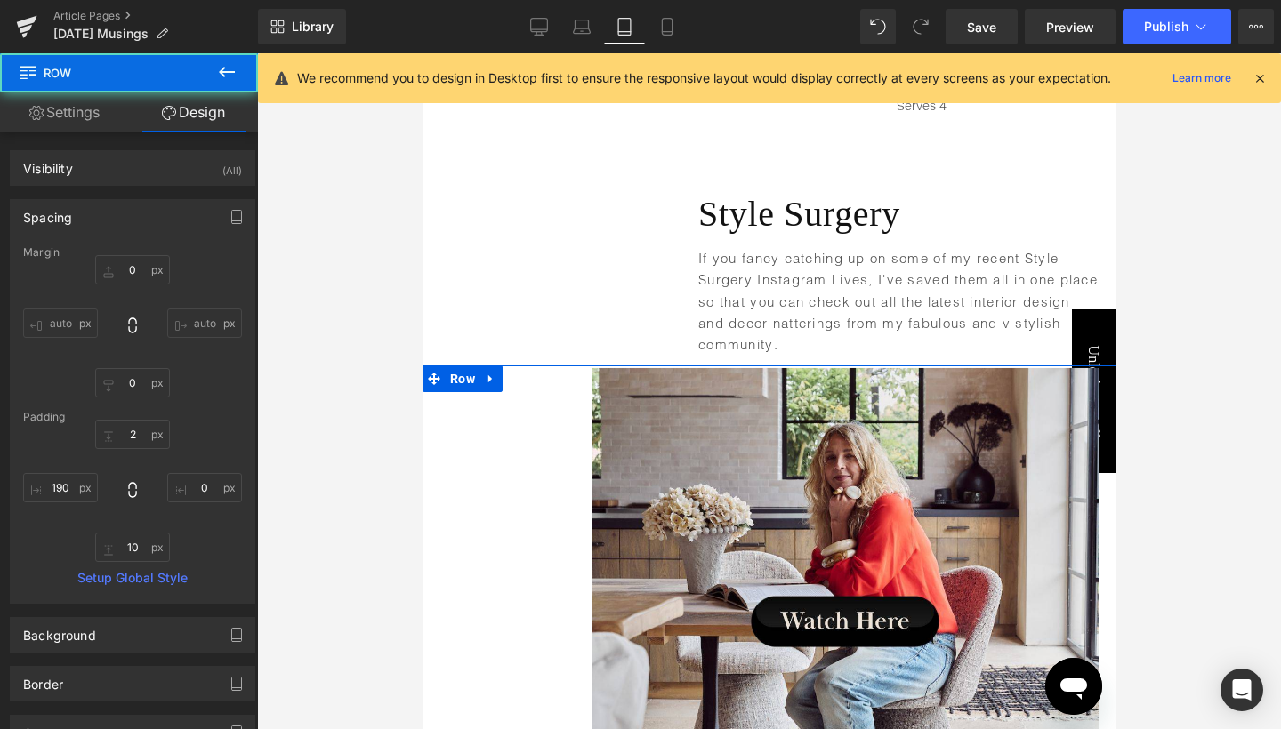
drag, startPoint x: 1184, startPoint y: 253, endPoint x: 488, endPoint y: 253, distance: 695.4
click at [1184, 253] on div at bounding box center [769, 391] width 1024 height 676
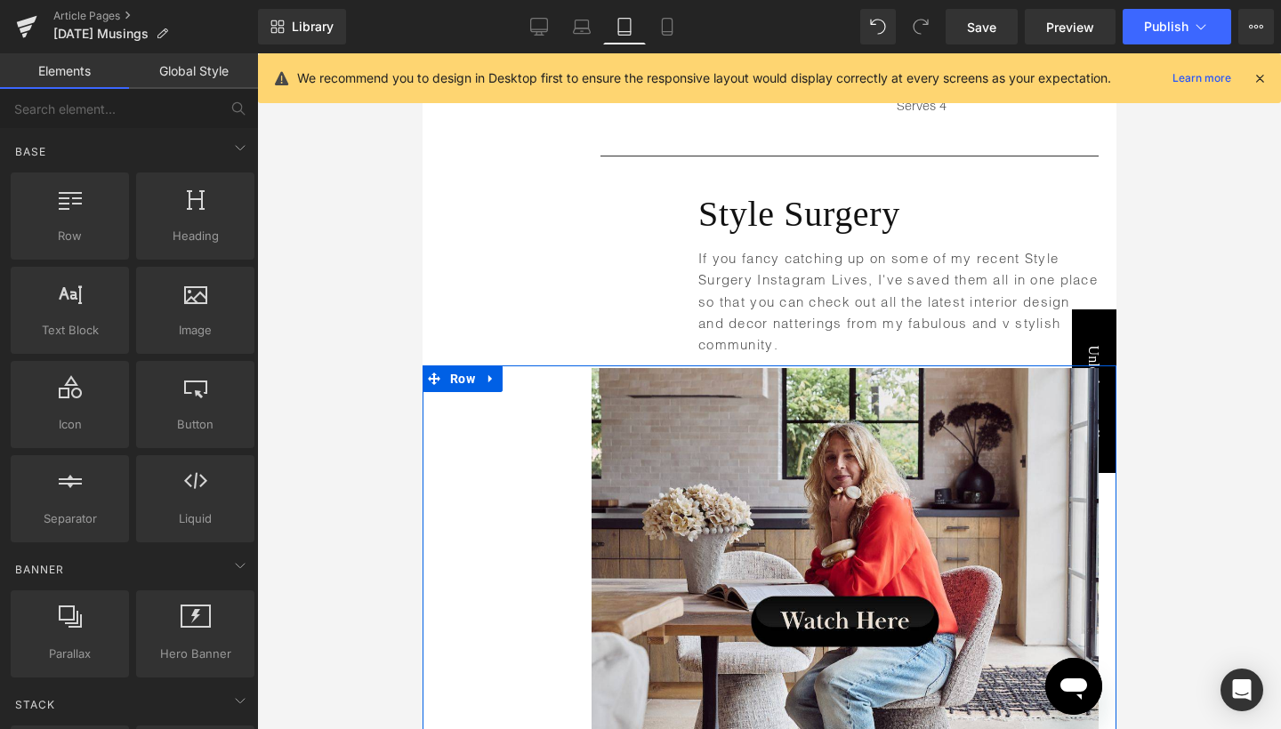
click at [1184, 253] on div at bounding box center [769, 391] width 1024 height 676
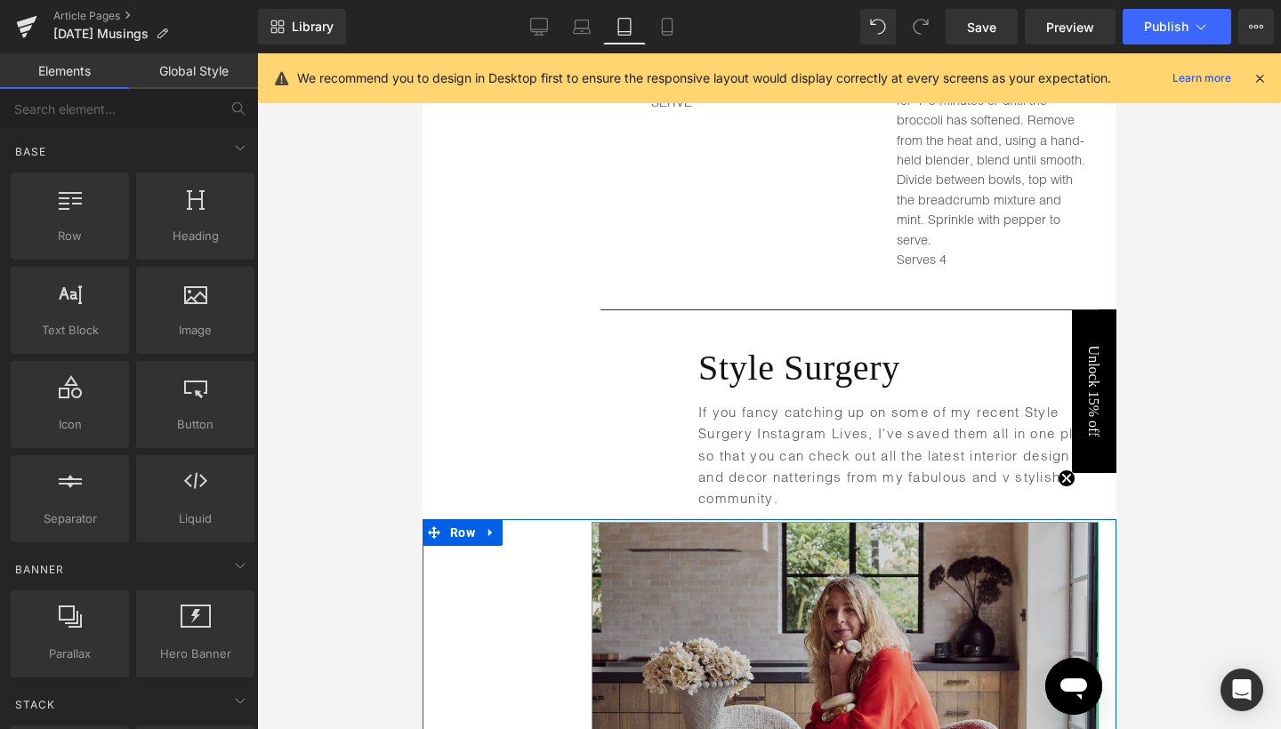
scroll to position [5090, 0]
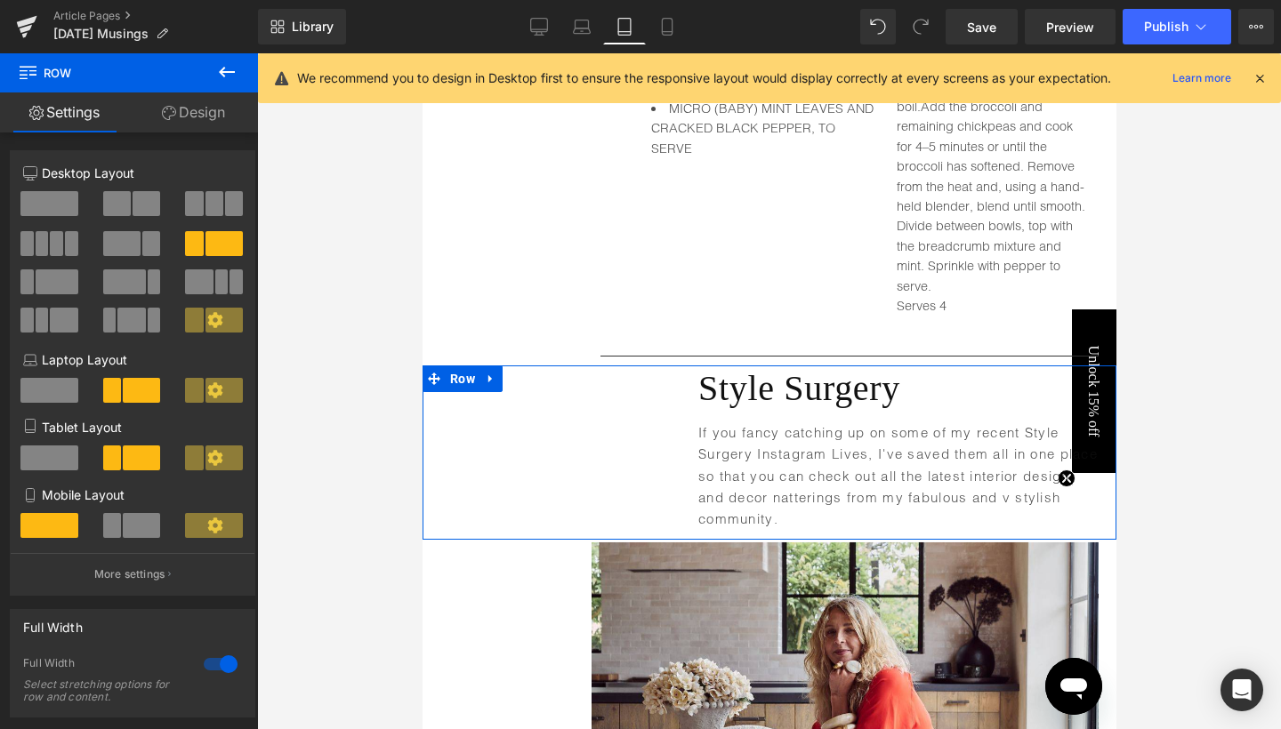
drag, startPoint x: 851, startPoint y: 334, endPoint x: 853, endPoint y: 309, distance: 25.9
click at [1204, 466] on div at bounding box center [769, 391] width 1024 height 676
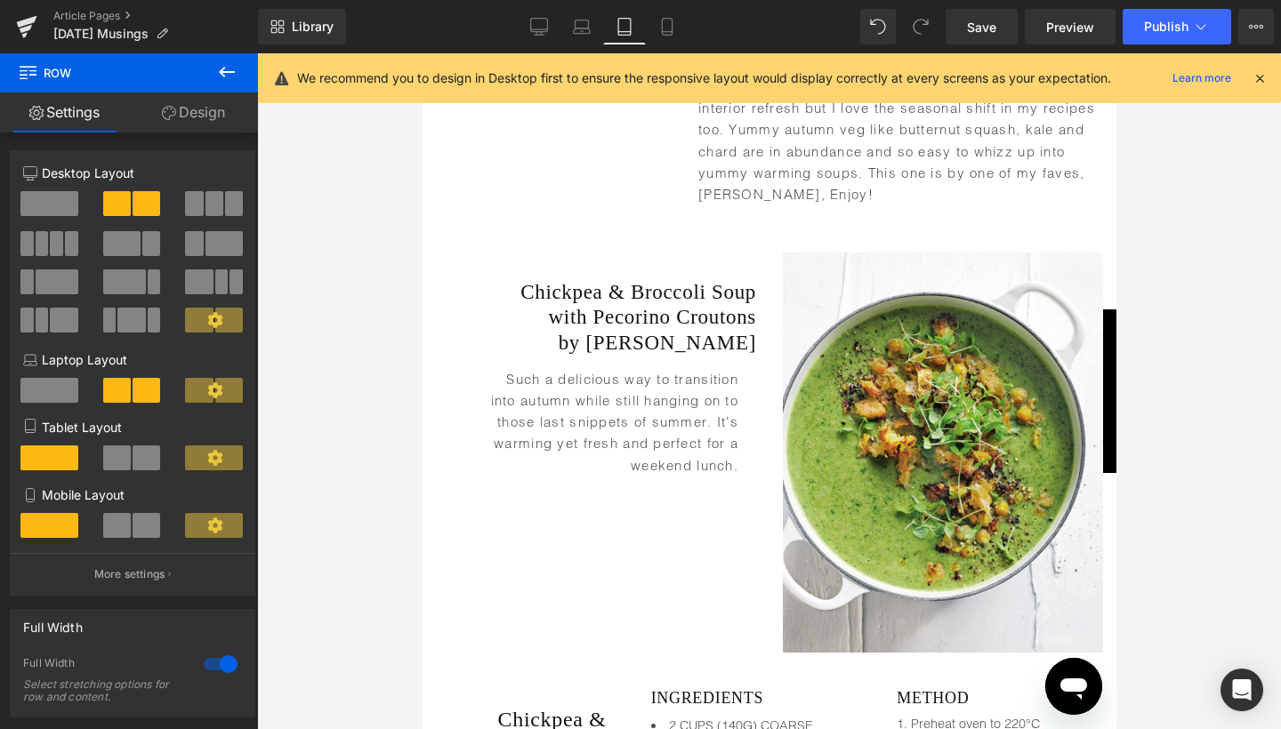
scroll to position [3924, 0]
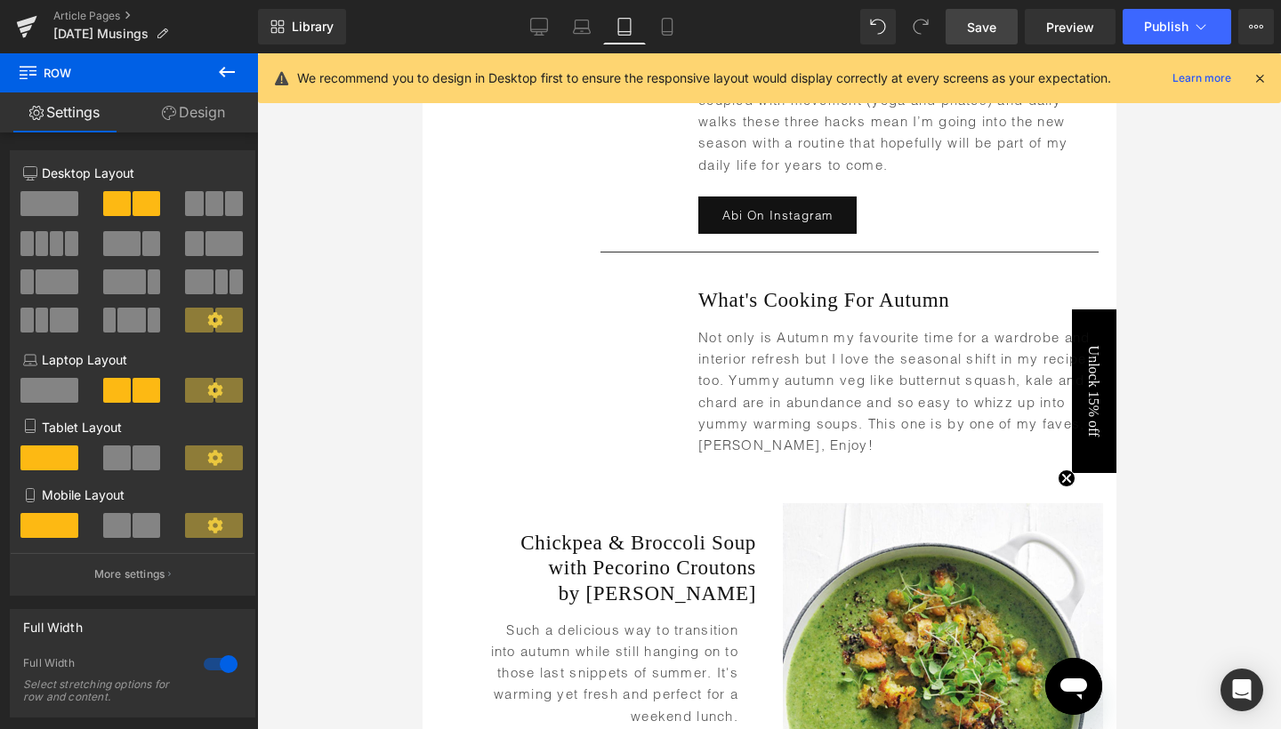
click at [976, 36] on link "Save" at bounding box center [981, 27] width 72 height 36
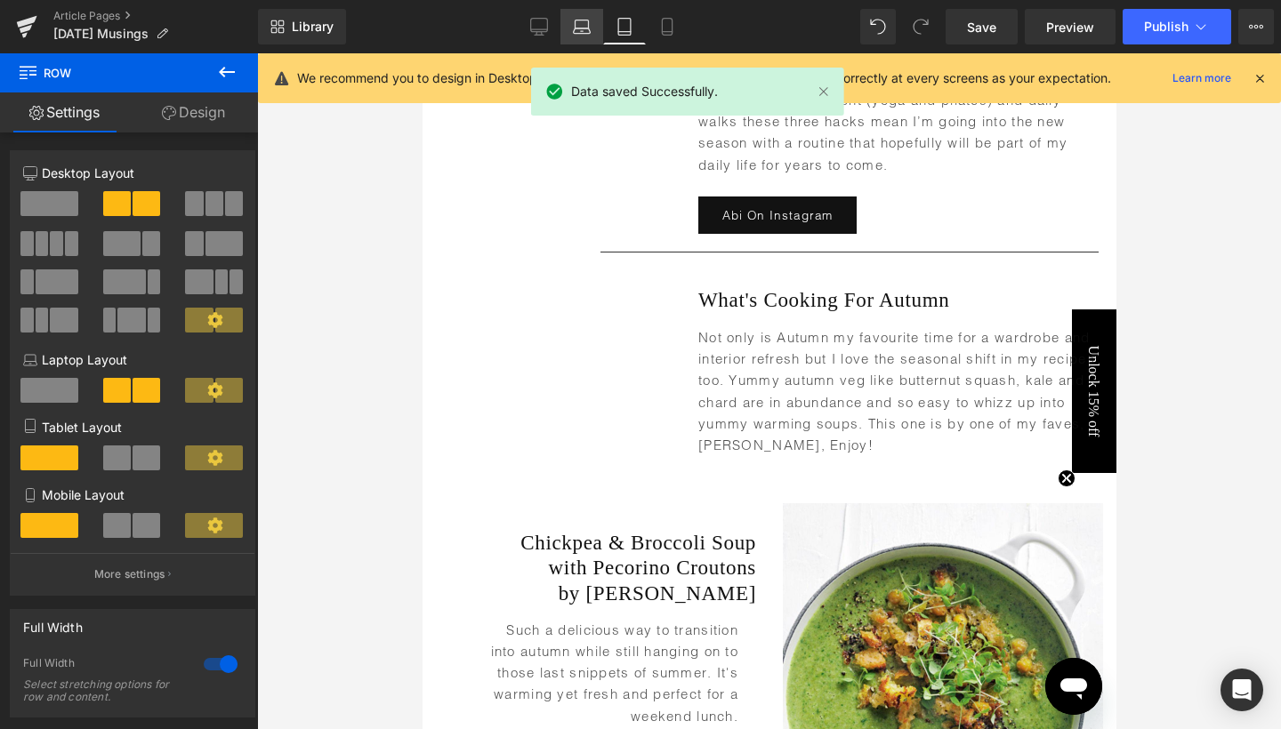
click at [585, 23] on icon at bounding box center [582, 27] width 18 height 18
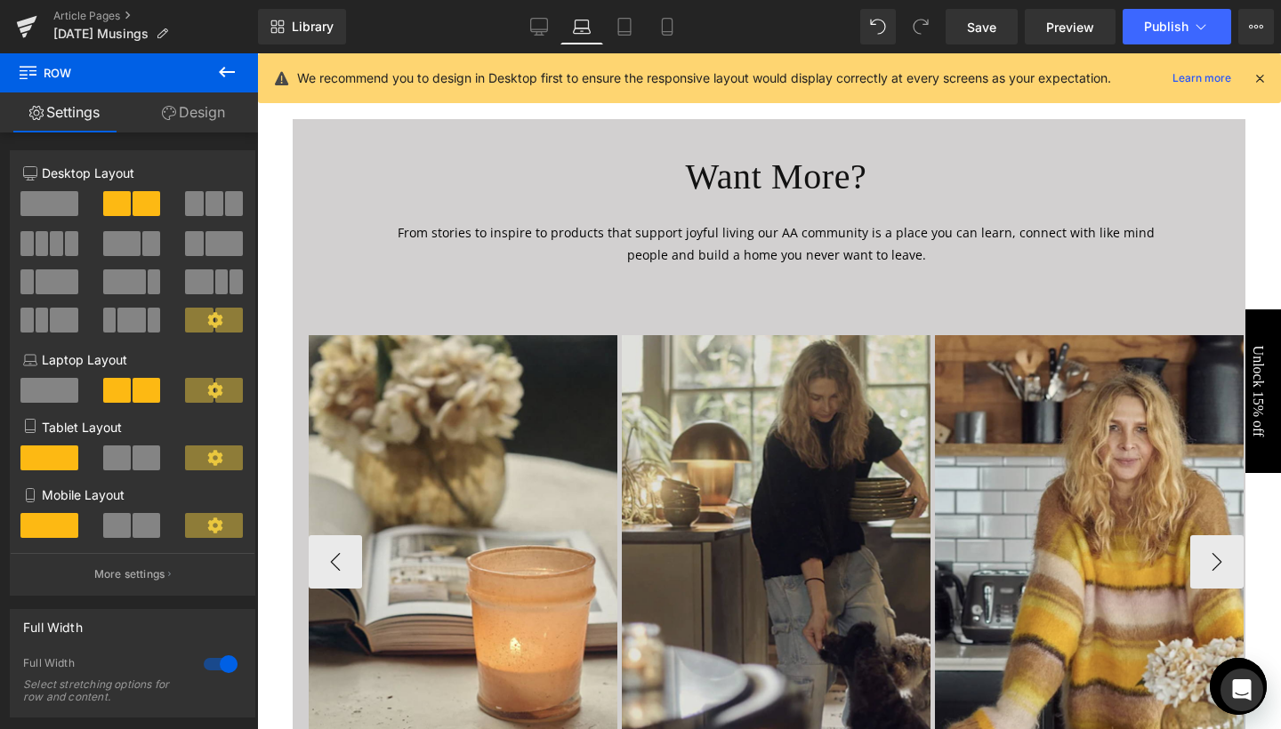
scroll to position [6907, 0]
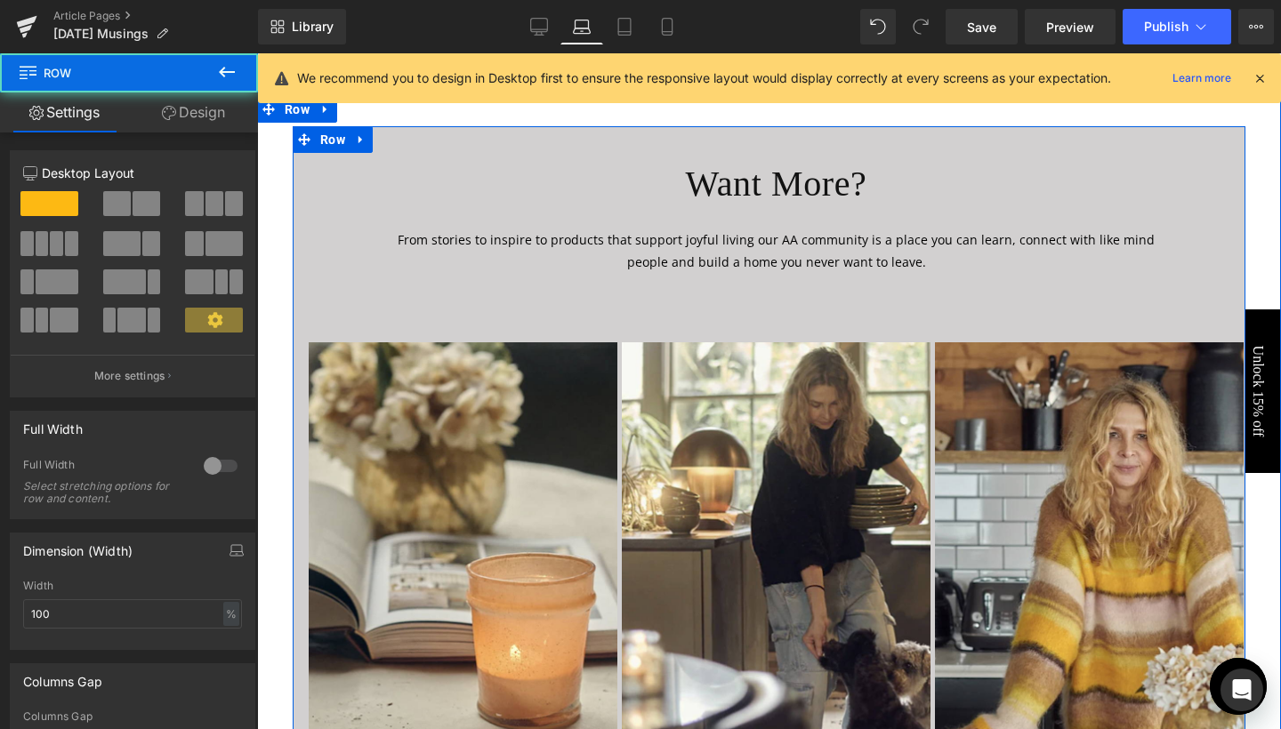
click at [783, 149] on div "Want More? Heading From stories to inspire to products that support joyful livi…" at bounding box center [769, 526] width 952 height 801
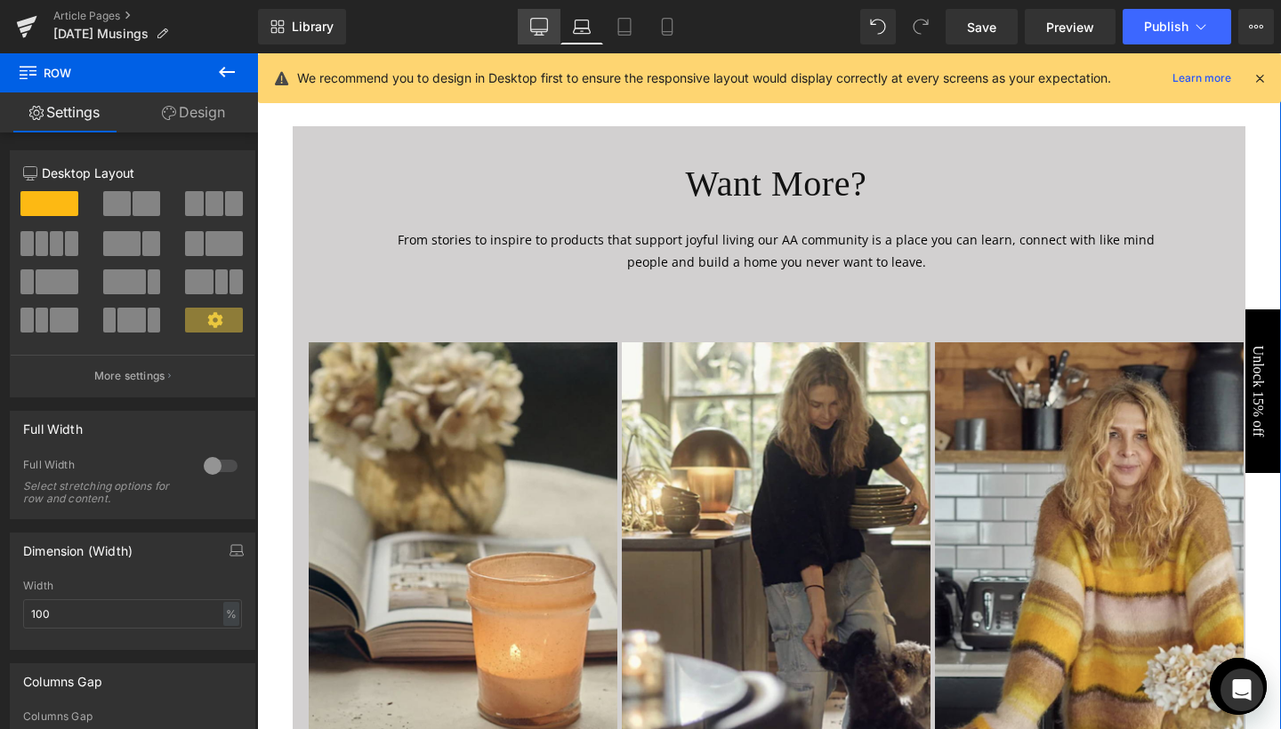
click at [544, 33] on icon at bounding box center [539, 27] width 18 height 18
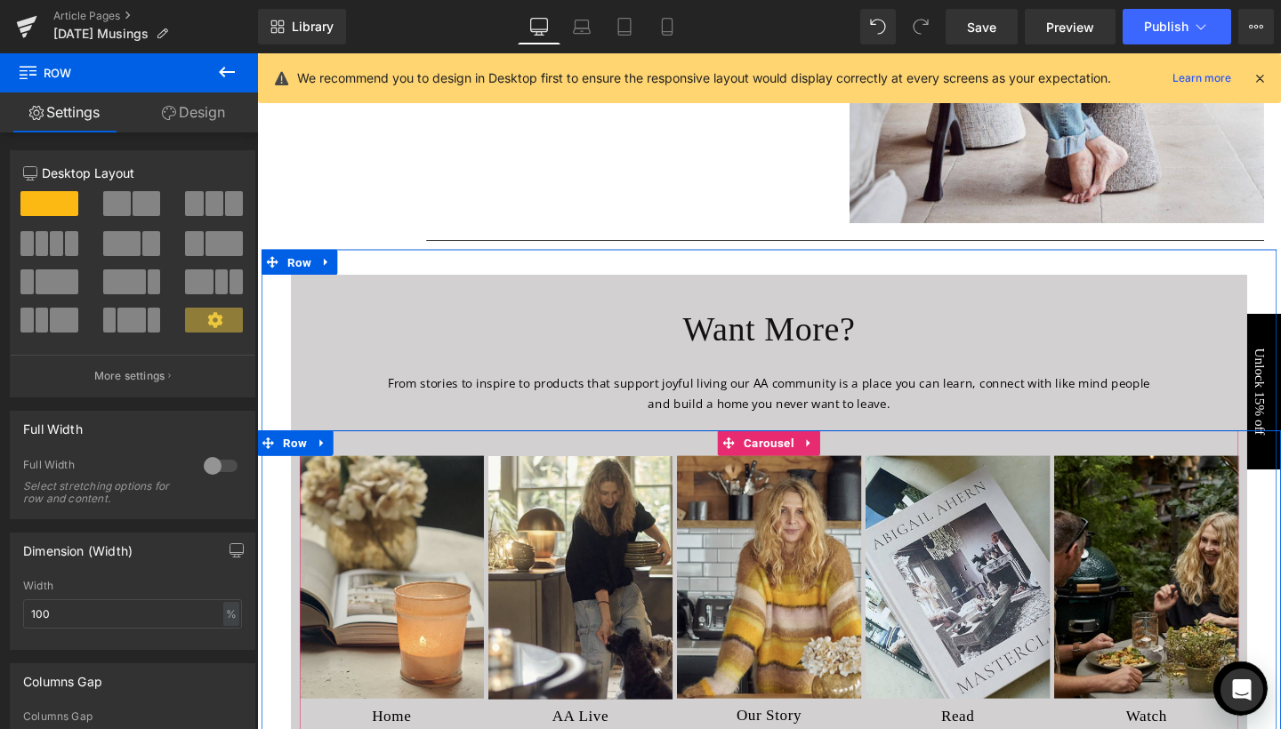
scroll to position [6471, 0]
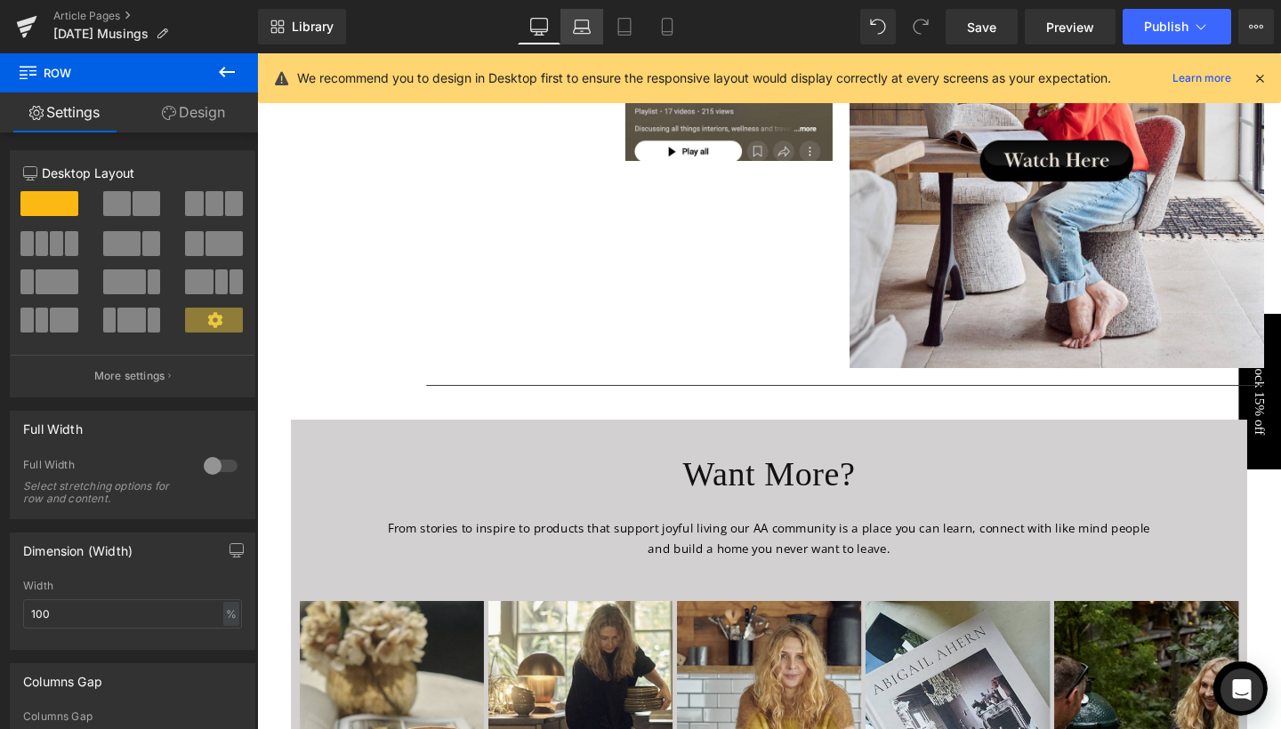
click at [589, 25] on icon at bounding box center [581, 24] width 13 height 8
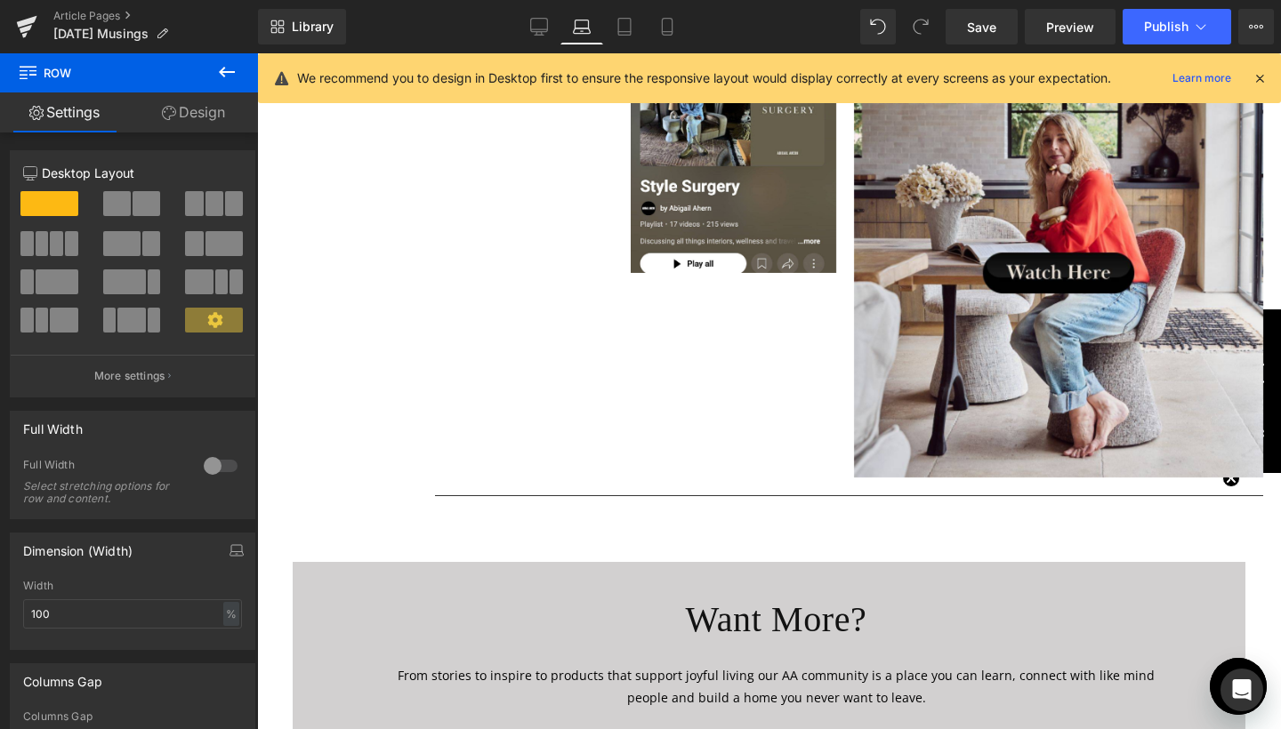
scroll to position [6554, 0]
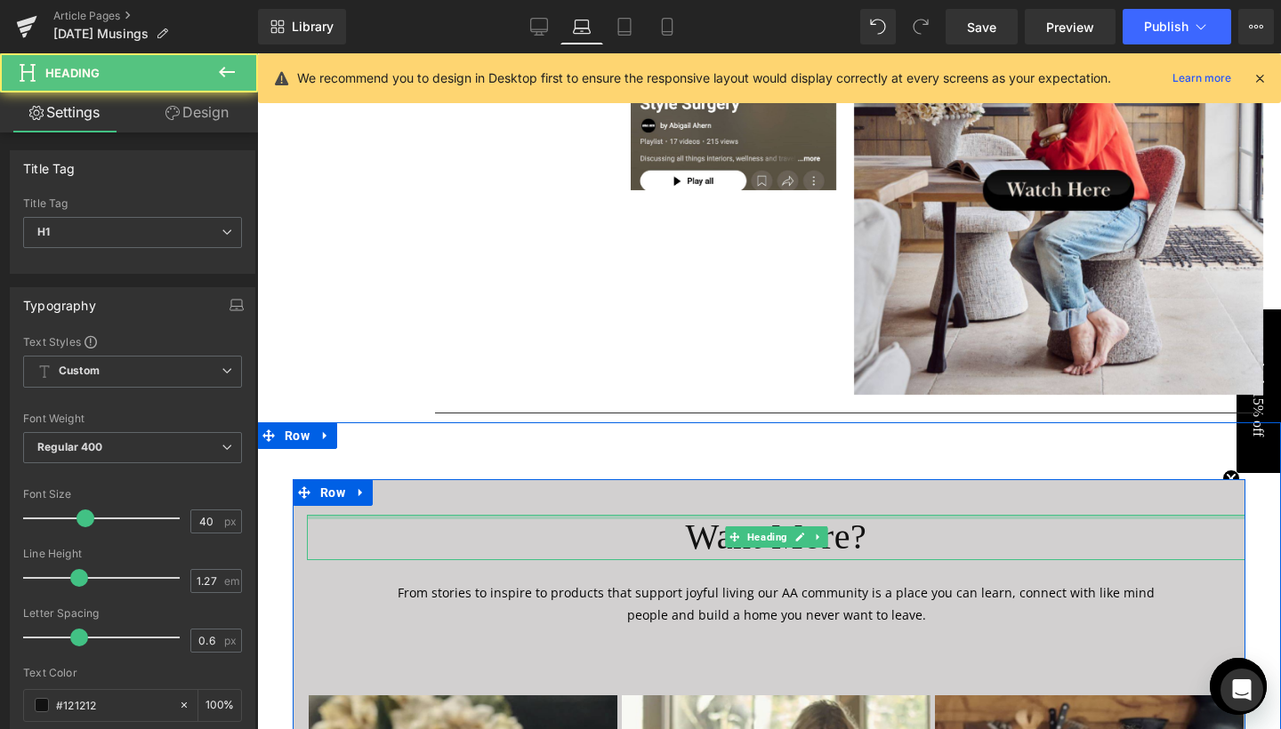
click at [461, 519] on div at bounding box center [776, 517] width 938 height 4
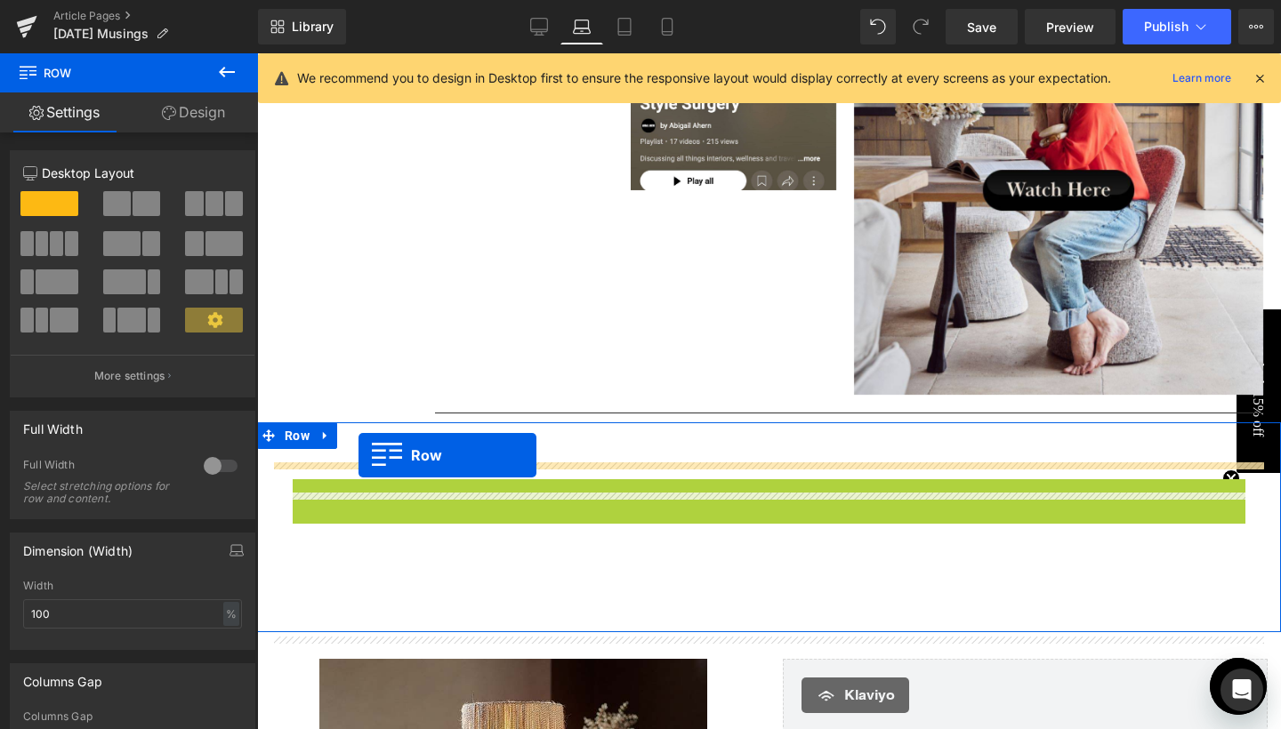
drag, startPoint x: 325, startPoint y: 508, endPoint x: 358, endPoint y: 455, distance: 61.9
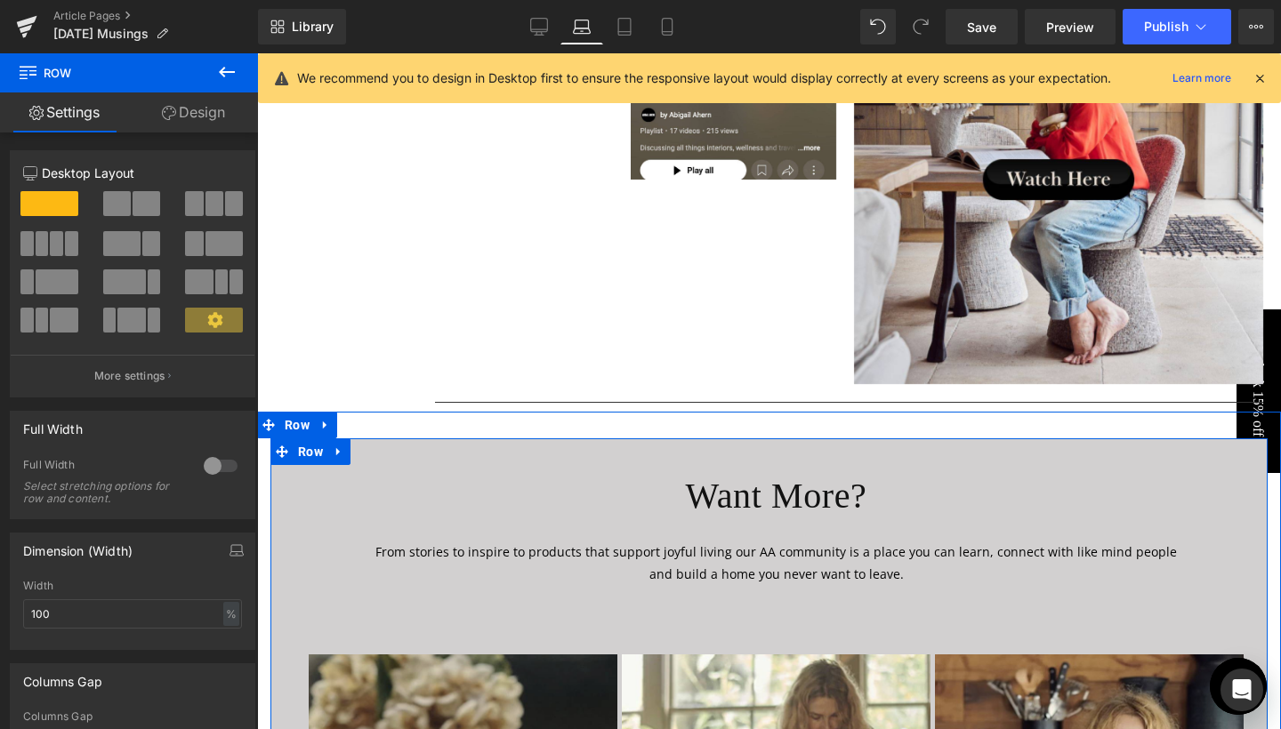
scroll to position [6548, 0]
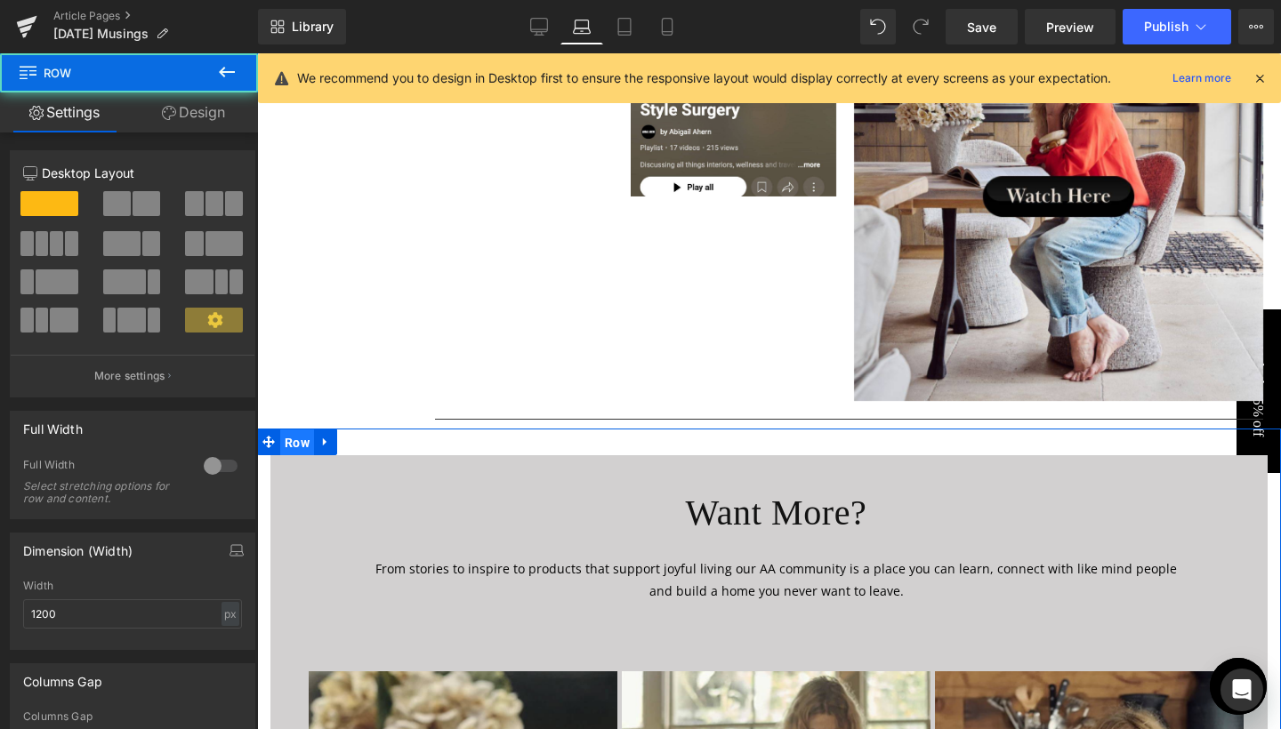
click at [292, 455] on span "Row" at bounding box center [297, 443] width 34 height 27
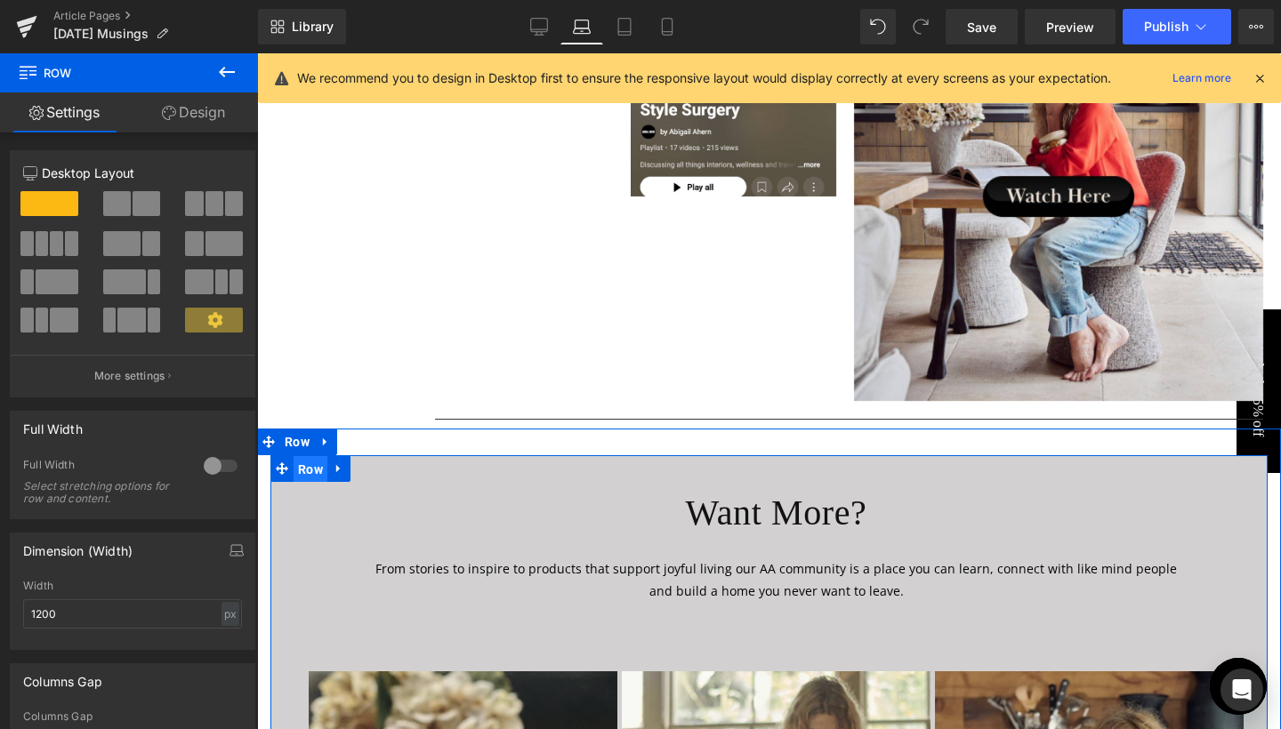
click at [307, 483] on span "Row" at bounding box center [310, 469] width 34 height 27
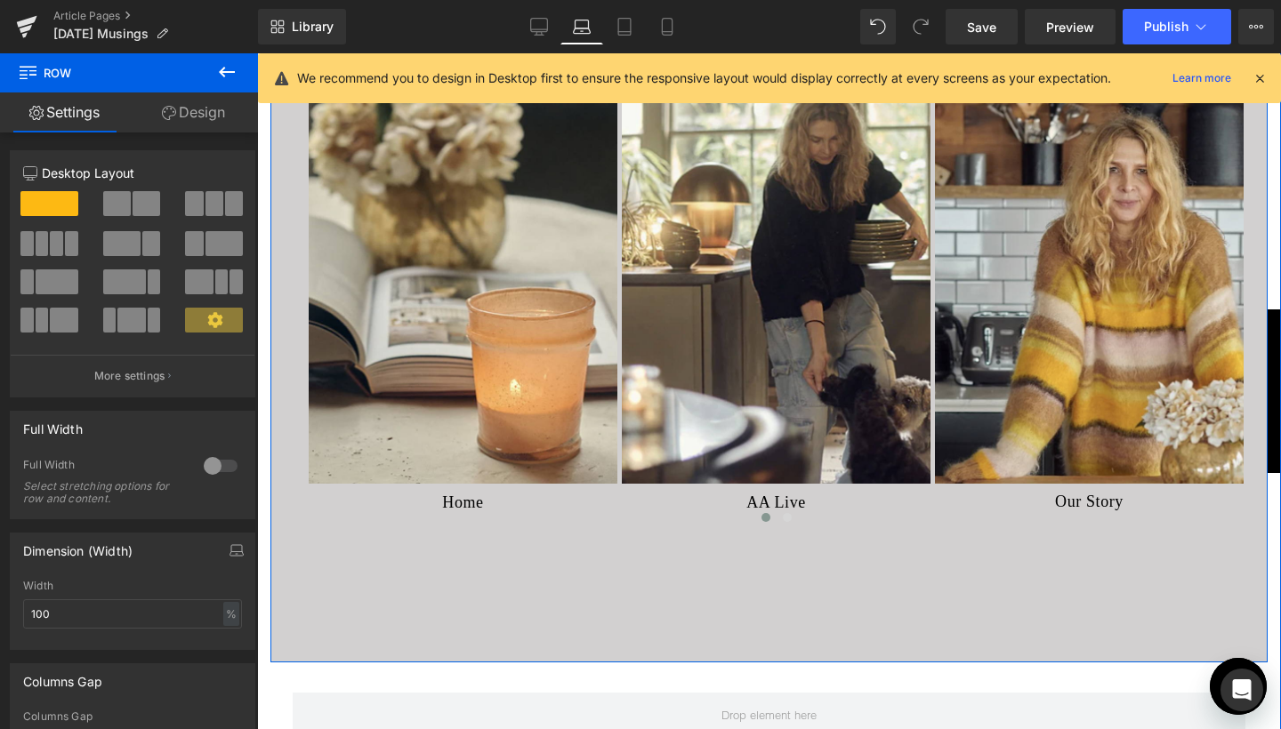
scroll to position [7223, 0]
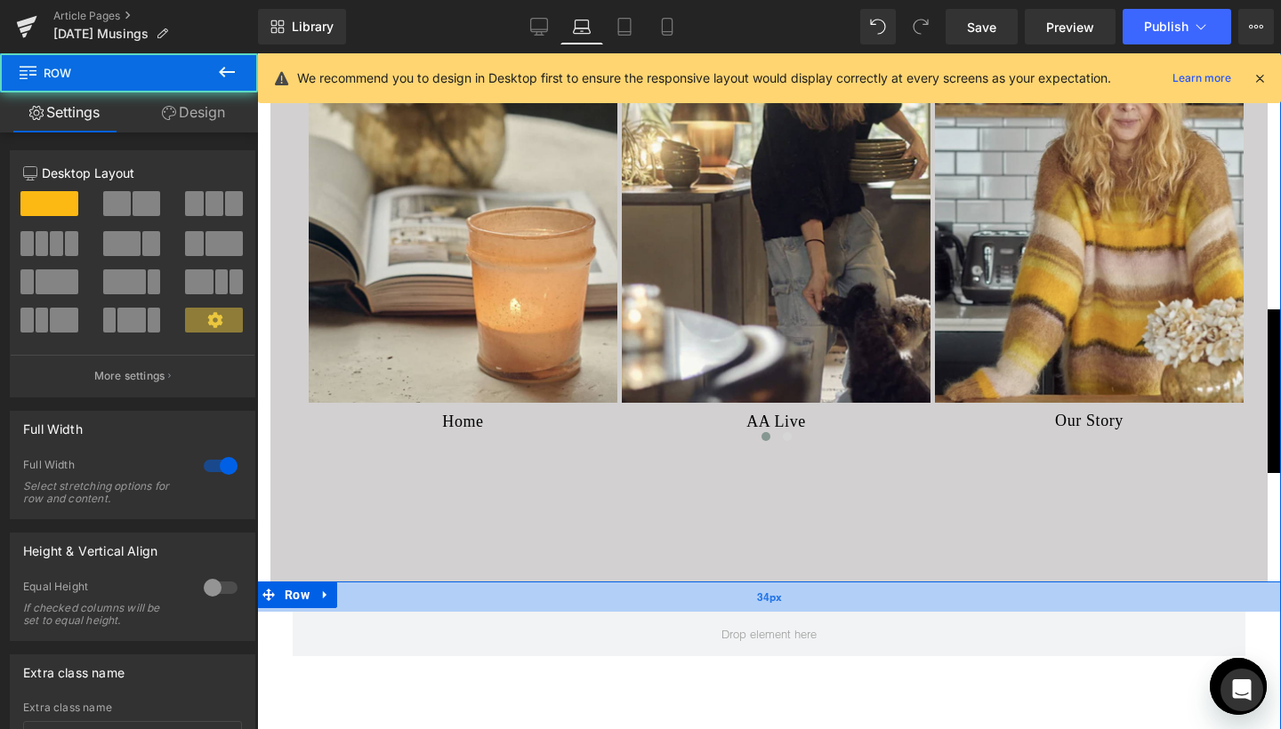
click at [337, 609] on div "34px" at bounding box center [769, 597] width 1024 height 30
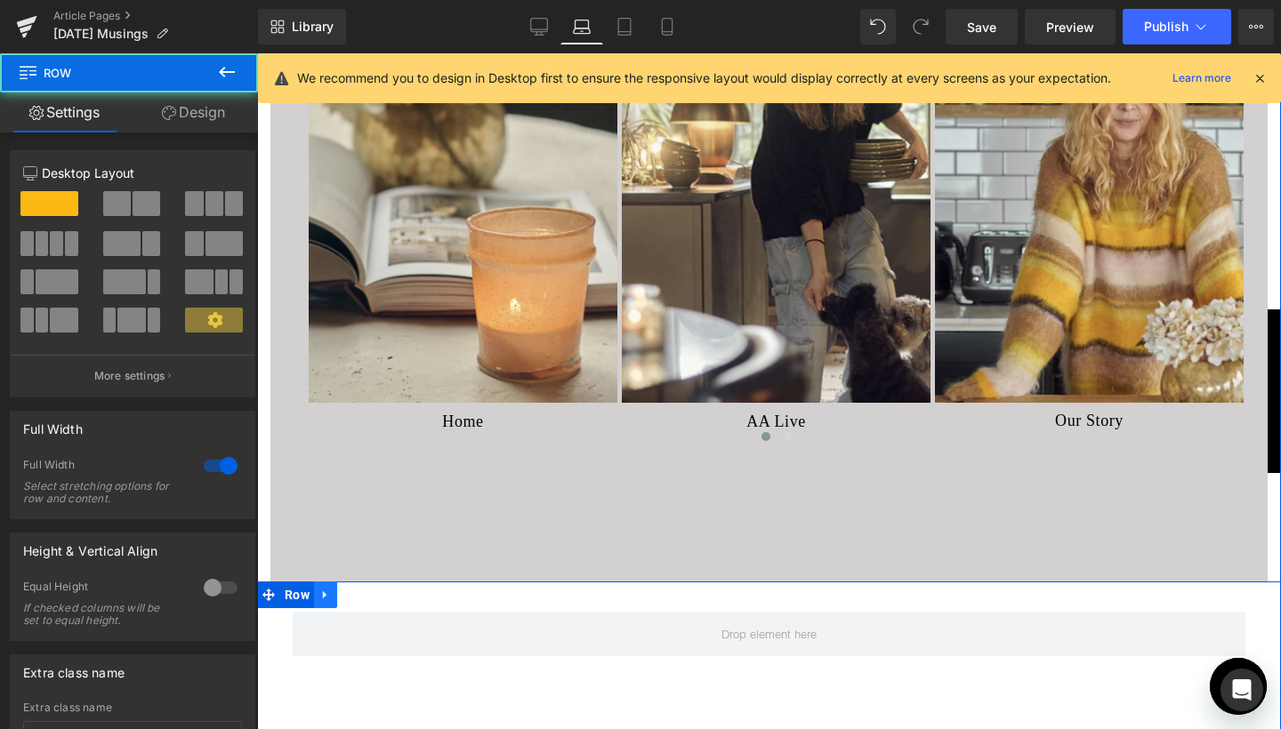
click at [324, 602] on icon at bounding box center [325, 595] width 12 height 13
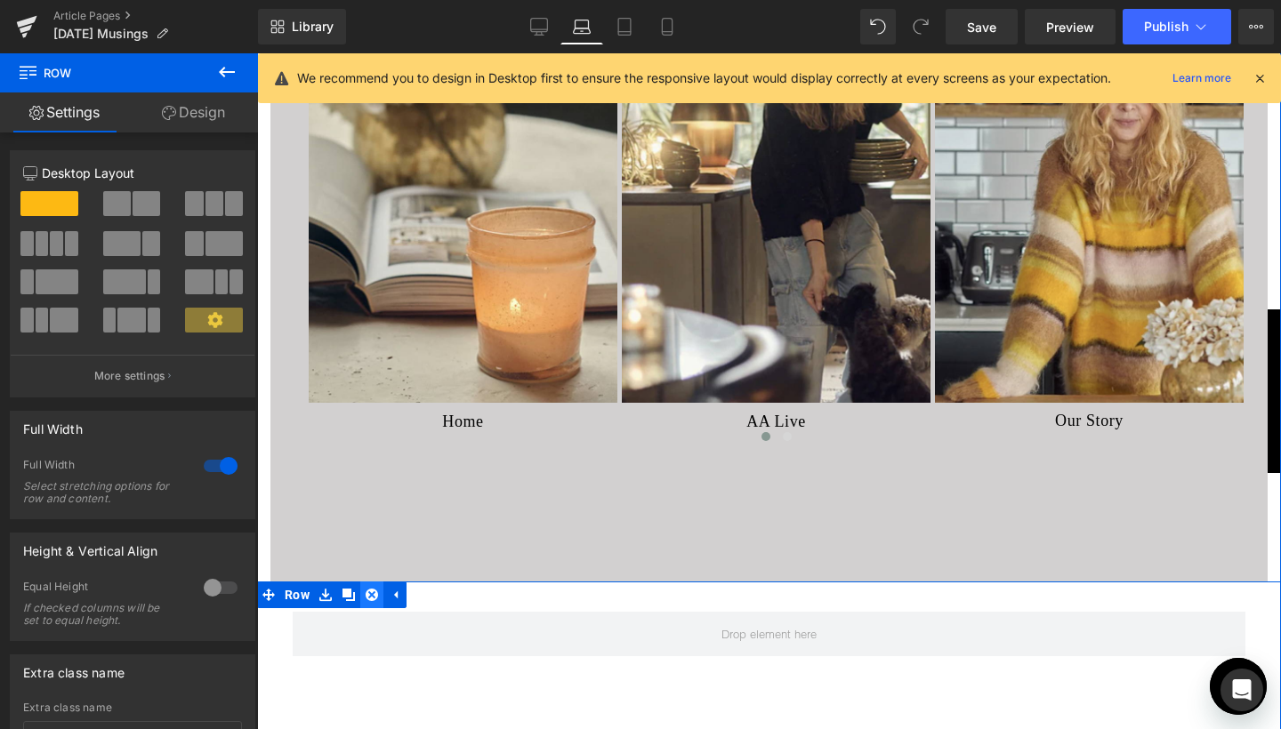
click at [369, 601] on icon at bounding box center [371, 595] width 12 height 12
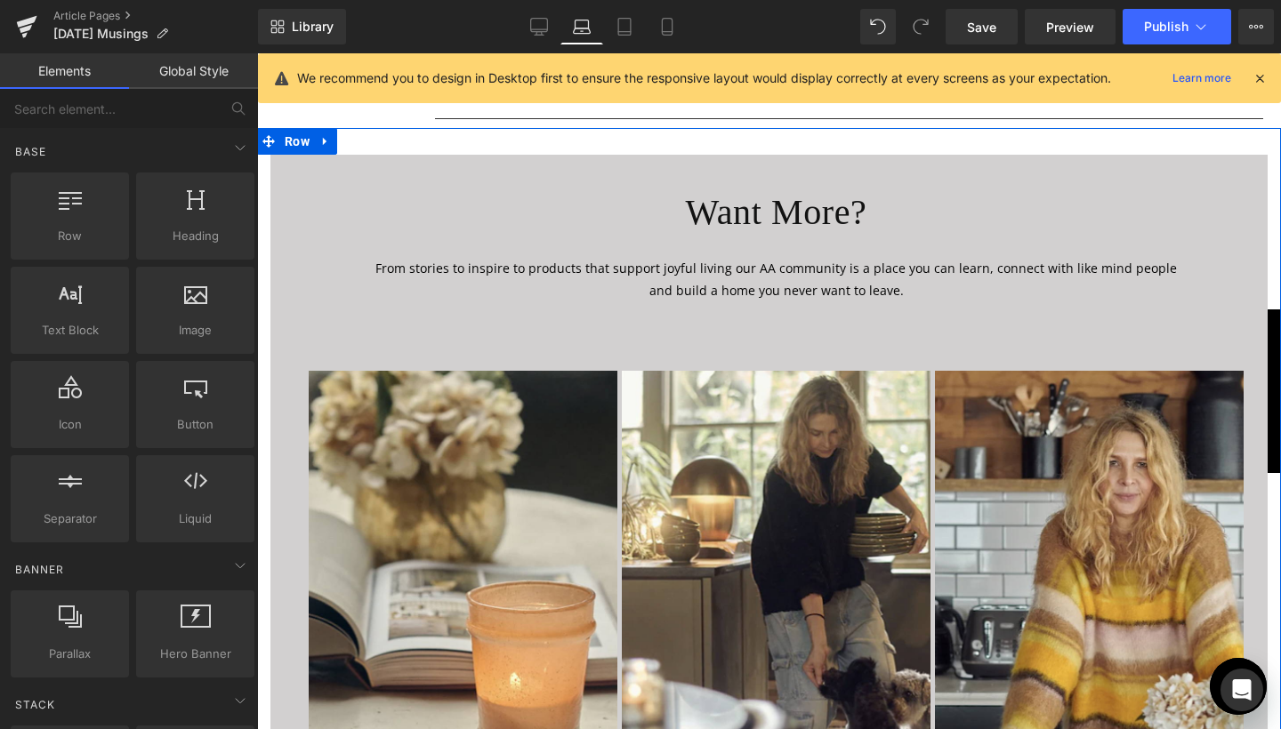
scroll to position [6817, 0]
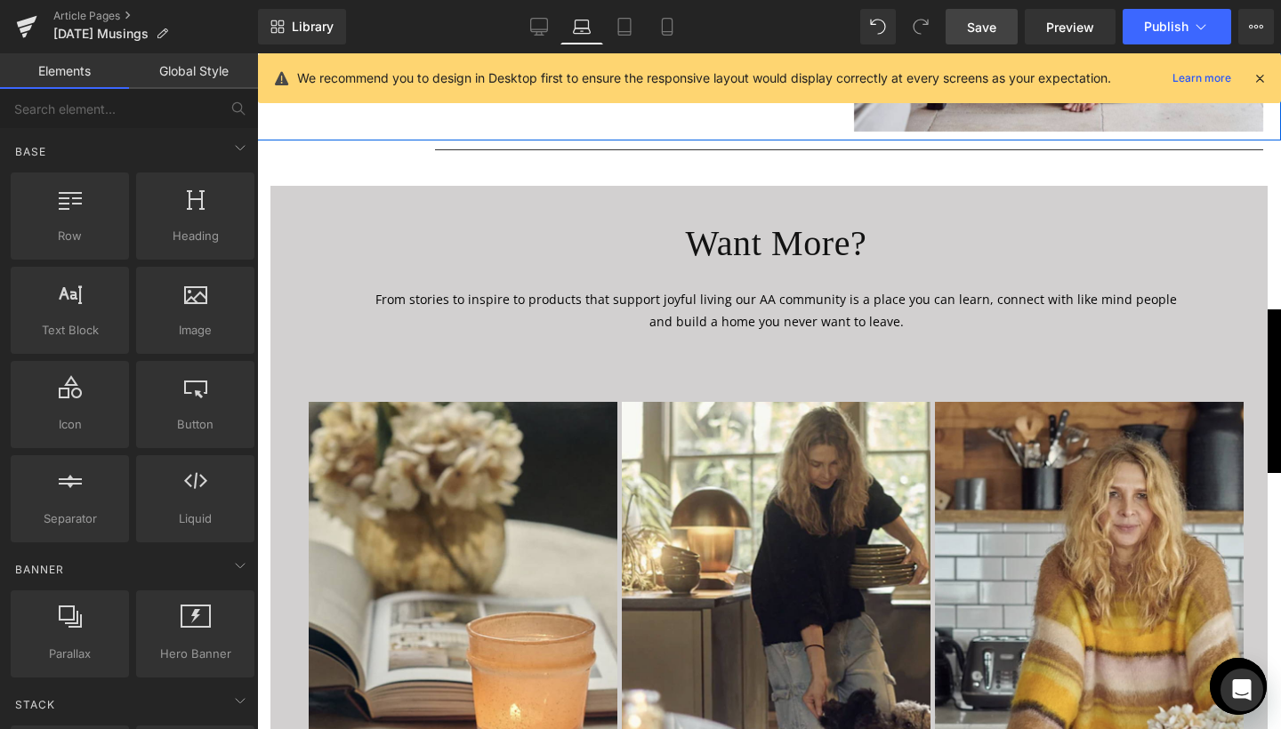
click at [980, 26] on span "Save" at bounding box center [981, 27] width 29 height 19
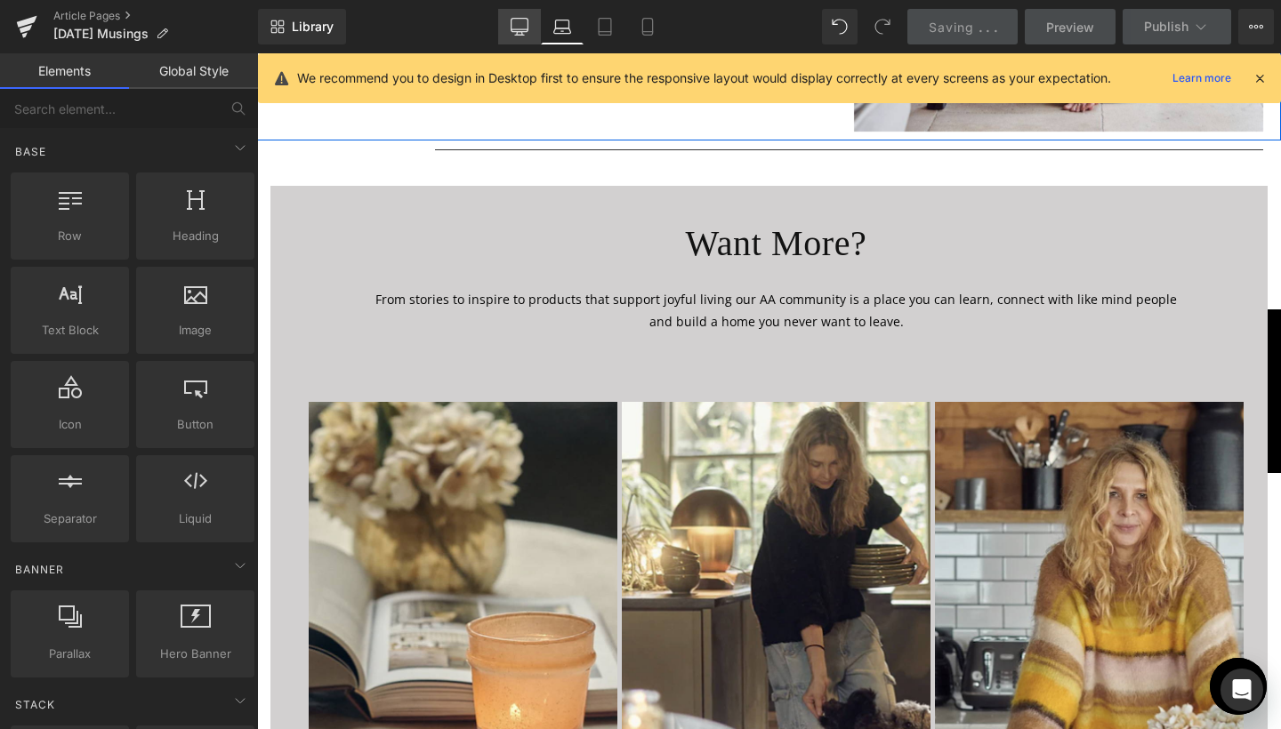
click at [522, 33] on icon at bounding box center [519, 27] width 18 height 18
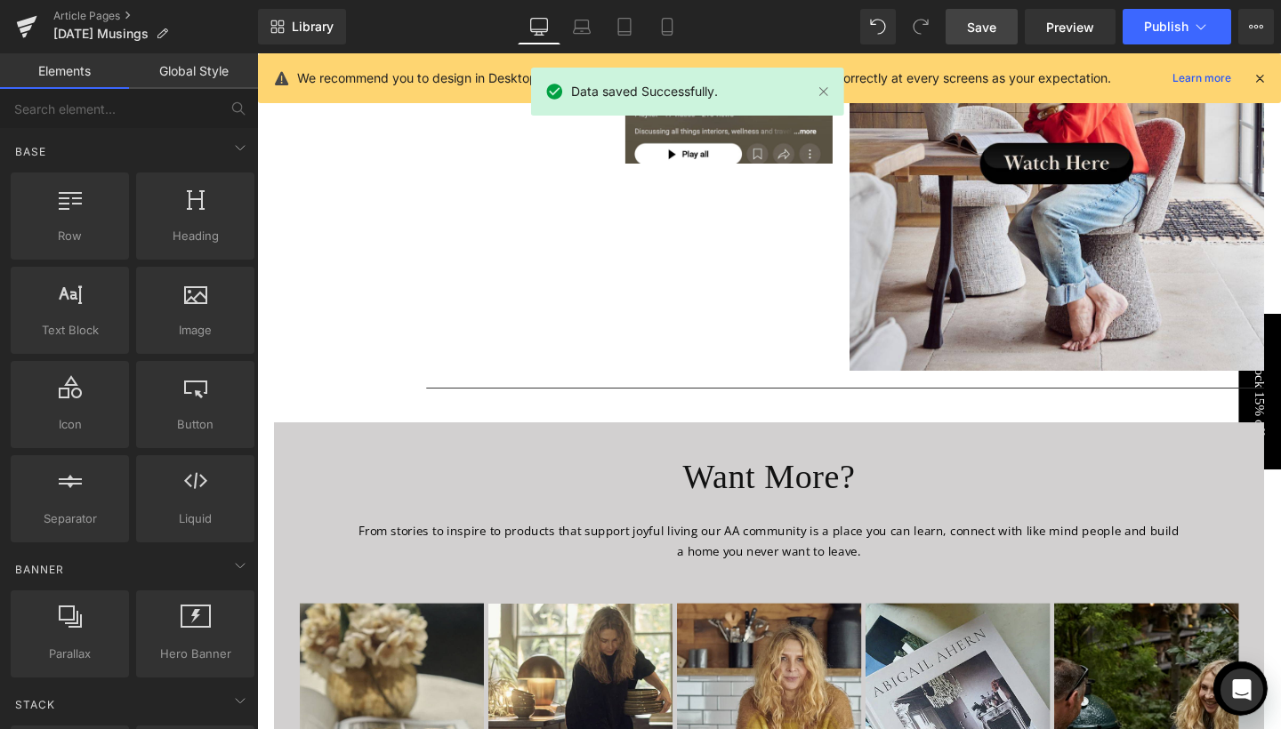
scroll to position [6511, 0]
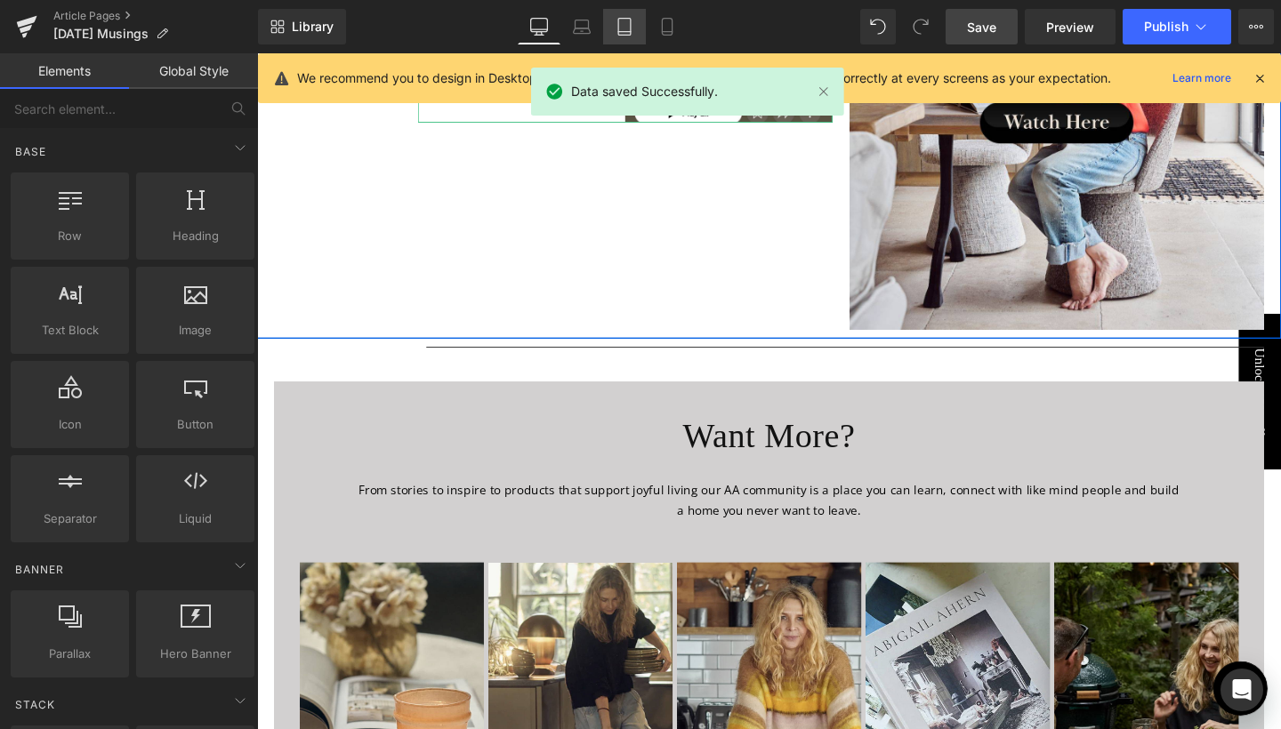
click at [610, 27] on link "Tablet" at bounding box center [624, 27] width 43 height 36
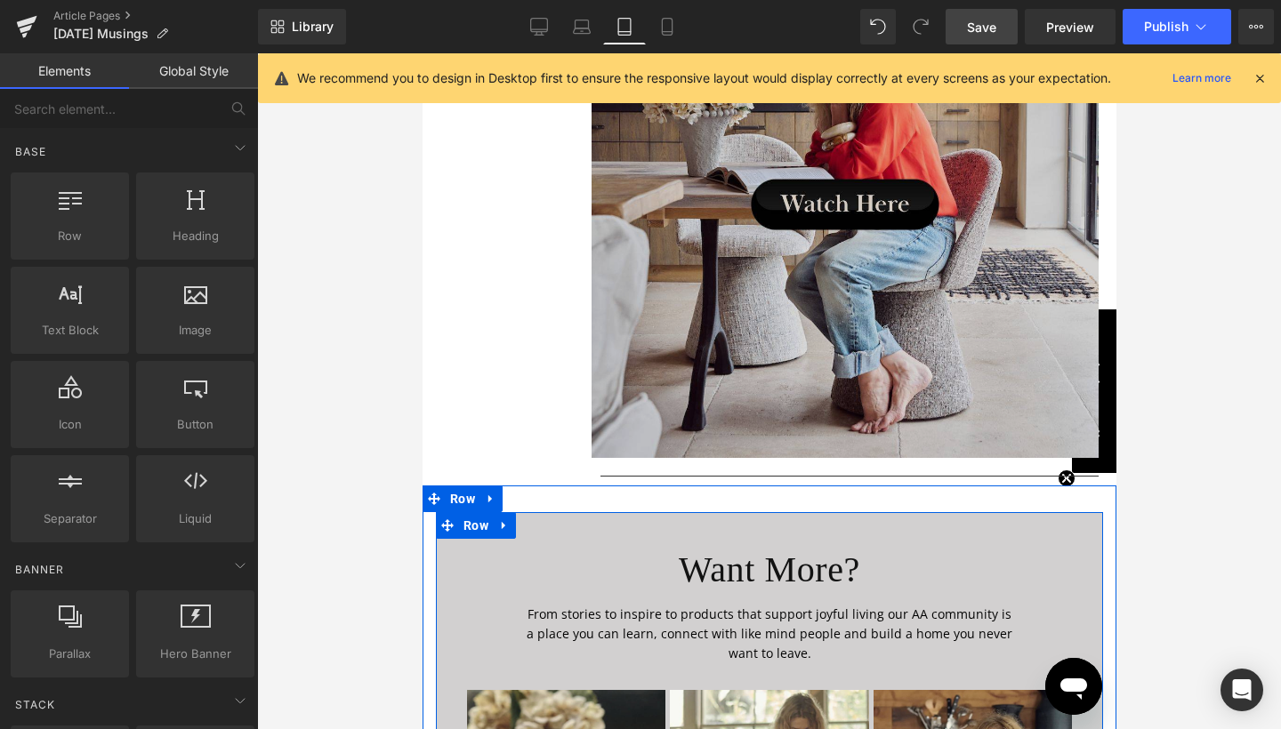
scroll to position [5614, 0]
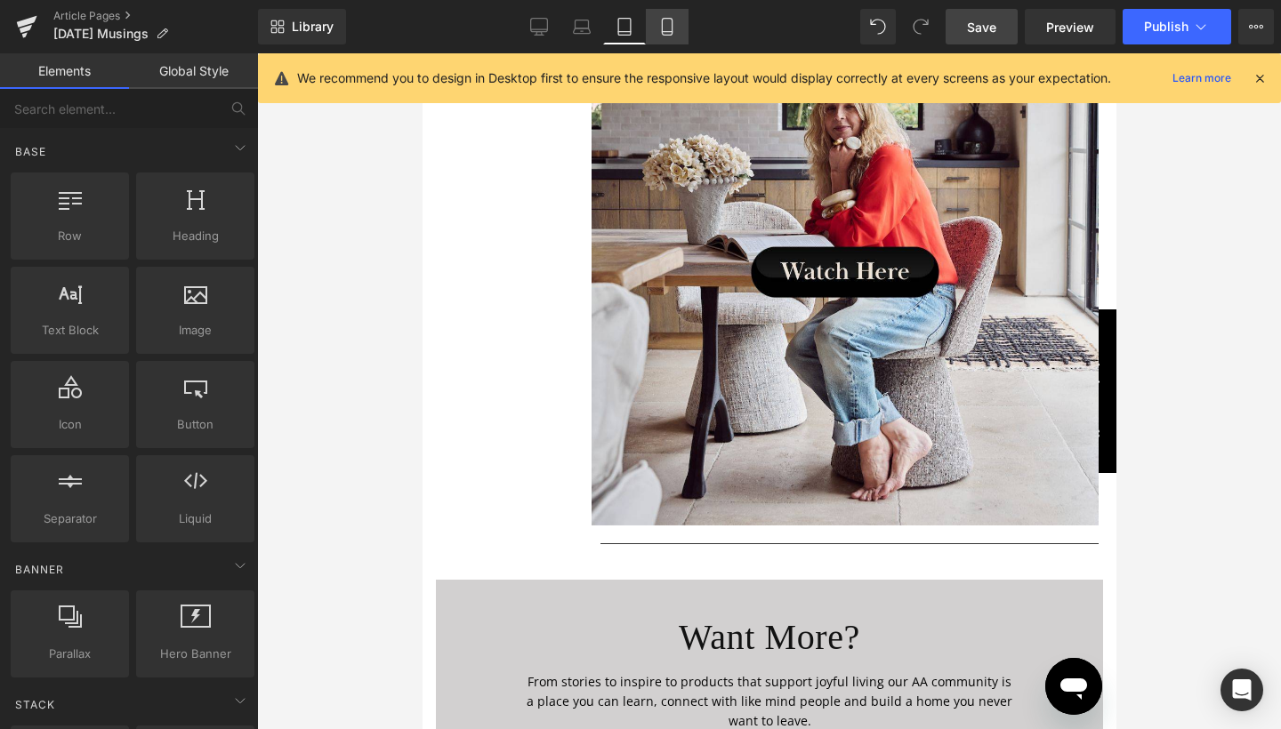
click at [665, 20] on icon at bounding box center [667, 27] width 18 height 18
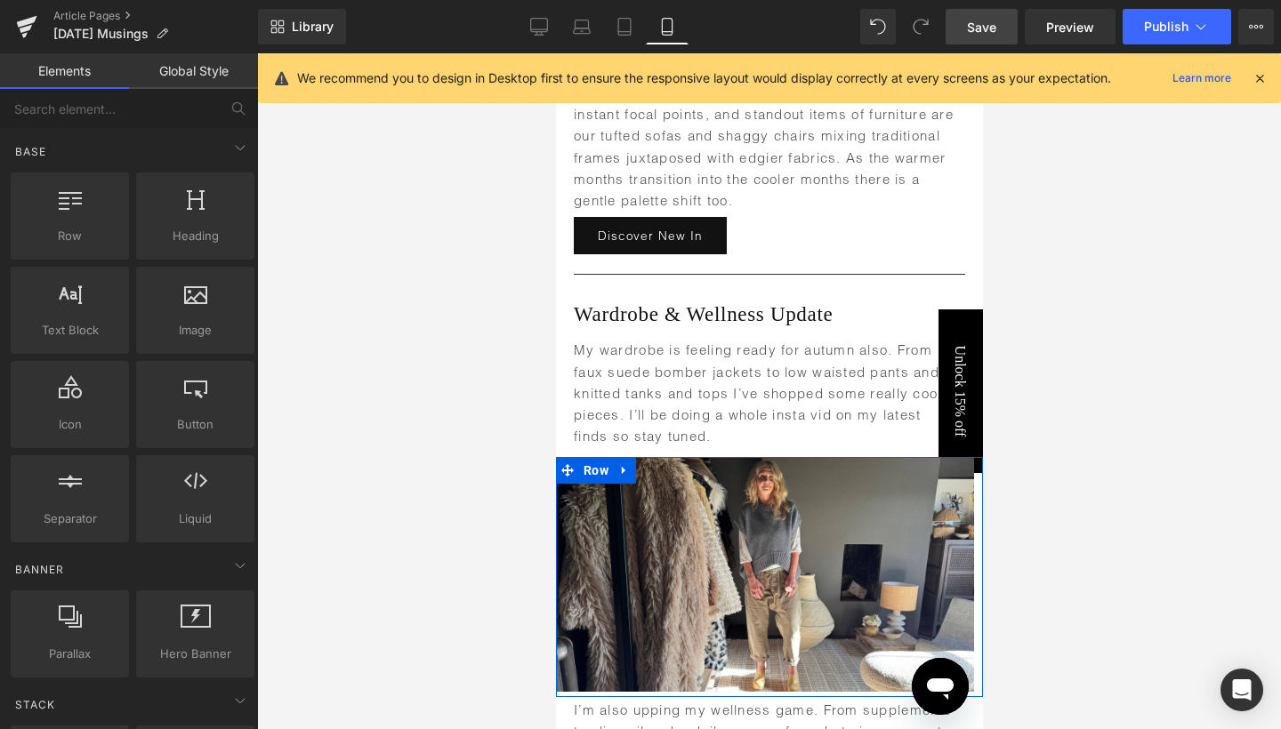
click at [1019, 229] on div at bounding box center [769, 391] width 1024 height 676
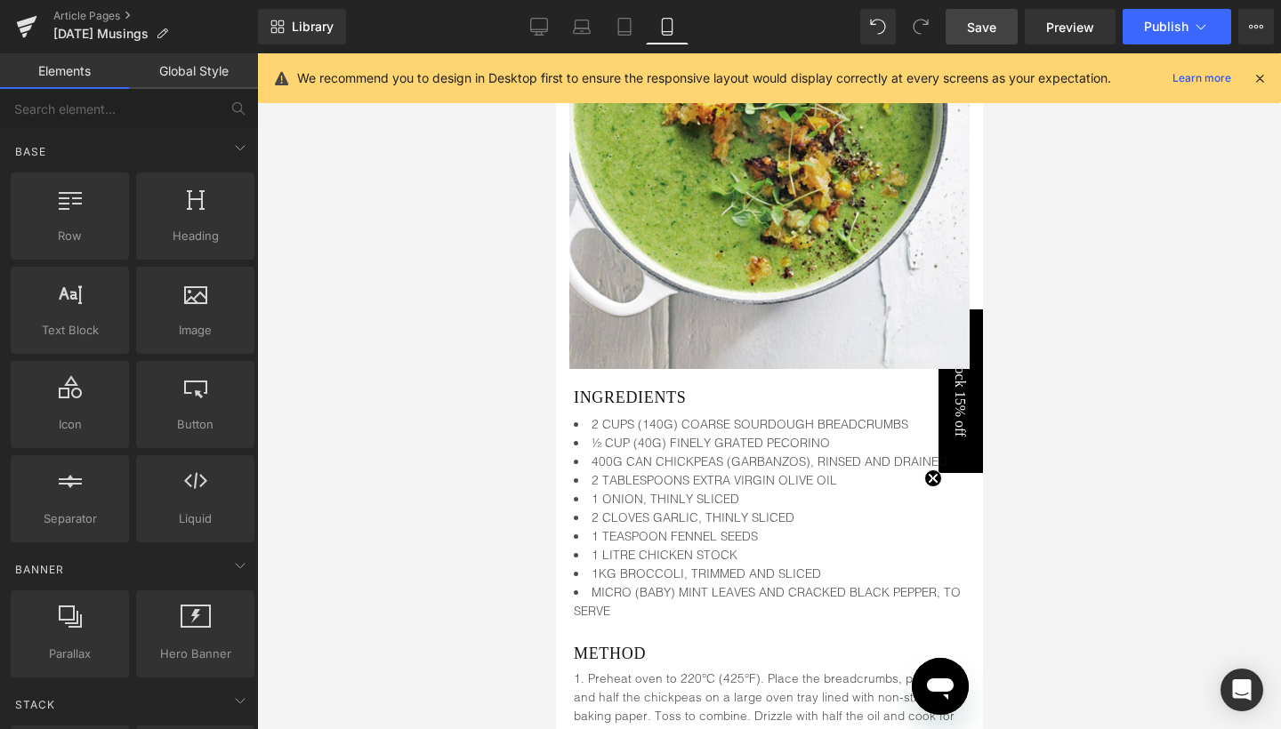
scroll to position [7064, 0]
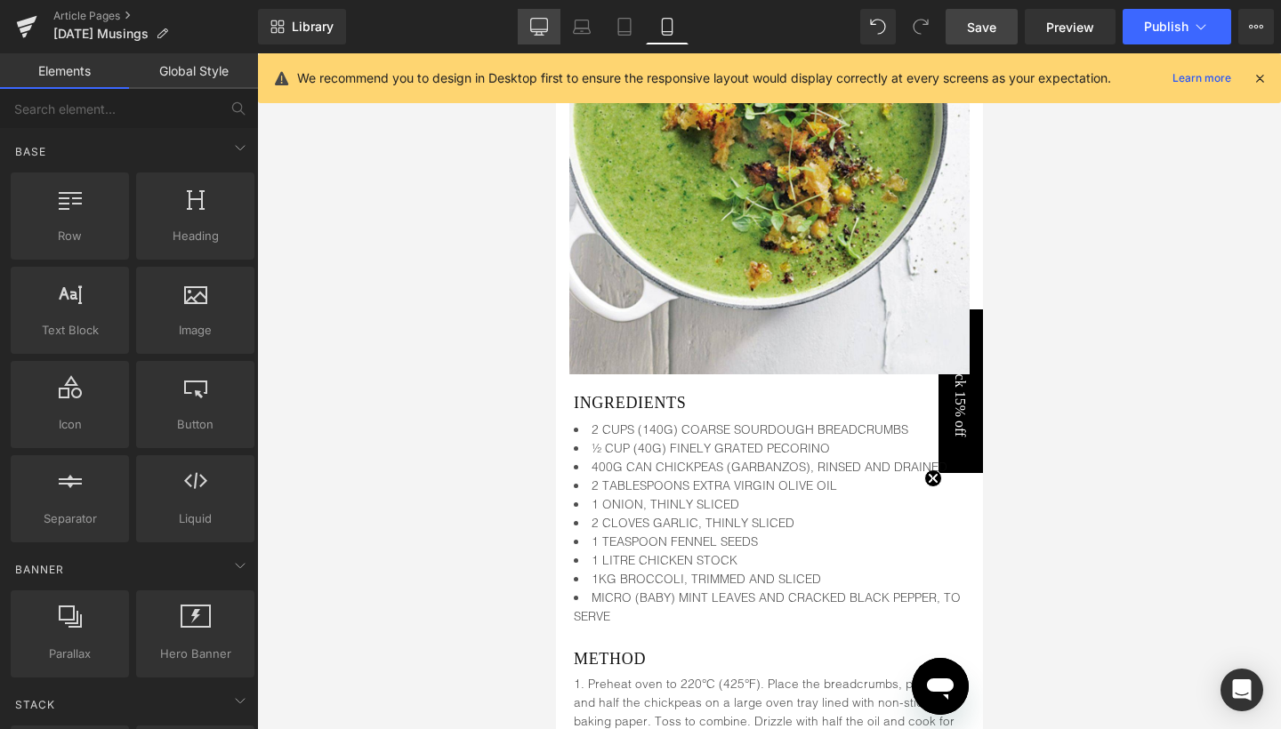
click at [534, 27] on icon at bounding box center [539, 27] width 18 height 18
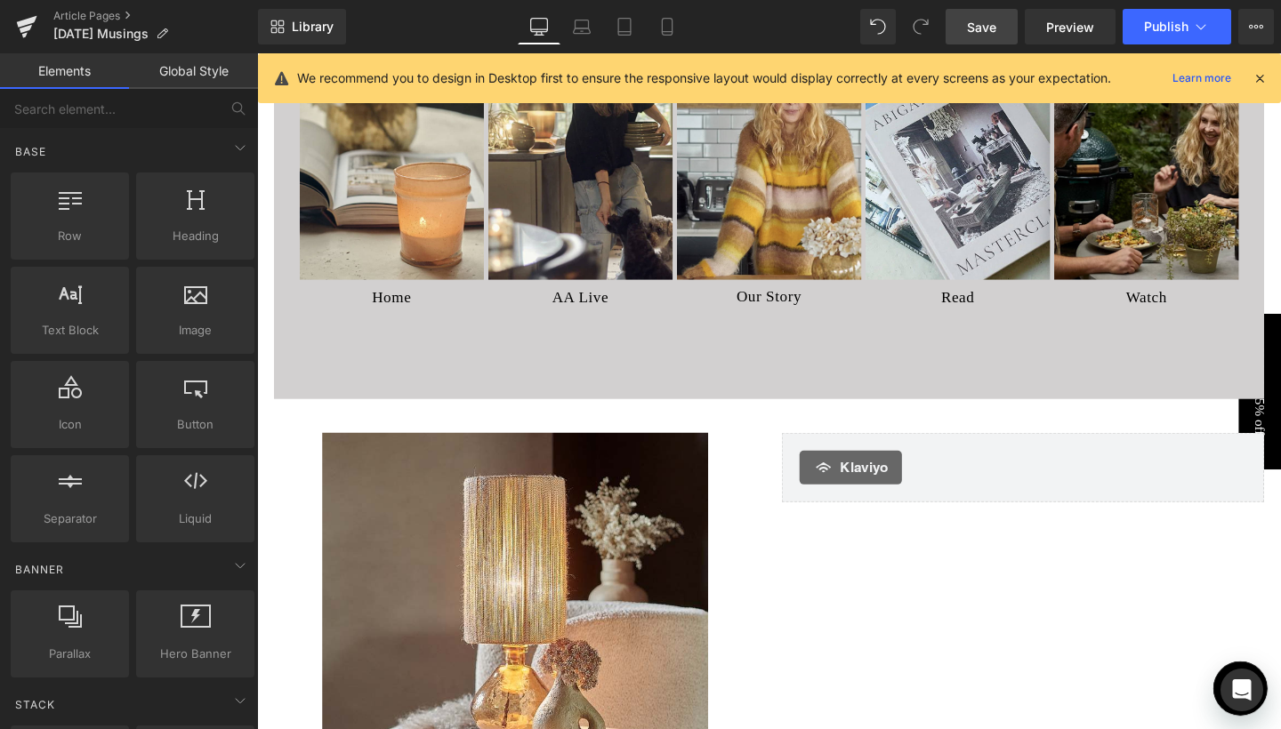
scroll to position [6399, 0]
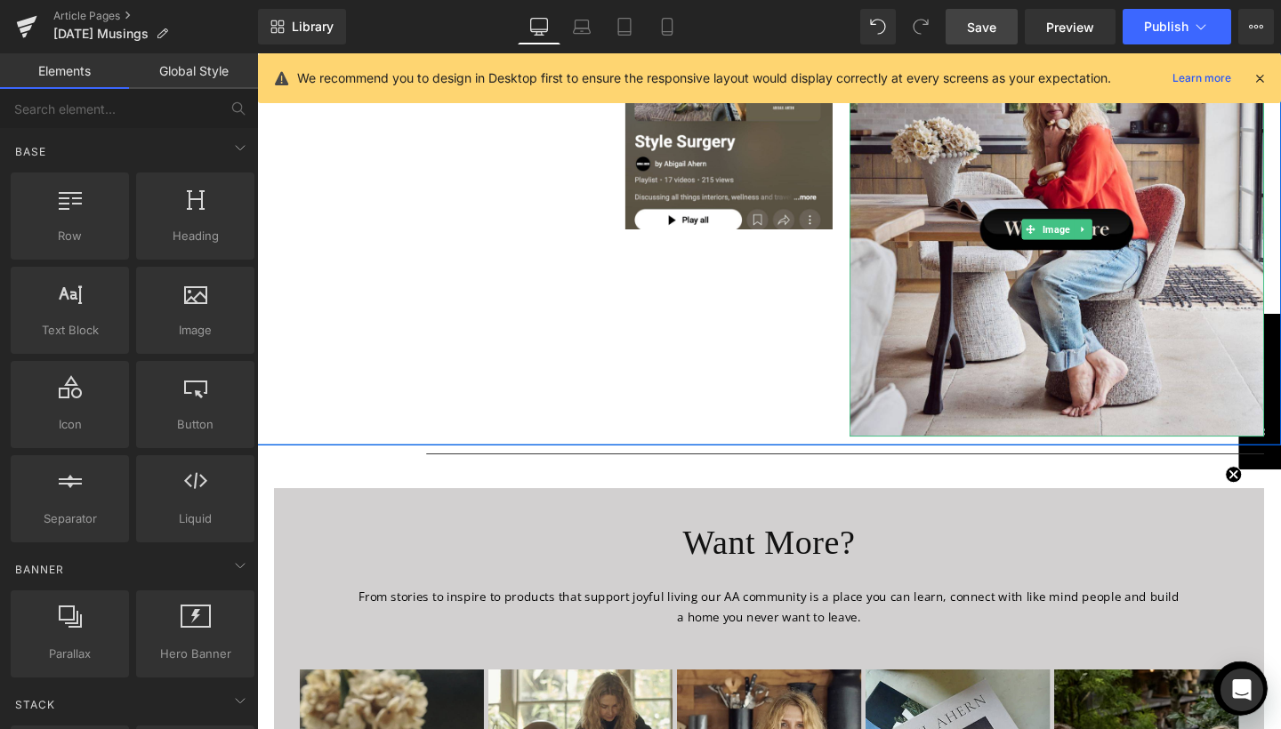
click at [996, 32] on span "Save" at bounding box center [981, 27] width 29 height 19
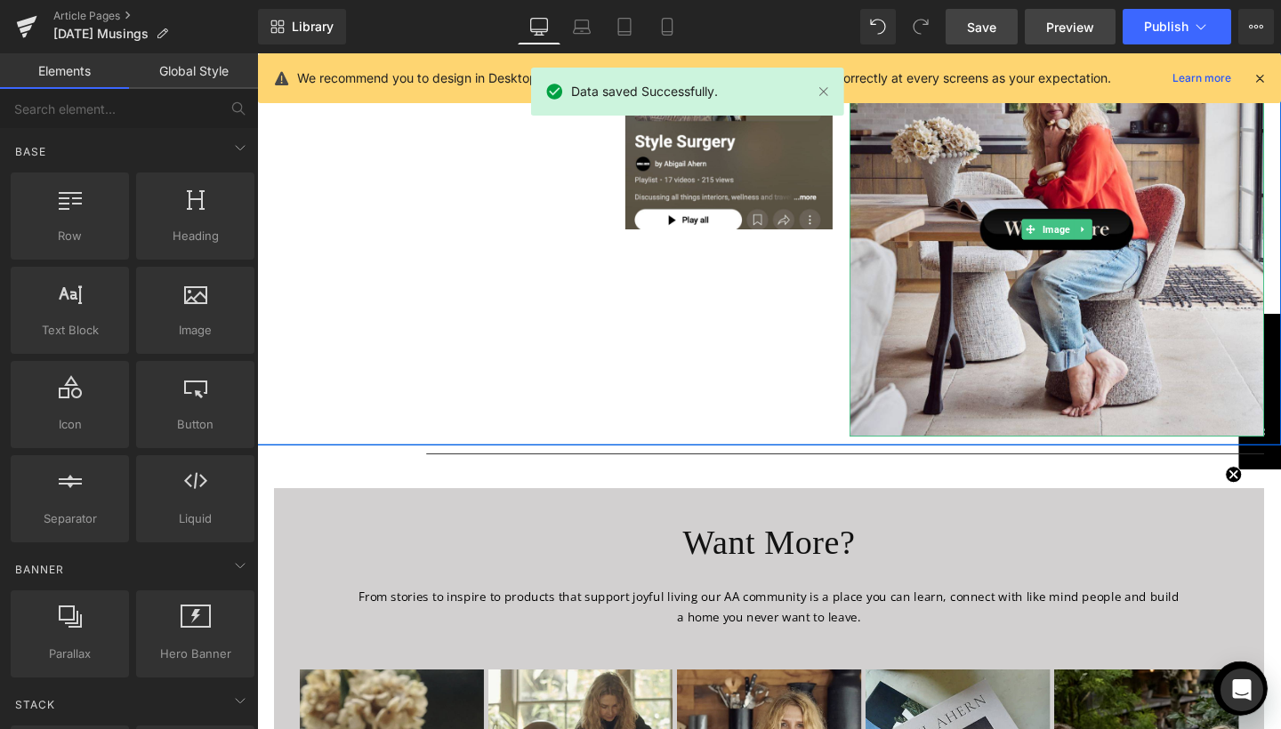
click at [1075, 18] on span "Preview" at bounding box center [1070, 27] width 48 height 19
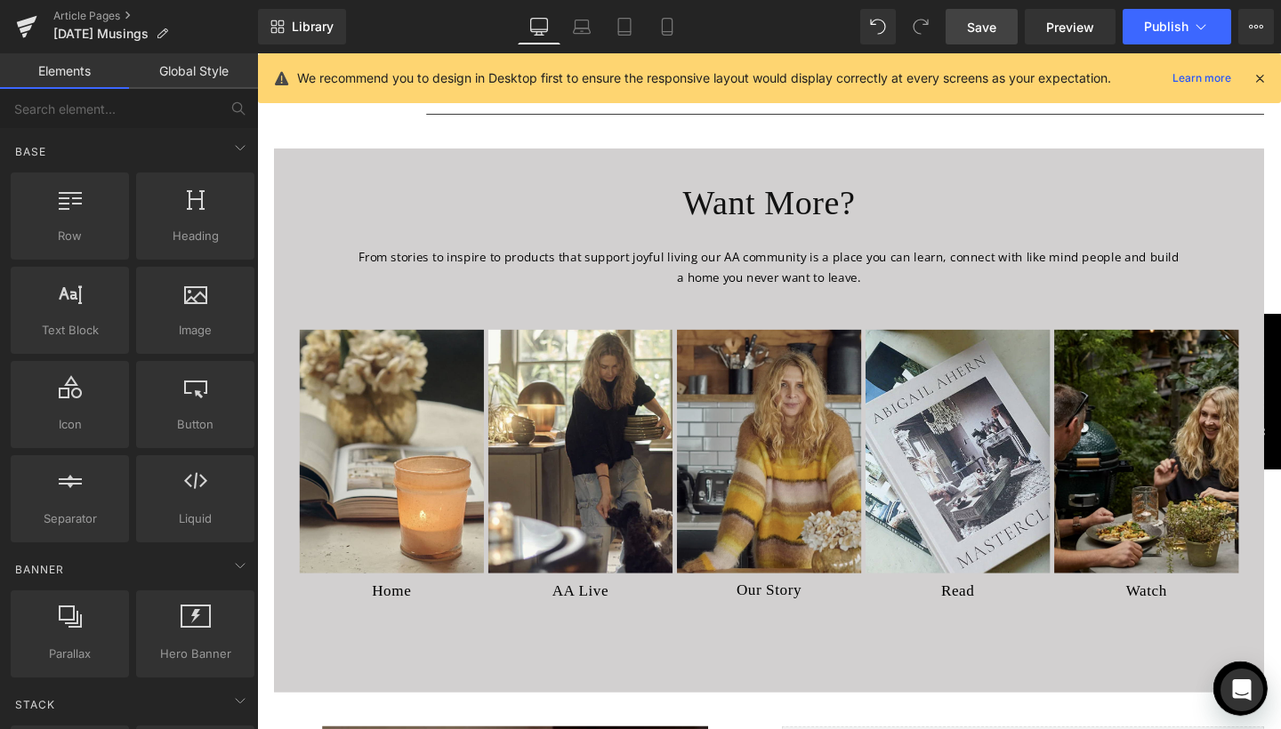
scroll to position [6677, 0]
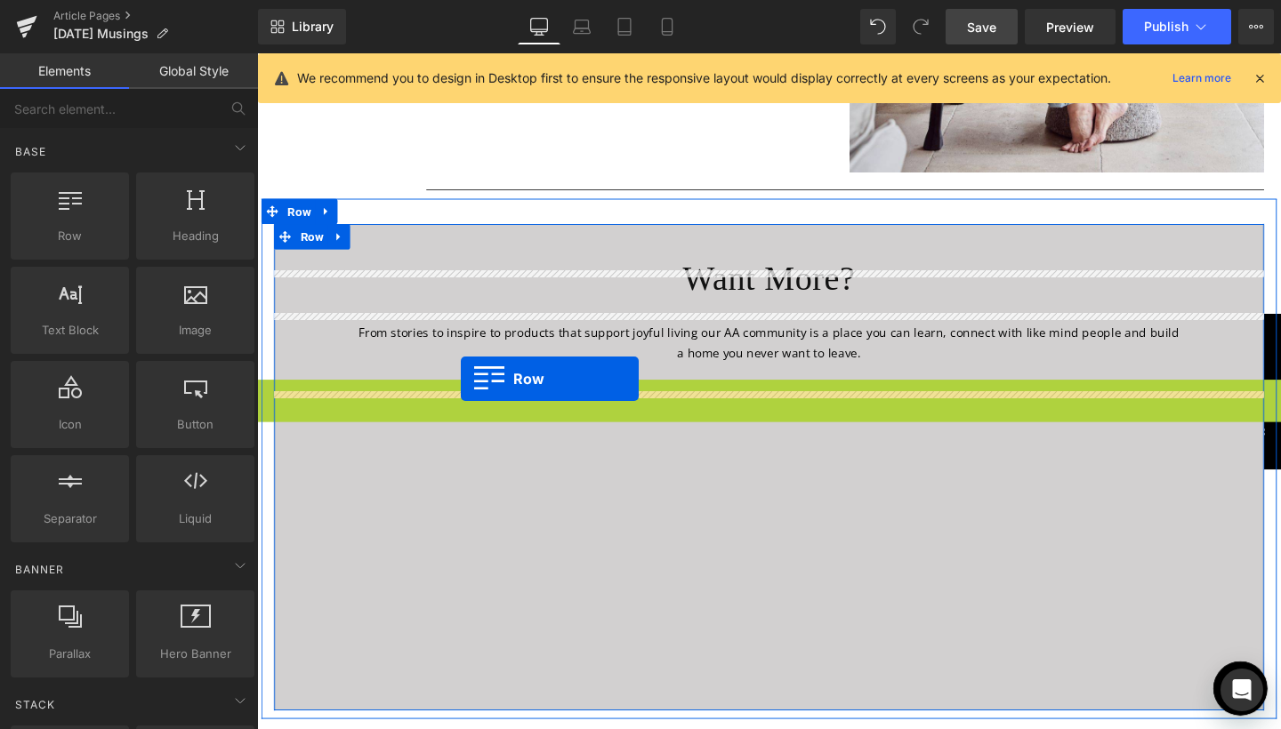
drag, startPoint x: 293, startPoint y: 420, endPoint x: 471, endPoint y: 396, distance: 180.4
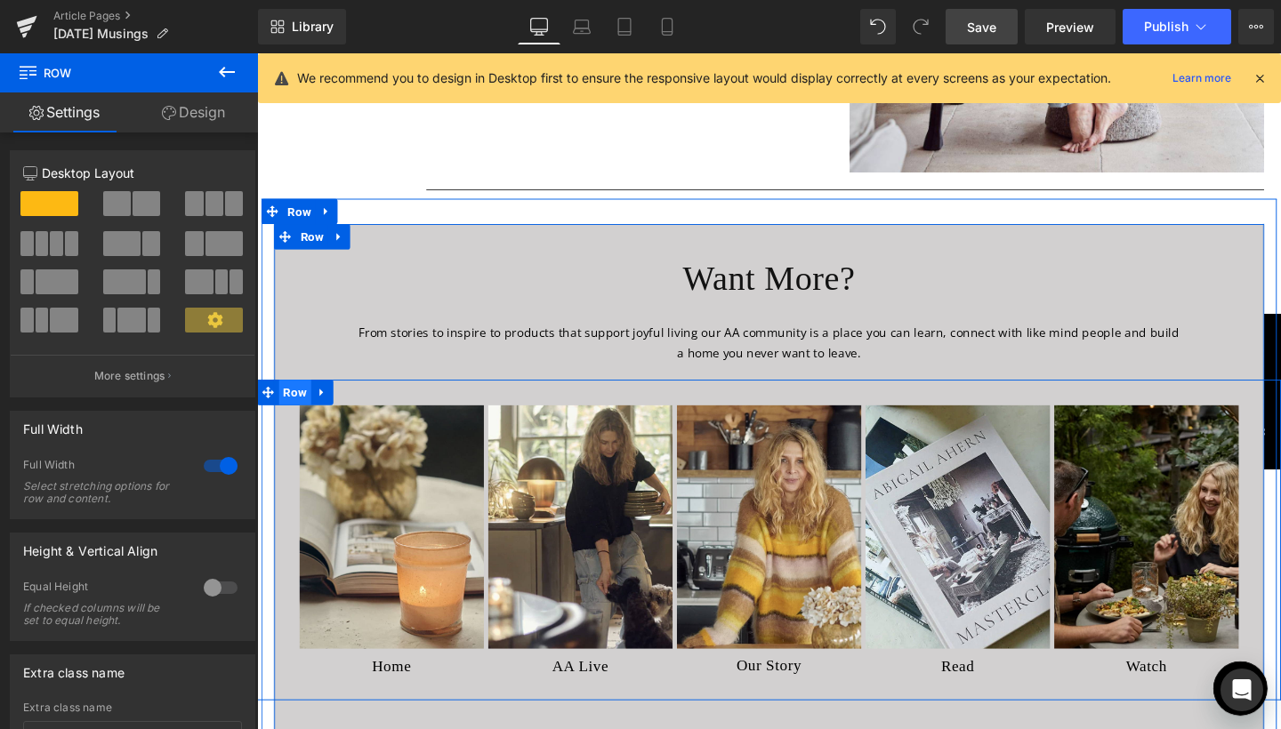
click at [292, 423] on span "Row" at bounding box center [297, 410] width 34 height 27
click at [227, 469] on div at bounding box center [220, 466] width 43 height 28
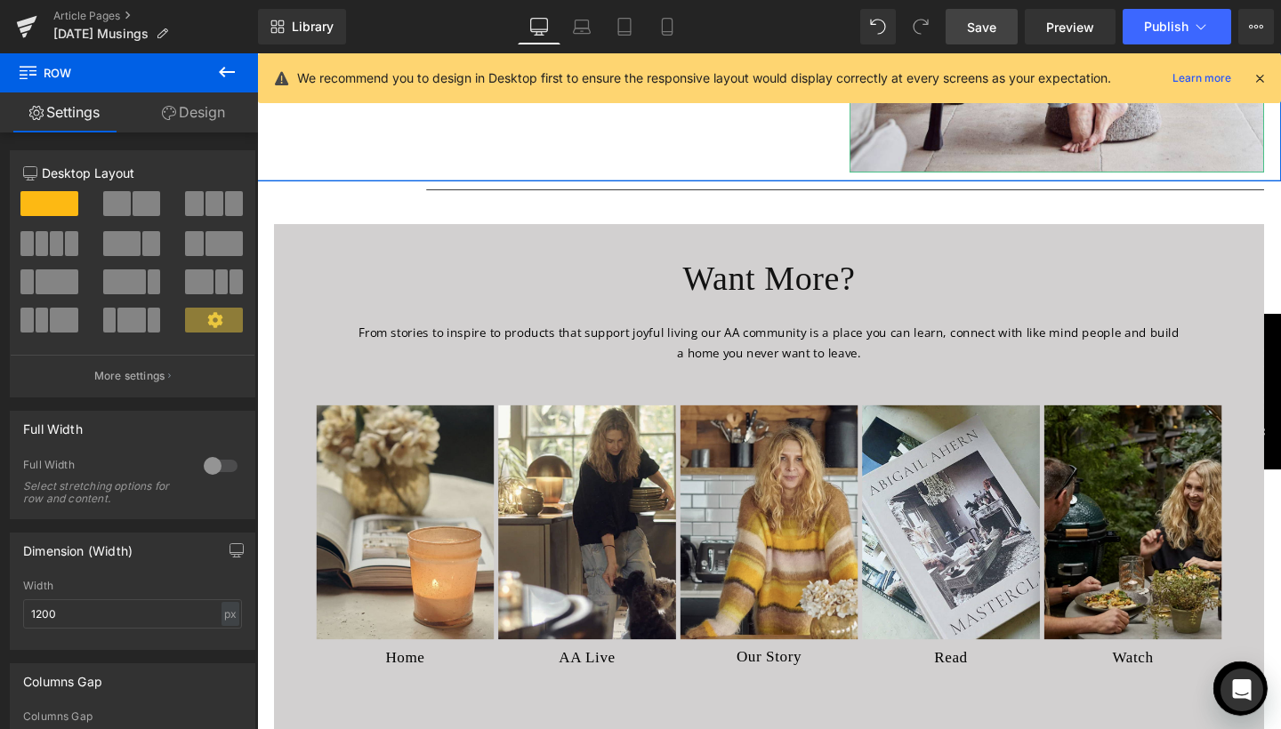
click at [1004, 25] on link "Save" at bounding box center [981, 27] width 72 height 36
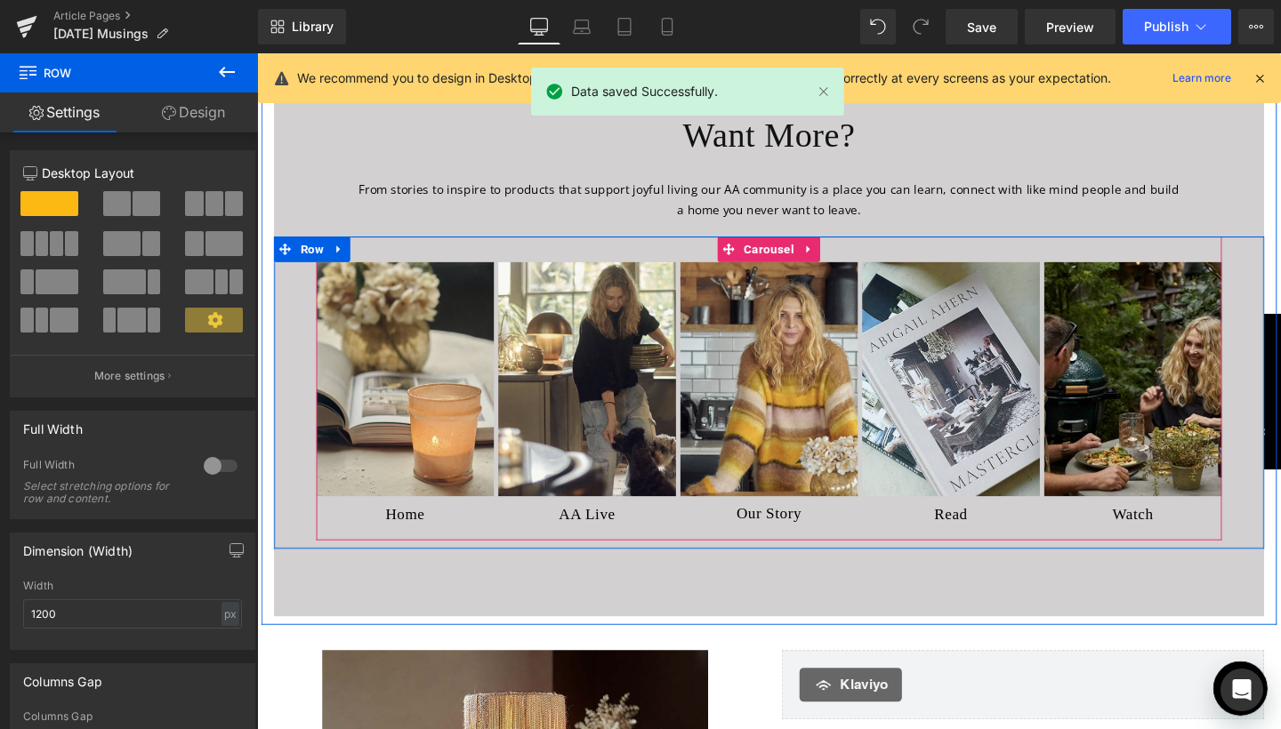
scroll to position [6712, 0]
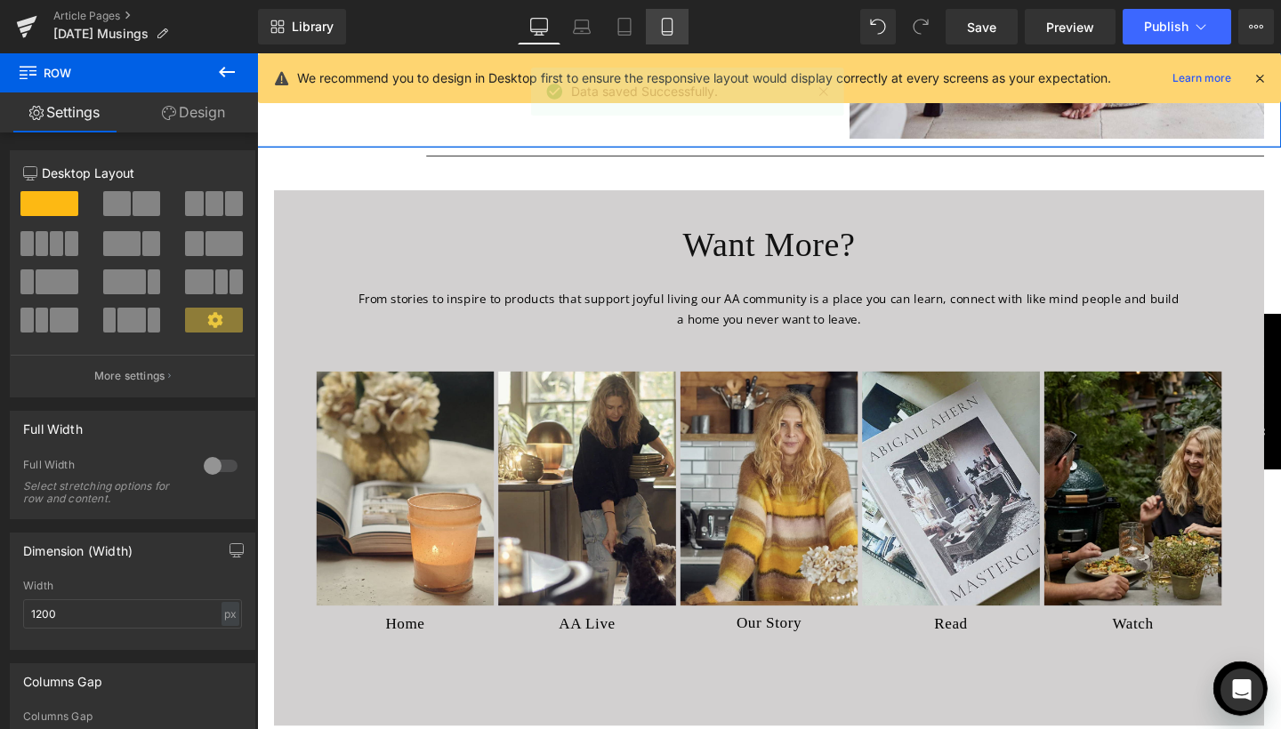
click at [665, 35] on icon at bounding box center [667, 27] width 10 height 17
type input "100"
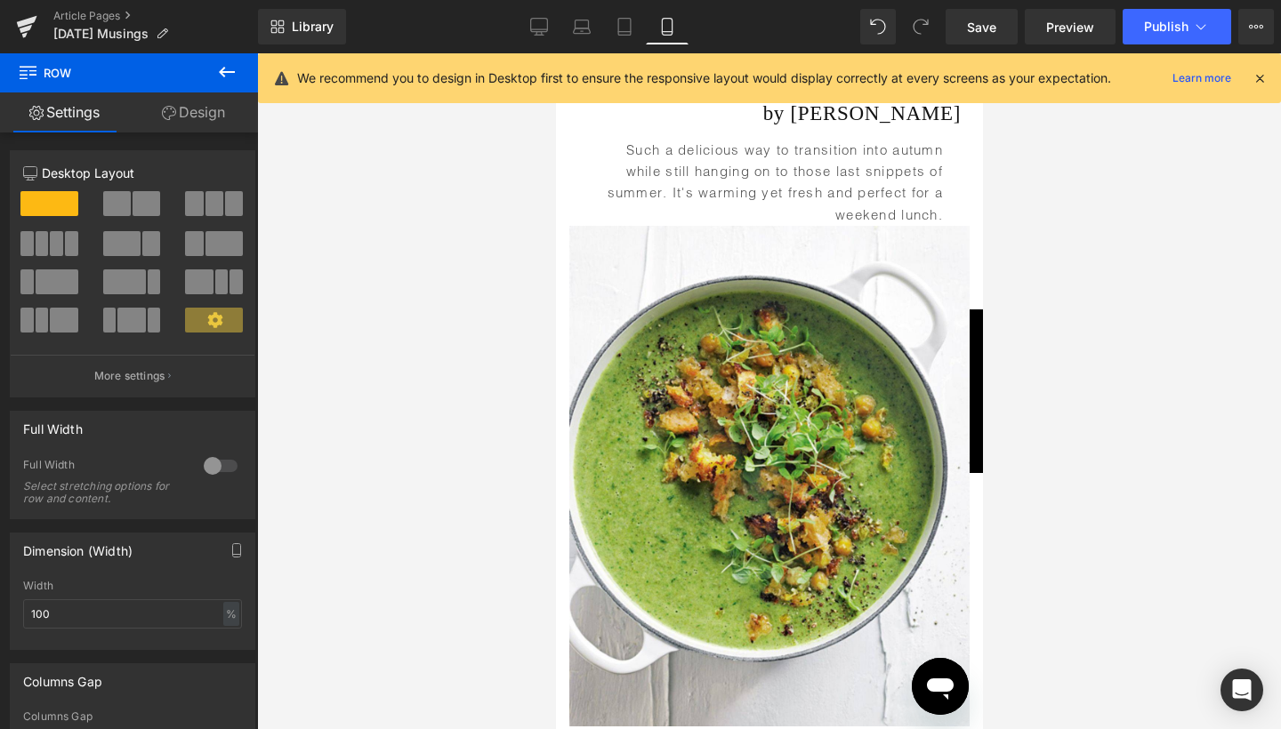
scroll to position [8525, 0]
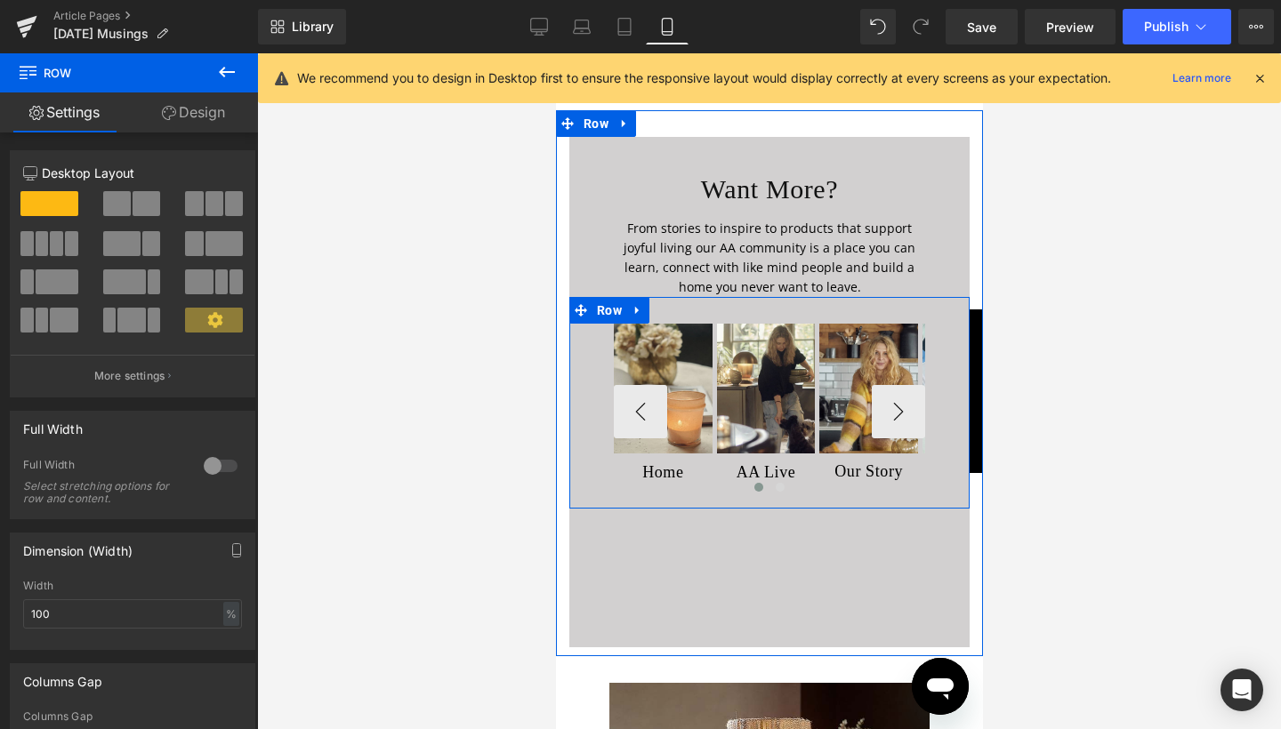
click at [913, 380] on div "Image Home Heading Image AA Live Heading Image Our Story Heading Image Read Hea…" at bounding box center [768, 398] width 311 height 203
click at [899, 385] on button "›" at bounding box center [897, 411] width 53 height 53
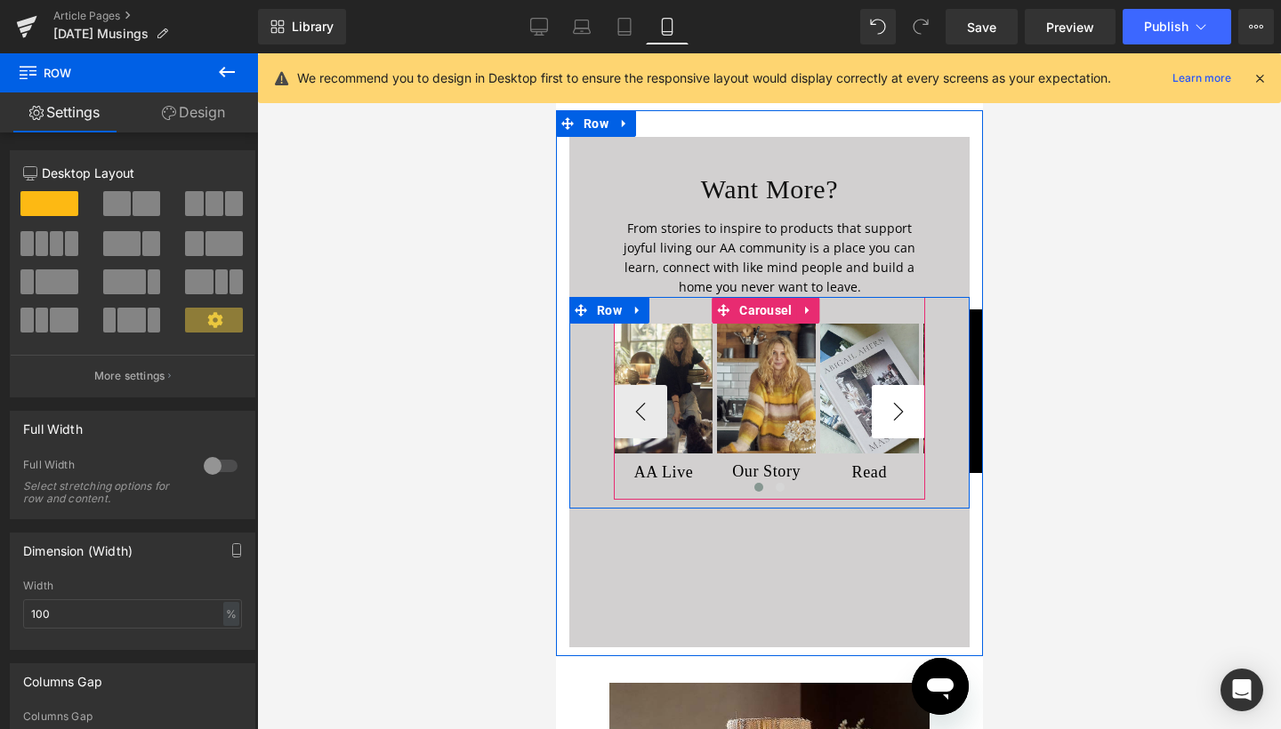
click at [899, 385] on button "›" at bounding box center [897, 411] width 53 height 53
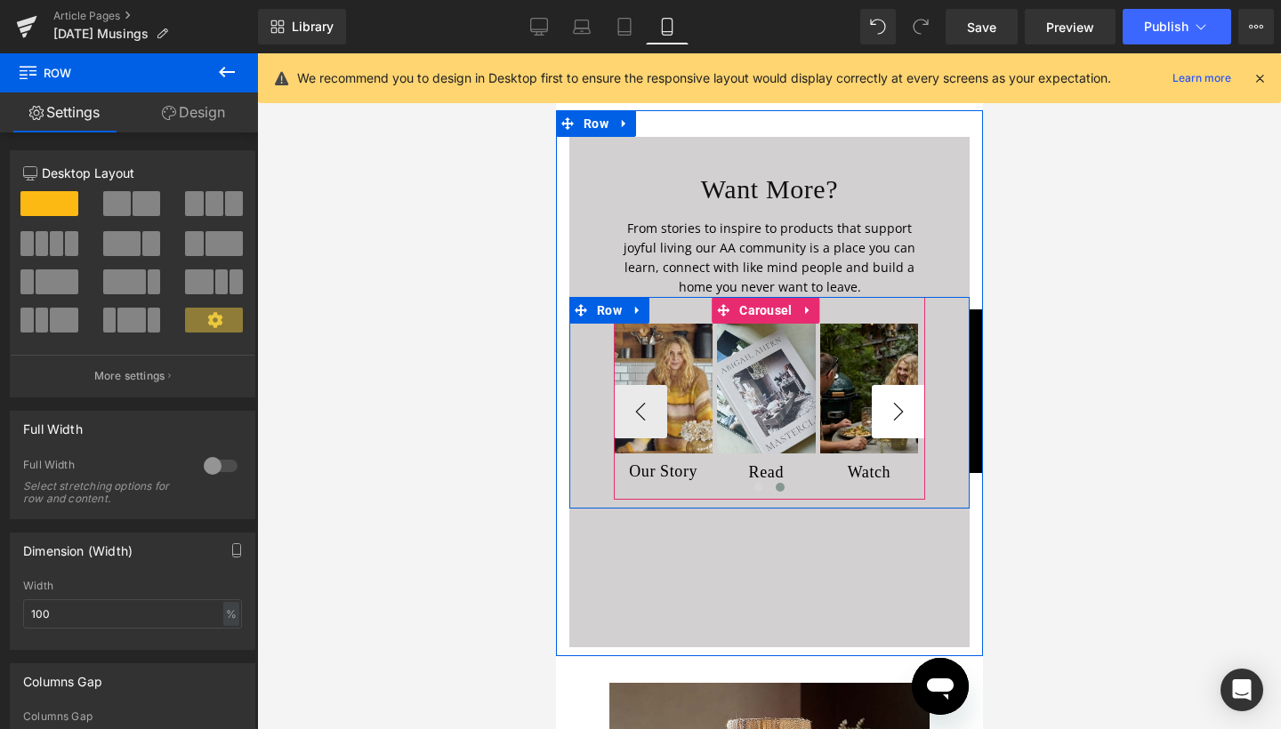
click at [899, 385] on button "›" at bounding box center [897, 411] width 53 height 53
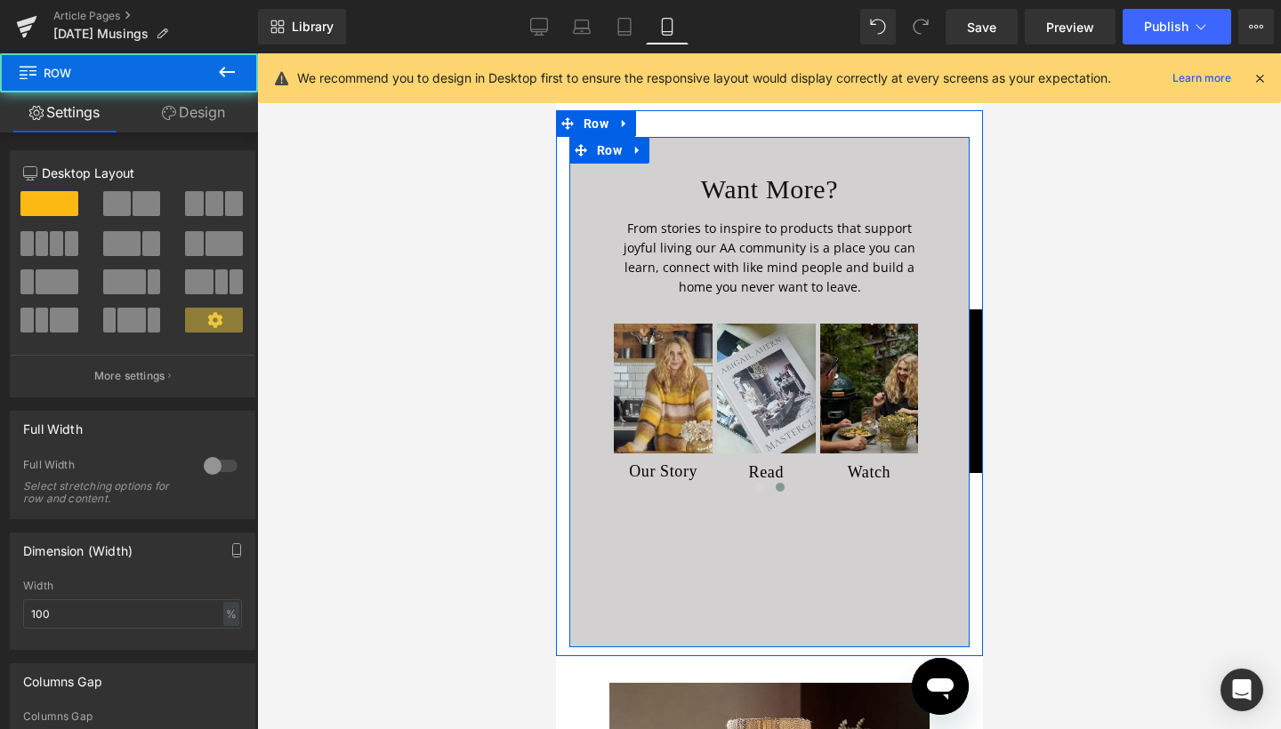
click at [867, 514] on div "Want More? Heading From stories to inspire to products that support joyful livi…" at bounding box center [768, 392] width 400 height 510
click at [869, 521] on div "Want More? Heading From stories to inspire to products that support joyful livi…" at bounding box center [768, 392] width 400 height 510
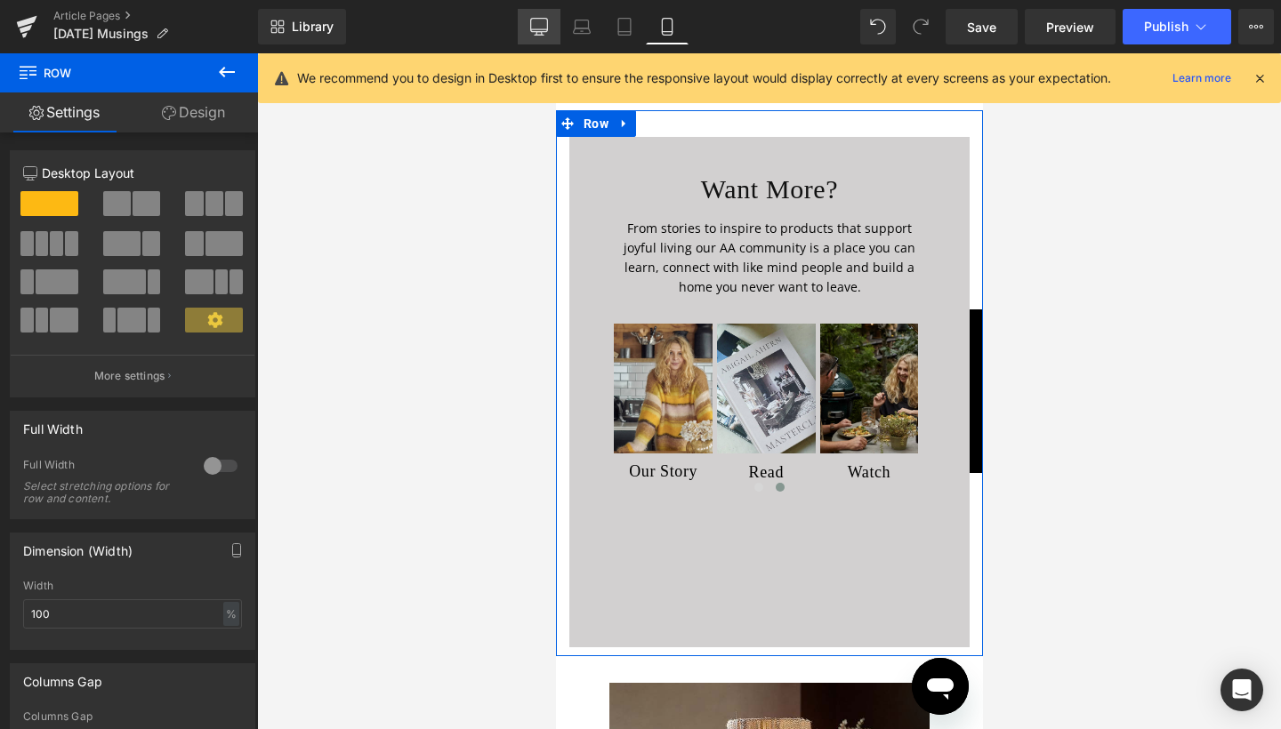
click at [534, 24] on icon at bounding box center [539, 27] width 18 height 18
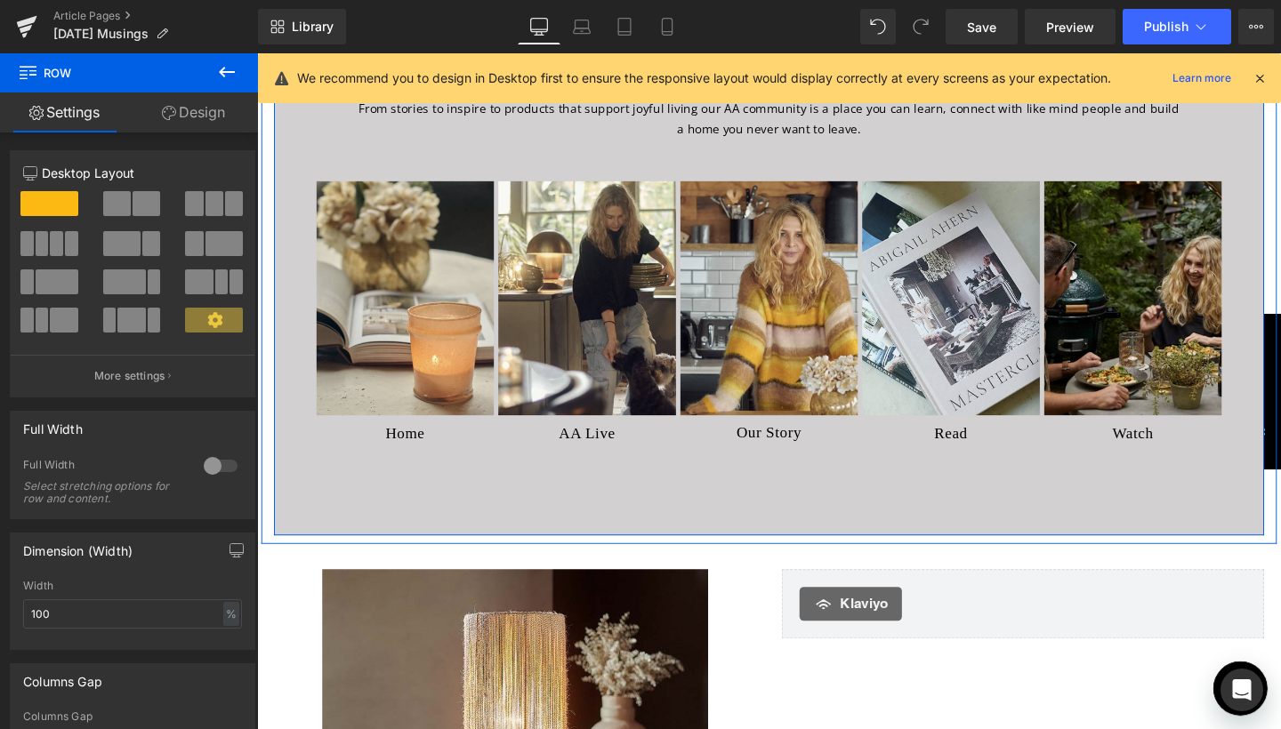
click at [741, 530] on div "Want More? Heading From stories to inspire to products that support joyful livi…" at bounding box center [795, 278] width 1040 height 563
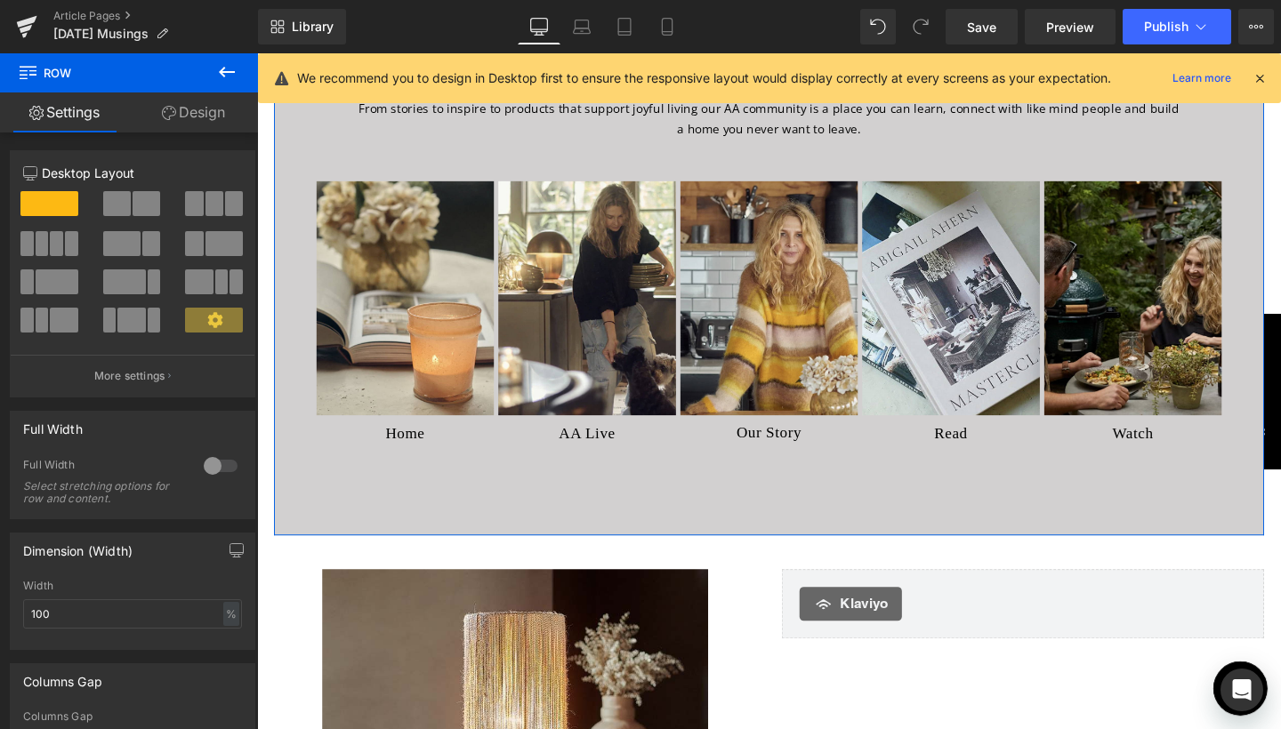
click at [216, 108] on link "Design" at bounding box center [193, 112] width 129 height 40
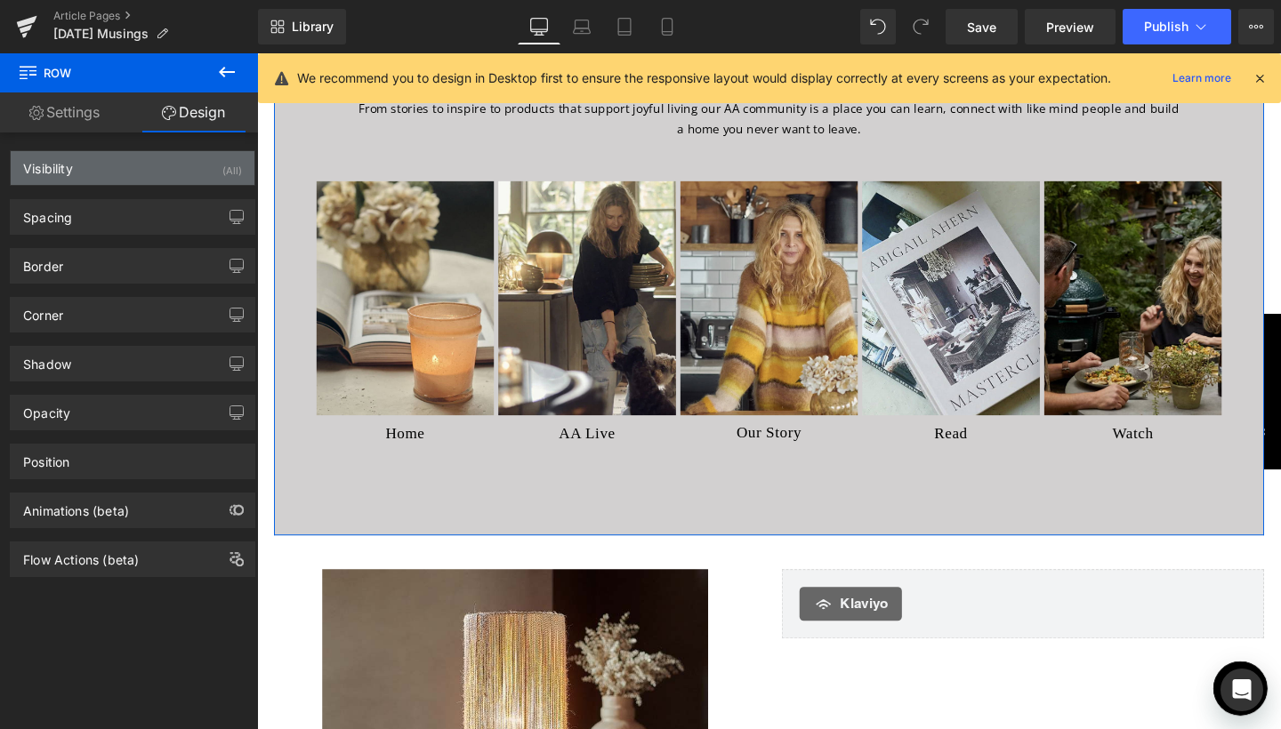
click at [205, 165] on div "Visibility (All)" at bounding box center [133, 168] width 244 height 34
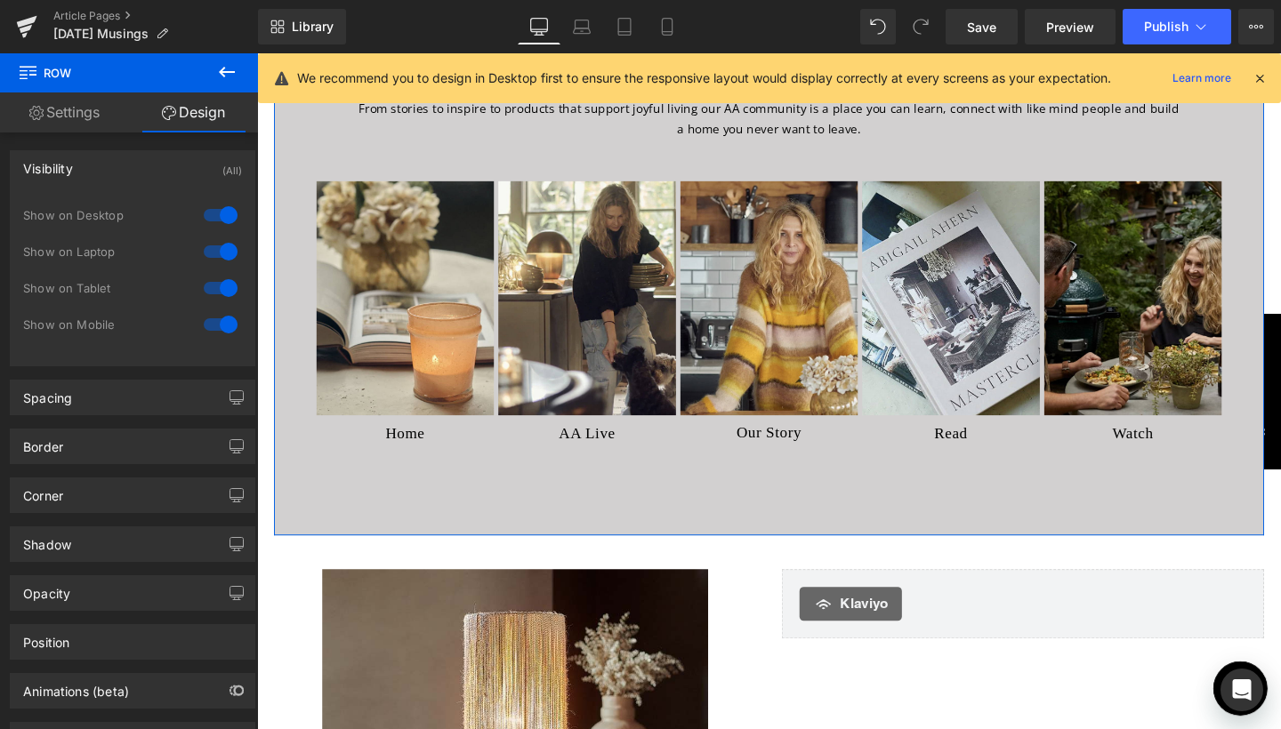
click at [202, 111] on link "Design" at bounding box center [193, 112] width 129 height 40
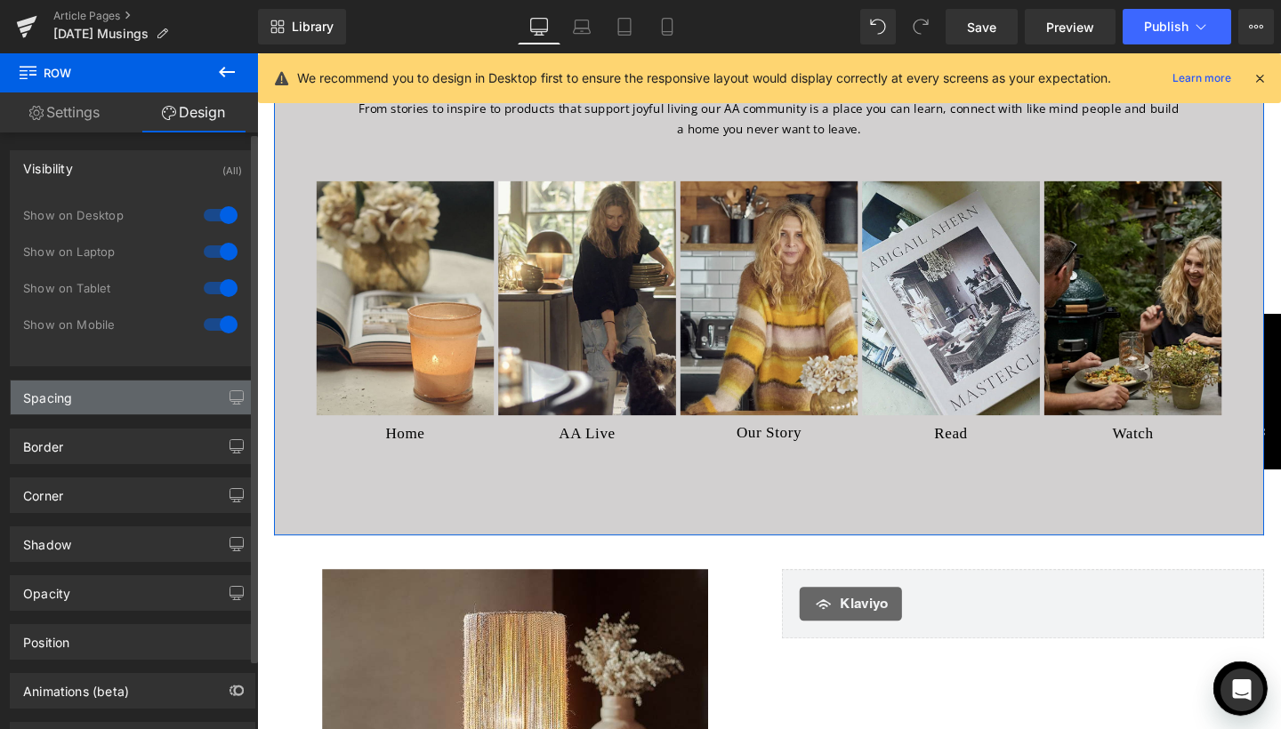
click at [150, 406] on div "Spacing" at bounding box center [133, 398] width 244 height 34
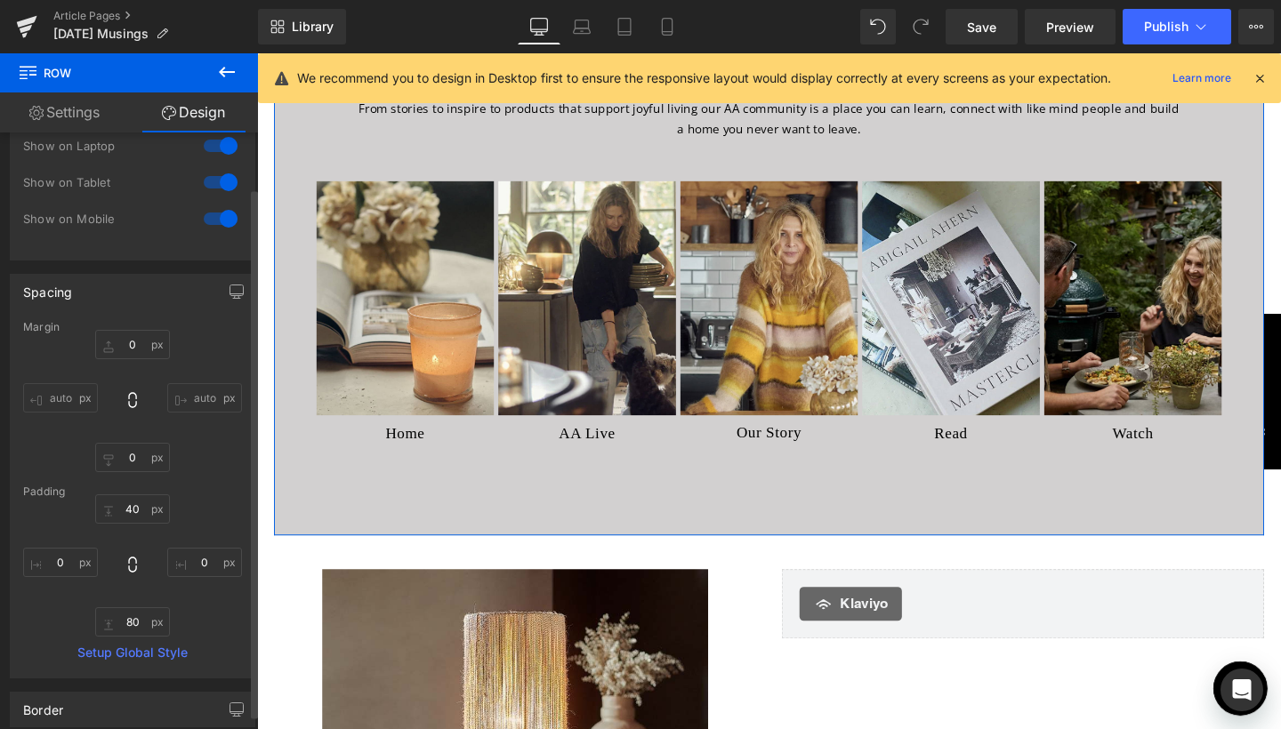
scroll to position [128, 0]
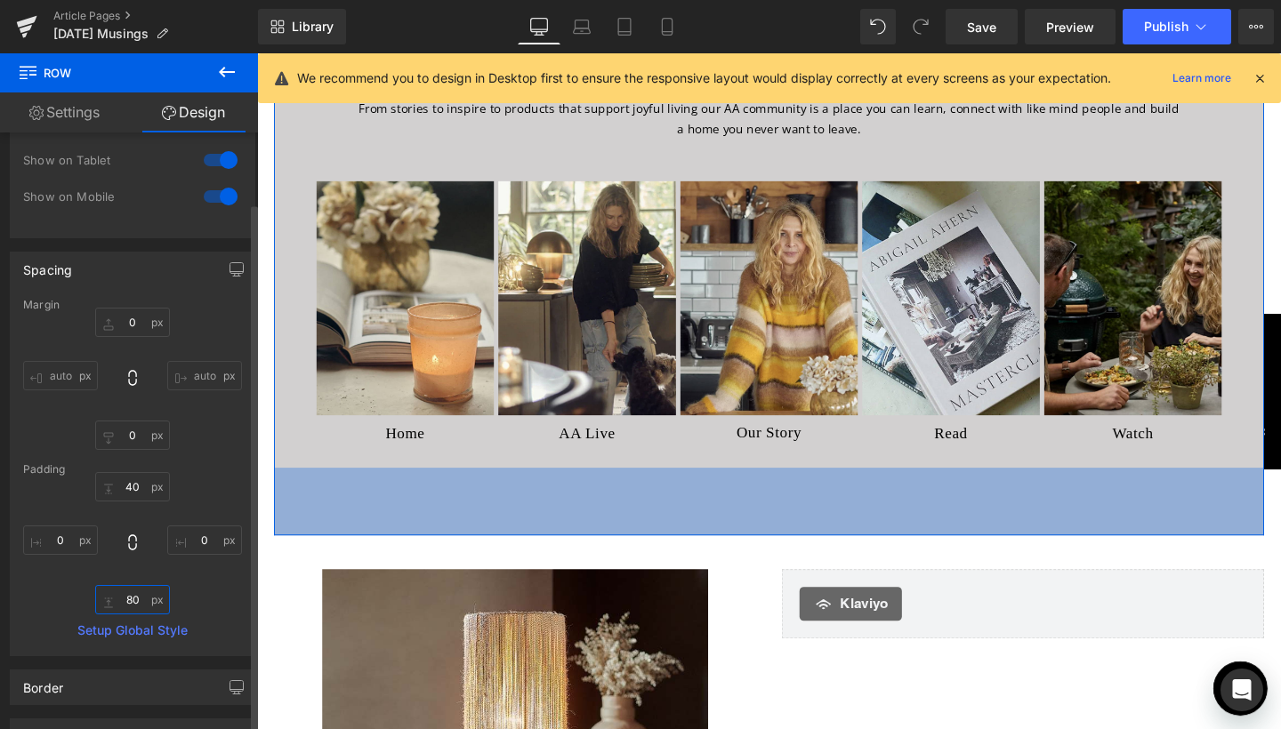
click at [131, 596] on input "80" at bounding box center [132, 599] width 75 height 29
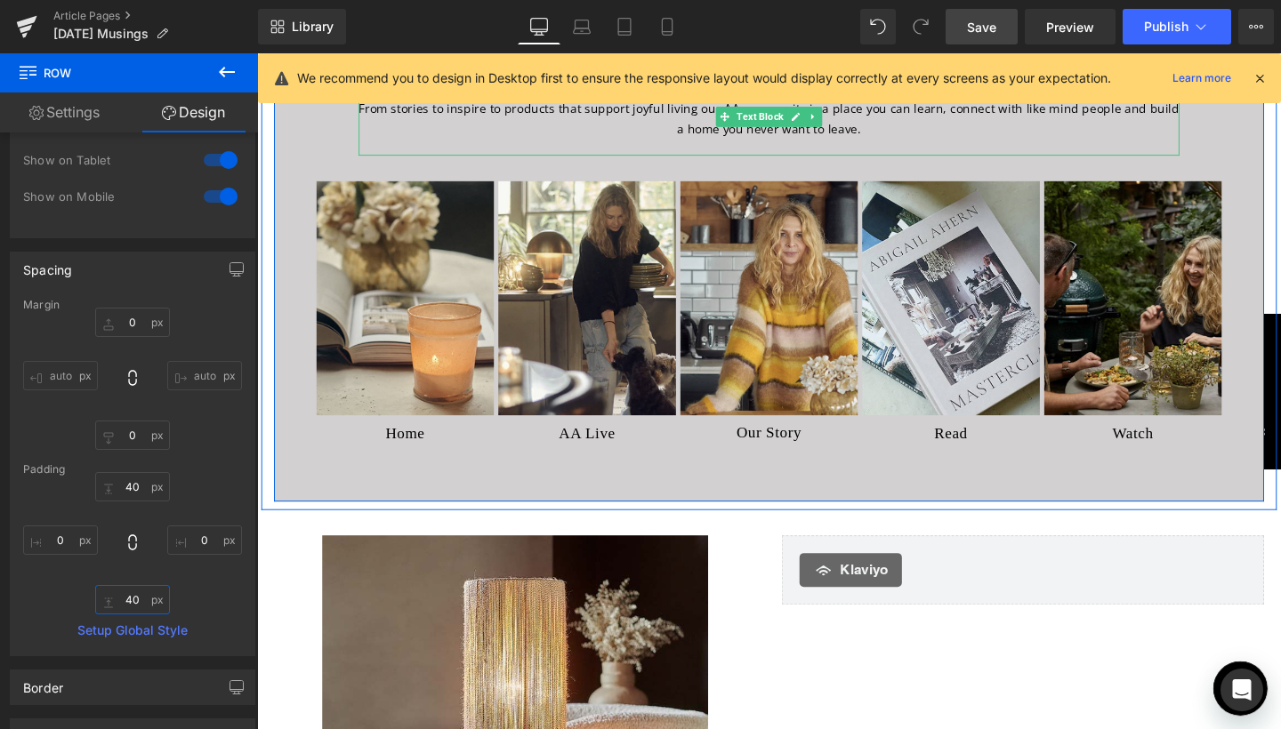
type input "40"
click at [994, 24] on span "Save" at bounding box center [981, 27] width 29 height 19
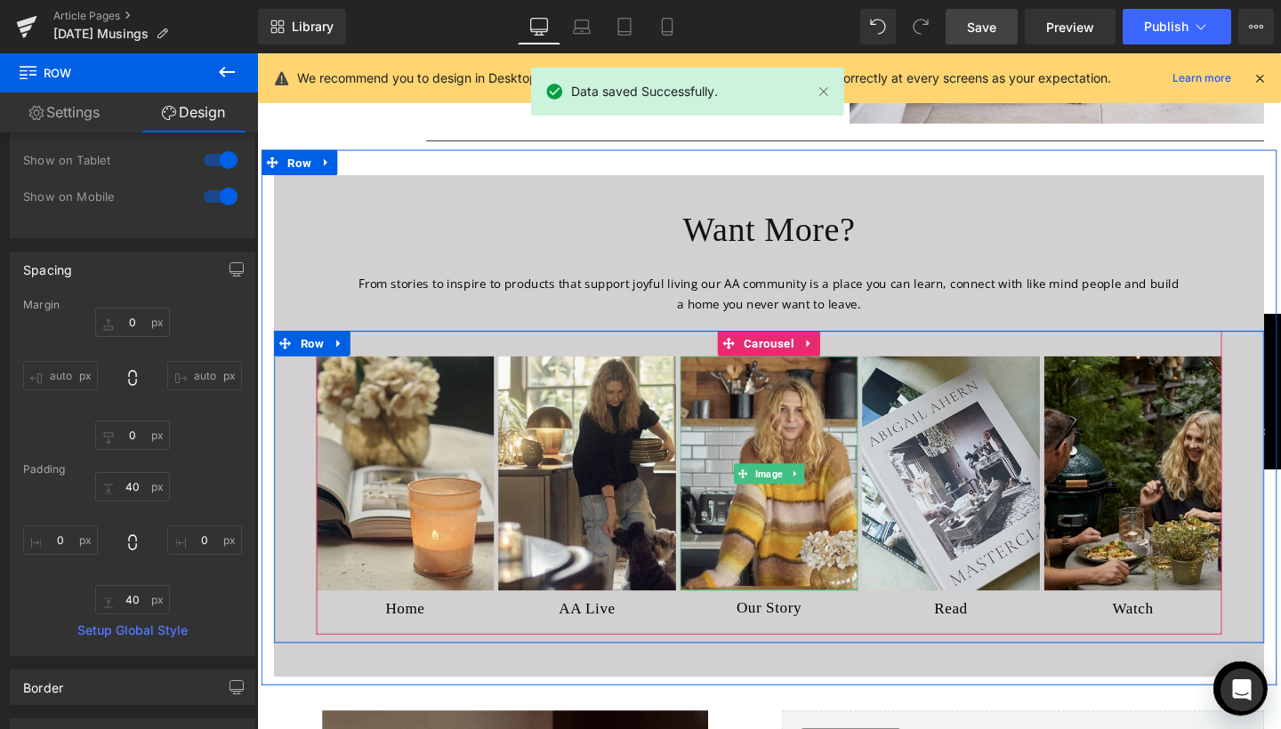
scroll to position [6648, 0]
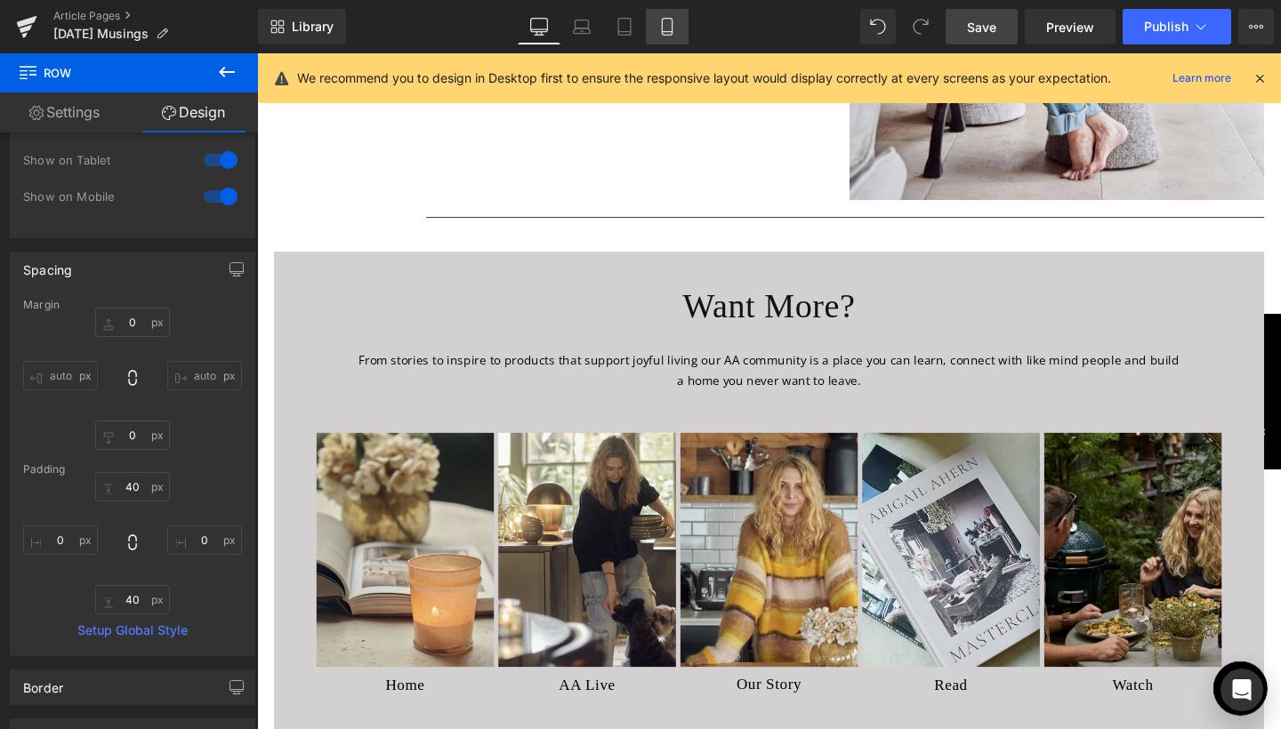
click at [672, 42] on link "Mobile" at bounding box center [667, 27] width 43 height 36
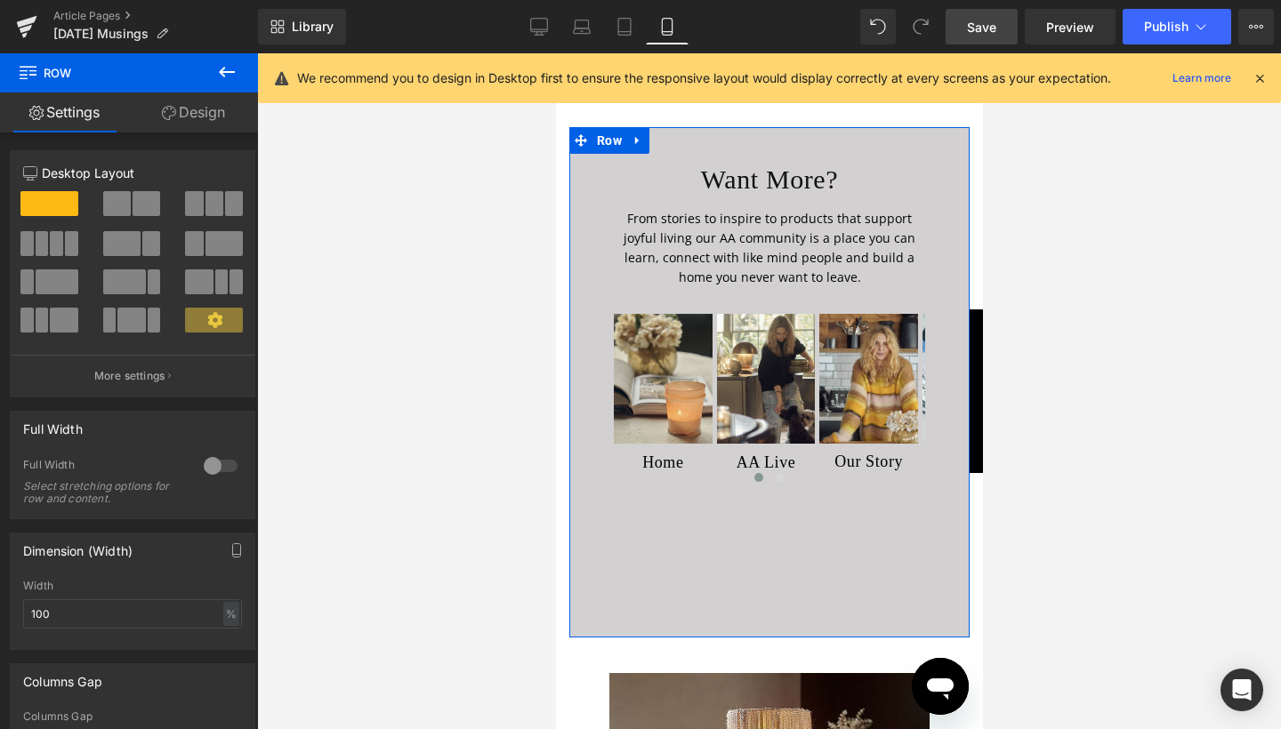
click at [197, 120] on link "Design" at bounding box center [193, 112] width 129 height 40
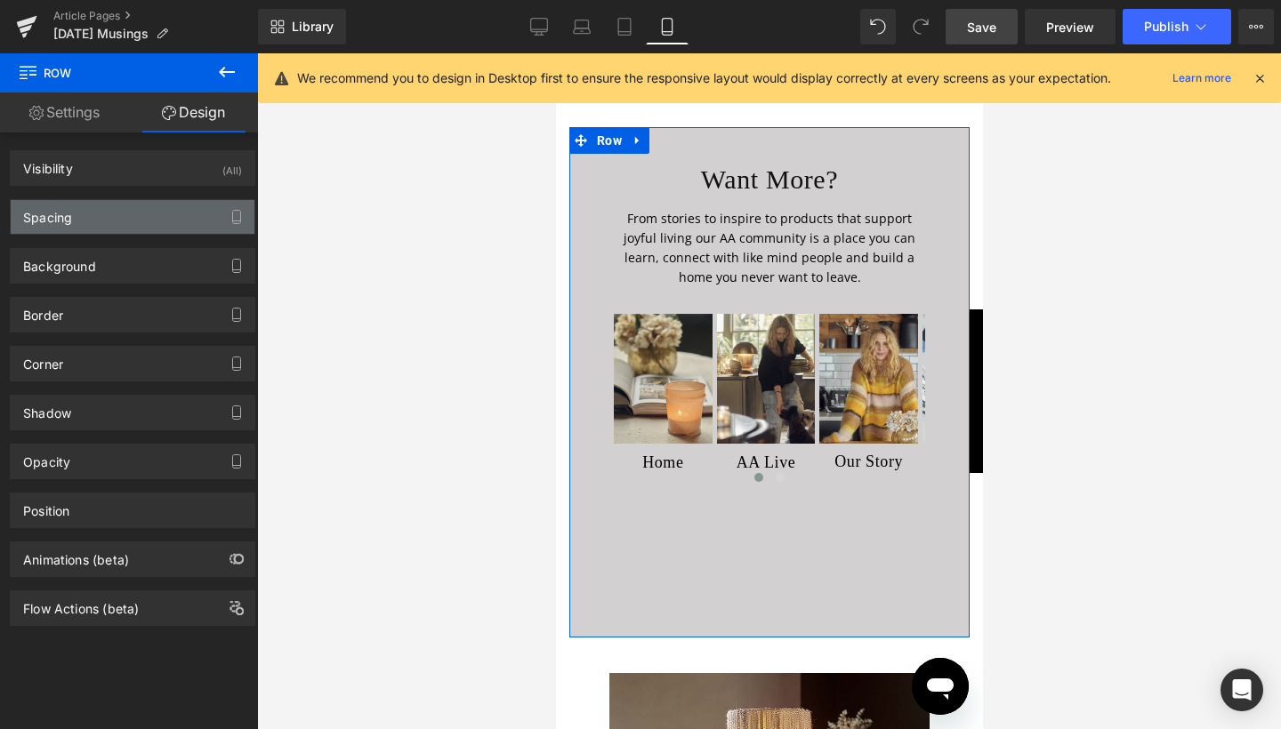
type input "0"
type input "40"
type input "0"
type input "2"
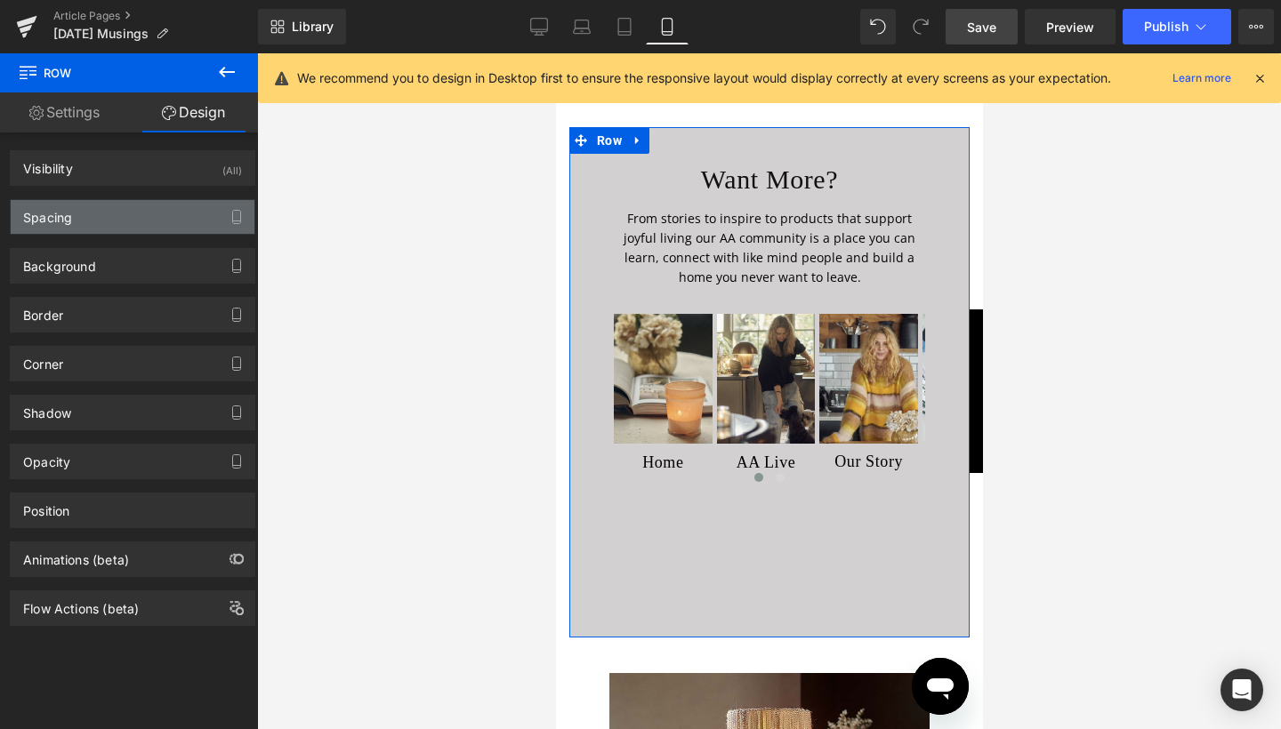
type input "0"
click at [112, 231] on div "Spacing" at bounding box center [133, 217] width 244 height 34
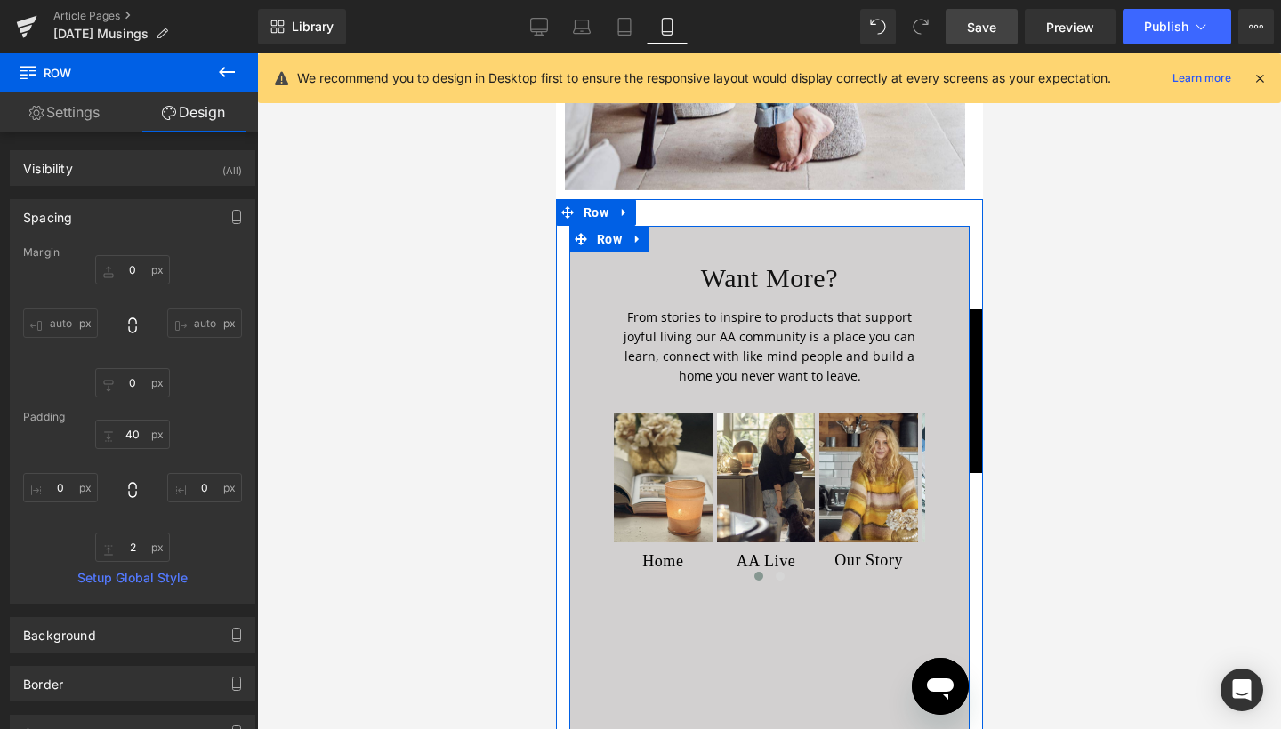
scroll to position [8370, 0]
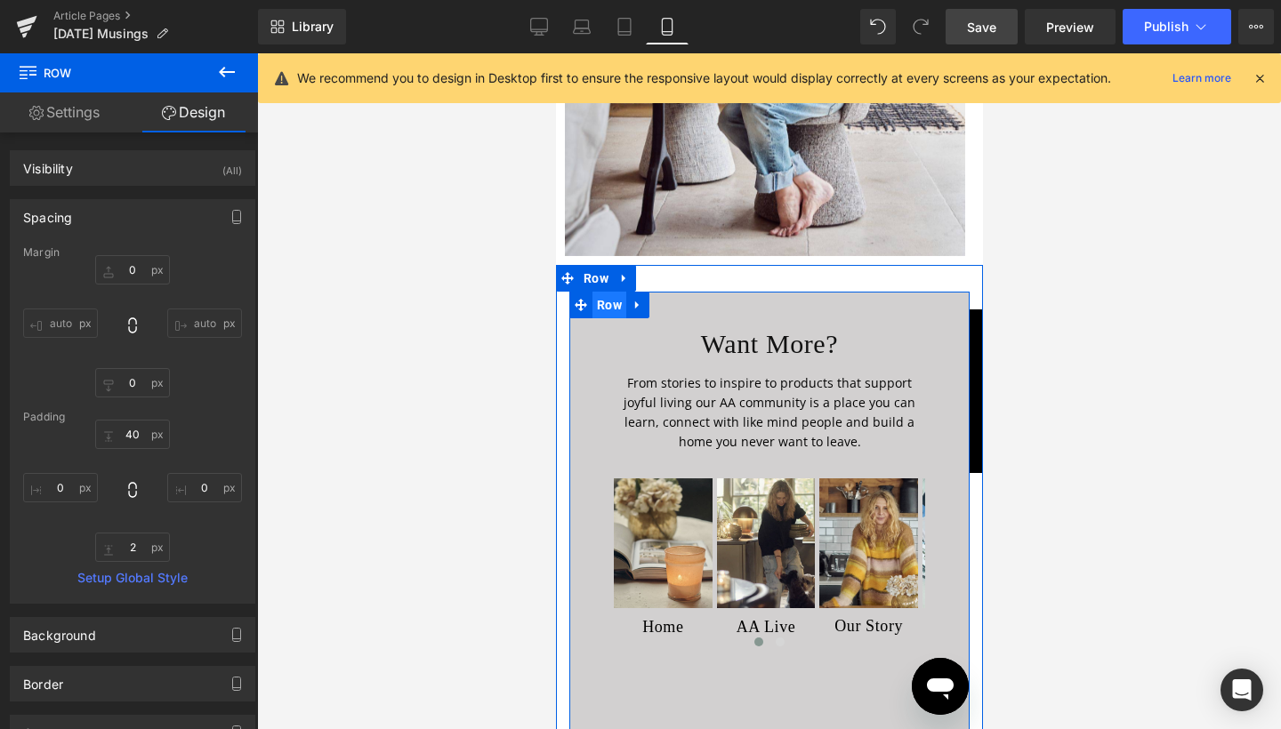
click at [606, 292] on span "Row" at bounding box center [608, 305] width 34 height 27
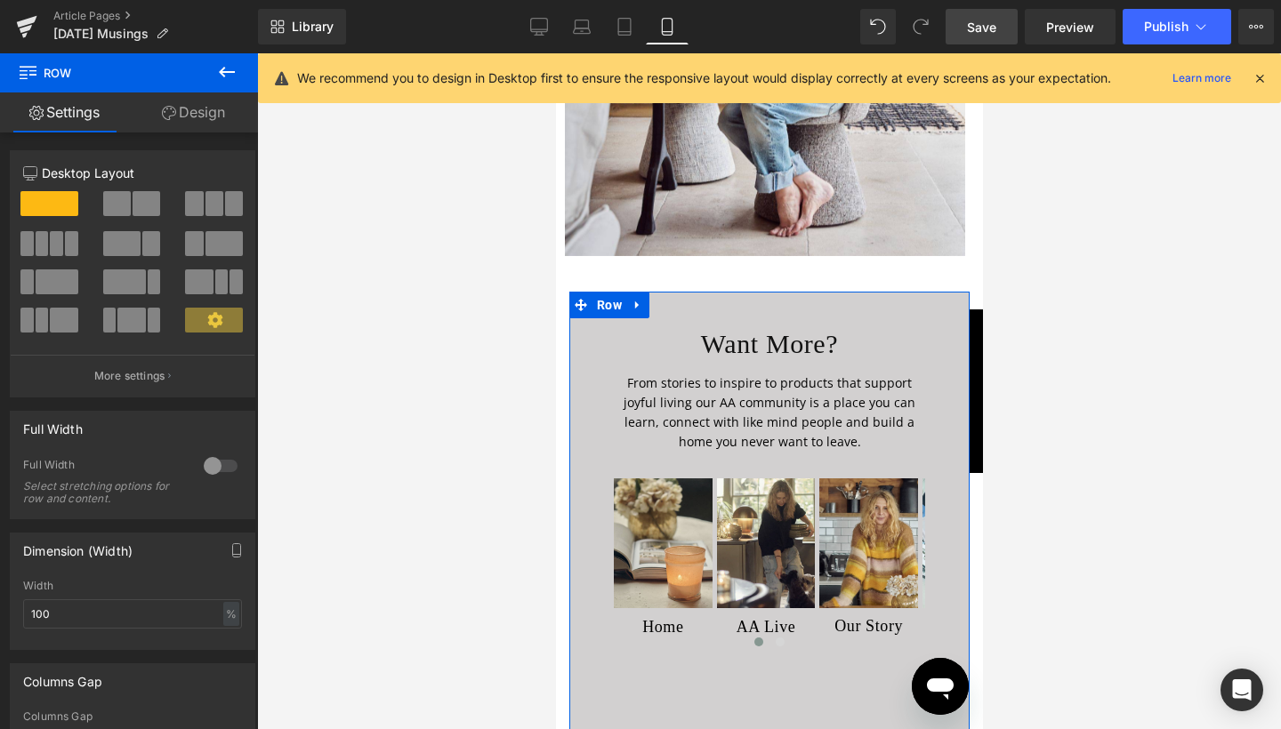
click at [216, 100] on link "Design" at bounding box center [193, 112] width 129 height 40
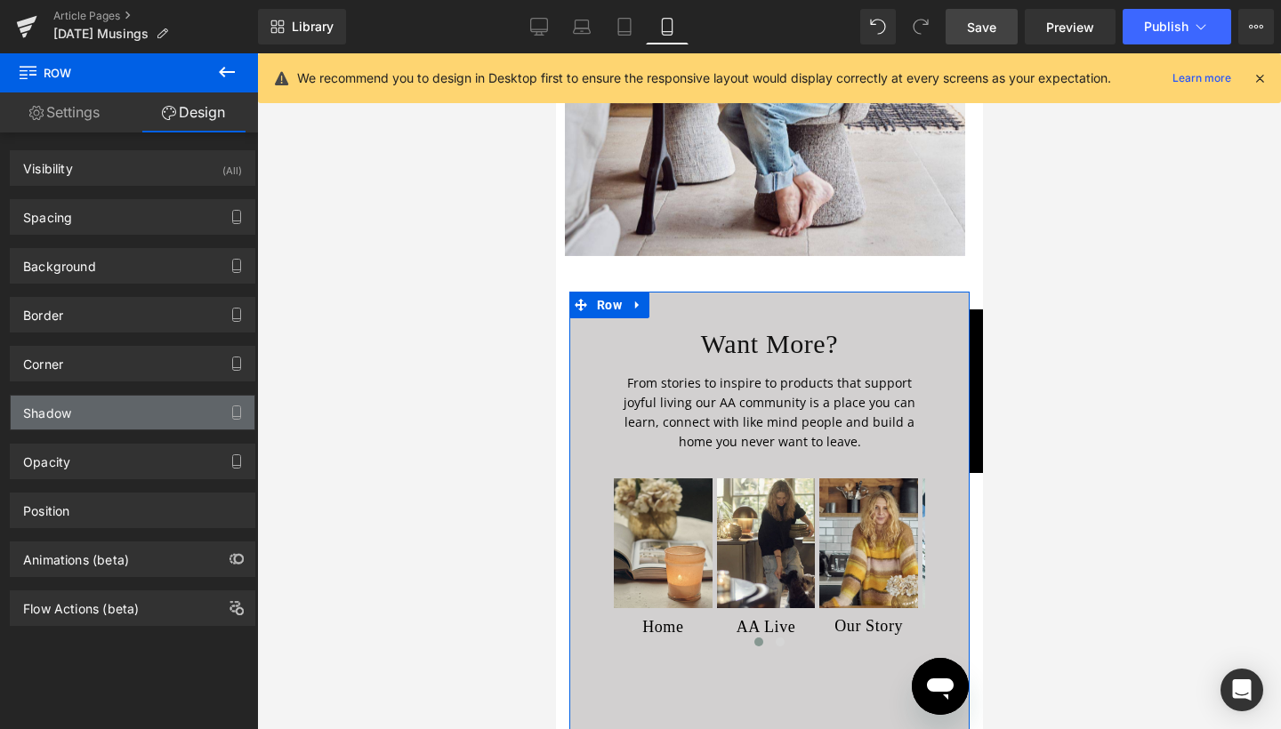
type input "0"
type input "40"
type input "0"
type input "2"
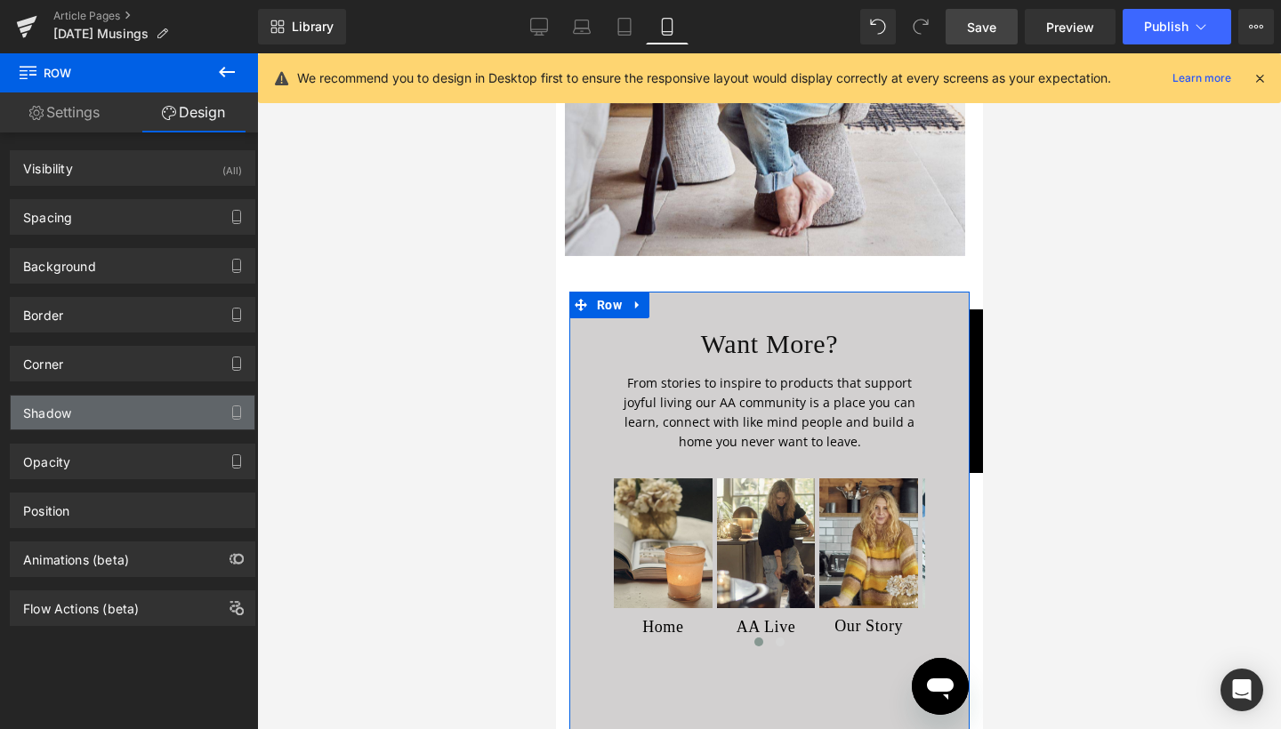
type input "0"
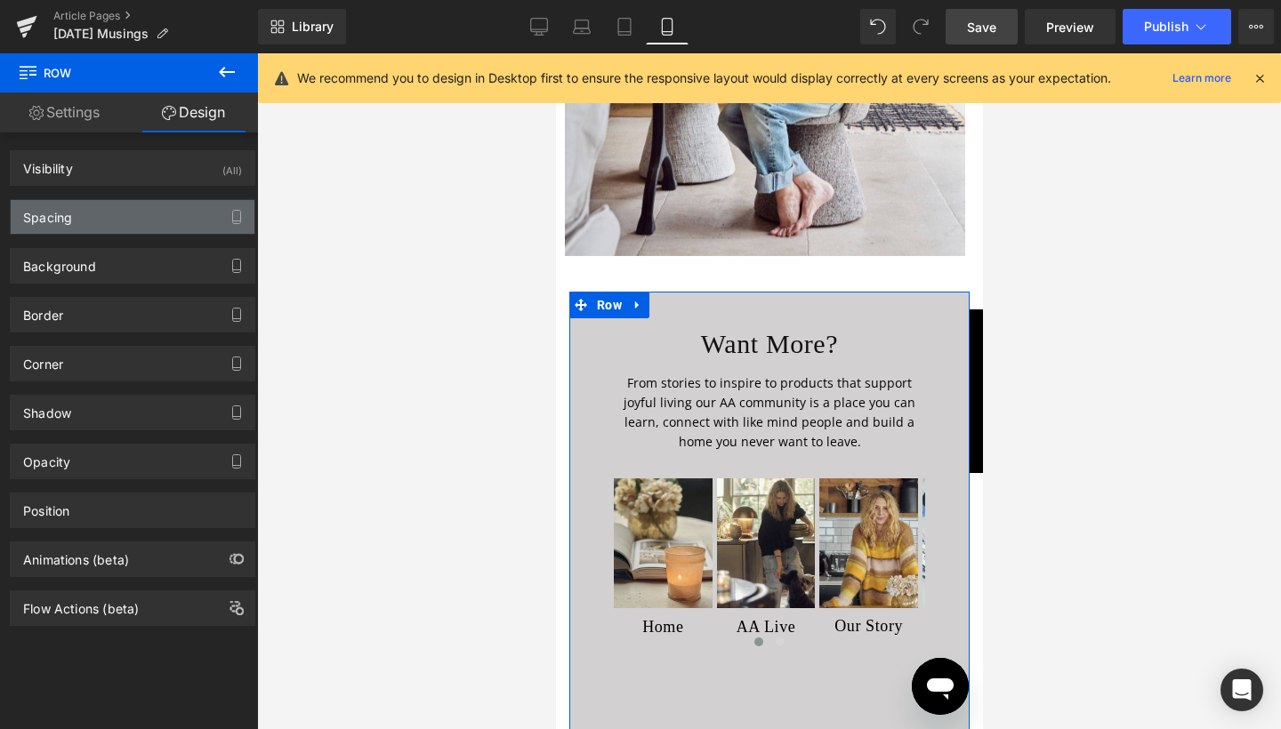
click at [103, 224] on div "Spacing" at bounding box center [133, 217] width 244 height 34
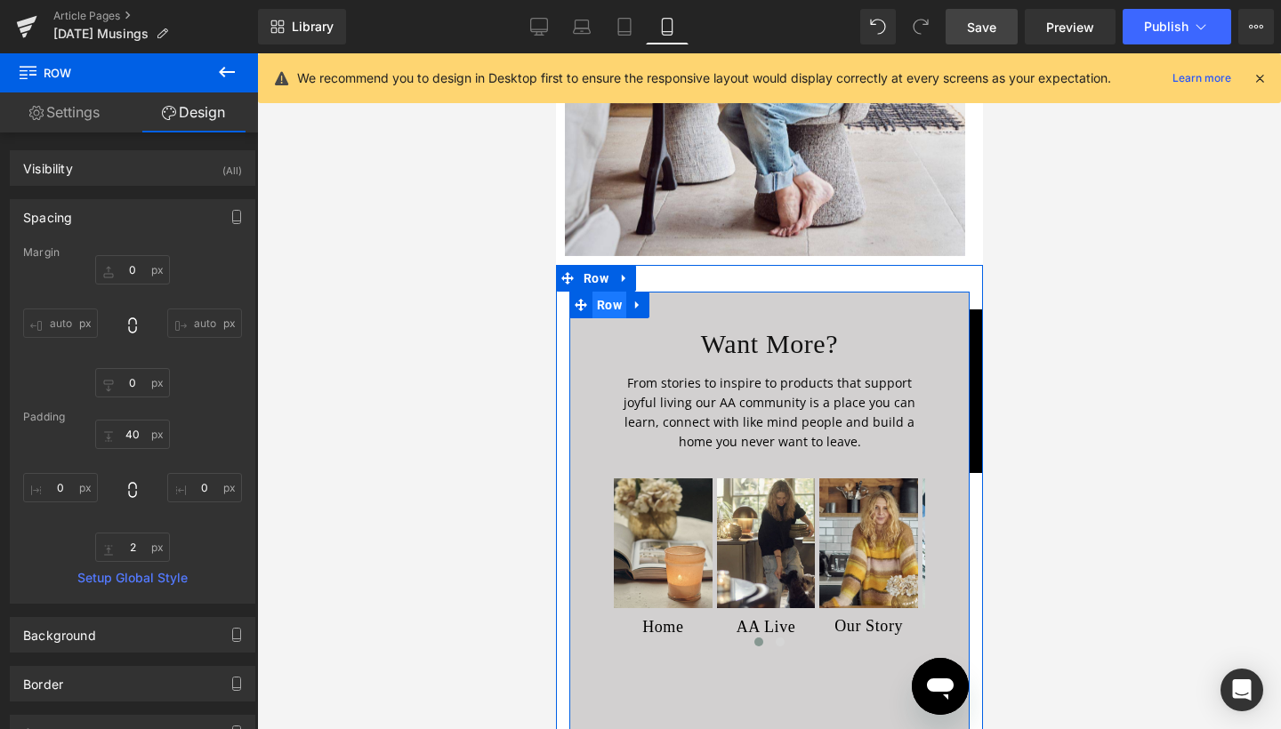
click at [611, 292] on span "Row" at bounding box center [608, 305] width 34 height 27
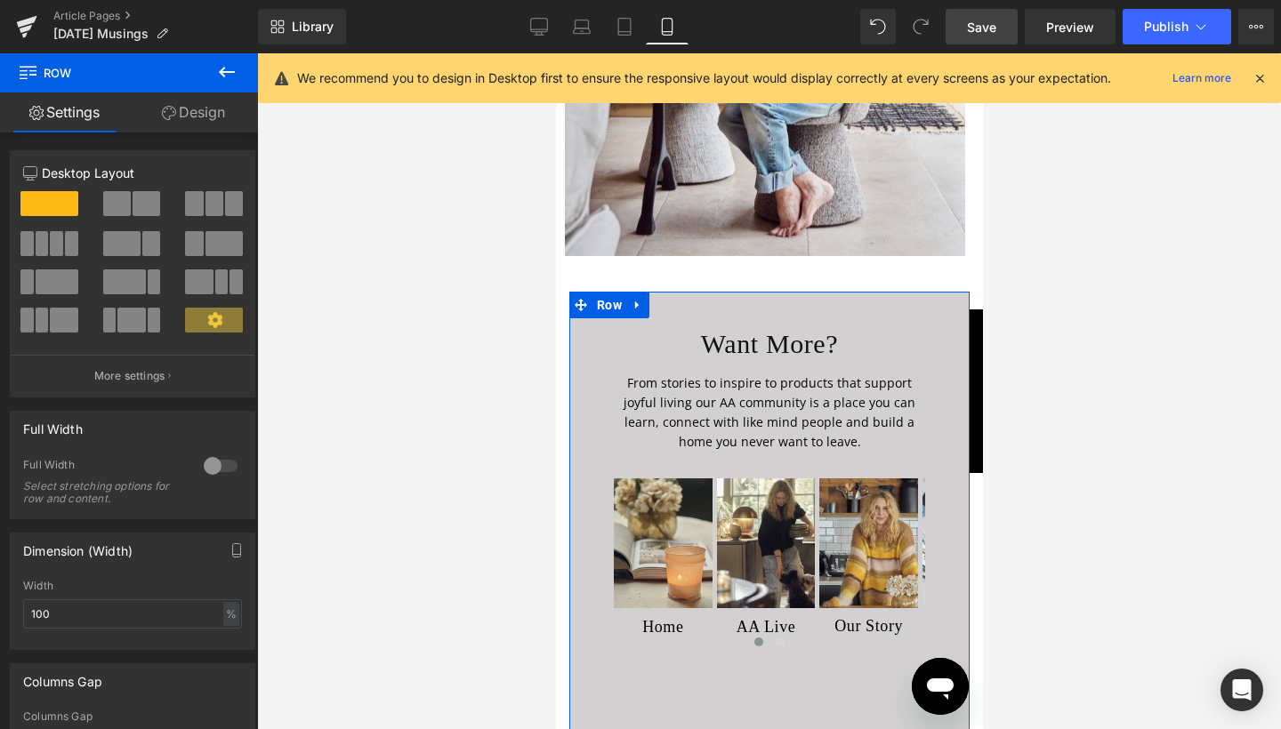
click at [197, 100] on link "Design" at bounding box center [193, 112] width 129 height 40
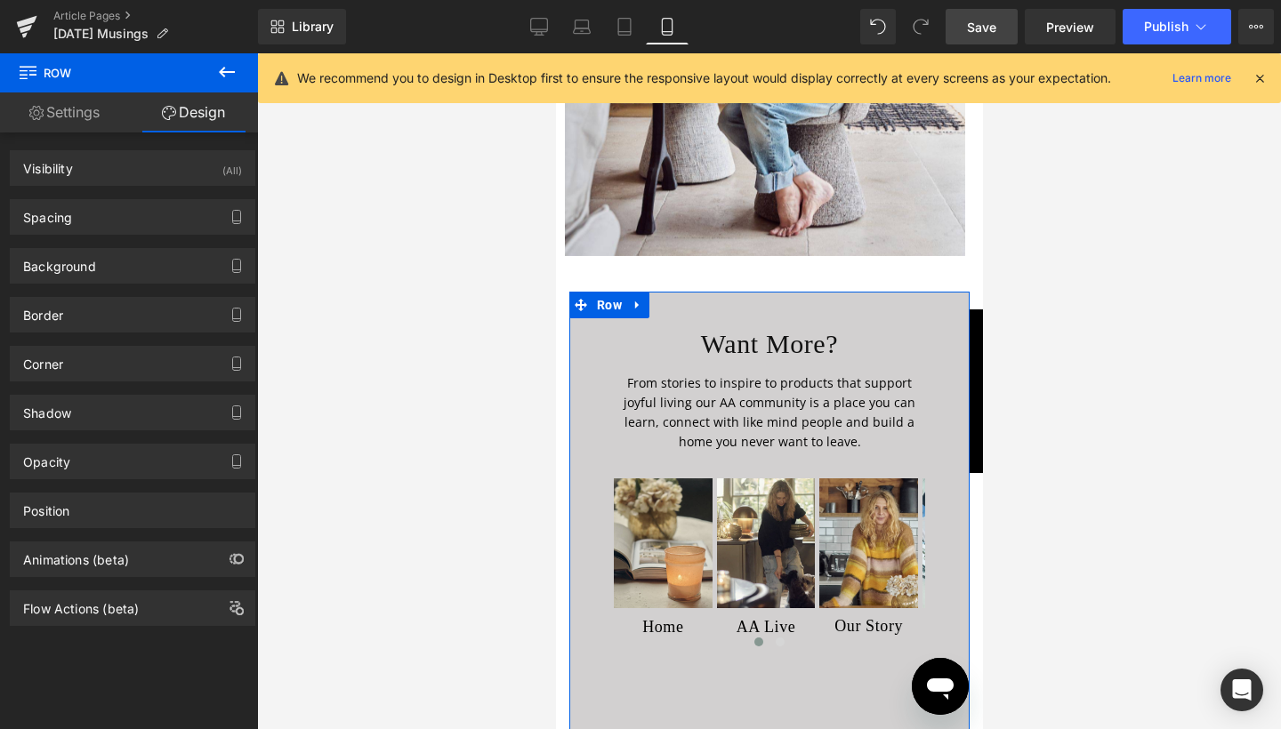
click at [128, 238] on div "Background Color & Image color rgba(210, 208, 208, 1) Color #d2d0d0 100 % Image…" at bounding box center [133, 259] width 266 height 49
click at [128, 223] on div "Spacing" at bounding box center [133, 217] width 244 height 34
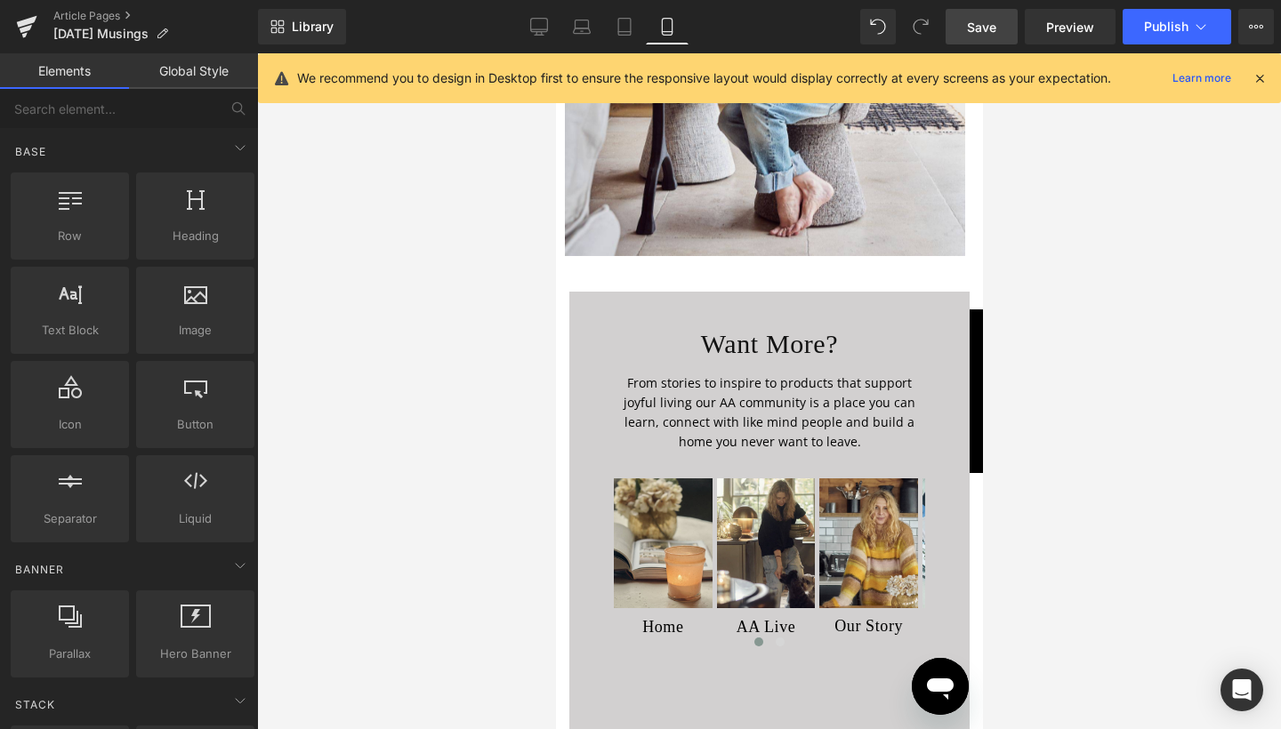
click at [1004, 515] on div at bounding box center [769, 391] width 1024 height 676
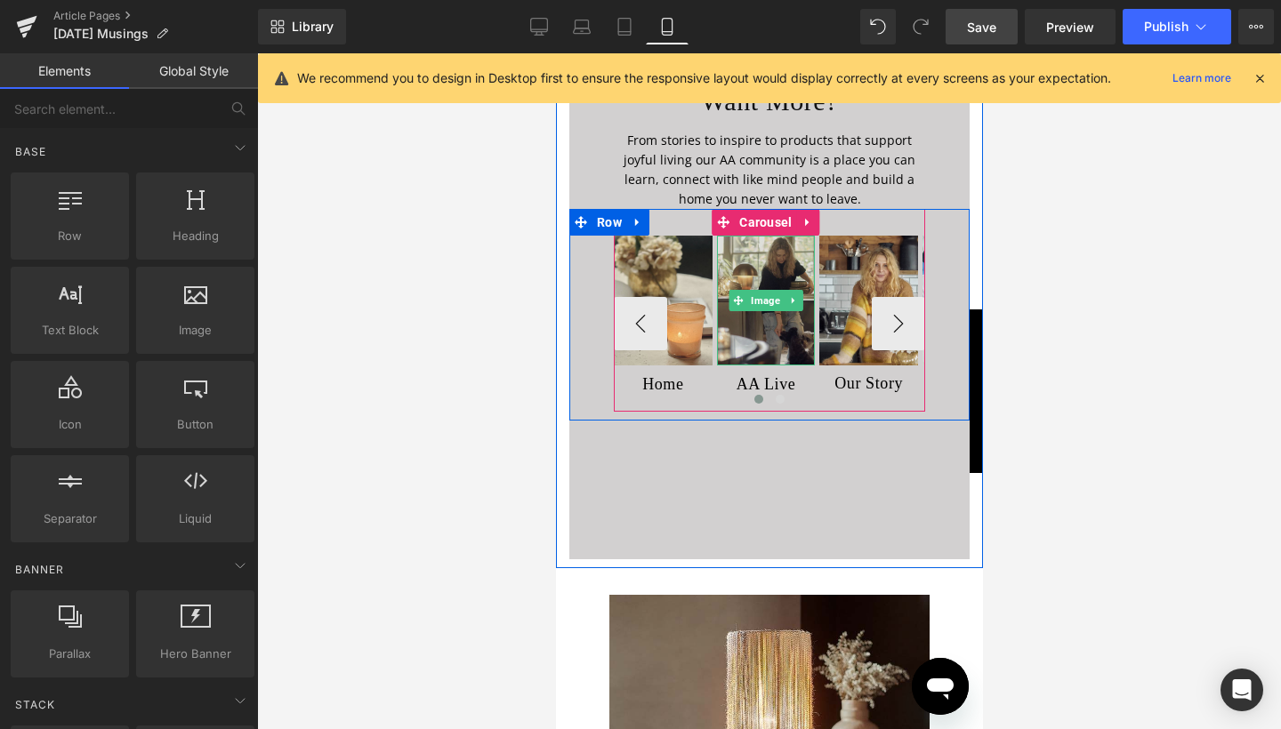
scroll to position [8641, 0]
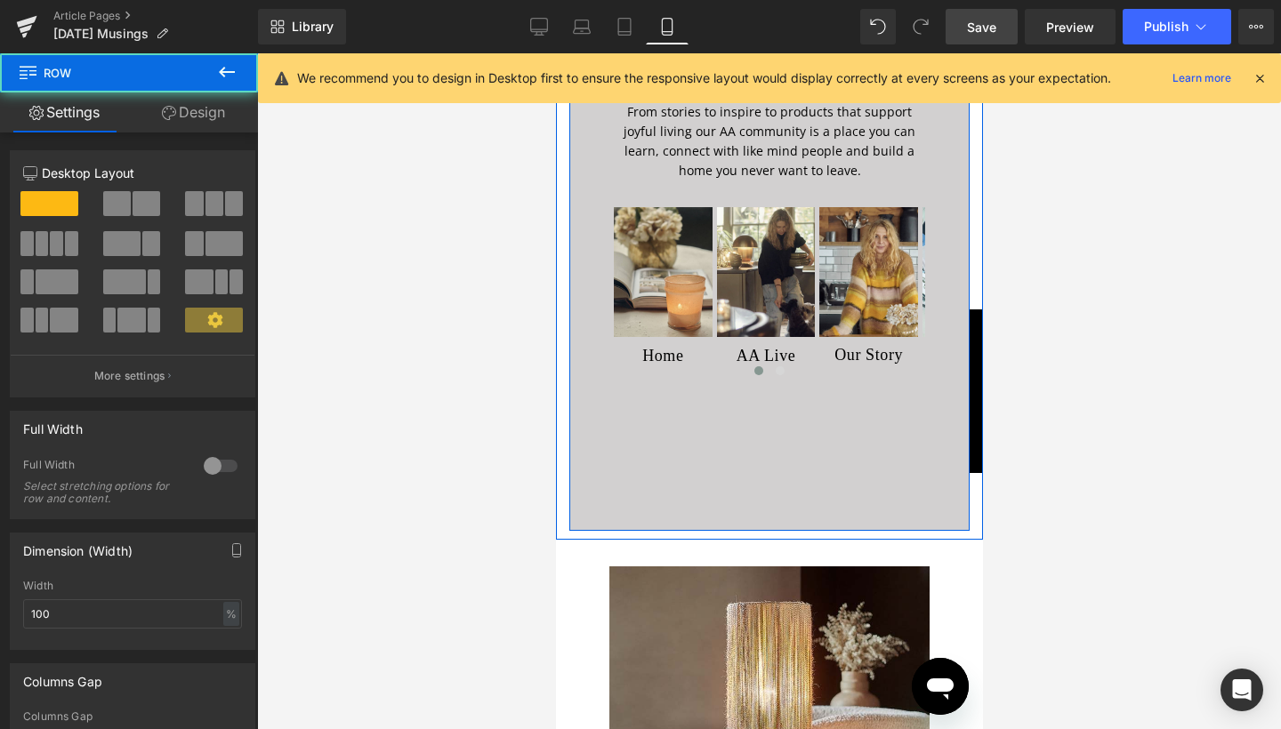
click at [785, 410] on div "Want More? Heading From stories to inspire to products that support joyful livi…" at bounding box center [768, 275] width 400 height 510
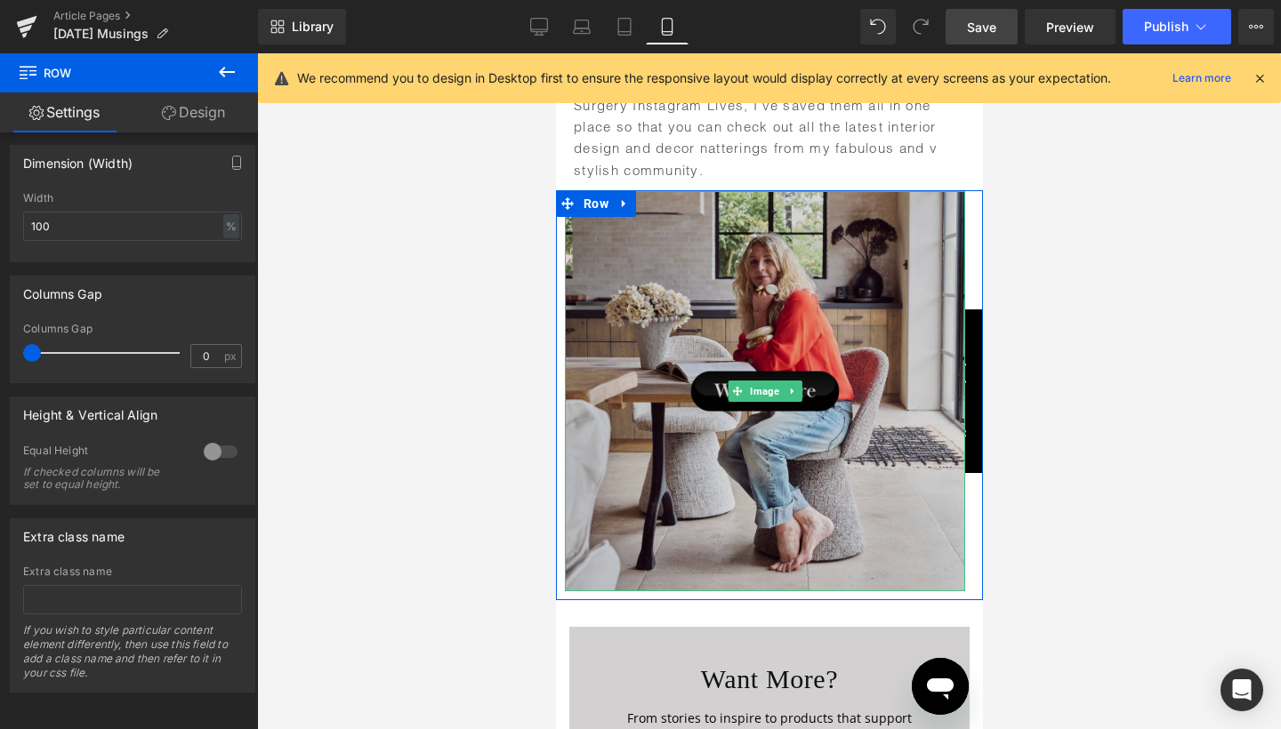
scroll to position [7959, 0]
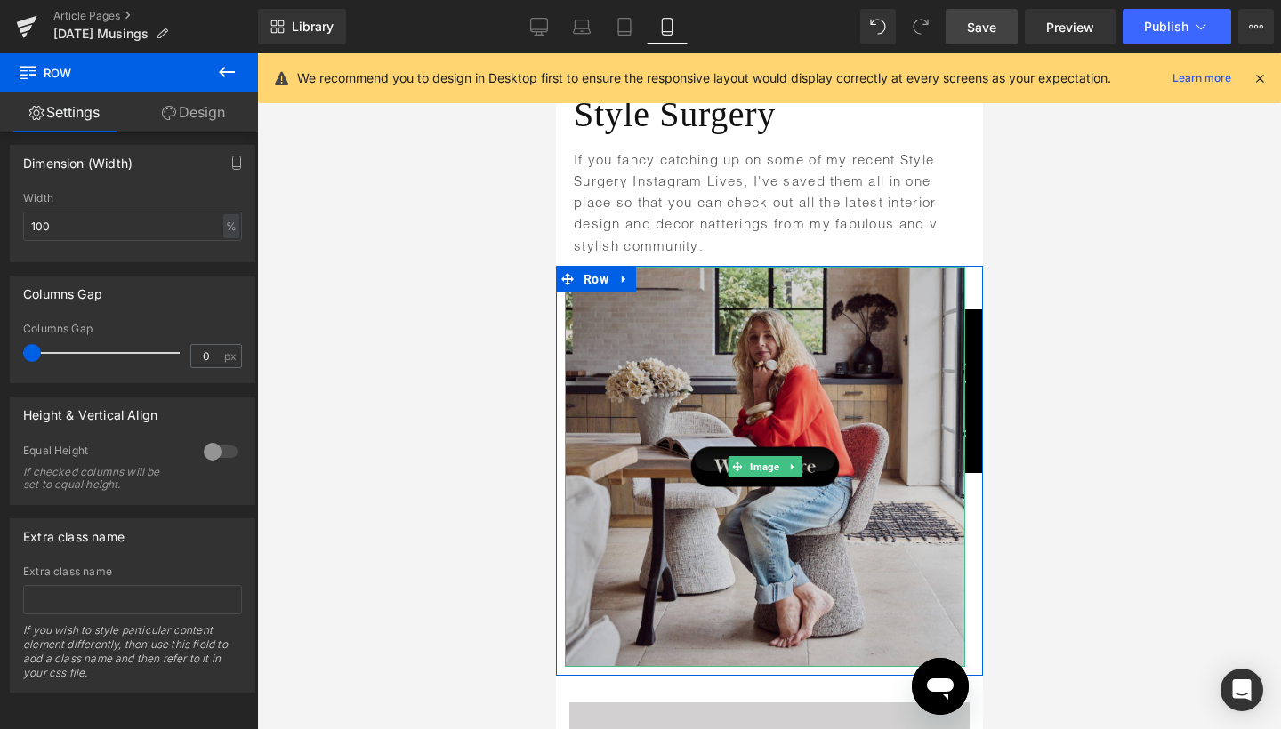
click at [821, 267] on img at bounding box center [764, 467] width 400 height 400
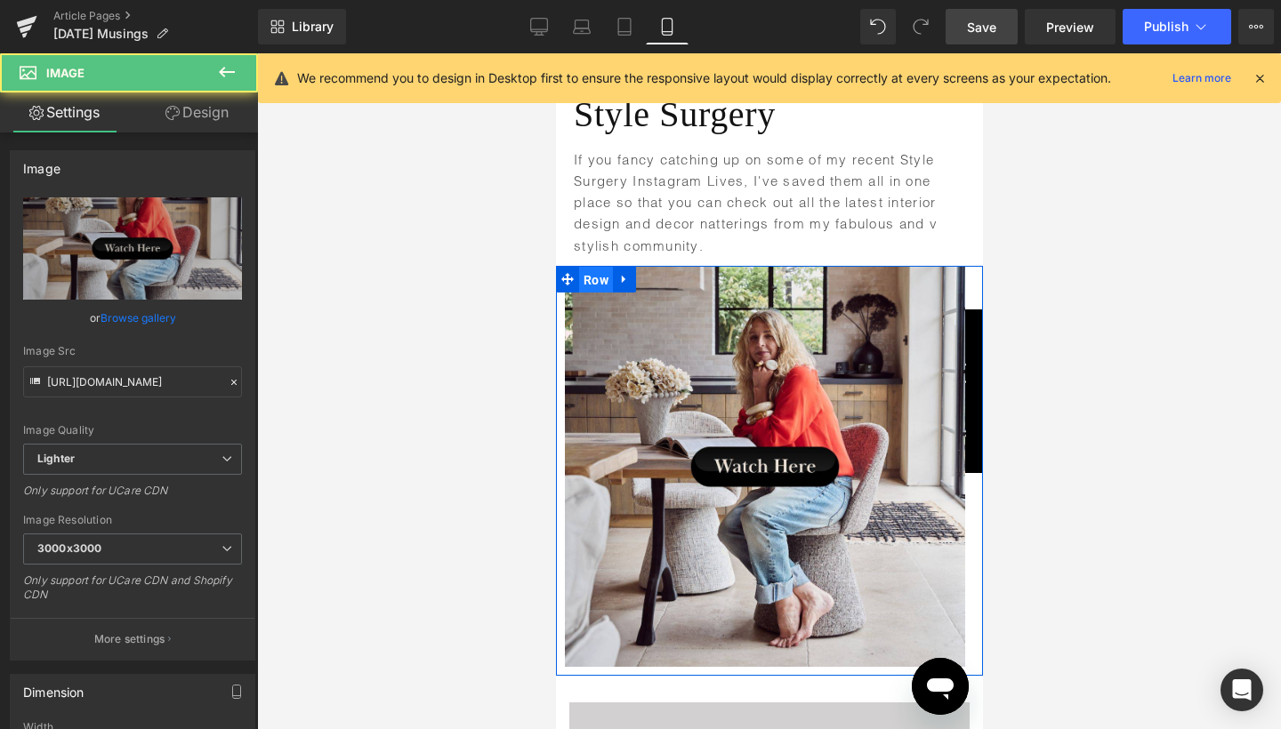
click at [594, 267] on span "Row" at bounding box center [595, 280] width 34 height 27
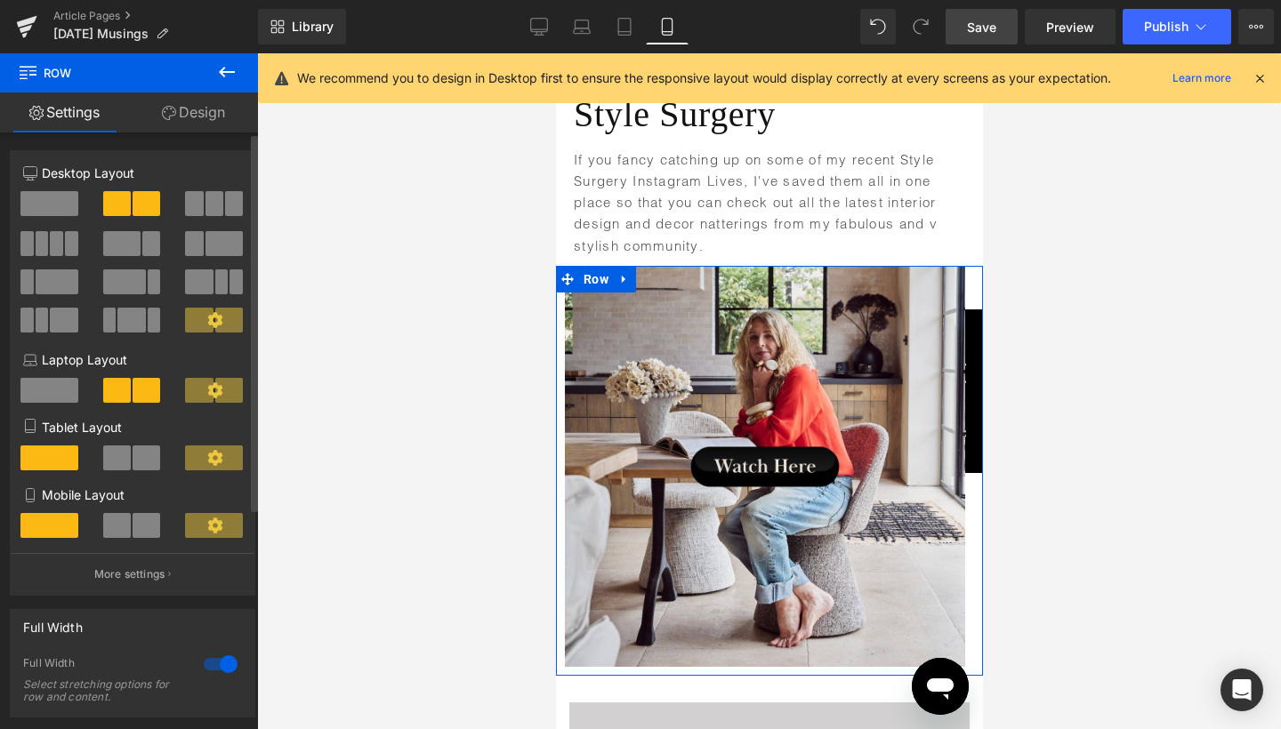
click at [229, 668] on div at bounding box center [220, 664] width 43 height 28
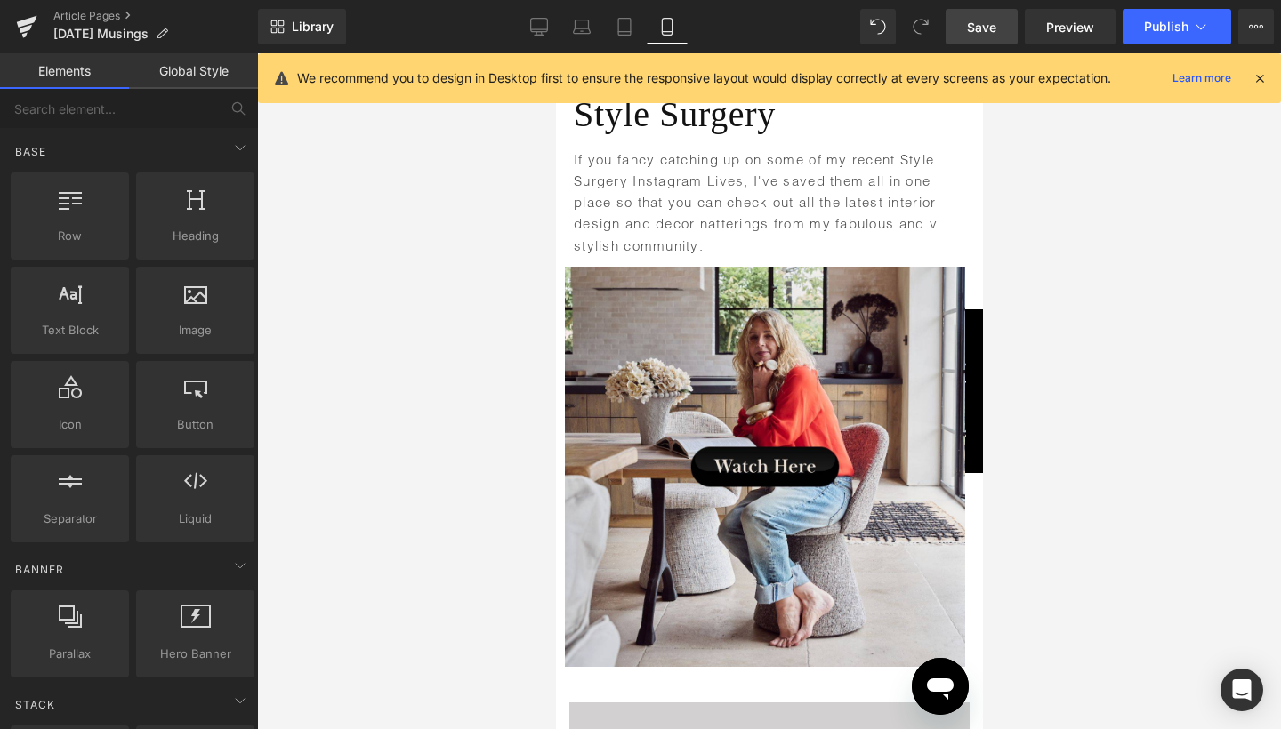
click at [1102, 468] on div at bounding box center [769, 391] width 1024 height 676
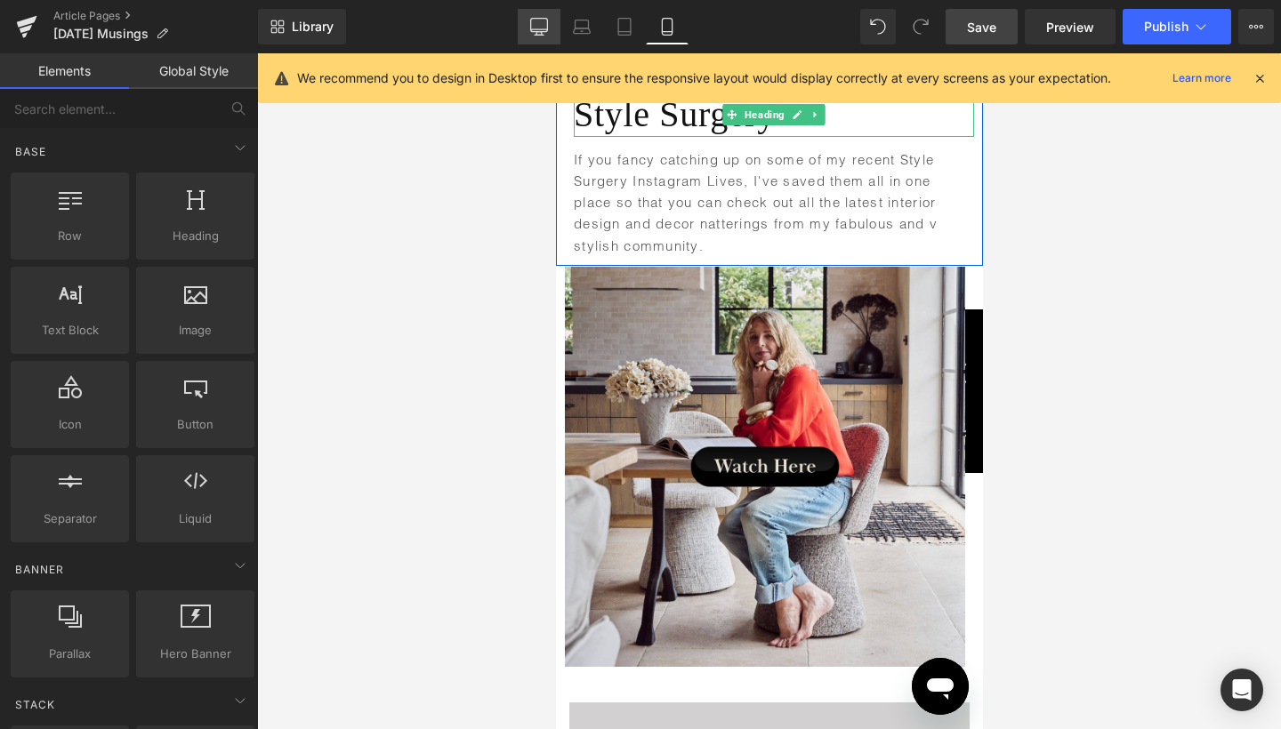
click at [547, 28] on icon at bounding box center [539, 27] width 18 height 18
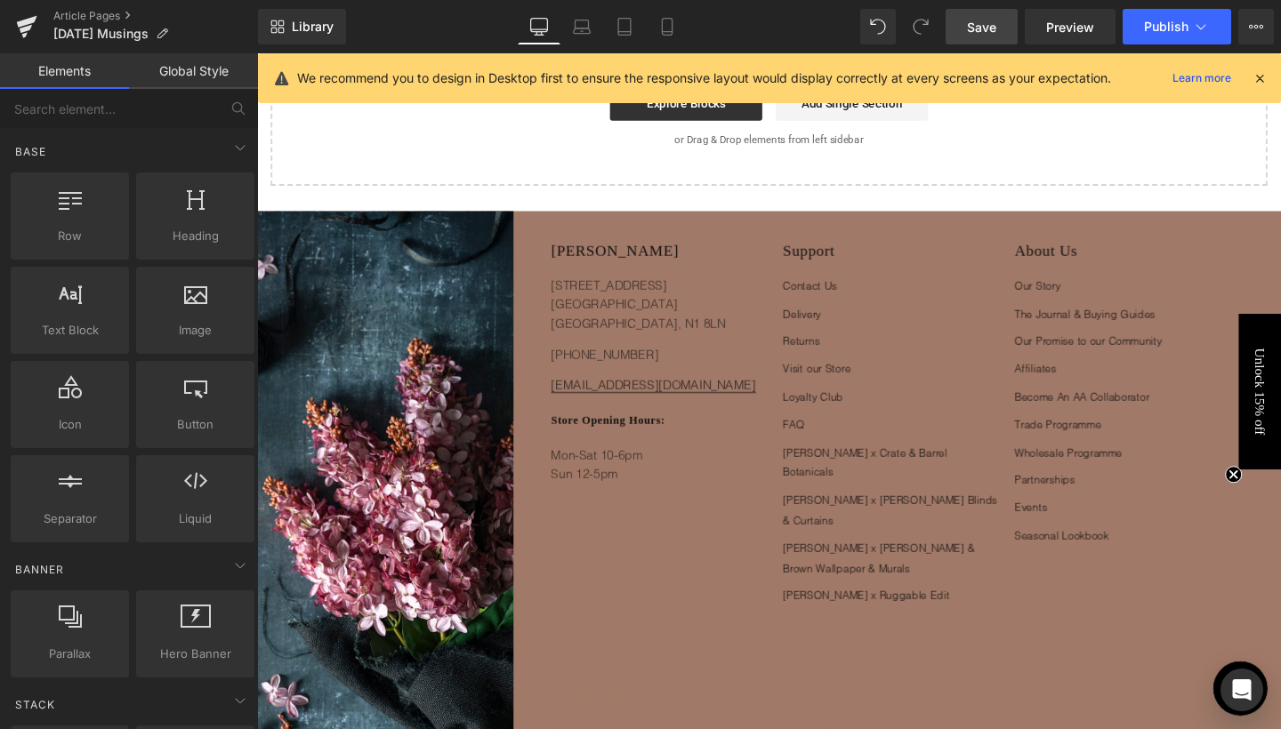
scroll to position [6213, 0]
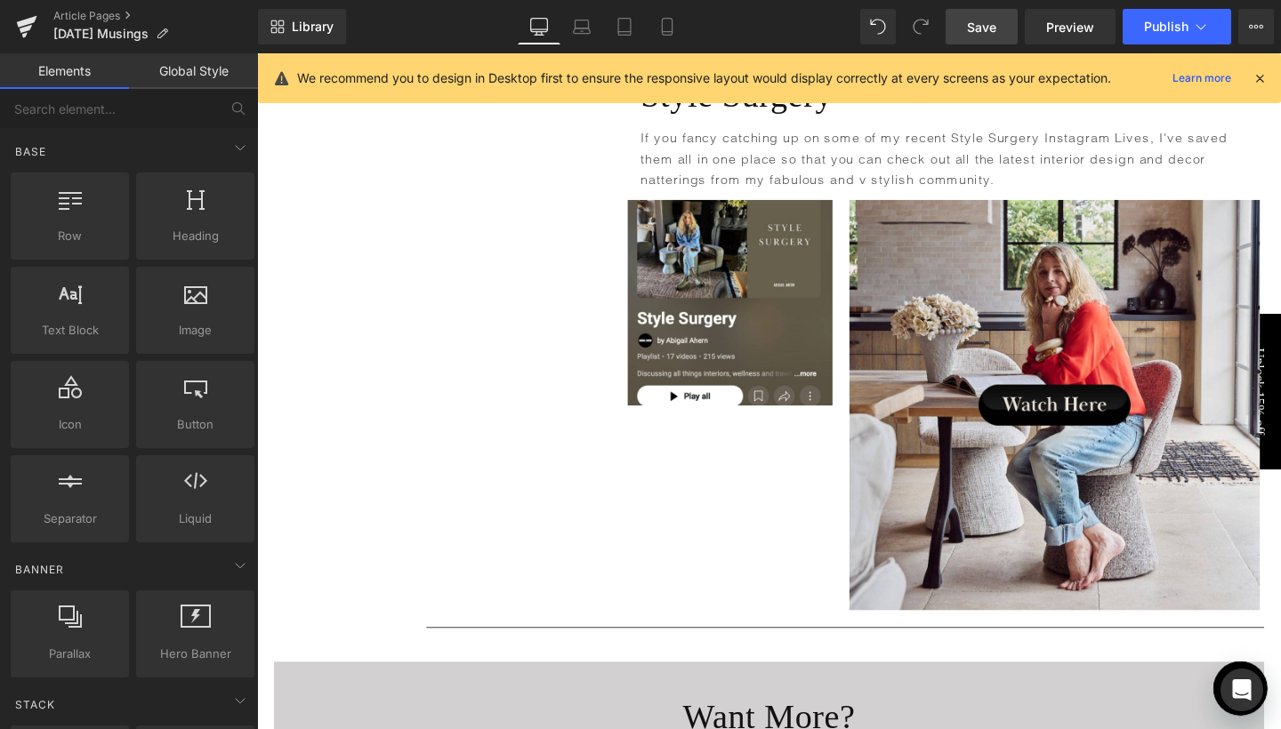
click at [994, 18] on span "Save" at bounding box center [981, 27] width 29 height 19
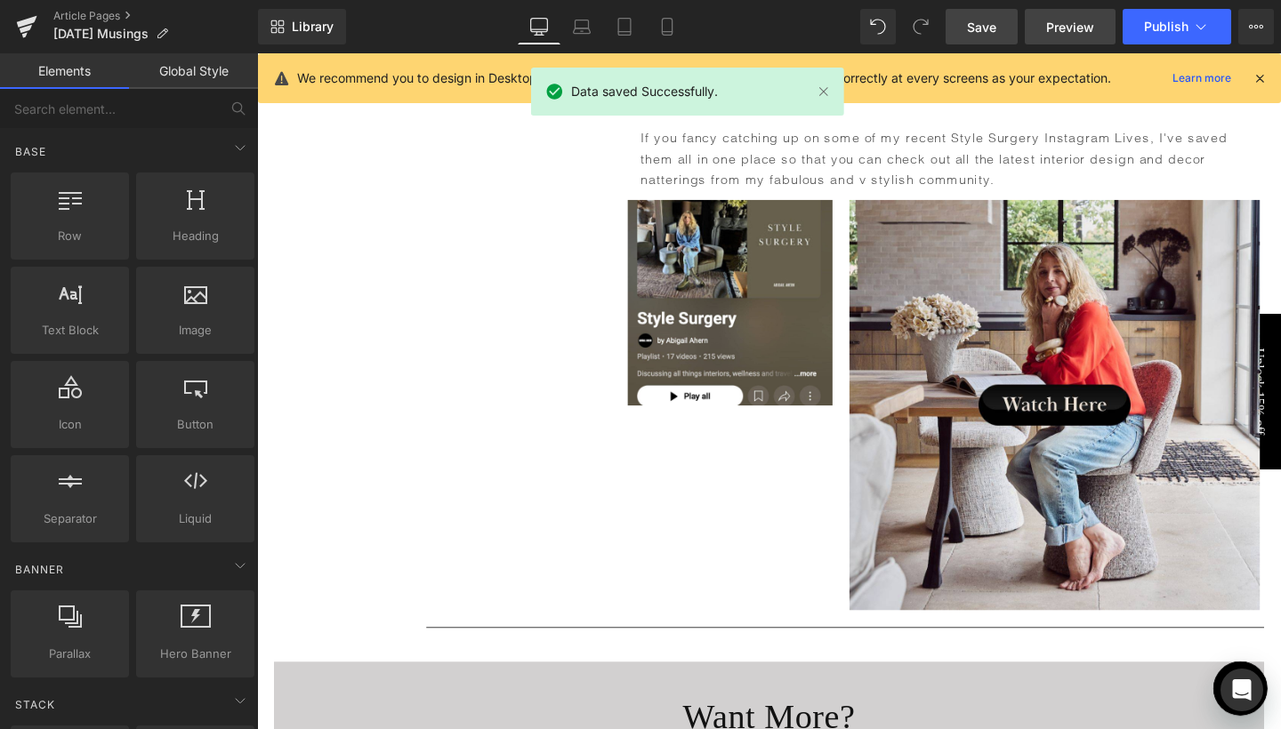
click at [1059, 32] on span "Preview" at bounding box center [1070, 27] width 48 height 19
